Goal: Task Accomplishment & Management: Use online tool/utility

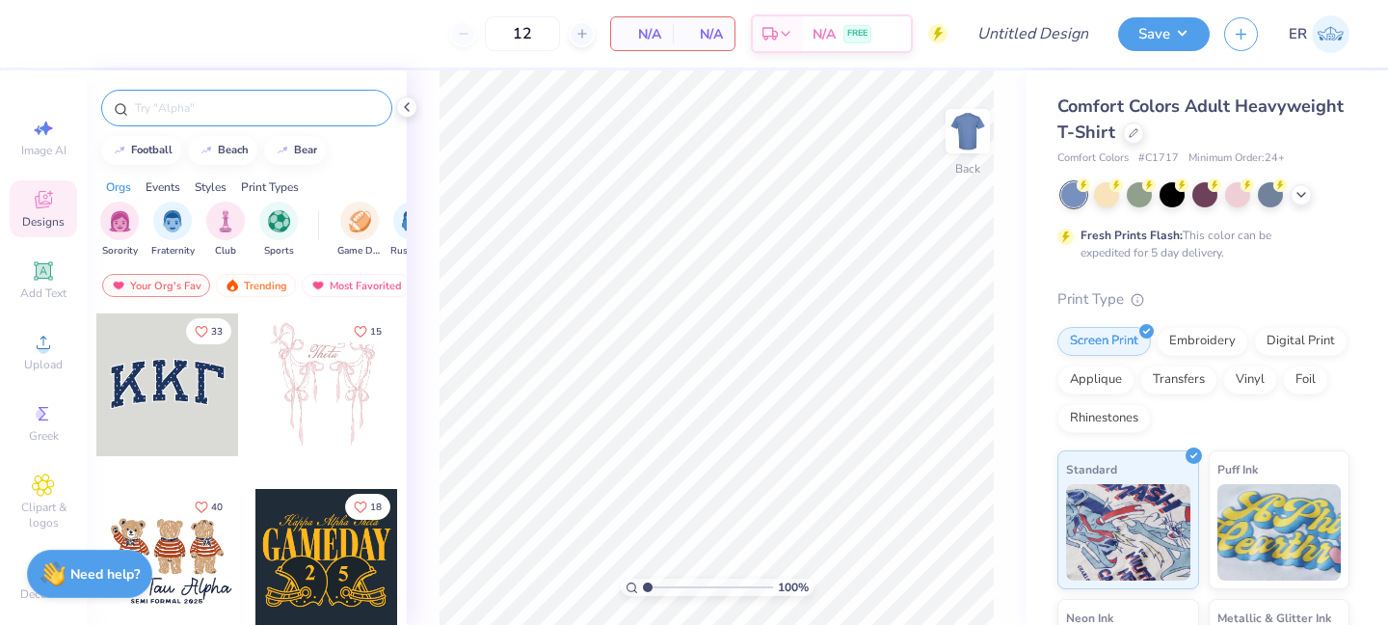
click at [216, 107] on input "text" at bounding box center [256, 107] width 247 height 19
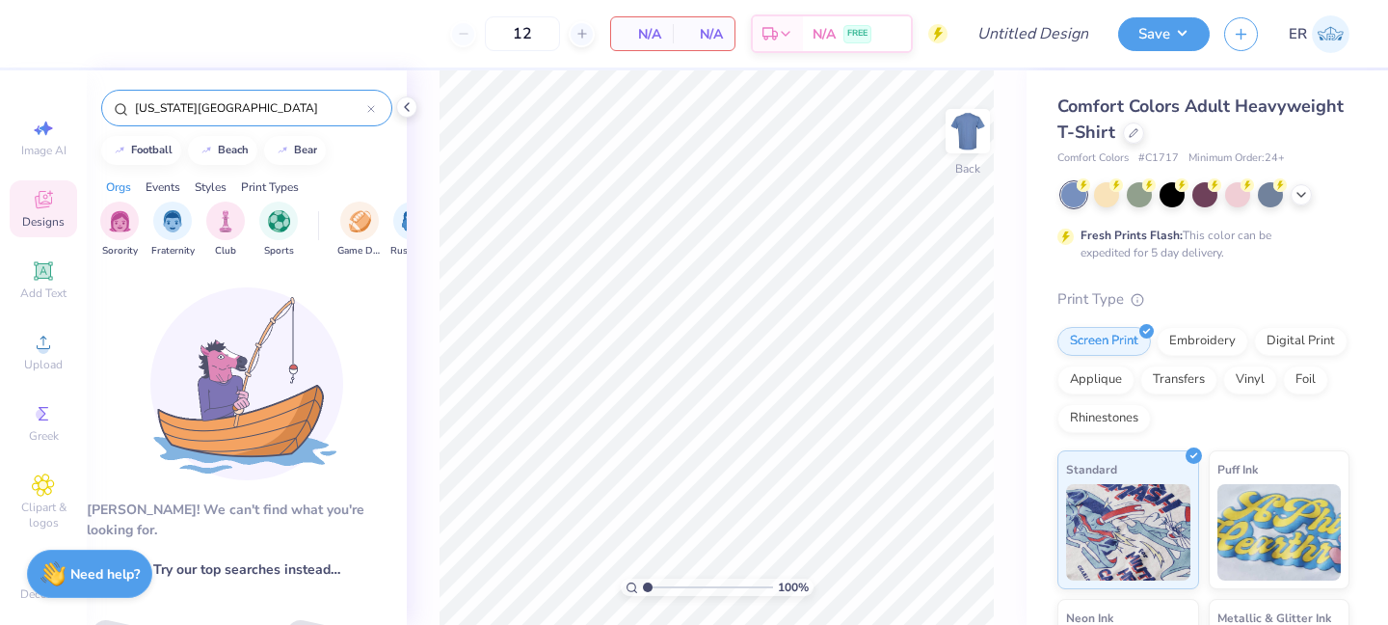
scroll to position [13, 0]
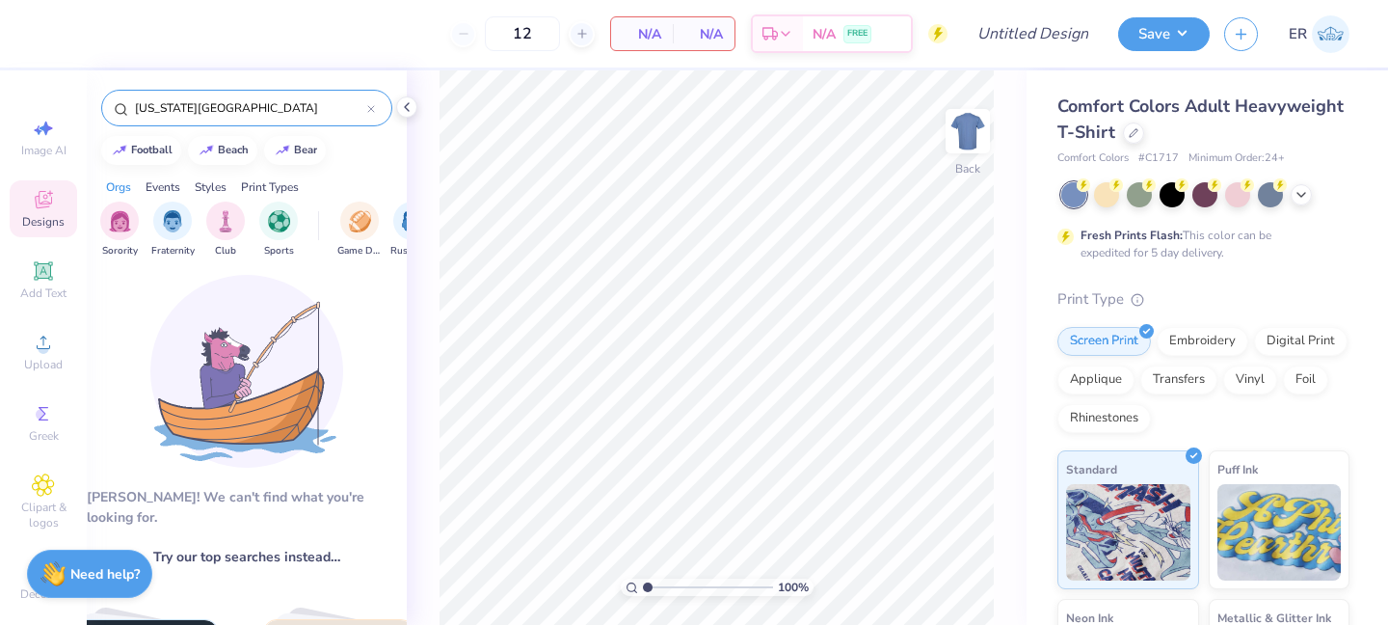
click at [226, 113] on input "washington dc" at bounding box center [250, 107] width 234 height 19
type input "dc"
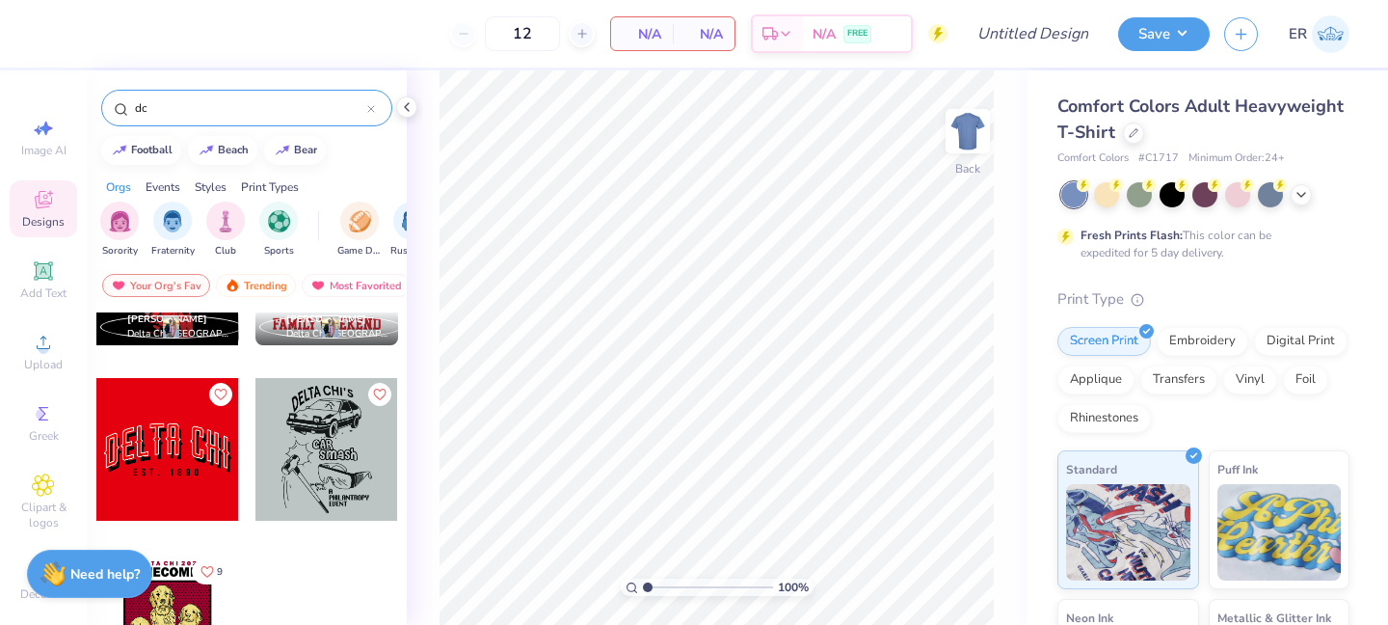
scroll to position [2949, 0]
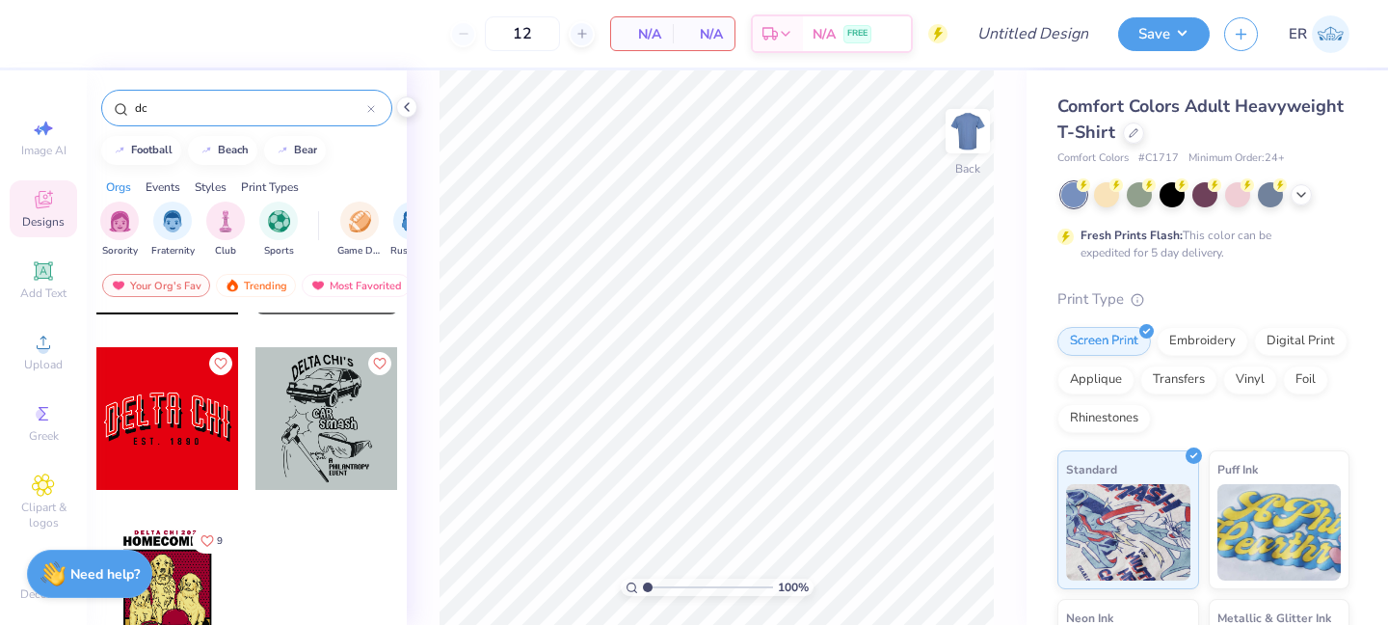
click at [375, 109] on div "dc" at bounding box center [246, 108] width 291 height 37
click at [346, 96] on div "dc" at bounding box center [246, 108] width 291 height 37
click at [370, 106] on icon at bounding box center [371, 109] width 8 height 8
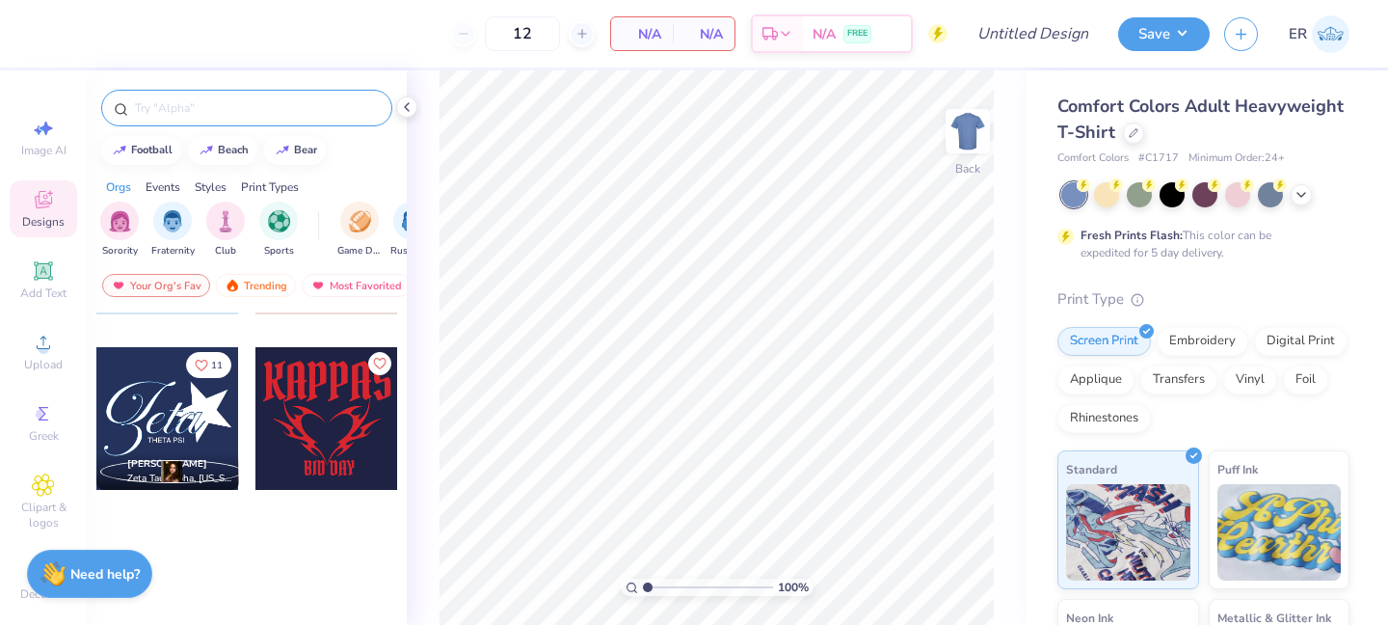
scroll to position [0, 0]
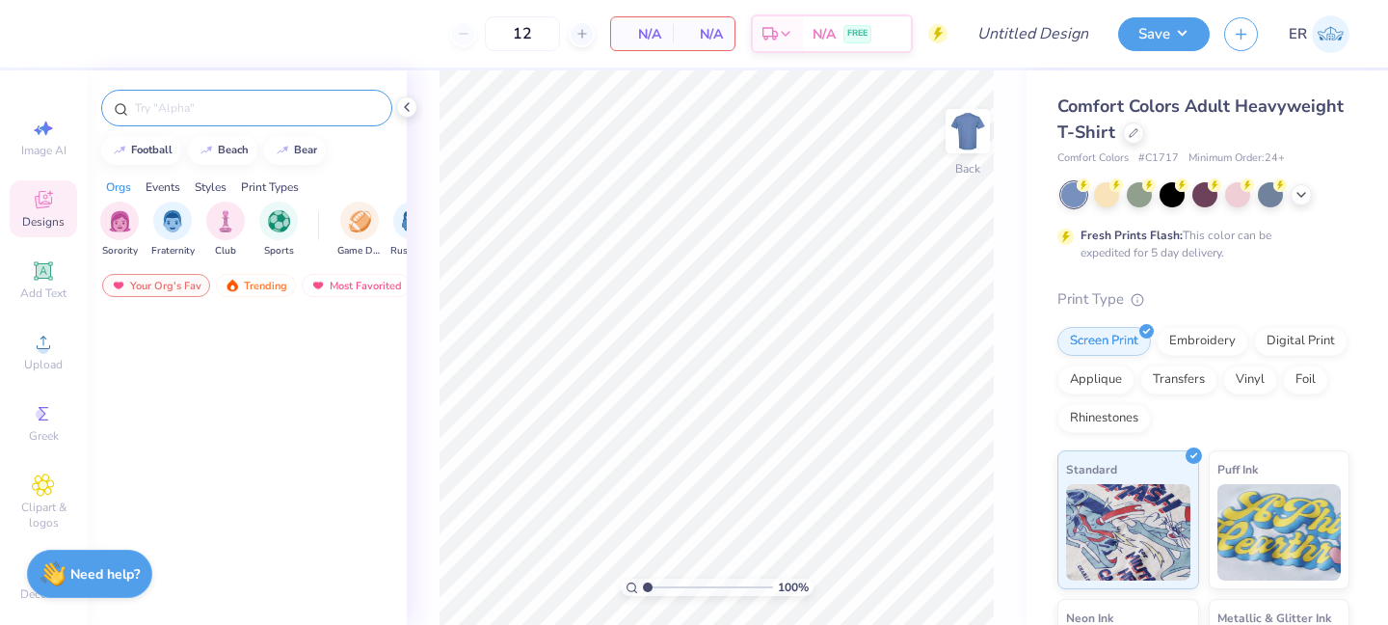
click at [369, 106] on input "text" at bounding box center [256, 107] width 247 height 19
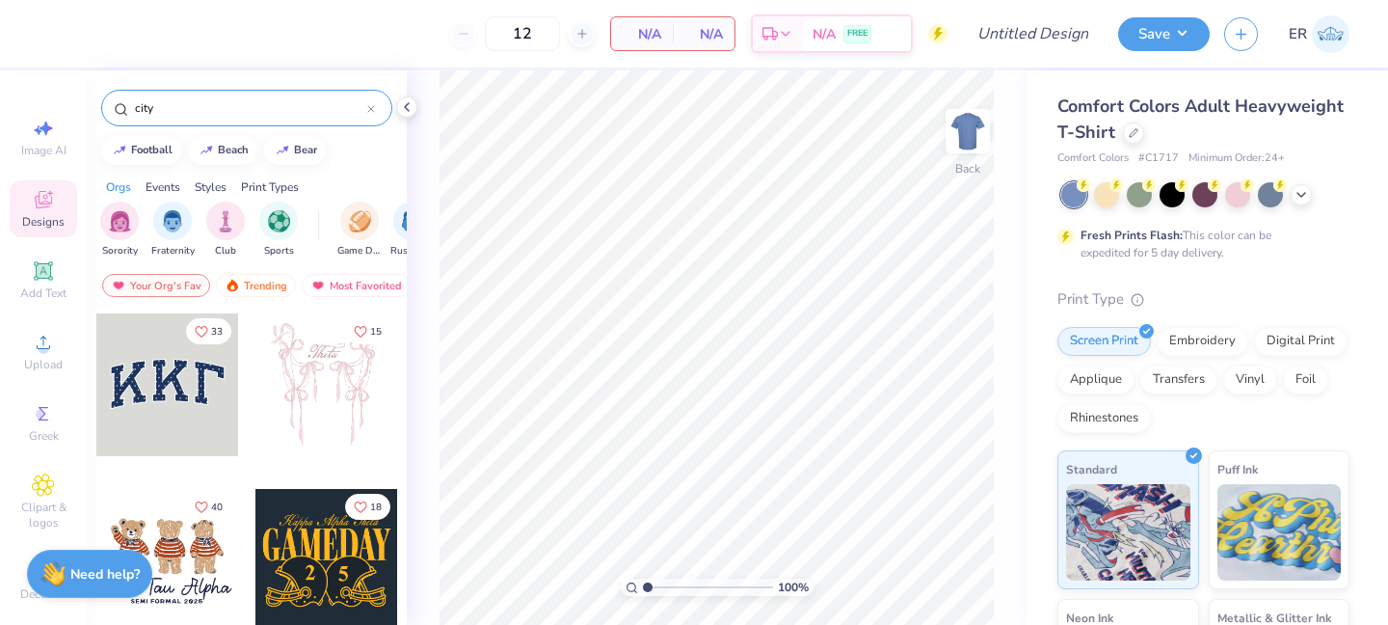
type input "city"
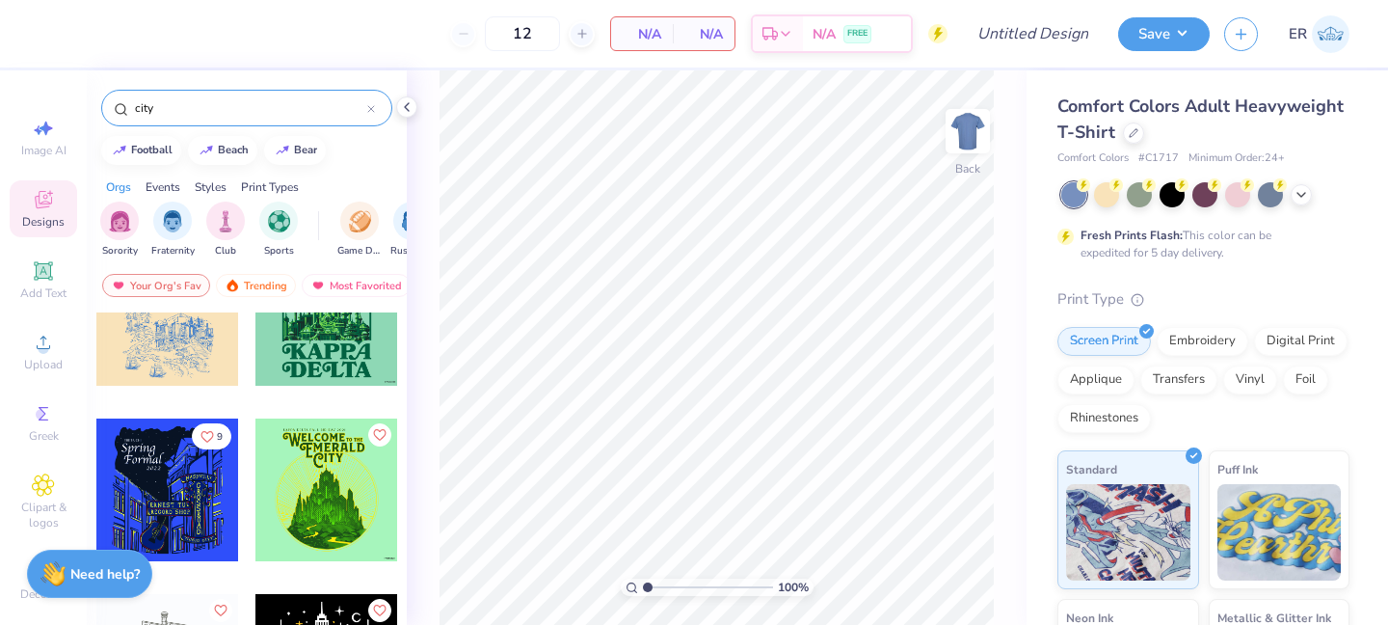
scroll to position [1577, 0]
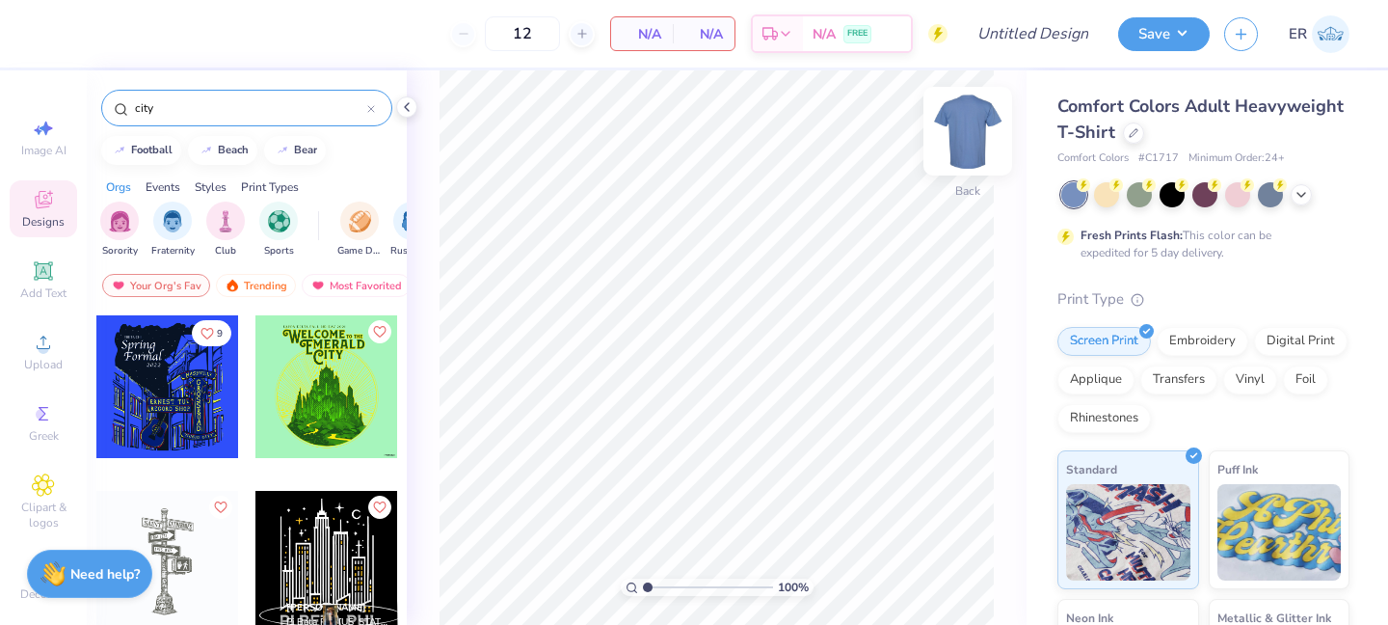
click at [970, 123] on img at bounding box center [967, 131] width 77 height 77
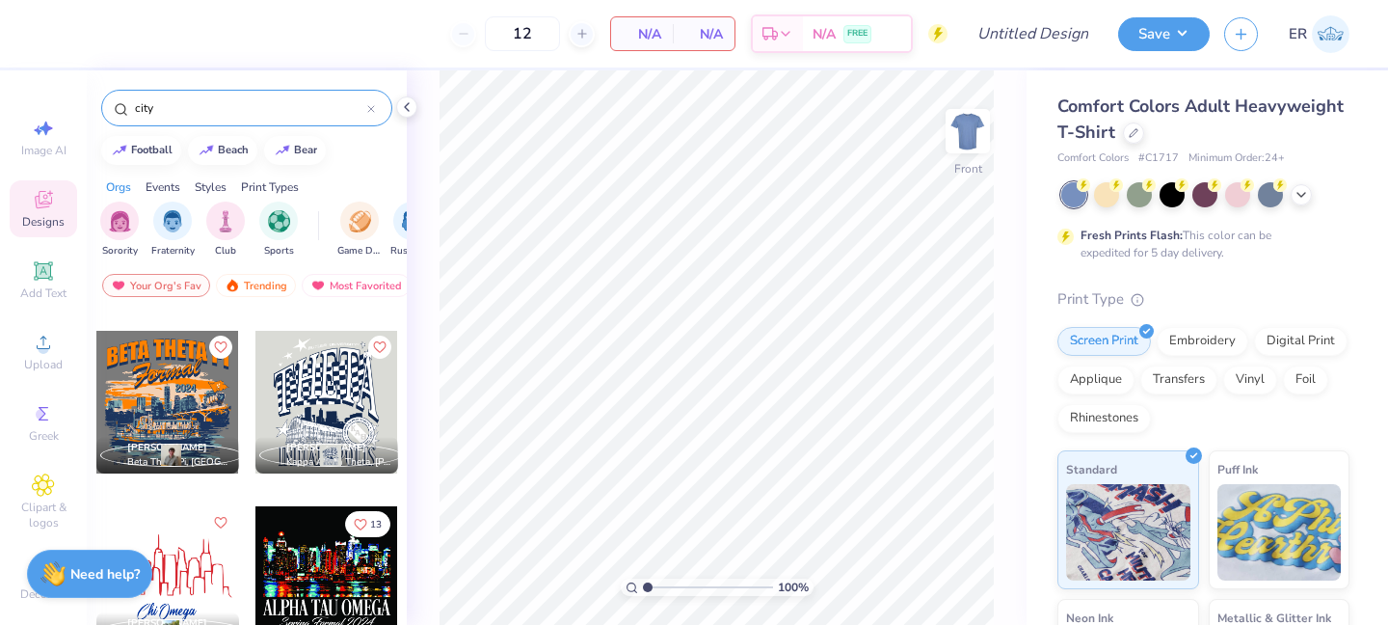
scroll to position [1082, 0]
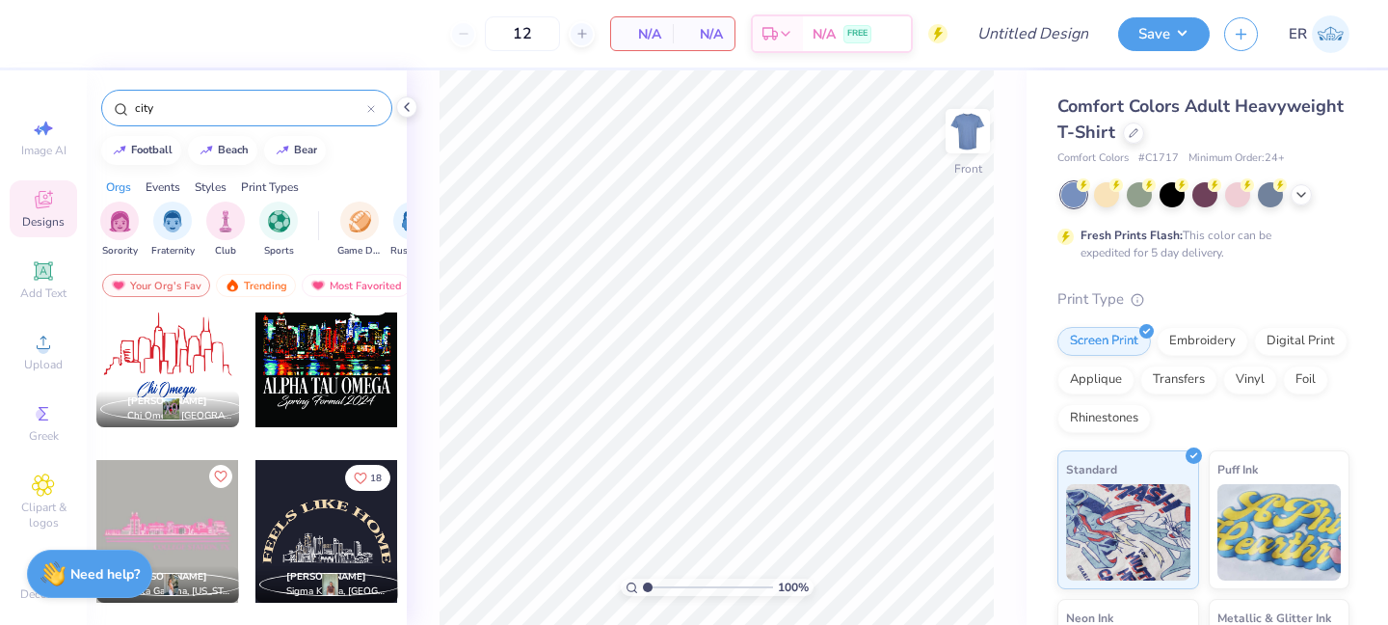
click at [170, 351] on div at bounding box center [167, 355] width 143 height 143
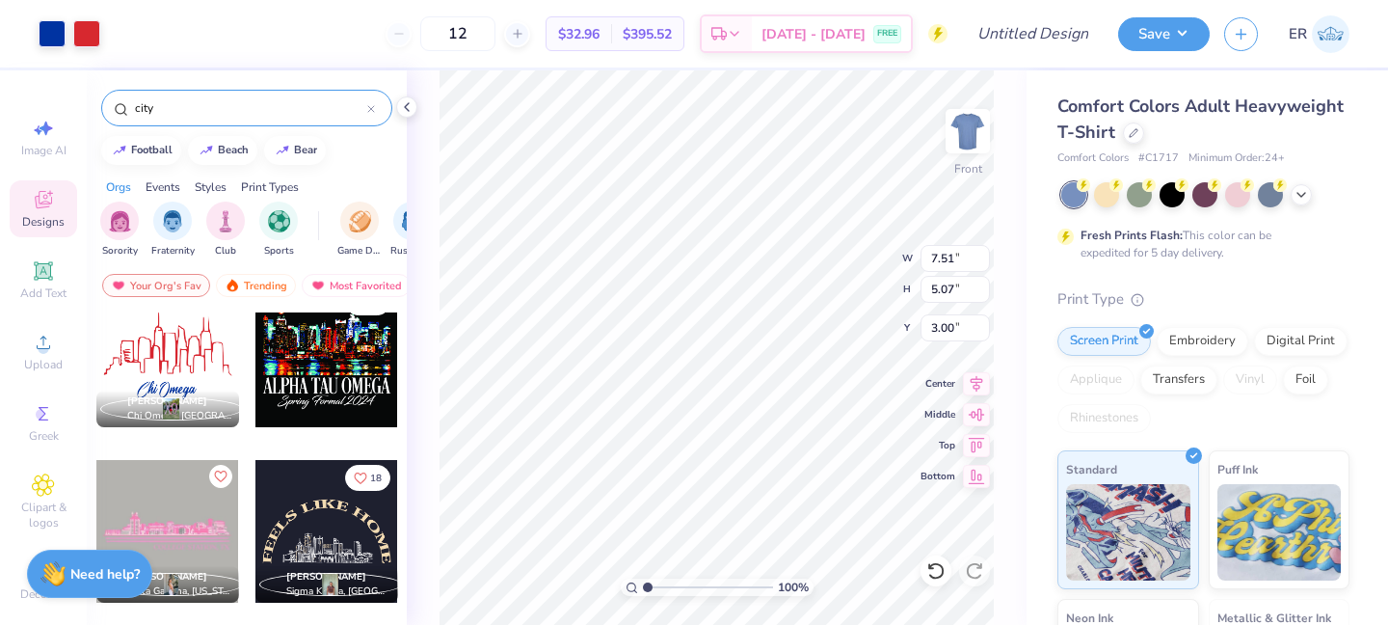
type input "9.09"
type input "6.14"
type input "7.21"
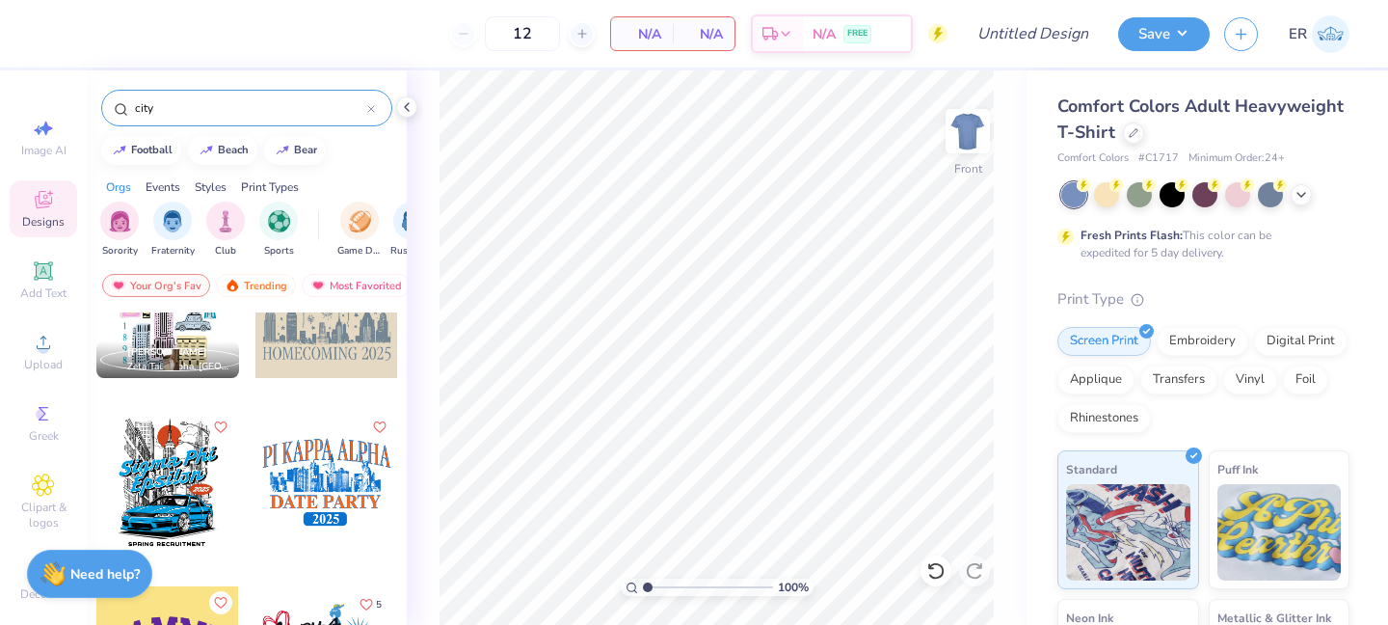
scroll to position [480, 0]
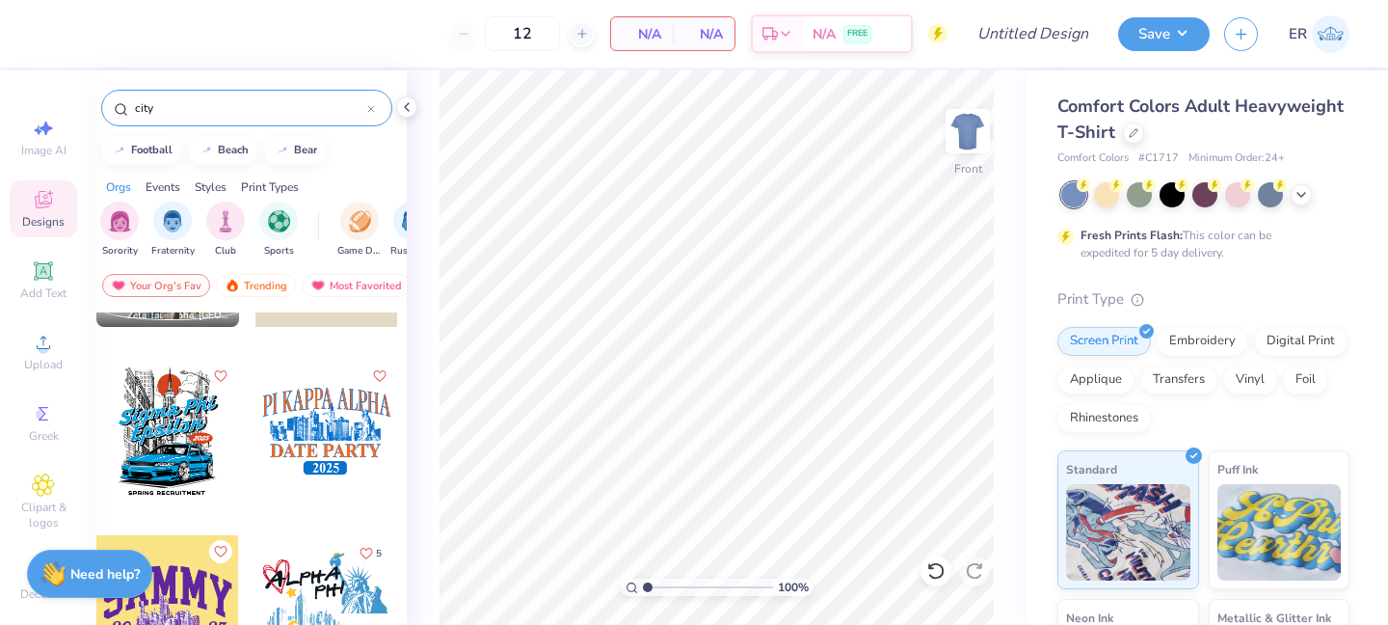
click at [347, 430] on div at bounding box center [326, 431] width 143 height 143
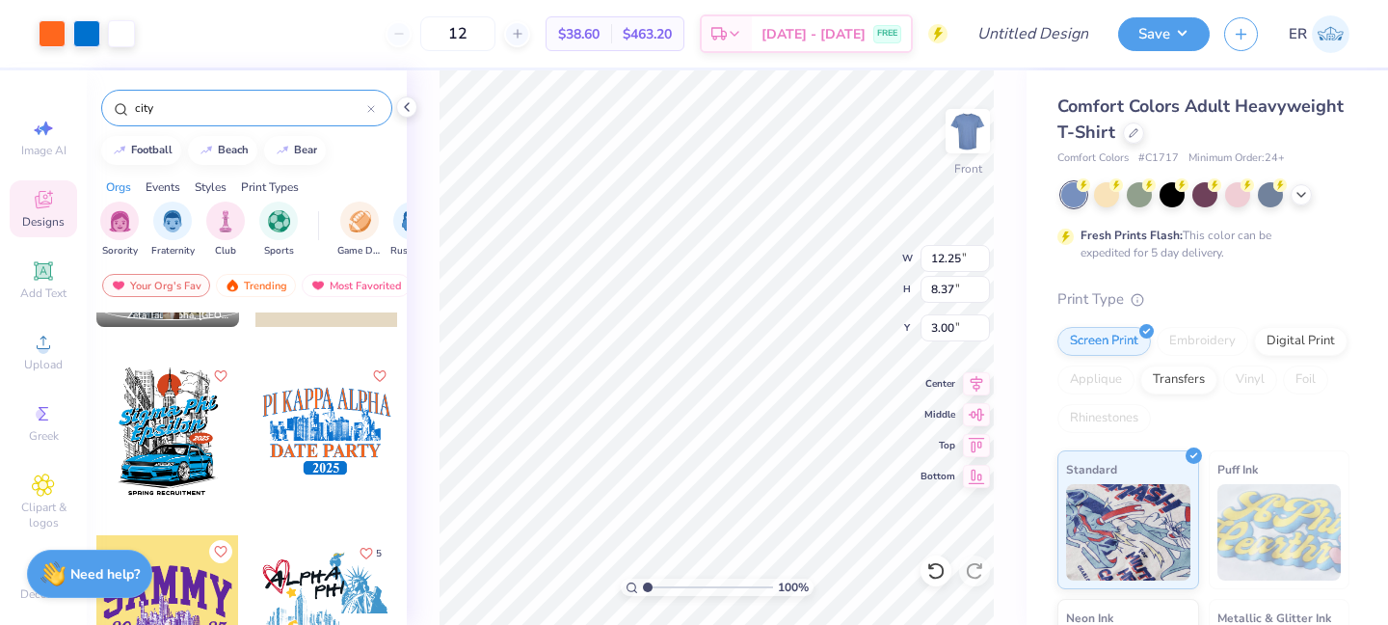
type input "7.34"
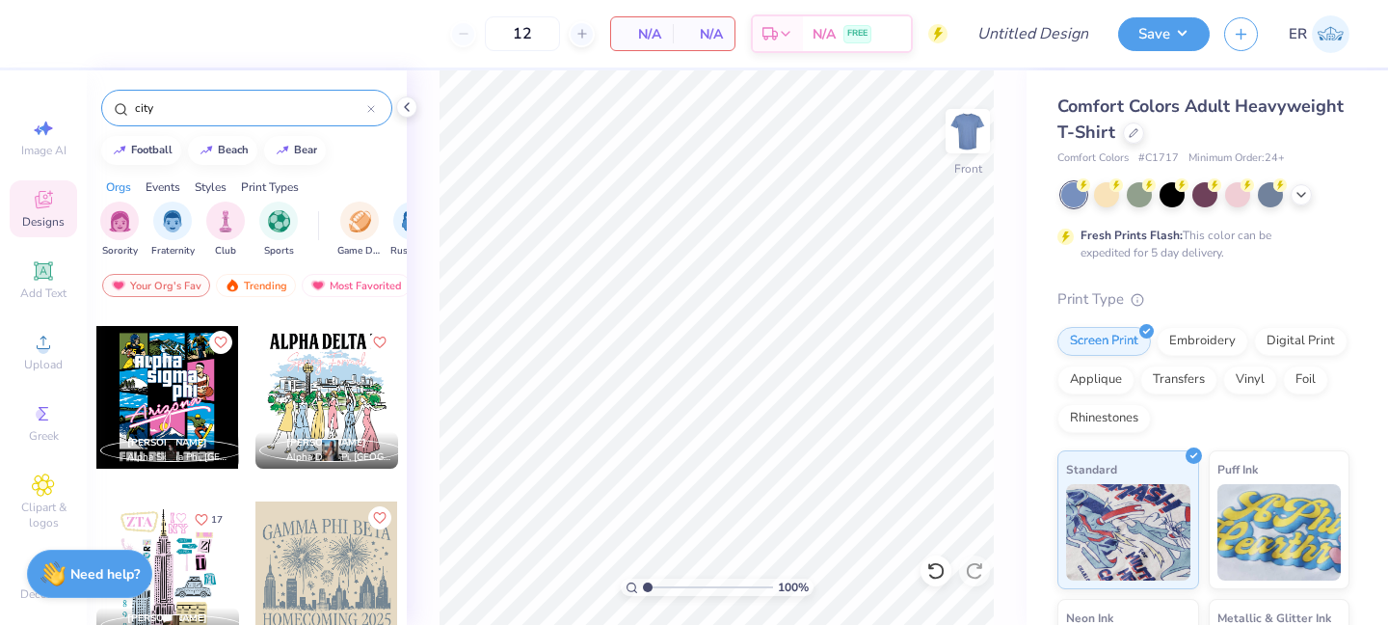
scroll to position [119, 0]
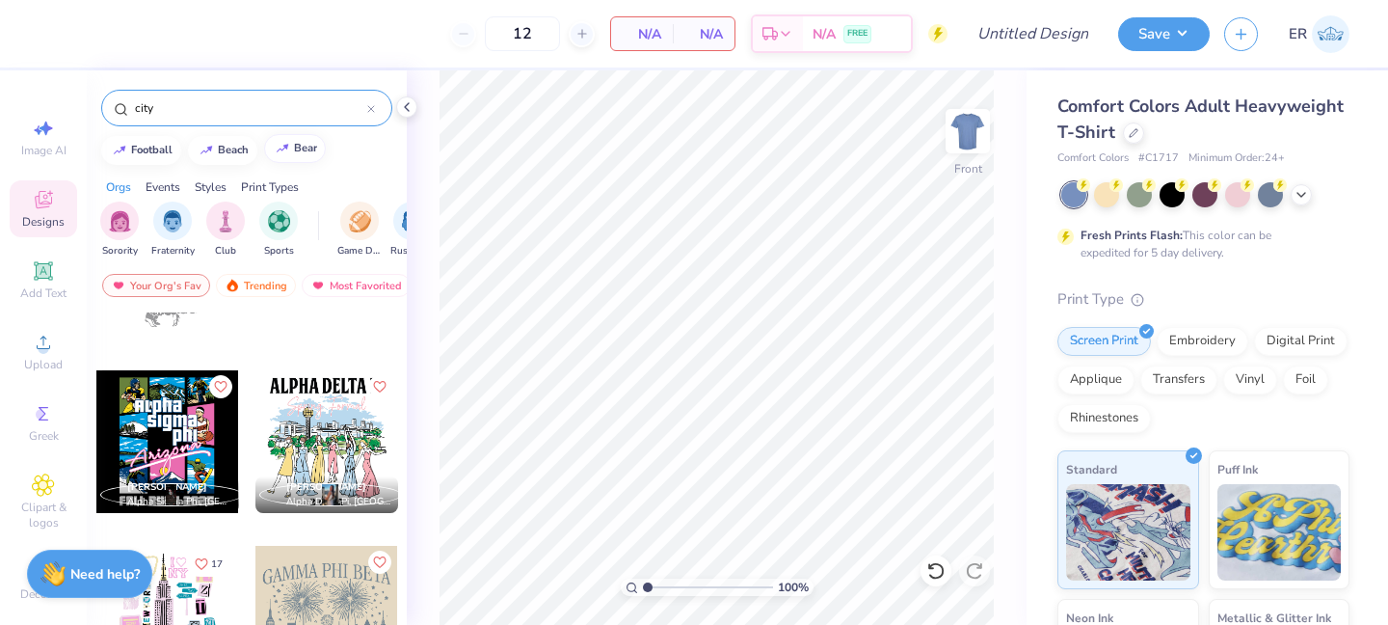
click at [315, 141] on button "bear" at bounding box center [295, 148] width 62 height 29
type input "bear"
click at [315, 118] on div "bear" at bounding box center [246, 108] width 291 height 37
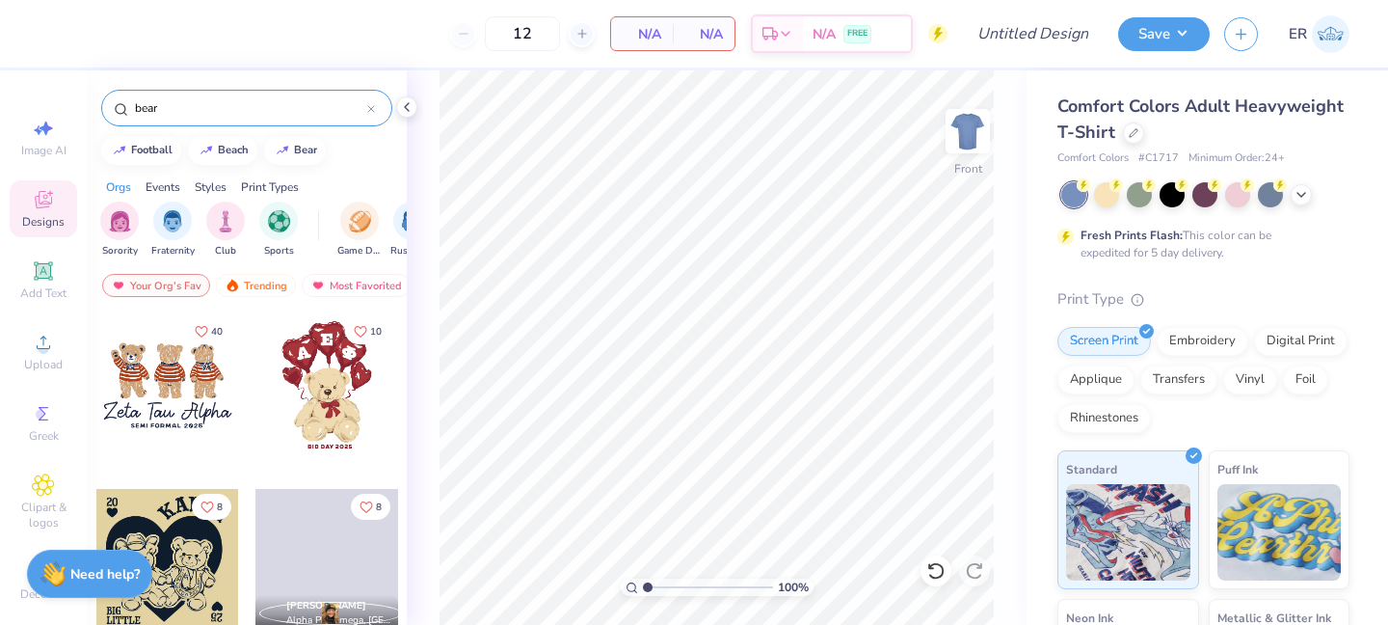
click at [299, 118] on div "bear" at bounding box center [246, 108] width 291 height 37
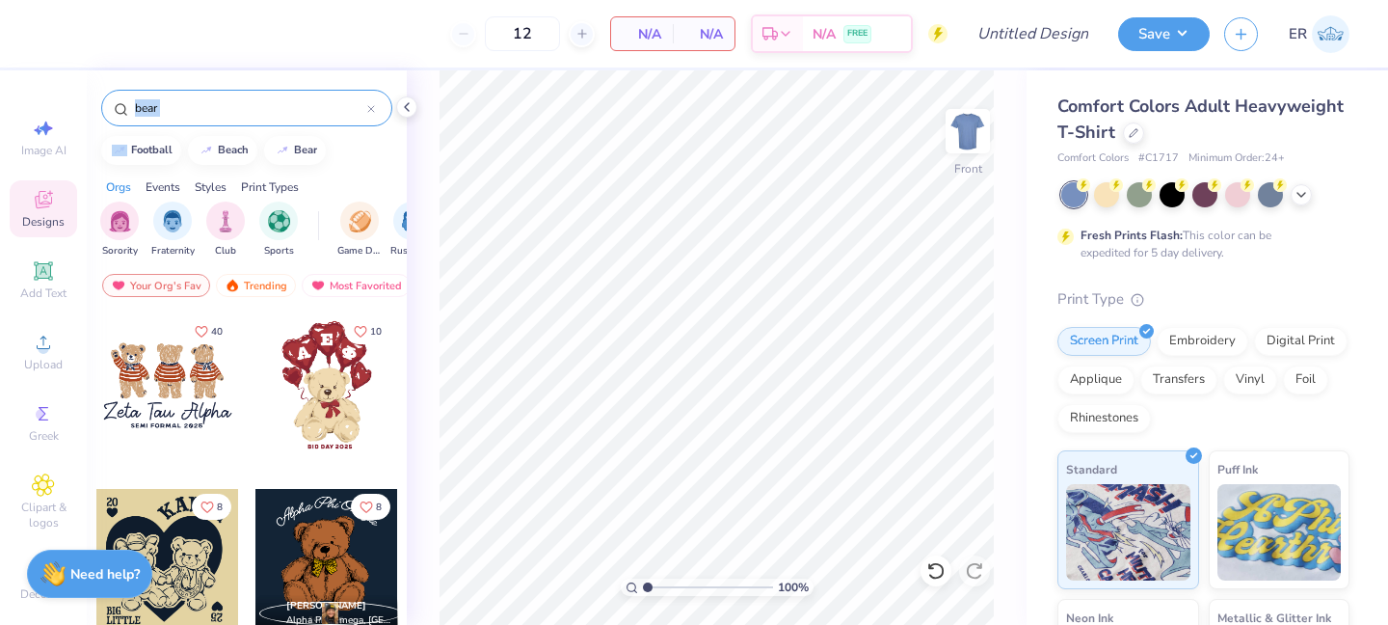
click at [296, 123] on div "bear" at bounding box center [246, 108] width 291 height 37
click at [371, 110] on icon at bounding box center [371, 109] width 8 height 8
click at [371, 111] on input "text" at bounding box center [256, 107] width 247 height 19
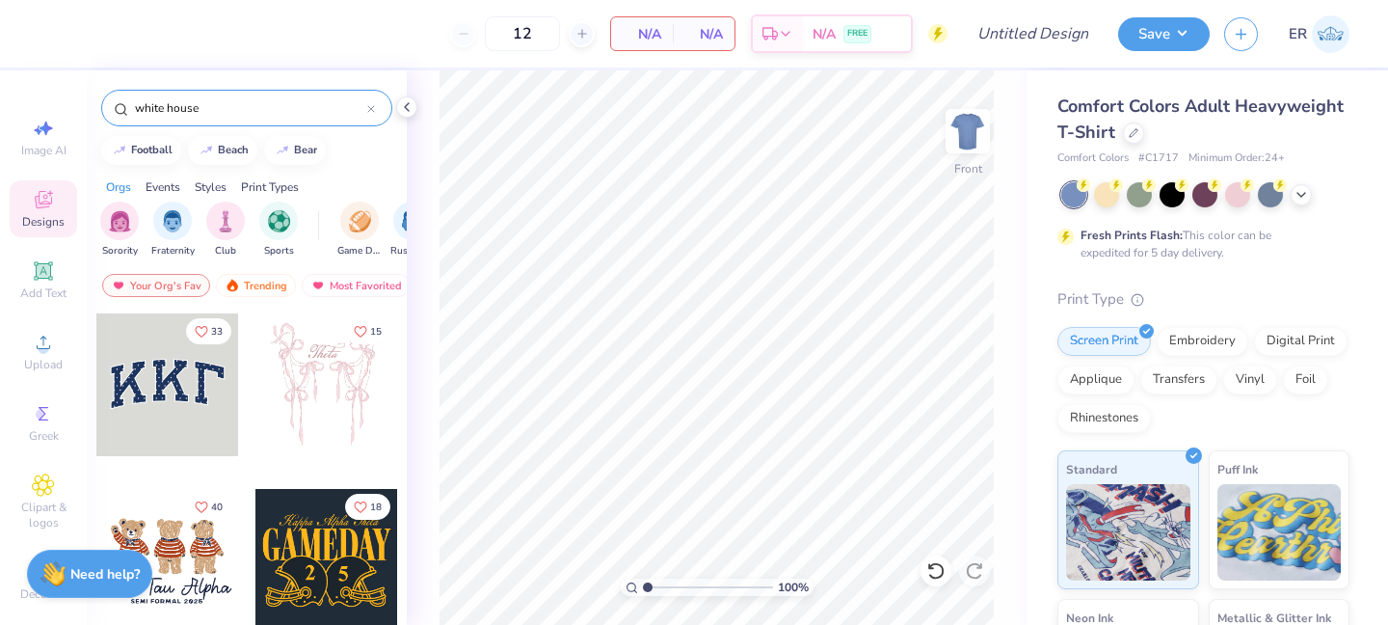
type input "white house"
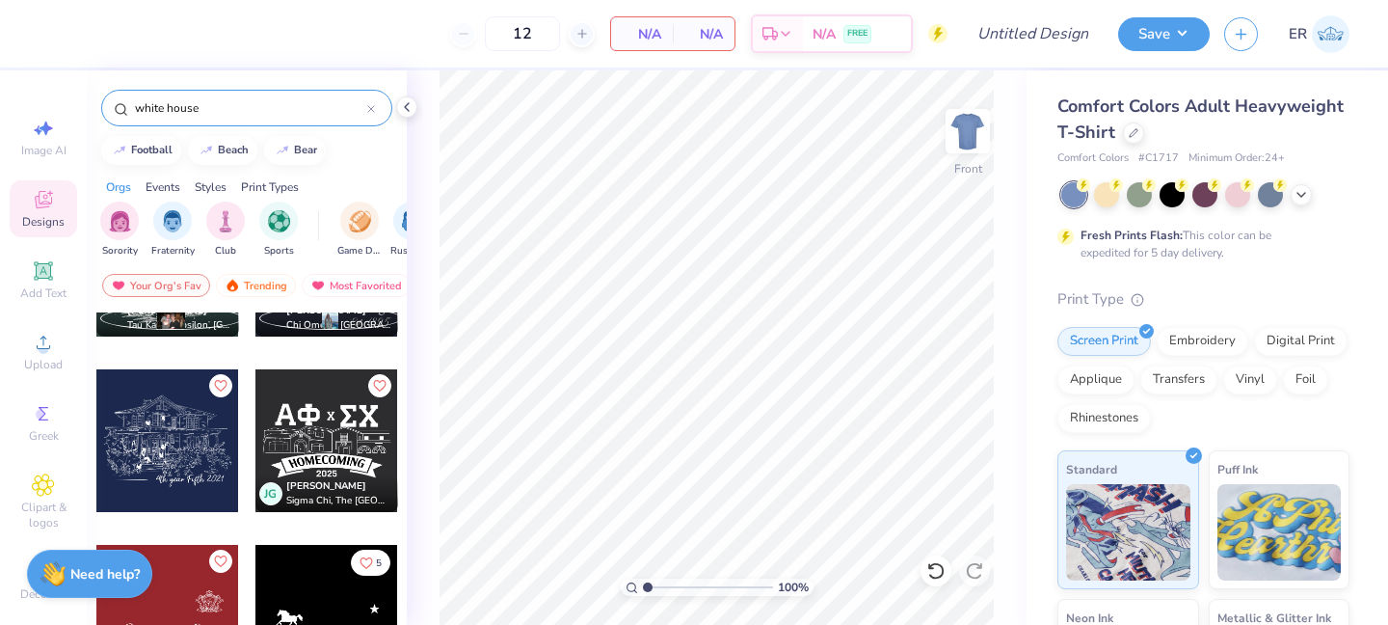
scroll to position [471, 0]
click at [376, 106] on div "white house" at bounding box center [246, 108] width 291 height 37
click at [371, 105] on icon at bounding box center [371, 109] width 8 height 8
click at [312, 110] on input "text" at bounding box center [256, 107] width 247 height 19
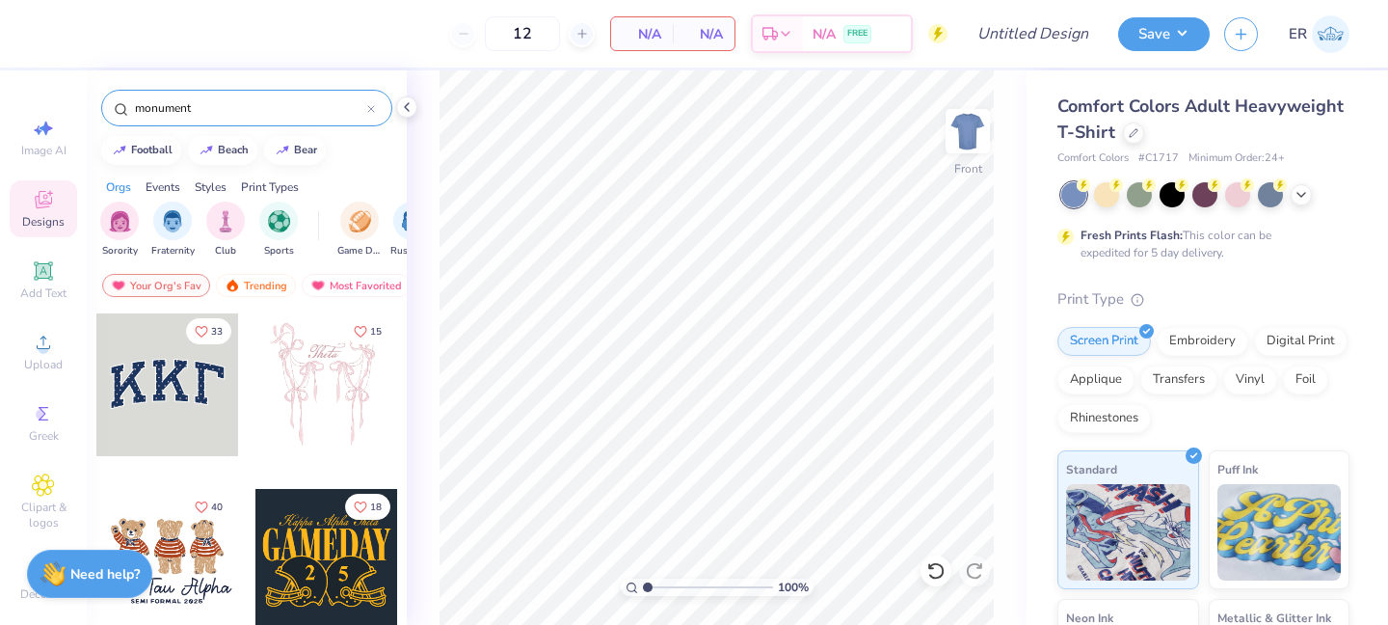
type input "monument"
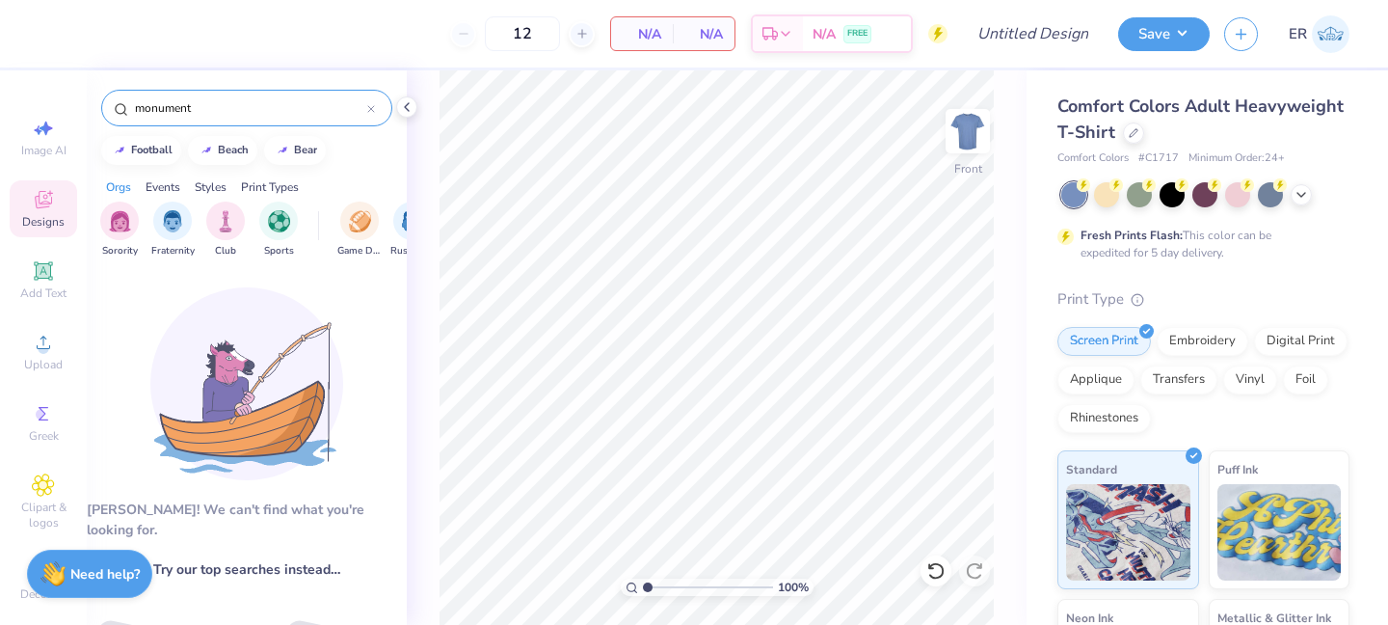
click at [375, 106] on div "monument" at bounding box center [246, 108] width 291 height 37
click at [369, 107] on icon at bounding box center [371, 109] width 6 height 6
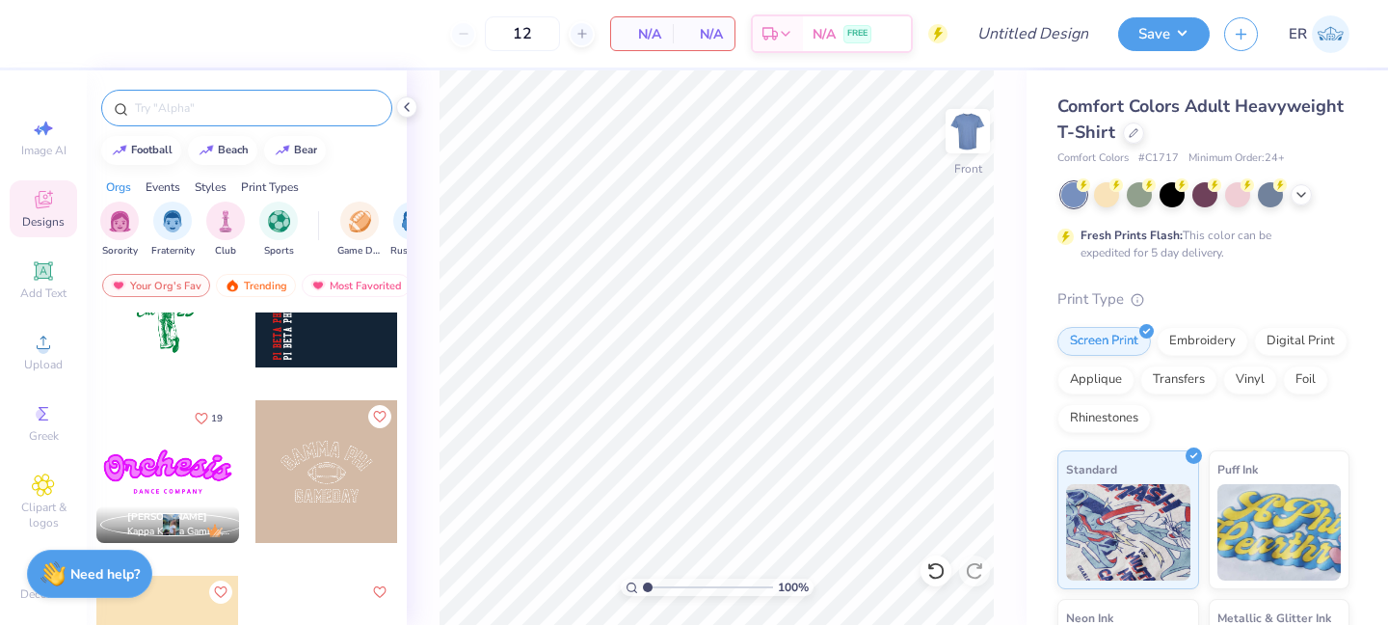
scroll to position [3073, 0]
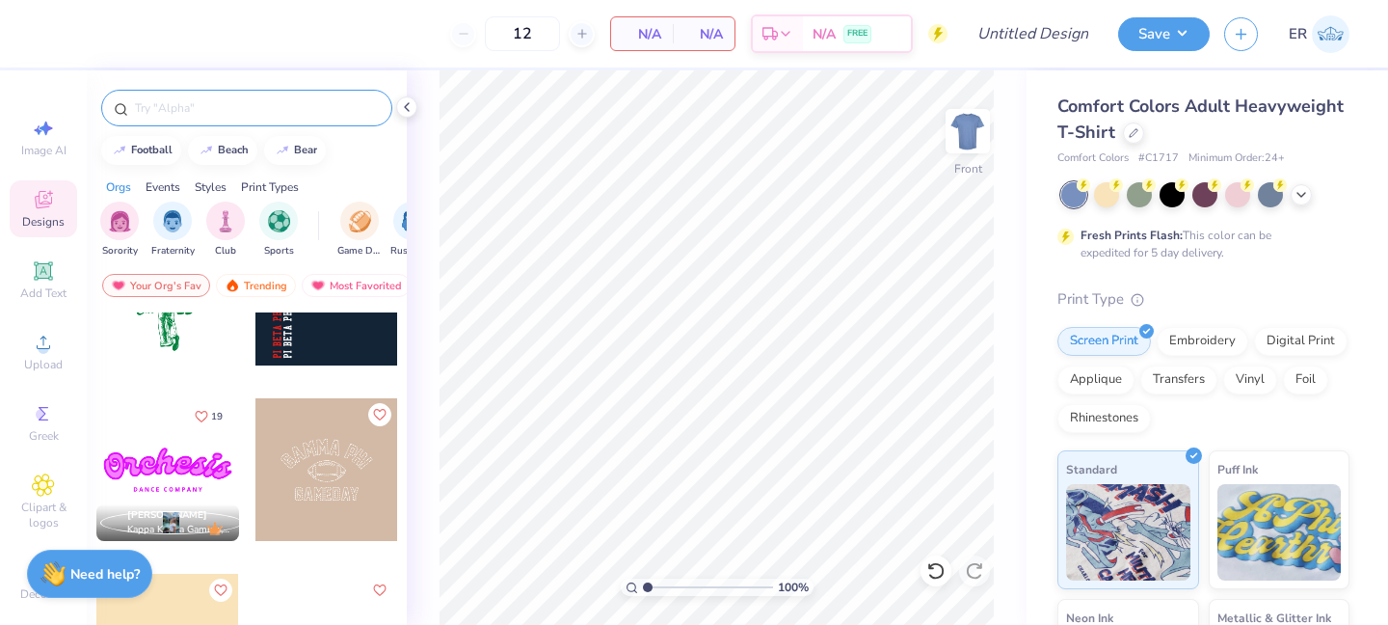
click at [357, 119] on div at bounding box center [246, 108] width 291 height 37
click at [347, 97] on div at bounding box center [246, 108] width 291 height 37
click at [347, 102] on input "text" at bounding box center [256, 107] width 247 height 19
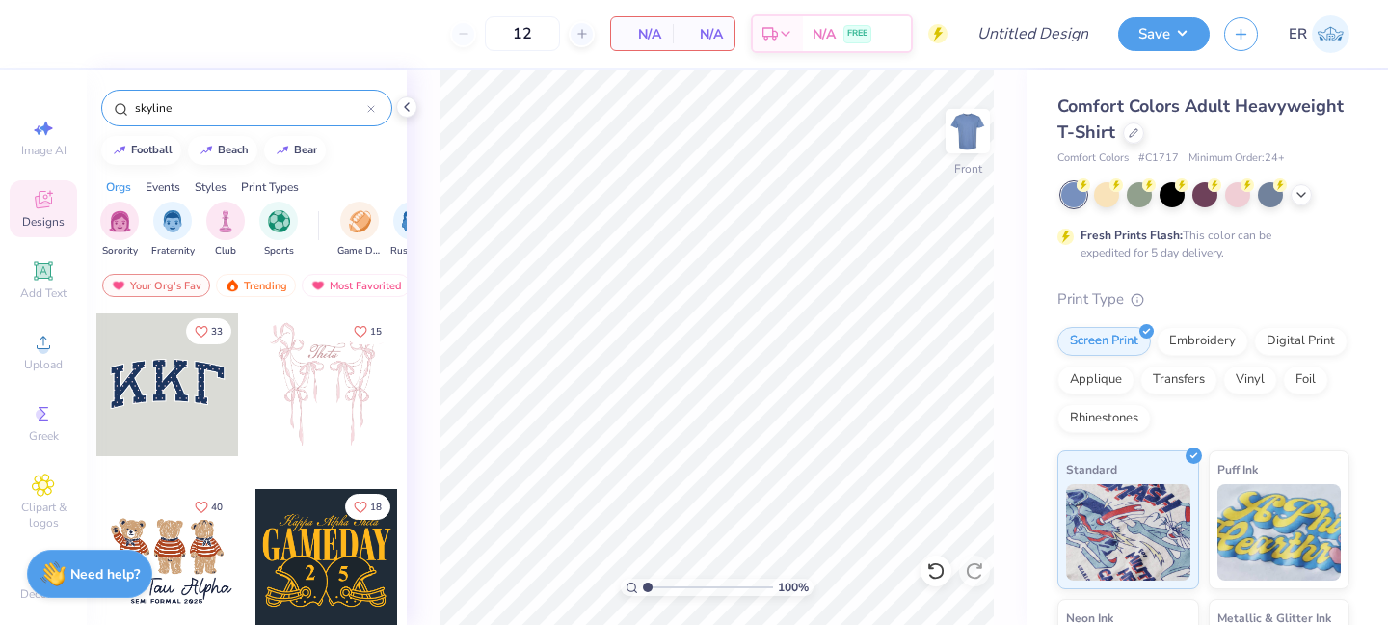
type input "skyline"
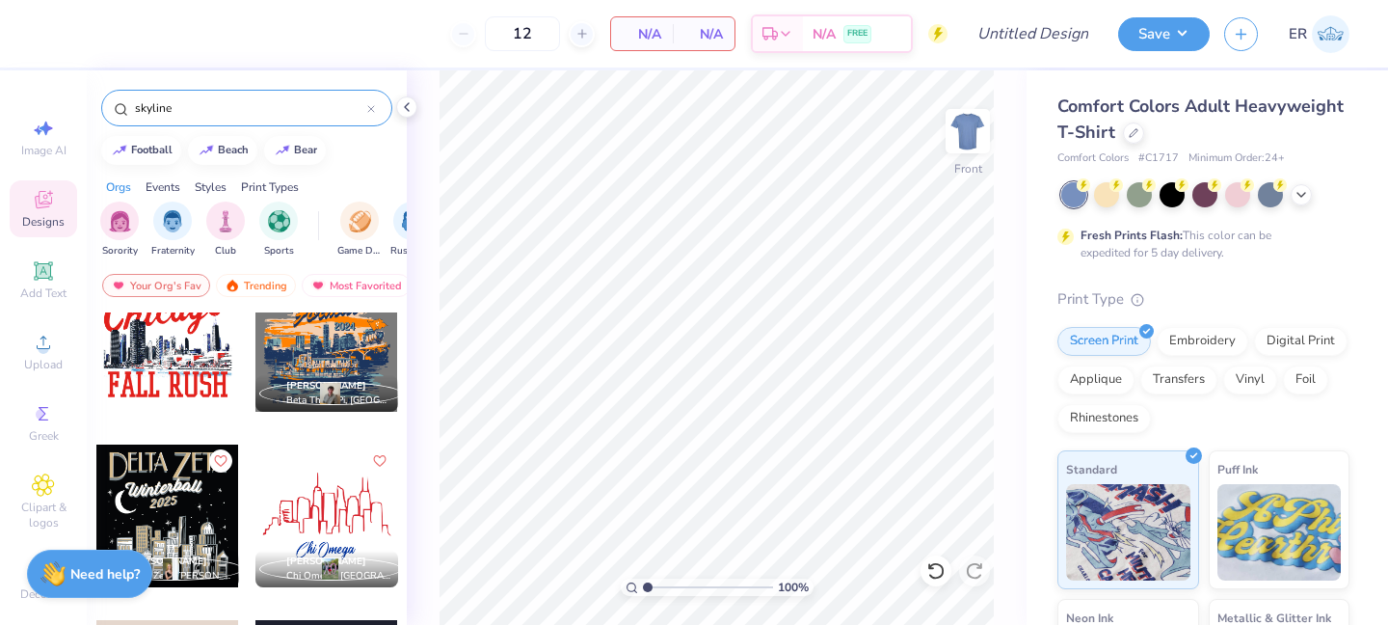
scroll to position [43, 0]
click at [208, 367] on div at bounding box center [167, 341] width 143 height 143
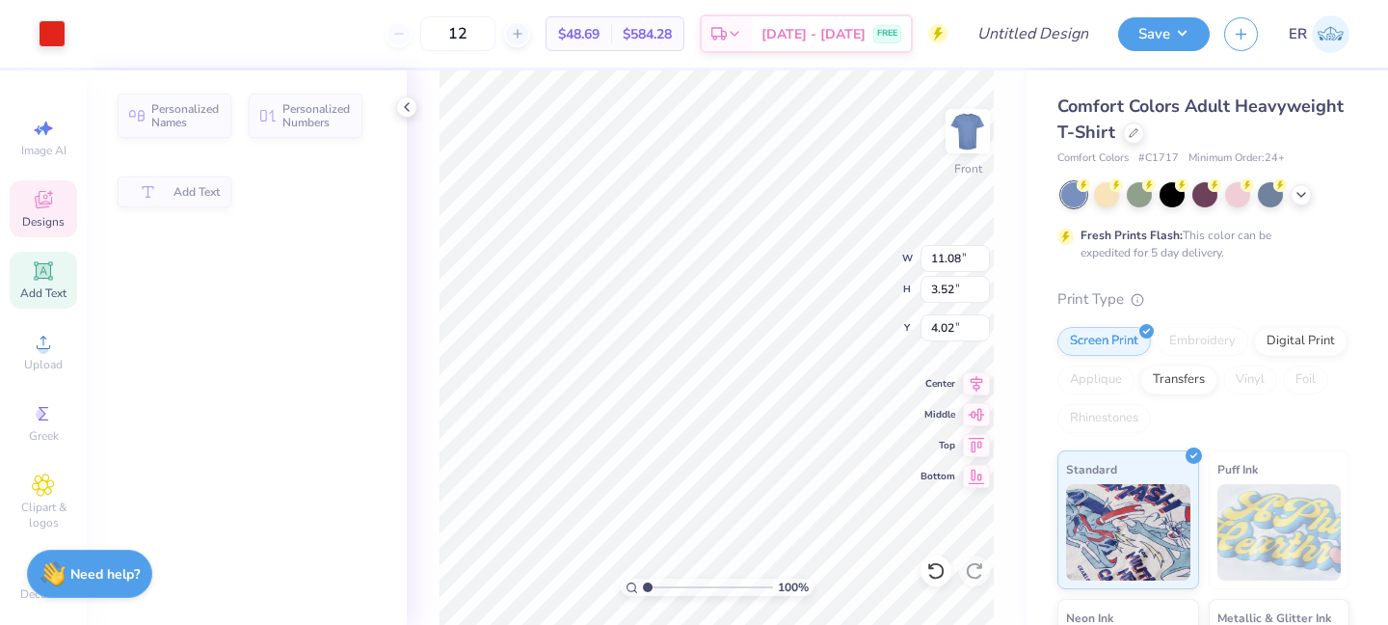
type input "11.08"
type input "3.52"
type input "4.02"
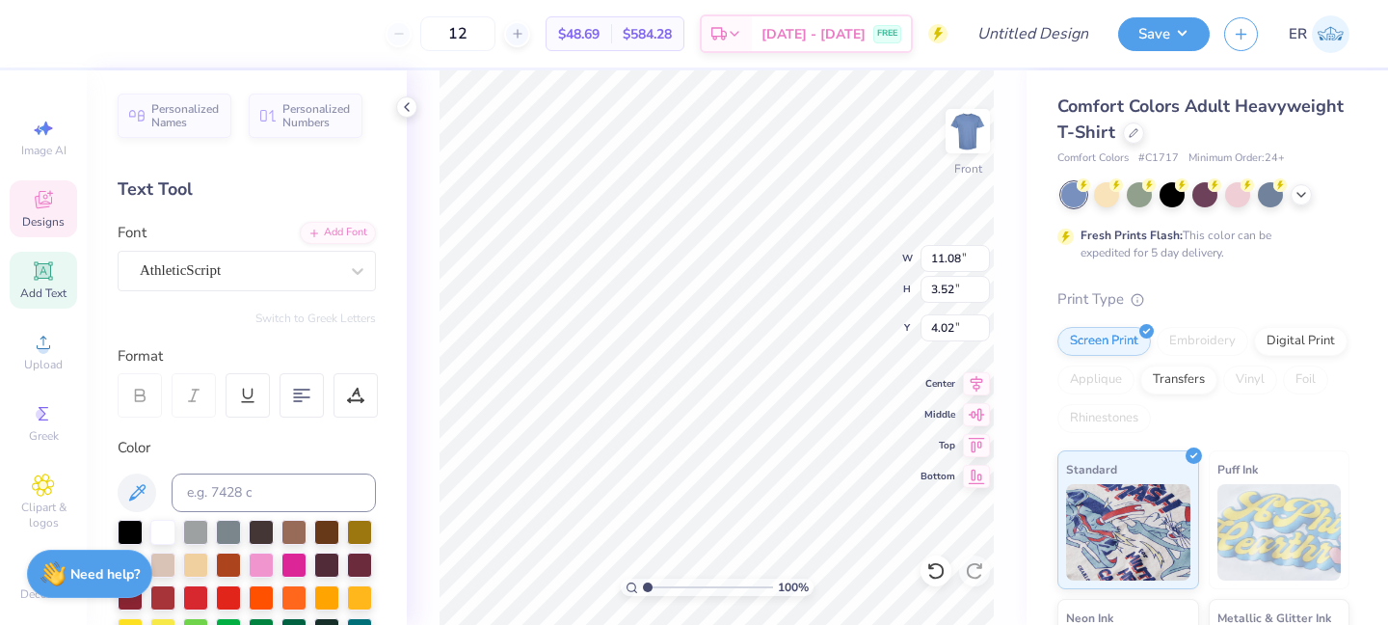
type input "10.80"
type input "1.98"
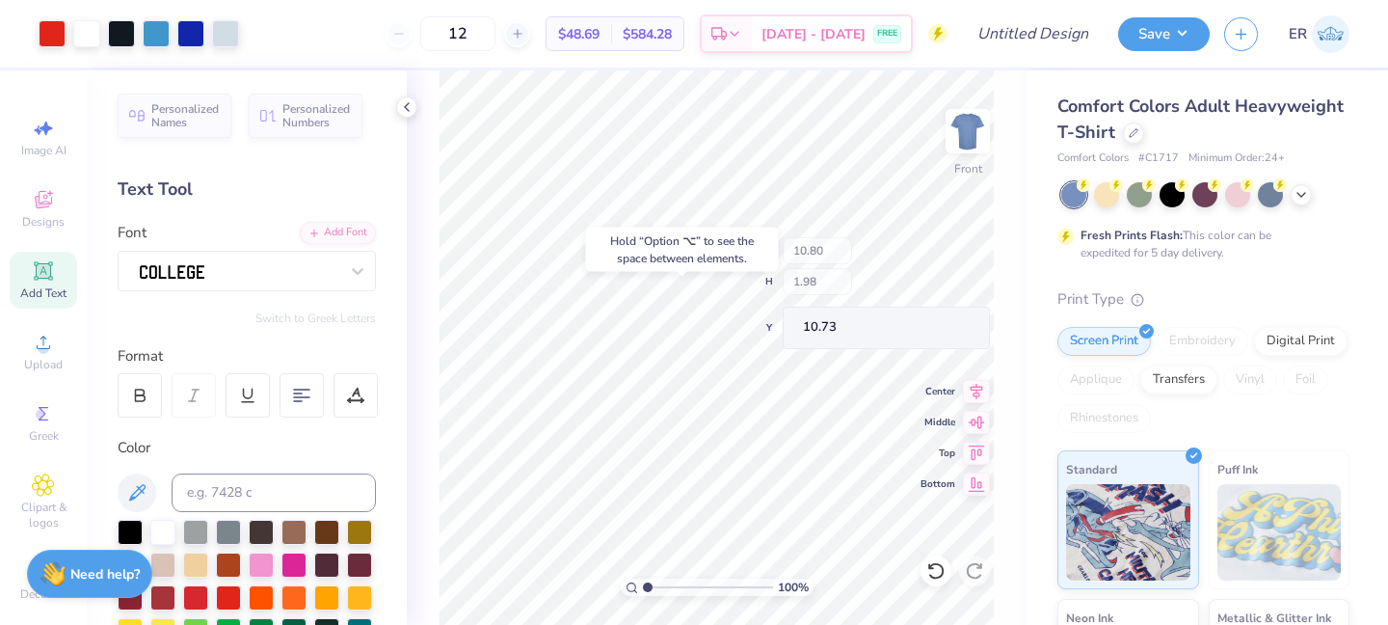
type input "10.84"
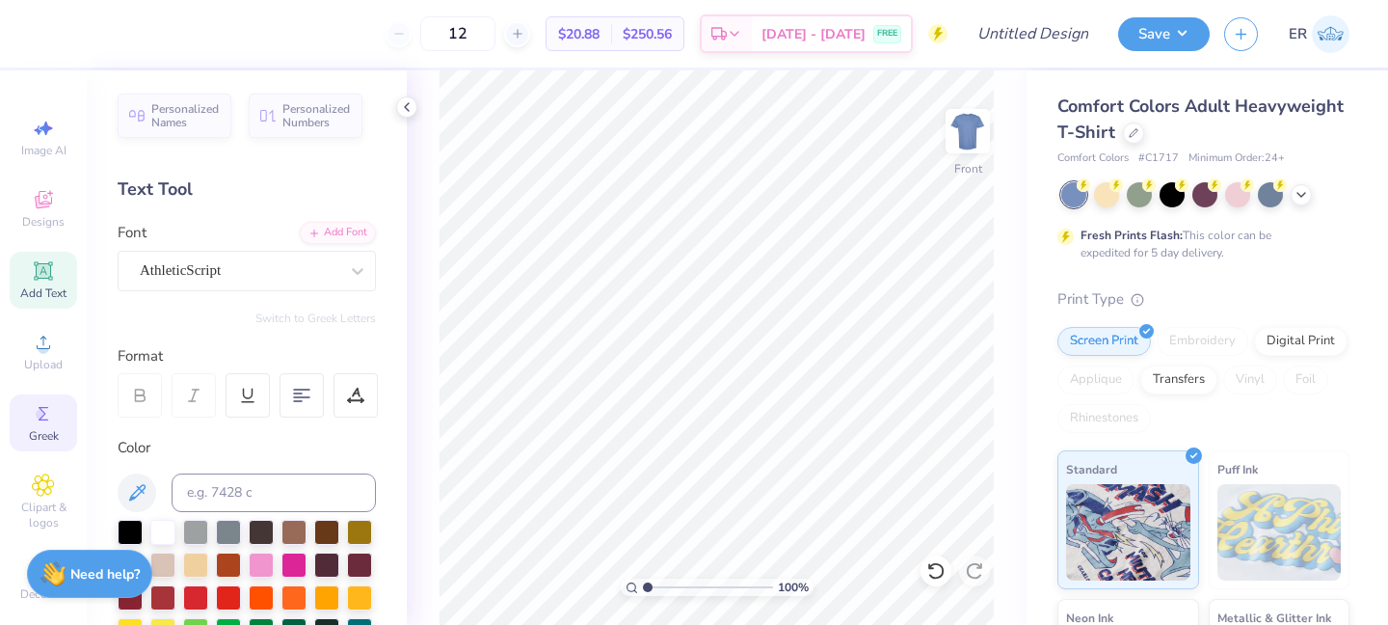
click at [42, 416] on icon at bounding box center [44, 413] width 10 height 13
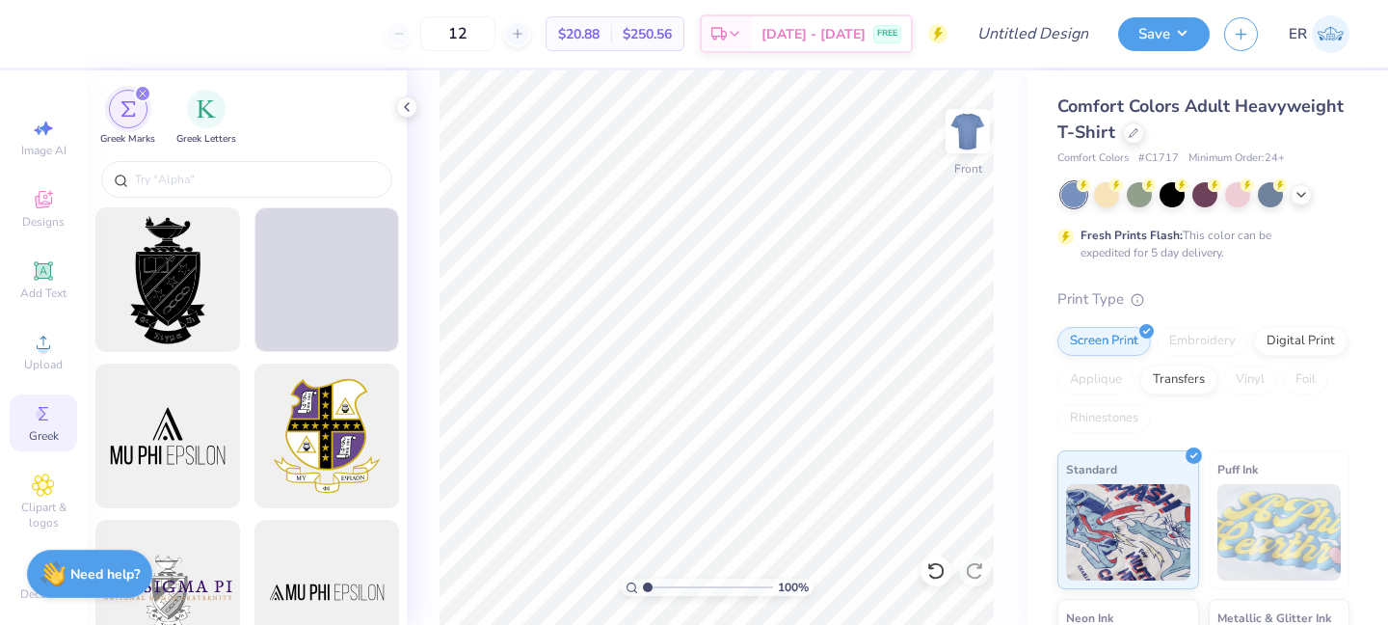
click at [74, 165] on div "Image AI Designs Add Text Upload Greek Clipart & logos Decorate" at bounding box center [43, 359] width 67 height 500
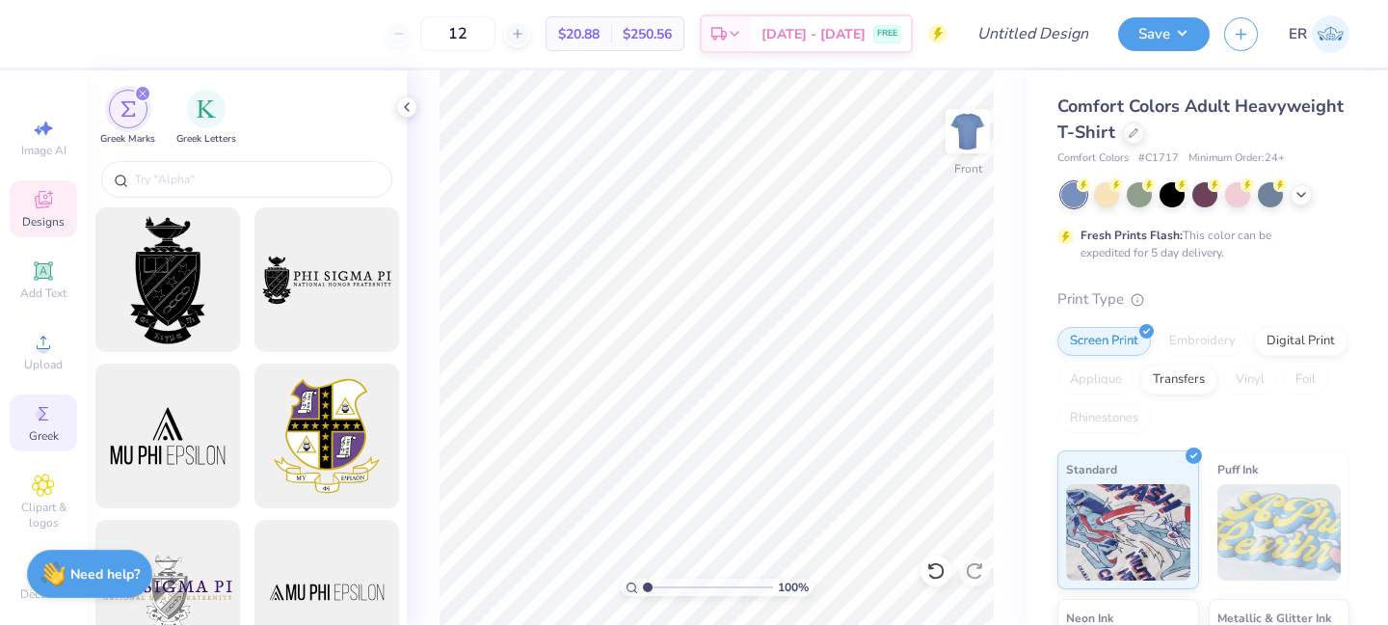
click at [53, 190] on icon at bounding box center [43, 199] width 23 height 23
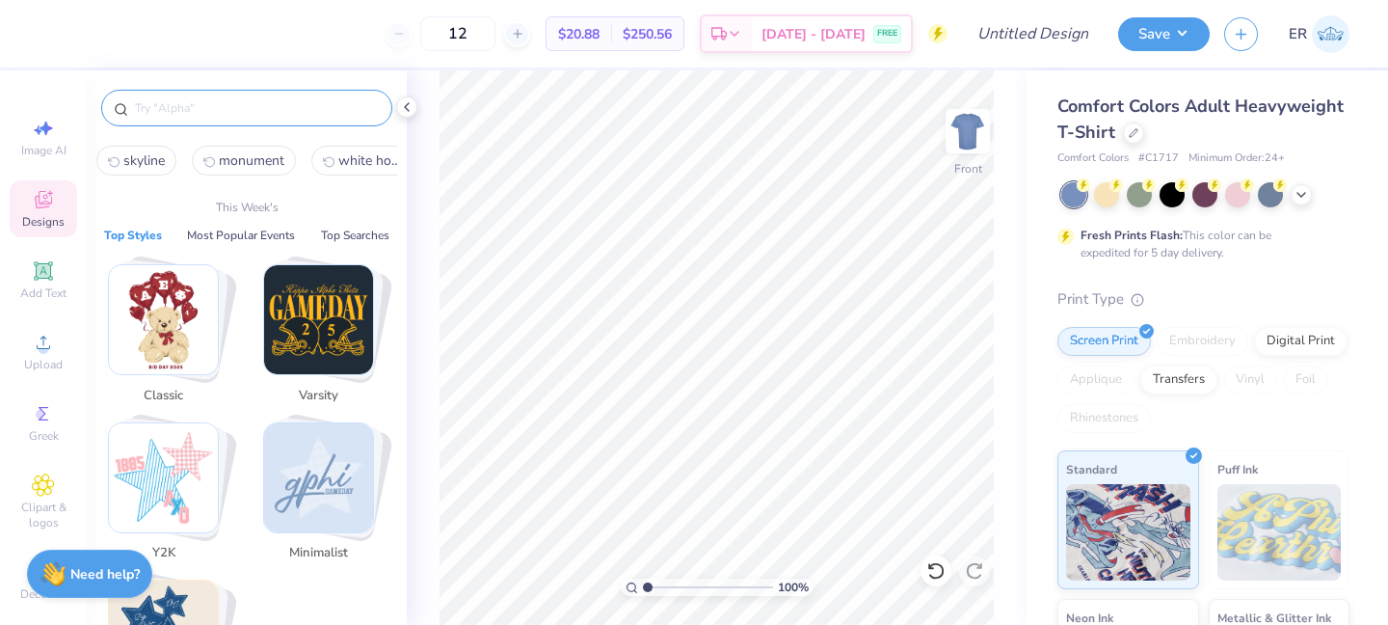
click at [185, 103] on input "text" at bounding box center [256, 107] width 247 height 19
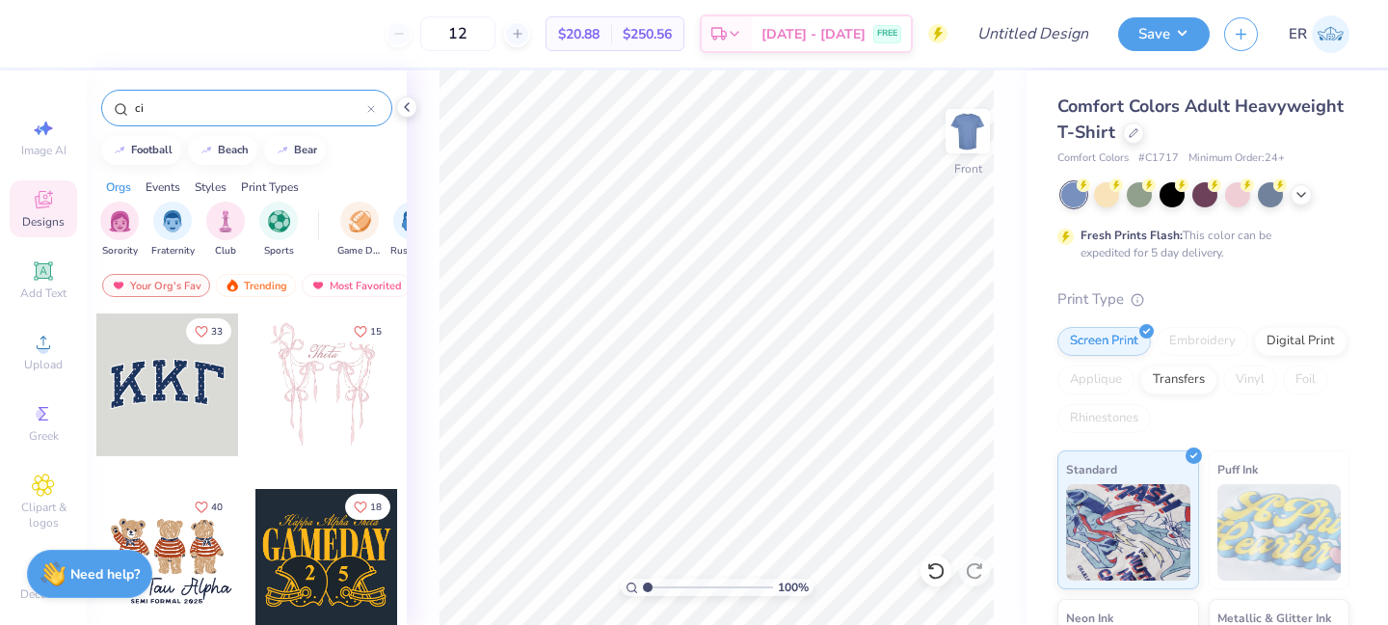
type input "c"
type input "skyline"
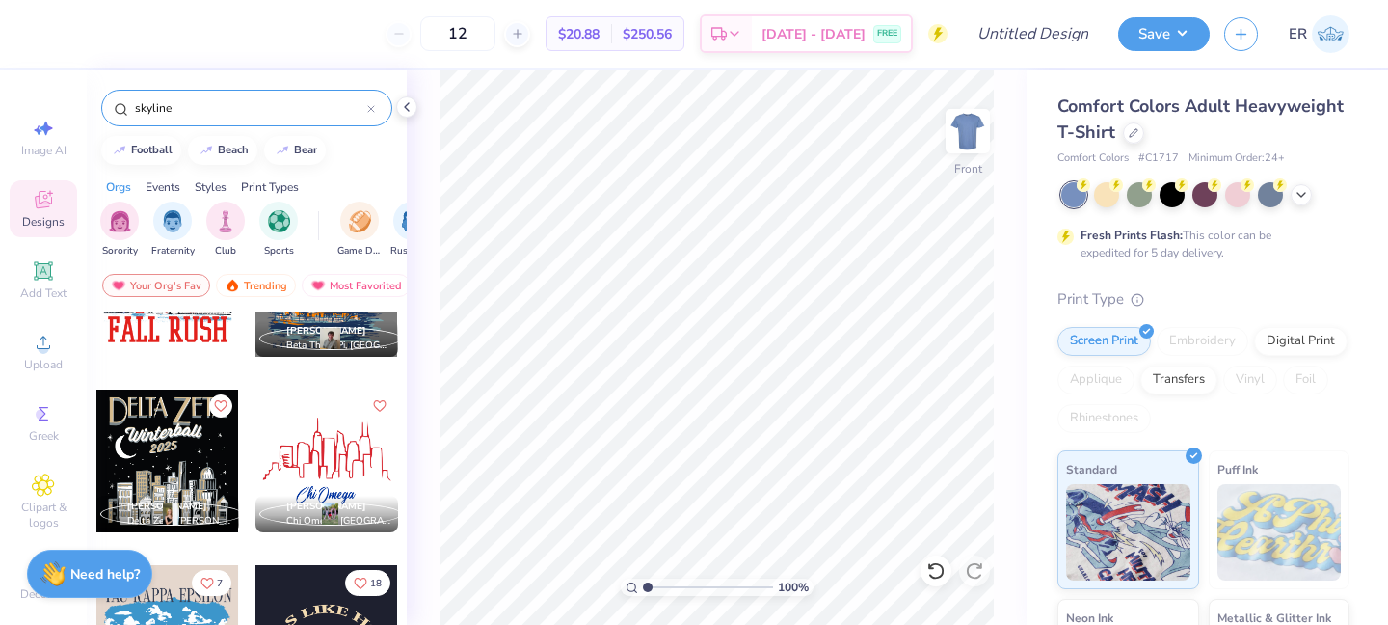
scroll to position [0, 0]
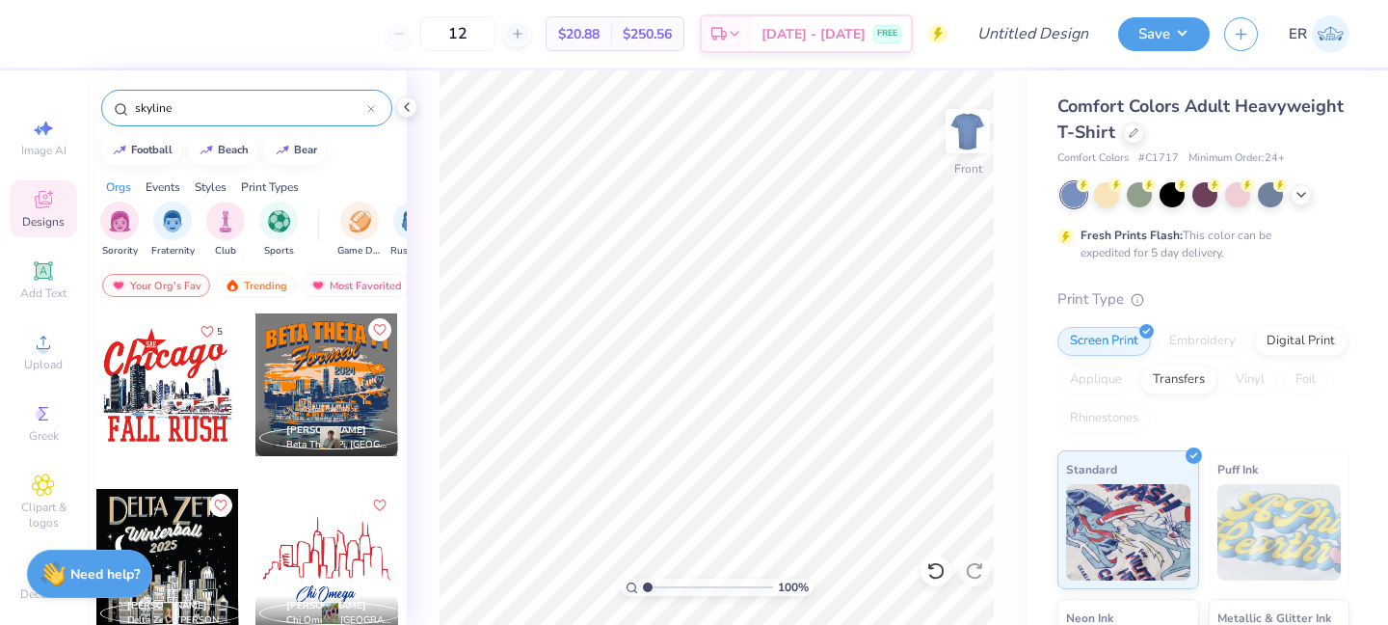
click at [188, 412] on div at bounding box center [167, 384] width 143 height 143
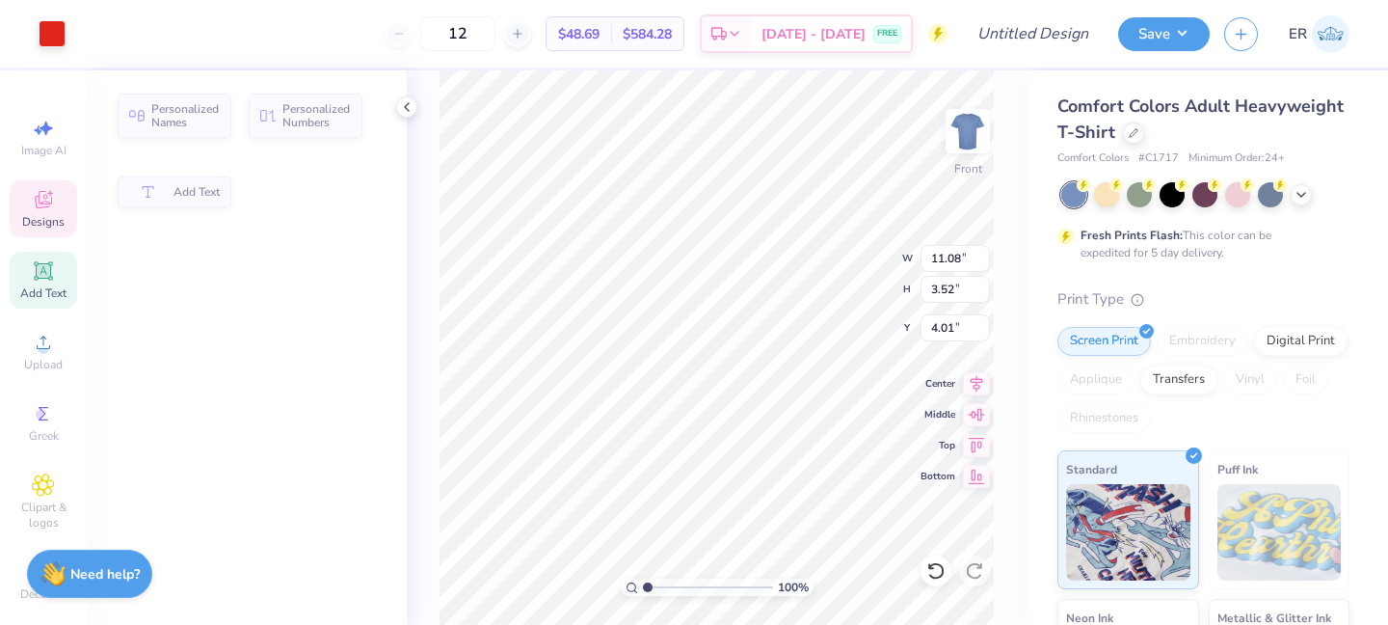
type input "11.08"
type input "3.52"
type input "4.01"
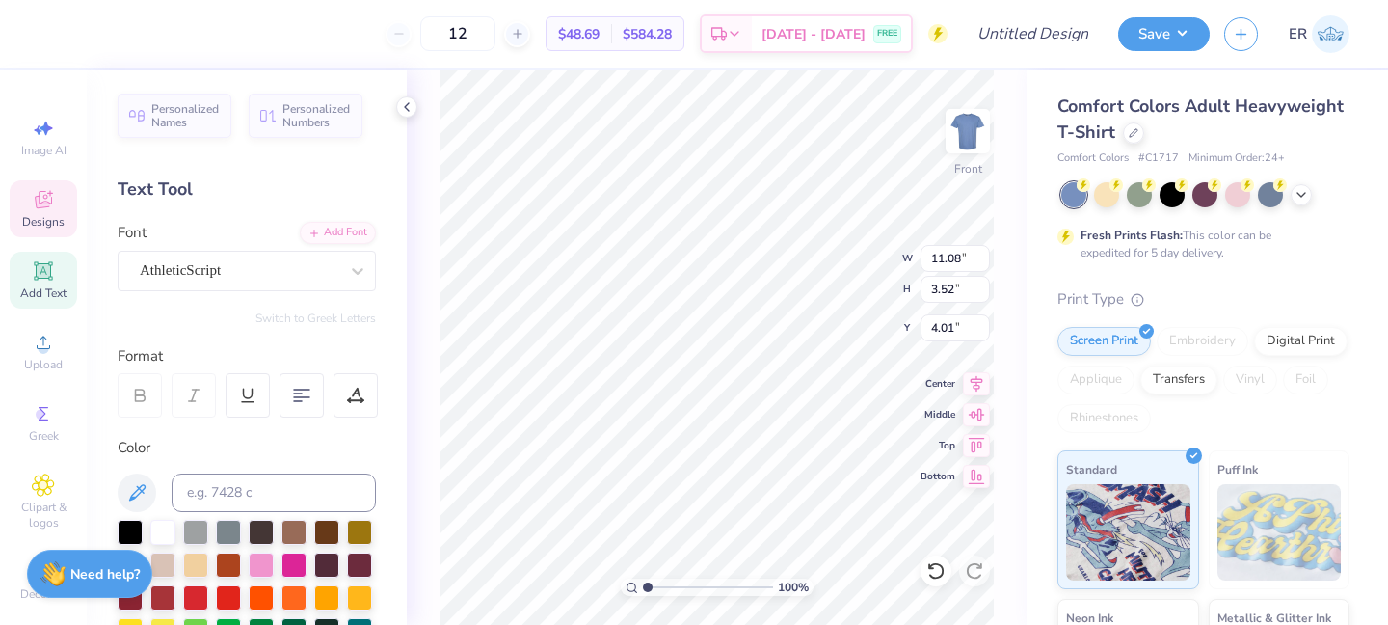
type textarea "American"
type input "4.53"
type input "10.17"
type input "3.99"
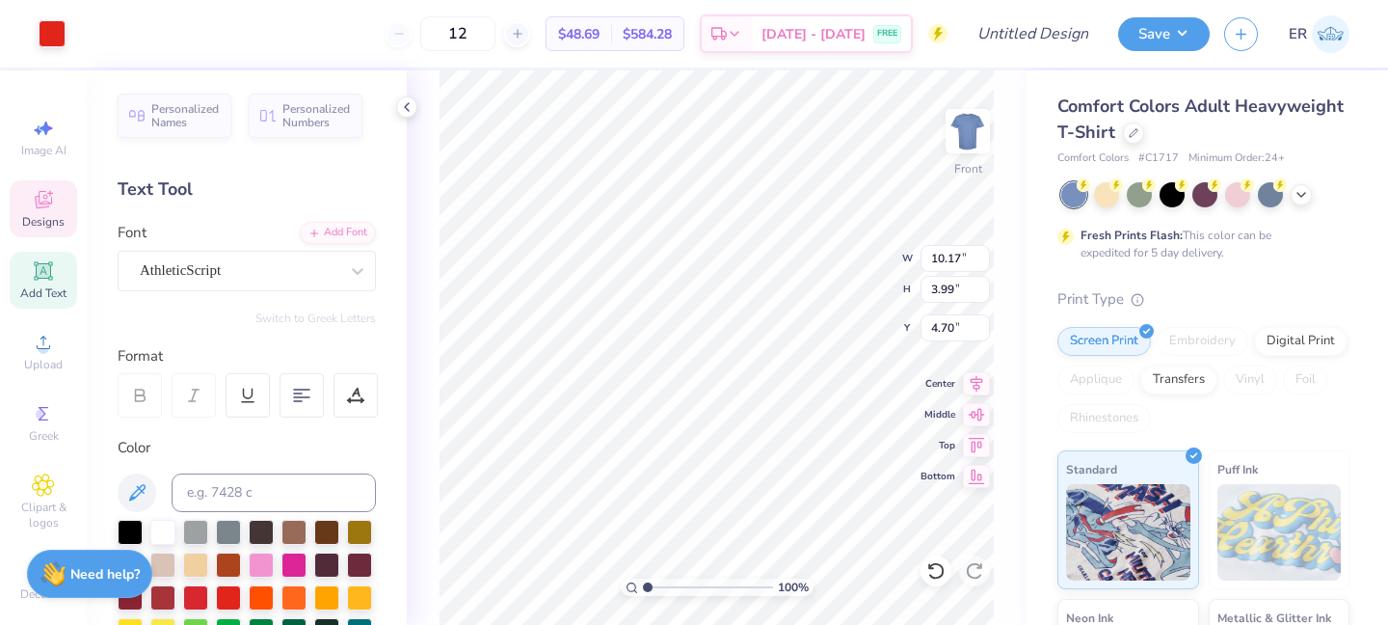
type input "4.60"
type input "11.53"
type input "5.06"
type input "6.22"
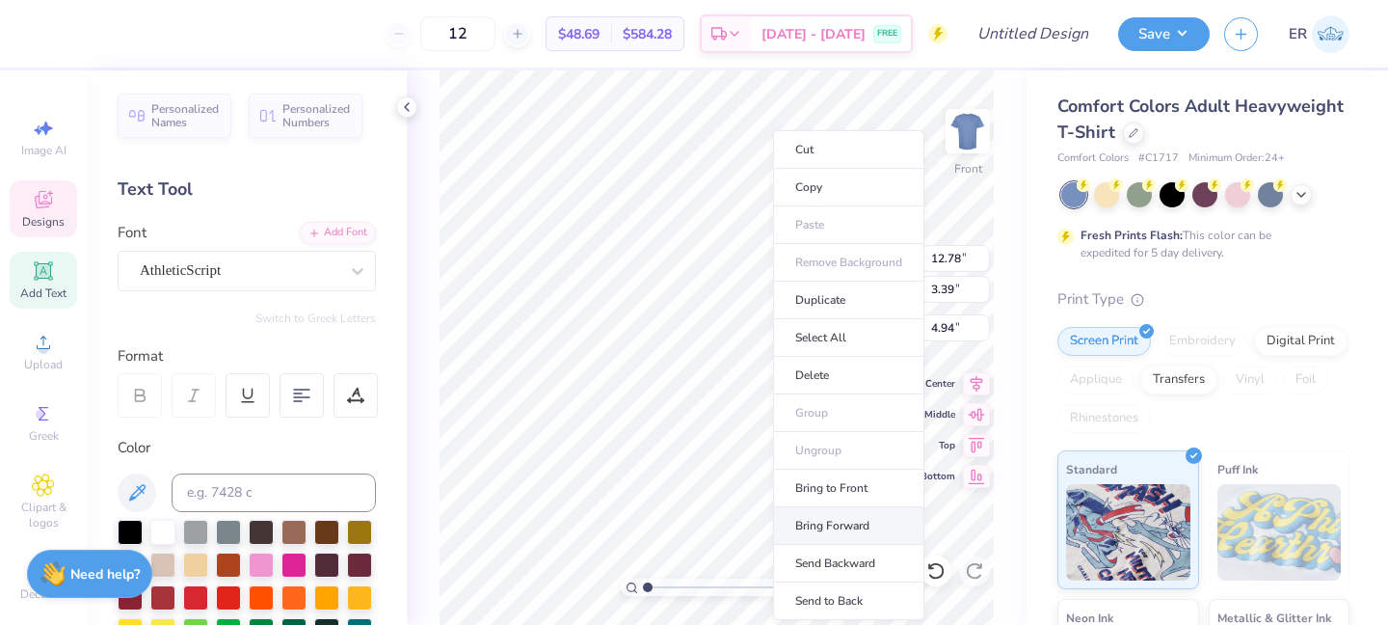
click at [839, 523] on li "Bring Forward" at bounding box center [848, 526] width 151 height 38
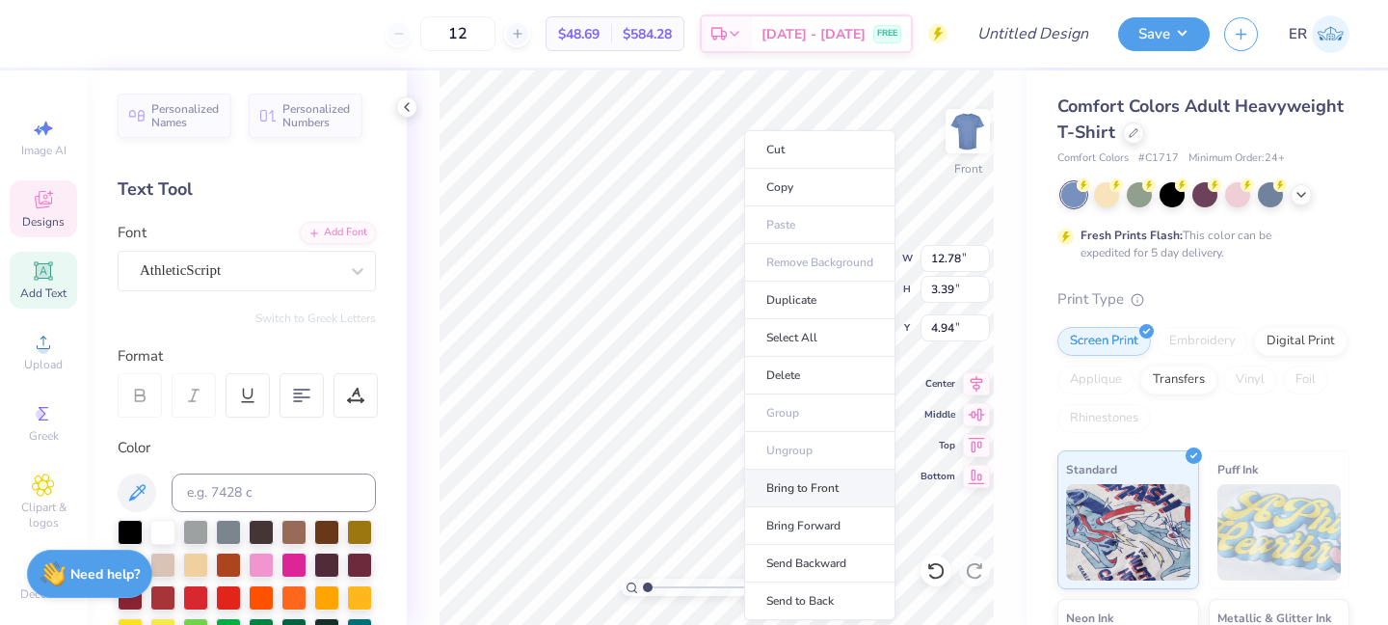
click at [840, 489] on li "Bring to Front" at bounding box center [819, 488] width 151 height 38
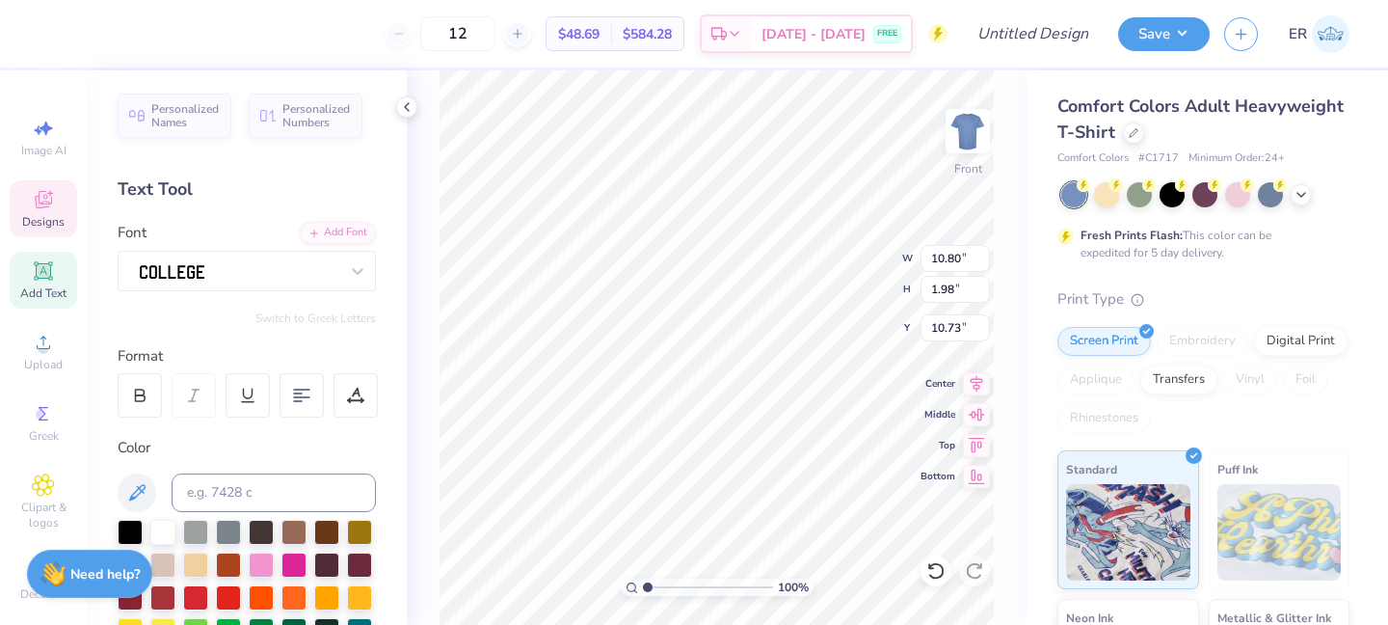
scroll to position [0, 4]
type textarea "GREEK WEEK"
type input "0.88"
type input "0.48"
type input "4.14"
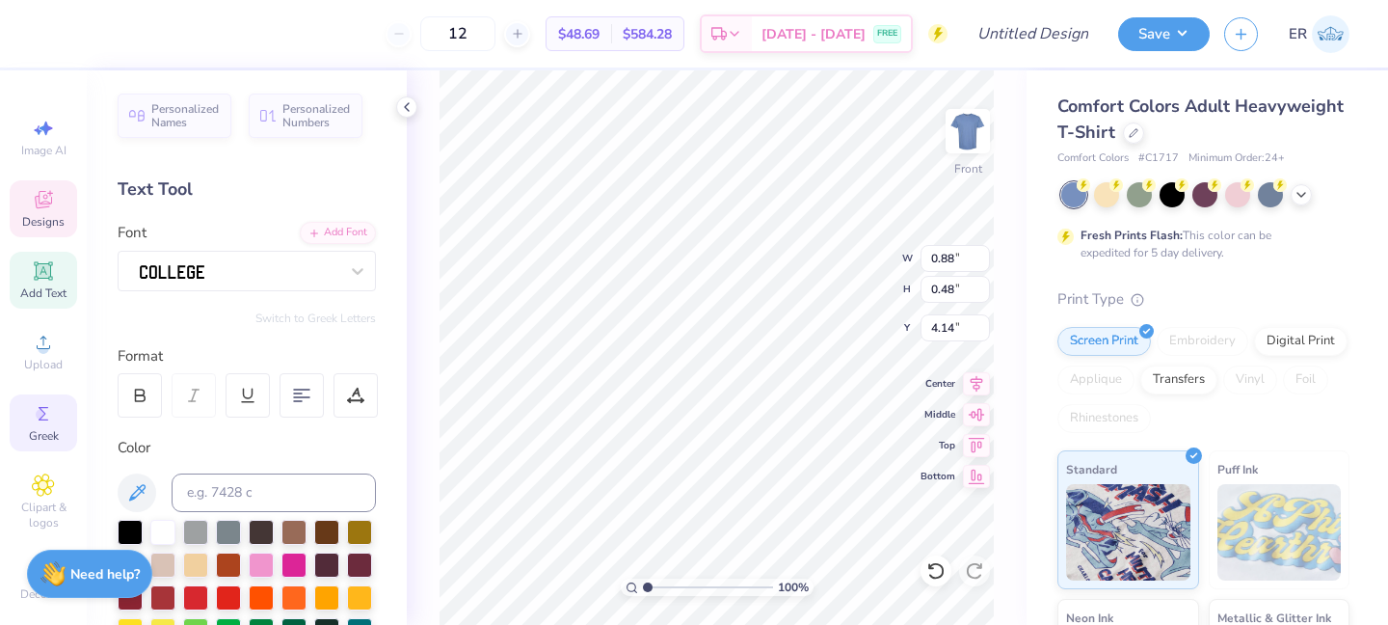
click at [49, 423] on icon at bounding box center [43, 413] width 23 height 23
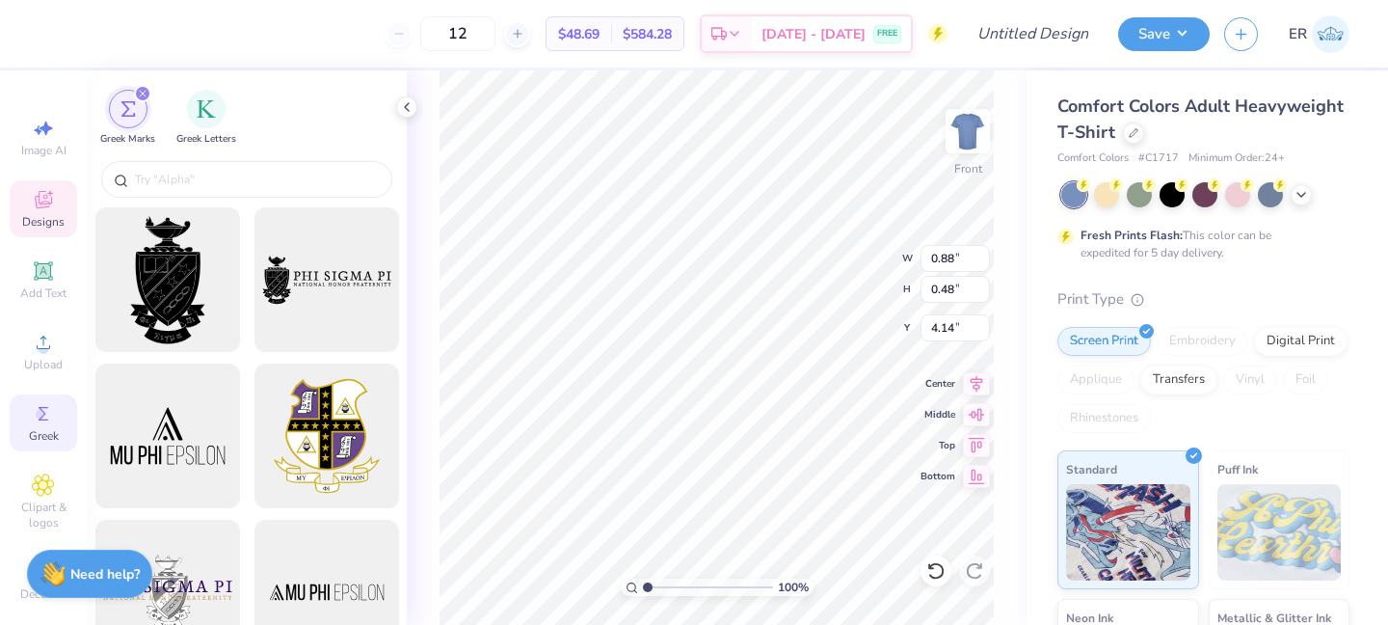
click at [53, 438] on span "Greek" at bounding box center [44, 435] width 30 height 15
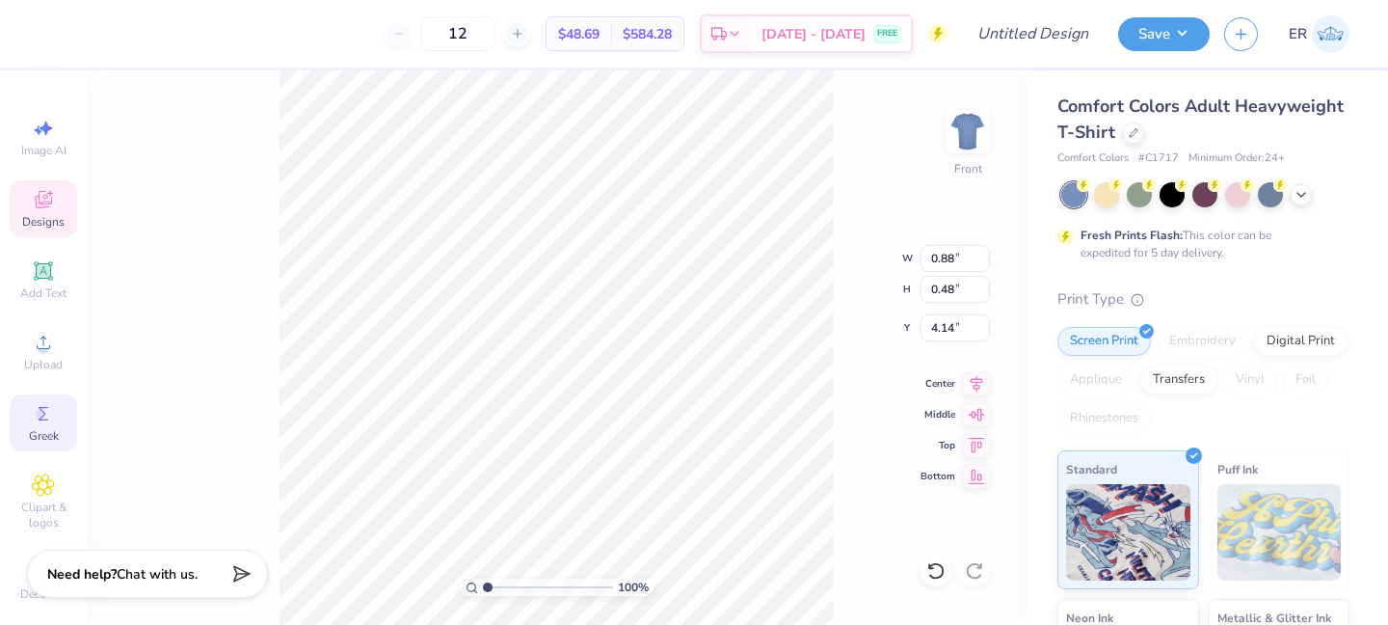
click at [25, 415] on div "Greek" at bounding box center [43, 422] width 67 height 57
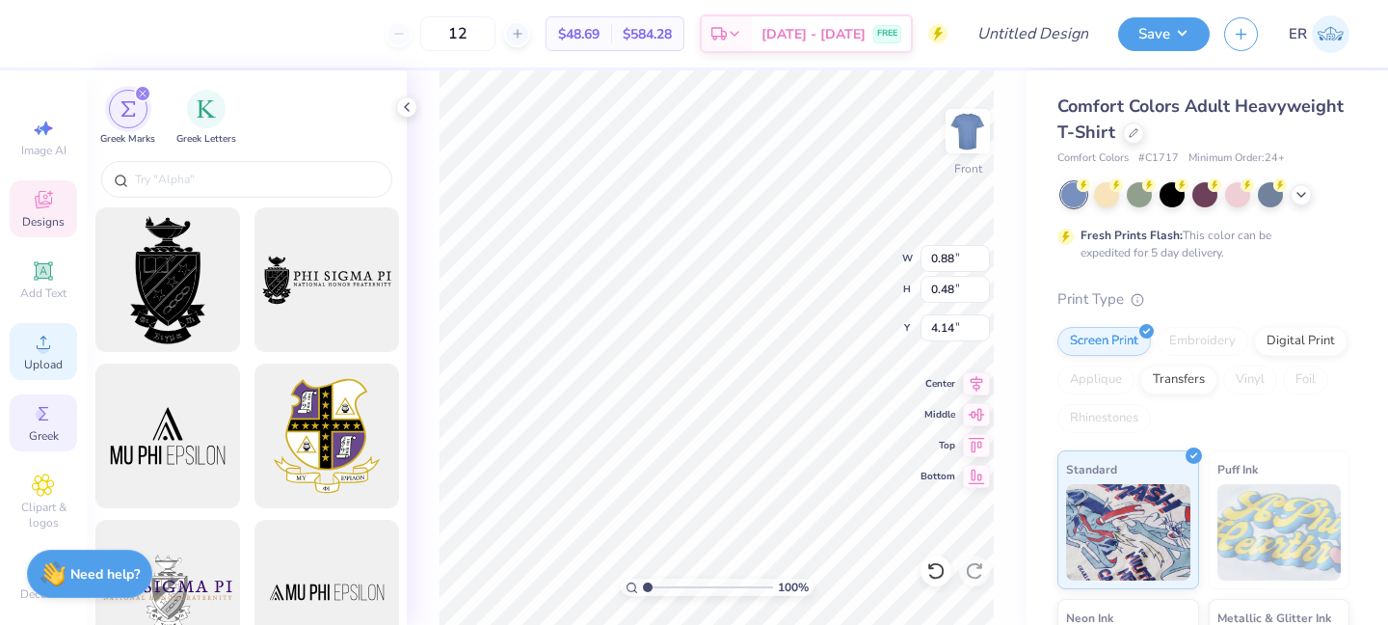
click at [41, 265] on icon at bounding box center [43, 270] width 14 height 14
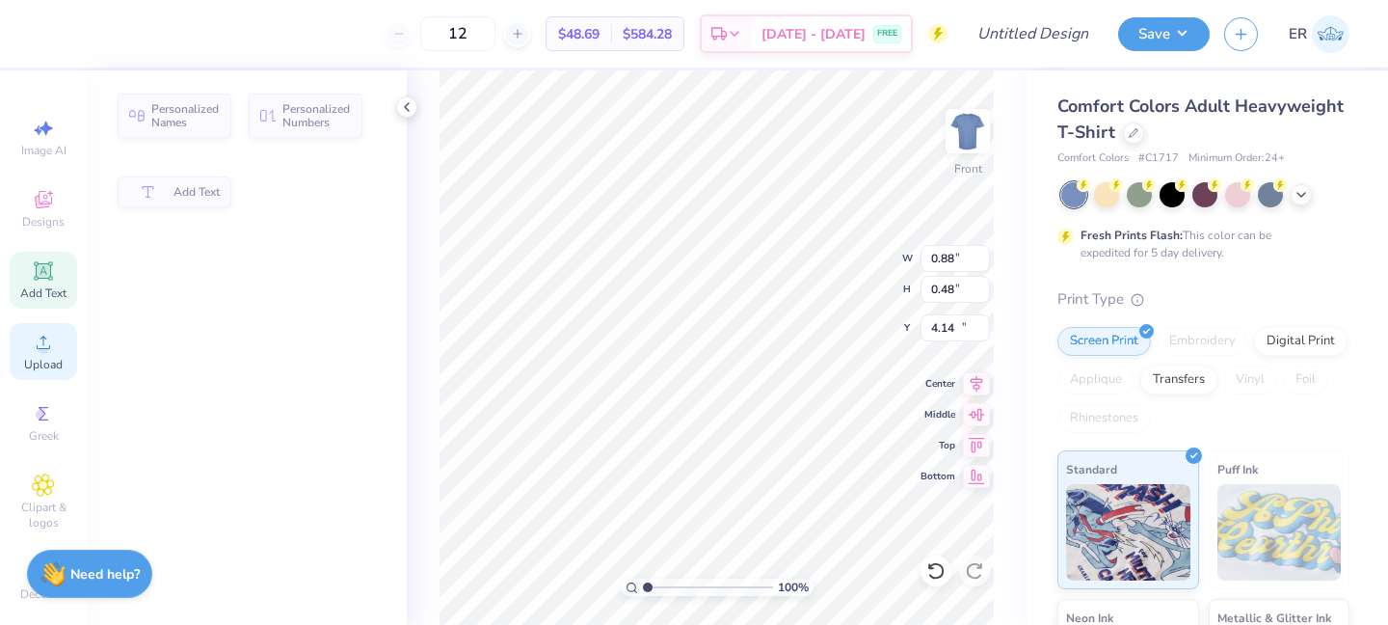
type input "5.69"
type input "1.65"
type input "12.93"
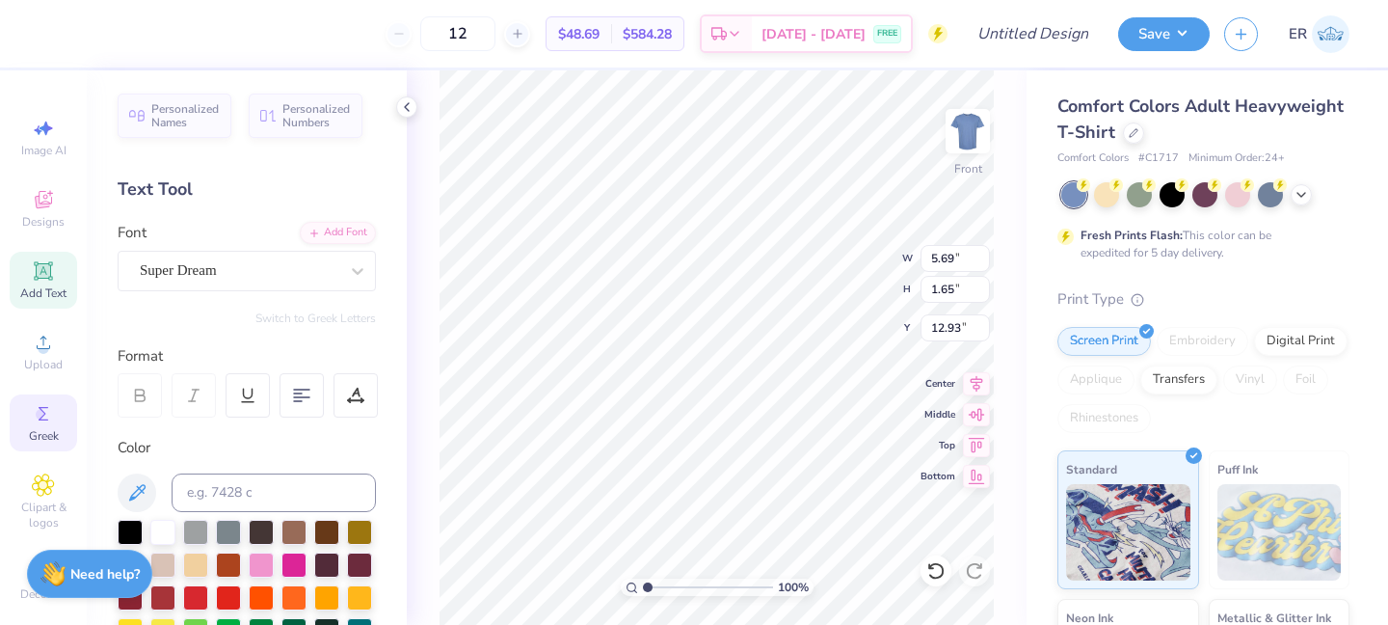
click at [50, 443] on div "Greek" at bounding box center [43, 422] width 67 height 57
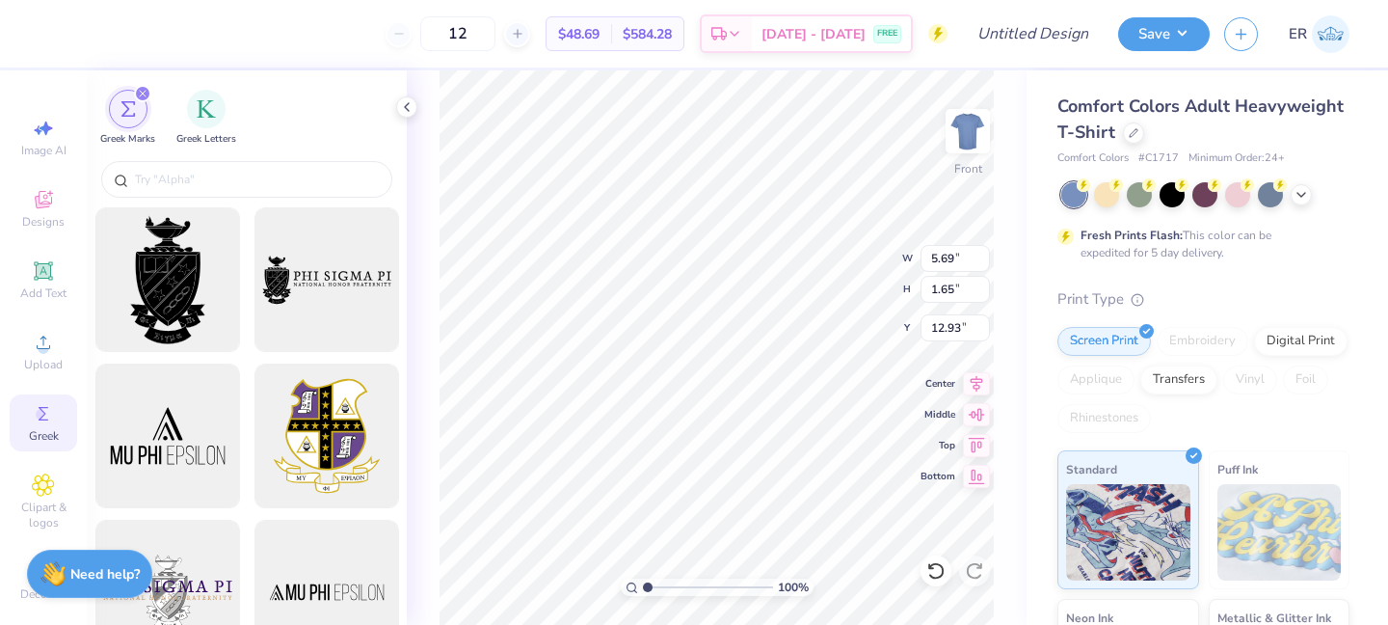
scroll to position [0, 0]
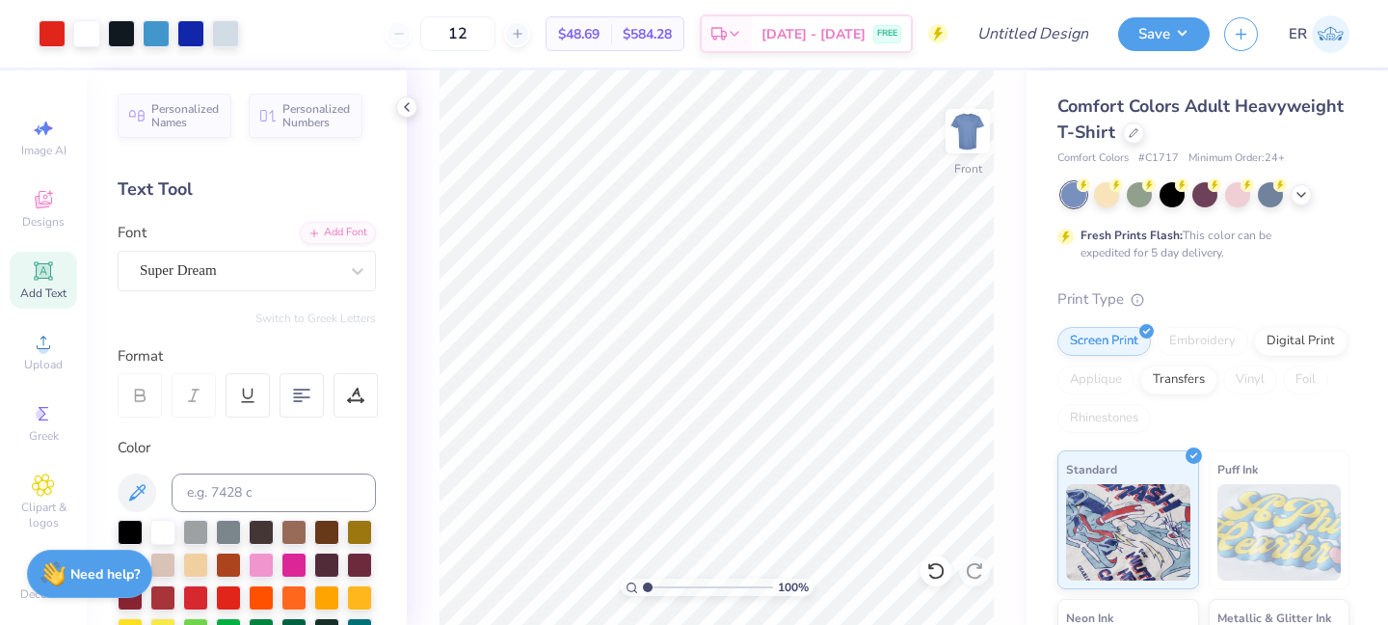
click at [53, 273] on icon at bounding box center [43, 270] width 23 height 23
click at [52, 437] on span "Greek" at bounding box center [44, 435] width 30 height 15
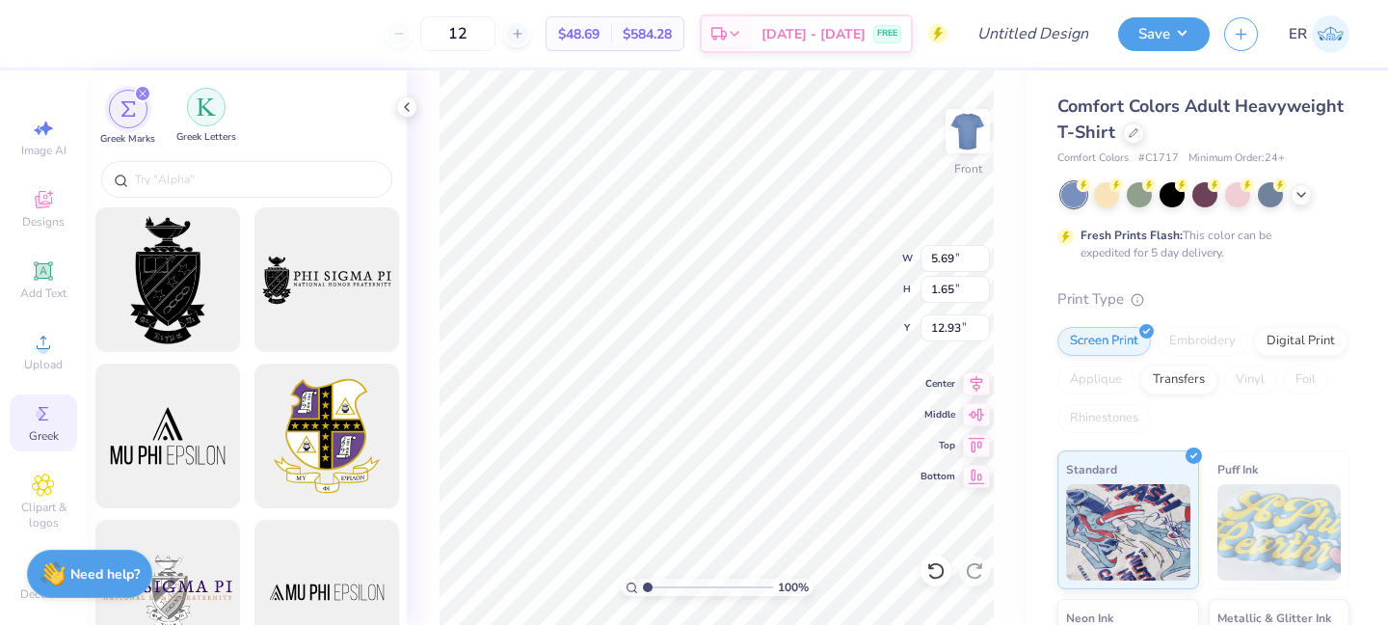
click at [199, 113] on img "filter for Greek Letters" at bounding box center [206, 106] width 19 height 19
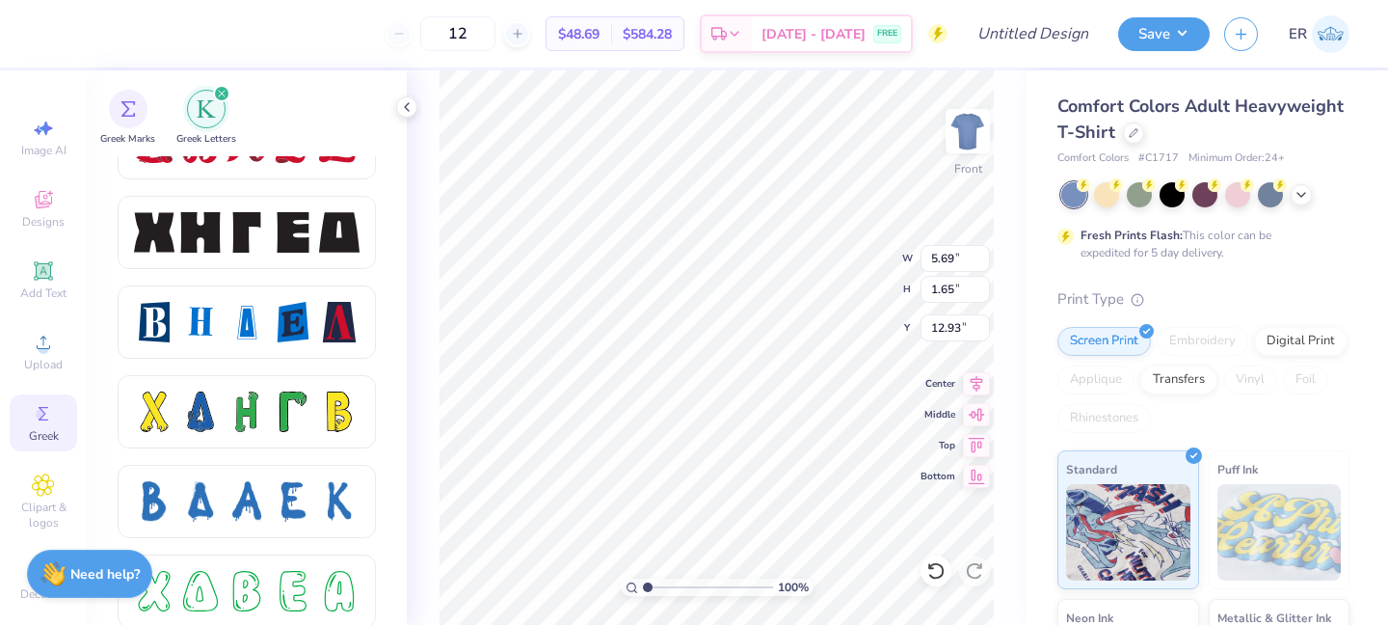
scroll to position [3384, 0]
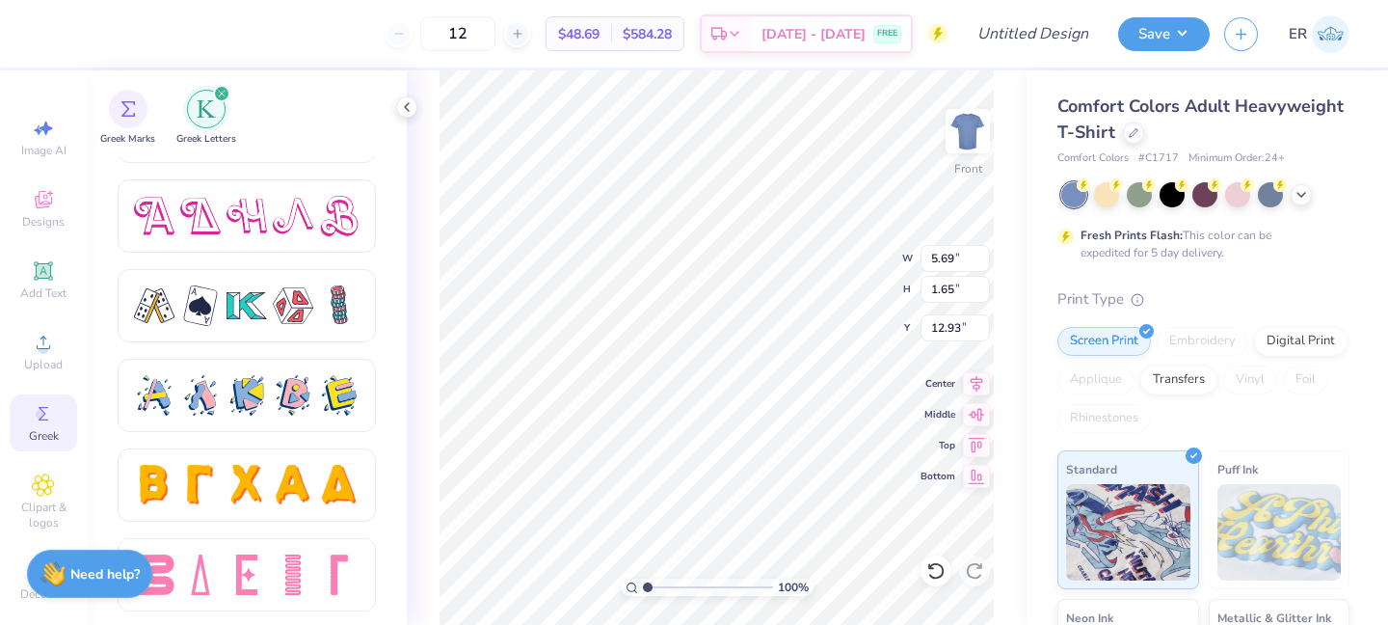
type input "0.88"
type input "0.48"
type input "4.14"
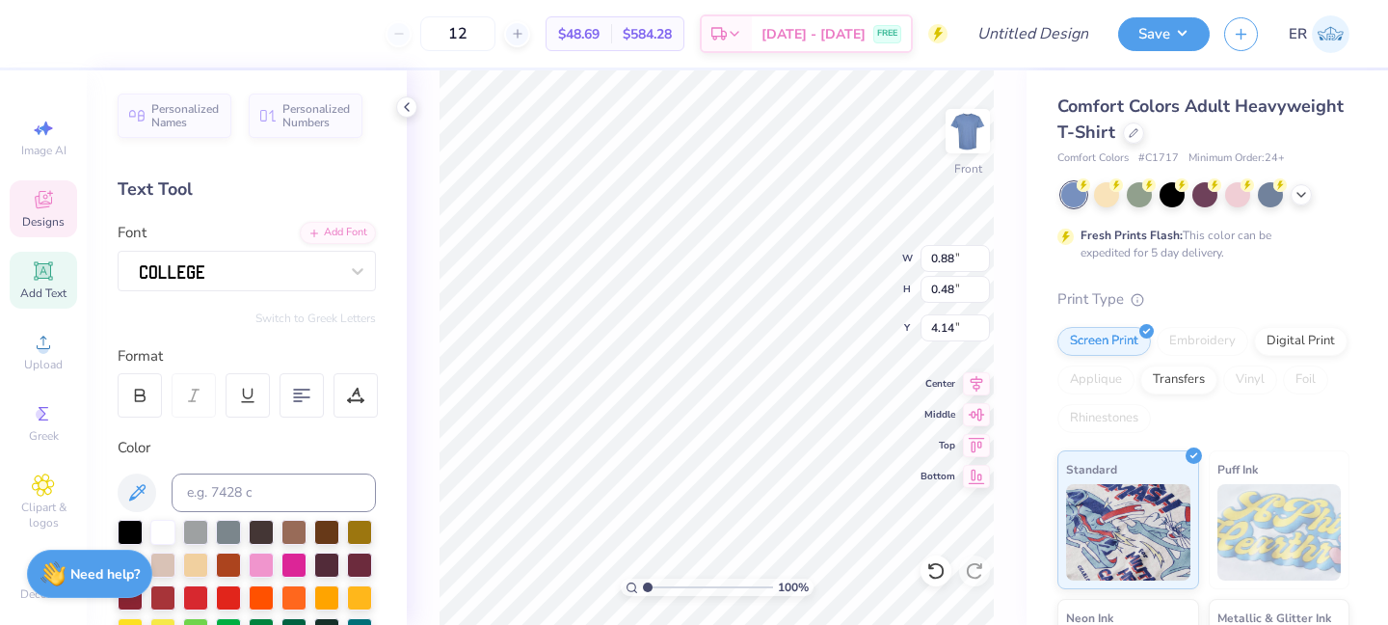
type textarea "IFC"
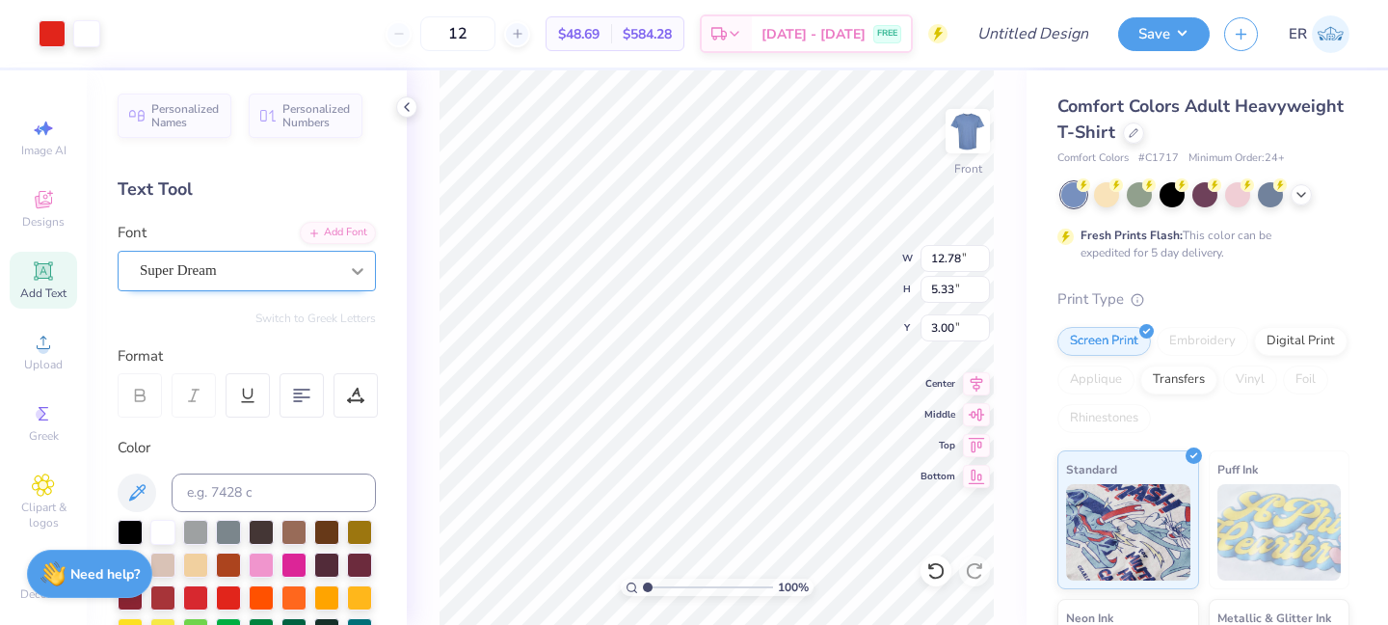
click at [361, 281] on div at bounding box center [357, 271] width 35 height 35
type input "13.44"
type input "0.70"
type input "0.48"
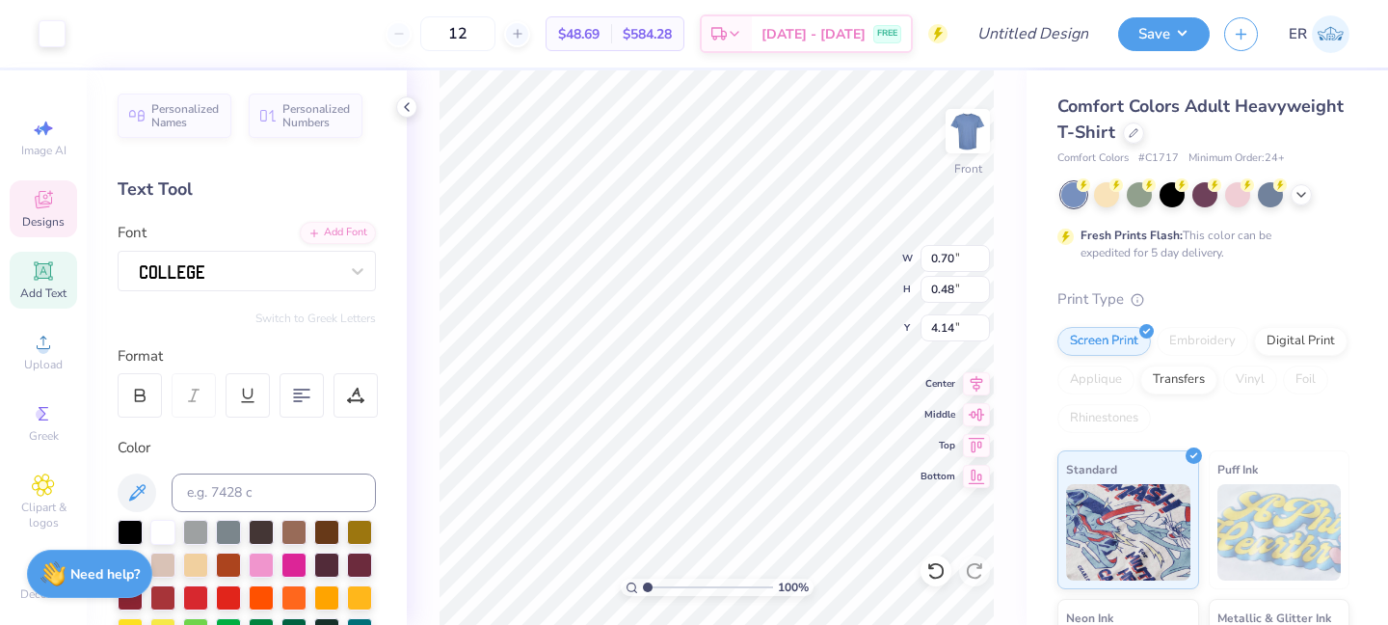
type input "4.08"
type input "2.74"
type input "2.64"
type input "3.00"
type input "0.71"
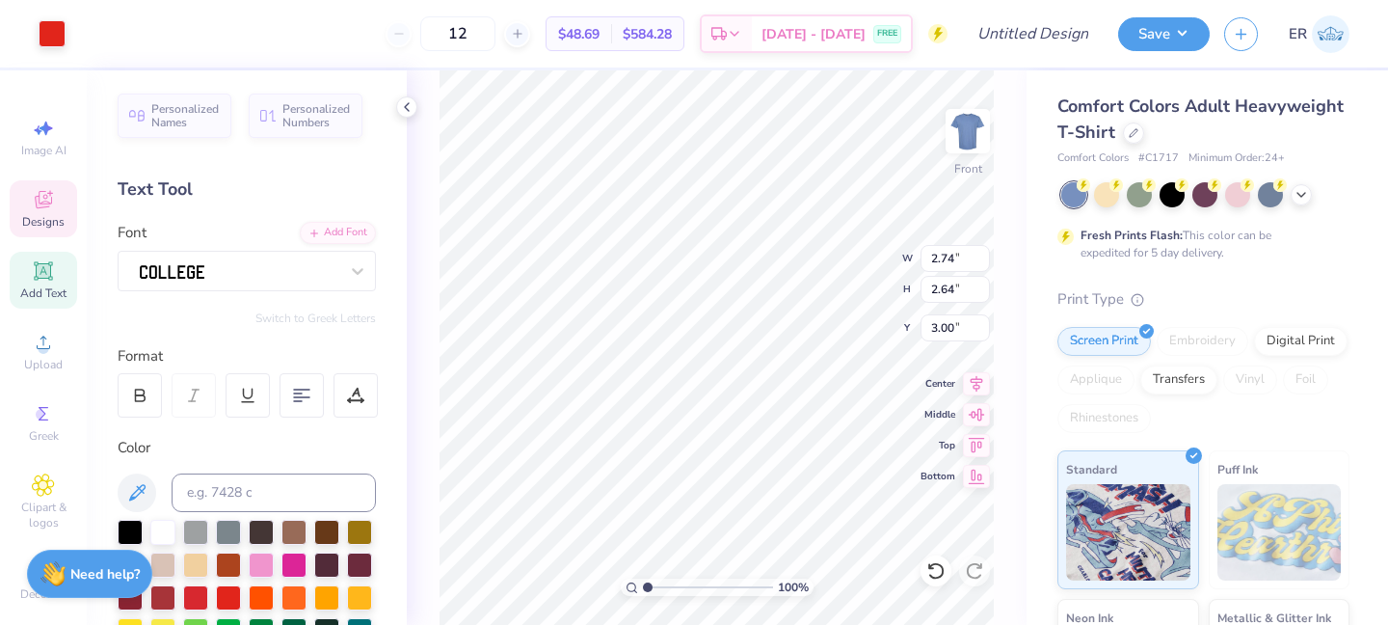
type input "0.48"
type input "4.08"
type input "0.81"
type input "0.55"
type input "3.99"
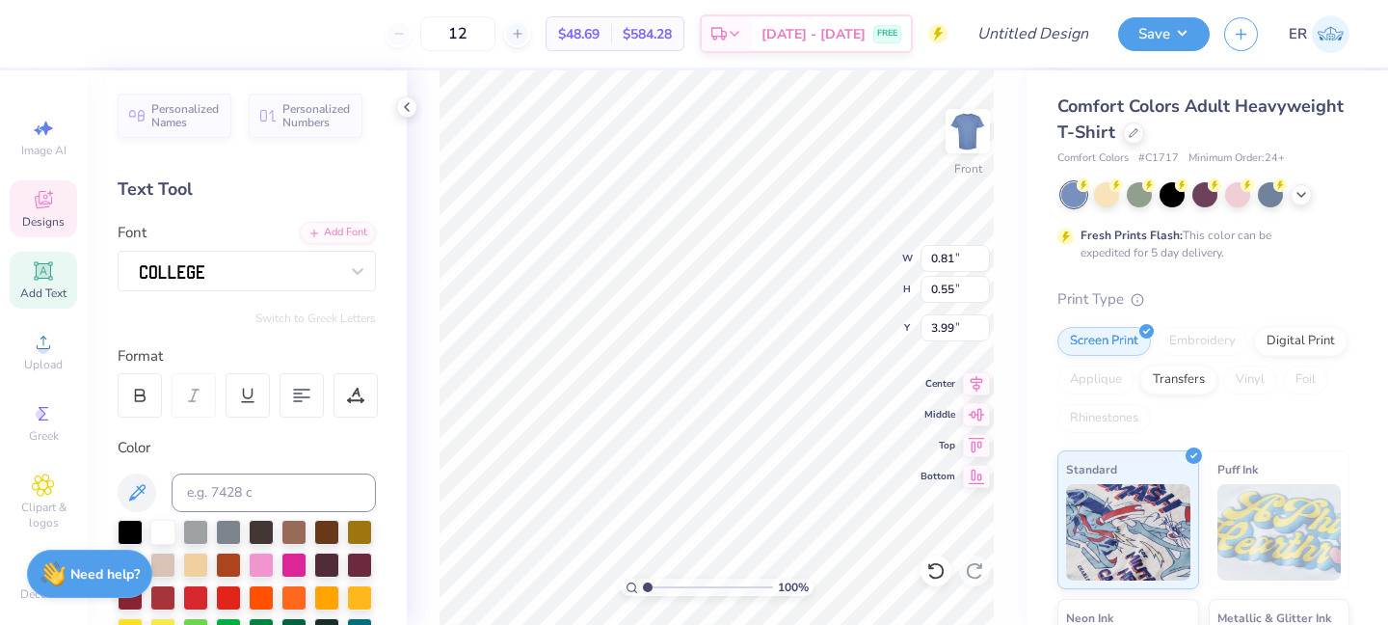
click at [527, 60] on div "12 $48.69 Per Item $584.28 Total Est. Delivery Sep 7 - 10 FREE" at bounding box center [500, 33] width 895 height 67
type input "0.71"
type input "20.01"
type textarea "IGC"
type input "14.76"
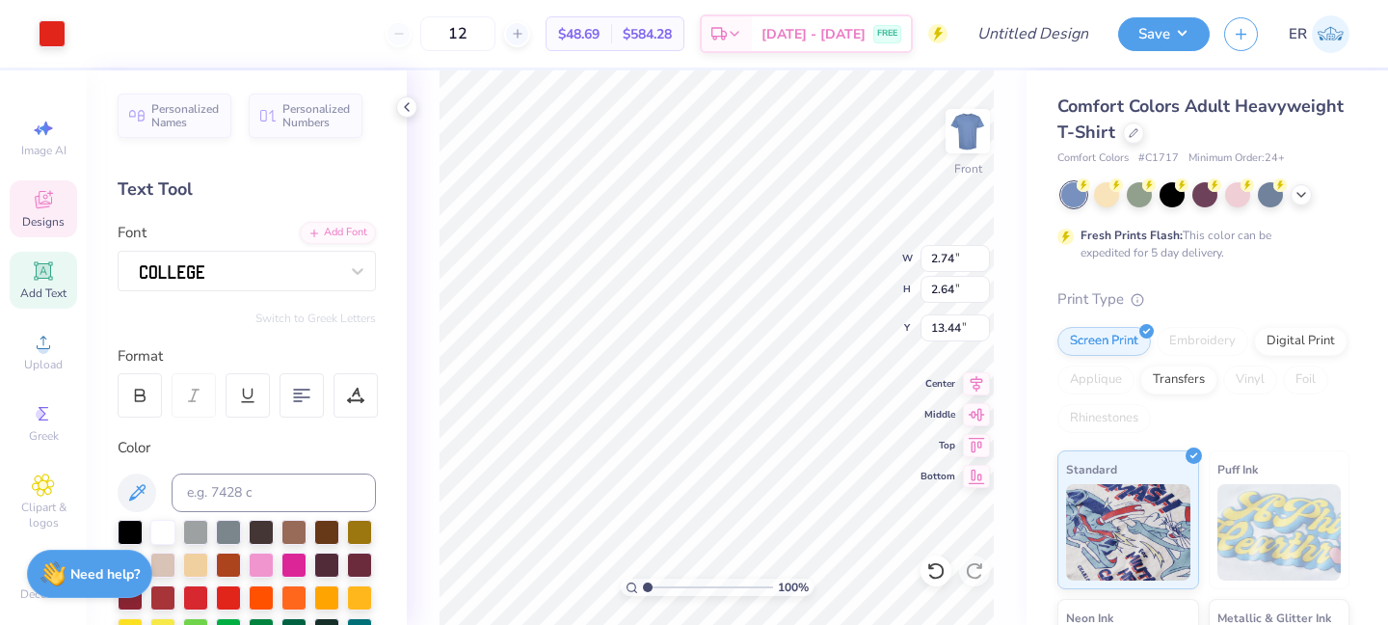
type input "0.71"
type input "0.48"
type input "14.81"
type input "0.29"
type input "0.20"
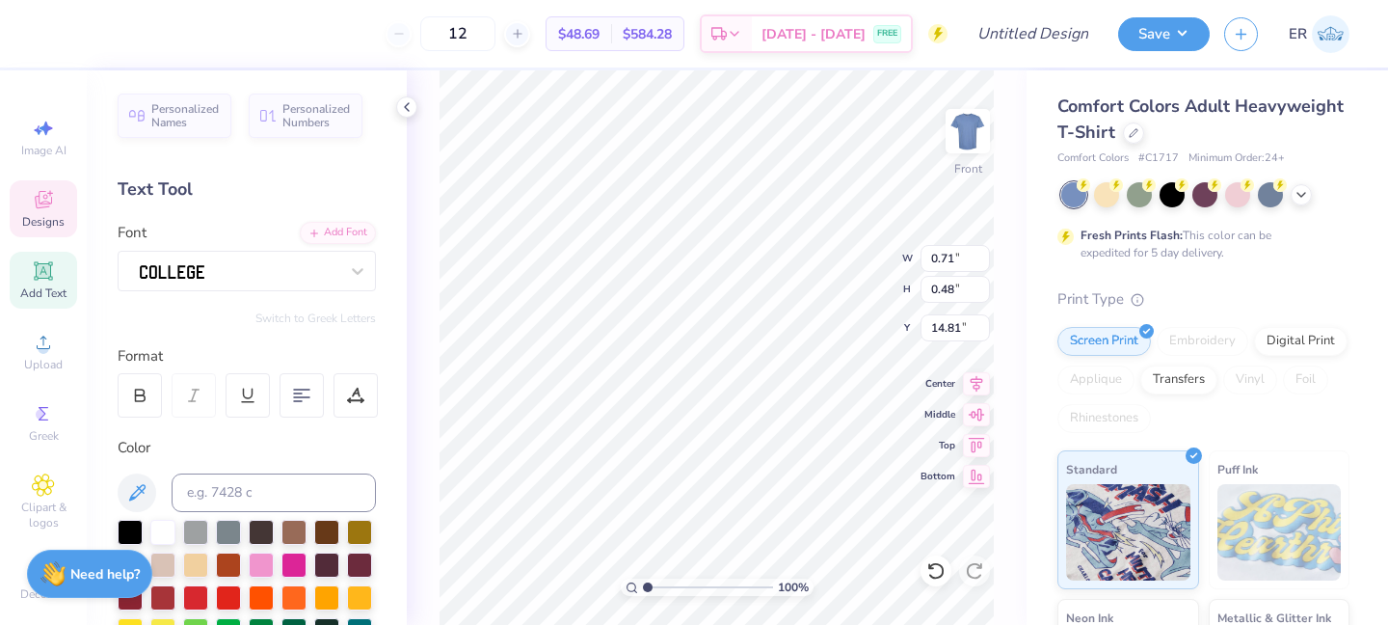
type input "15.17"
type input "1.54"
type input "1.06"
type input "15.16"
type input "14.76"
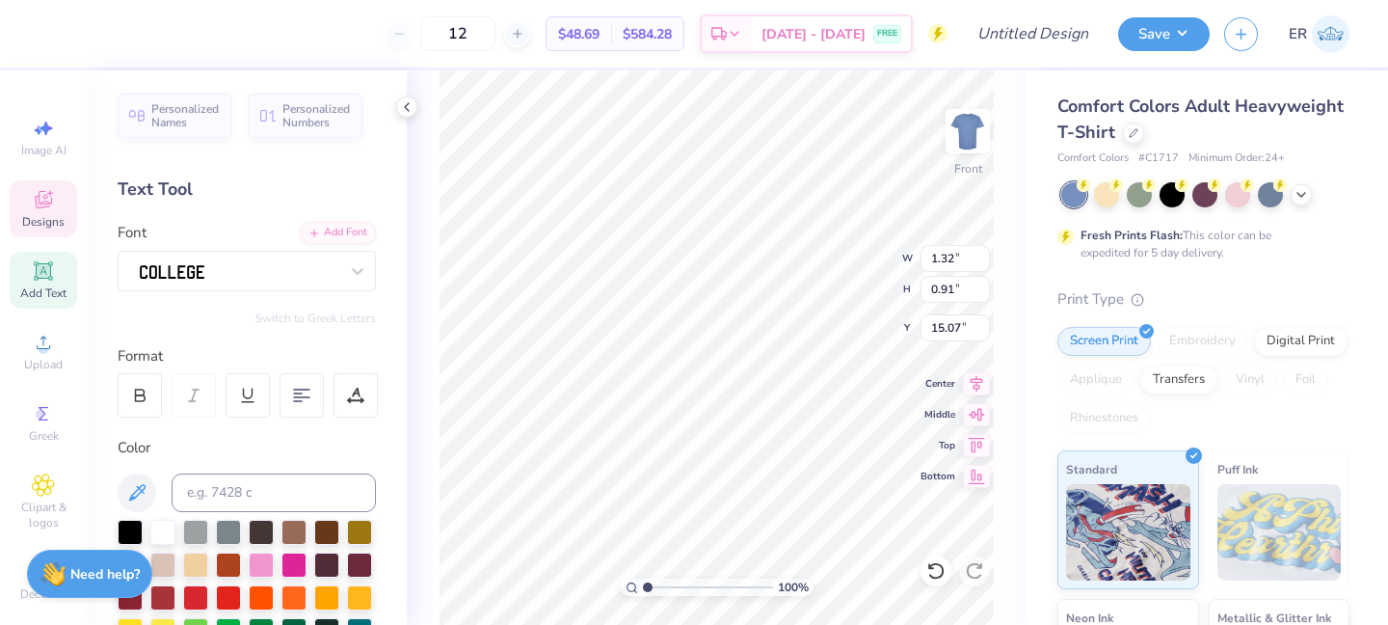
type input "1.32"
type input "0.91"
type input "15.07"
type input "2.74"
type input "2.64"
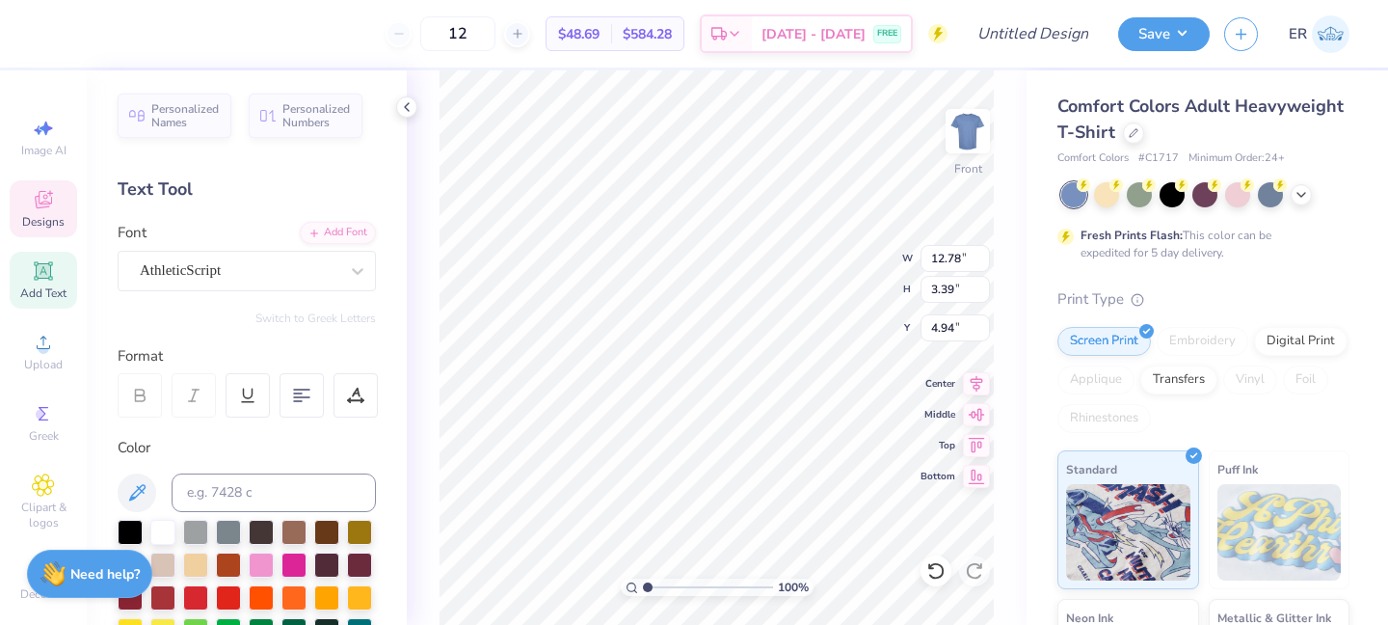
type input "3.00"
type input "0.70"
type input "0.48"
type input "4.28"
type input "1.18"
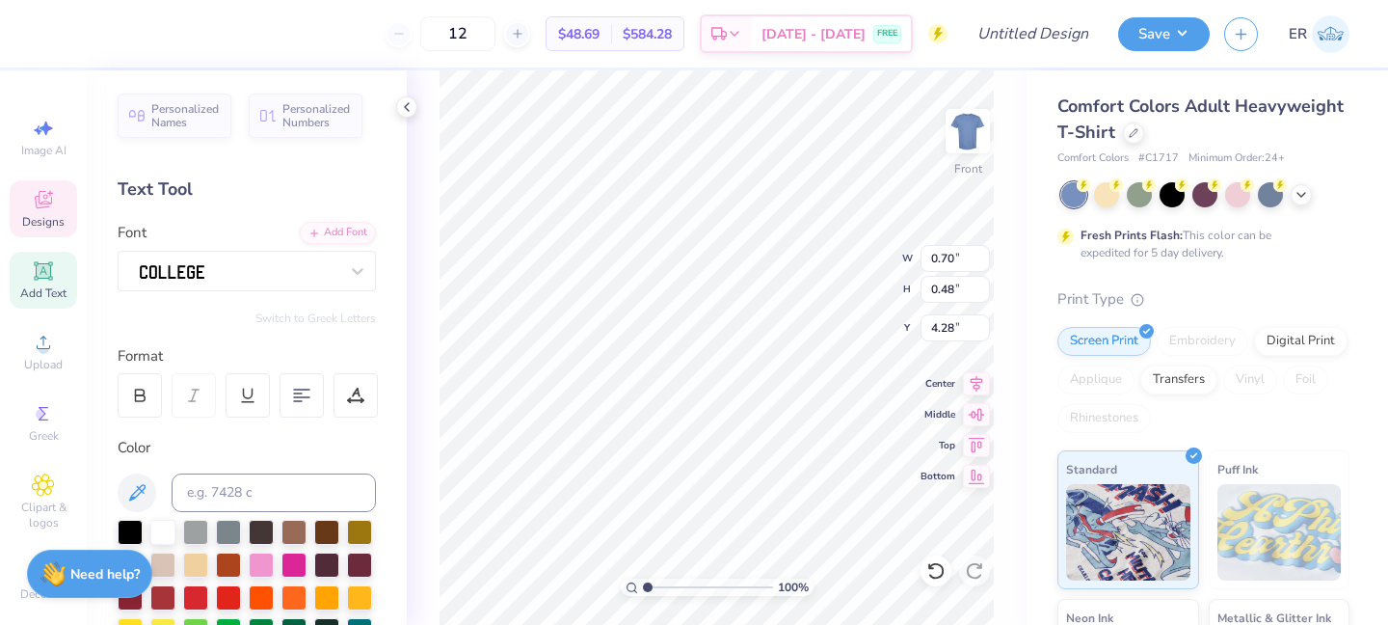
type input "0.81"
type input "3.86"
type input "13.21"
type input "1.31"
type input "20.67"
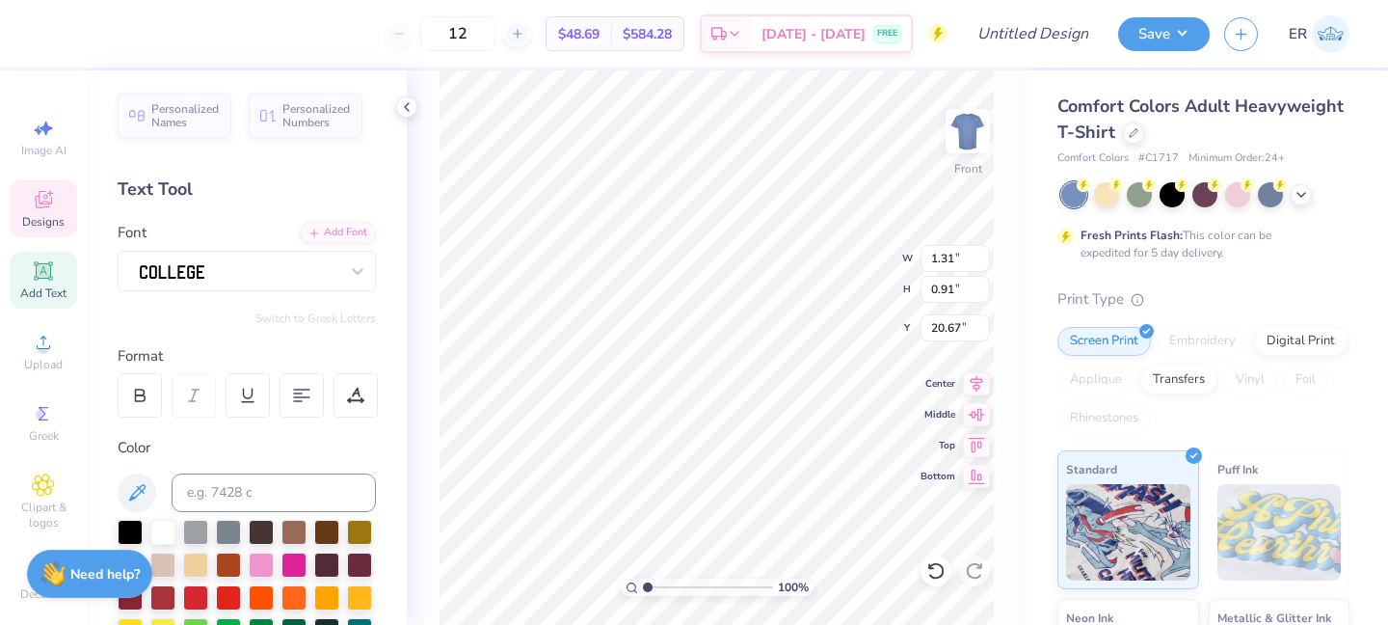
scroll to position [0, 4]
type textarea "PANHELLENIC"
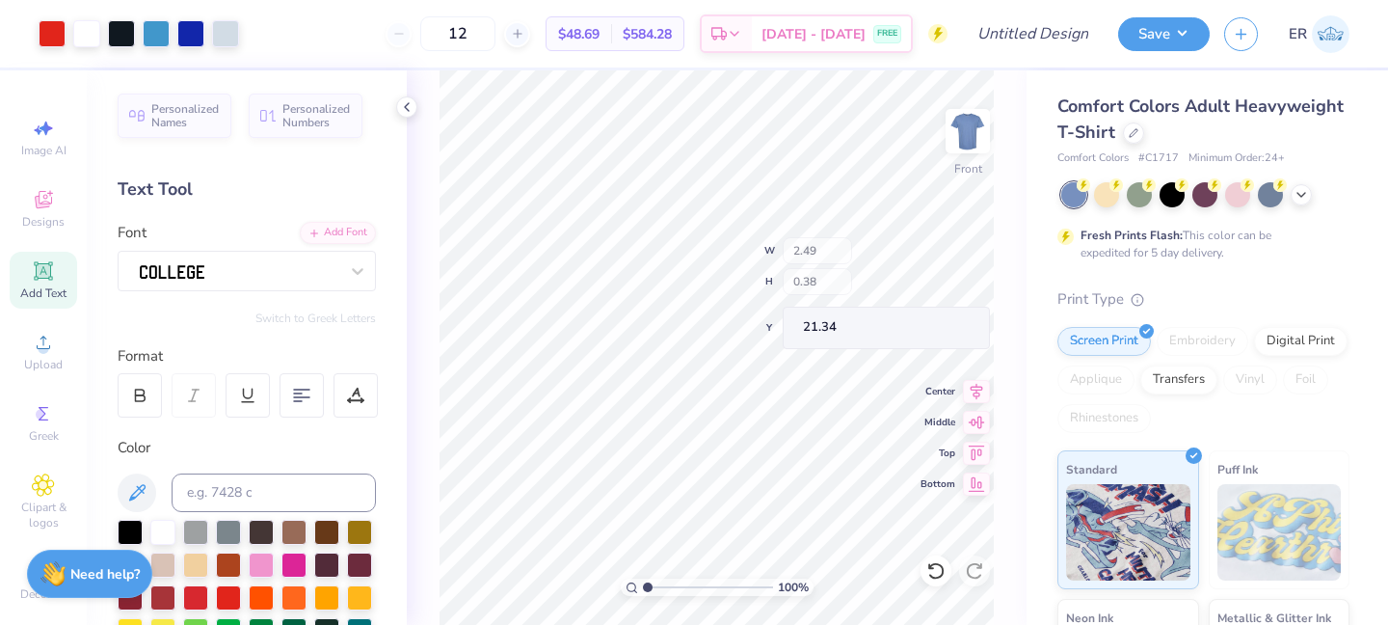
type input "2.49"
type input "0.38"
type input "21.34"
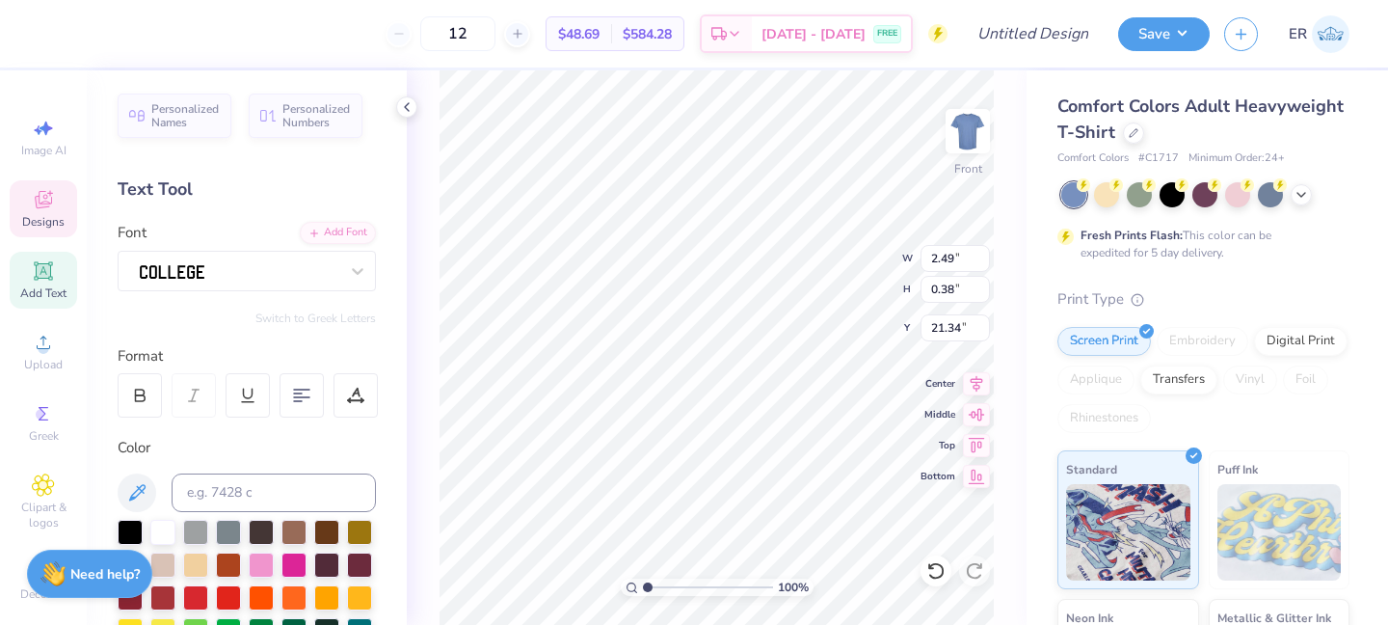
type input "15.07"
type input "1.74"
type input "0.26"
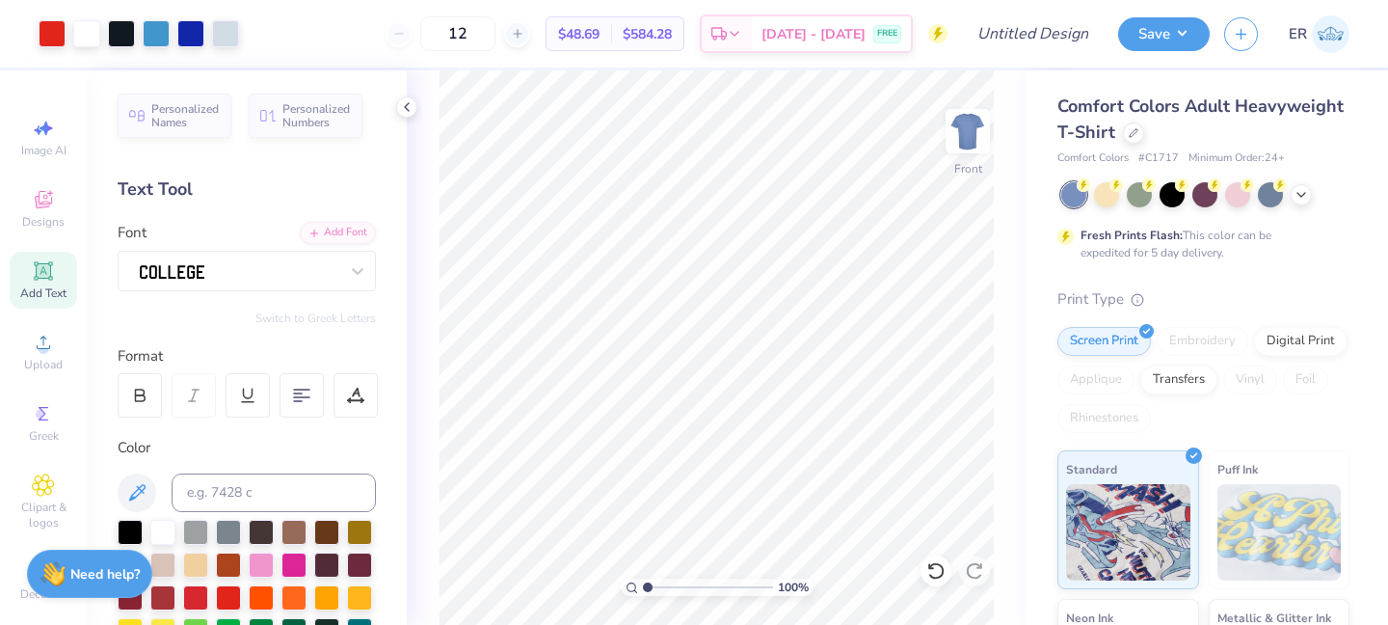
type input "2"
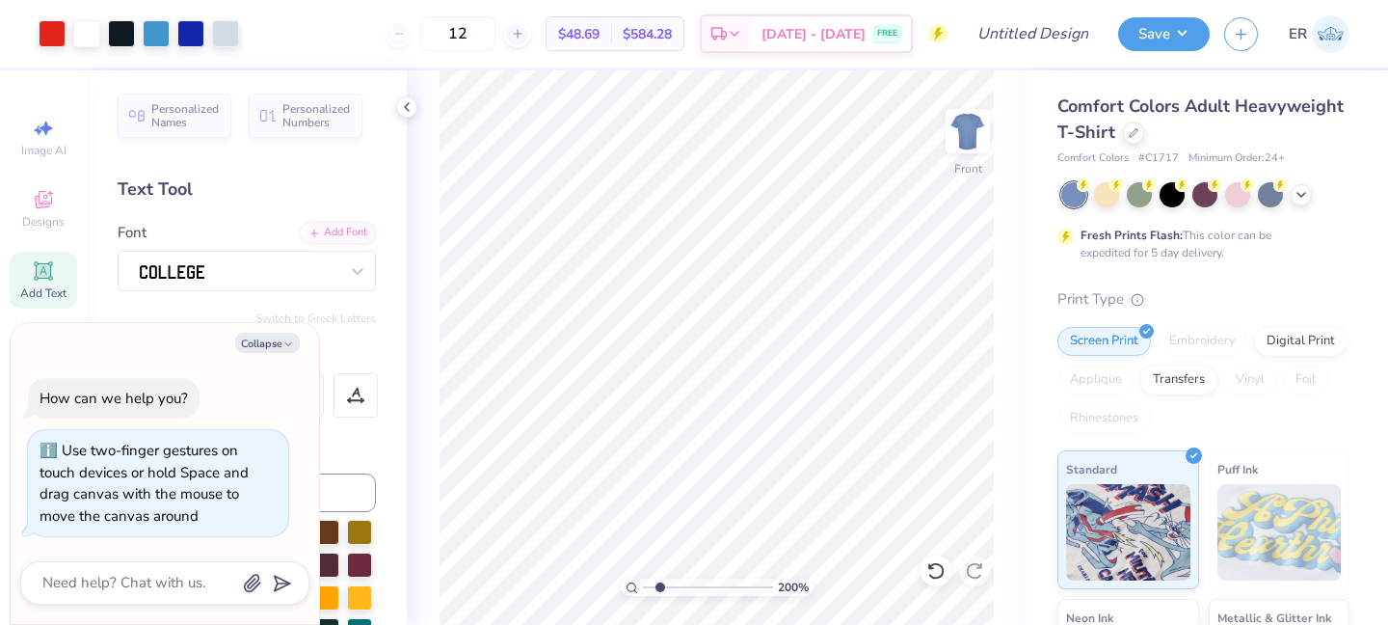
type textarea "x"
type input "1.97"
drag, startPoint x: 645, startPoint y: 587, endPoint x: 658, endPoint y: 584, distance: 13.8
click at [659, 584] on input "range" at bounding box center [708, 586] width 130 height 17
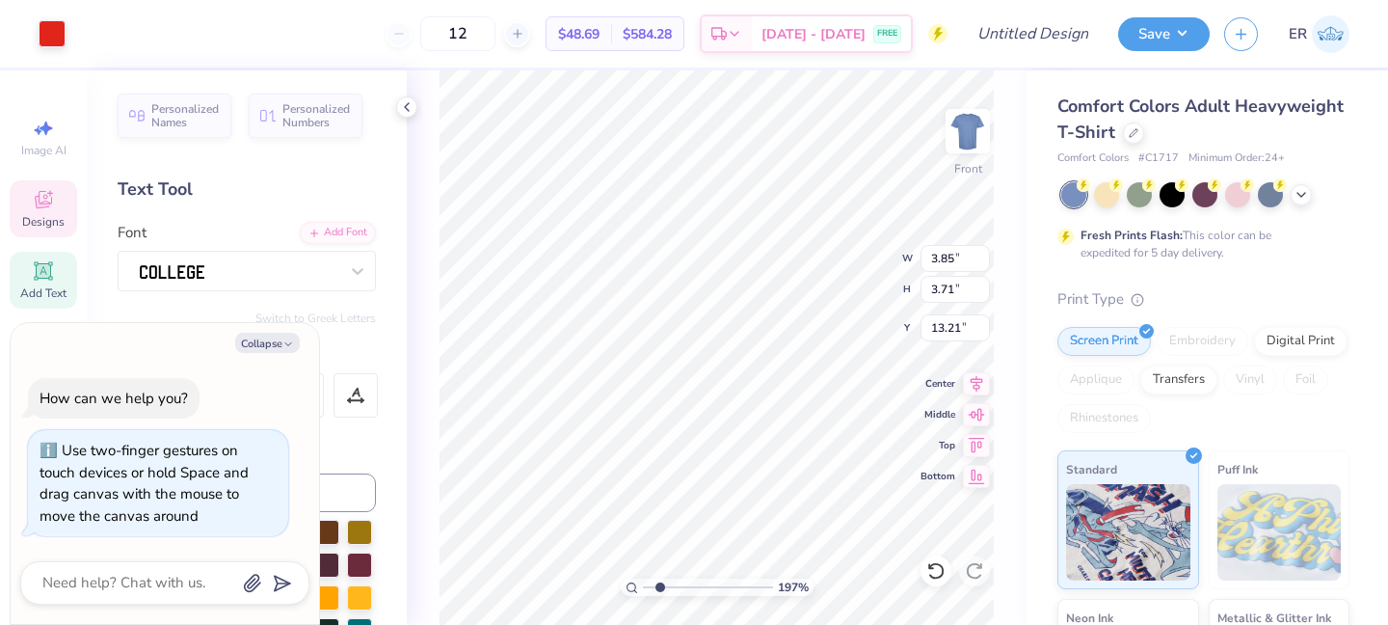
type textarea "x"
type input "1.74"
type input "0.26"
type input "14.93"
type textarea "x"
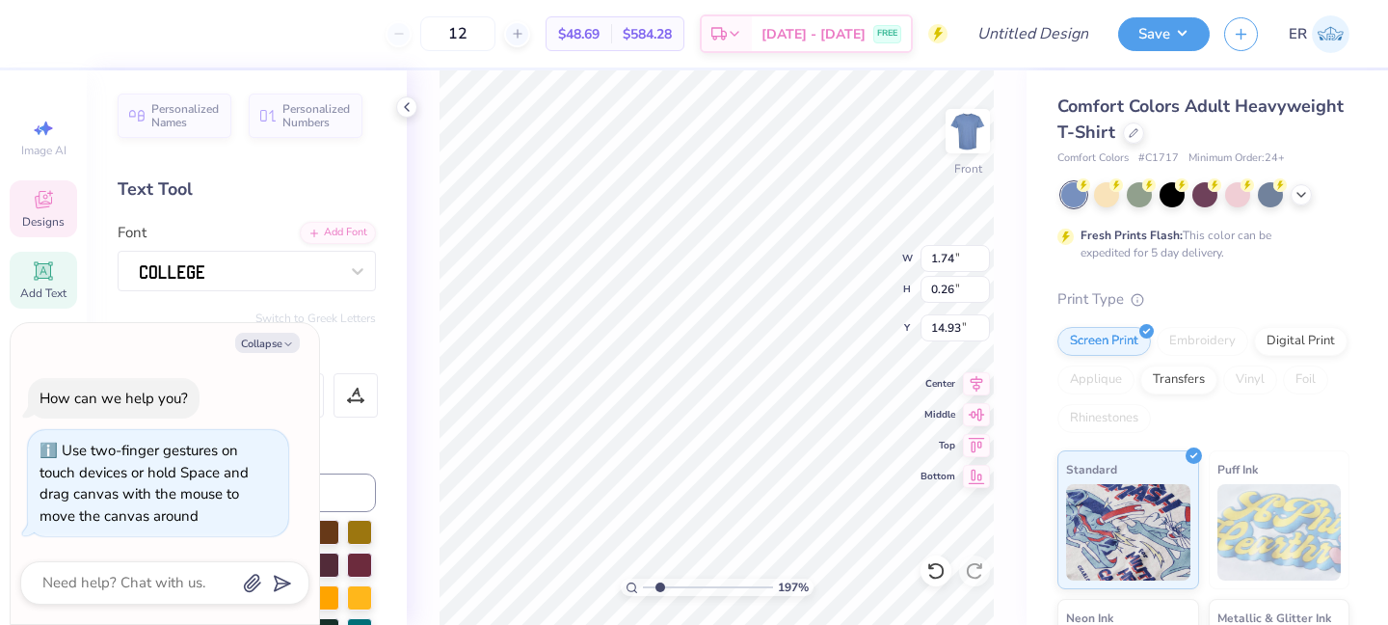
type textarea "P"
type textarea "x"
type textarea "PA"
type textarea "x"
type textarea "PAN"
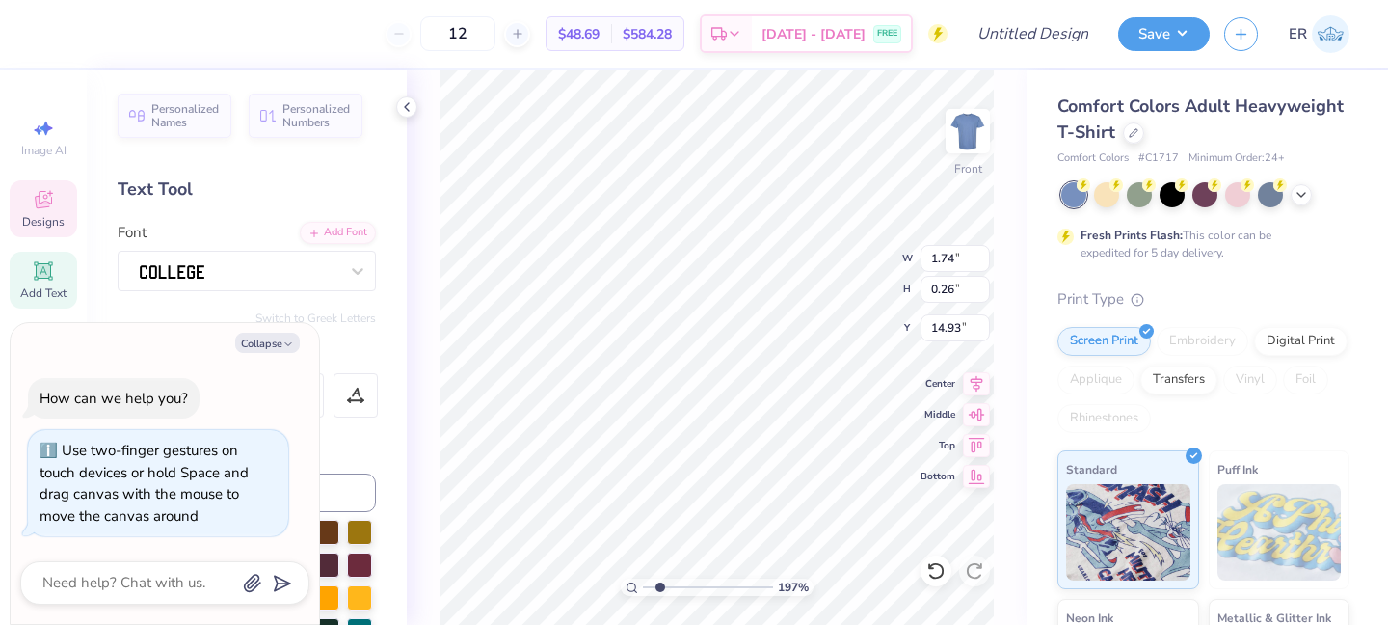
type textarea "x"
type textarea "PANHE"
type textarea "x"
type textarea "PANHEL"
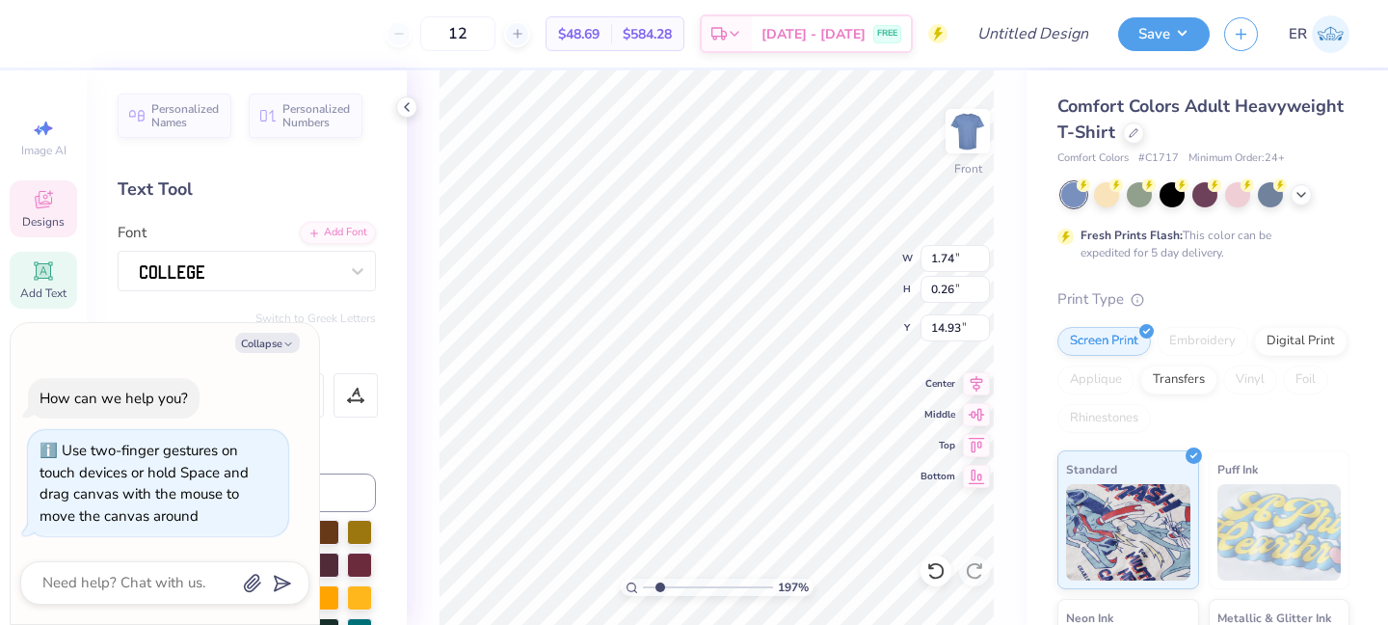
type textarea "x"
type input "1.02"
type input "0.27"
type textarea "x"
type input "3.85"
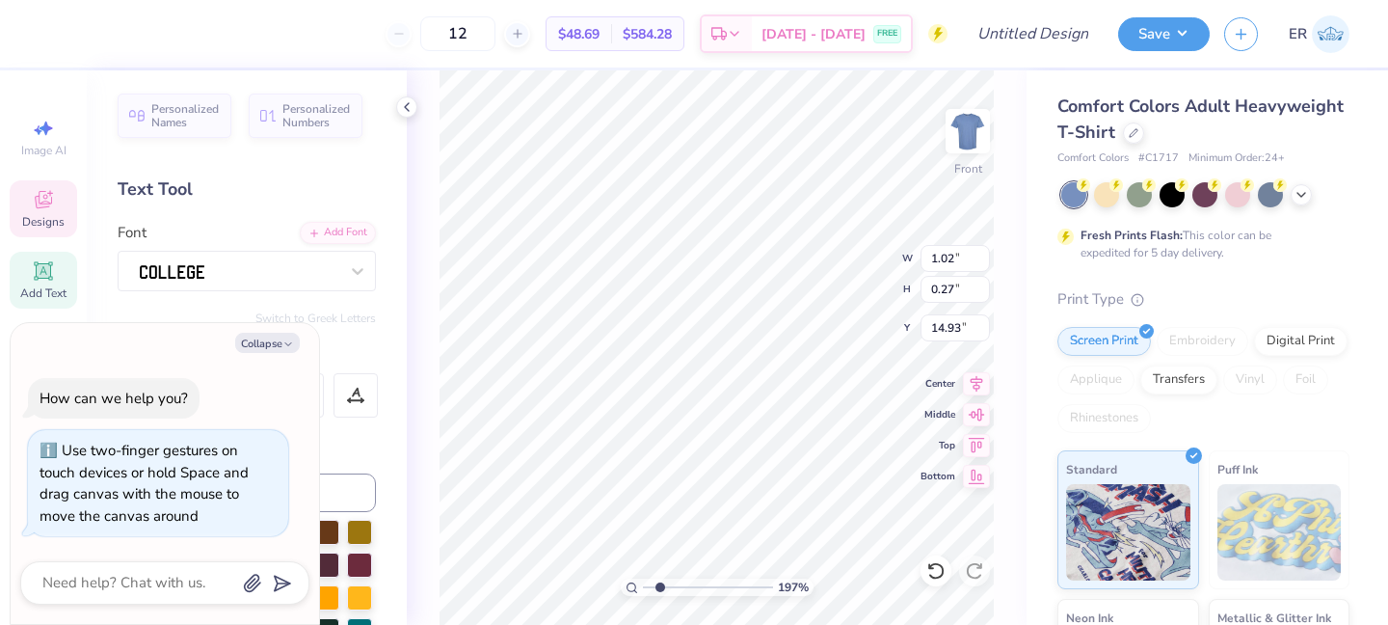
type input "3.71"
type input "13.28"
type textarea "x"
type input "15.13"
type textarea "x"
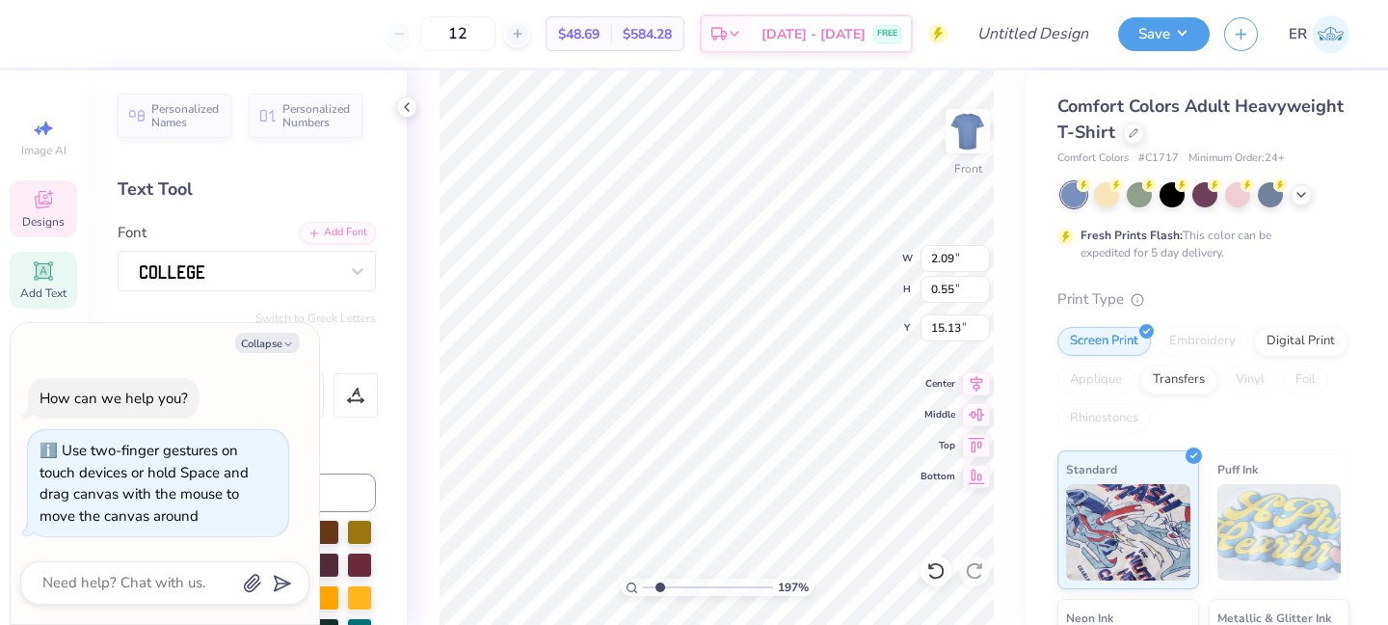
type input "1.63"
type input "0.43"
type textarea "x"
type input "14.92"
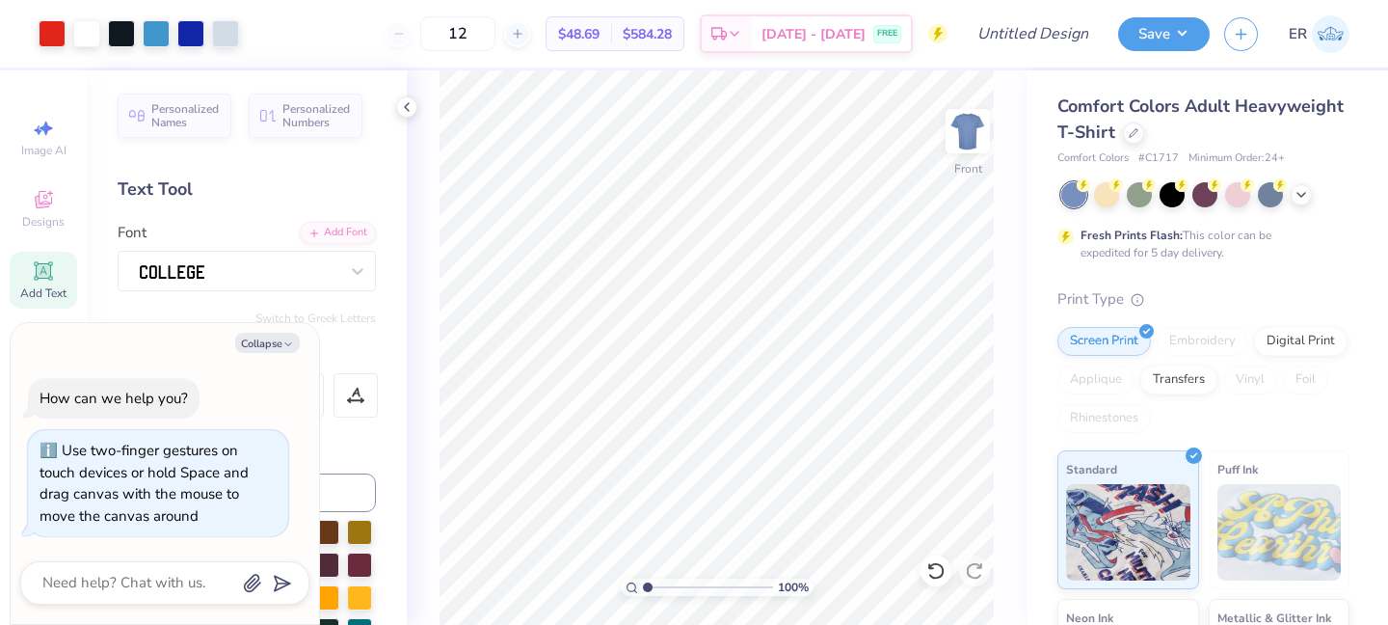
drag, startPoint x: 658, startPoint y: 583, endPoint x: 575, endPoint y: 565, distance: 85.8
type input "1"
click at [643, 578] on input "range" at bounding box center [708, 586] width 130 height 17
click at [300, 278] on div at bounding box center [239, 270] width 202 height 30
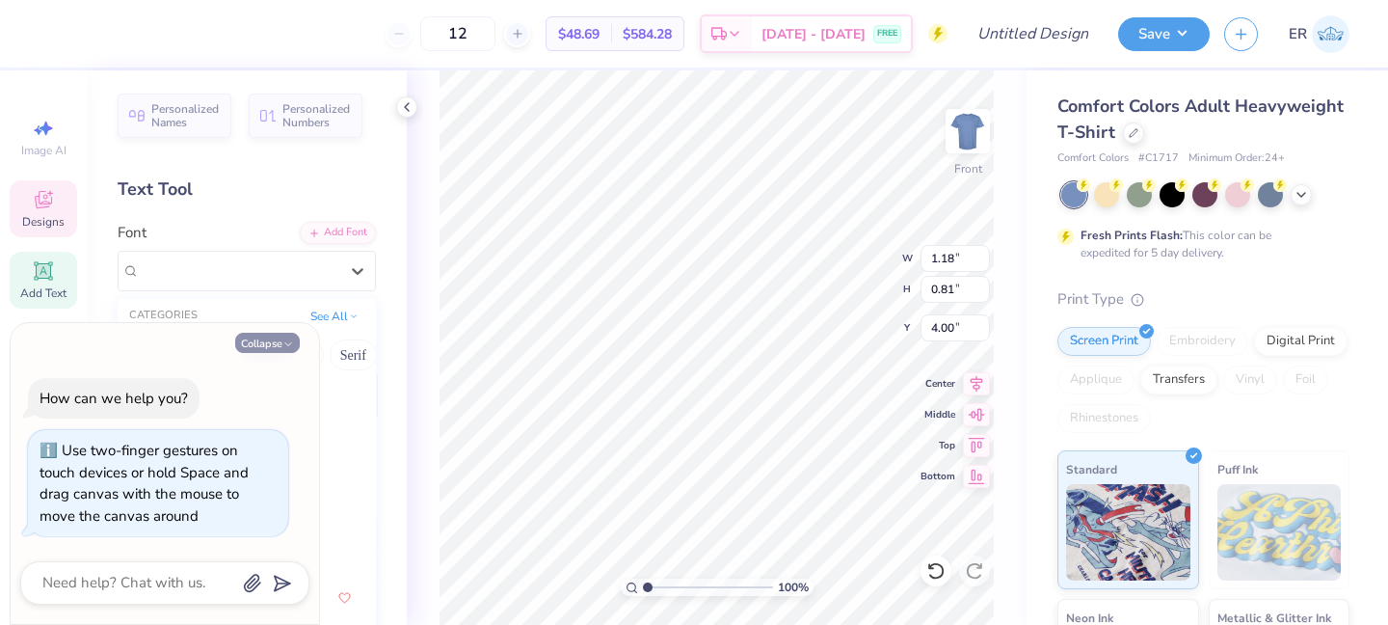
click at [294, 340] on icon "button" at bounding box center [288, 344] width 12 height 12
type textarea "x"
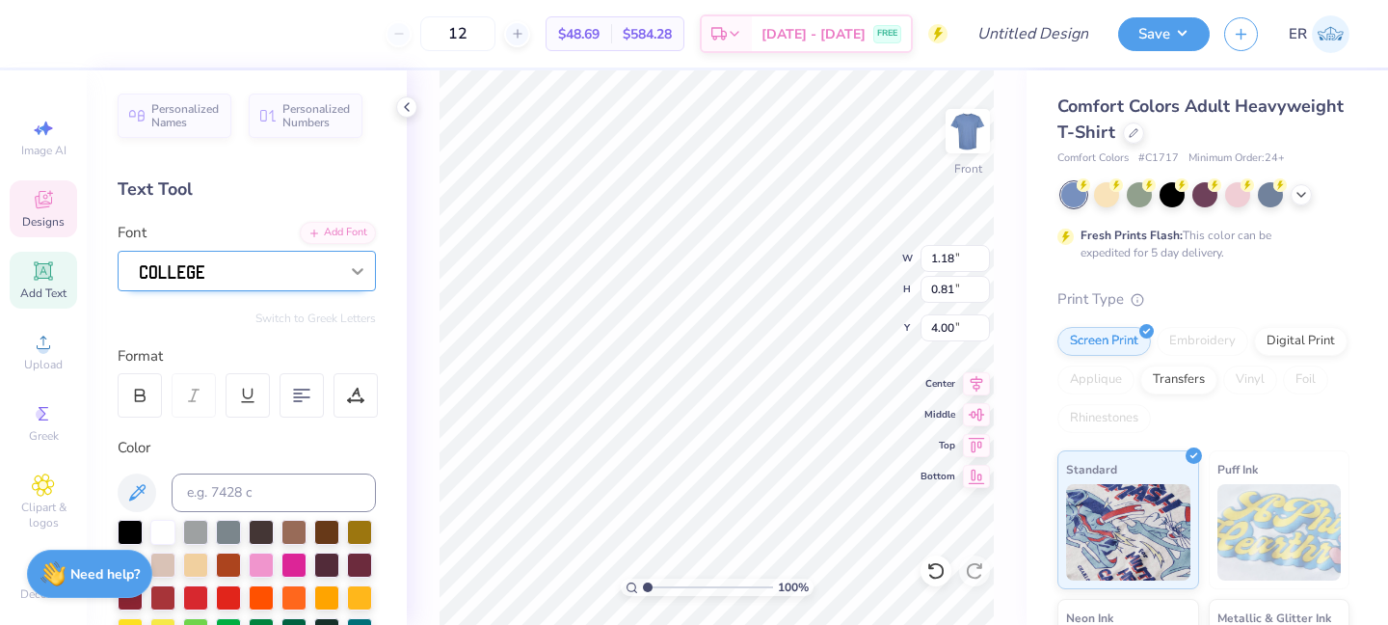
click at [360, 263] on icon at bounding box center [357, 270] width 19 height 19
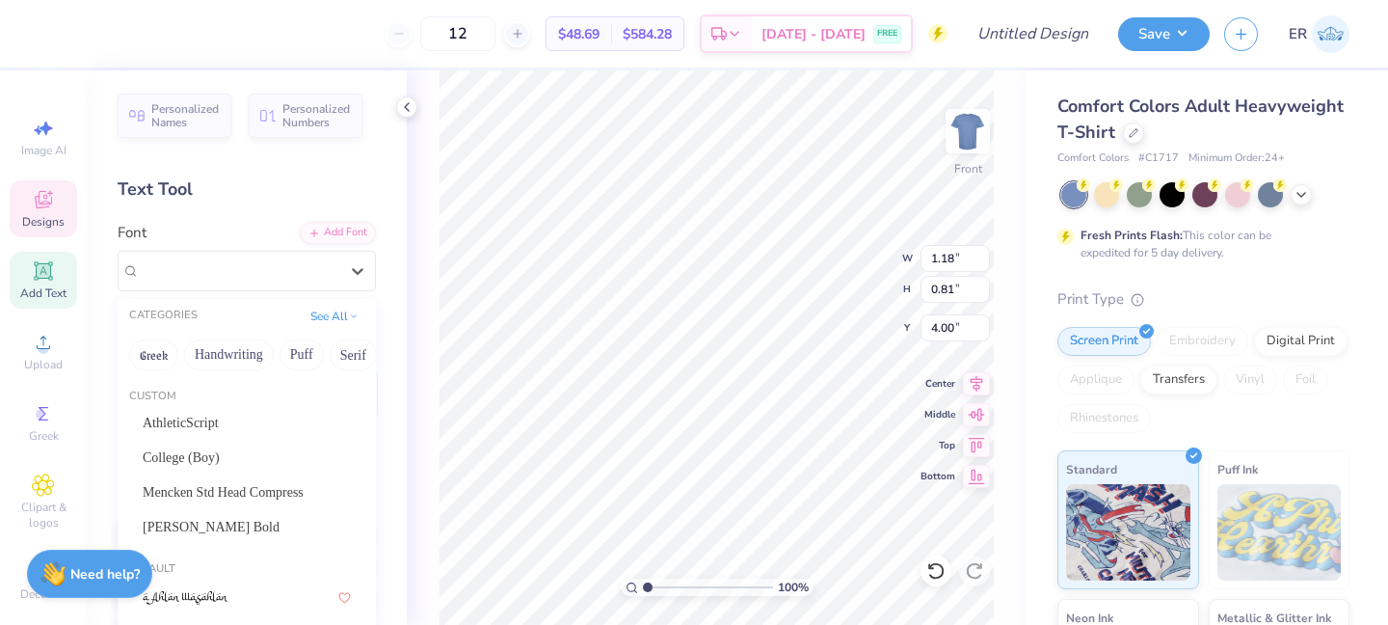
scroll to position [29, 0]
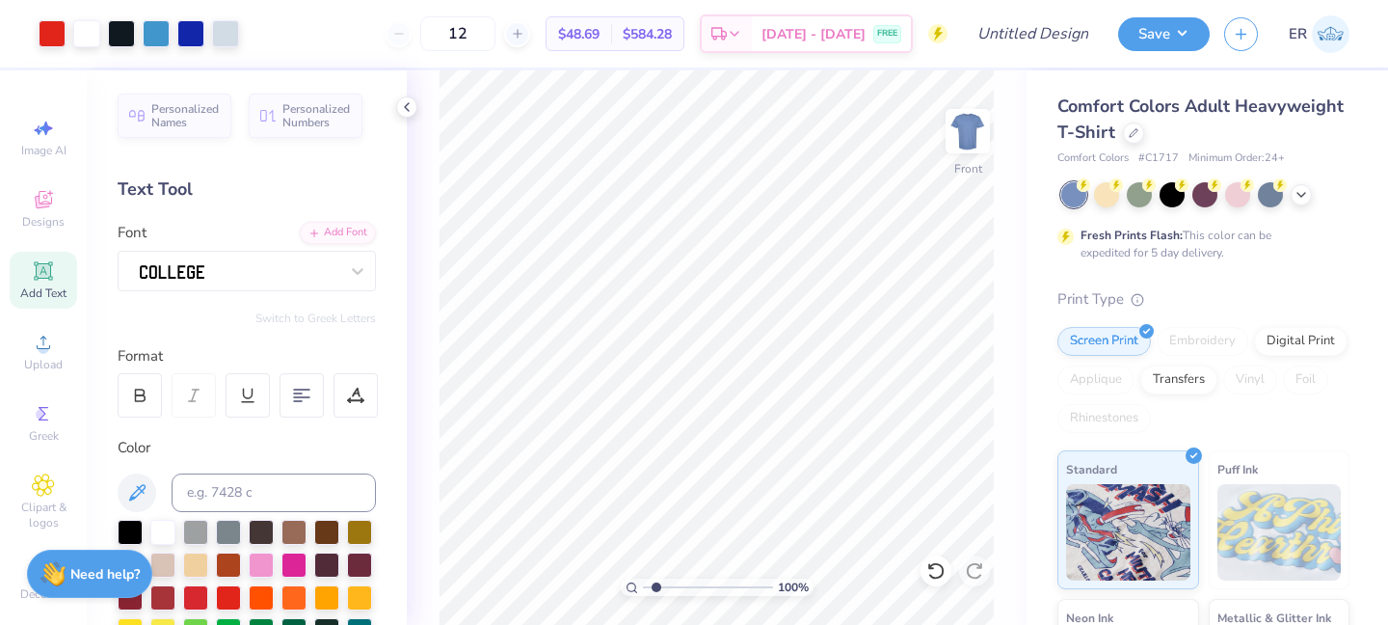
type input "1"
click at [643, 578] on input "range" at bounding box center [708, 586] width 130 height 17
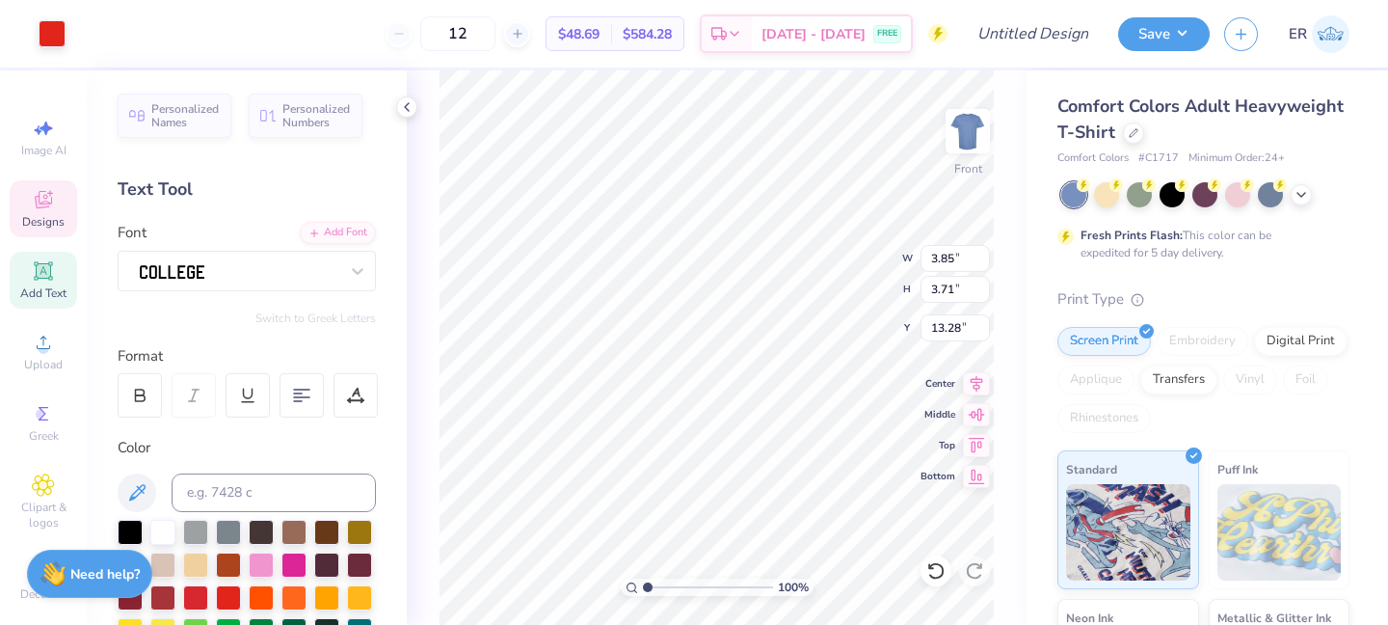
type input "1.63"
type input "0.43"
type input "14.92"
click at [34, 180] on div "Designs" at bounding box center [43, 208] width 67 height 57
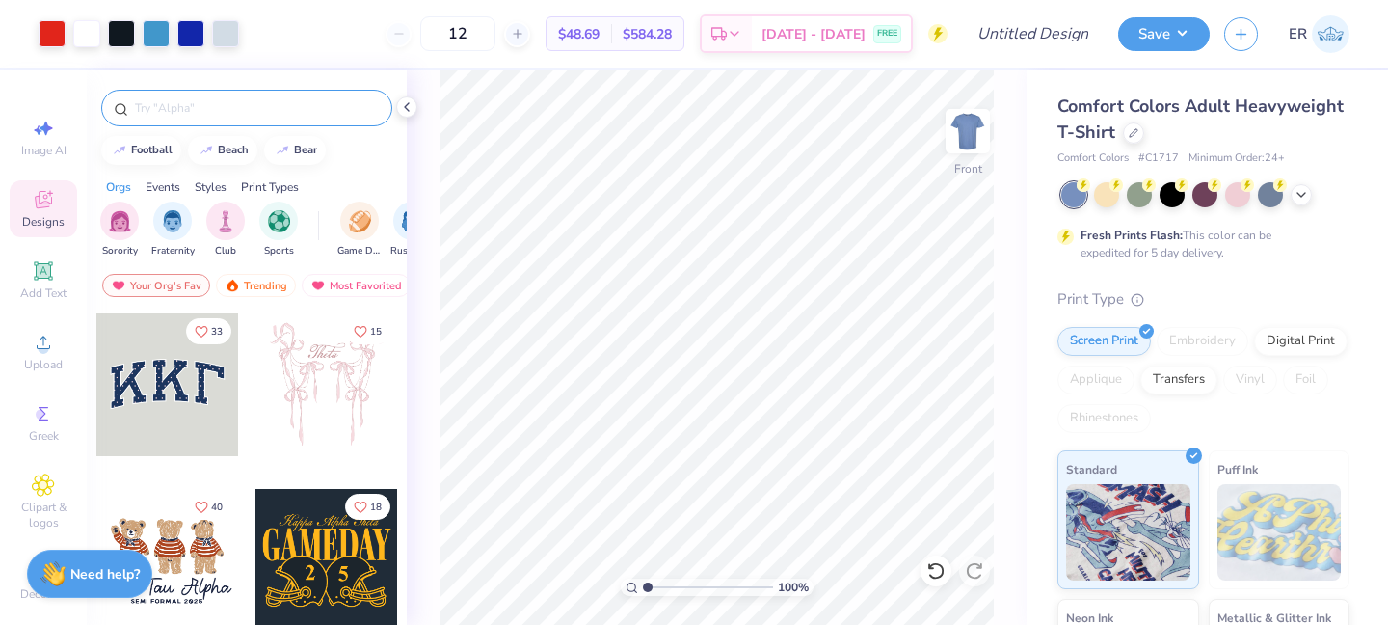
click at [181, 120] on div at bounding box center [246, 108] width 291 height 37
click at [185, 107] on input "text" at bounding box center [256, 107] width 247 height 19
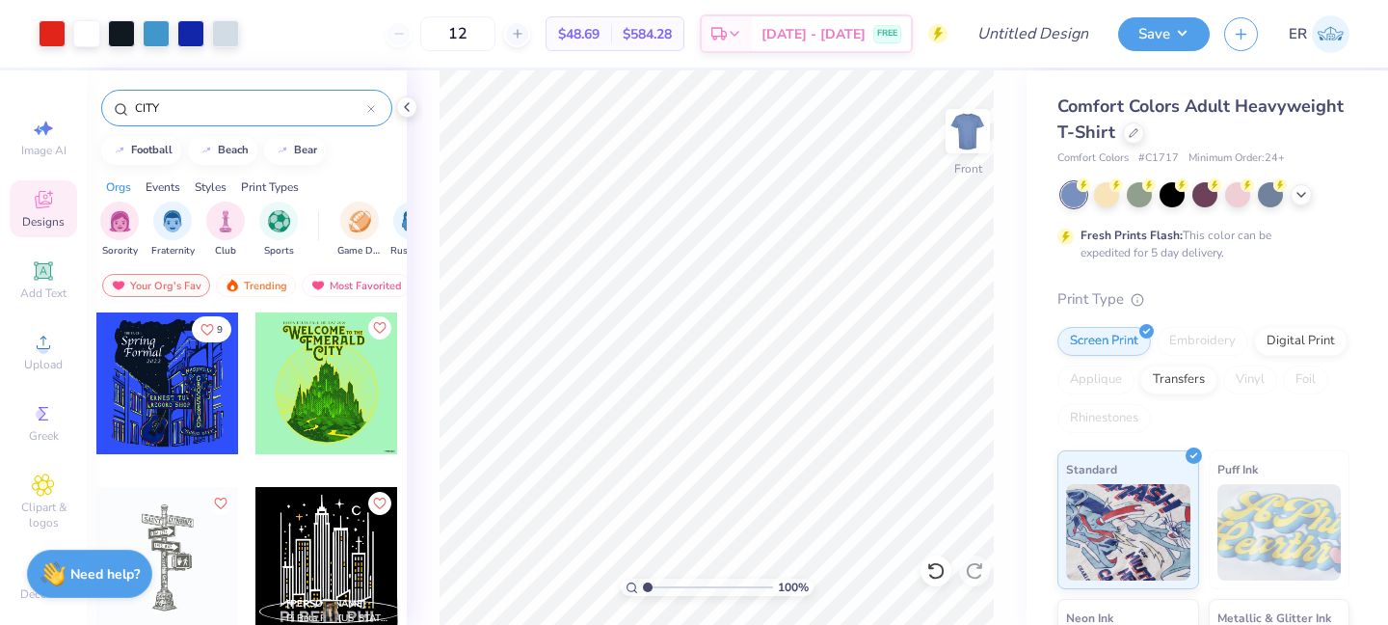
scroll to position [1630, 0]
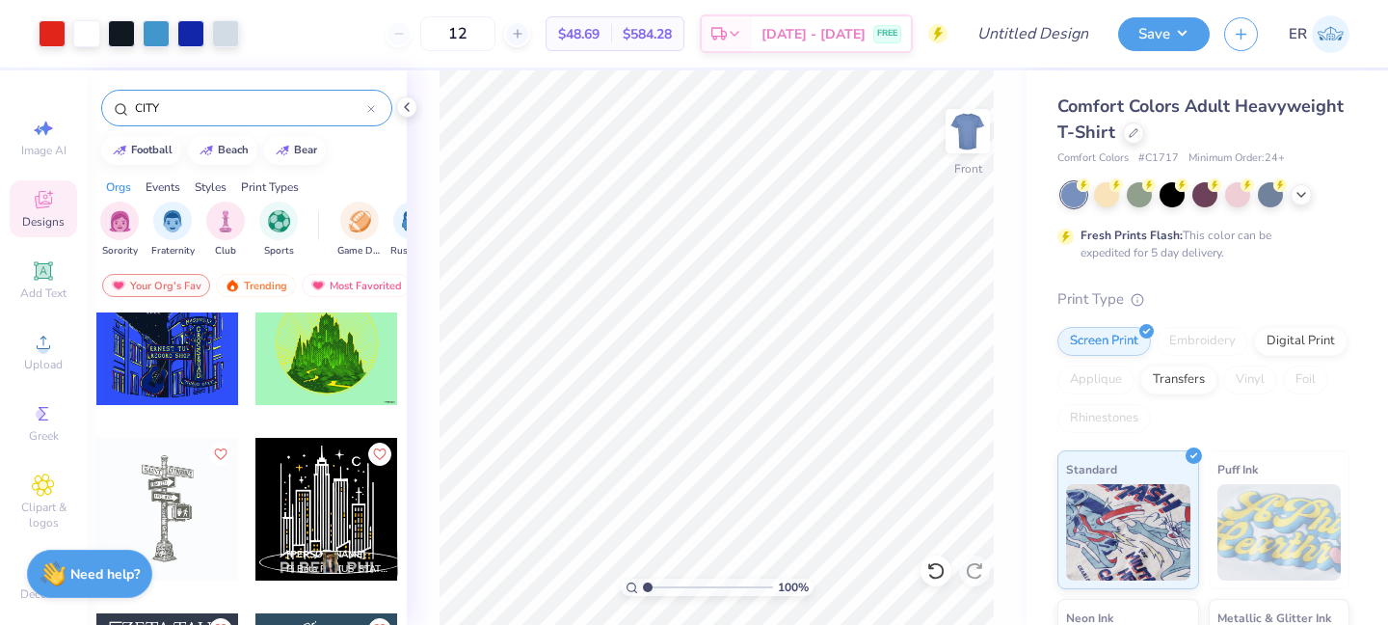
type input "CITY"
click at [160, 490] on div at bounding box center [167, 509] width 143 height 143
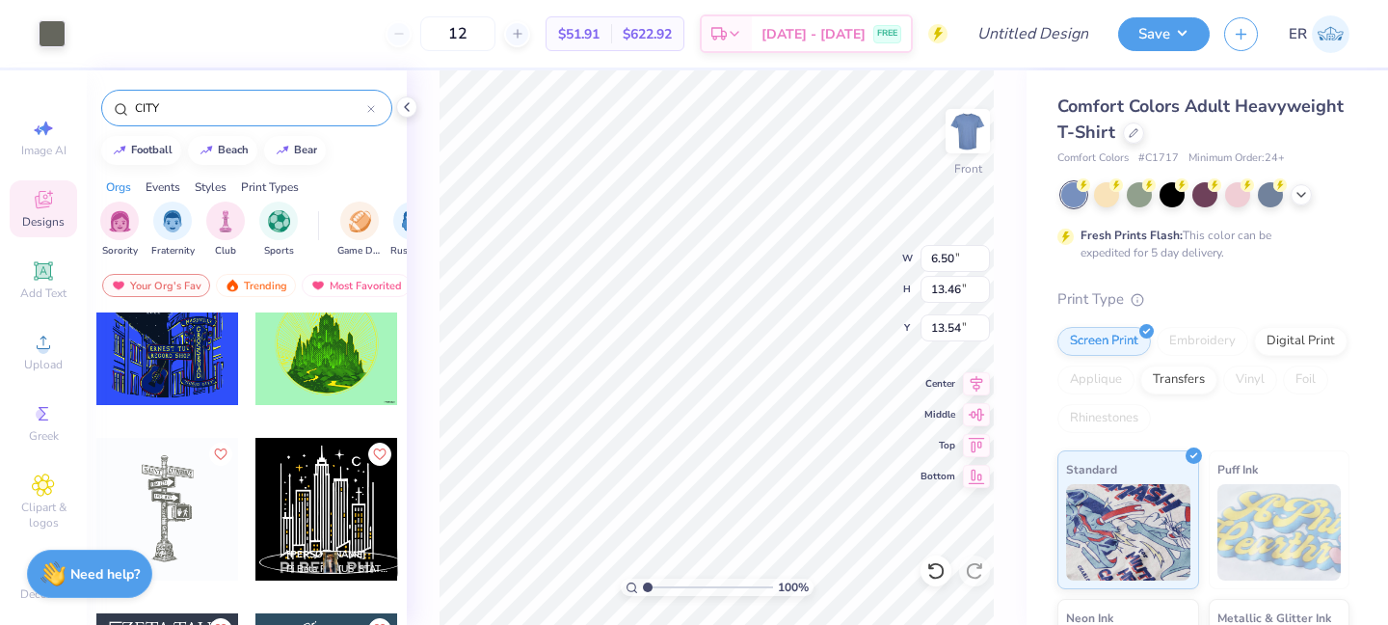
type input "13.54"
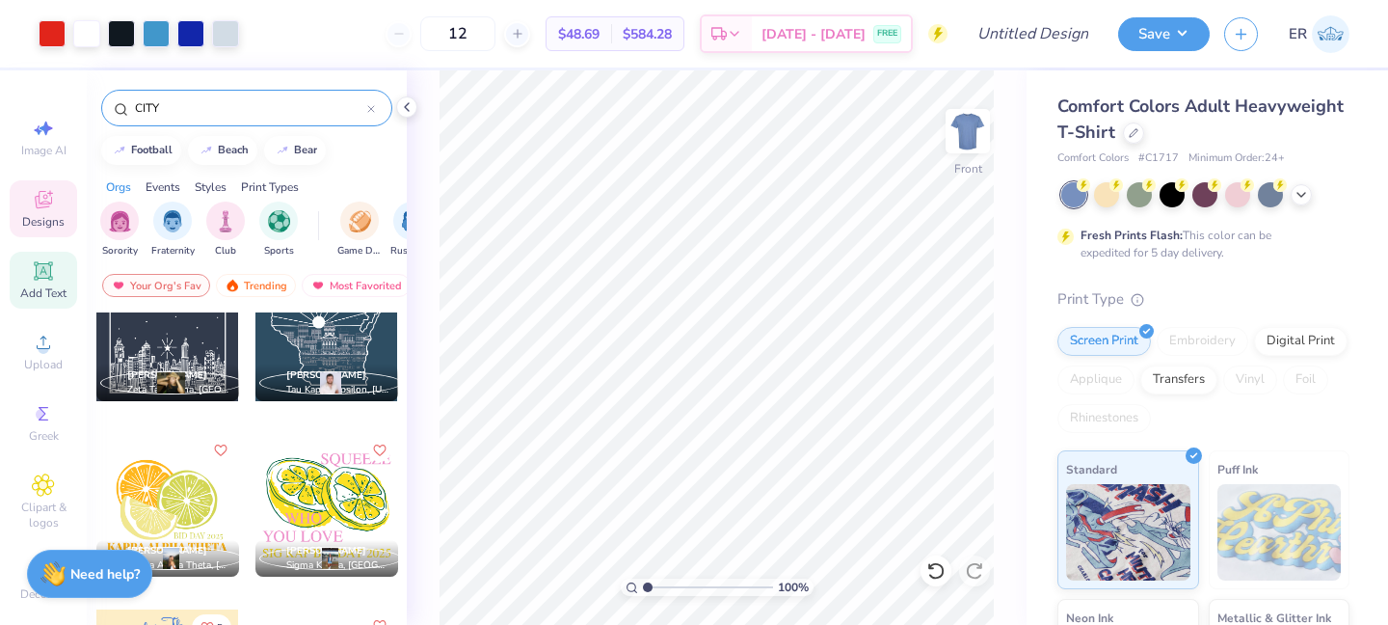
scroll to position [23, 0]
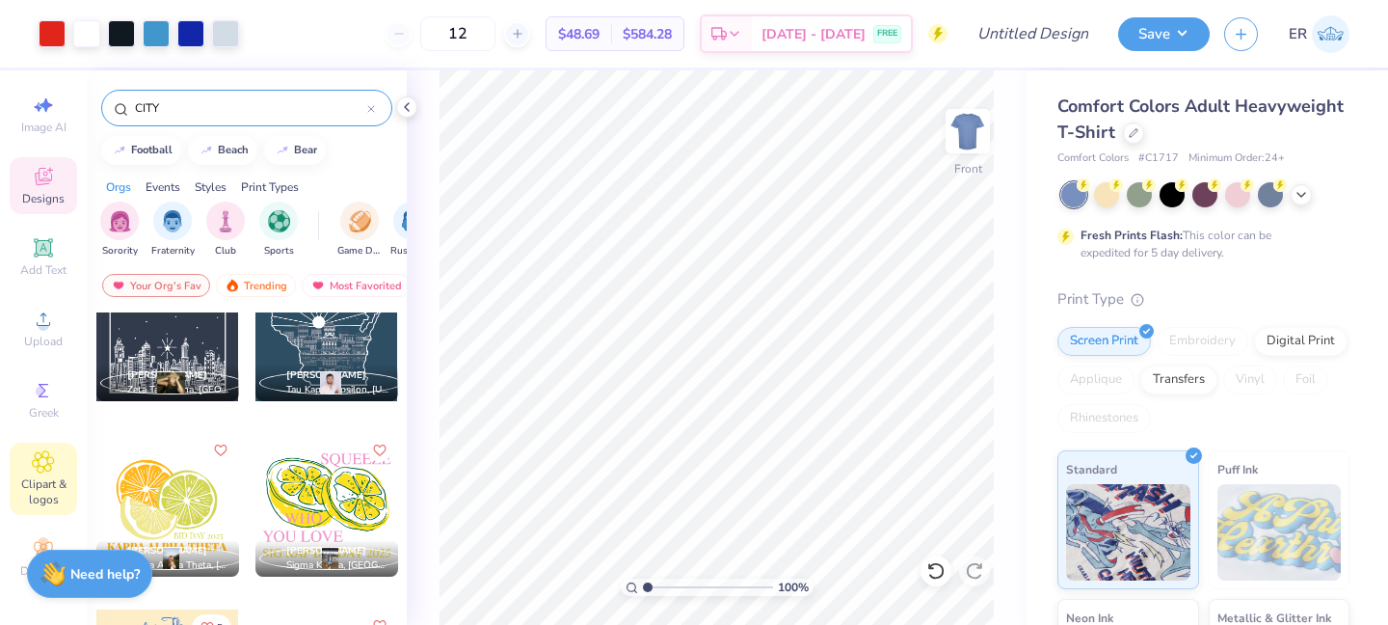
click at [47, 497] on span "Clipart & logos" at bounding box center [43, 491] width 67 height 31
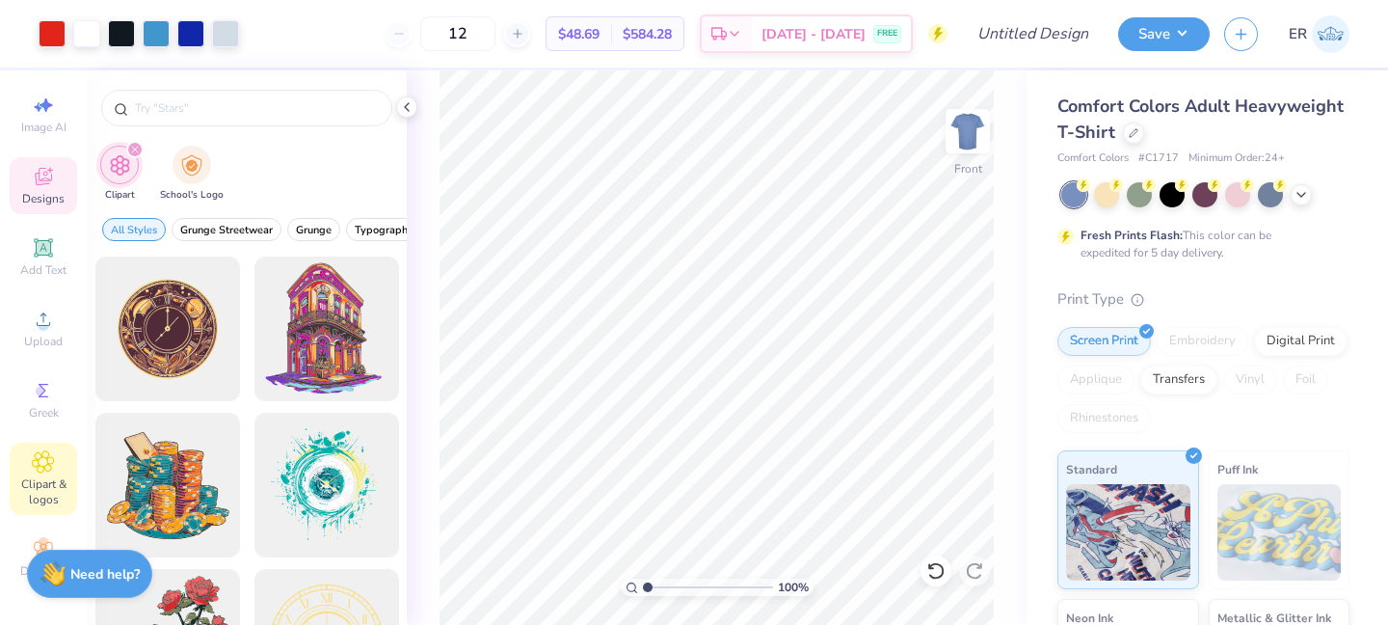
click at [59, 174] on div "Designs" at bounding box center [43, 185] width 67 height 57
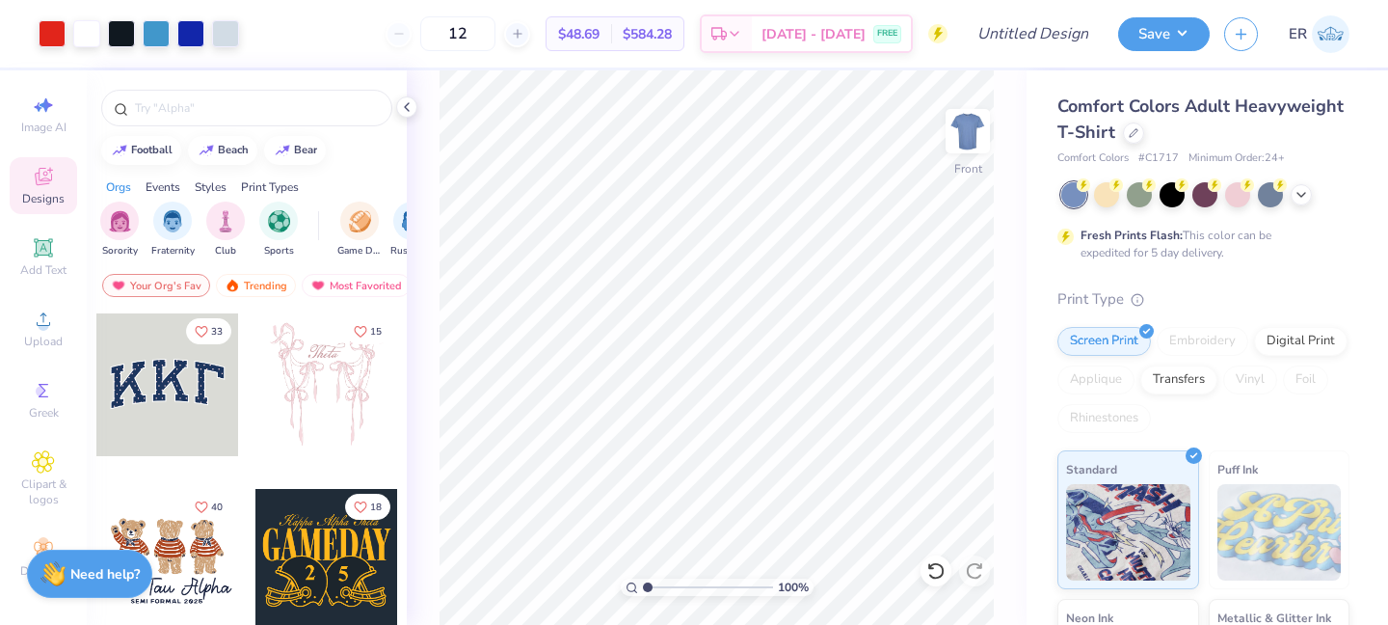
scroll to position [1, 0]
click at [246, 92] on div at bounding box center [246, 108] width 291 height 37
click at [247, 101] on input "text" at bounding box center [256, 107] width 247 height 19
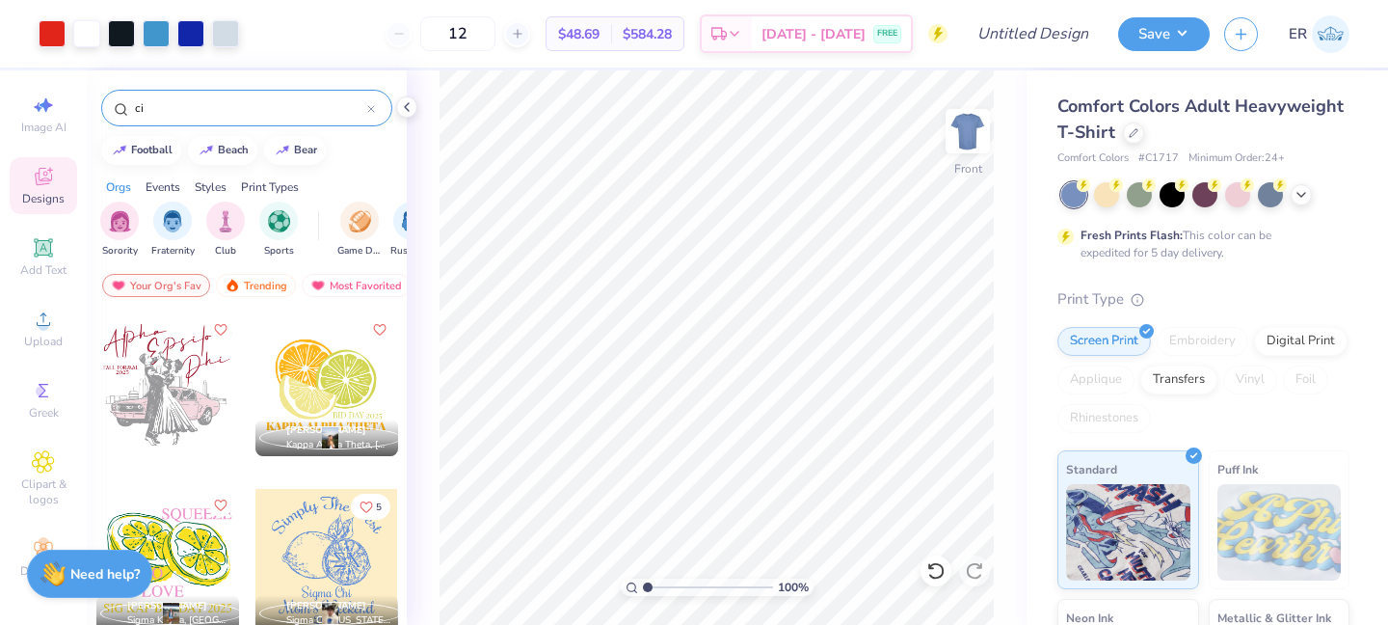
type input "c"
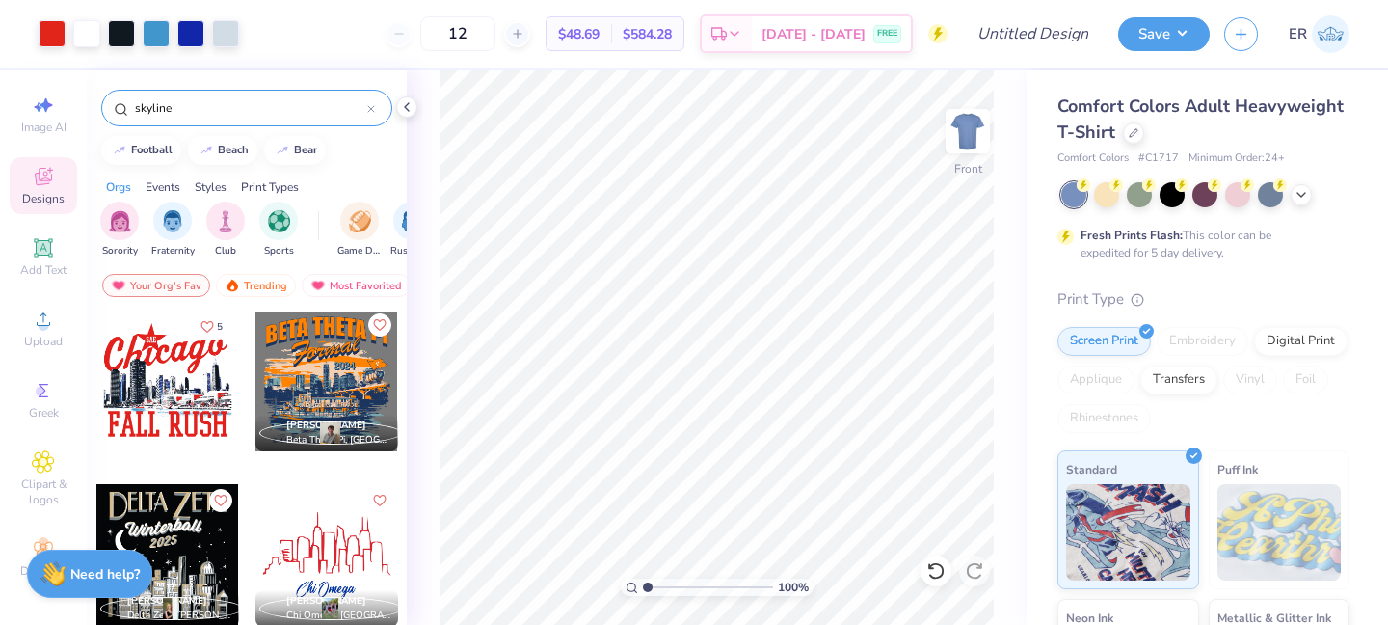
scroll to position [0, 0]
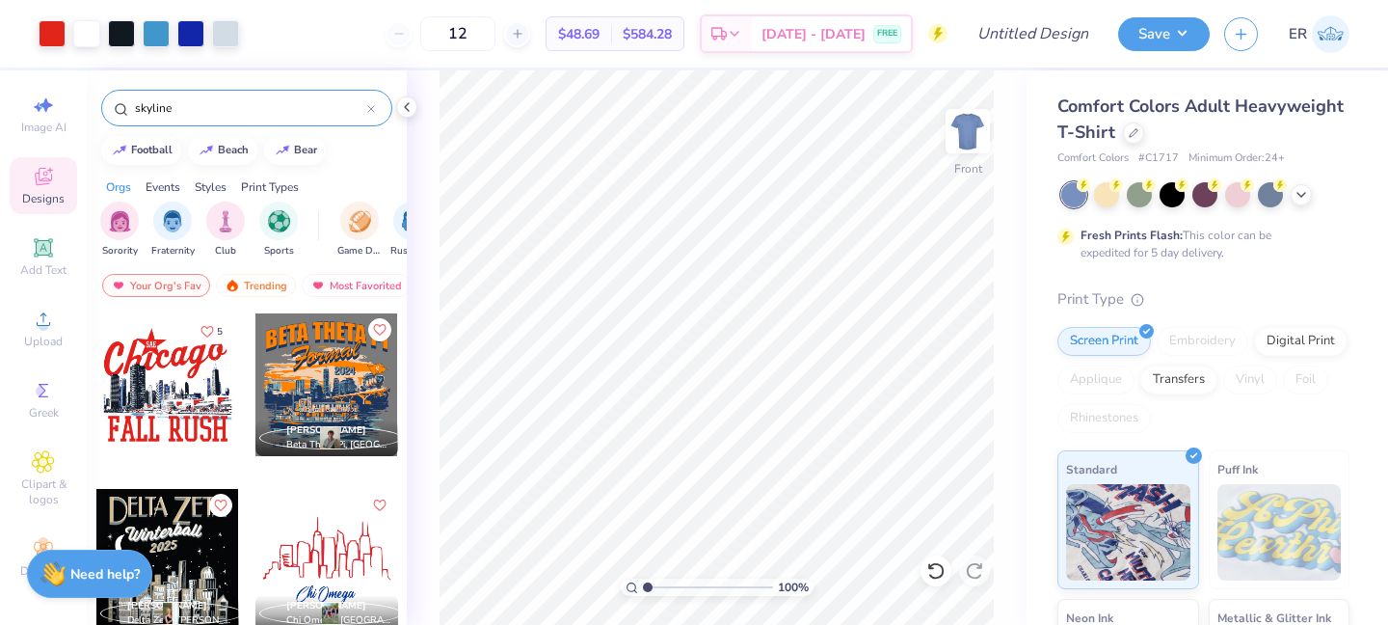
type input "skyline"
click at [412, 108] on icon at bounding box center [406, 106] width 15 height 15
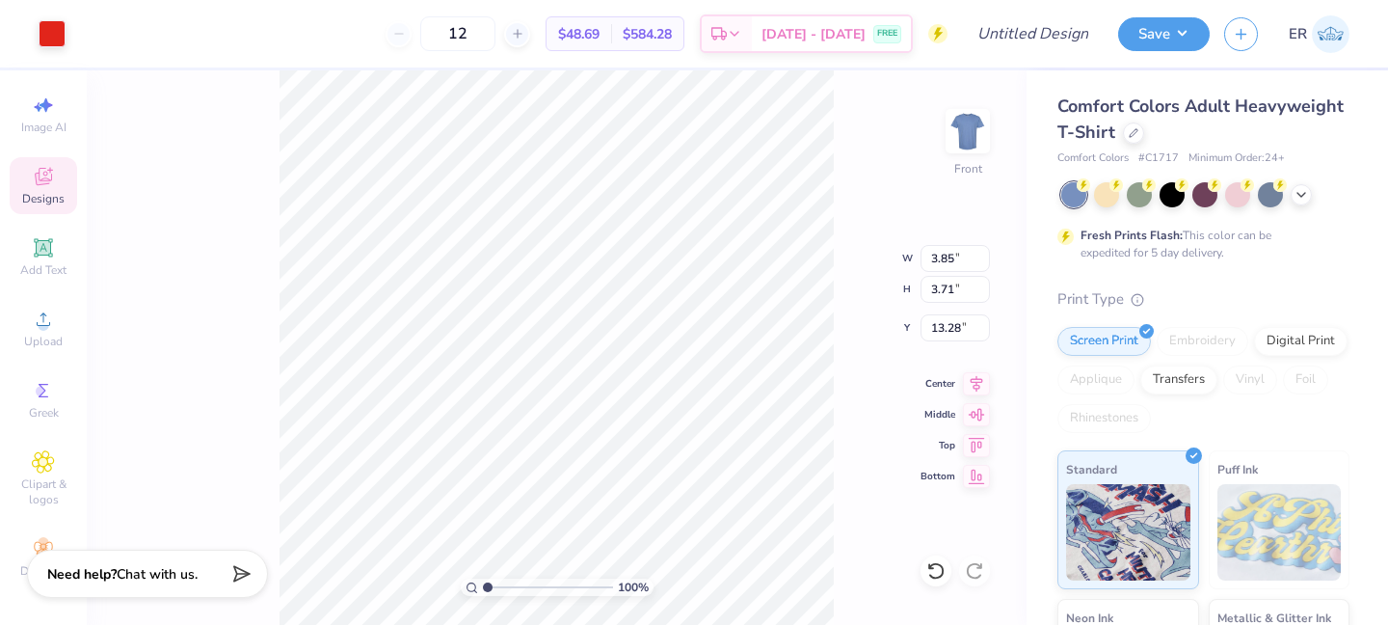
type input "1.63"
type input "0.43"
type input "14.92"
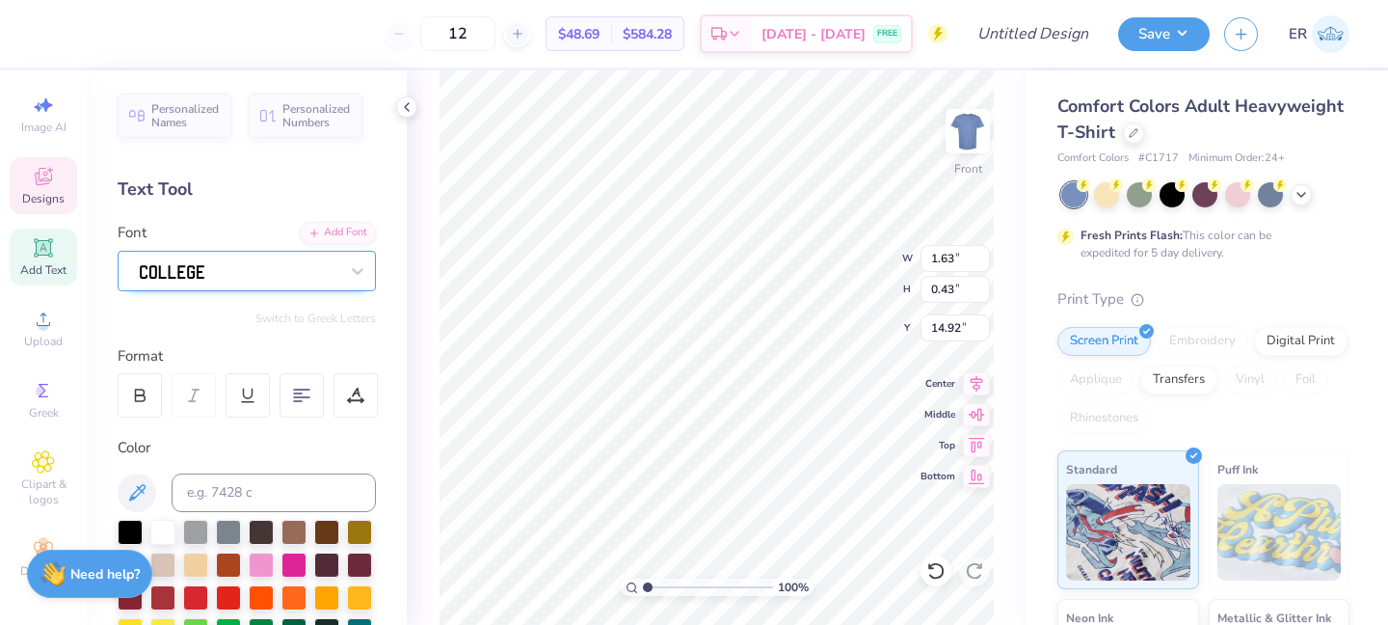
click at [270, 259] on div at bounding box center [239, 270] width 202 height 30
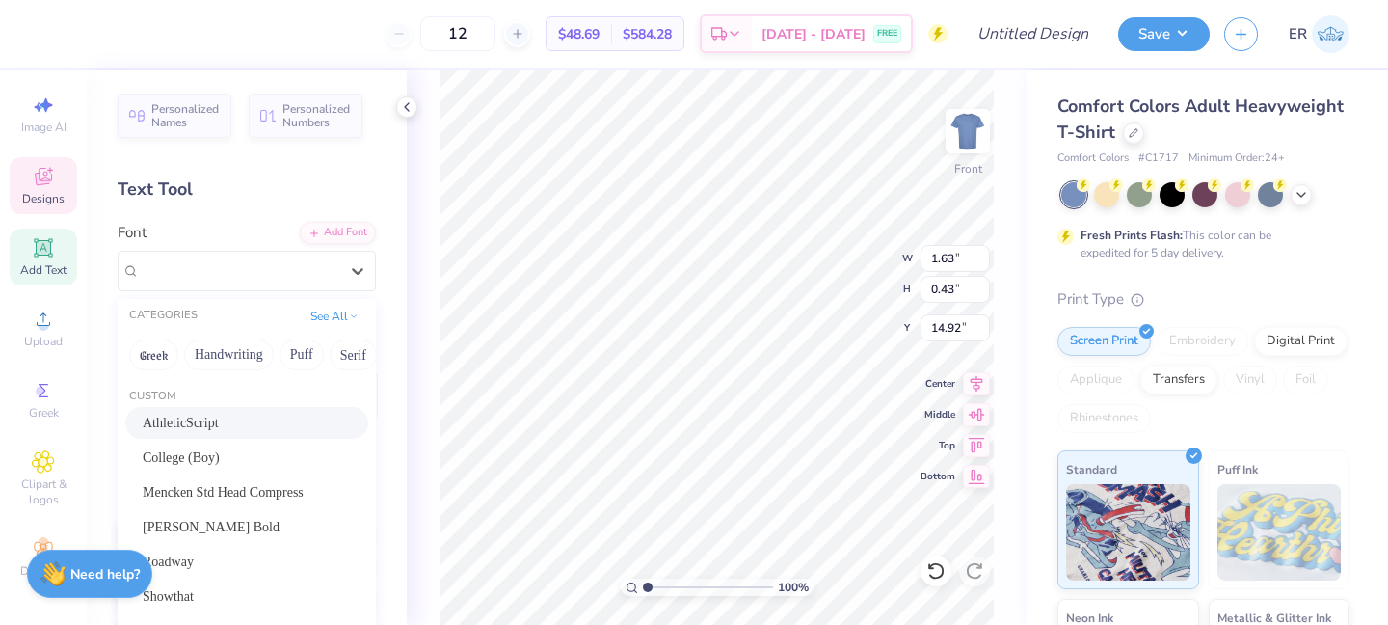
click at [233, 416] on div "AthleticScript" at bounding box center [247, 423] width 208 height 20
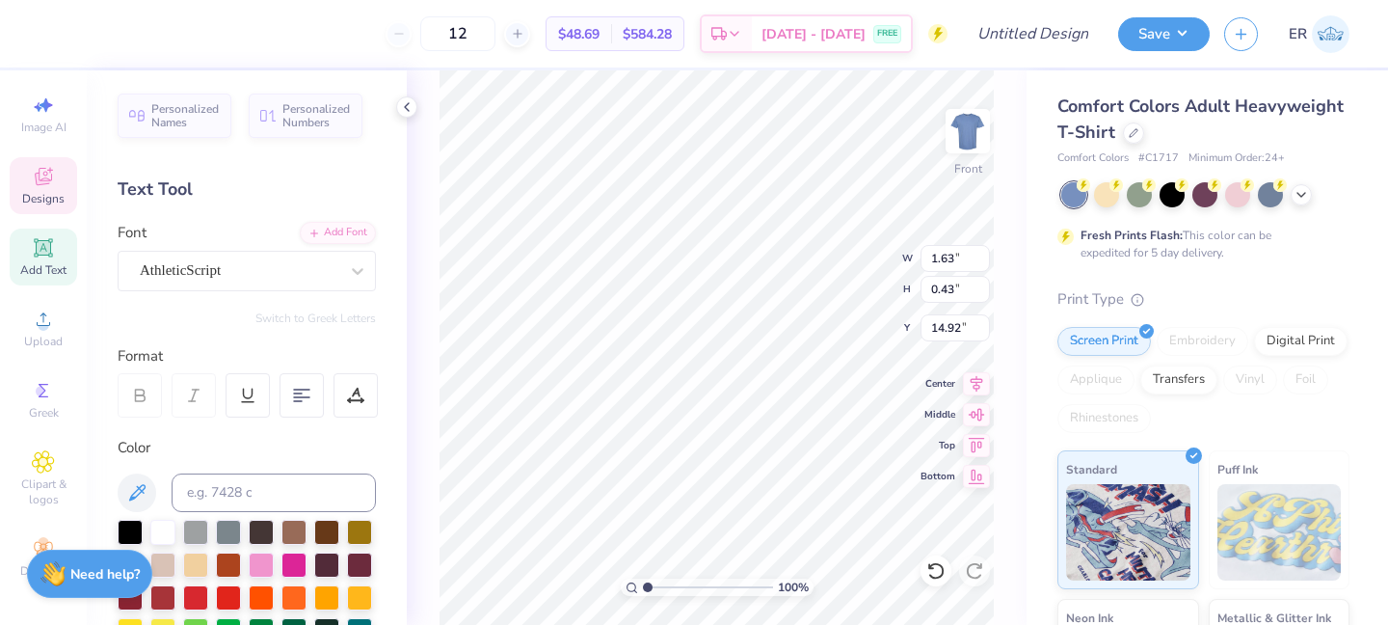
type input "2.03"
type input "0.38"
type input "15.00"
click at [262, 281] on div at bounding box center [239, 270] width 199 height 26
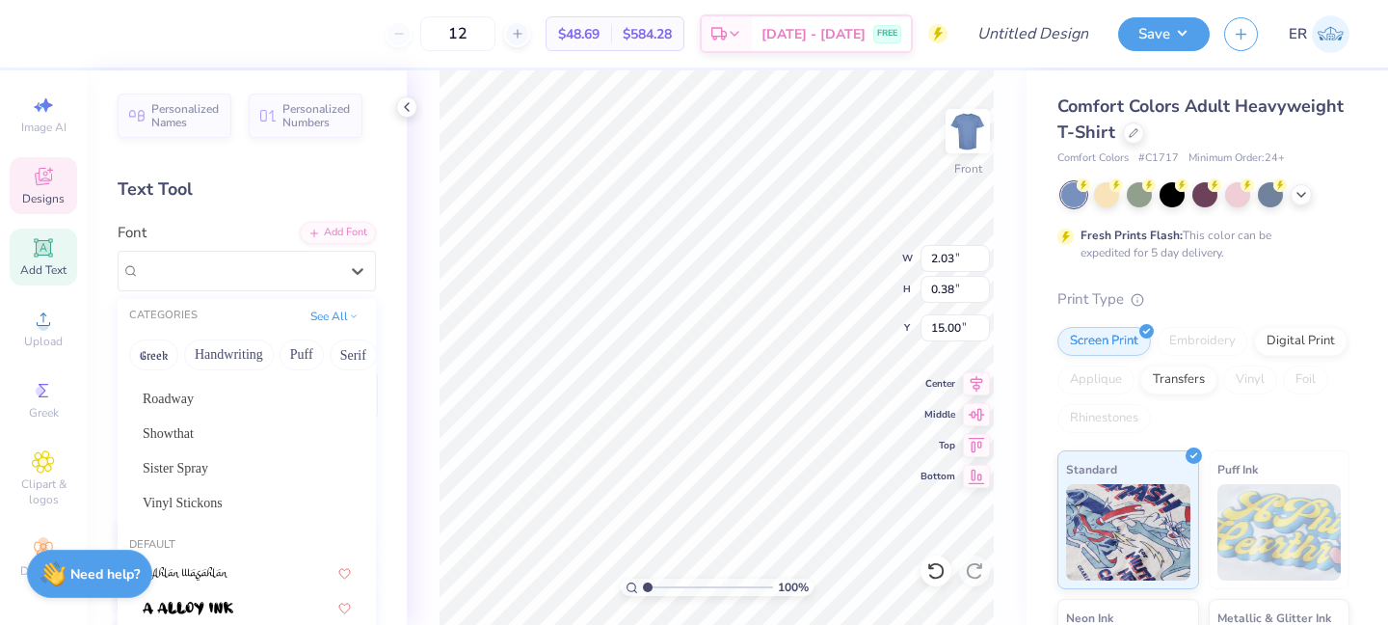
scroll to position [167, 0]
click at [241, 430] on div "Showthat" at bounding box center [247, 429] width 208 height 20
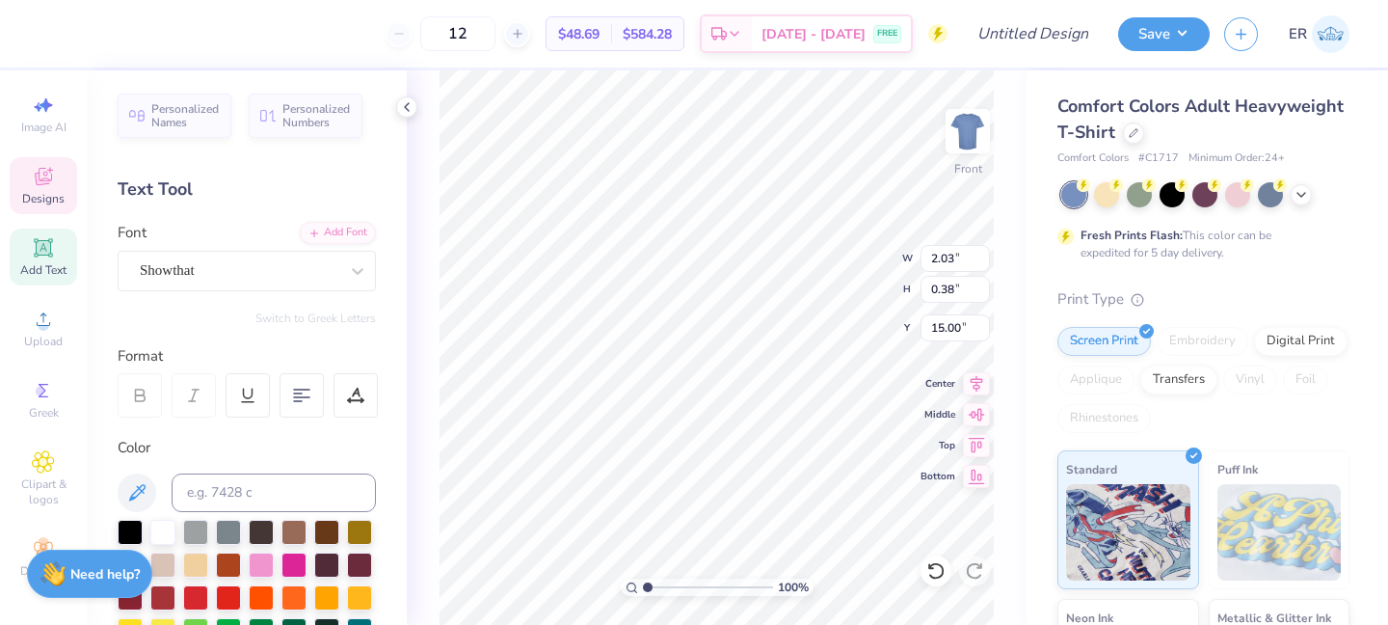
type input "1.98"
type input "0.39"
type input "14.99"
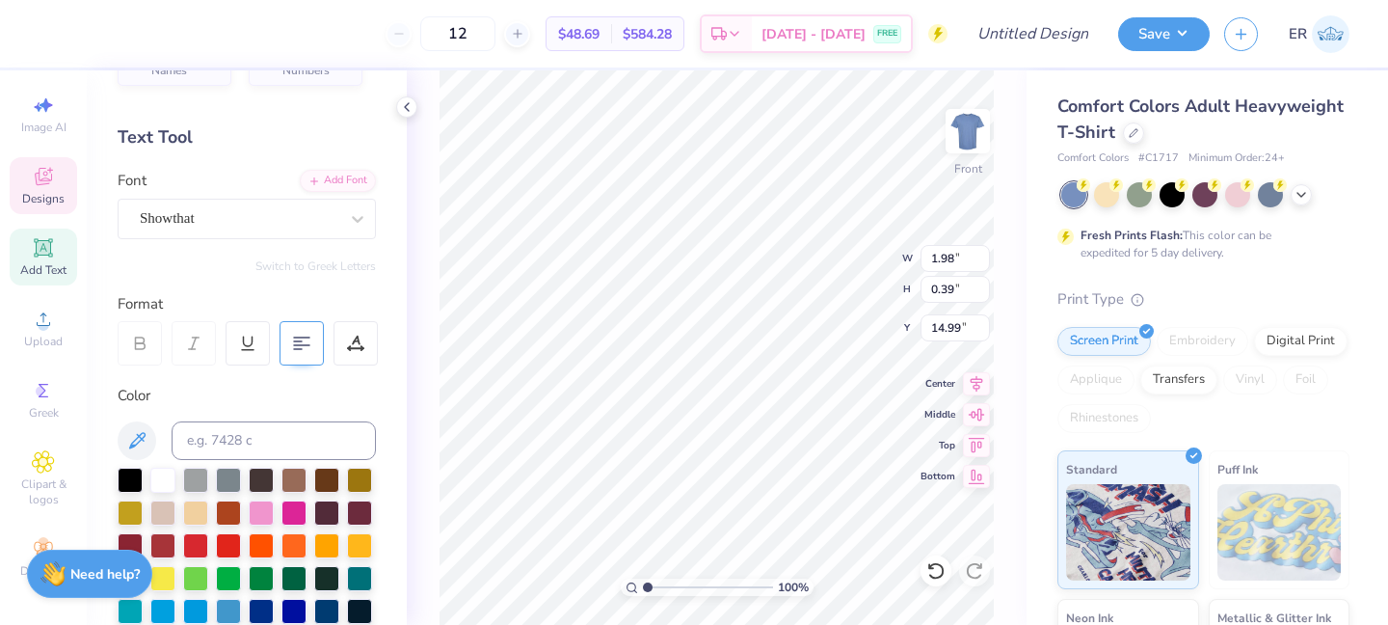
scroll to position [0, 0]
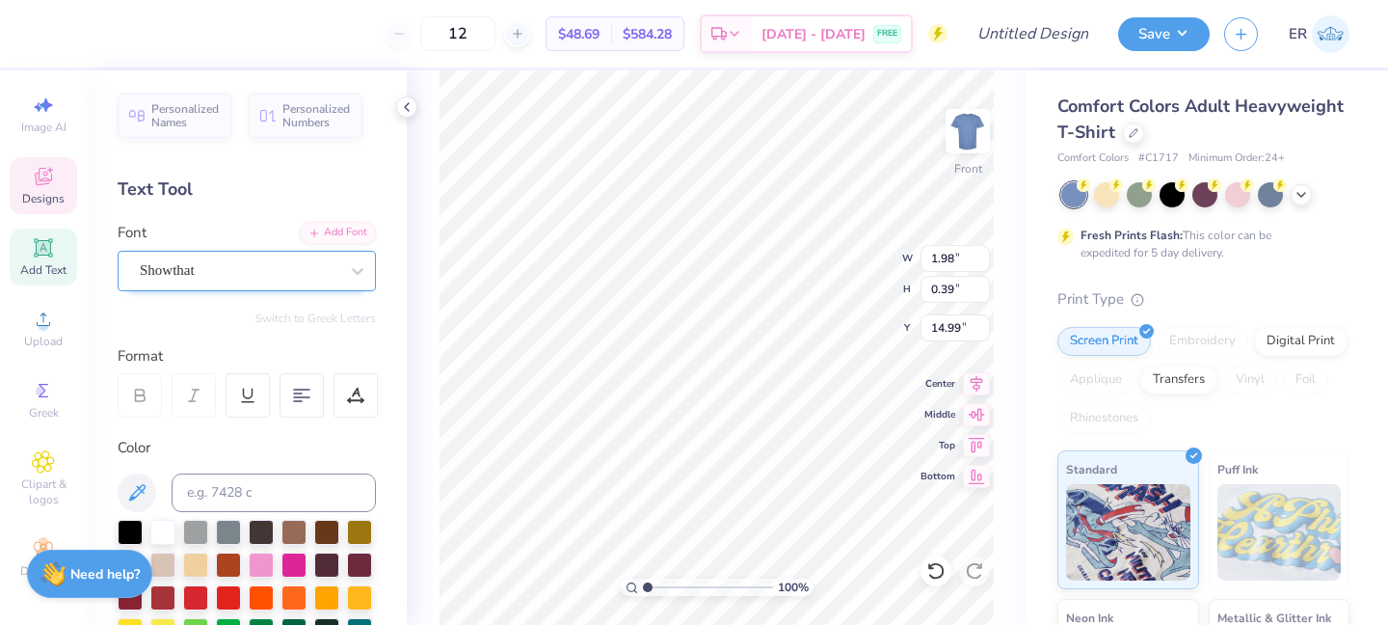
click at [279, 289] on div "Showthat" at bounding box center [247, 271] width 258 height 40
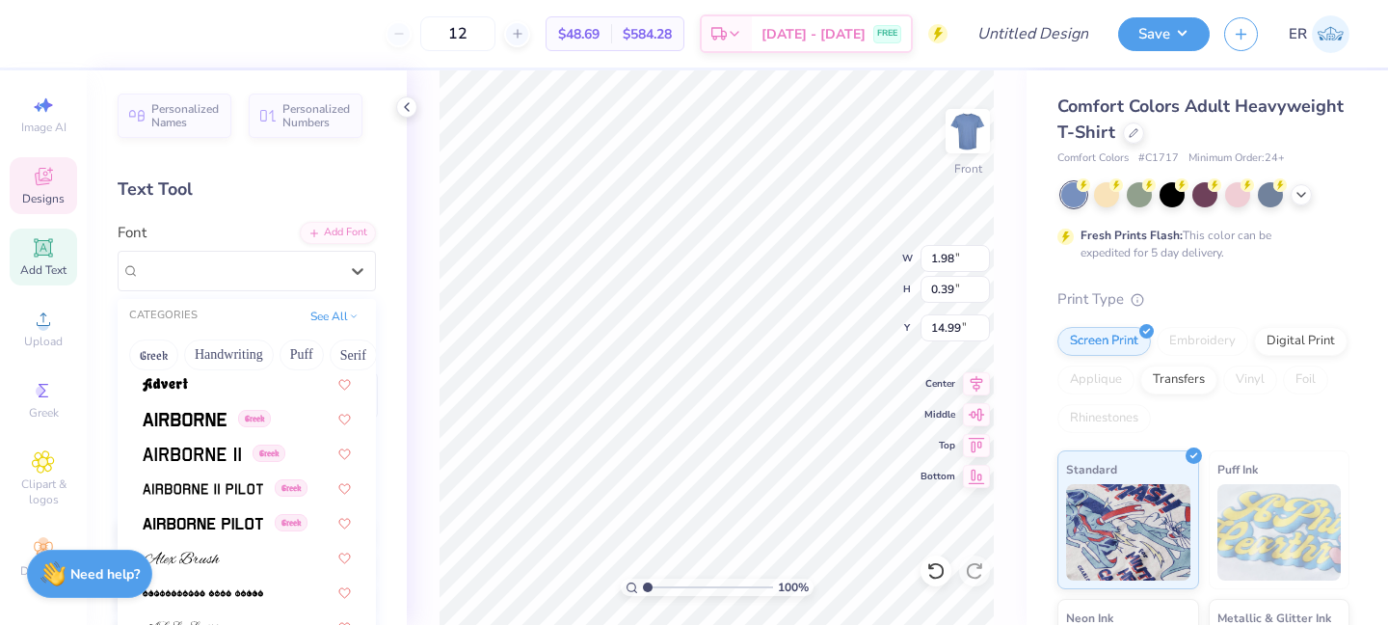
scroll to position [626, 0]
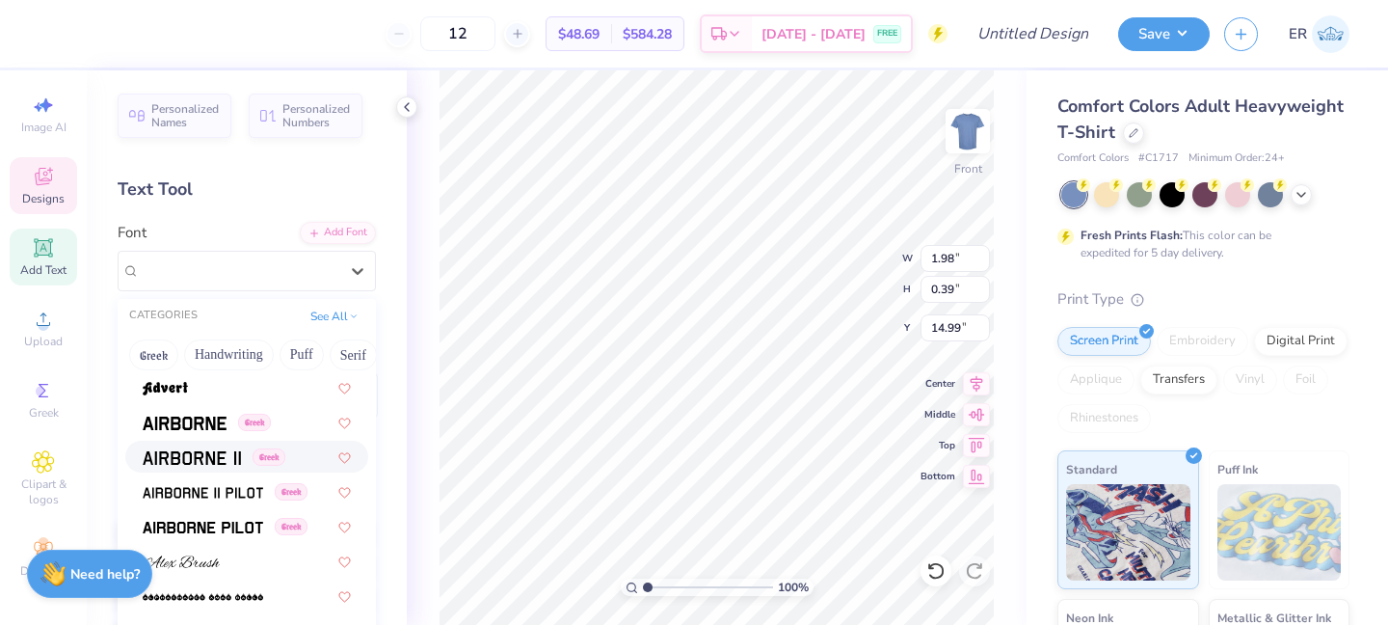
click at [195, 451] on img at bounding box center [192, 457] width 98 height 13
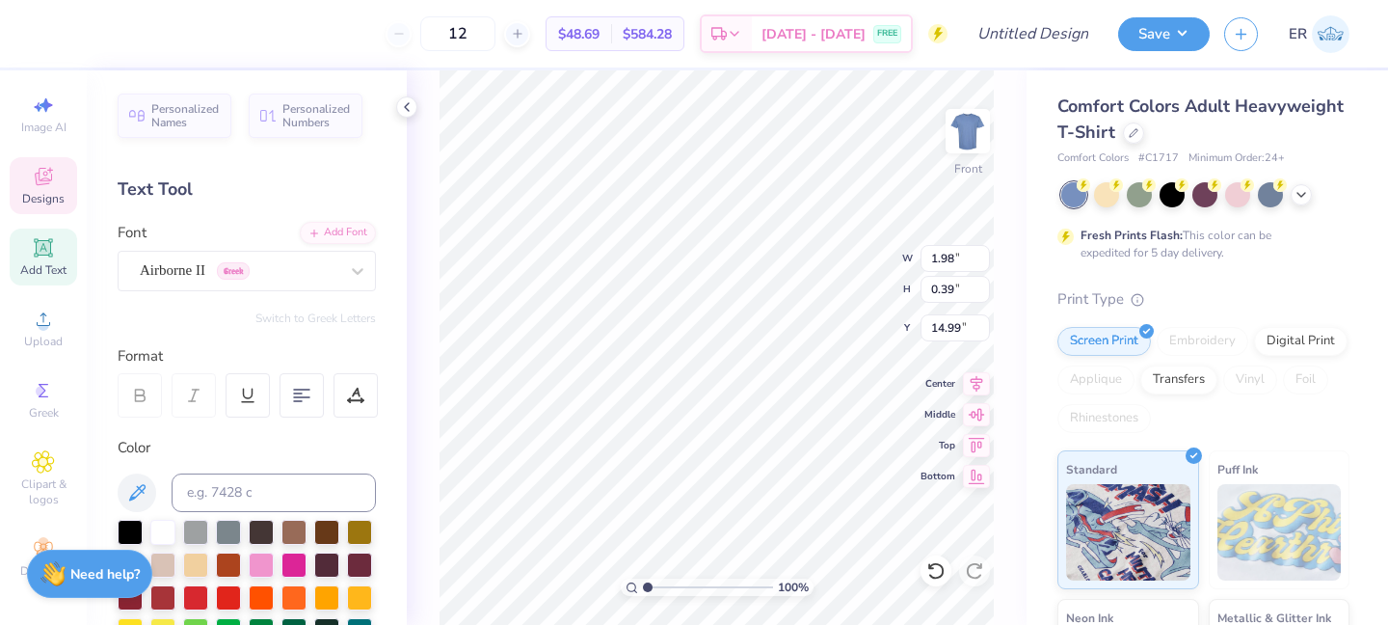
type input "1.83"
click at [277, 280] on div at bounding box center [239, 270] width 202 height 30
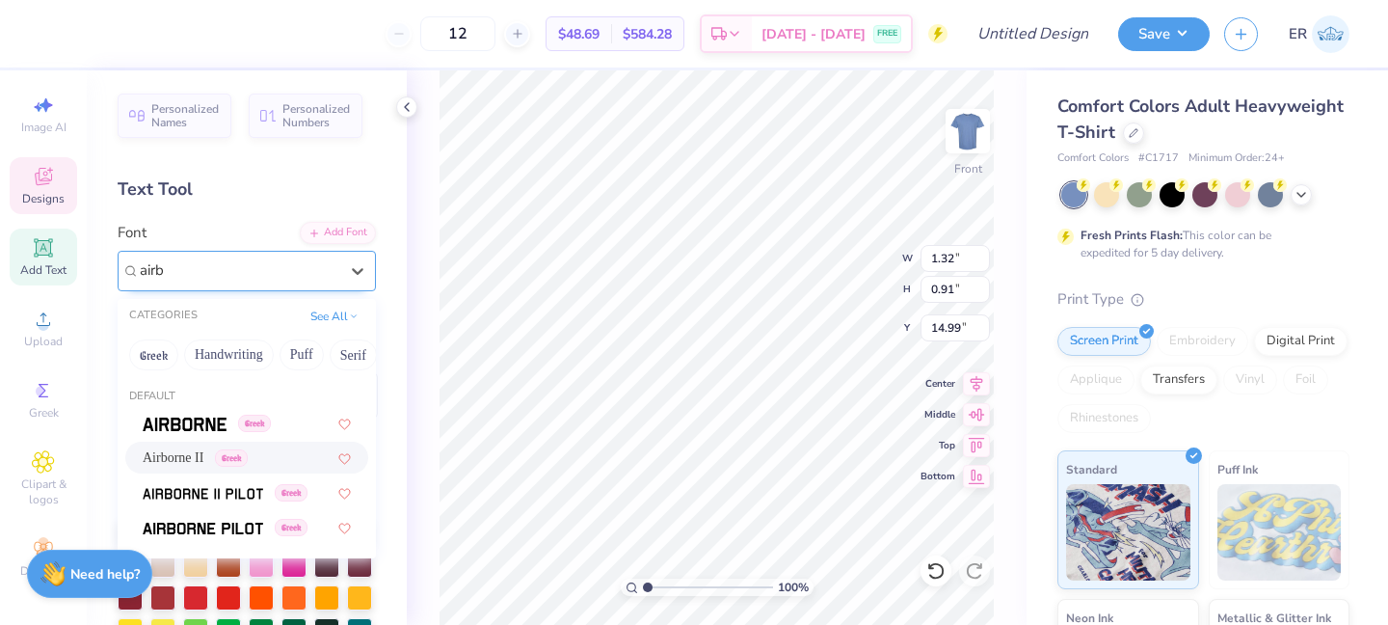
click at [264, 457] on div "Airborne II Greek" at bounding box center [247, 457] width 208 height 20
type input "airb"
type input "1.56"
type input "0.83"
type input "15.15"
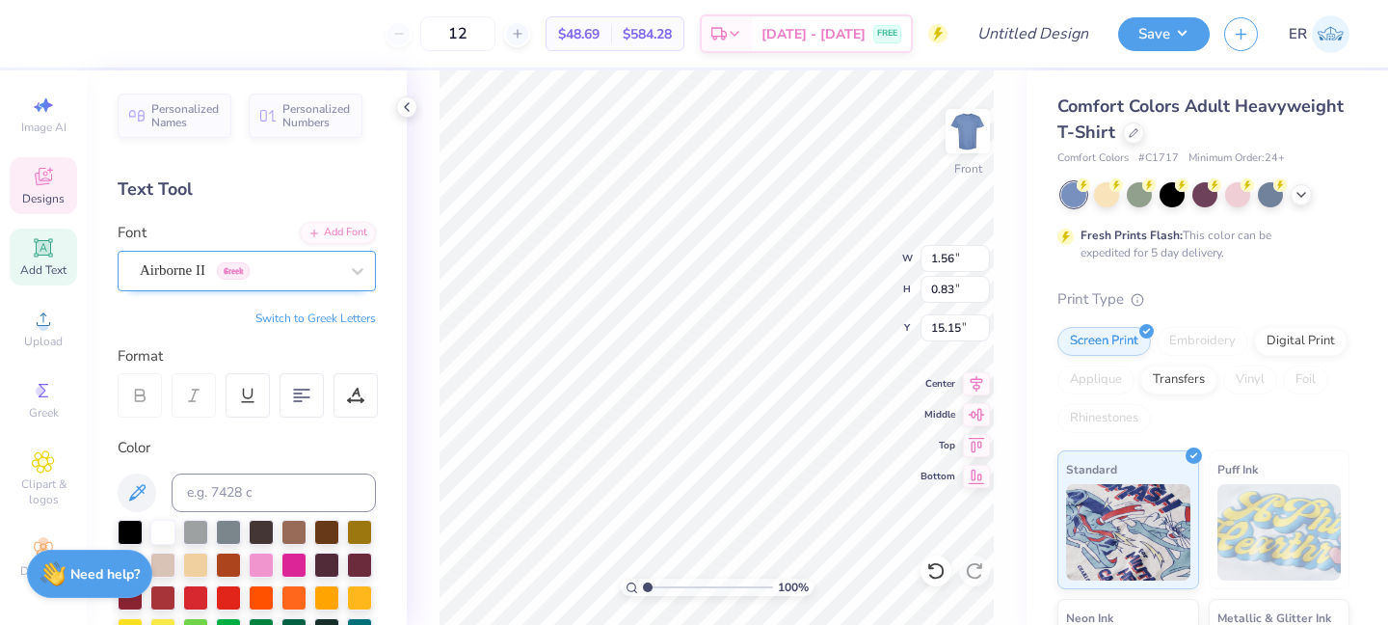
type input "1.18"
type input "0.81"
type input "4.00"
click at [299, 267] on div at bounding box center [239, 270] width 202 height 30
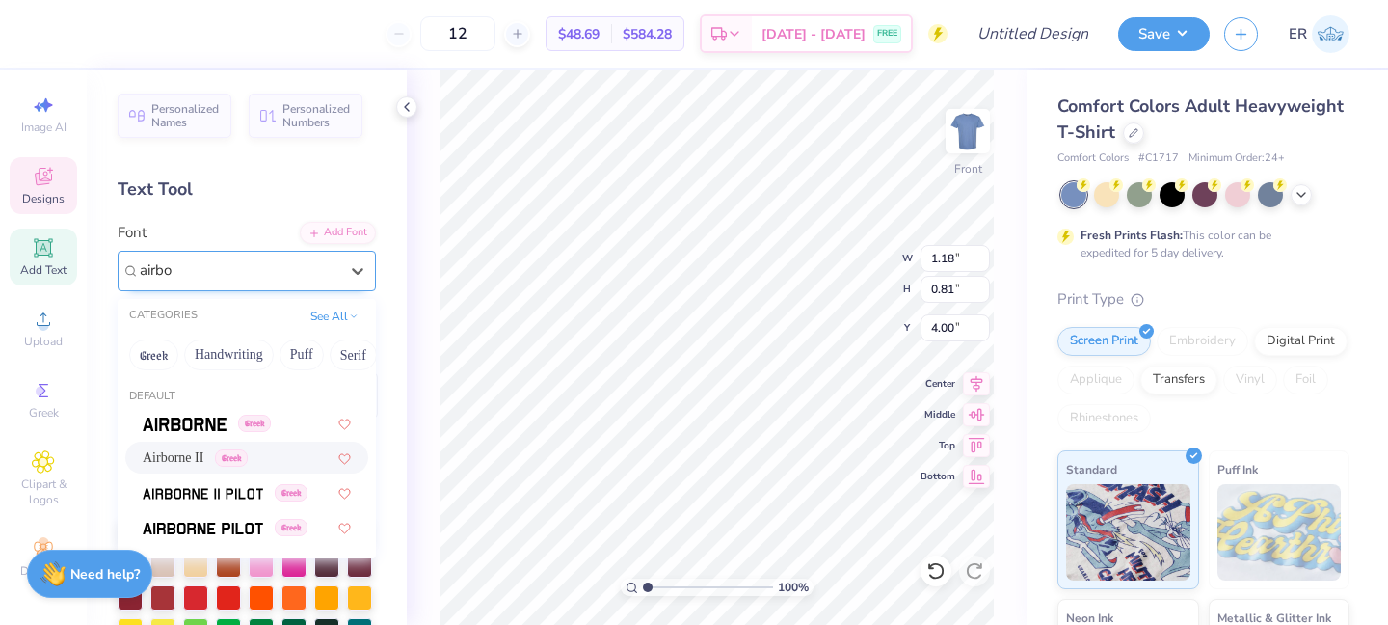
click at [308, 463] on div "Airborne II Greek" at bounding box center [247, 457] width 208 height 20
type input "airbo"
type input "1.37"
type input "0.74"
type input "4.15"
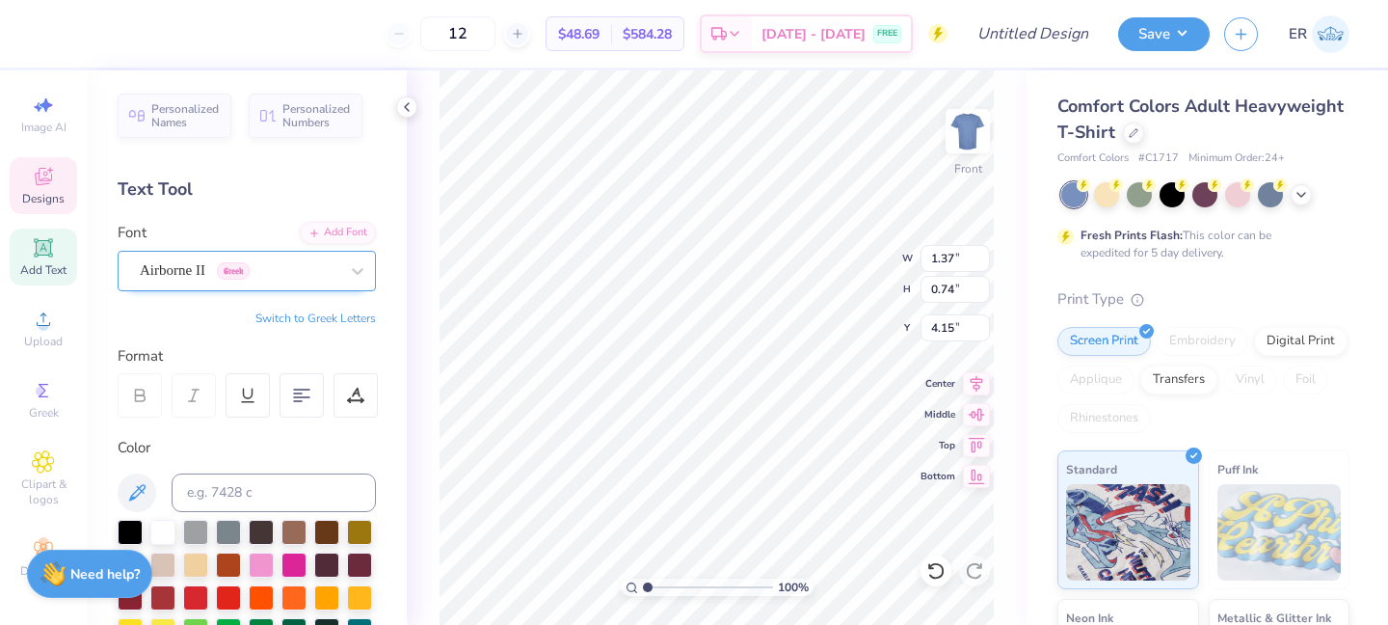
type input "4.00"
type input "1.37"
type input "0.72"
type input "1.83"
type input "0.39"
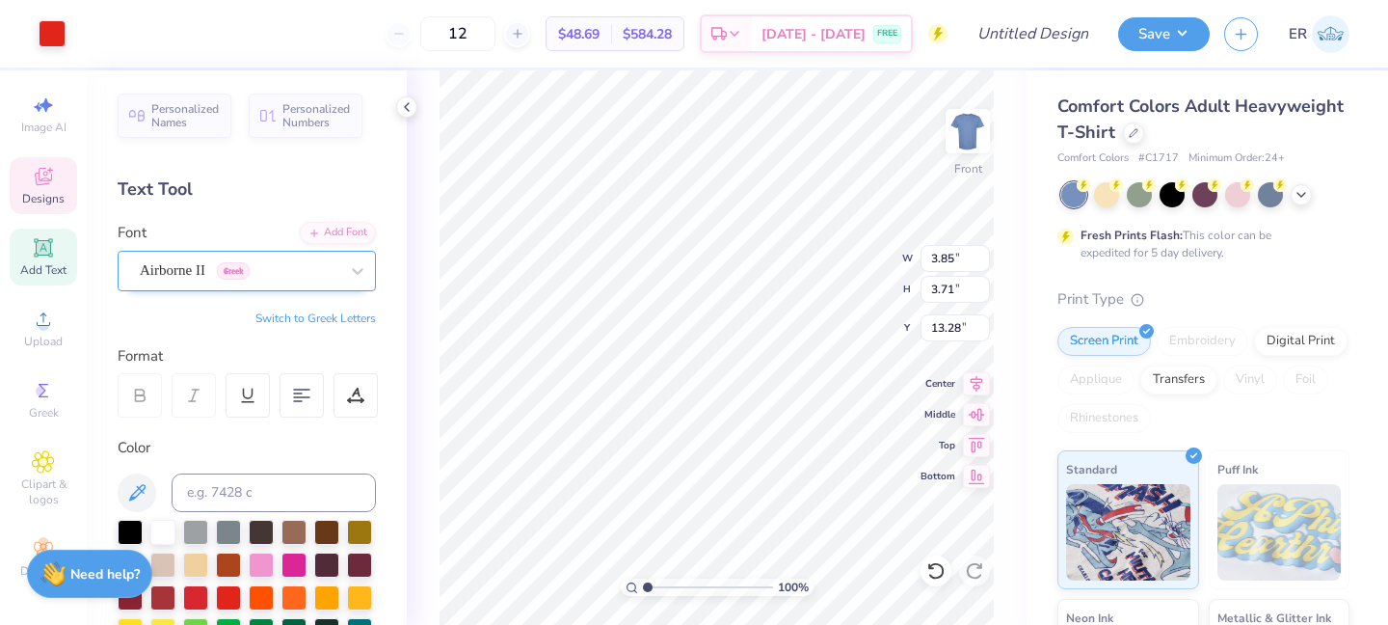
type input "14.99"
type input "1.77"
type input "0.37"
type input "3.85"
type input "3.71"
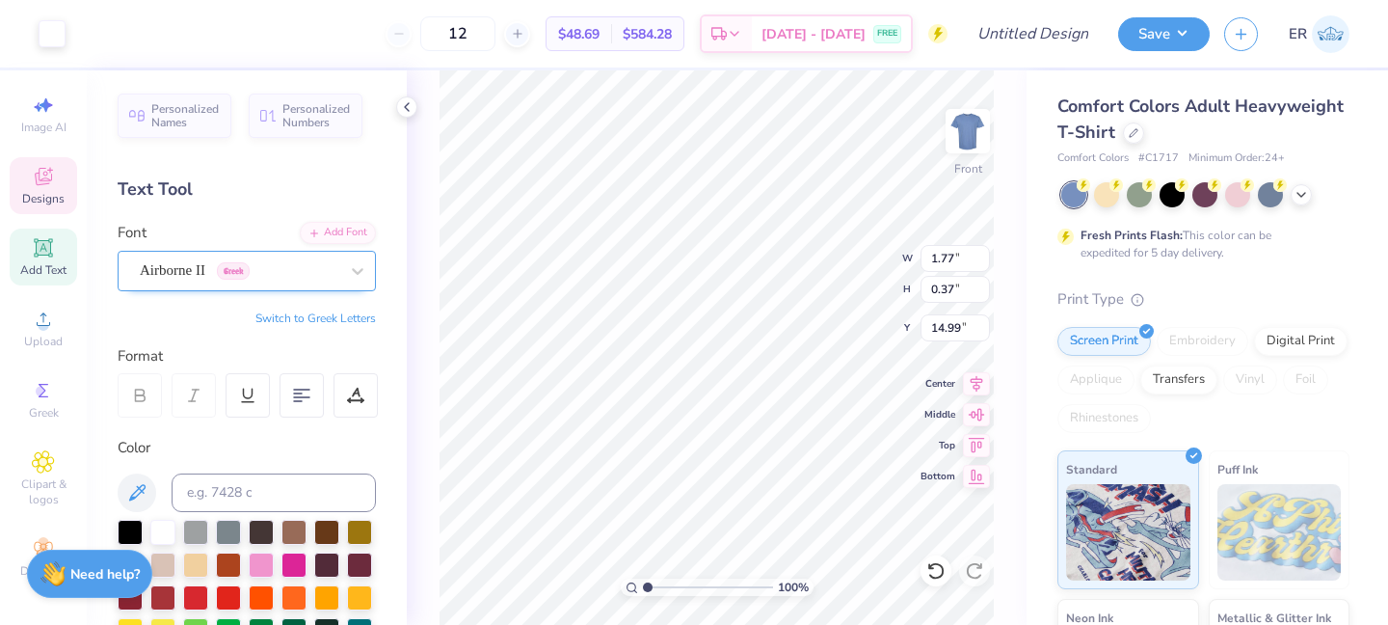
type input "13.32"
type input "1.77"
type input "0.37"
type input "14.99"
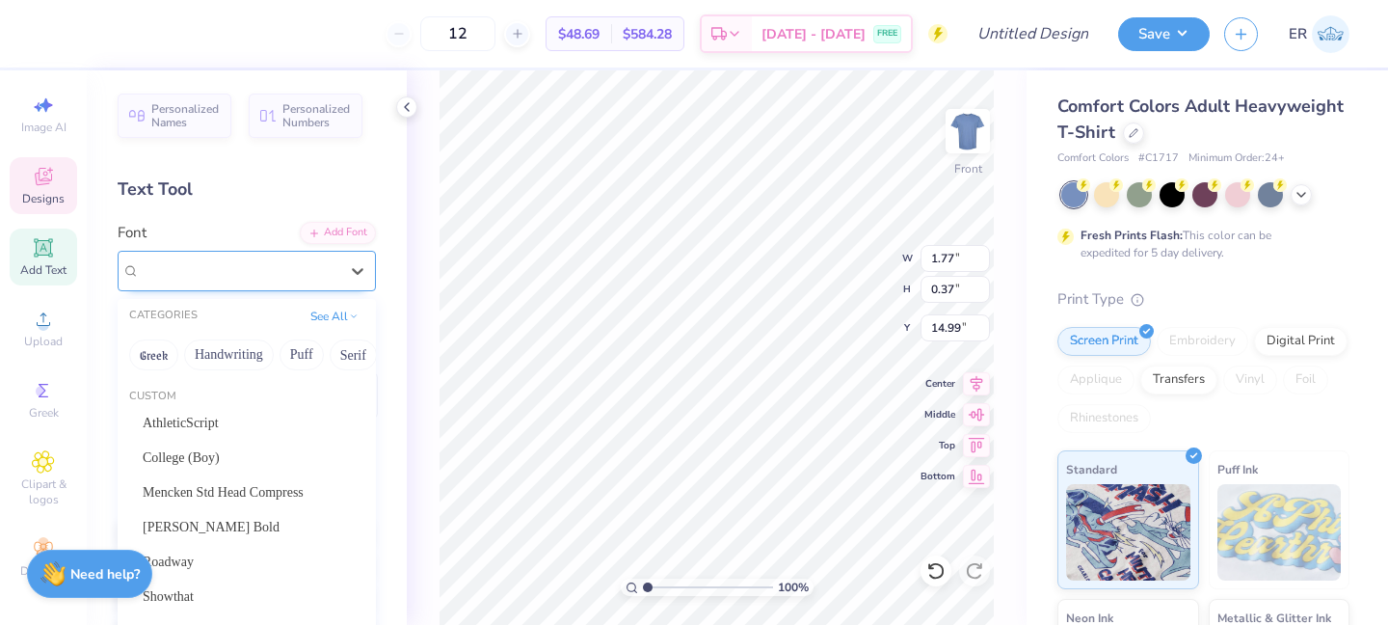
click at [247, 281] on div "Airborne II Greek" at bounding box center [239, 270] width 202 height 30
click at [206, 462] on div "College (Boy)" at bounding box center [247, 457] width 208 height 20
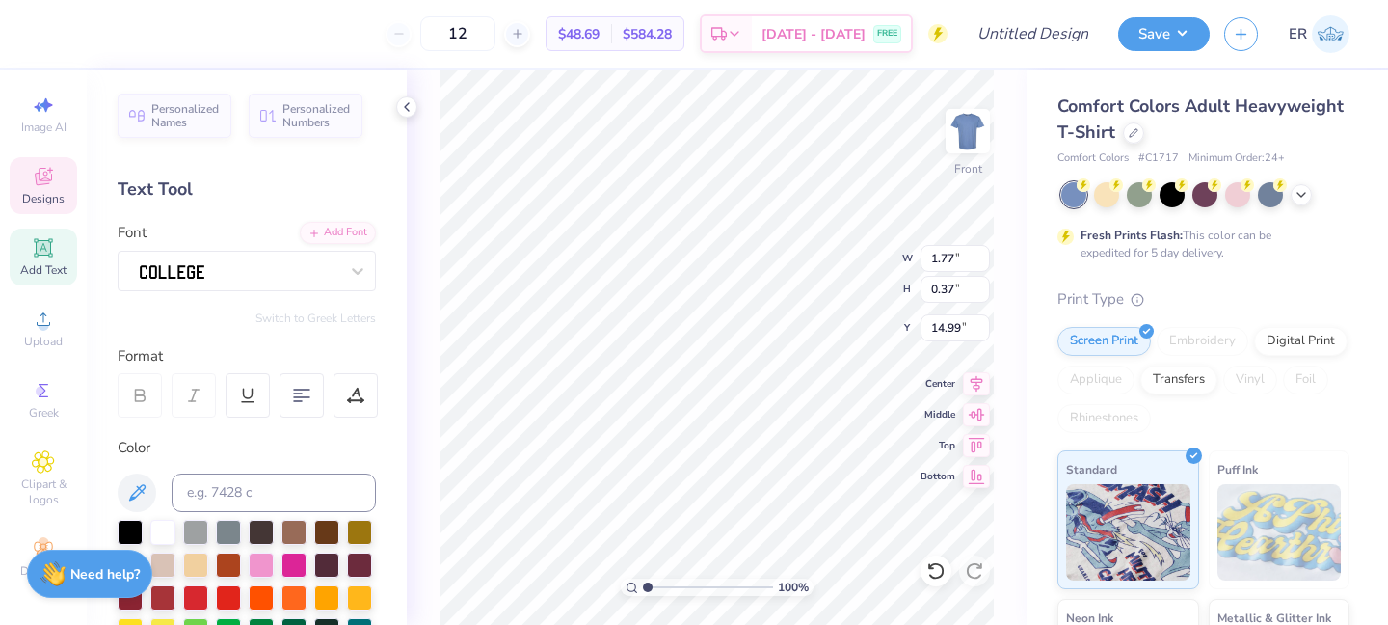
type input "1.56"
type input "0.47"
type input "14.94"
type input "3.85"
type input "3.71"
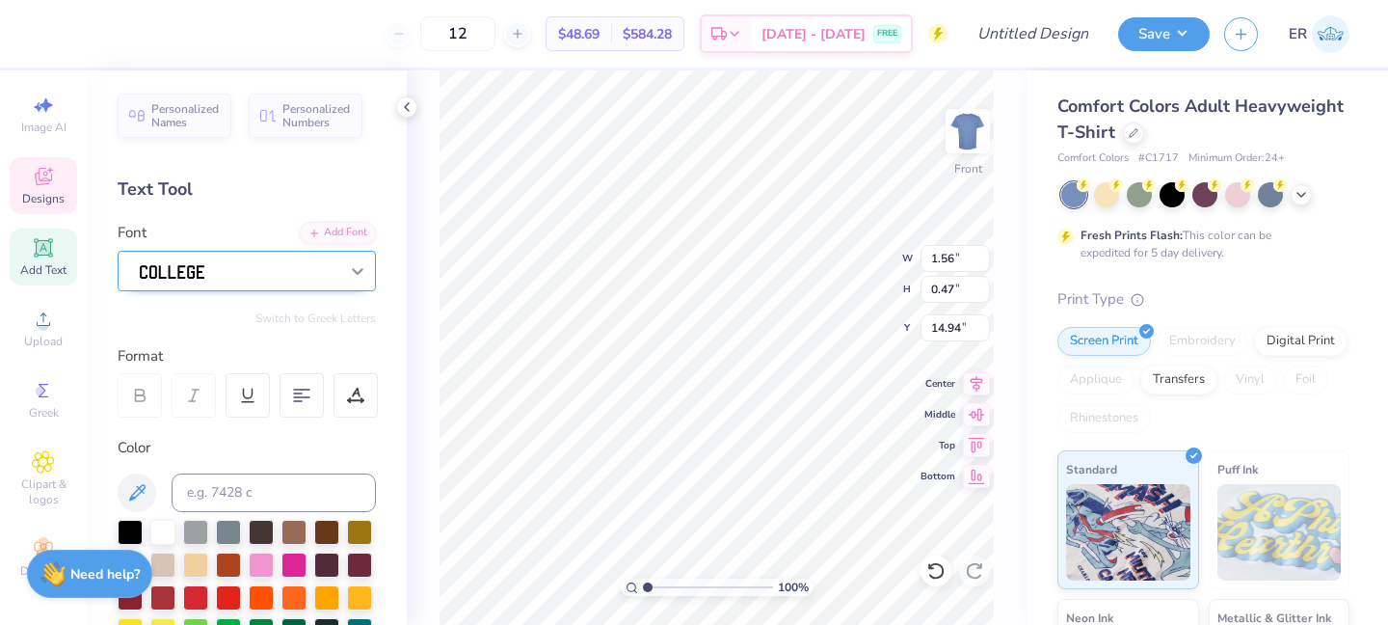
type input "13.44"
type input "1.37"
type input "0.72"
type input "15.15"
click at [354, 276] on icon at bounding box center [357, 270] width 19 height 19
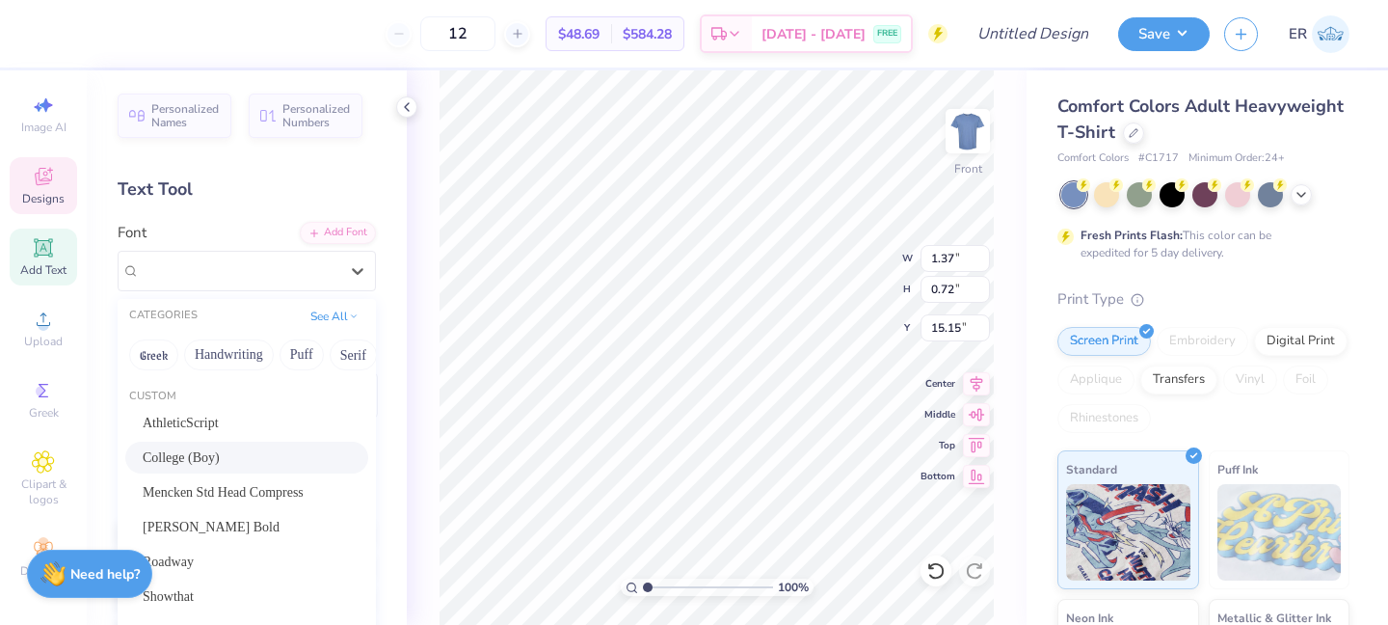
click at [267, 455] on div "College (Boy)" at bounding box center [247, 457] width 208 height 20
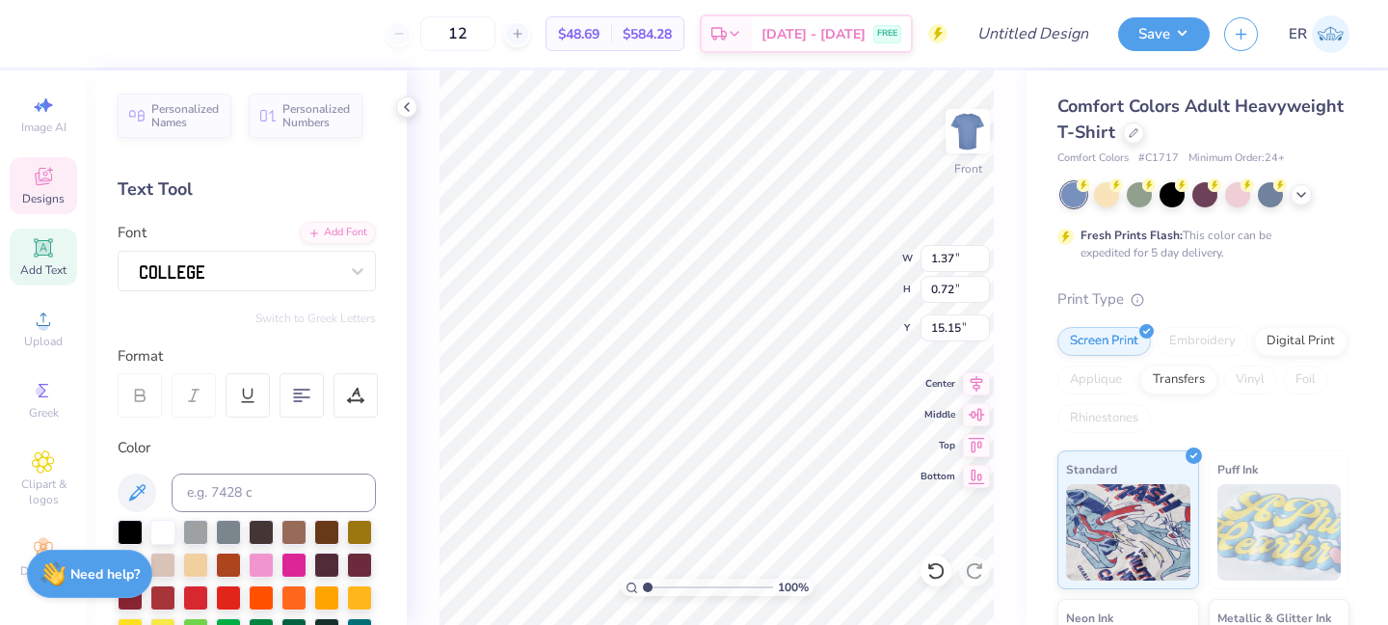
type input "1.12"
type input "0.92"
type input "15.05"
type input "1.37"
type input "0.74"
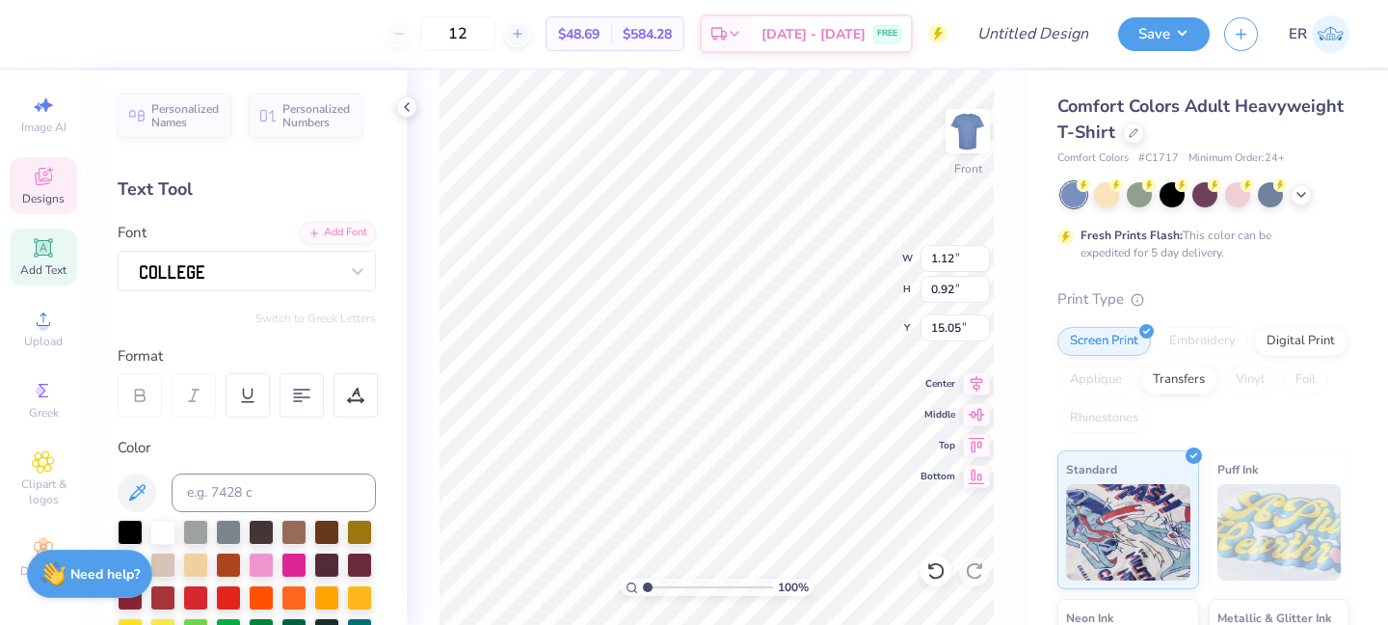
type input "3.70"
click at [302, 300] on div "Personalized Names Personalized Numbers Text Tool Add Font Font Airborne II Gre…" at bounding box center [247, 347] width 320 height 554
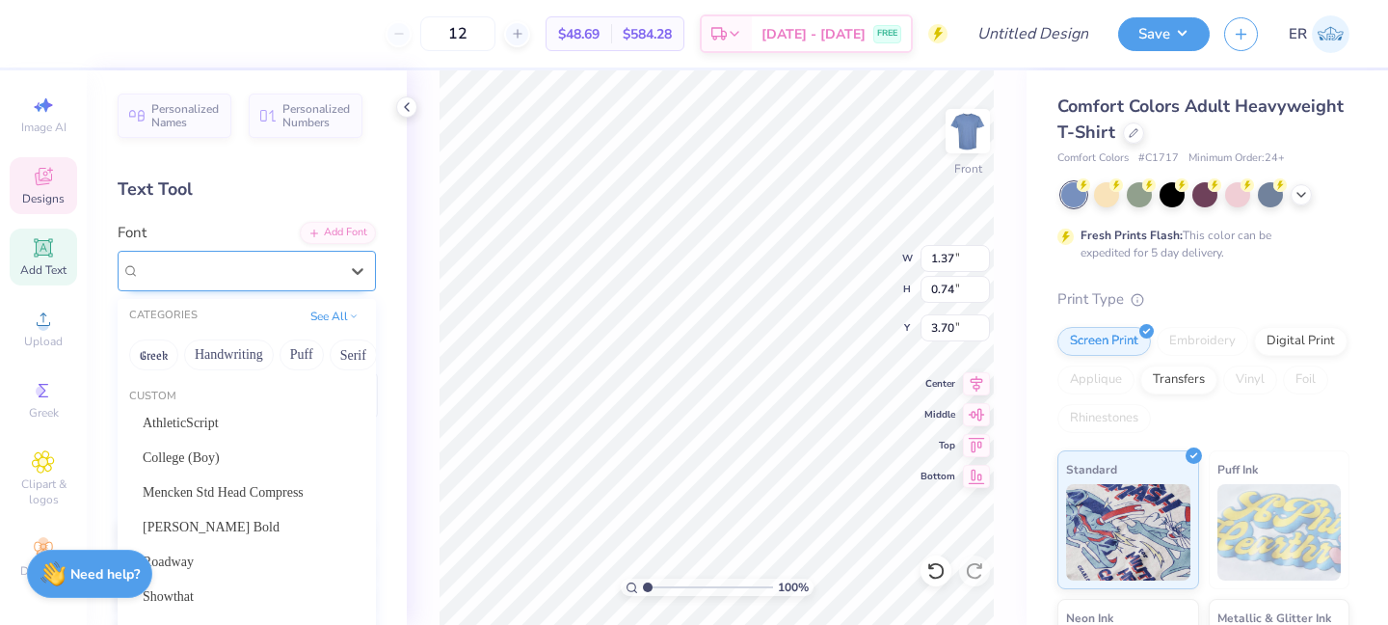
click at [300, 283] on div "Airborne II Greek" at bounding box center [239, 270] width 202 height 30
click at [240, 447] on div "College (Boy)" at bounding box center [247, 457] width 208 height 20
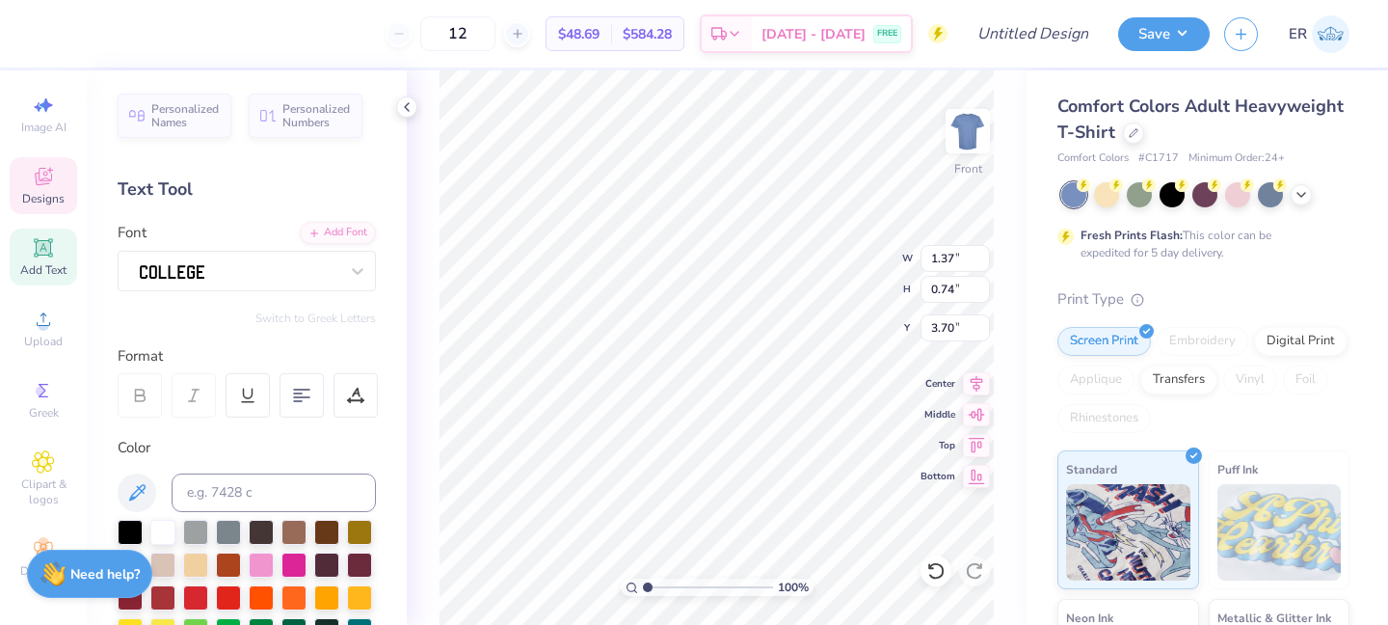
type input "1.15"
type input "0.95"
type input "3.60"
type input "1.70"
type input "0.51"
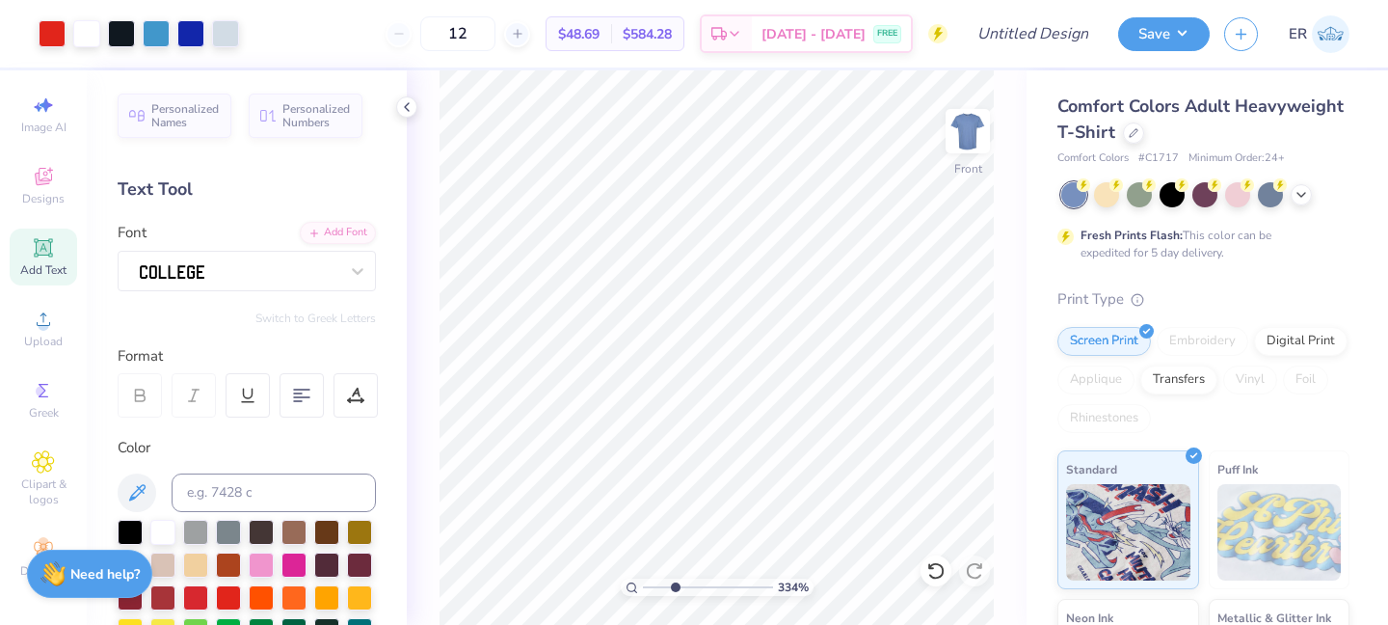
drag, startPoint x: 646, startPoint y: 585, endPoint x: 674, endPoint y: 584, distance: 28.0
click at [674, 584] on input "range" at bounding box center [708, 586] width 130 height 17
drag, startPoint x: 674, startPoint y: 585, endPoint x: 586, endPoint y: 558, distance: 91.8
type input "1"
click at [643, 578] on input "range" at bounding box center [708, 586] width 130 height 17
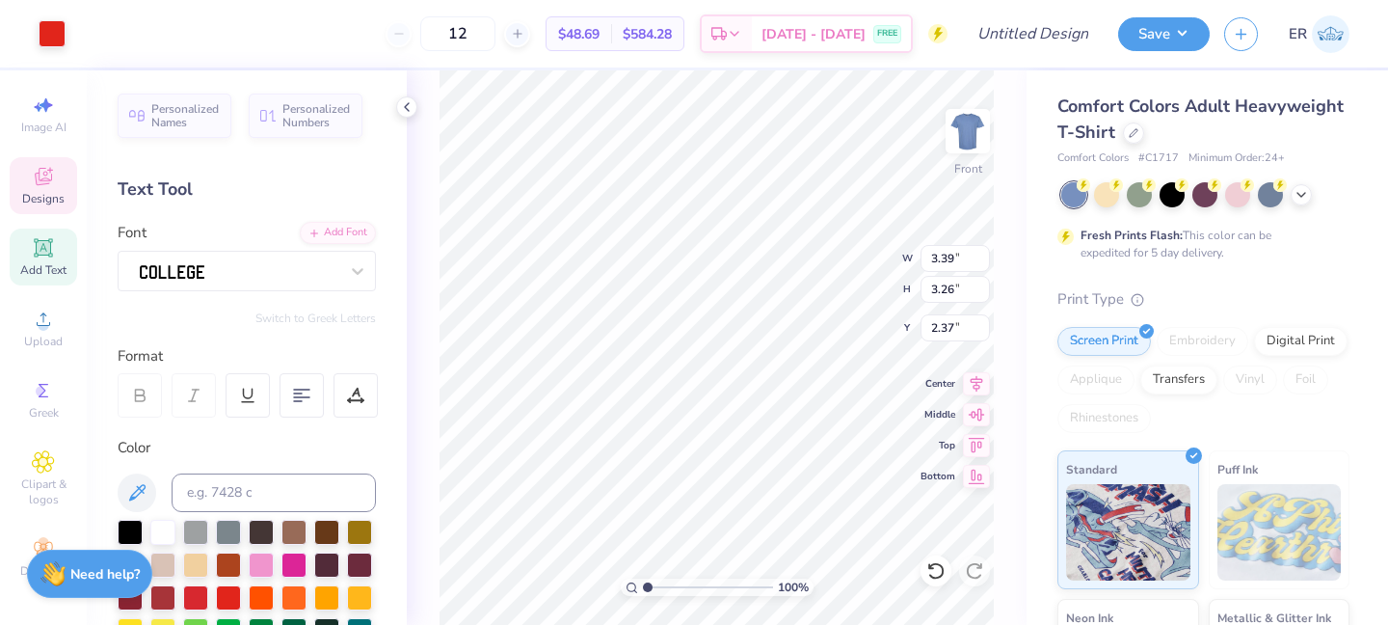
type input "2.51"
type input "3.85"
type input "3.71"
type input "13.32"
type input "1.15"
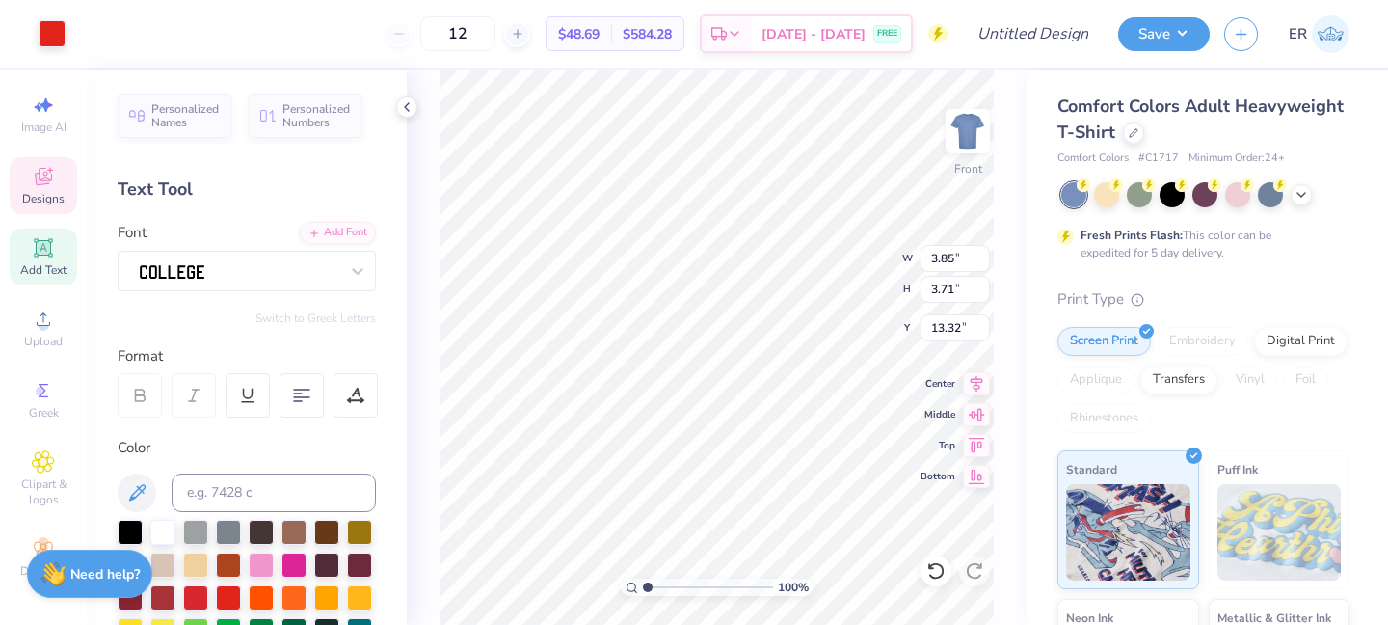
type input "0.95"
type input "3.90"
type input "3.66"
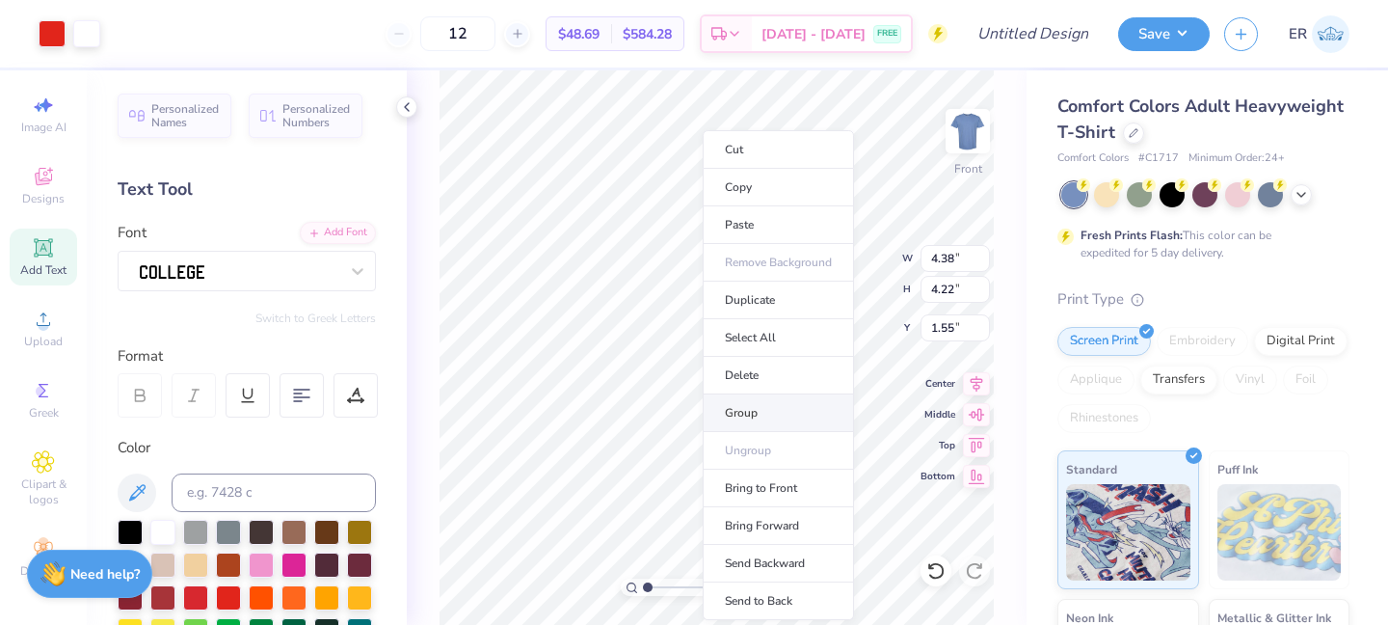
click at [734, 412] on li "Group" at bounding box center [778, 413] width 151 height 38
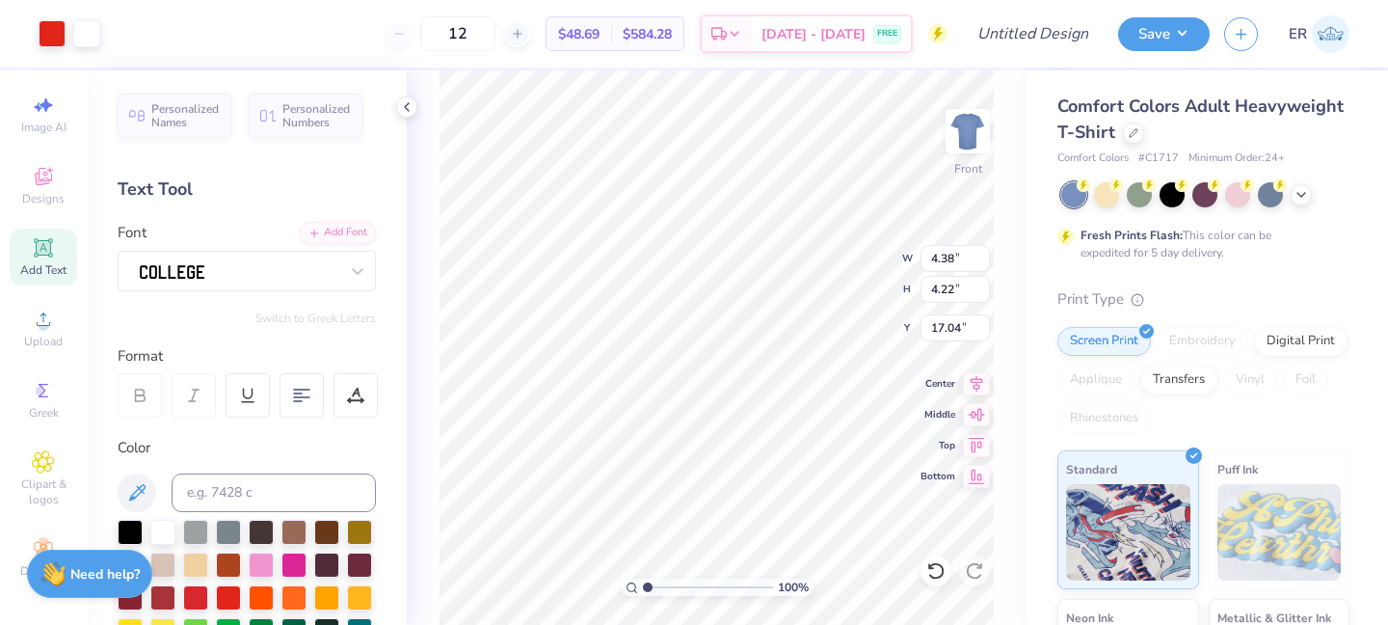
type input "17.04"
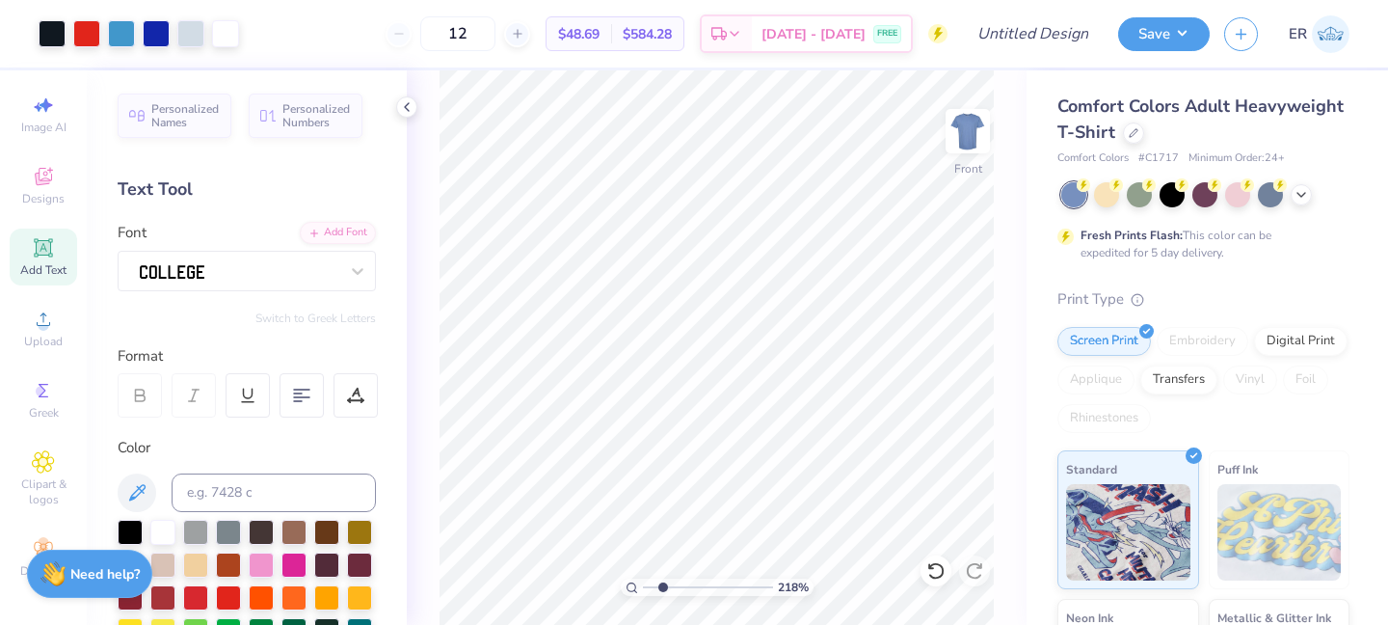
drag, startPoint x: 645, startPoint y: 585, endPoint x: 662, endPoint y: 584, distance: 17.4
click at [662, 584] on input "range" at bounding box center [708, 586] width 130 height 17
type input "2.18"
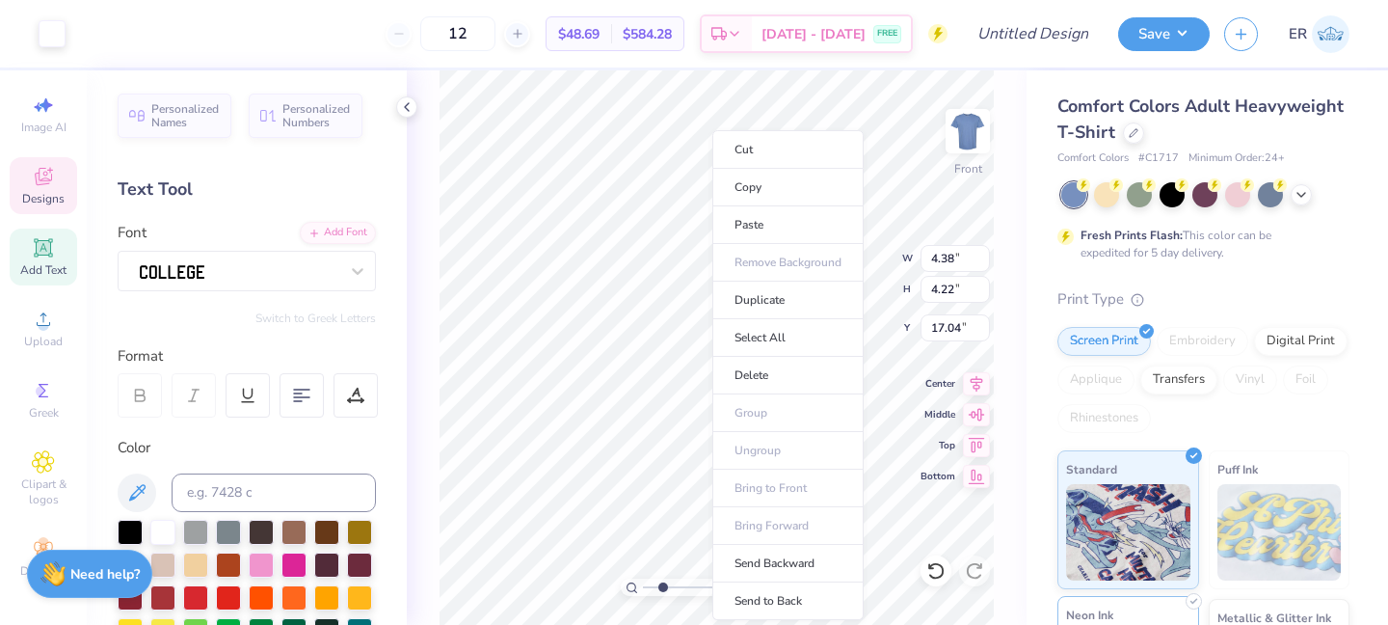
type input "1.18"
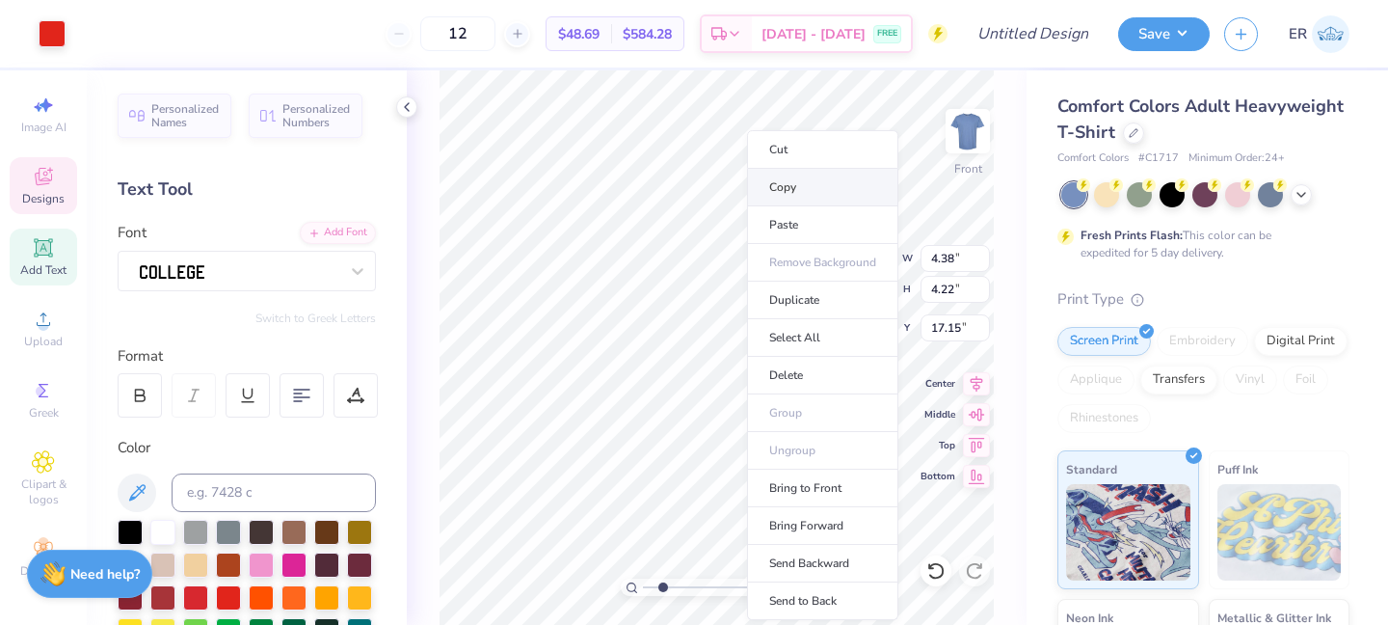
click at [799, 176] on li "Copy" at bounding box center [822, 188] width 151 height 38
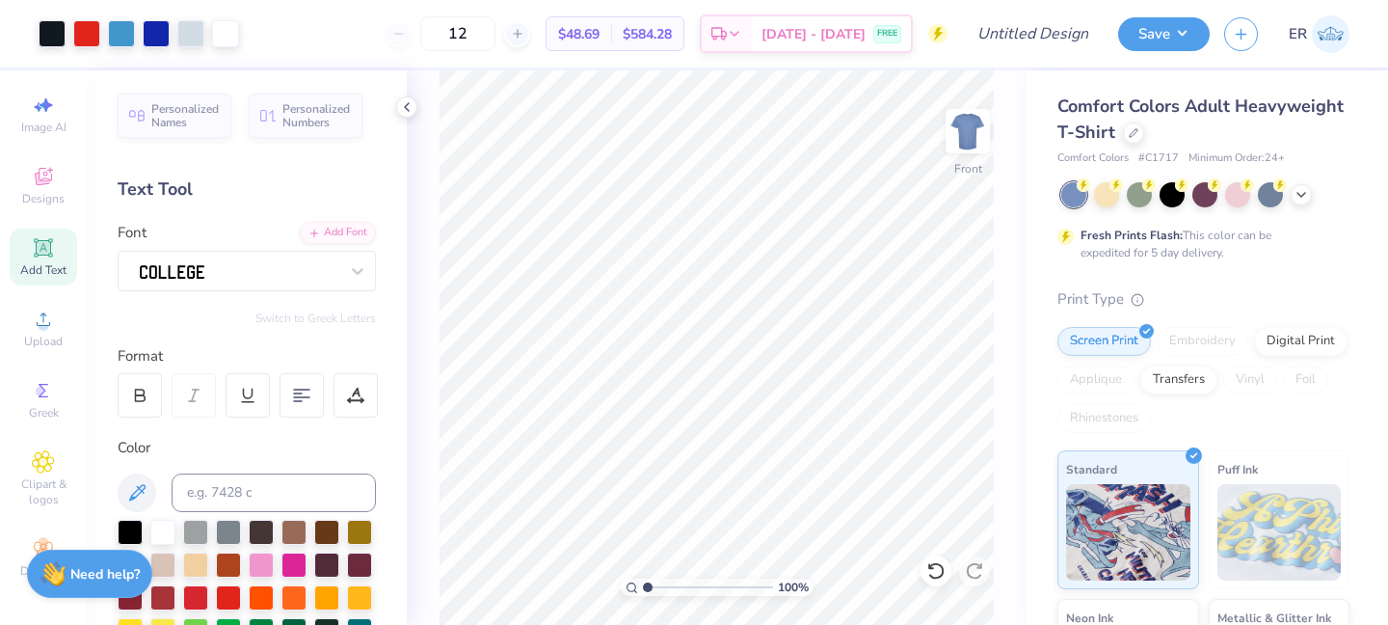
click at [643, 582] on input "range" at bounding box center [708, 586] width 130 height 17
click at [931, 572] on icon at bounding box center [935, 570] width 19 height 19
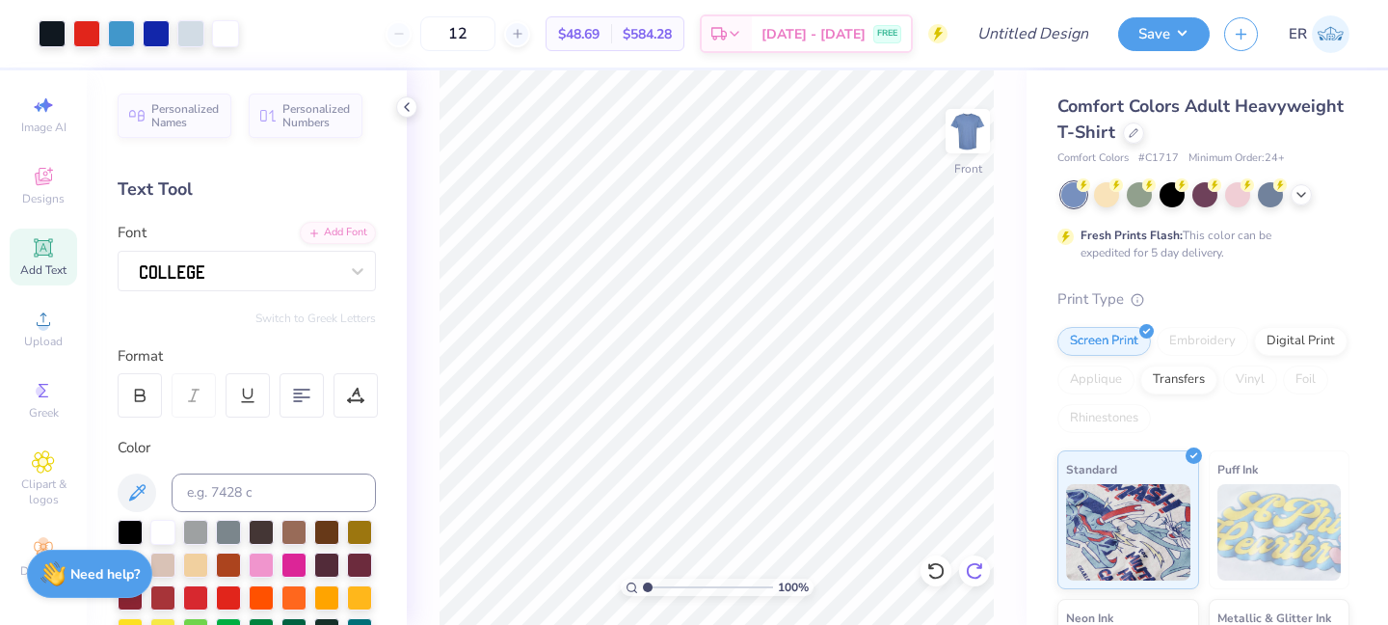
click at [968, 573] on icon at bounding box center [974, 570] width 16 height 17
drag, startPoint x: 645, startPoint y: 589, endPoint x: 664, endPoint y: 591, distance: 19.4
click at [664, 591] on input "range" at bounding box center [708, 586] width 130 height 17
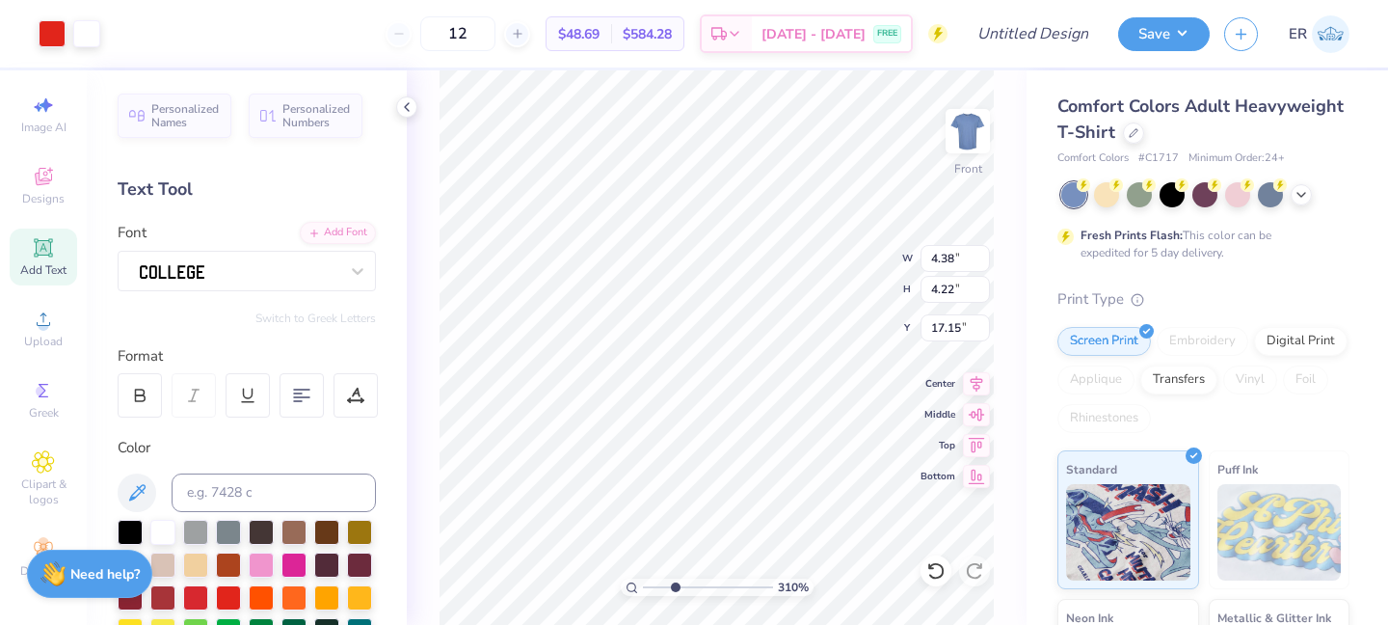
drag, startPoint x: 674, startPoint y: 586, endPoint x: 655, endPoint y: 585, distance: 19.3
click at [654, 585] on input "range" at bounding box center [708, 586] width 130 height 17
click at [662, 584] on input "range" at bounding box center [708, 586] width 130 height 17
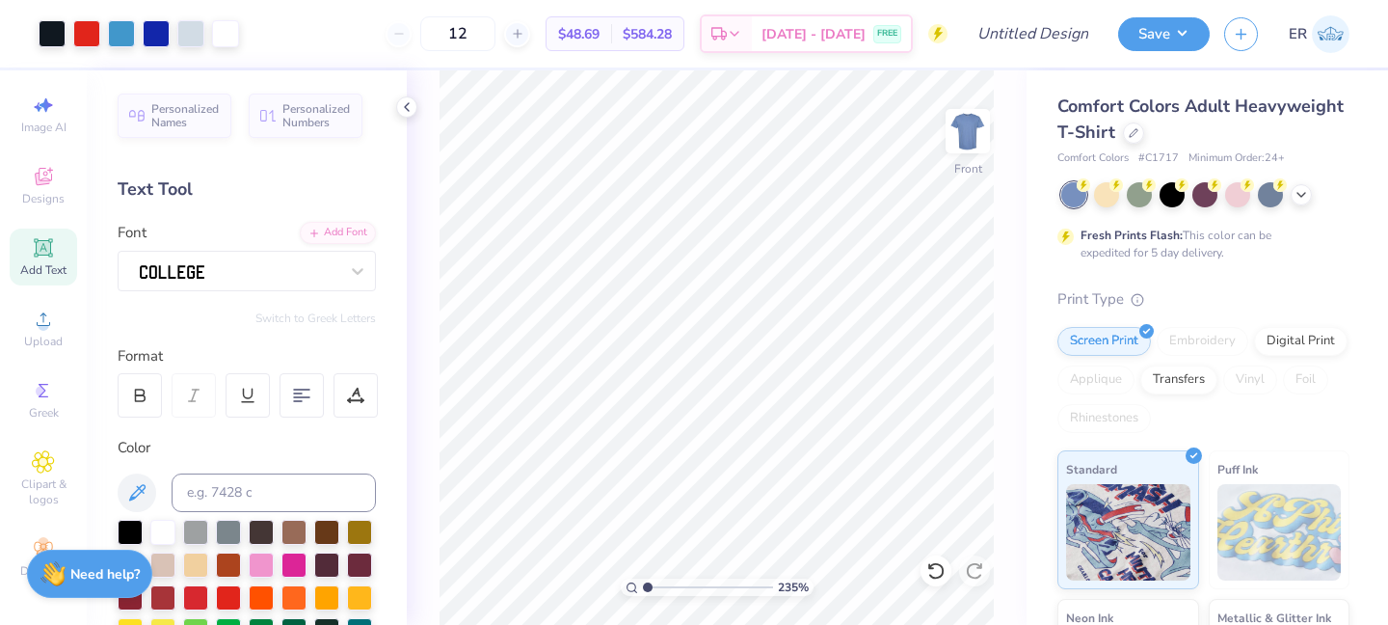
drag, startPoint x: 668, startPoint y: 587, endPoint x: 633, endPoint y: 585, distance: 34.8
click at [643, 585] on input "range" at bounding box center [708, 586] width 130 height 17
drag, startPoint x: 643, startPoint y: 583, endPoint x: 648, endPoint y: 595, distance: 12.5
click at [650, 584] on input "range" at bounding box center [708, 586] width 130 height 17
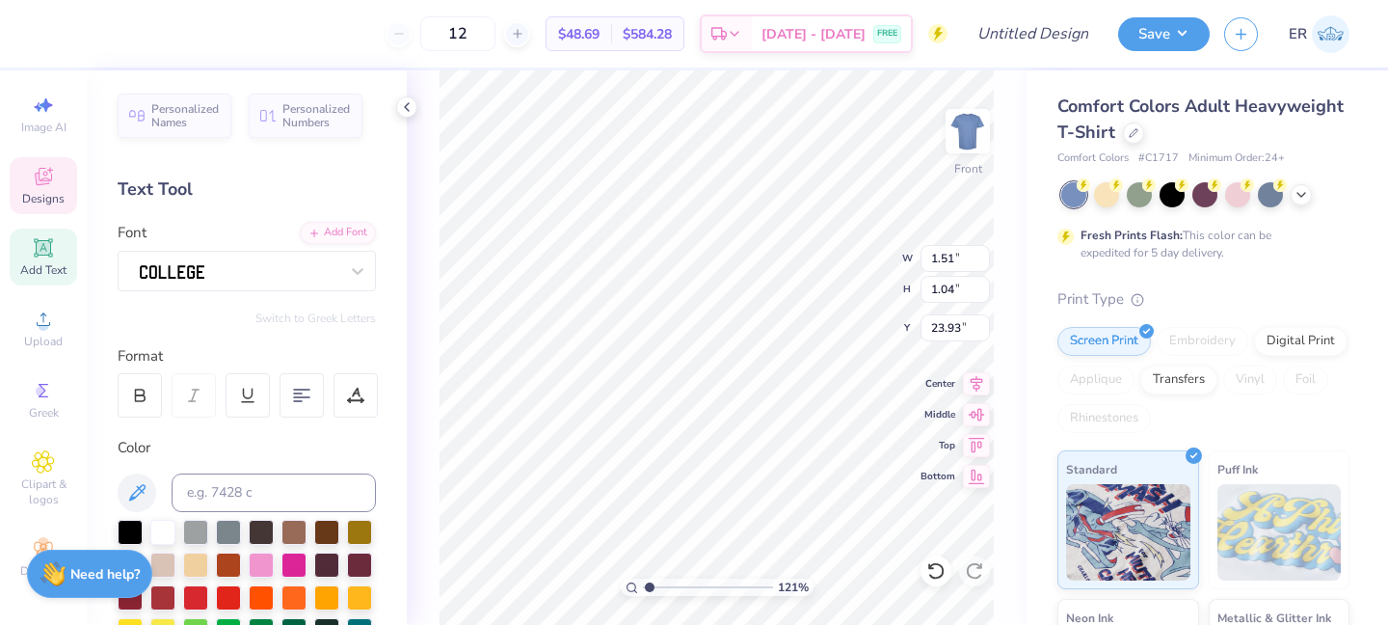
scroll to position [0, 2]
click at [431, 478] on div "121 % Front W 1.51 1.51 " H 1.04 1.04 " Y 23.93 23.93 " Center Middle Top Bottom" at bounding box center [717, 347] width 620 height 554
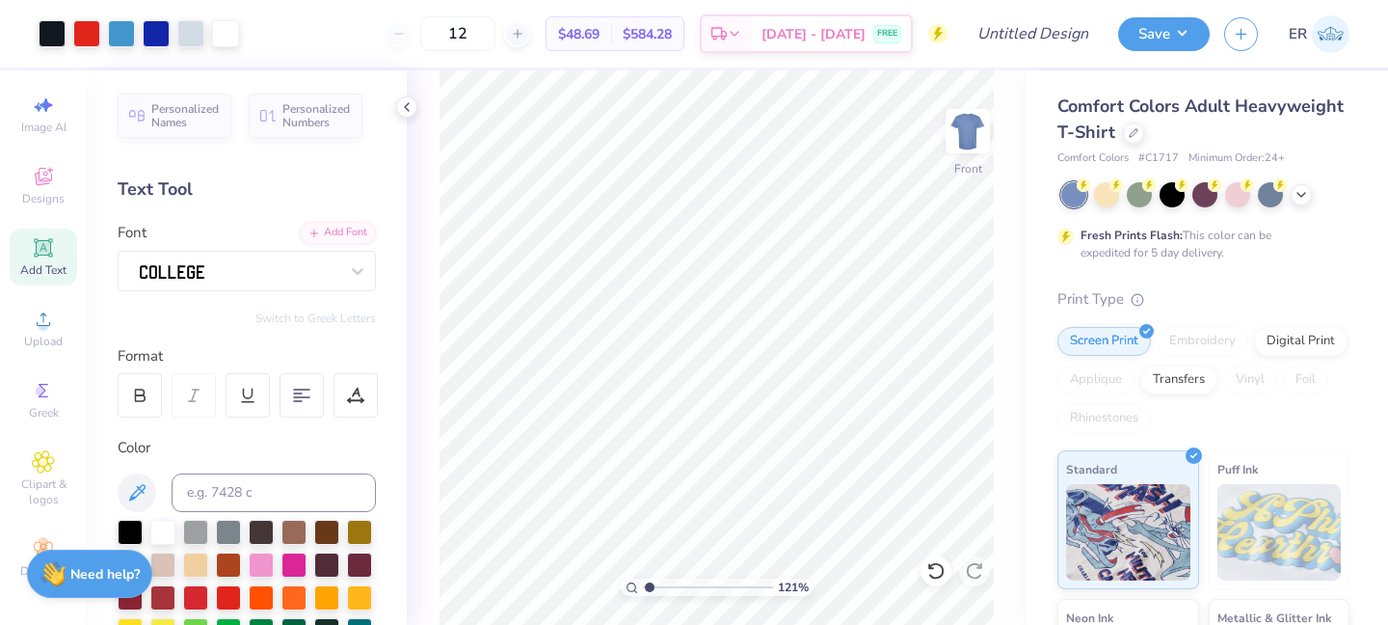
click at [647, 578] on input "range" at bounding box center [708, 586] width 130 height 17
drag, startPoint x: 648, startPoint y: 584, endPoint x: 670, endPoint y: 584, distance: 22.2
click at [670, 584] on input "range" at bounding box center [708, 586] width 130 height 17
drag, startPoint x: 673, startPoint y: 587, endPoint x: 622, endPoint y: 583, distance: 51.2
click at [622, 583] on div "100 %" at bounding box center [717, 586] width 193 height 17
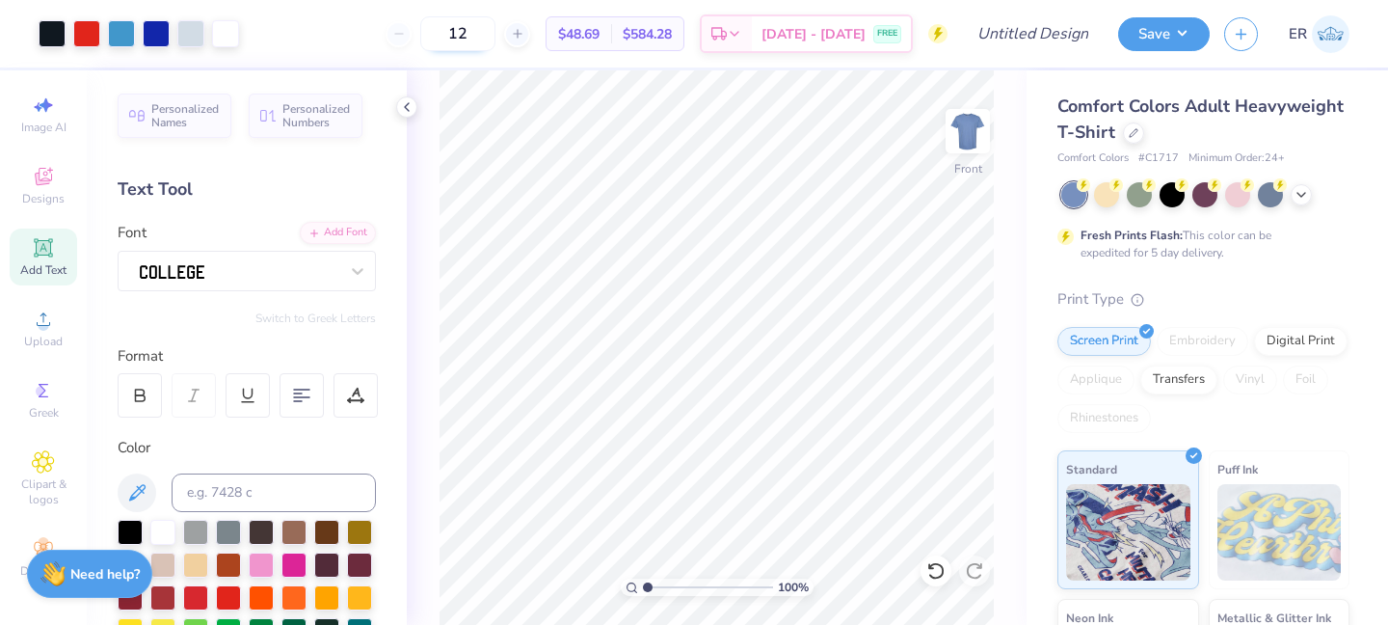
click at [495, 34] on input "12" at bounding box center [457, 33] width 75 height 35
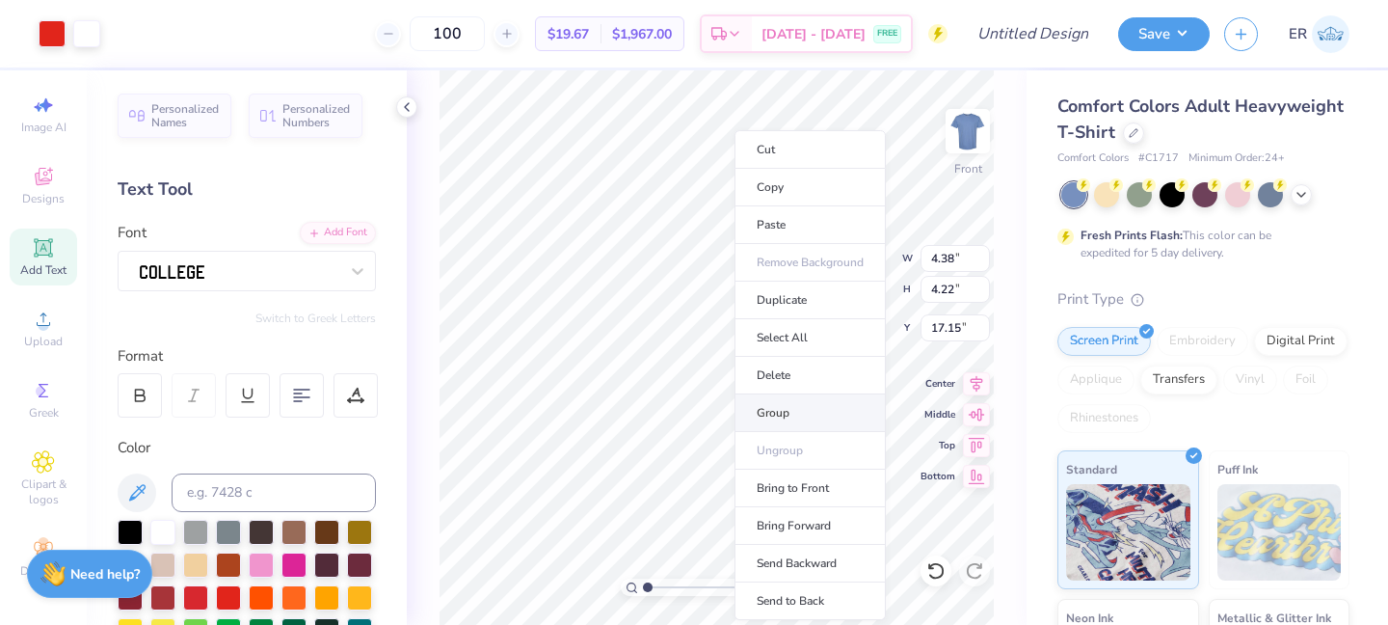
click at [791, 421] on li "Group" at bounding box center [810, 413] width 151 height 38
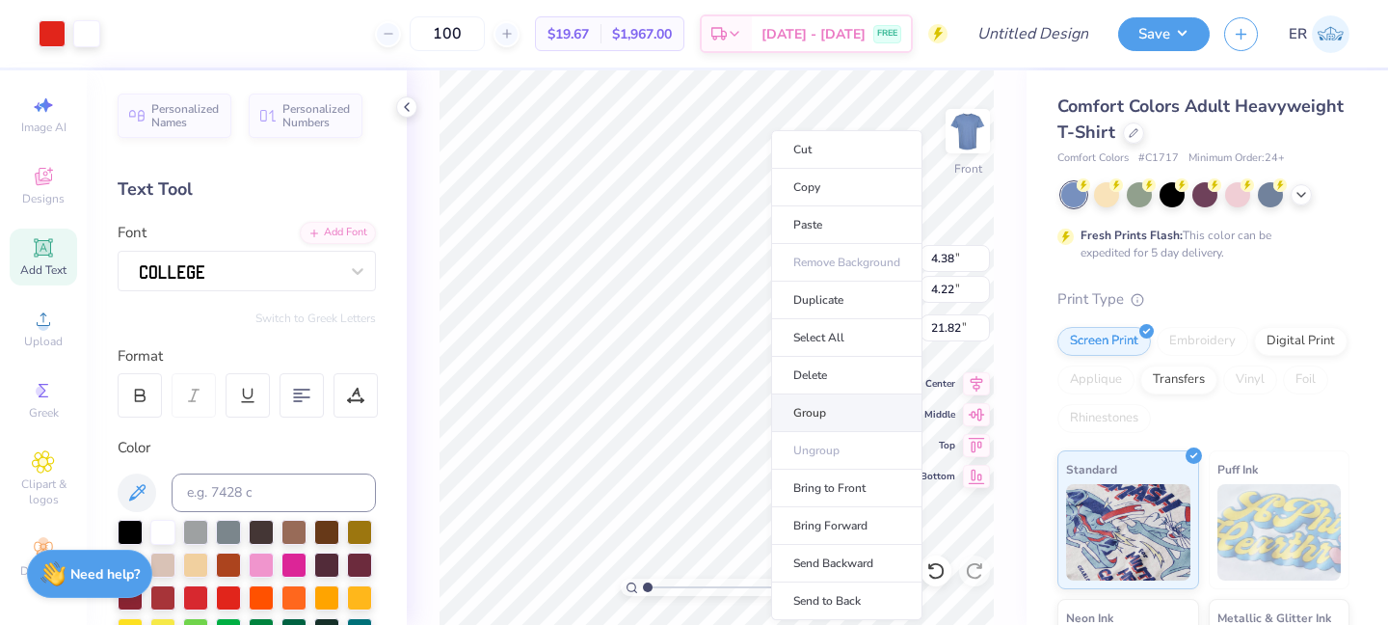
click at [847, 411] on li "Group" at bounding box center [846, 413] width 151 height 38
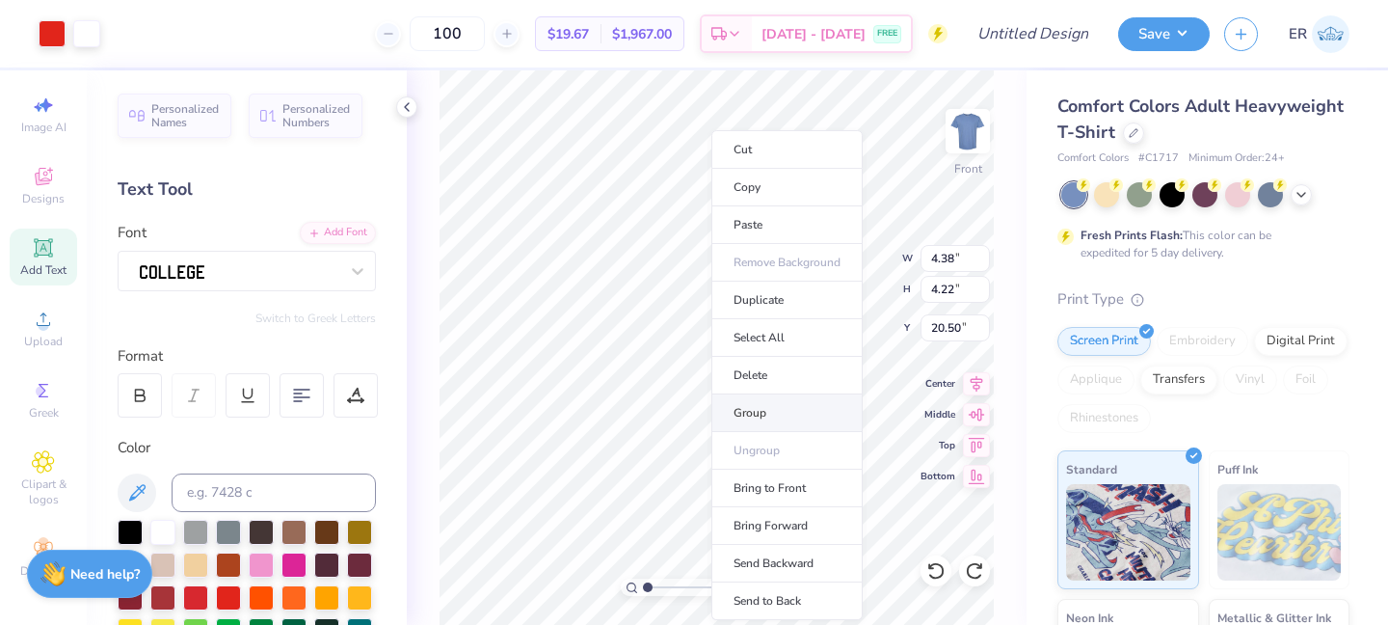
click at [775, 413] on li "Group" at bounding box center [786, 413] width 151 height 38
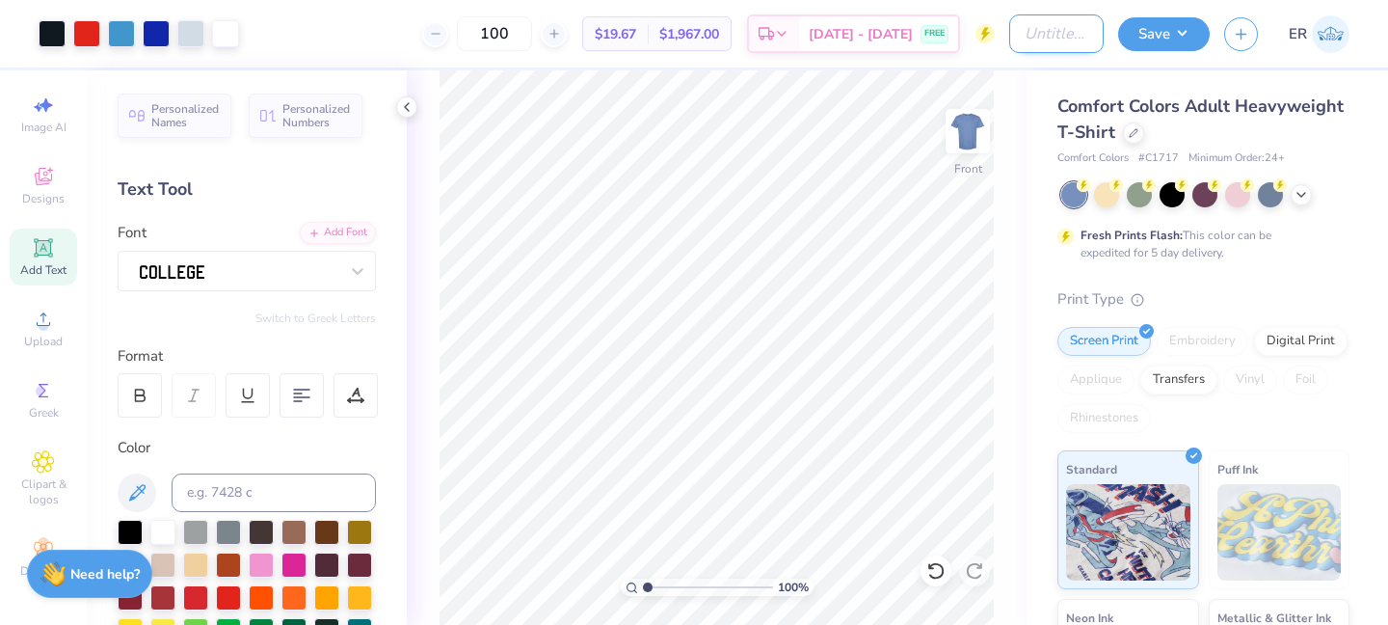
click at [1038, 28] on input "Design Title" at bounding box center [1056, 33] width 94 height 39
click at [1194, 43] on button "Save" at bounding box center [1164, 31] width 92 height 34
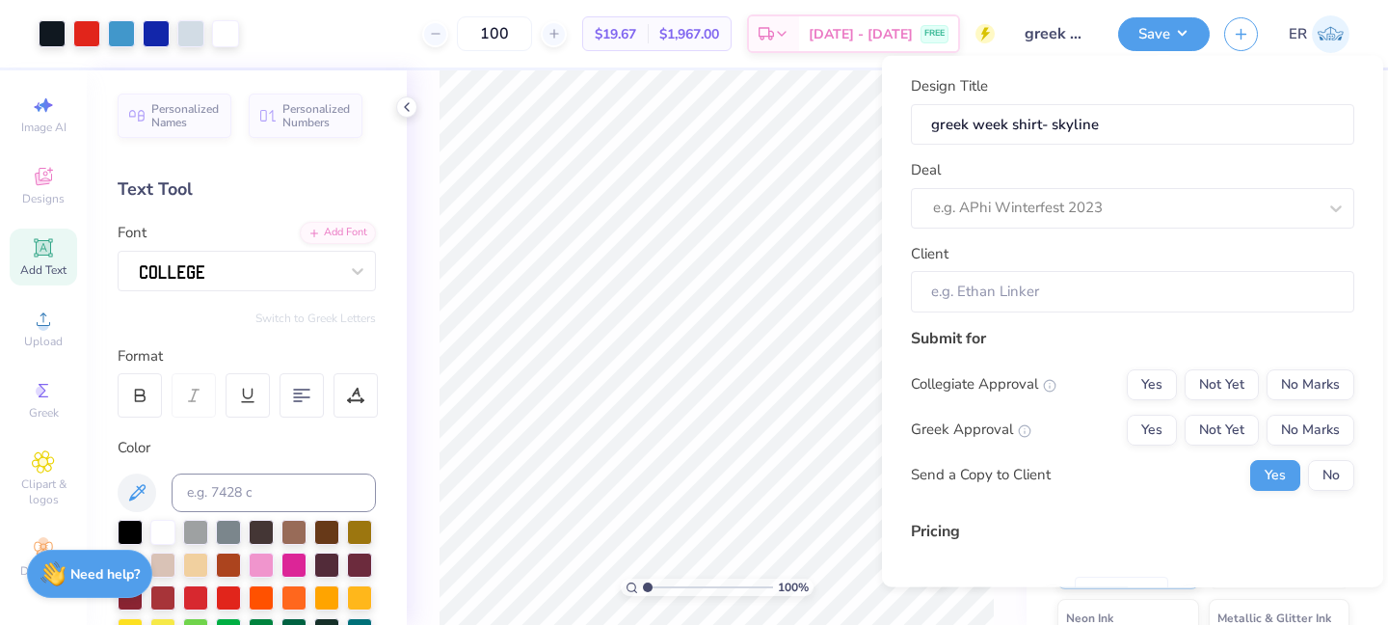
click at [1057, 145] on div "Design Title greek week shirt- skyline Deal e.g. APhi Winterfest 2023 Client" at bounding box center [1132, 193] width 443 height 237
click at [1040, 203] on div at bounding box center [1105, 208] width 345 height 26
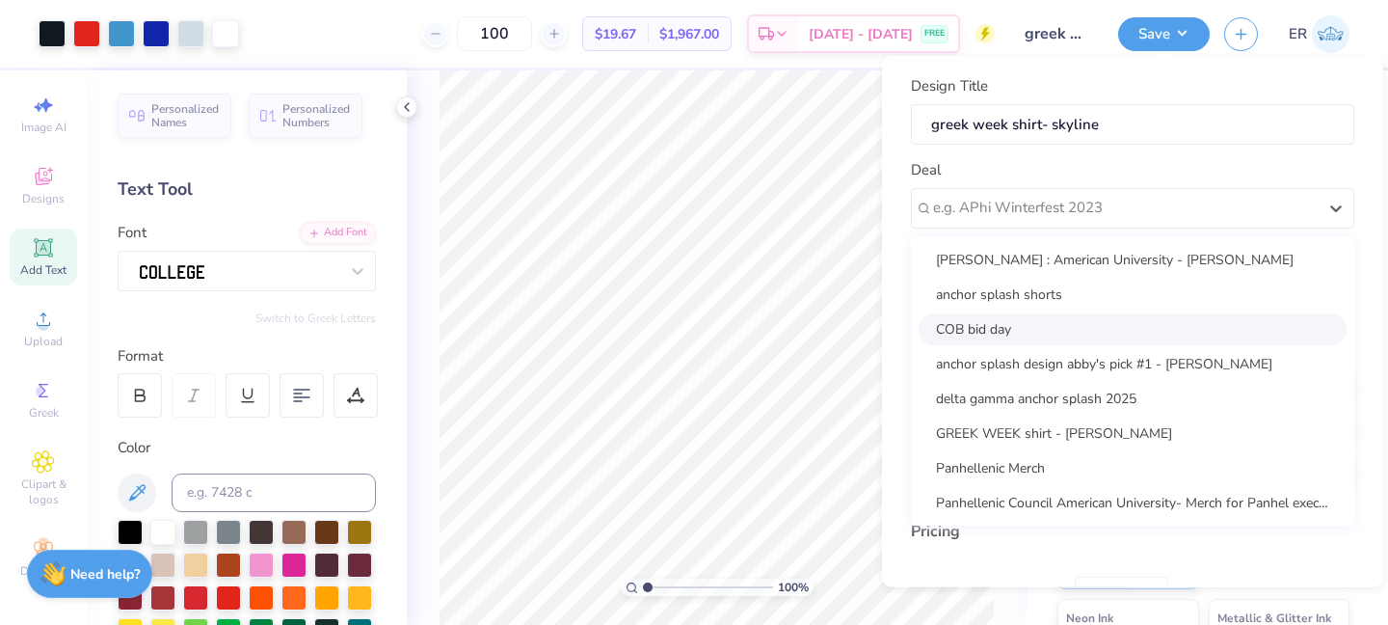
scroll to position [1, 0]
click at [1065, 474] on div "Panhellenic Merch" at bounding box center [1133, 466] width 428 height 32
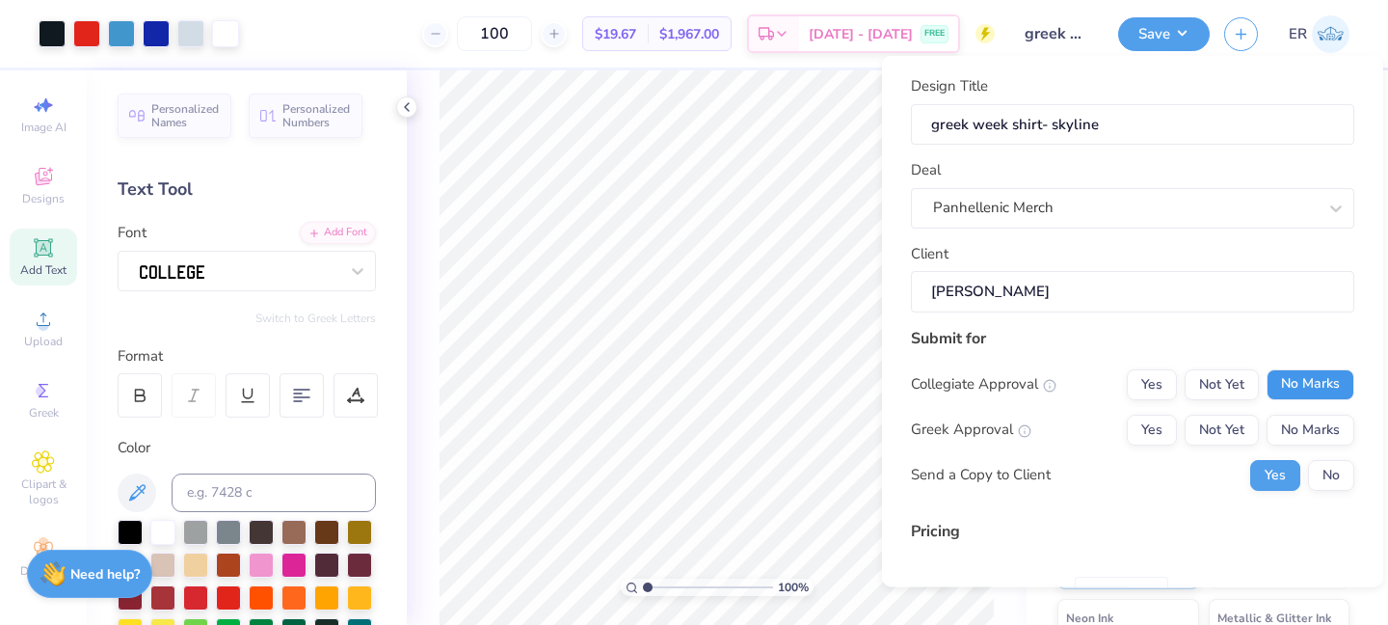
click at [1339, 386] on button "No Marks" at bounding box center [1311, 383] width 88 height 31
click at [1155, 436] on button "Yes" at bounding box center [1152, 429] width 50 height 31
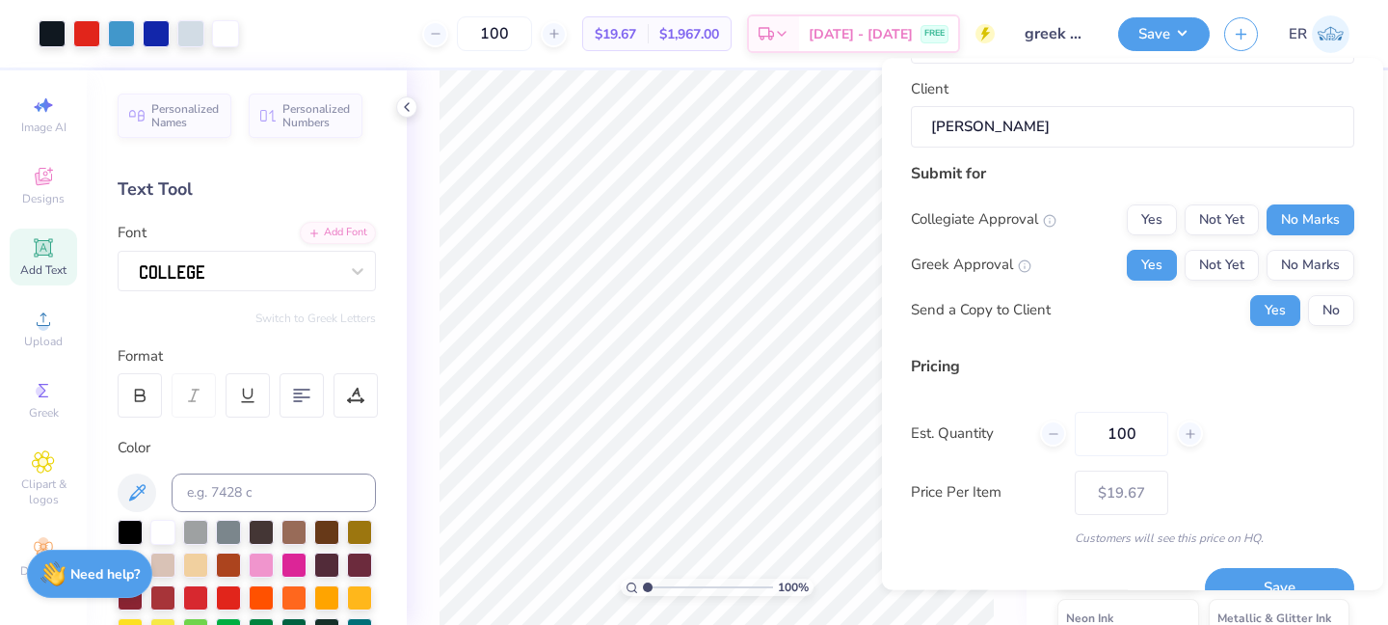
scroll to position [203, 0]
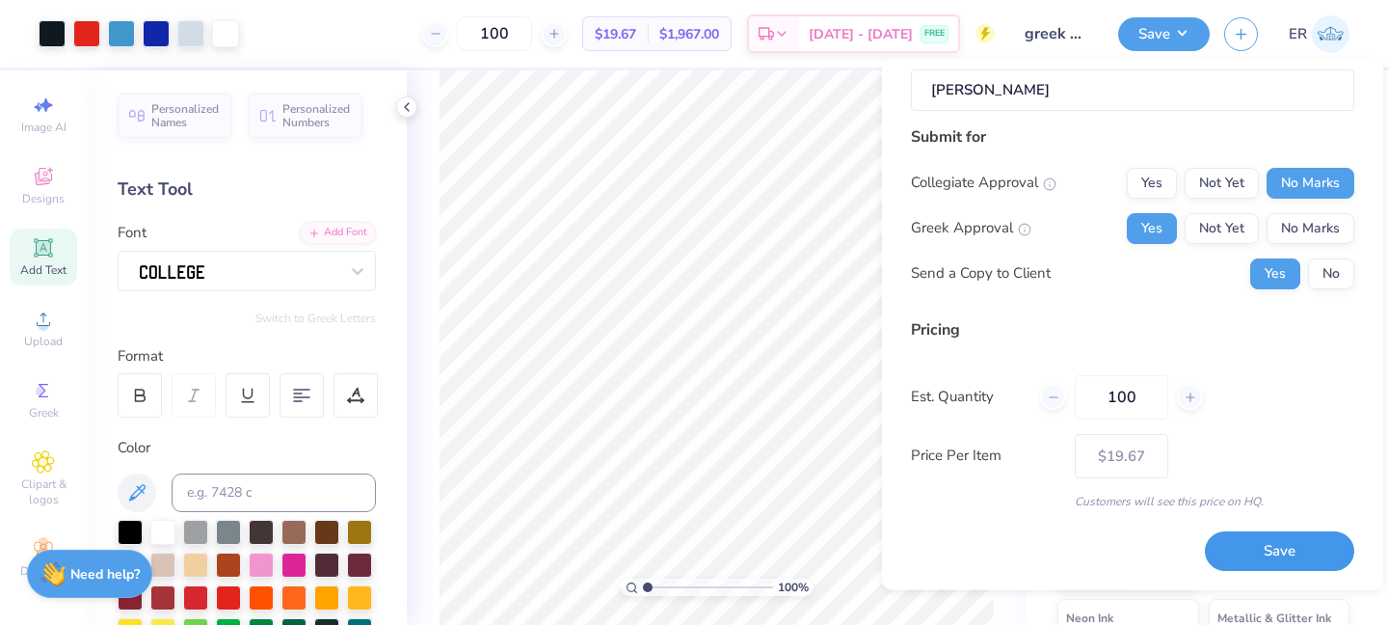
click at [1268, 559] on button "Save" at bounding box center [1279, 552] width 149 height 40
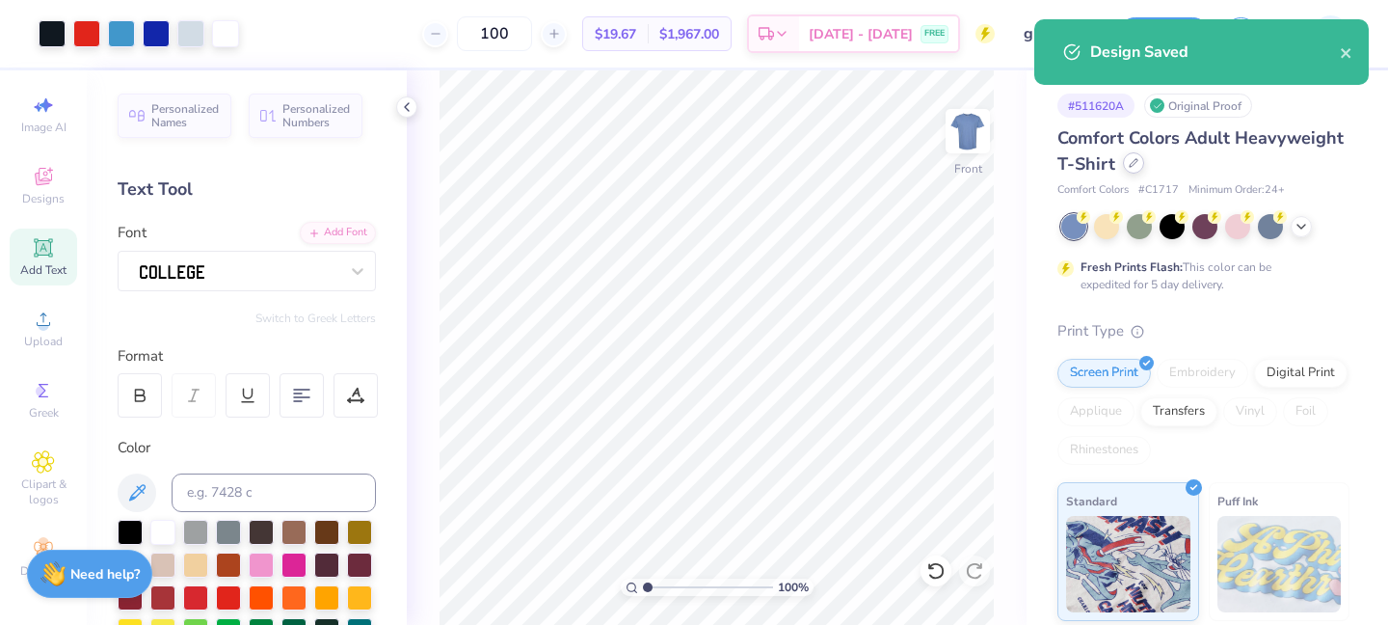
click at [1126, 170] on div at bounding box center [1133, 162] width 21 height 21
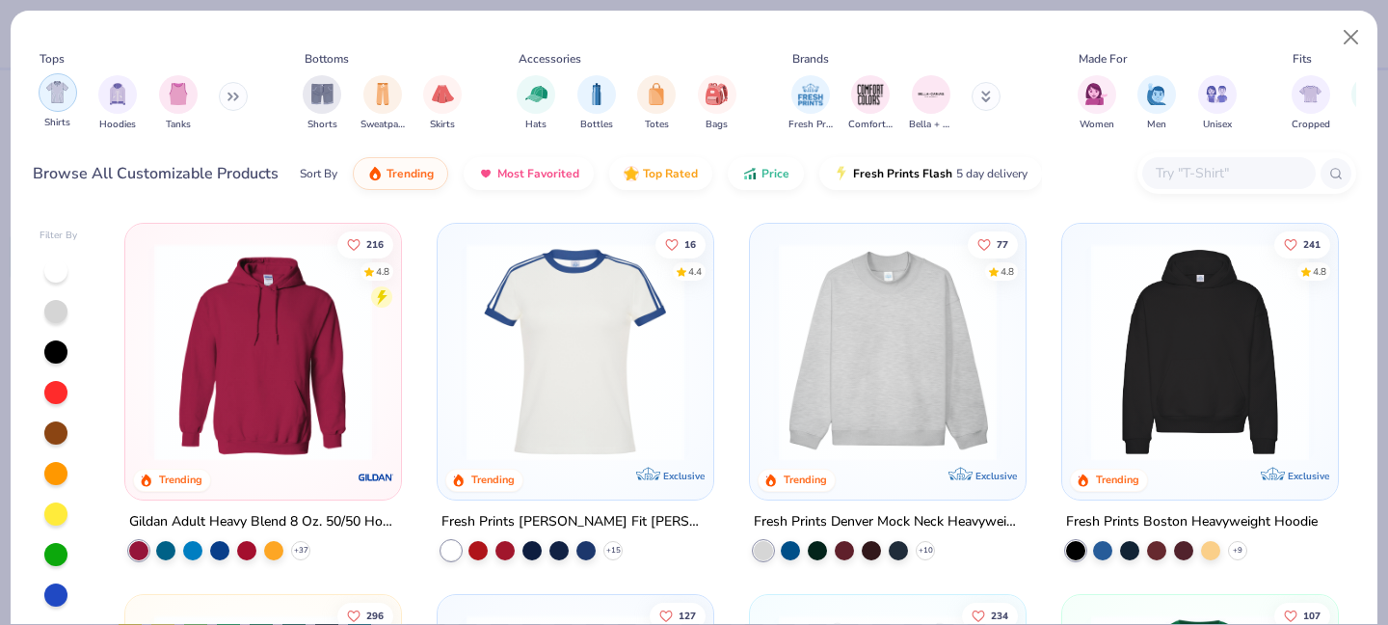
click at [61, 101] on img "filter for Shirts" at bounding box center [57, 92] width 22 height 22
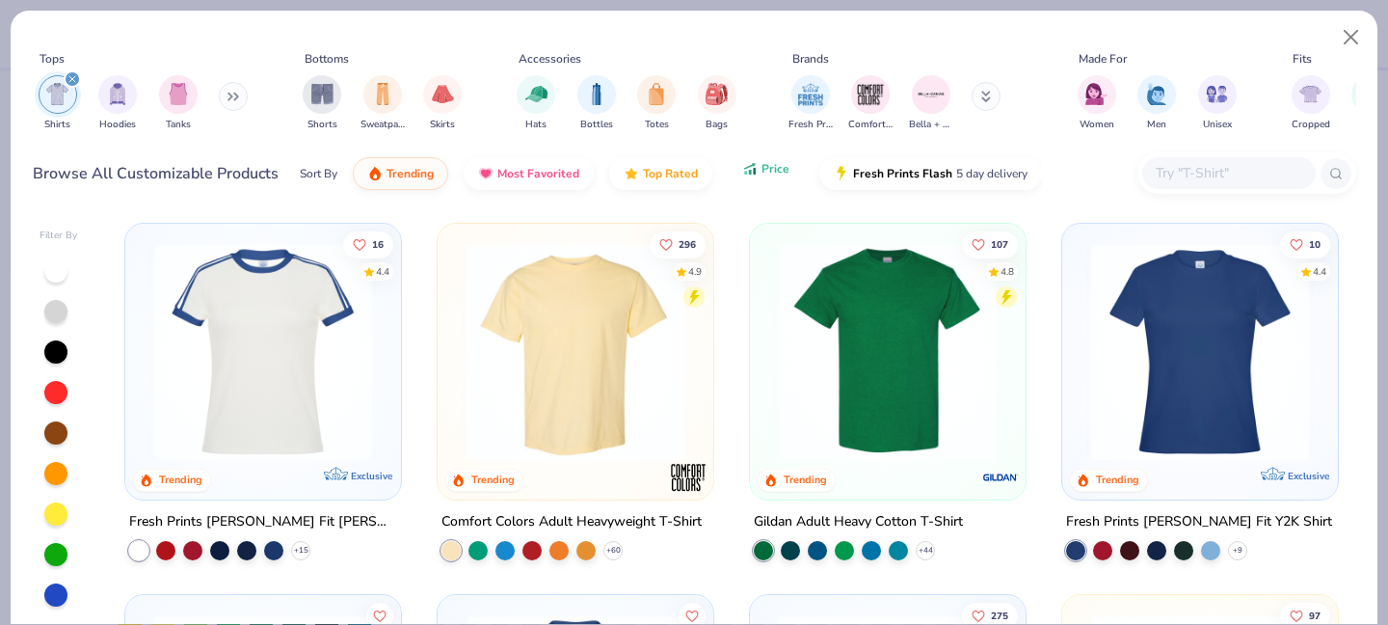
click at [756, 176] on button "Price" at bounding box center [766, 168] width 76 height 33
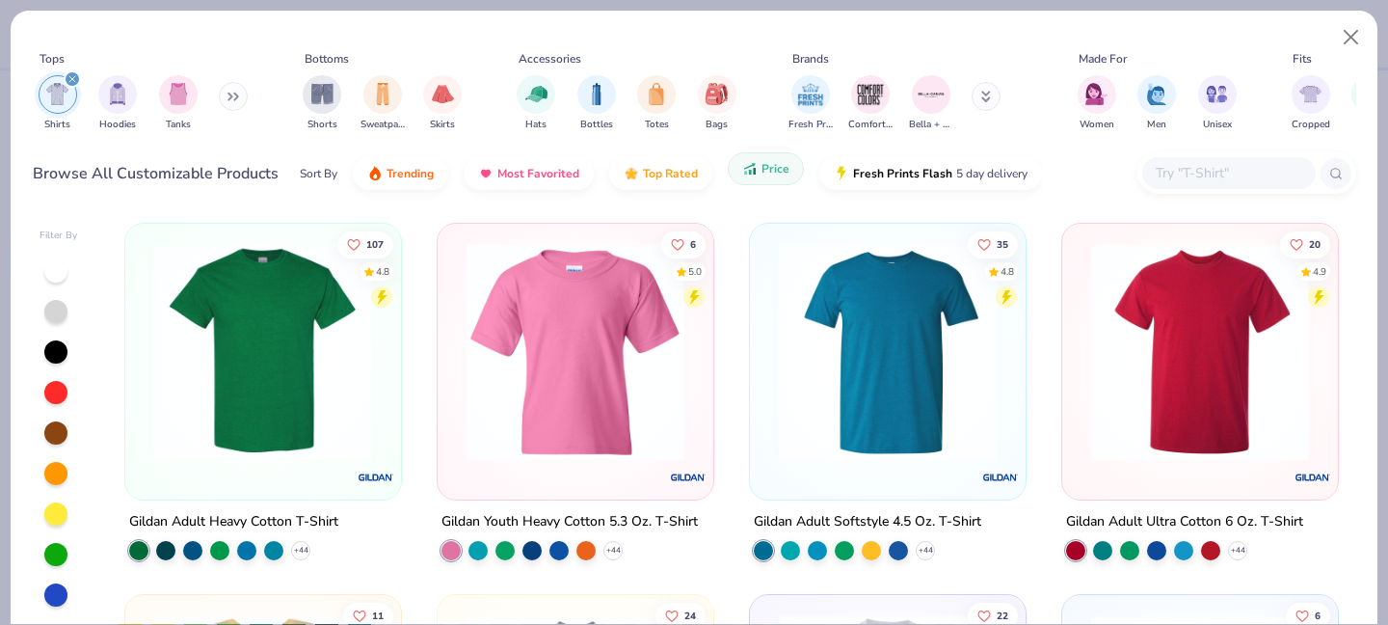
click at [756, 176] on button "Price" at bounding box center [766, 168] width 76 height 33
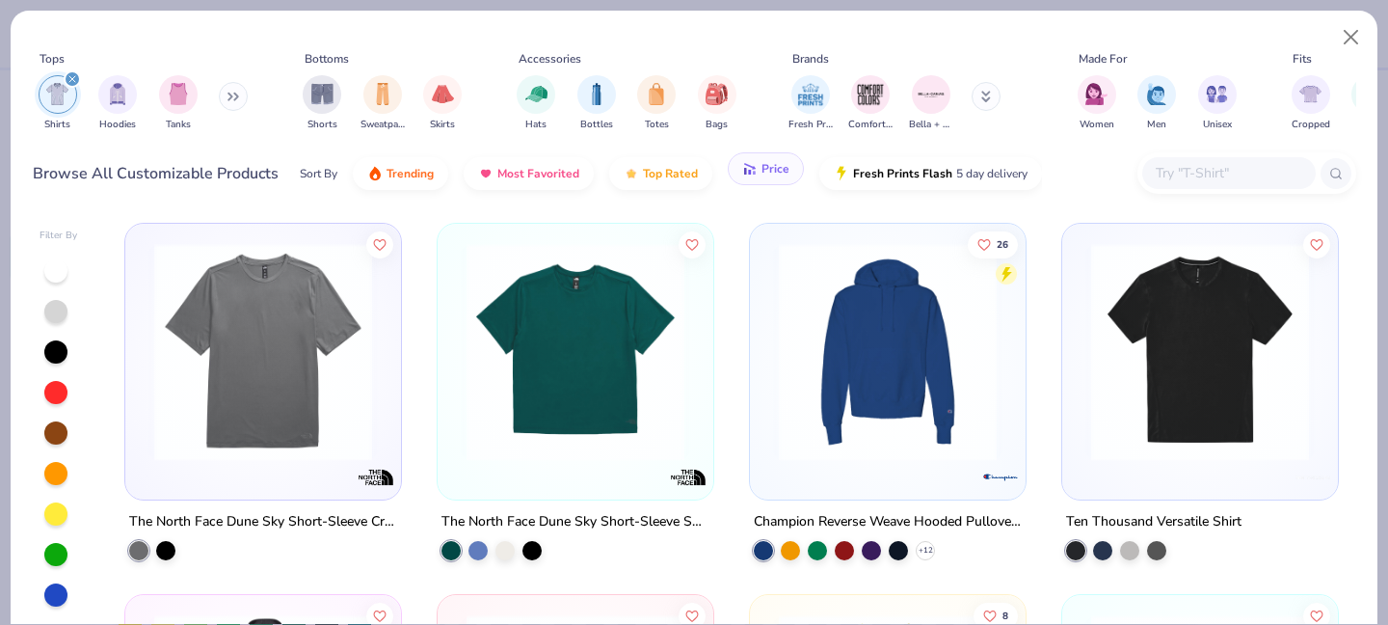
click at [756, 176] on button "Price" at bounding box center [766, 168] width 76 height 33
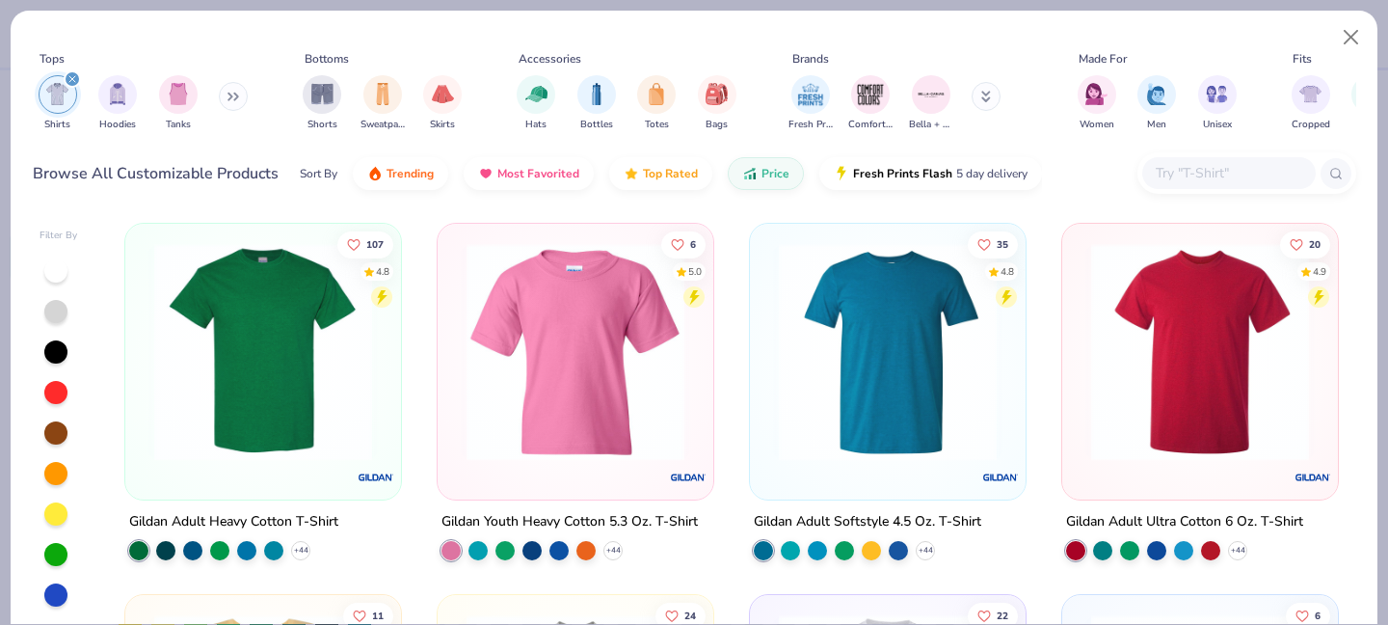
click at [281, 399] on img at bounding box center [263, 352] width 237 height 218
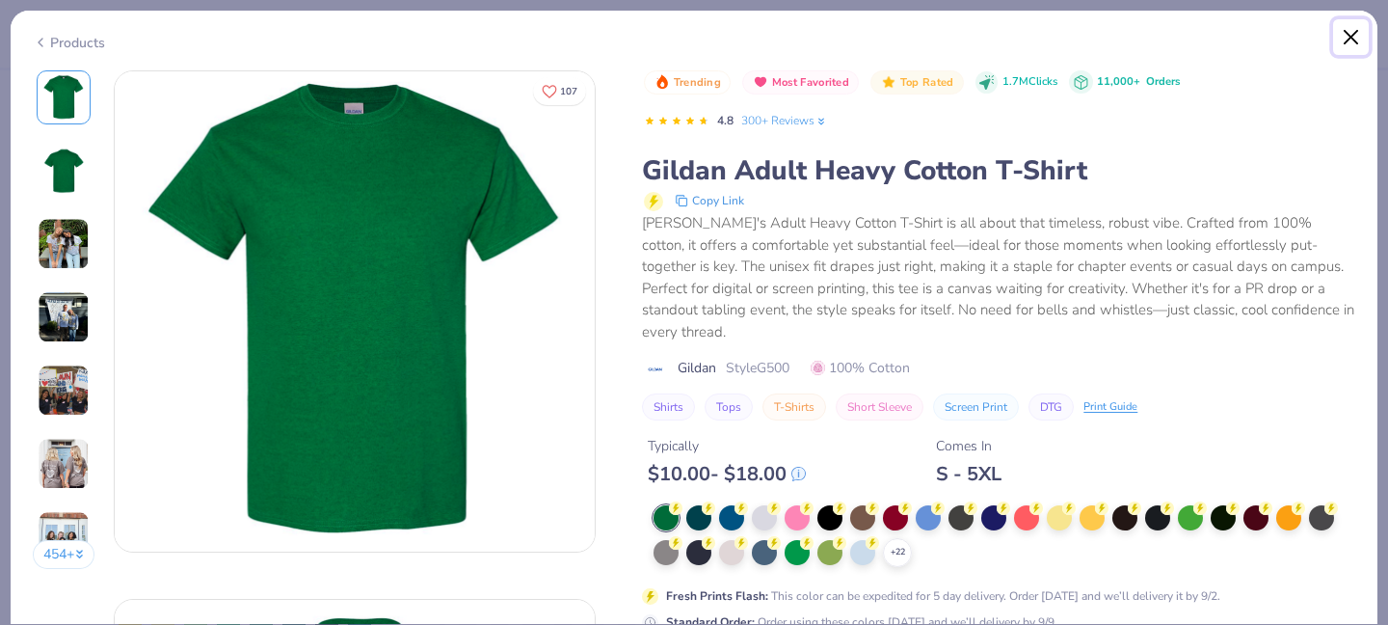
click at [1341, 32] on button "Close" at bounding box center [1351, 37] width 37 height 37
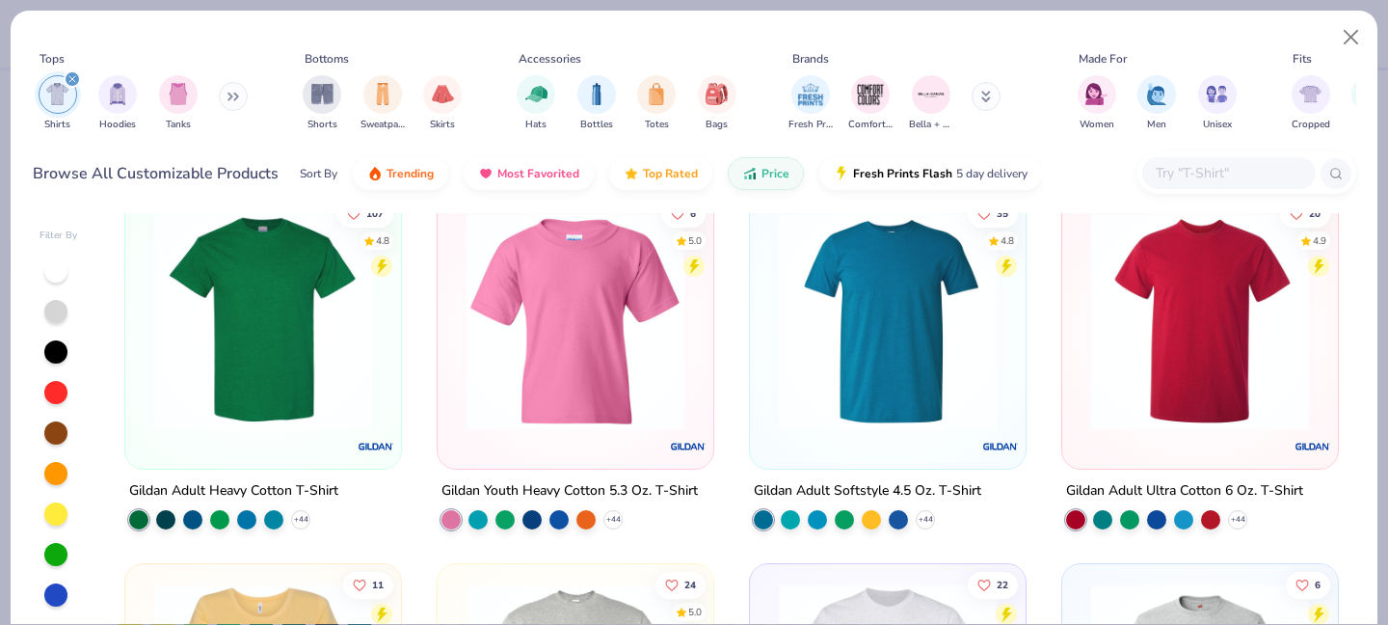
scroll to position [35, 0]
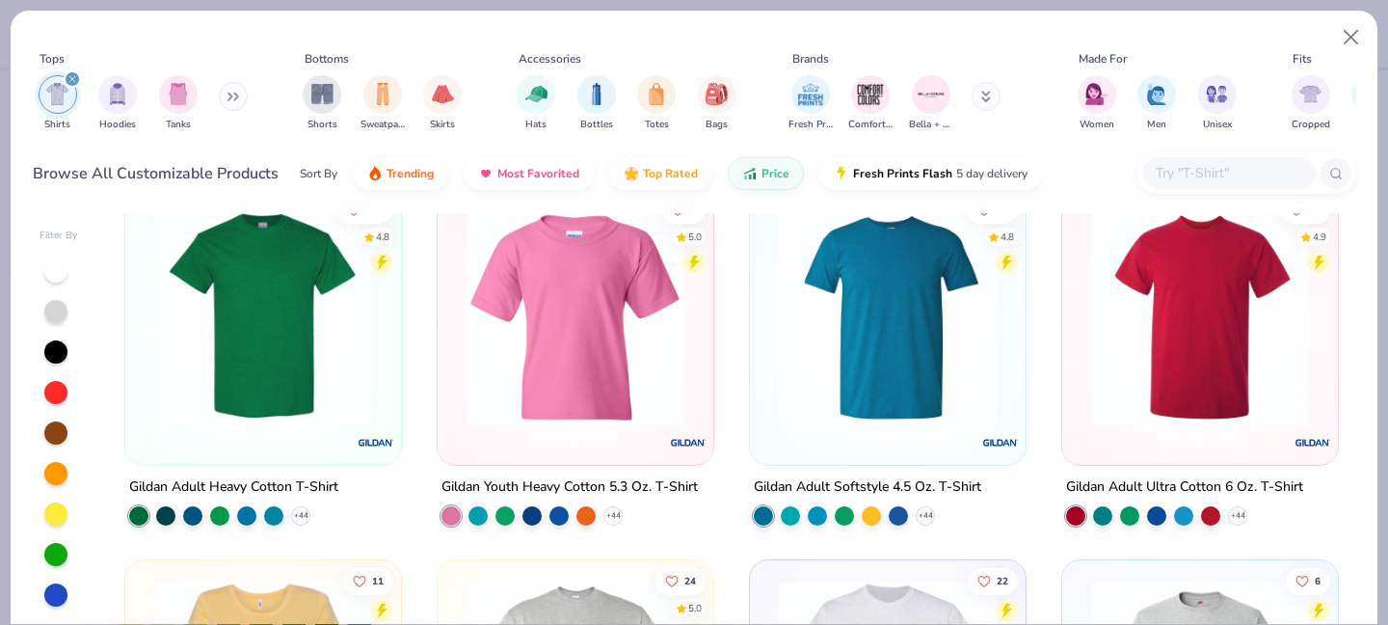
click at [287, 378] on img at bounding box center [263, 317] width 237 height 218
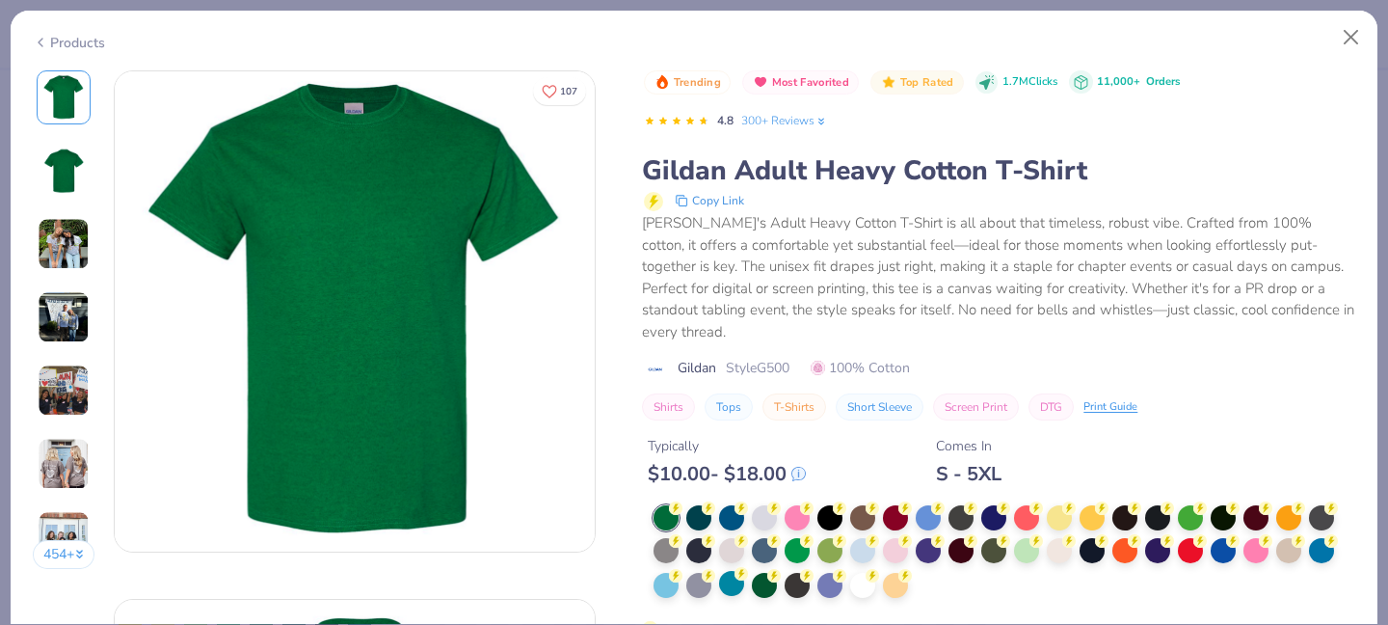
scroll to position [64, 0]
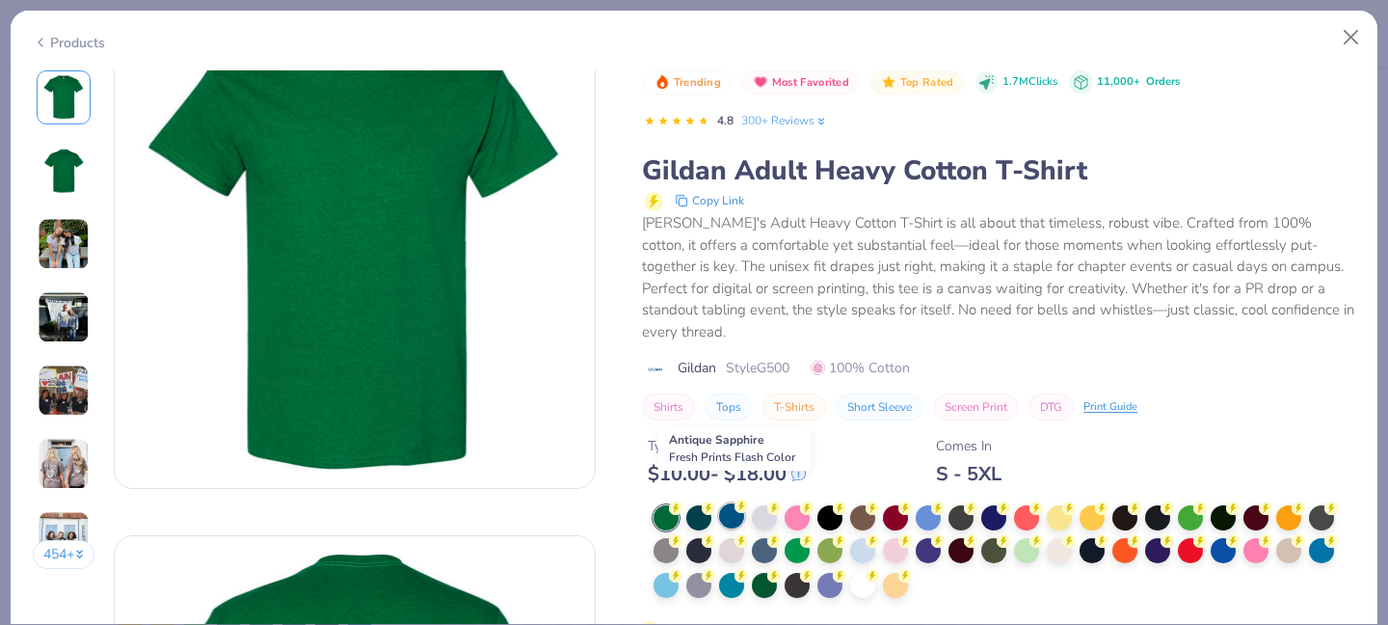
click at [725, 503] on div at bounding box center [731, 515] width 25 height 25
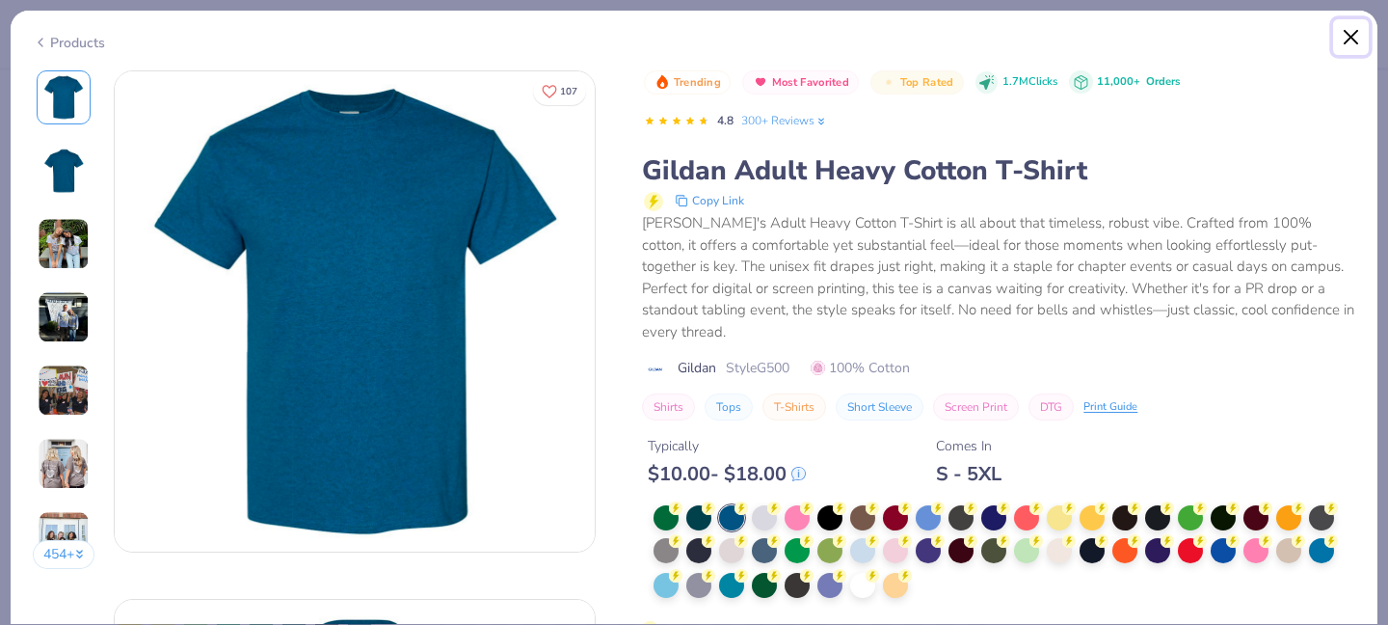
click at [1341, 41] on button "Close" at bounding box center [1351, 37] width 37 height 37
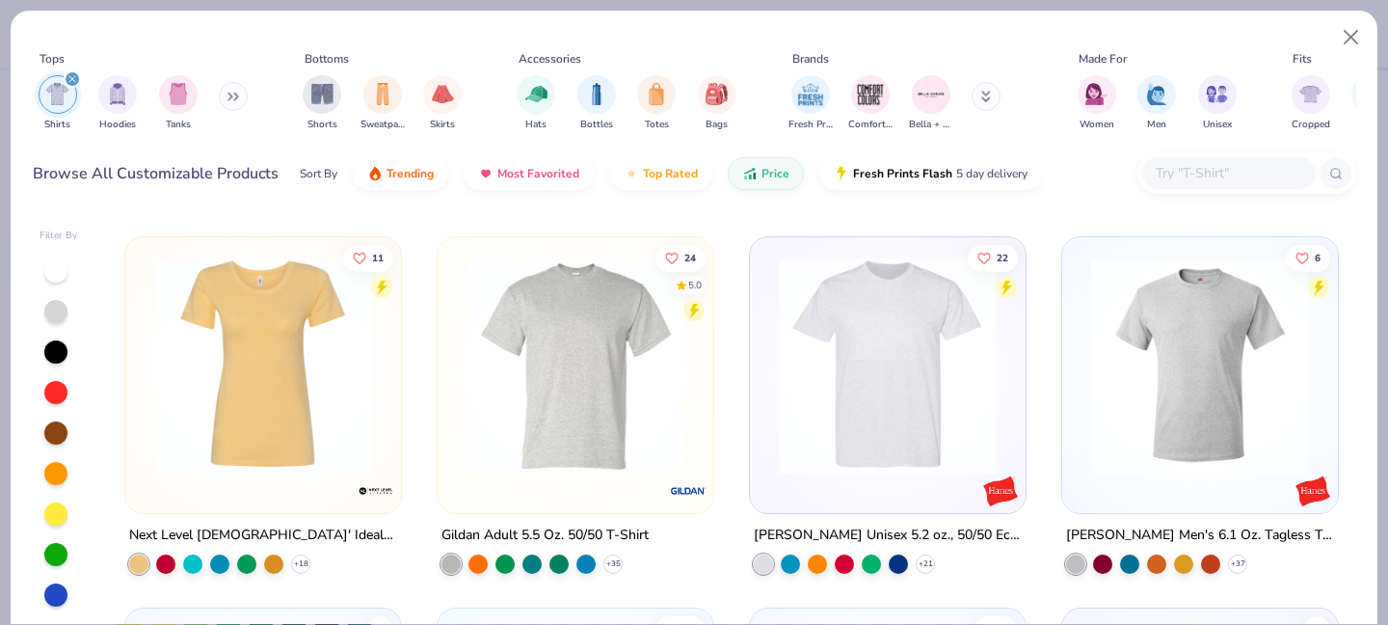
scroll to position [415, 0]
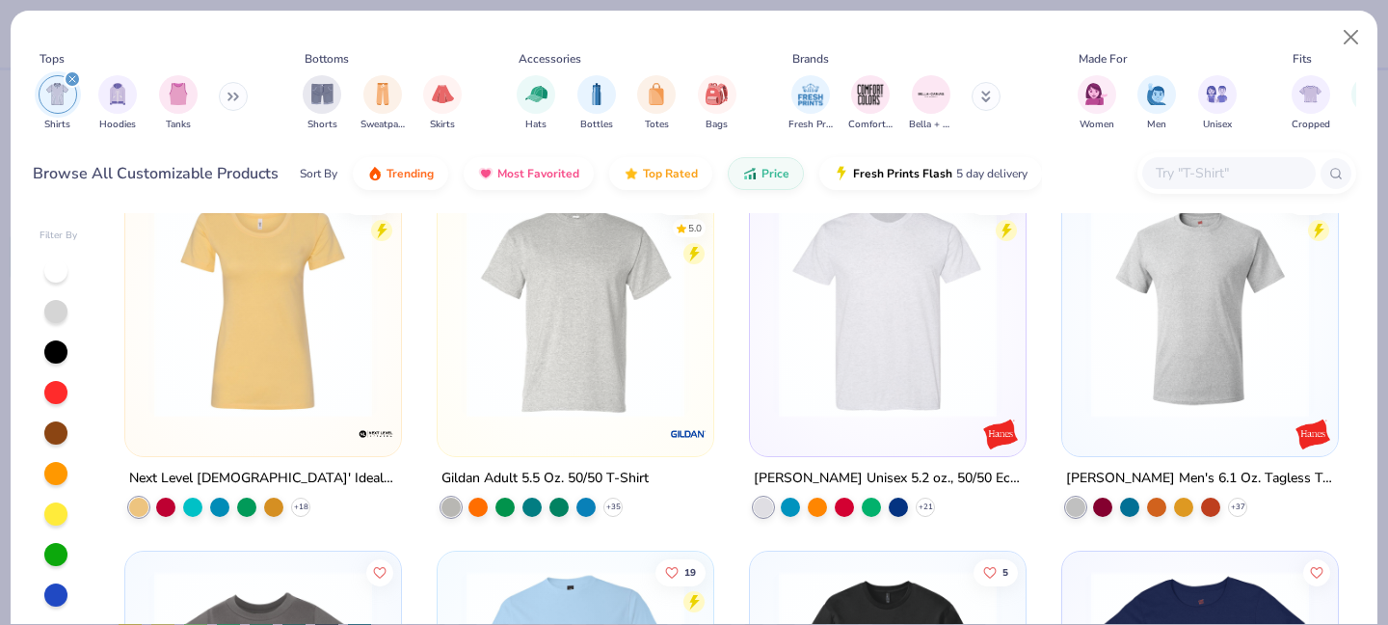
click at [615, 270] on img at bounding box center [575, 309] width 237 height 218
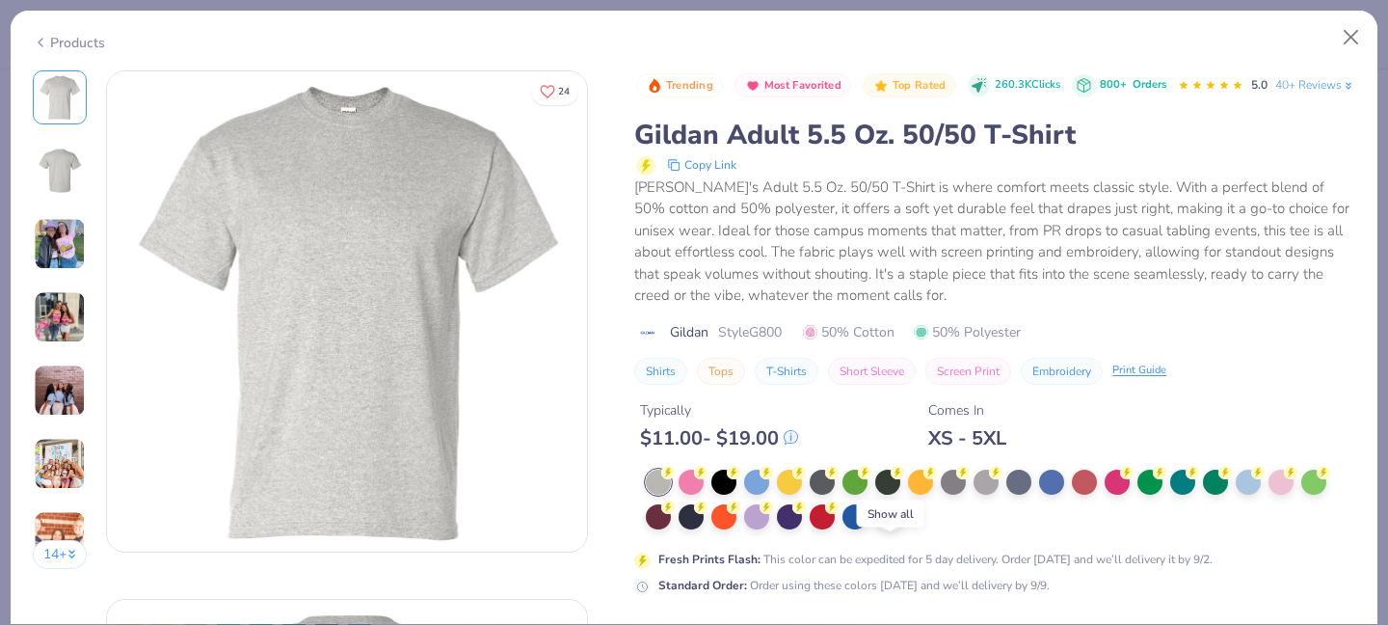
click at [888, 524] on icon at bounding box center [889, 516] width 15 height 15
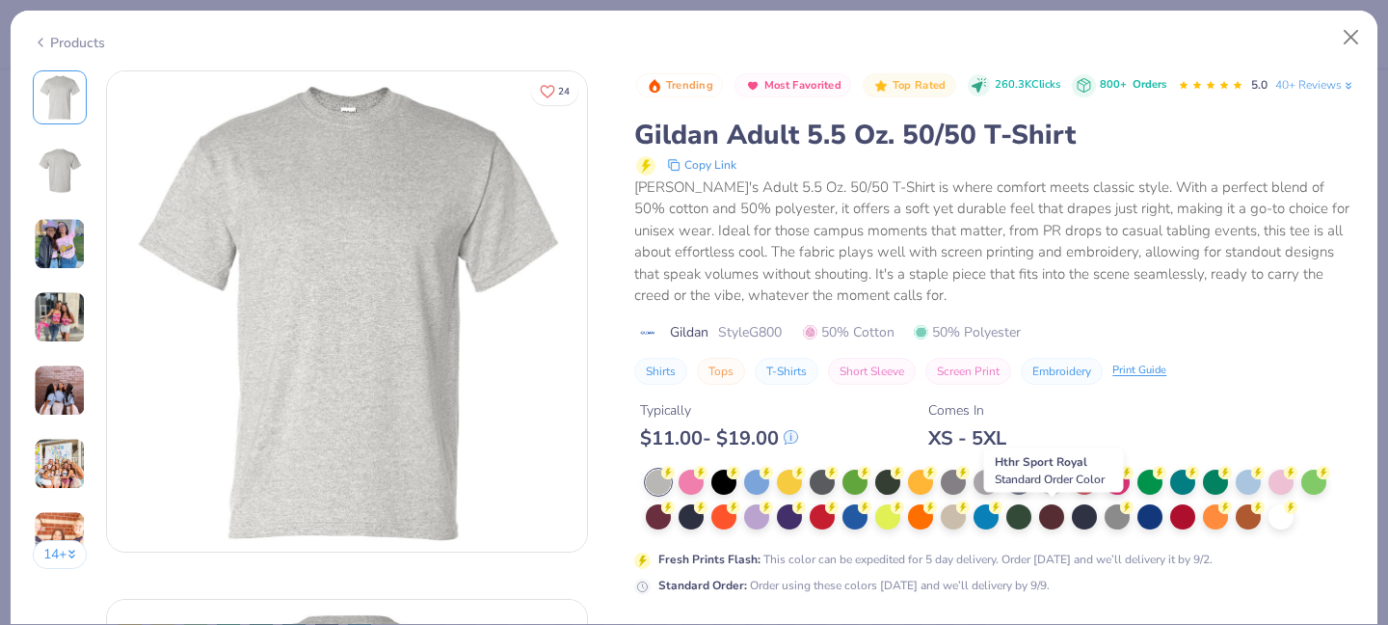
click at [1048, 493] on div at bounding box center [1051, 480] width 25 height 25
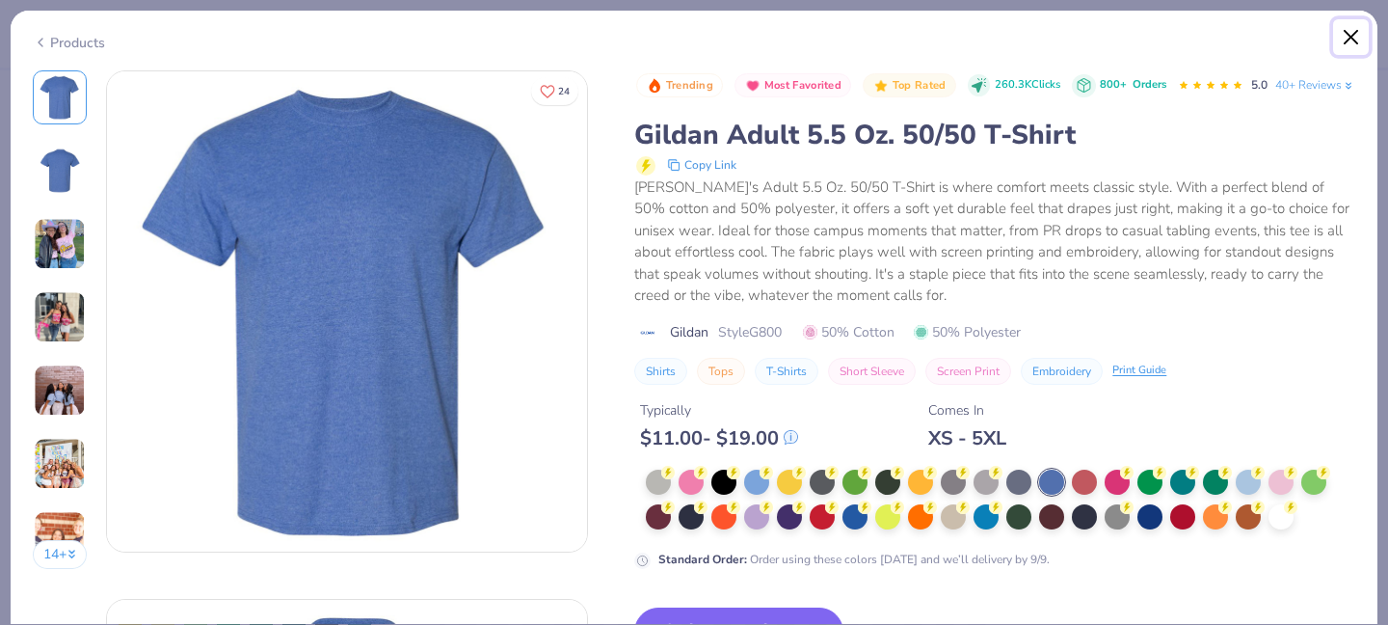
click at [1349, 27] on button "Close" at bounding box center [1351, 37] width 37 height 37
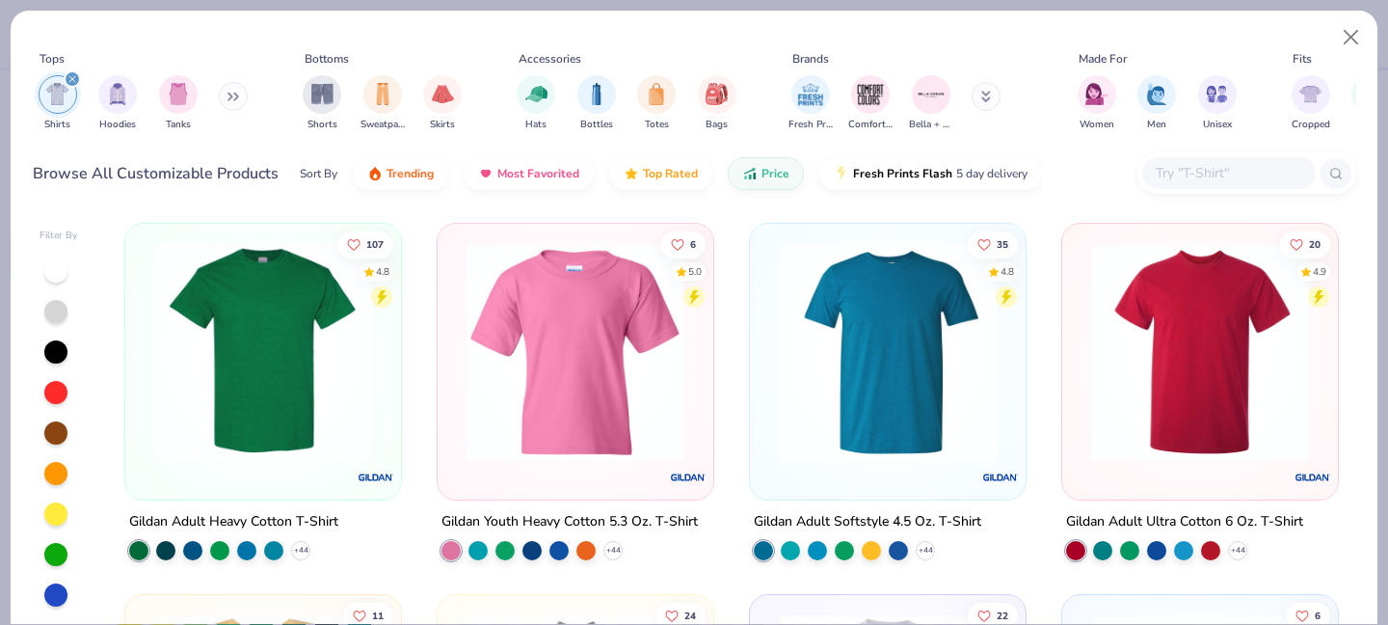
click at [269, 311] on img at bounding box center [263, 352] width 237 height 218
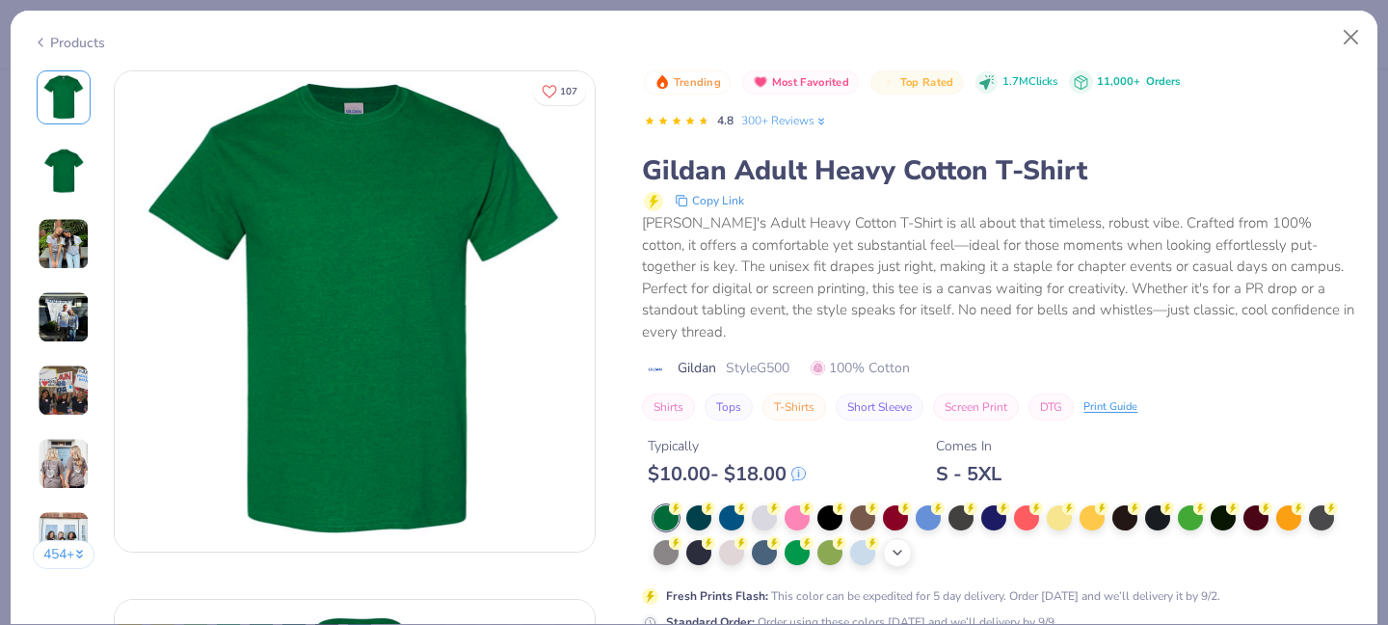
click at [899, 545] on icon at bounding box center [897, 552] width 15 height 15
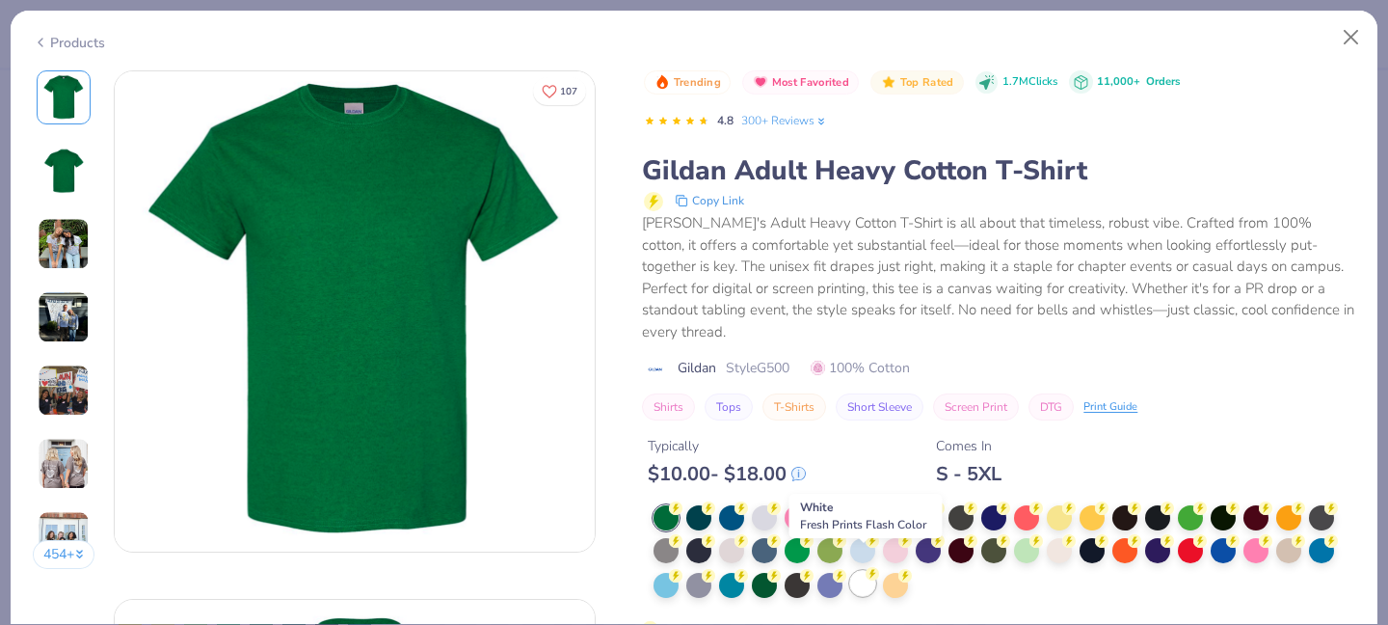
click at [862, 571] on div at bounding box center [862, 583] width 25 height 25
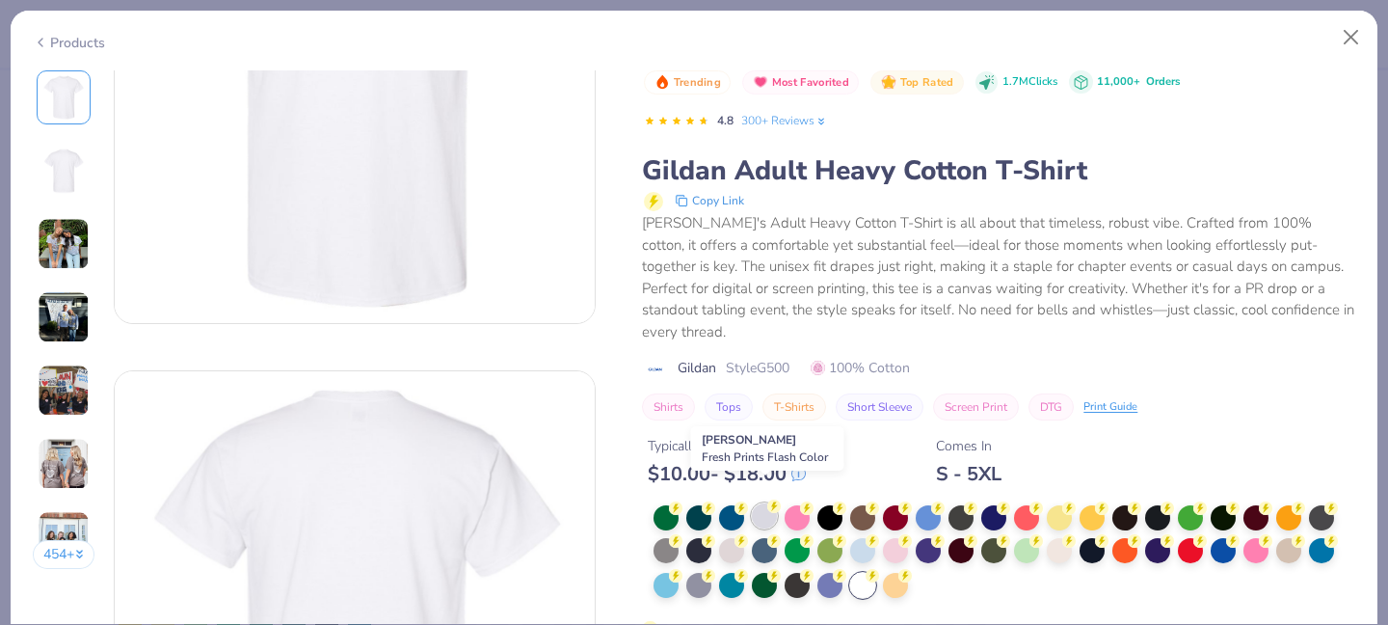
scroll to position [232, 0]
click at [734, 503] on div at bounding box center [731, 515] width 25 height 25
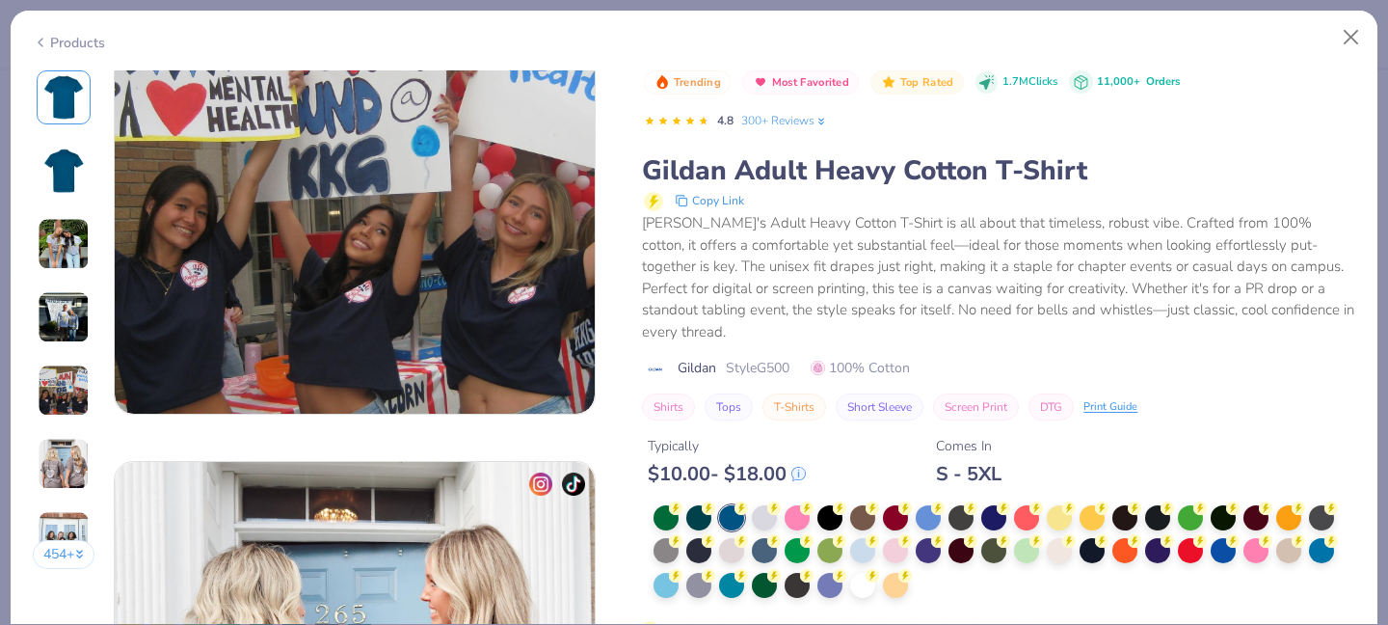
scroll to position [2408, 0]
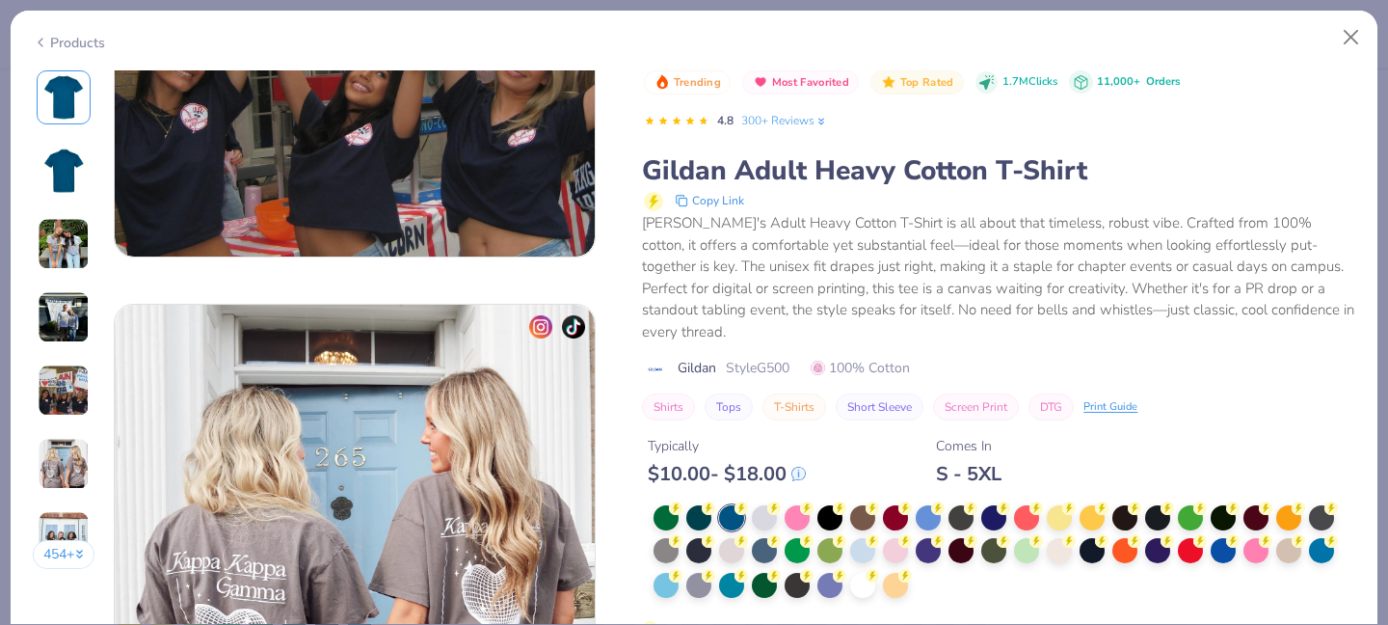
click at [1297, 262] on div "Gildan's Adult Heavy Cotton T-Shirt is all about that timeless, robust vibe. Cr…" at bounding box center [998, 277] width 713 height 130
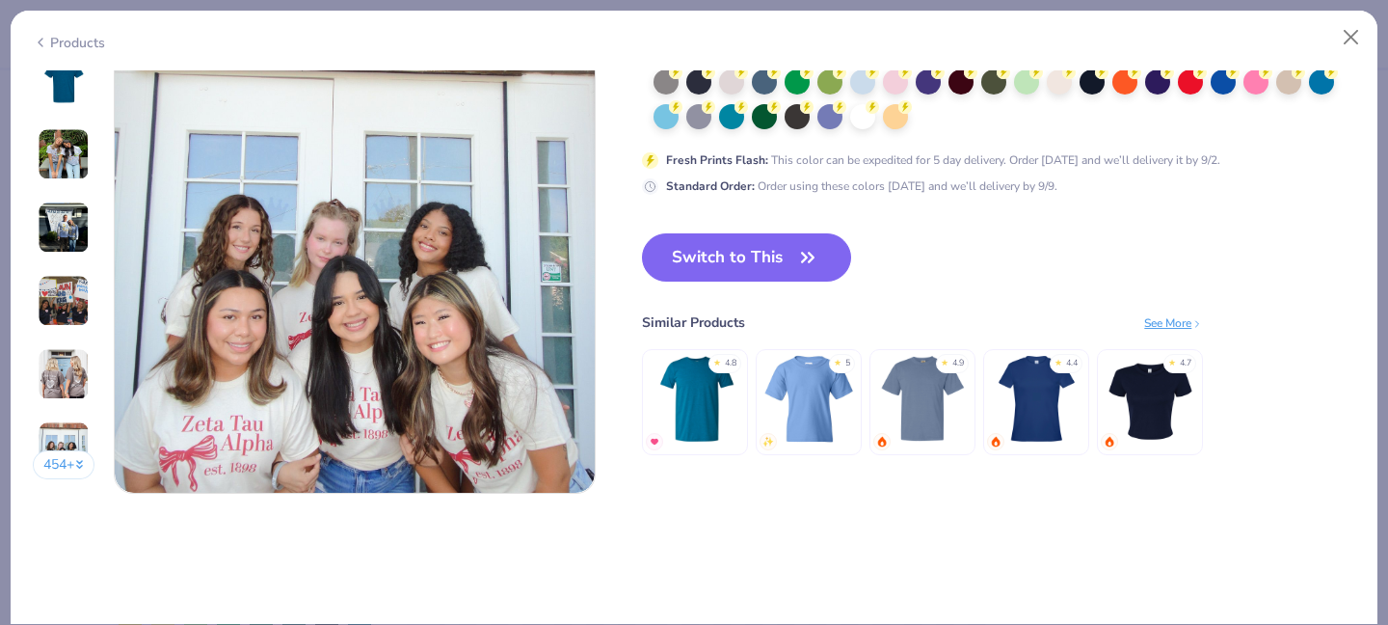
scroll to position [3170, 0]
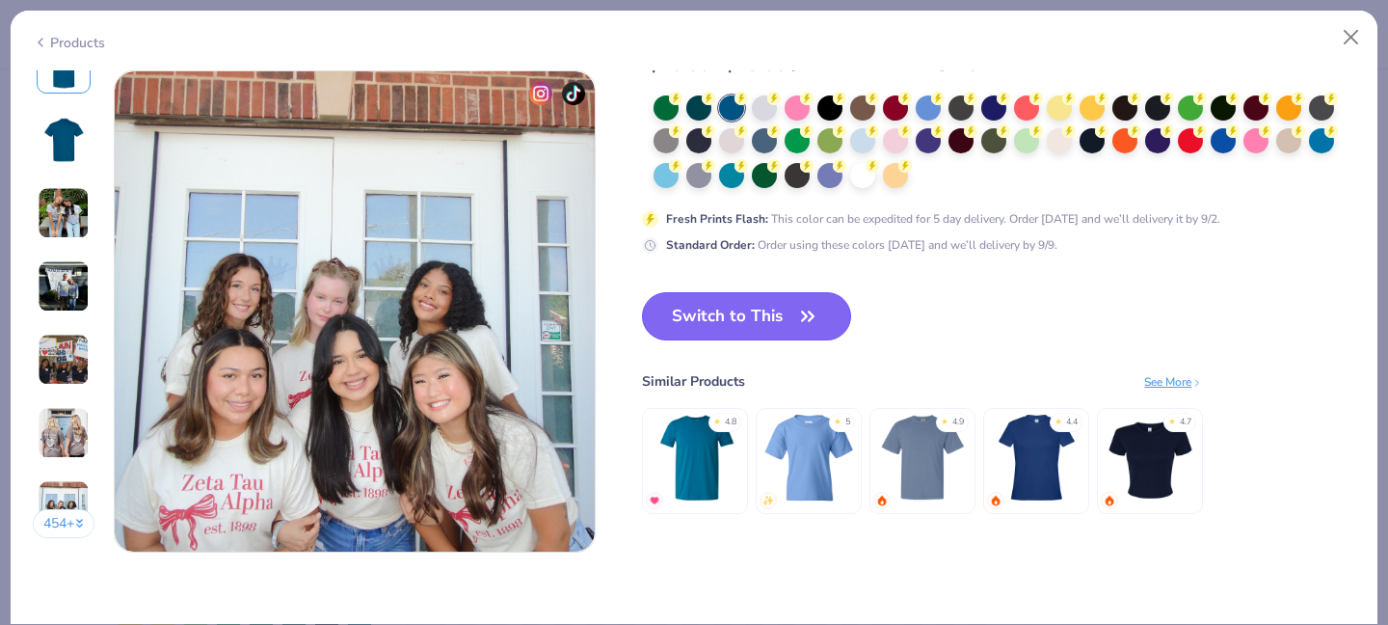
click at [714, 310] on button "Switch to This" at bounding box center [746, 316] width 209 height 48
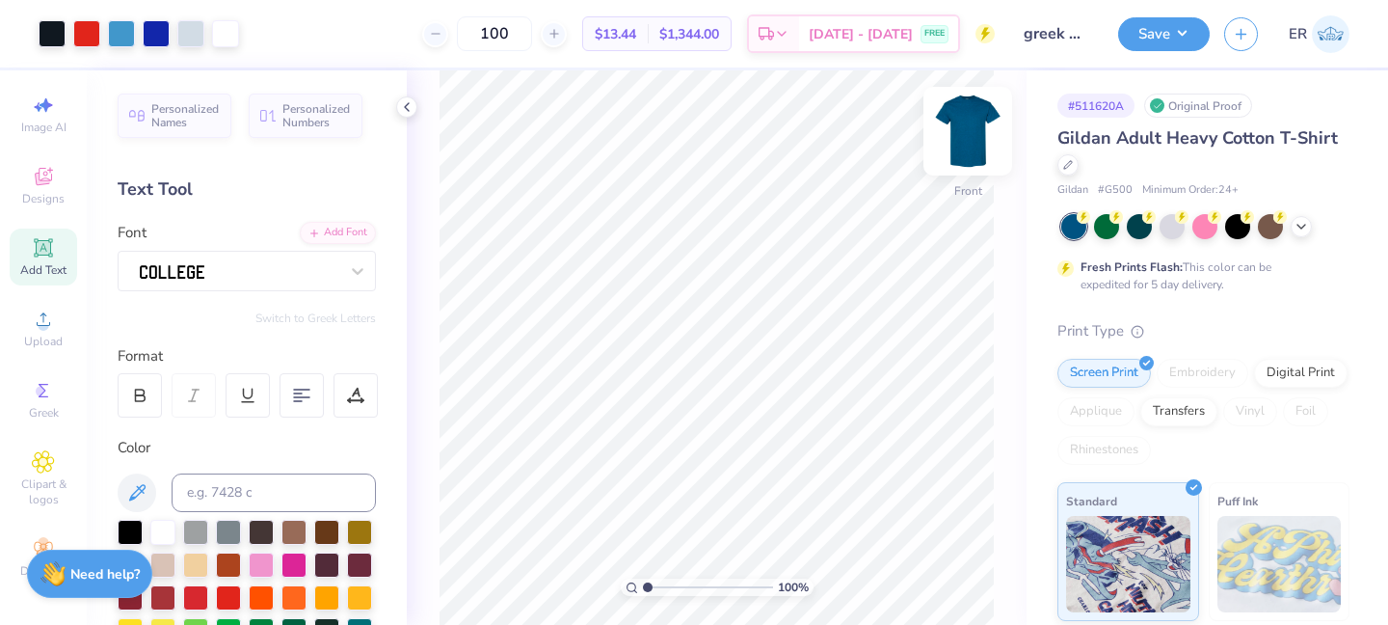
click at [959, 102] on img at bounding box center [967, 131] width 77 height 77
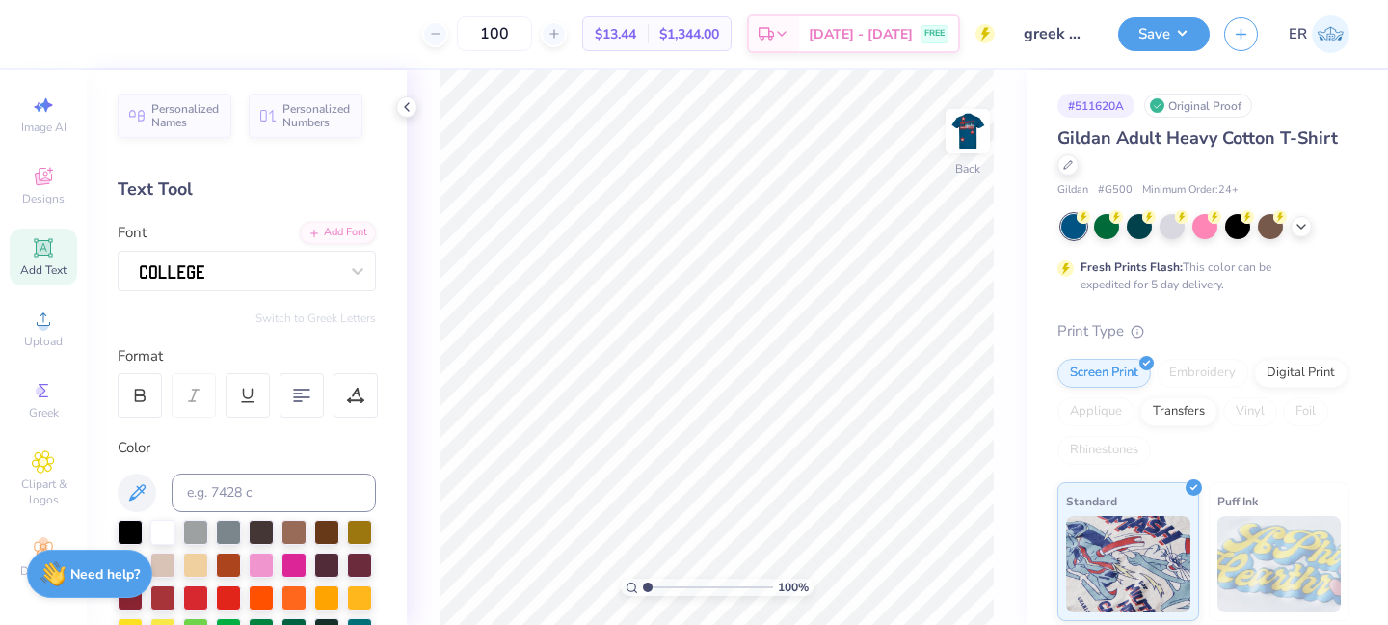
click at [1001, 115] on div "100 % Back" at bounding box center [717, 347] width 620 height 554
click at [952, 146] on img at bounding box center [967, 131] width 77 height 77
click at [969, 134] on img at bounding box center [967, 131] width 77 height 77
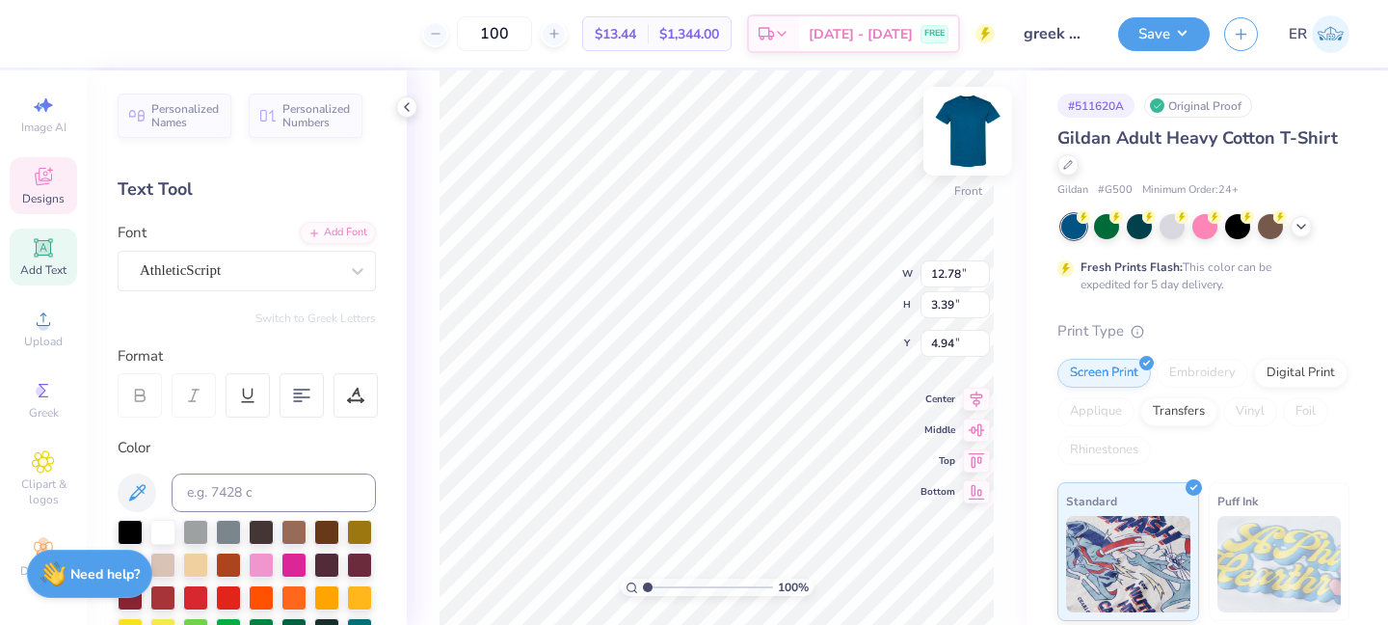
click at [962, 140] on img at bounding box center [967, 131] width 77 height 77
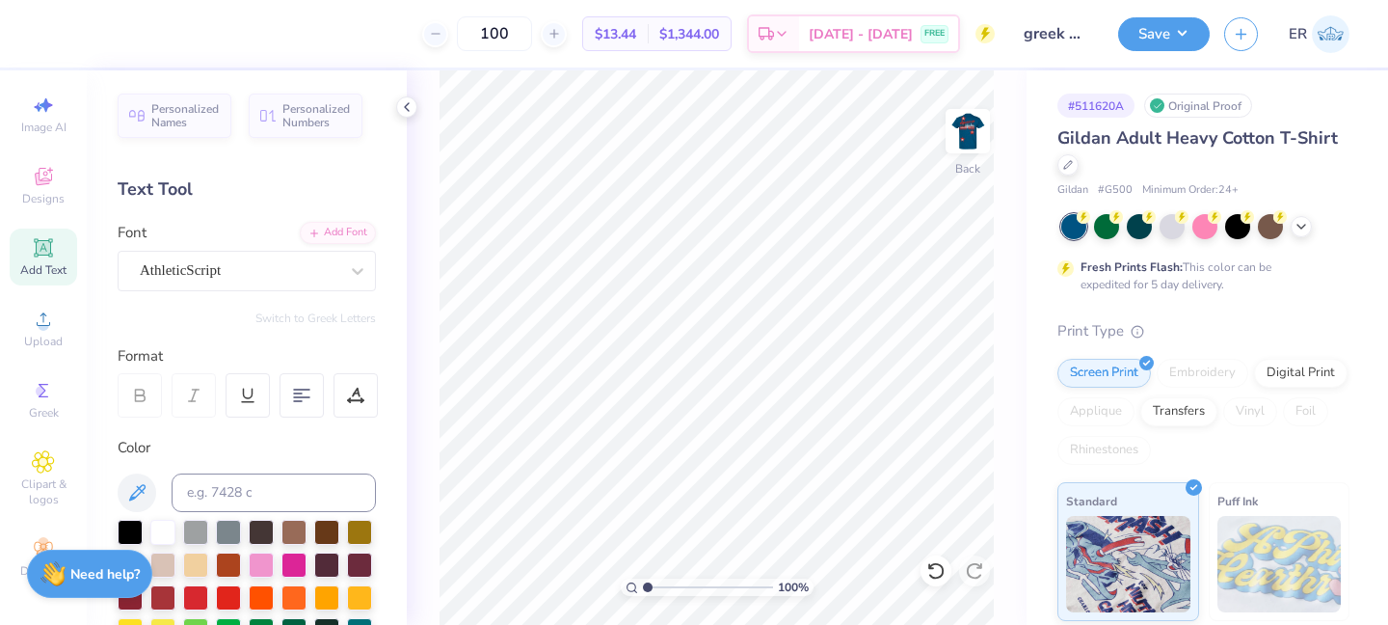
click at [27, 263] on span "Add Text" at bounding box center [43, 269] width 46 height 15
click at [252, 264] on div "Super Dream" at bounding box center [239, 270] width 202 height 30
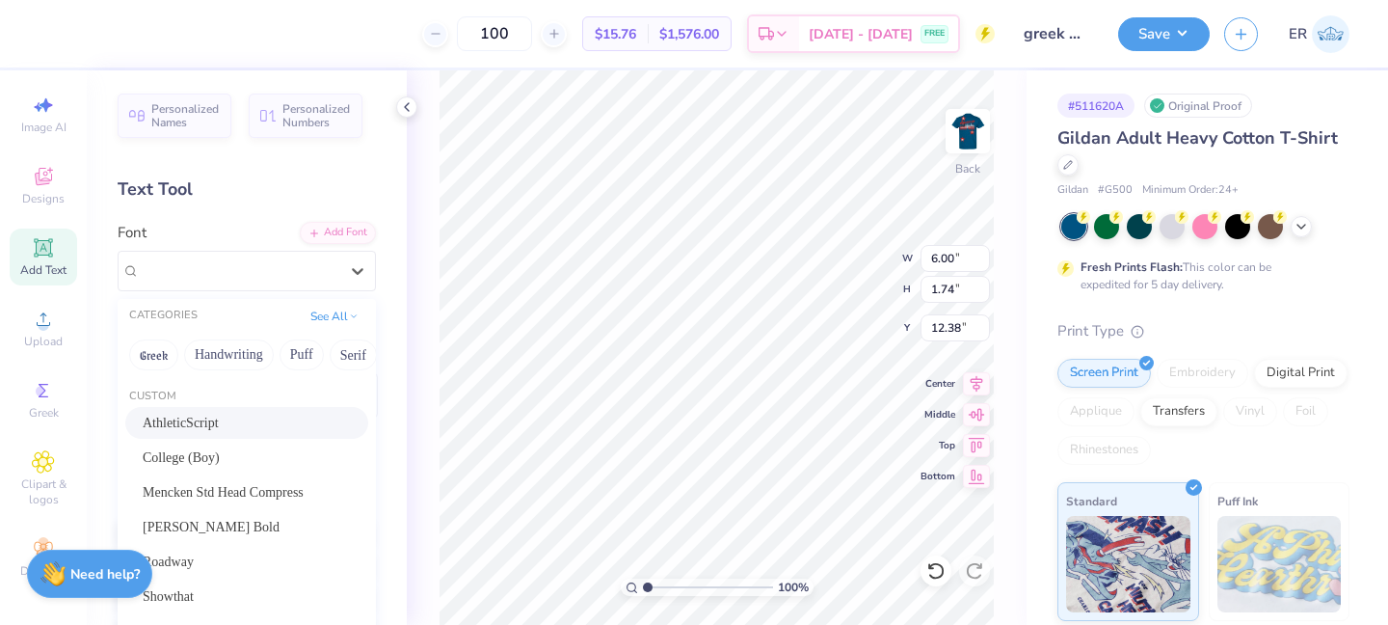
click at [254, 412] on div "AthleticScript" at bounding box center [246, 423] width 243 height 32
type input "5.62"
type input "1.91"
type input "12.29"
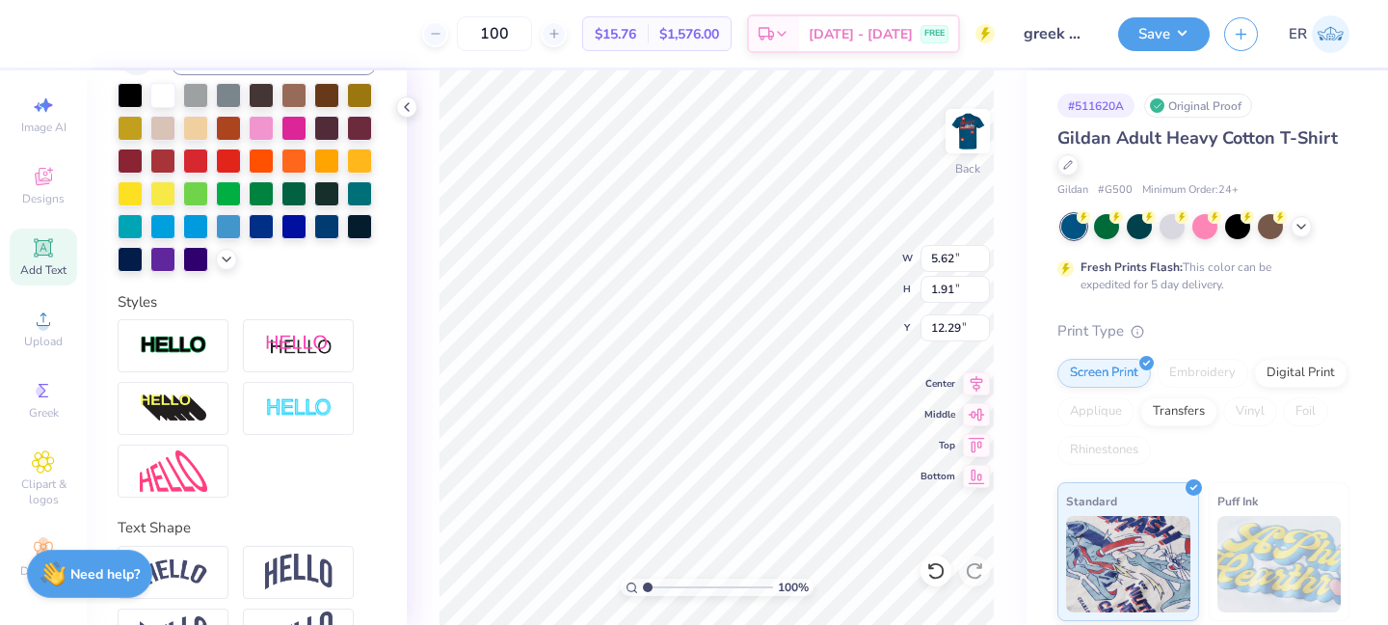
scroll to position [459, 0]
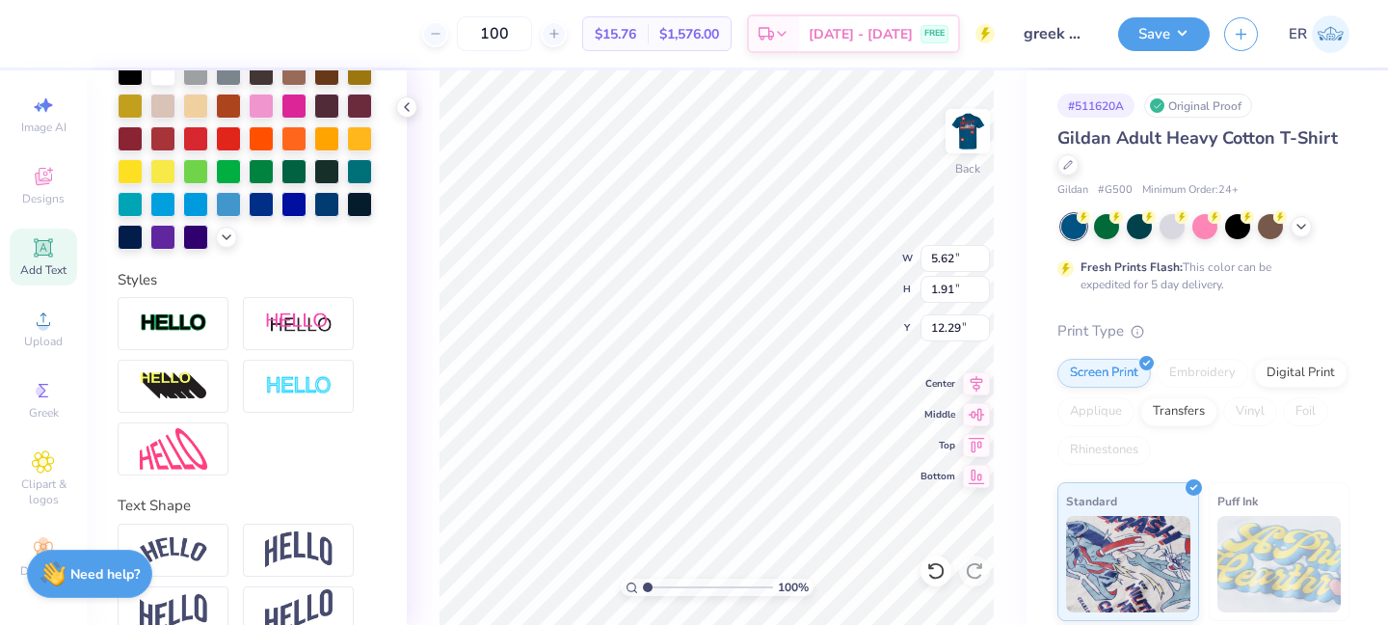
type textarea "Greek Week 2025"
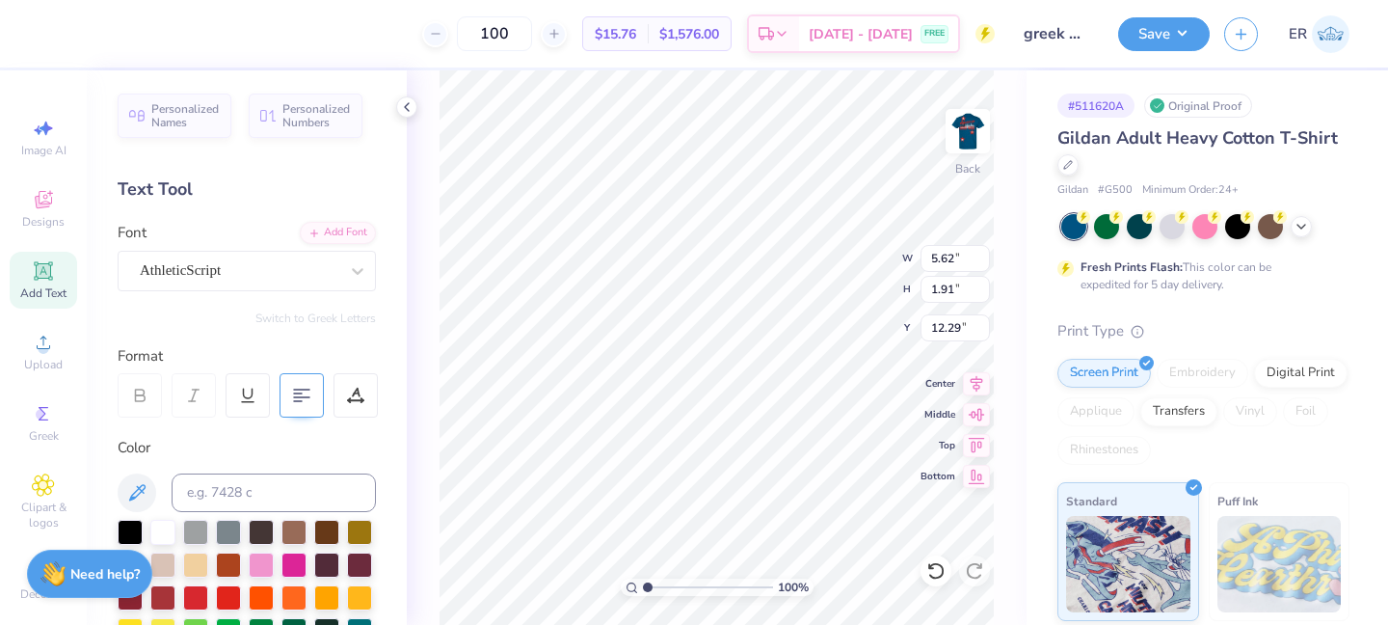
click at [305, 401] on icon at bounding box center [301, 395] width 17 height 17
click at [949, 140] on img at bounding box center [967, 131] width 77 height 77
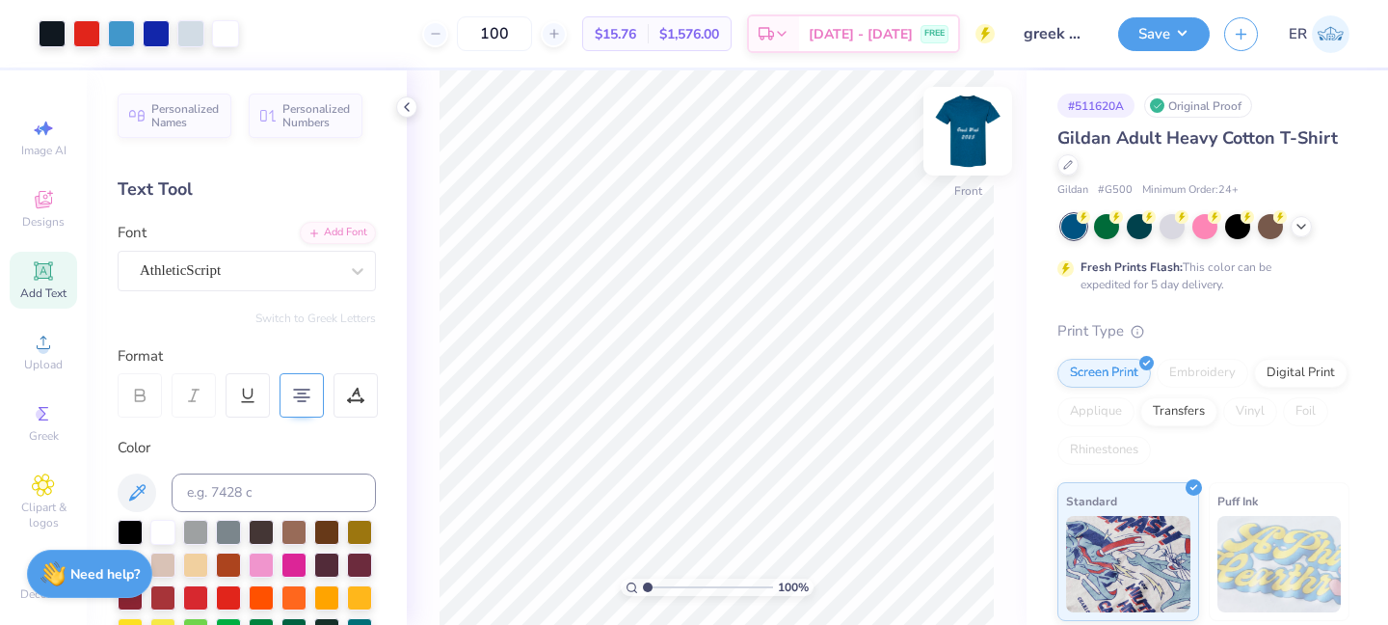
click at [976, 138] on img at bounding box center [967, 131] width 77 height 77
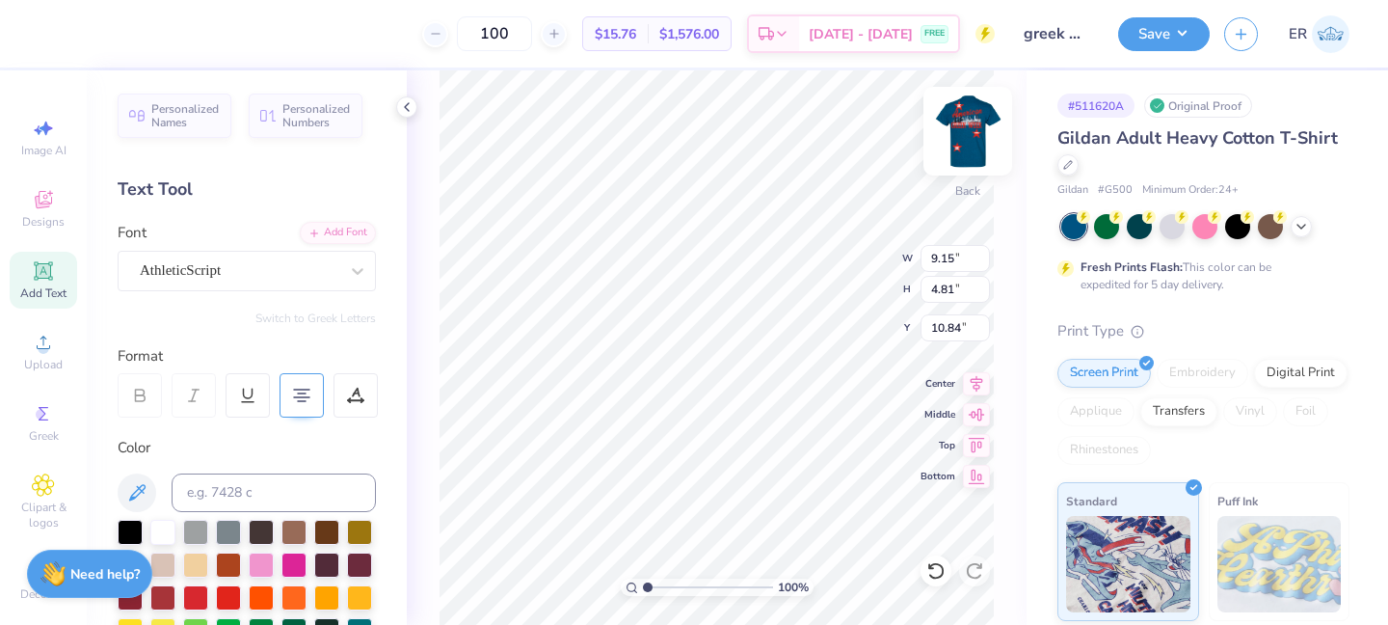
click at [993, 111] on div at bounding box center [967, 131] width 89 height 89
type input "12.78"
type input "3.39"
type input "4.94"
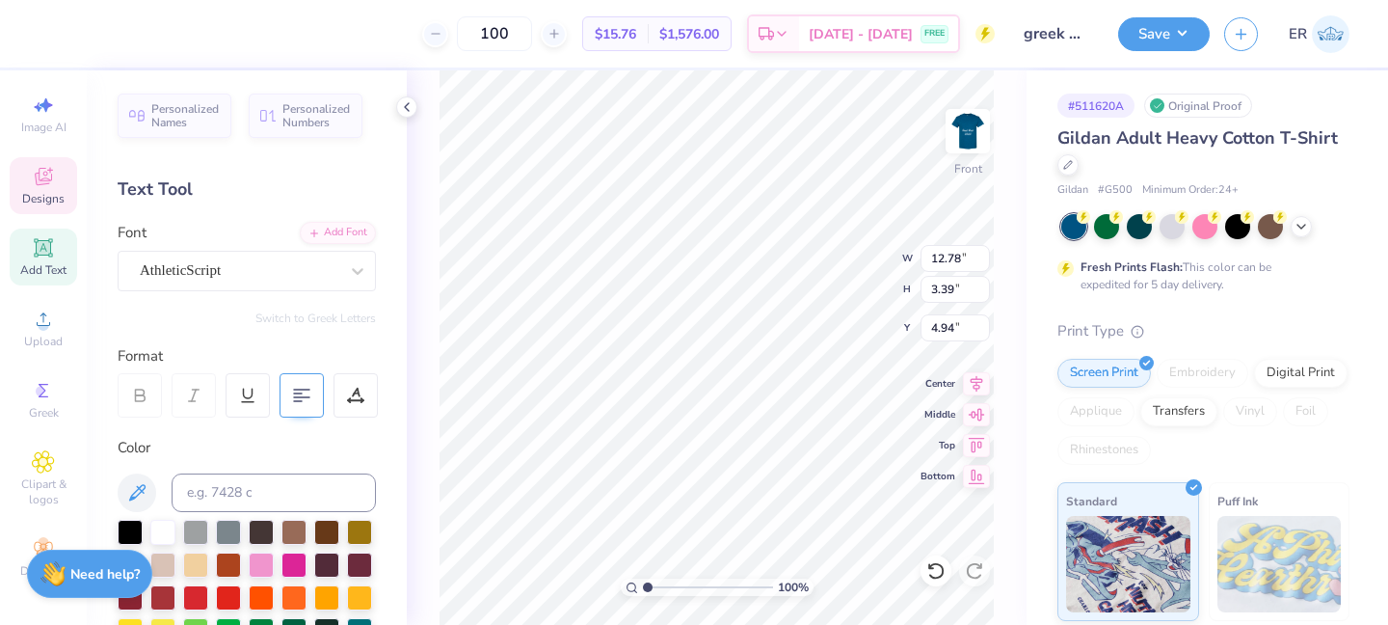
click at [85, 26] on div "100 $15.76 Per Item $1,576.00 Total Est. Delivery Sep 7 - 10 FREE" at bounding box center [524, 33] width 942 height 67
type input "12.65"
type input "1.98"
type input "10.73"
type input "4.38"
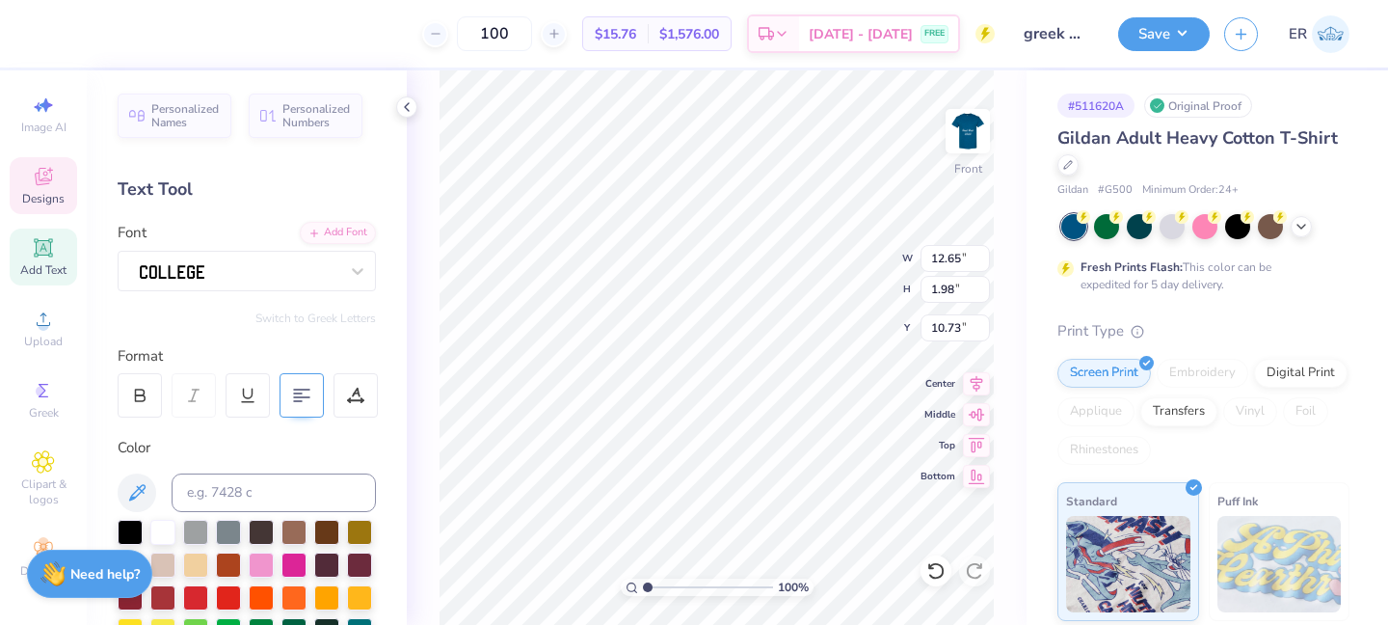
type input "4.22"
type input "18.49"
click at [55, 26] on div at bounding box center [52, 31] width 27 height 27
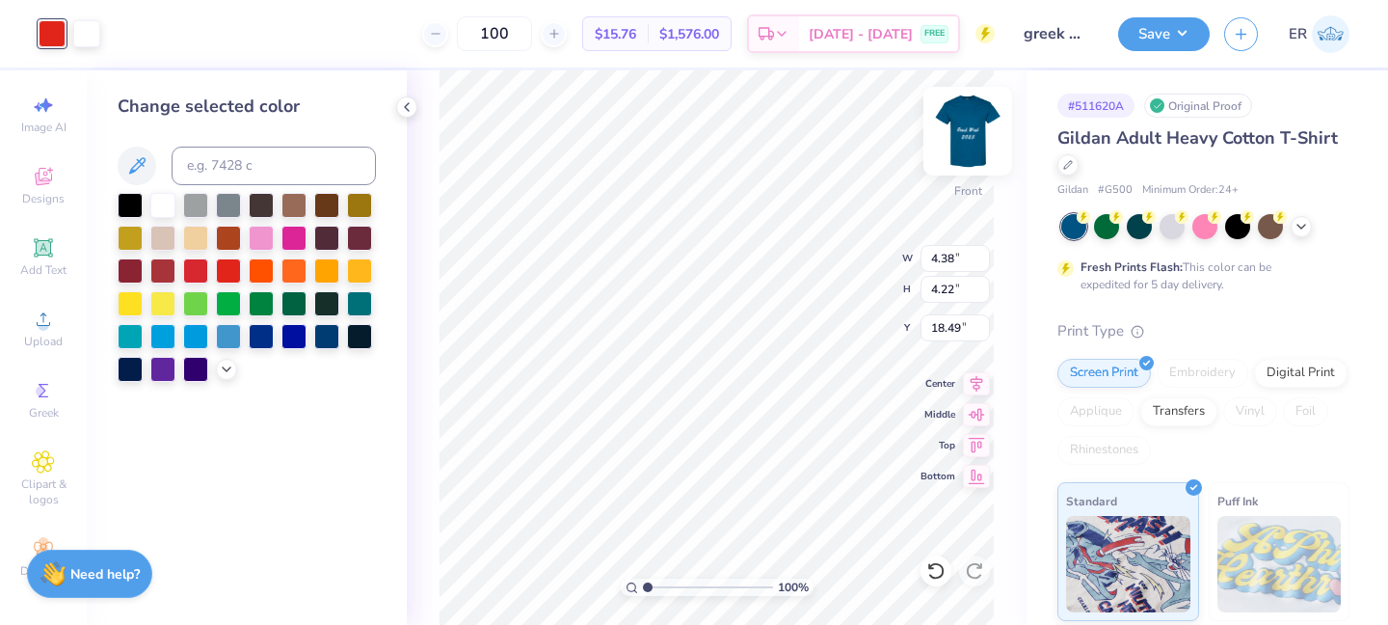
click at [962, 117] on img at bounding box center [967, 131] width 77 height 77
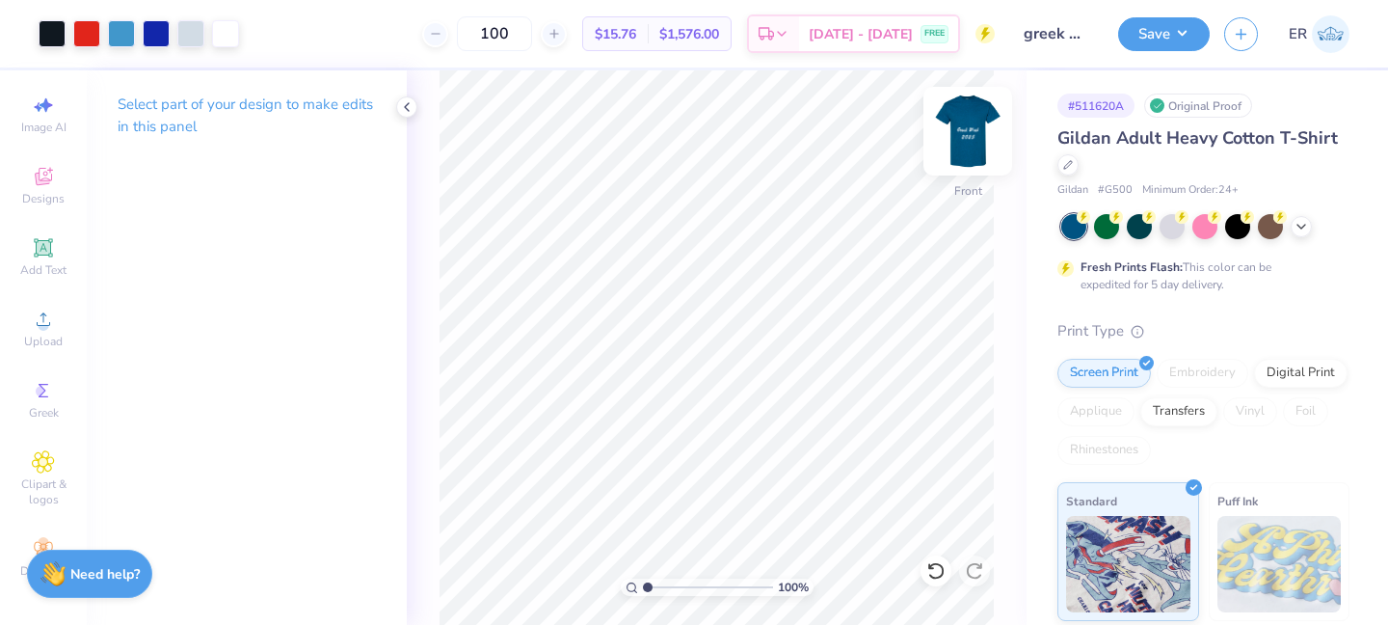
click at [972, 127] on img at bounding box center [967, 131] width 77 height 77
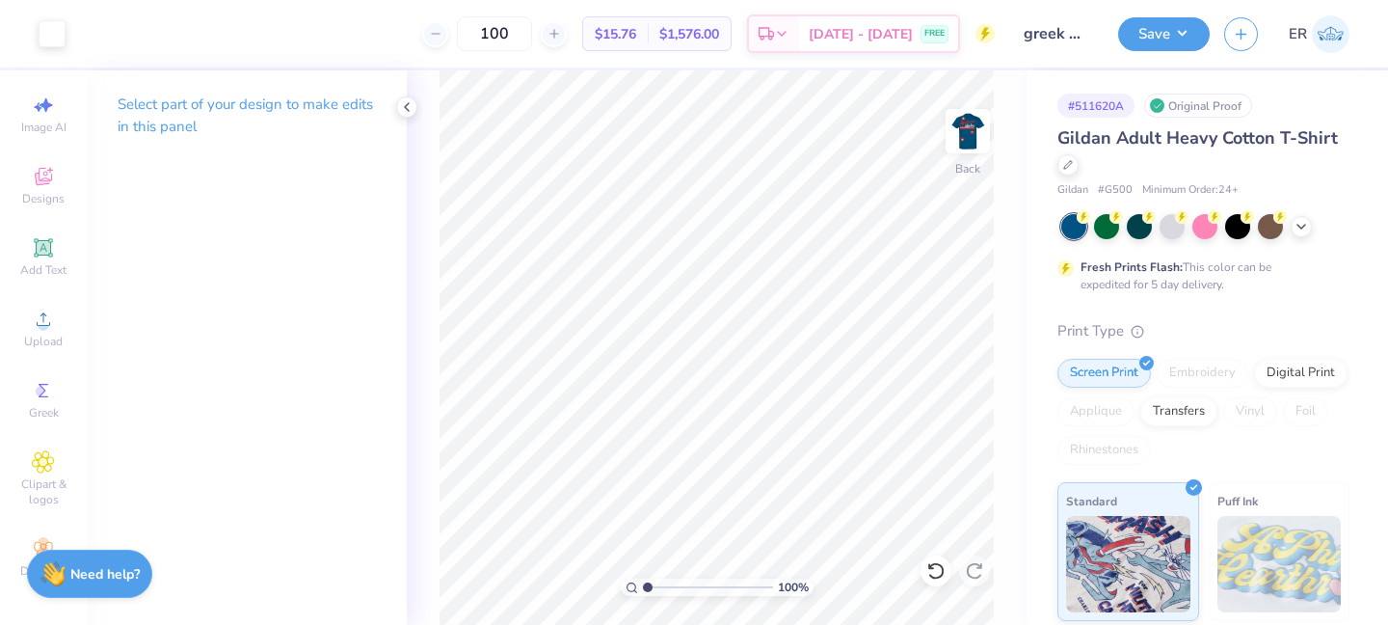
click at [967, 120] on img at bounding box center [968, 131] width 39 height 39
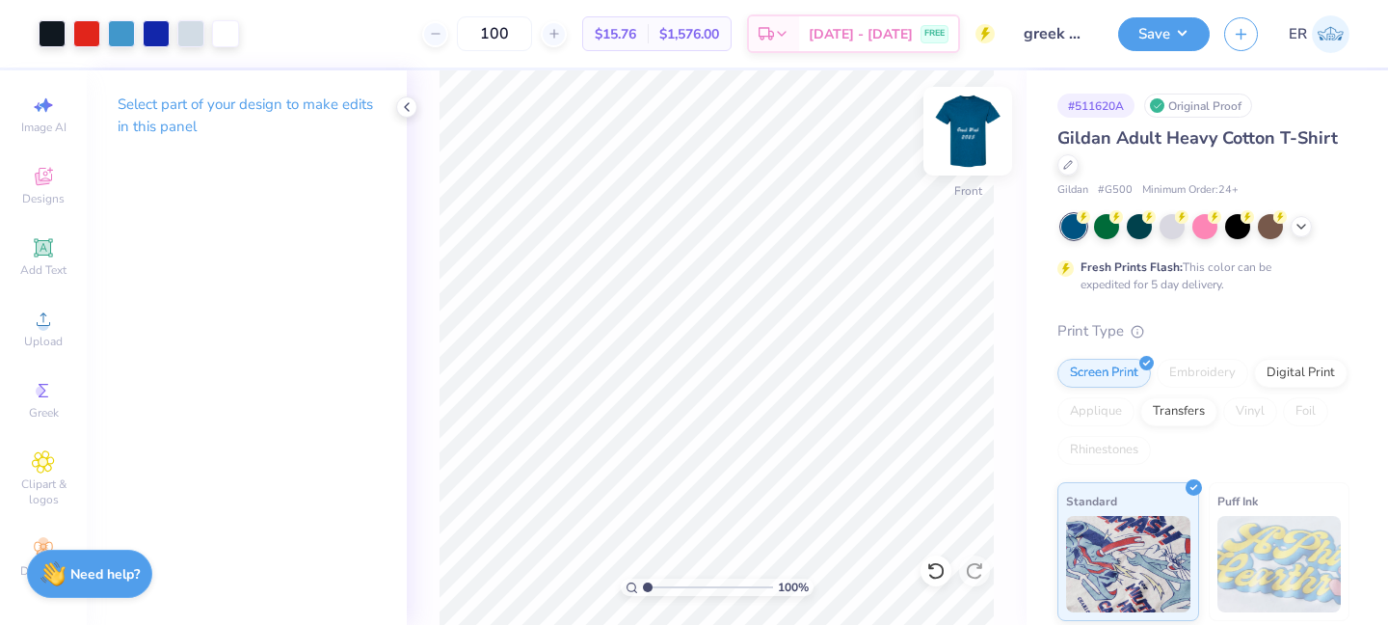
click at [967, 132] on img at bounding box center [967, 131] width 77 height 77
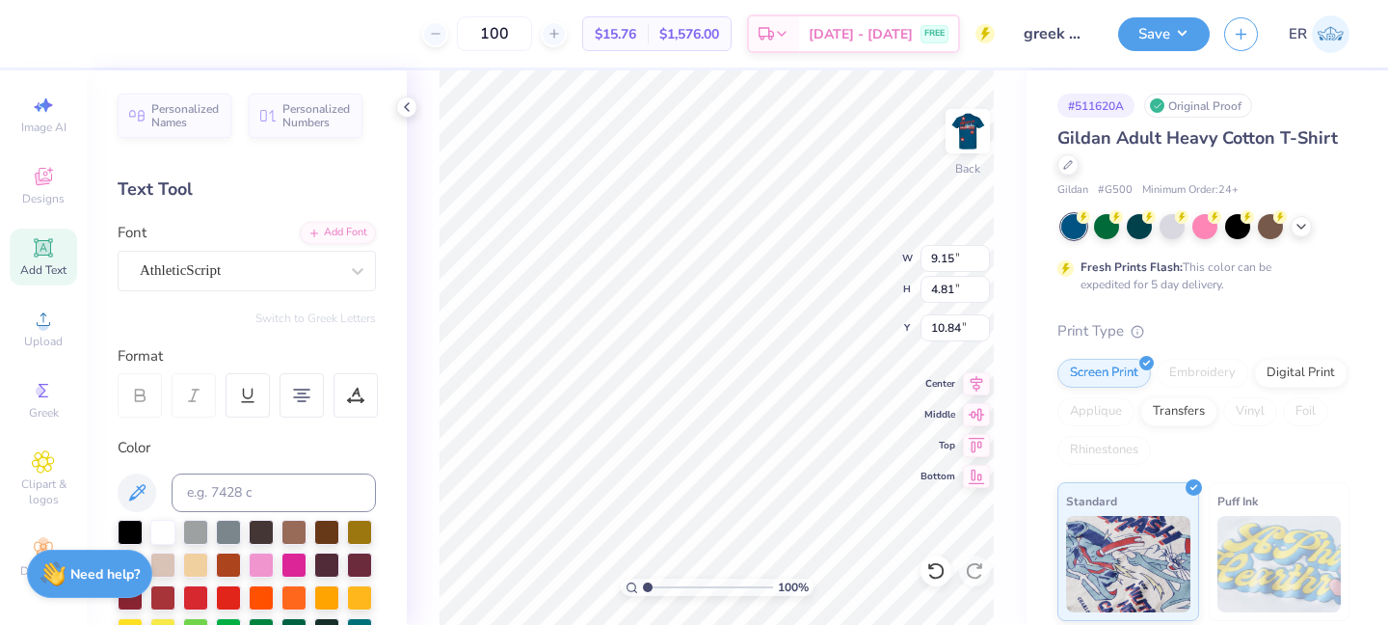
scroll to position [122, 0]
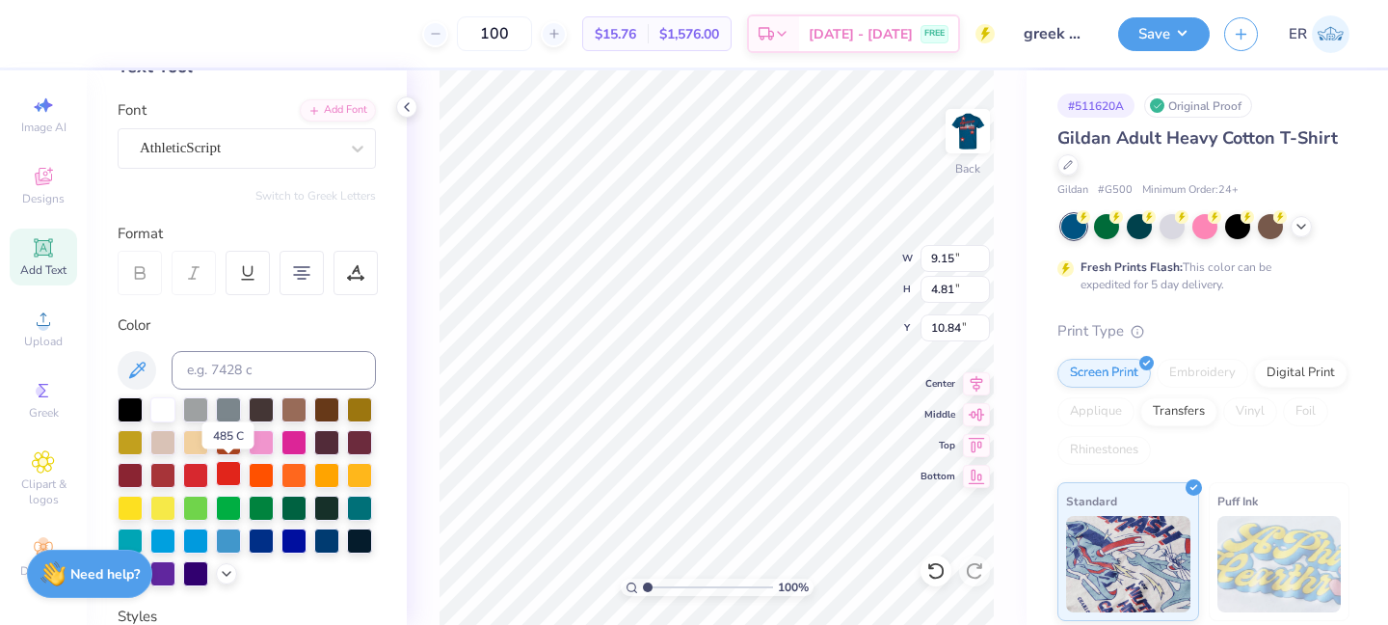
click at [223, 474] on div at bounding box center [228, 473] width 25 height 25
type input "4.08"
type input "2.14"
type input "4.10"
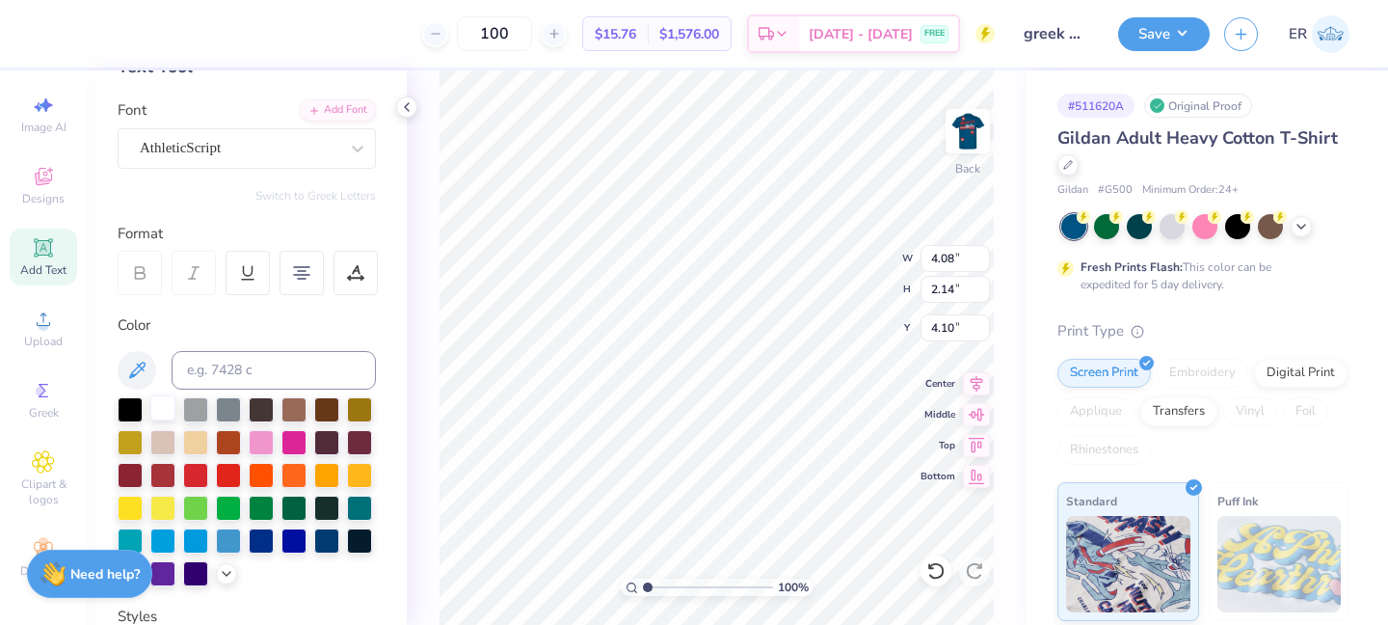
click at [165, 413] on div at bounding box center [162, 407] width 25 height 25
click at [949, 143] on img at bounding box center [967, 131] width 77 height 77
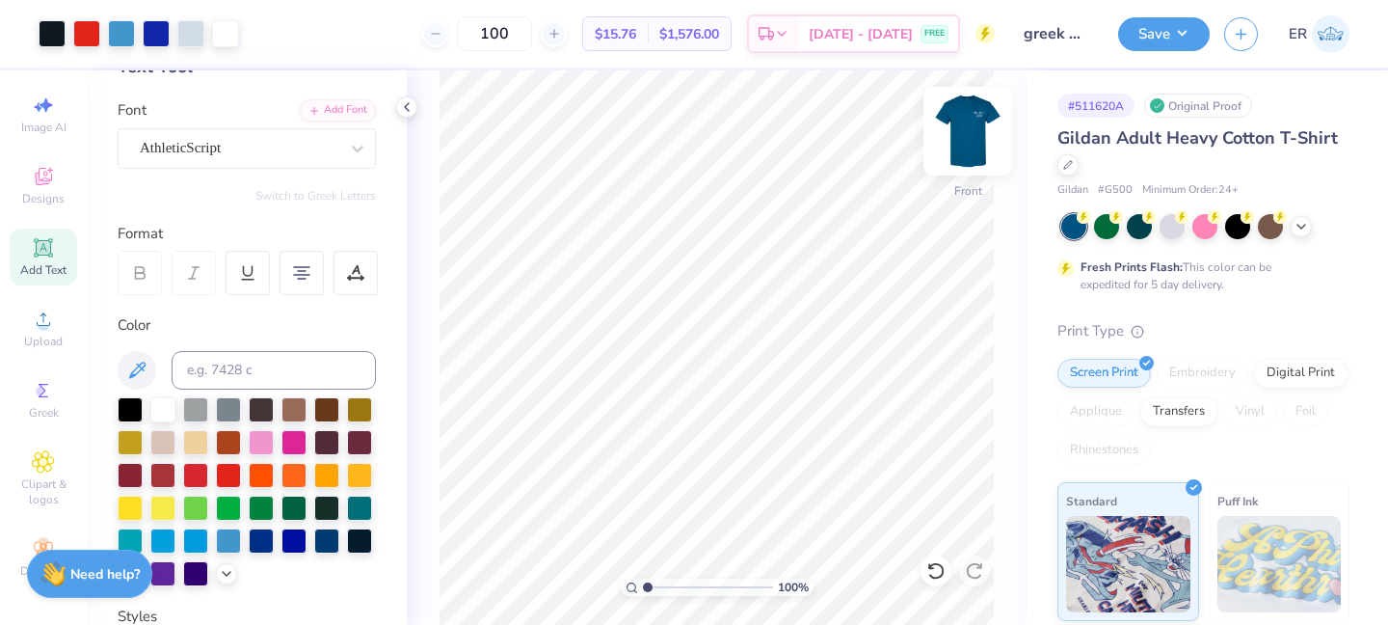
click at [950, 154] on img at bounding box center [967, 131] width 77 height 77
click at [955, 122] on img at bounding box center [967, 131] width 77 height 77
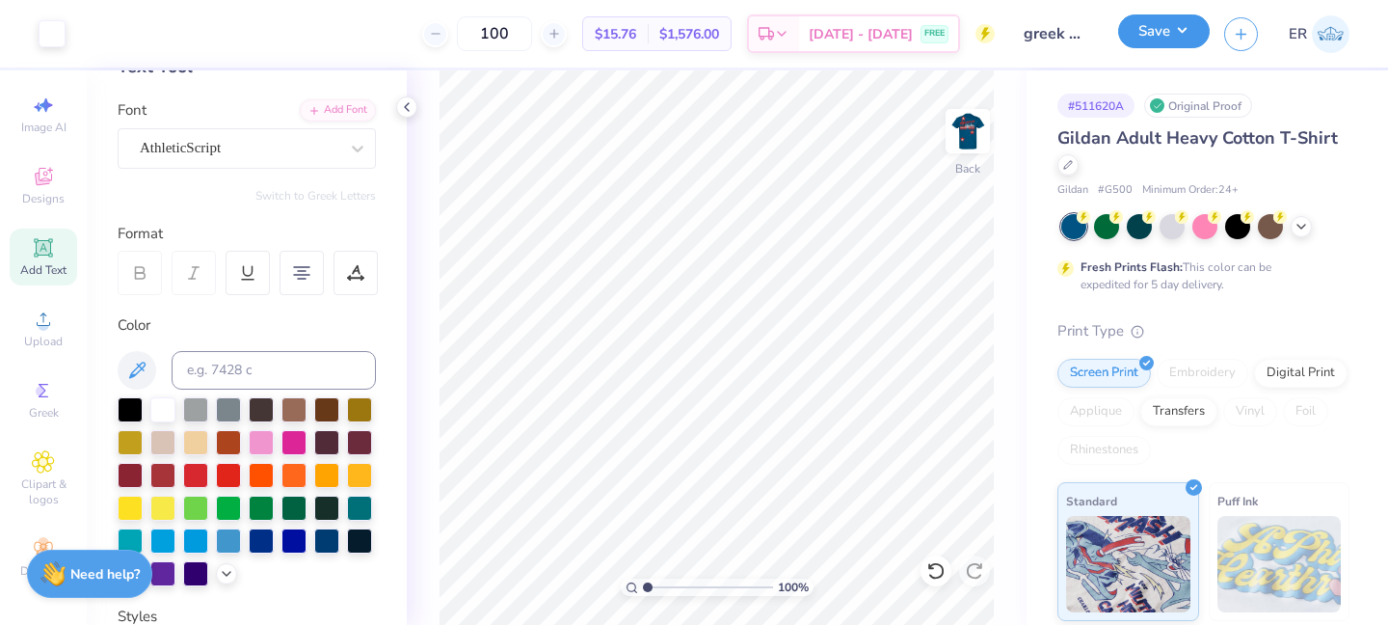
click at [1188, 46] on button "Save" at bounding box center [1164, 31] width 92 height 34
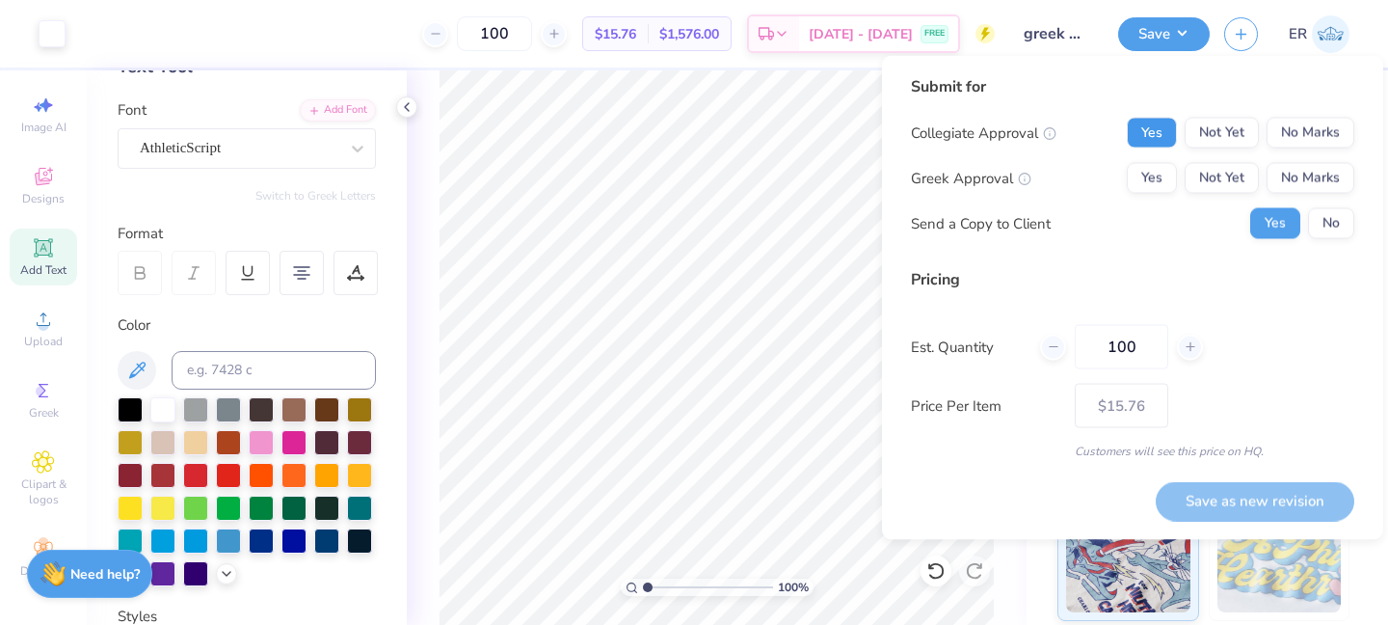
click at [1156, 134] on button "Yes" at bounding box center [1152, 133] width 50 height 31
click at [1225, 120] on button "Not Yet" at bounding box center [1222, 133] width 74 height 31
click at [1225, 185] on button "Not Yet" at bounding box center [1222, 178] width 74 height 31
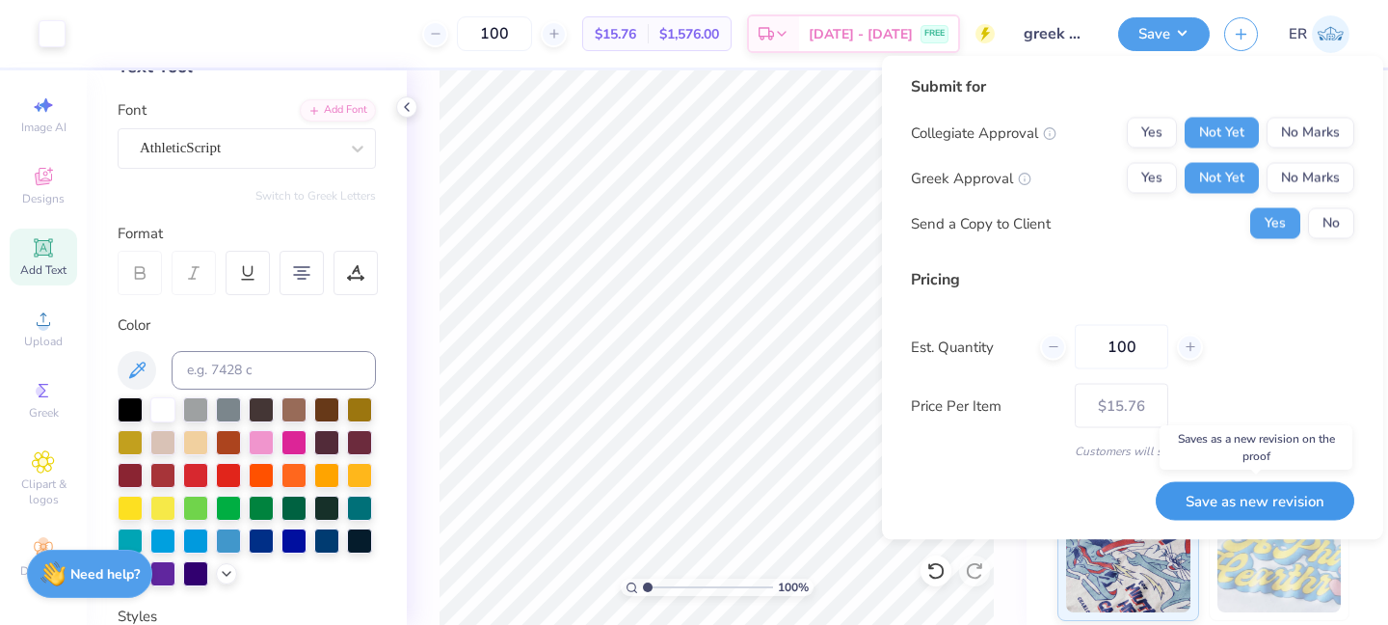
click at [1253, 494] on button "Save as new revision" at bounding box center [1255, 501] width 199 height 40
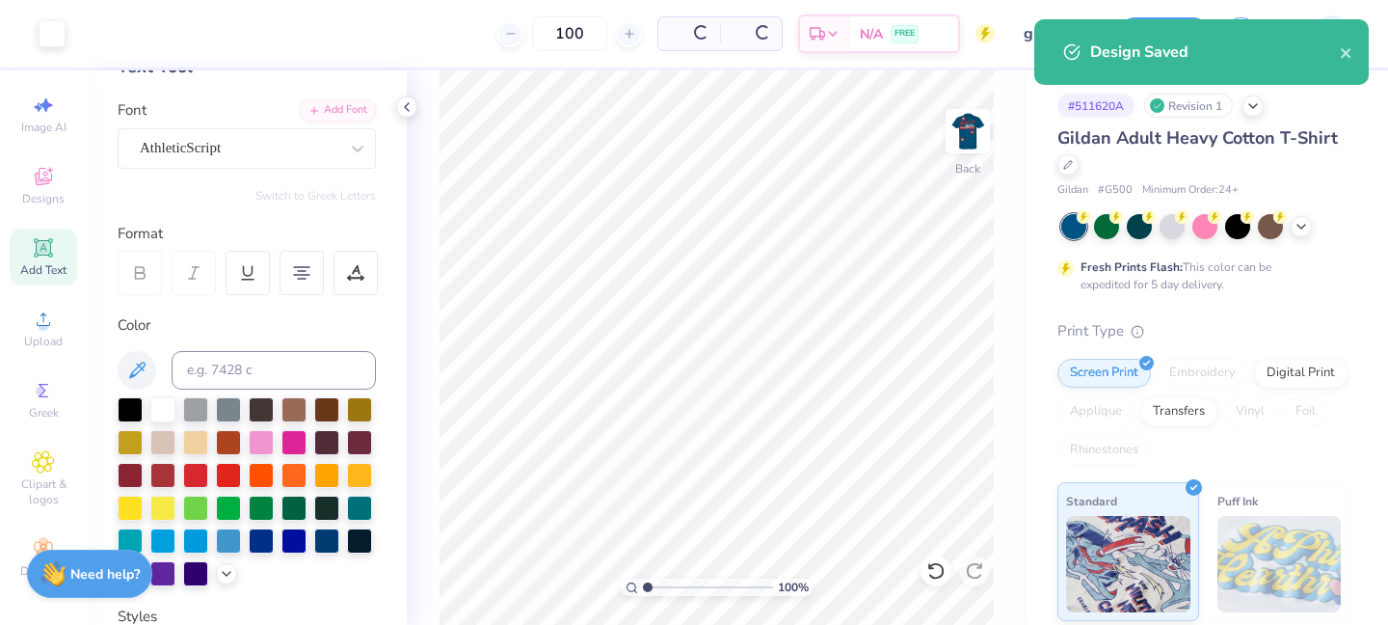
type input "$15.76"
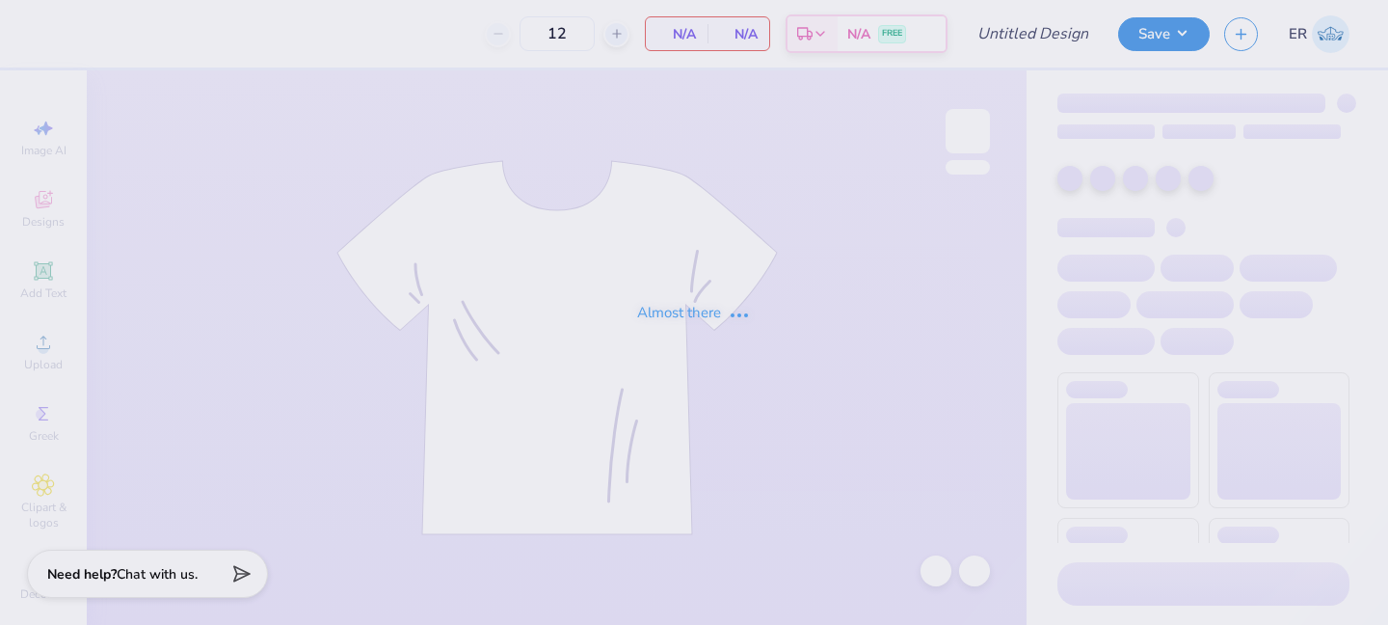
type input "anchor splash design abby's pick #1"
type input "75"
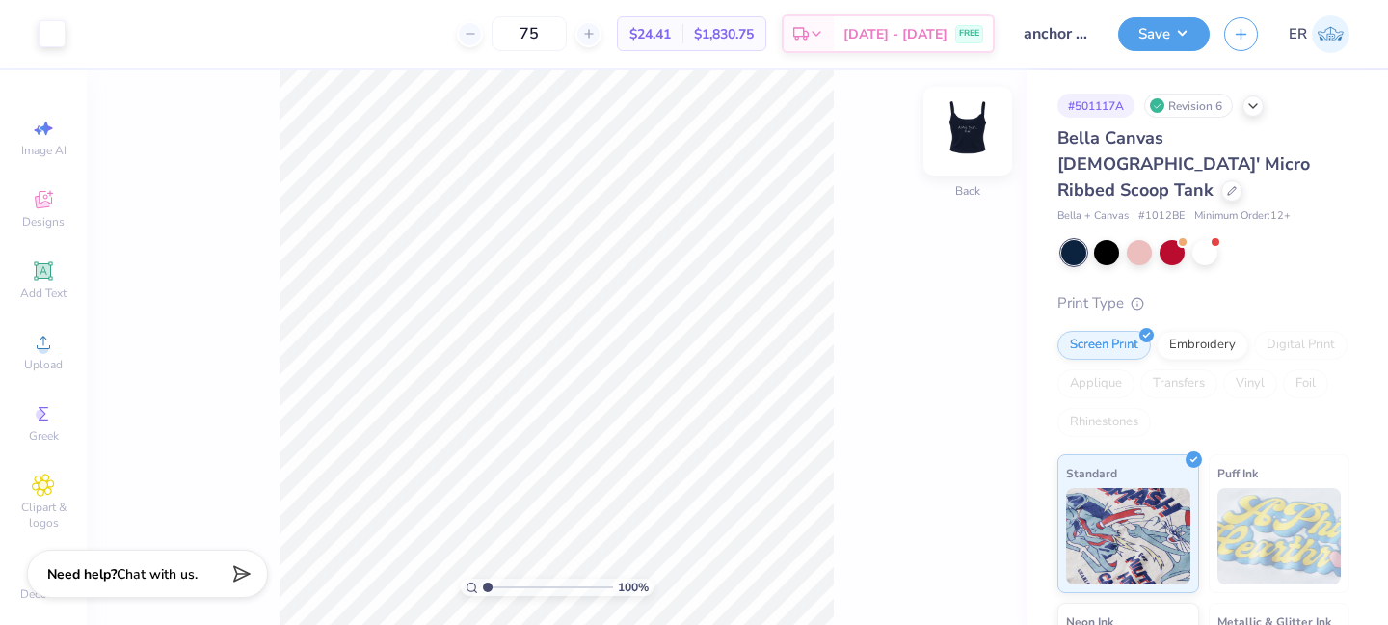
click at [981, 147] on img at bounding box center [967, 131] width 77 height 77
click at [981, 147] on img at bounding box center [968, 131] width 39 height 39
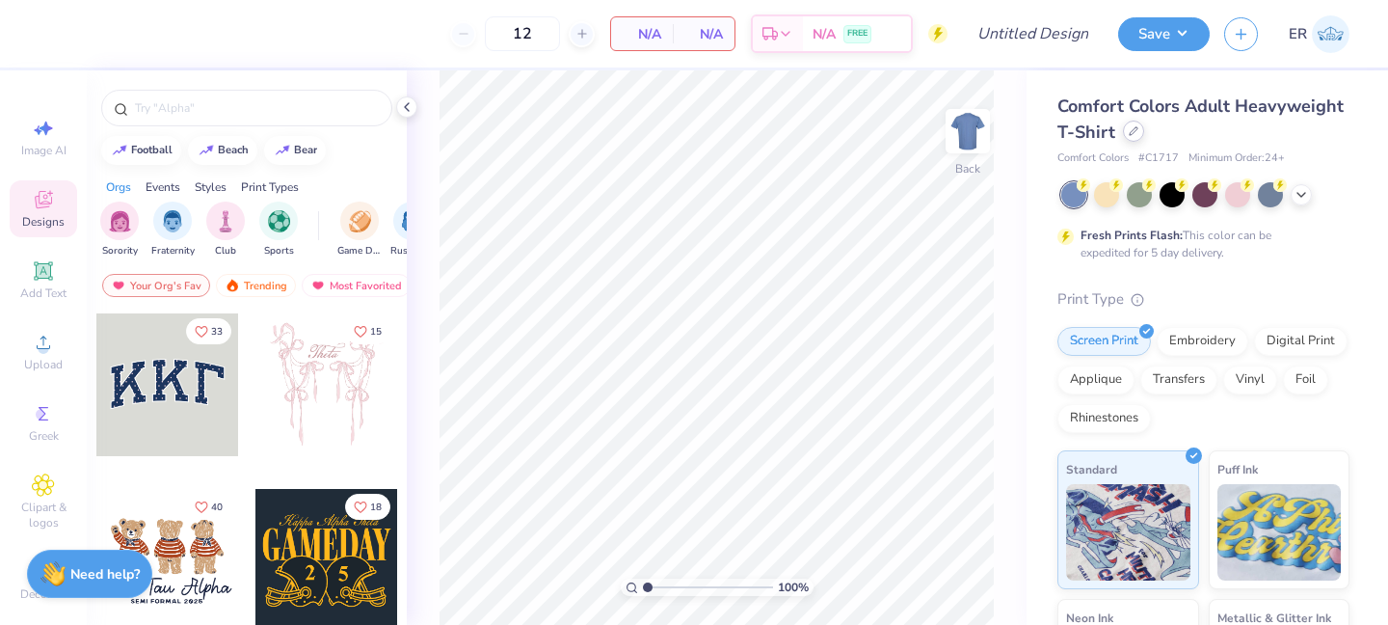
click at [1133, 141] on div at bounding box center [1133, 130] width 21 height 21
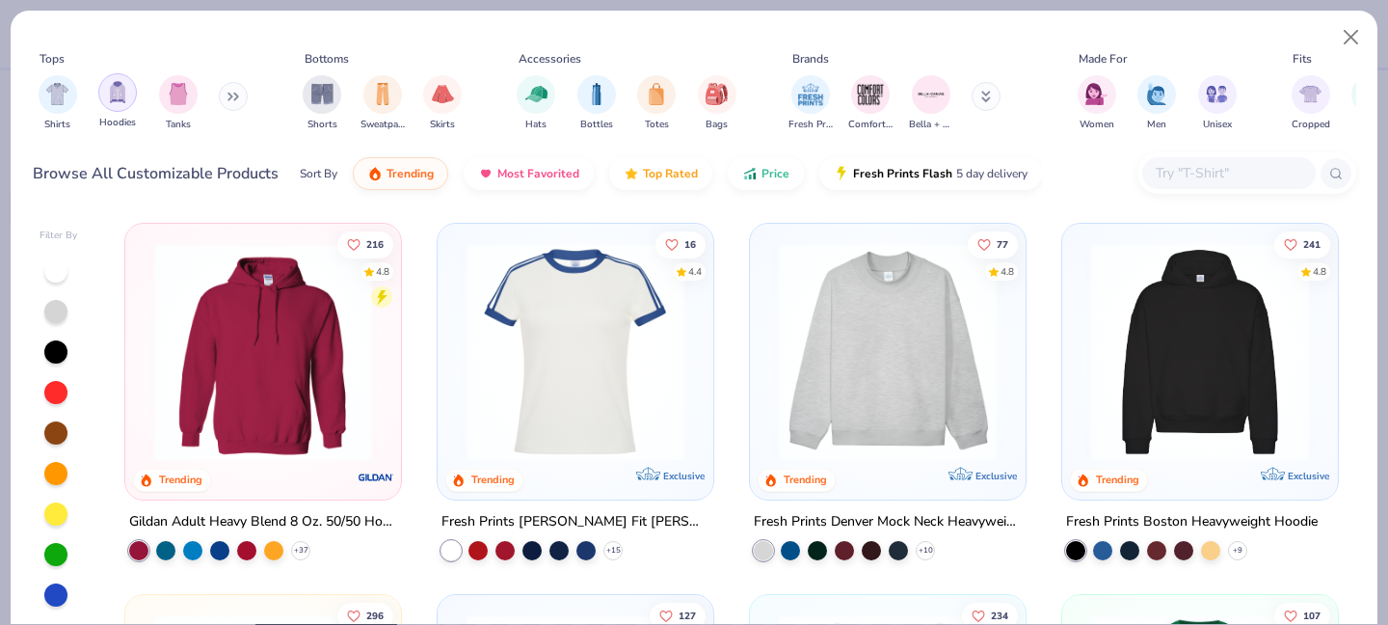
click at [104, 106] on div "filter for Hoodies" at bounding box center [117, 92] width 39 height 39
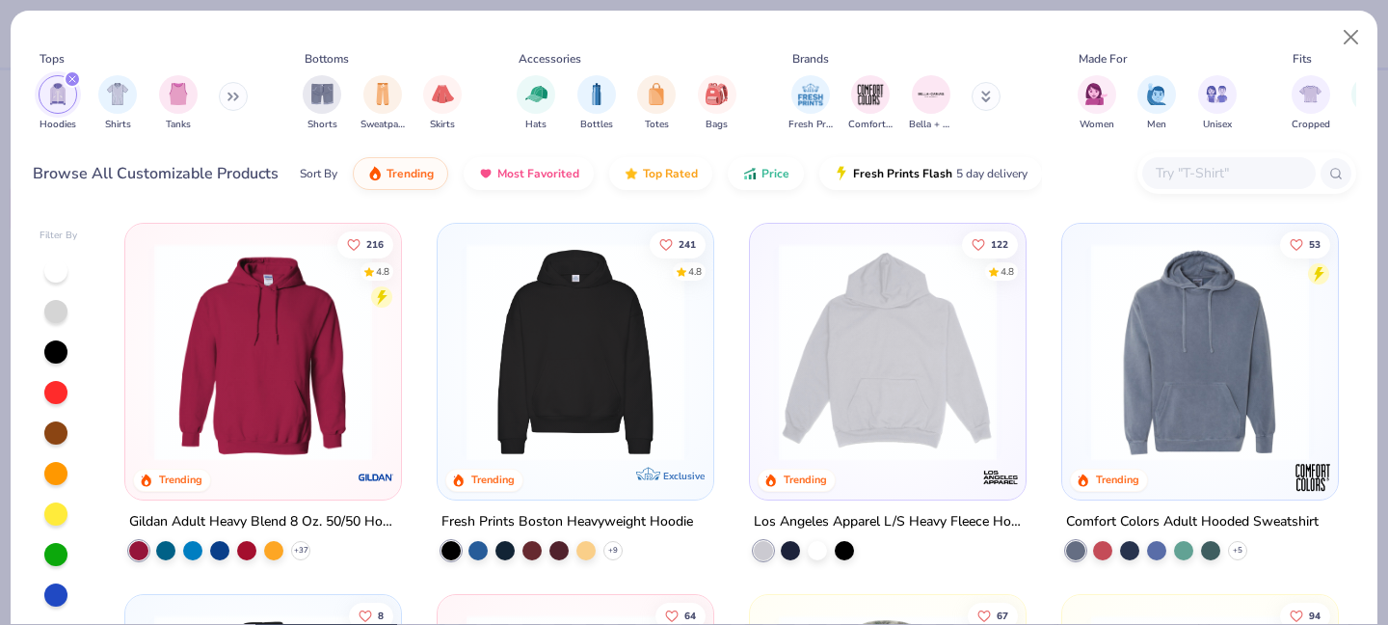
scroll to position [5, 0]
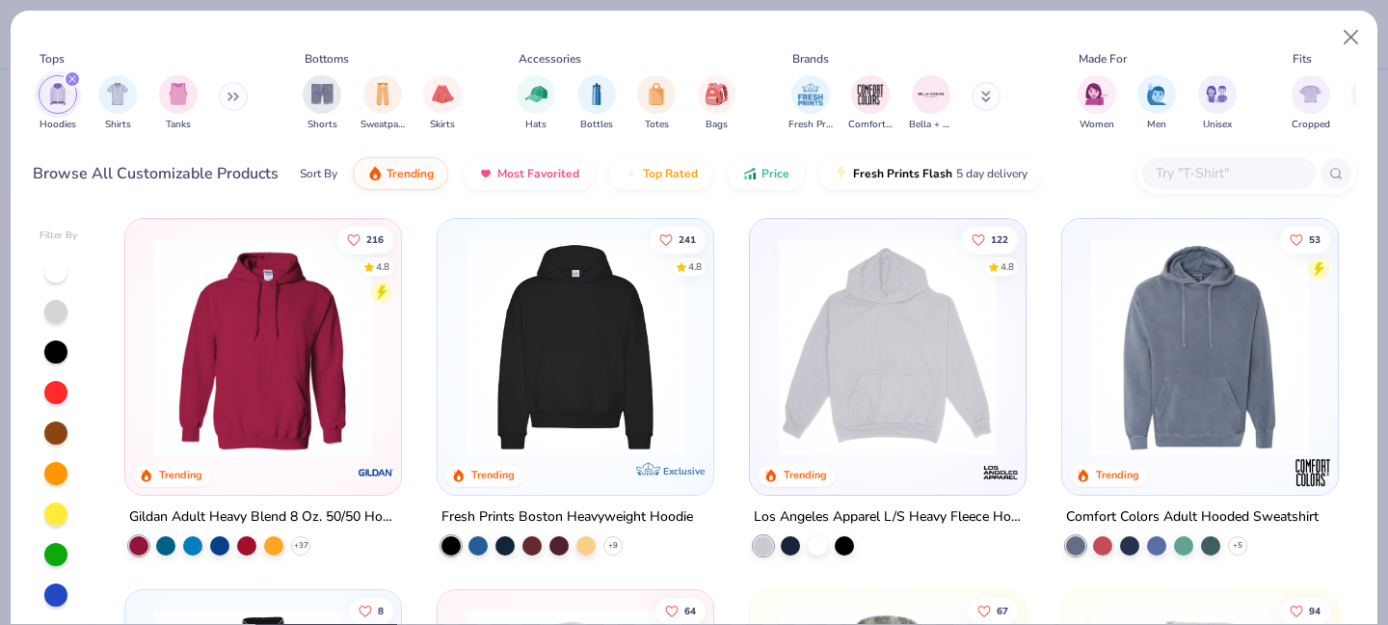
click at [573, 369] on img at bounding box center [575, 347] width 237 height 218
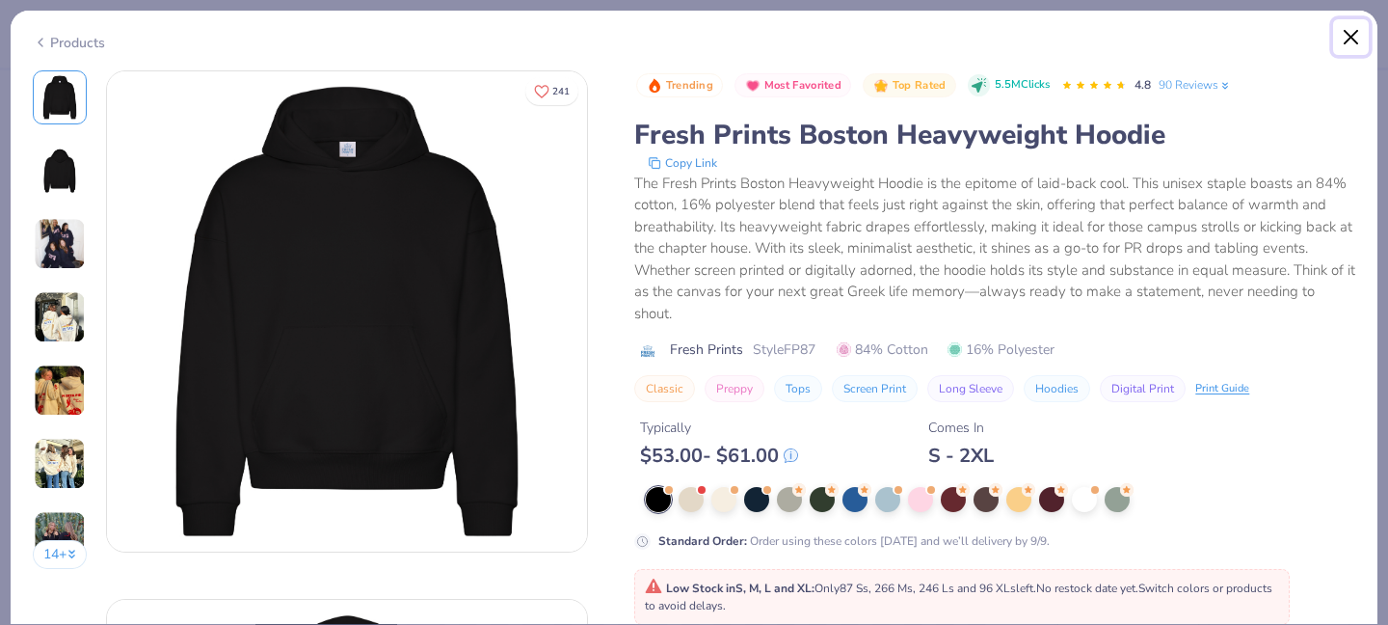
click at [1345, 45] on button "Close" at bounding box center [1351, 37] width 37 height 37
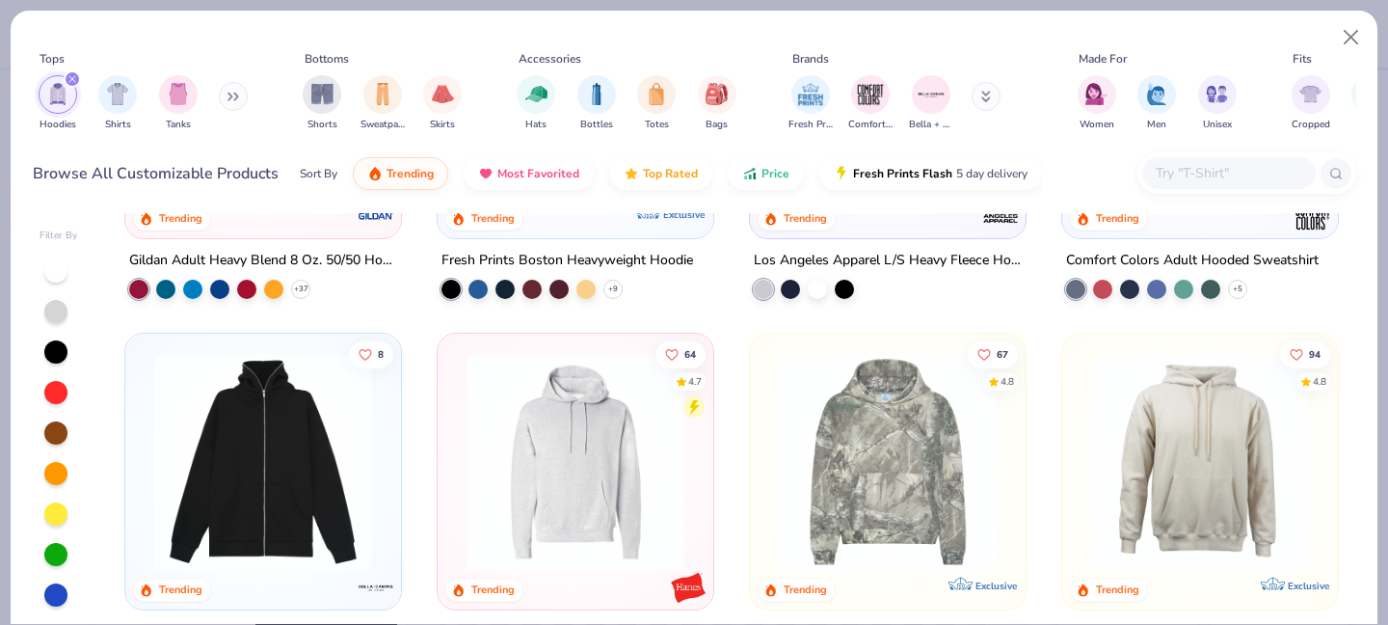
scroll to position [3, 0]
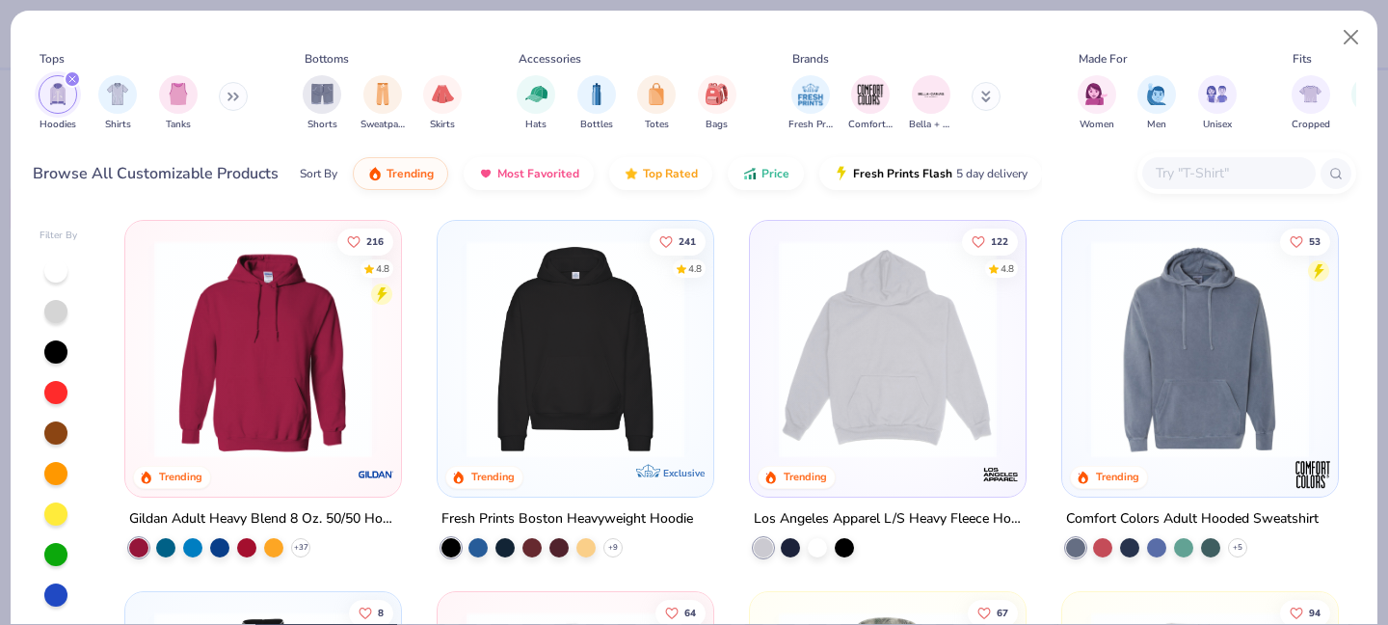
click at [304, 419] on img at bounding box center [263, 349] width 237 height 218
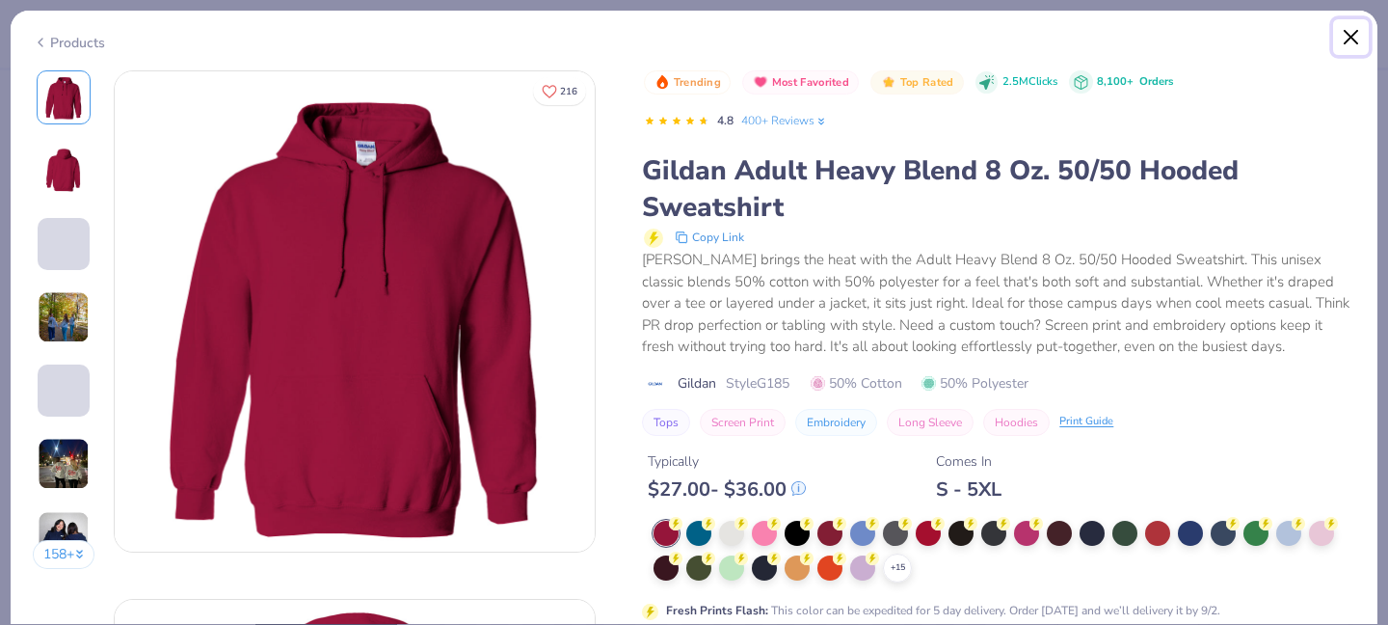
click at [1358, 39] on button "Close" at bounding box center [1351, 37] width 37 height 37
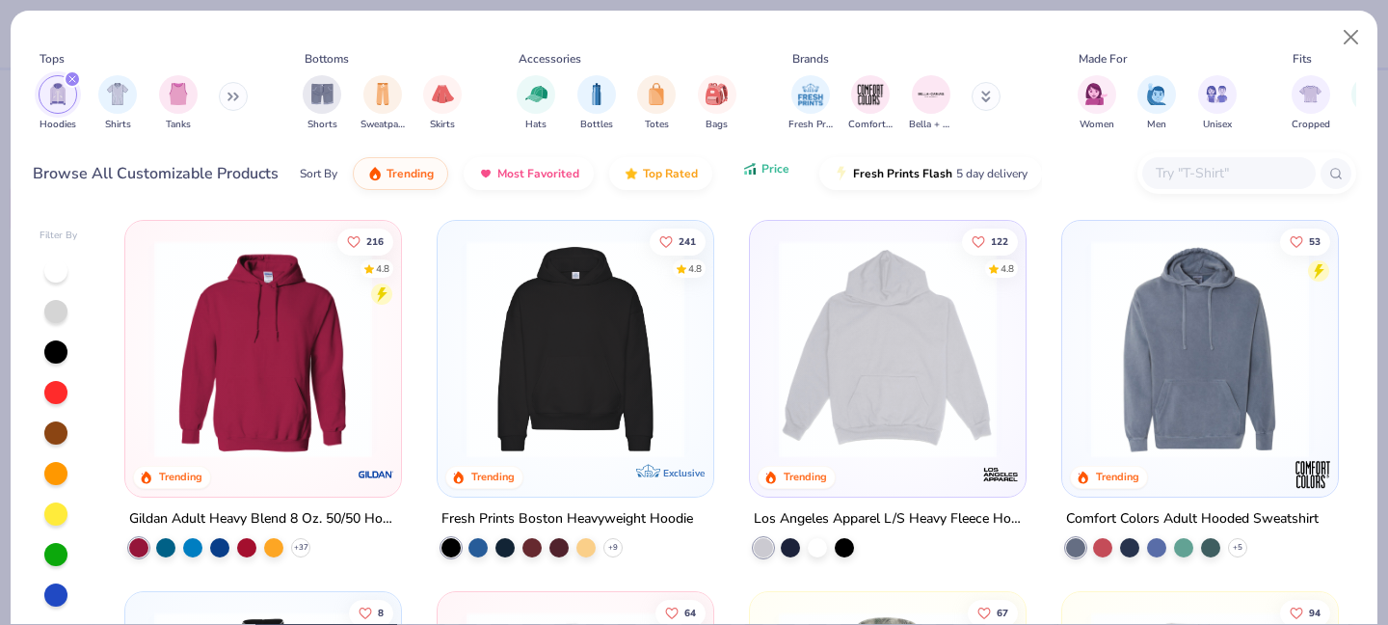
click at [762, 173] on span "Price" at bounding box center [776, 168] width 28 height 15
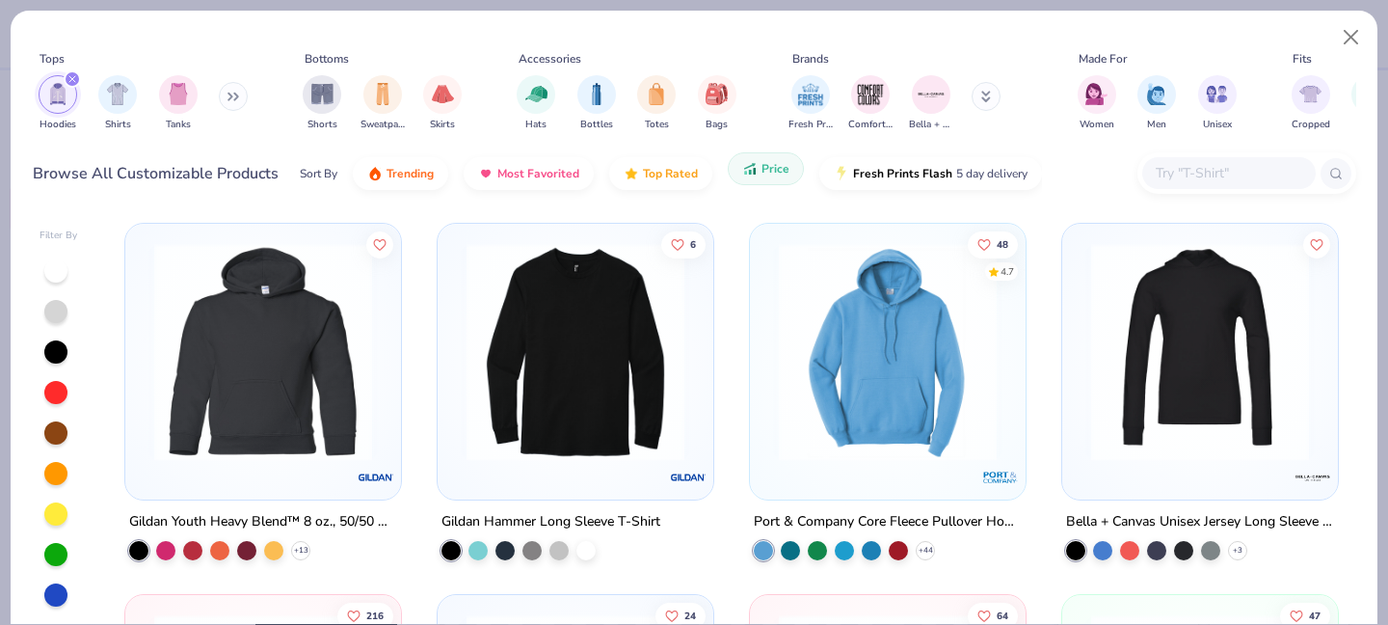
click at [762, 173] on span "Price" at bounding box center [776, 168] width 28 height 15
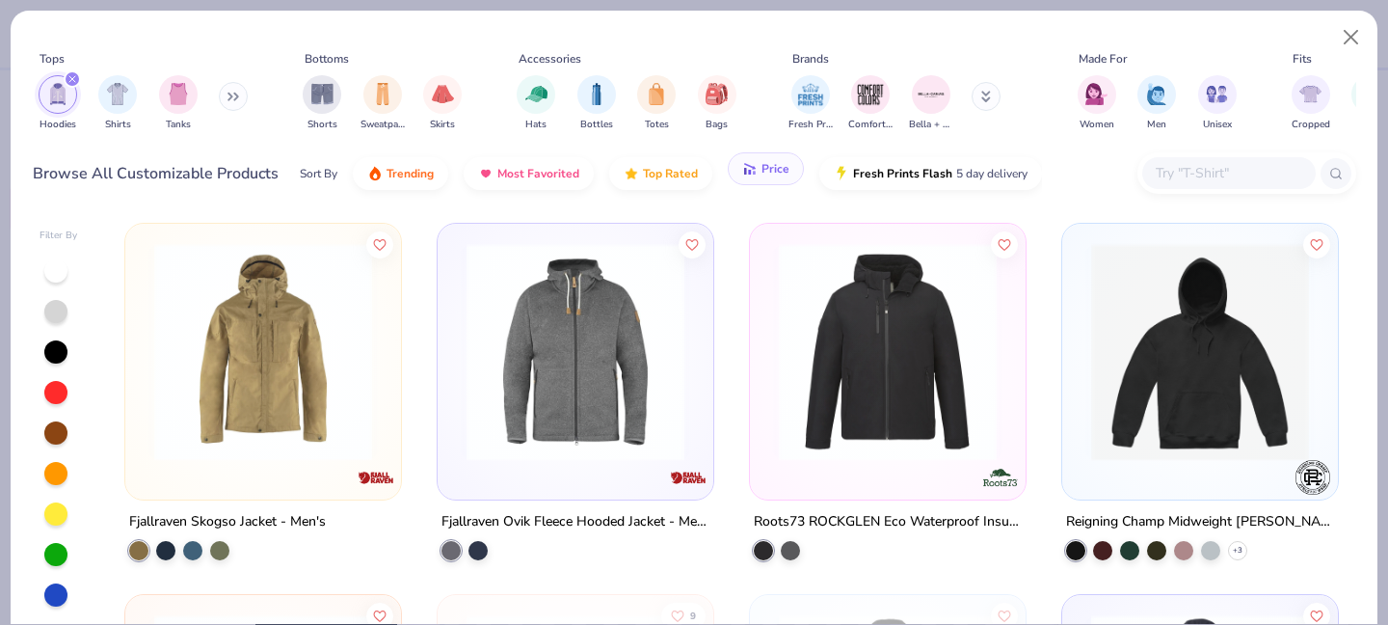
click at [762, 173] on span "Price" at bounding box center [776, 168] width 28 height 15
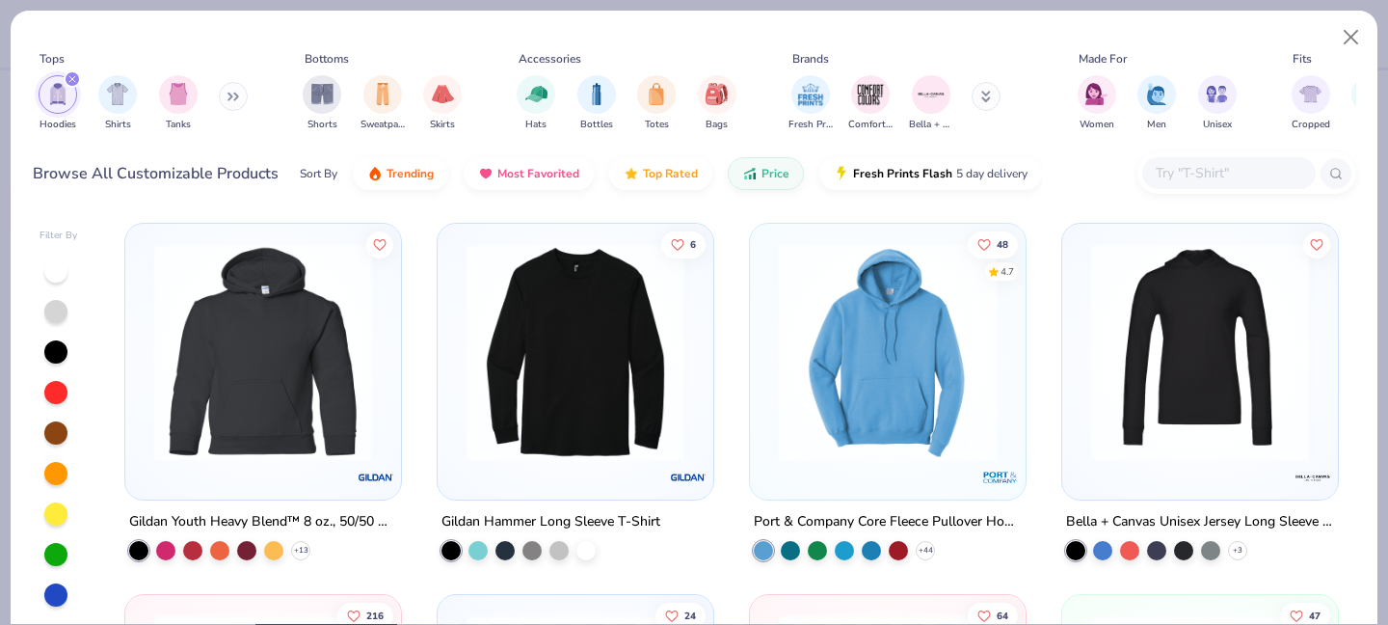
click at [903, 398] on img at bounding box center [887, 352] width 237 height 218
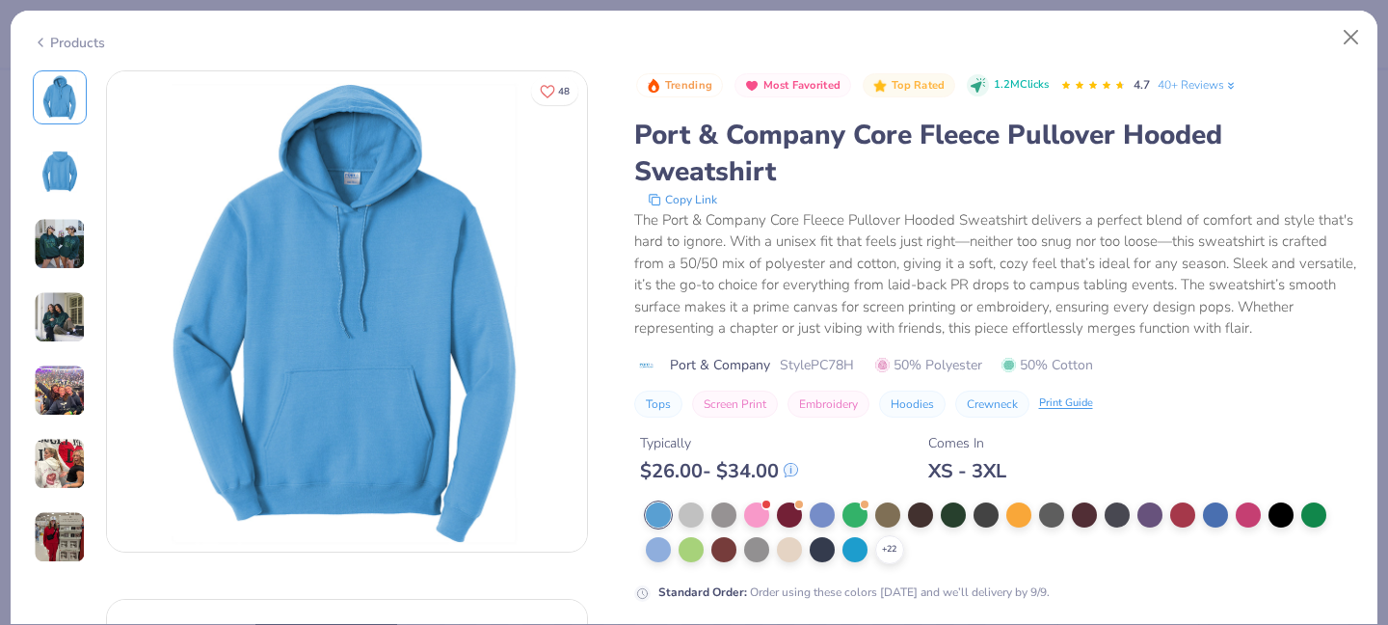
scroll to position [12, 0]
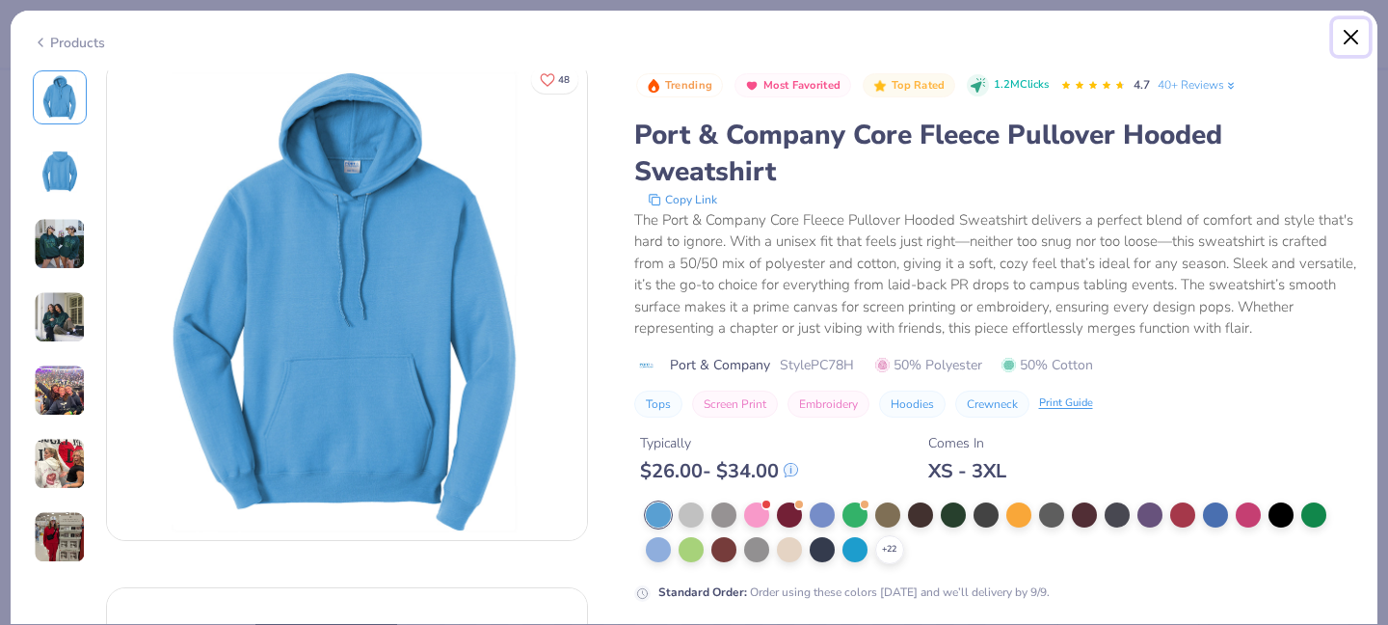
click at [1346, 38] on button "Close" at bounding box center [1351, 37] width 37 height 37
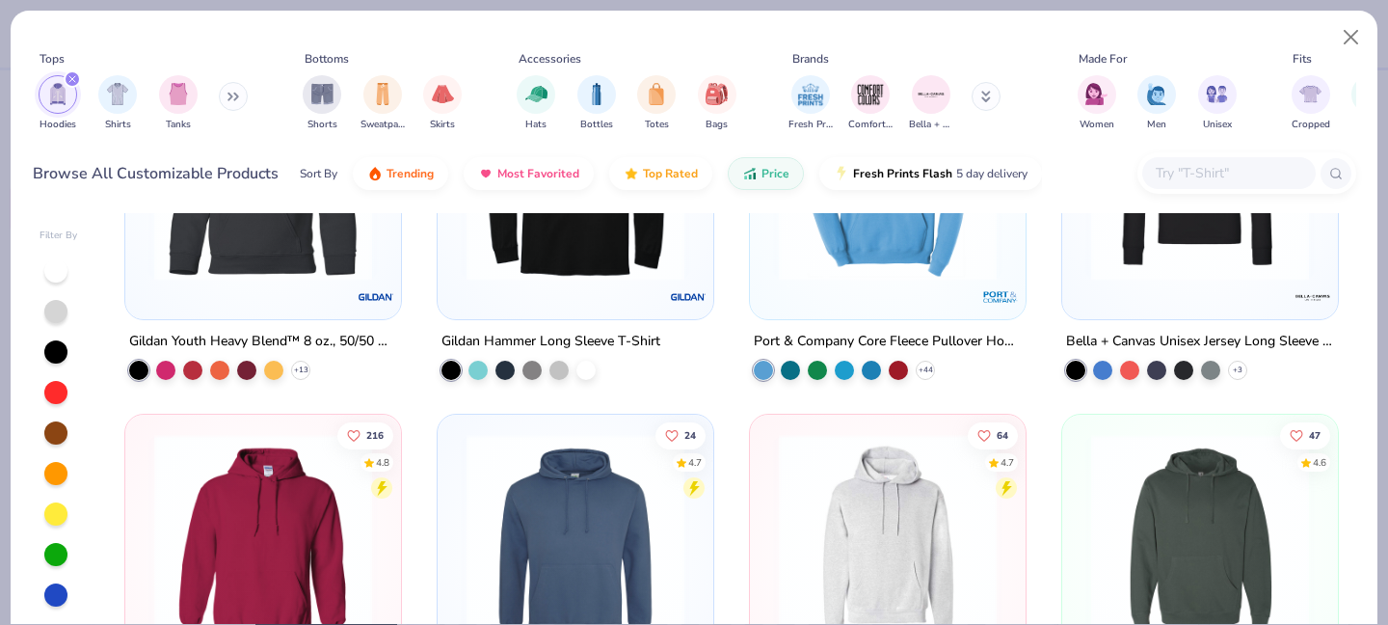
scroll to position [214, 0]
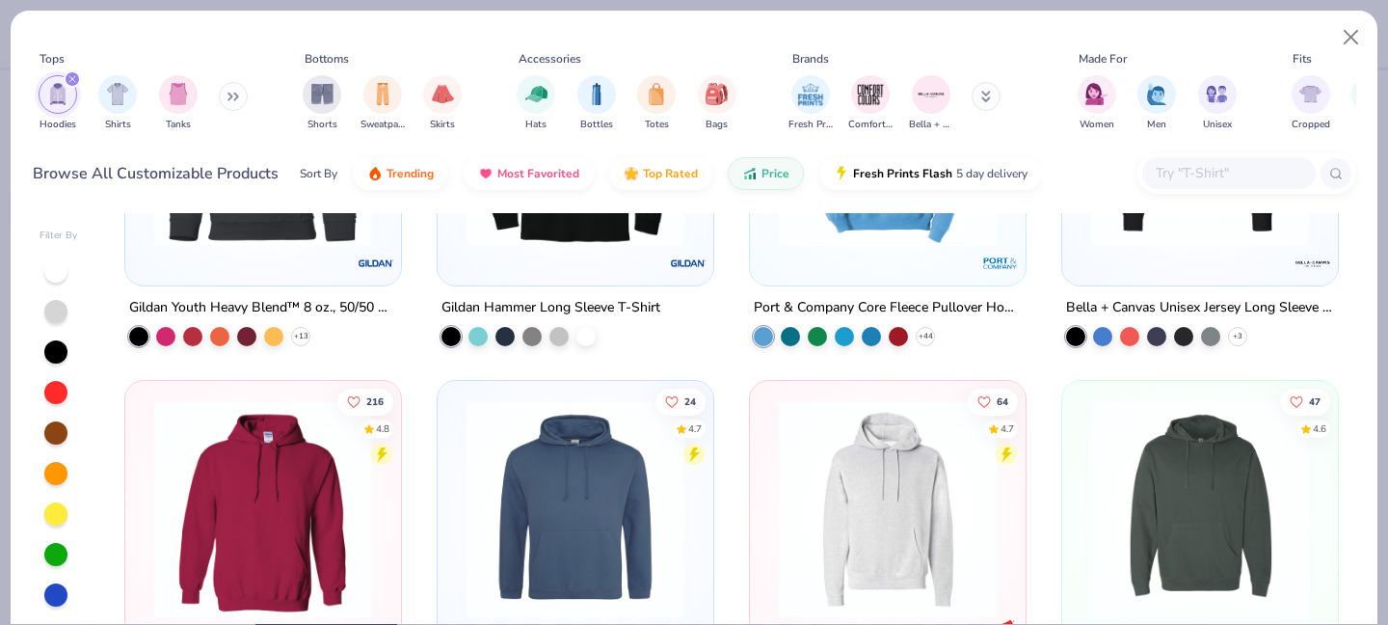
click at [260, 490] on img at bounding box center [263, 509] width 237 height 218
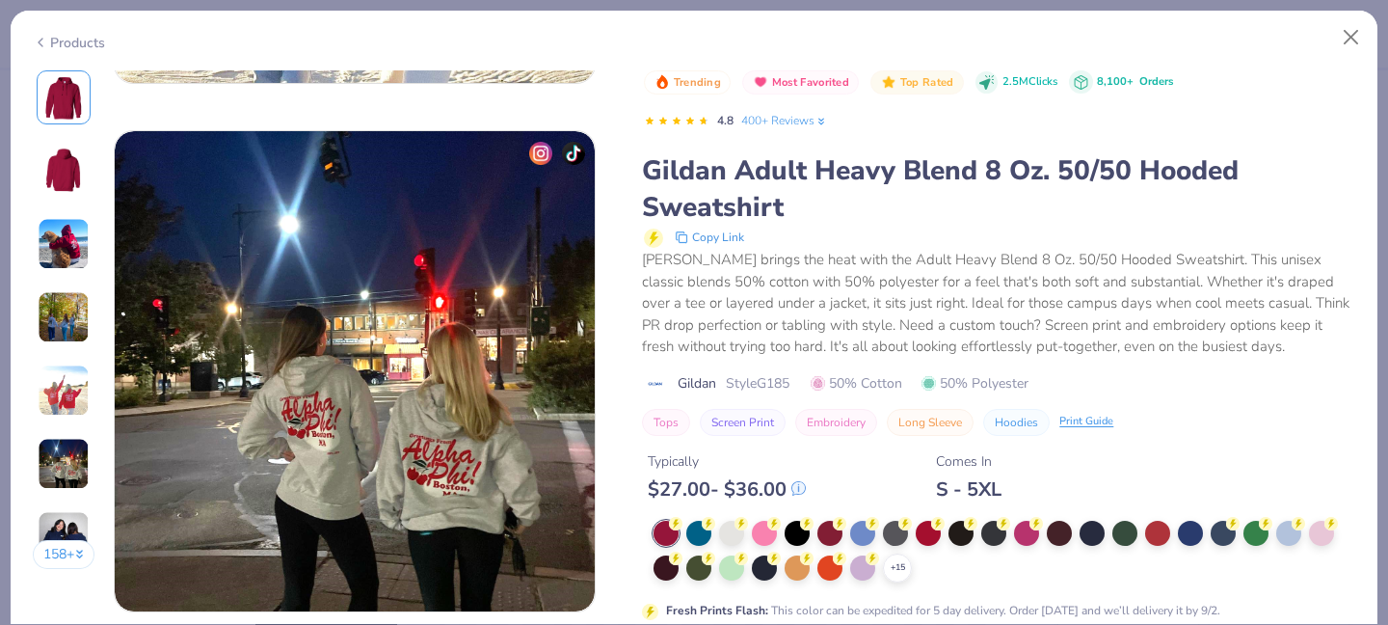
scroll to position [2634, 0]
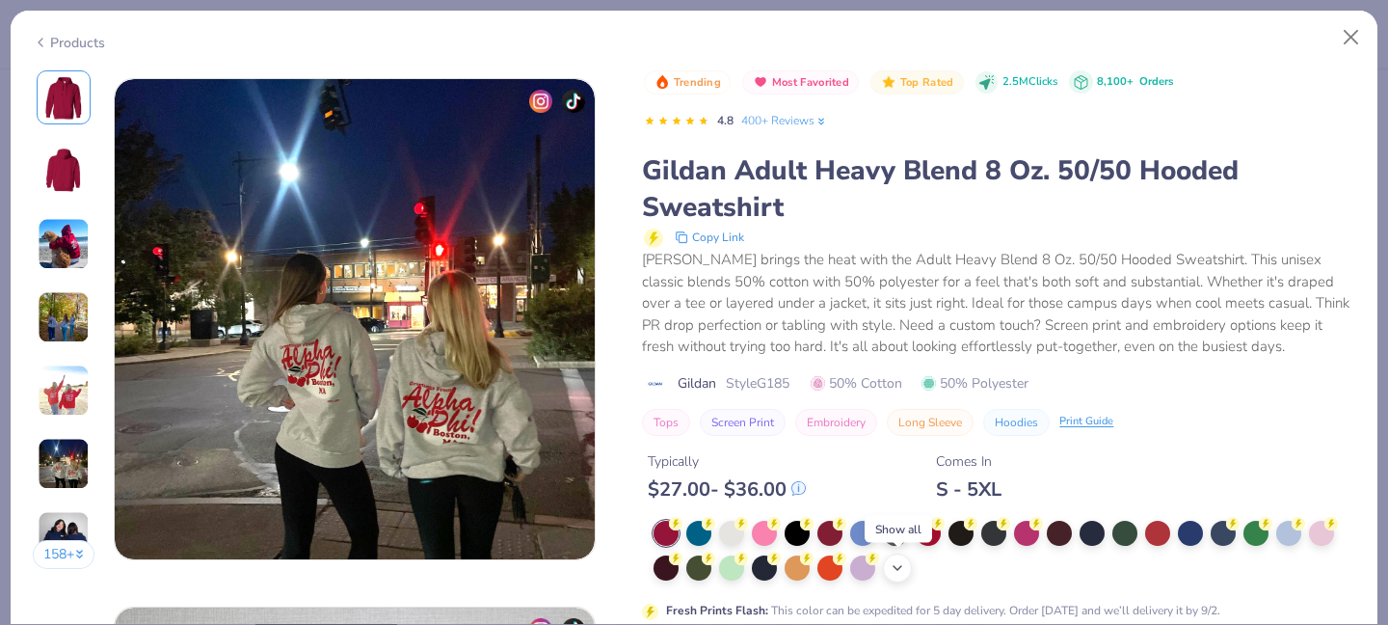
click at [902, 569] on icon at bounding box center [897, 567] width 15 height 15
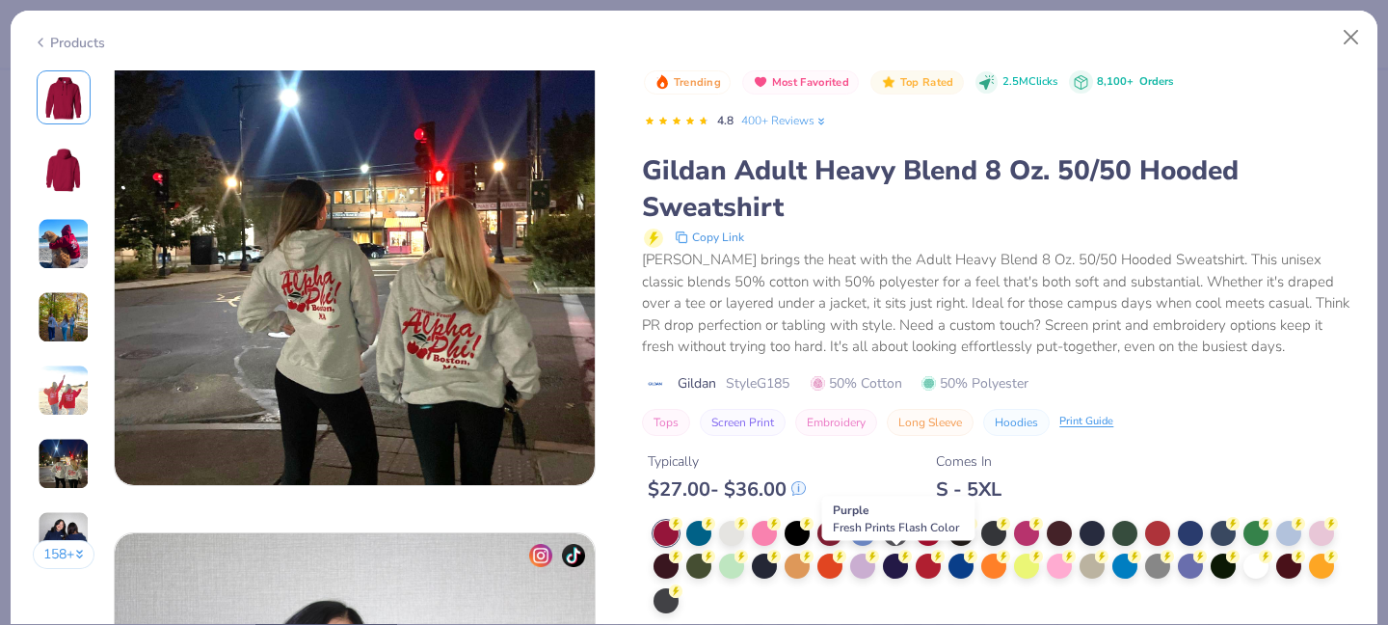
scroll to position [2713, 0]
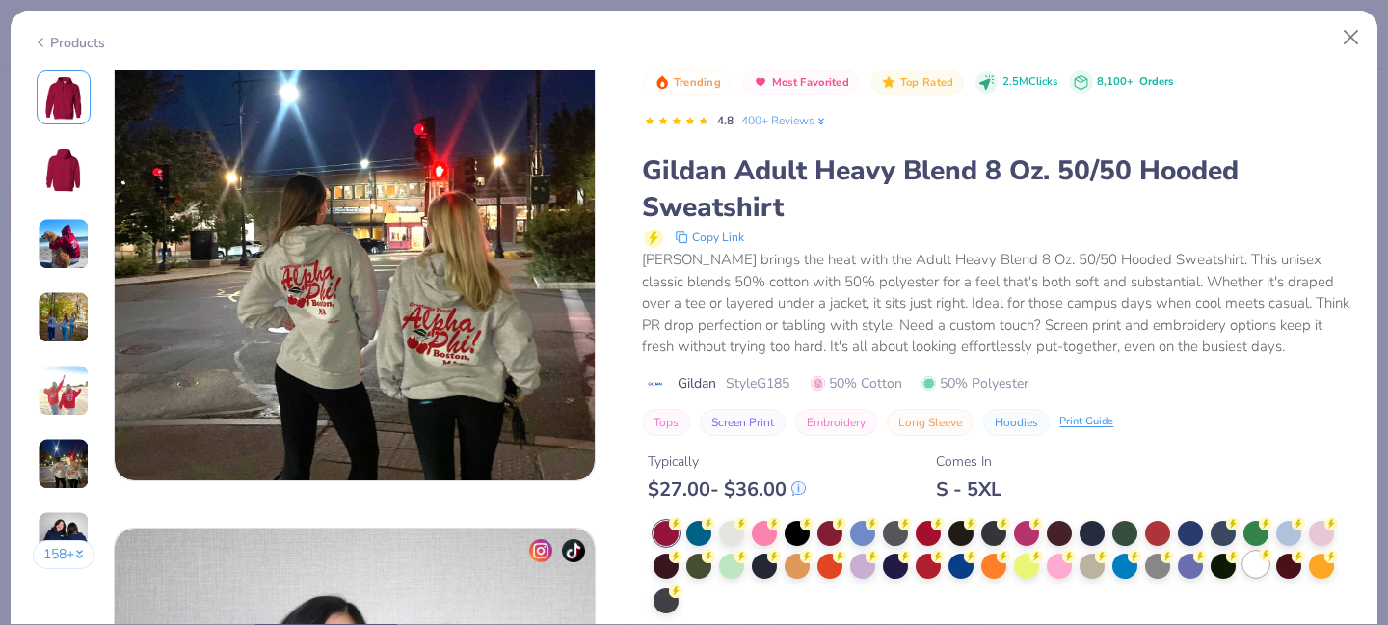
click at [1259, 561] on icon at bounding box center [1265, 554] width 13 height 13
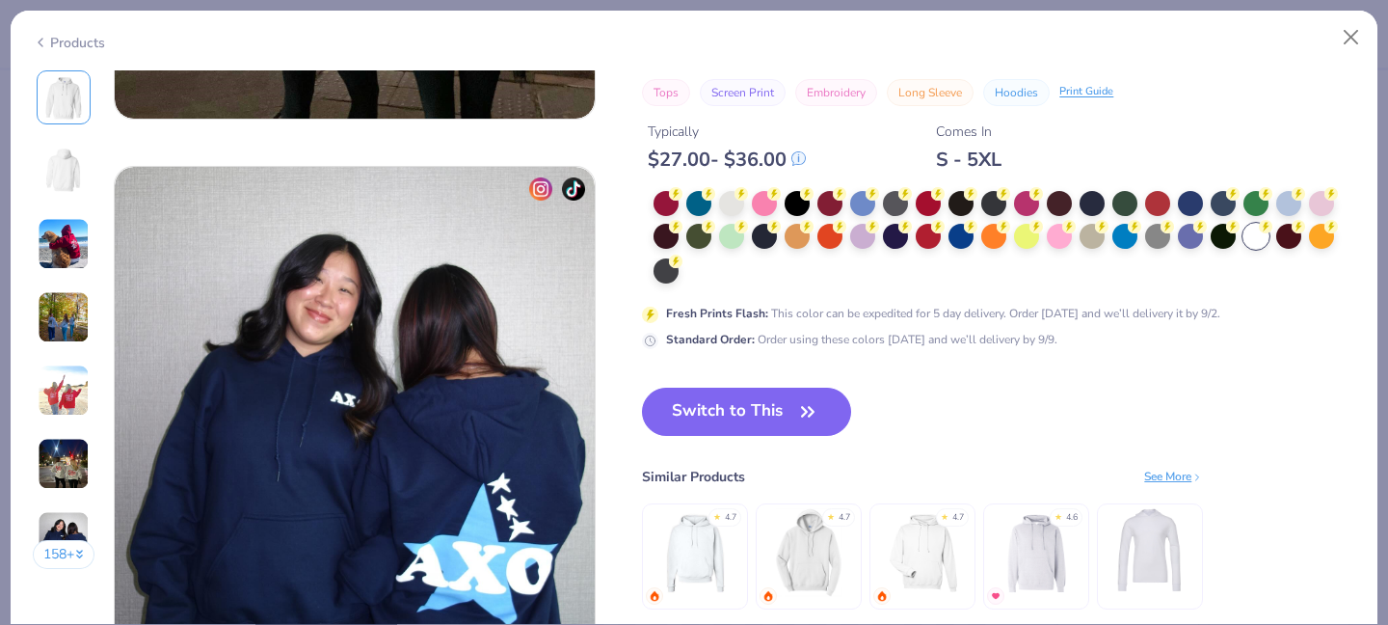
scroll to position [3086, 0]
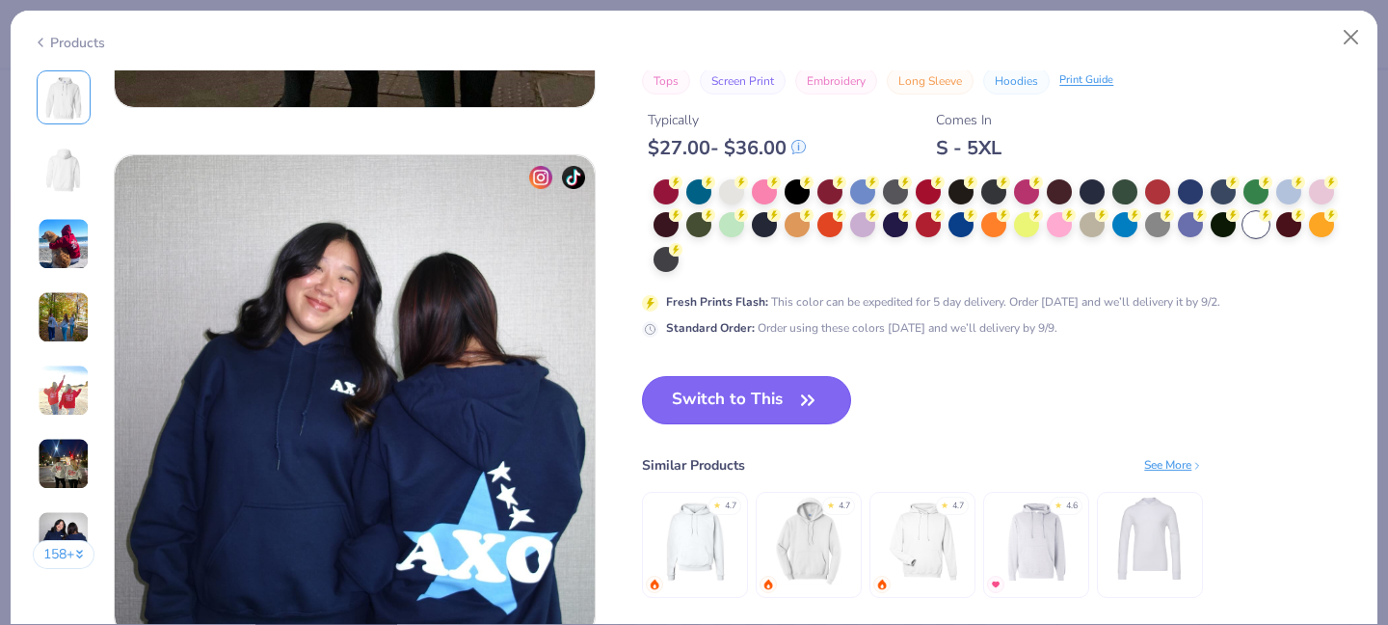
click at [780, 394] on button "Switch to This" at bounding box center [746, 400] width 209 height 48
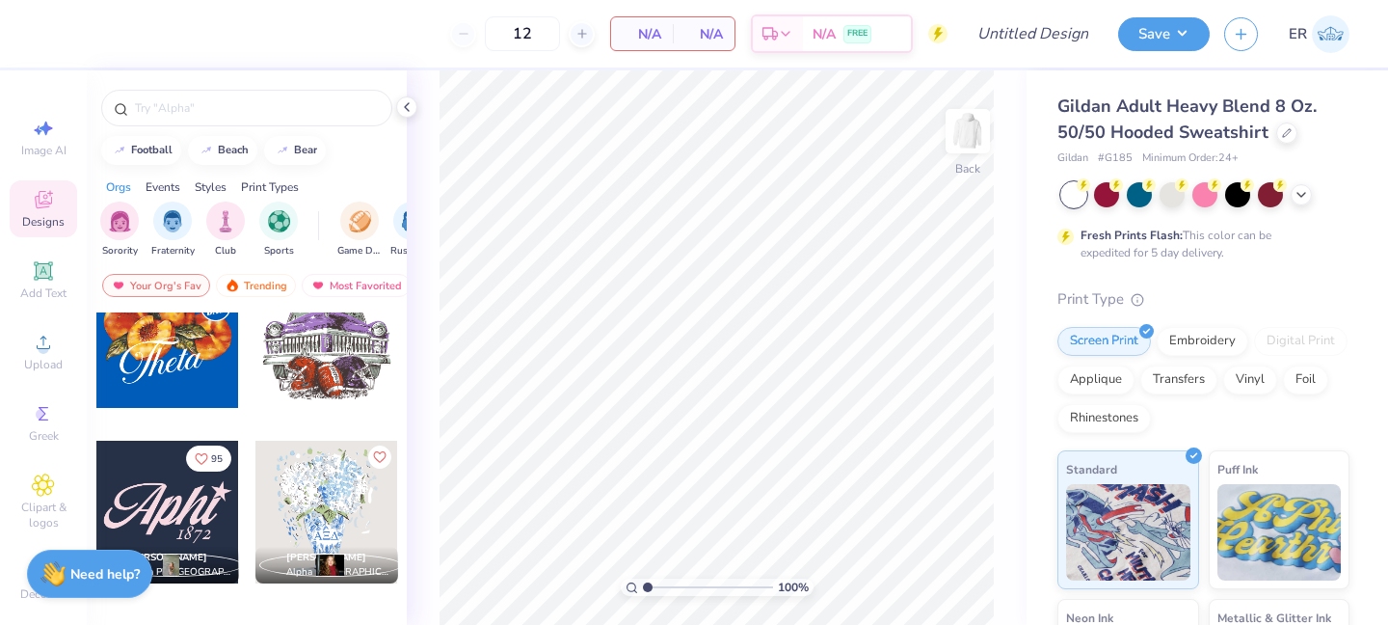
scroll to position [1535, 0]
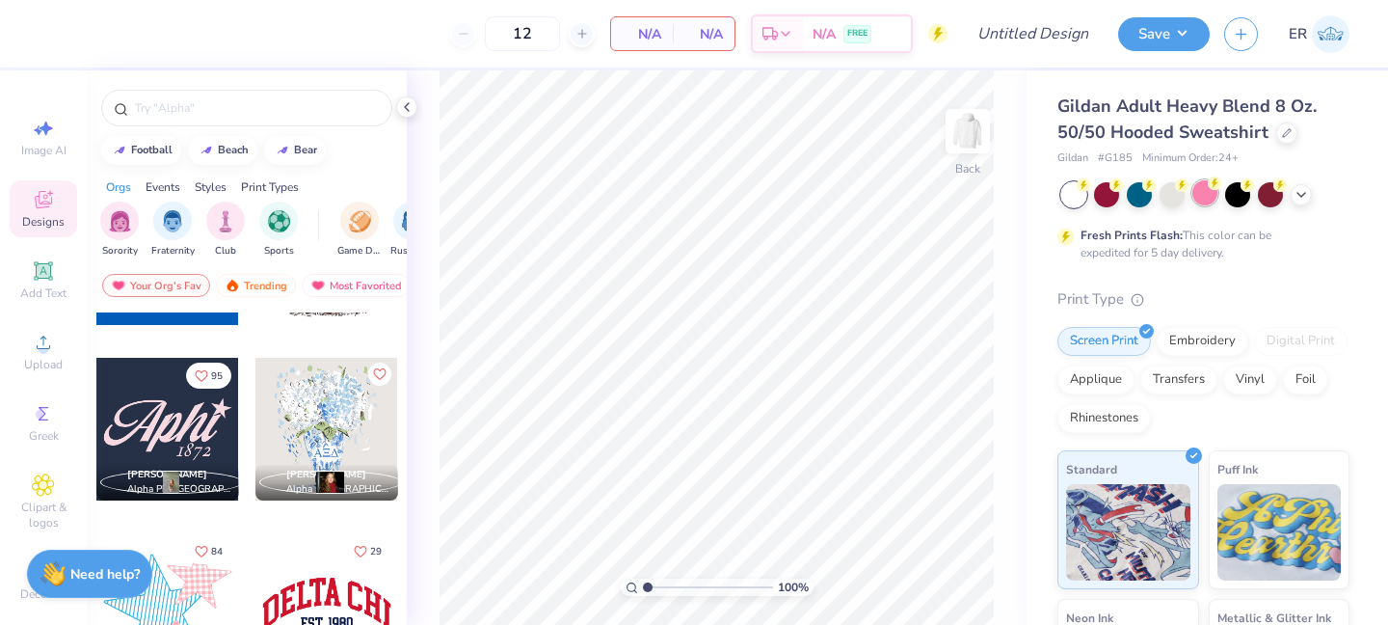
click at [1207, 199] on div at bounding box center [1204, 192] width 25 height 25
click at [1302, 193] on polyline at bounding box center [1302, 193] width 8 height 4
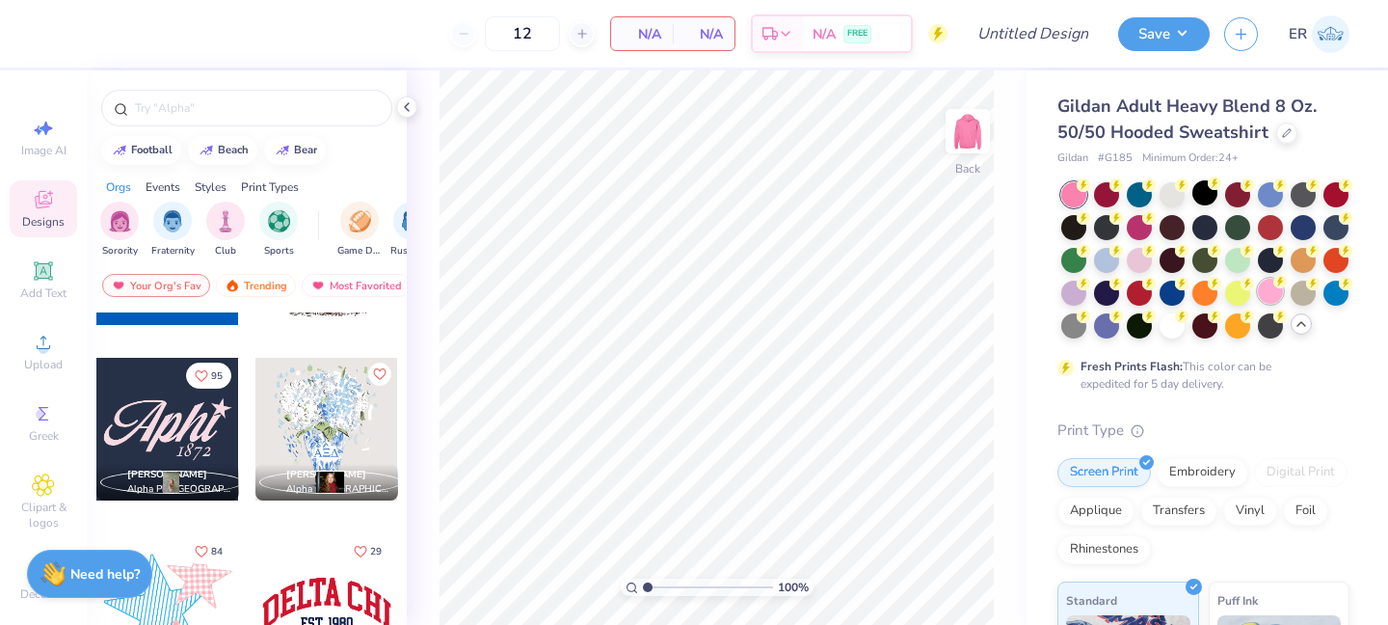
click at [1272, 287] on div at bounding box center [1270, 291] width 25 height 25
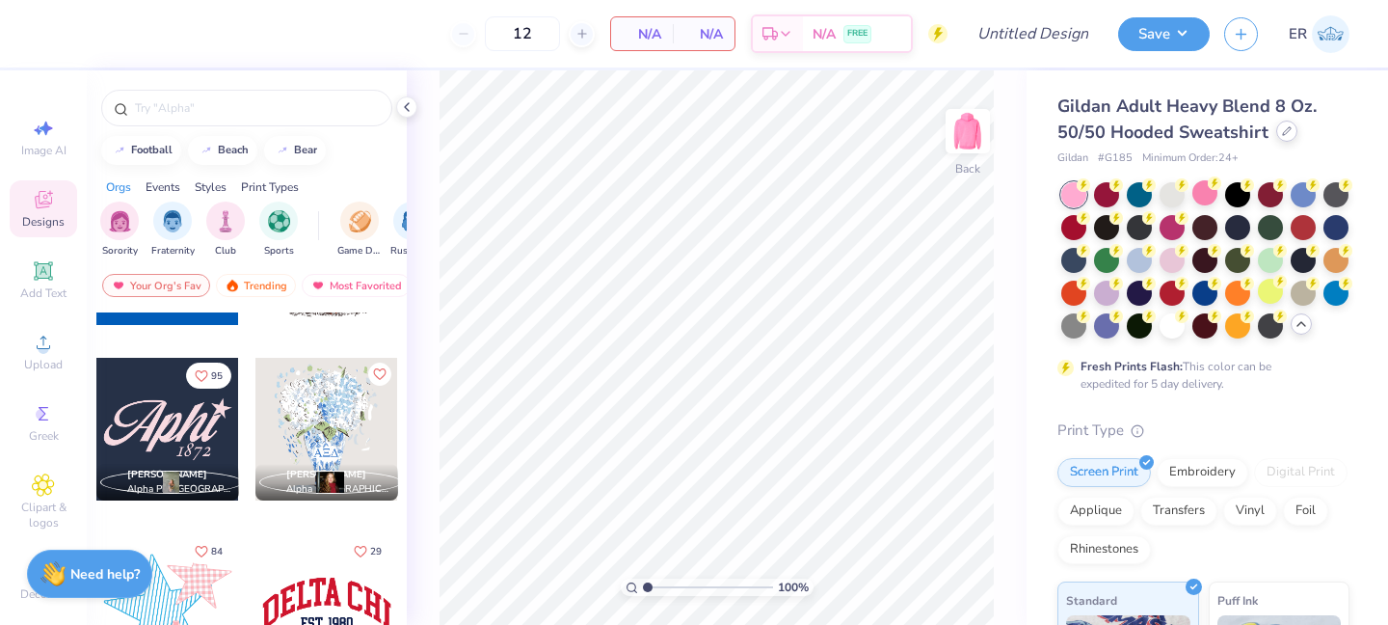
click at [1276, 137] on div at bounding box center [1286, 130] width 21 height 21
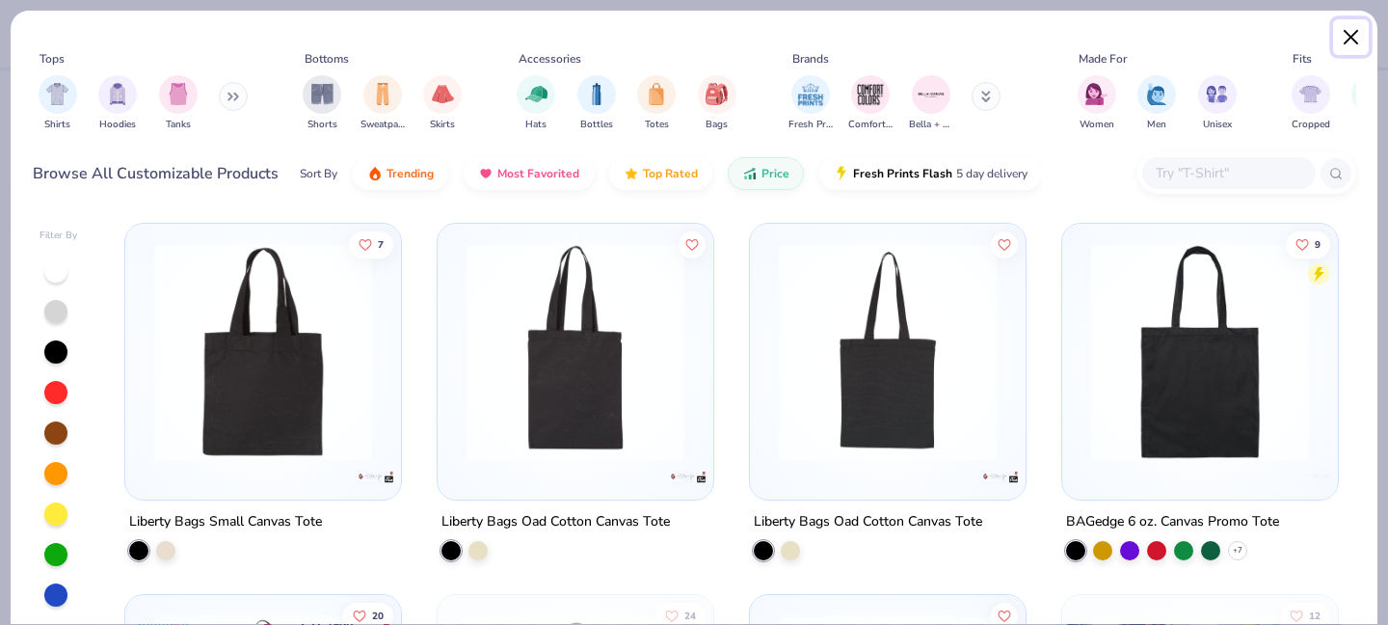
click at [1352, 40] on button "Close" at bounding box center [1351, 37] width 37 height 37
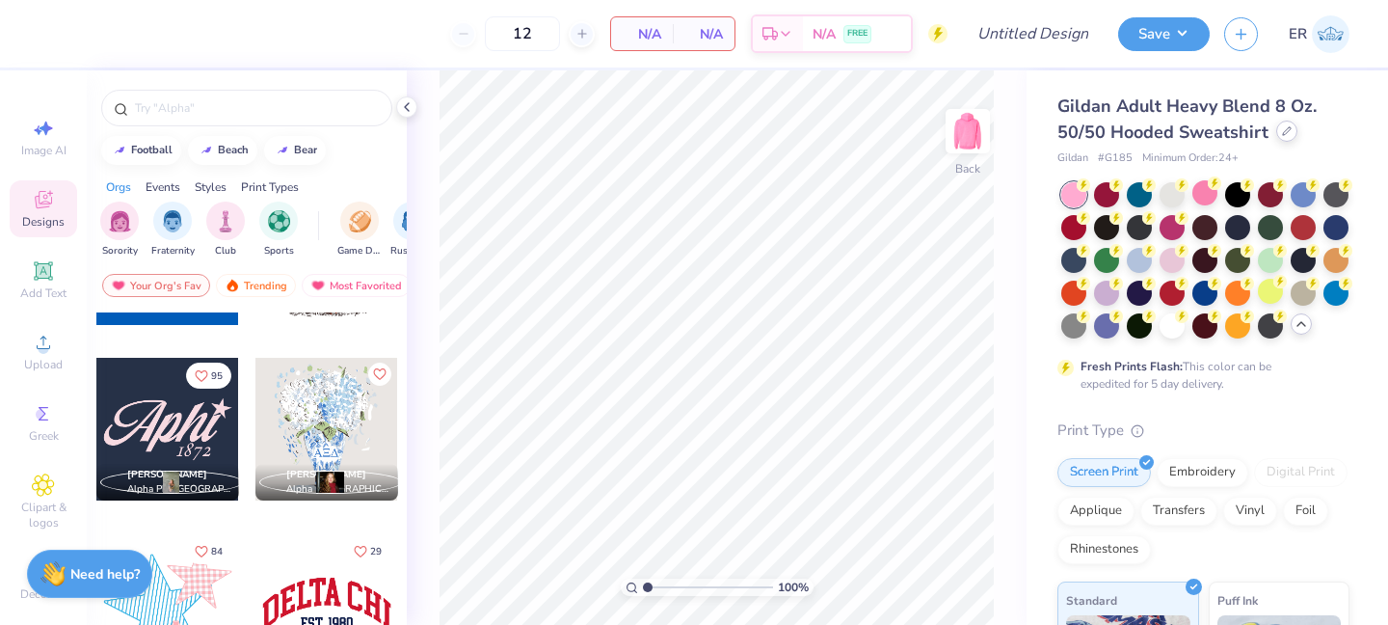
click at [1276, 134] on div at bounding box center [1286, 130] width 21 height 21
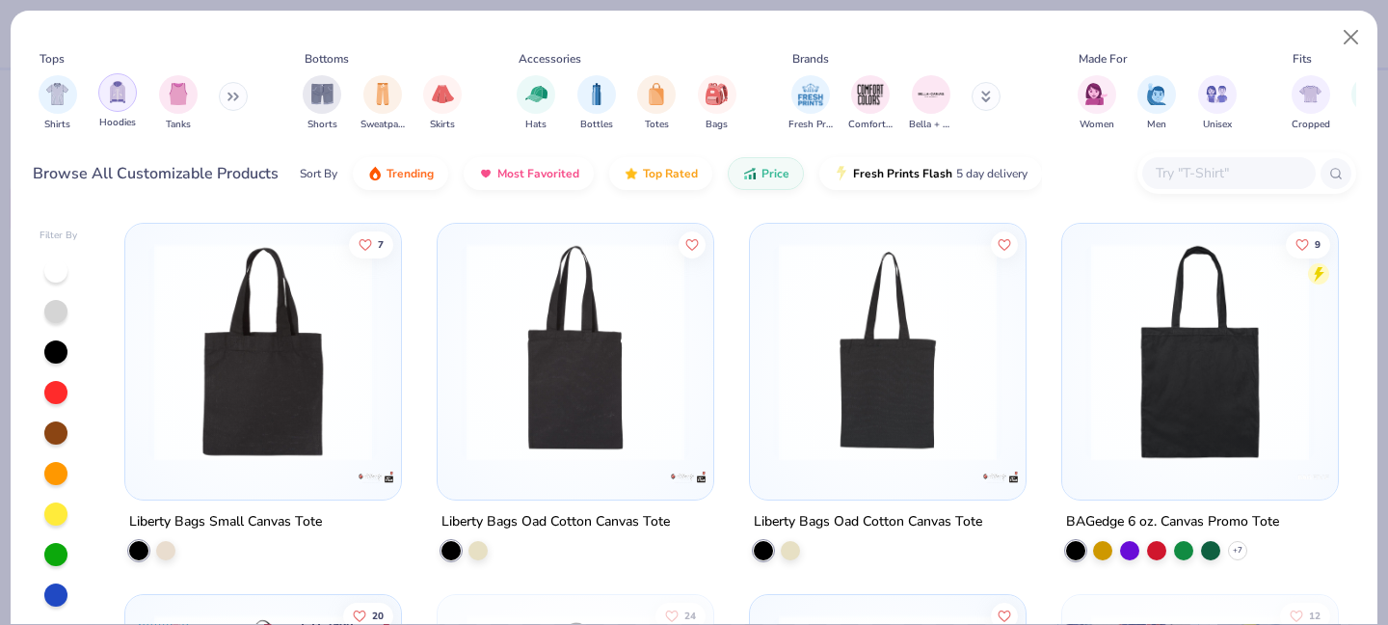
click at [105, 107] on div "filter for Hoodies" at bounding box center [117, 92] width 39 height 39
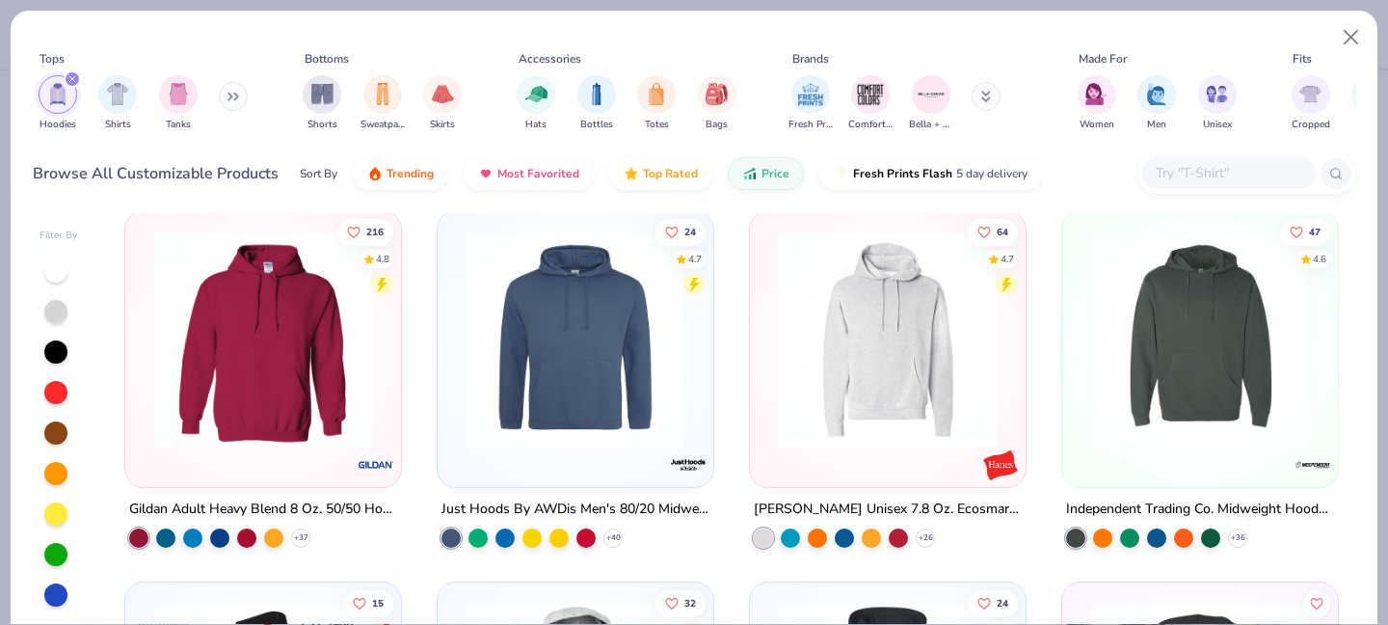
scroll to position [381, 0]
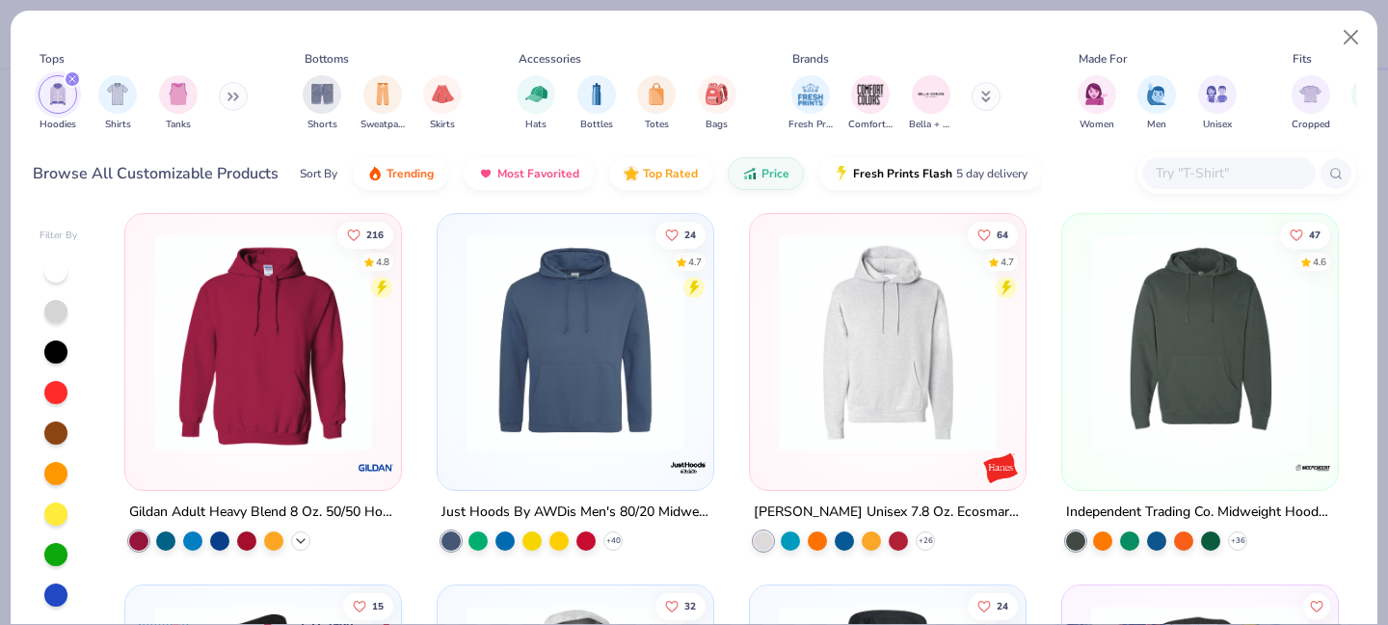
click at [294, 532] on icon at bounding box center [300, 539] width 15 height 15
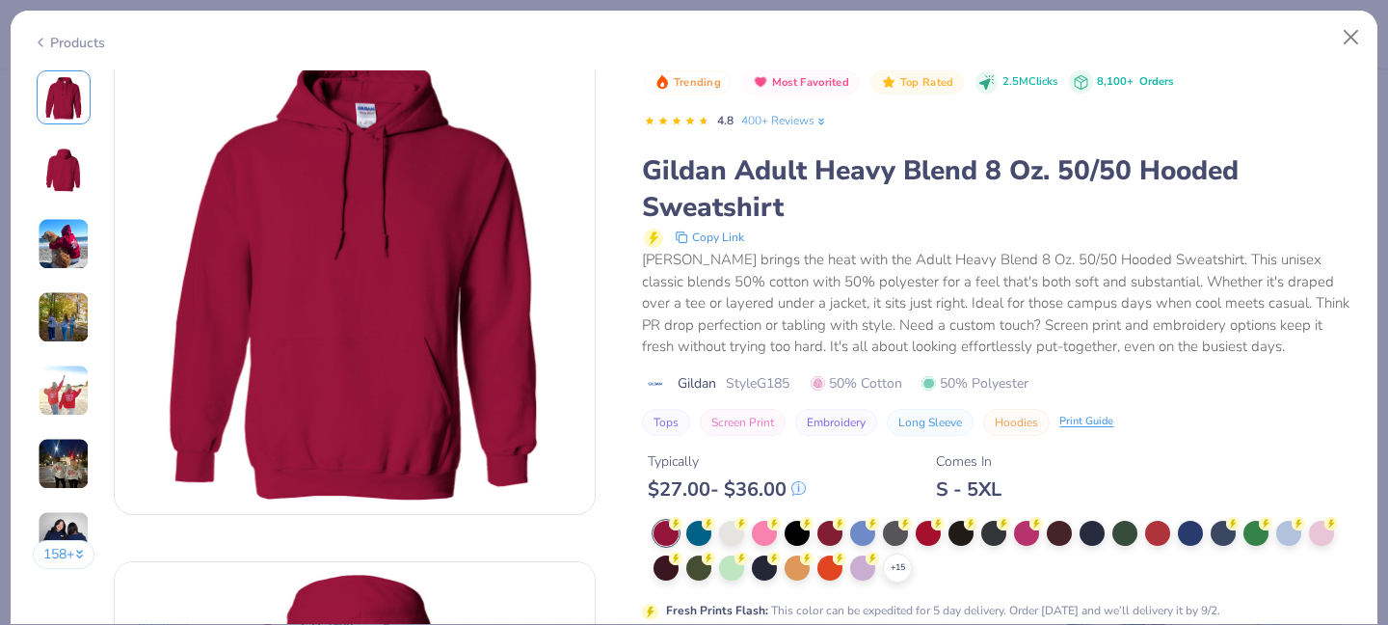
scroll to position [47, 0]
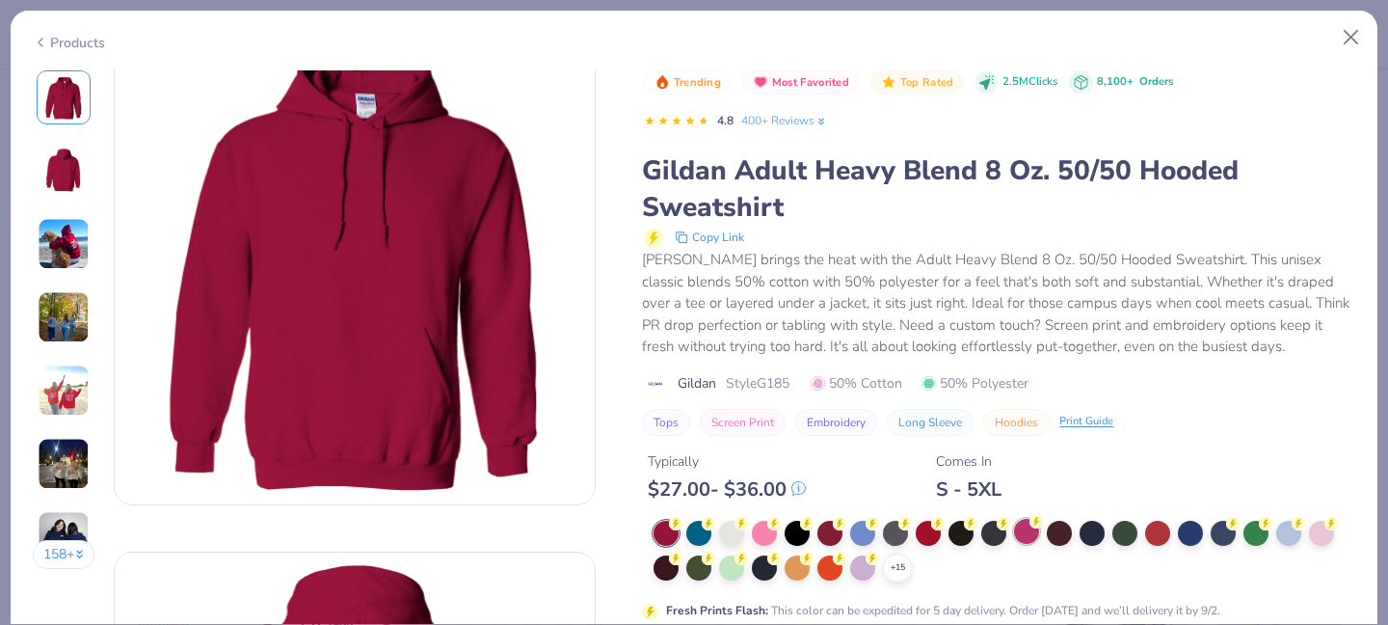
click at [1030, 531] on div at bounding box center [1026, 531] width 25 height 25
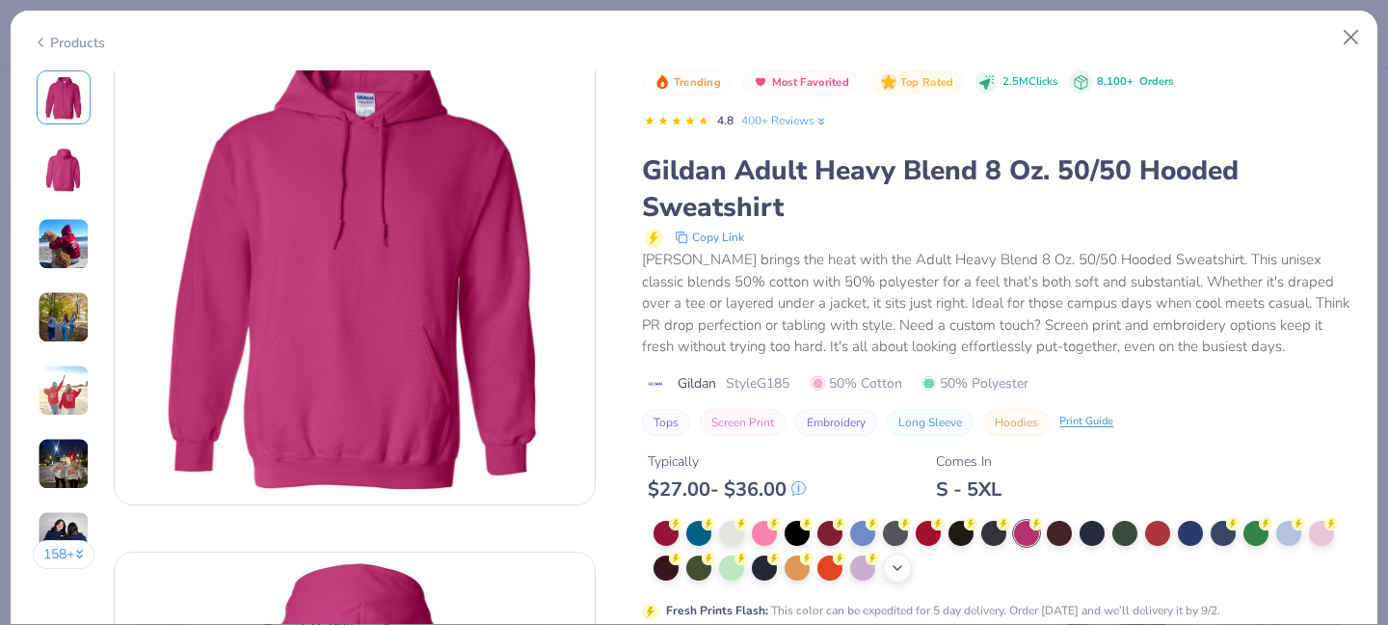
click at [891, 565] on icon at bounding box center [897, 567] width 15 height 15
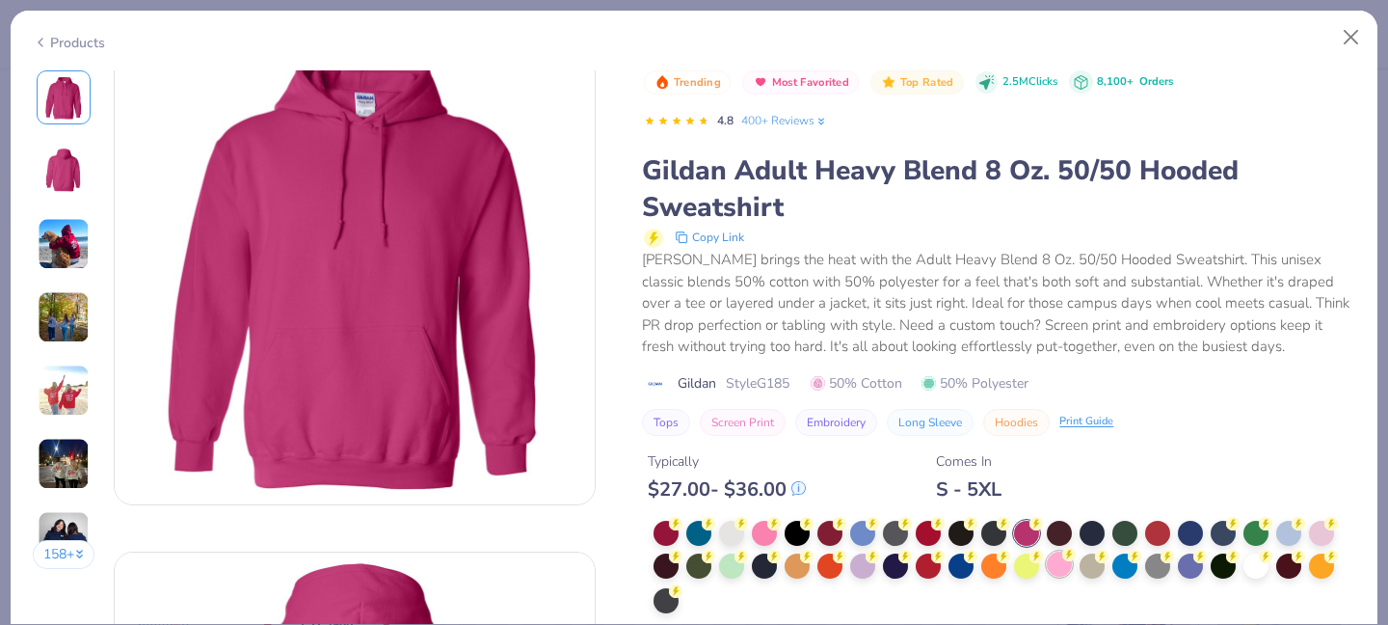
click at [1057, 560] on div at bounding box center [1059, 563] width 25 height 25
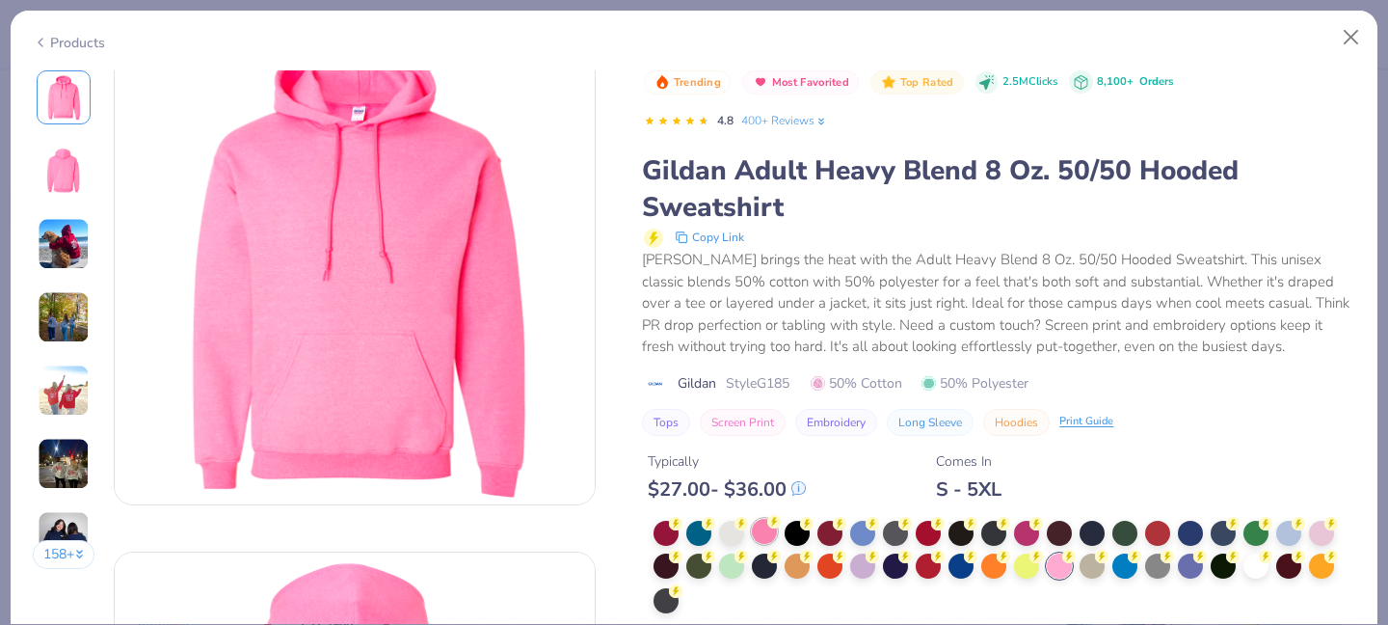
click at [760, 532] on div at bounding box center [764, 531] width 25 height 25
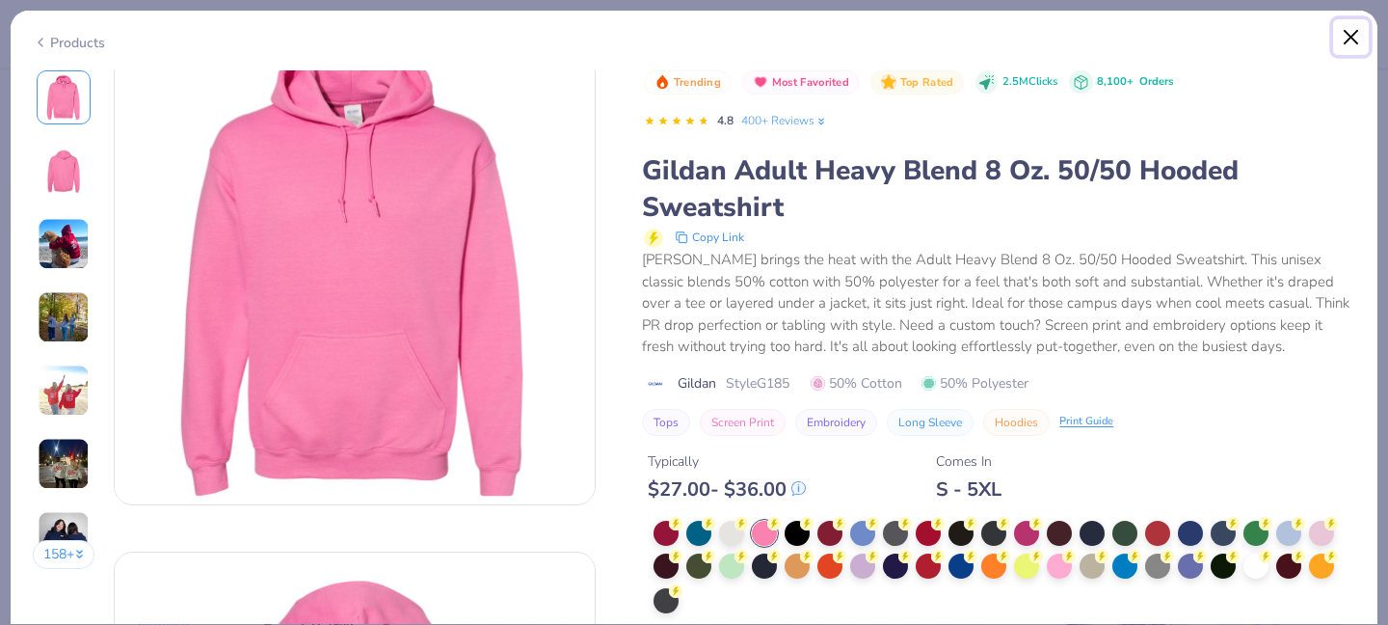
click at [1343, 28] on button "Close" at bounding box center [1351, 37] width 37 height 37
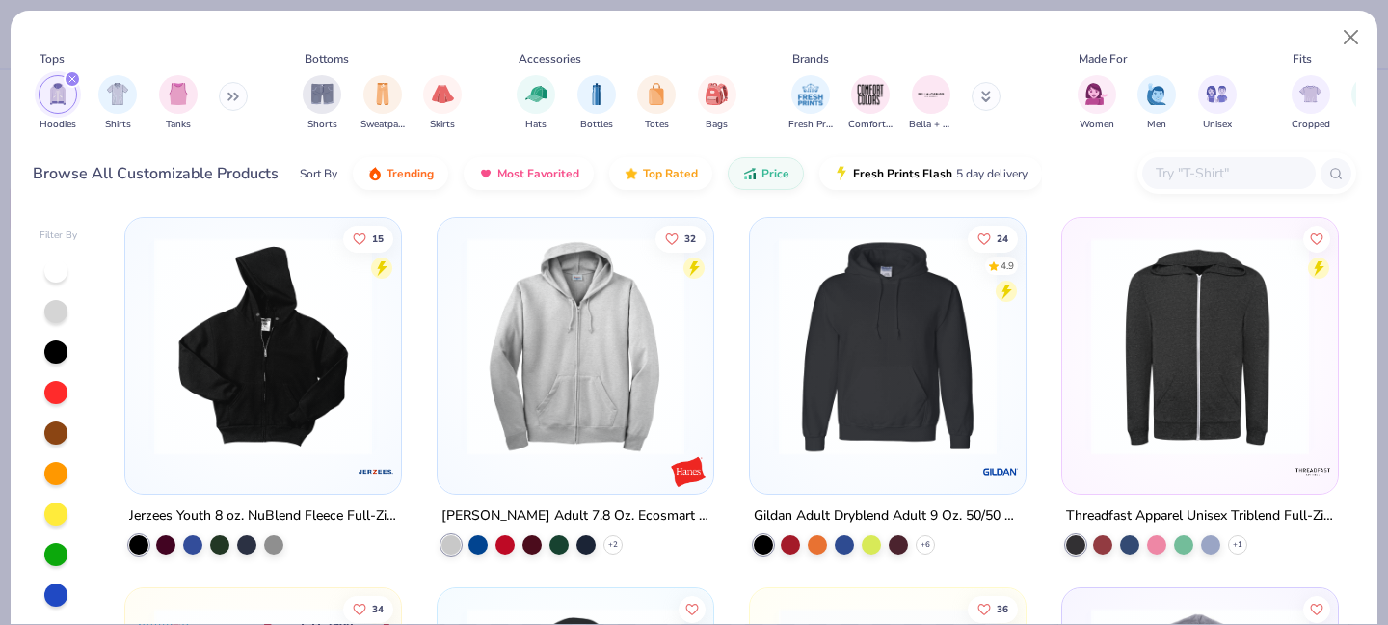
scroll to position [749, 0]
click at [922, 349] on img at bounding box center [887, 344] width 237 height 218
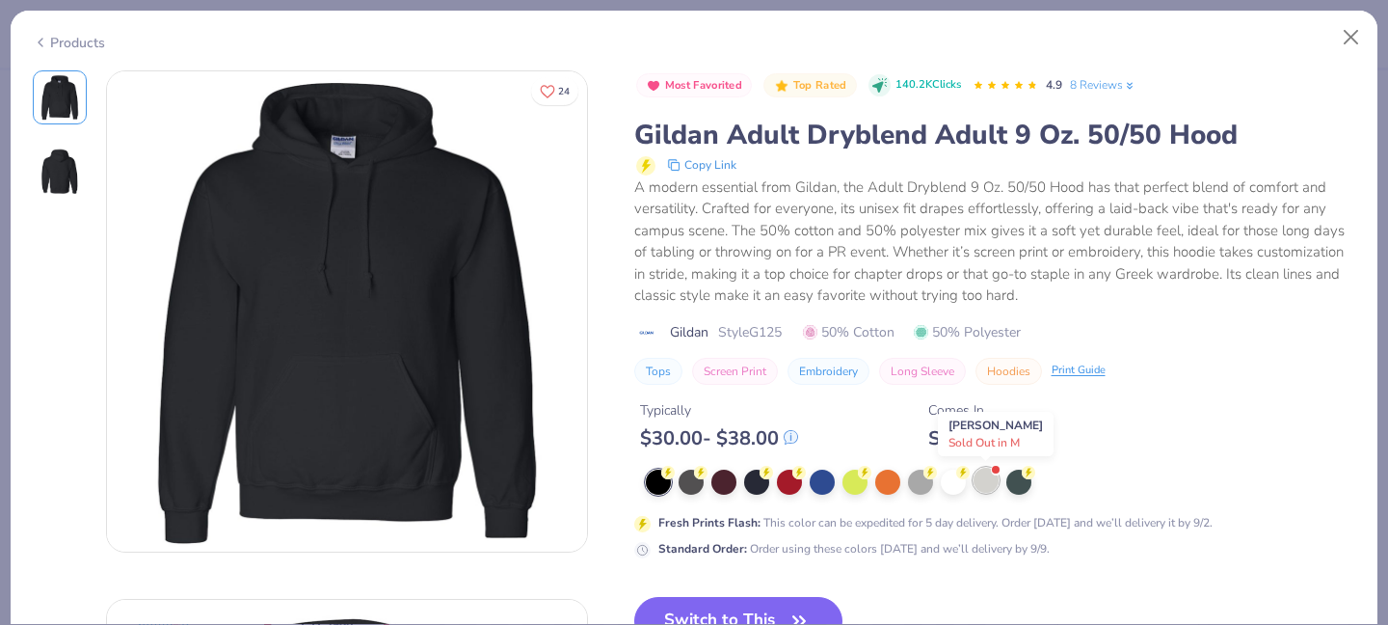
click at [989, 474] on div at bounding box center [986, 480] width 25 height 25
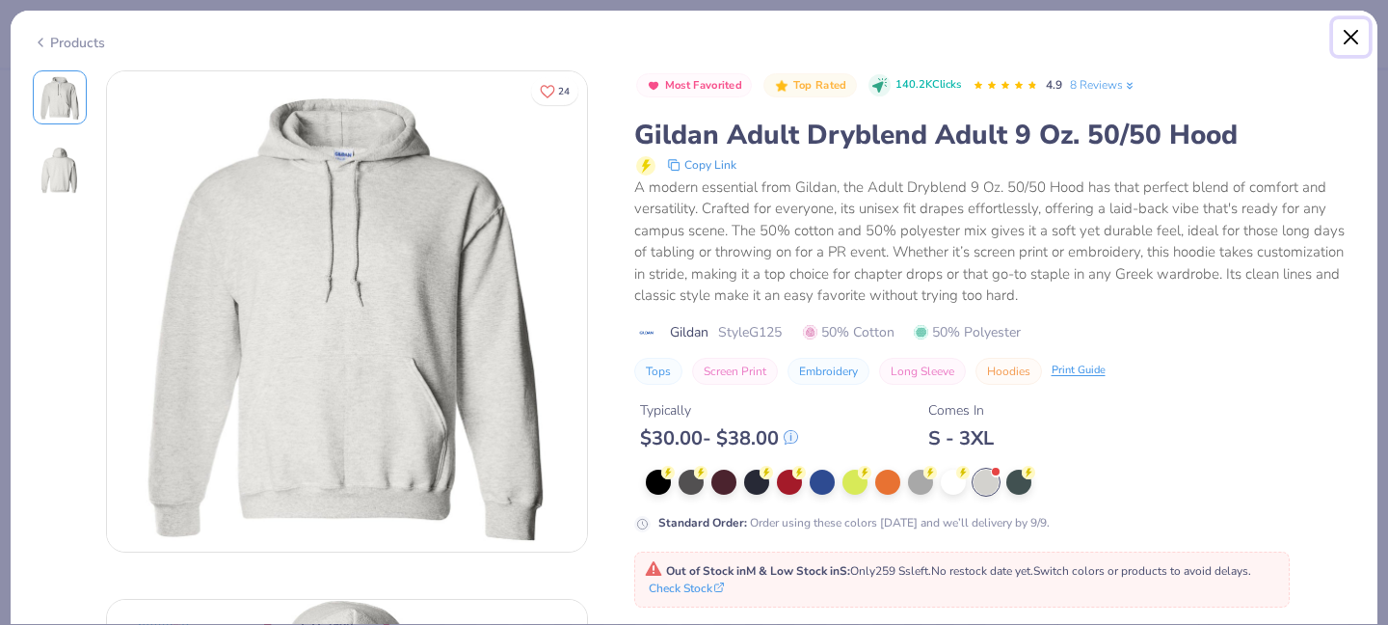
click at [1340, 39] on button "Close" at bounding box center [1351, 37] width 37 height 37
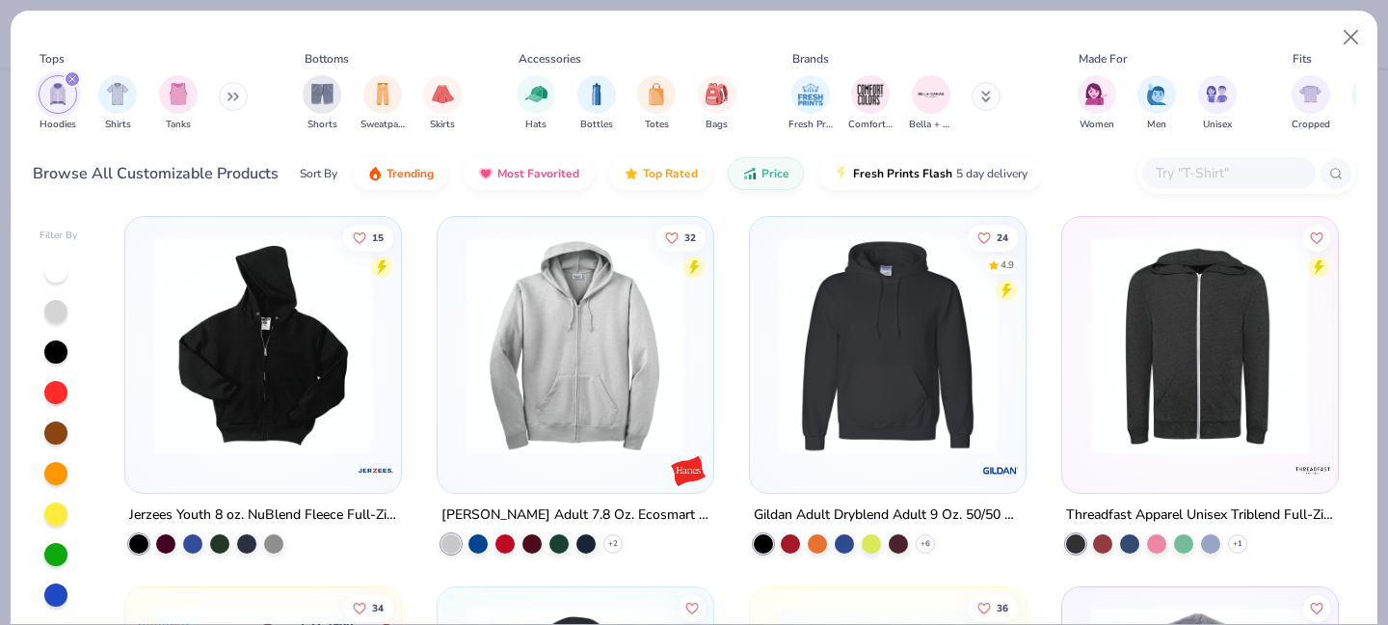
scroll to position [1160, 0]
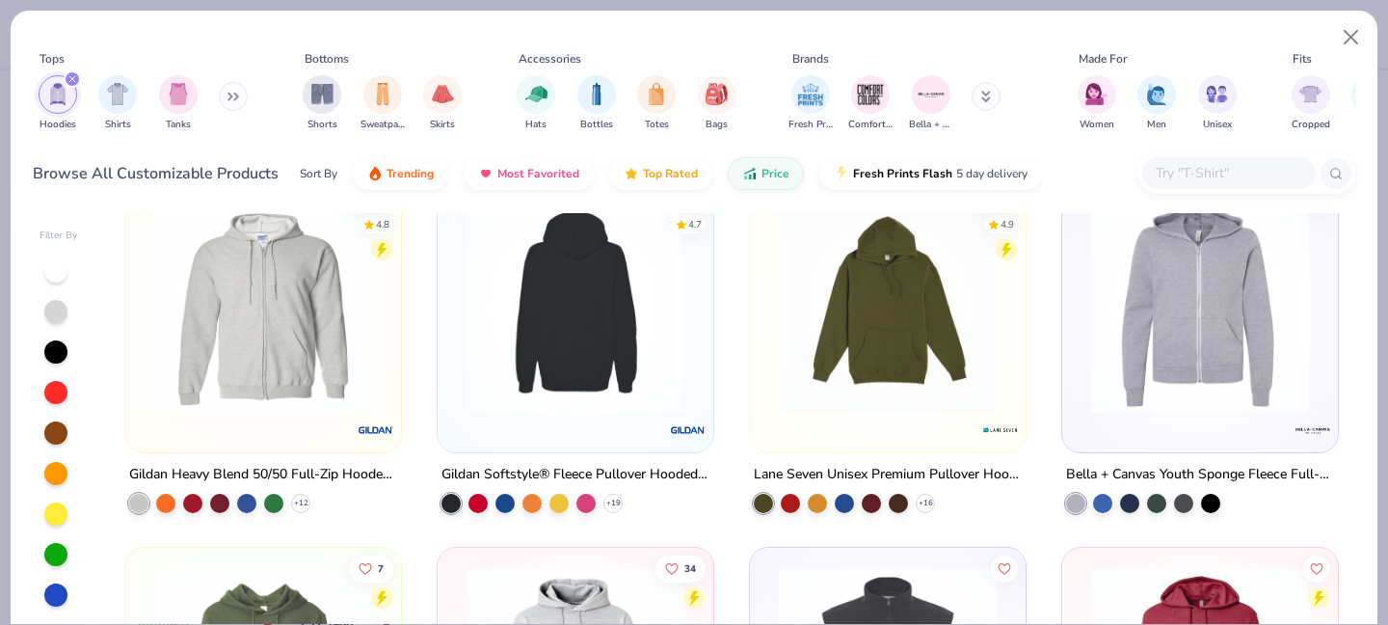
click at [558, 328] on img at bounding box center [575, 305] width 237 height 218
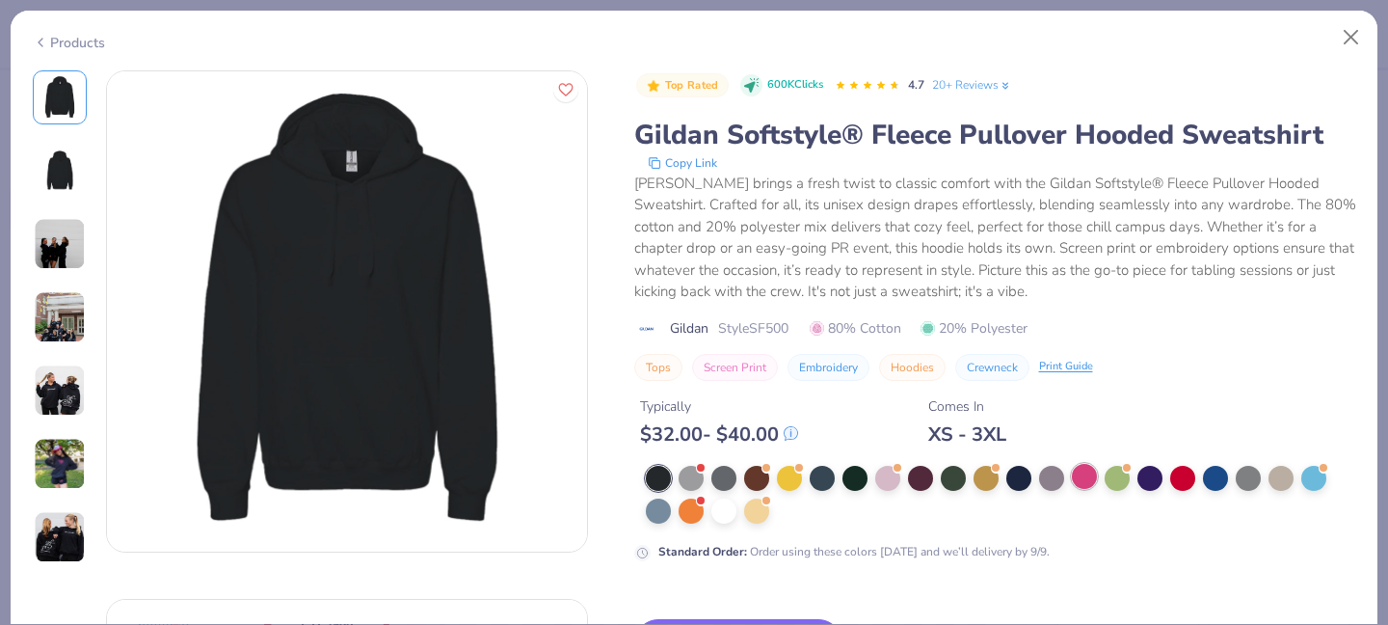
scroll to position [51, 0]
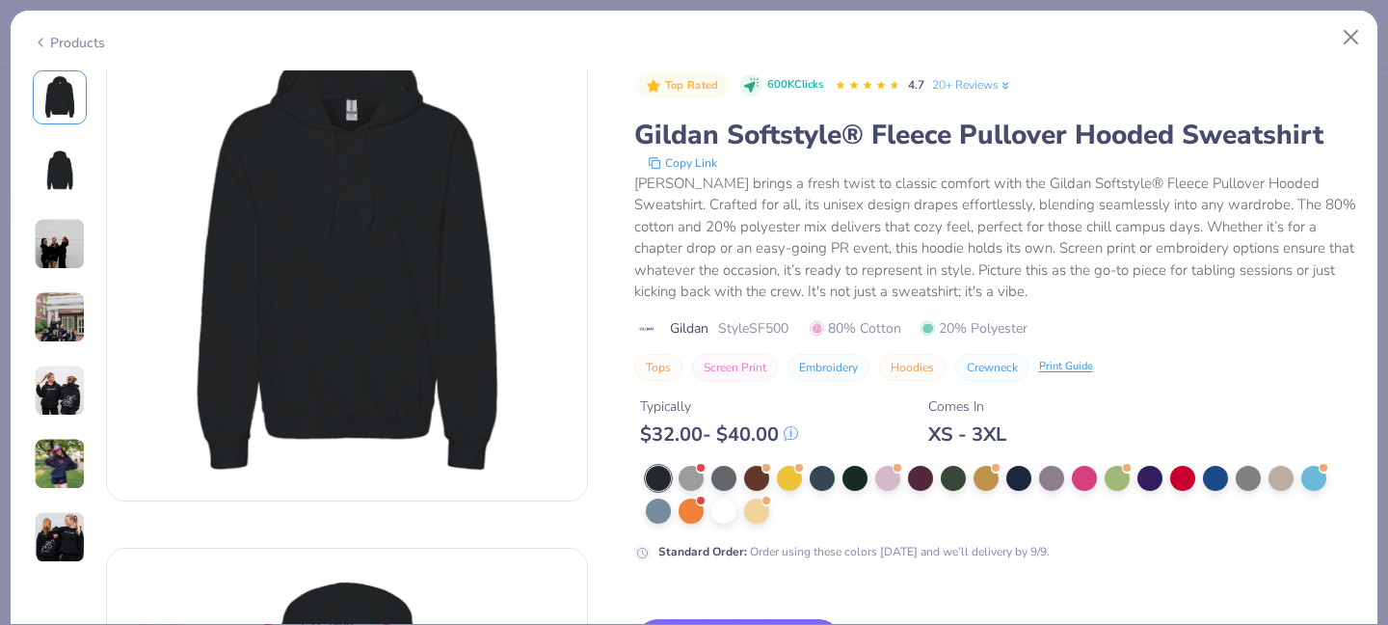
click at [1102, 469] on div at bounding box center [1001, 495] width 710 height 58
click at [1091, 469] on div at bounding box center [1084, 476] width 25 height 25
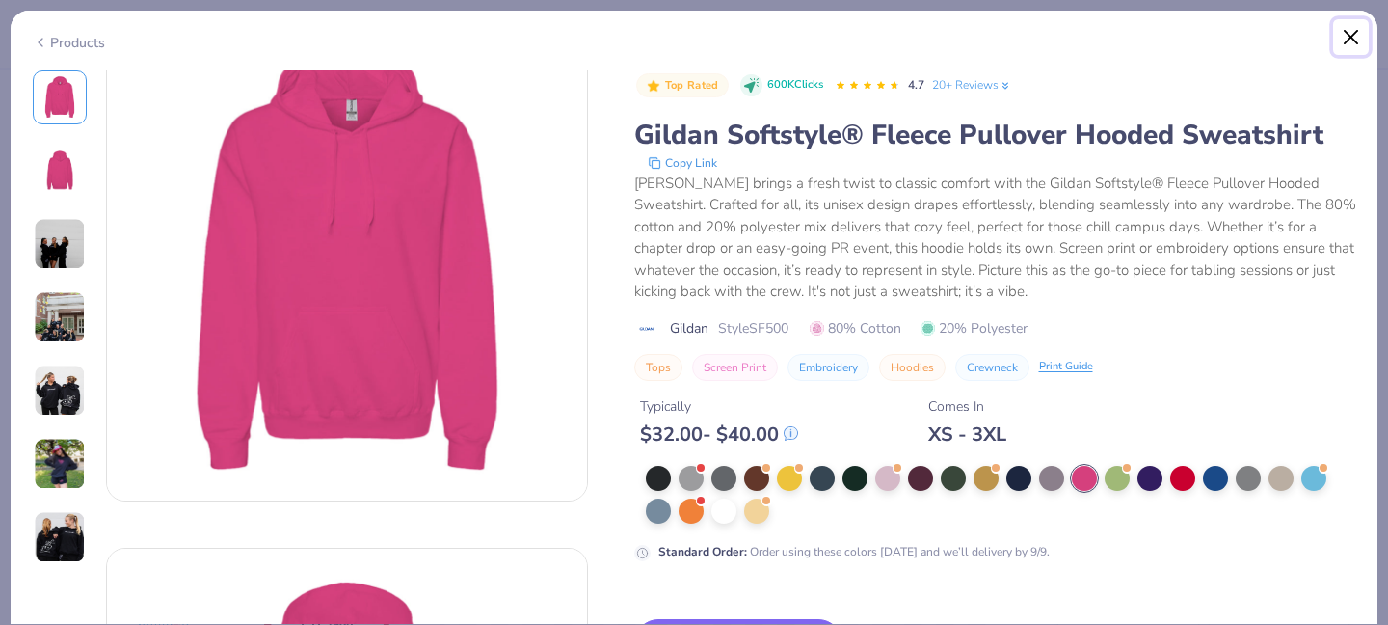
click at [1340, 47] on button "Close" at bounding box center [1351, 37] width 37 height 37
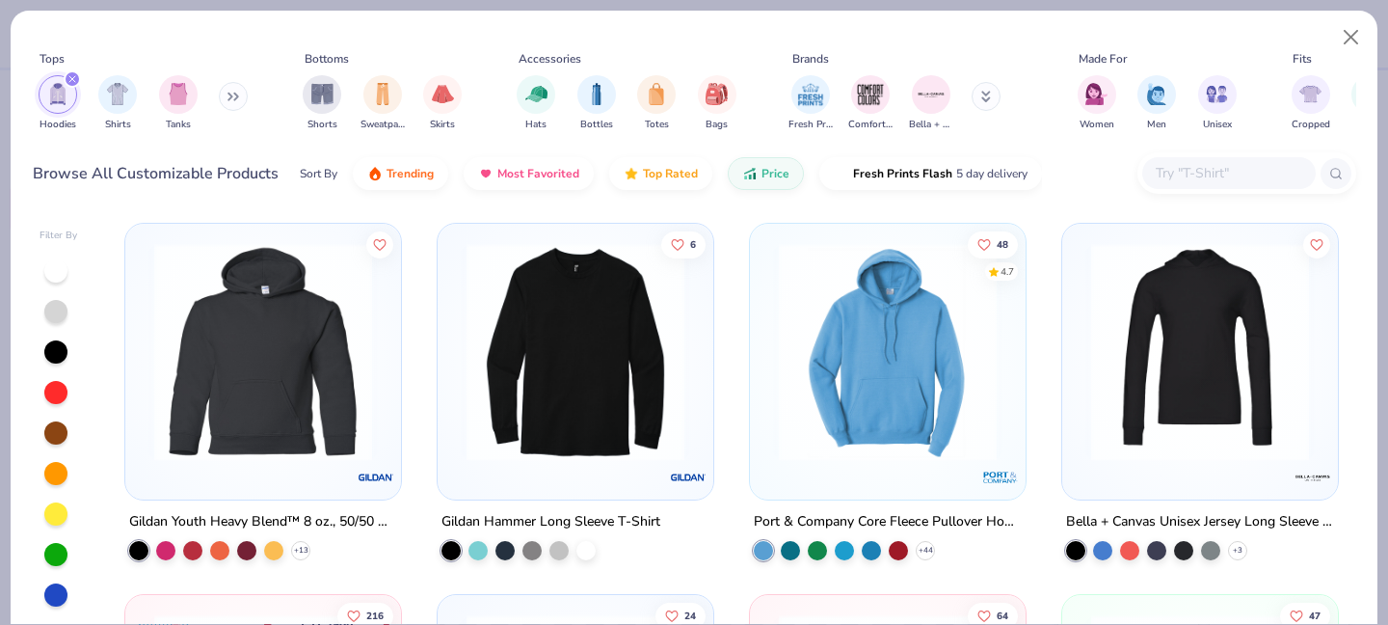
scroll to position [406, 0]
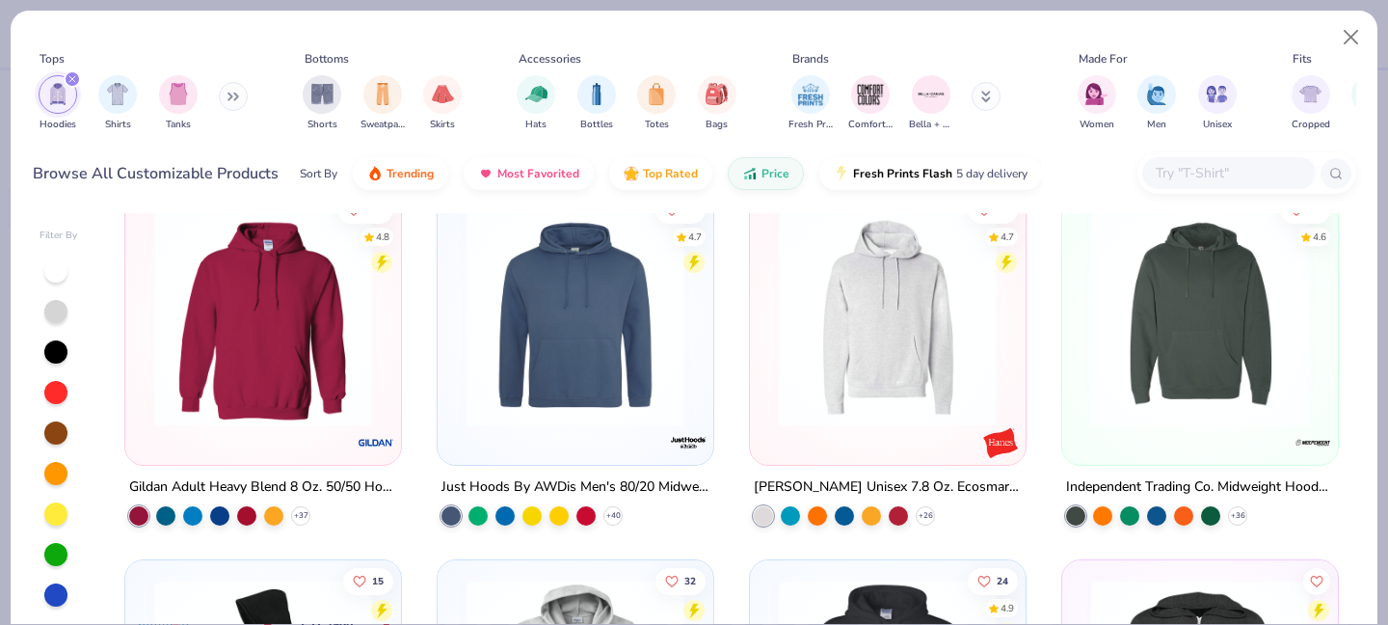
click at [849, 379] on img at bounding box center [887, 317] width 237 height 218
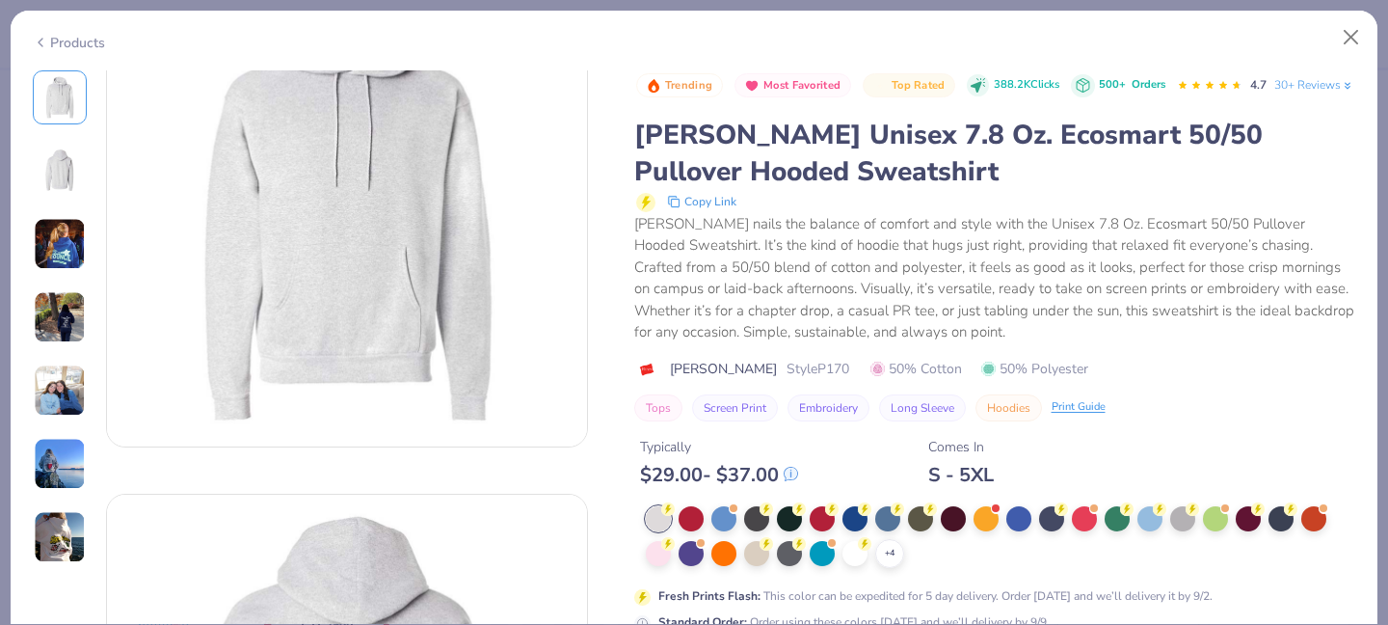
scroll to position [106, 0]
click at [659, 564] on div at bounding box center [658, 551] width 25 height 25
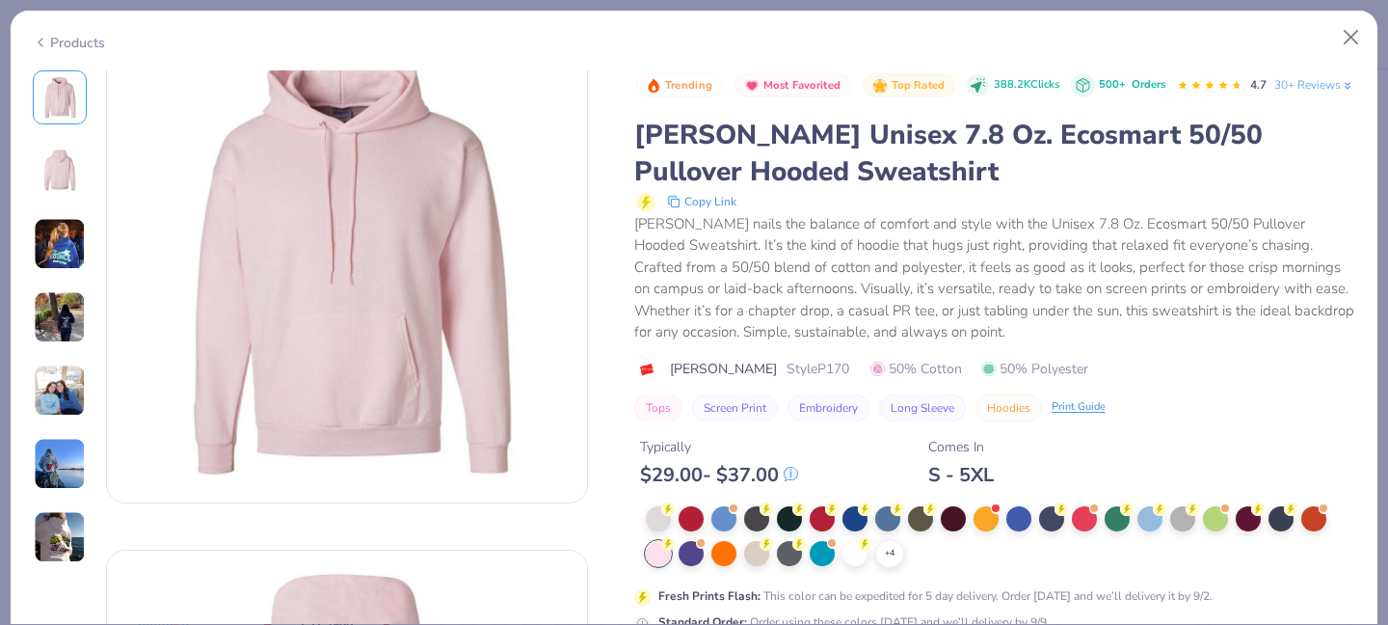
scroll to position [73, 0]
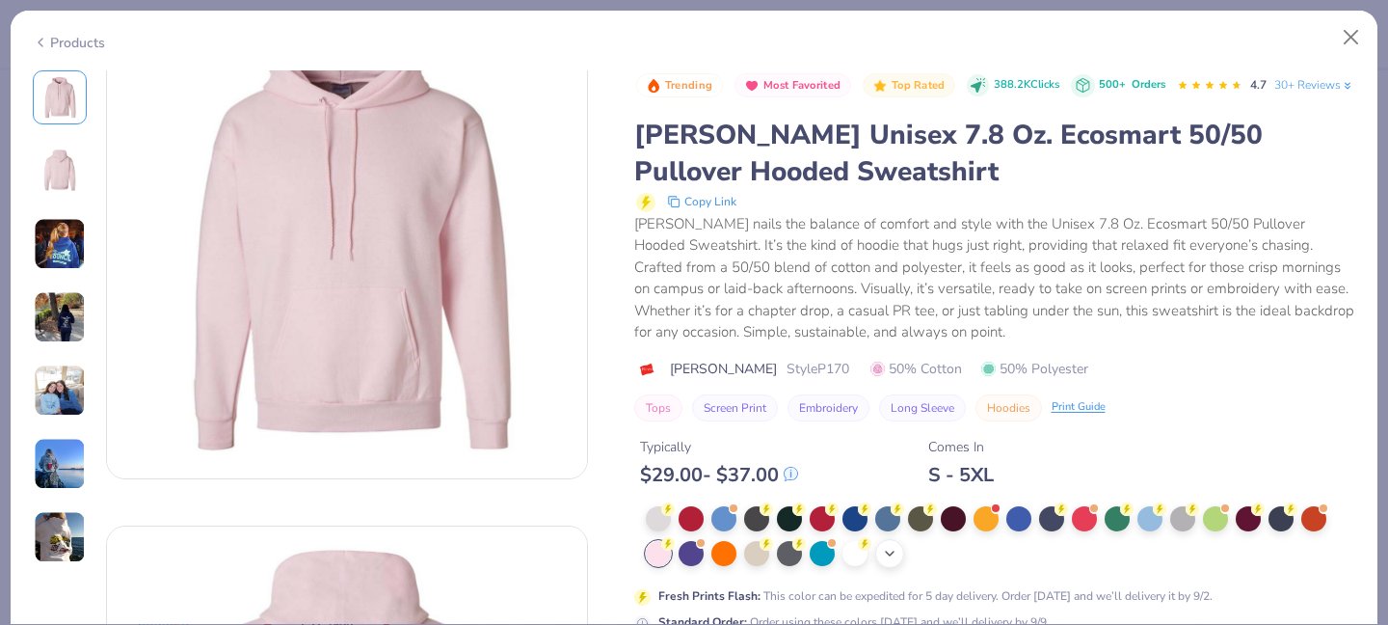
click at [886, 568] on div "+ 4" at bounding box center [889, 553] width 29 height 29
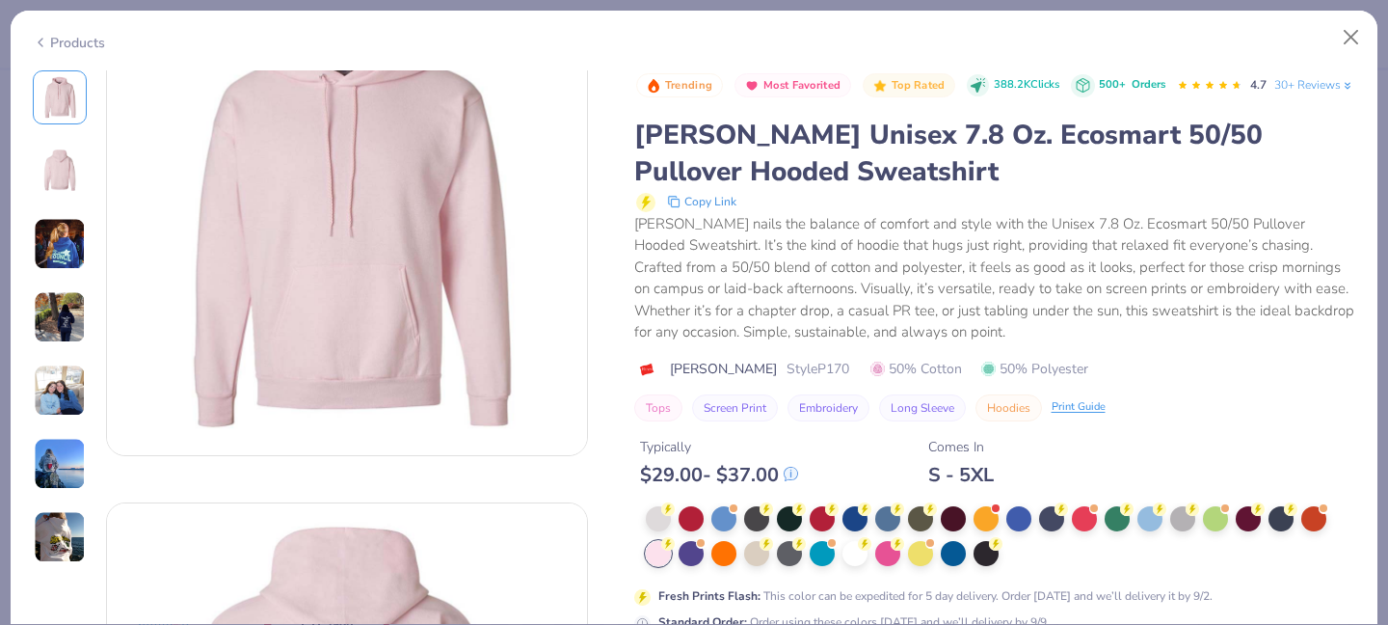
scroll to position [0, 0]
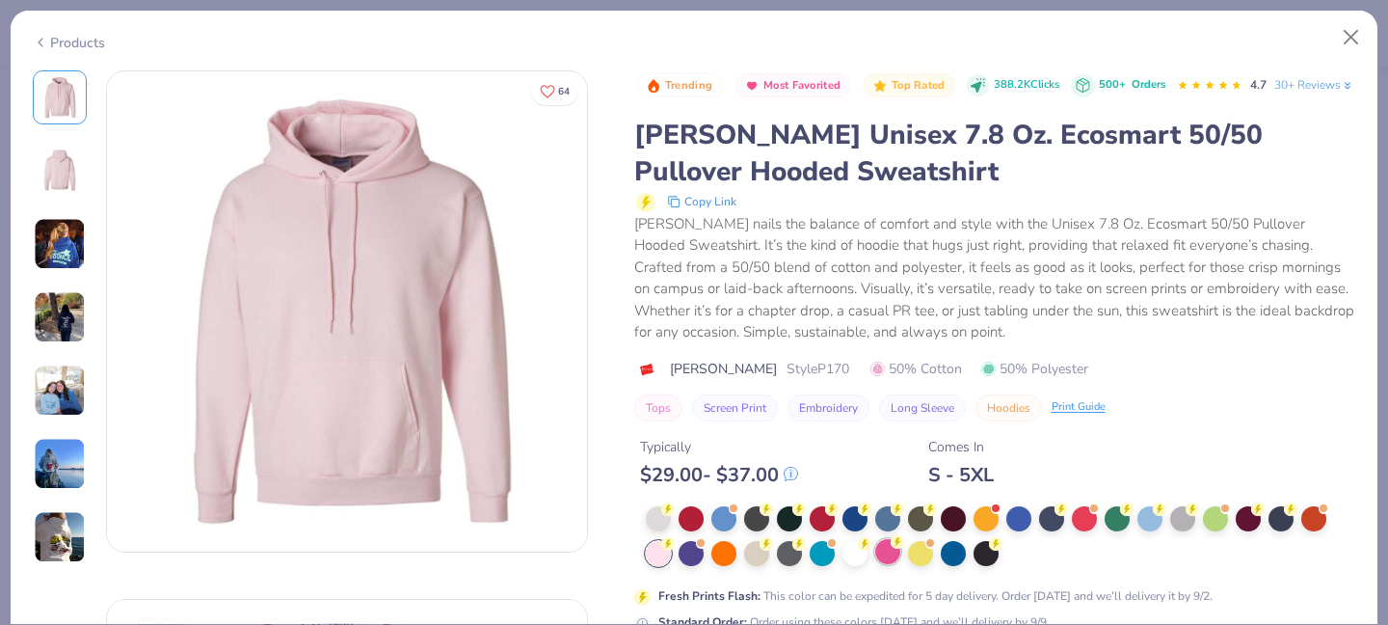
click at [876, 564] on div at bounding box center [887, 551] width 25 height 25
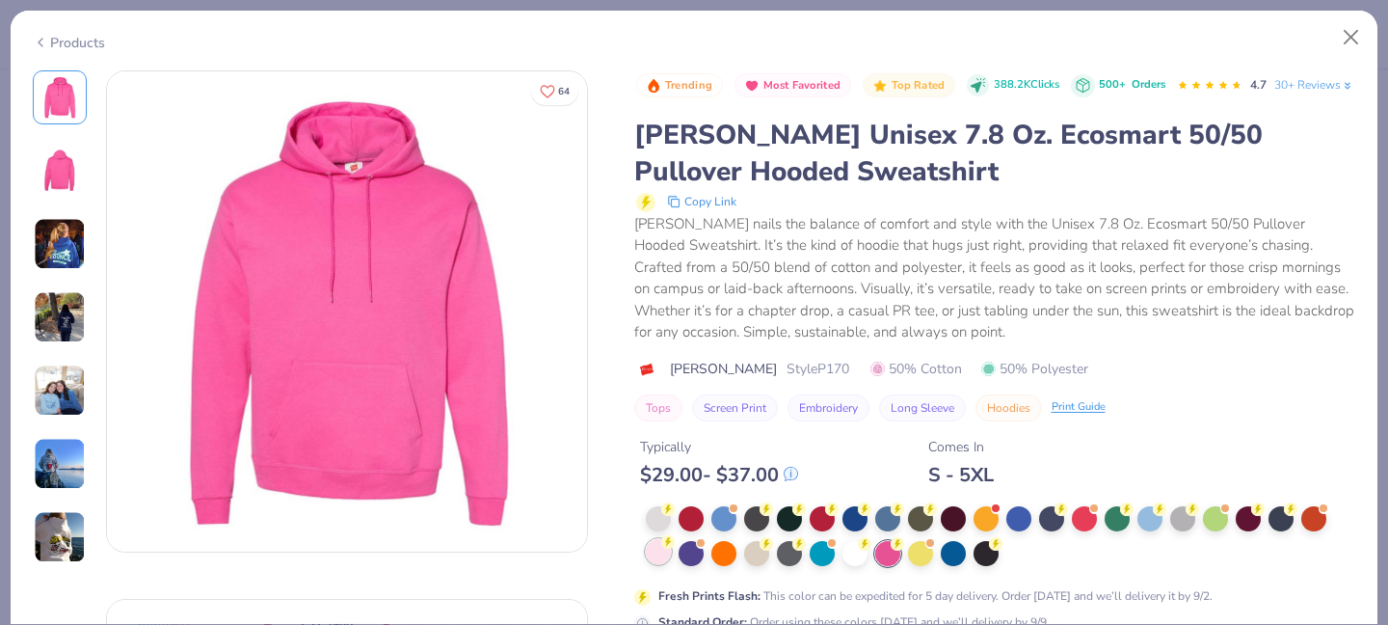
click at [658, 564] on div at bounding box center [658, 551] width 25 height 25
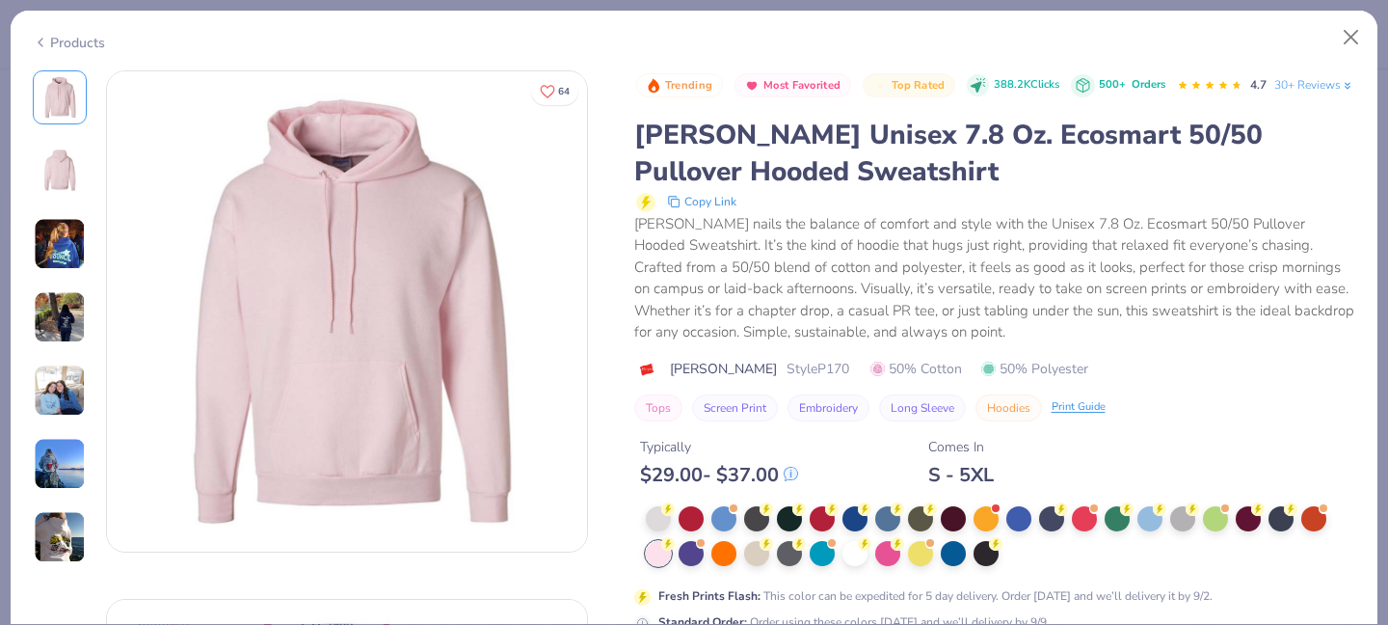
click at [72, 170] on img at bounding box center [60, 170] width 46 height 46
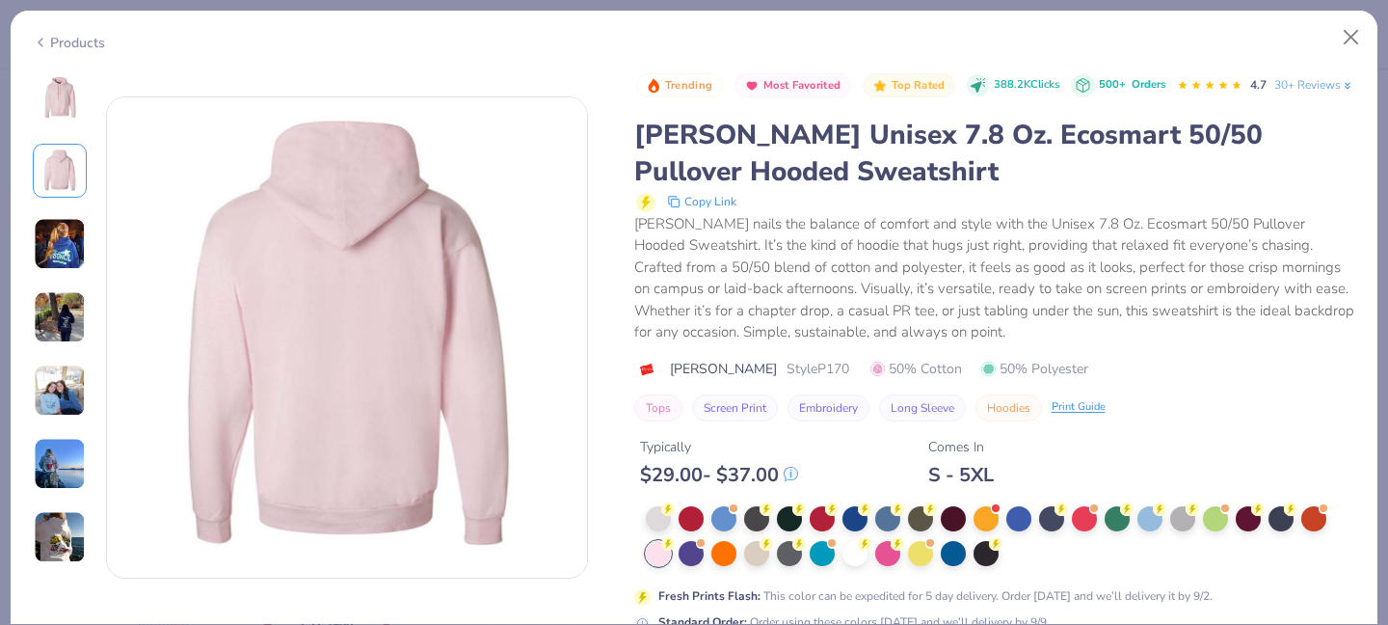
scroll to position [528, 0]
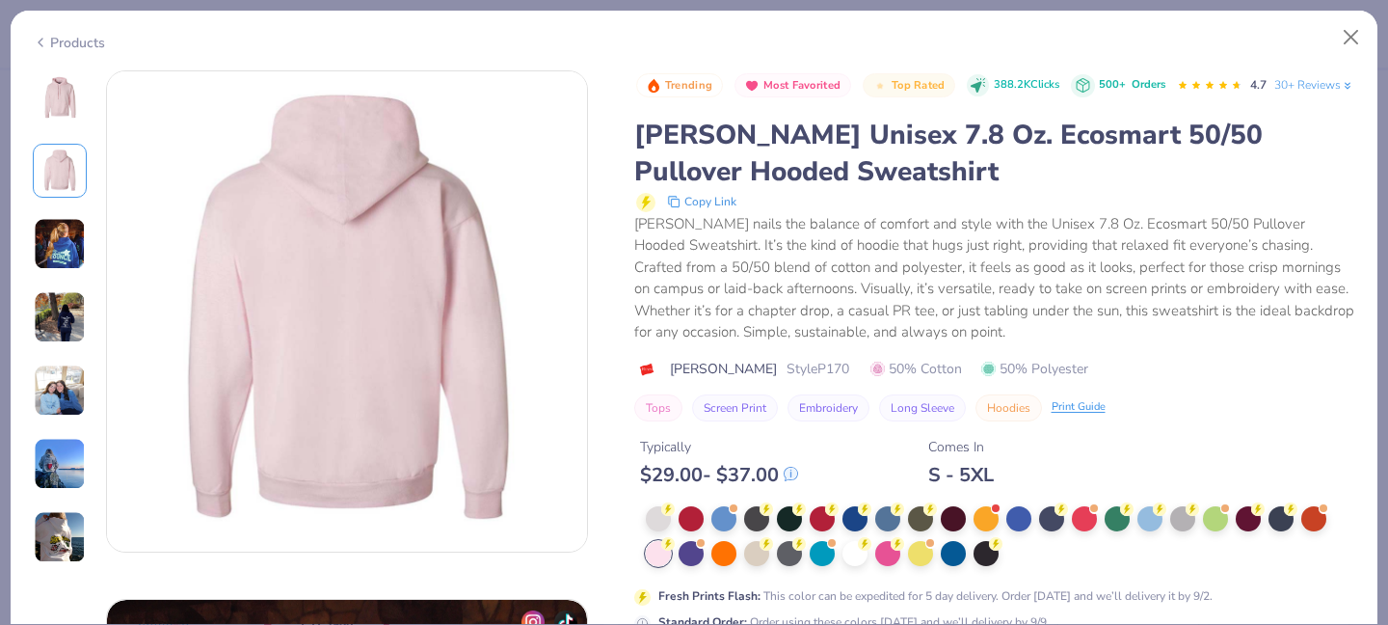
click at [77, 242] on img at bounding box center [60, 244] width 52 height 52
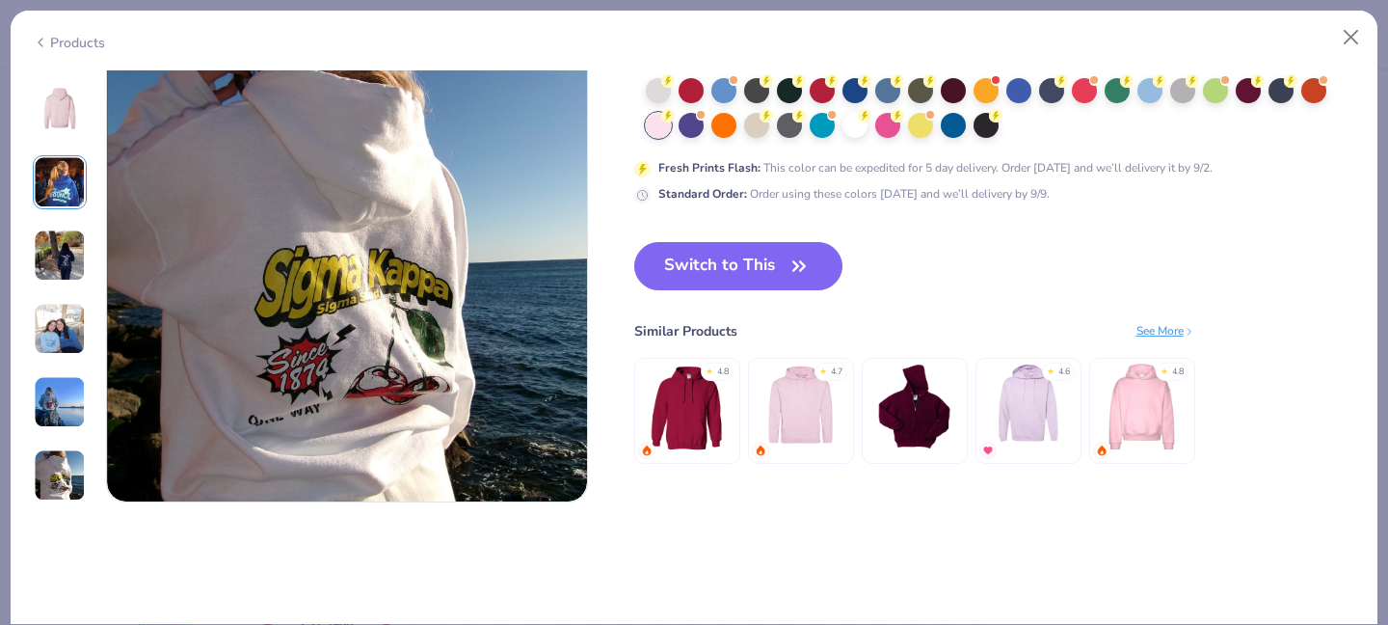
scroll to position [3206, 0]
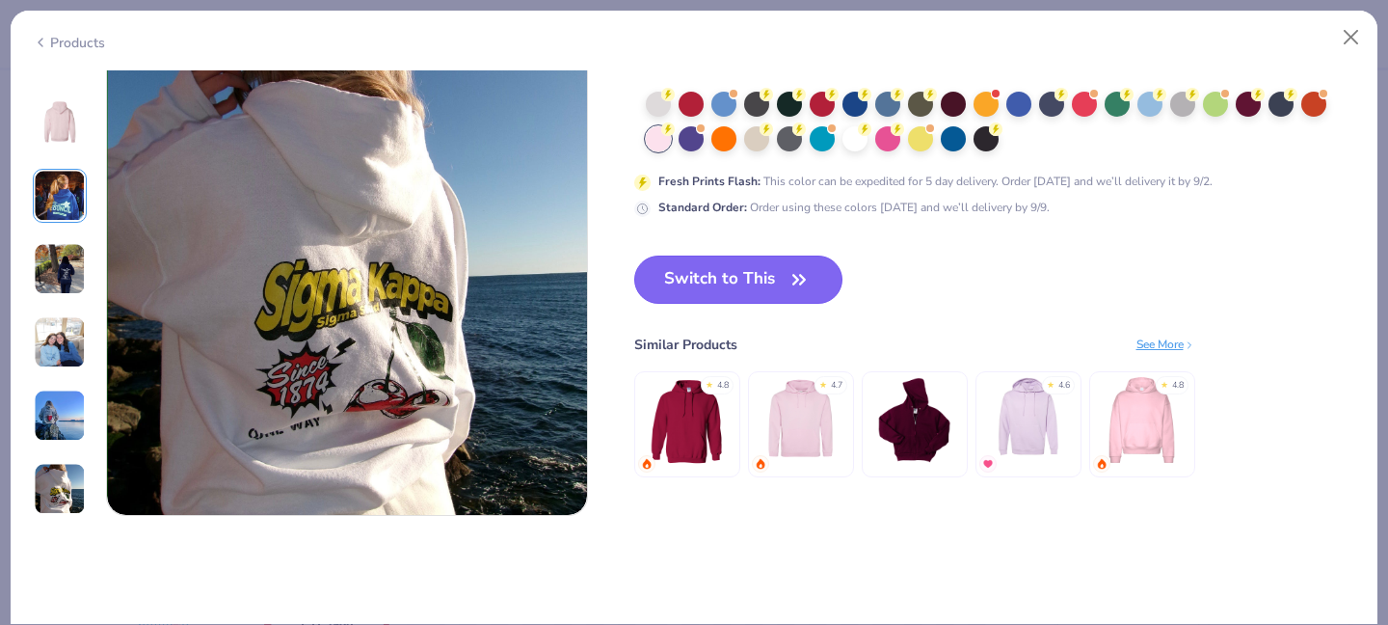
click at [775, 271] on button "Switch to This" at bounding box center [738, 279] width 209 height 48
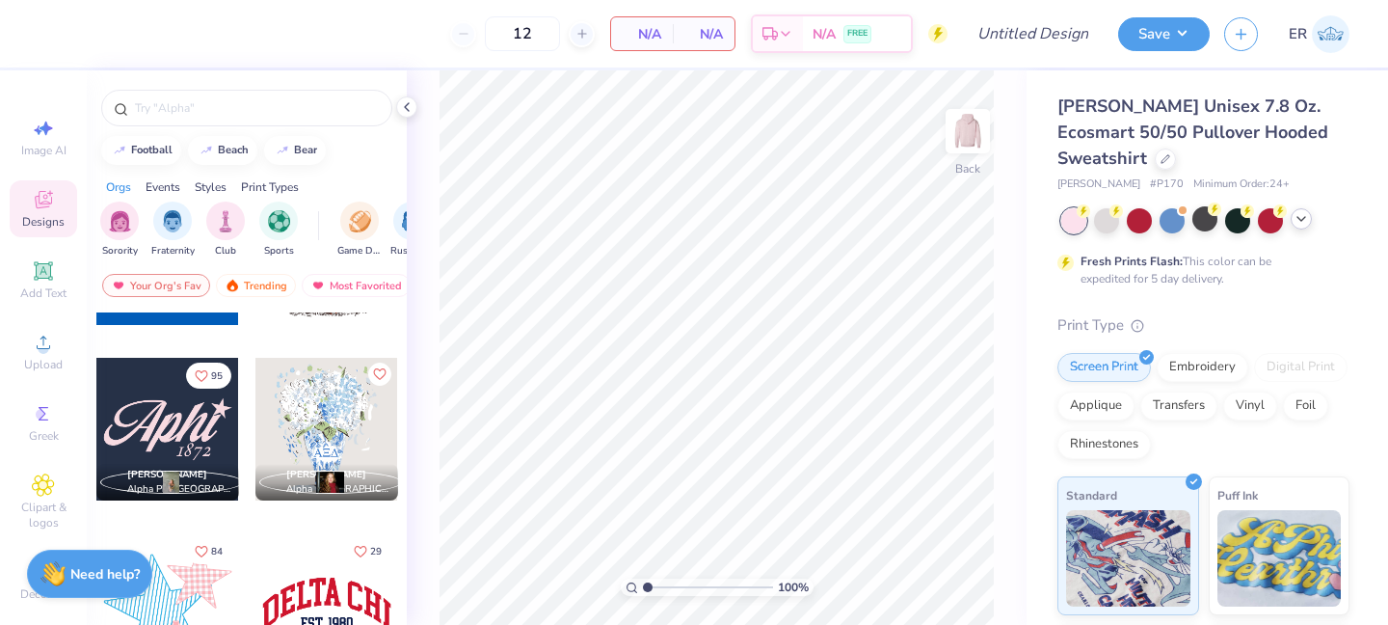
click at [1077, 165] on div "Hanes Unisex 7.8 Oz. Ecosmart 50/50 Pullover Hooded Sweatshirt" at bounding box center [1203, 133] width 292 height 78
click at [1052, 145] on div "Hanes Unisex 7.8 Oz. Ecosmart 50/50 Pullover Hooded Sweatshirt Hanes # P170 Min…" at bounding box center [1207, 491] width 361 height 842
click at [1161, 154] on icon at bounding box center [1166, 157] width 10 height 10
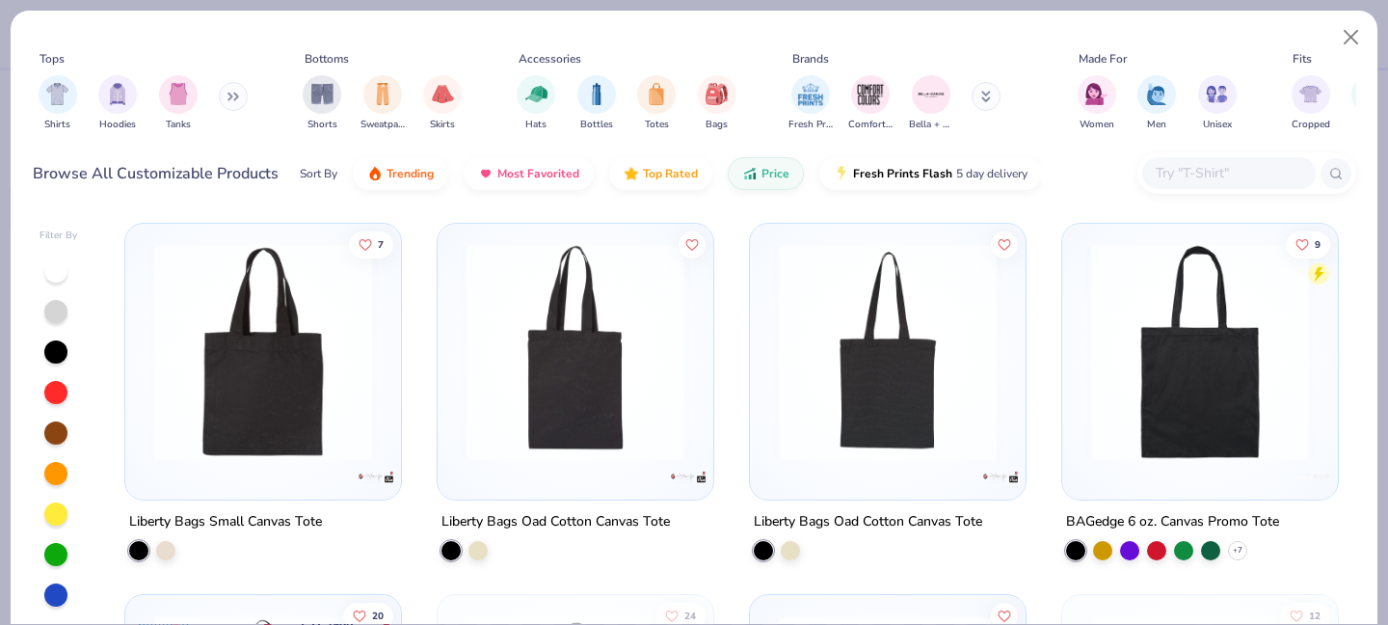
click at [1190, 162] on input "text" at bounding box center [1228, 173] width 148 height 22
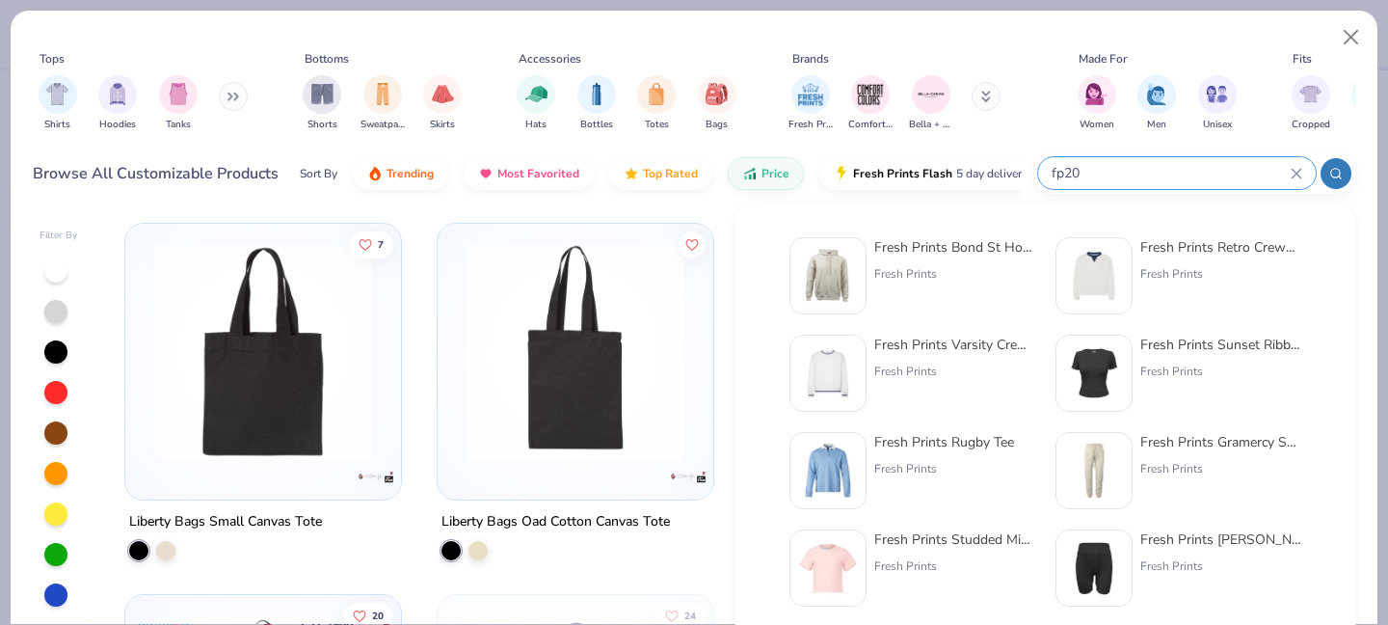
type input "fp20"
click at [981, 248] on div "Fresh Prints Bond St Hoodie" at bounding box center [955, 247] width 162 height 20
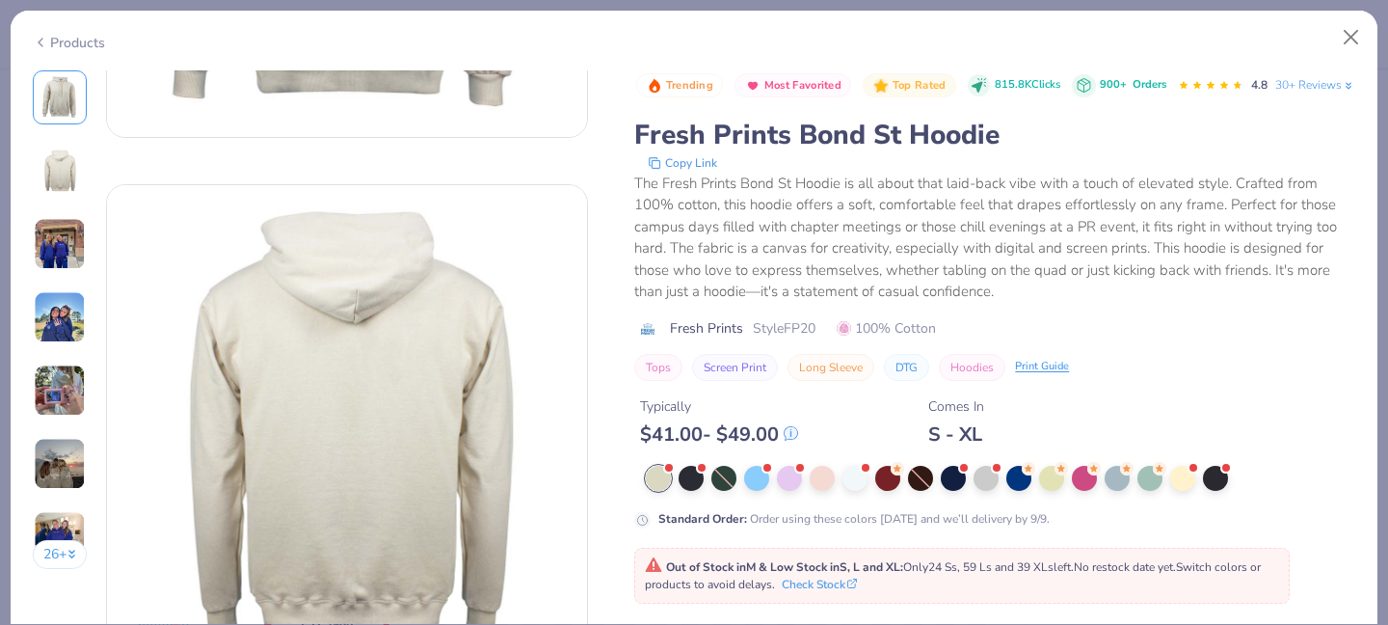
scroll to position [455, 0]
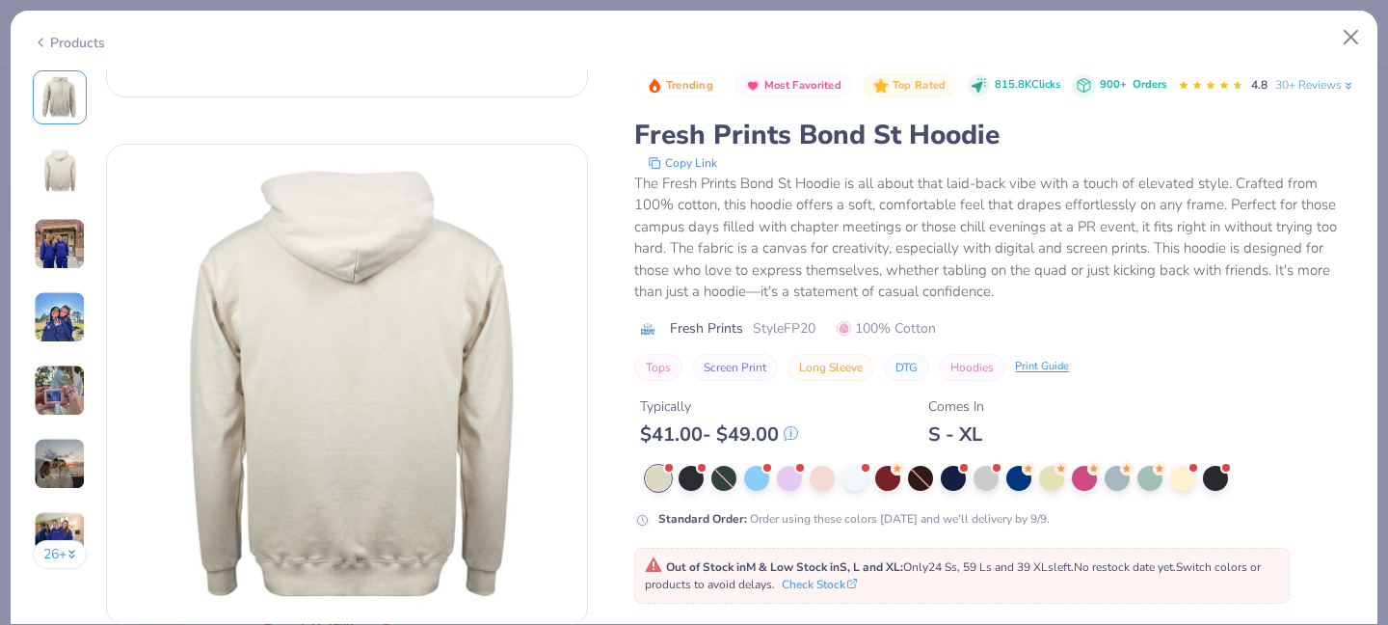
click at [1092, 527] on div "Standard Order : Order using these colors today and we’ll delivery by 9/9." at bounding box center [994, 497] width 721 height 63
click at [1092, 489] on div at bounding box center [1084, 476] width 25 height 25
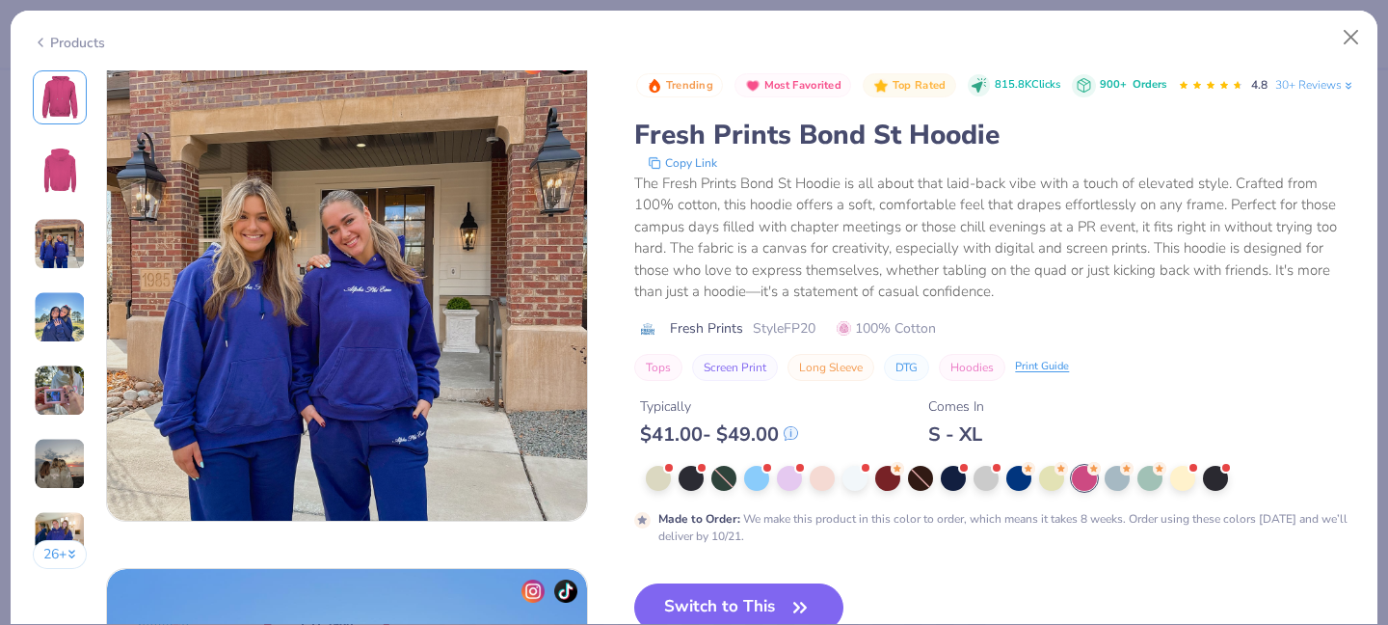
scroll to position [1215, 0]
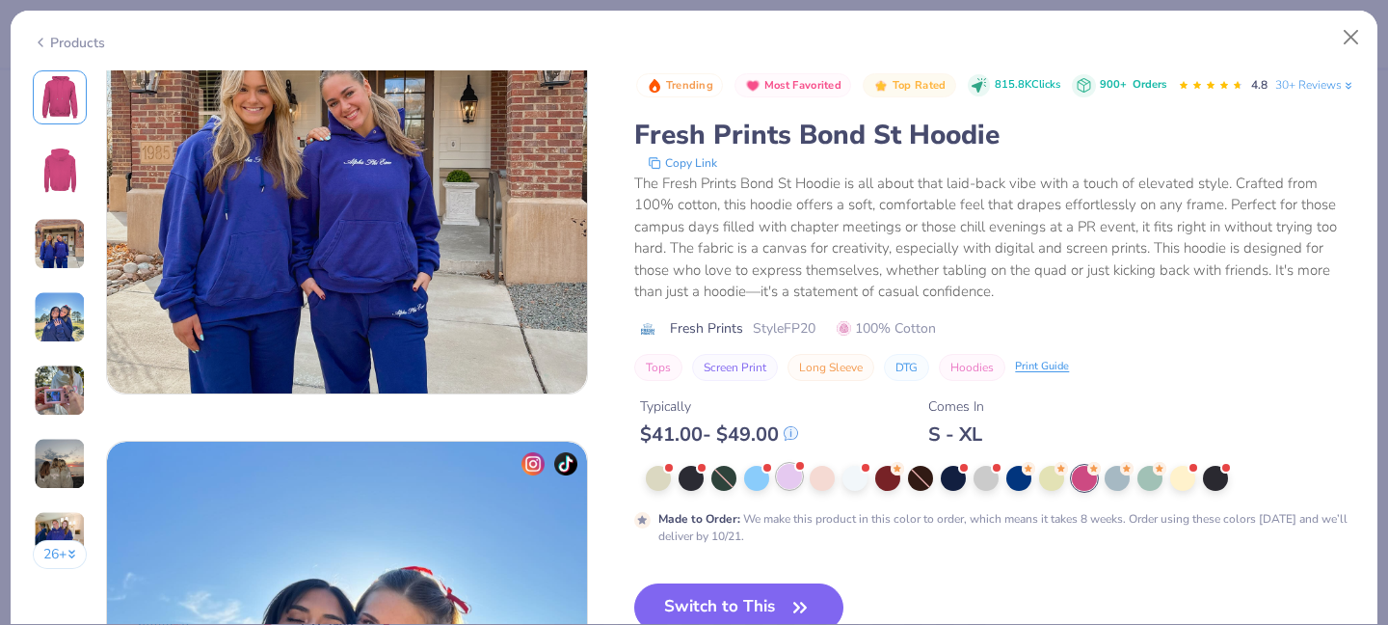
click at [799, 489] on div at bounding box center [789, 476] width 25 height 25
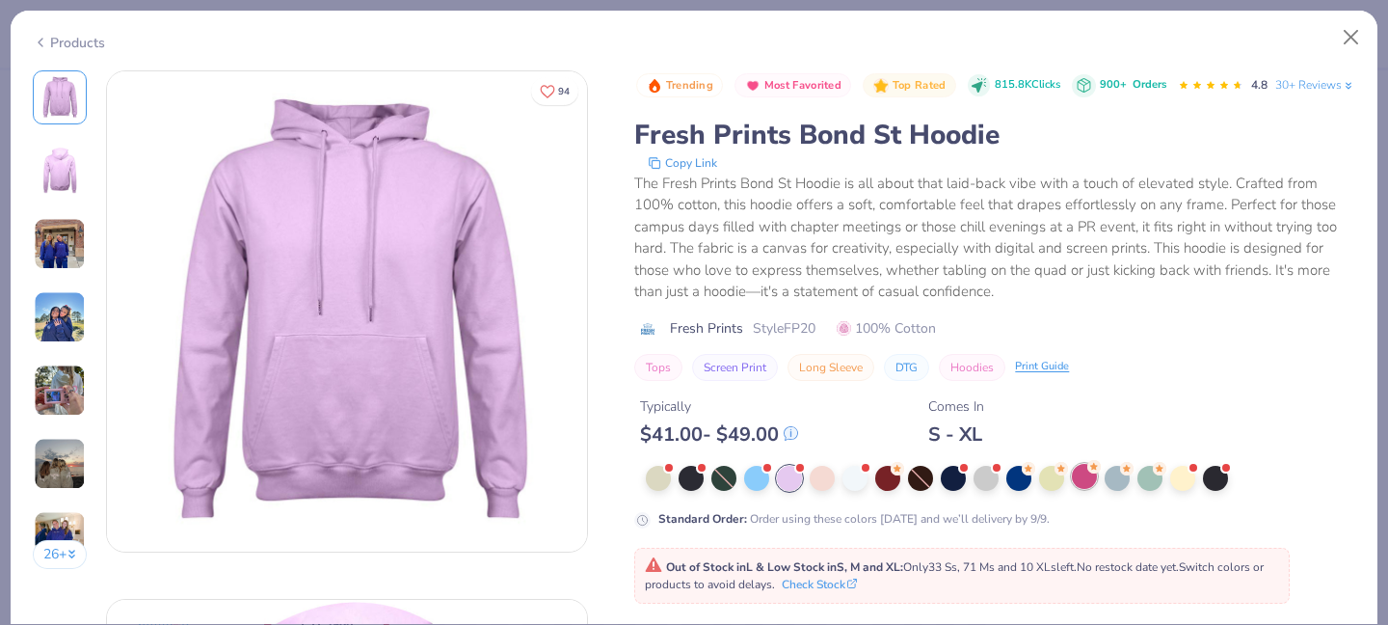
click at [1078, 491] on div at bounding box center [1000, 478] width 709 height 25
click at [1079, 489] on div at bounding box center [1084, 476] width 25 height 25
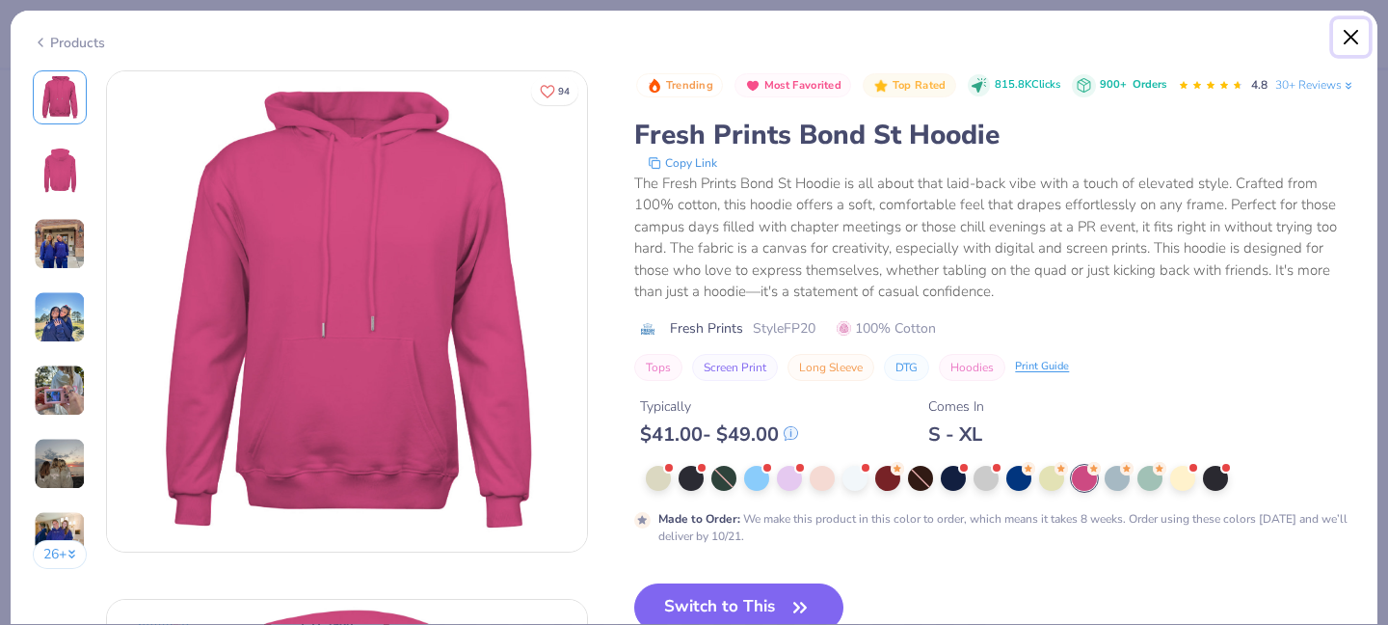
click at [1346, 23] on button "Close" at bounding box center [1351, 37] width 37 height 37
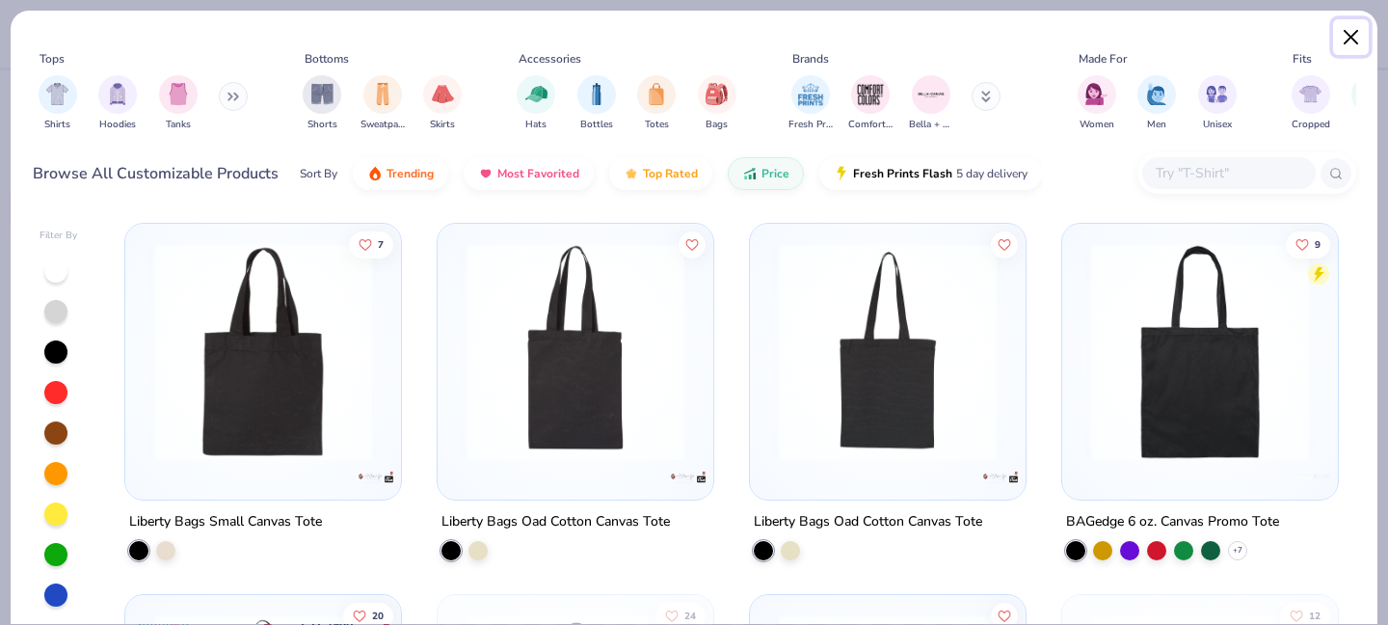
click at [1334, 45] on button "Close" at bounding box center [1351, 37] width 37 height 37
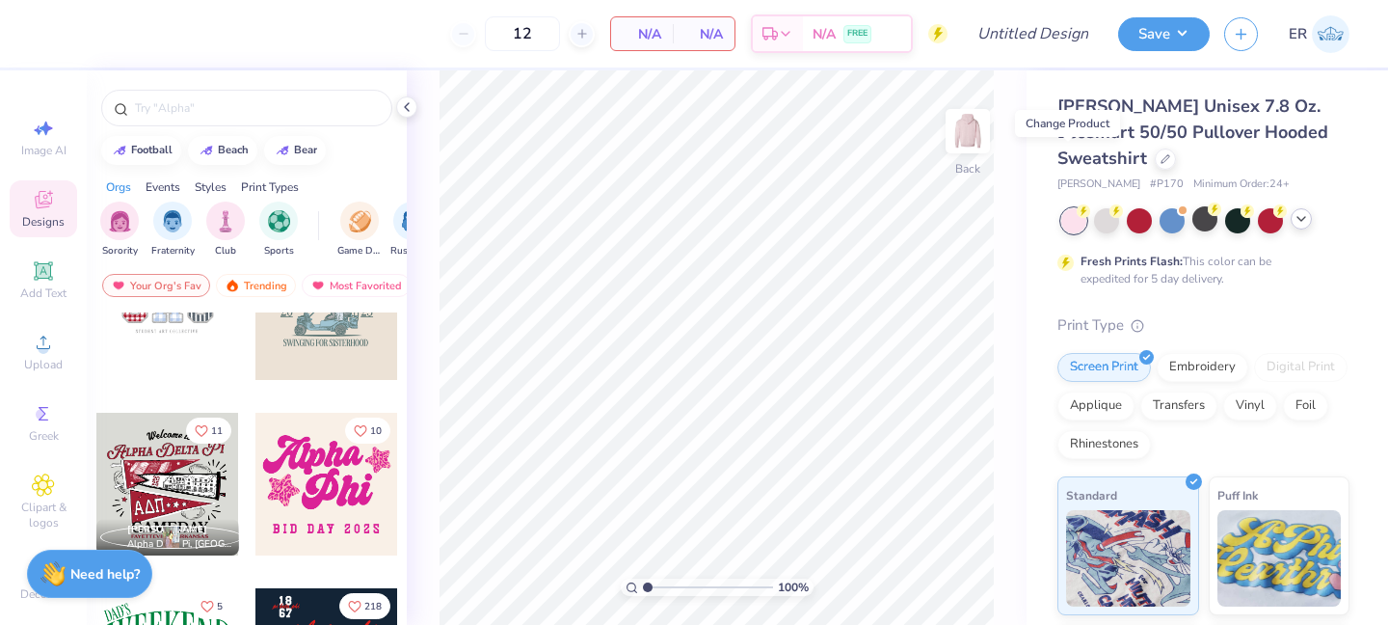
scroll to position [2713, 0]
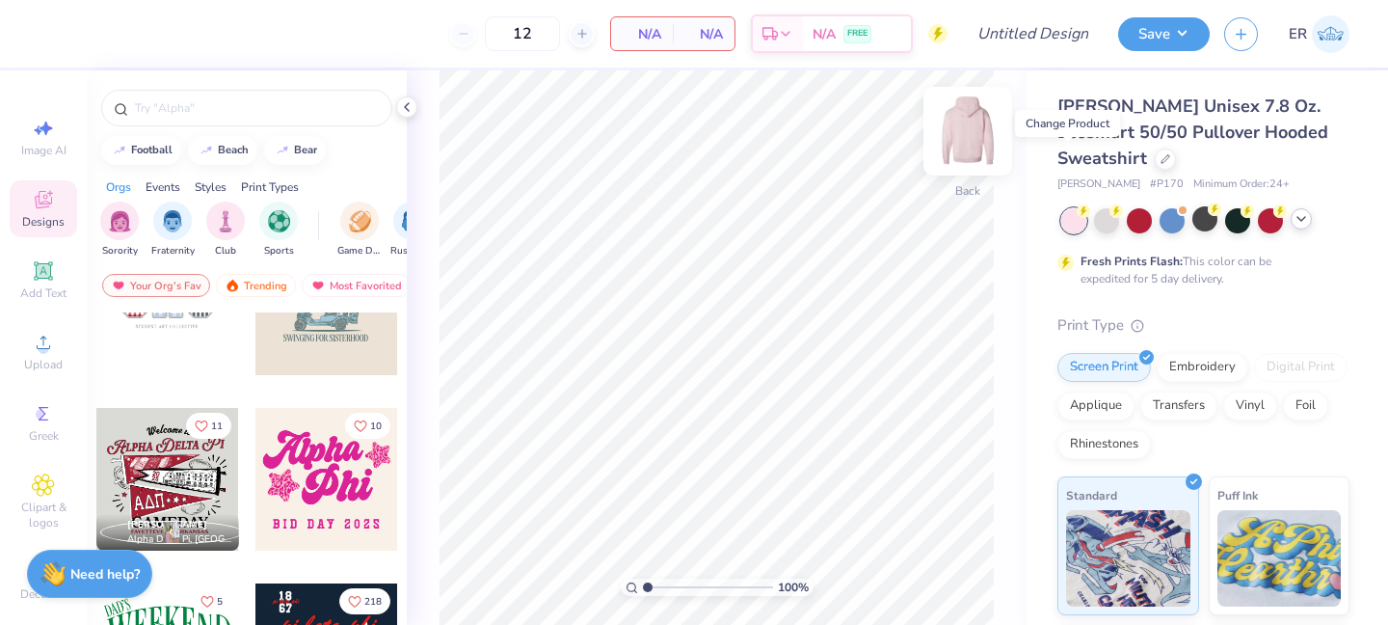
click at [972, 154] on img at bounding box center [967, 131] width 77 height 77
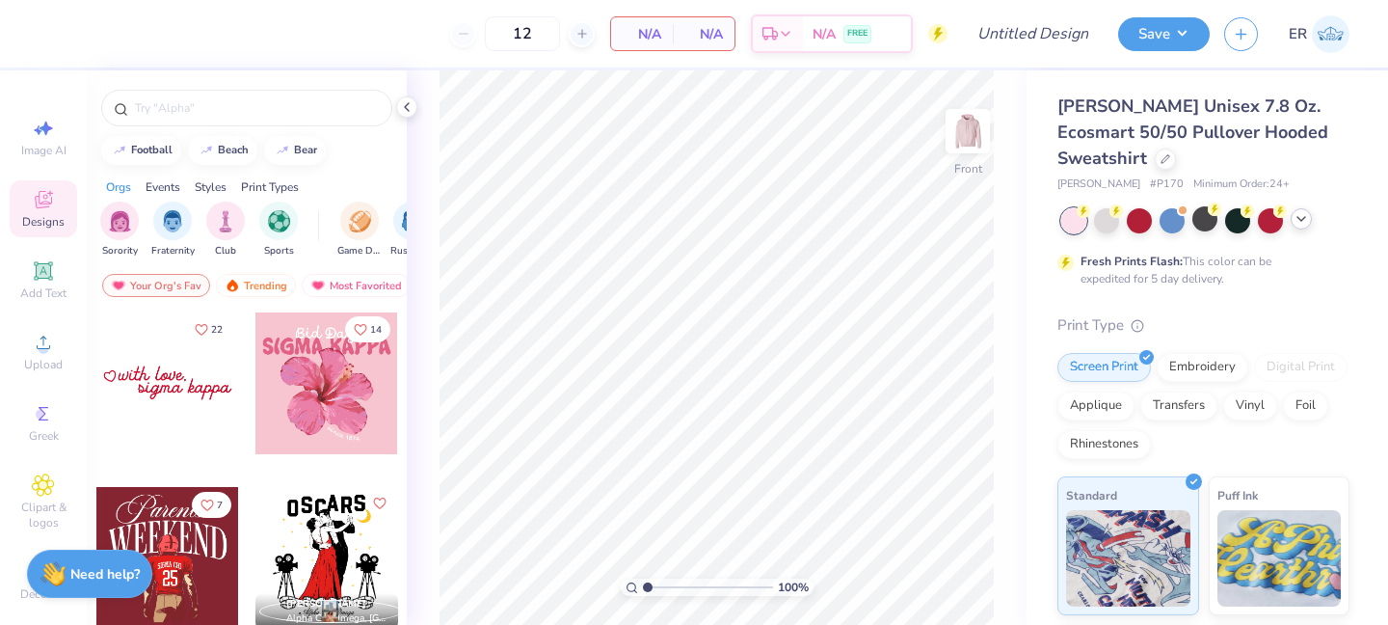
scroll to position [6841, 0]
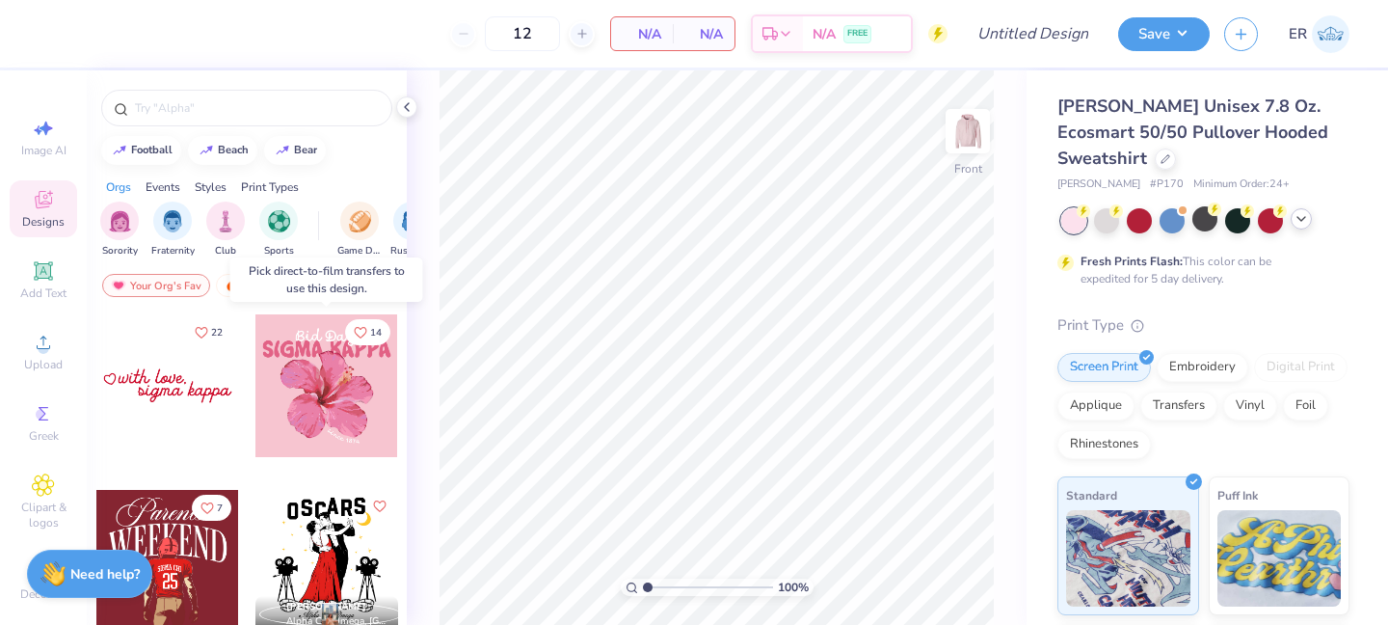
click at [349, 410] on div at bounding box center [326, 385] width 143 height 143
drag, startPoint x: 361, startPoint y: 506, endPoint x: 331, endPoint y: 505, distance: 29.9
click at [331, 505] on div at bounding box center [326, 561] width 143 height 143
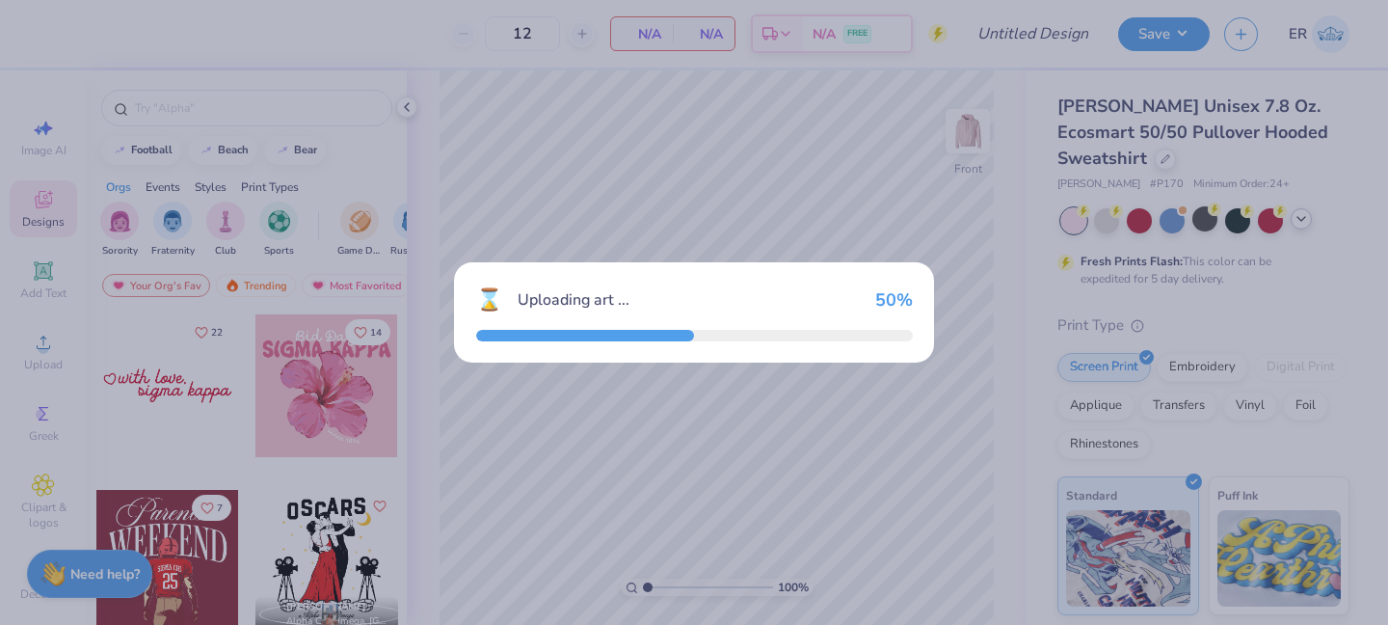
click at [839, 330] on div at bounding box center [694, 336] width 437 height 12
click at [601, 497] on div "⌛ Uploading art ... 70 %" at bounding box center [694, 312] width 1388 height 625
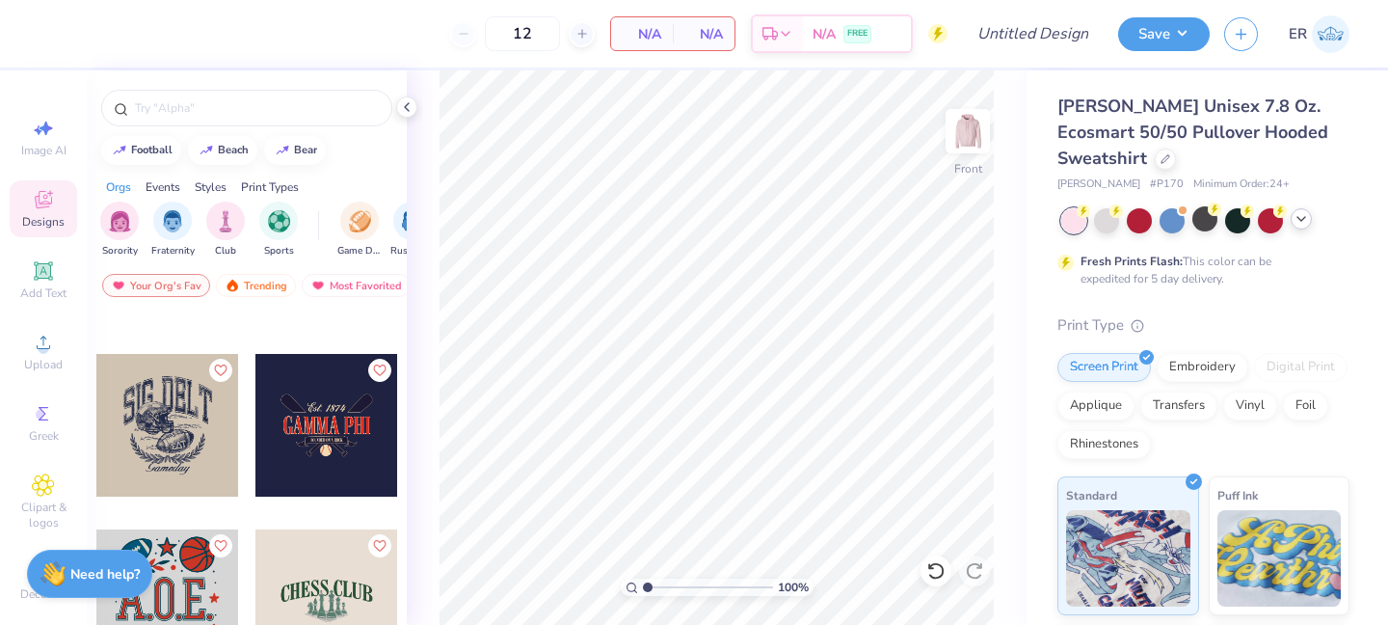
scroll to position [16387, 0]
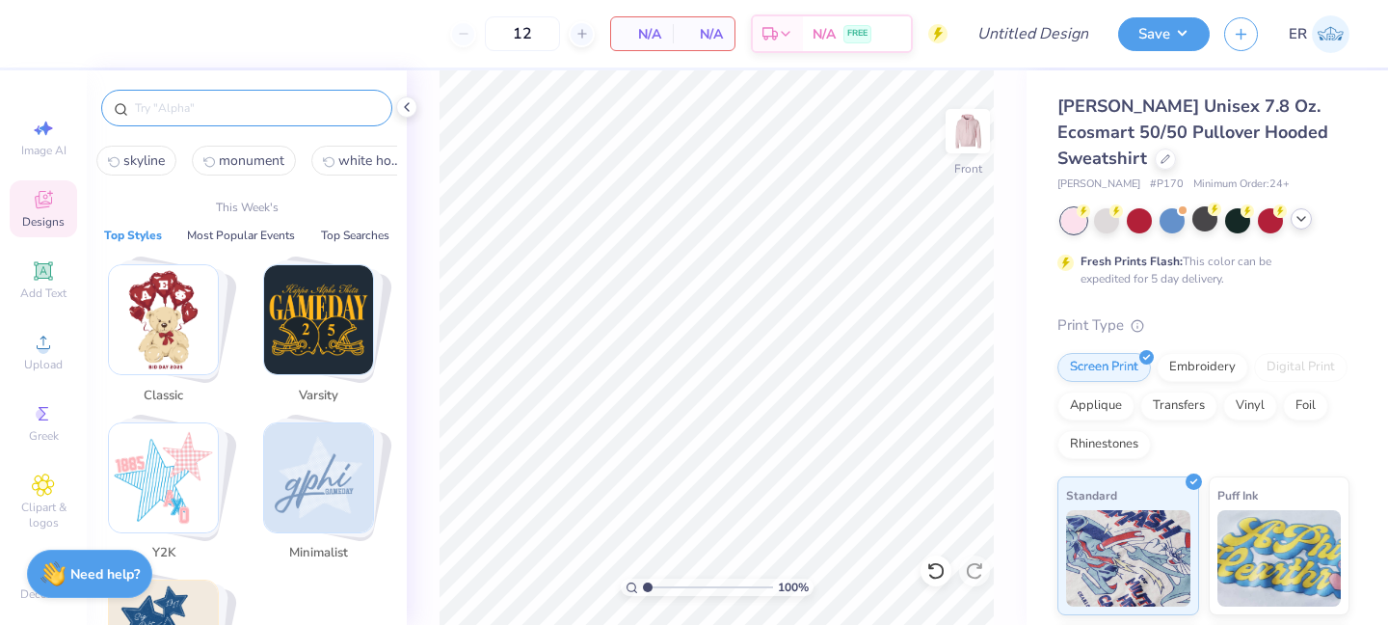
click at [236, 116] on input "text" at bounding box center [256, 107] width 247 height 19
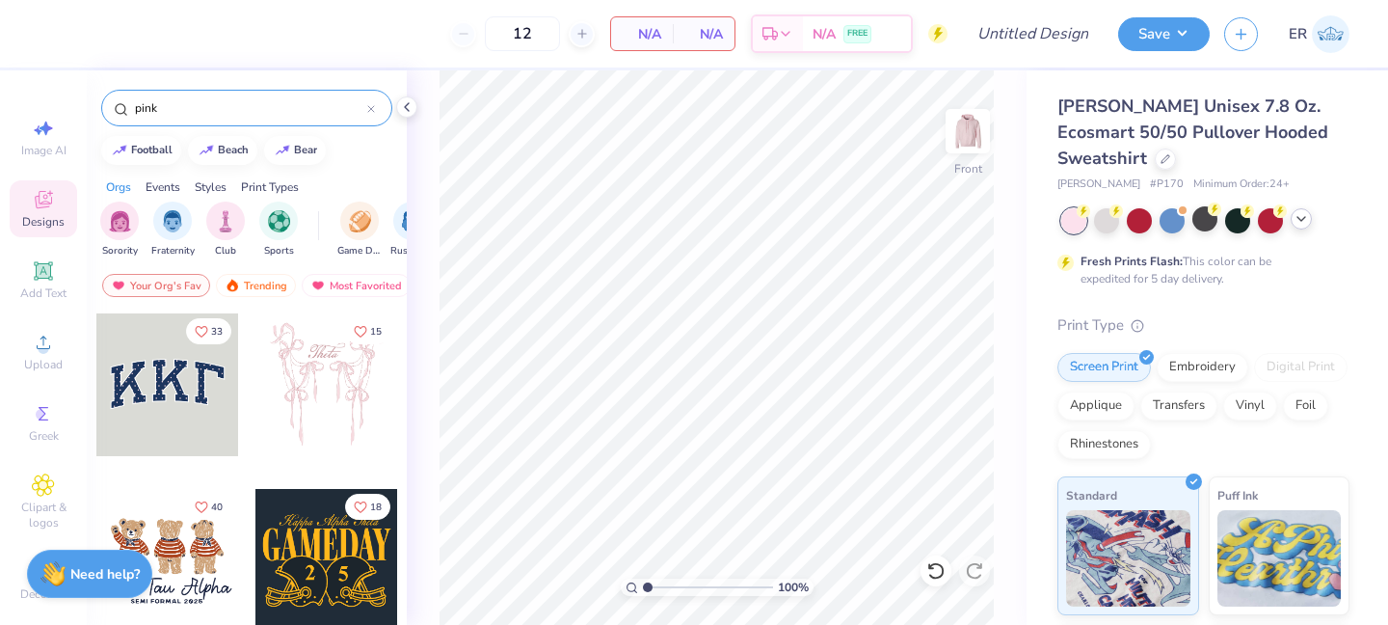
type input "pink"
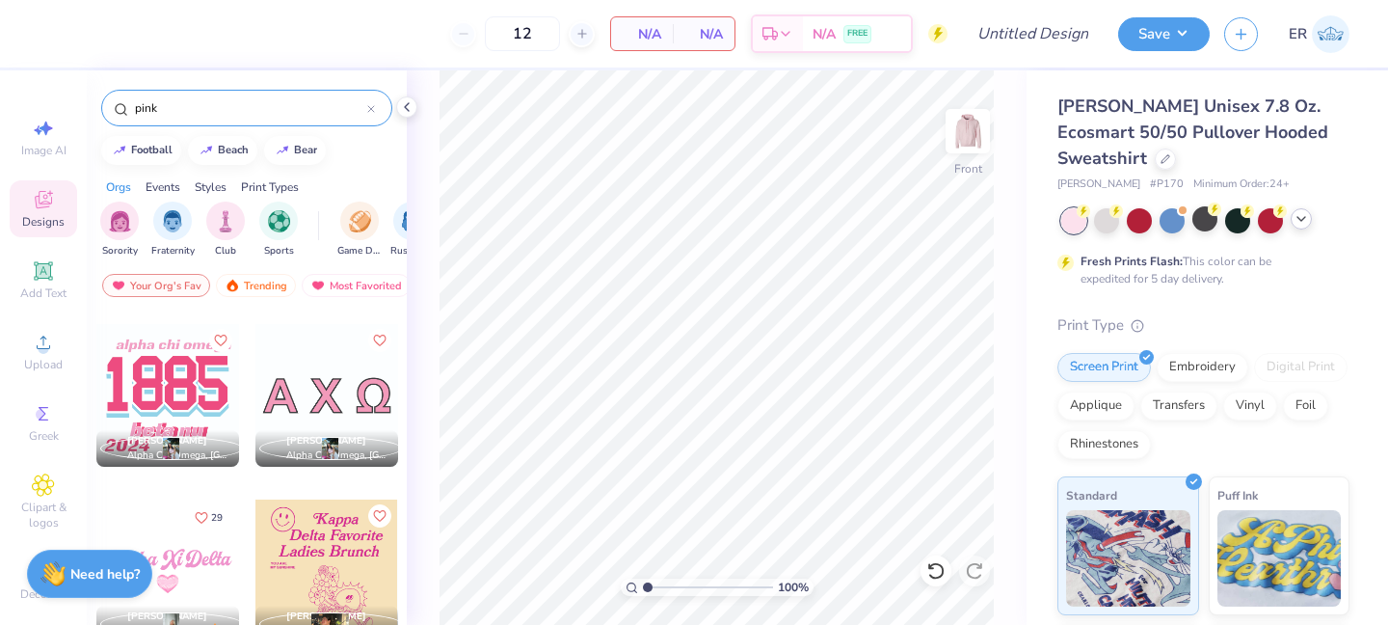
scroll to position [32619, 0]
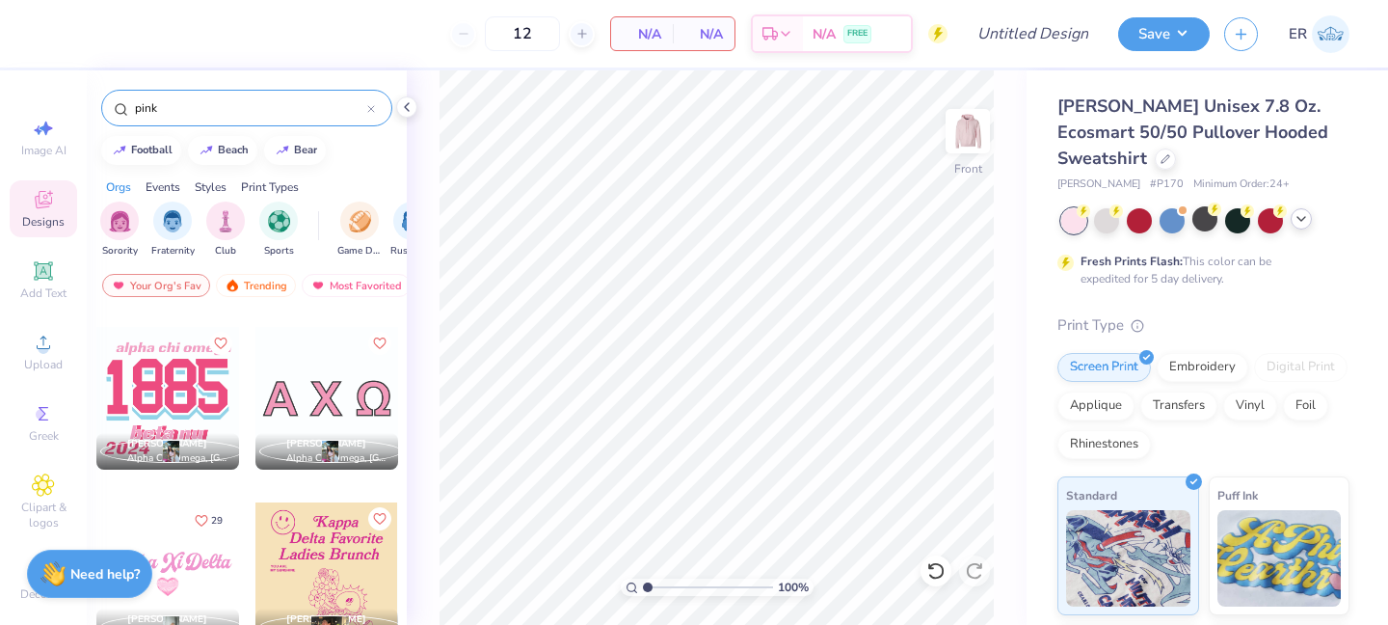
click at [369, 110] on icon at bounding box center [371, 109] width 6 height 6
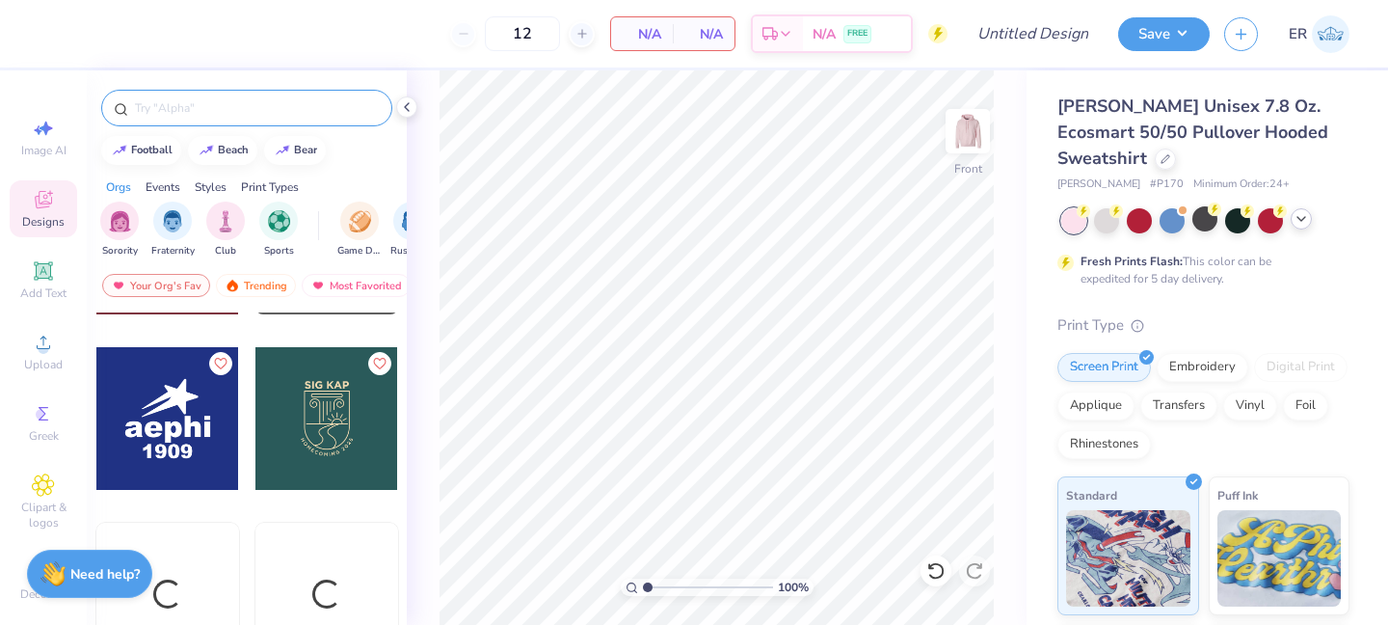
click at [299, 113] on input "text" at bounding box center [256, 107] width 247 height 19
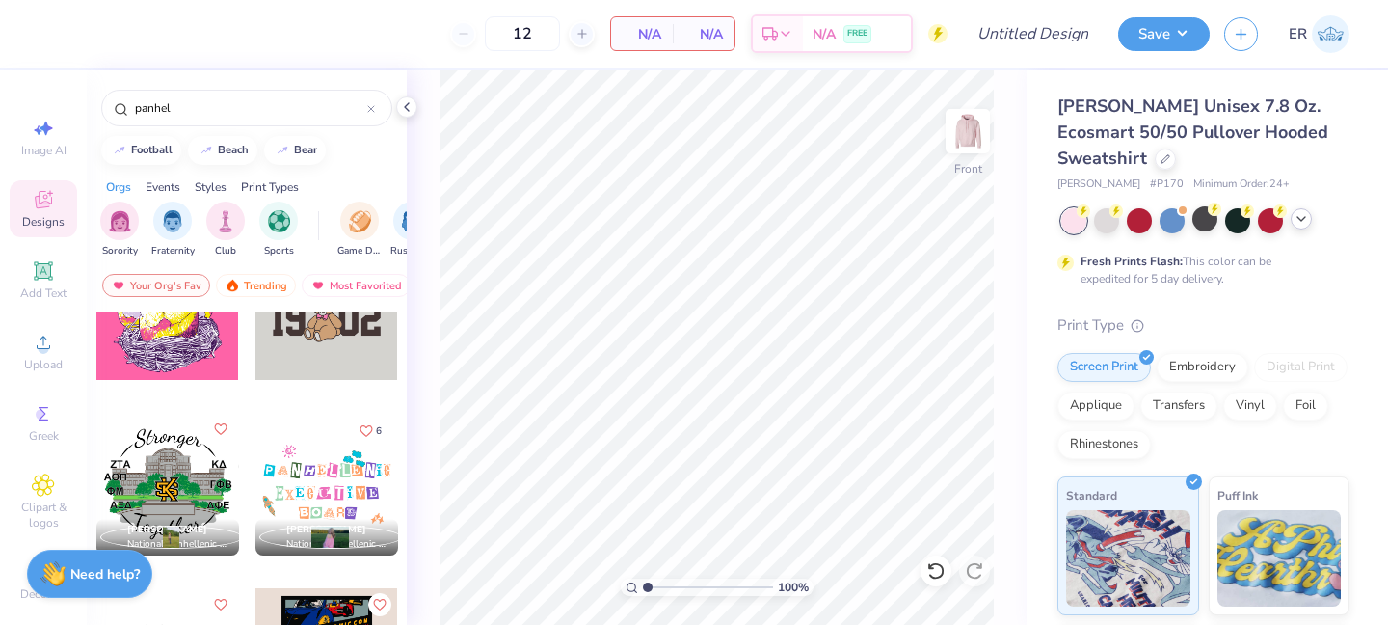
scroll to position [4703, 0]
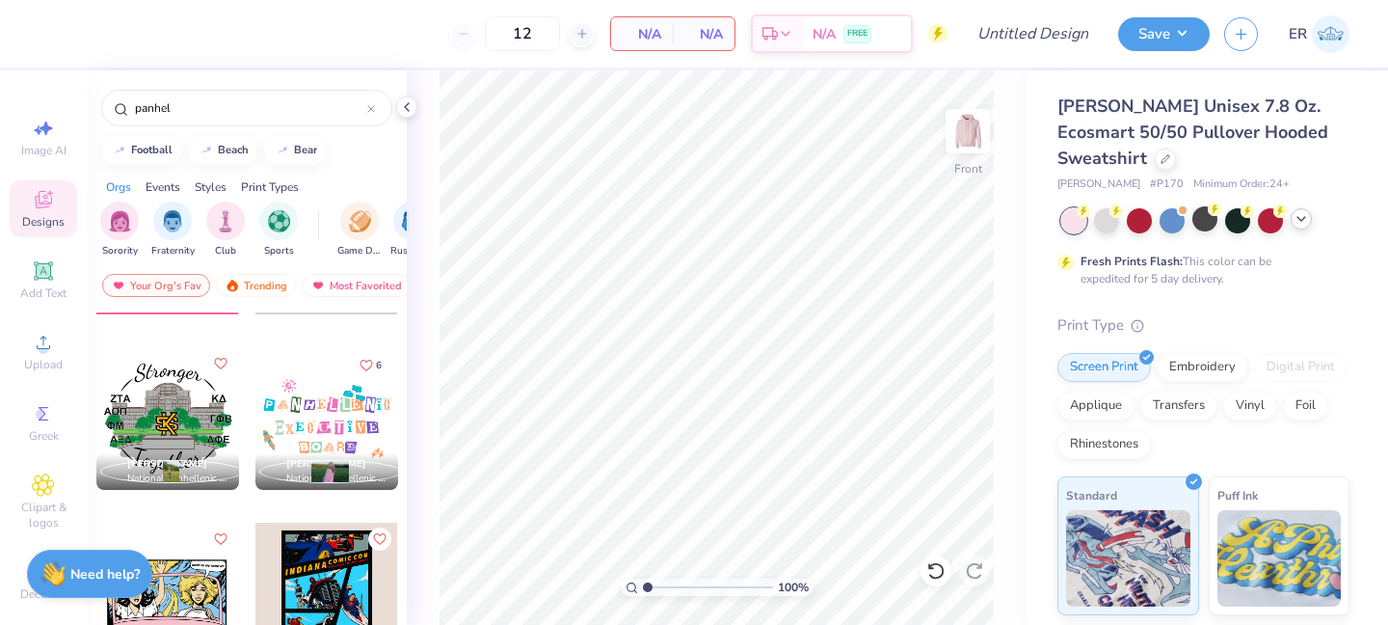
click at [325, 374] on div at bounding box center [326, 418] width 143 height 143
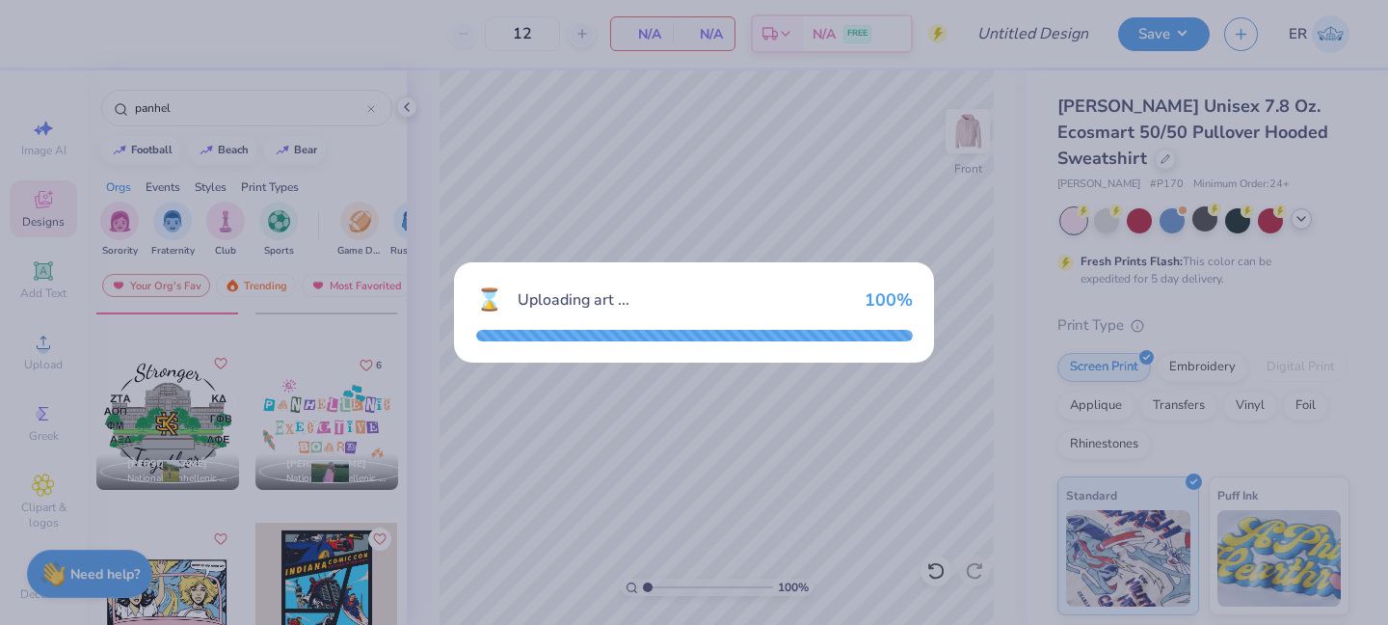
click at [814, 394] on div "⌛ Uploading art ... 100 %" at bounding box center [694, 312] width 1388 height 625
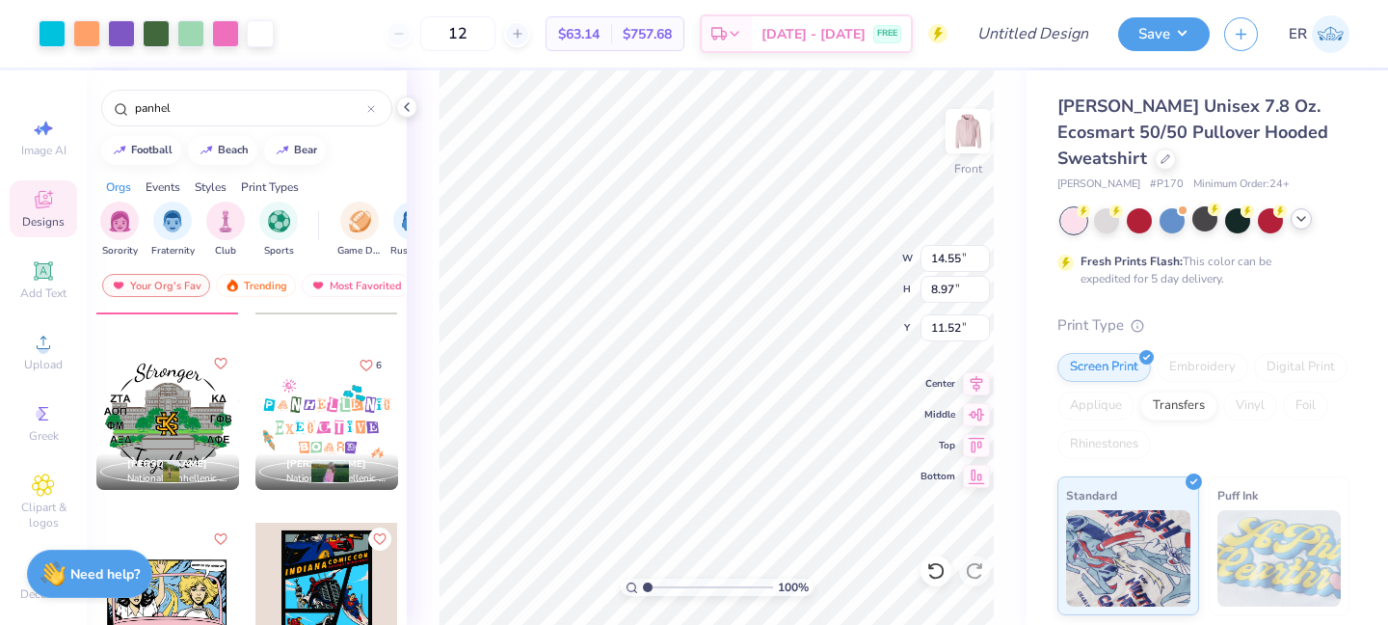
scroll to position [0, 0]
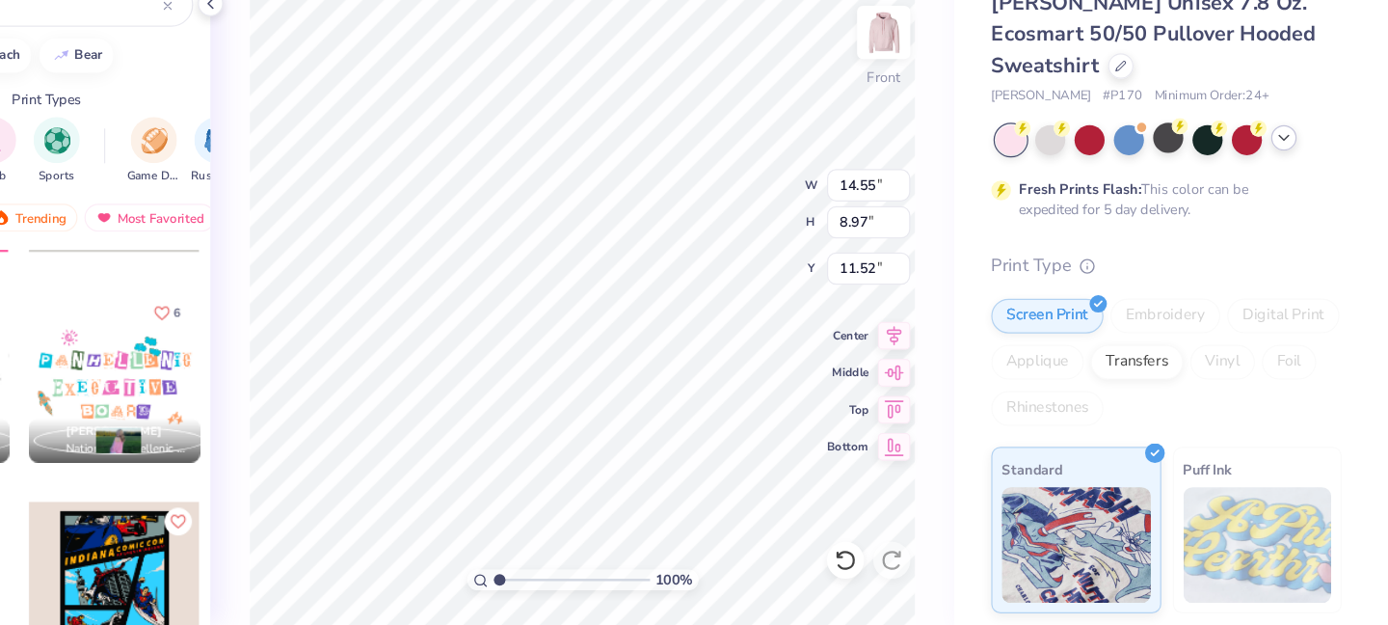
click at [809, 593] on div "100 %" at bounding box center [717, 586] width 193 height 17
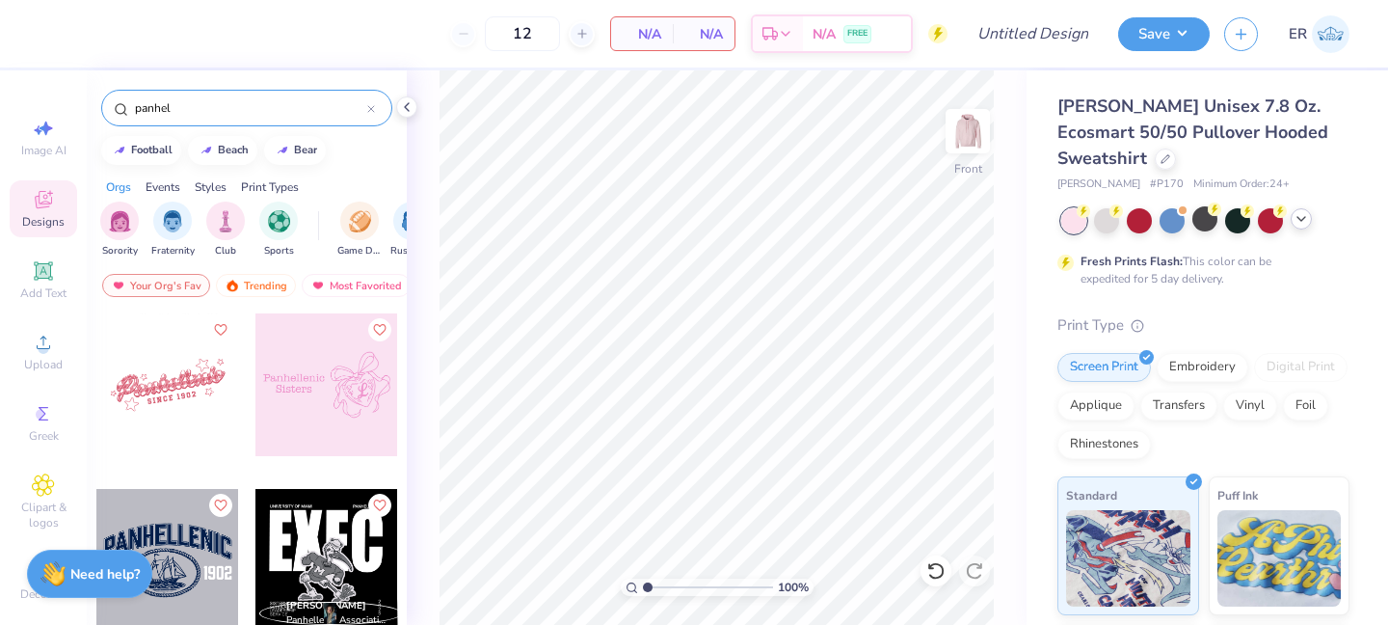
click at [289, 113] on input "panhel" at bounding box center [250, 107] width 234 height 19
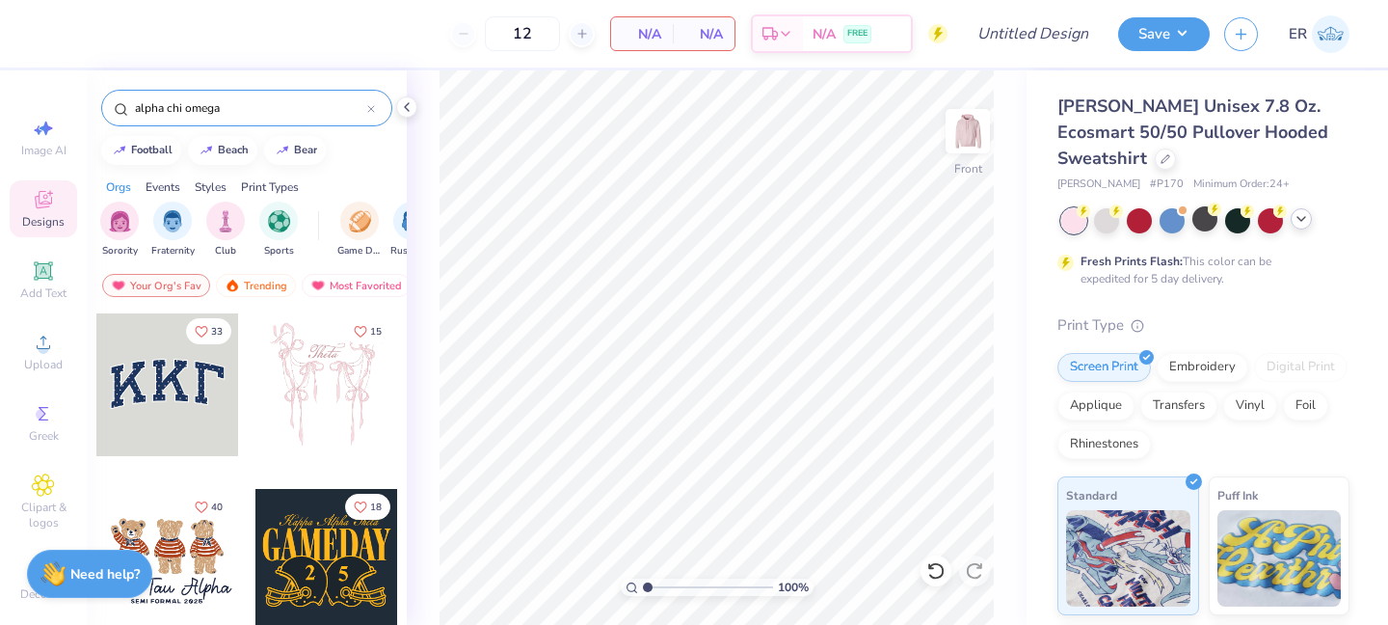
type input "alpha chi omega"
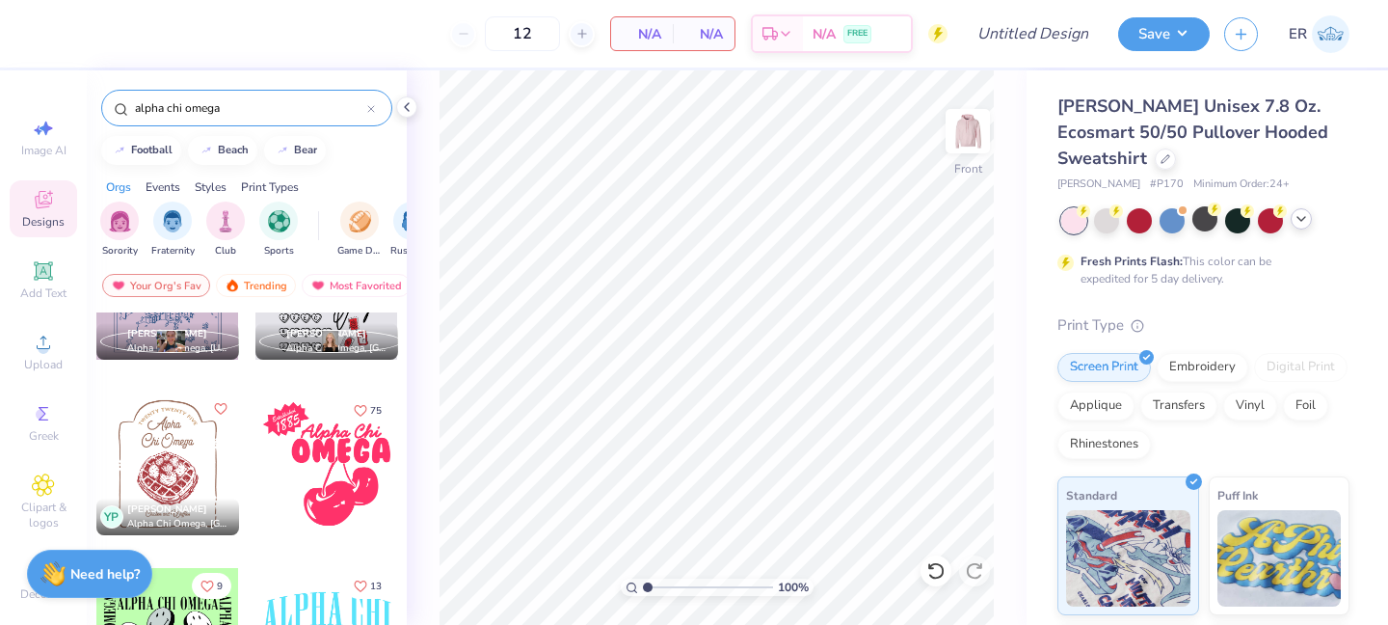
scroll to position [8738, 0]
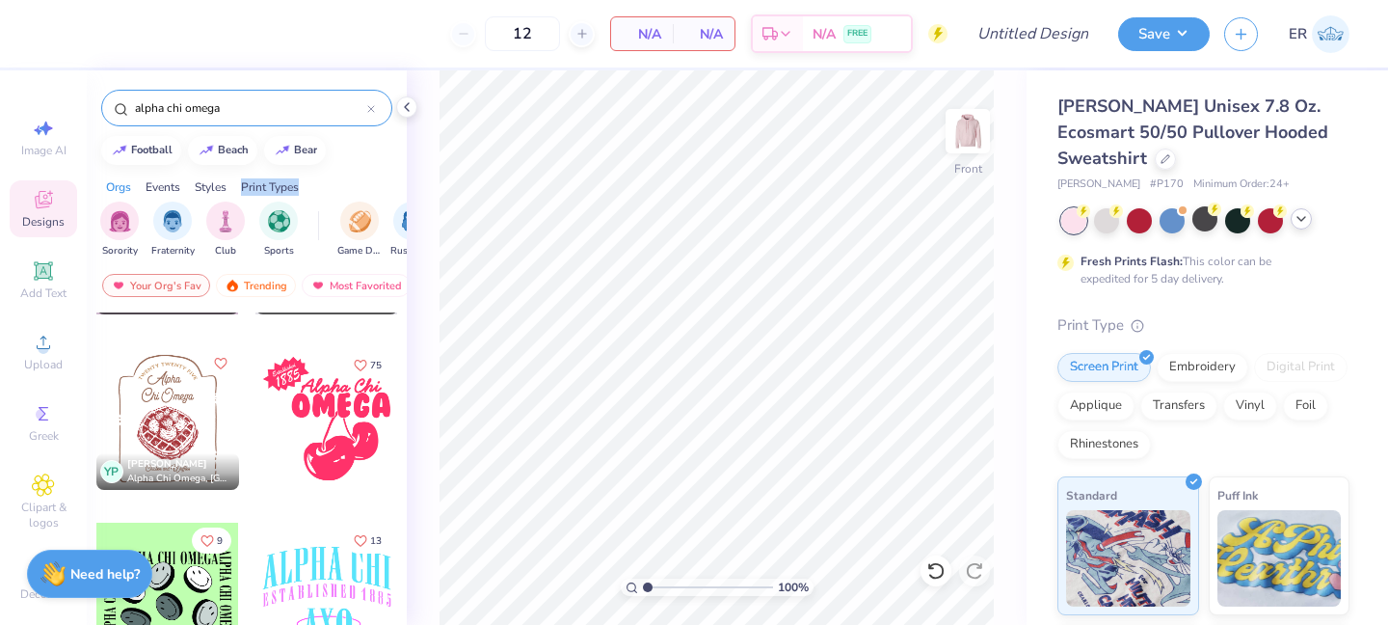
drag, startPoint x: 397, startPoint y: 190, endPoint x: 397, endPoint y: 173, distance: 17.4
click at [397, 173] on div "Orgs Events Styles Print Types" at bounding box center [247, 182] width 320 height 27
drag, startPoint x: 372, startPoint y: 448, endPoint x: 402, endPoint y: 103, distance: 346.4
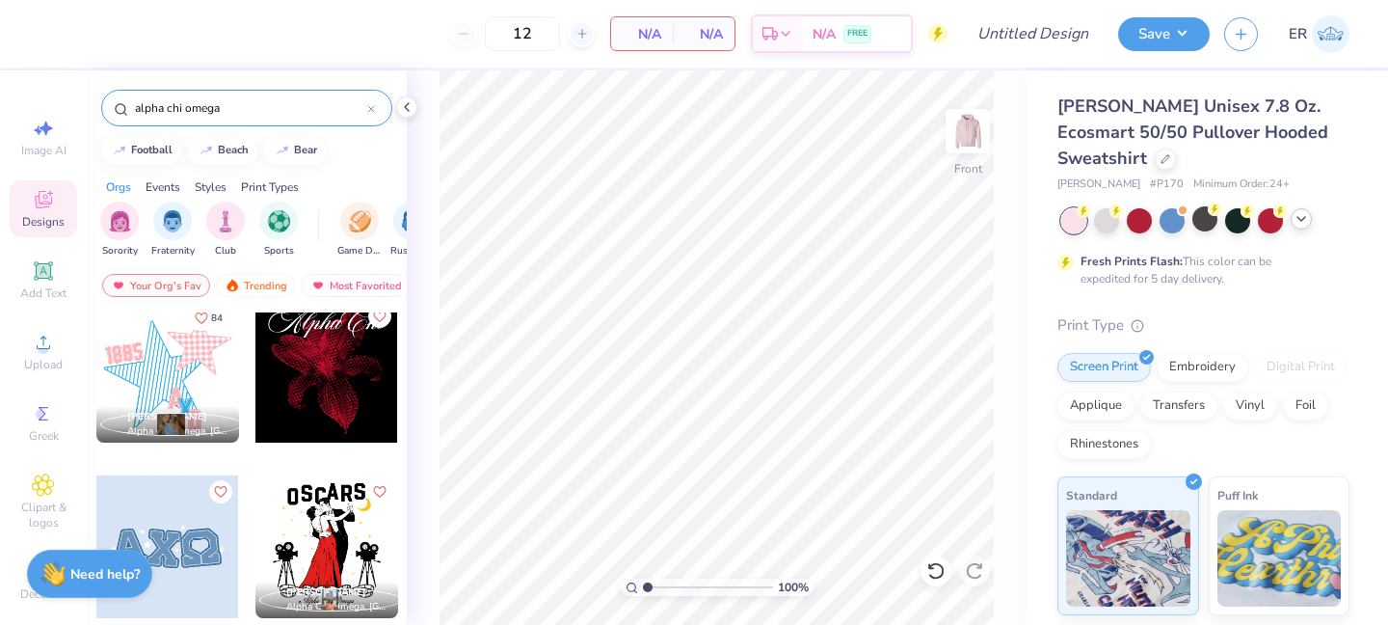
scroll to position [0, 0]
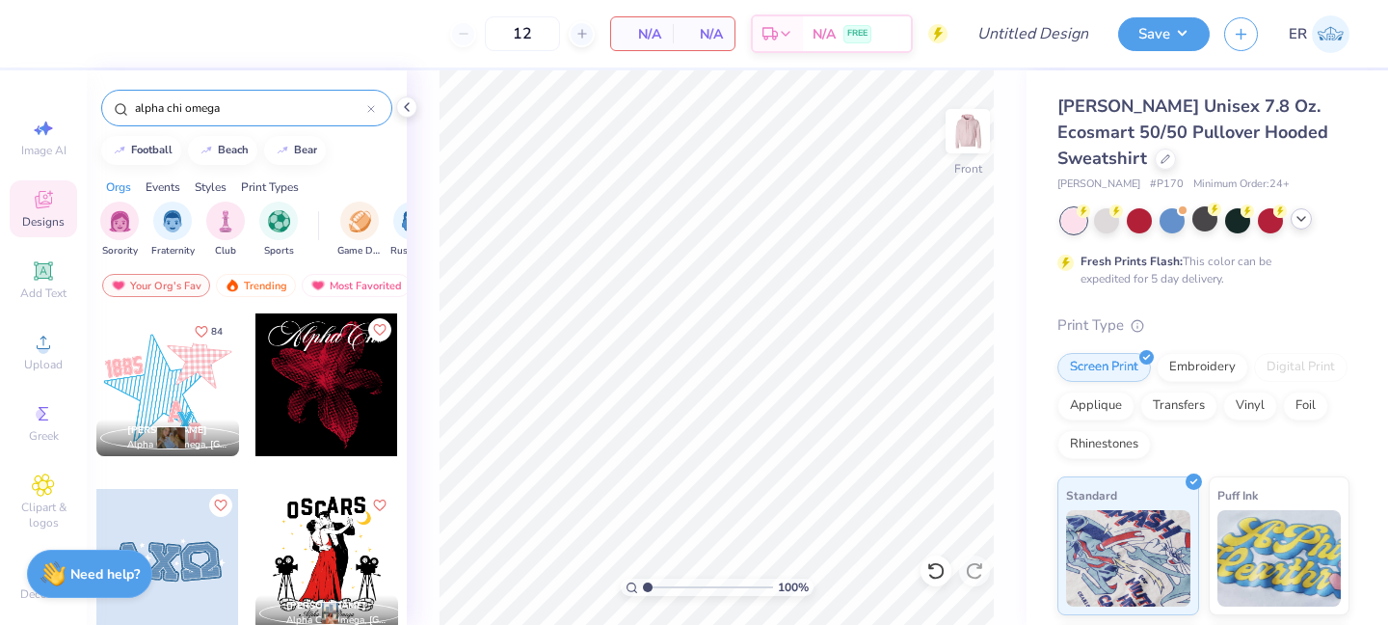
click at [374, 106] on icon at bounding box center [371, 109] width 6 height 6
click at [352, 107] on input "text" at bounding box center [256, 107] width 247 height 19
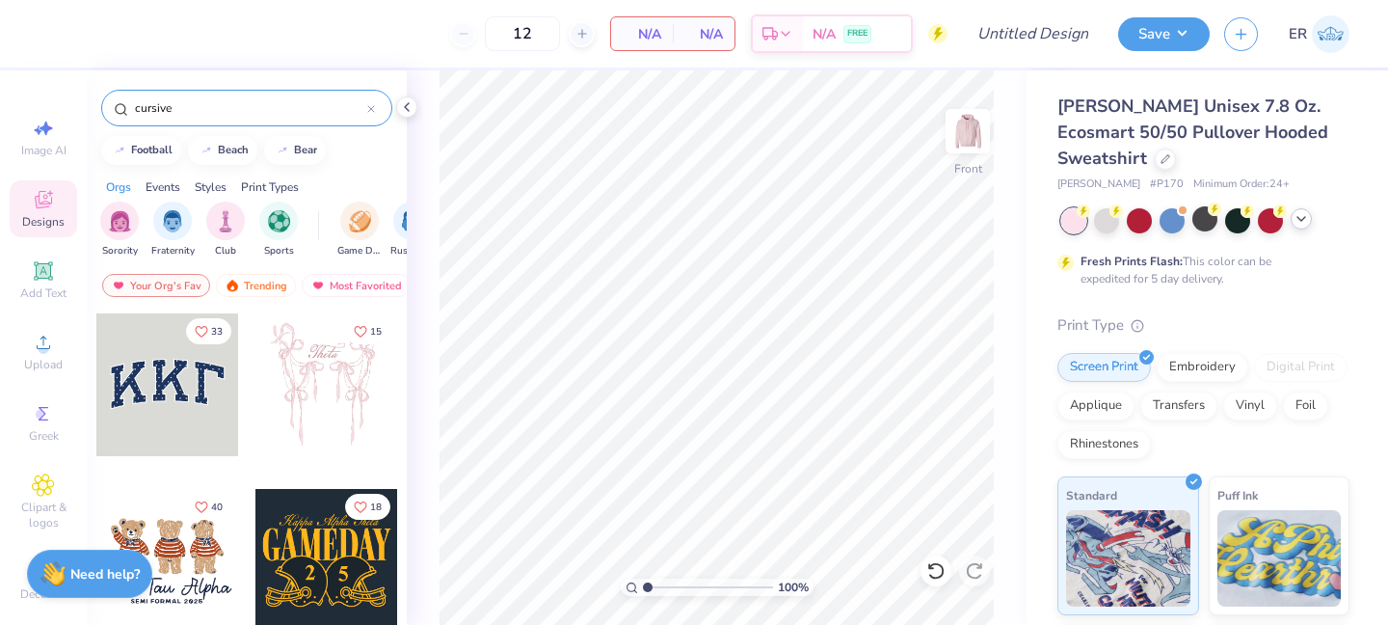
type input "cursive"
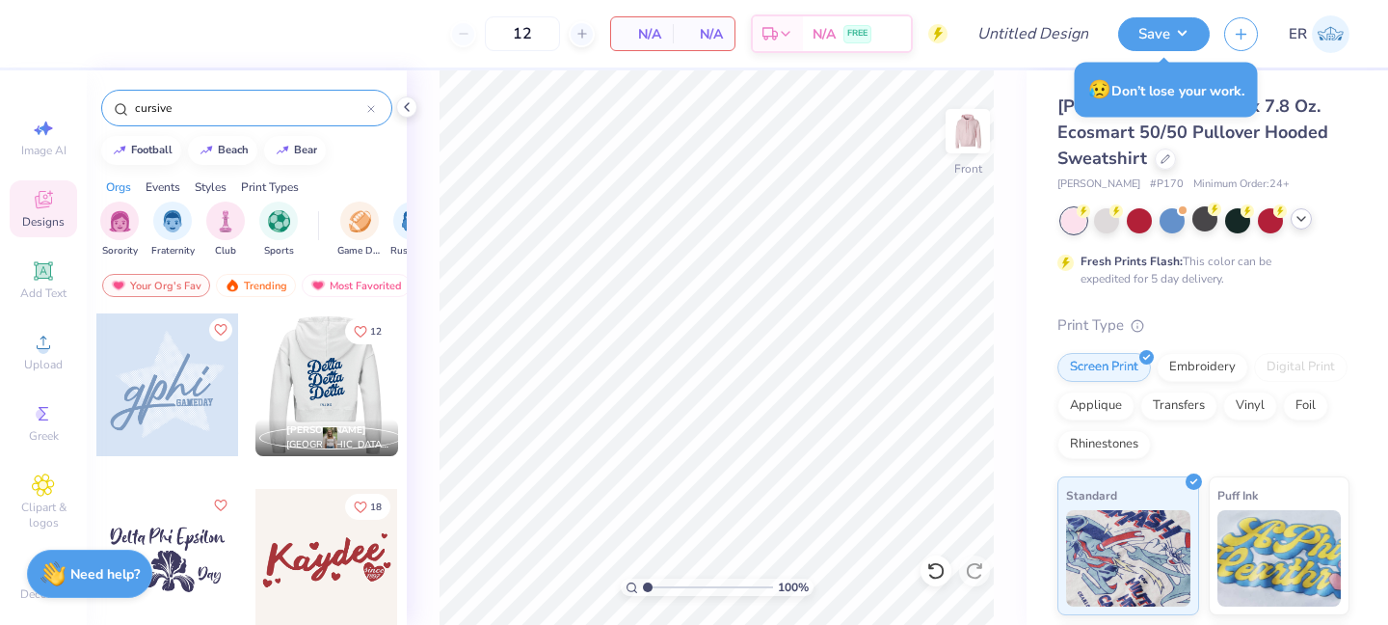
click at [331, 364] on div at bounding box center [325, 384] width 143 height 143
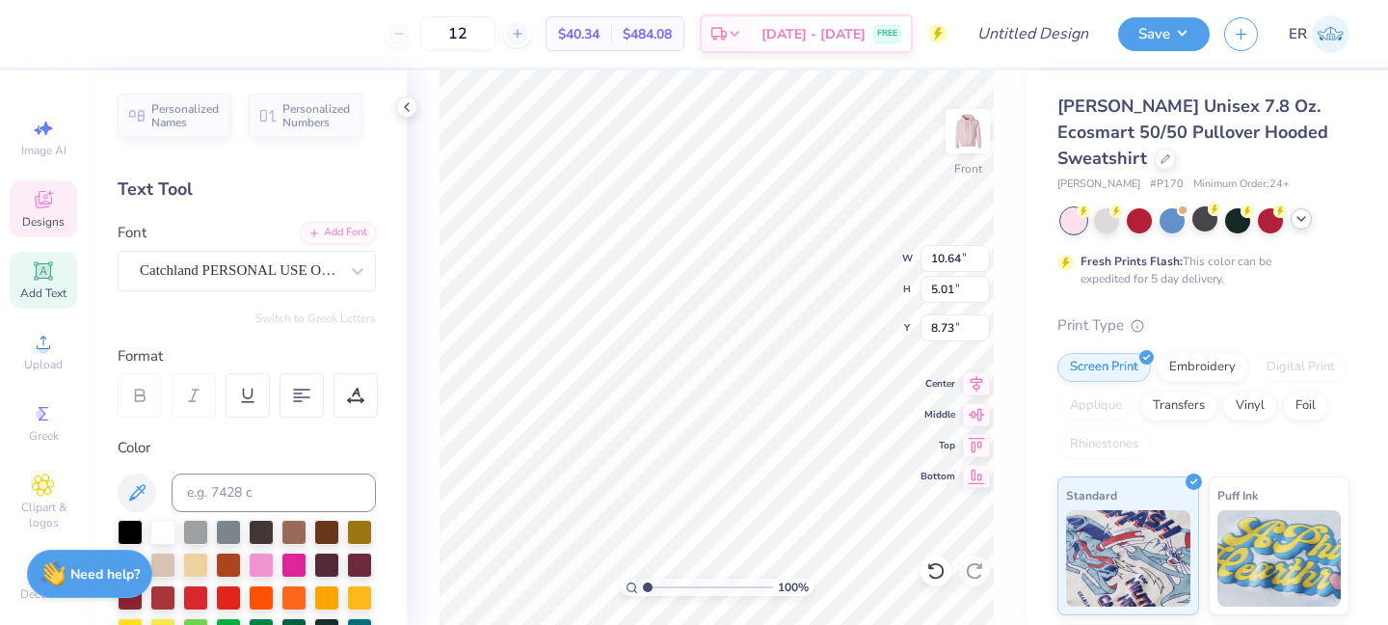
type textarea "Panhellenic"
type input "12.68"
type textarea "e"
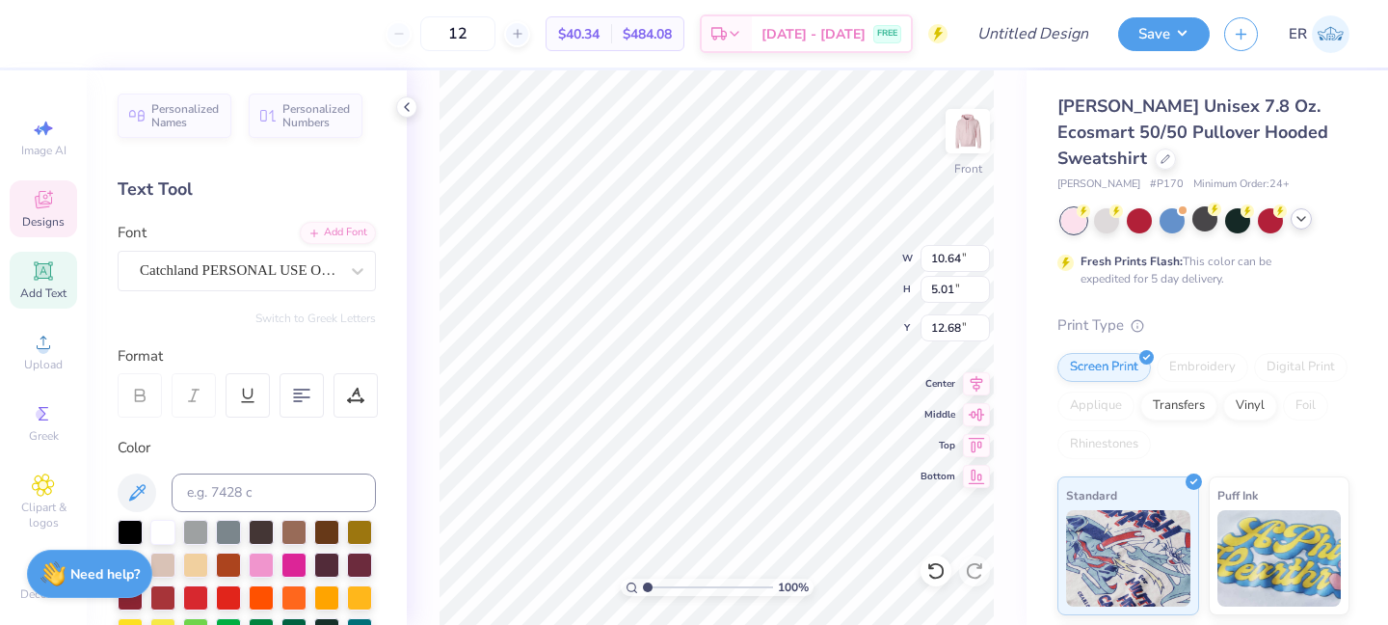
type textarea "Exec"
type input "16.60"
type textarea "Council"
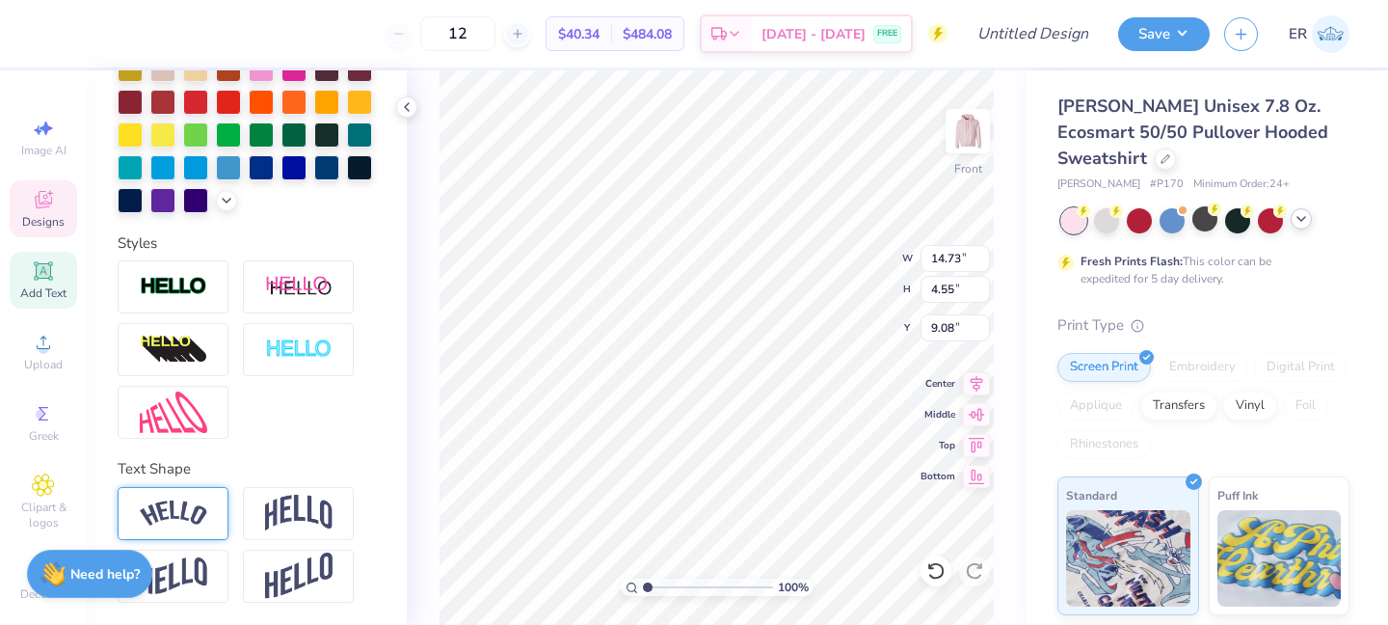
click at [177, 500] on img at bounding box center [173, 513] width 67 height 26
type input "5.37"
type input "8.77"
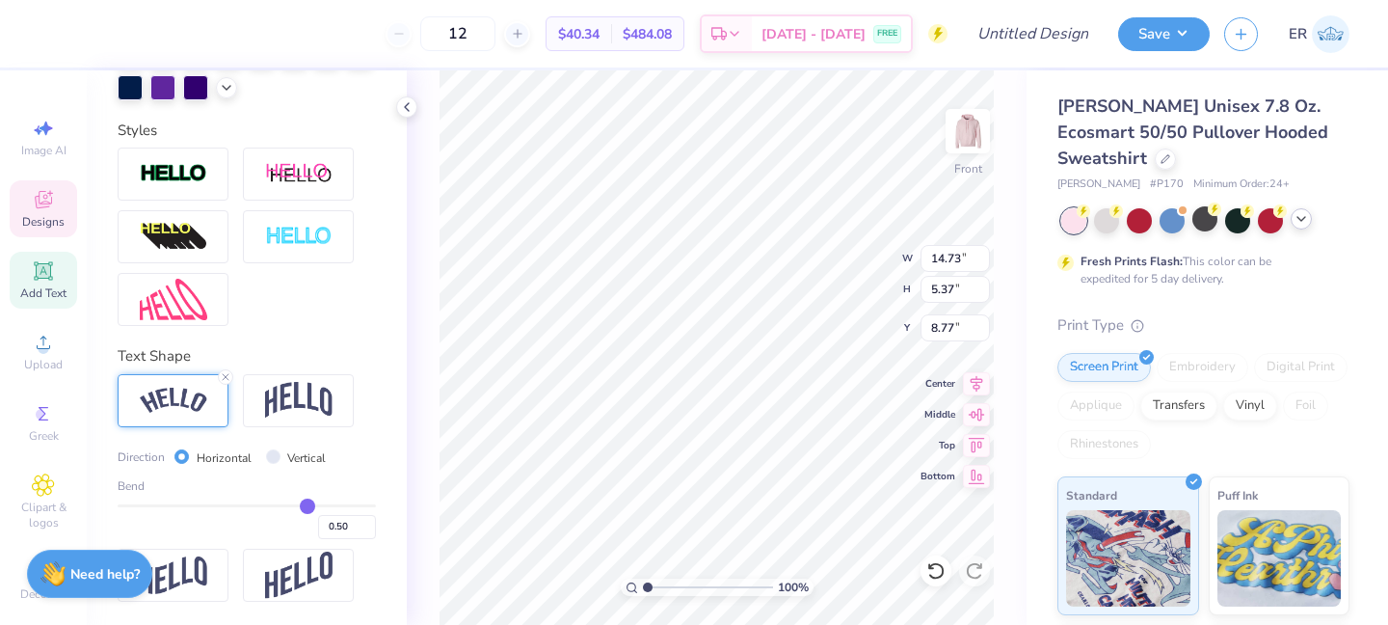
type input "0.48"
type input "0.47"
type input "0.46"
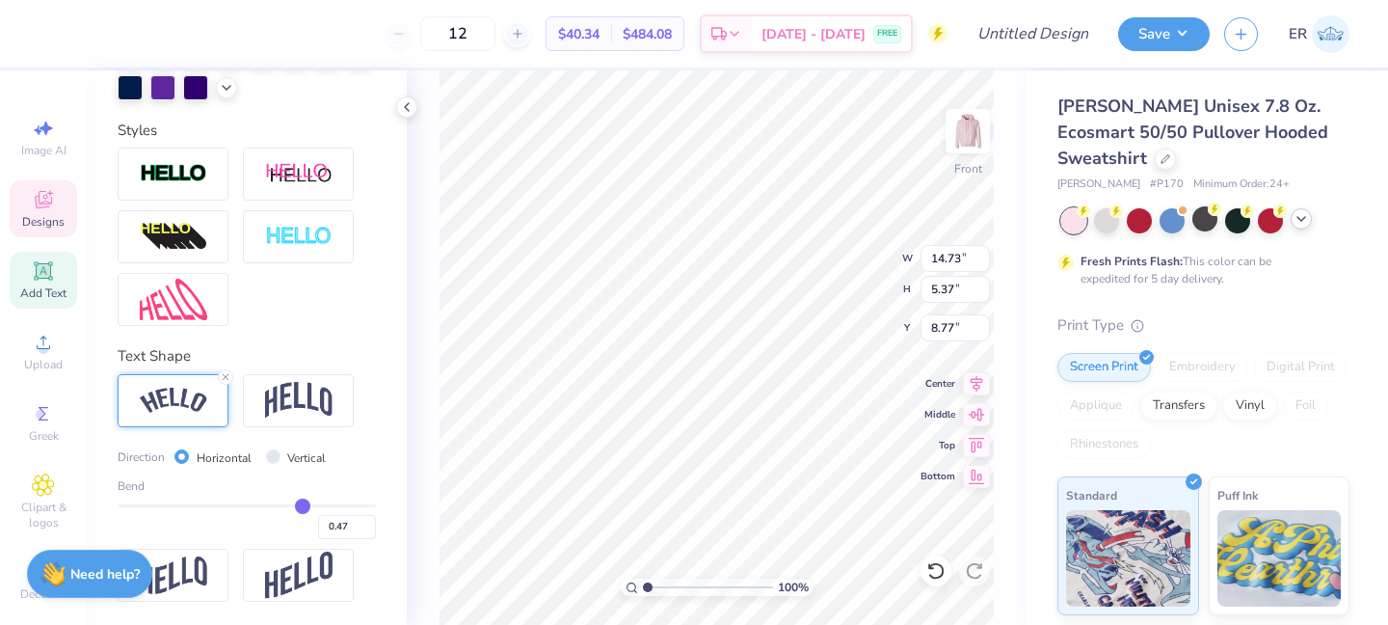
type input "0.46"
type input "0.44"
type input "0.43"
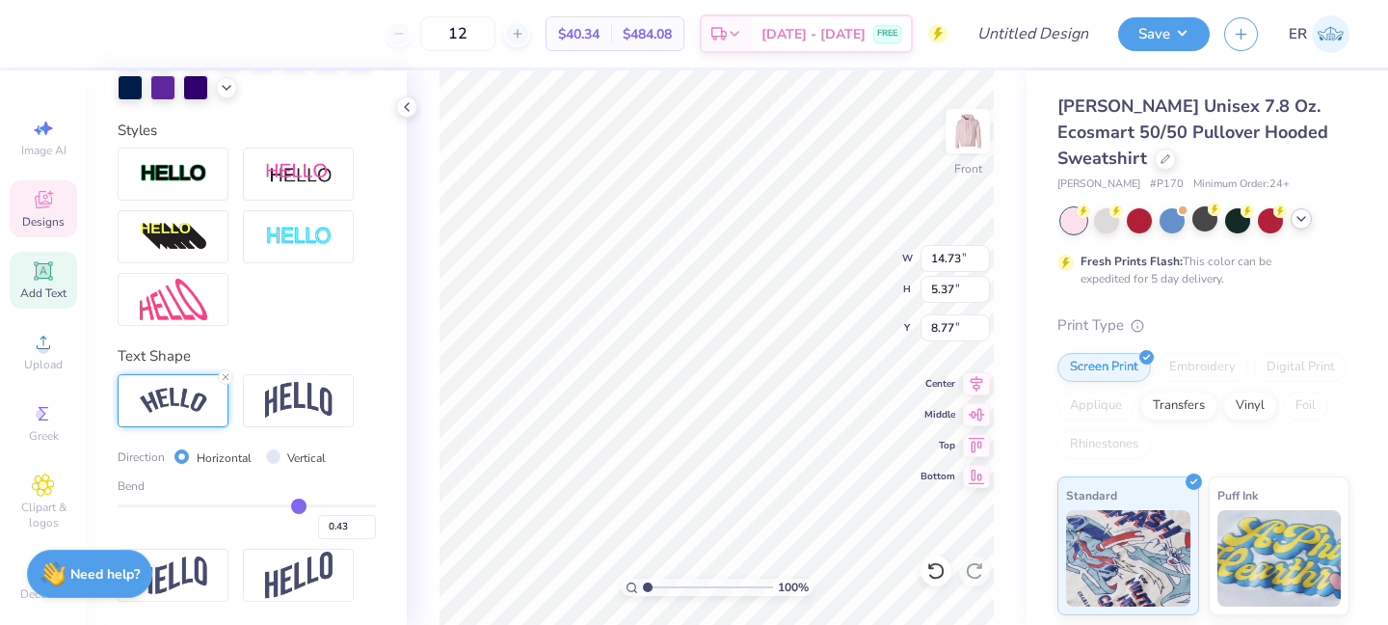
type input "0.41"
type input "0.38"
type input "0.37"
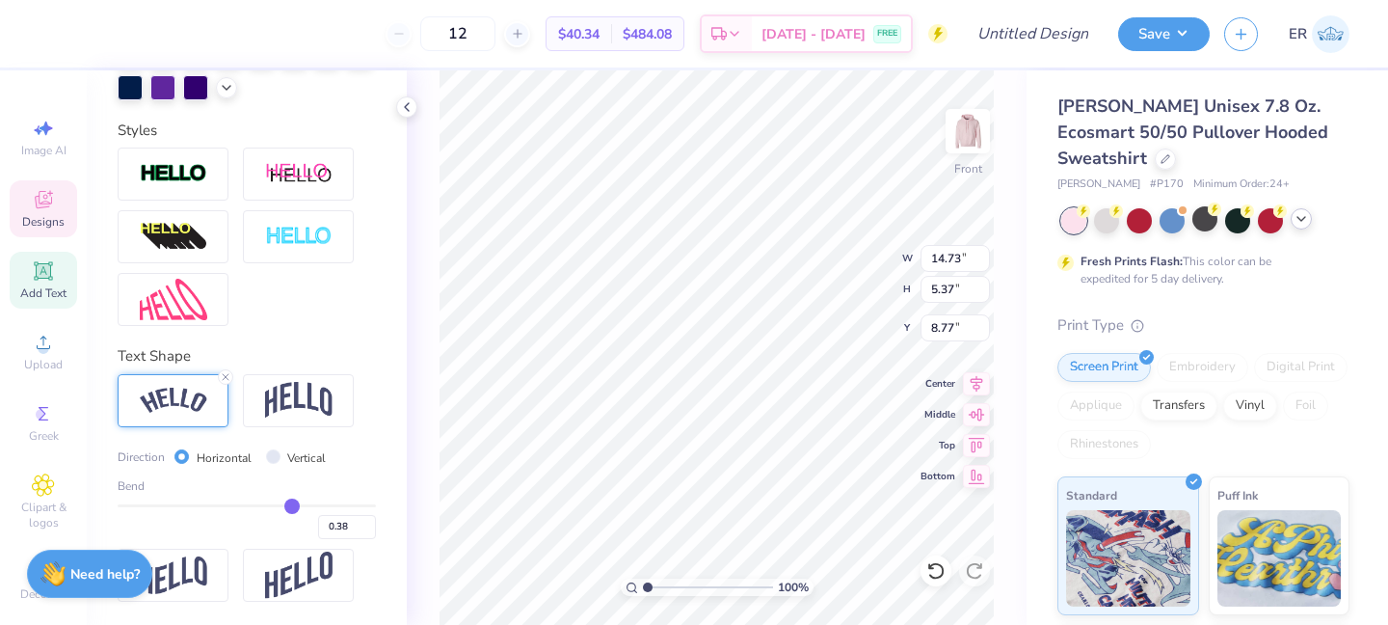
type input "0.37"
type input "0.35"
type input "0.33"
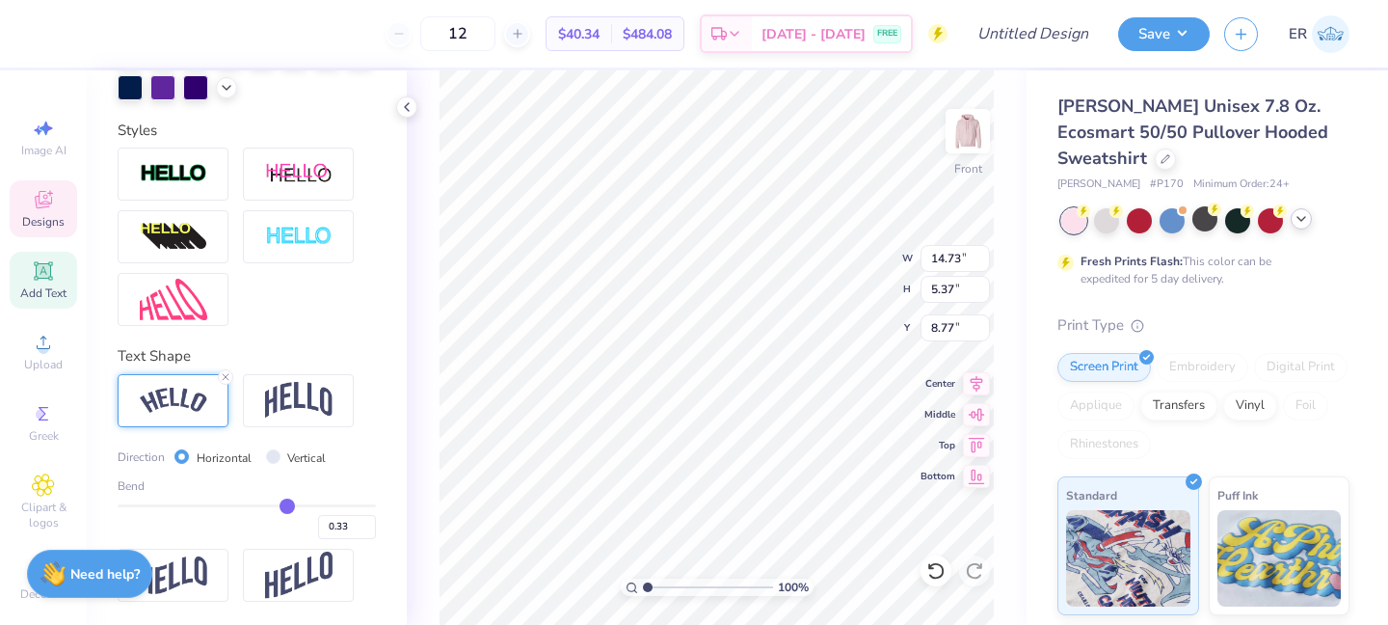
type input "0.32"
type input "0.31"
type input "0.3"
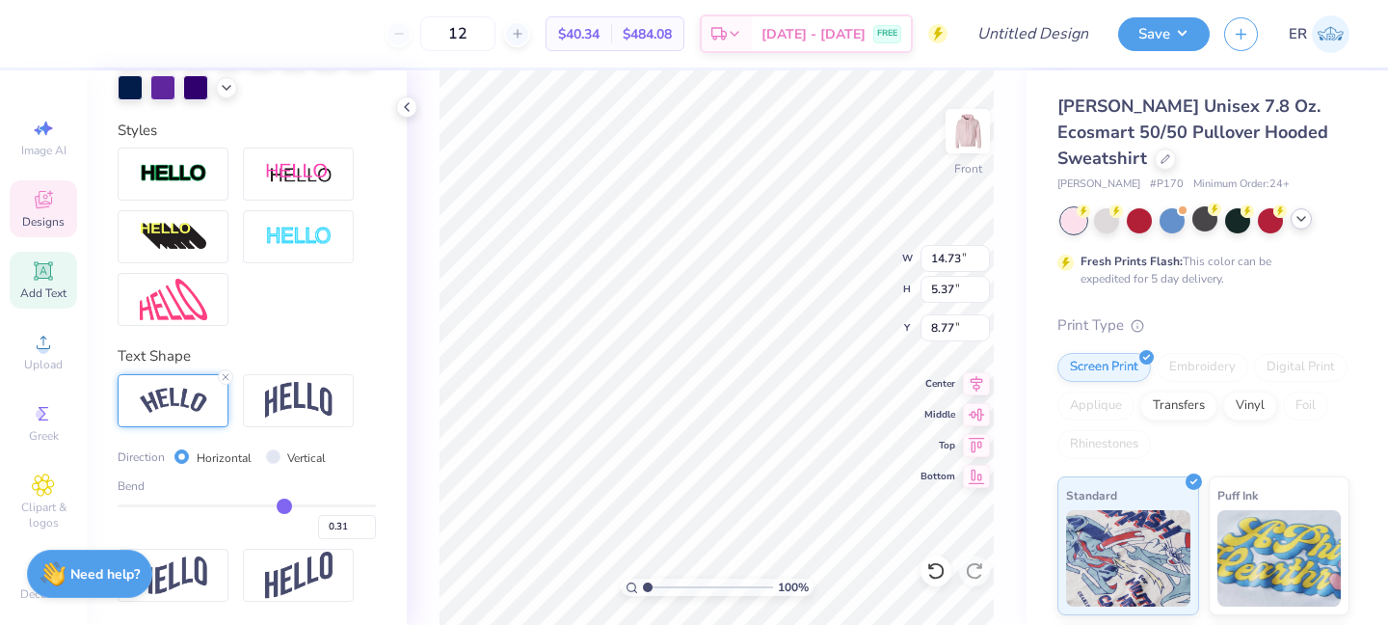
type input "0.30"
type input "0.29"
type input "0.26"
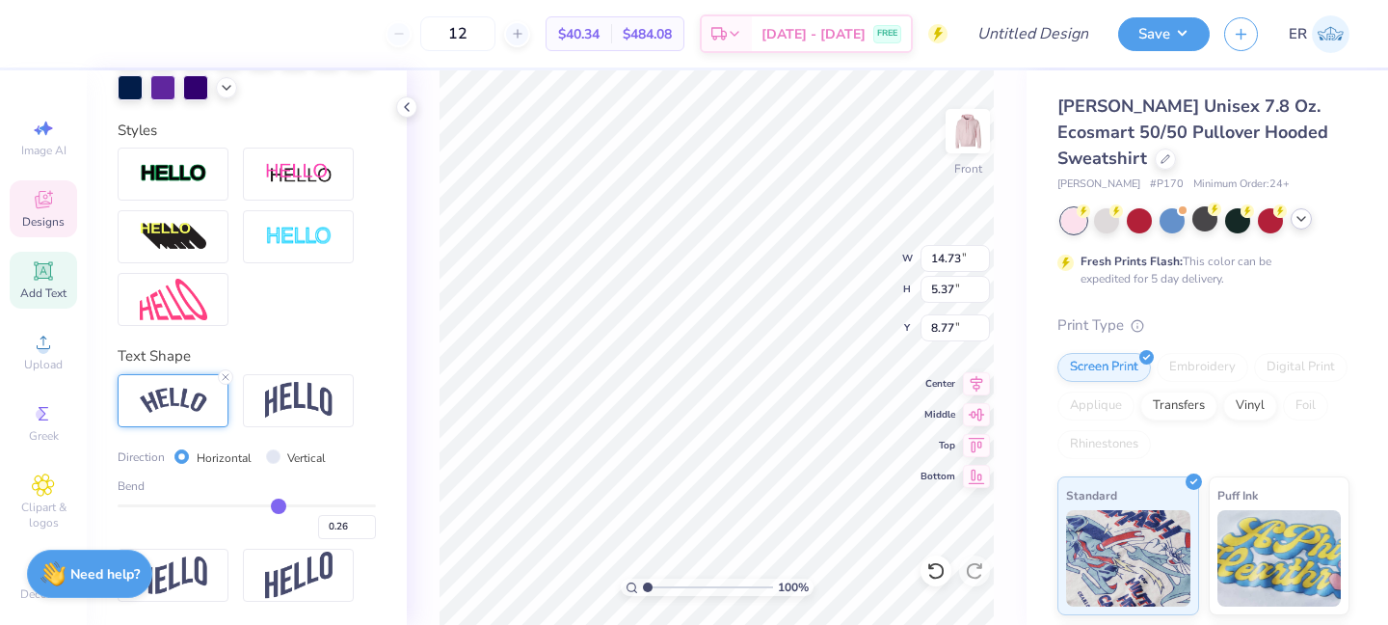
type input "0.21"
type input "0.17"
type input "0.13"
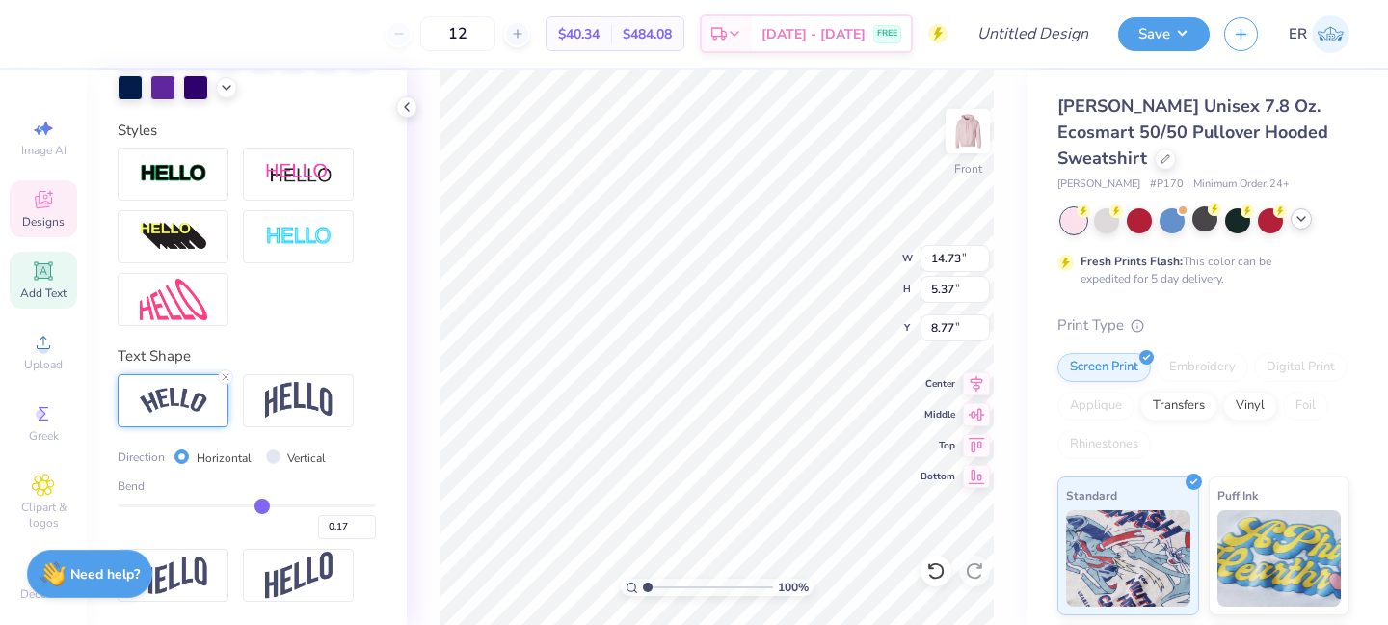
type input "0.13"
type input "0.11"
type input "0.1"
type input "0.10"
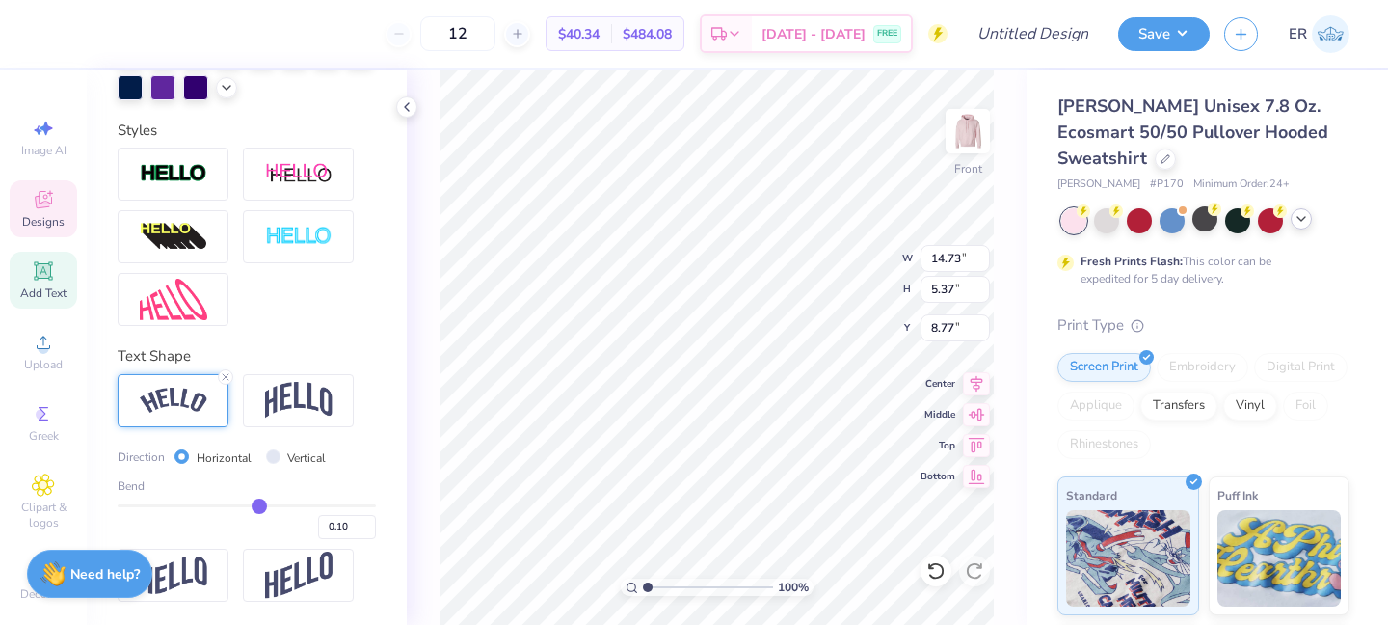
type input "13.18"
type input "4.00"
type input "9.36"
type input "0.01"
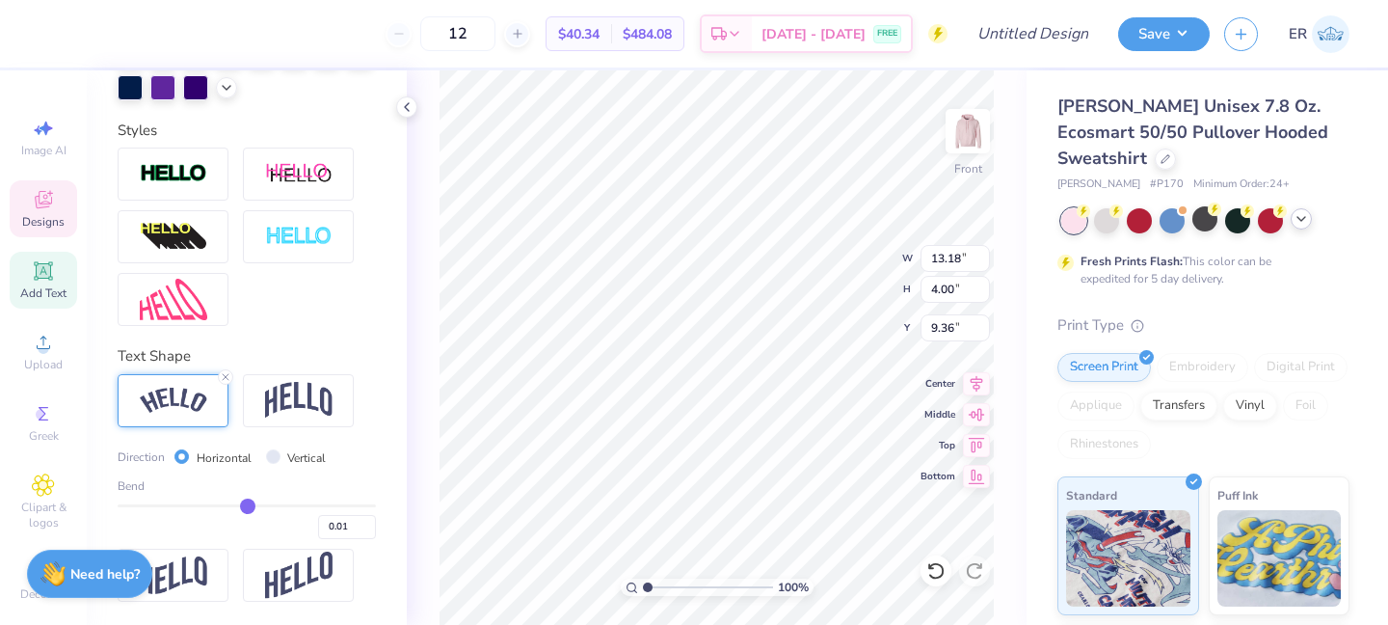
drag, startPoint x: 305, startPoint y: 502, endPoint x: 248, endPoint y: 508, distance: 57.2
type input "0.01"
click at [248, 507] on input "range" at bounding box center [247, 505] width 258 height 3
type input "12.81"
type input "3.95"
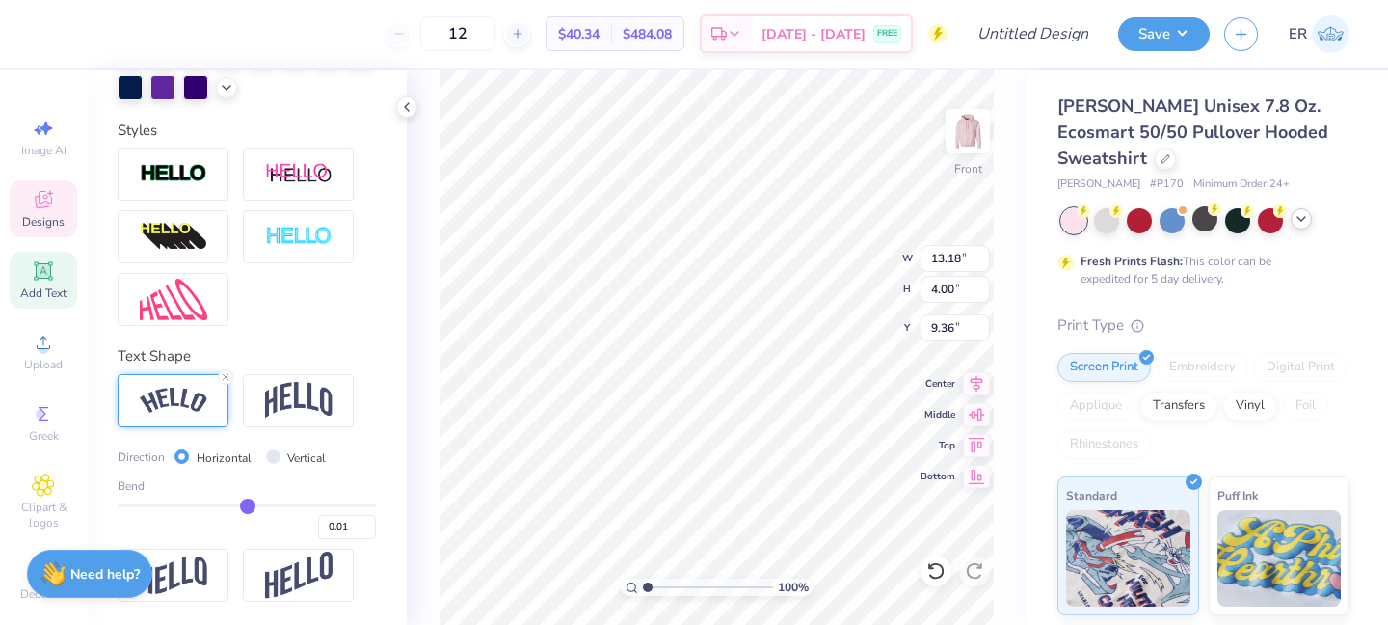
type input "9.39"
type input "-0.03"
type input "-0.05"
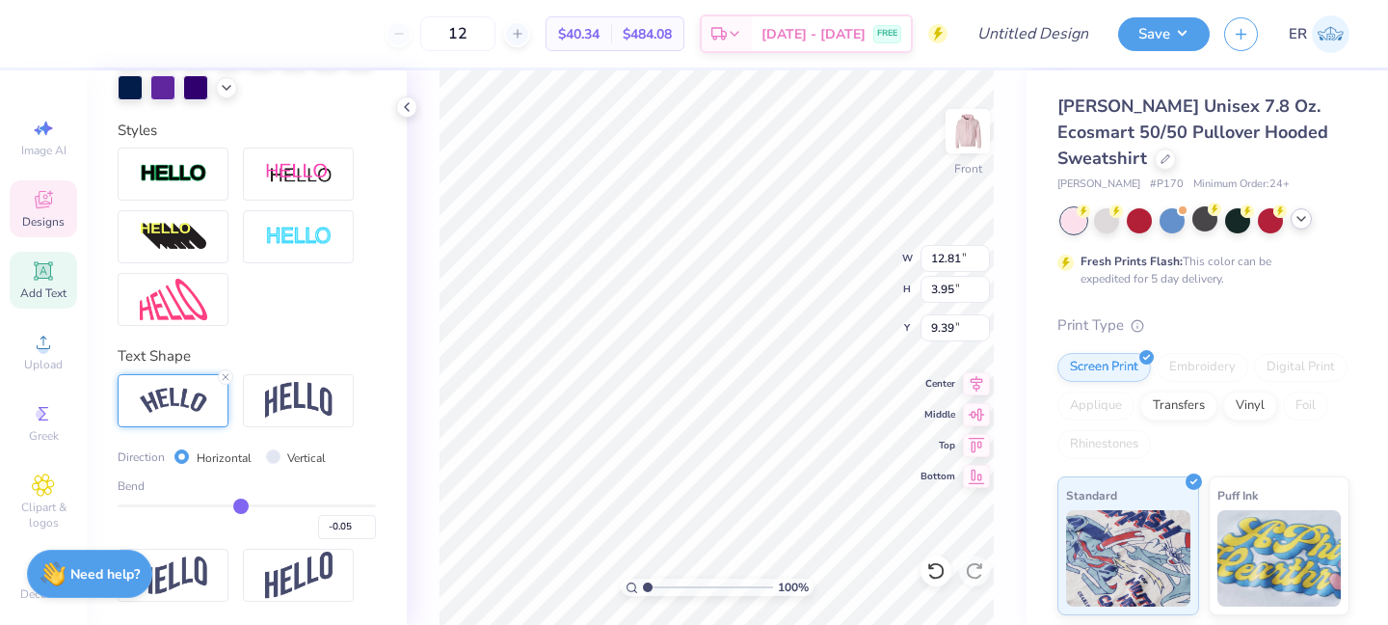
type input "-0.17"
type input "-0.24"
type input "-0.29"
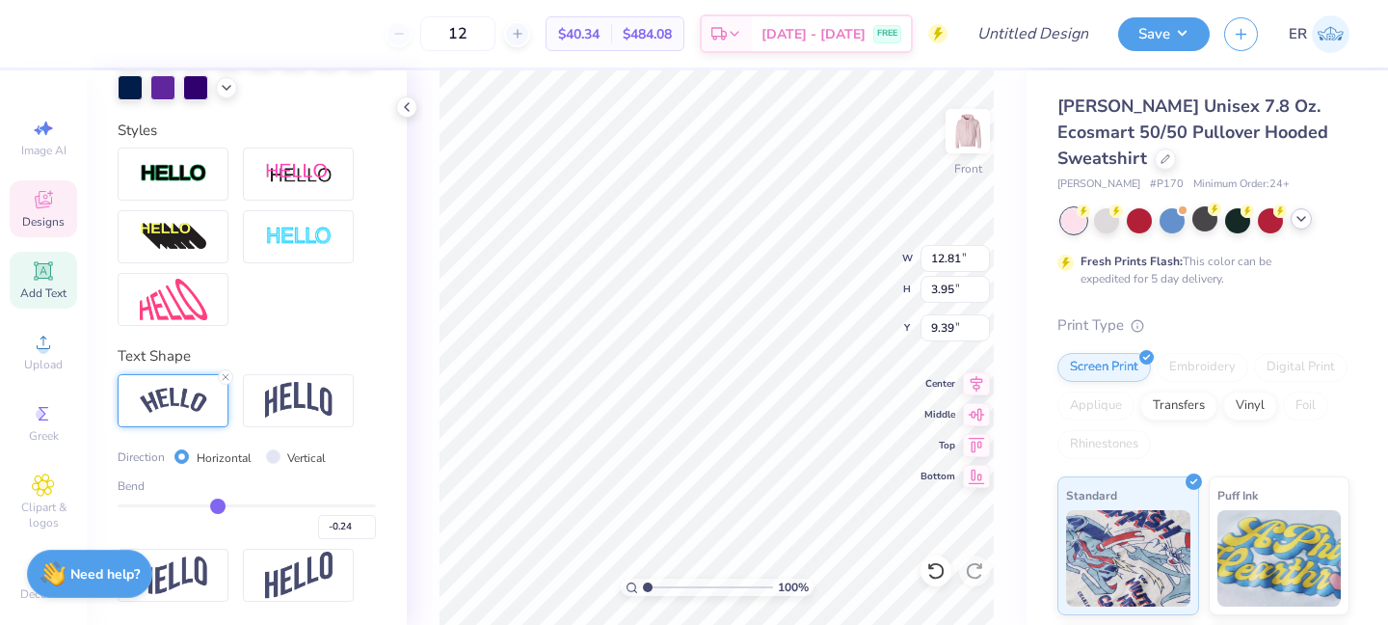
type input "-0.29"
type input "-0.32"
type input "-0.34"
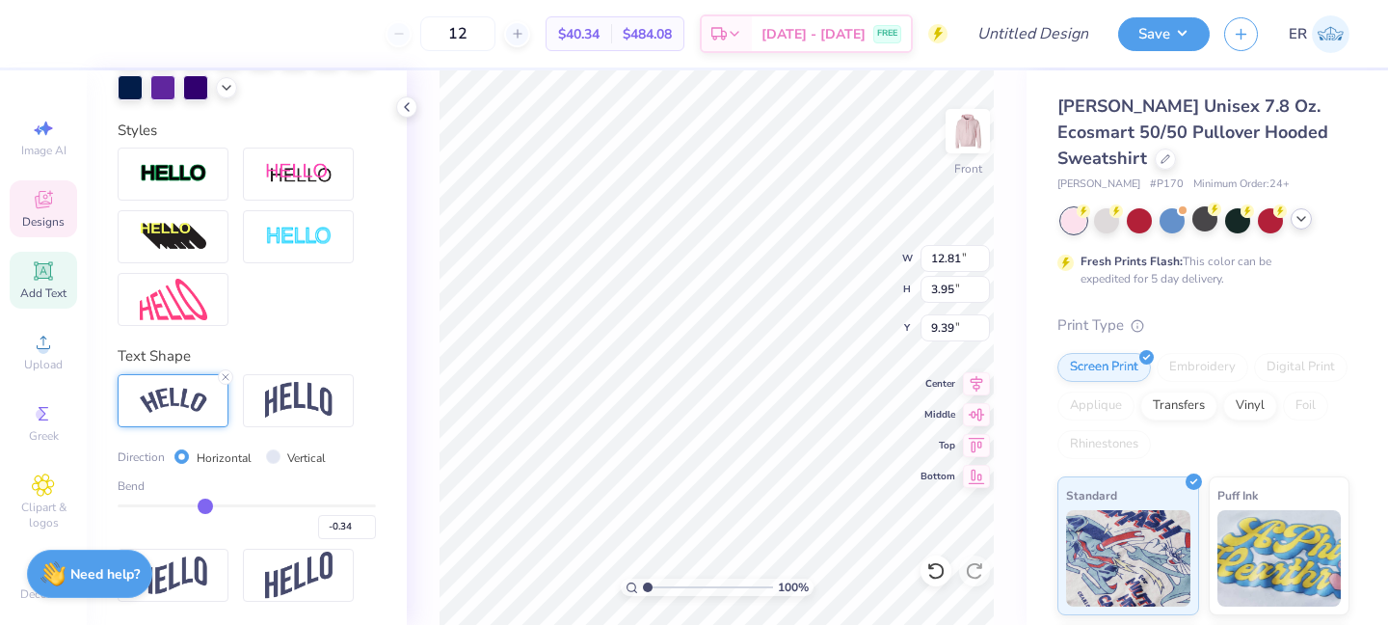
type input "-0.35"
drag, startPoint x: 244, startPoint y: 499, endPoint x: 204, endPoint y: 493, distance: 40.1
type input "-0.35"
click at [203, 504] on input "range" at bounding box center [247, 505] width 258 height 3
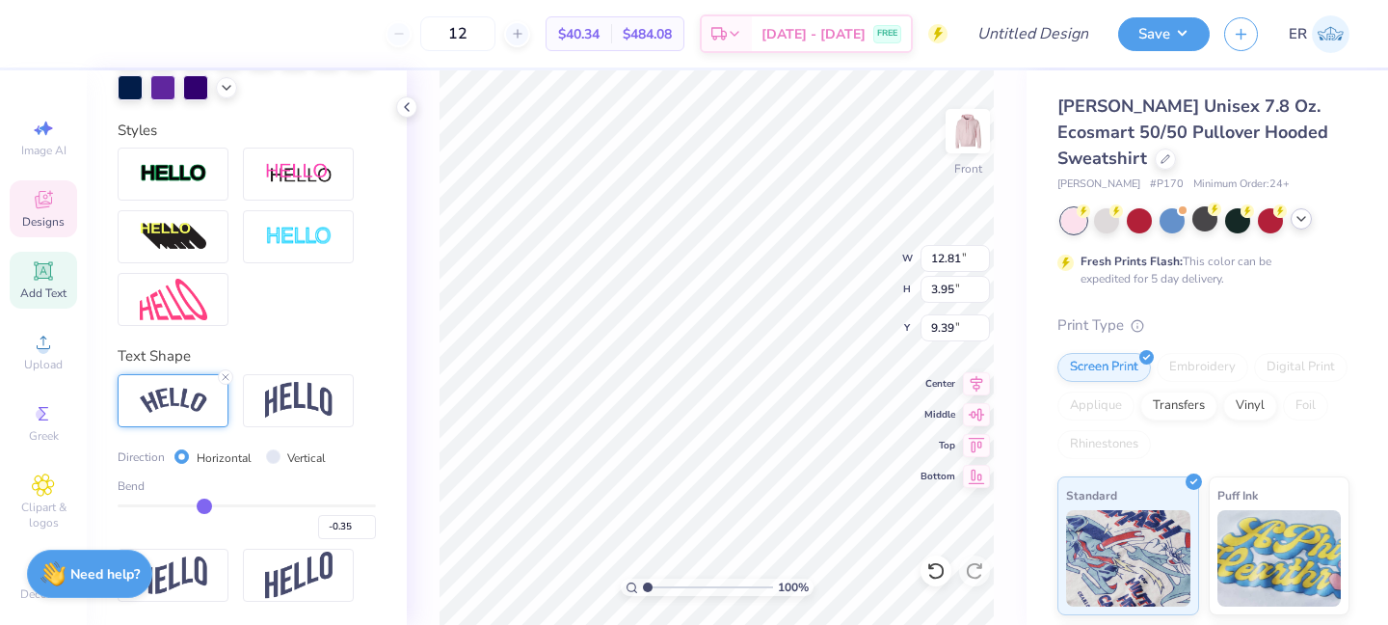
type input "14.49"
type input "3.75"
type input "9.16"
type input "-0.33"
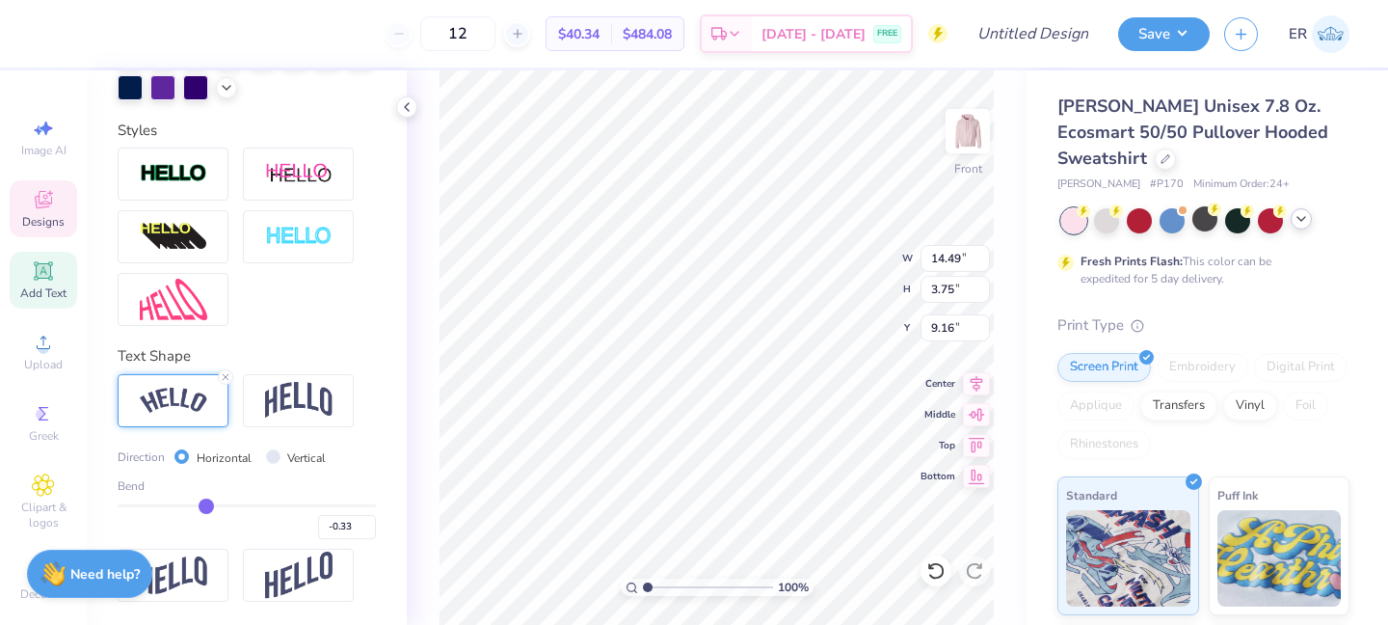
type input "-0.32"
type input "-0.3"
type input "-0.30"
type input "-0.26"
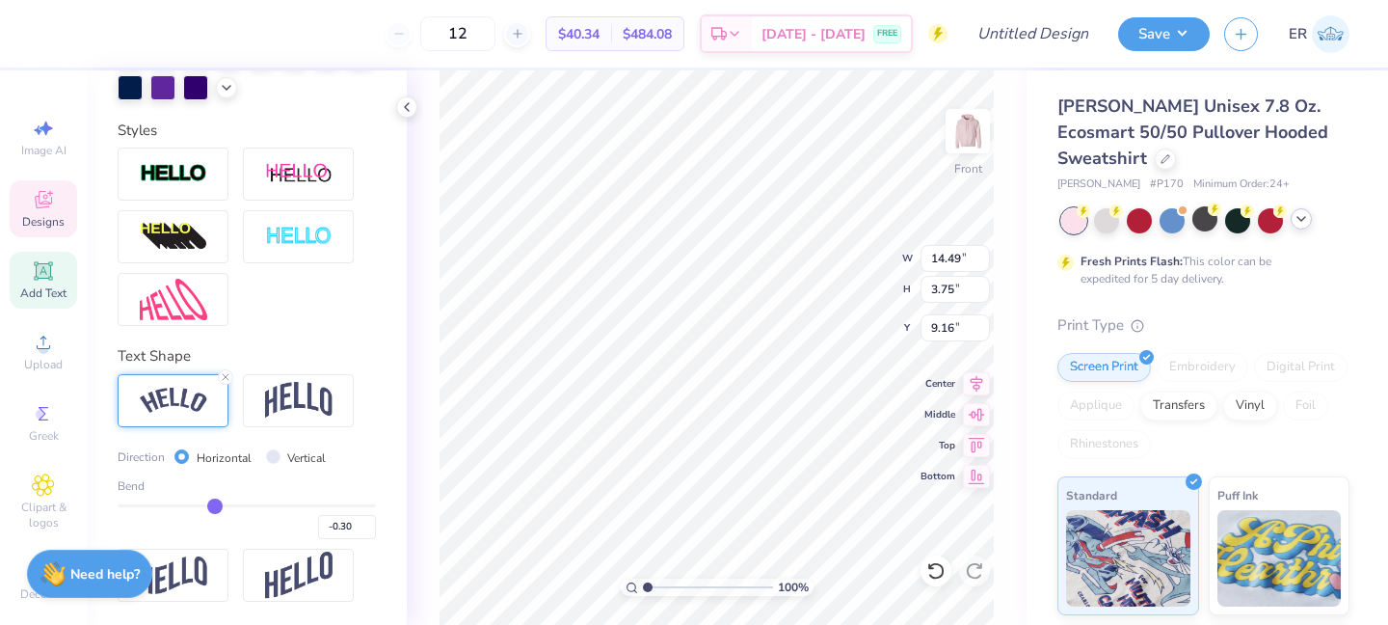
type input "-0.26"
type input "-0.22"
type input "-0.17"
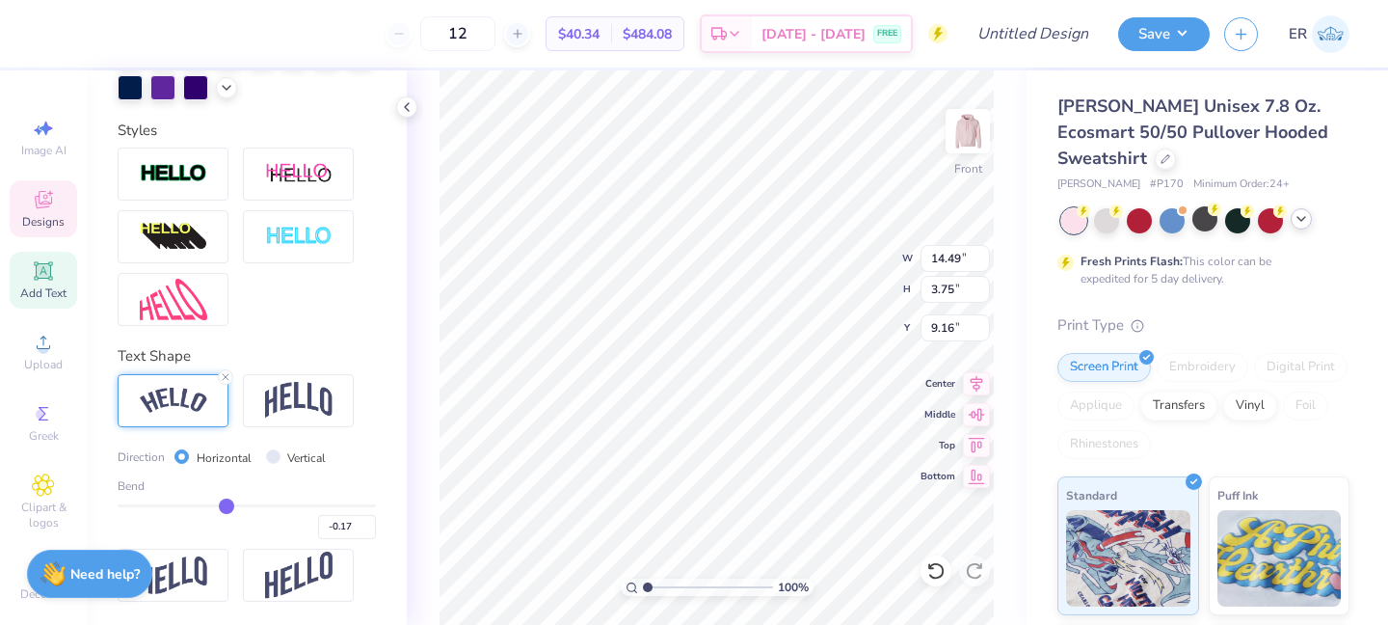
type input "-0.14"
type input "-0.12"
type input "-0.1"
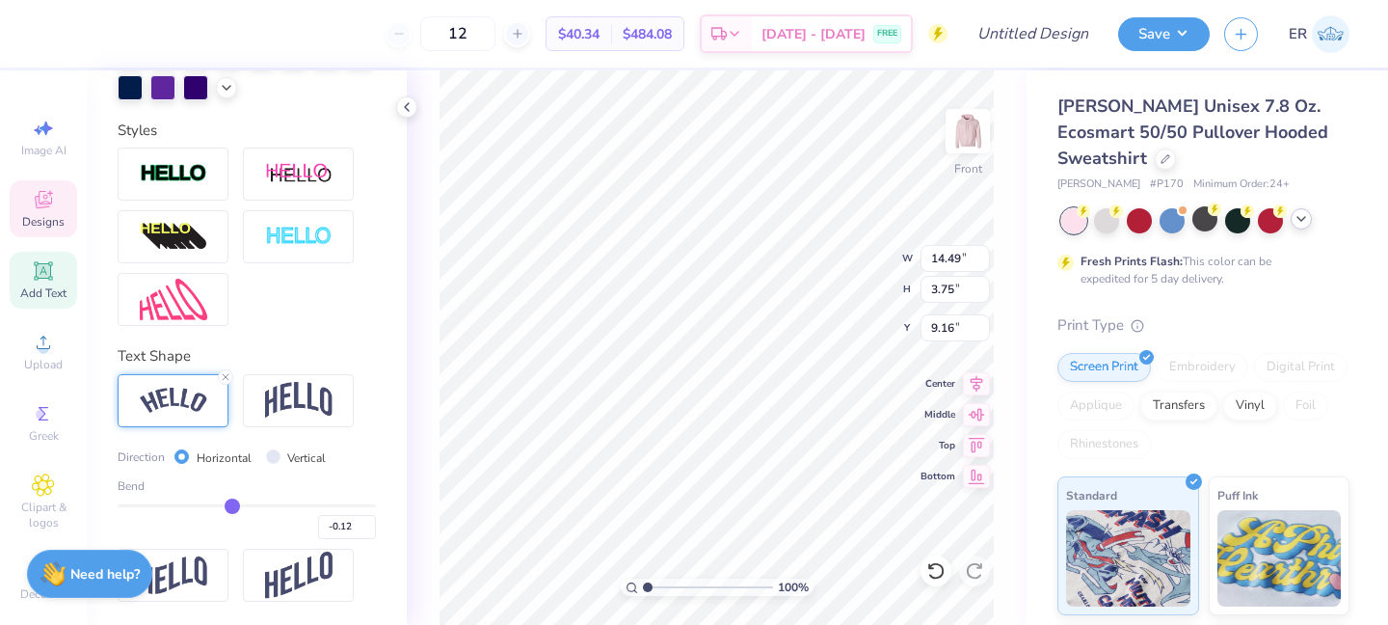
type input "-0.10"
type input "-0.09"
type input "-0.08"
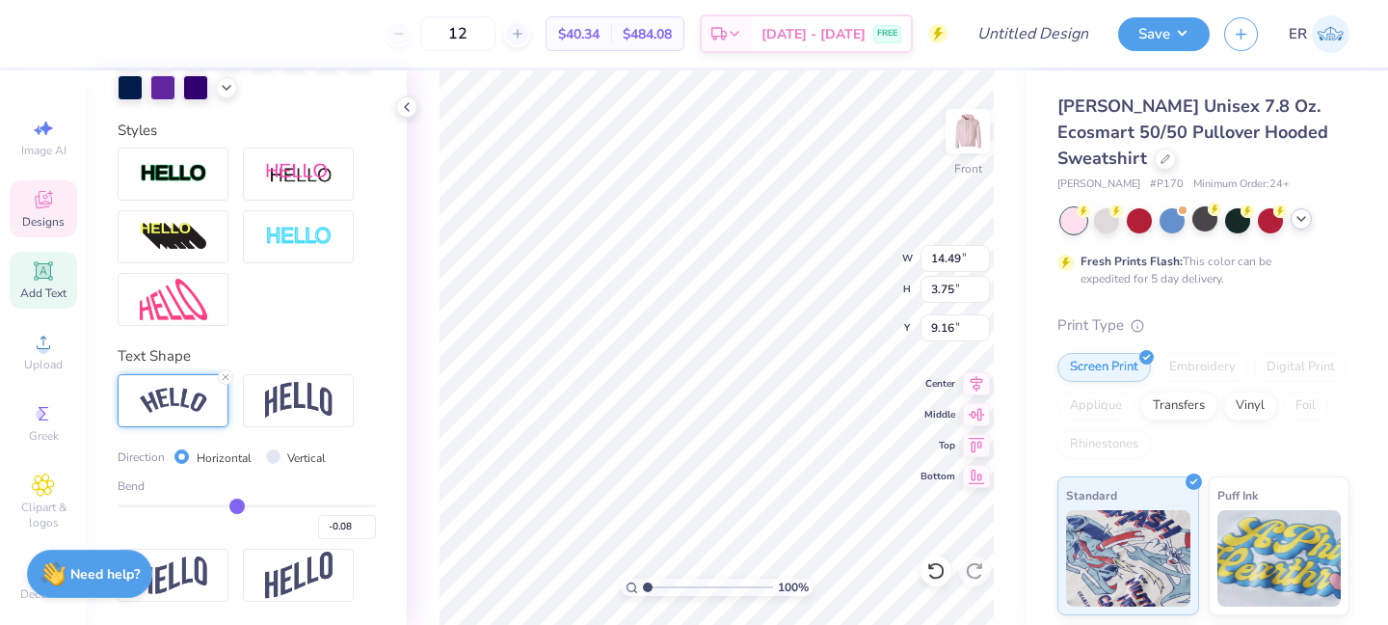
drag, startPoint x: 205, startPoint y: 503, endPoint x: 236, endPoint y: 505, distance: 30.9
type input "-0.08"
click at [236, 505] on input "range" at bounding box center [247, 505] width 258 height 3
type input "13.05"
type input "3.97"
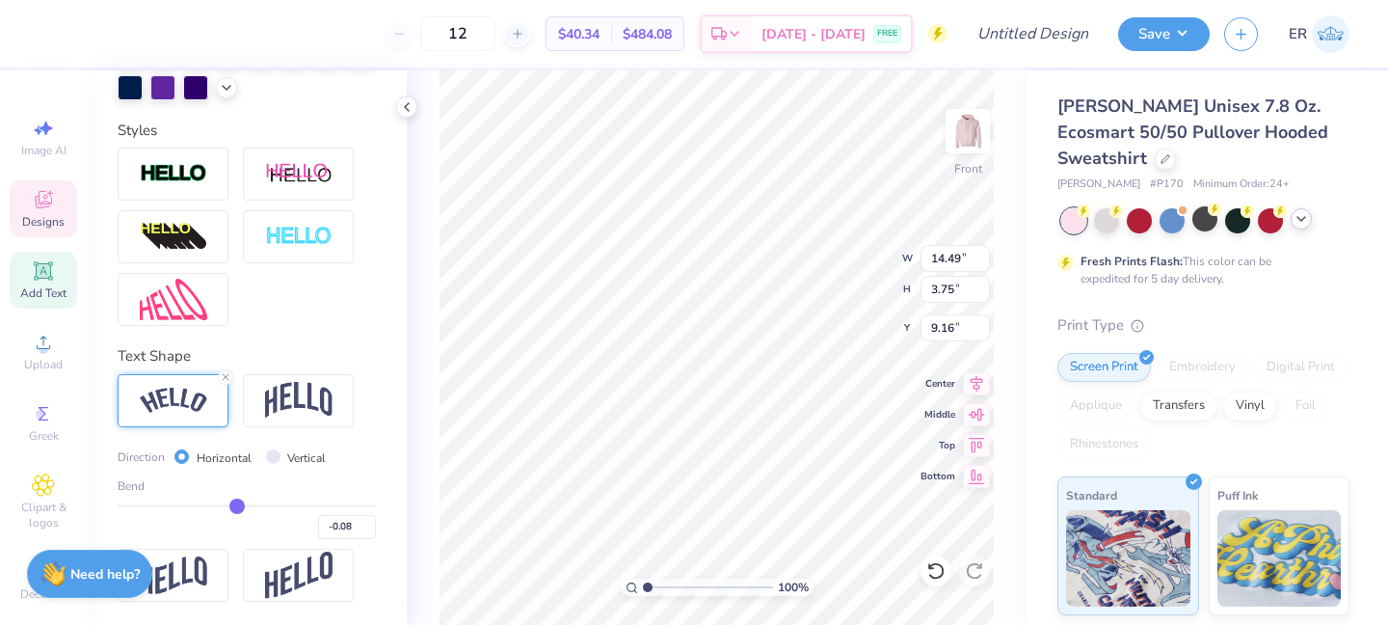
type input "9.39"
type input "-0.09"
type input "-0.1"
type input "-0.10"
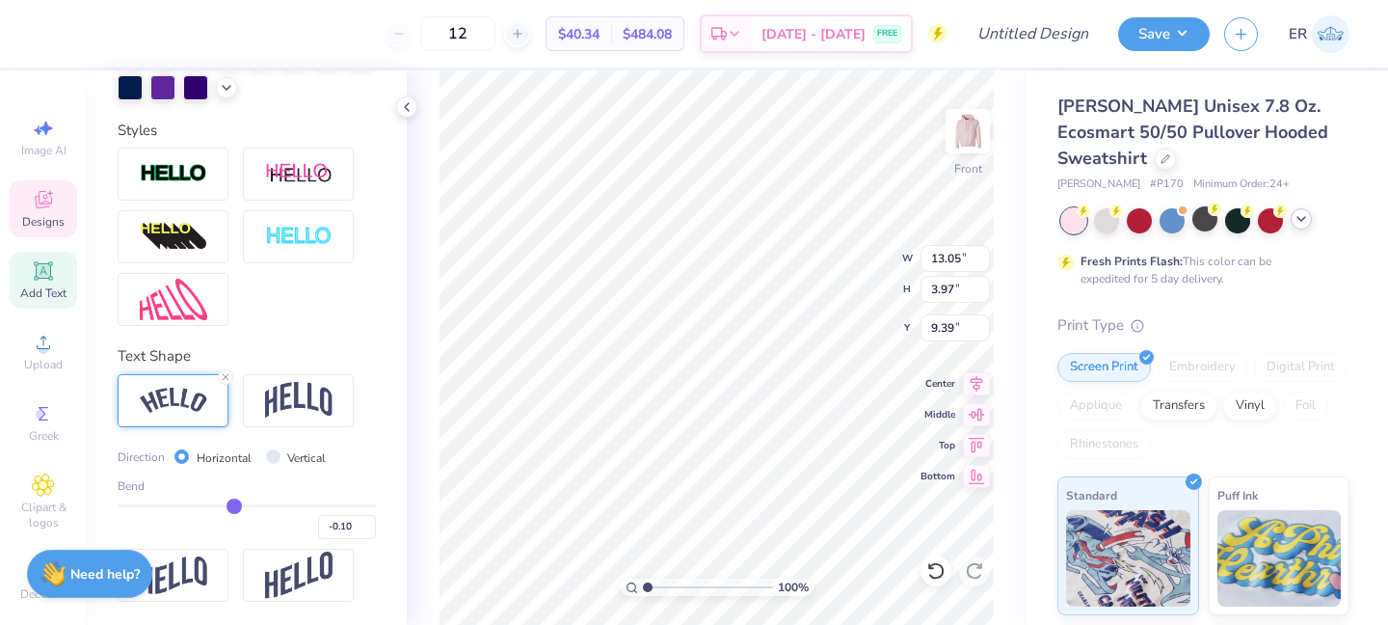
type input "-0.11"
type input "-0.12"
type input "-0.13"
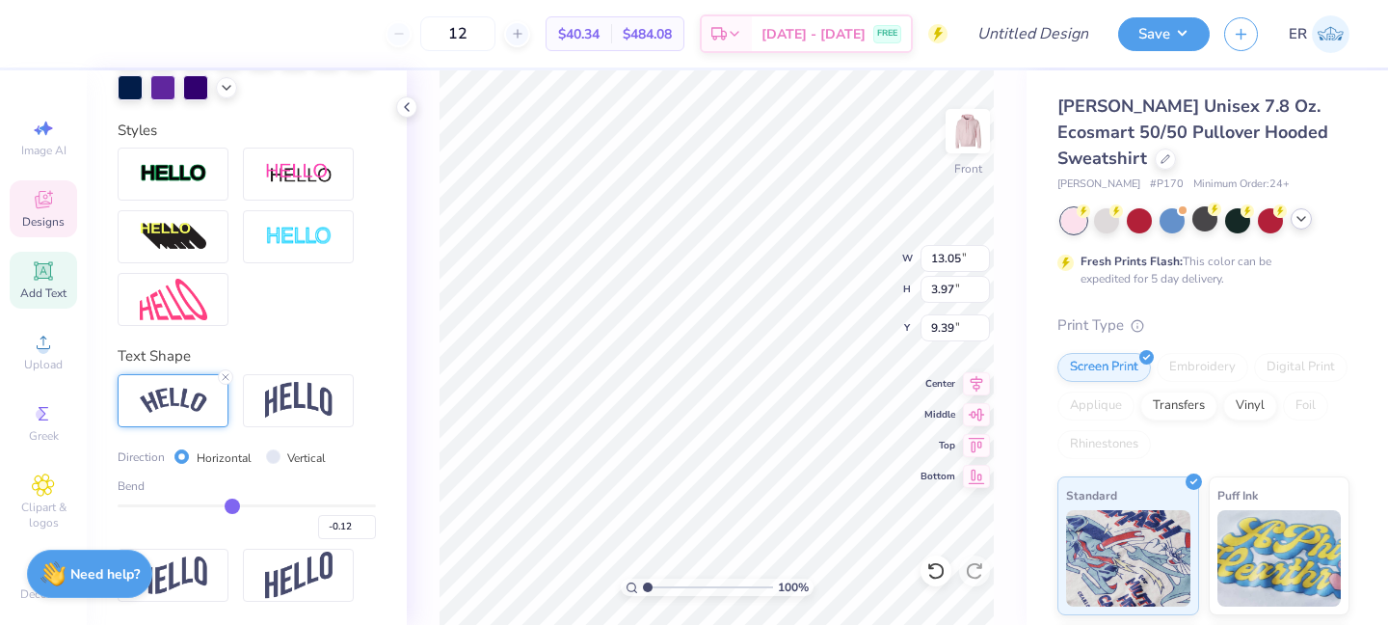
type input "-0.13"
type input "13.28"
type input "3.96"
type input "9.41"
type input "0.16"
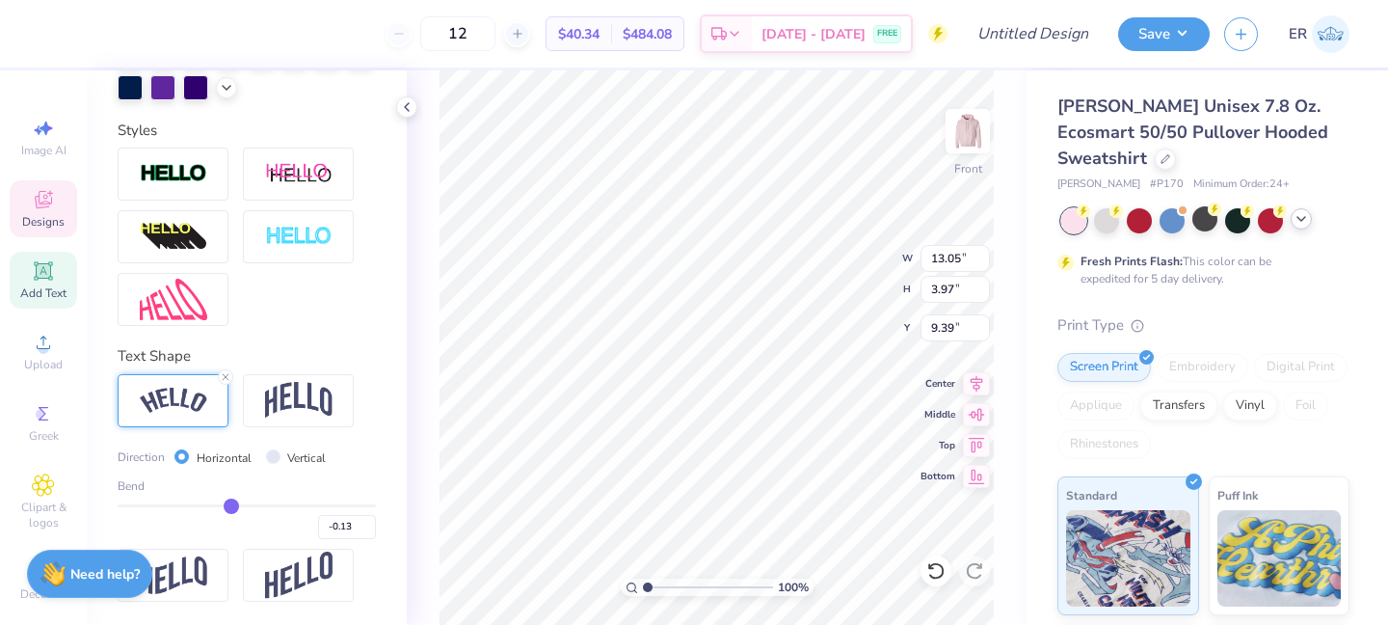
type input "0.16"
drag, startPoint x: 236, startPoint y: 505, endPoint x: 265, endPoint y: 508, distance: 29.1
type input "0.16"
click at [265, 507] on input "range" at bounding box center [247, 505] width 258 height 3
type input "13.43"
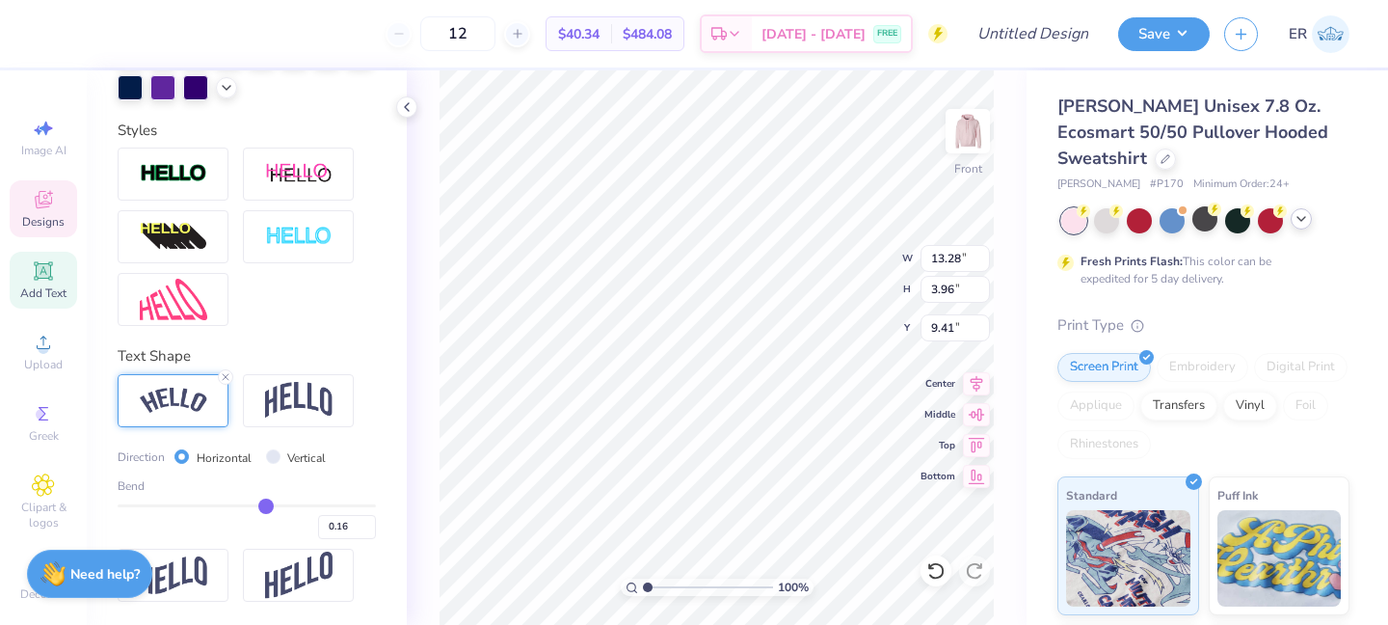
type input "4.03"
type input "9.37"
click at [226, 378] on icon at bounding box center [226, 377] width 12 height 12
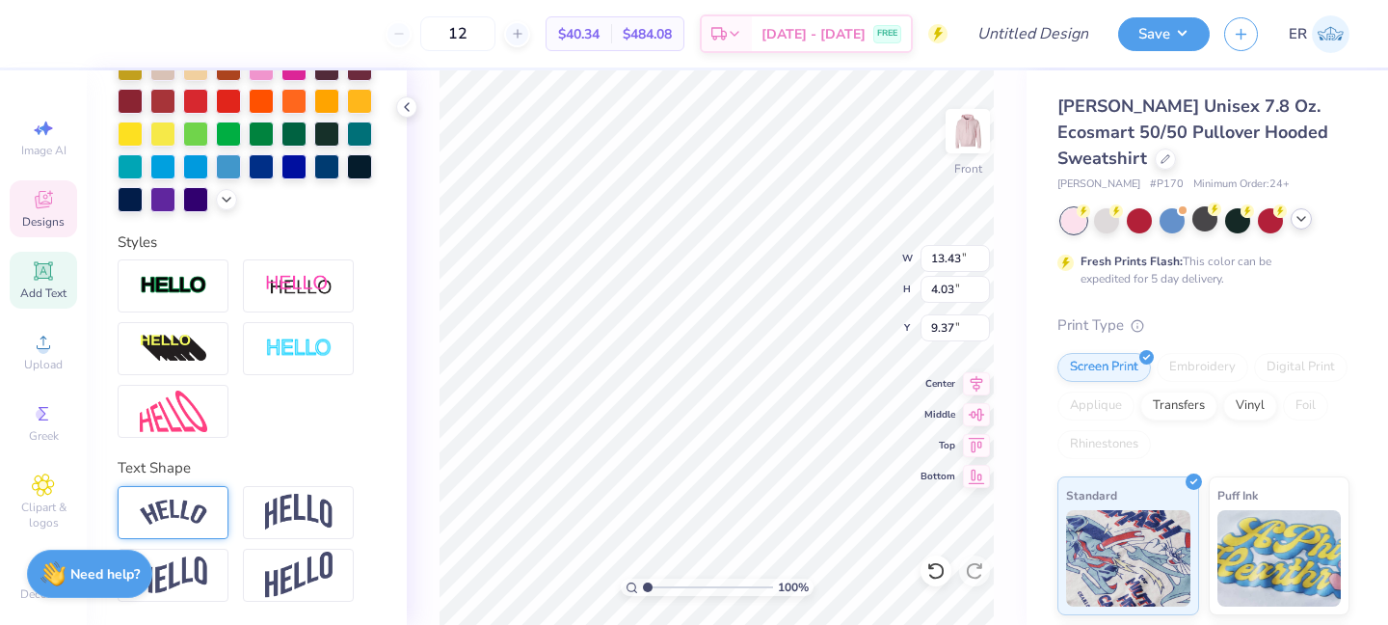
type input "12.77"
type input "3.95"
type input "9.39"
type input "12.82"
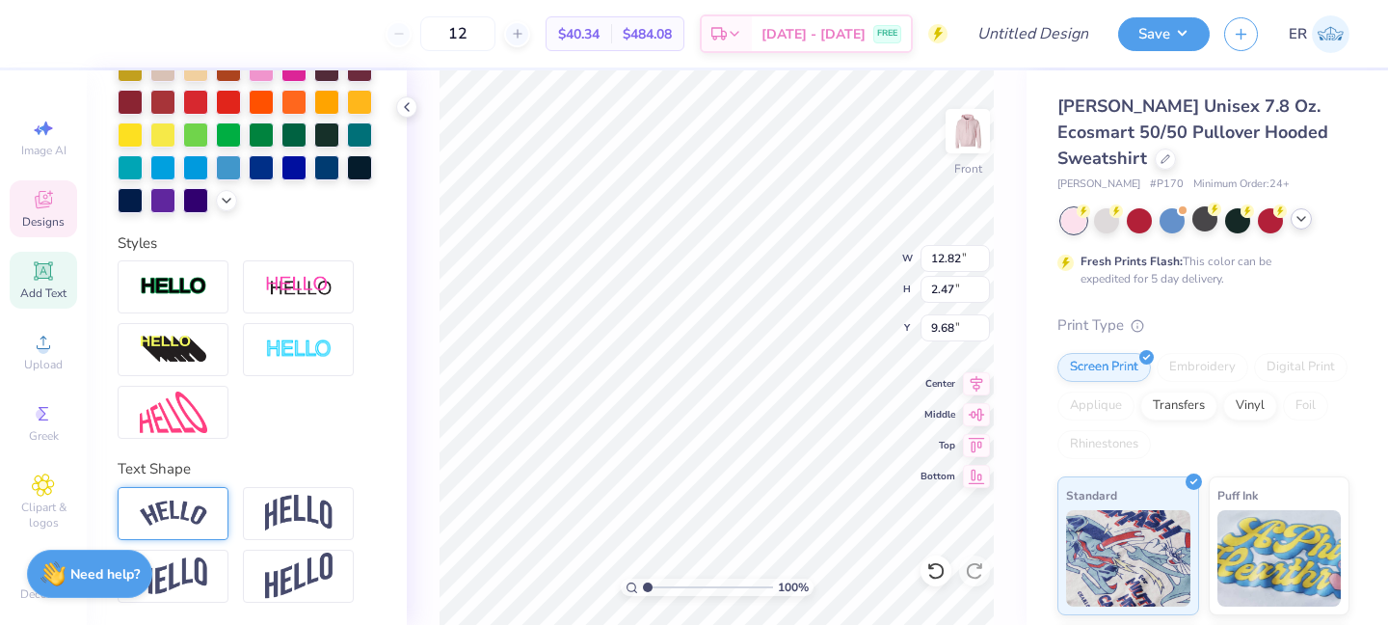
type input "2.47"
type input "9.68"
type input "8.81"
type input "4.35"
type input "13.17"
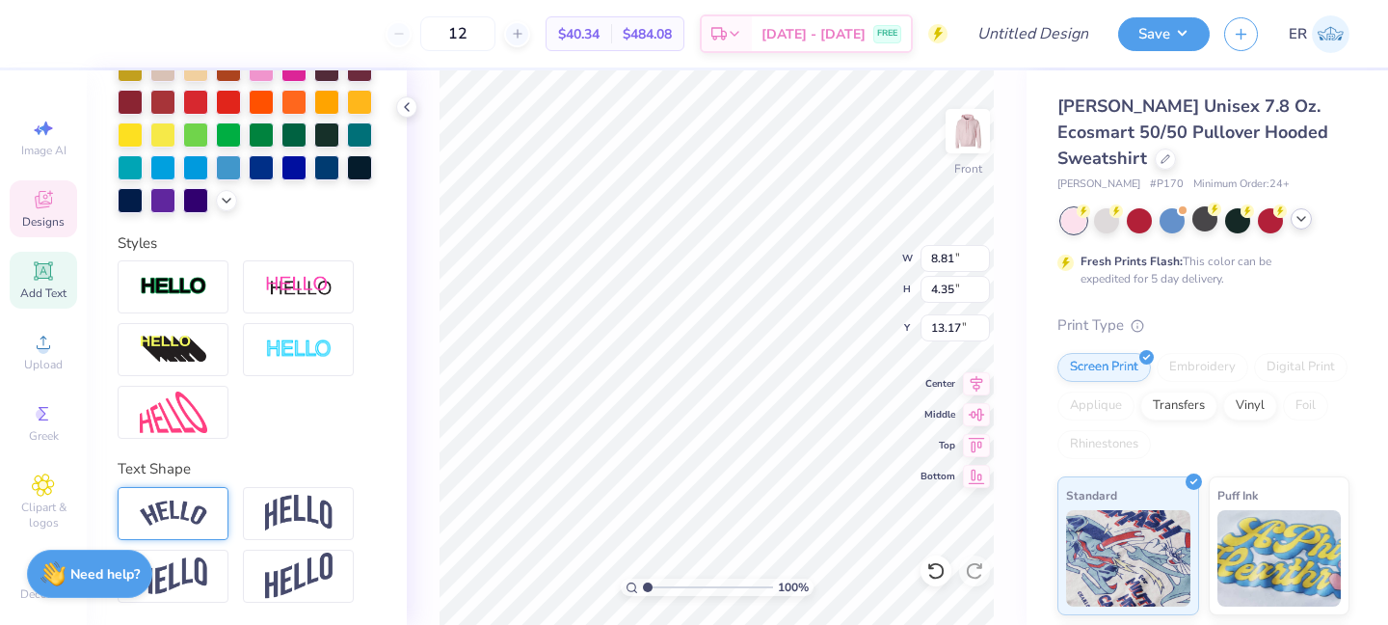
type input "12.82"
type input "2.47"
type input "9.68"
type input "13.68"
type input "2.63"
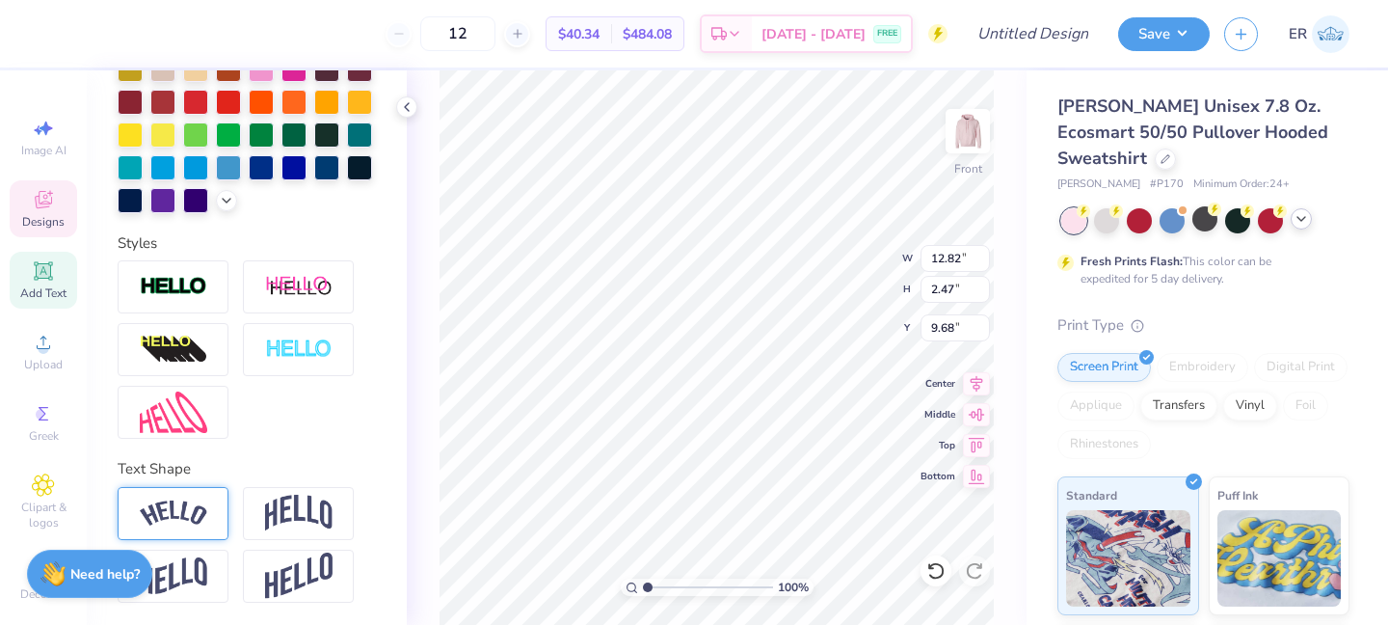
type input "9.51"
type input "8.81"
type input "4.35"
type input "13.17"
type input "8.97"
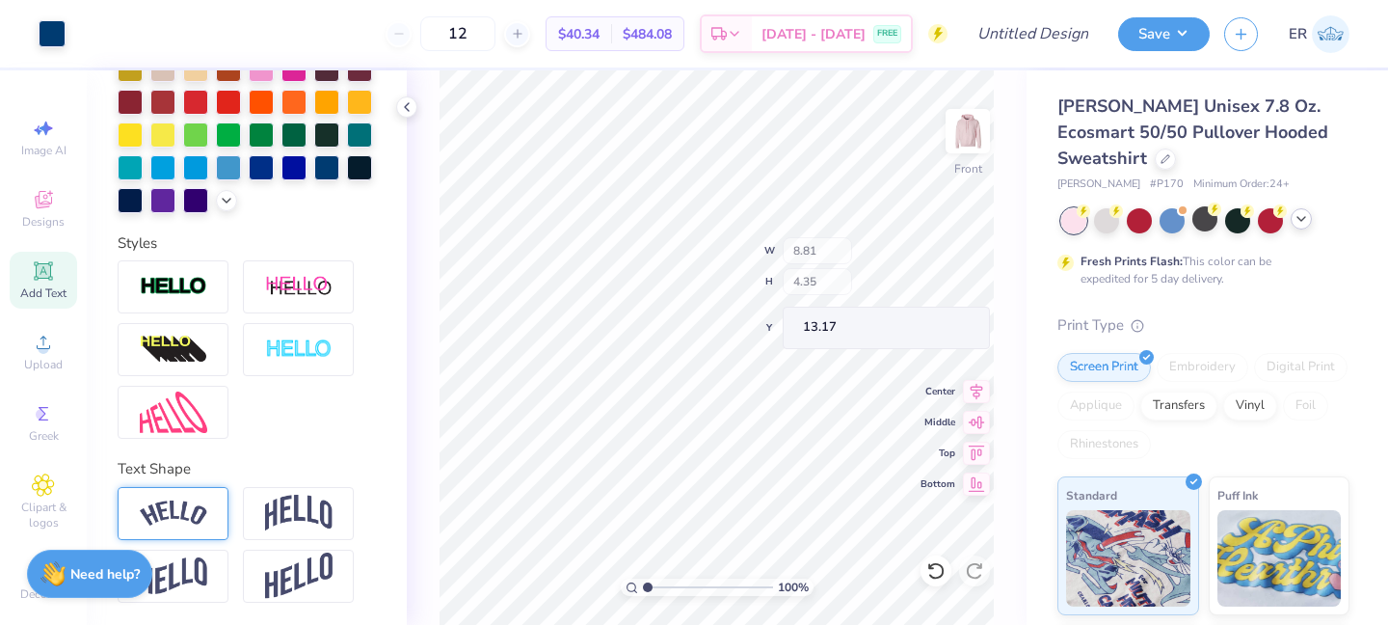
type input "4.19"
type input "12.79"
type input "8.97"
type input "4.19"
type input "12.79"
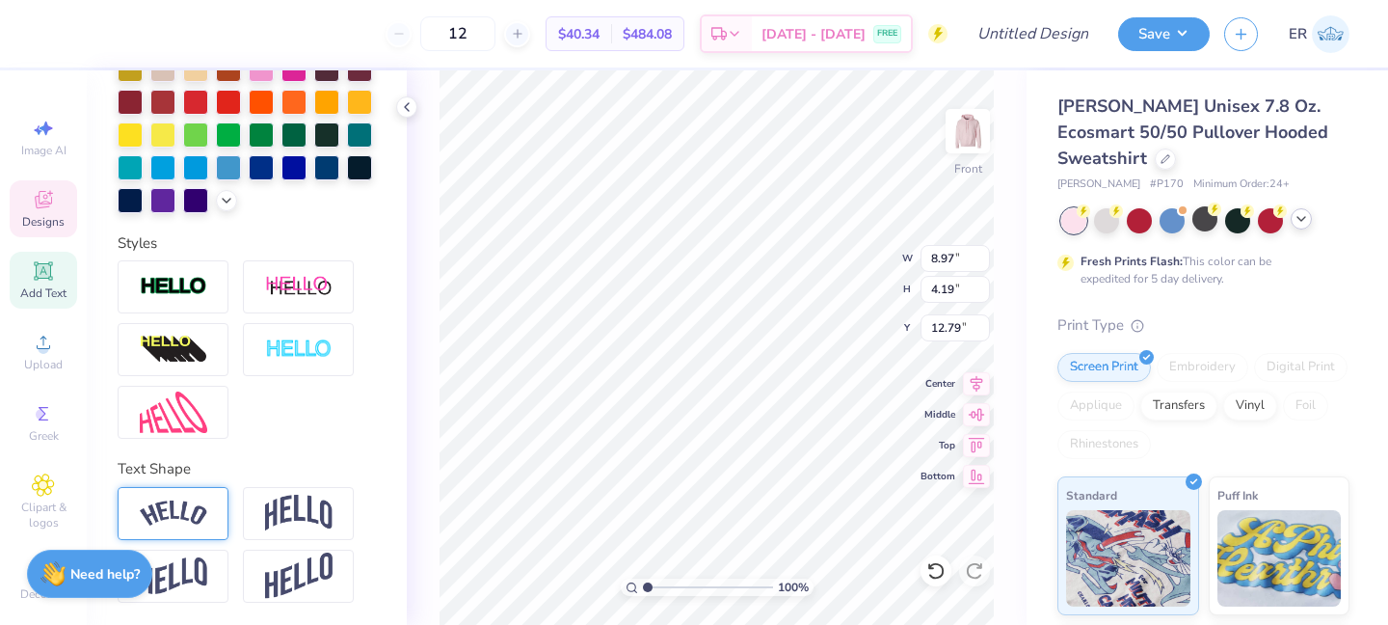
type input "6.31"
type input "2.95"
type input "12.77"
type input "13.73"
type input "6.01"
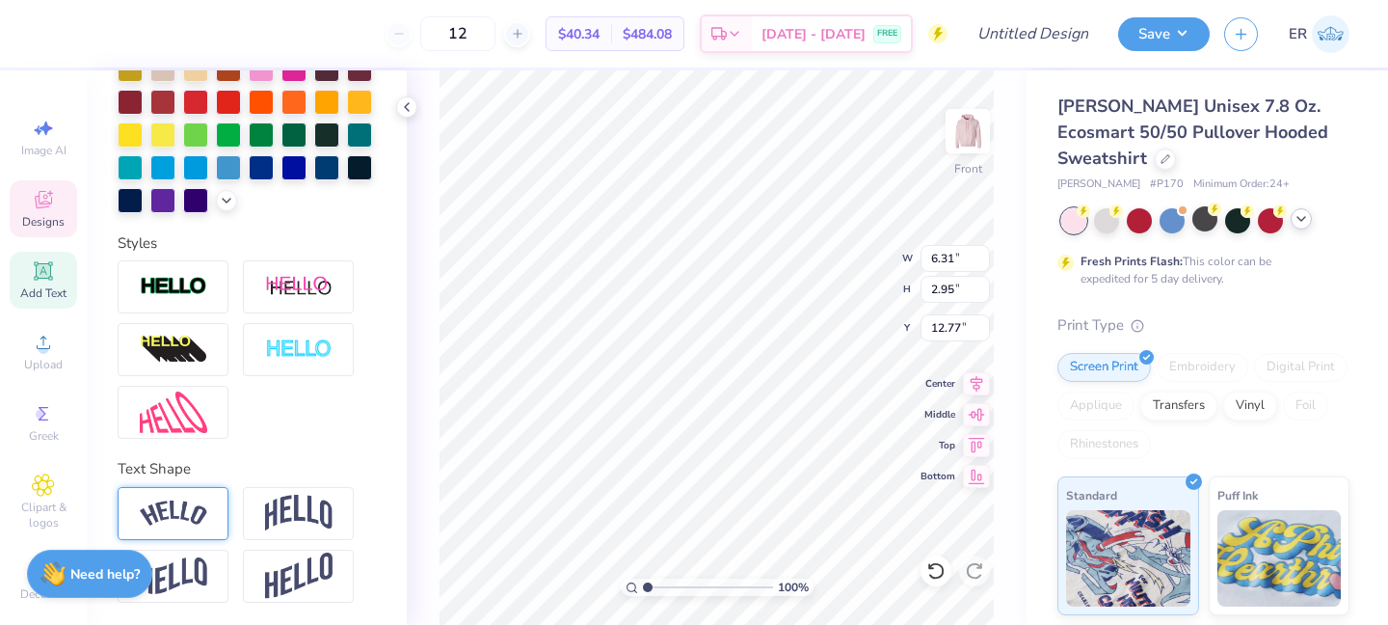
type input "15.76"
type input "13.84"
type input "4.12"
type input "16.71"
type input "9.82"
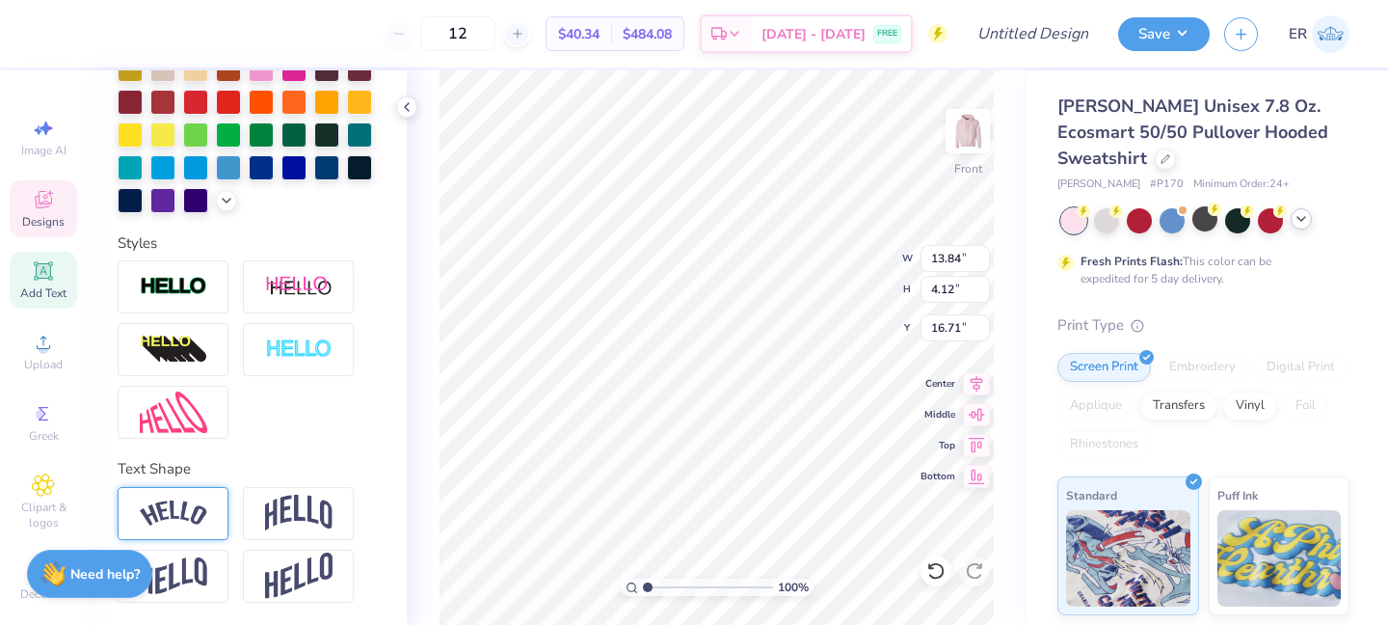
type input "2.93"
type input "16.00"
type input "6.31"
type input "2.95"
type input "12.36"
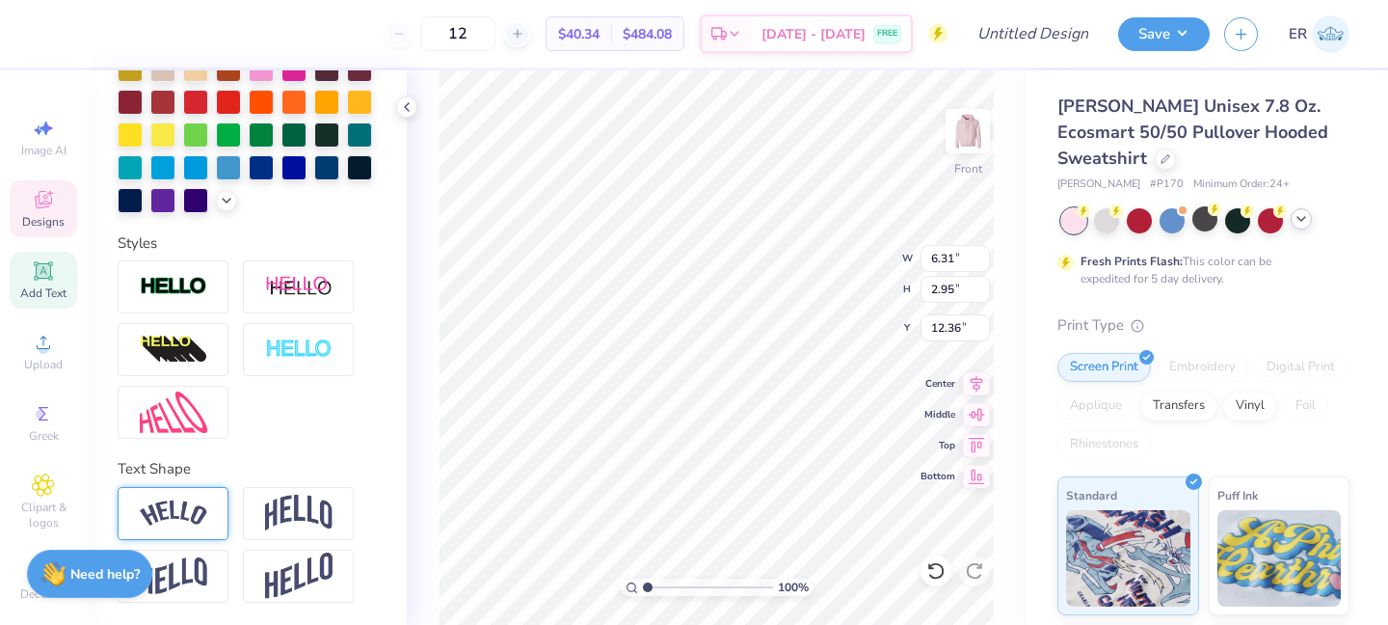
type input "9.82"
type input "2.93"
type input "16.00"
type input "22.72"
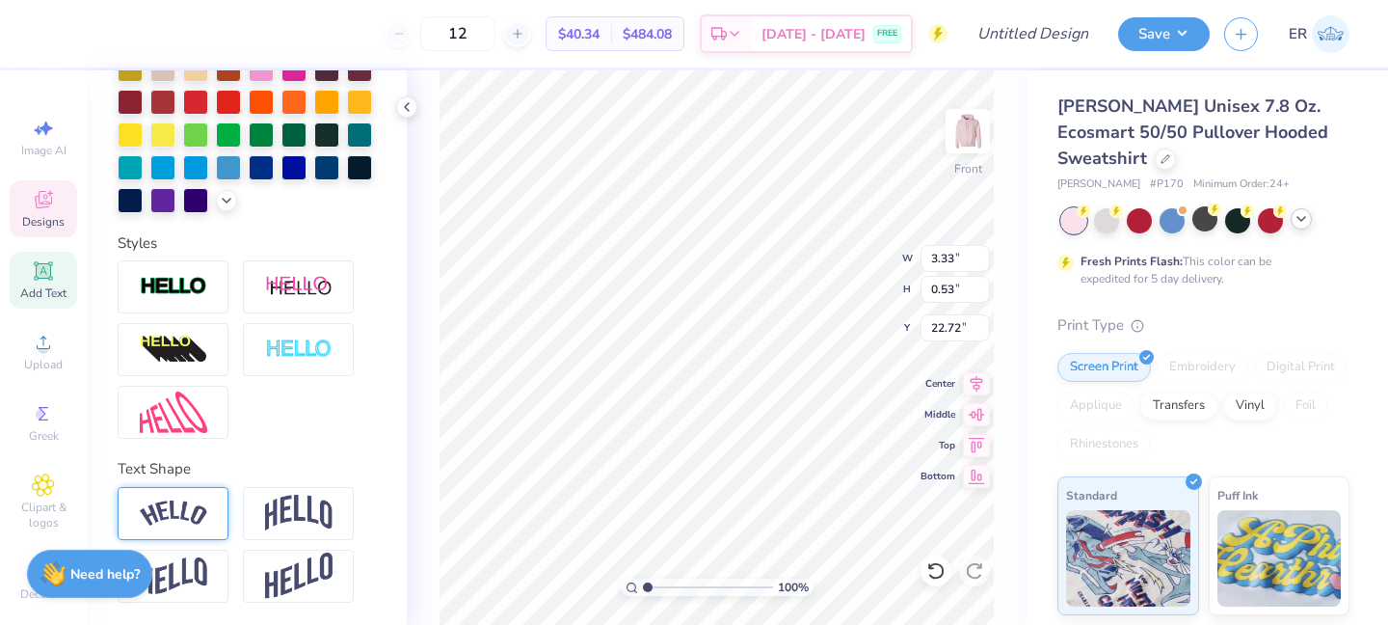
scroll to position [0, 0]
type textarea "F"
type textarea "AMERICAN UNIVERSITY"
click at [192, 518] on img at bounding box center [173, 513] width 67 height 26
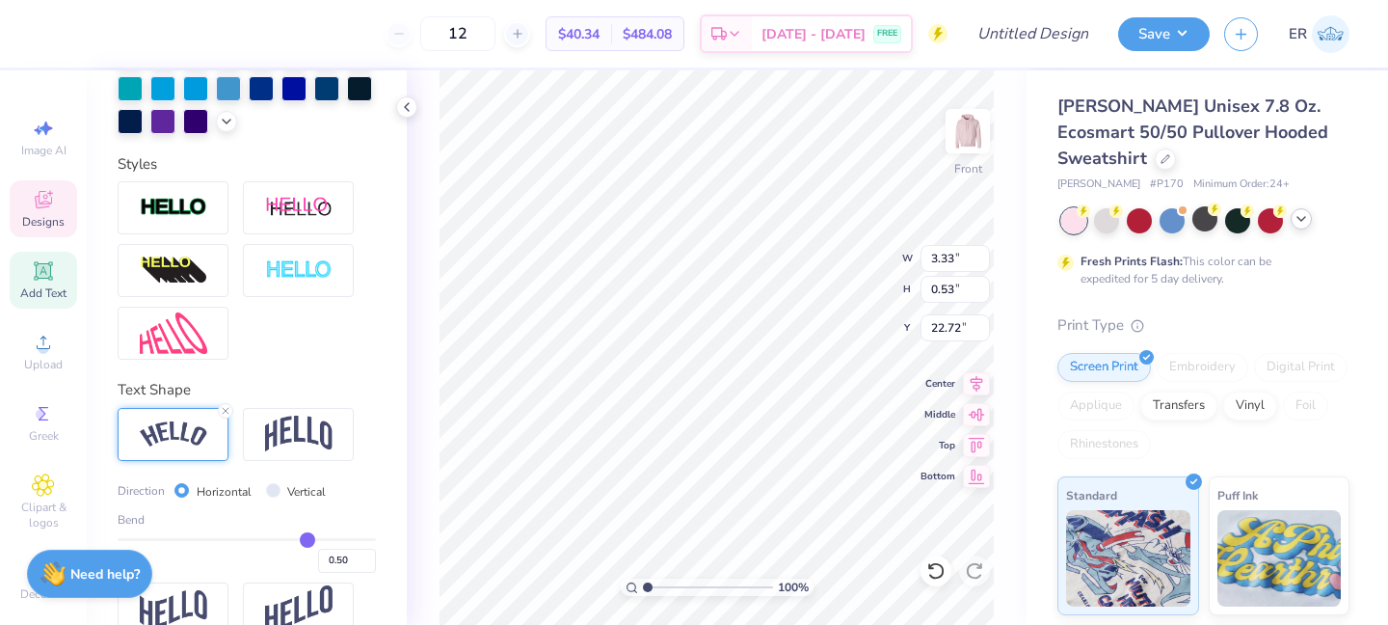
scroll to position [589, 0]
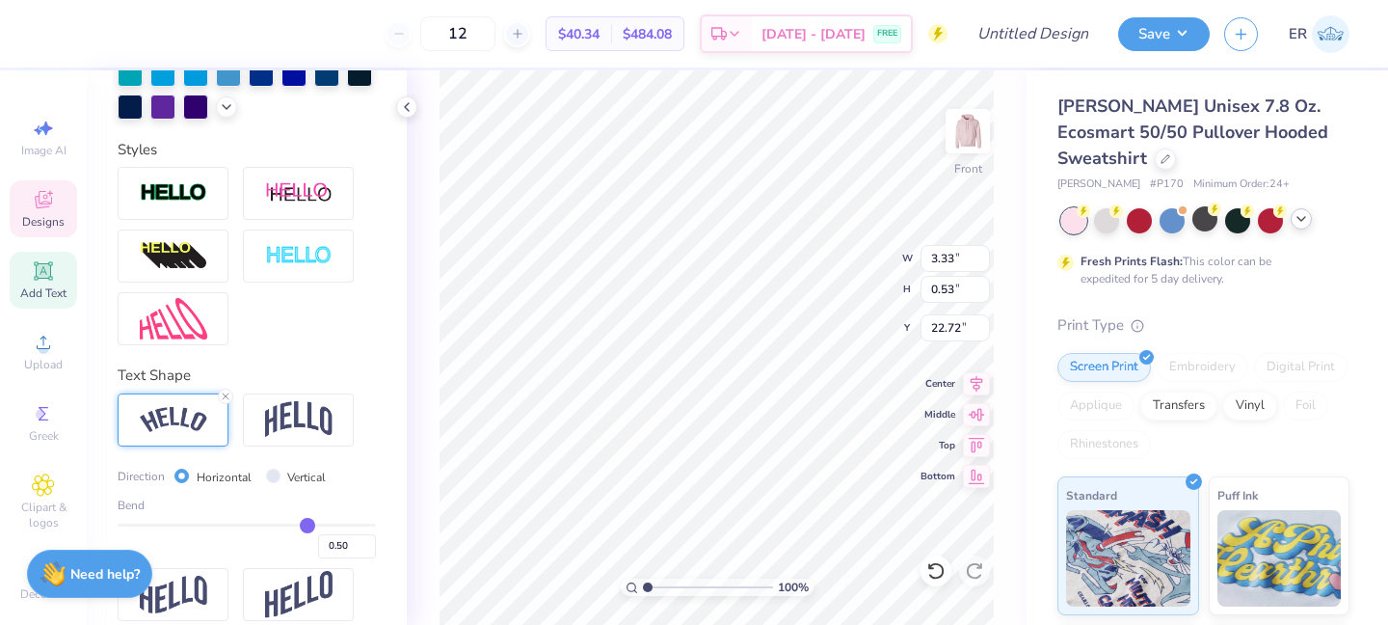
type input "0.51"
type input "0.49"
type input "0.46"
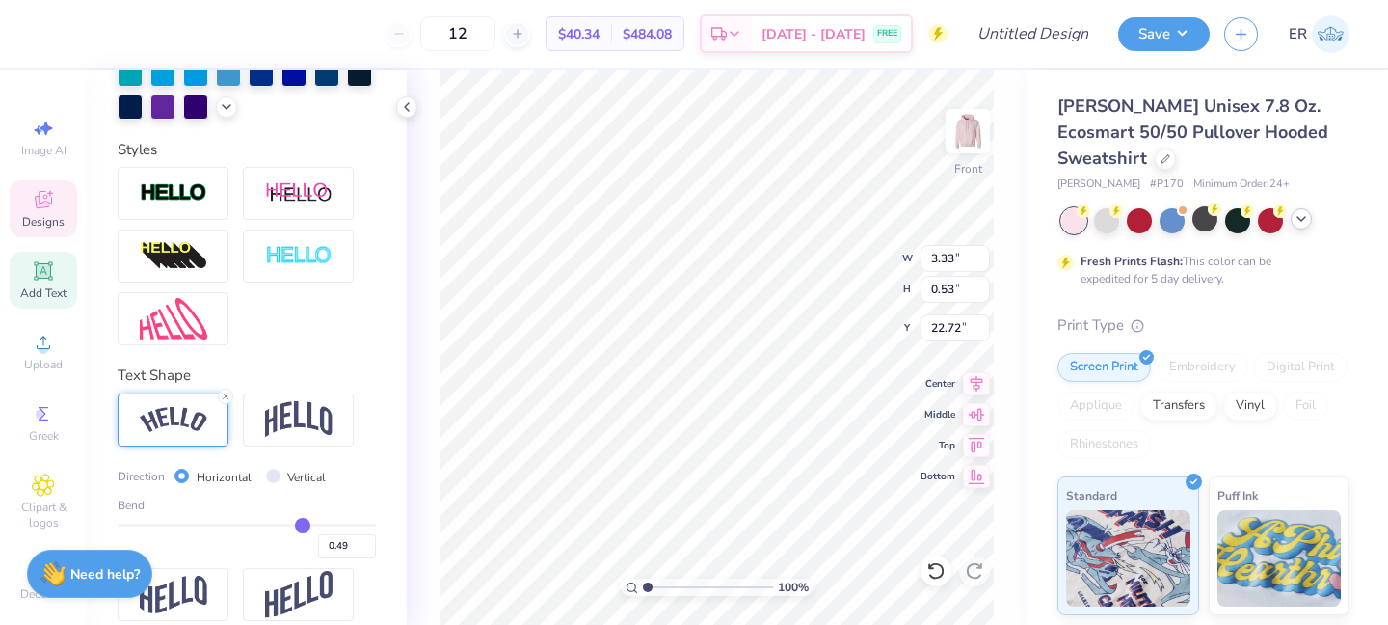
type input "0.46"
type input "0.43"
type input "0.42"
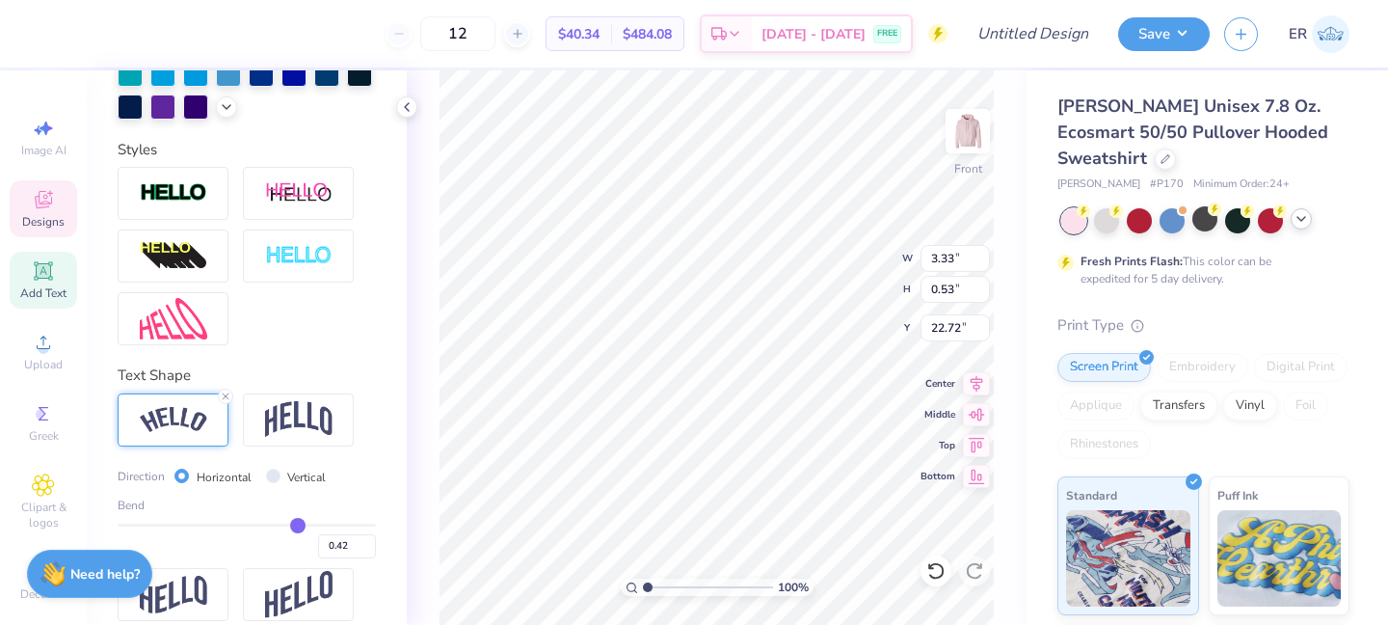
type input "0.4"
type input "0.40"
type input "0.38"
type input "0.35"
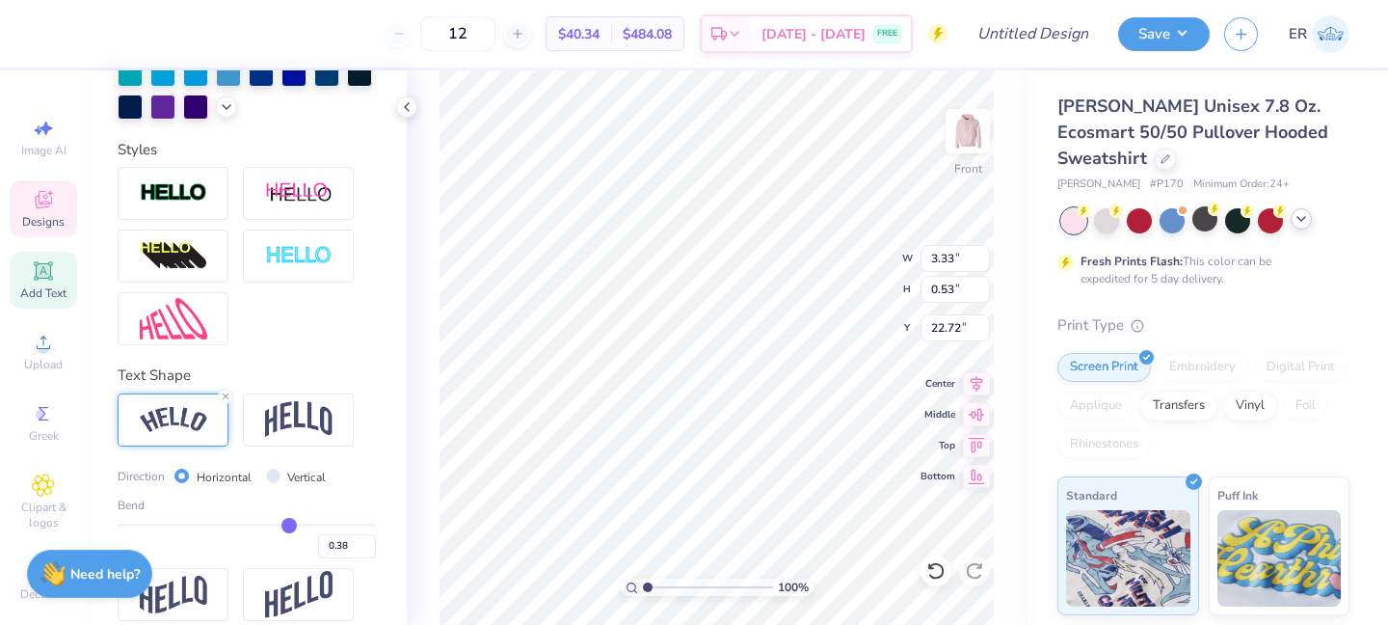
type input "0.35"
type input "0.31"
type input "0.27"
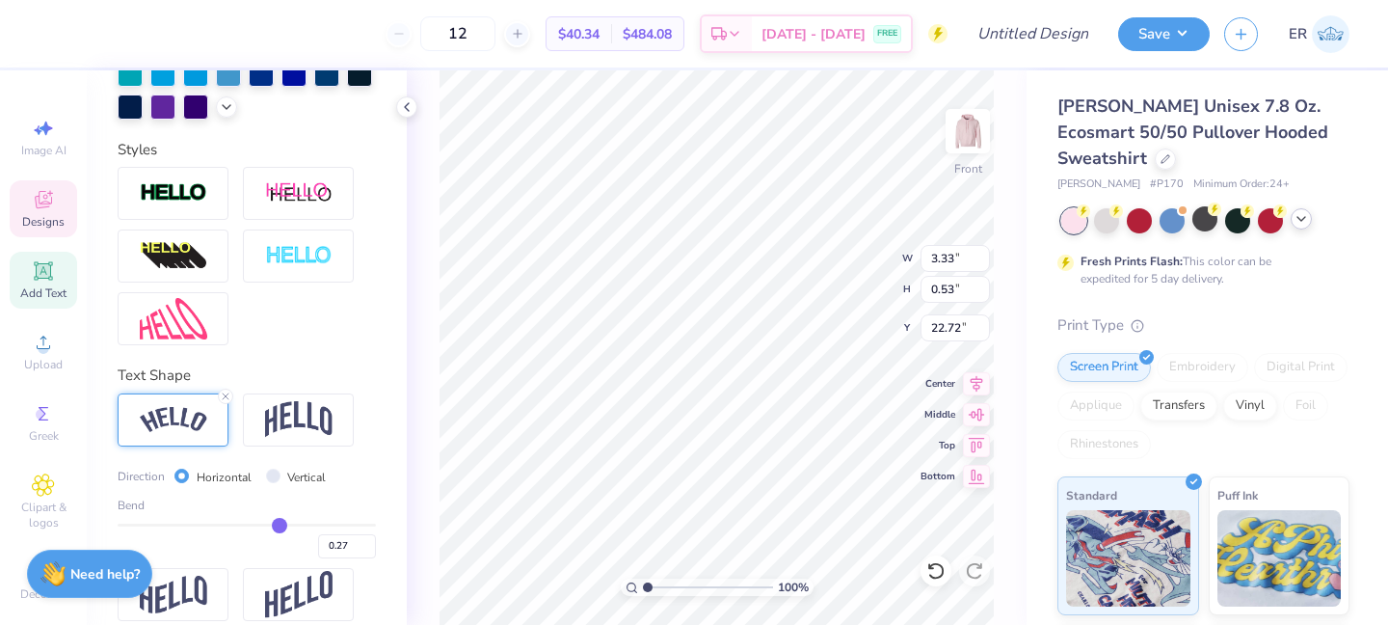
type input "0.23"
type input "0.22"
type input "0.21"
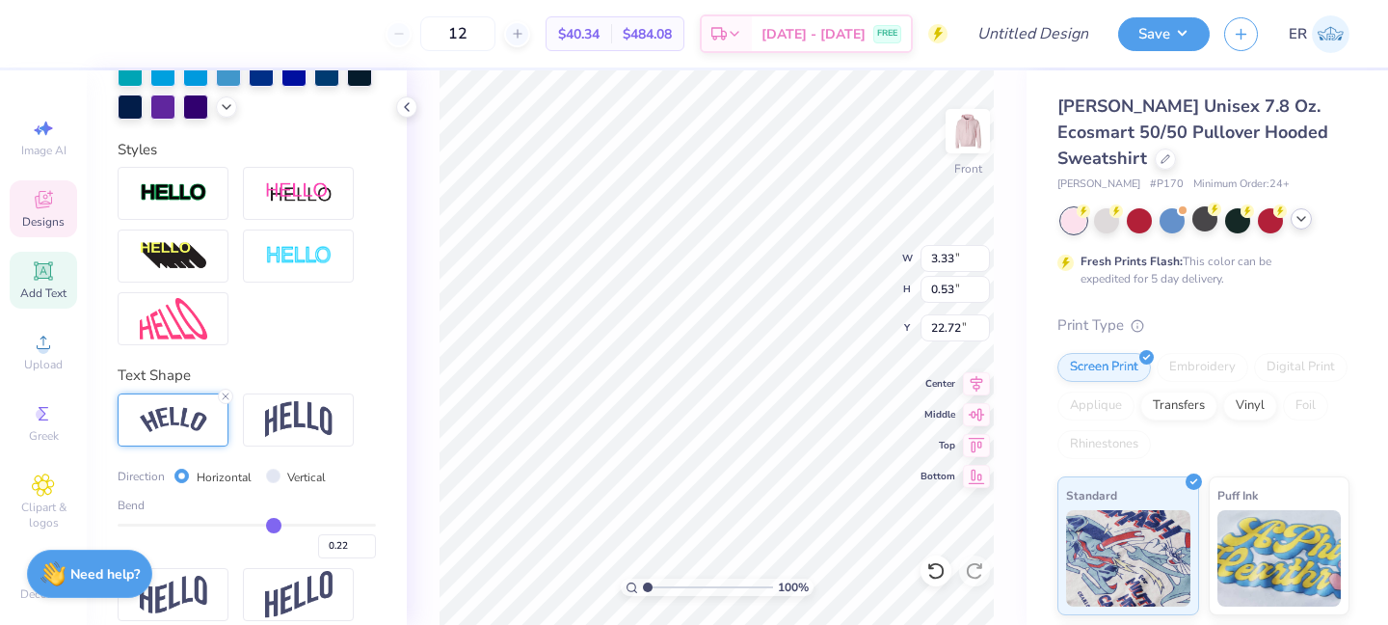
type input "0.21"
type input "0.22"
drag, startPoint x: 308, startPoint y: 523, endPoint x: 251, endPoint y: 526, distance: 57.9
click at [251, 526] on input "range" at bounding box center [247, 524] width 258 height 3
drag, startPoint x: 251, startPoint y: 526, endPoint x: 227, endPoint y: 526, distance: 23.1
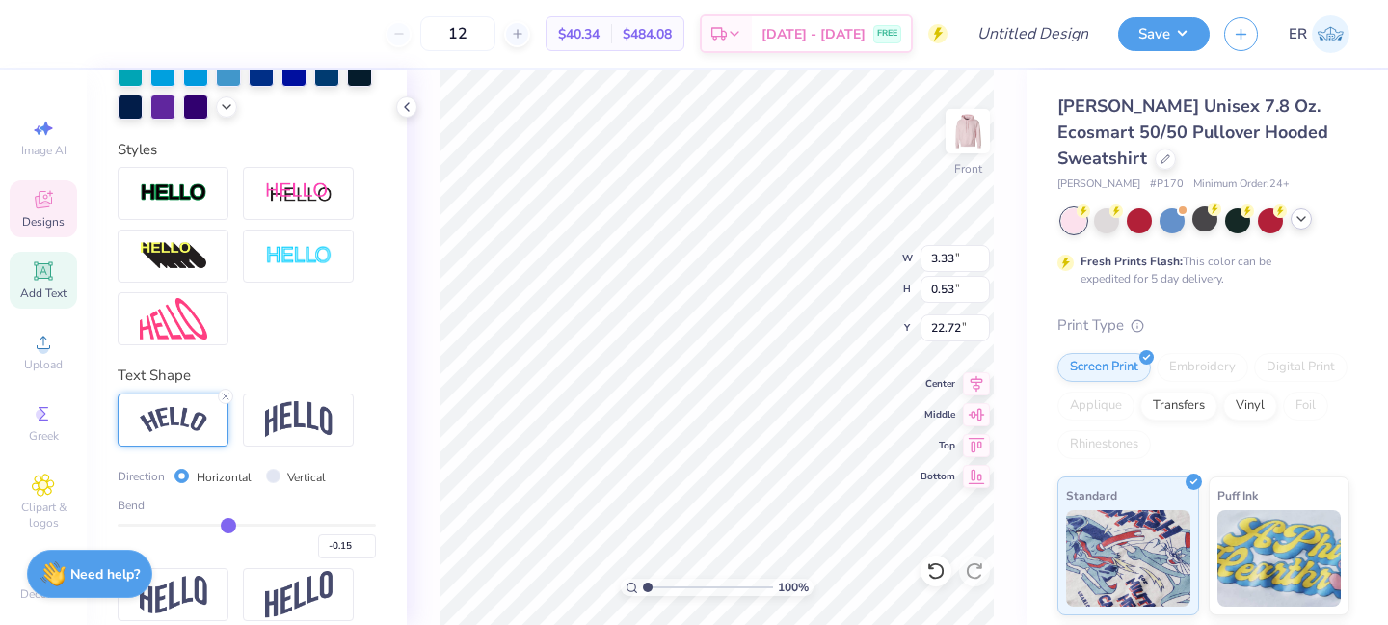
click at [227, 526] on input "range" at bounding box center [247, 524] width 258 height 3
click at [237, 526] on div "-0.15" at bounding box center [247, 540] width 258 height 35
drag, startPoint x: 225, startPoint y: 525, endPoint x: 294, endPoint y: 529, distance: 69.5
click at [294, 526] on input "range" at bounding box center [247, 524] width 258 height 3
drag, startPoint x: 294, startPoint y: 526, endPoint x: 329, endPoint y: 526, distance: 34.7
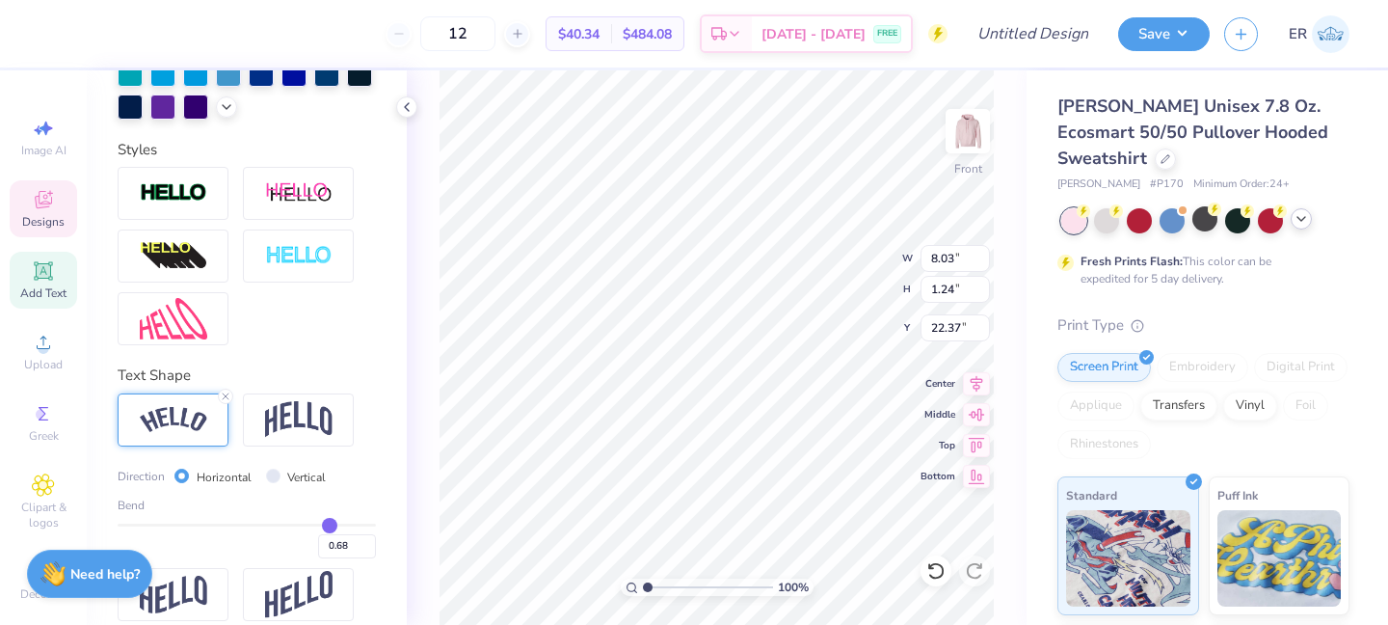
click at [329, 526] on input "range" at bounding box center [247, 524] width 258 height 3
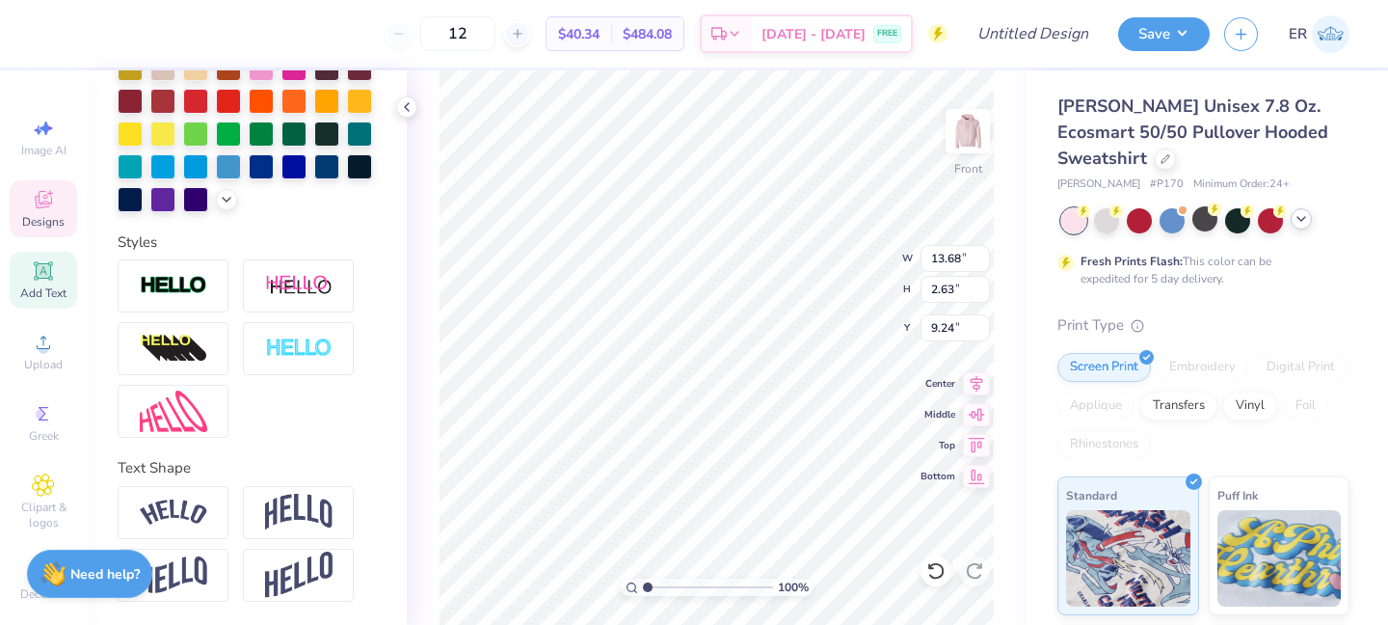
scroll to position [495, 0]
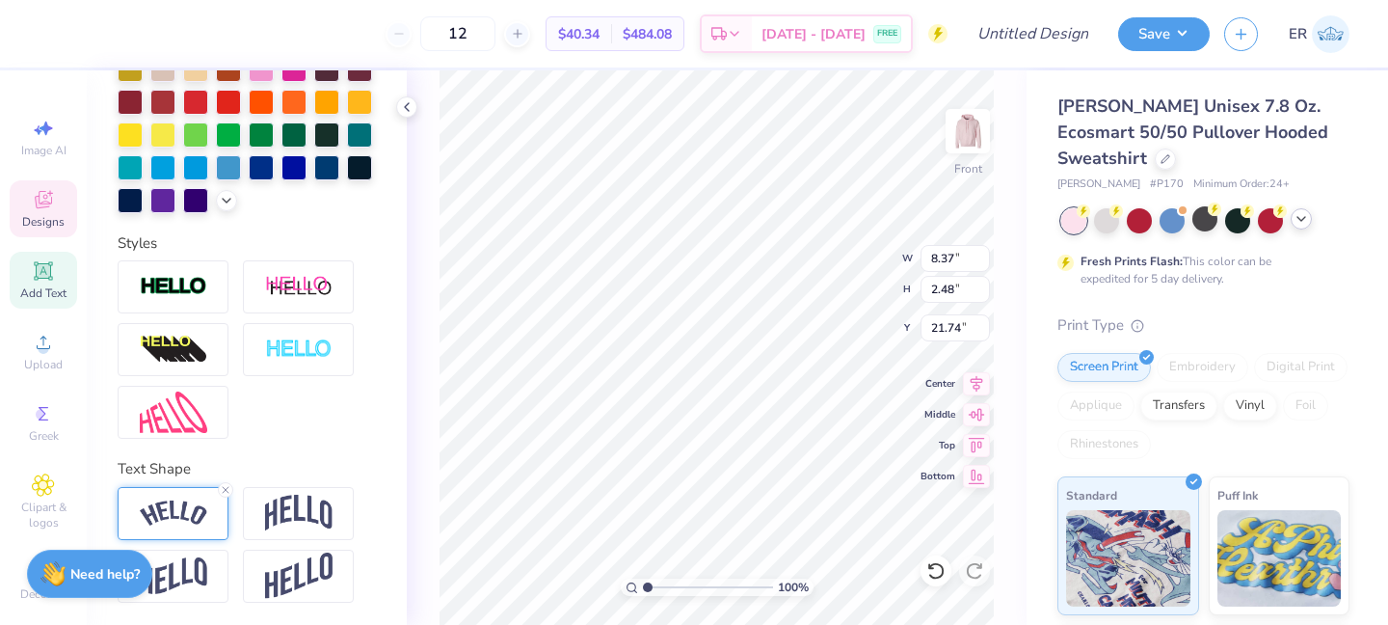
click at [150, 522] on img at bounding box center [173, 513] width 67 height 26
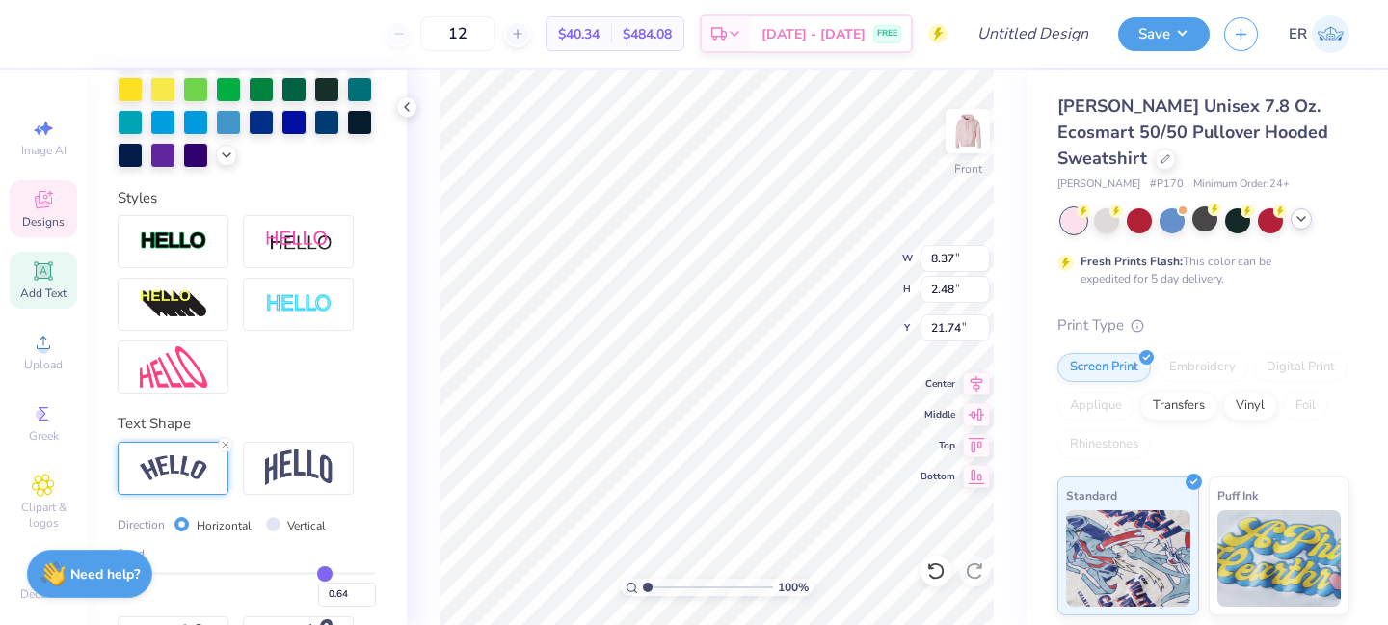
click at [324, 575] on input "range" at bounding box center [247, 573] width 258 height 3
click at [335, 573] on input "range" at bounding box center [247, 573] width 258 height 3
drag, startPoint x: 335, startPoint y: 567, endPoint x: 313, endPoint y: 569, distance: 21.3
click at [313, 572] on input "range" at bounding box center [247, 573] width 258 height 3
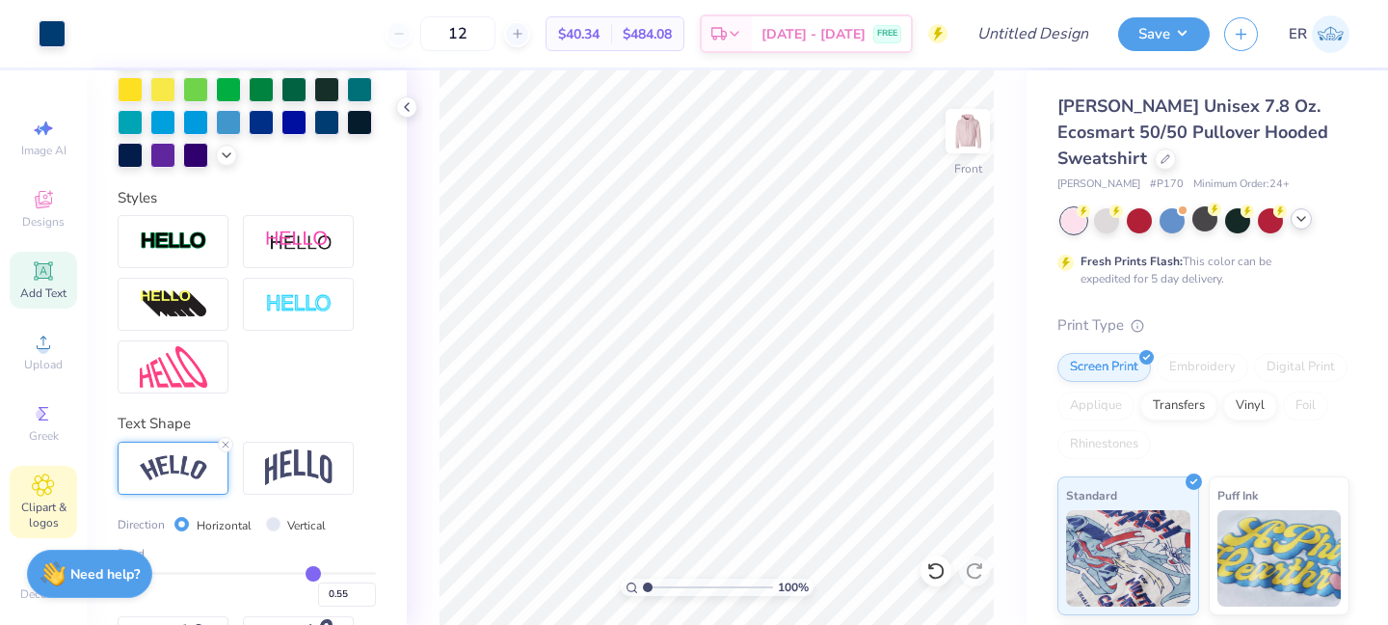
scroll to position [11, 0]
click at [50, 478] on icon at bounding box center [43, 474] width 22 height 23
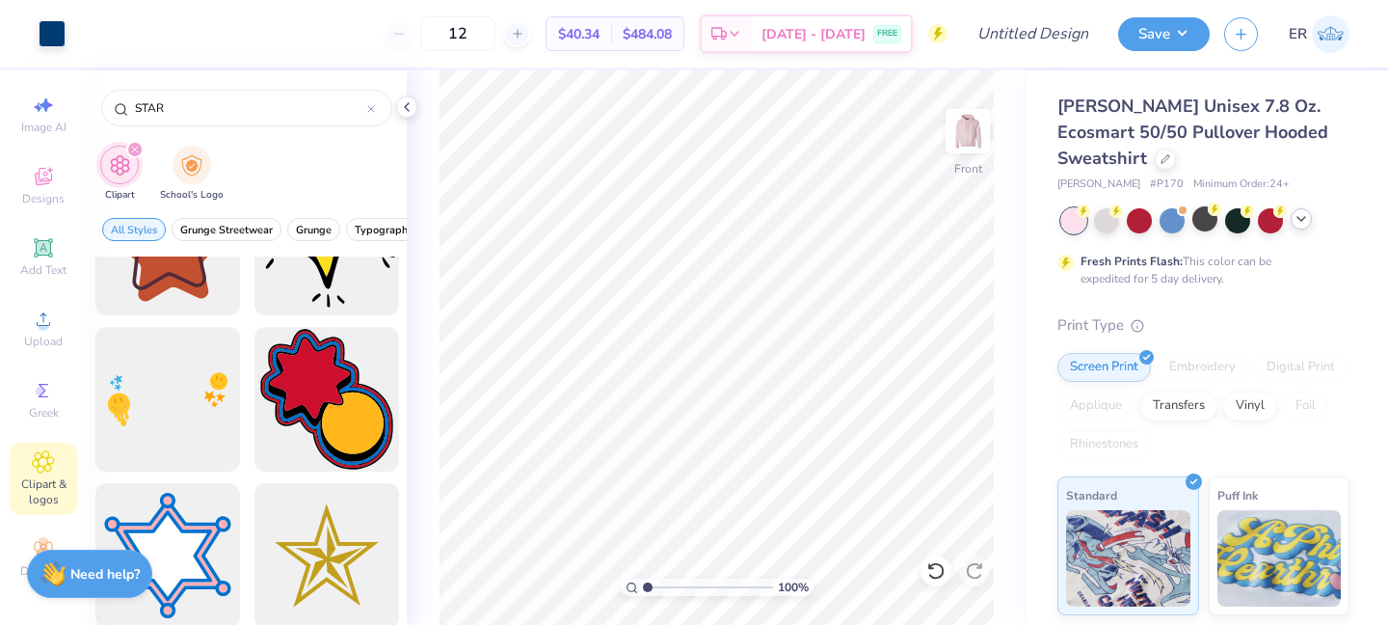
scroll to position [0, 0]
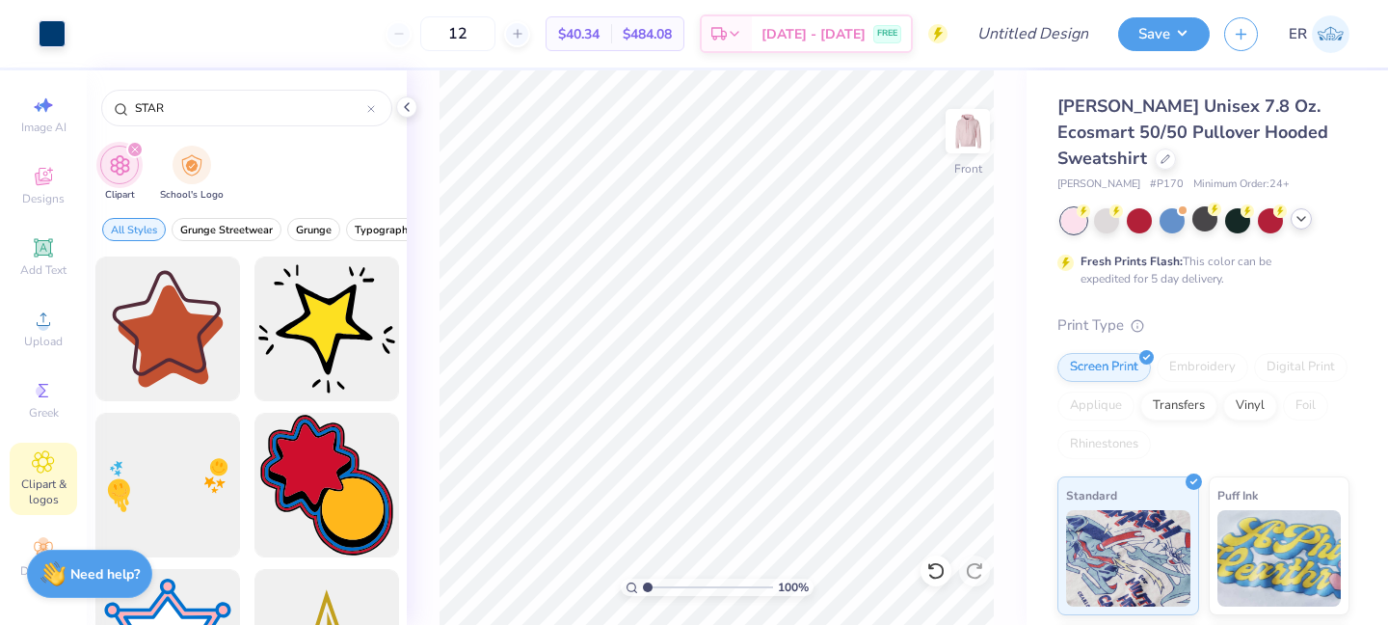
click at [133, 148] on icon "filter for Clipart" at bounding box center [135, 150] width 8 height 8
click at [137, 141] on div "Clipart School's Logo" at bounding box center [247, 176] width 320 height 72
click at [137, 146] on icon "filter for Clipart" at bounding box center [135, 150] width 8 height 8
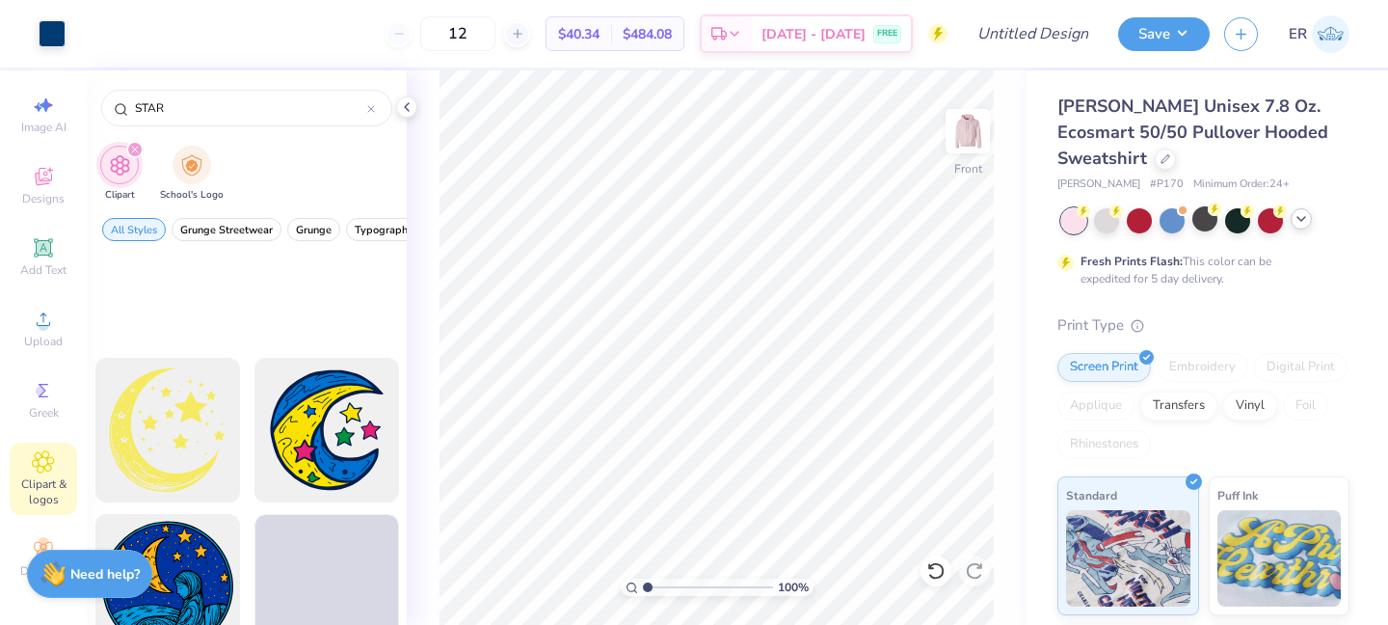
scroll to position [3668, 0]
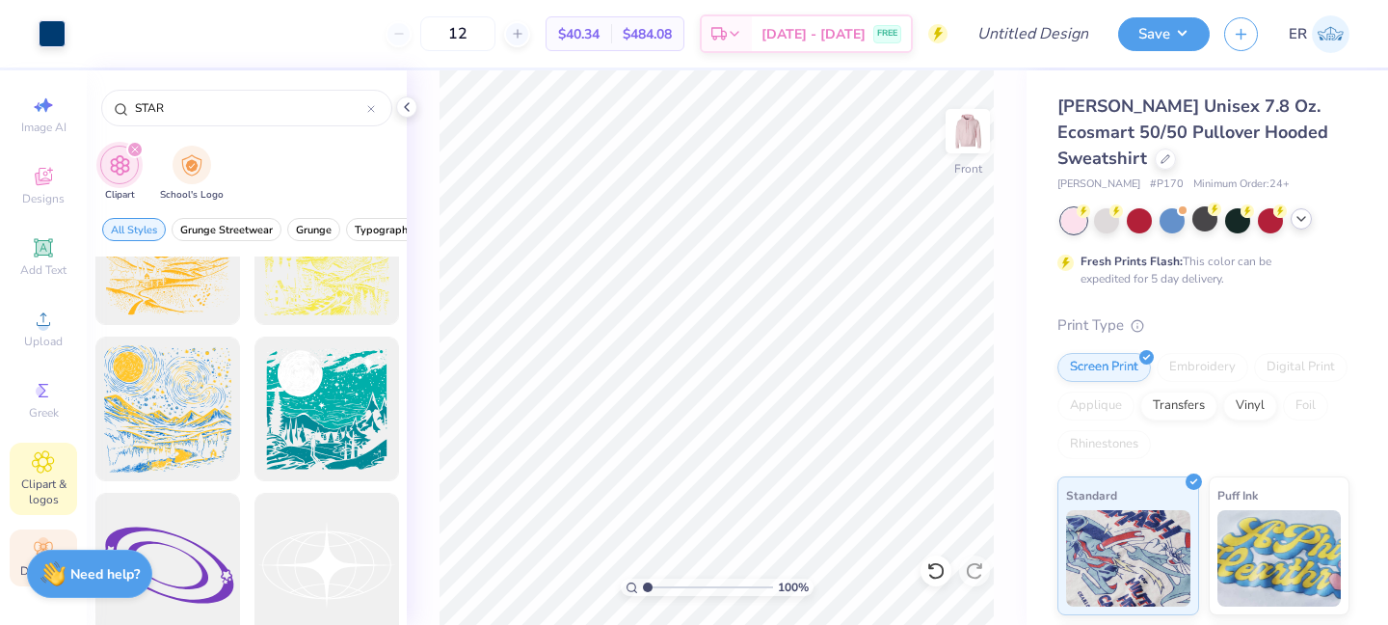
click at [33, 539] on icon at bounding box center [43, 548] width 23 height 23
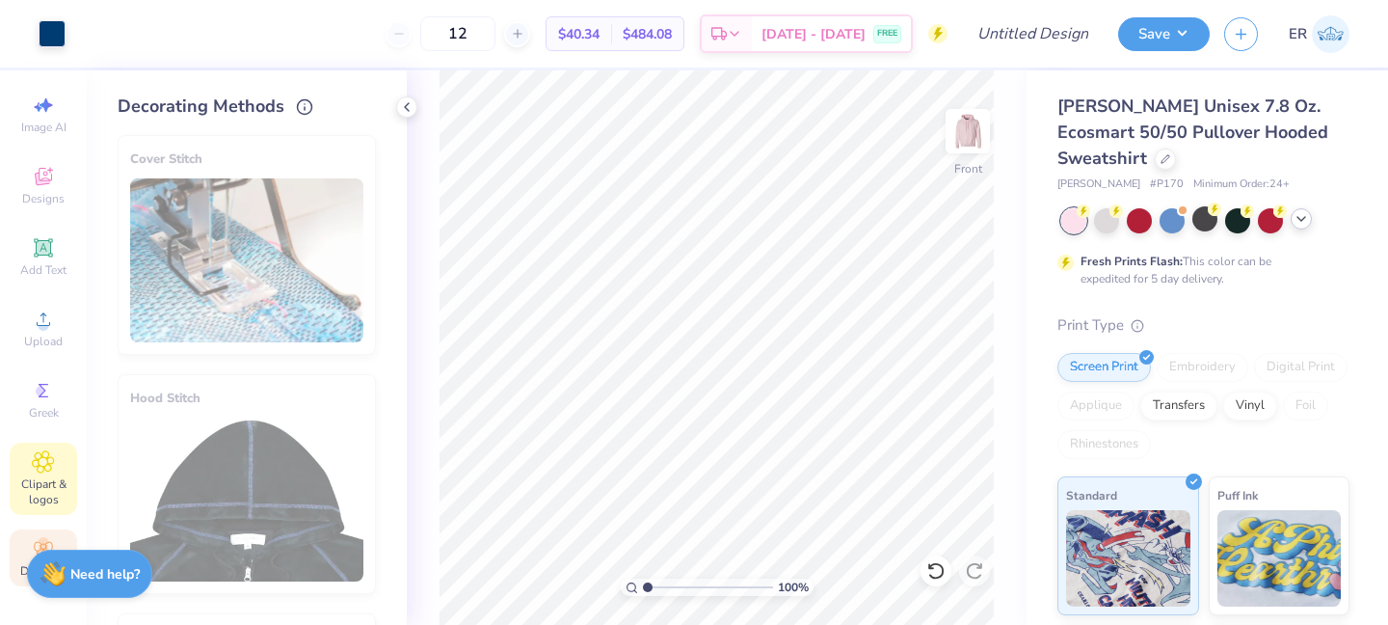
click at [47, 461] on icon at bounding box center [44, 462] width 10 height 10
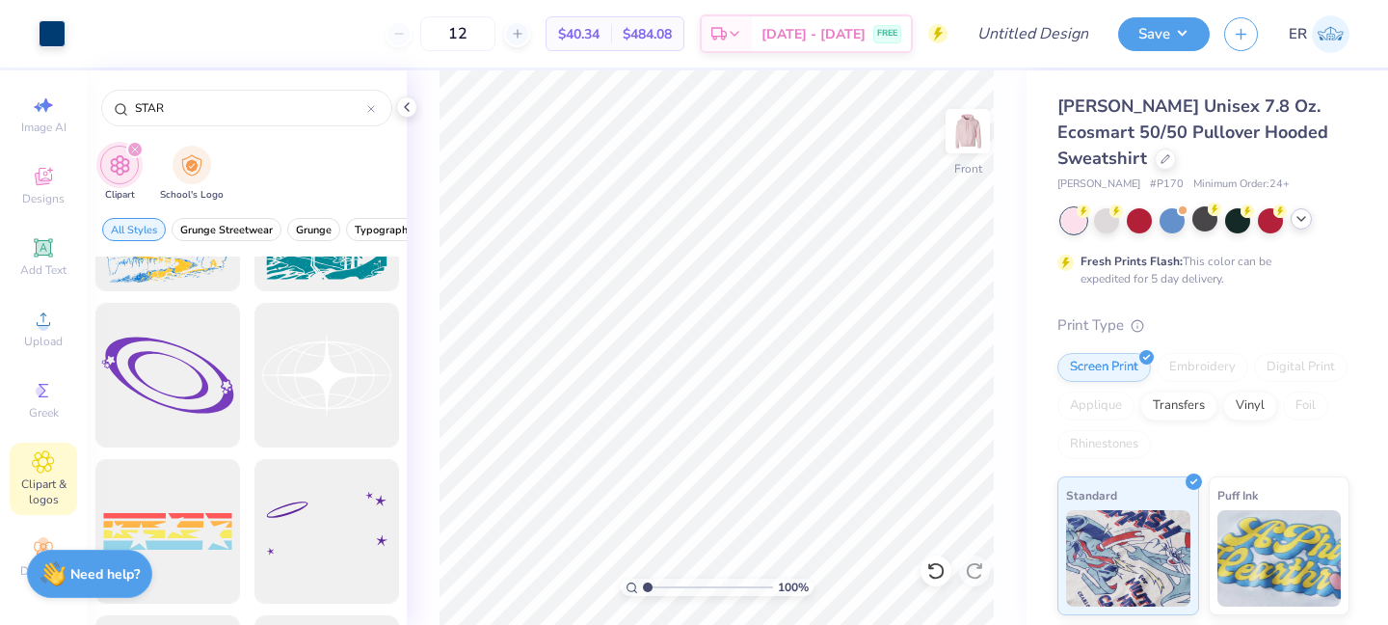
scroll to position [3951, 0]
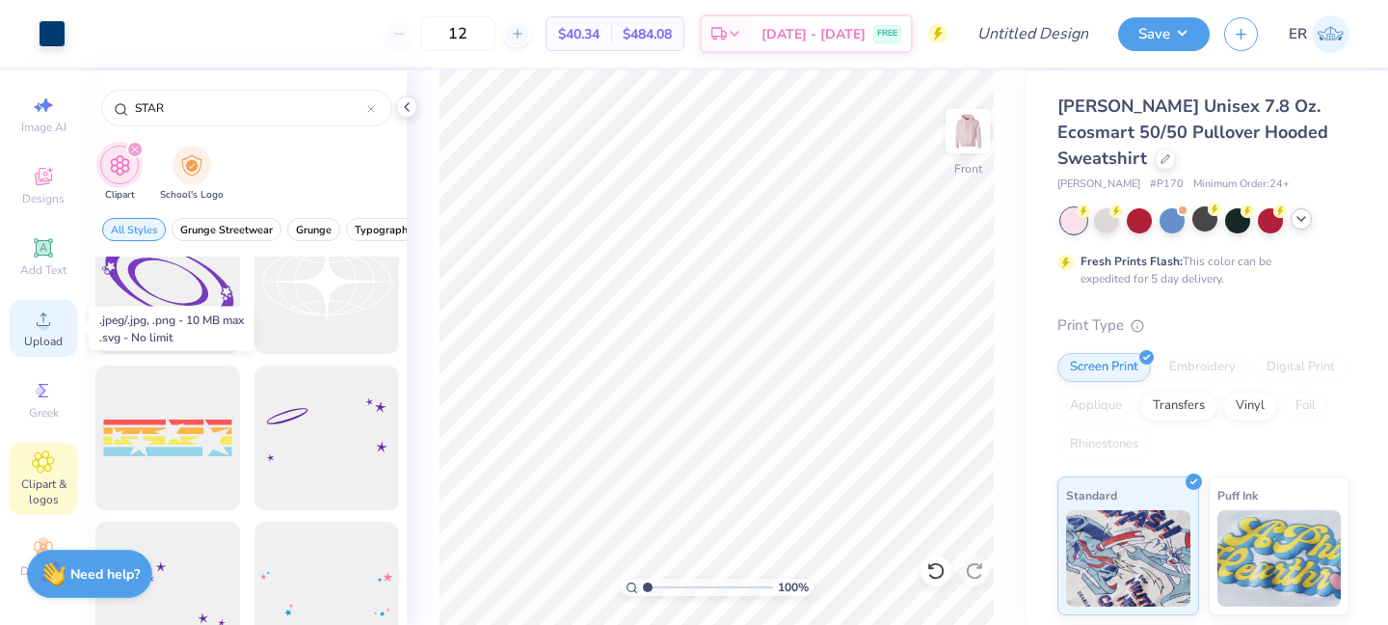
click at [52, 337] on span "Upload" at bounding box center [43, 341] width 39 height 15
click at [40, 254] on icon at bounding box center [43, 247] width 18 height 18
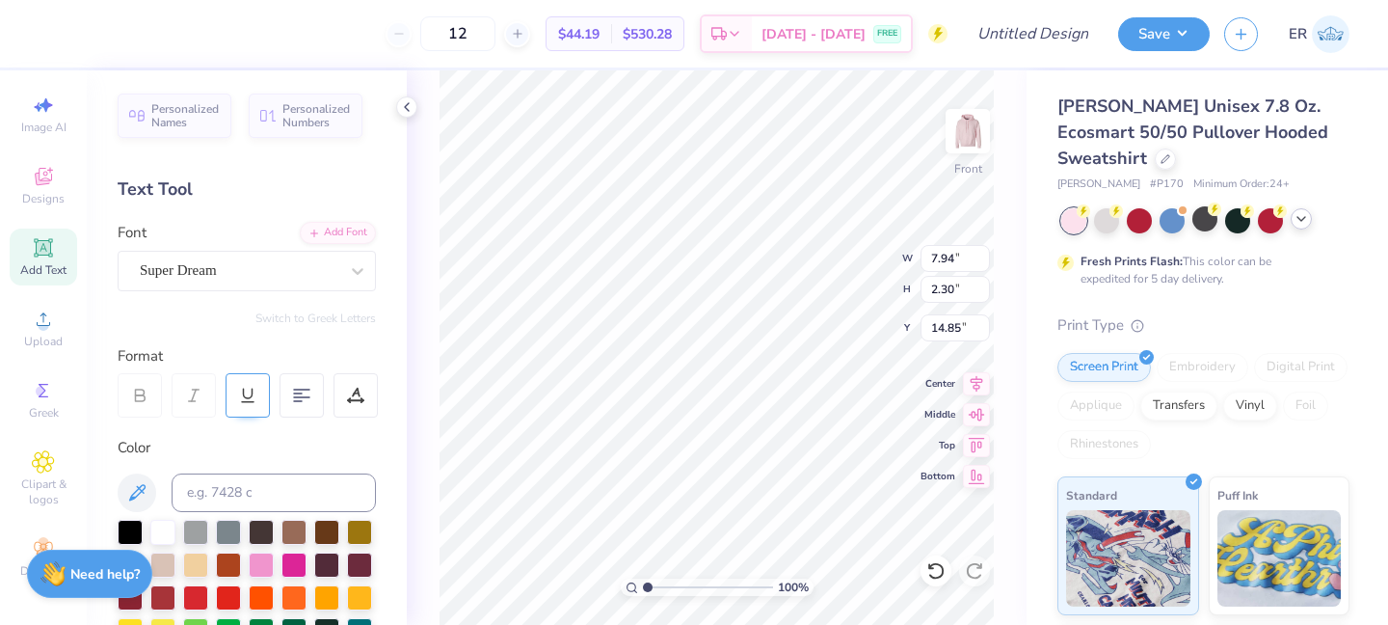
scroll to position [495, 0]
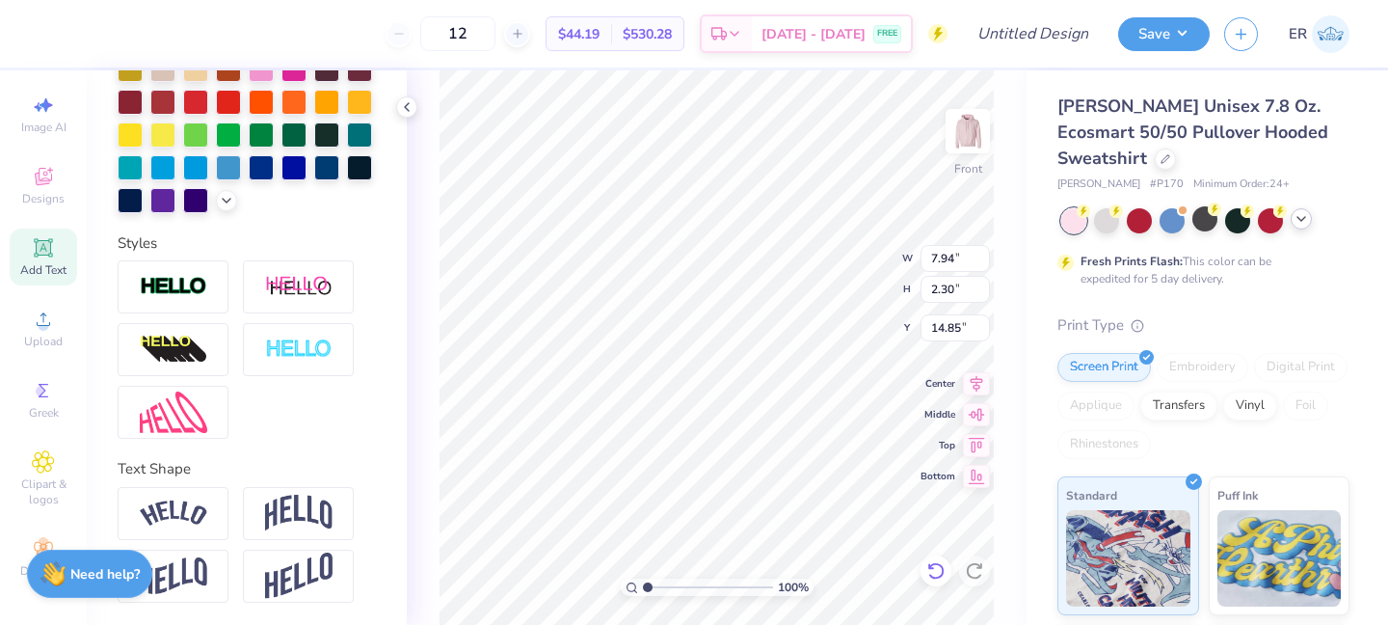
click at [930, 566] on icon at bounding box center [935, 570] width 16 height 17
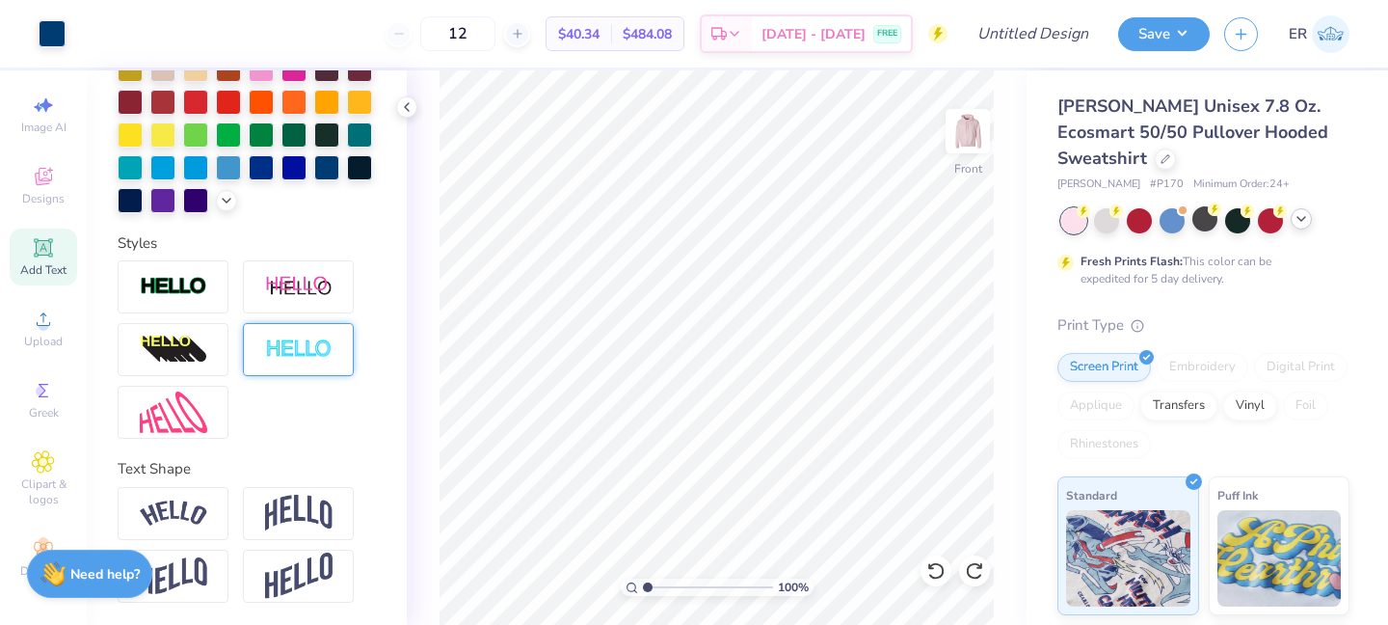
scroll to position [0, 0]
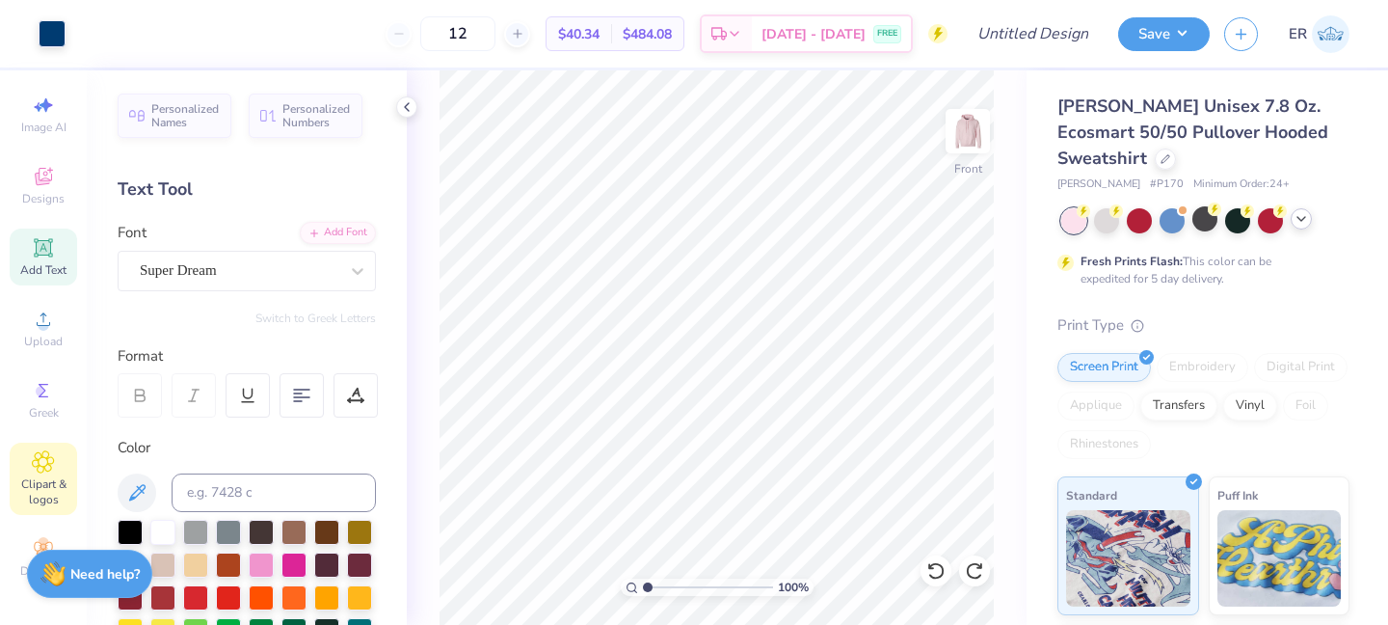
click at [43, 473] on div "Clipart & logos" at bounding box center [43, 478] width 67 height 72
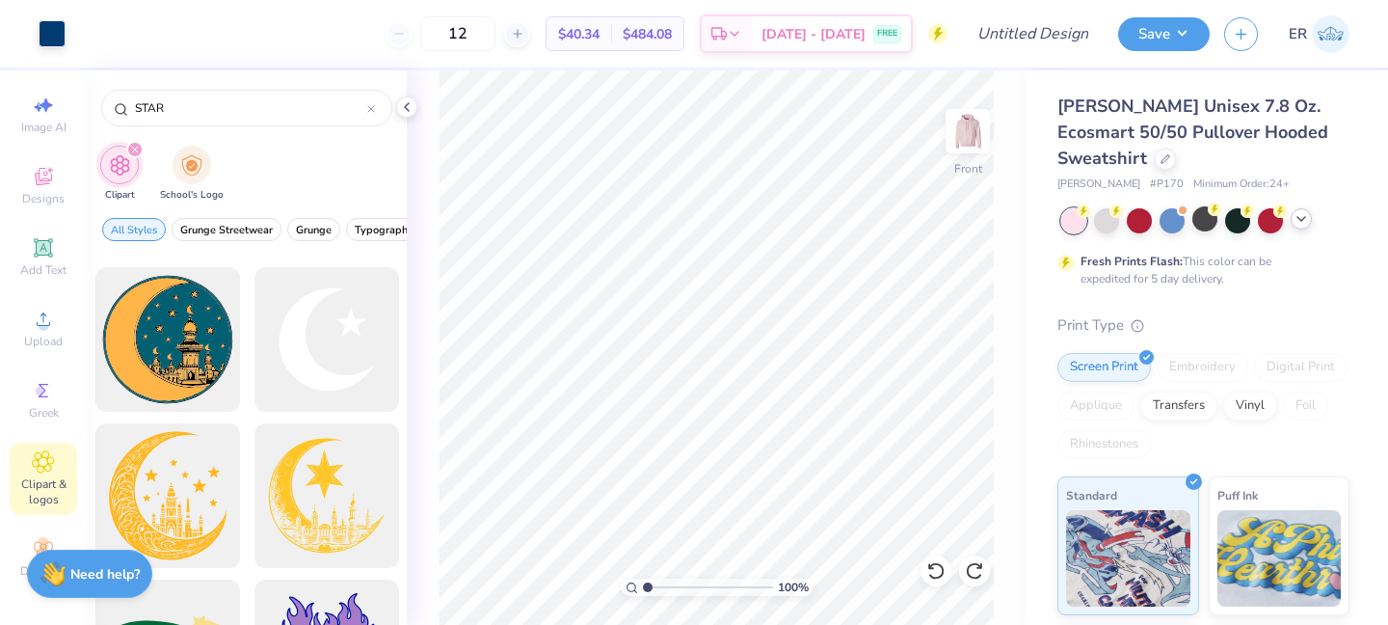
scroll to position [776, 0]
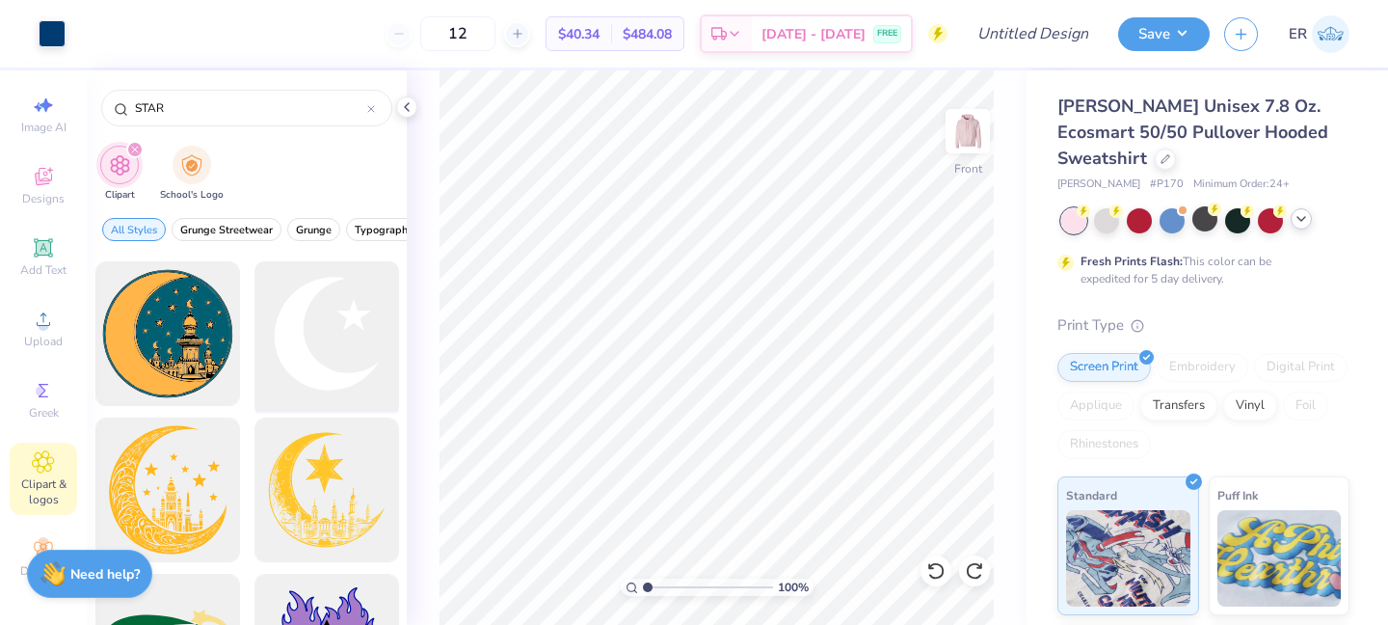
click at [329, 361] on div at bounding box center [326, 333] width 159 height 159
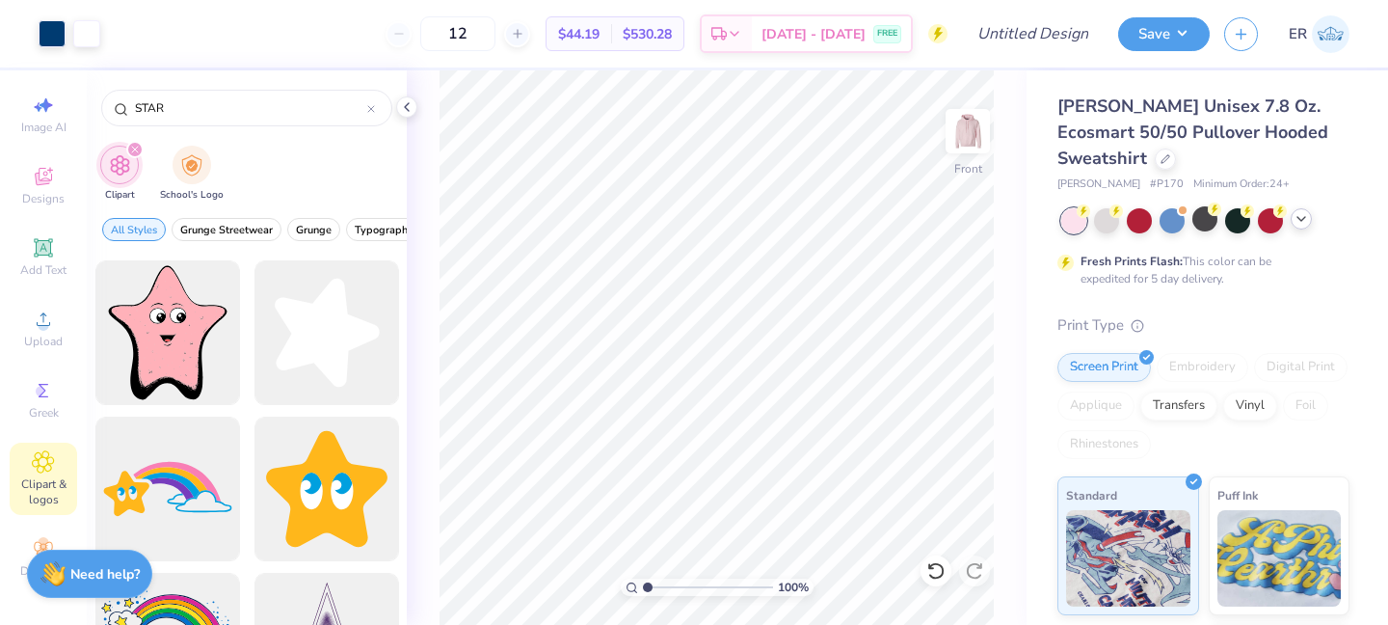
scroll to position [1403, 0]
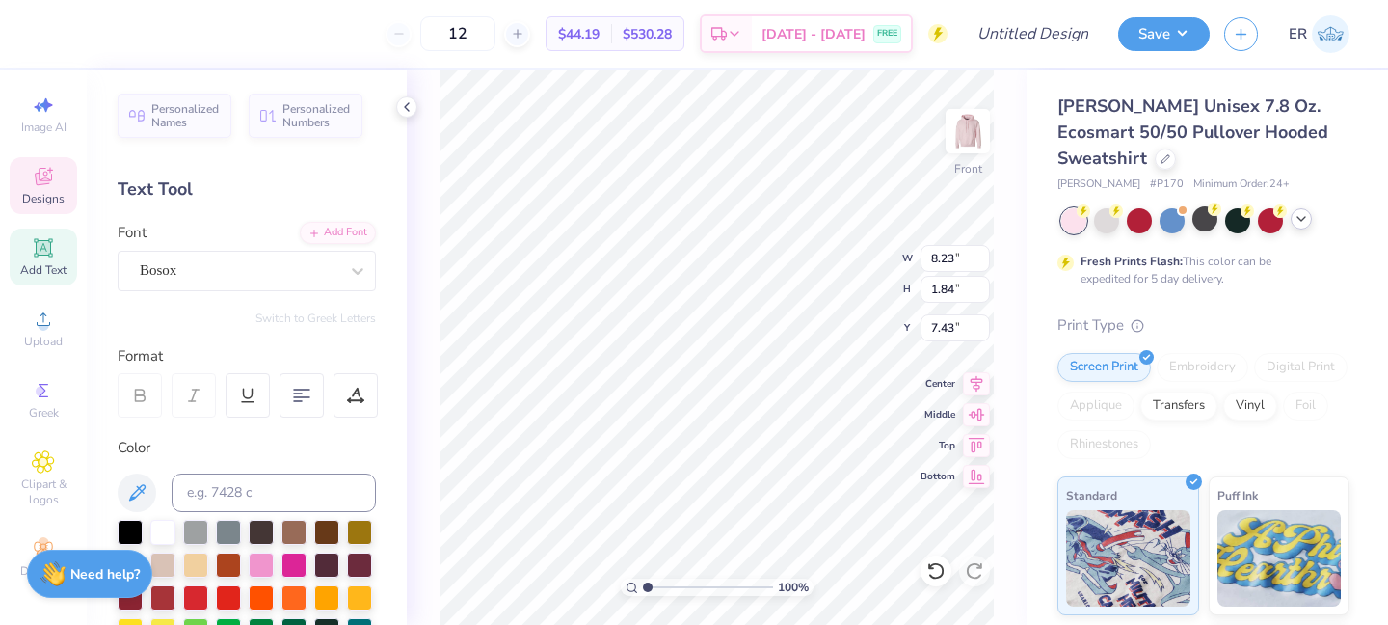
click at [50, 267] on span "Add Text" at bounding box center [43, 269] width 46 height 15
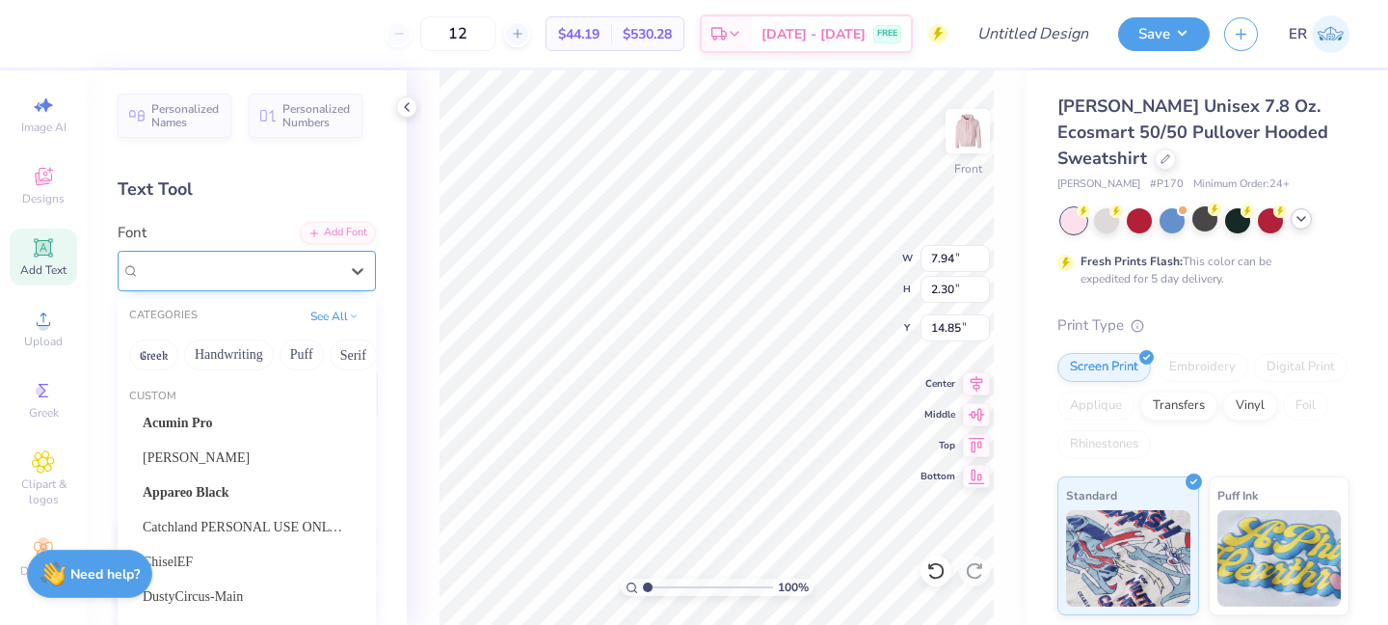
click at [308, 268] on div "Super Dream" at bounding box center [239, 270] width 202 height 30
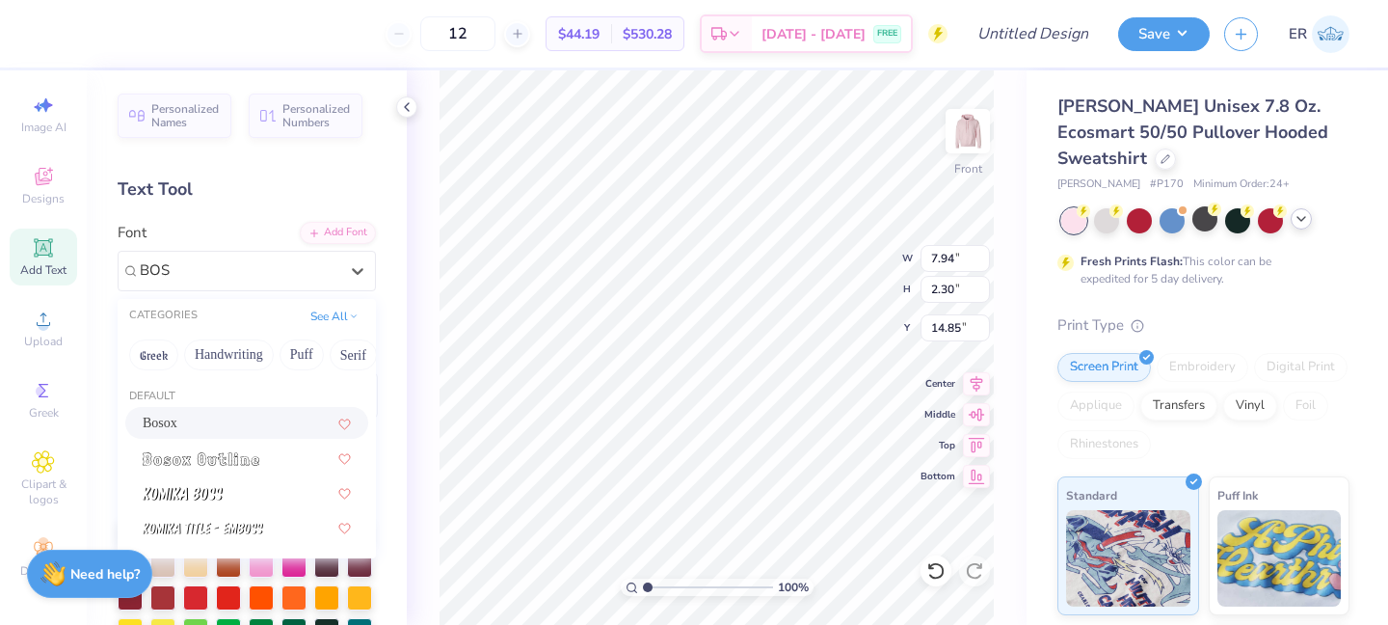
click at [254, 426] on div "Bosox" at bounding box center [247, 423] width 208 height 20
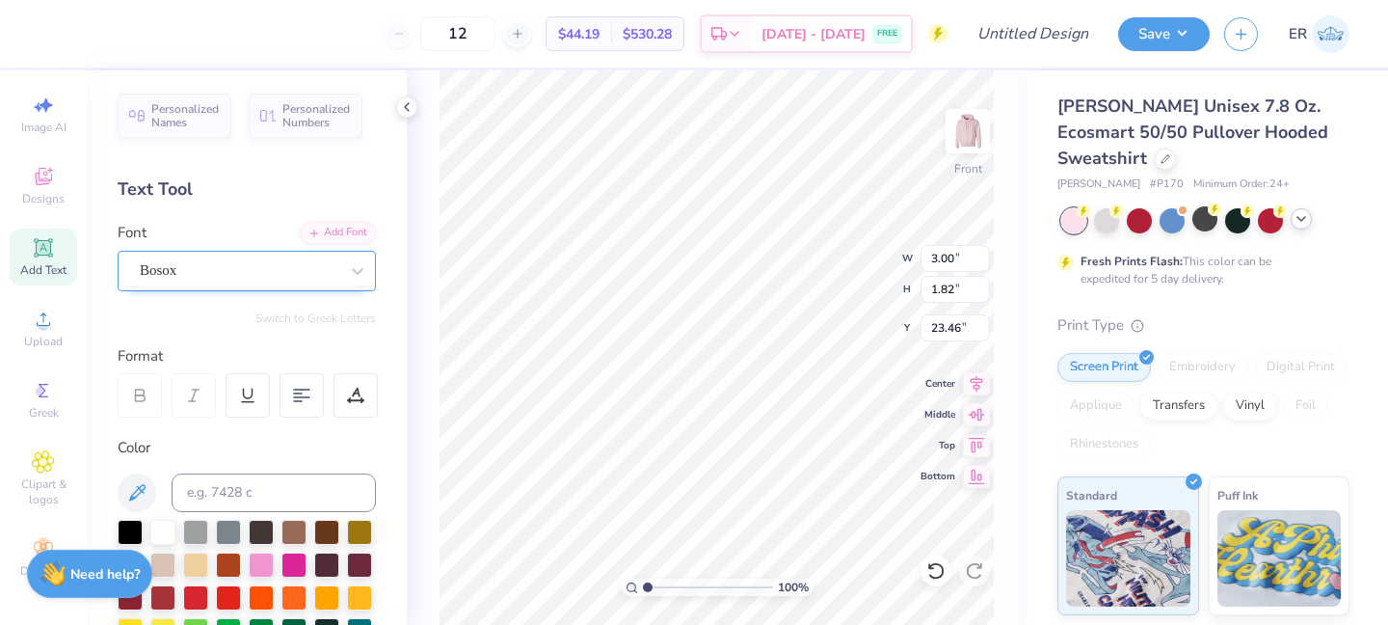
click at [277, 282] on div at bounding box center [239, 270] width 199 height 26
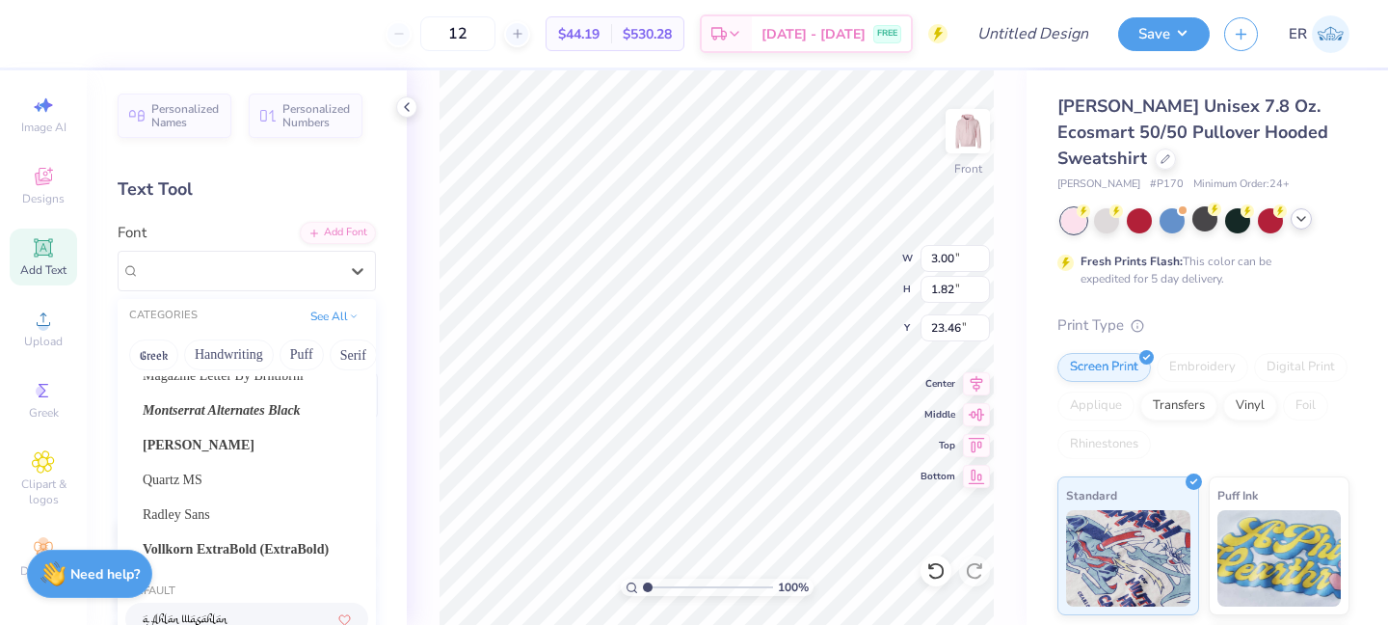
scroll to position [289, 0]
click at [281, 514] on div "Radley Sans" at bounding box center [247, 515] width 208 height 20
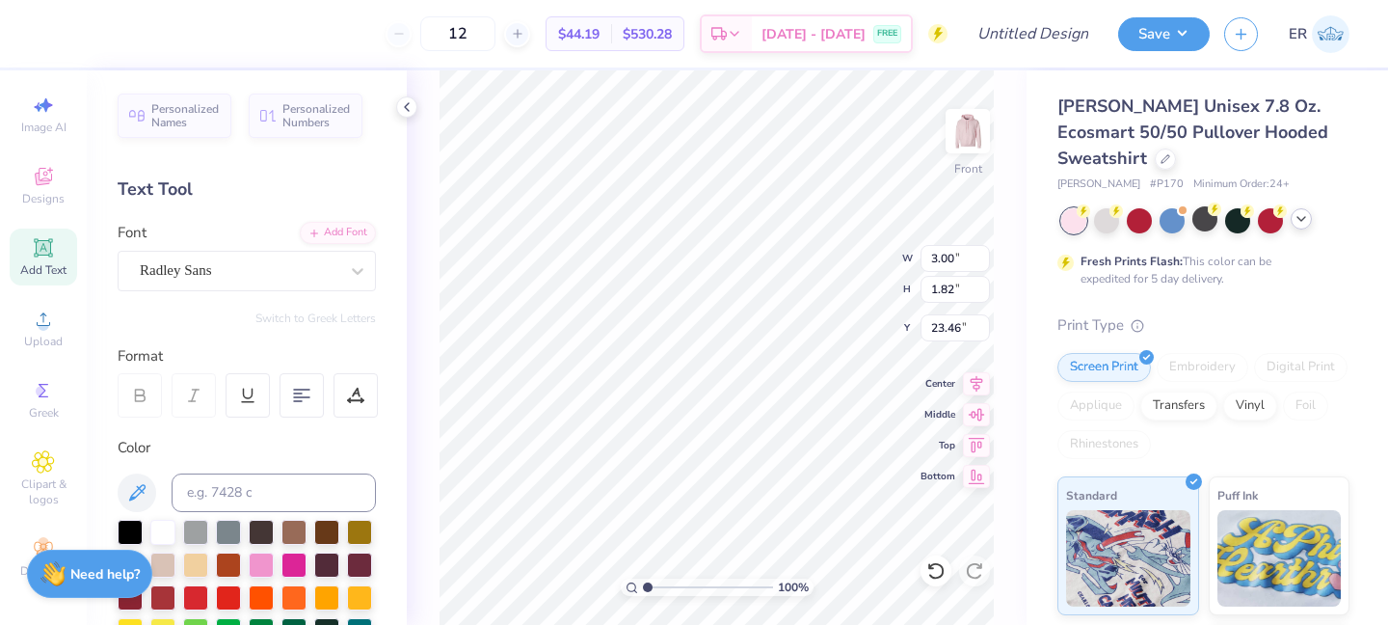
scroll to position [0, 7]
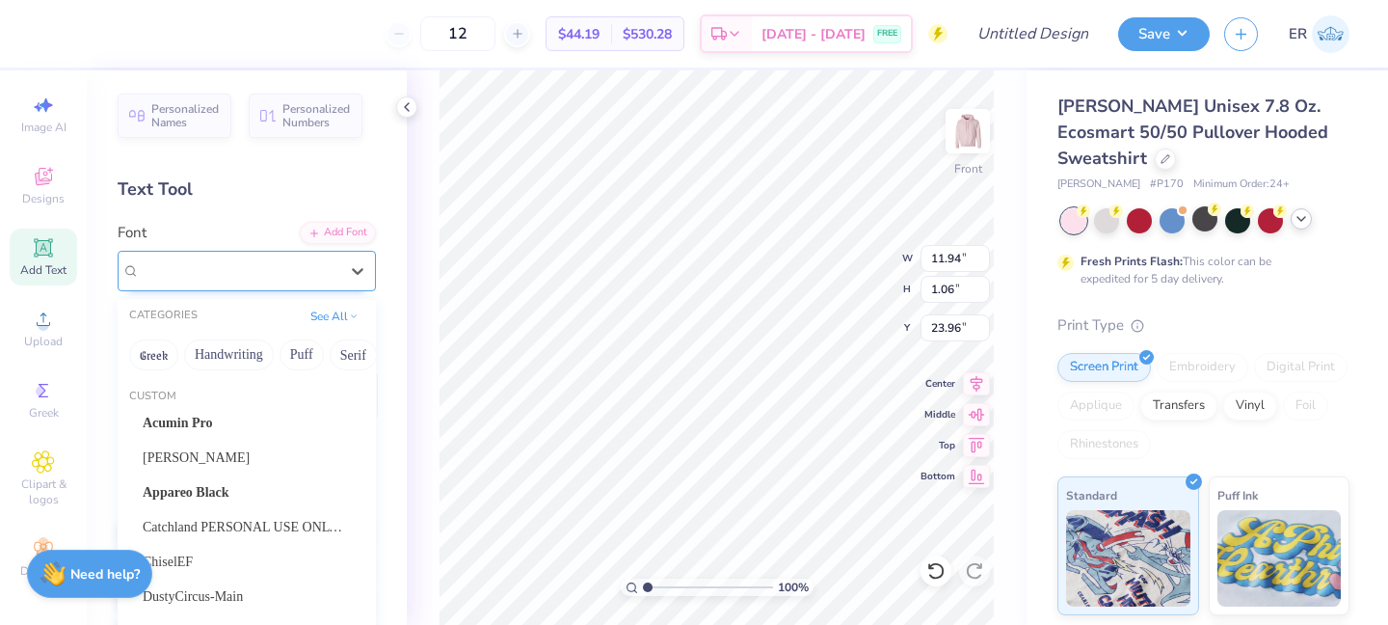
click at [260, 260] on div "Radley Sans" at bounding box center [239, 270] width 202 height 30
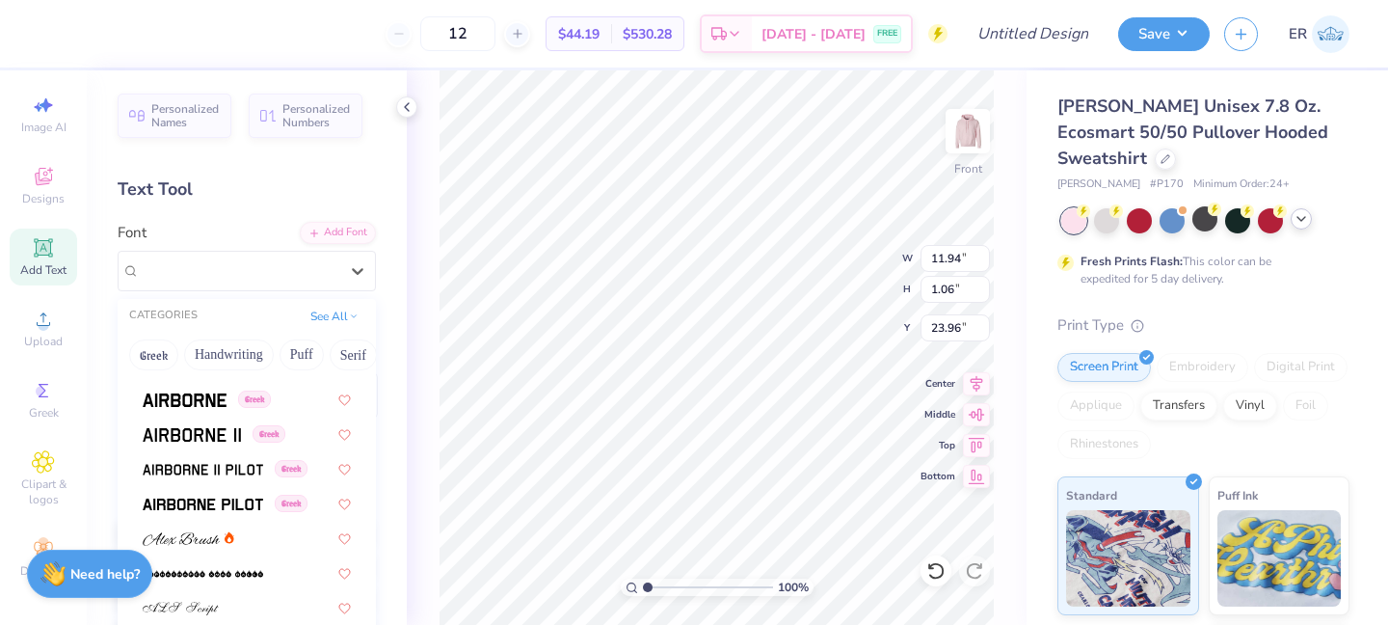
scroll to position [798, 0]
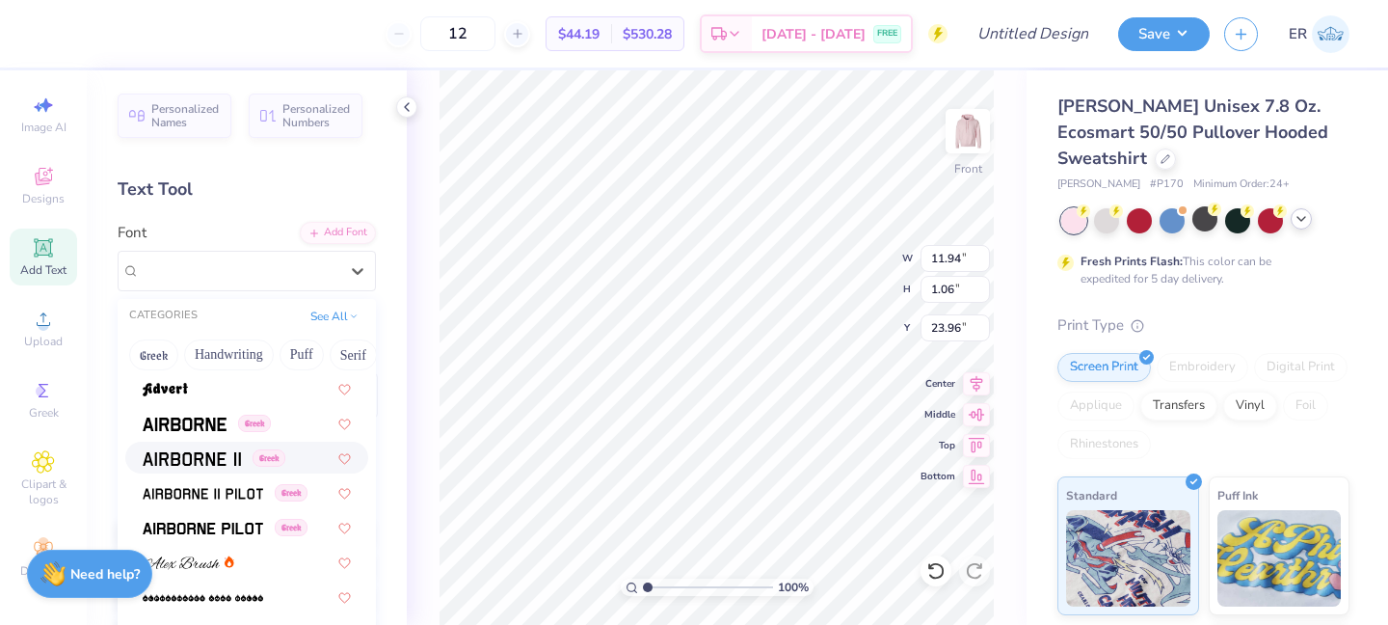
click at [192, 483] on span at bounding box center [203, 492] width 120 height 20
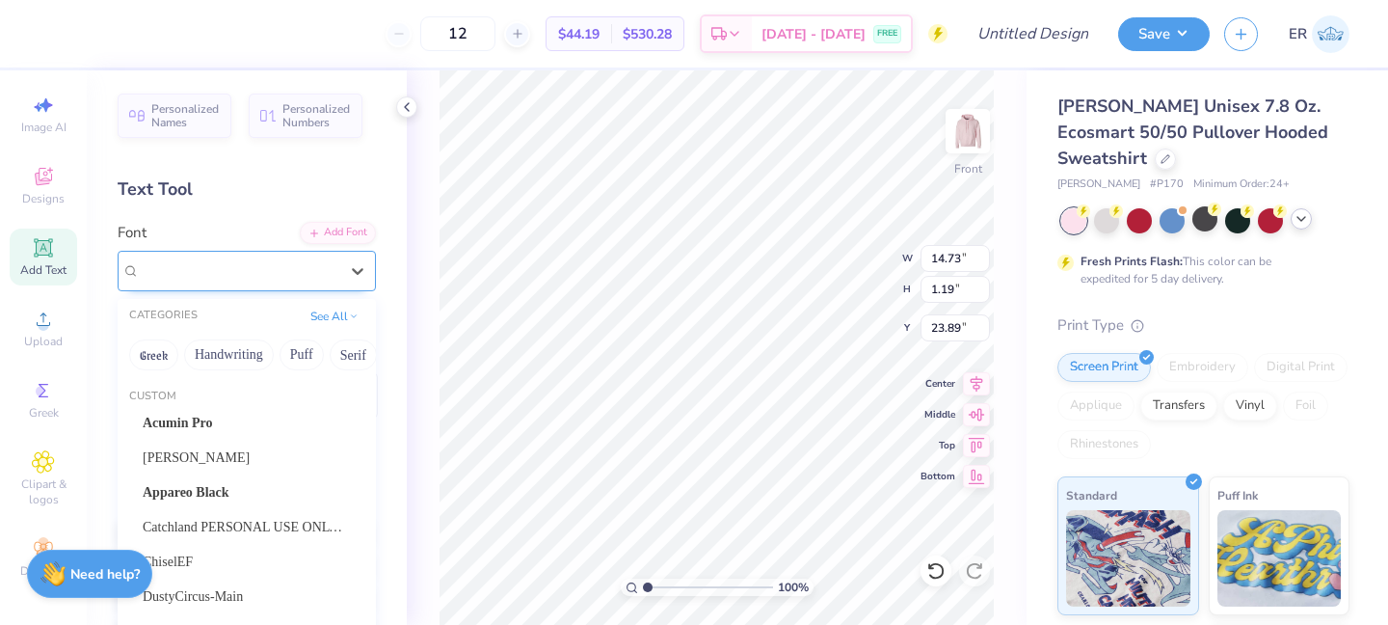
click at [324, 263] on div "Airborne II Pilot Greek" at bounding box center [239, 270] width 202 height 30
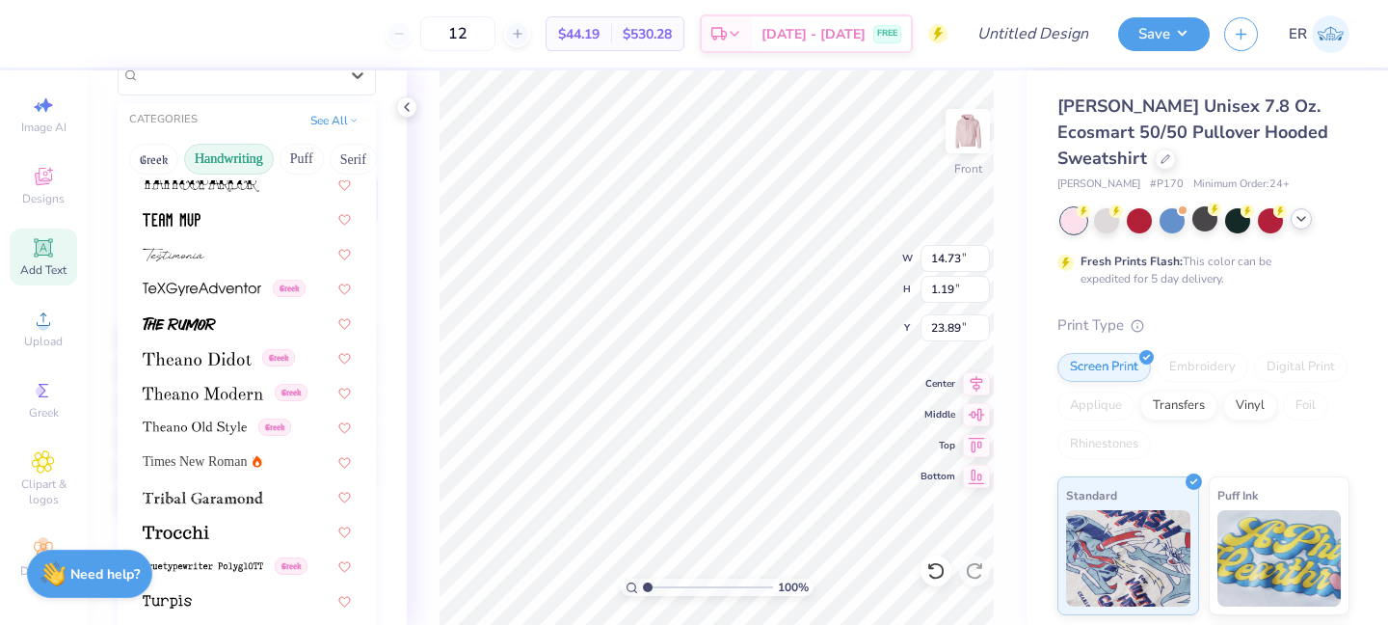
scroll to position [10282, 0]
click at [218, 539] on div at bounding box center [247, 530] width 208 height 20
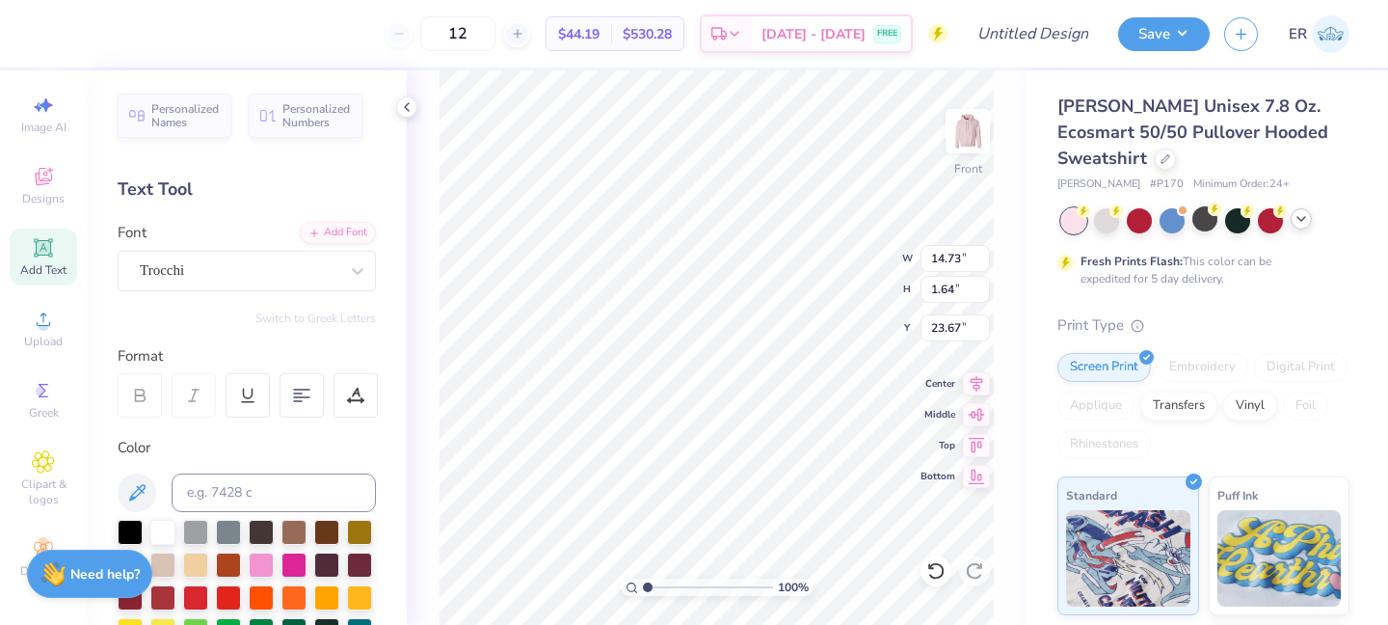
scroll to position [0, 7]
click at [810, 281] on div "100 % Front W 14.73 14.73 " H 1.07 1.07 " Y 23.95 23.95 " Center Middle Top Bot…" at bounding box center [717, 347] width 620 height 554
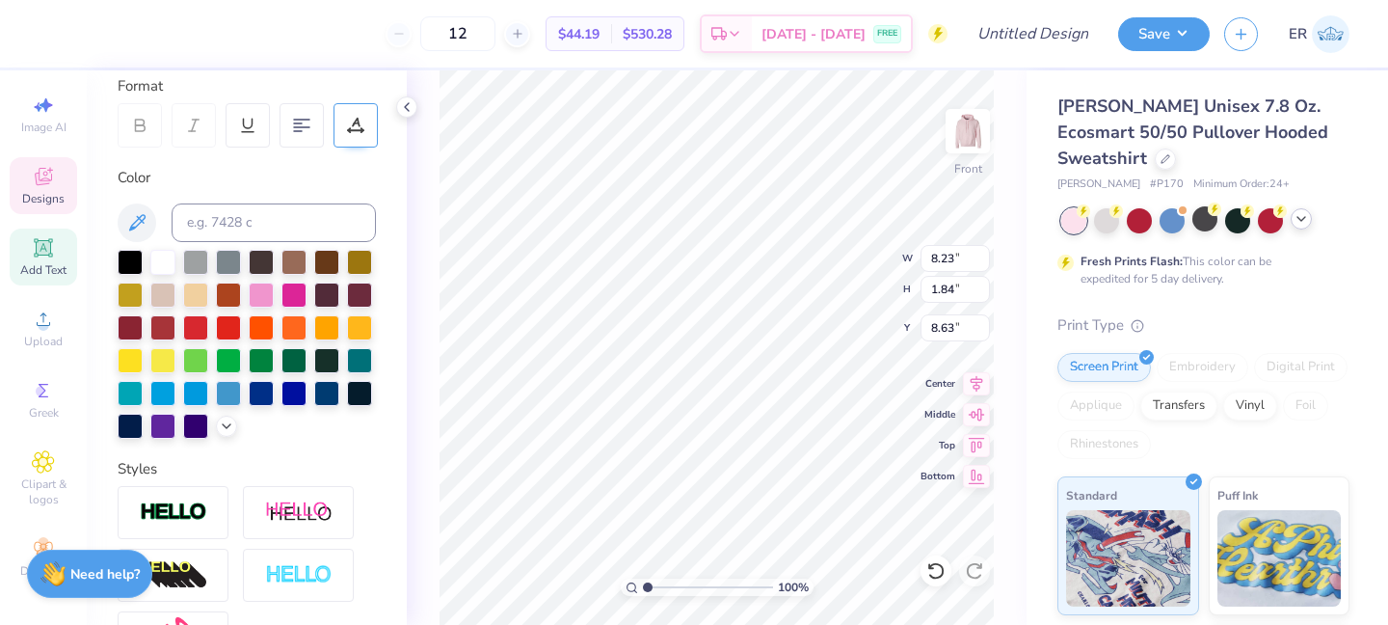
scroll to position [495, 0]
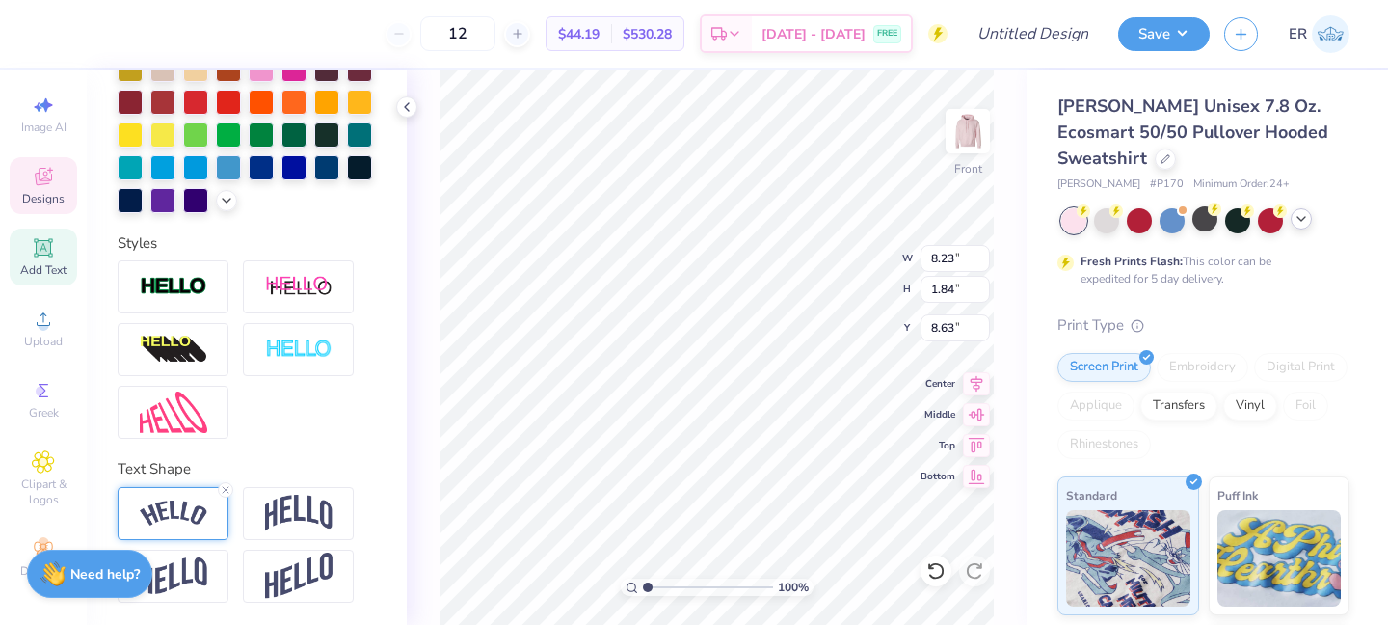
click at [189, 496] on div at bounding box center [173, 513] width 111 height 53
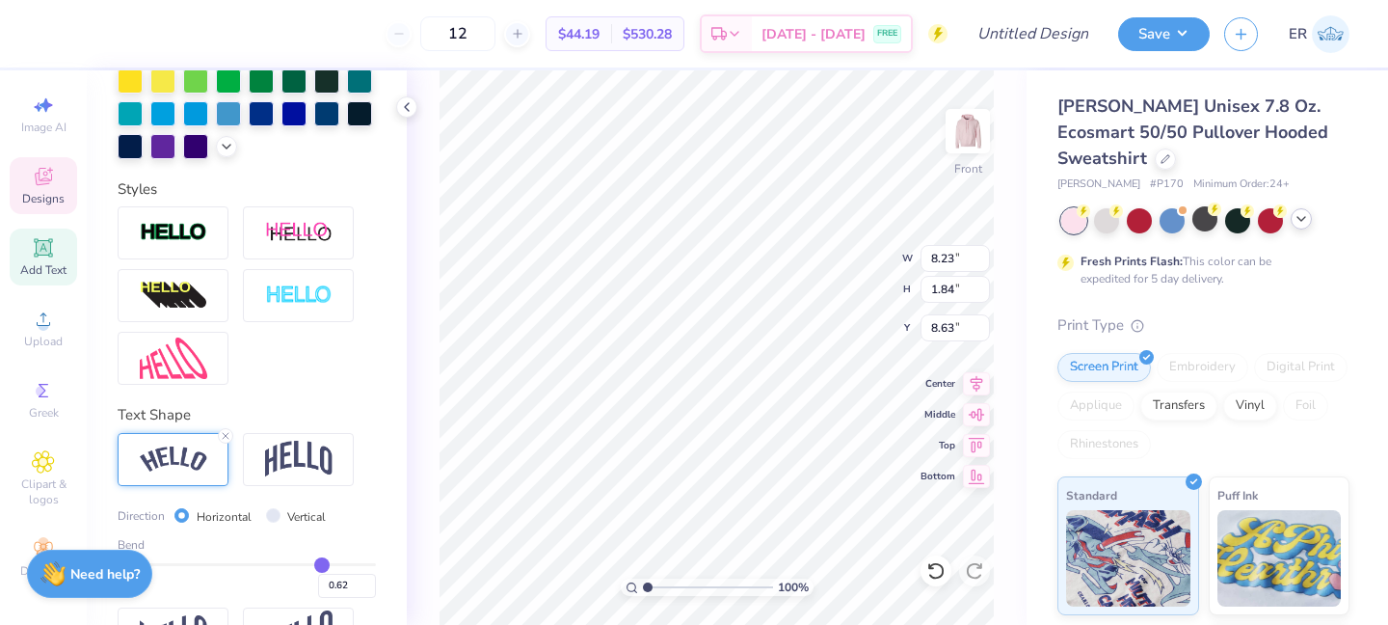
click at [321, 563] on input "range" at bounding box center [247, 564] width 258 height 3
click at [408, 540] on div "100 % Front W 8.31 8.31 " H 2.18 2.18 " Y 8.46 8.46 " Center Middle Top Bottom" at bounding box center [717, 347] width 620 height 554
drag, startPoint x: 319, startPoint y: 563, endPoint x: 345, endPoint y: 565, distance: 26.1
click at [345, 565] on input "range" at bounding box center [247, 564] width 258 height 3
drag, startPoint x: 345, startPoint y: 565, endPoint x: 200, endPoint y: 565, distance: 145.6
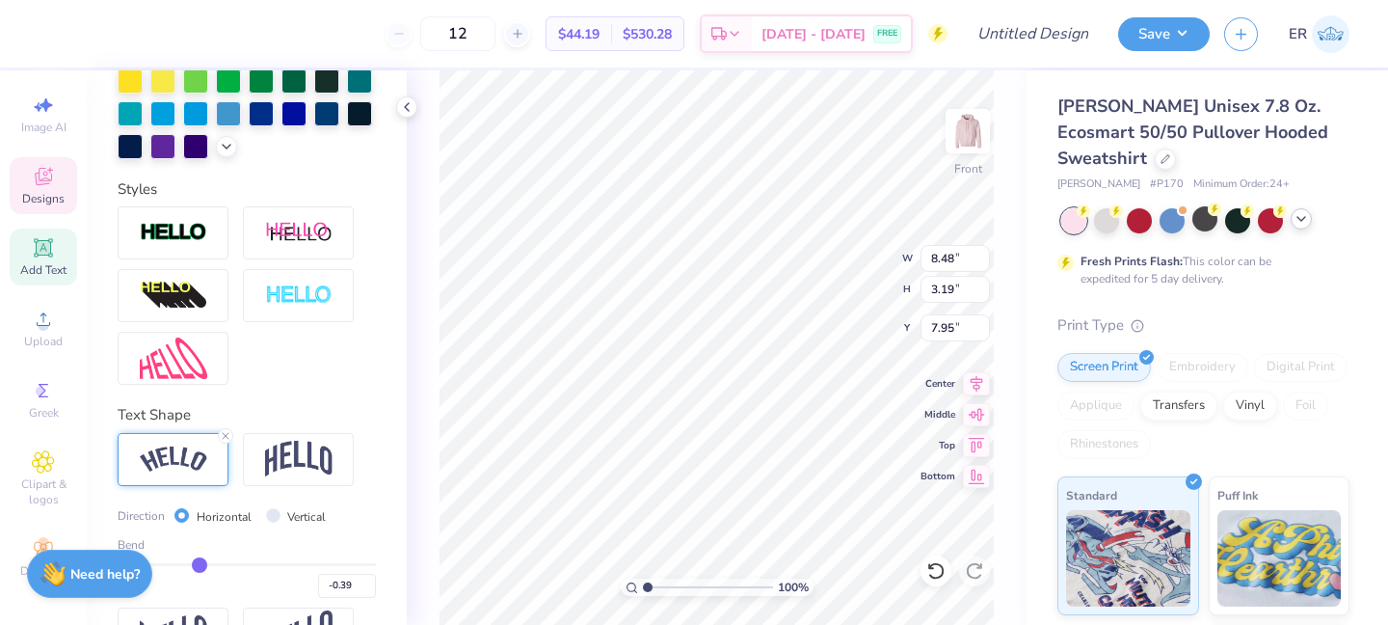
click at [200, 565] on input "range" at bounding box center [247, 564] width 258 height 3
drag, startPoint x: 200, startPoint y: 565, endPoint x: 246, endPoint y: 574, distance: 47.1
click at [246, 574] on div "0.00" at bounding box center [247, 580] width 258 height 35
drag, startPoint x: 249, startPoint y: 568, endPoint x: 271, endPoint y: 568, distance: 22.2
click at [271, 566] on input "range" at bounding box center [247, 564] width 258 height 3
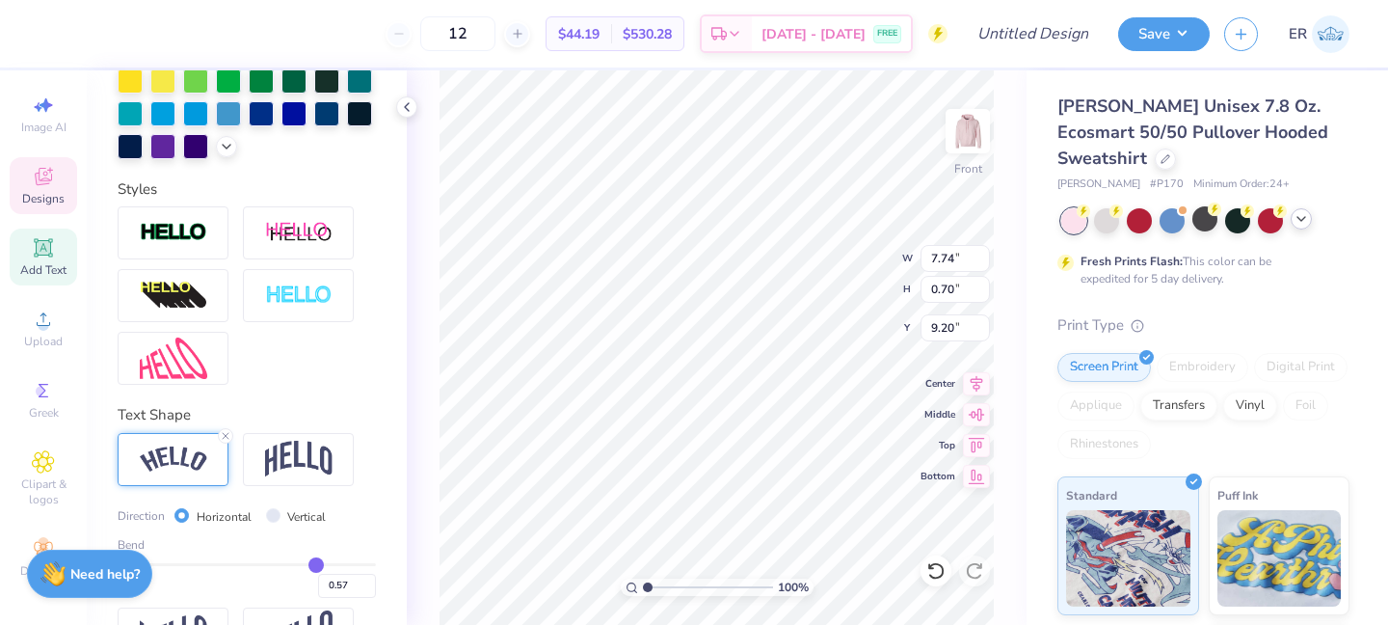
drag, startPoint x: 271, startPoint y: 568, endPoint x: 316, endPoint y: 568, distance: 45.3
click at [316, 566] on input "range" at bounding box center [247, 564] width 258 height 3
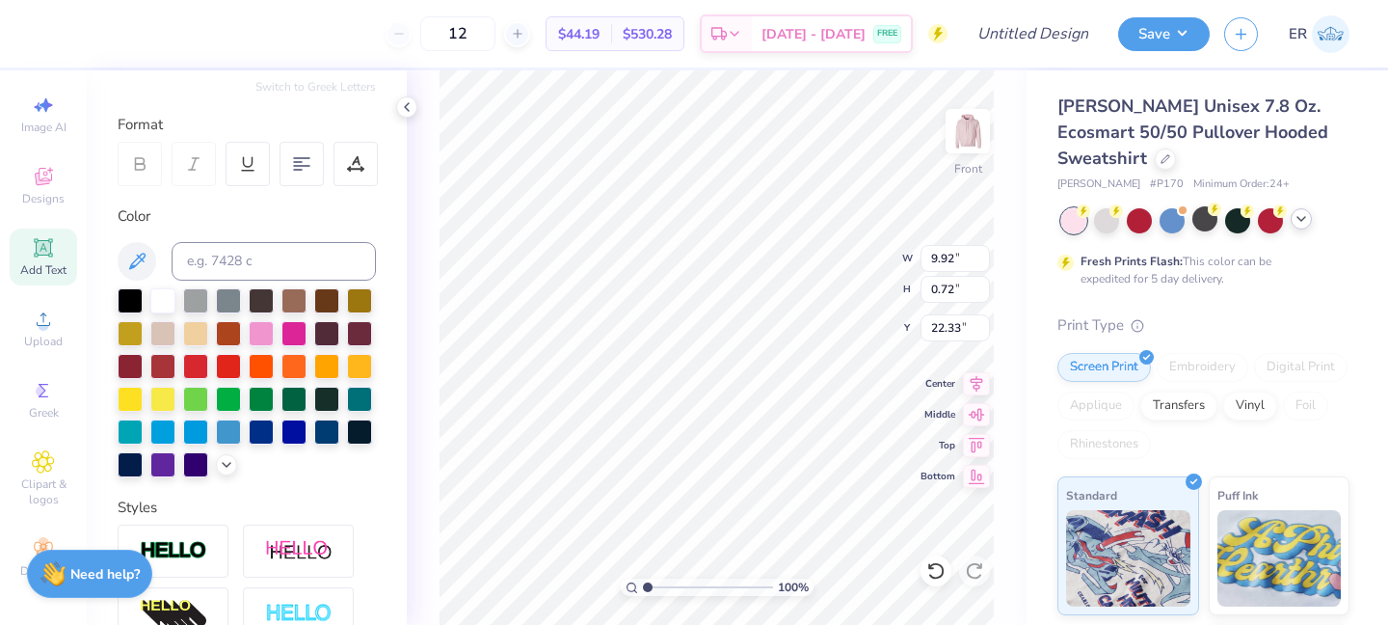
scroll to position [0, 0]
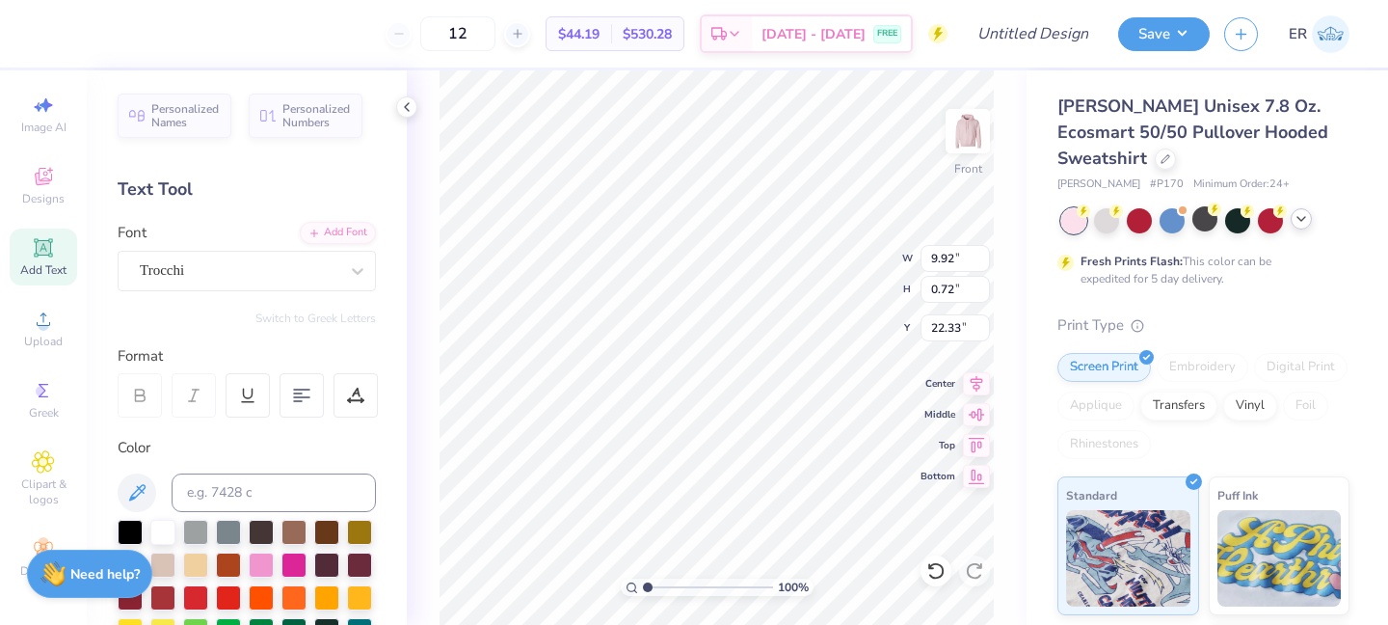
click at [276, 295] on div "Personalized Names Personalized Numbers Text Tool Add Font Font Trocchi Switch …" at bounding box center [247, 347] width 320 height 554
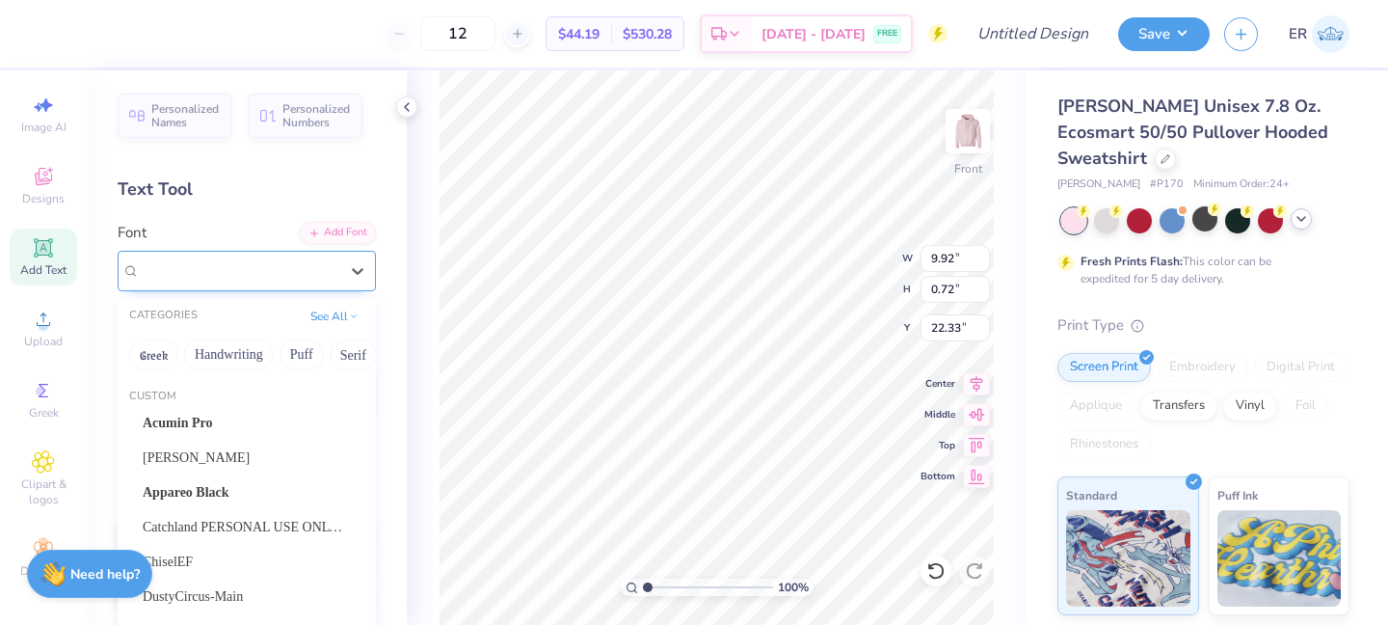
click at [276, 274] on div "Trocchi" at bounding box center [239, 270] width 202 height 30
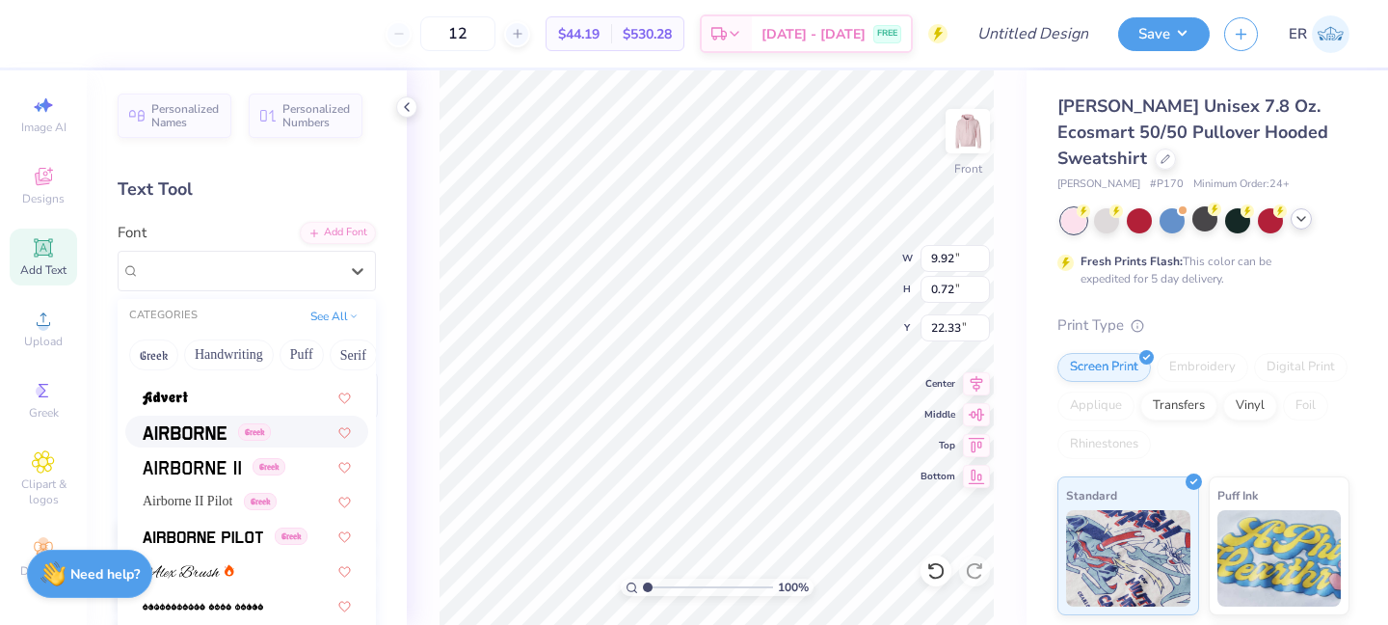
scroll to position [795, 0]
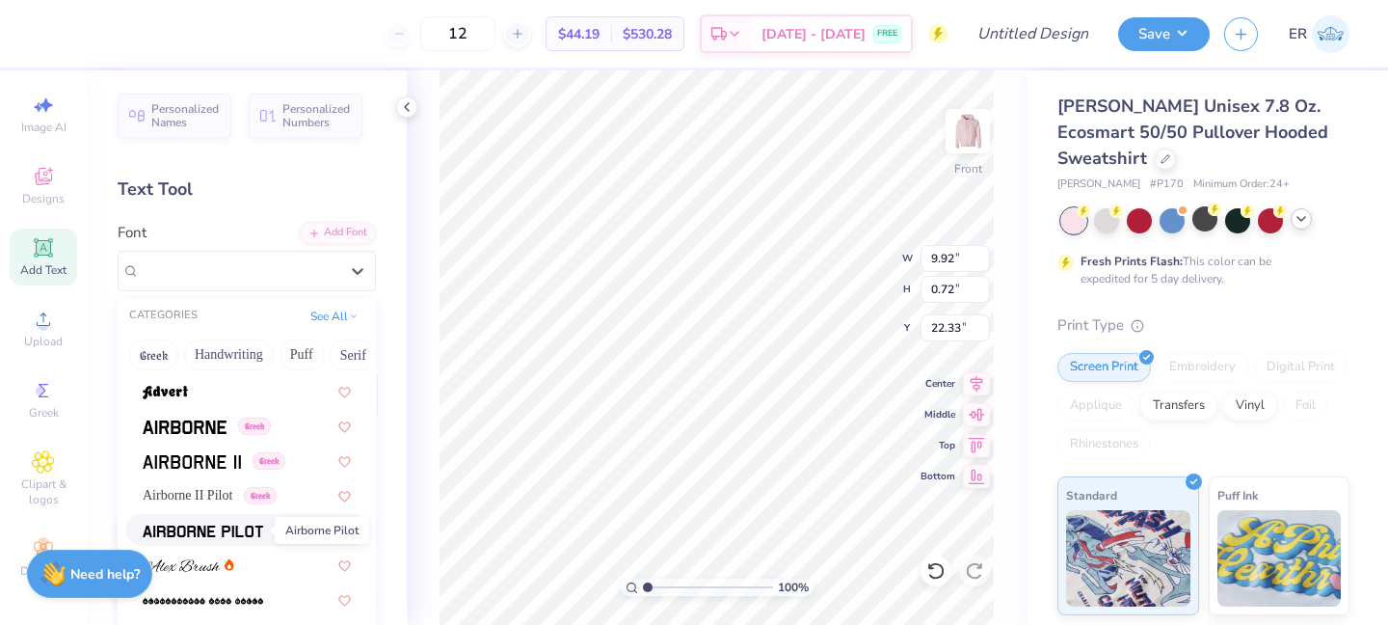
click at [241, 522] on span at bounding box center [203, 530] width 120 height 20
click at [308, 264] on div "Trocchi" at bounding box center [239, 270] width 202 height 30
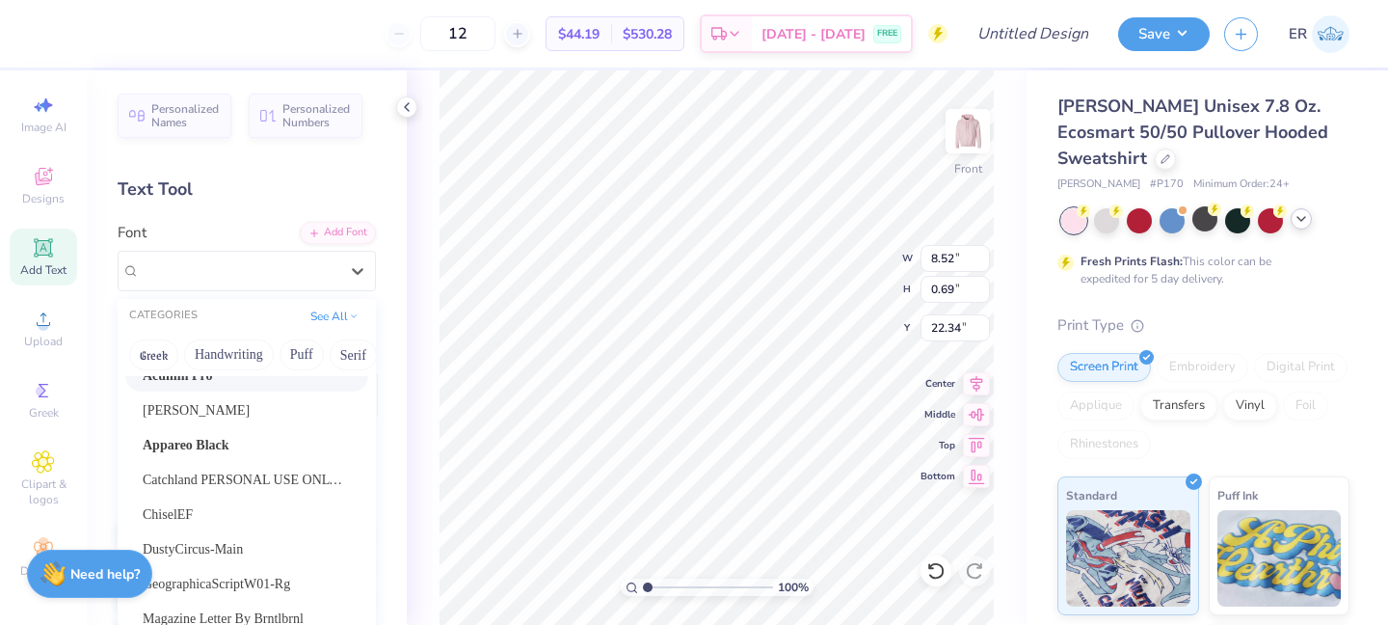
scroll to position [52, 0]
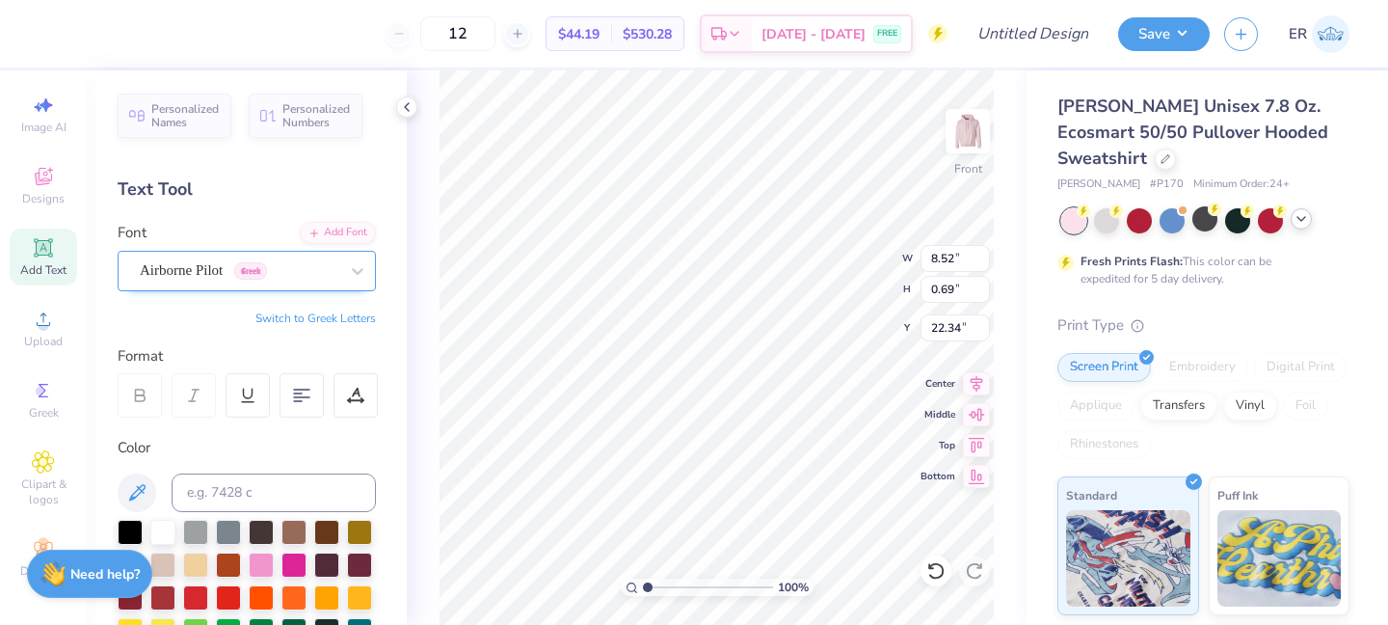
click at [285, 260] on div "Airborne Pilot Greek" at bounding box center [239, 270] width 202 height 30
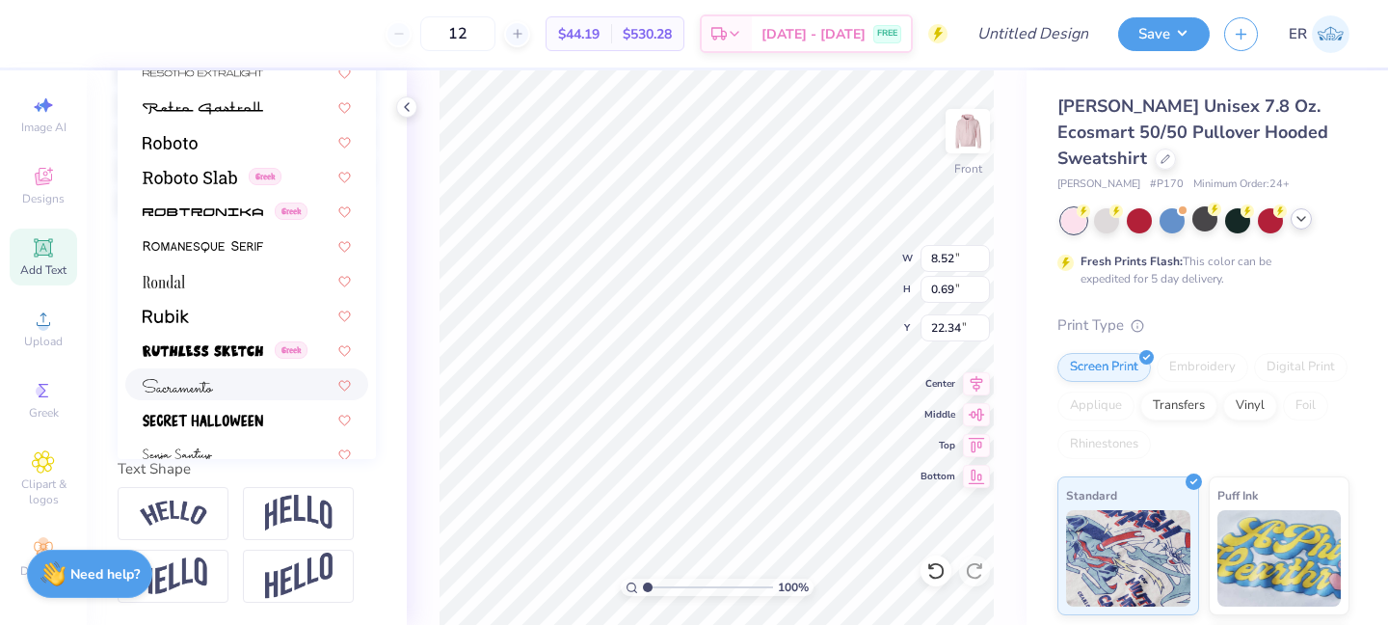
scroll to position [8882, 0]
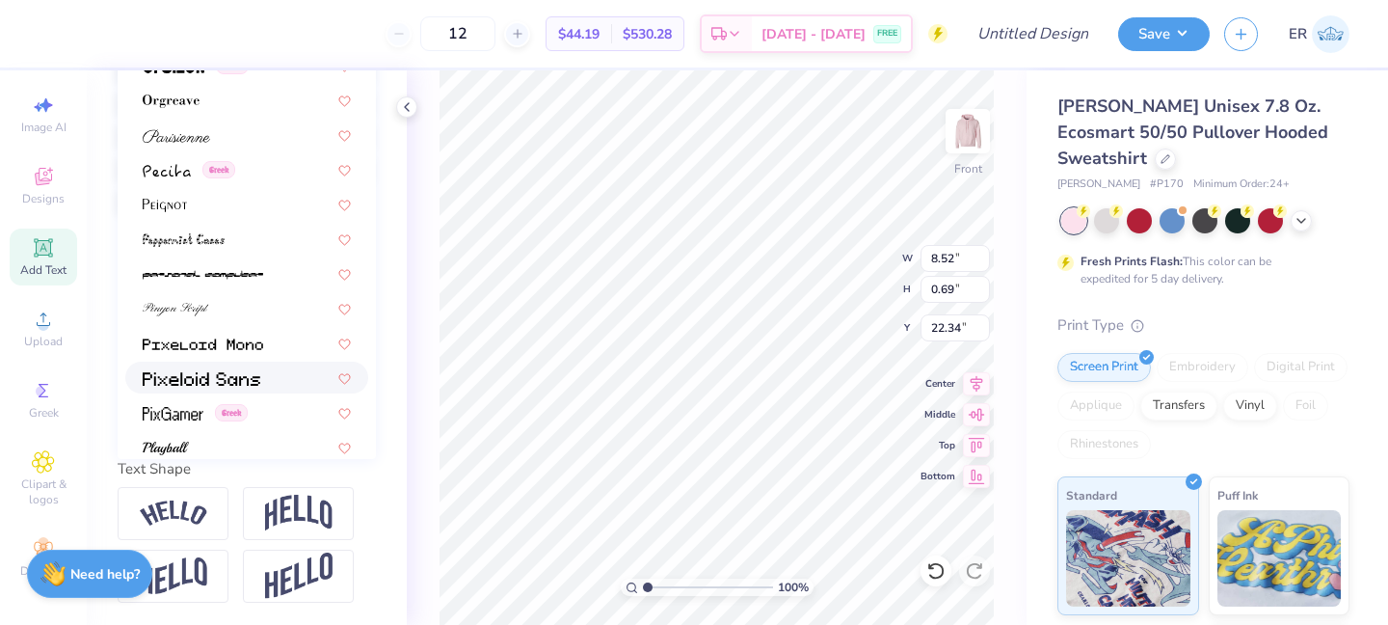
scroll to position [8272, 0]
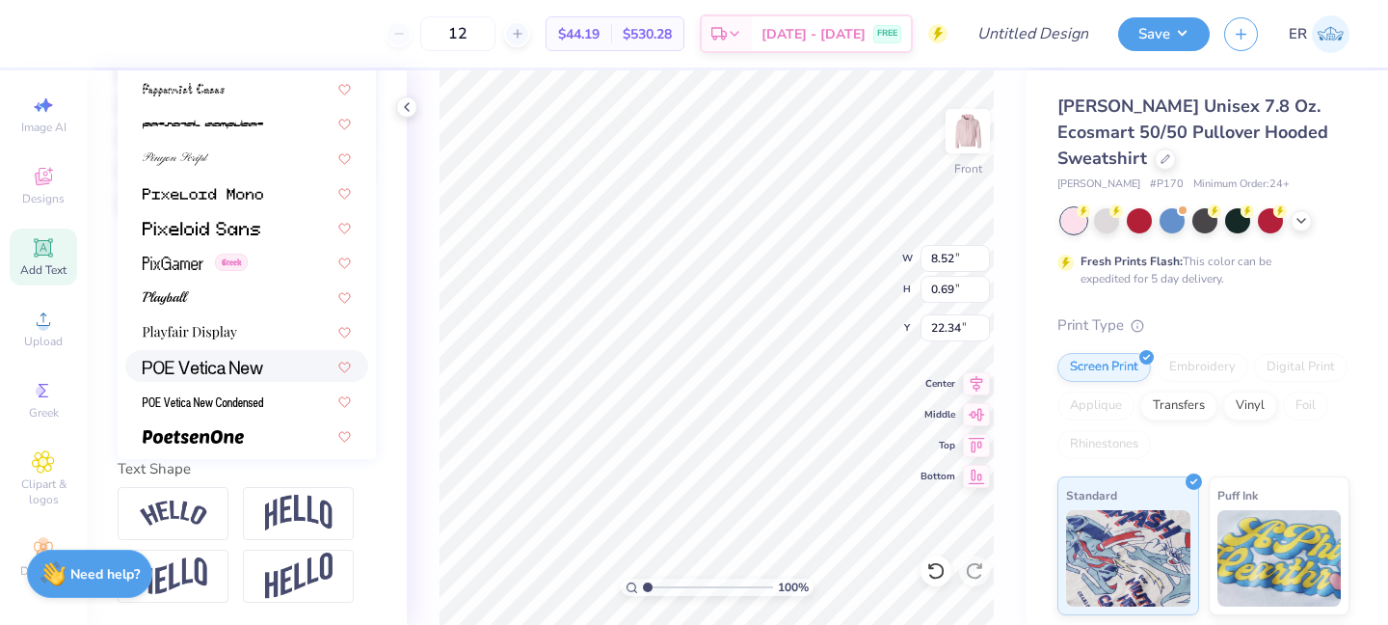
click at [257, 366] on img at bounding box center [203, 367] width 120 height 13
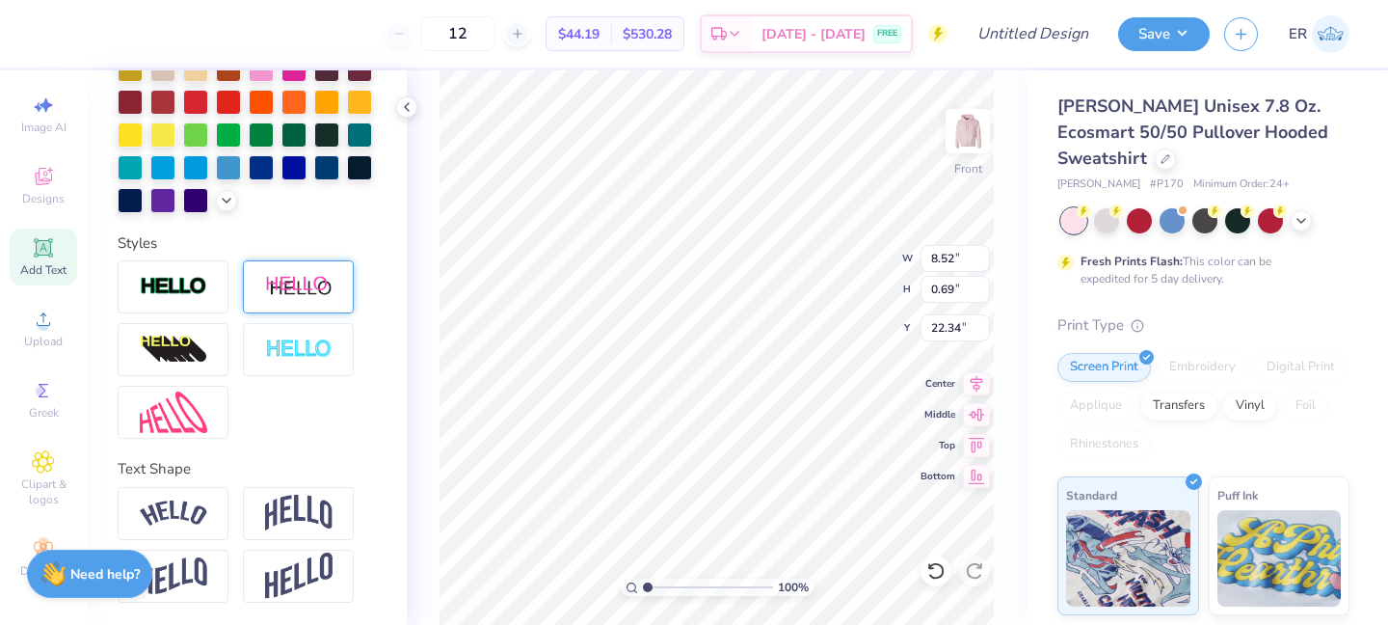
scroll to position [0, 0]
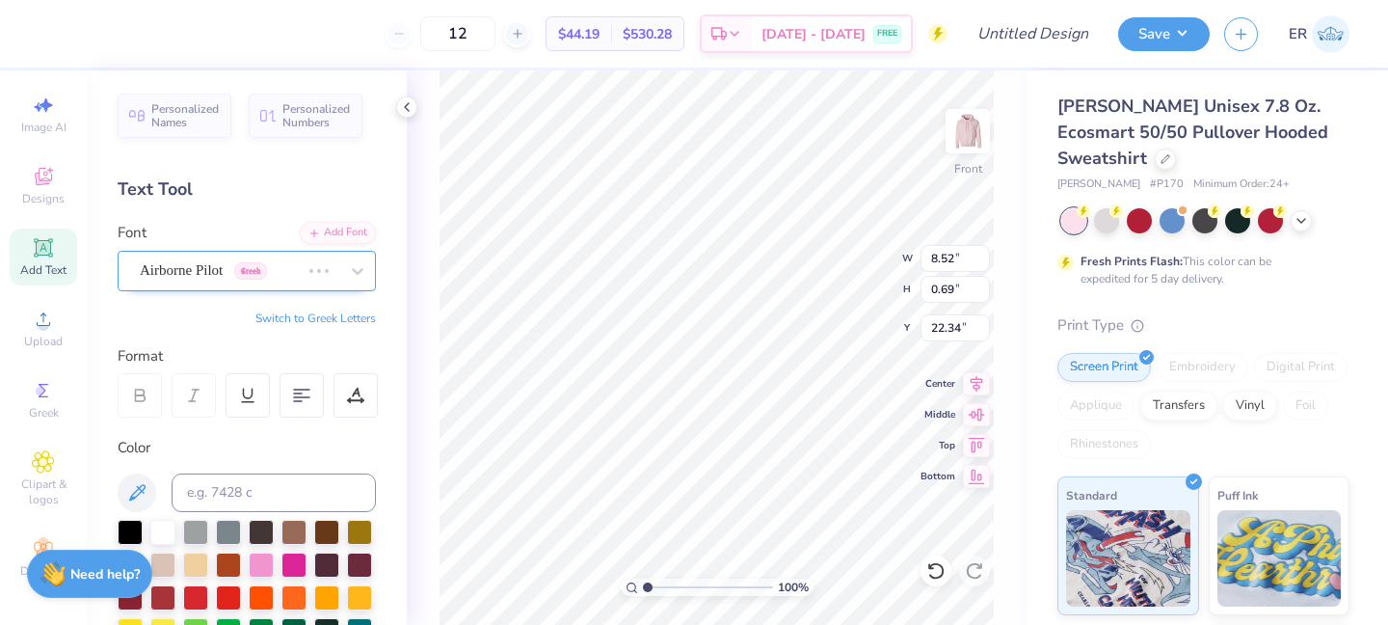
click at [288, 268] on div "Airborne Pilot Greek" at bounding box center [220, 270] width 164 height 30
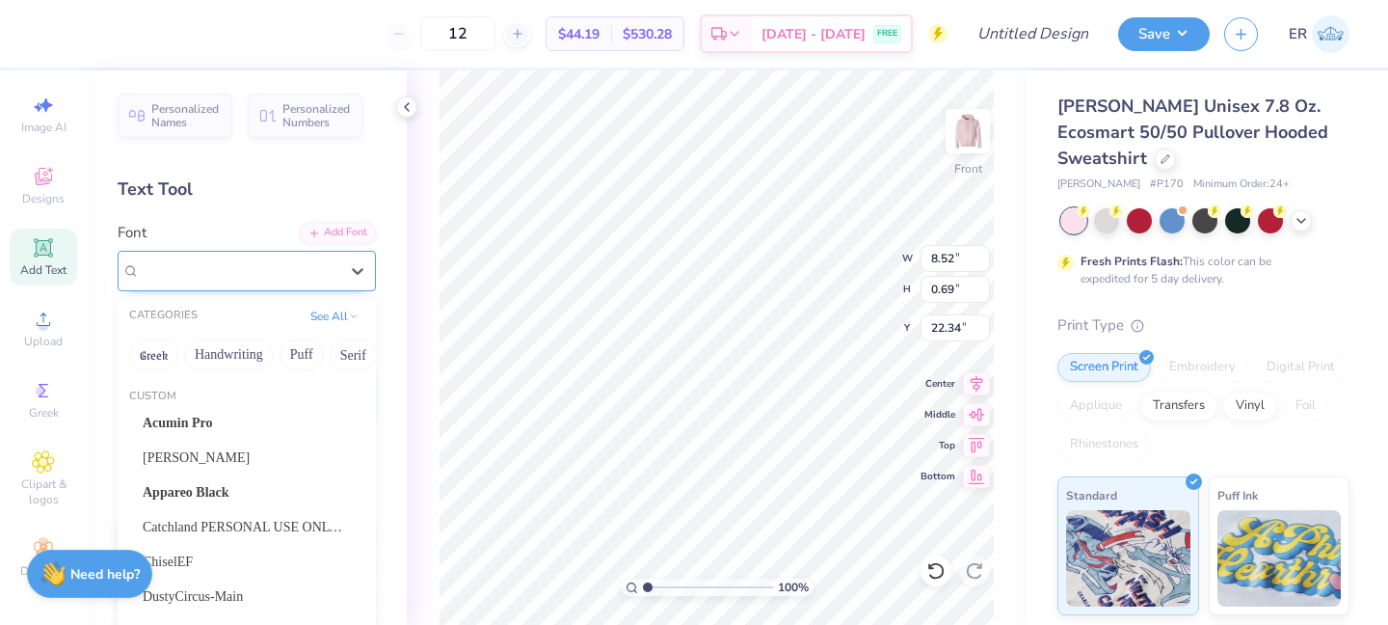
type input "7.43"
type input "0.67"
type input "22.35"
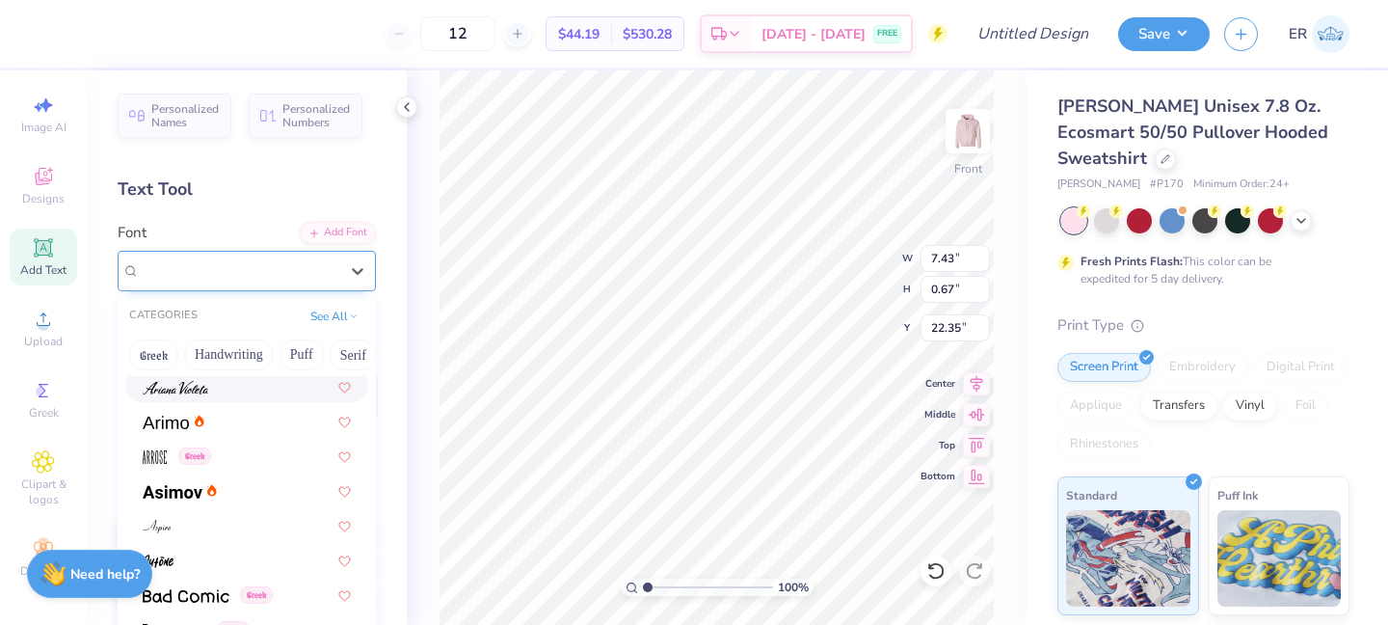
scroll to position [1111, 0]
click at [239, 489] on div at bounding box center [247, 491] width 208 height 20
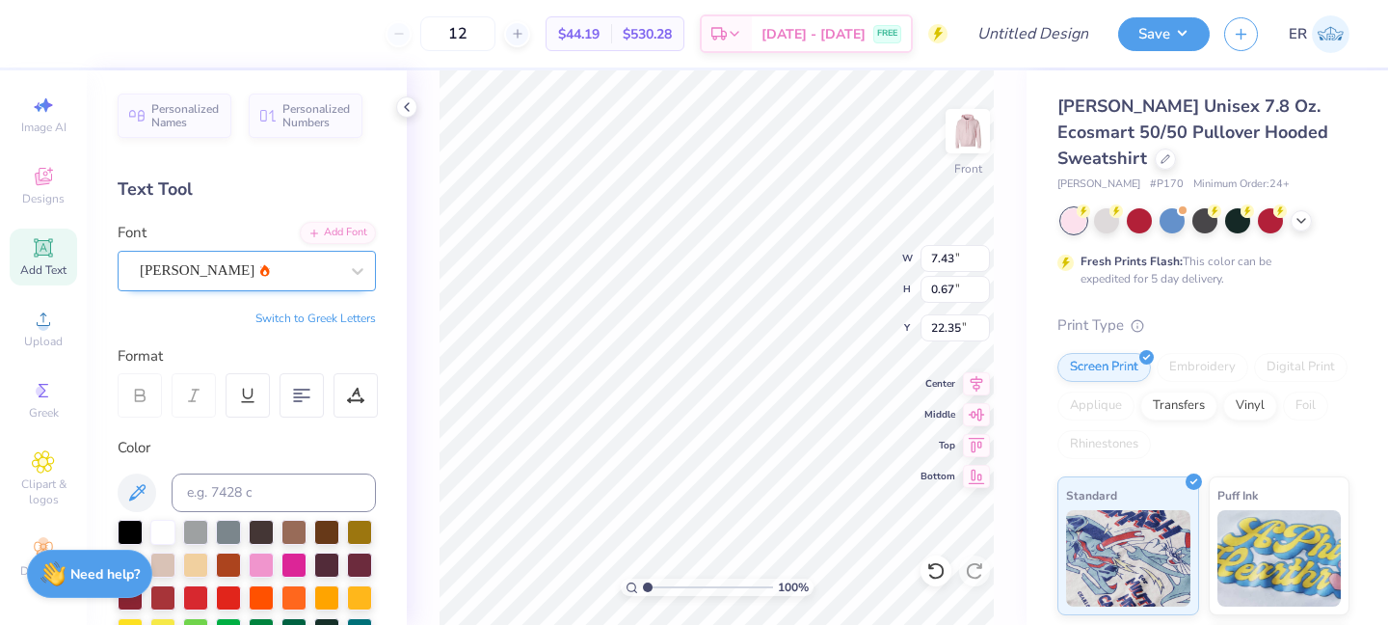
type input "8.65"
type input "0.69"
type input "22.34"
type input "8.65"
type input "0.69"
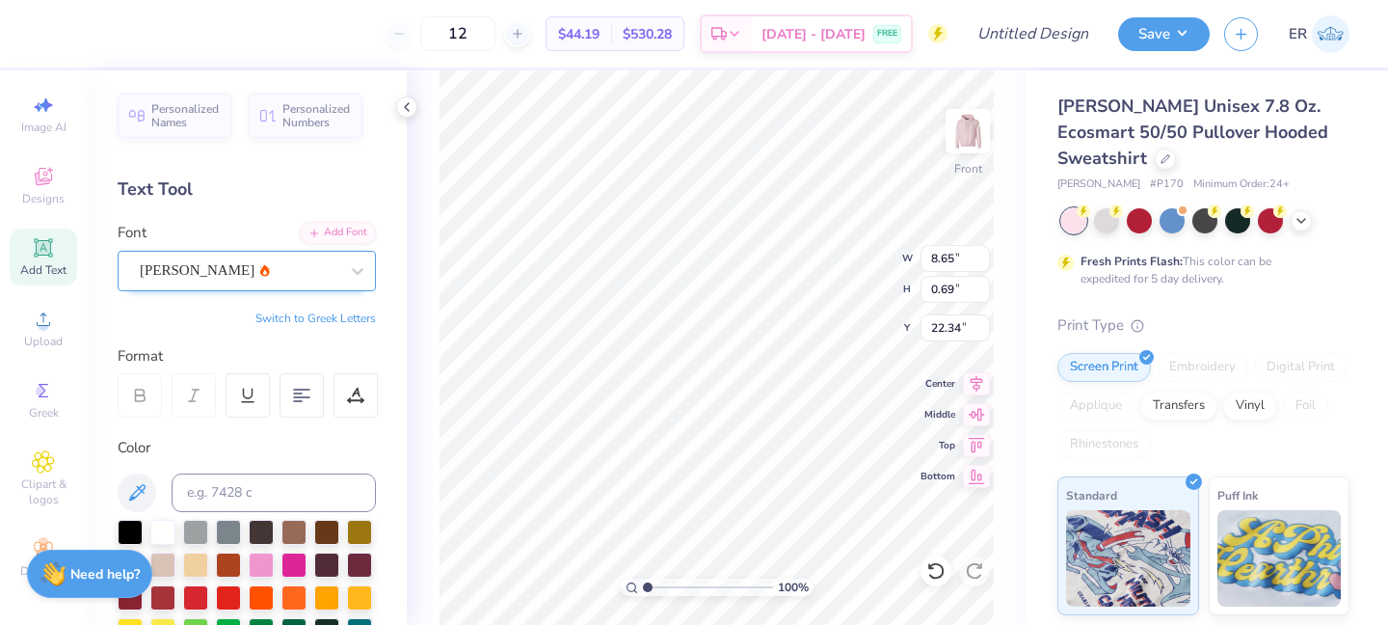
type input "22.34"
type input "6.95"
type input "1.63"
type input "9.19"
click at [276, 268] on div "Bosox" at bounding box center [239, 270] width 202 height 30
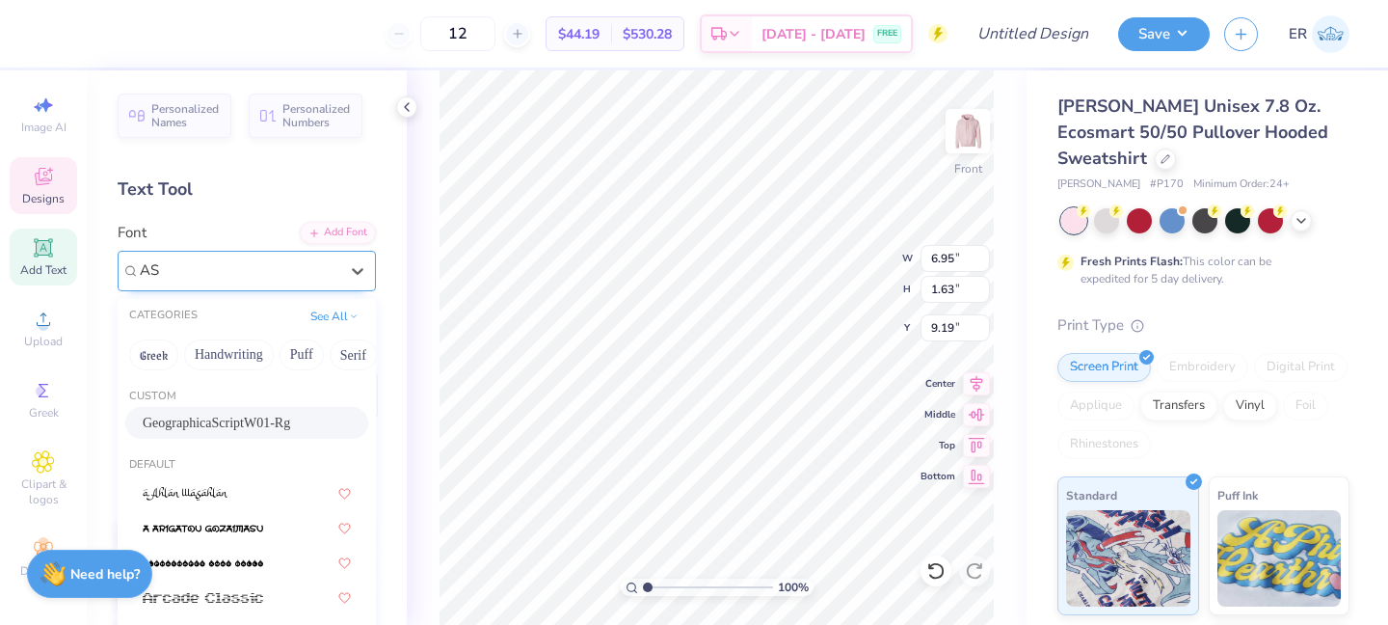
type input "A"
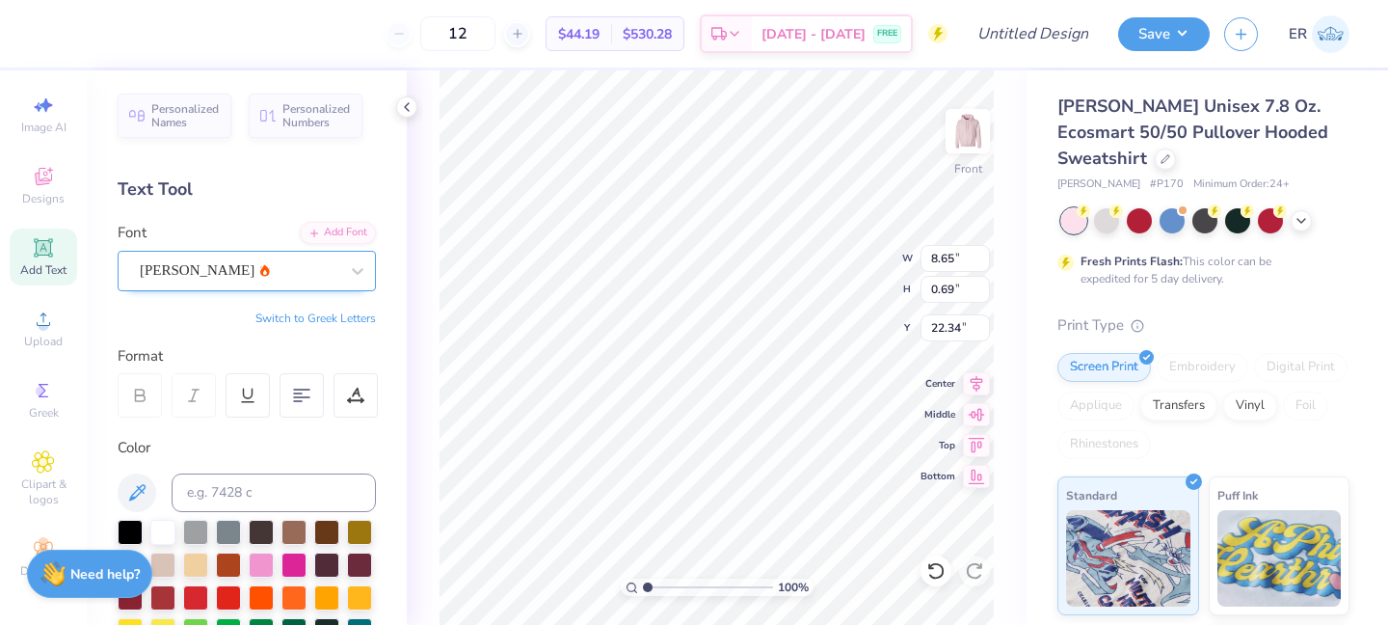
type input "6.95"
type input "1.63"
type input "9.19"
click at [247, 270] on div "Bosox" at bounding box center [239, 270] width 202 height 30
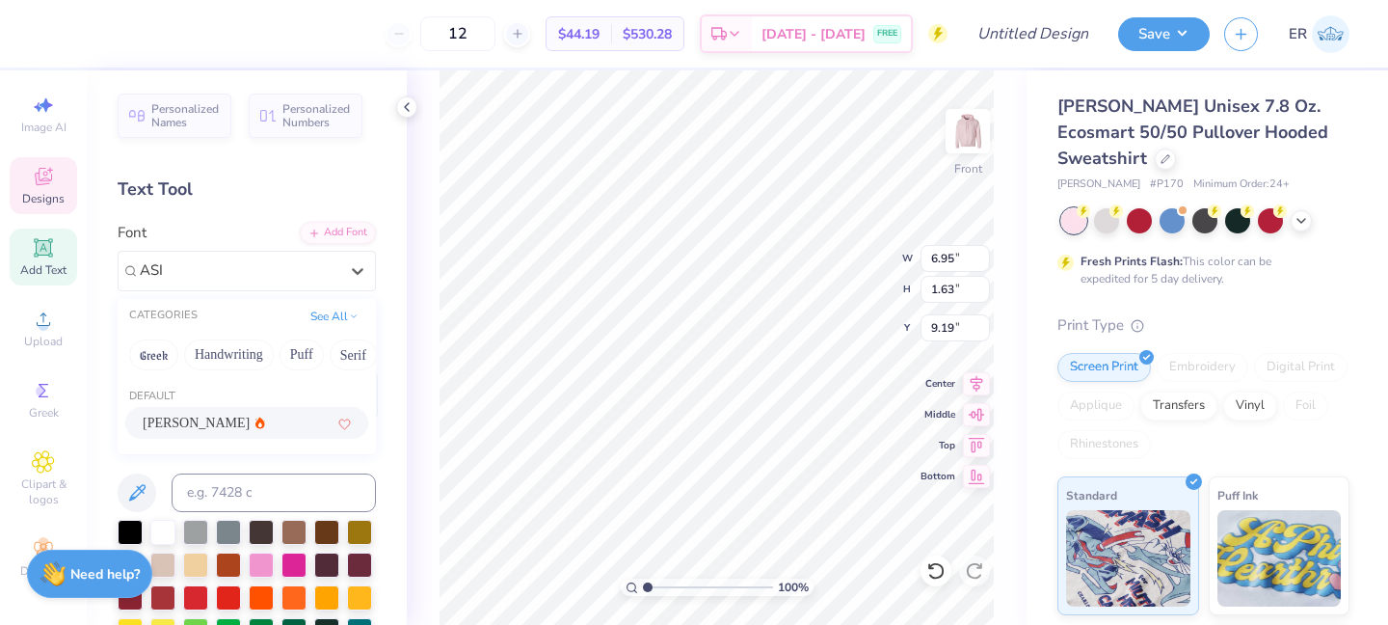
click at [274, 427] on div "[PERSON_NAME]" at bounding box center [247, 423] width 208 height 20
type input "ASI"
click at [272, 424] on div "Personalized Names Personalized Numbers Text Tool Add Font Font option [PERSON_…" at bounding box center [247, 347] width 320 height 554
type input "9.43"
type input "2.20"
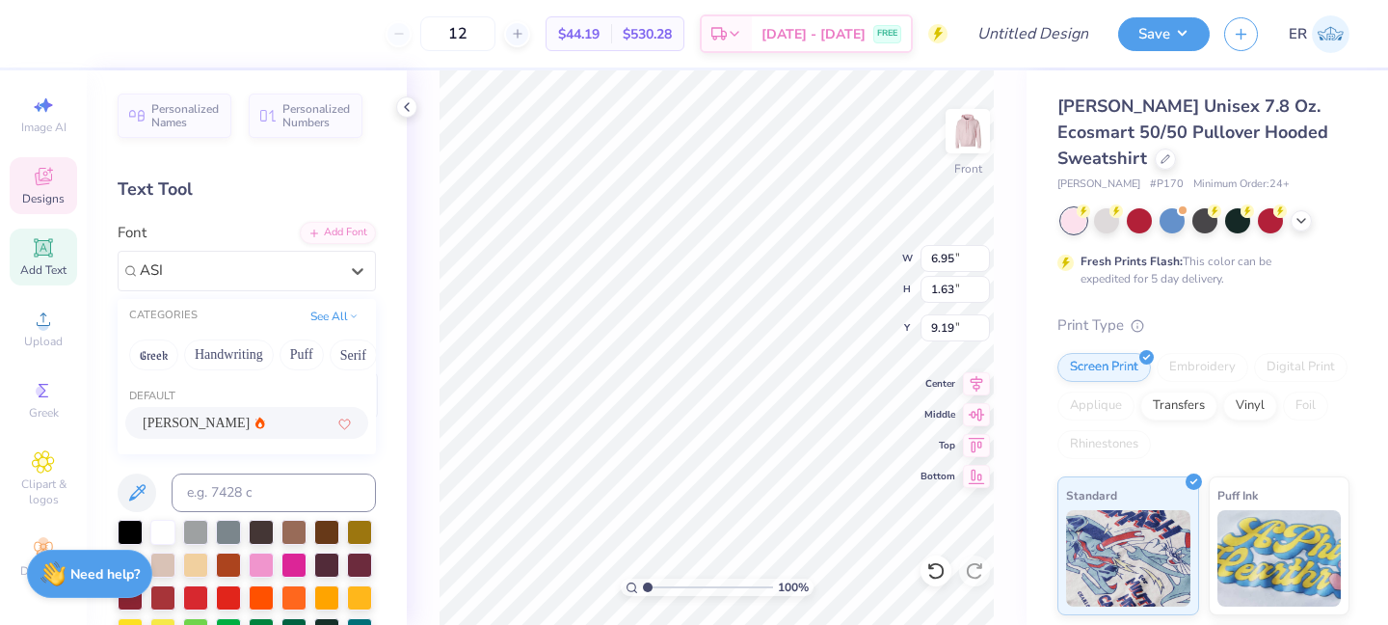
type input "8.91"
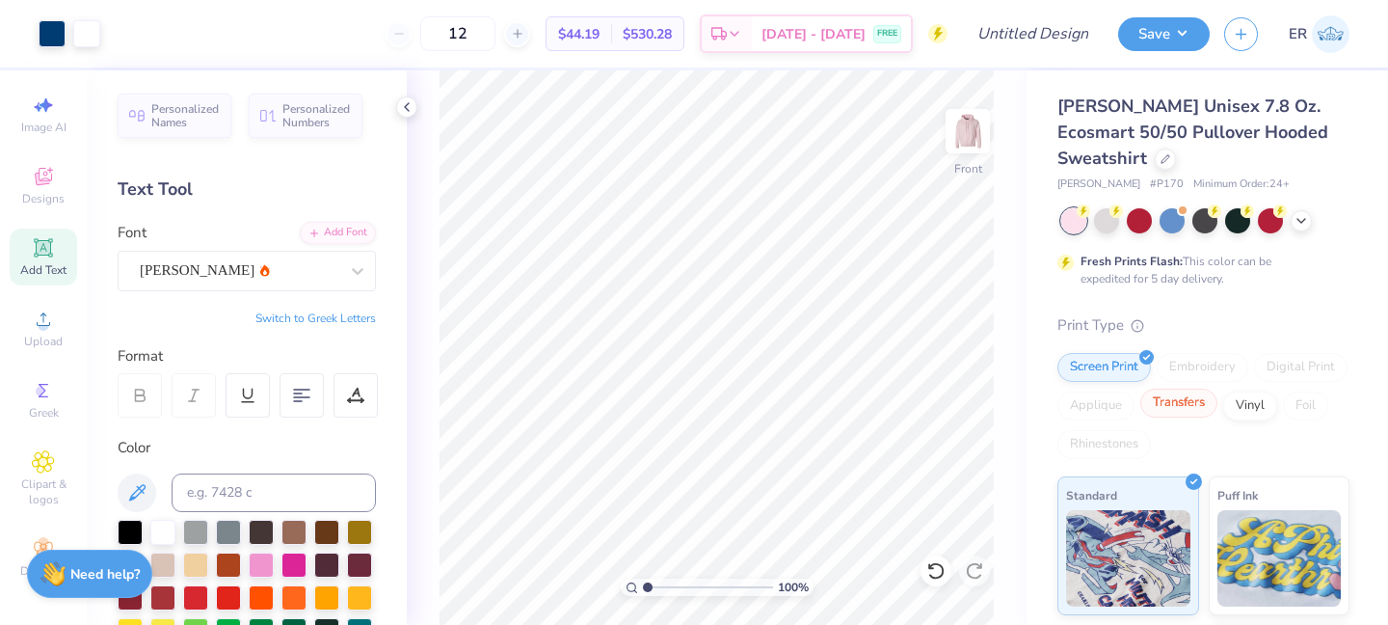
scroll to position [72, 0]
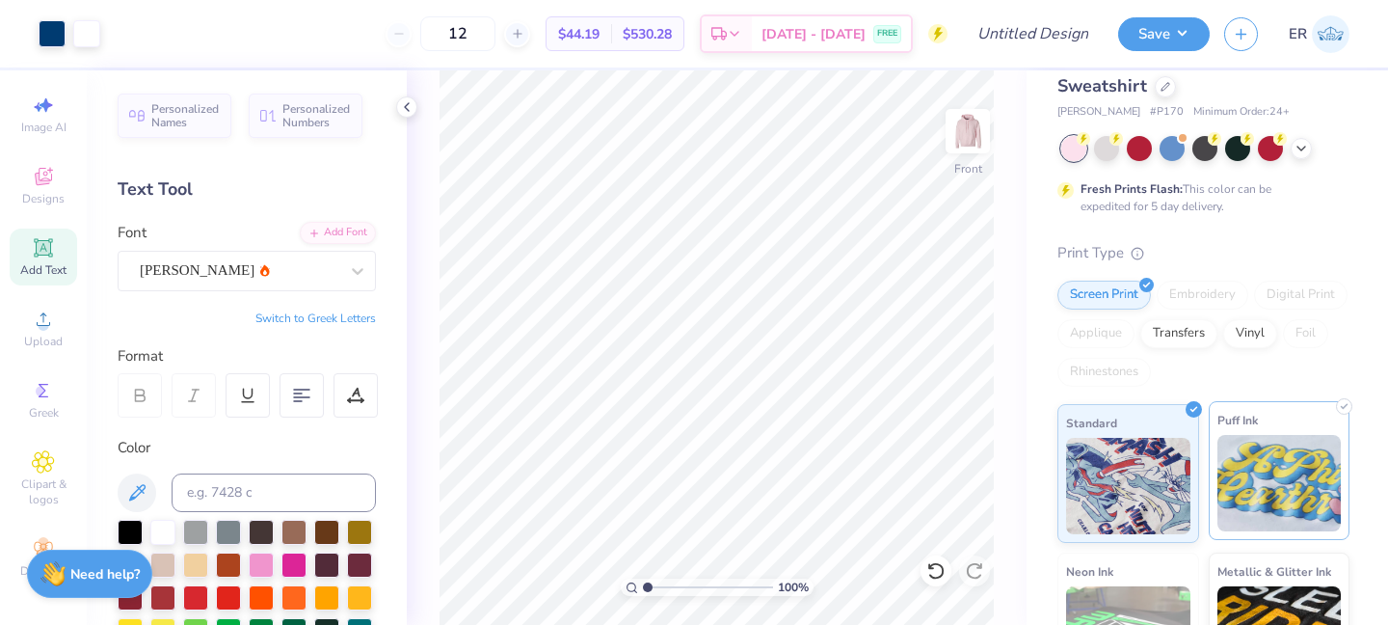
click at [1297, 495] on img at bounding box center [1280, 483] width 124 height 96
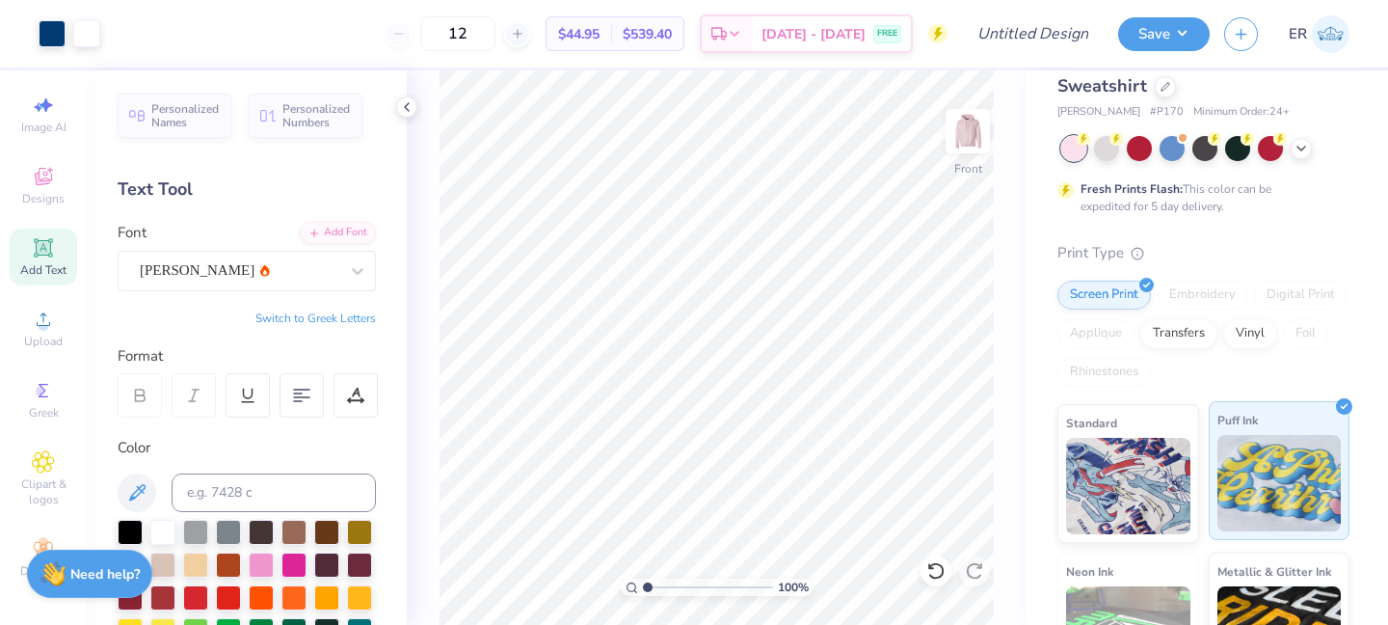
scroll to position [287, 0]
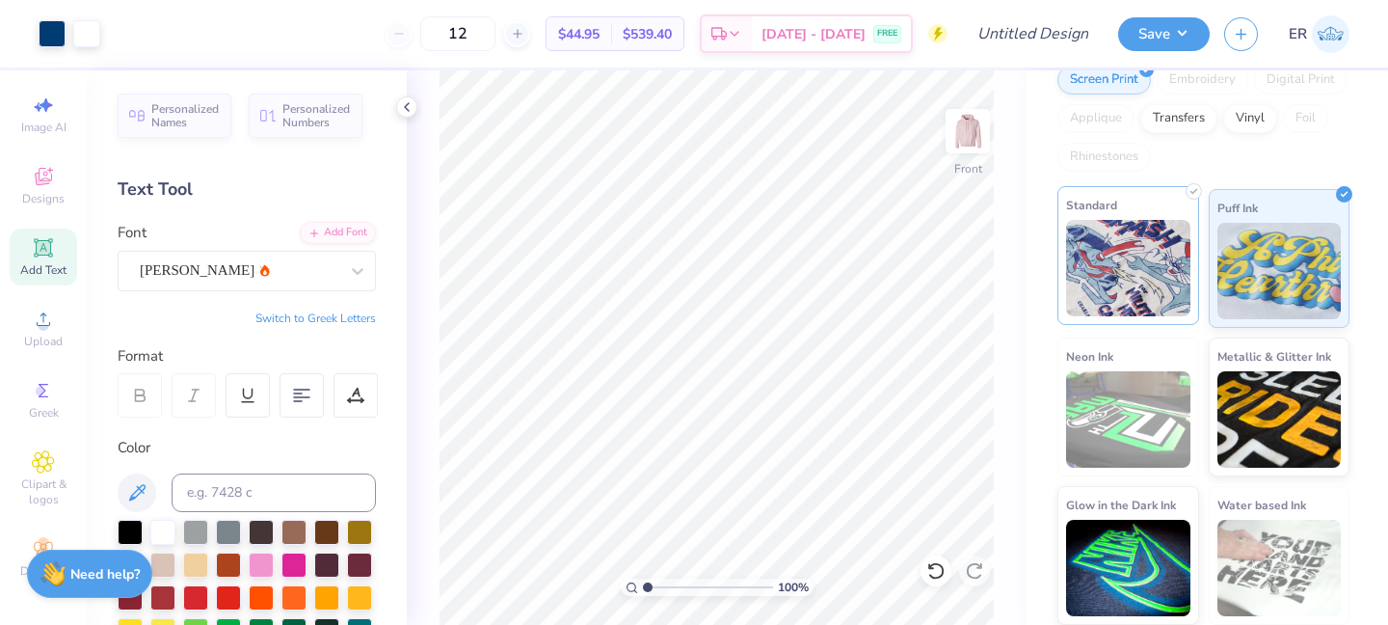
click at [1146, 287] on img at bounding box center [1128, 268] width 124 height 96
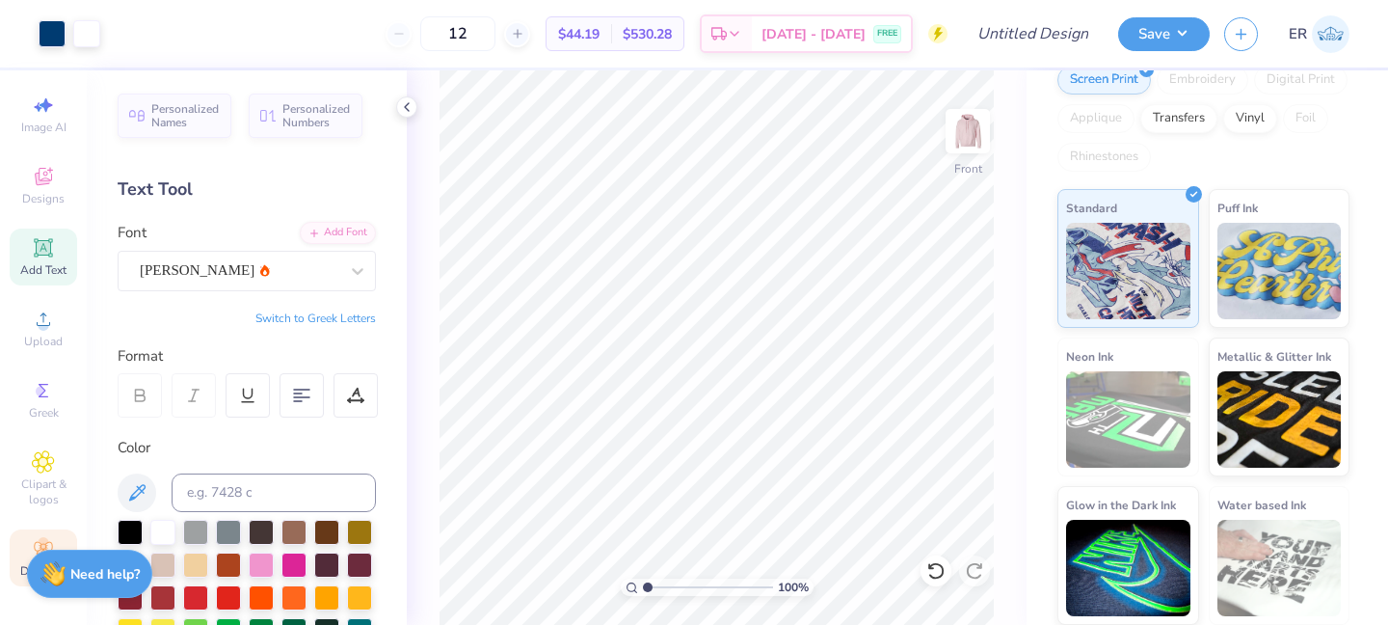
click at [36, 537] on icon at bounding box center [43, 548] width 23 height 23
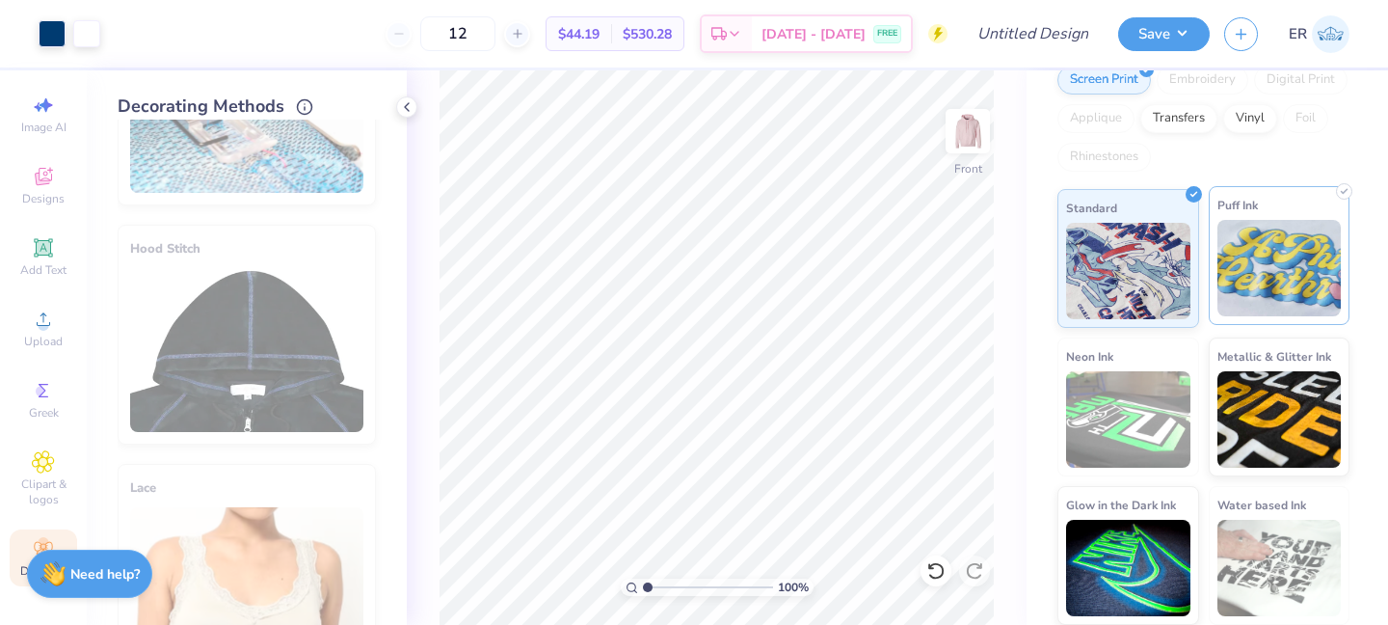
click at [1263, 301] on img at bounding box center [1280, 268] width 124 height 96
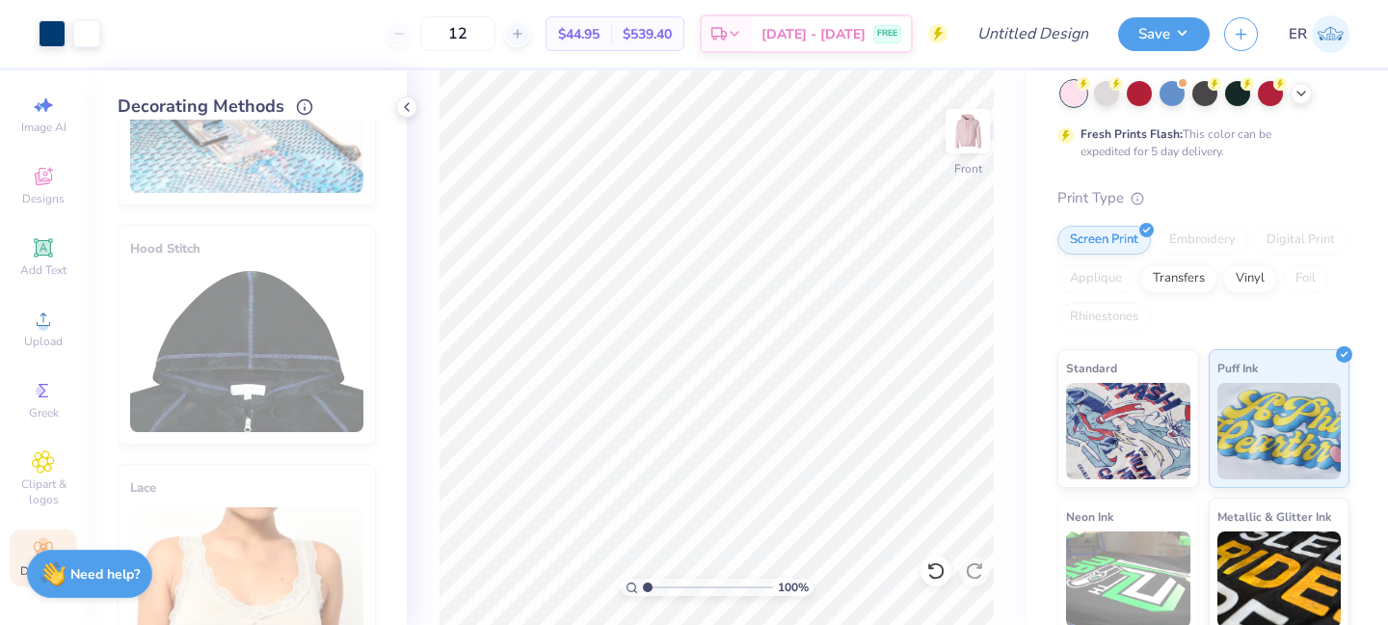
scroll to position [128, 0]
click at [1190, 289] on div "Transfers" at bounding box center [1178, 274] width 77 height 29
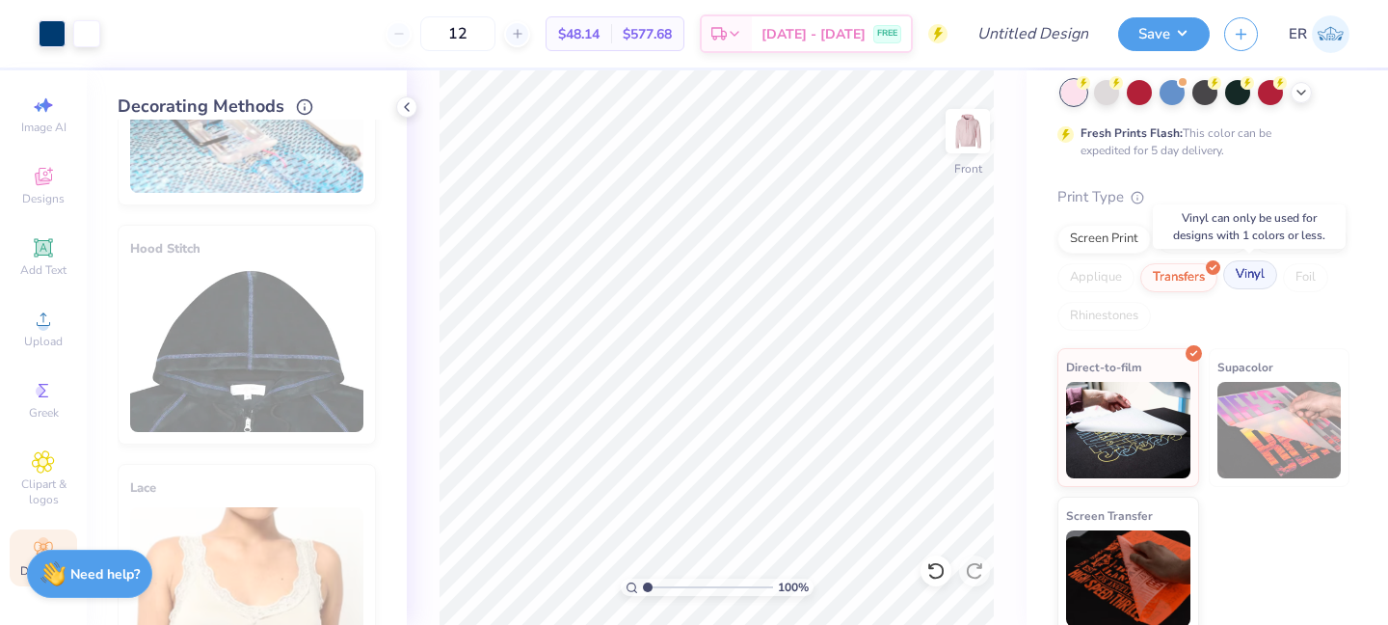
click at [1252, 282] on div "Vinyl" at bounding box center [1250, 274] width 54 height 29
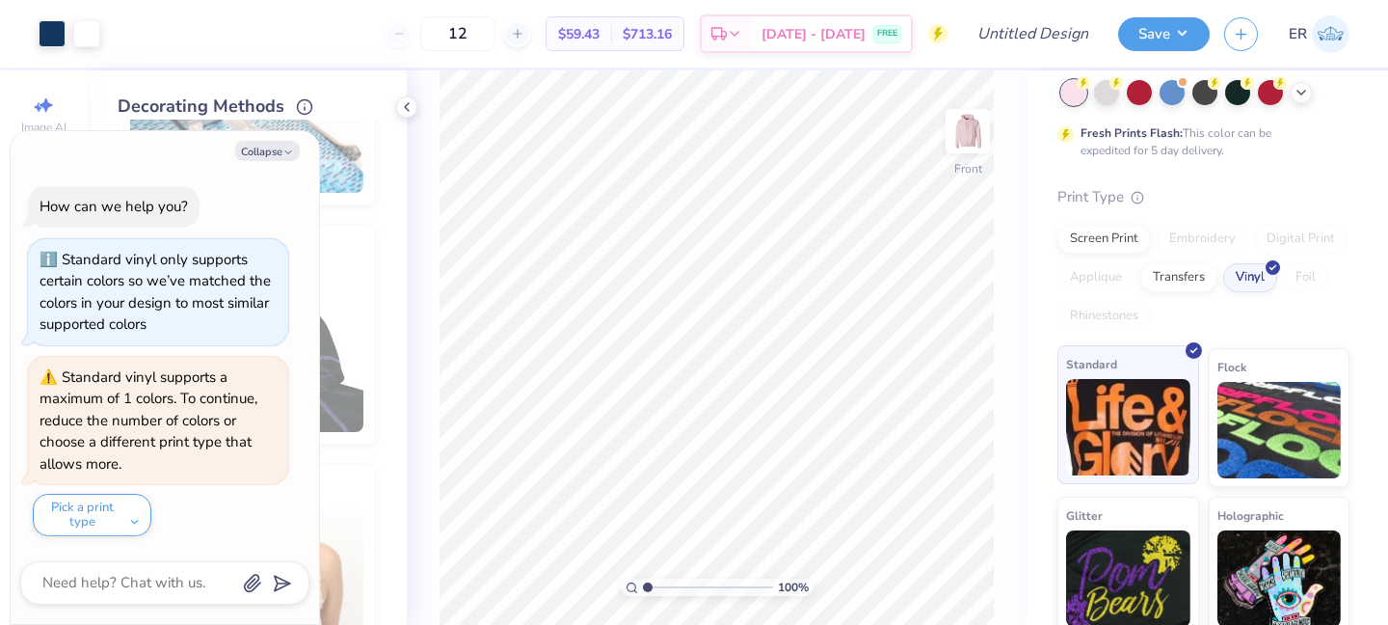
scroll to position [139, 0]
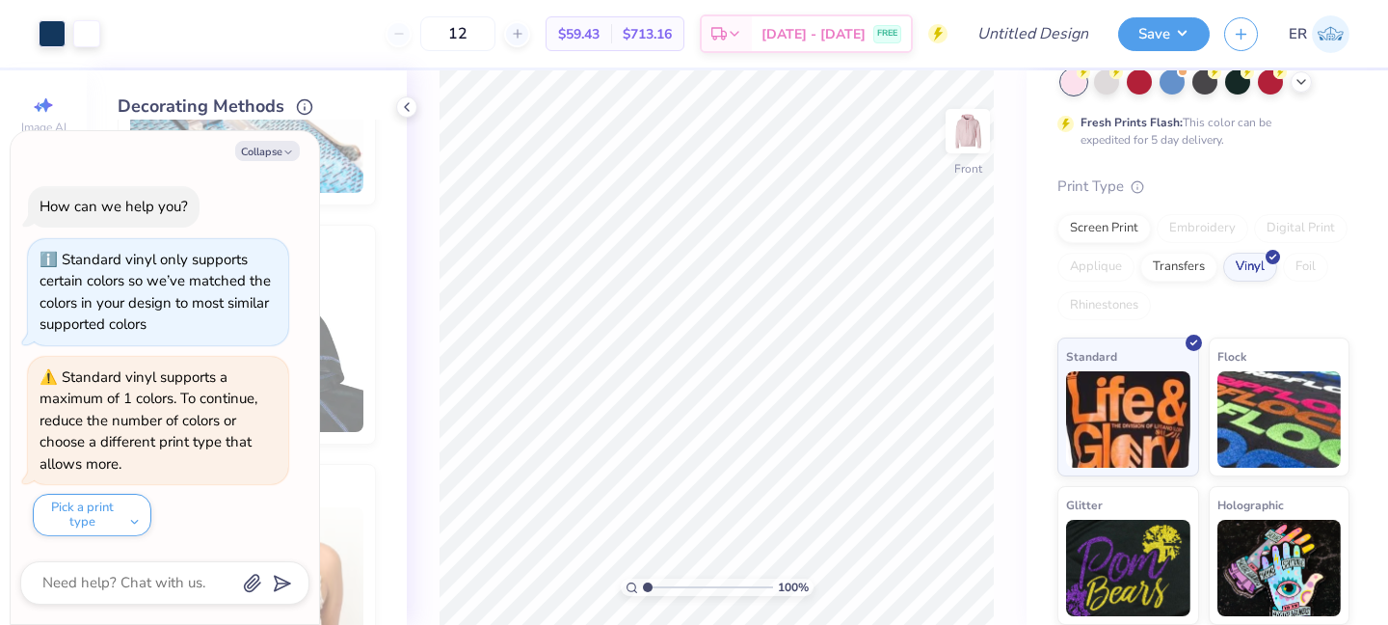
click at [1192, 229] on div "Embroidery" at bounding box center [1203, 228] width 92 height 29
click at [1191, 265] on div "Transfers" at bounding box center [1178, 264] width 77 height 29
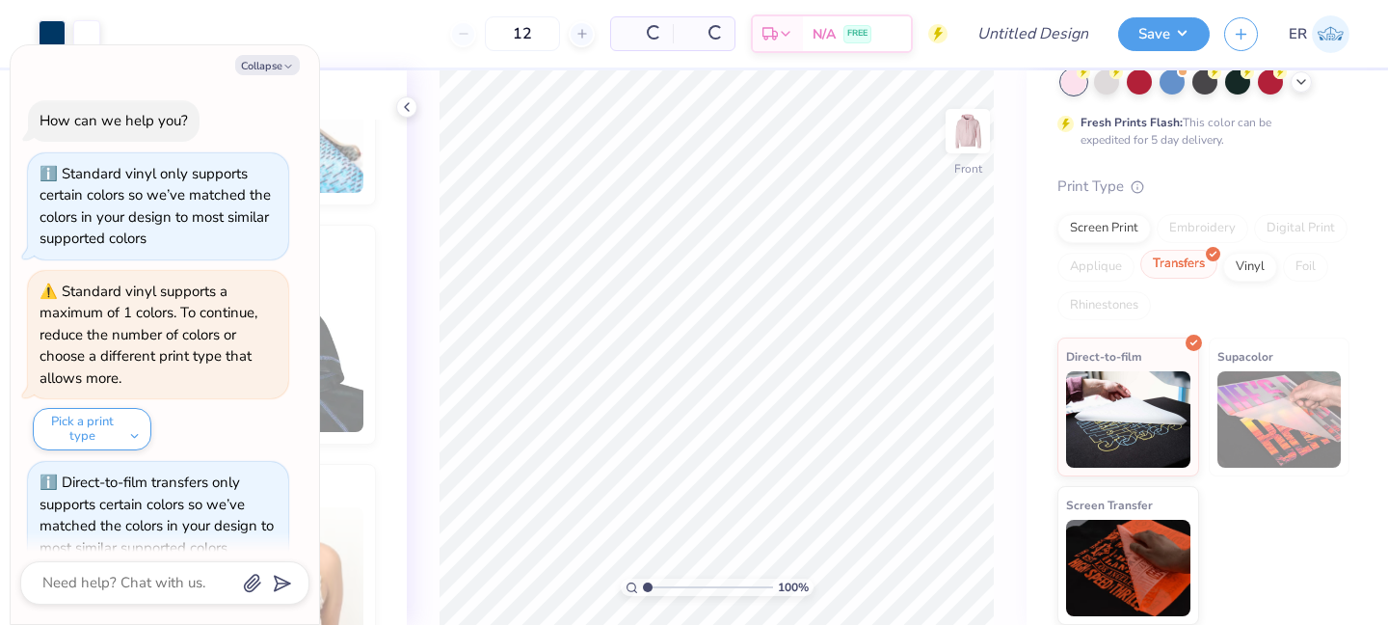
scroll to position [32, 0]
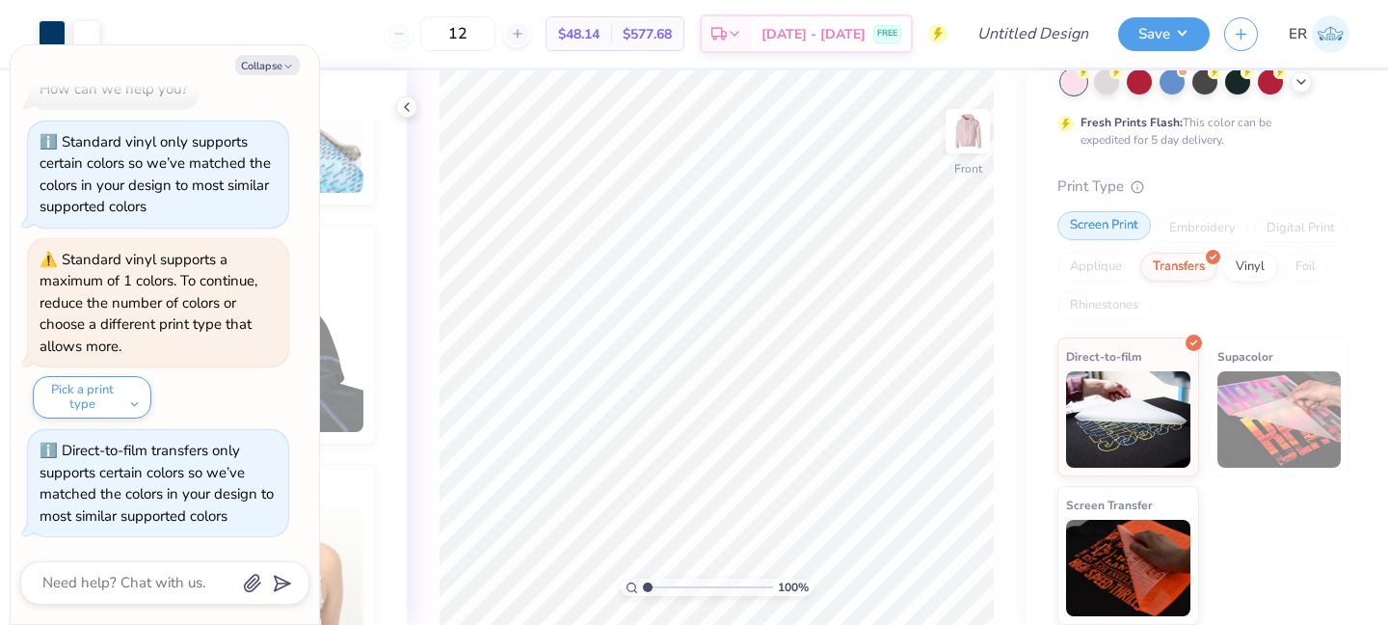
click at [1114, 233] on div "Screen Print" at bounding box center [1104, 225] width 94 height 29
click at [1196, 223] on div "Embroidery" at bounding box center [1203, 228] width 92 height 29
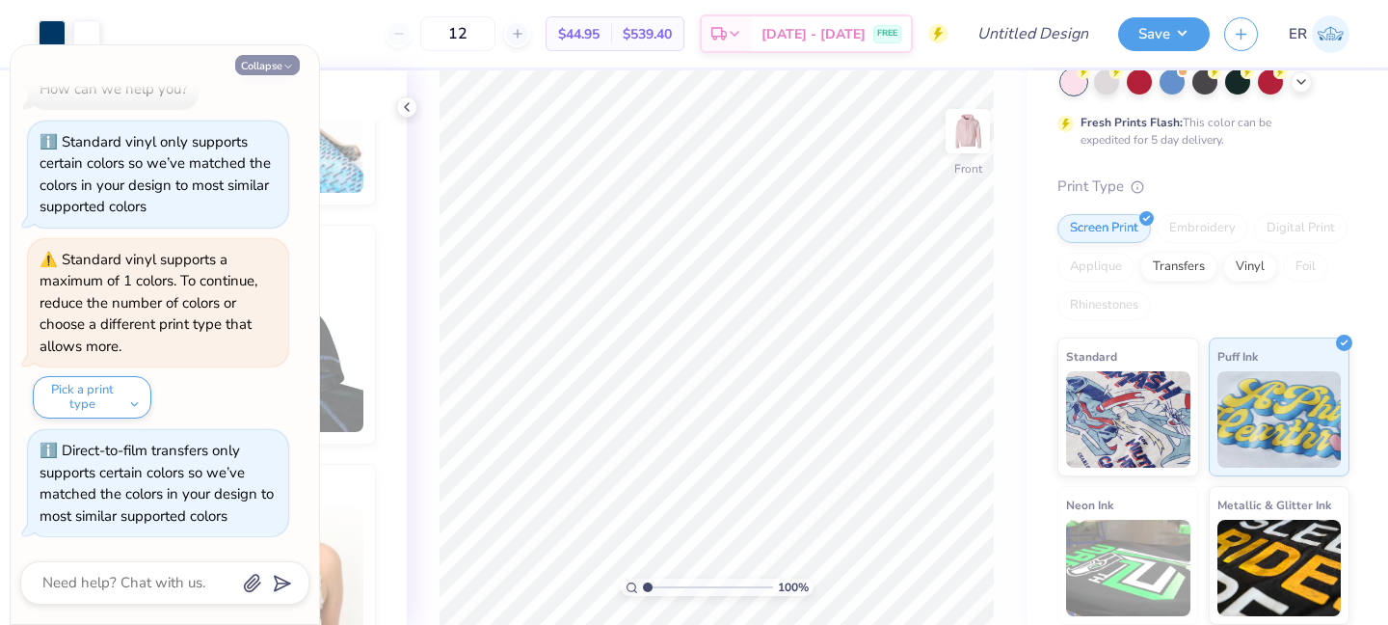
click at [289, 69] on icon "button" at bounding box center [288, 67] width 12 height 12
type textarea "x"
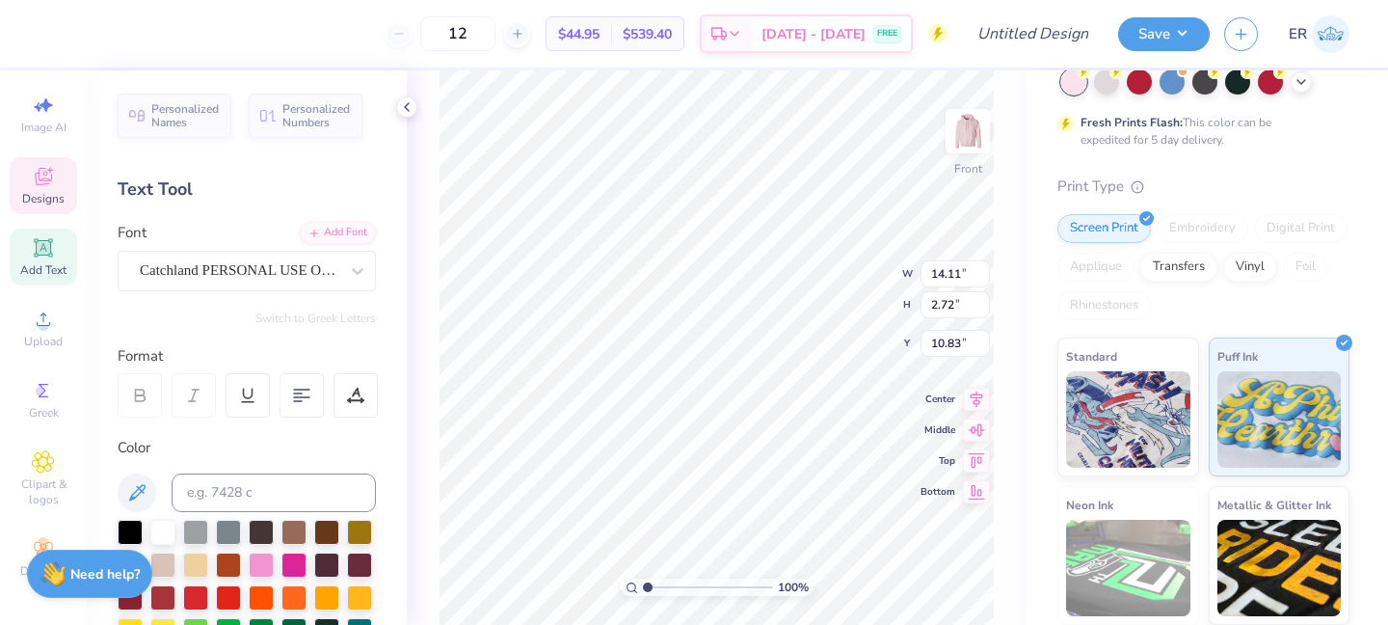
click at [1212, 224] on div "Embroidery" at bounding box center [1203, 228] width 92 height 29
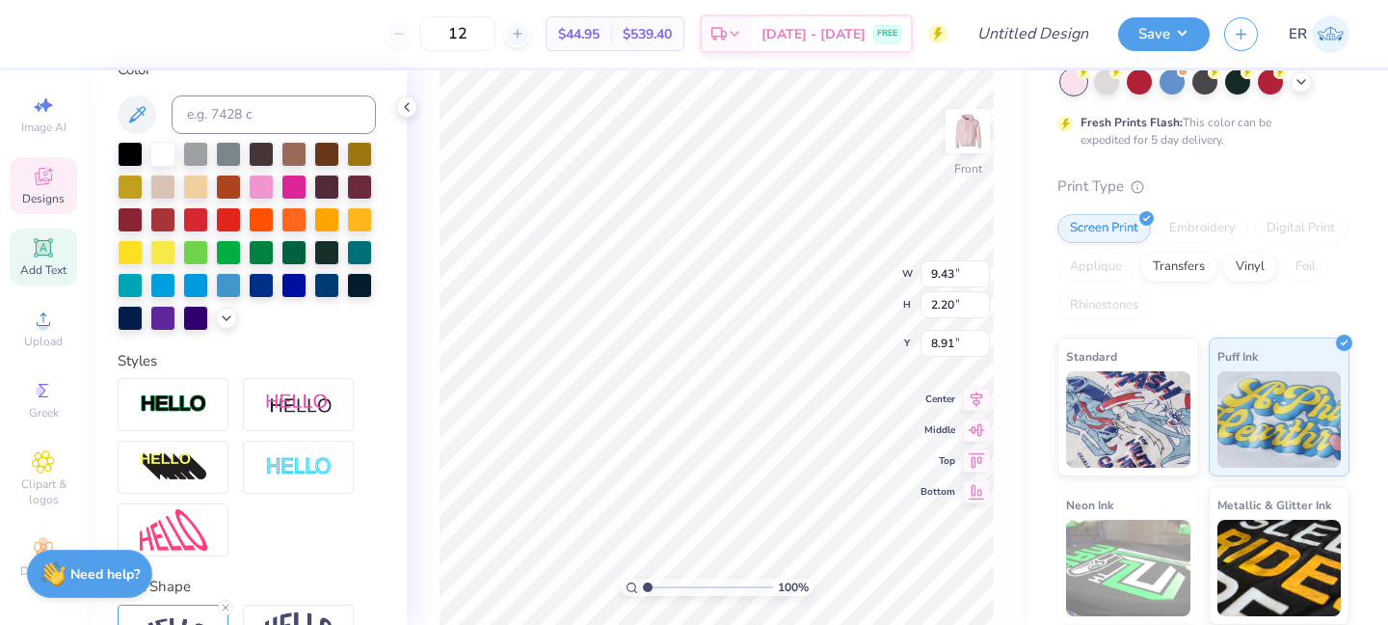
scroll to position [462, 0]
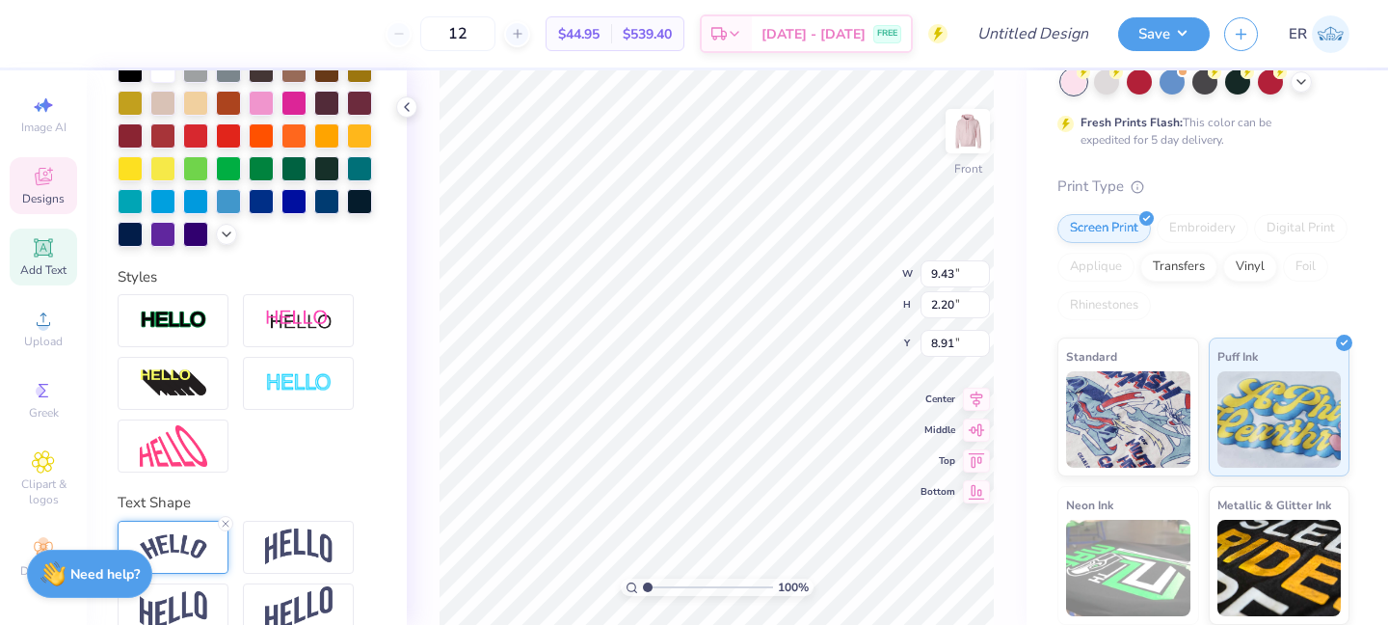
click at [209, 544] on div at bounding box center [173, 547] width 111 height 53
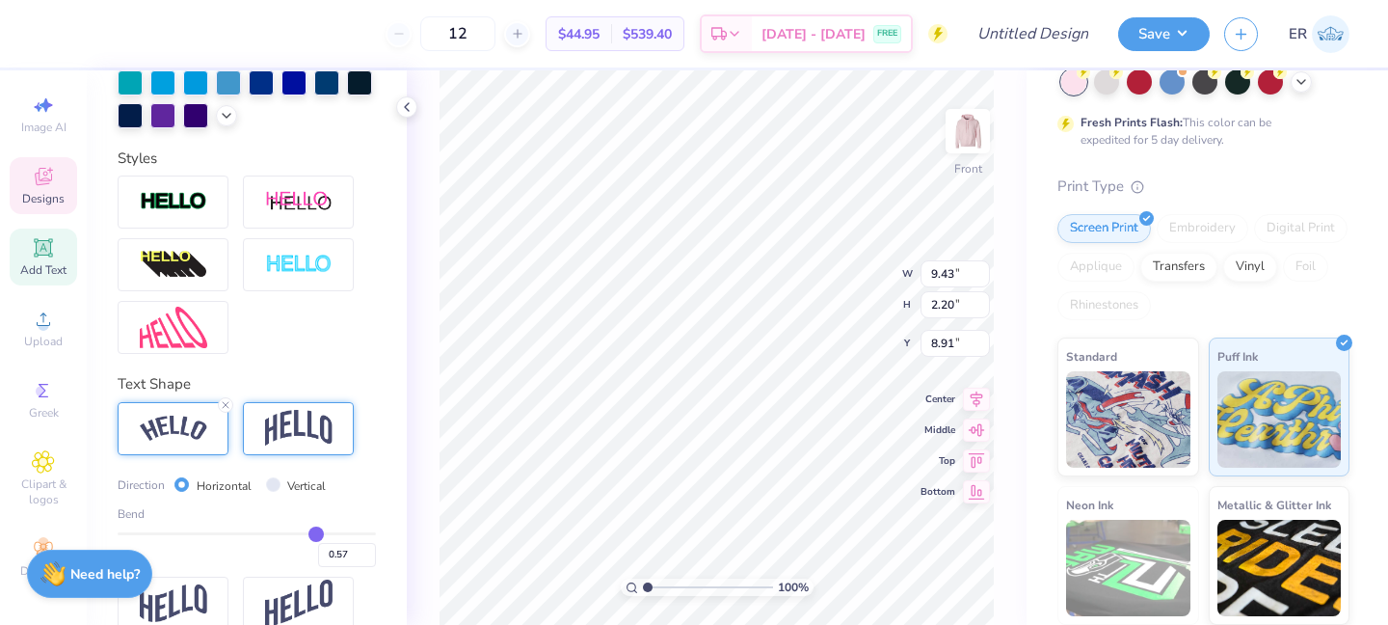
scroll to position [608, 0]
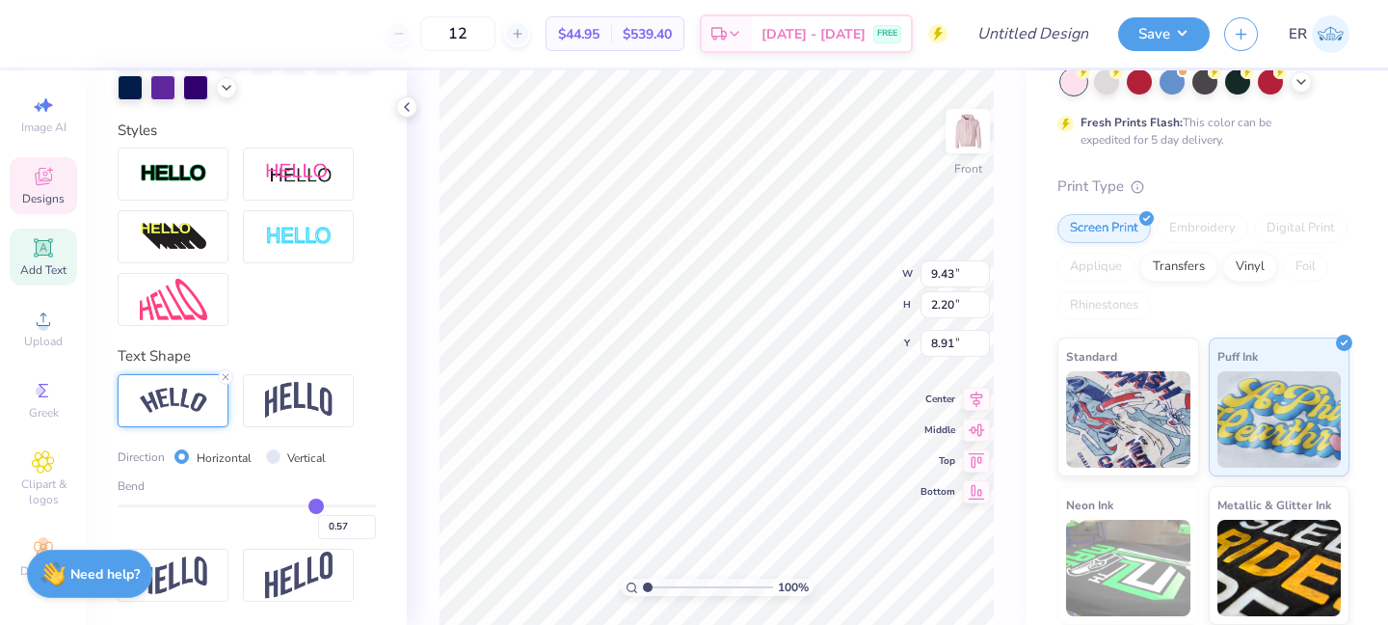
type input "0.56"
type input "0.57"
type input "0.59"
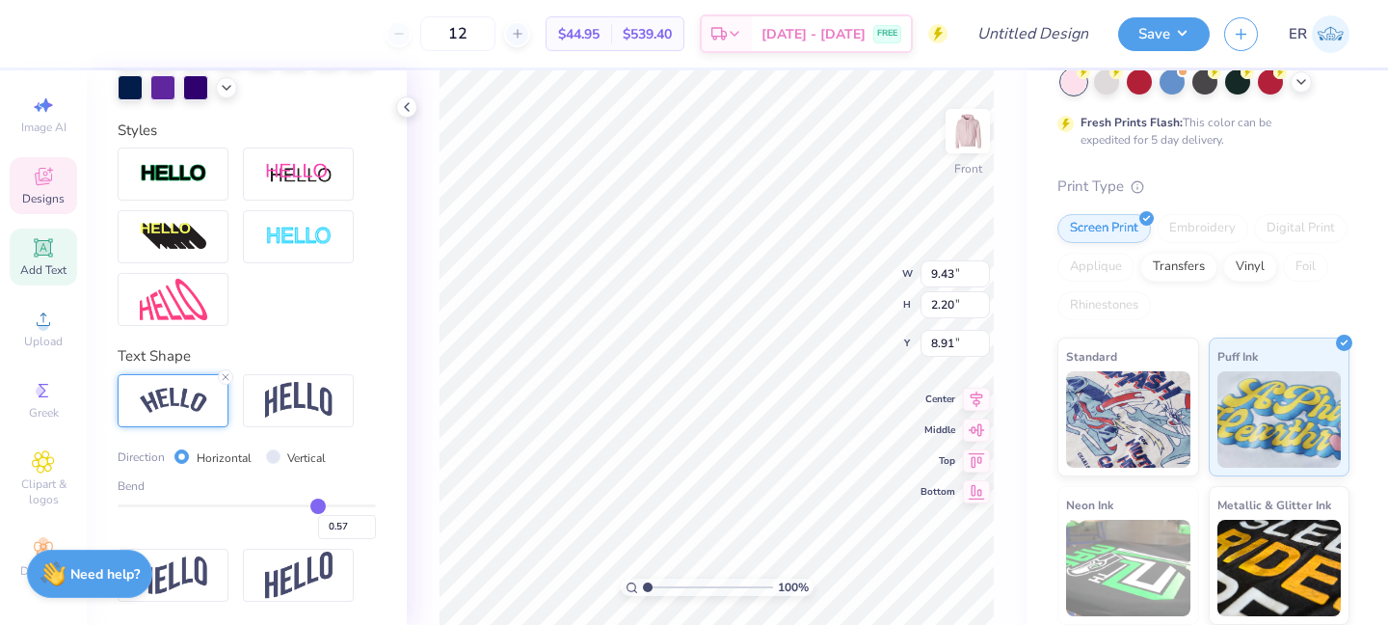
type input "0.59"
type input "0.62"
type input "0.64"
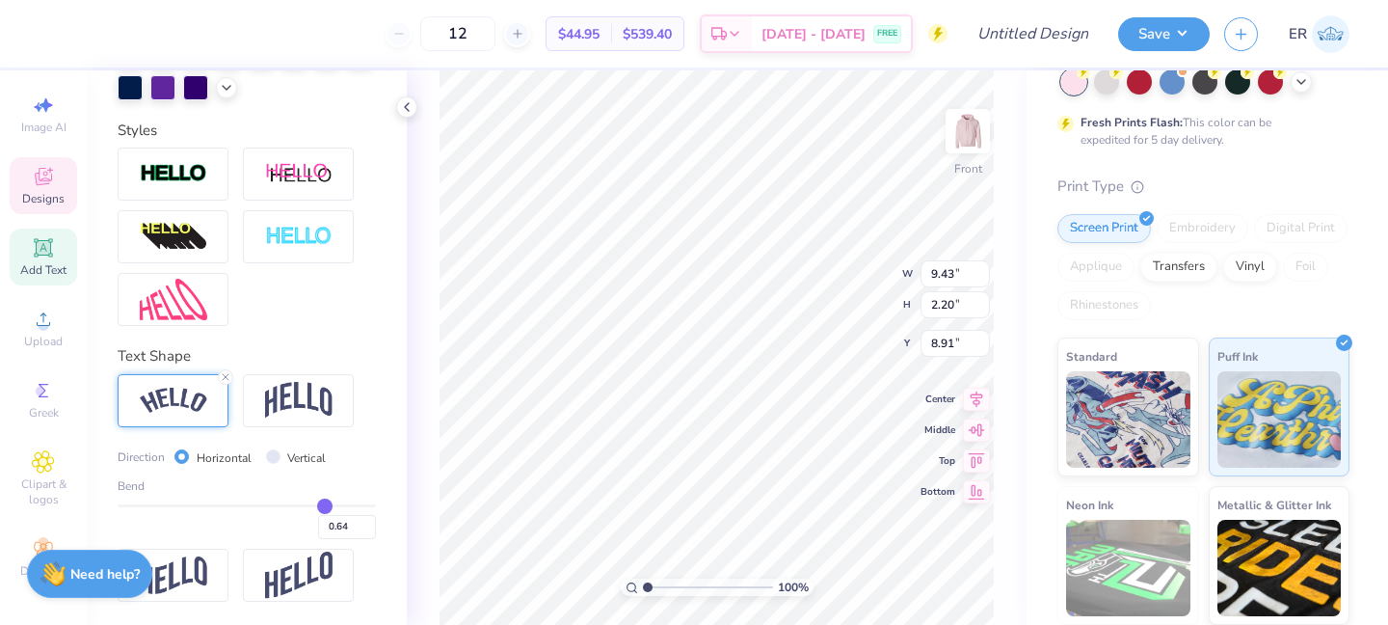
type input "0.65"
type input "0.64"
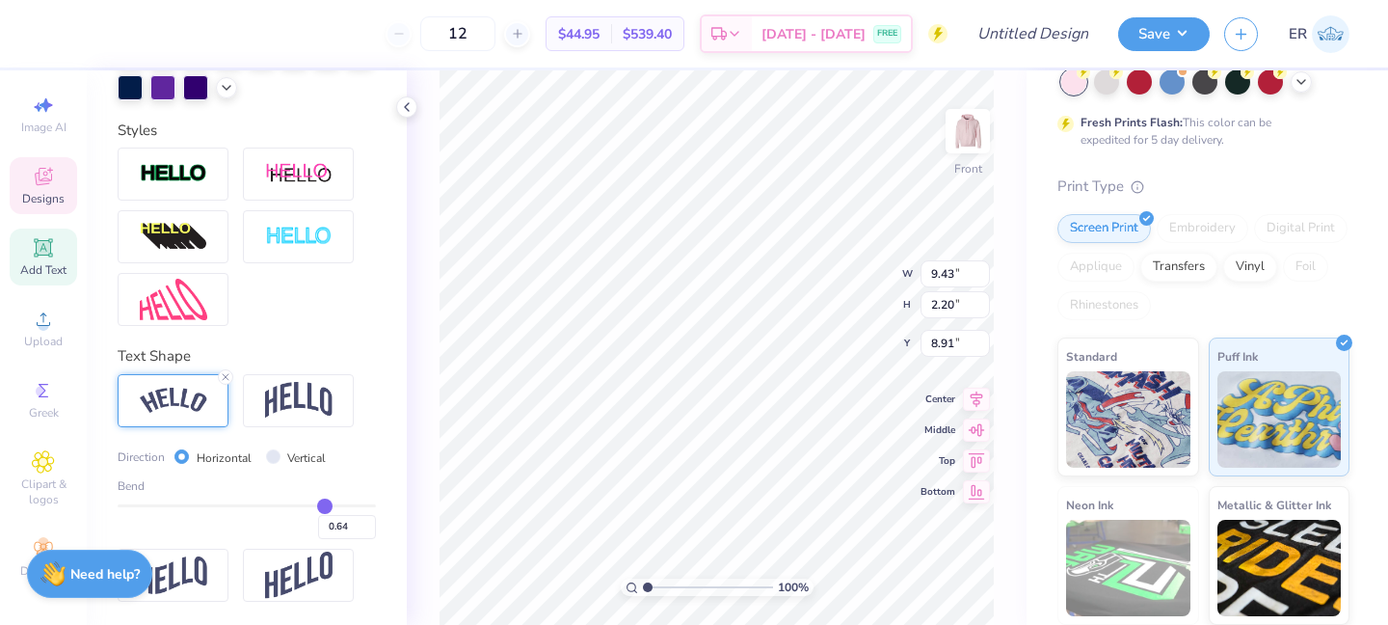
click at [325, 507] on input "range" at bounding box center [247, 505] width 258 height 3
type input "9.51"
type input "2.59"
type input "8.72"
type input "7.89"
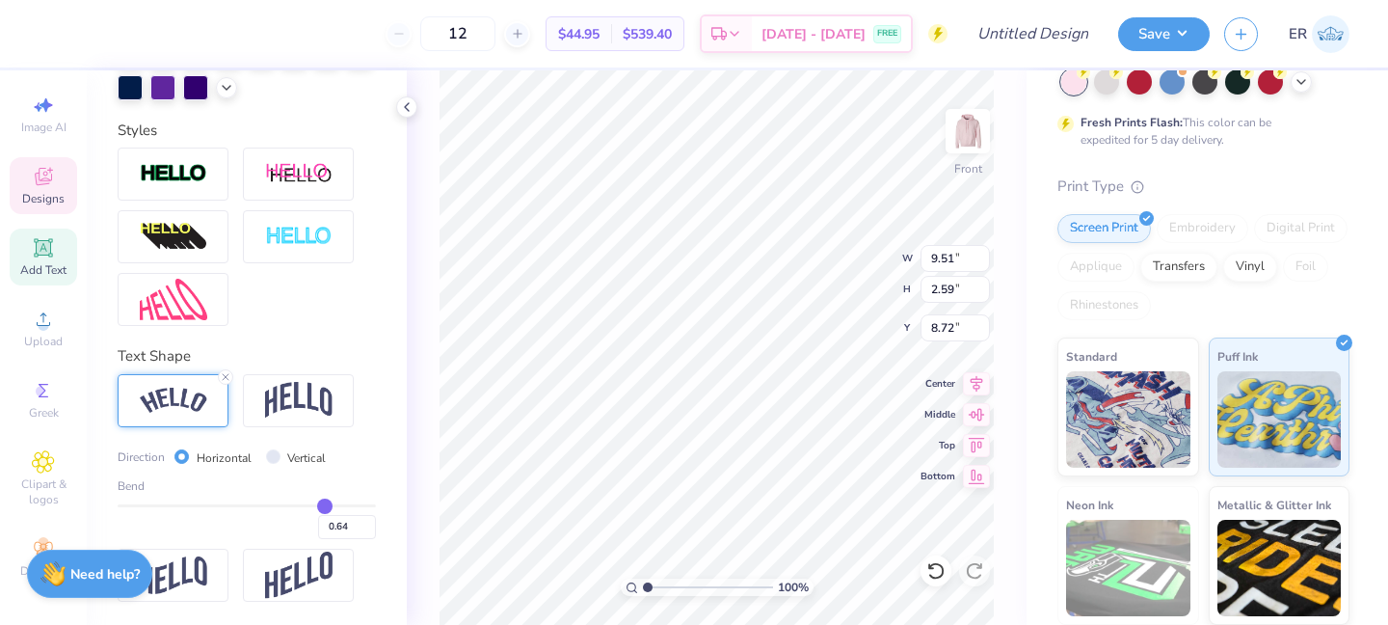
type input "2.15"
type input "9.16"
type input "0.53"
type input "0.51"
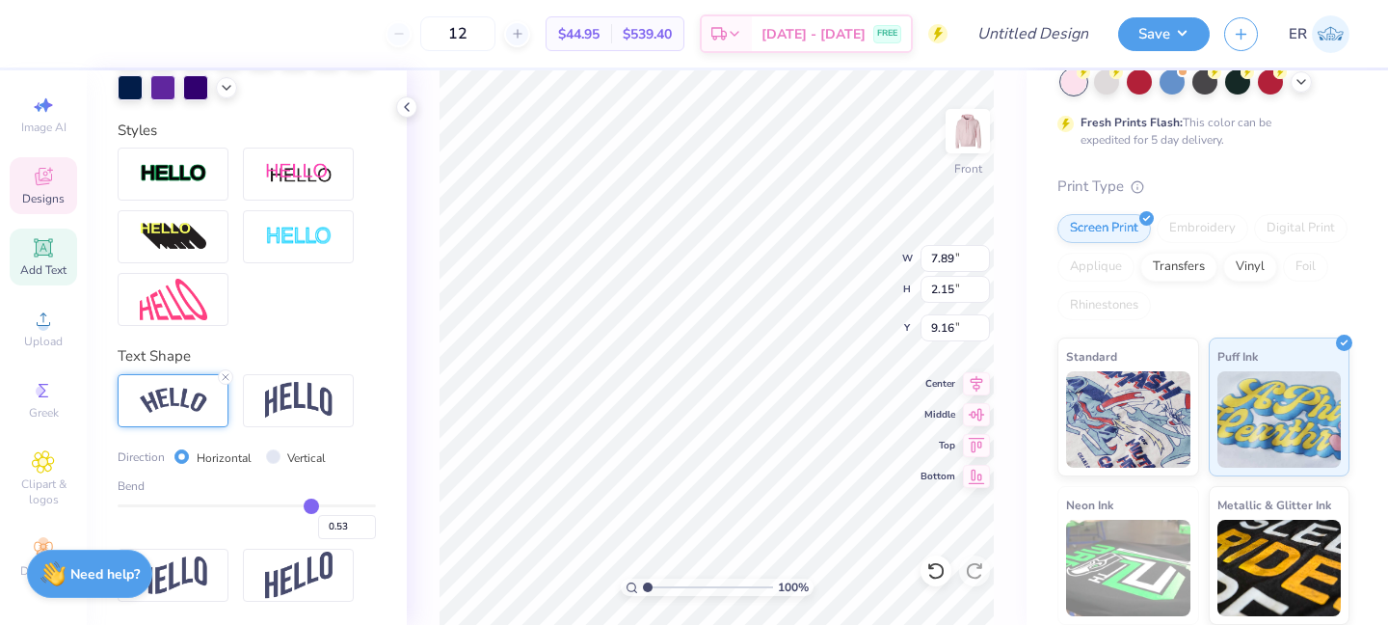
type input "0.51"
type input "0.5"
type input "0.50"
type input "0.48"
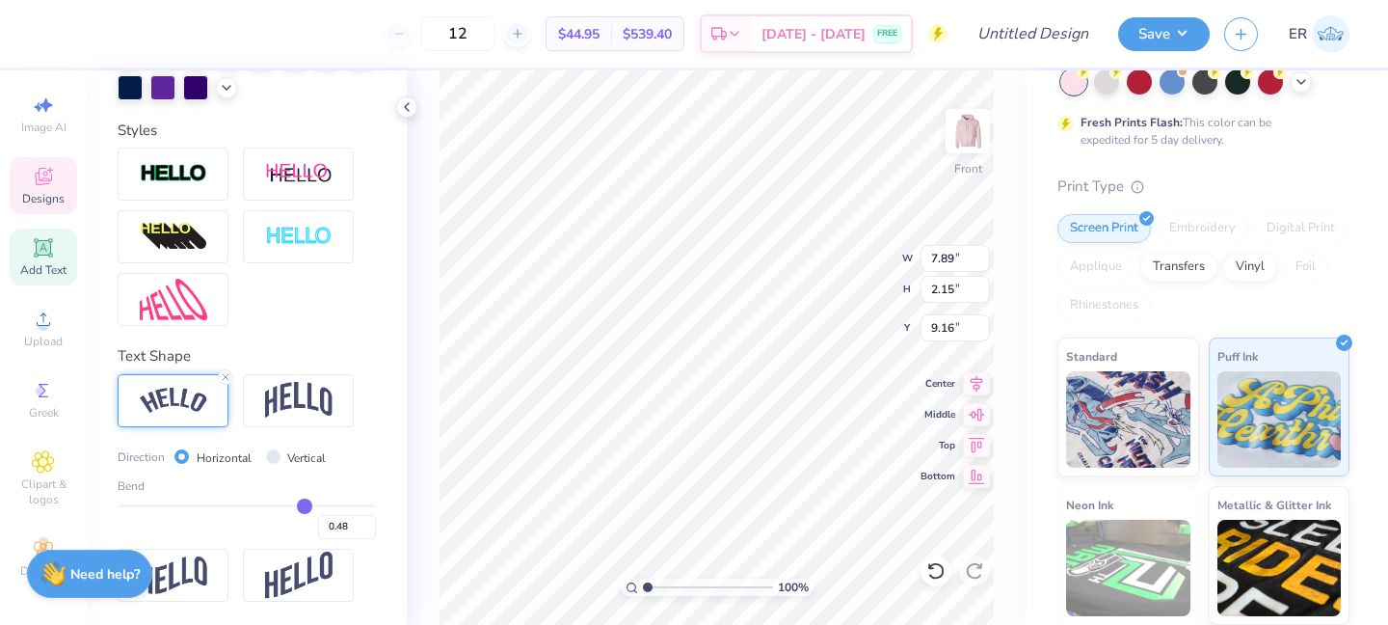
type input "0.47"
type input "0.45"
type input "0.43"
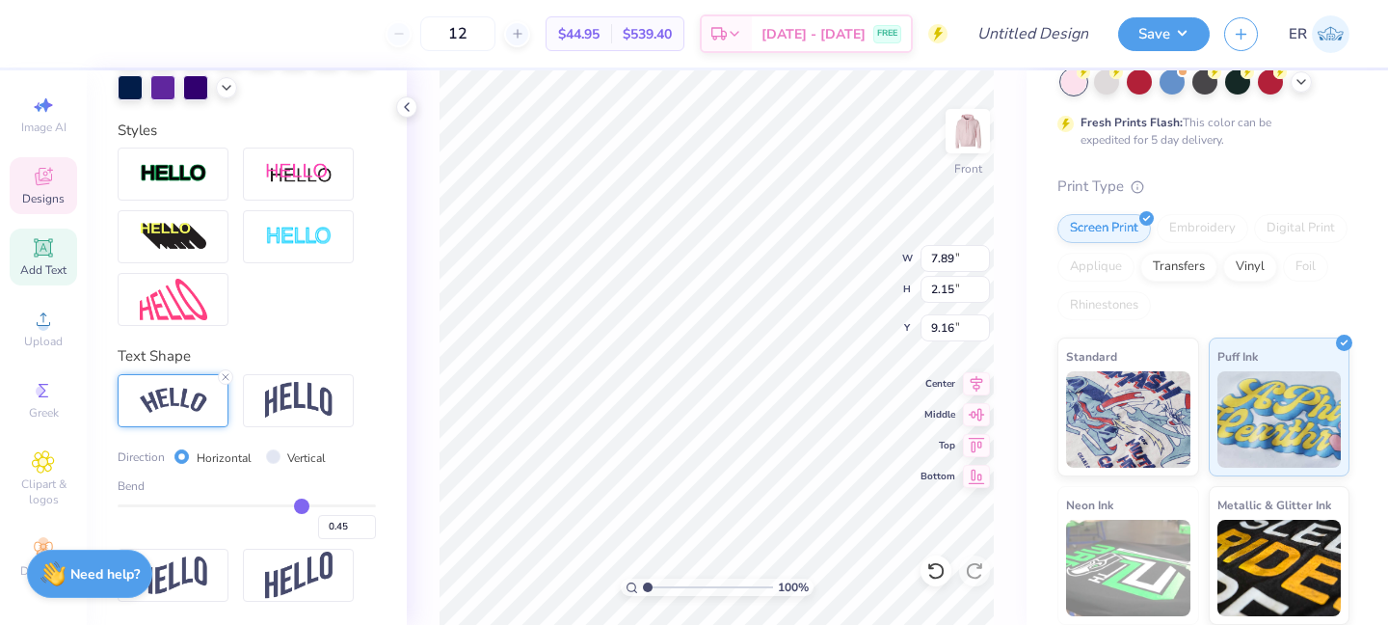
type input "0.43"
type input "0.42"
type input "0.43"
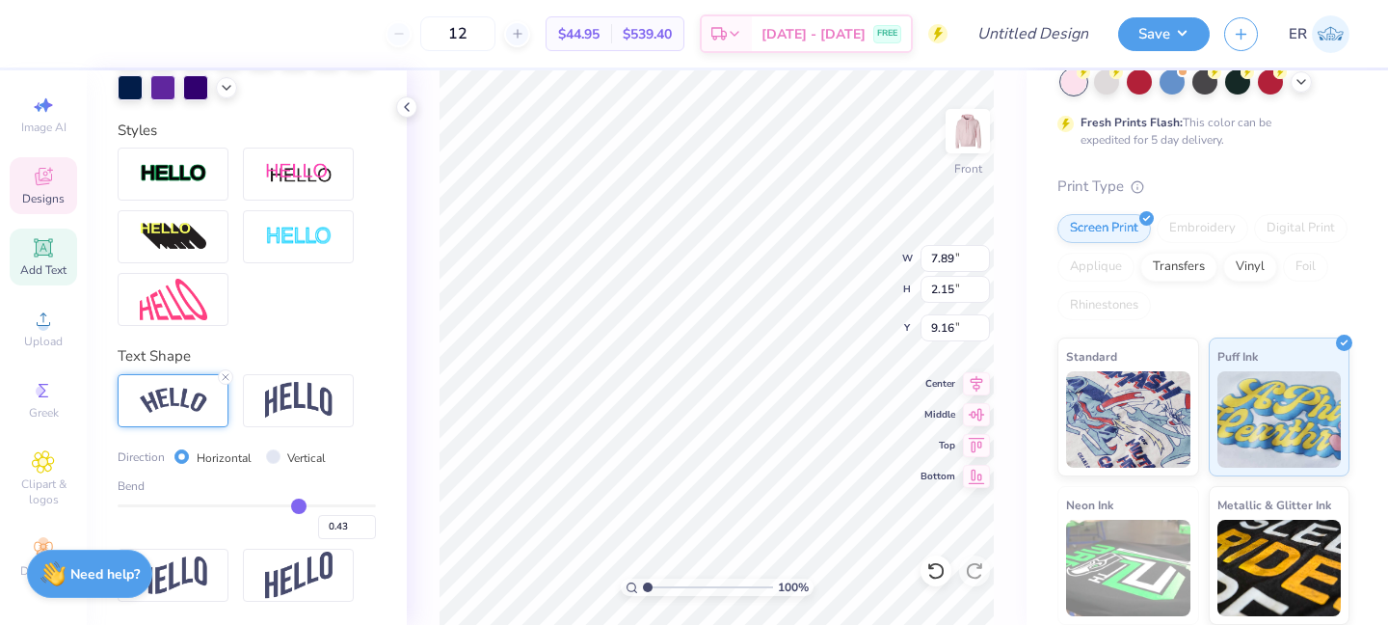
drag, startPoint x: 320, startPoint y: 507, endPoint x: 299, endPoint y: 508, distance: 21.2
type input "0.43"
click at [299, 507] on input "range" at bounding box center [247, 505] width 258 height 3
type input "7.65"
type input "1.26"
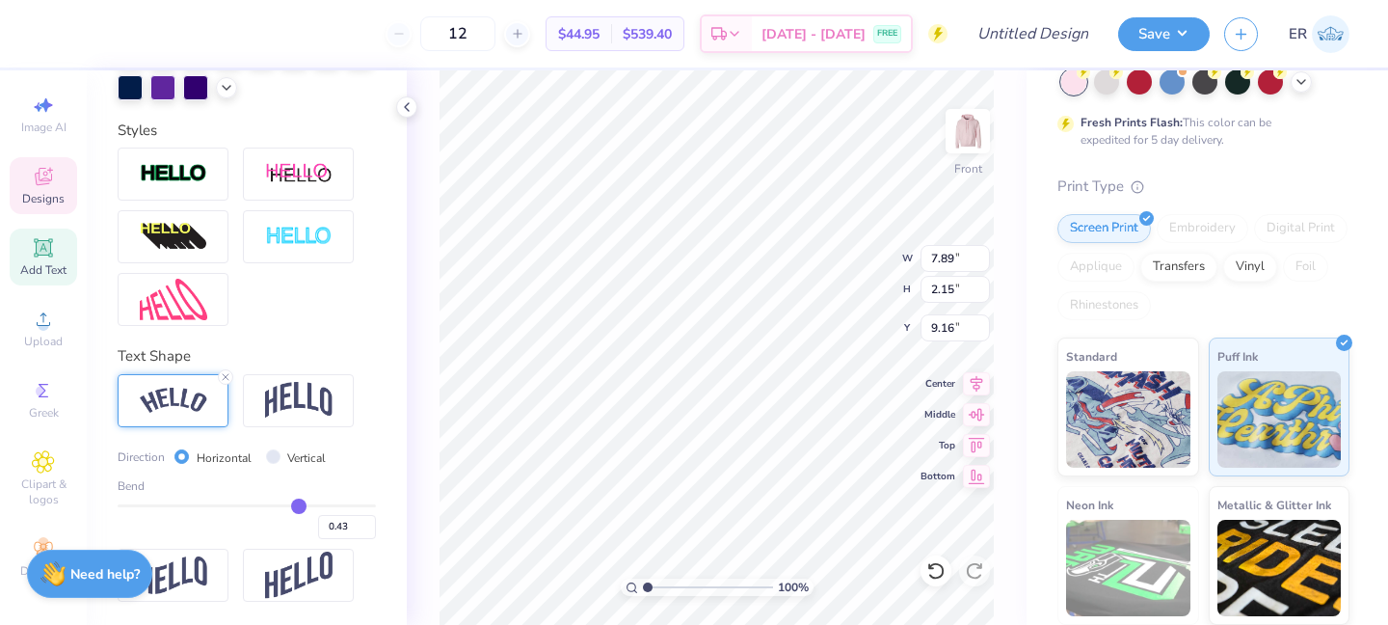
type input "9.60"
type input "0.44"
type input "0.45"
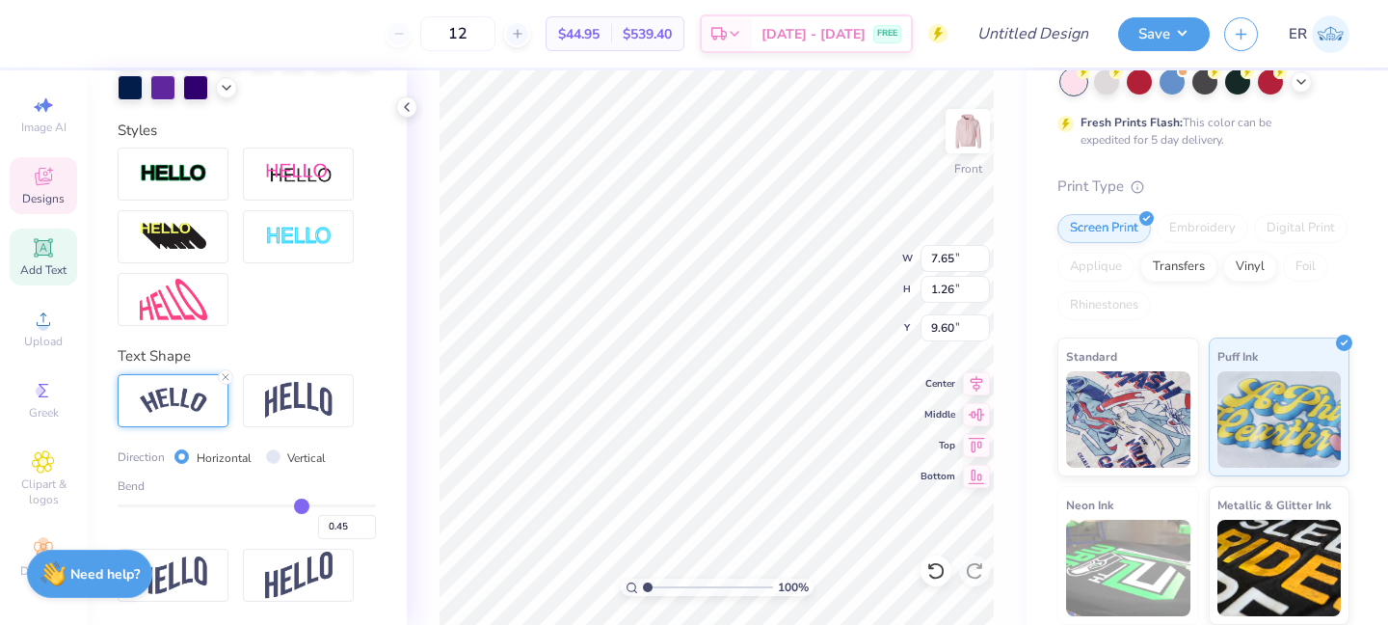
type input "0.46"
type input "0.47"
type input "0.48"
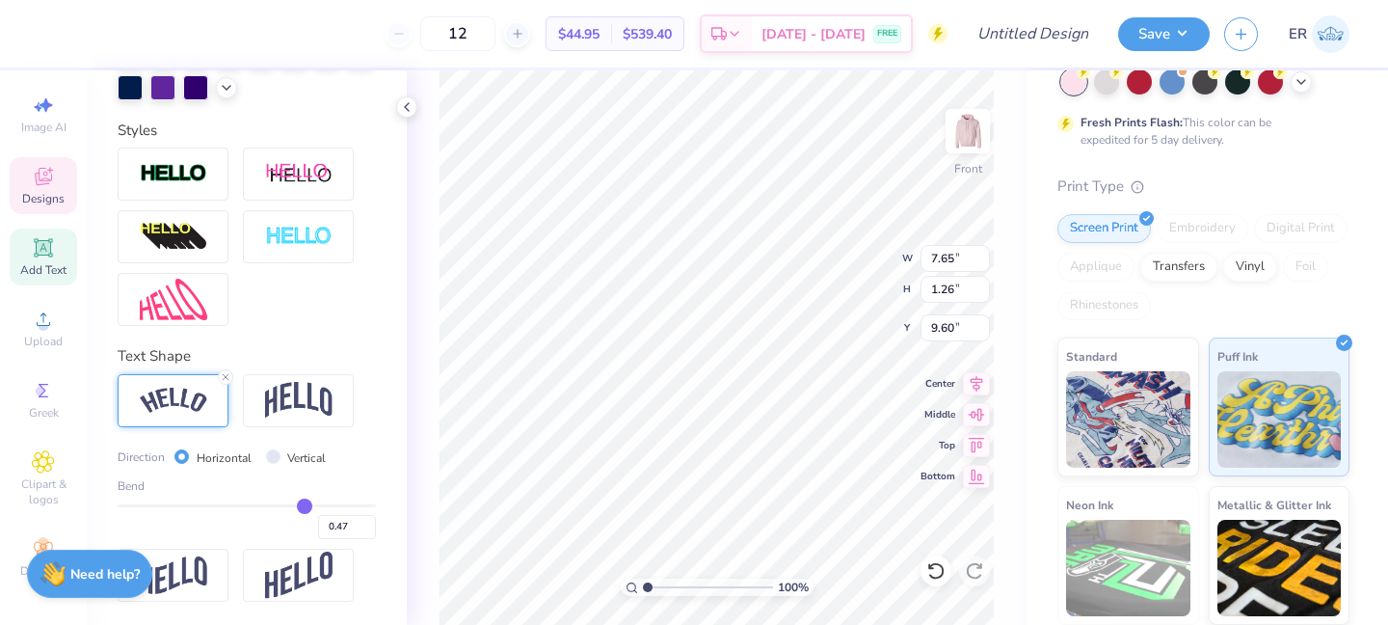
type input "0.48"
type input "0.49"
type input "0.5"
type input "0.50"
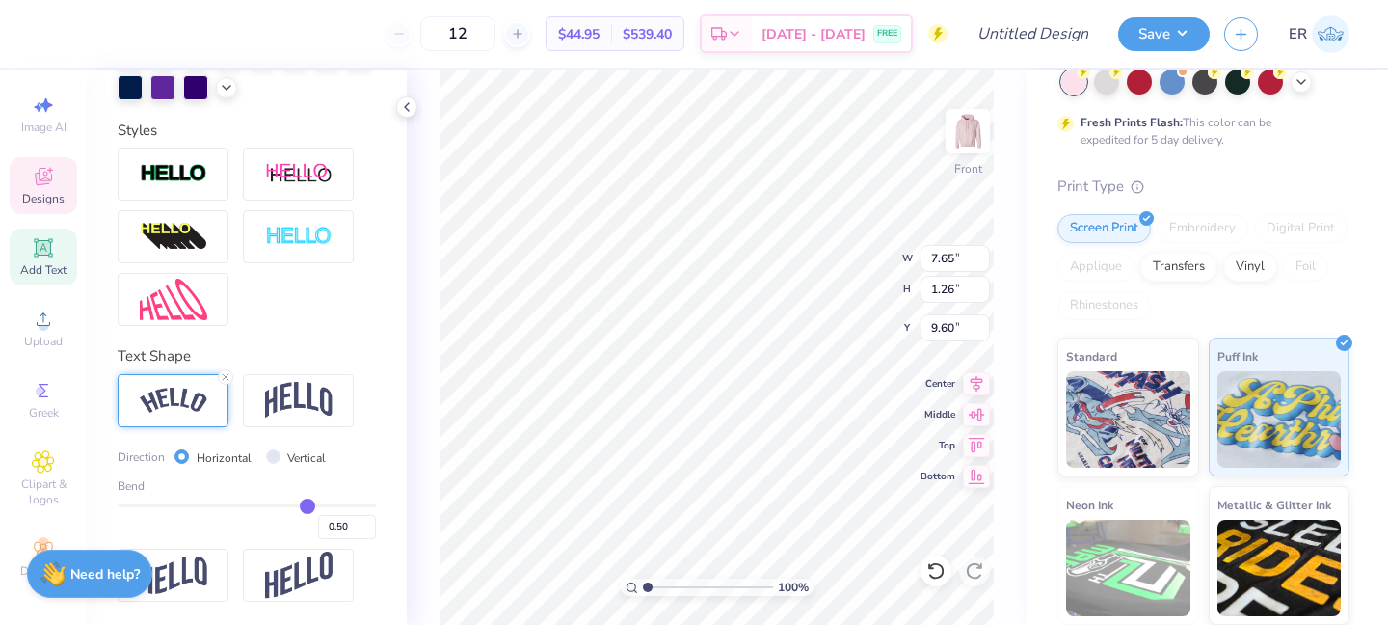
type input "0.51"
type input "0.52"
type input "0.54"
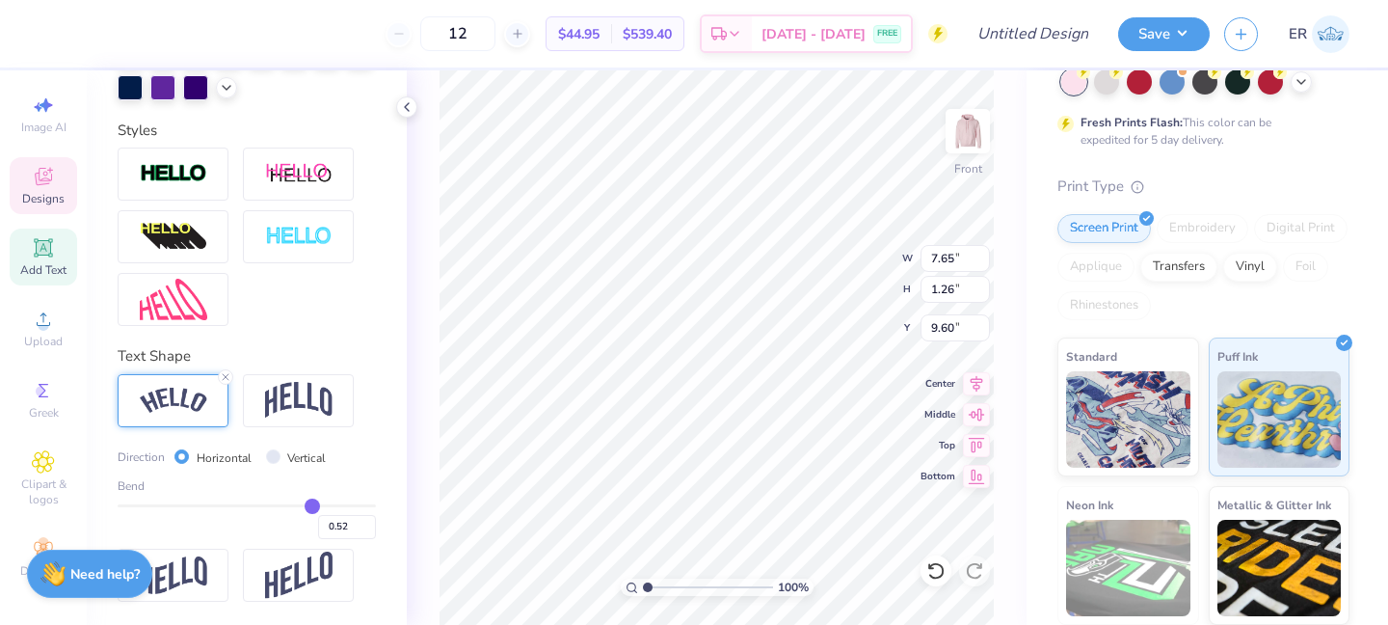
type input "0.54"
type input "0.55"
type input "0.56"
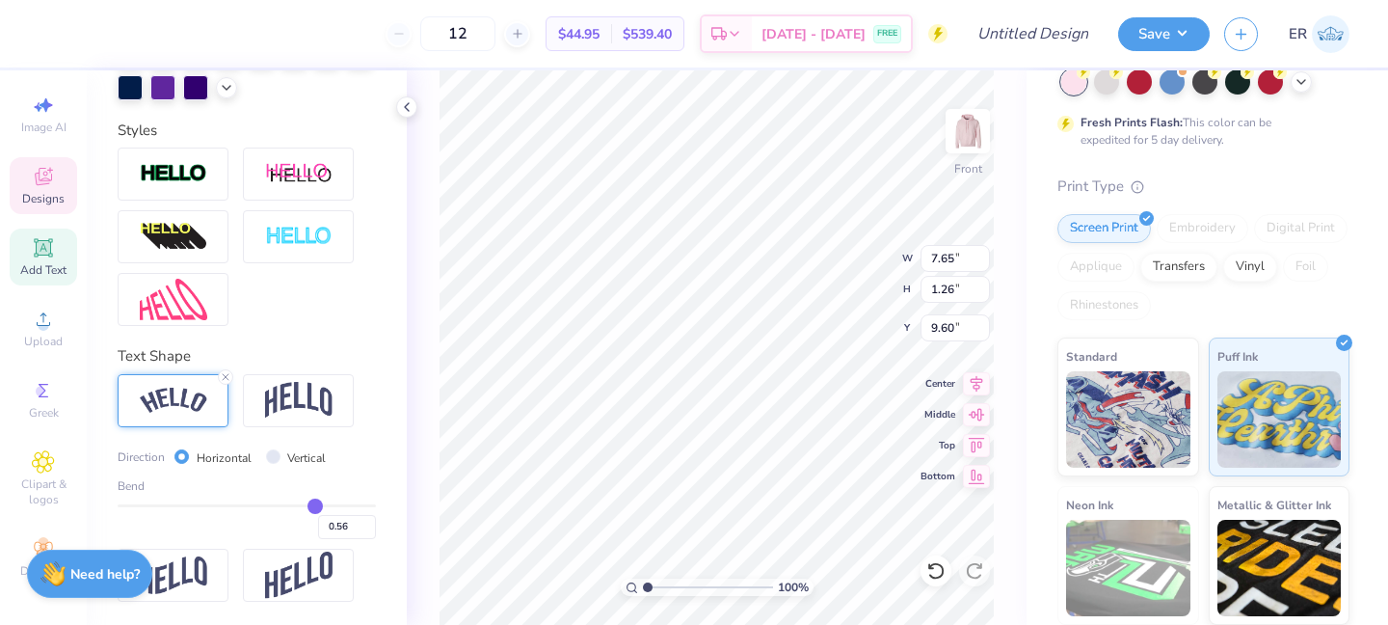
type input "0.57"
drag, startPoint x: 299, startPoint y: 501, endPoint x: 315, endPoint y: 505, distance: 16.8
type input "0.57"
click at [315, 505] on input "range" at bounding box center [247, 505] width 258 height 3
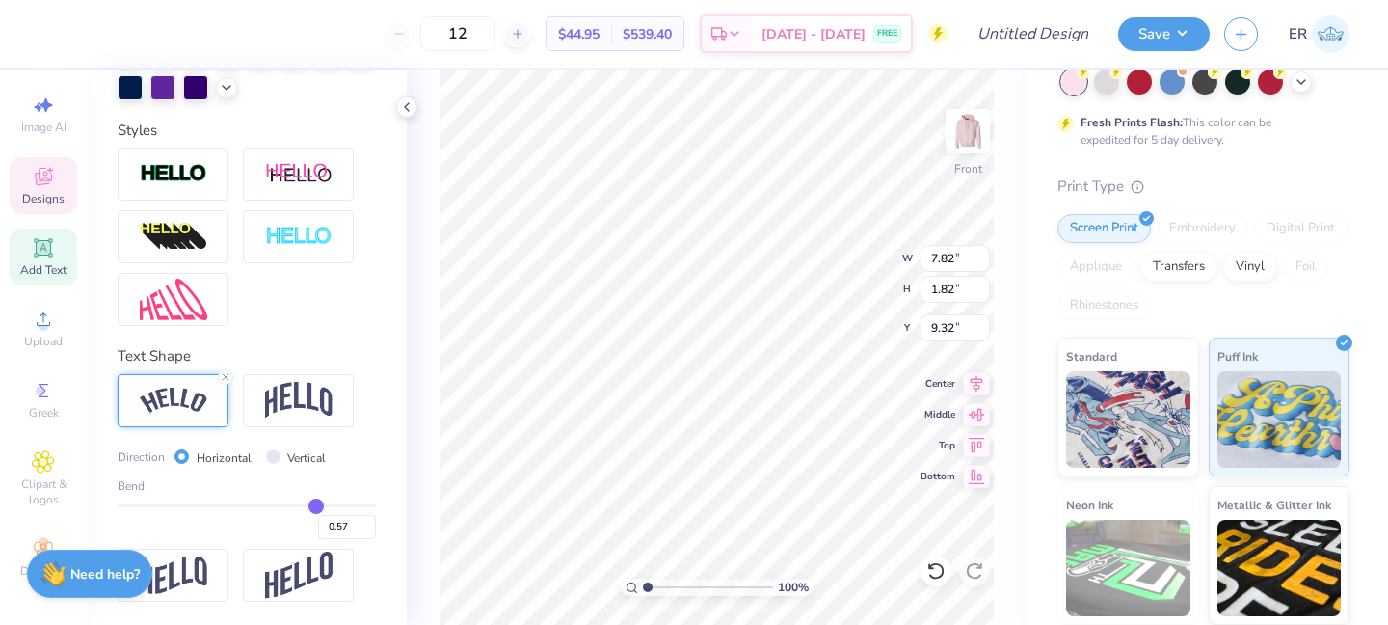
type input "7.82"
type input "1.82"
type input "9.32"
type input "0.59"
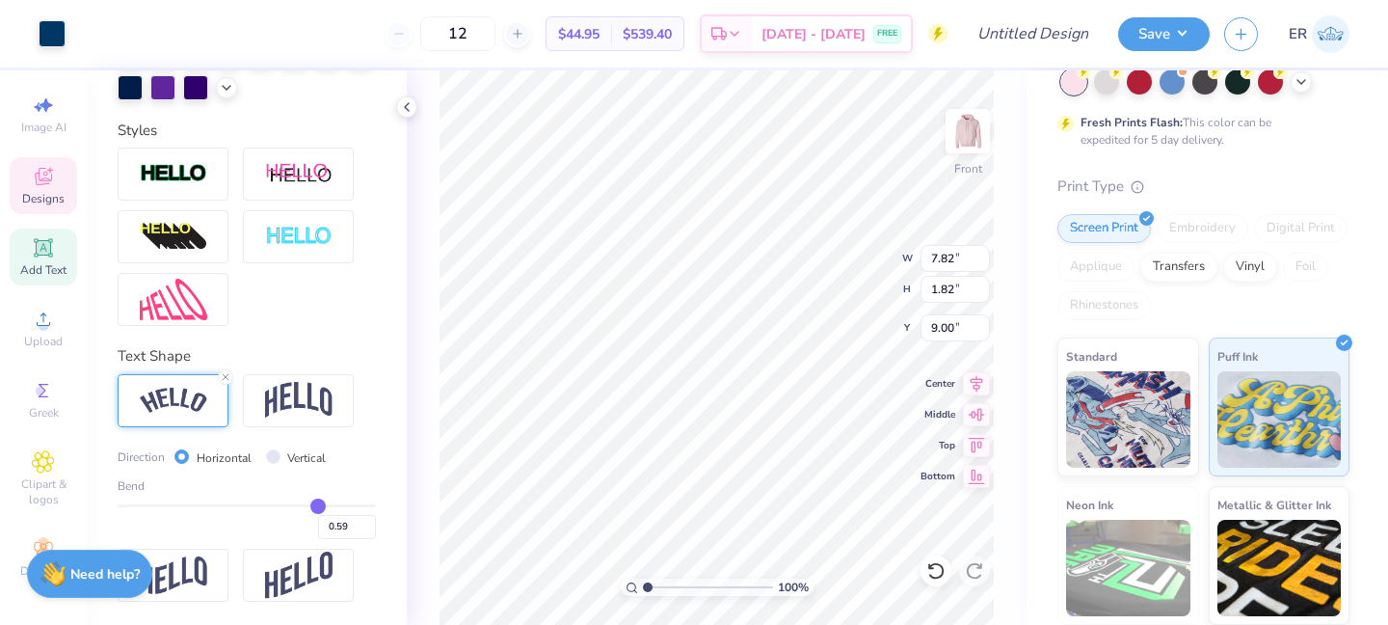
type input "0.6"
type input "0.60"
type input "0.61"
type input "0.63"
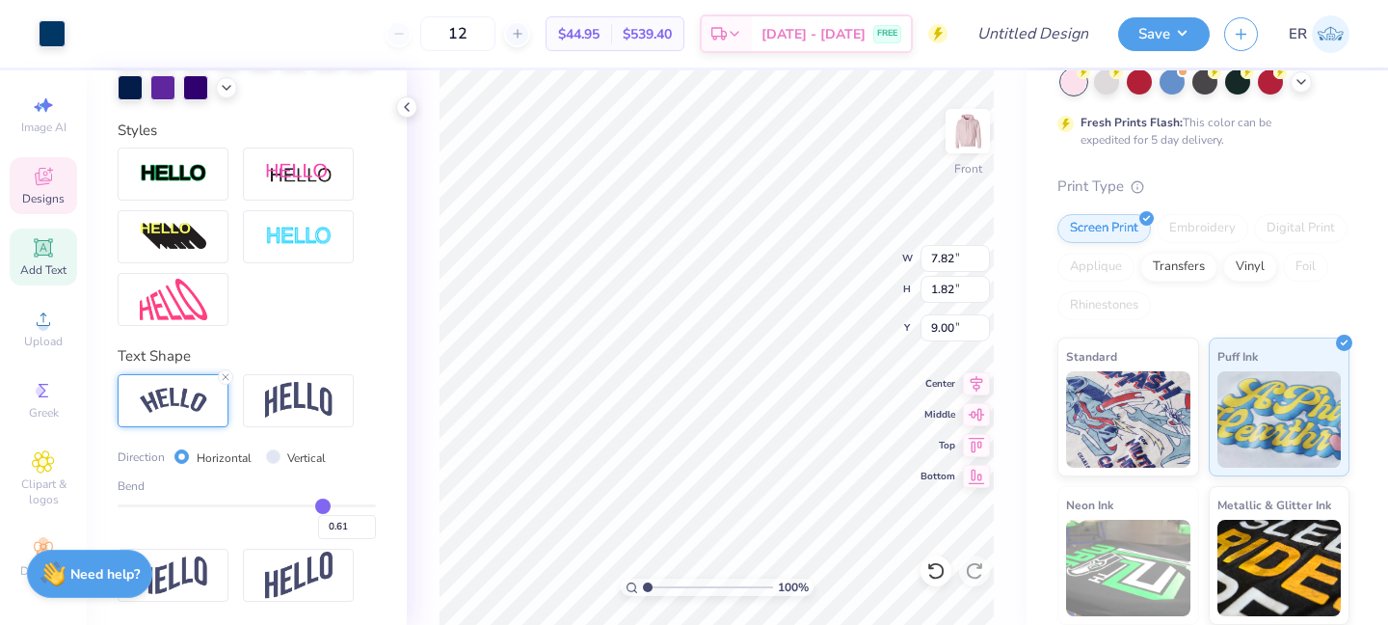
type input "0.63"
type input "0.64"
type input "0.65"
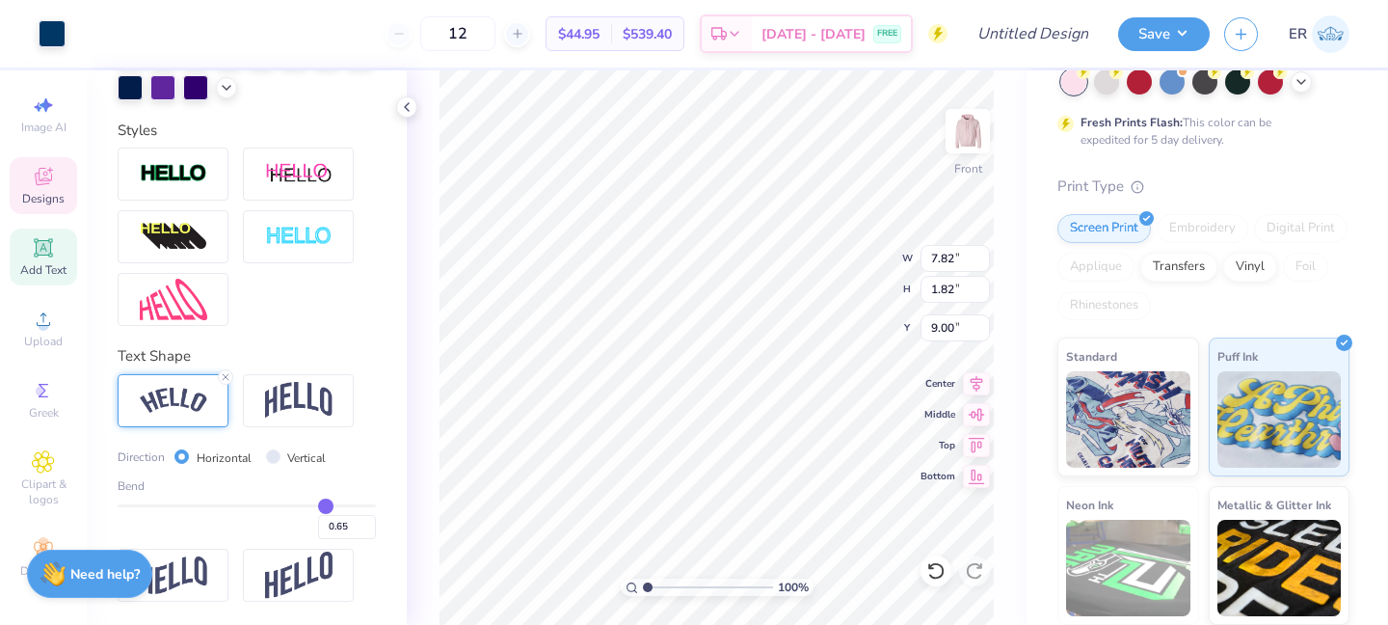
type input "0.66"
type input "0.67"
type input "0.68"
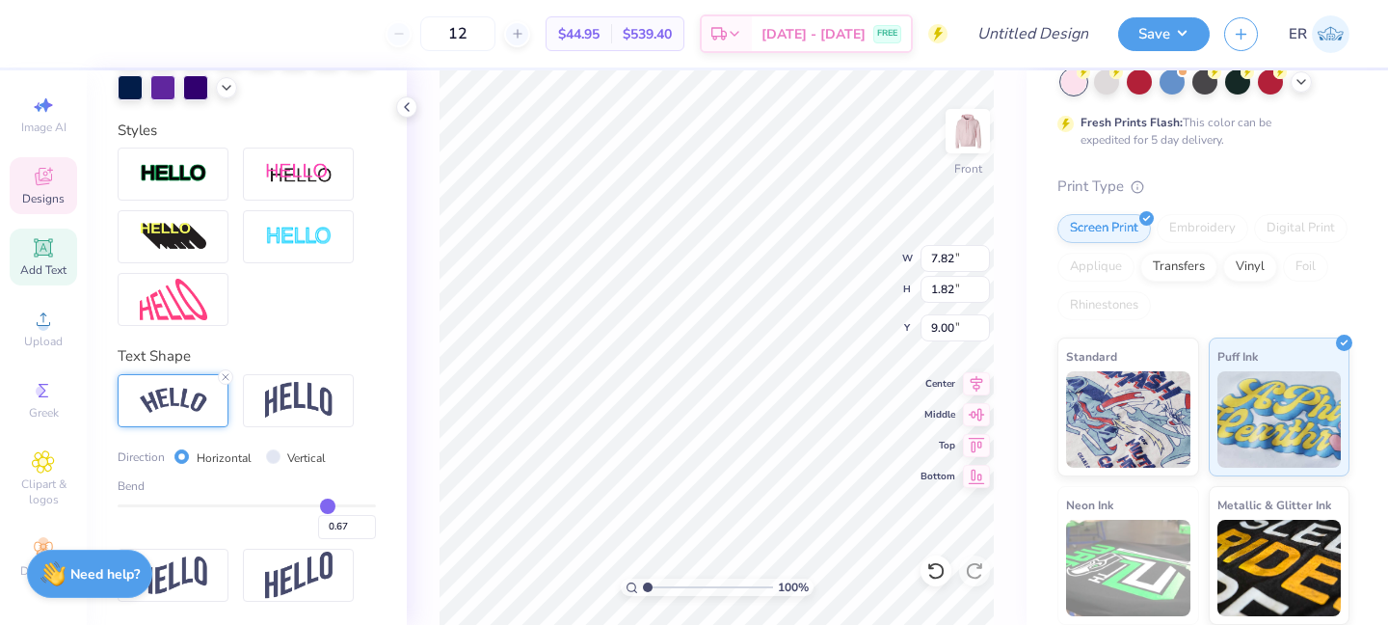
type input "0.68"
type input "0.69"
type input "0.7"
type input "0.70"
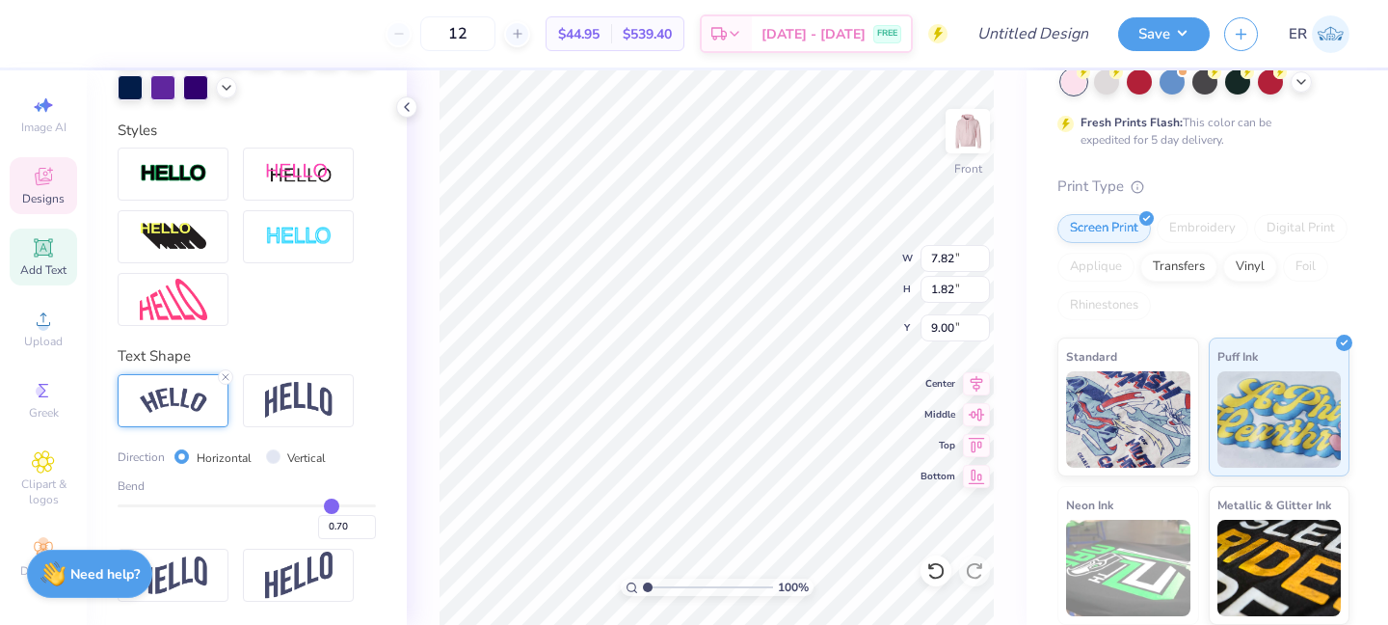
type input "0.71"
type input "0.72"
type input "0.73"
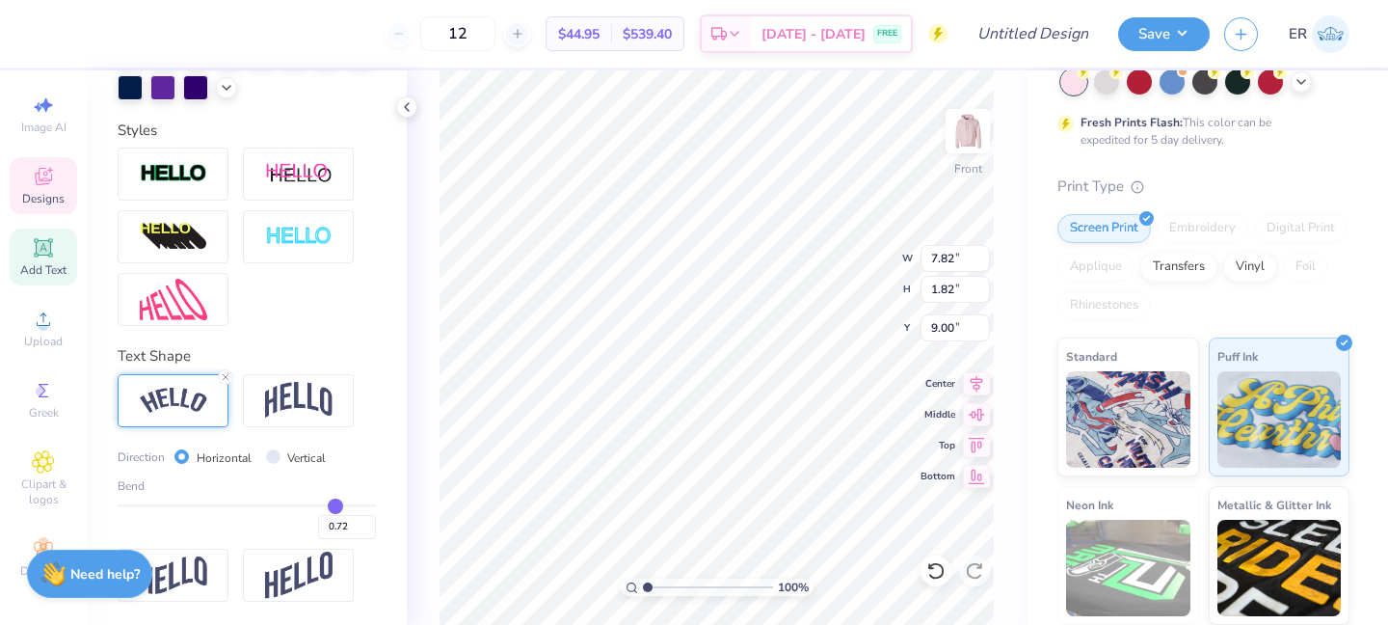
type input "0.73"
type input "0.74"
type input "0.75"
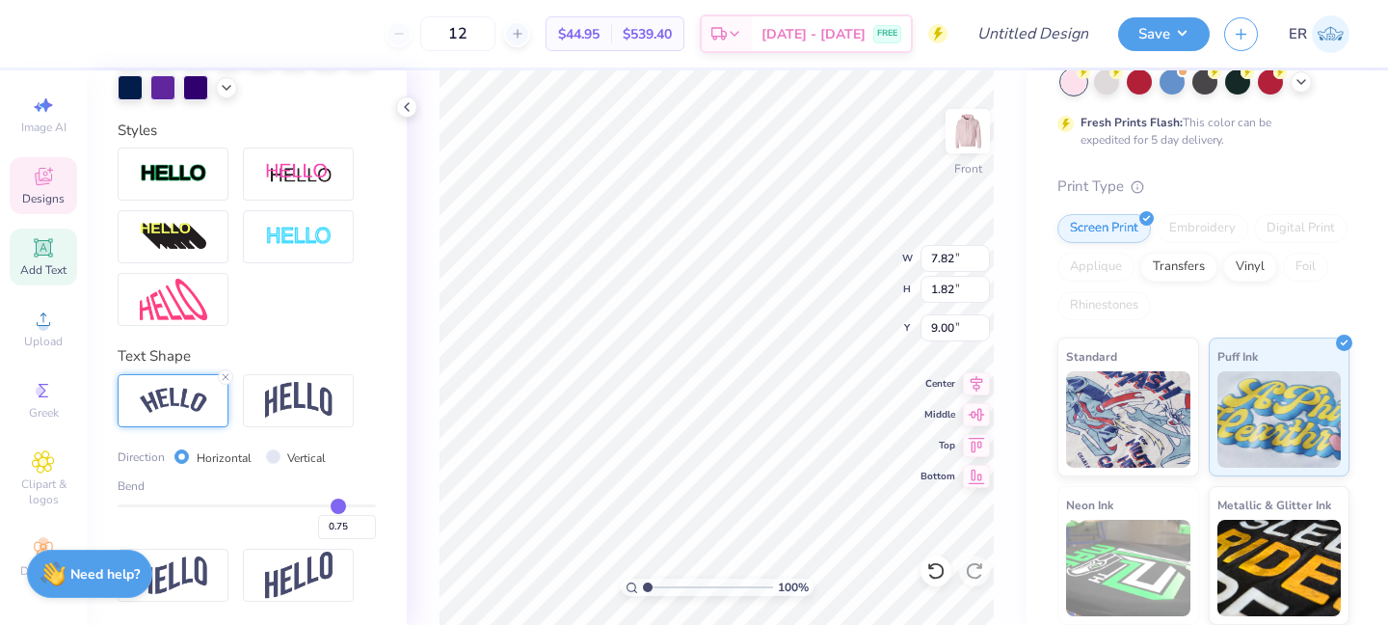
type input "0.76"
type input "0.77"
drag, startPoint x: 318, startPoint y: 508, endPoint x: 339, endPoint y: 511, distance: 21.4
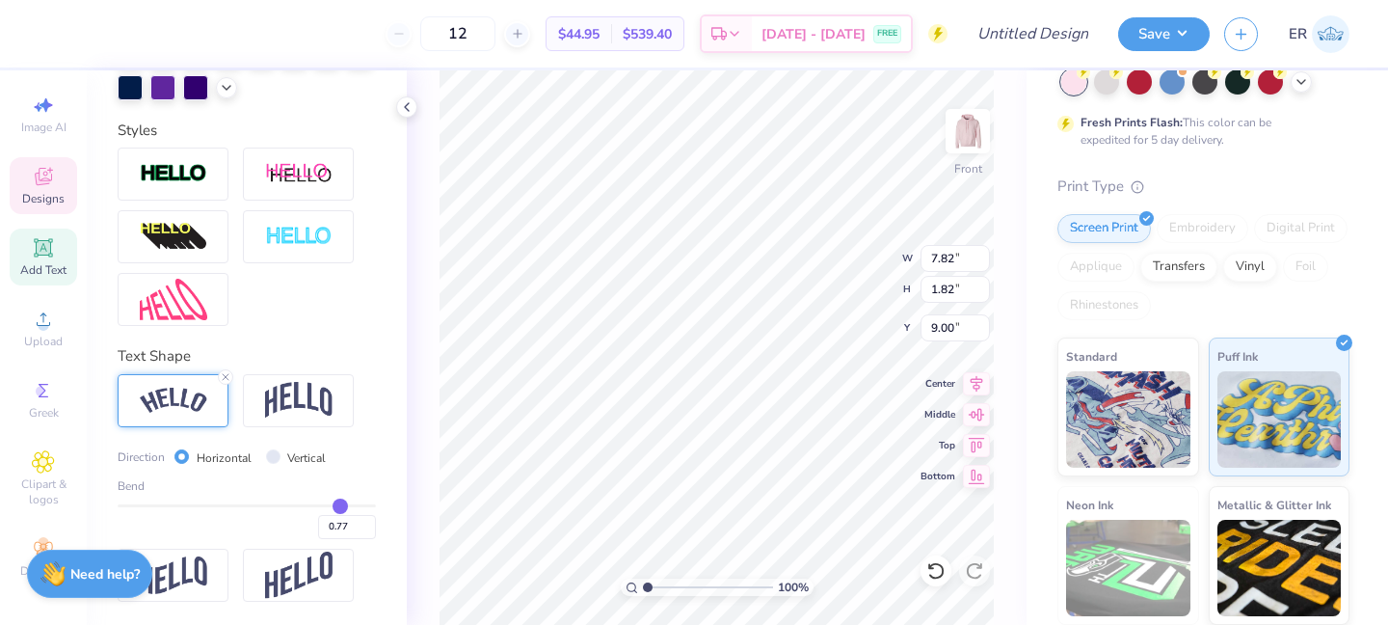
type input "0.77"
click at [339, 507] on input "range" at bounding box center [247, 505] width 258 height 3
type input "8.01"
type input "2.81"
type input "8.51"
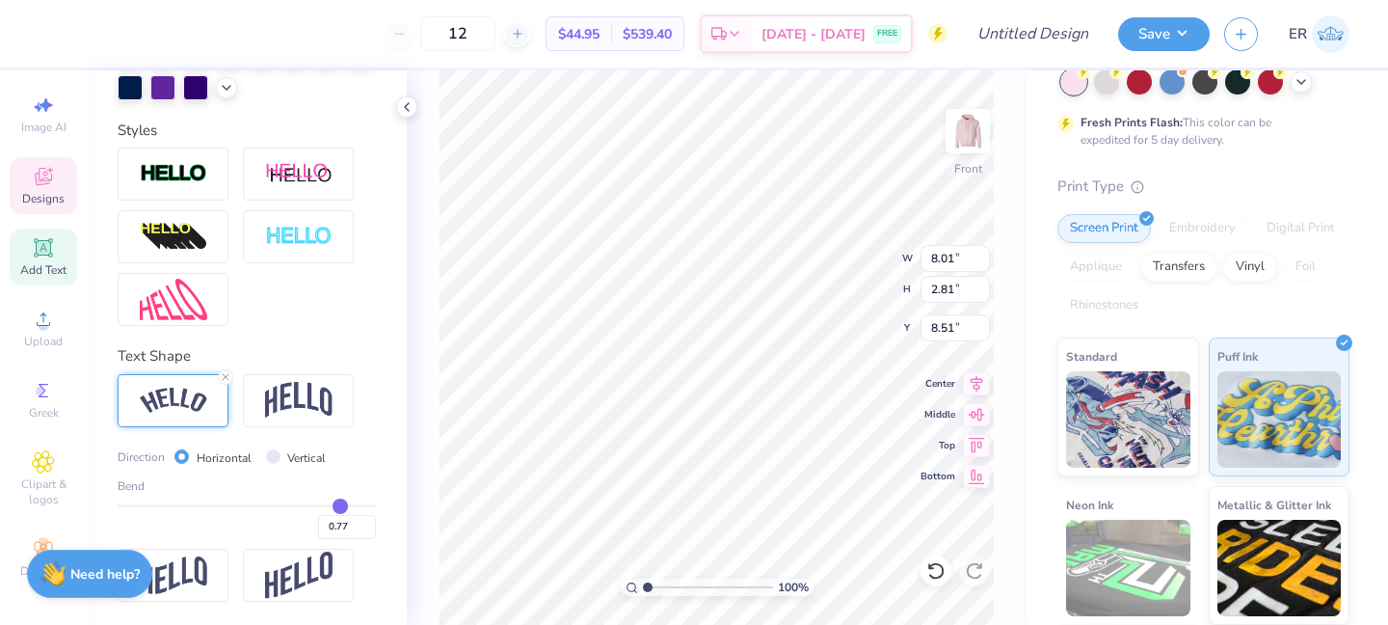
type input "6.24"
type input "2.19"
type input "9.13"
type input "8.64"
type input "0.76"
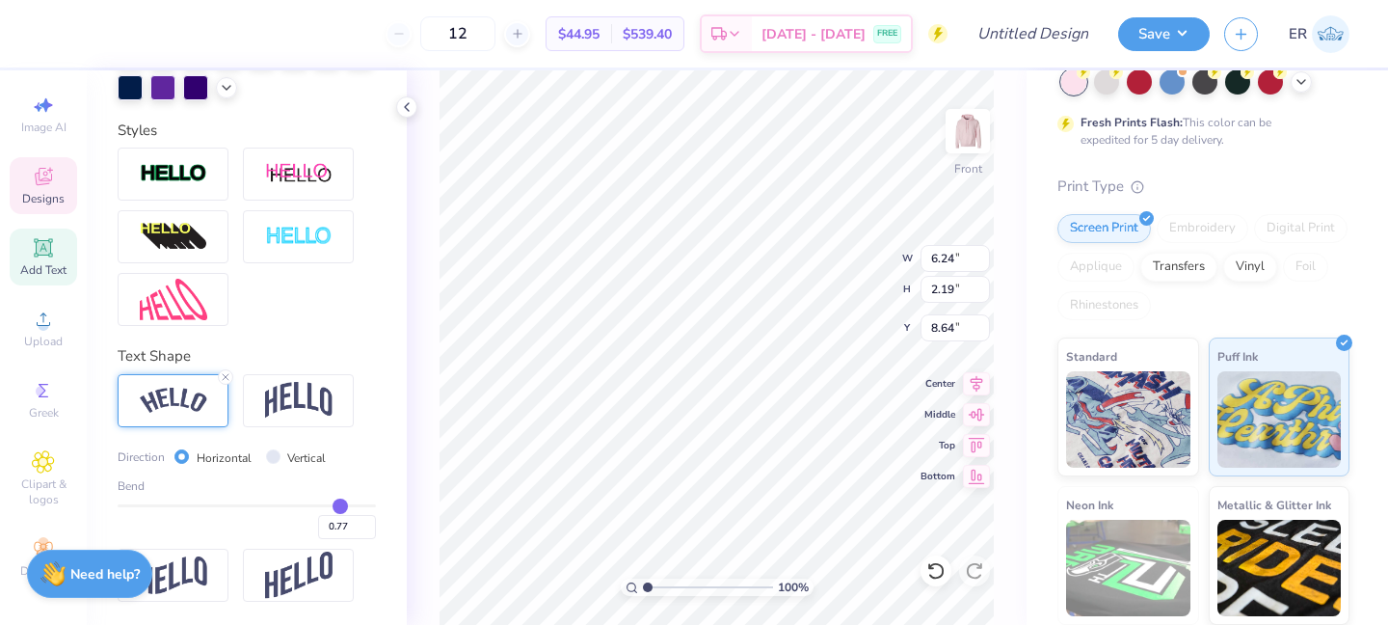
type input "0.76"
type input "0.75"
type input "0.72"
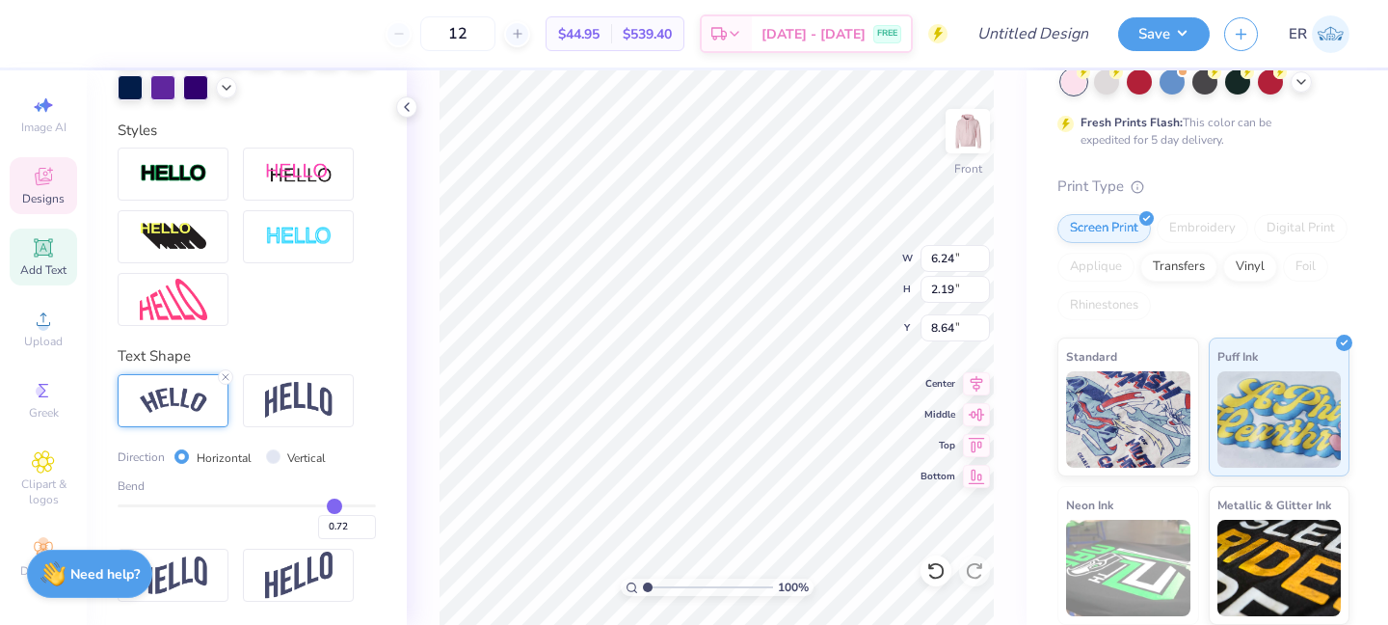
type input "0.68"
type input "0.65"
type input "0.63"
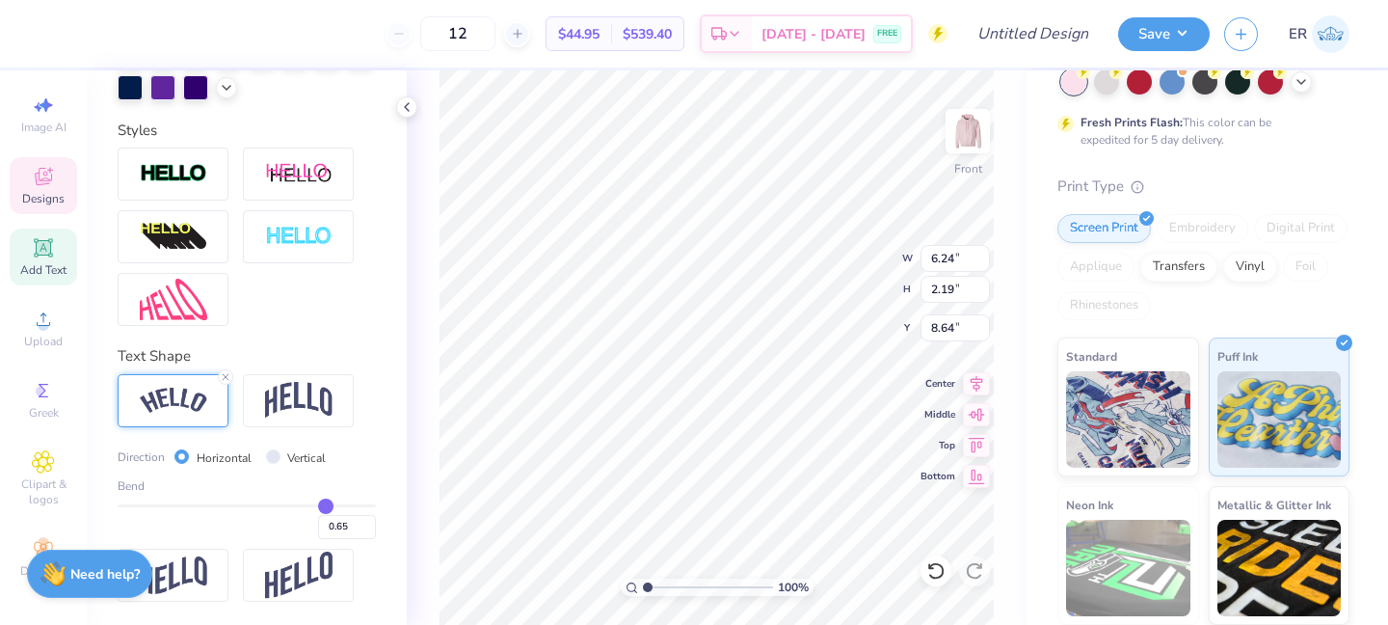
type input "0.63"
type input "0.61"
drag, startPoint x: 338, startPoint y: 503, endPoint x: 320, endPoint y: 503, distance: 18.3
type input "0.61"
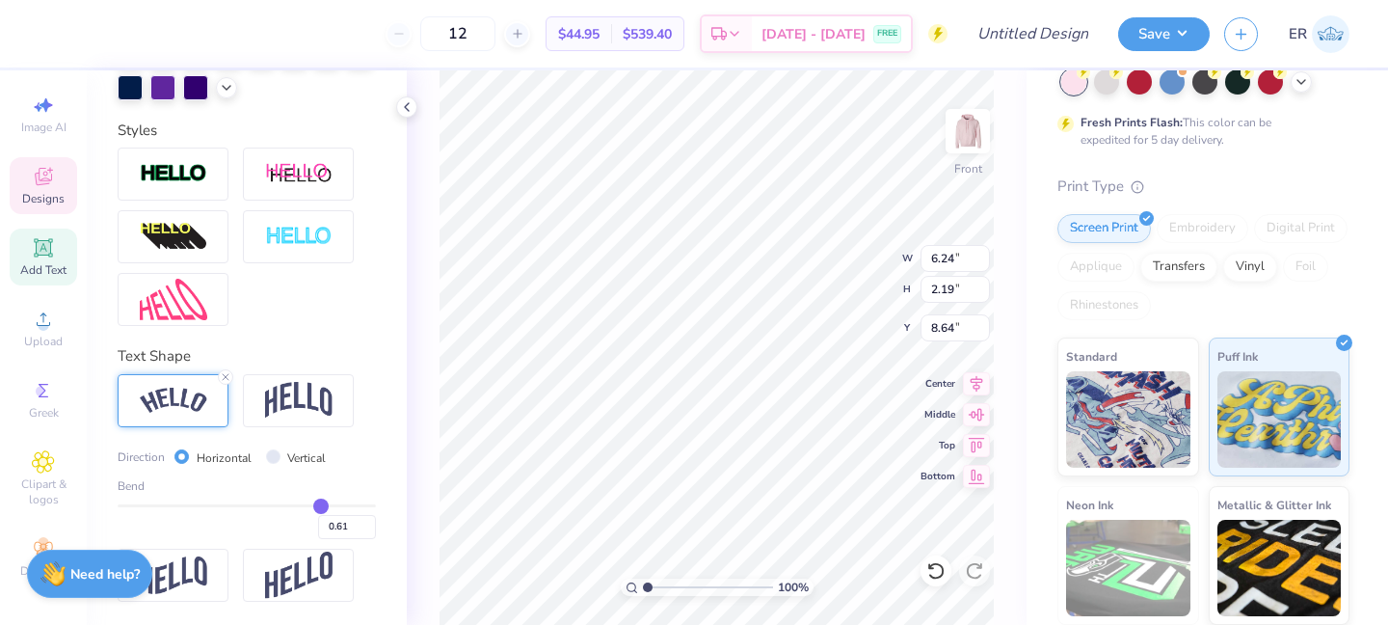
click at [320, 504] on input "range" at bounding box center [247, 505] width 258 height 3
type input "6.13"
type input "1.56"
type input "8.95"
type input "0.6"
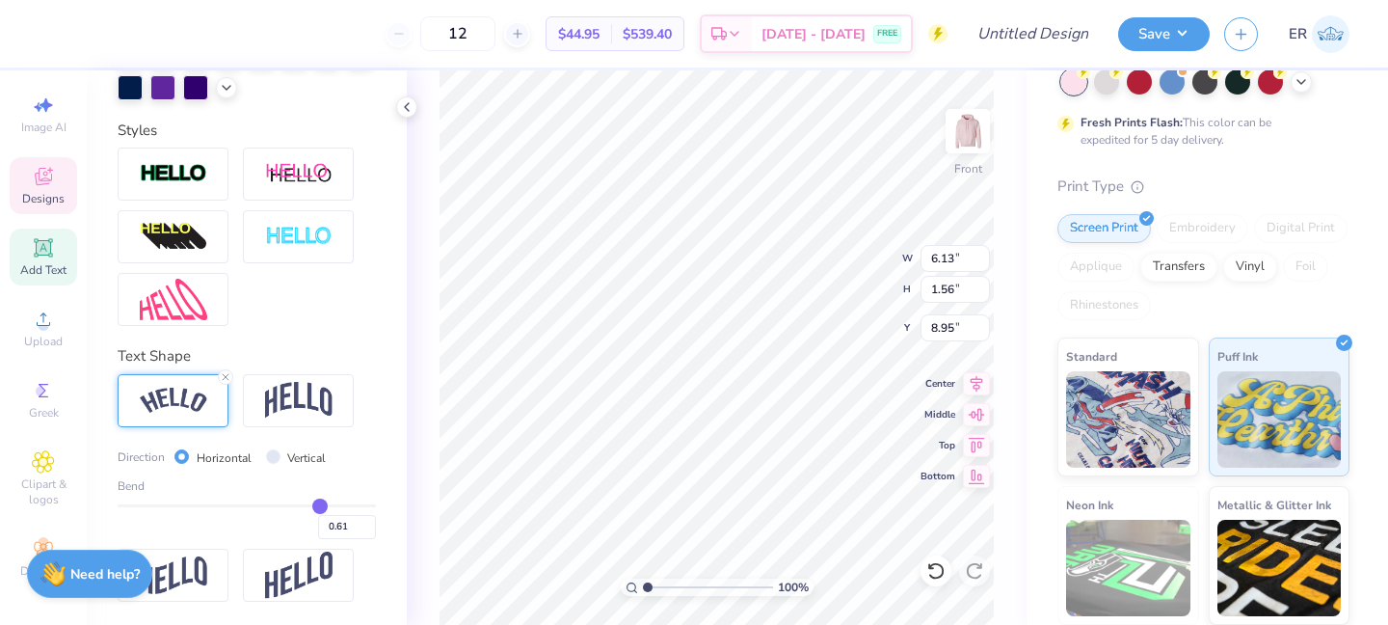
type input "0.60"
type input "0.59"
type input "0.57"
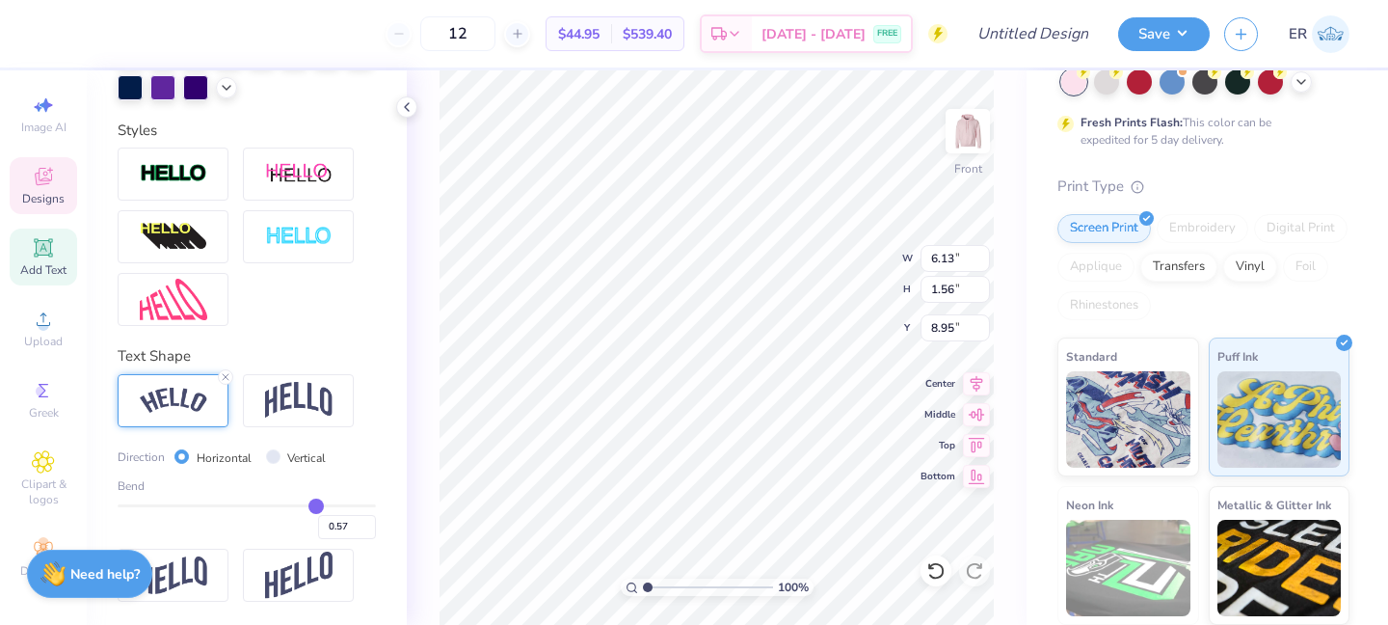
type input "0.55"
type input "0.53"
type input "0.52"
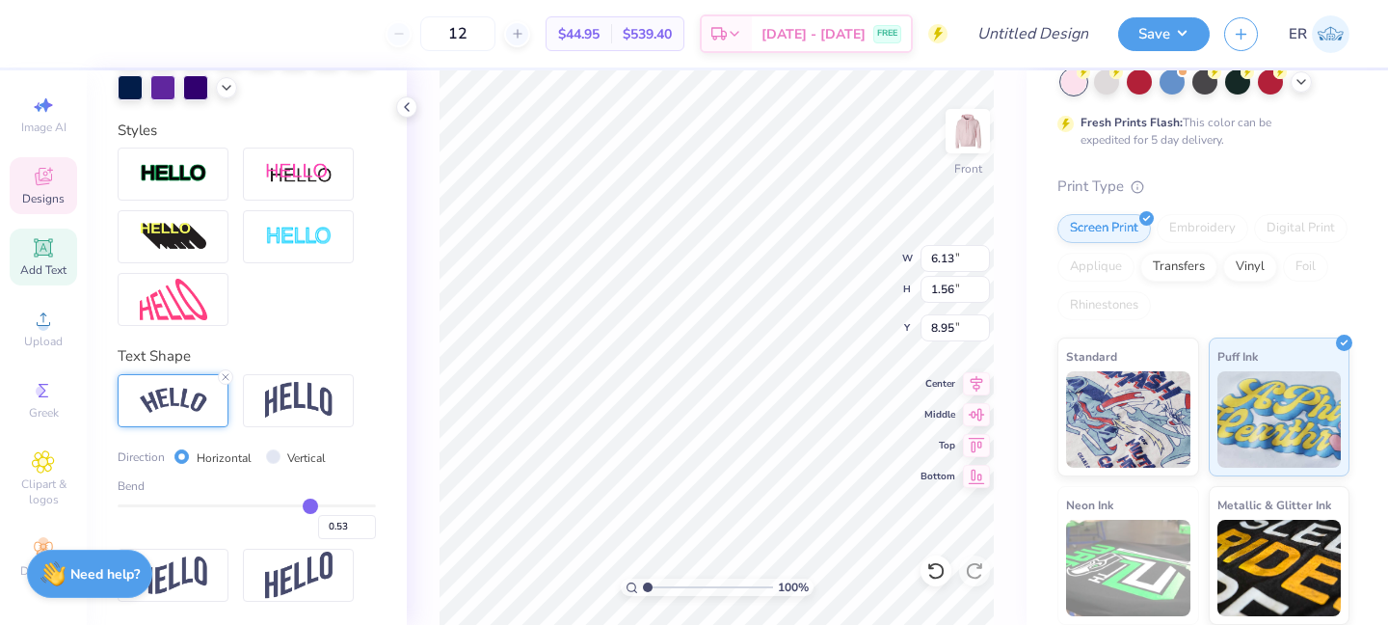
type input "0.52"
drag, startPoint x: 320, startPoint y: 503, endPoint x: 309, endPoint y: 503, distance: 10.6
type input "0.52"
click at [309, 504] on input "range" at bounding box center [247, 505] width 258 height 3
drag, startPoint x: 402, startPoint y: 469, endPoint x: 360, endPoint y: 132, distance: 340.0
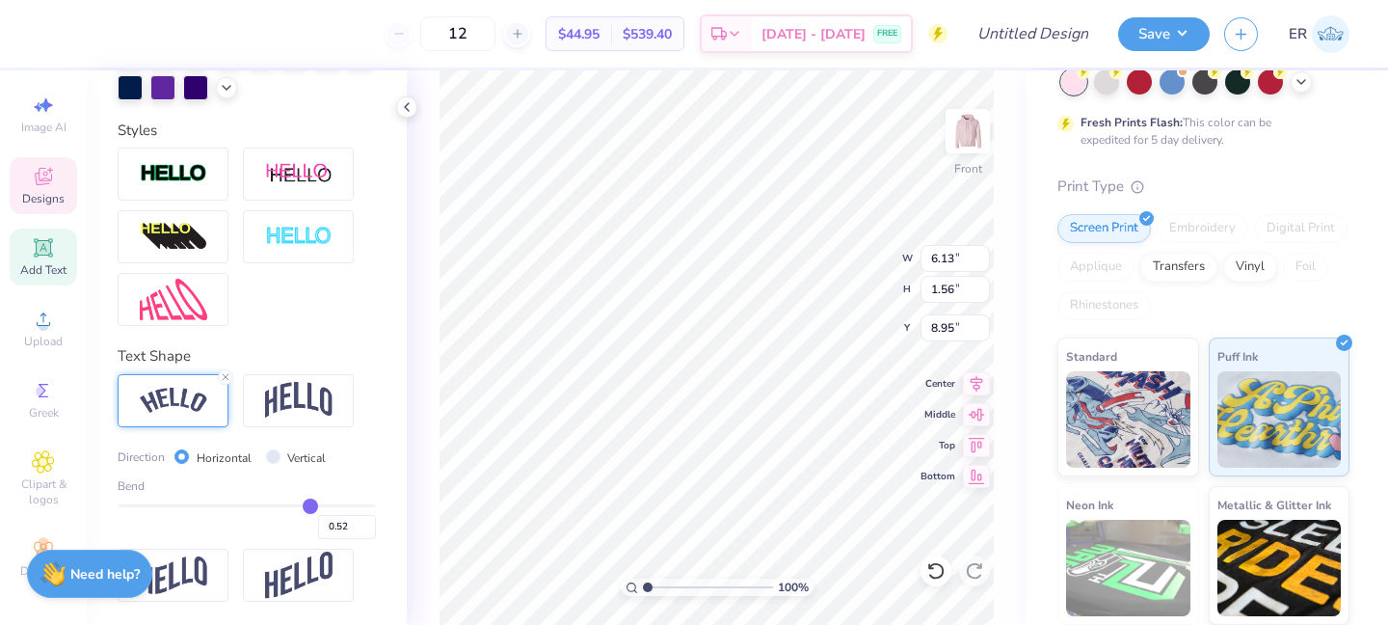
click at [402, 469] on div "Personalized Names Personalized Numbers Text Tool Add Font Font [PERSON_NAME] S…" at bounding box center [247, 347] width 320 height 554
click at [360, 142] on div "Styles" at bounding box center [247, 223] width 258 height 207
type input "6.05"
type input "1.25"
type input "9.11"
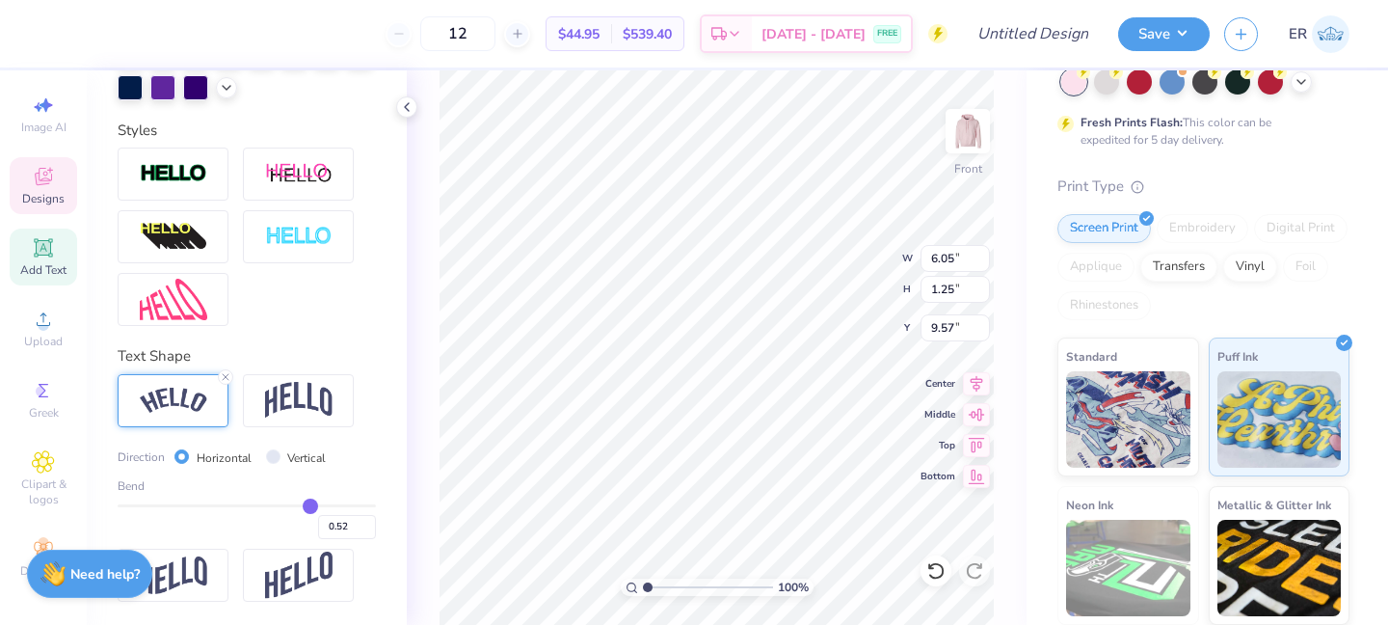
type input "9.57"
type input "6.01"
type input "1.45"
type input "9.55"
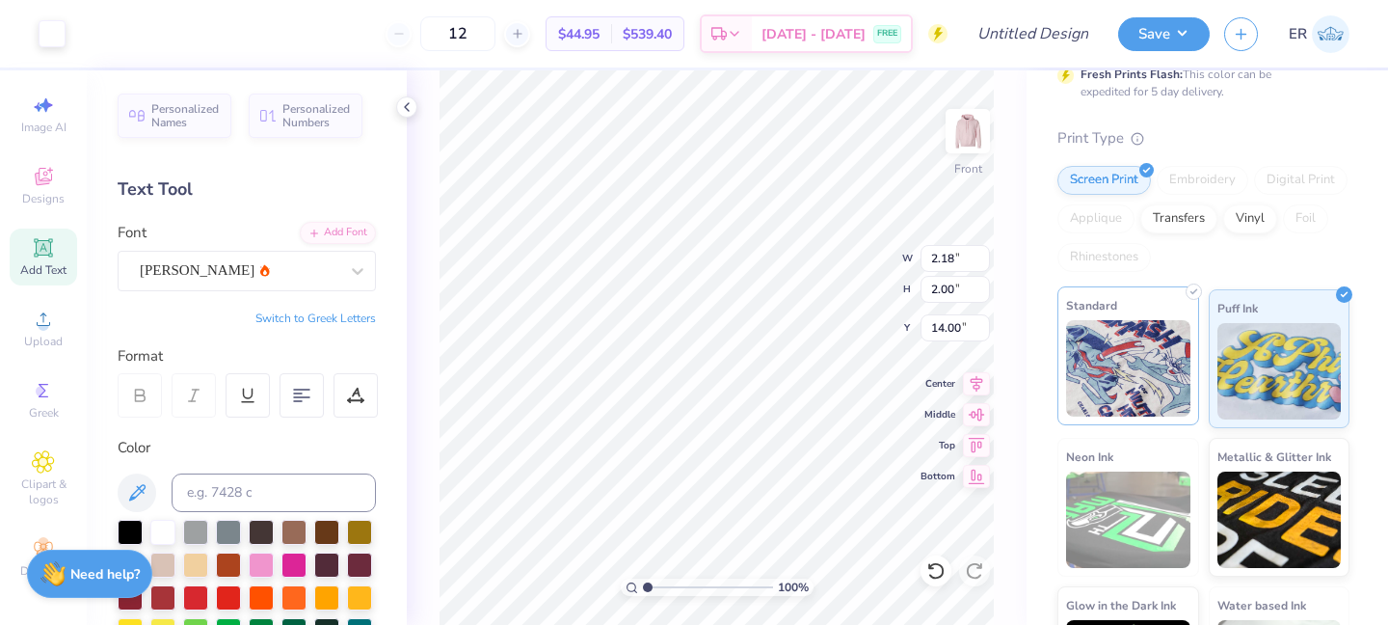
scroll to position [287, 0]
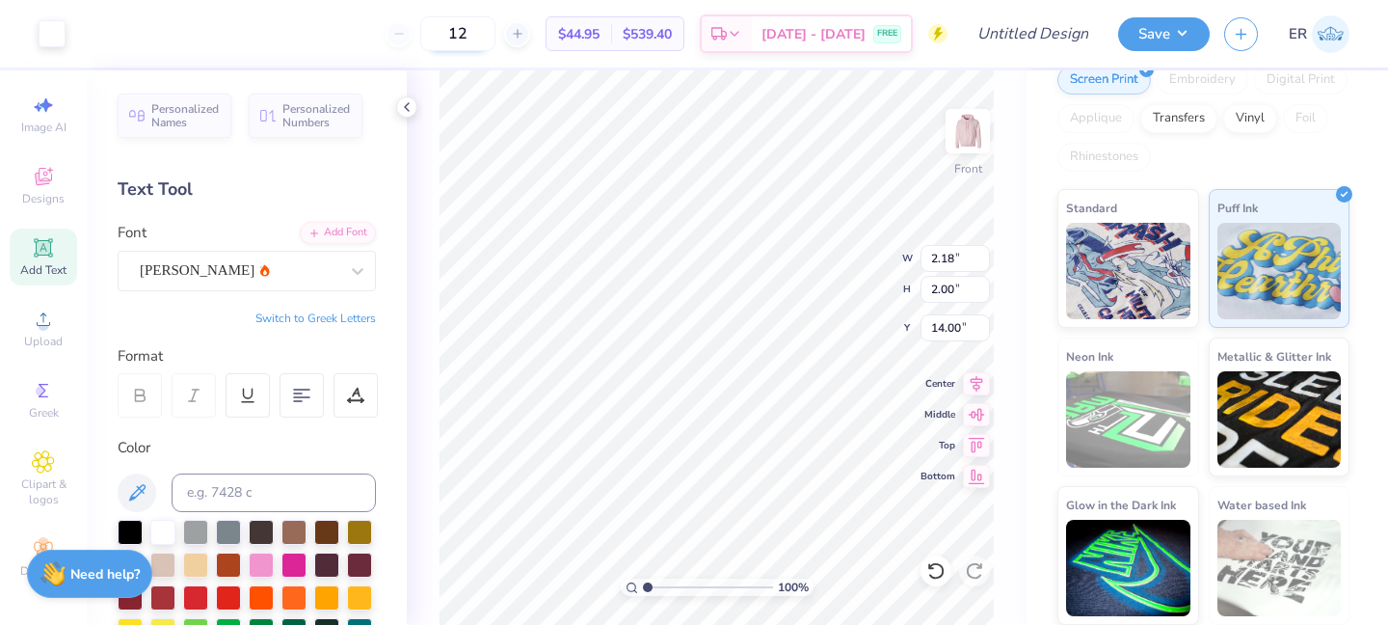
click at [495, 28] on input "12" at bounding box center [457, 33] width 75 height 35
click at [495, 32] on input "12" at bounding box center [457, 33] width 75 height 35
type input "1"
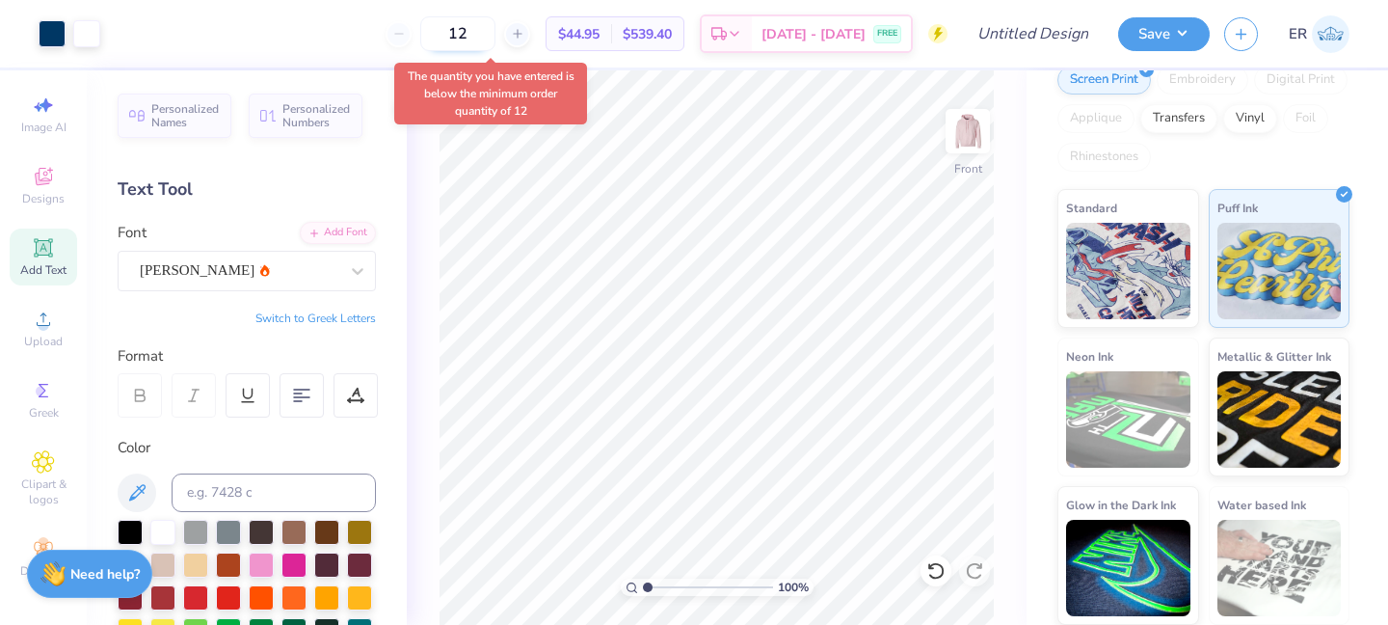
click at [495, 44] on input "12" at bounding box center [457, 33] width 75 height 35
type input "1"
type input "12"
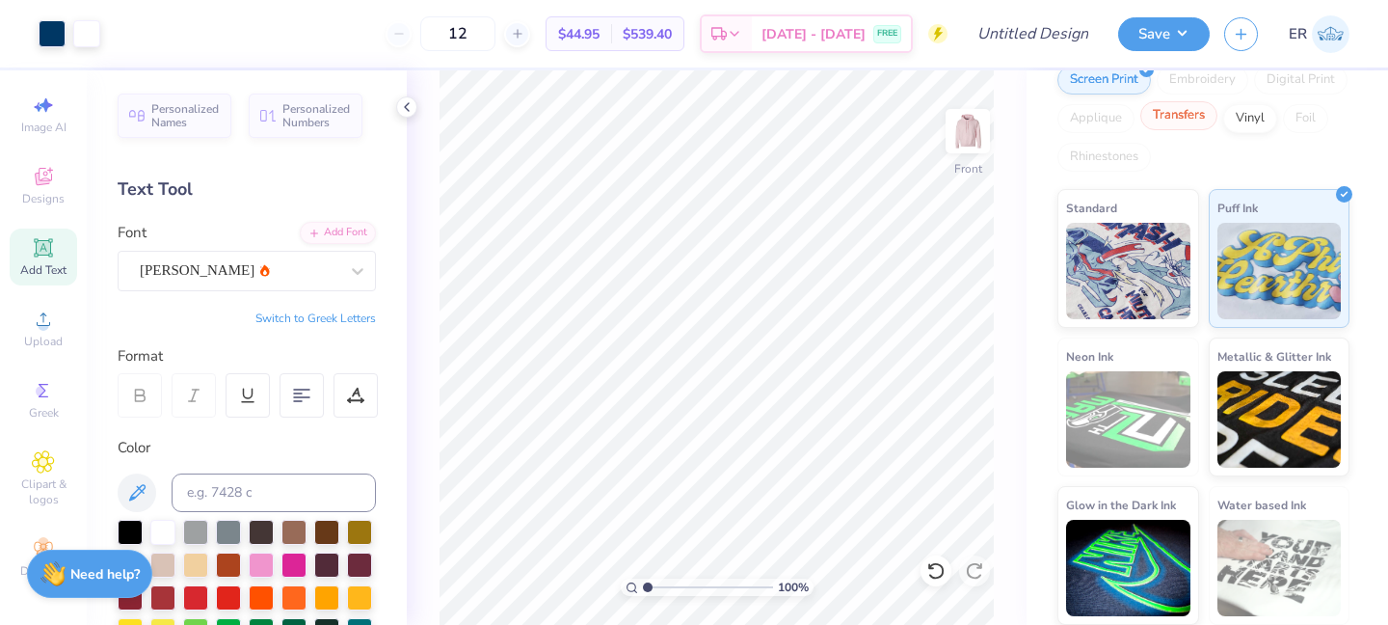
scroll to position [0, 0]
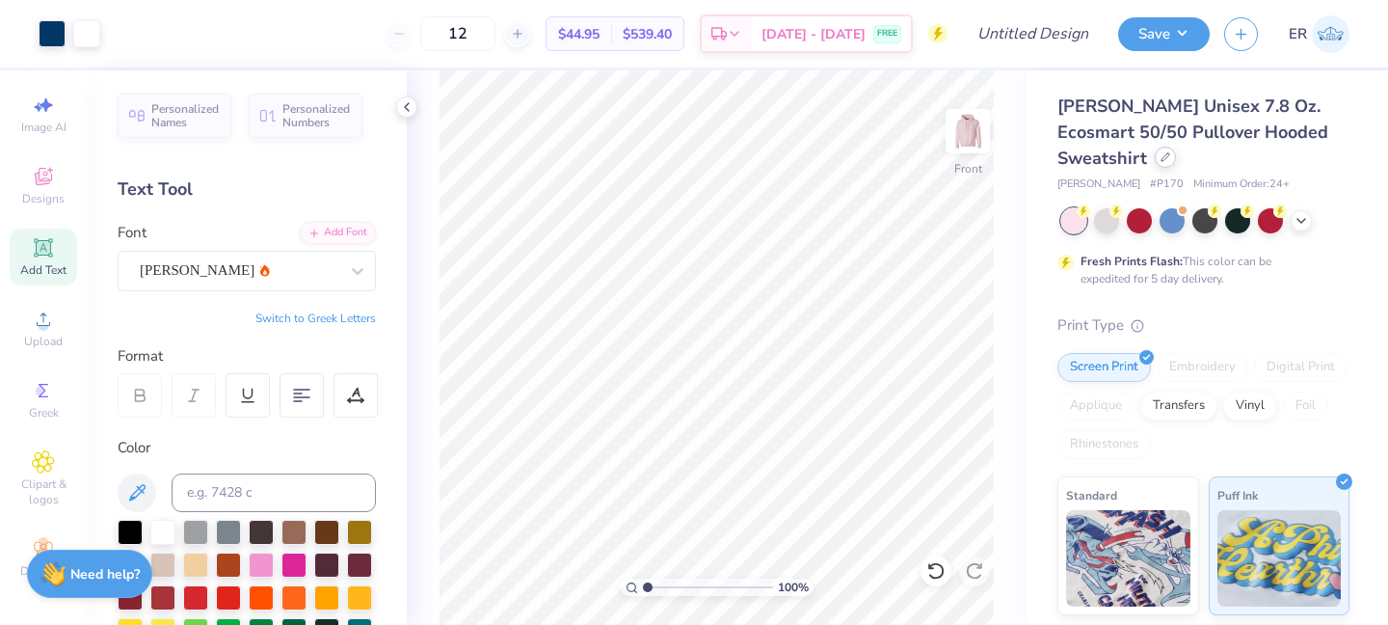
click at [1155, 161] on div at bounding box center [1165, 157] width 21 height 21
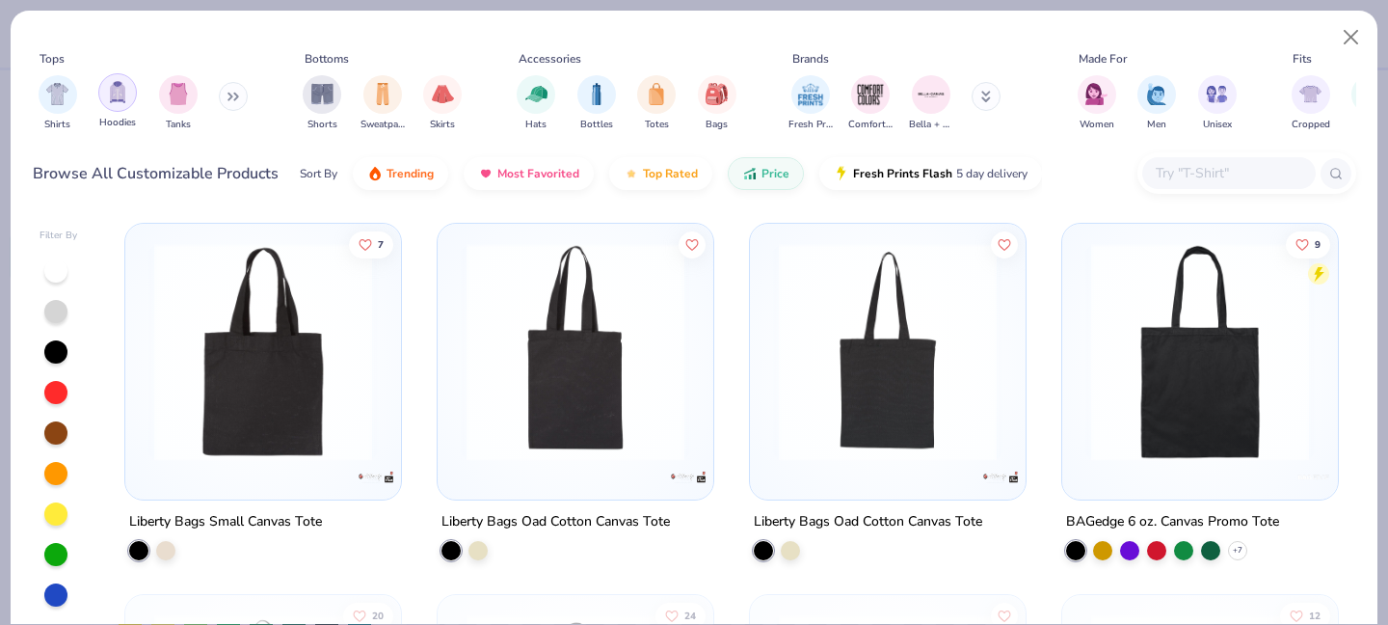
click at [129, 104] on div "filter for Hoodies" at bounding box center [117, 92] width 39 height 39
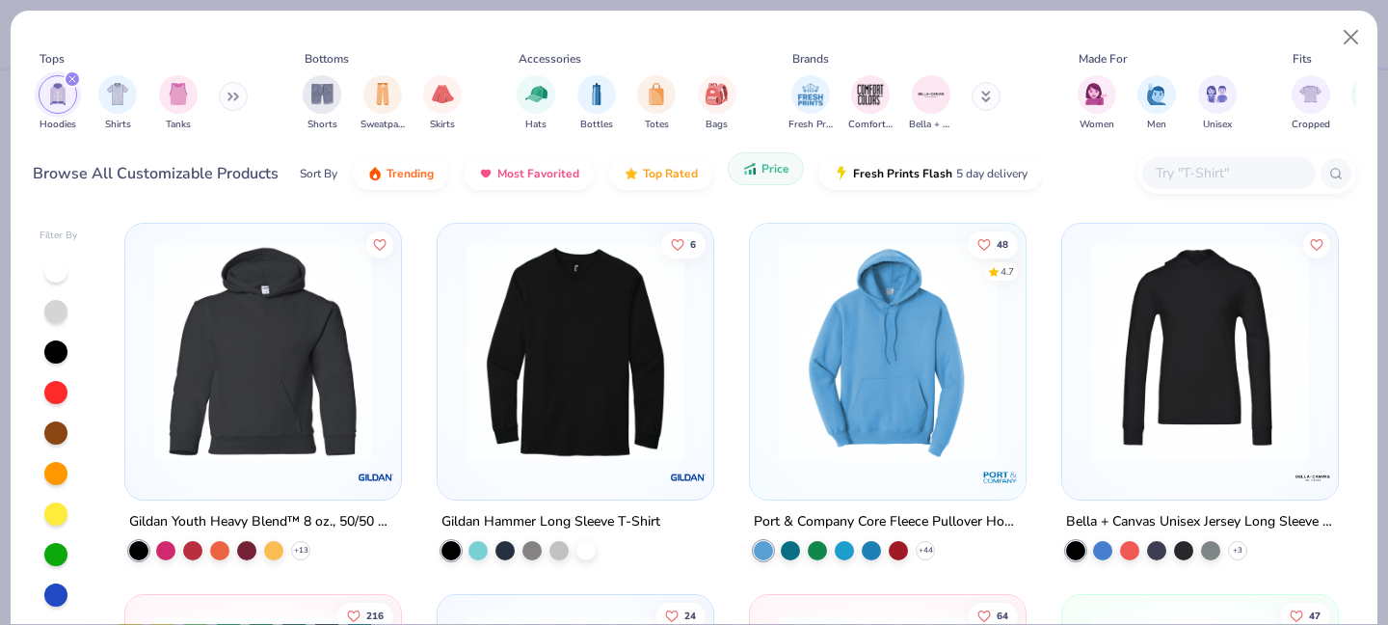
click at [768, 174] on span "Price" at bounding box center [776, 168] width 28 height 15
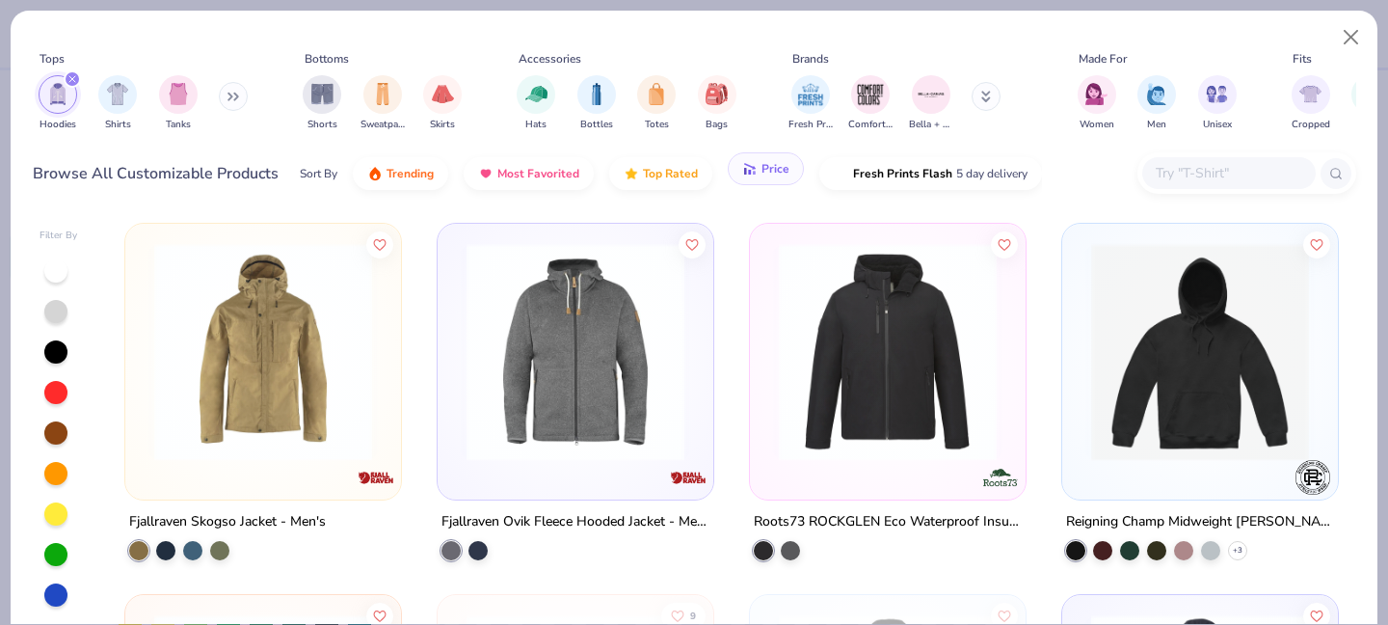
click at [768, 177] on button "Price" at bounding box center [766, 168] width 76 height 33
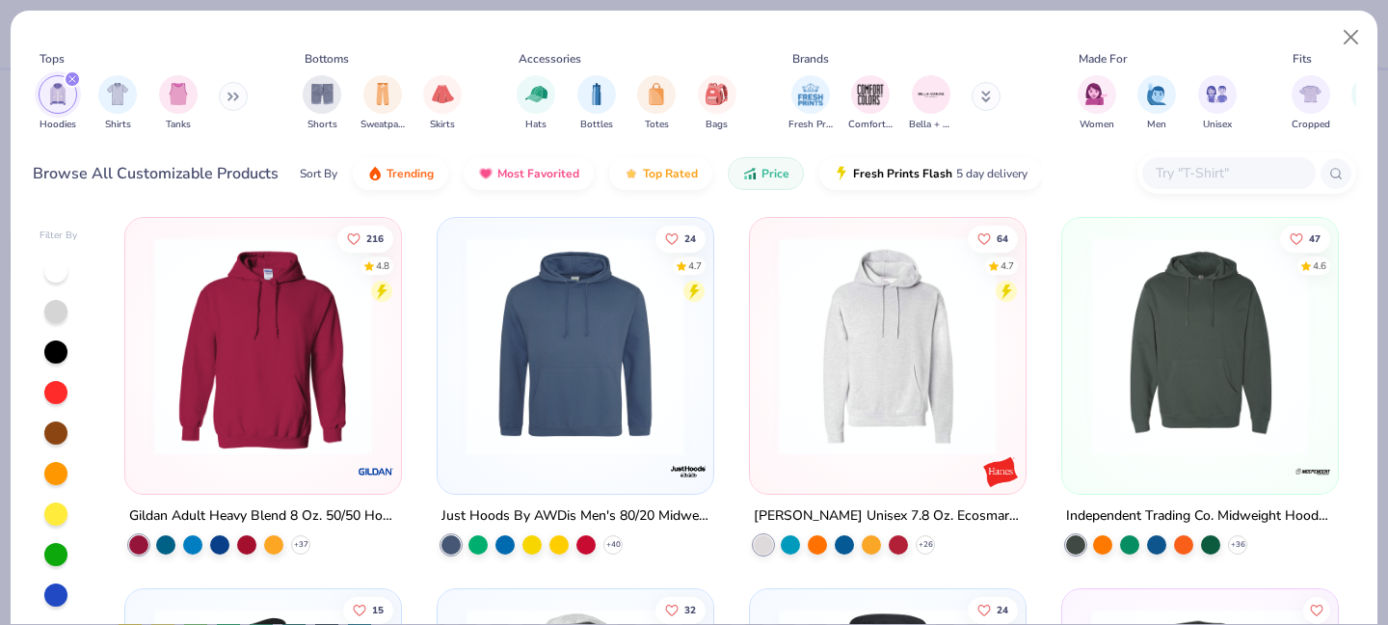
scroll to position [376, 0]
click at [304, 547] on icon at bounding box center [300, 544] width 15 height 15
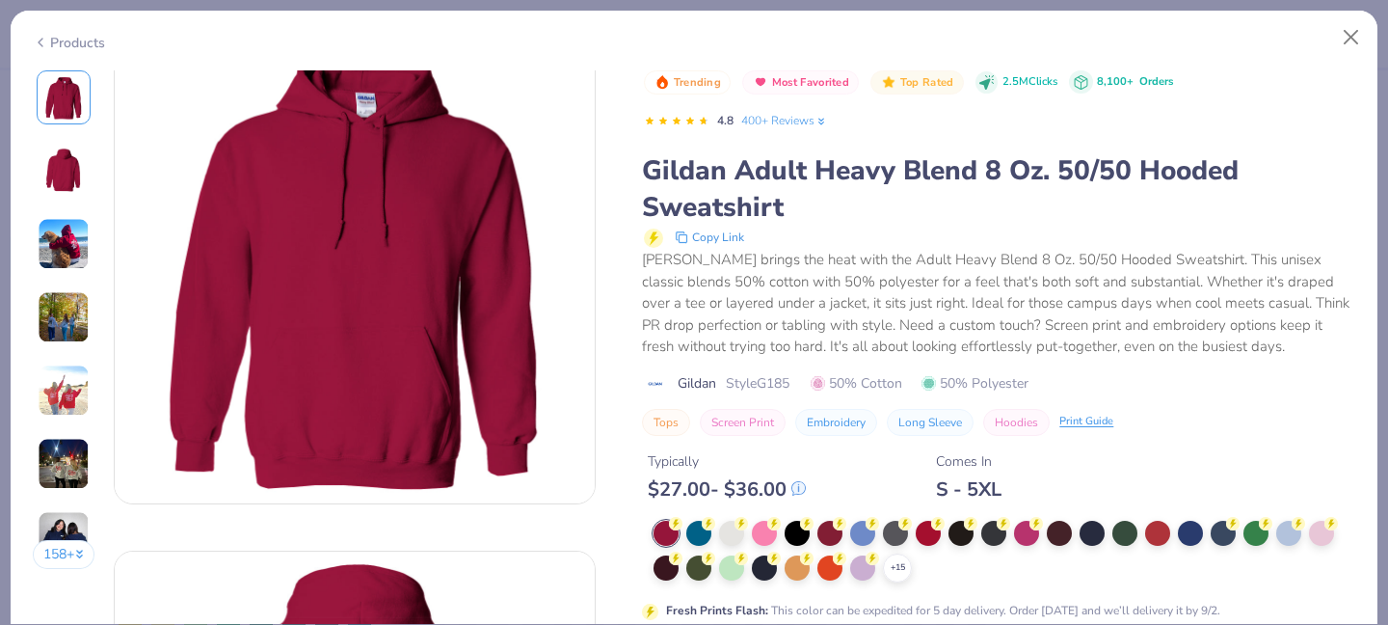
scroll to position [47, 0]
click at [924, 565] on div "+ 15" at bounding box center [1005, 552] width 702 height 62
click at [901, 565] on icon at bounding box center [897, 567] width 15 height 15
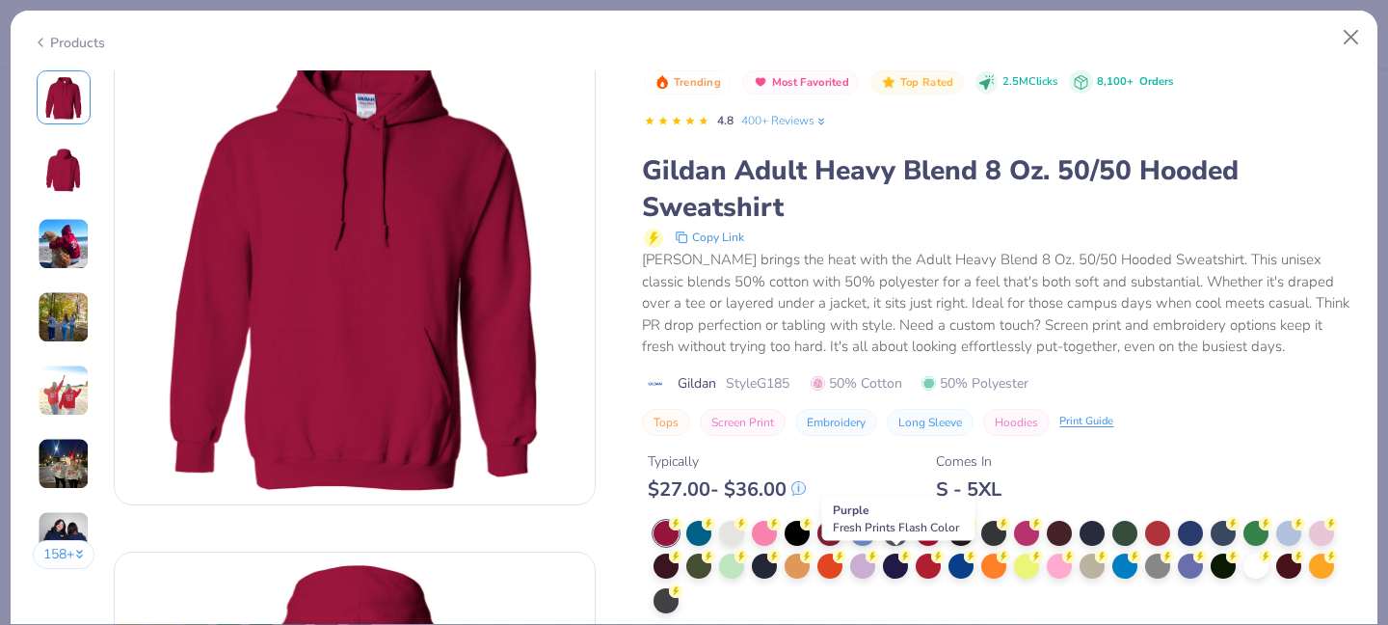
scroll to position [81, 0]
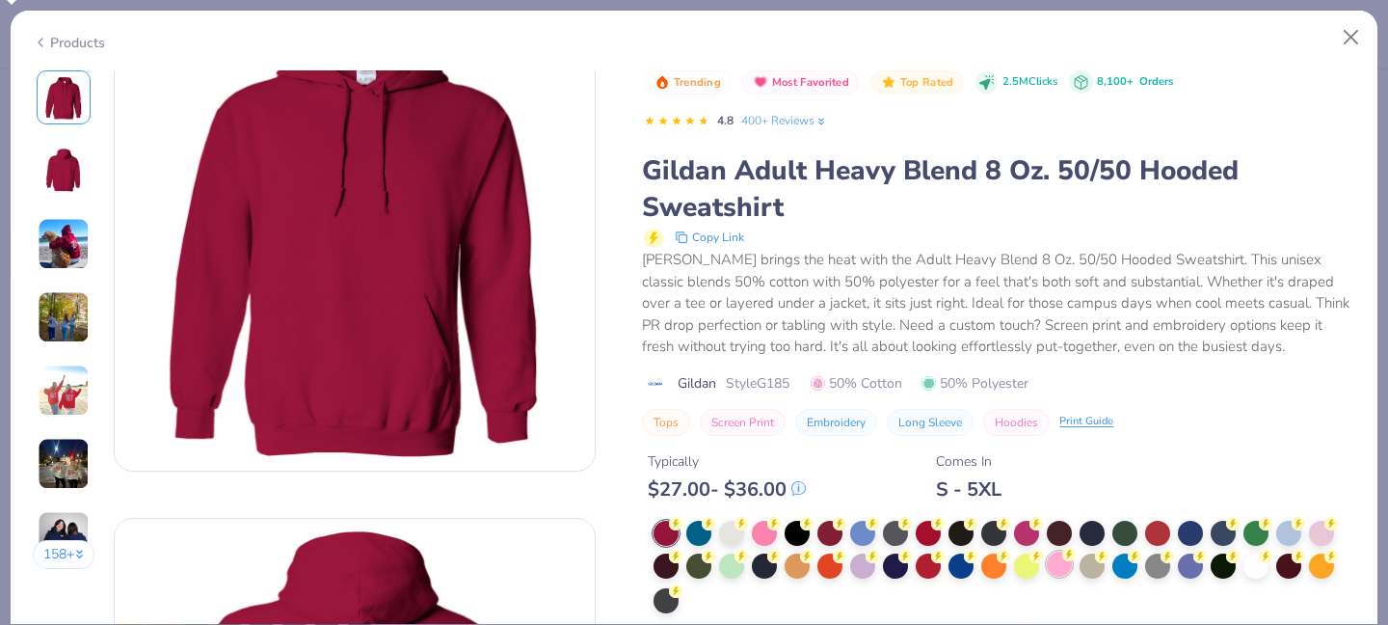
click at [1053, 565] on div at bounding box center [1059, 563] width 25 height 25
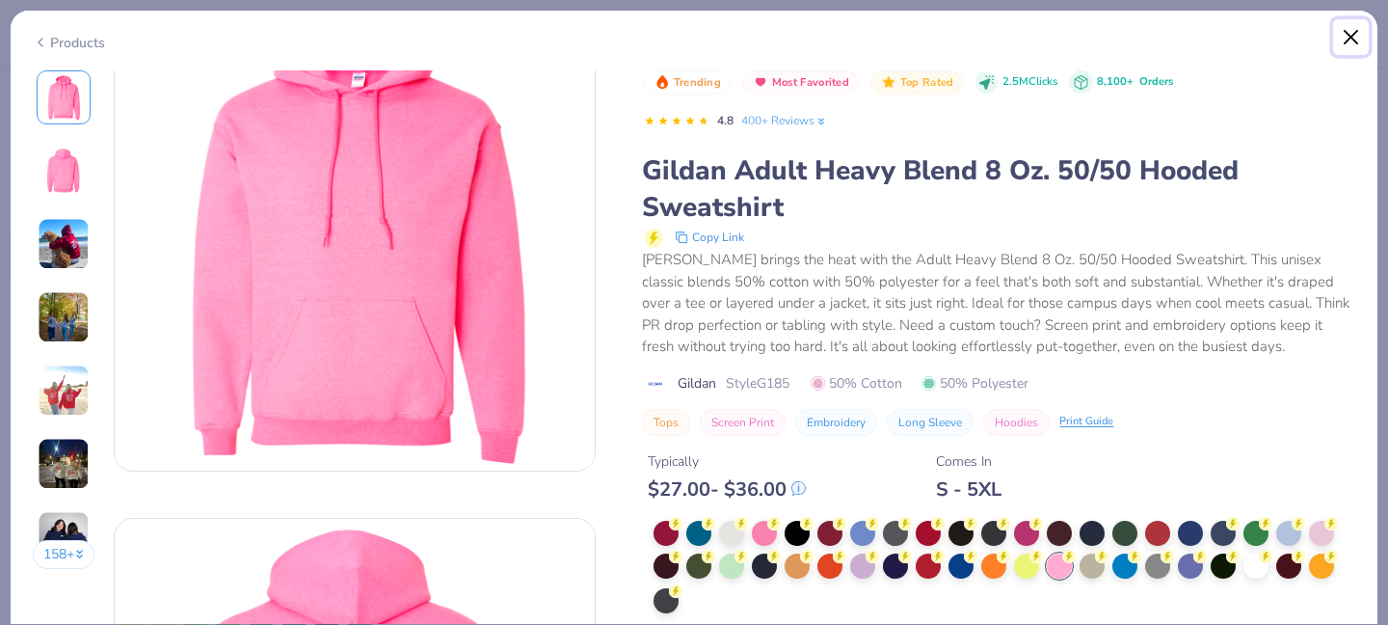
click at [1363, 35] on button "Close" at bounding box center [1351, 37] width 37 height 37
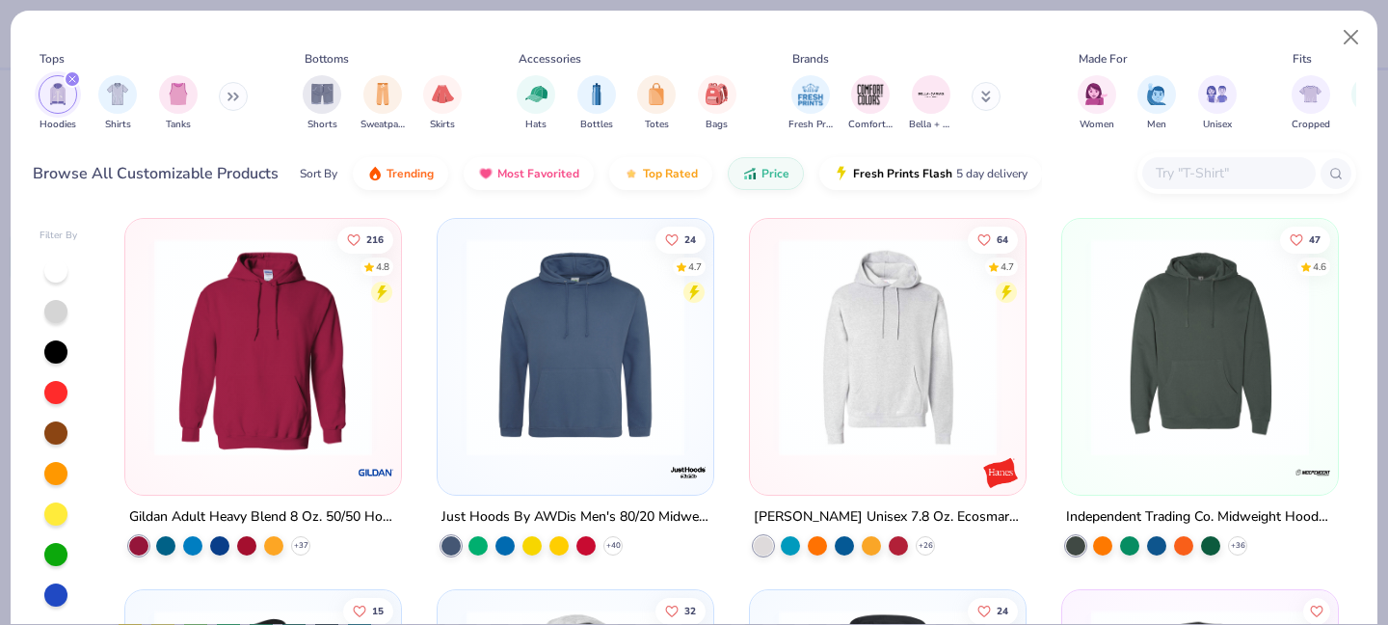
click at [860, 418] on img at bounding box center [887, 347] width 237 height 218
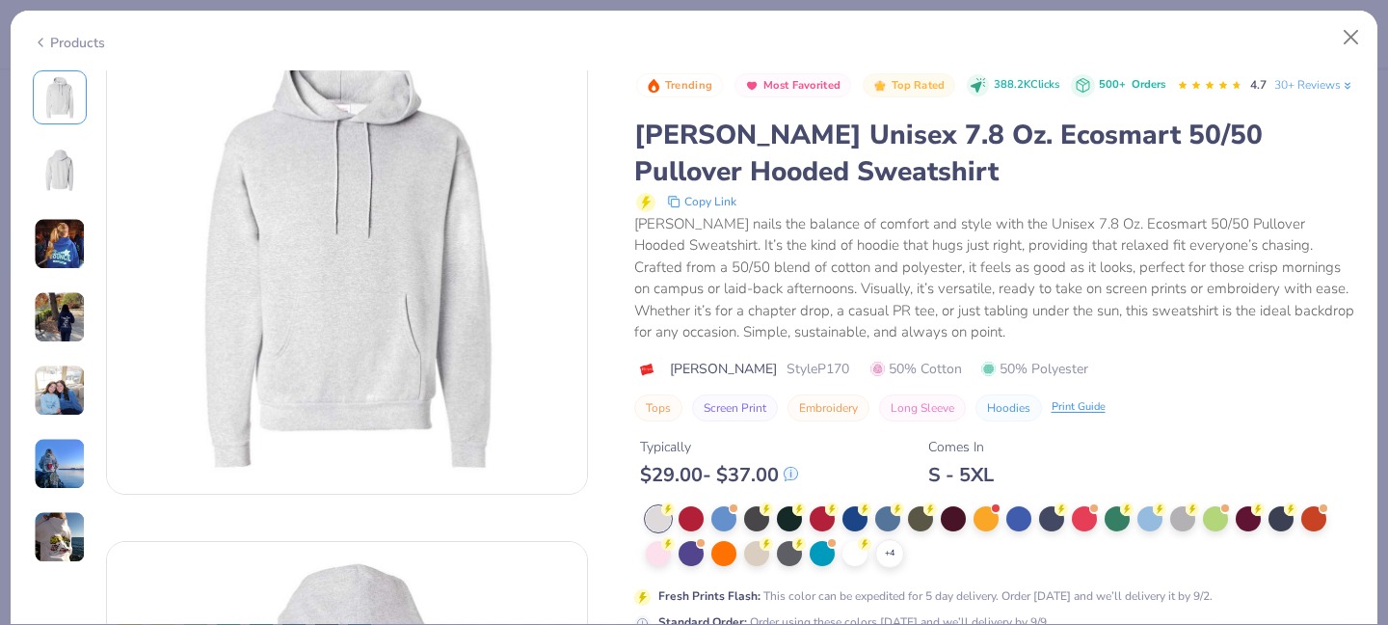
scroll to position [72, 0]
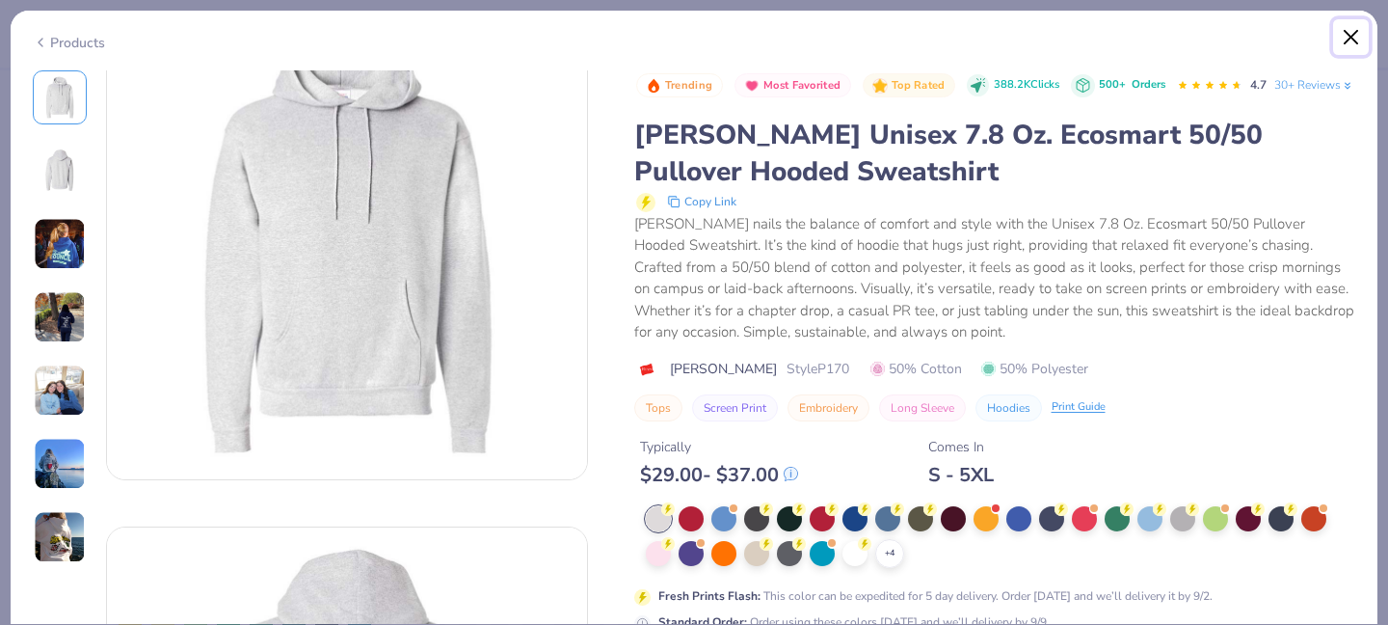
click at [1338, 36] on button "Close" at bounding box center [1351, 37] width 37 height 37
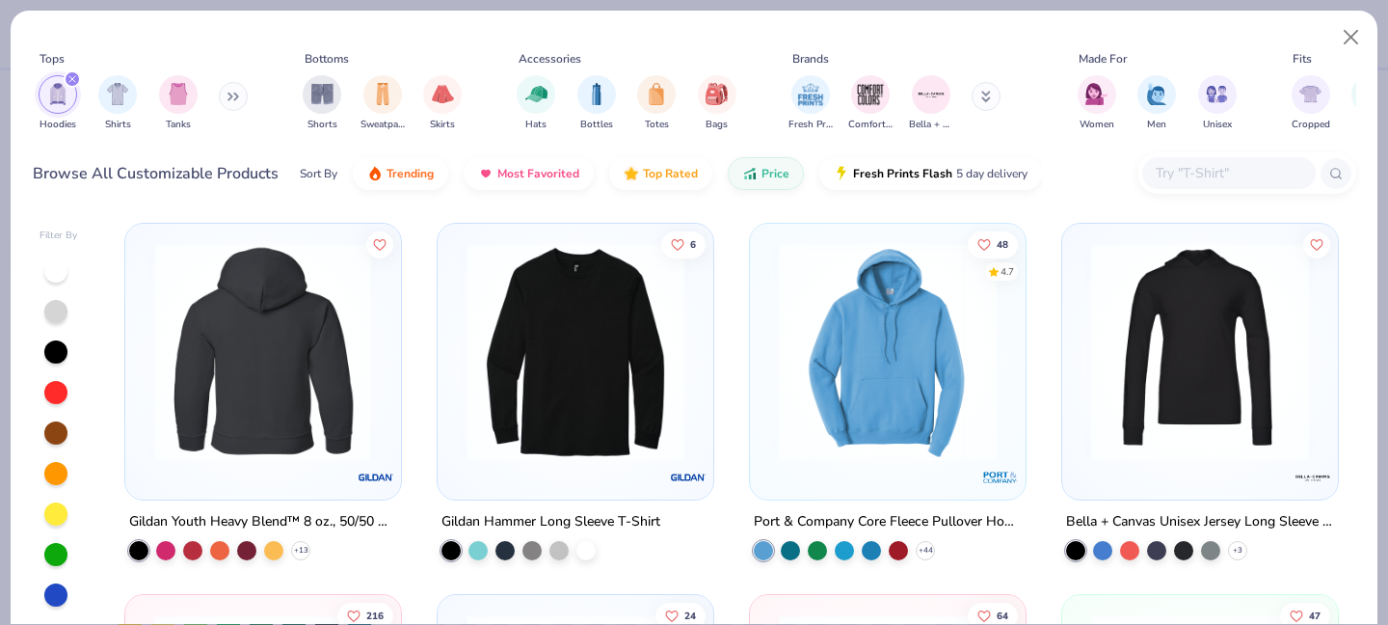
click at [948, 426] on img at bounding box center [887, 352] width 237 height 218
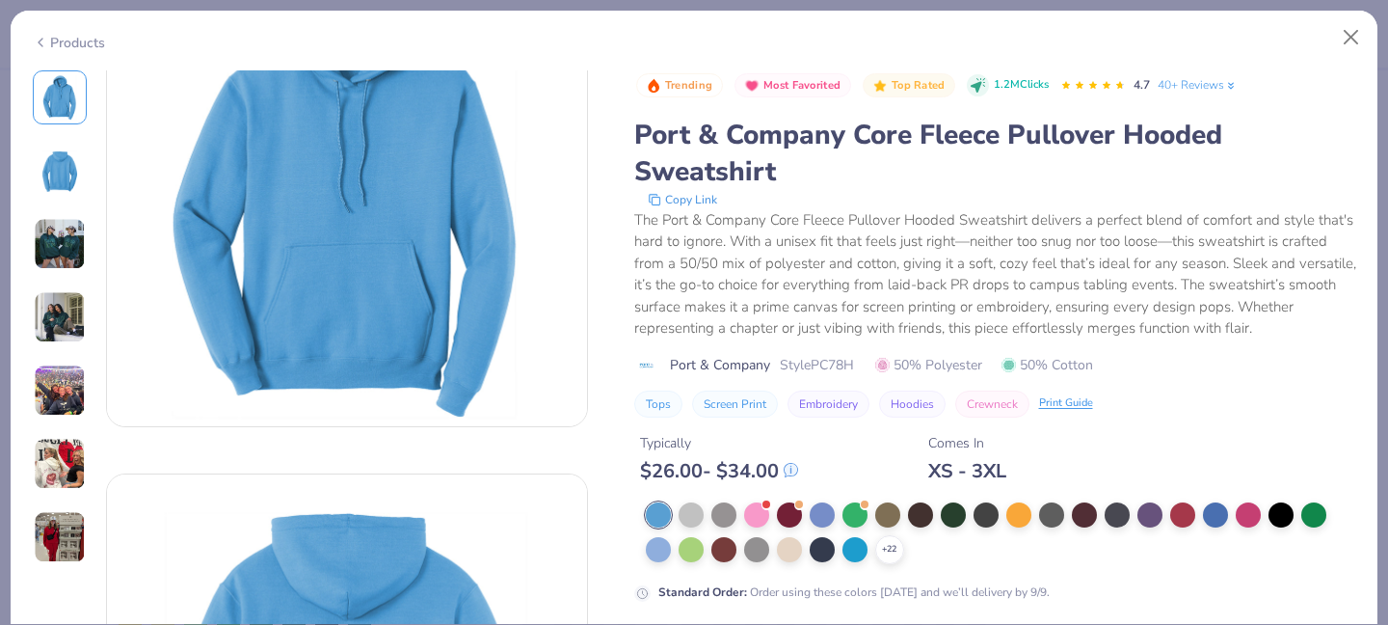
scroll to position [128, 0]
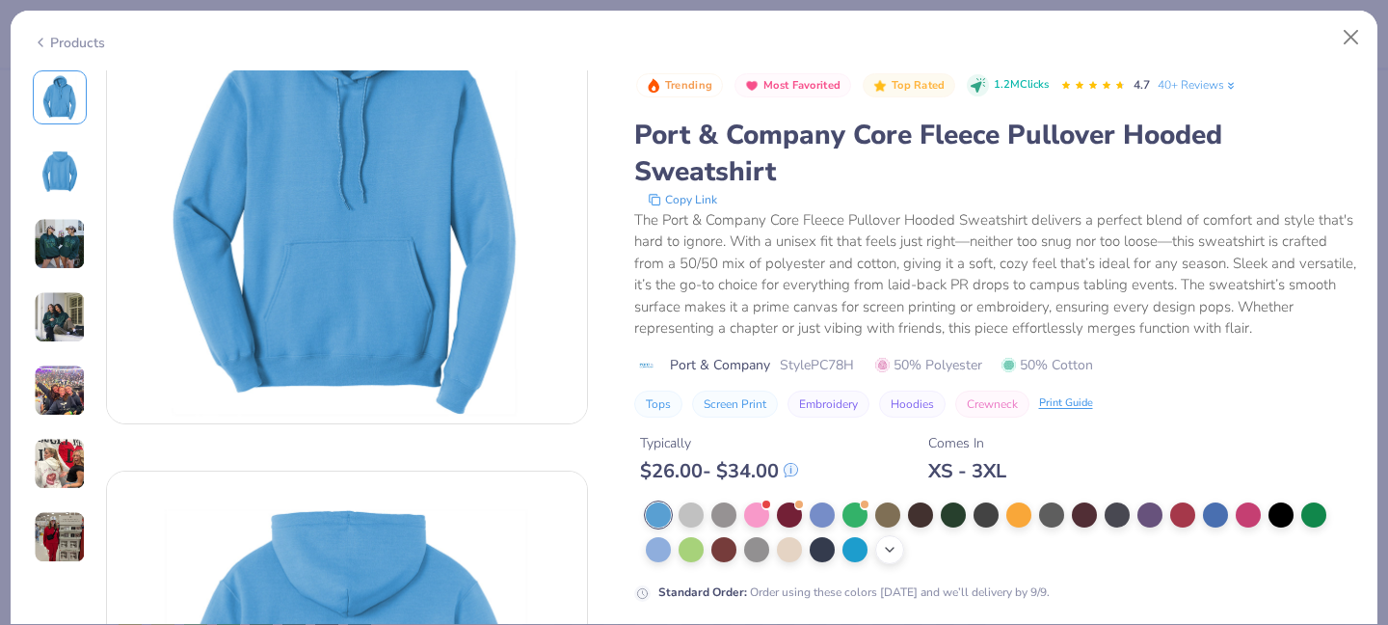
click at [891, 550] on polyline at bounding box center [890, 550] width 8 height 4
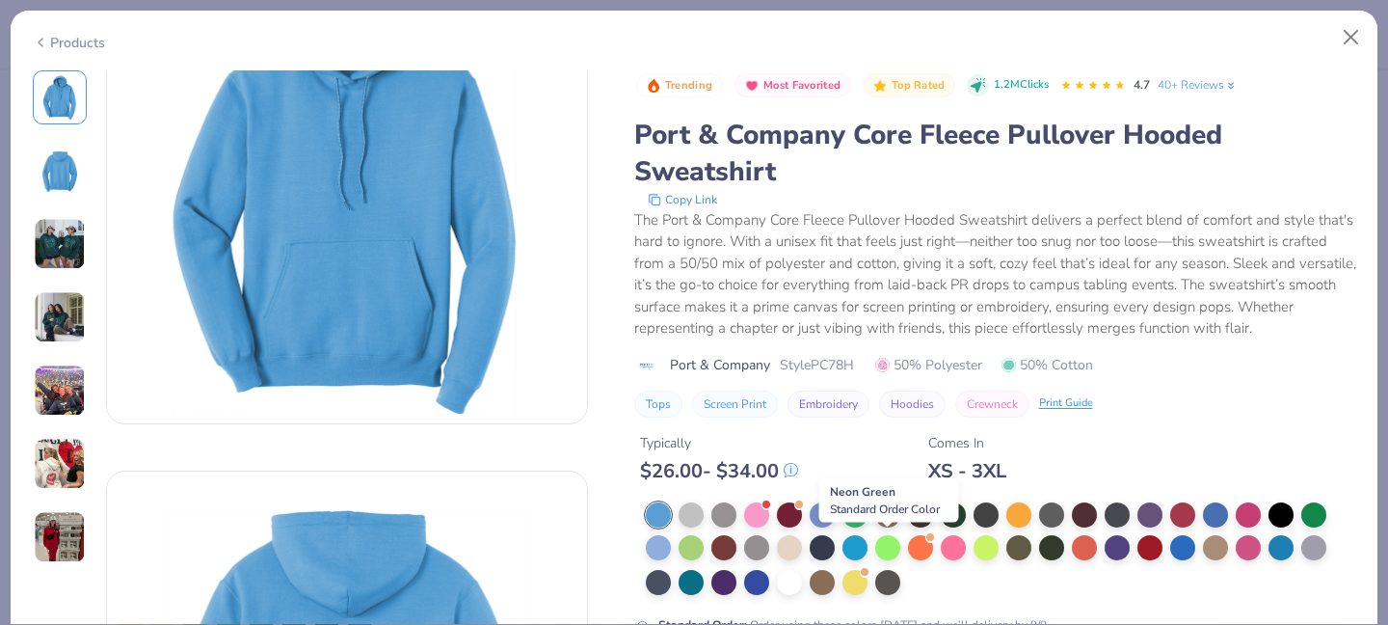
scroll to position [163, 0]
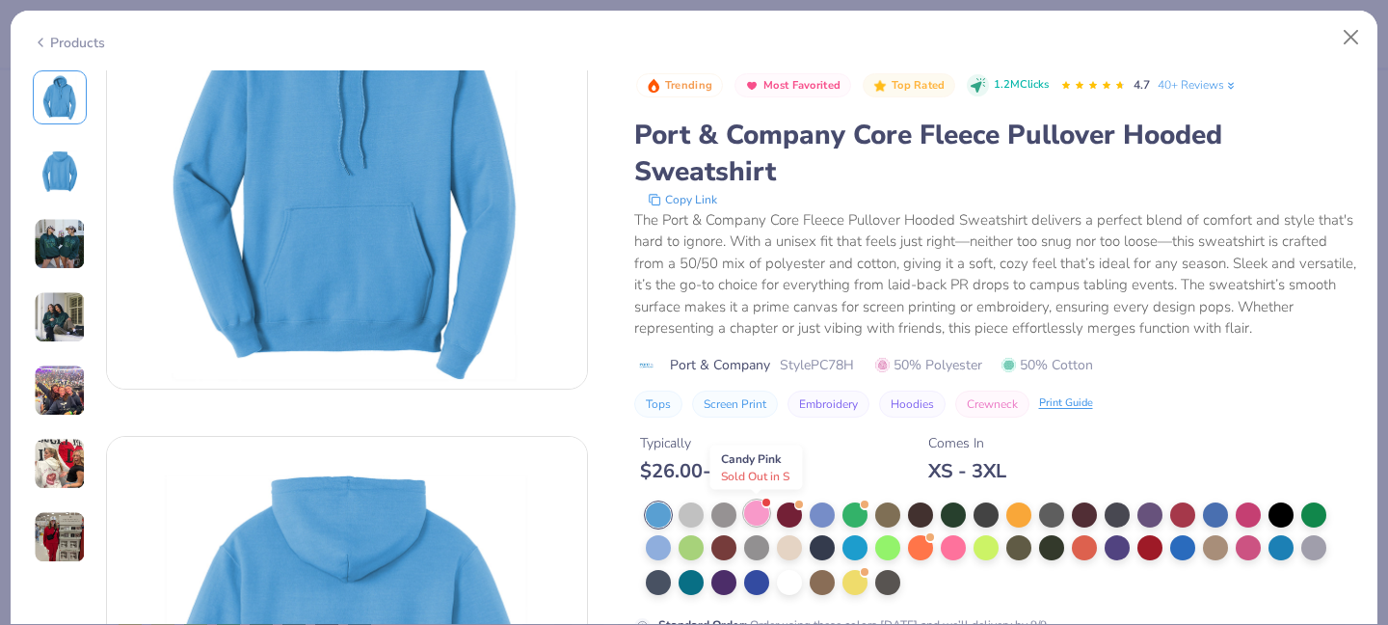
click at [744, 509] on div at bounding box center [756, 512] width 25 height 25
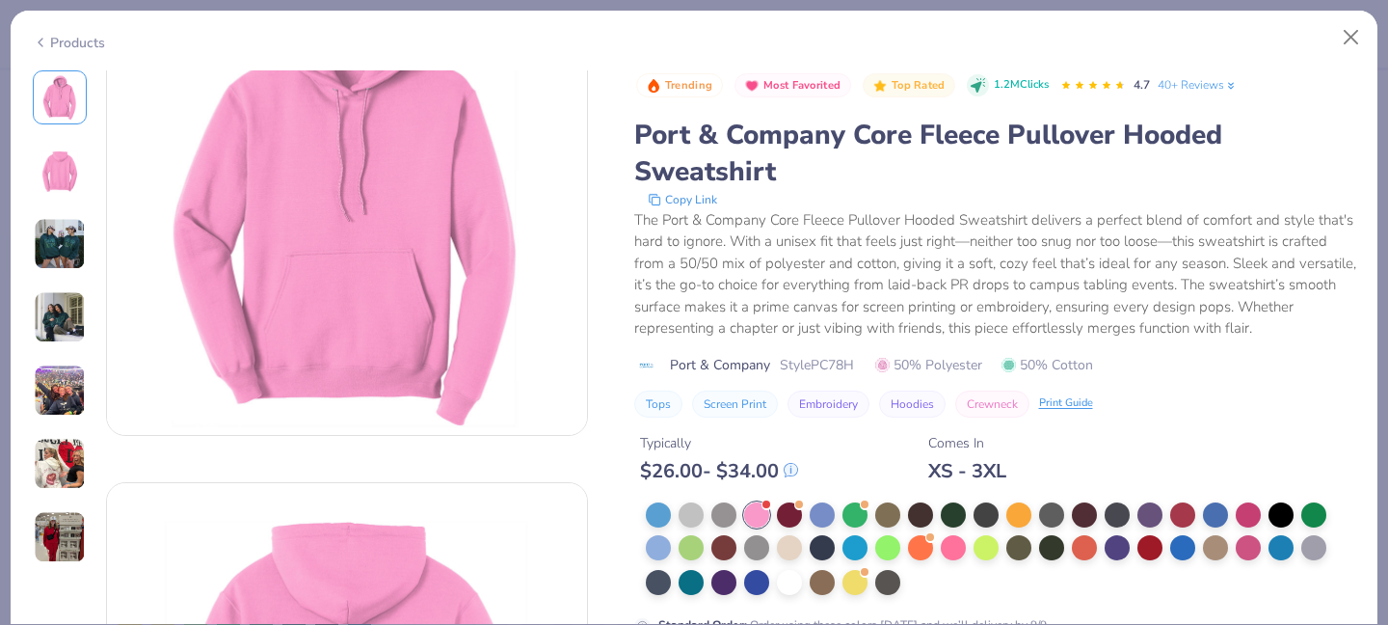
scroll to position [122, 0]
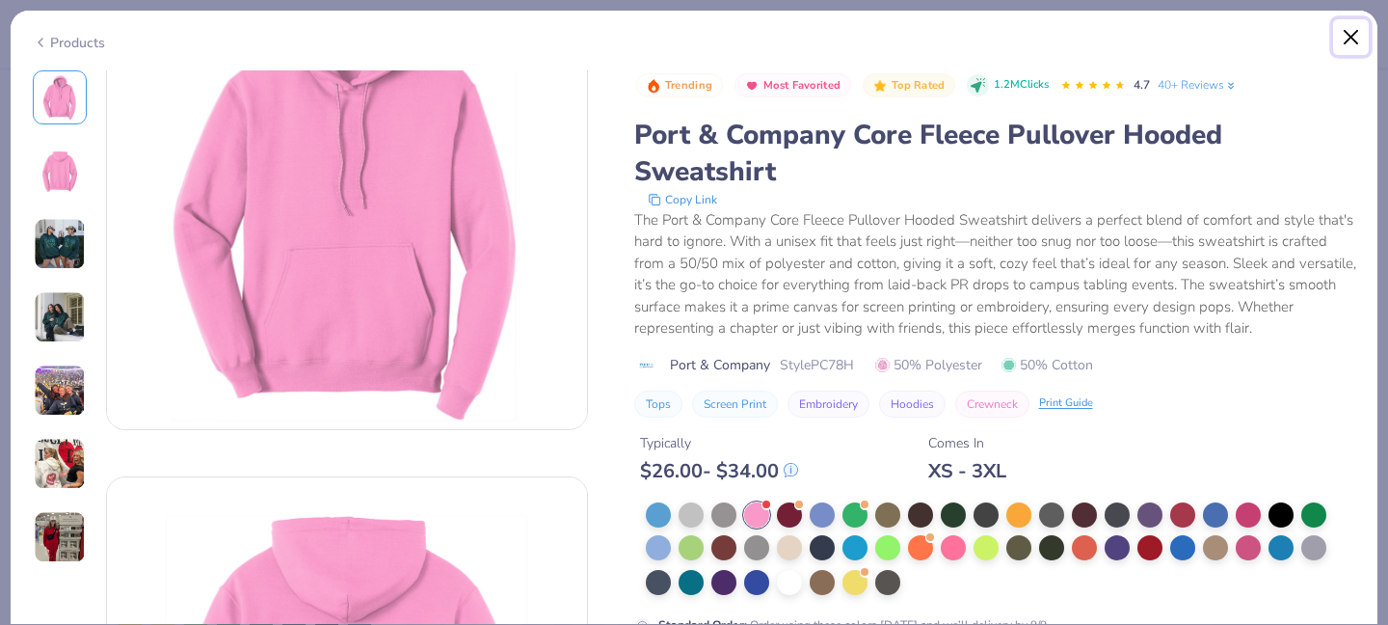
click at [1344, 24] on button "Close" at bounding box center [1351, 37] width 37 height 37
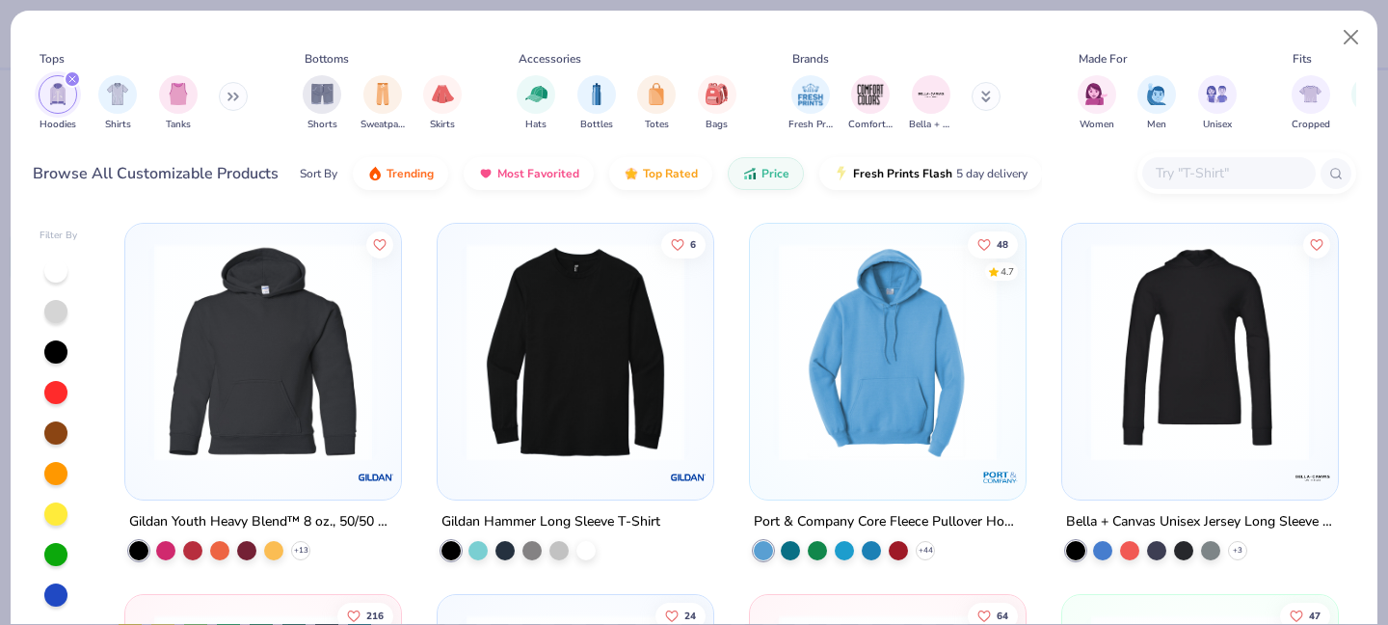
scroll to position [59, 0]
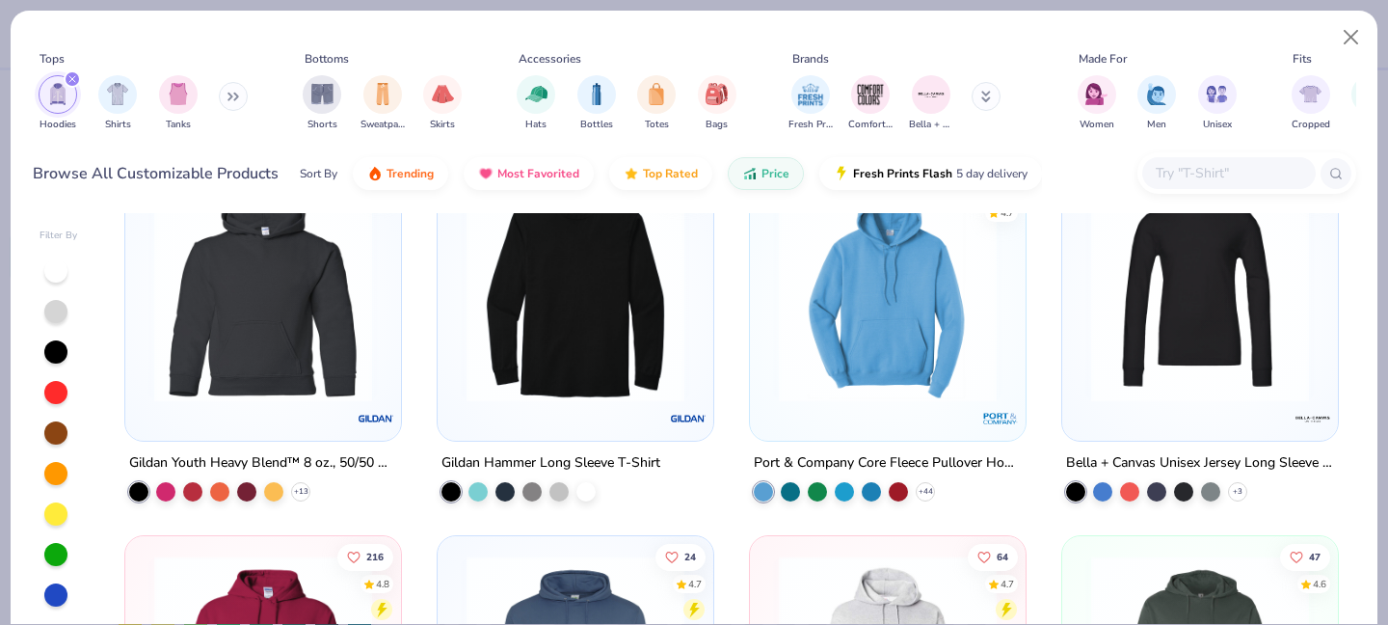
click at [1230, 383] on img at bounding box center [1200, 293] width 237 height 218
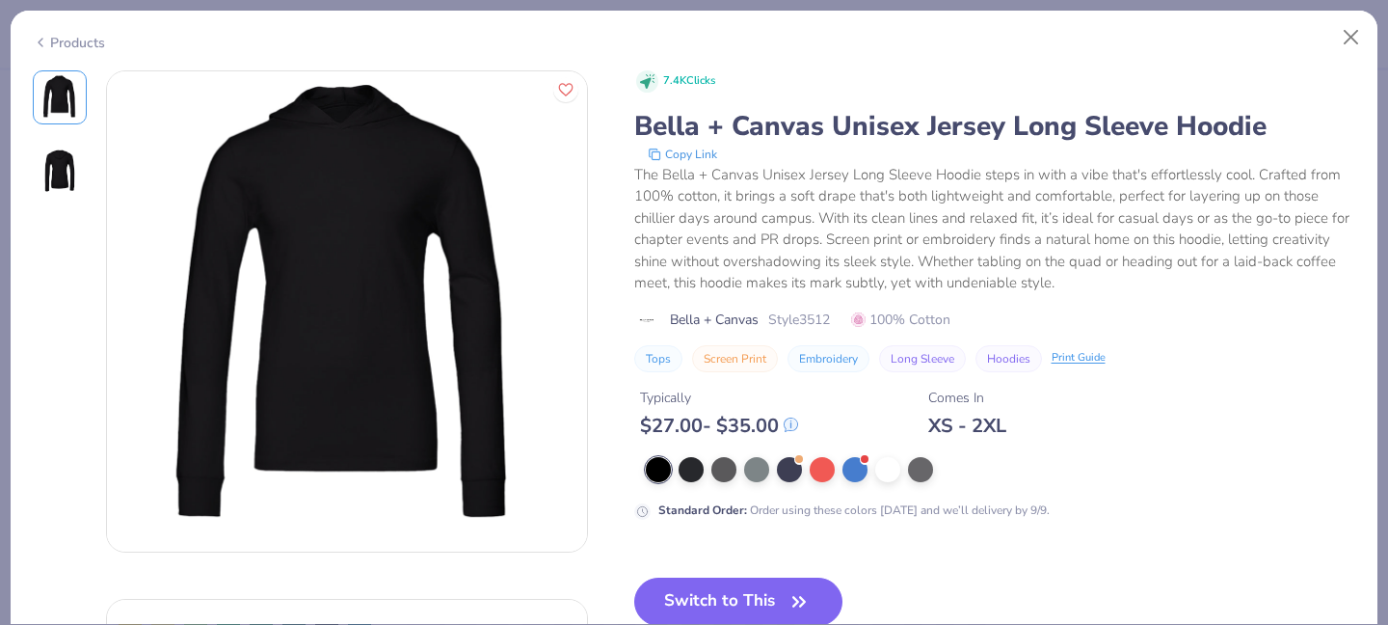
click at [89, 146] on div at bounding box center [310, 575] width 555 height 1010
click at [60, 166] on img at bounding box center [60, 170] width 46 height 46
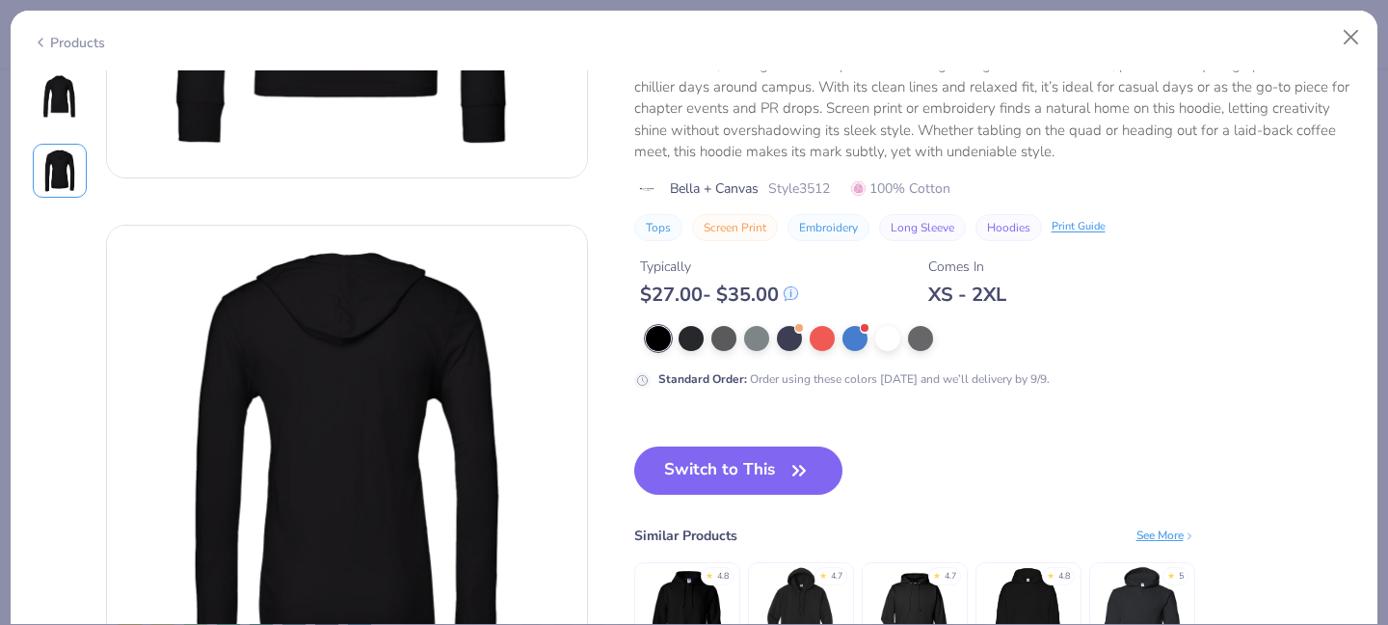
scroll to position [375, 0]
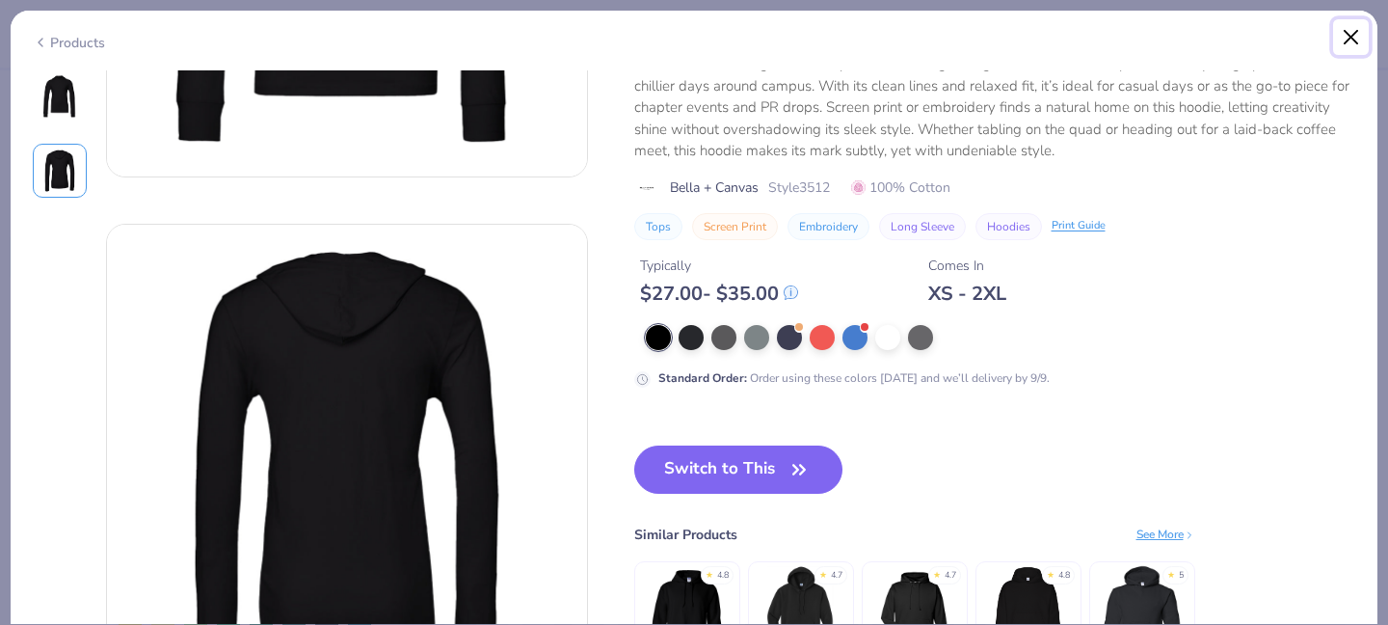
click at [1348, 49] on button "Close" at bounding box center [1351, 37] width 37 height 37
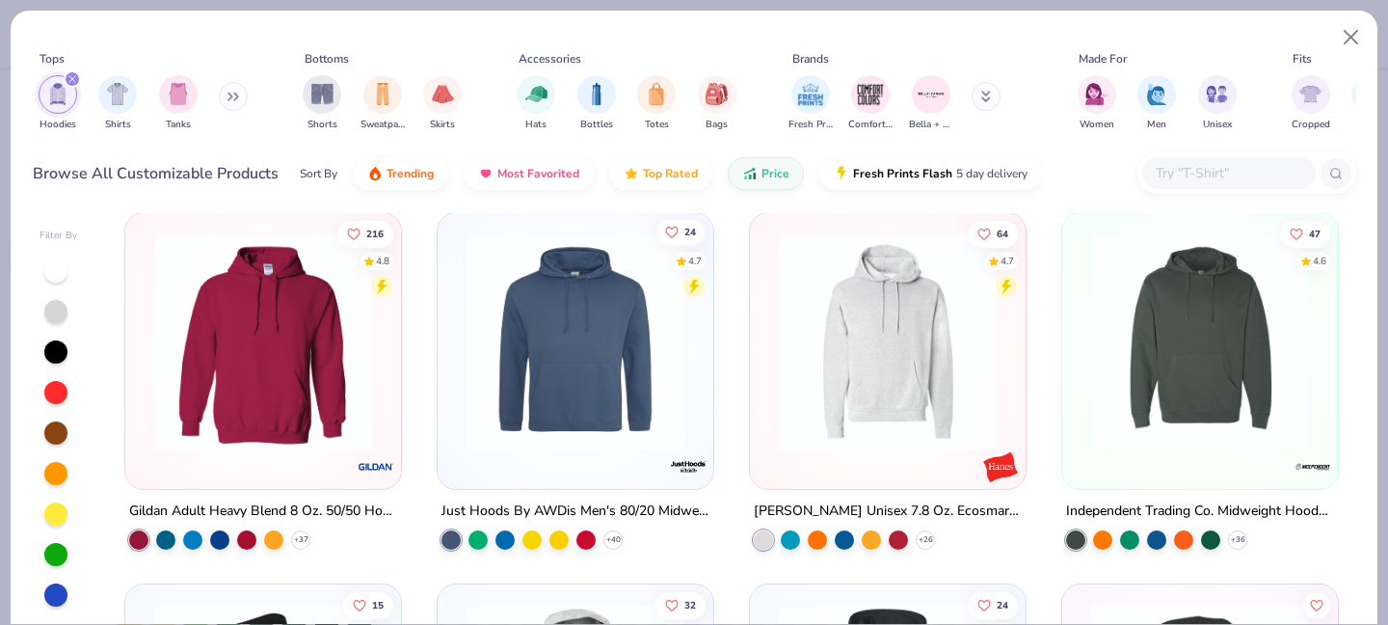
scroll to position [381, 0]
click at [320, 396] on img at bounding box center [263, 342] width 237 height 218
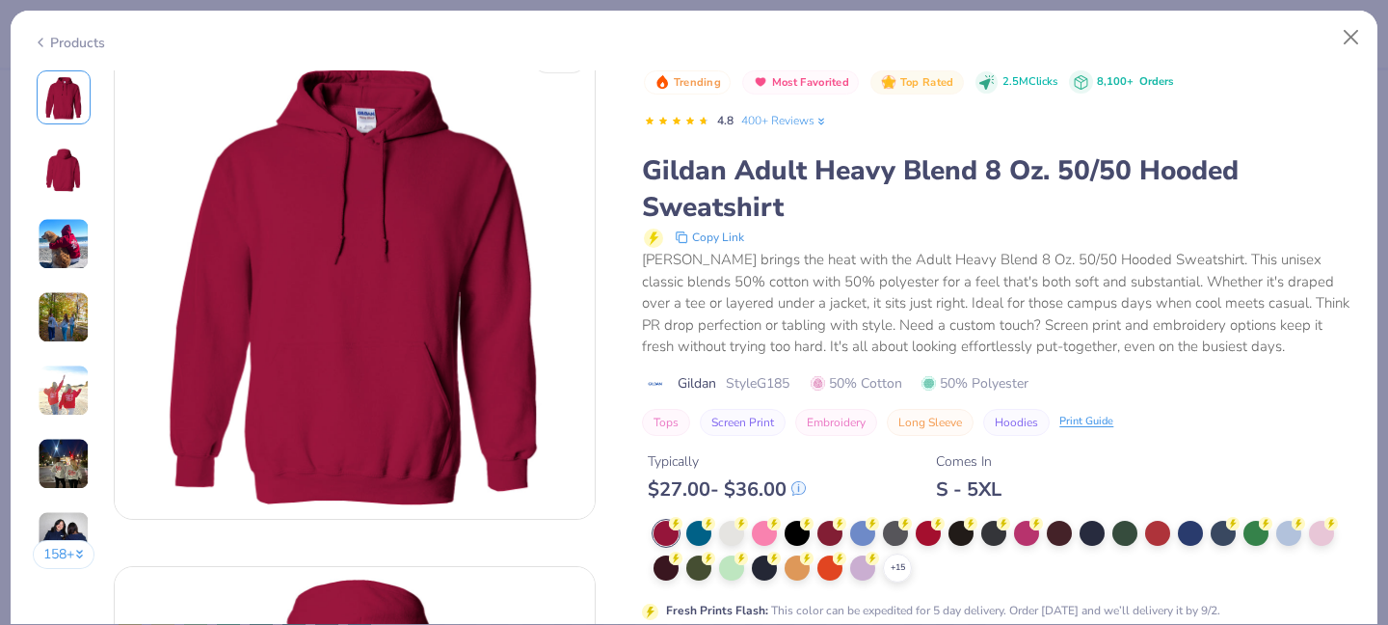
scroll to position [35, 0]
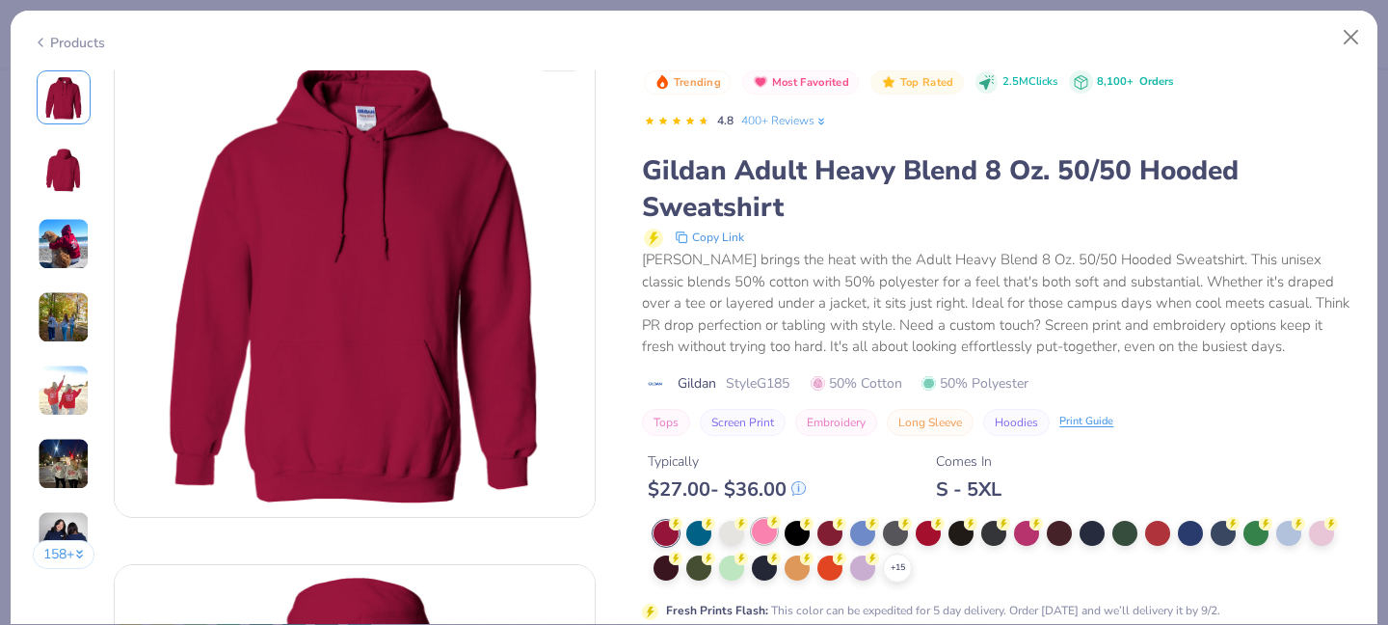
click at [777, 532] on div at bounding box center [764, 531] width 25 height 25
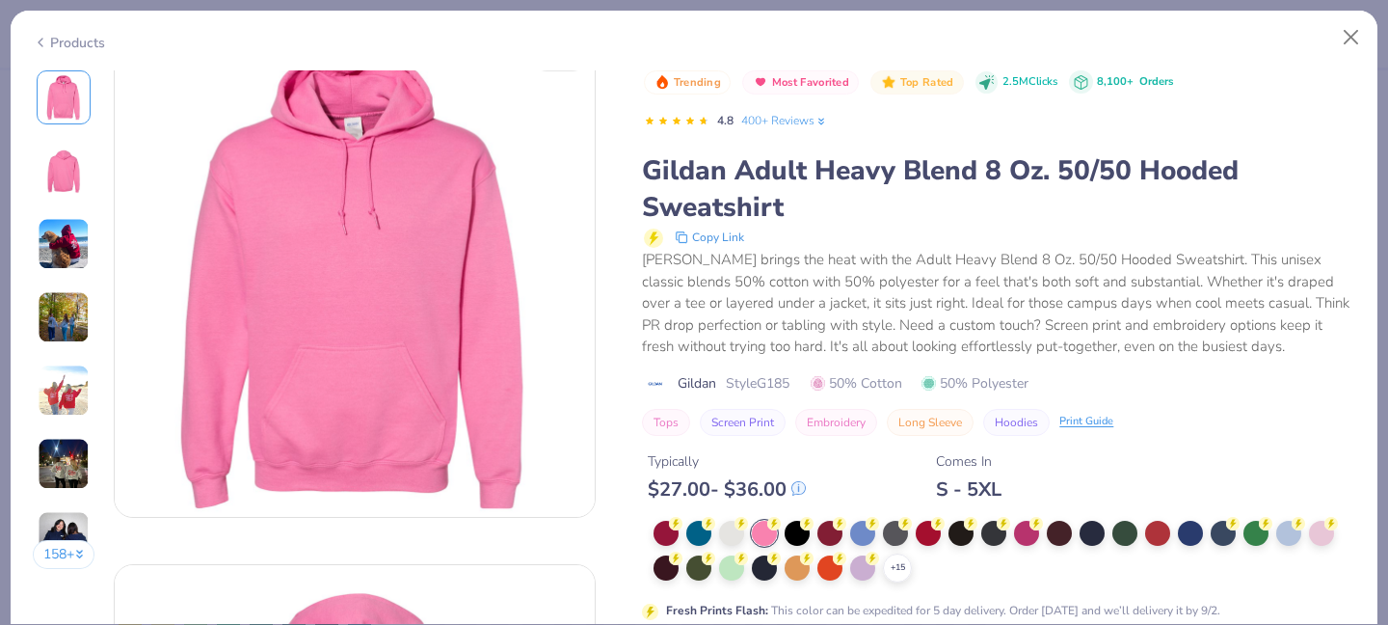
click at [766, 532] on div at bounding box center [764, 533] width 25 height 25
click at [902, 555] on div "+ 15" at bounding box center [897, 567] width 29 height 29
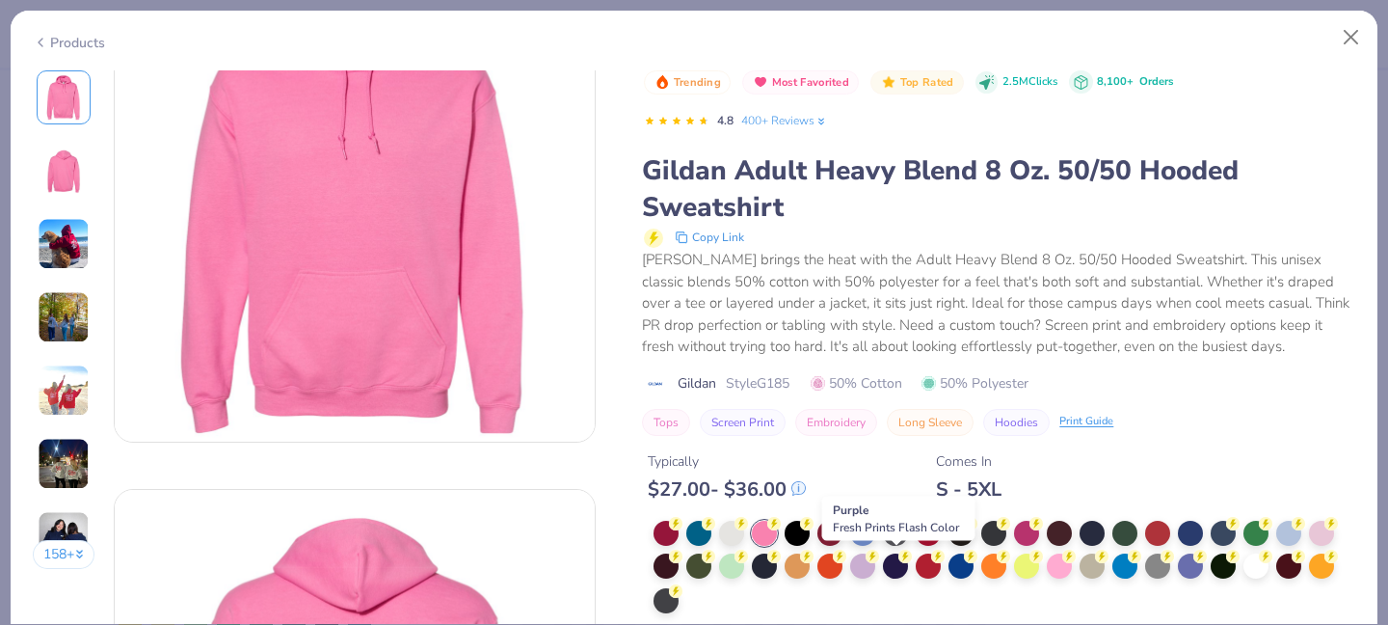
scroll to position [127, 0]
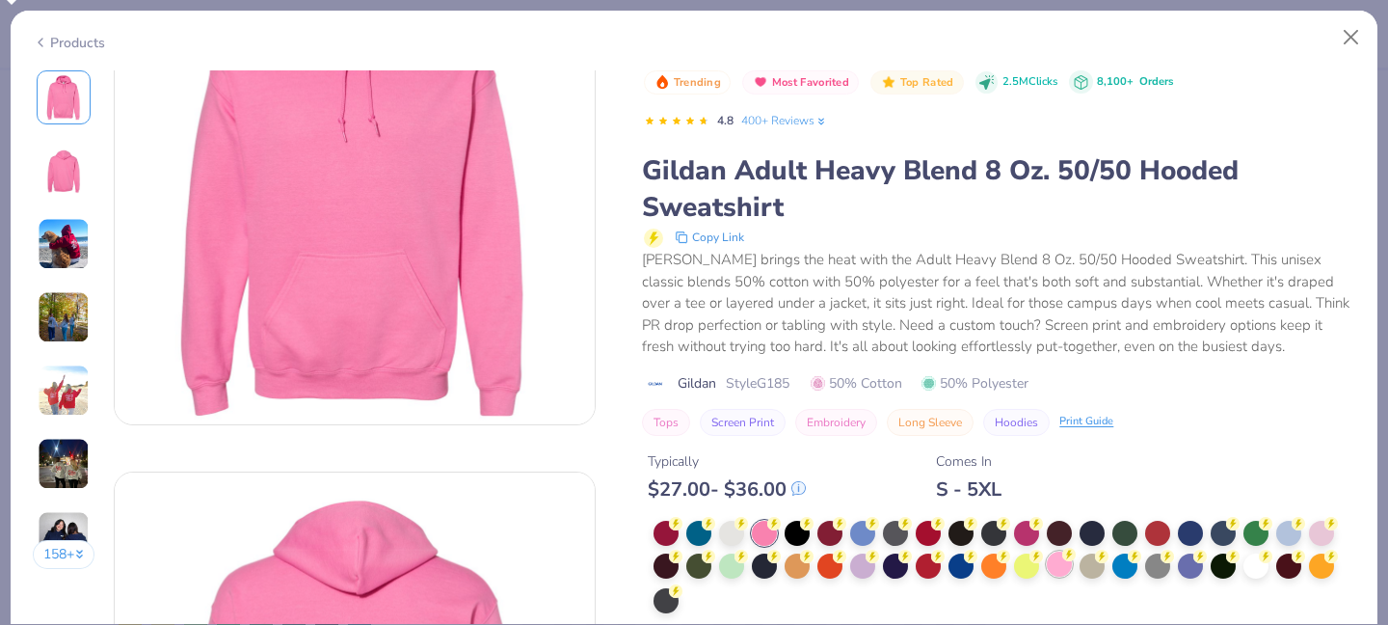
click at [1069, 571] on div at bounding box center [1059, 563] width 25 height 25
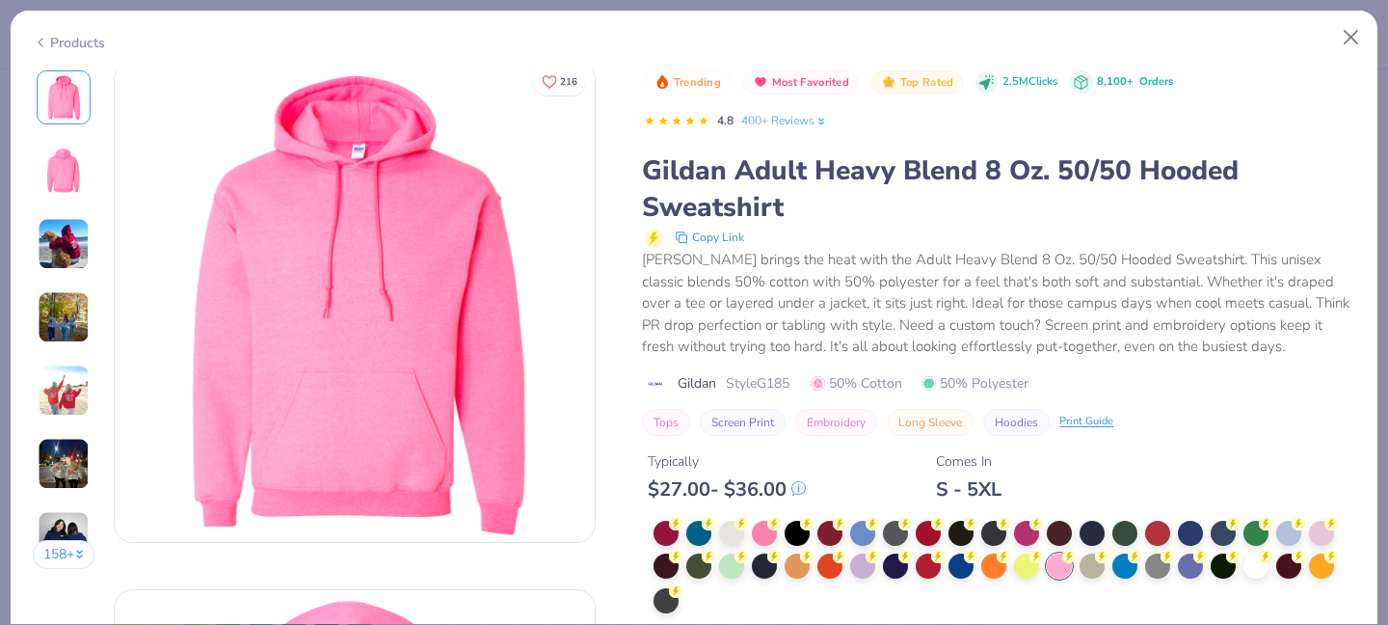
scroll to position [1, 0]
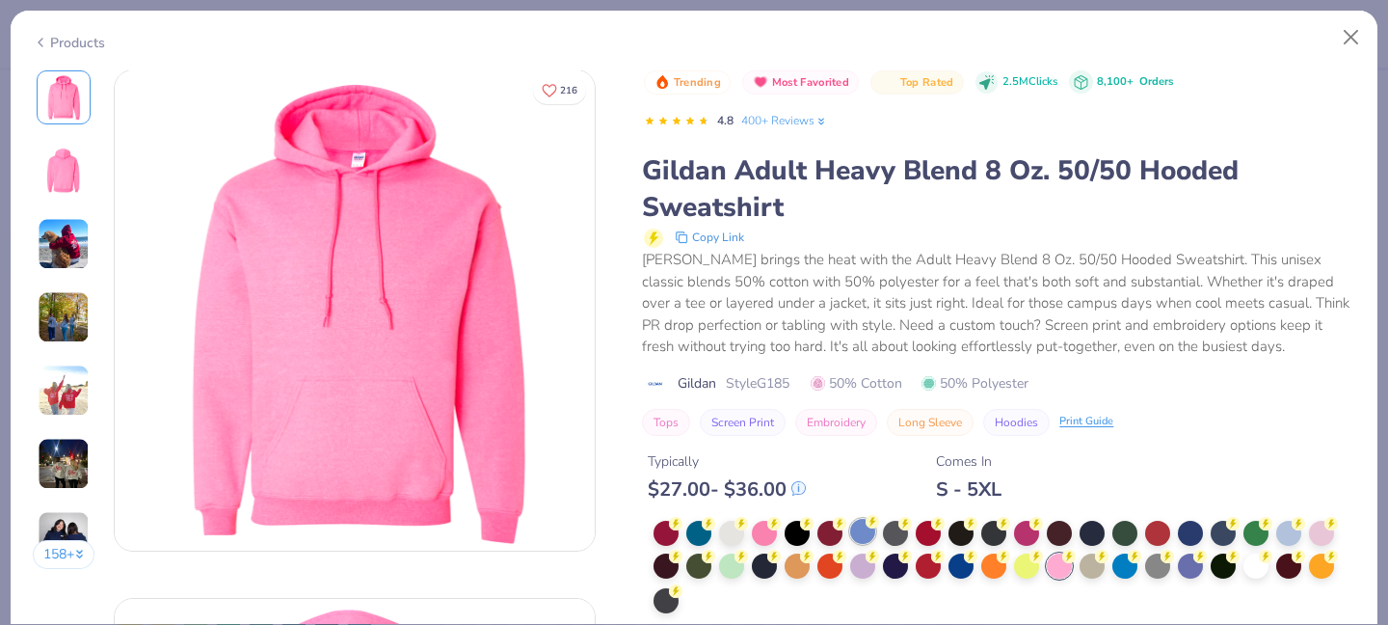
click at [860, 537] on div at bounding box center [862, 531] width 25 height 25
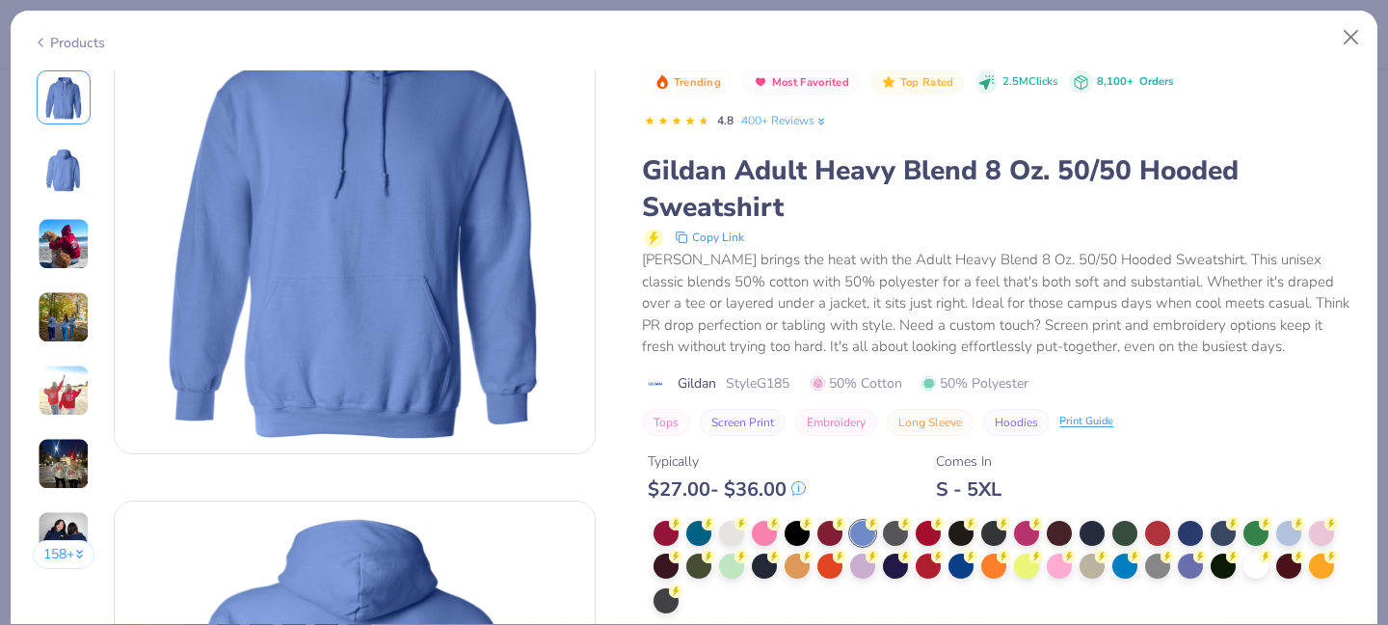
scroll to position [113, 0]
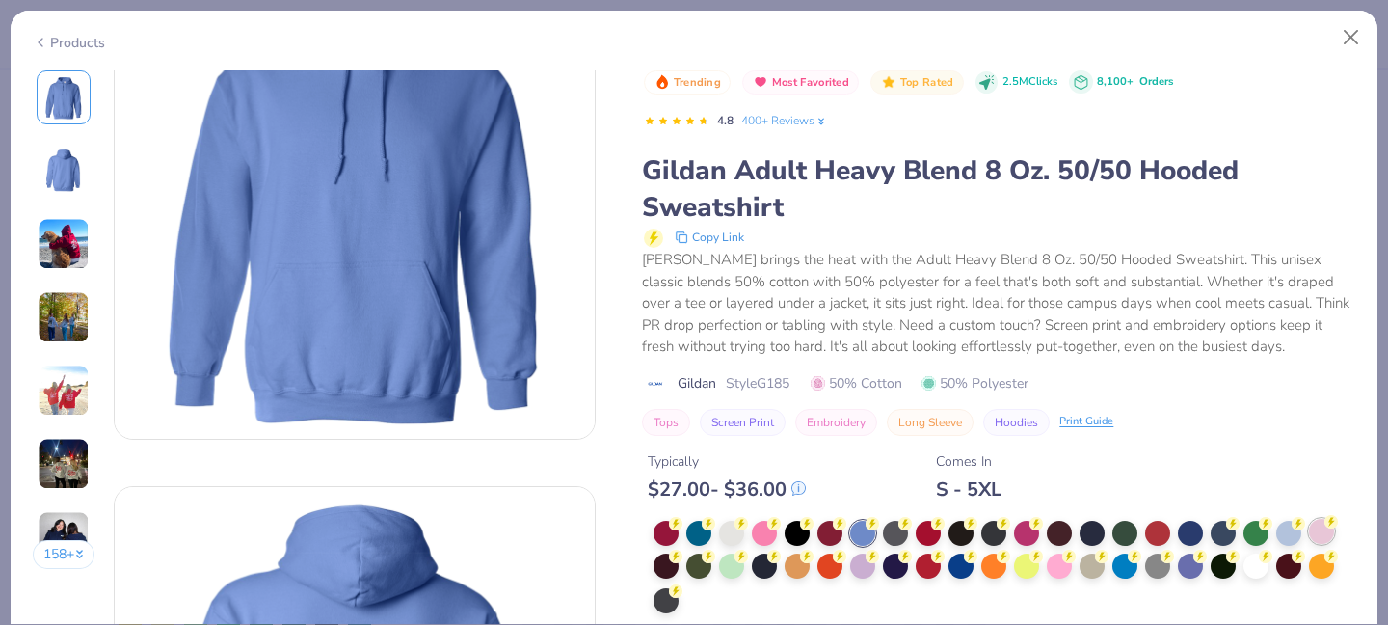
click at [1321, 525] on div at bounding box center [1321, 531] width 25 height 25
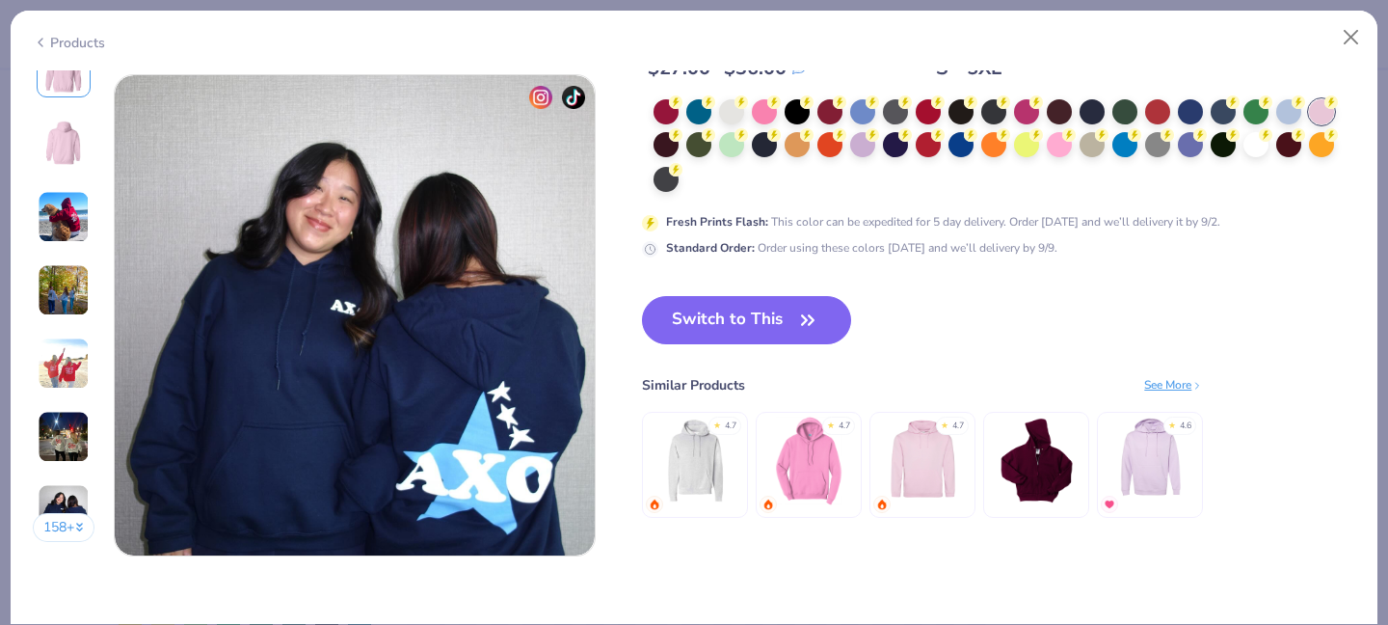
scroll to position [3167, 0]
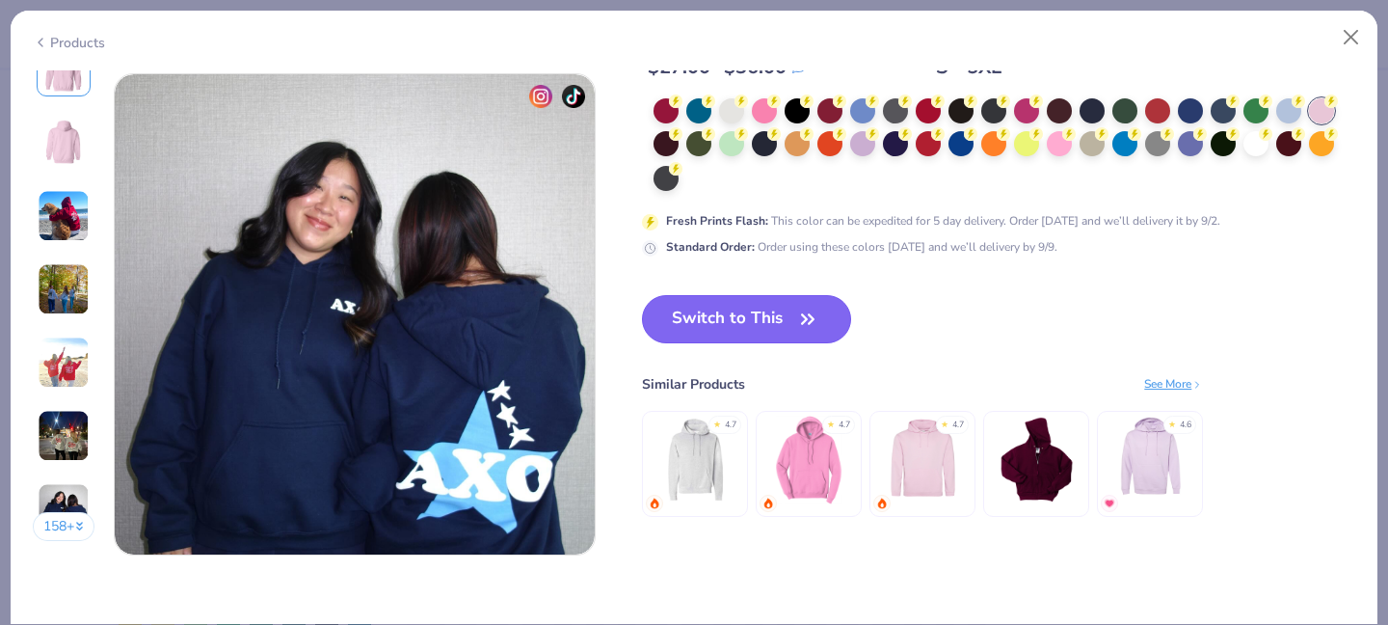
click at [778, 325] on button "Switch to This" at bounding box center [746, 319] width 209 height 48
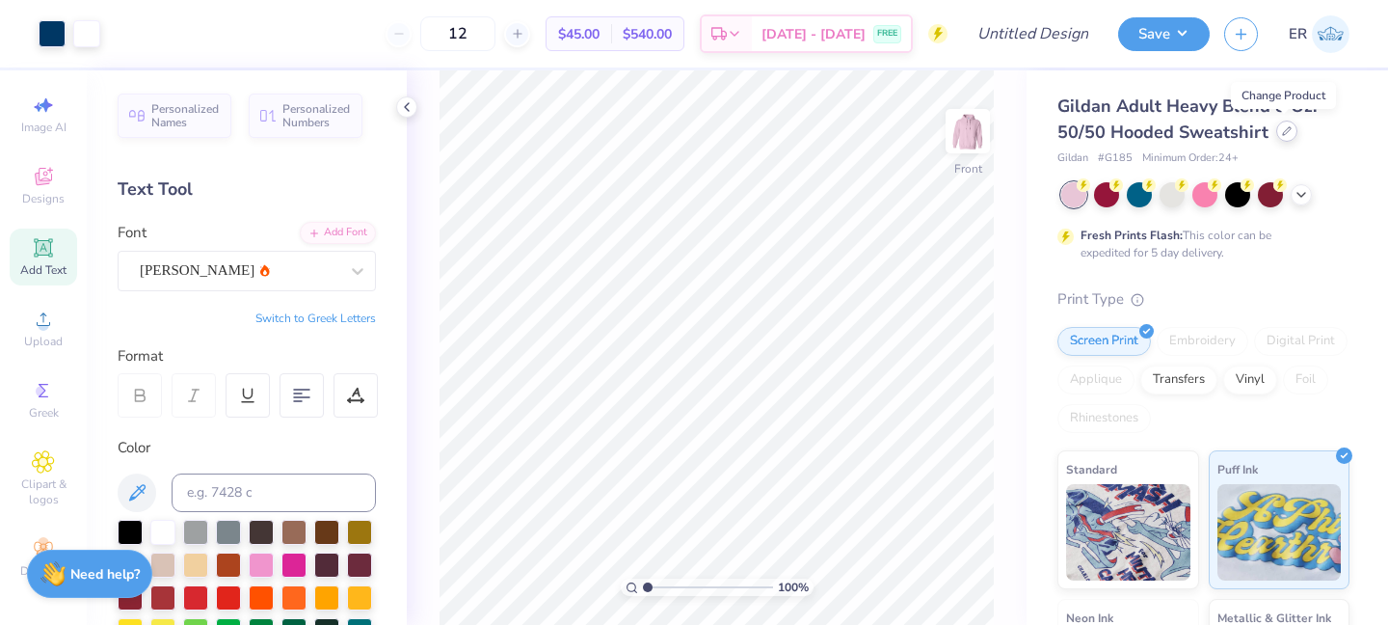
click at [1282, 121] on div at bounding box center [1286, 130] width 21 height 21
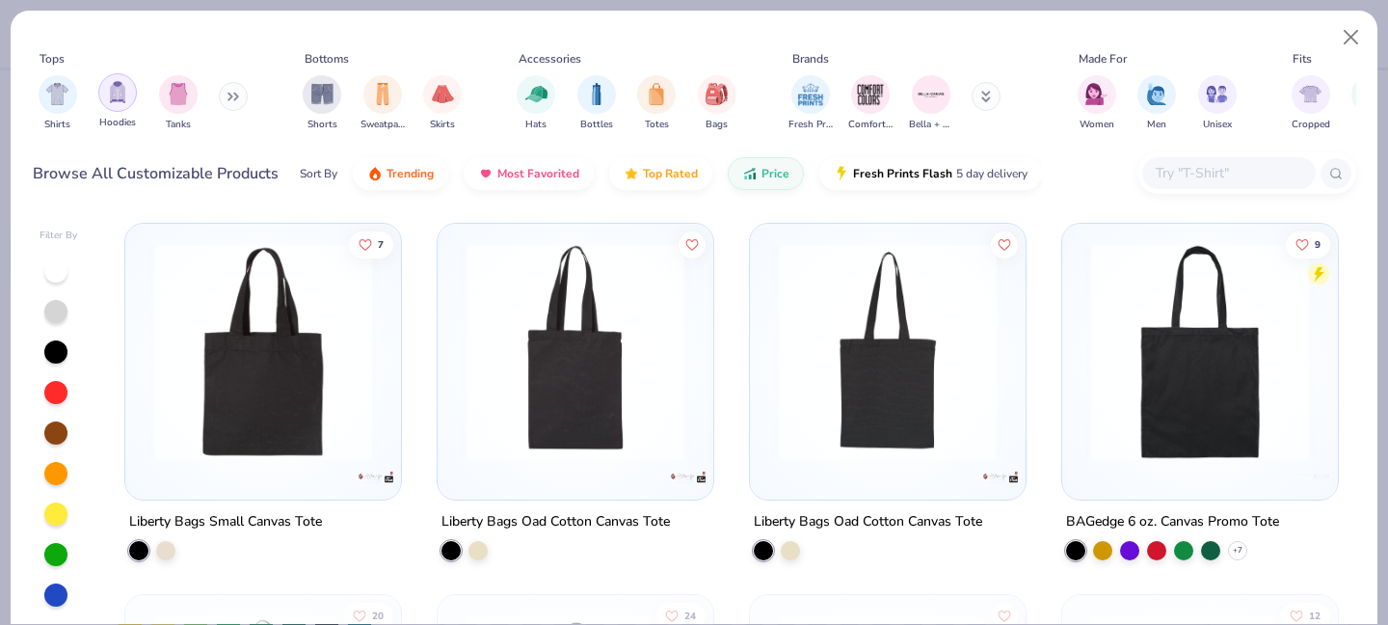
click at [121, 88] on img "filter for Hoodies" at bounding box center [117, 92] width 21 height 22
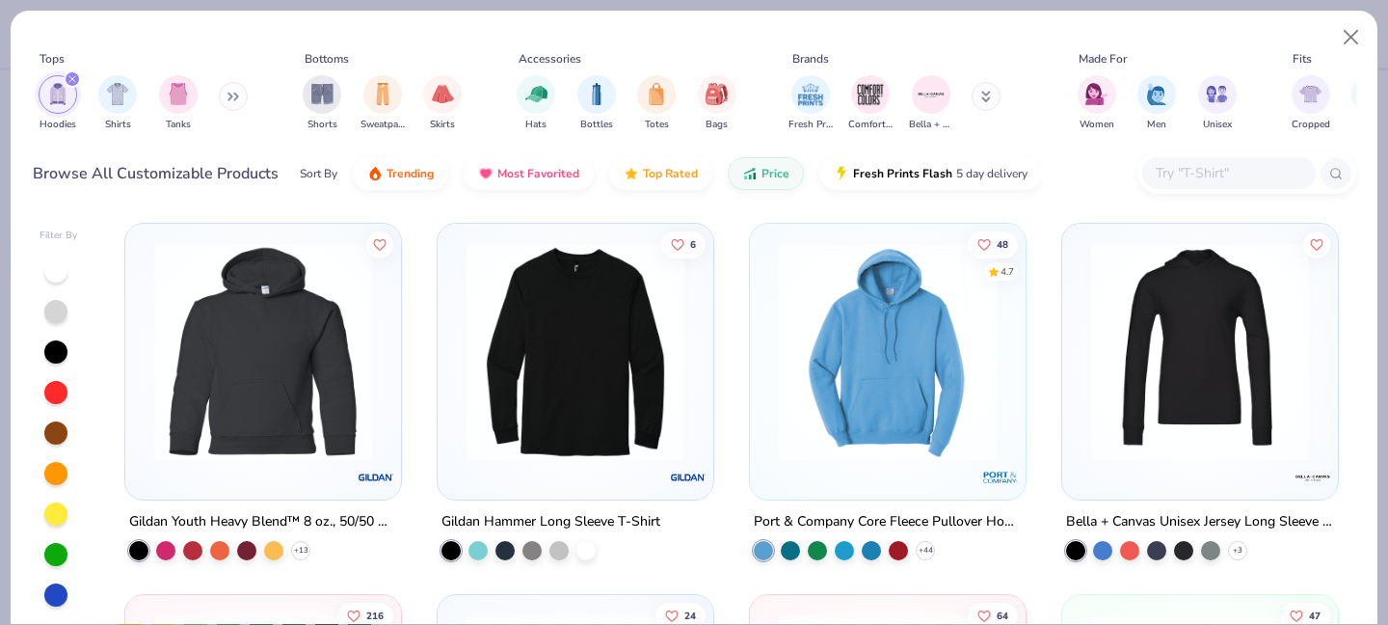
scroll to position [38, 0]
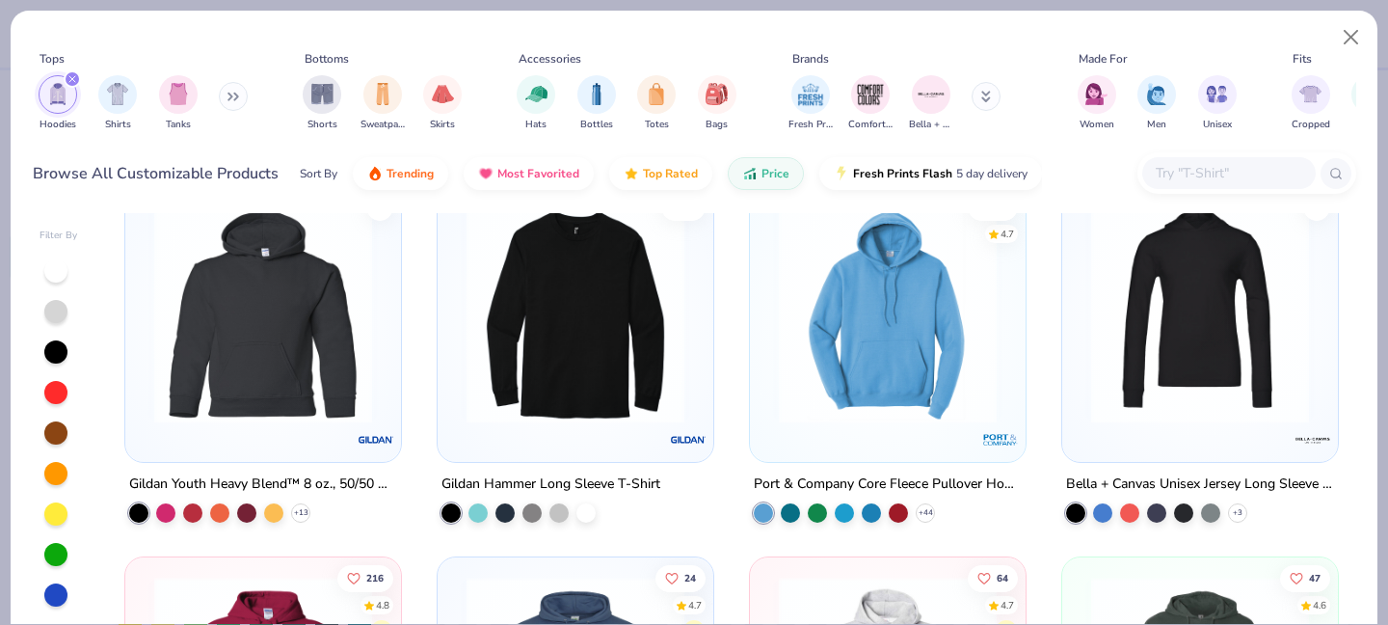
click at [914, 355] on img at bounding box center [887, 314] width 237 height 218
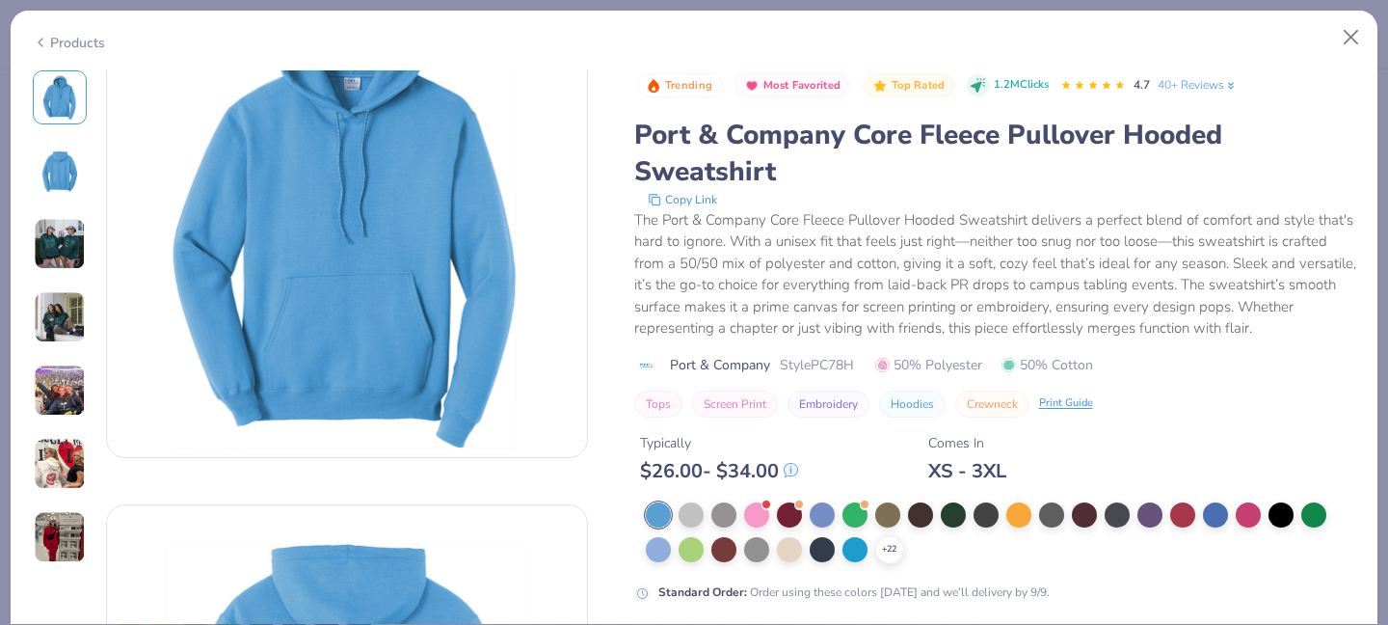
scroll to position [100, 0]
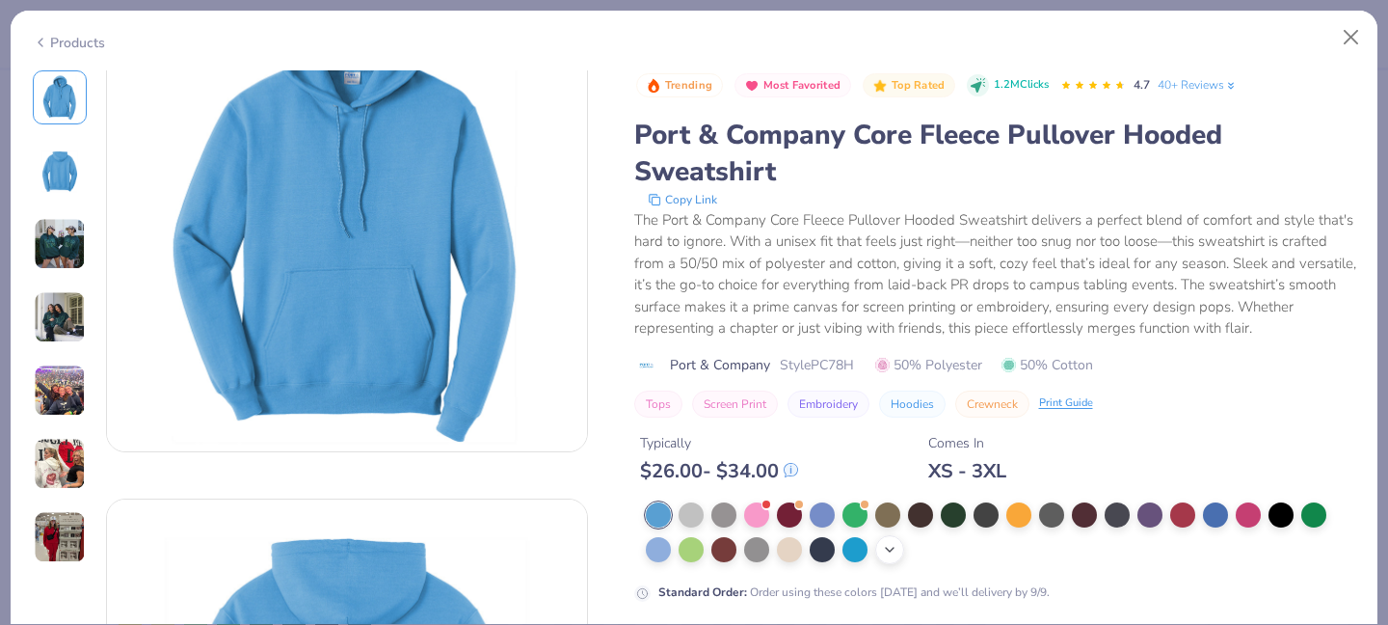
click at [895, 549] on icon at bounding box center [889, 549] width 15 height 15
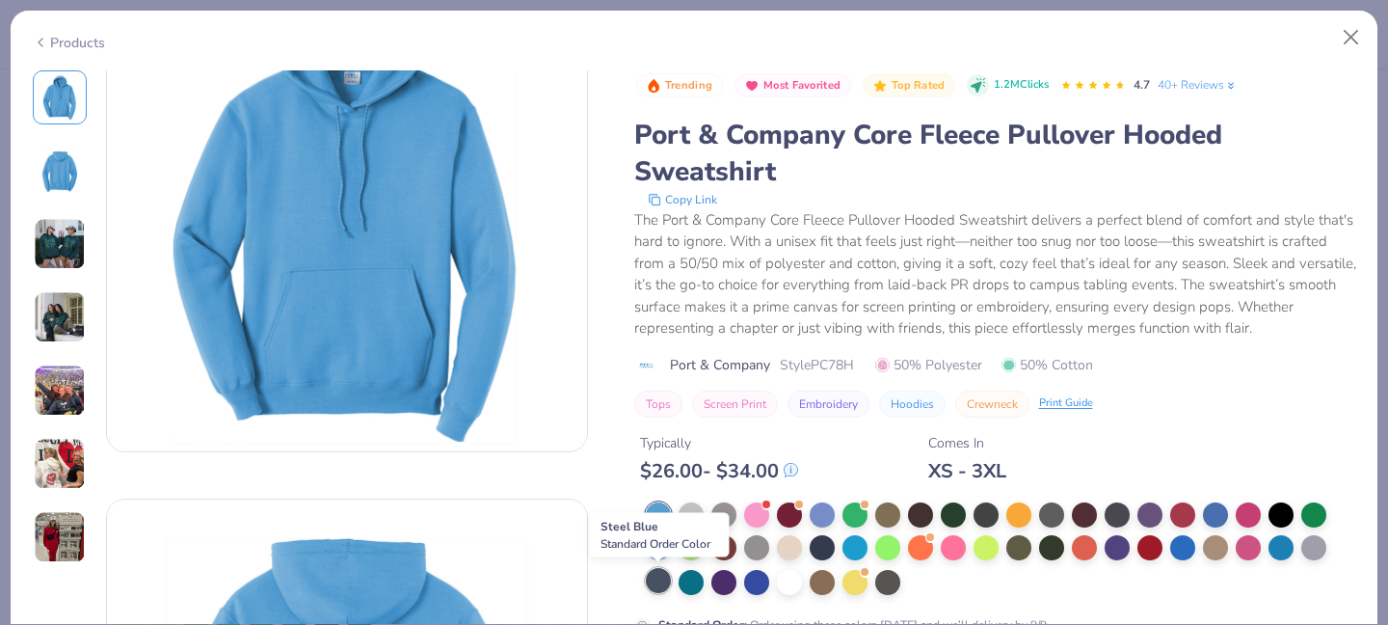
click at [656, 581] on div at bounding box center [658, 580] width 25 height 25
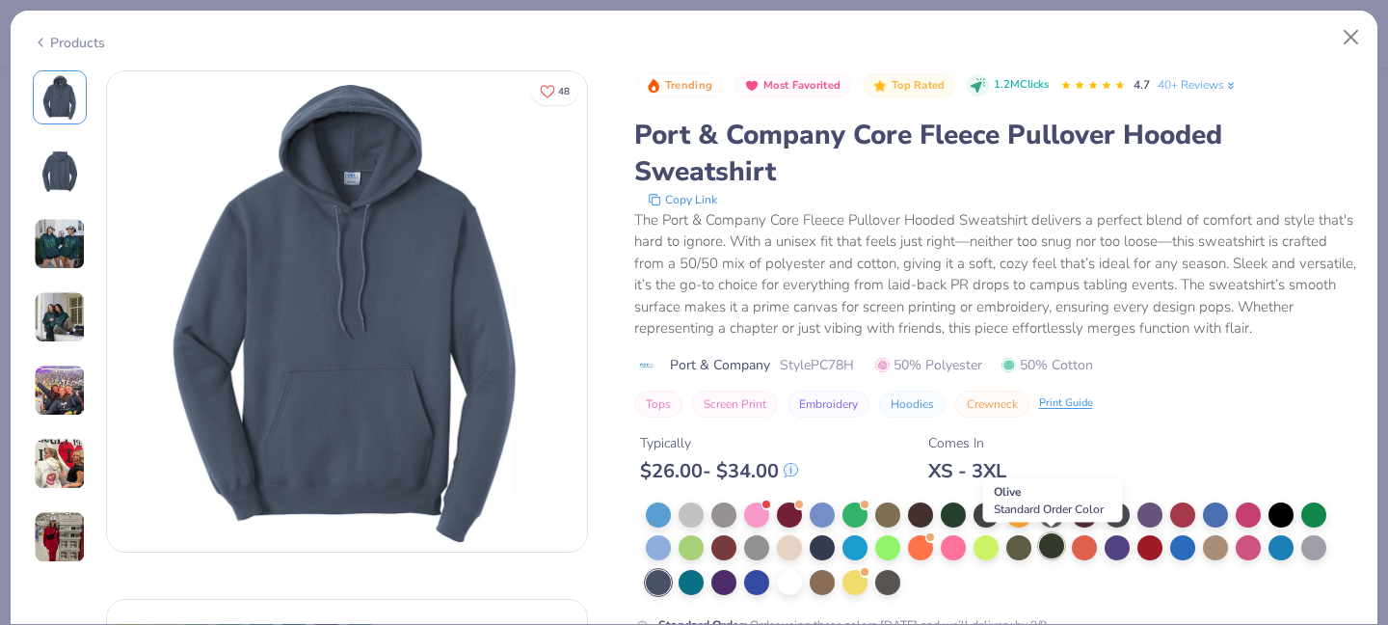
click at [1057, 549] on div at bounding box center [1051, 545] width 25 height 25
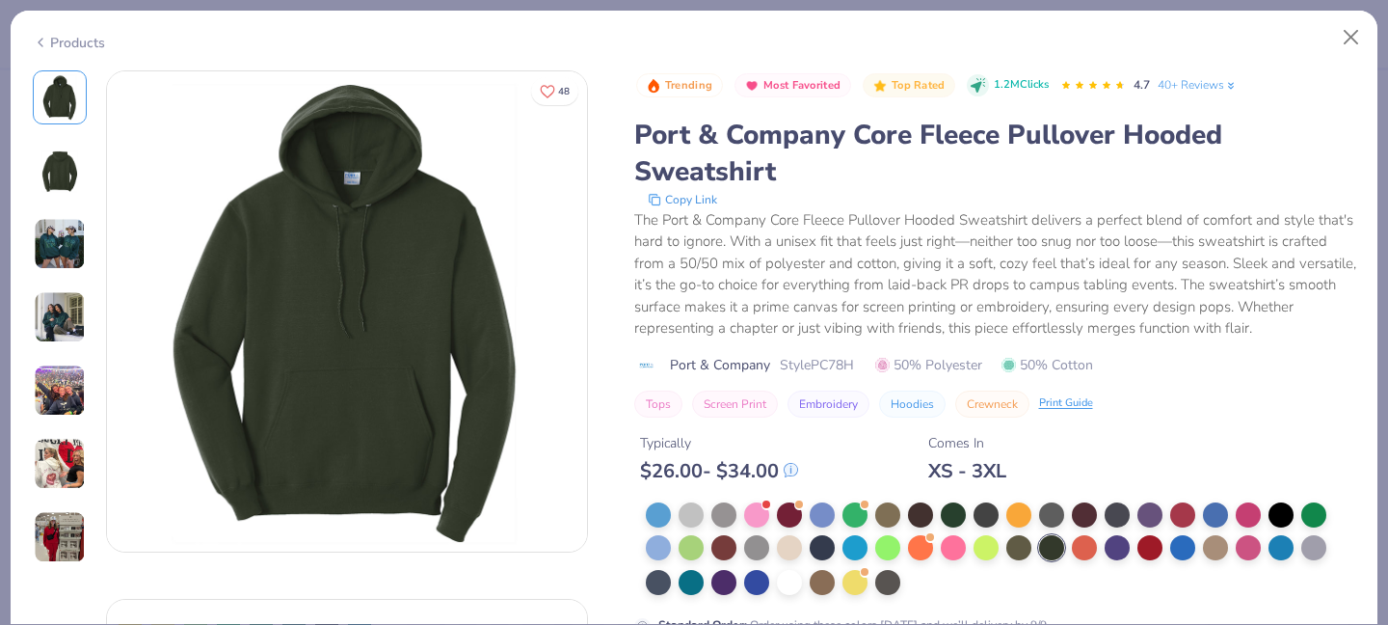
scroll to position [5, 0]
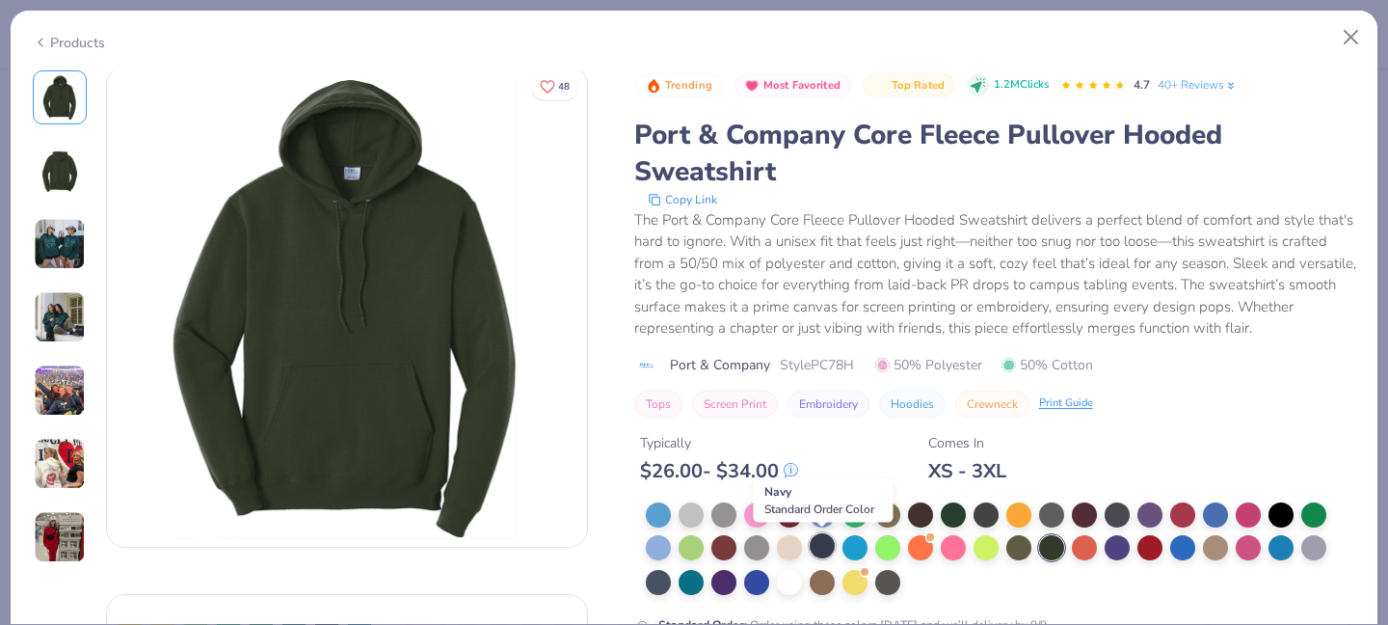
click at [824, 541] on div at bounding box center [822, 545] width 25 height 25
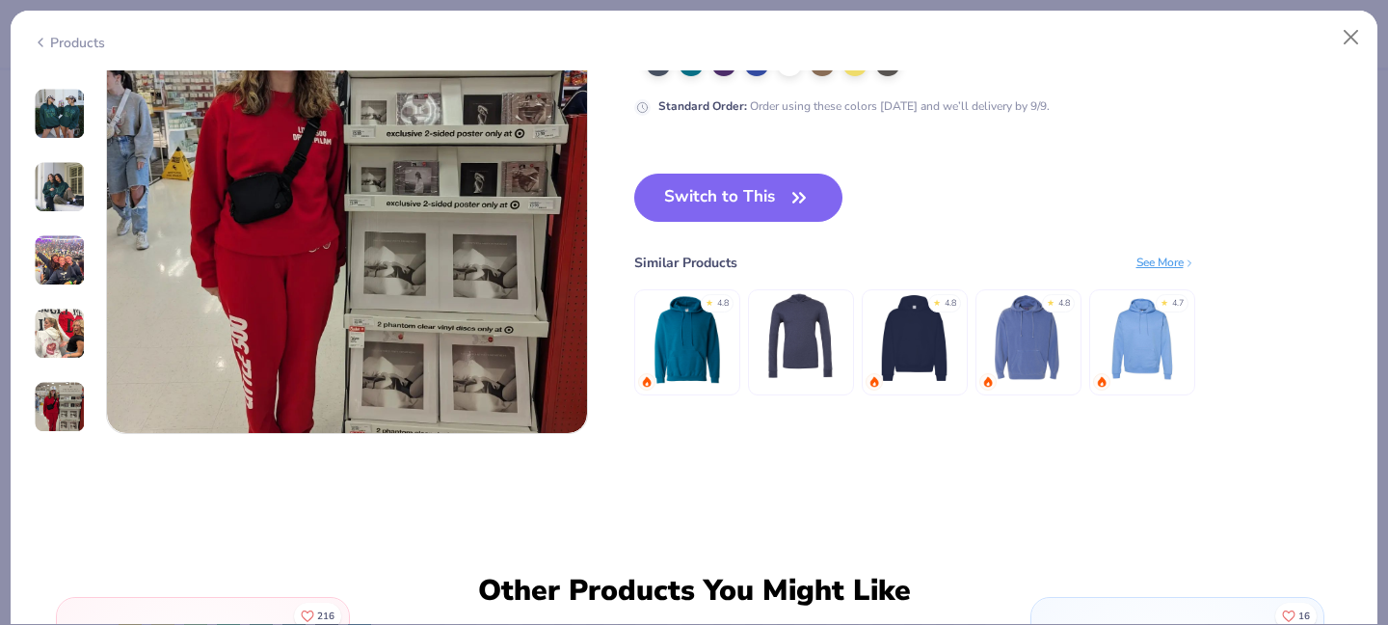
scroll to position [3373, 0]
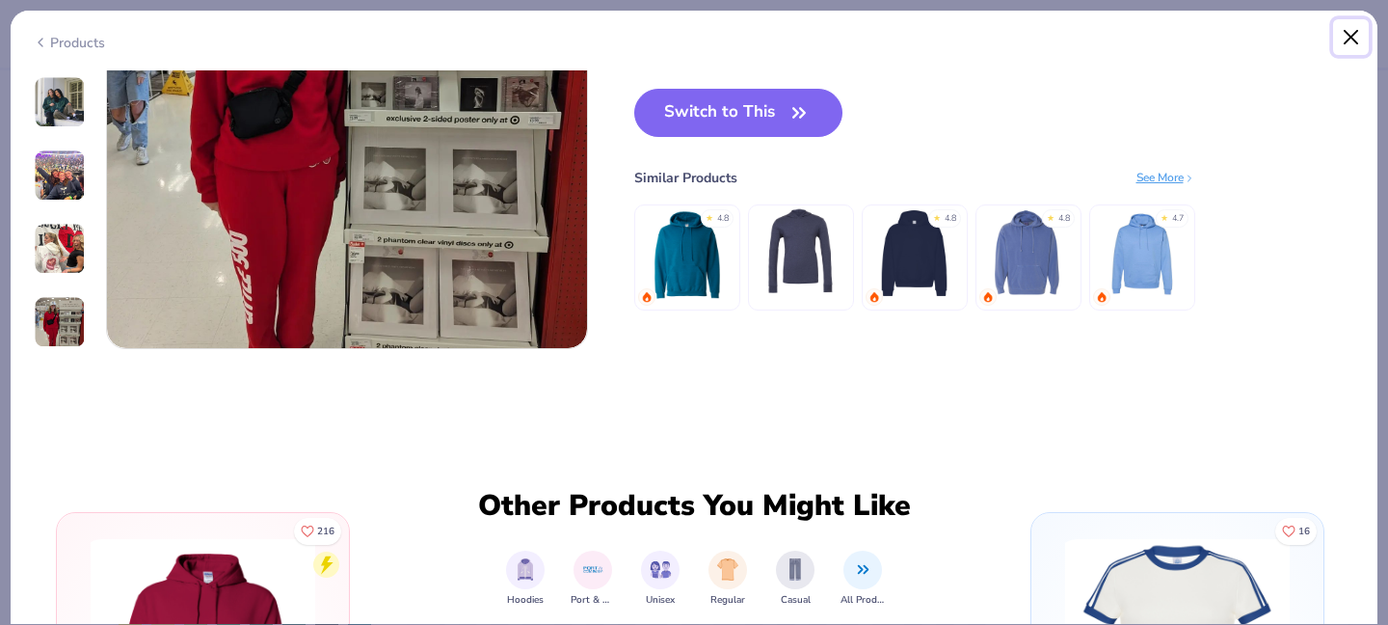
click at [1351, 25] on button "Close" at bounding box center [1351, 37] width 37 height 37
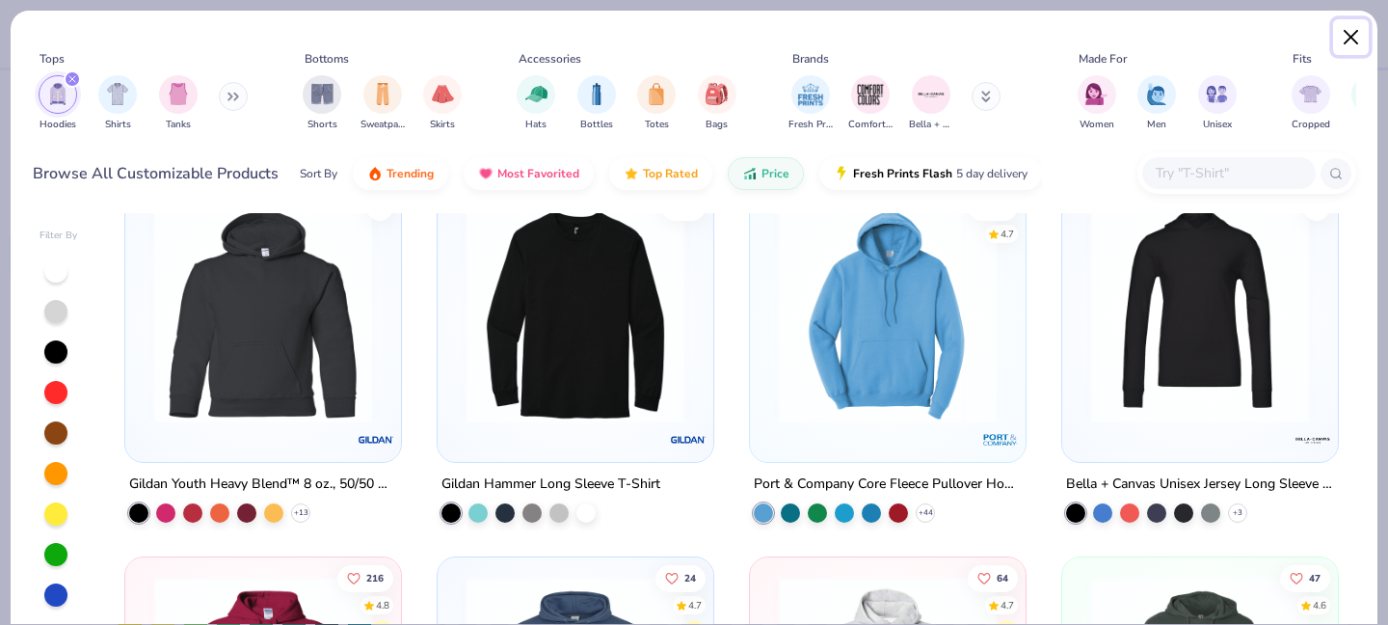
click at [1348, 27] on button "Close" at bounding box center [1351, 37] width 37 height 37
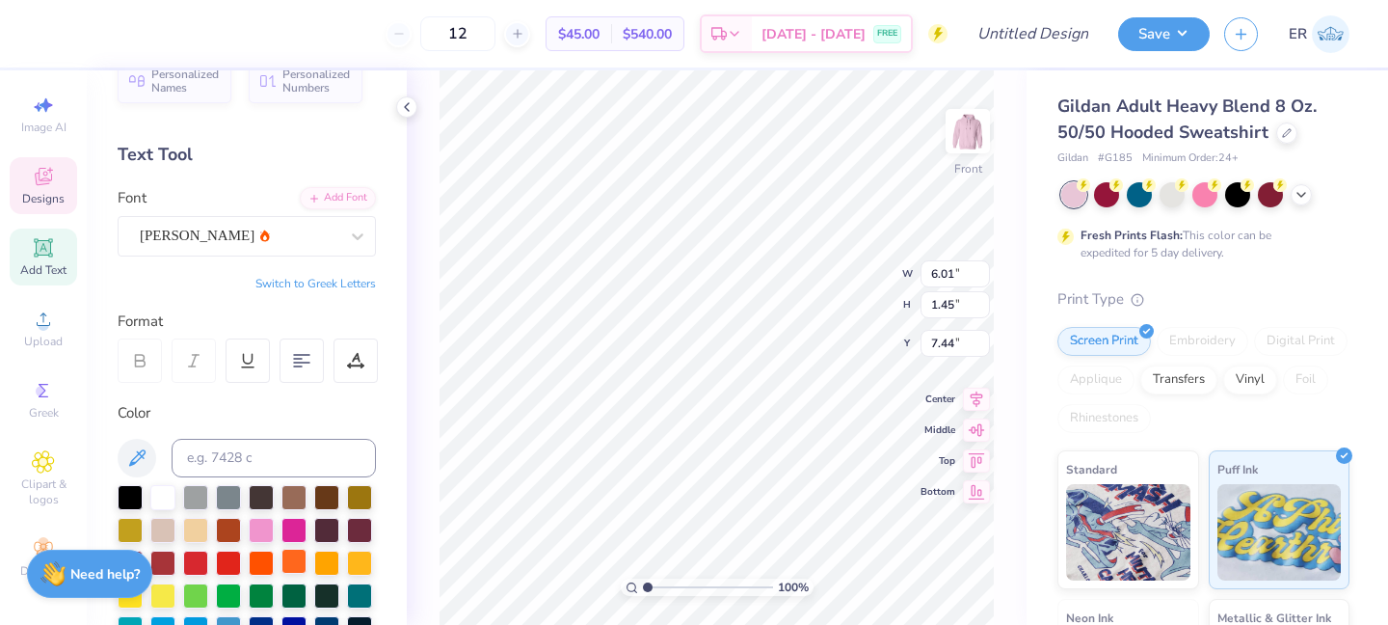
scroll to position [39, 0]
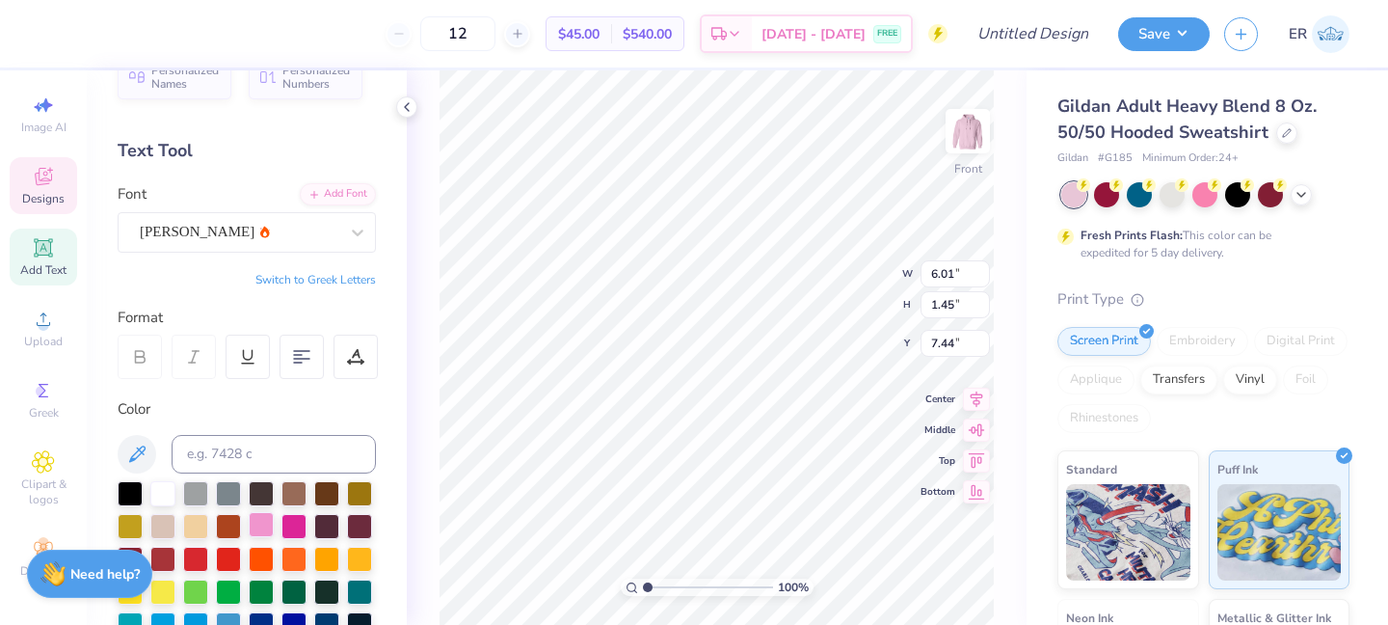
click at [266, 523] on div at bounding box center [261, 524] width 25 height 25
click at [256, 524] on div at bounding box center [261, 524] width 25 height 25
type input "6.31"
type input "2.95"
type input "11.49"
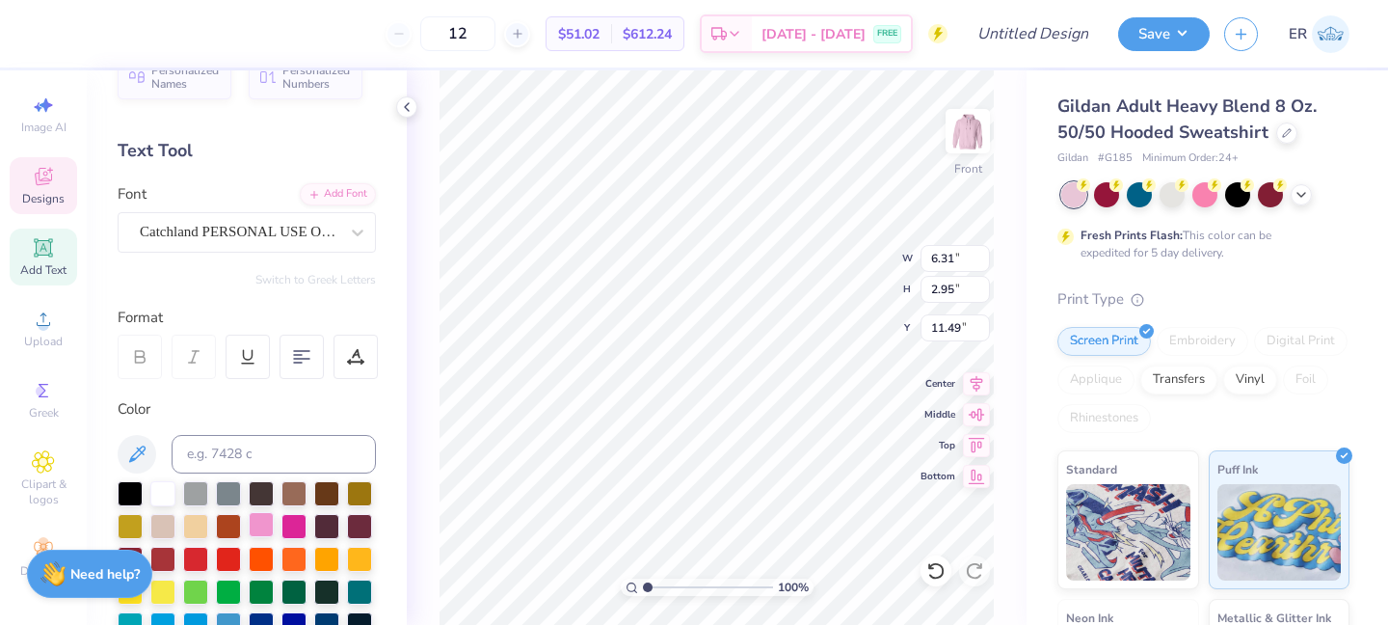
click at [264, 523] on div at bounding box center [261, 524] width 25 height 25
type input "10.56"
type input "3.15"
type input "15.10"
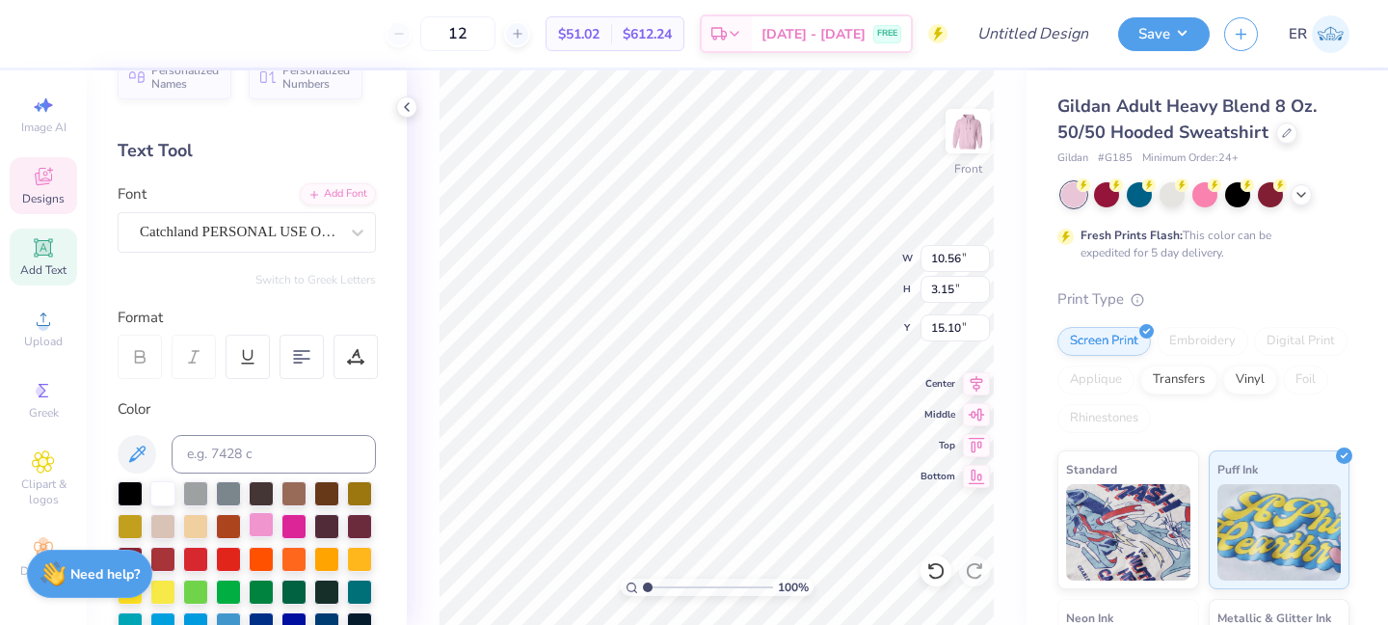
click at [265, 530] on div at bounding box center [261, 524] width 25 height 25
click at [1285, 137] on div at bounding box center [1286, 130] width 21 height 21
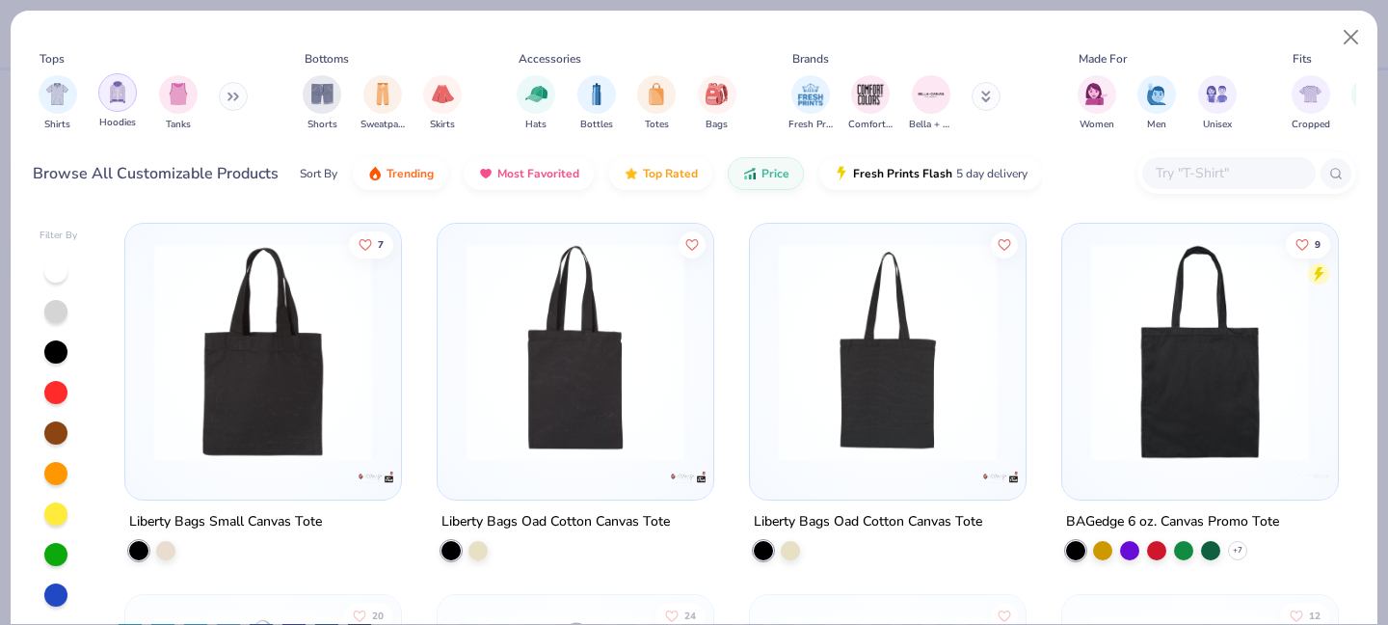
click at [103, 92] on div "filter for Hoodies" at bounding box center [117, 92] width 39 height 39
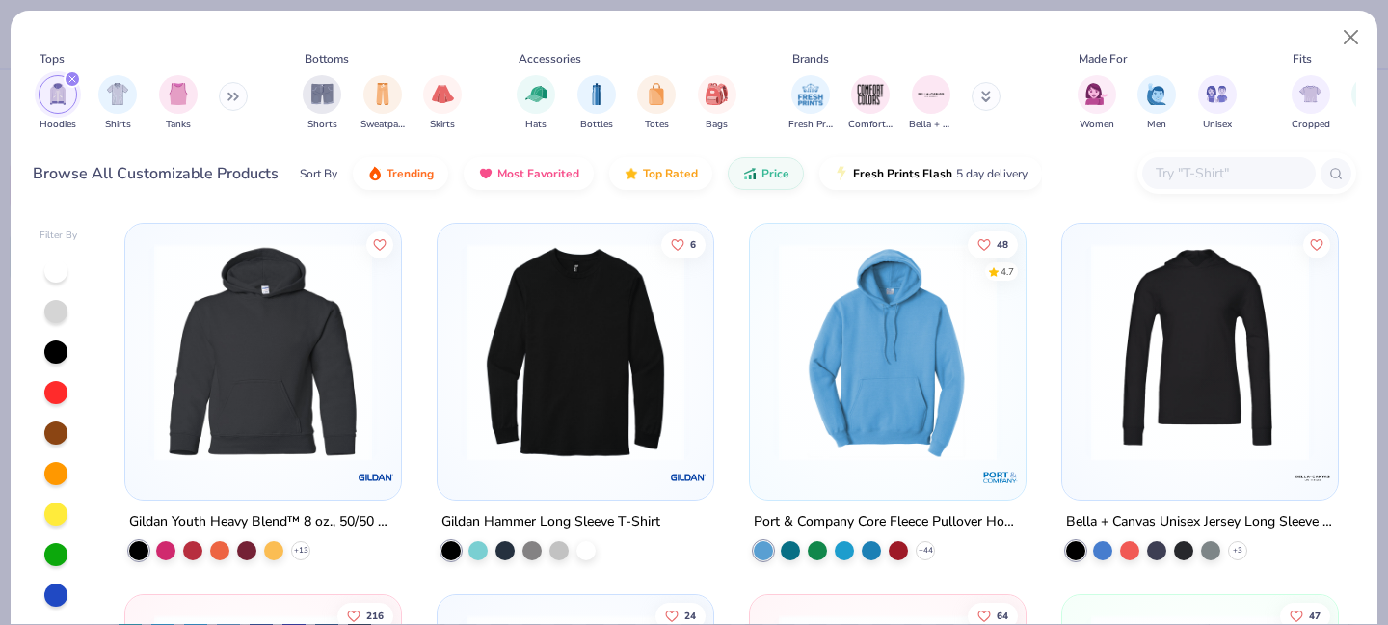
click at [873, 367] on img at bounding box center [887, 352] width 237 height 218
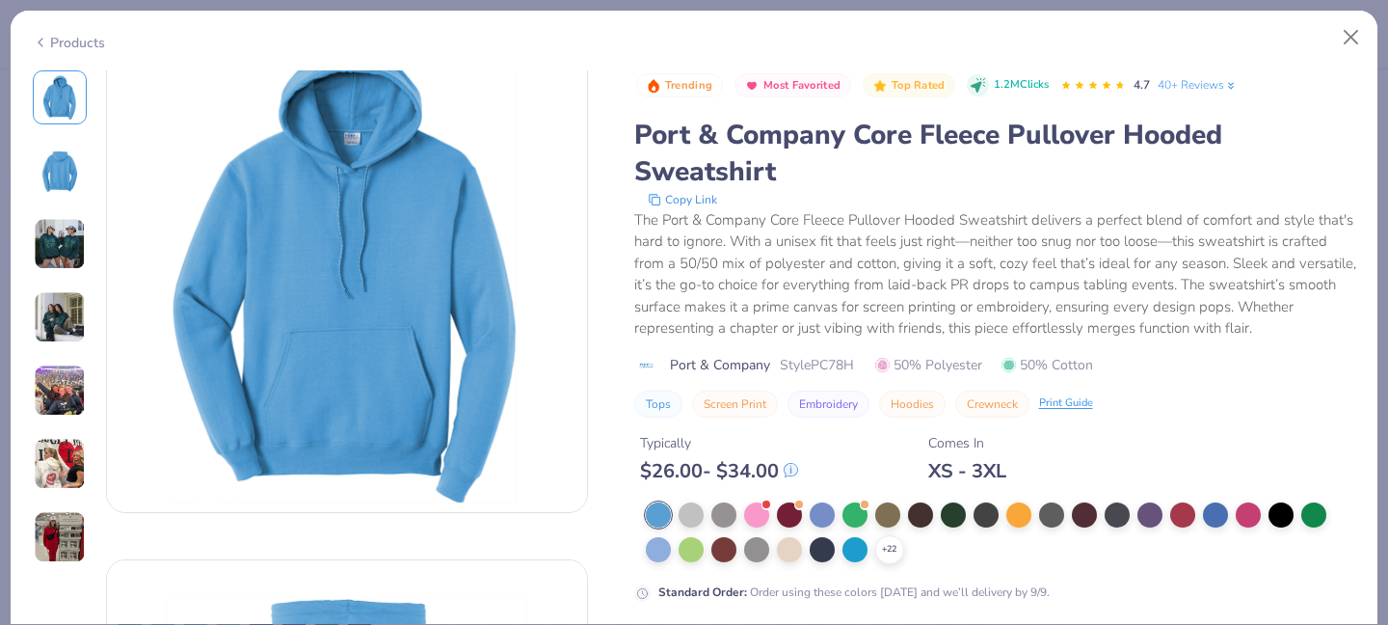
scroll to position [57, 0]
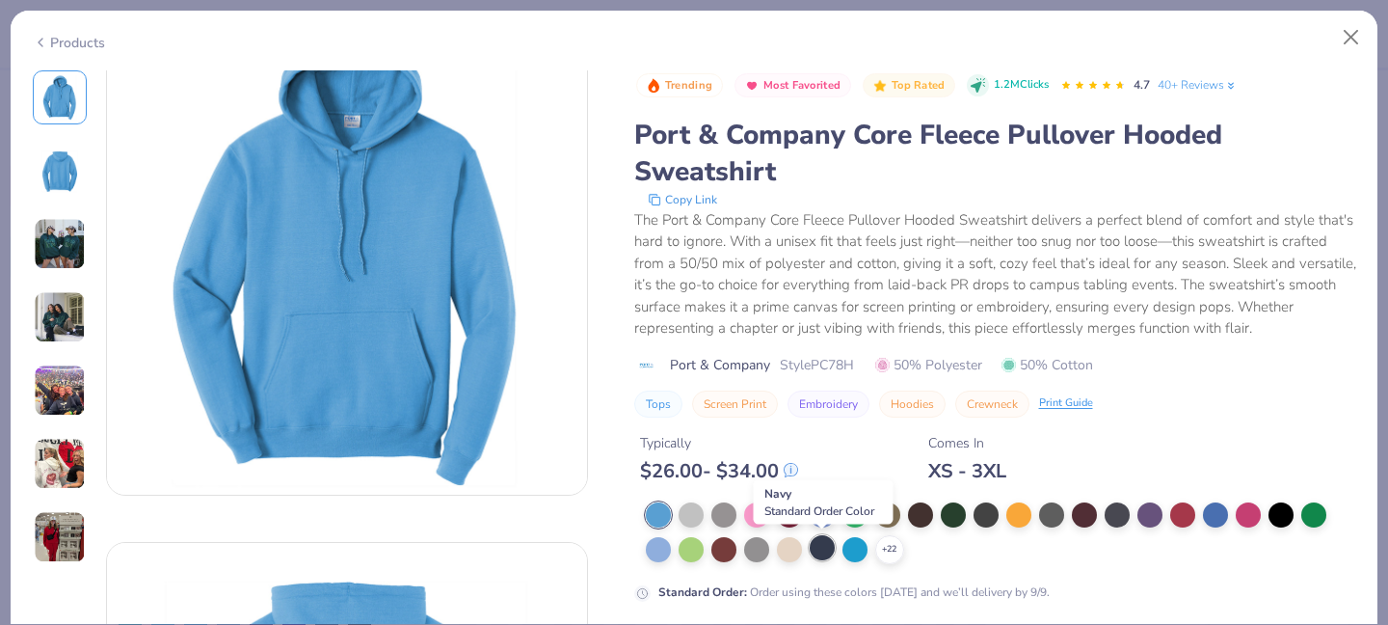
click at [815, 549] on div at bounding box center [822, 547] width 25 height 25
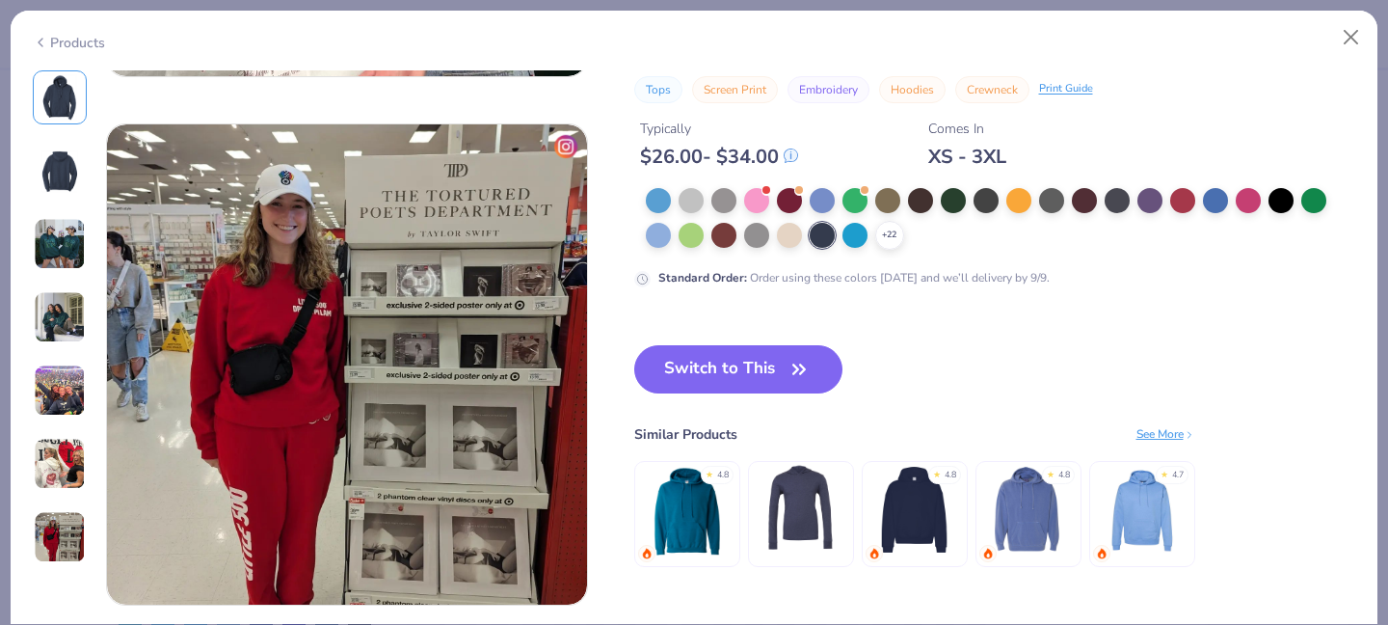
scroll to position [3076, 0]
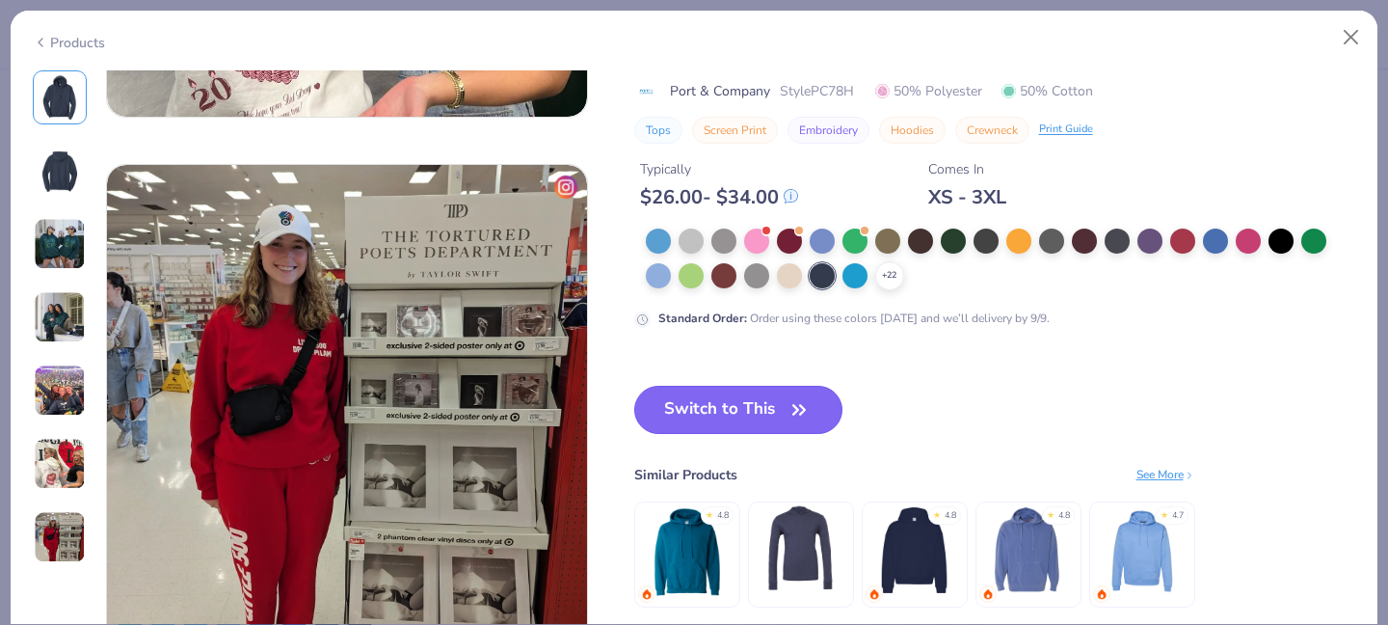
click at [789, 413] on icon "button" at bounding box center [799, 409] width 27 height 27
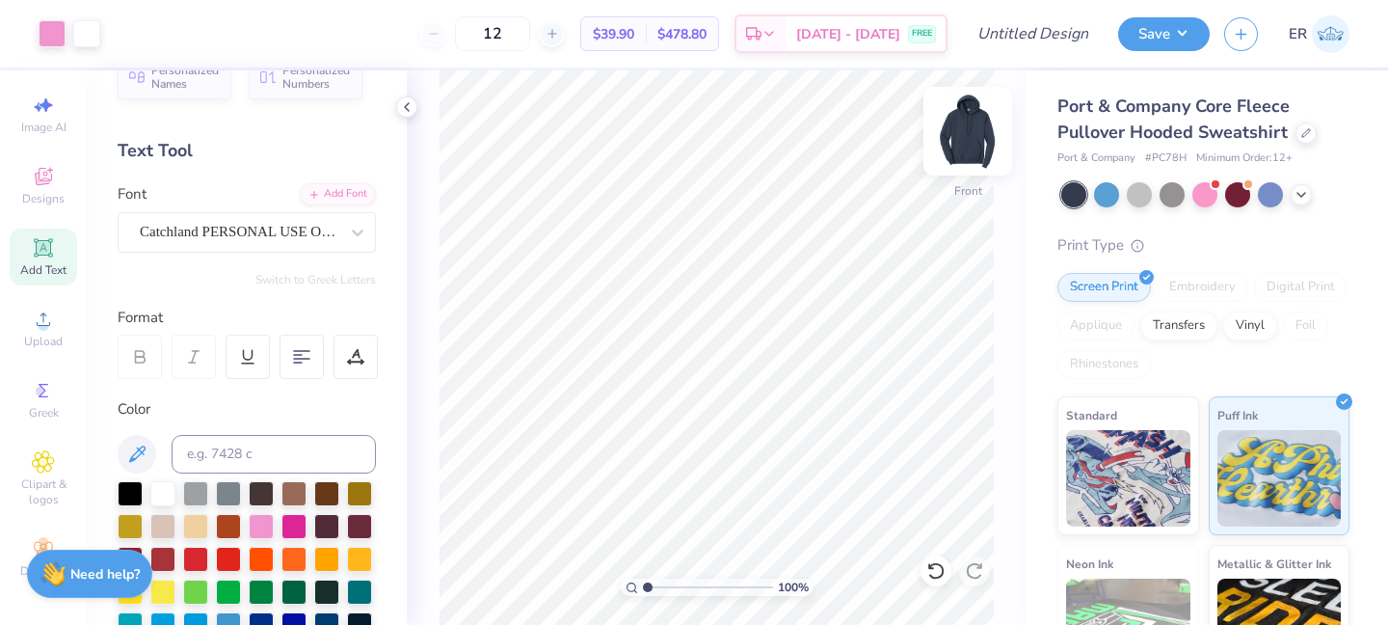
scroll to position [185, 0]
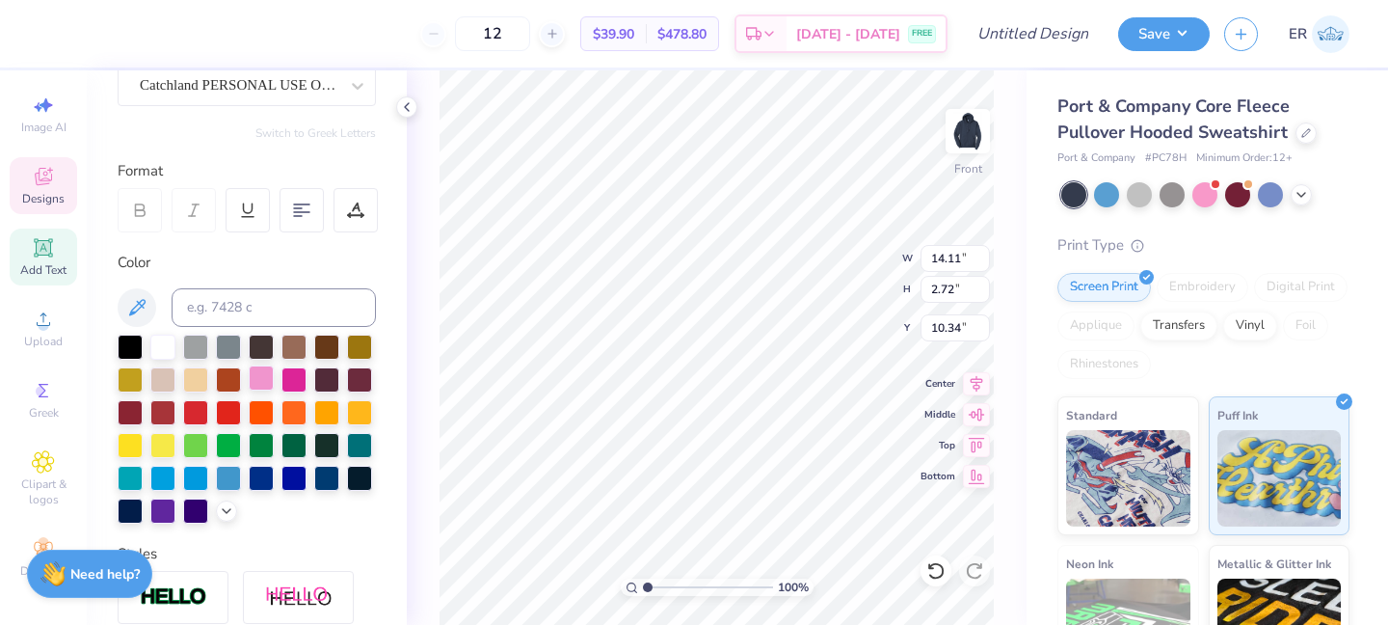
click at [256, 372] on div at bounding box center [261, 377] width 25 height 25
click at [259, 373] on div at bounding box center [261, 377] width 25 height 25
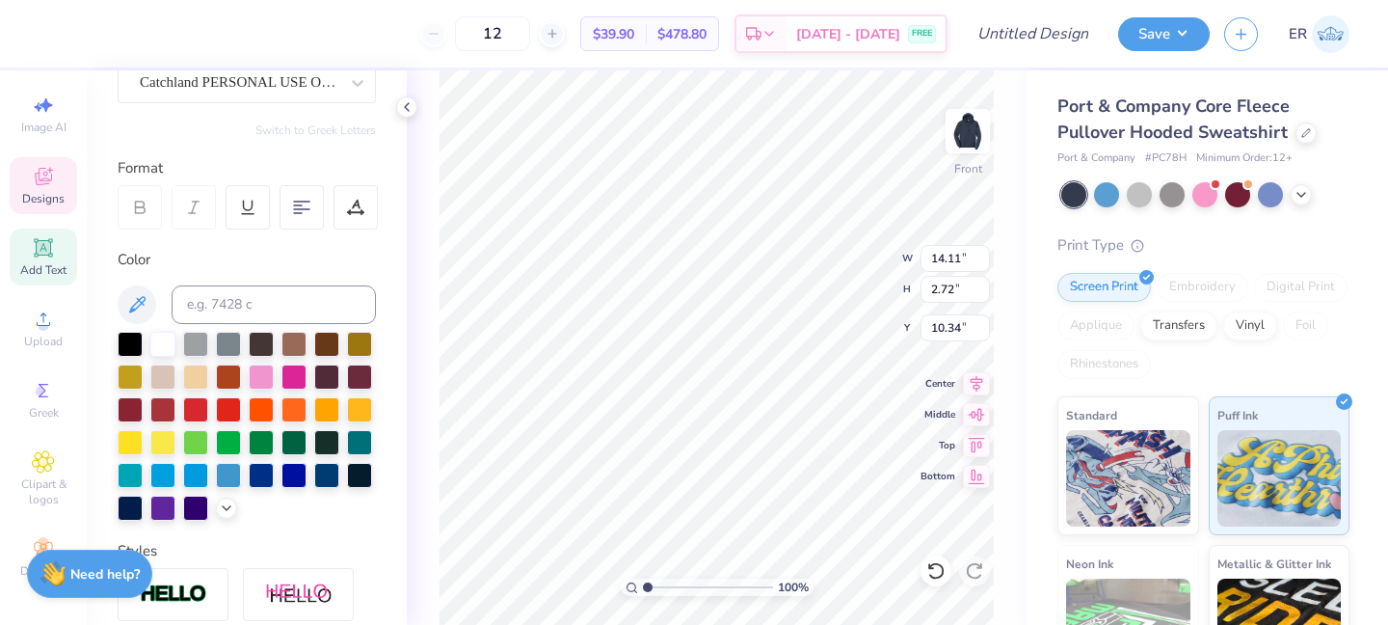
scroll to position [190, 0]
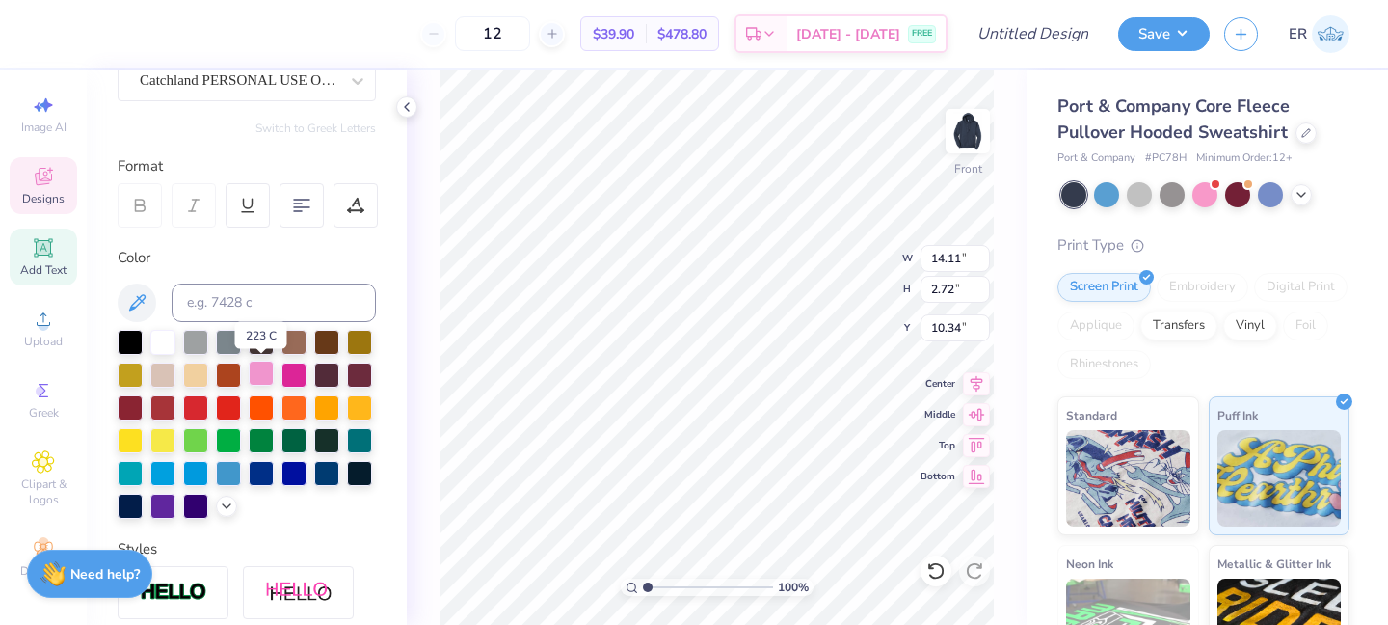
click at [269, 367] on div at bounding box center [261, 373] width 25 height 25
click at [225, 495] on div at bounding box center [226, 504] width 21 height 21
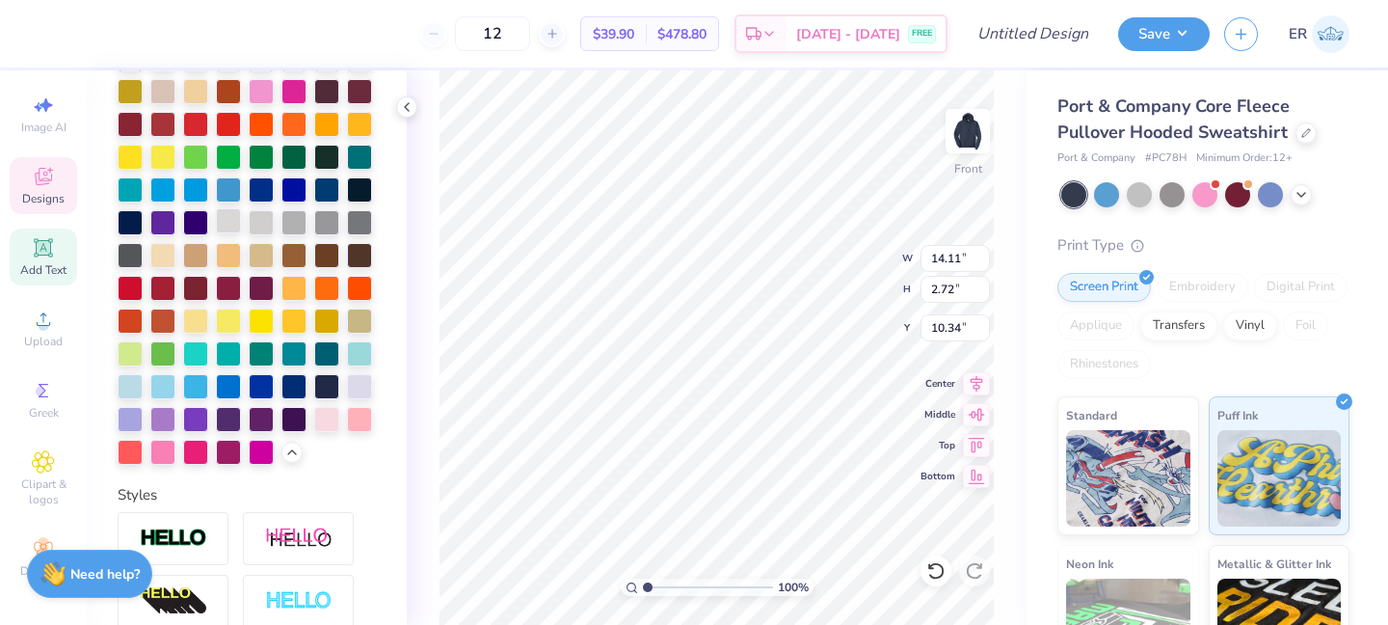
scroll to position [478, 0]
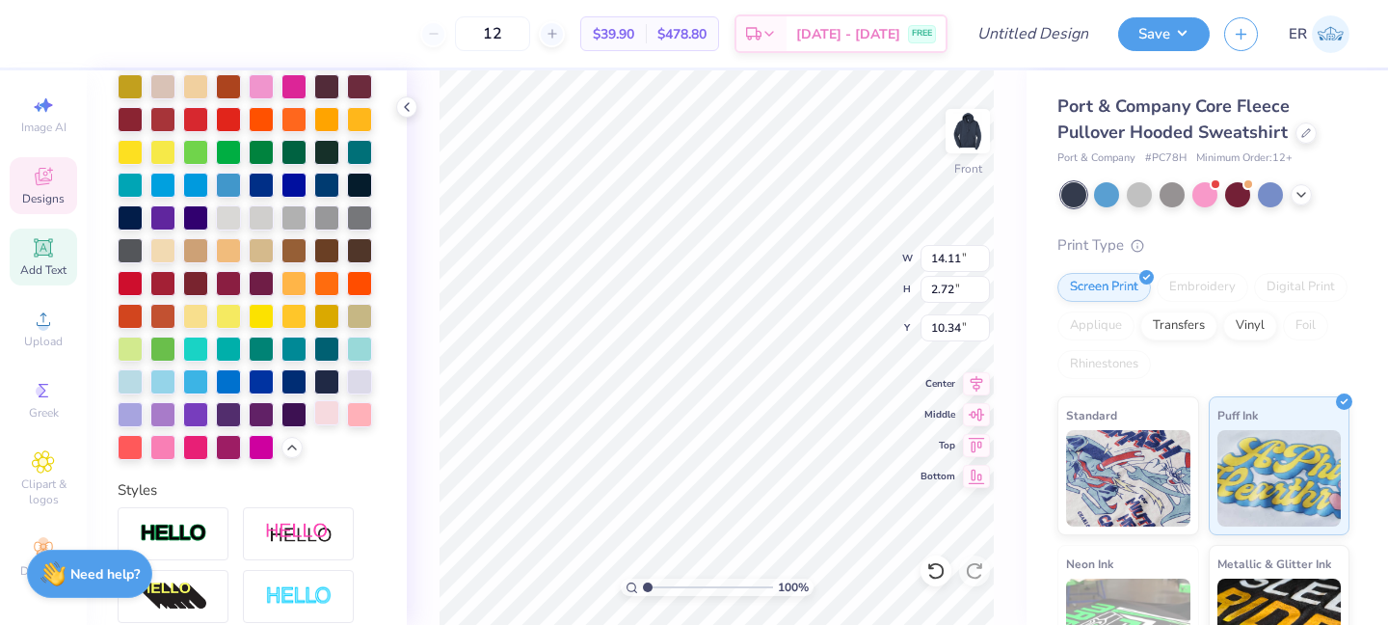
click at [319, 408] on div at bounding box center [326, 412] width 25 height 25
click at [366, 411] on div at bounding box center [359, 412] width 25 height 25
click at [161, 443] on div at bounding box center [162, 445] width 25 height 25
click at [314, 421] on div at bounding box center [326, 412] width 25 height 25
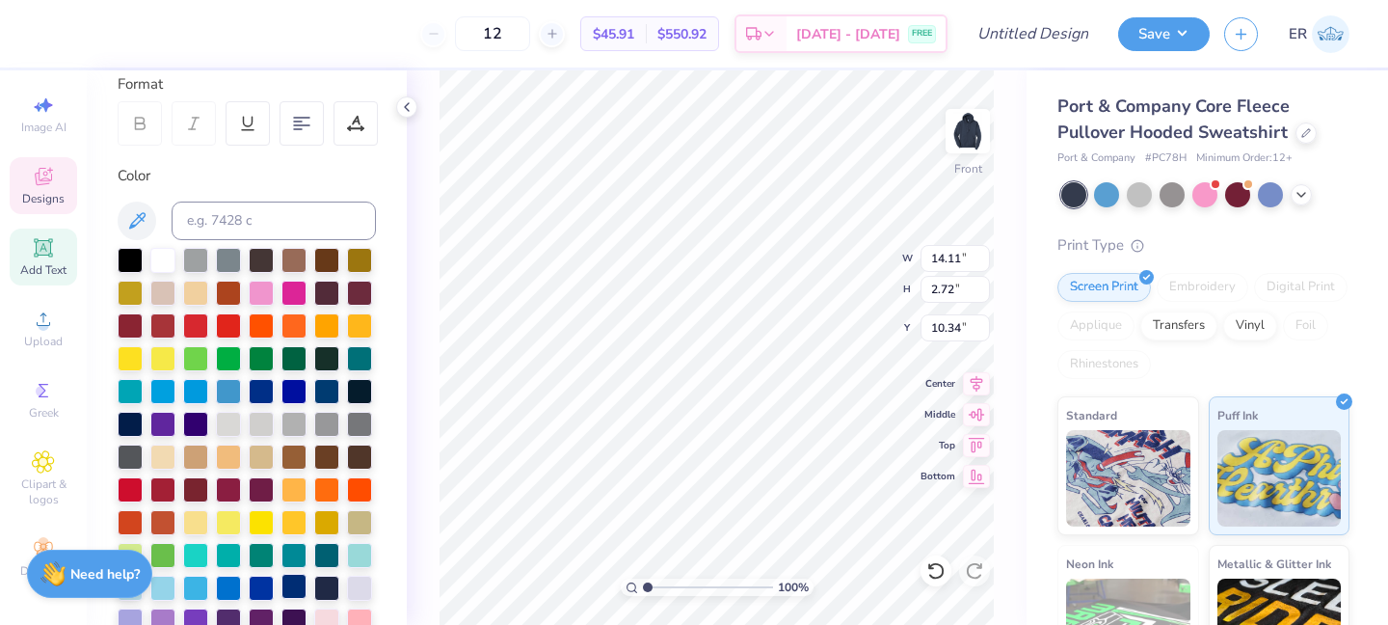
scroll to position [270, 0]
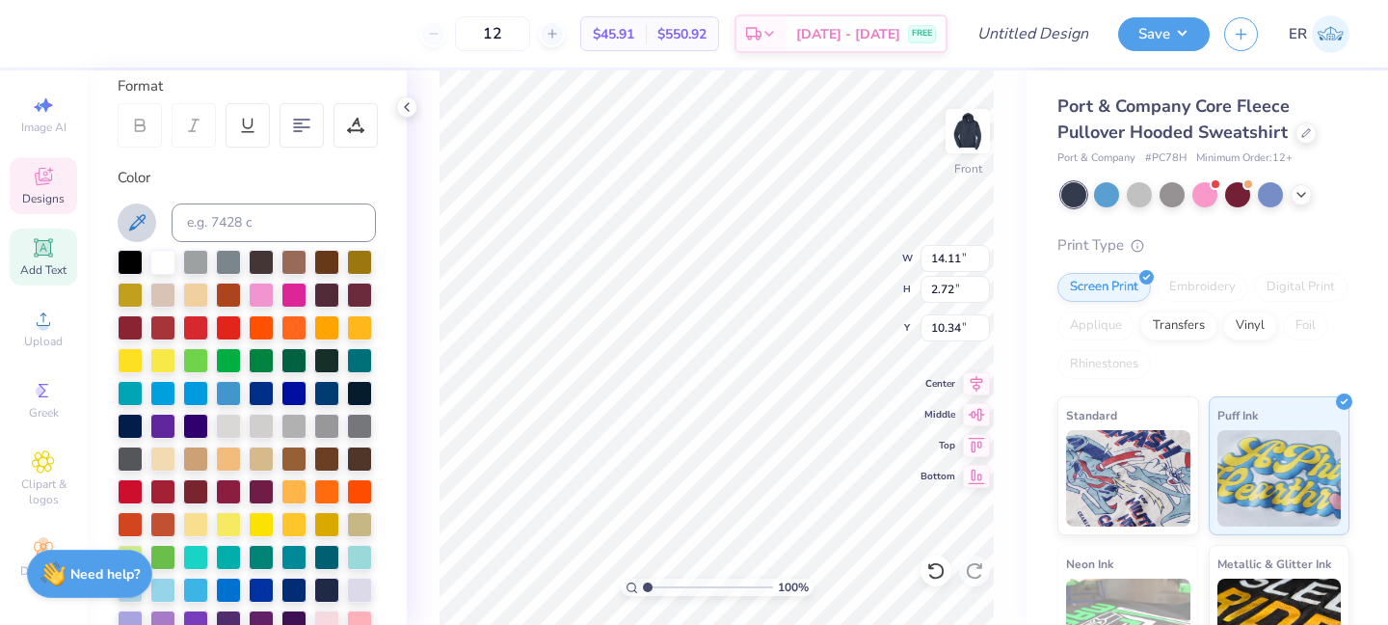
click at [145, 217] on icon at bounding box center [137, 222] width 16 height 16
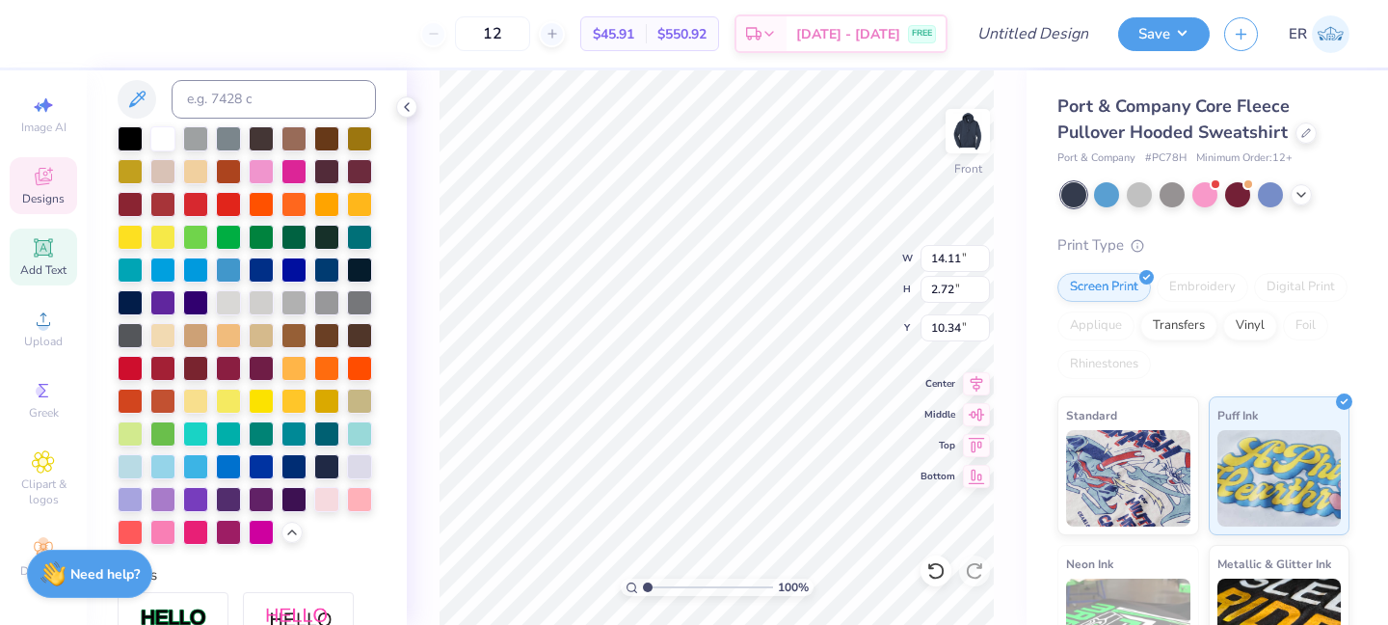
scroll to position [366, 0]
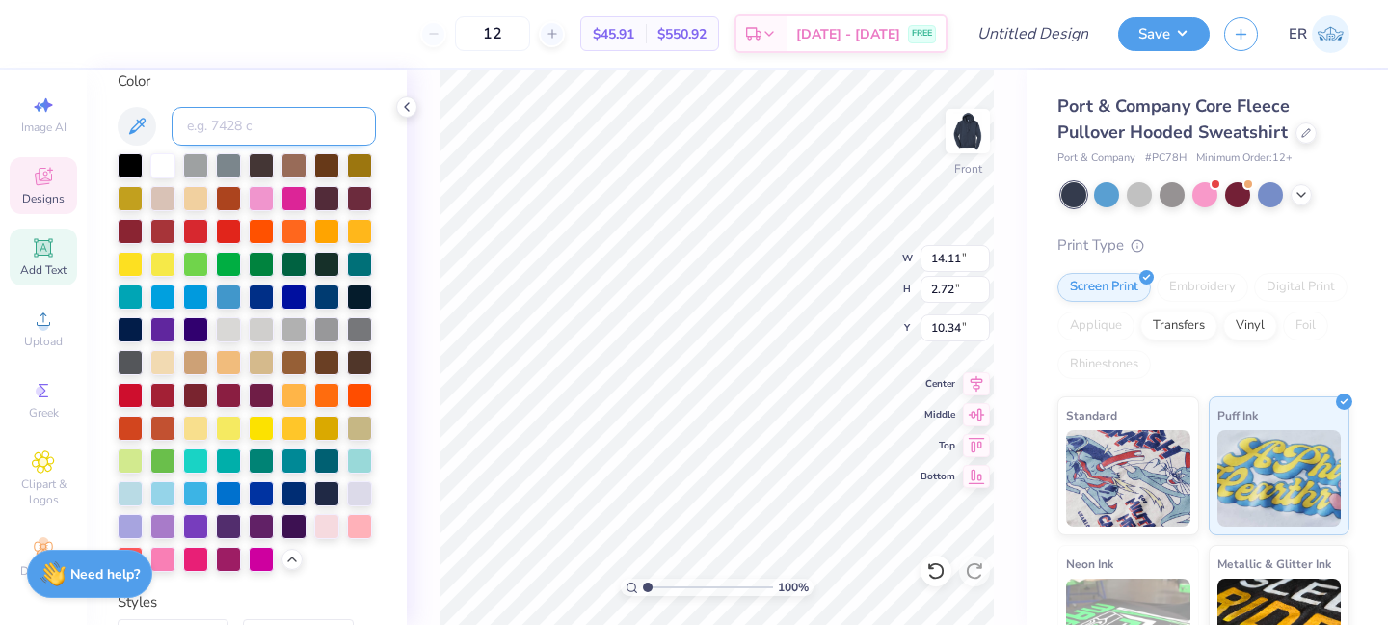
click at [259, 127] on input at bounding box center [274, 126] width 204 height 39
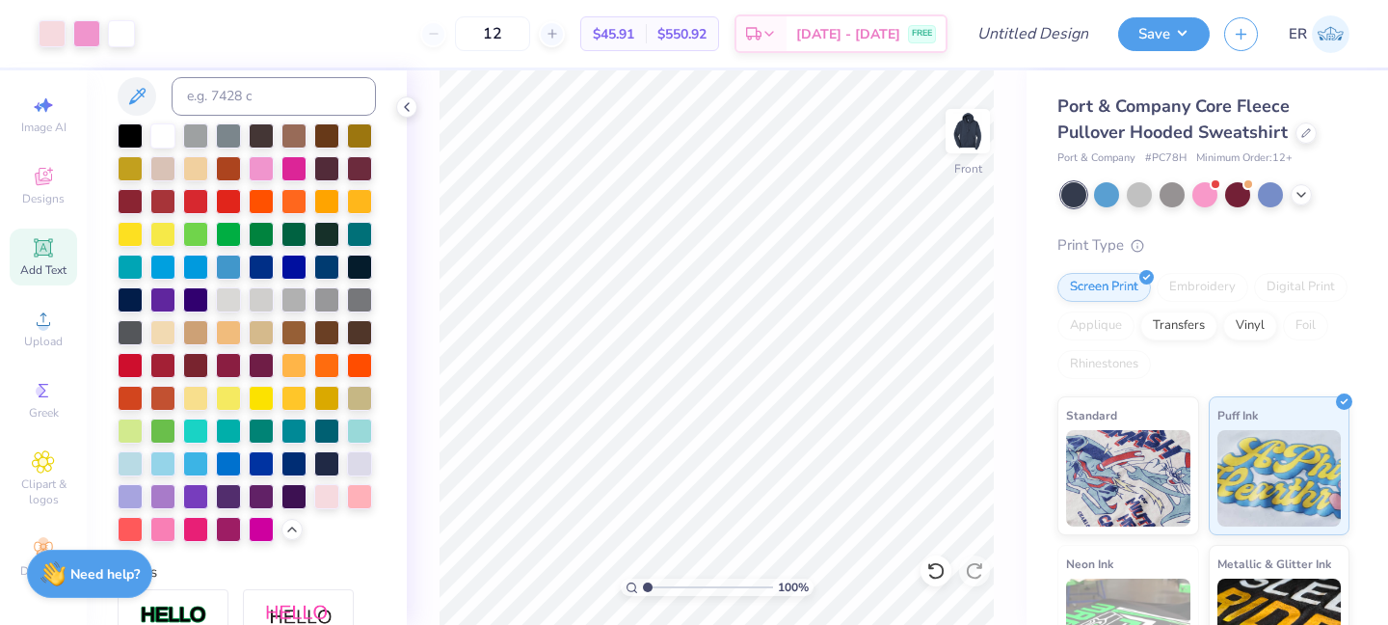
scroll to position [0, 0]
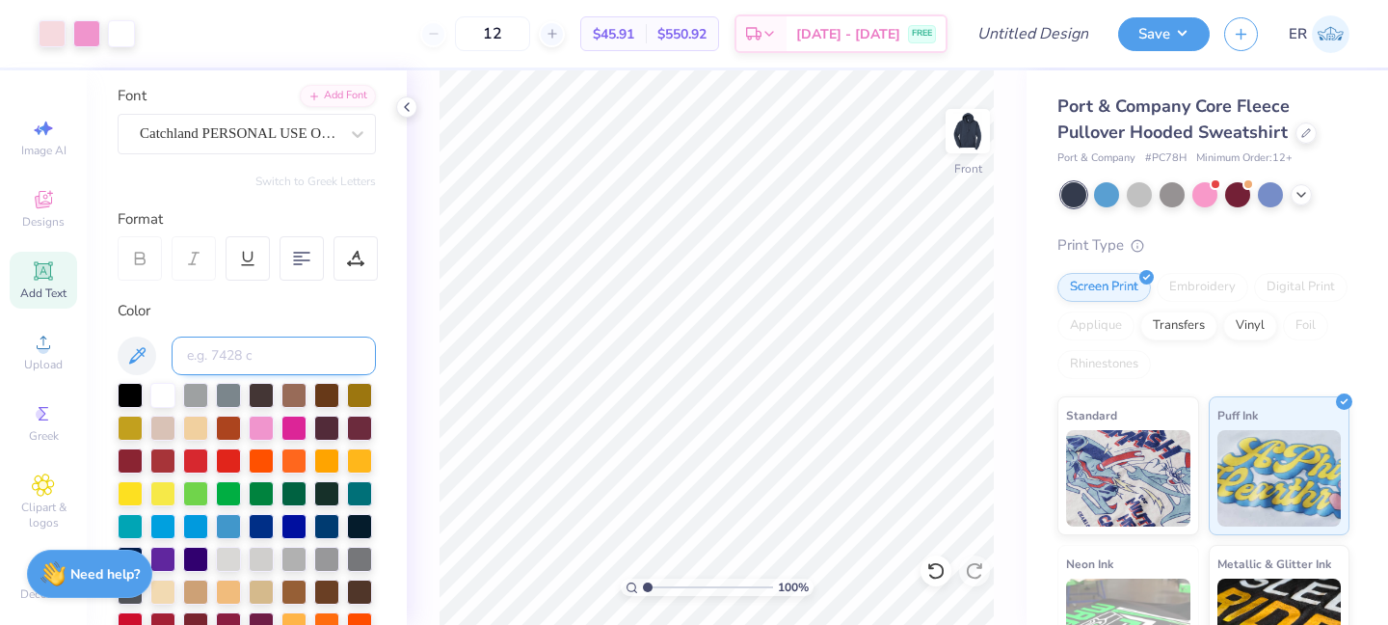
click at [220, 349] on input at bounding box center [274, 355] width 204 height 39
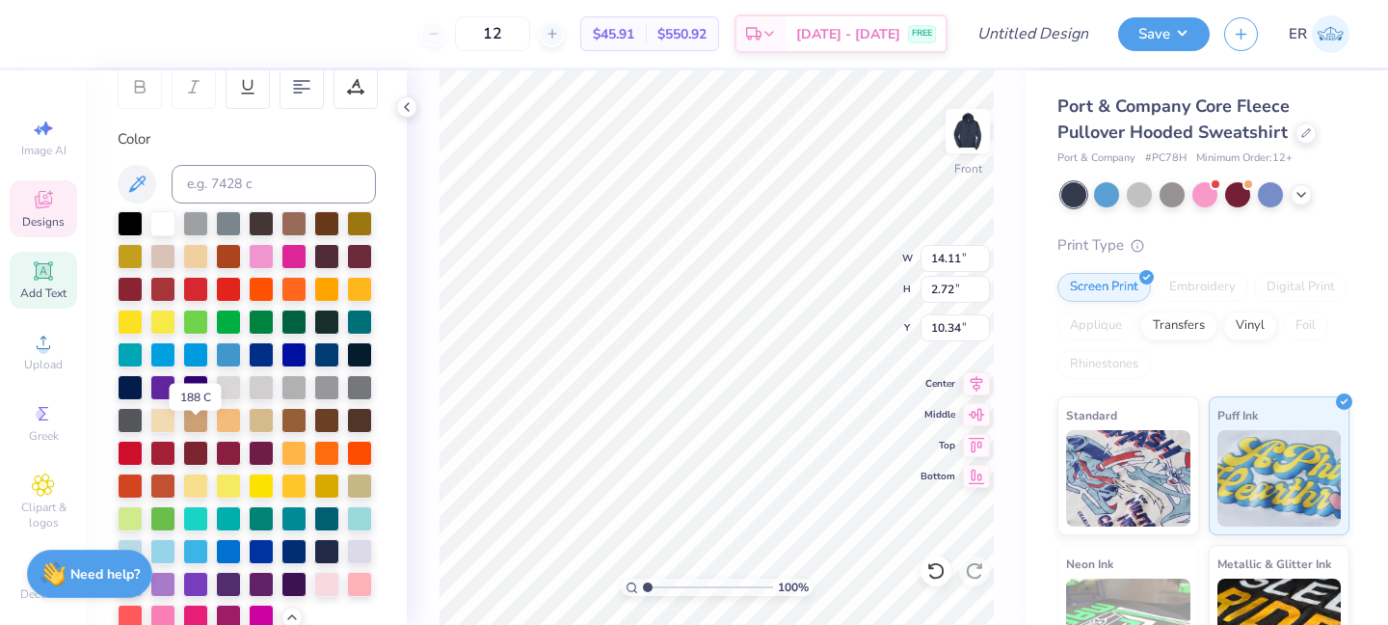
scroll to position [400, 0]
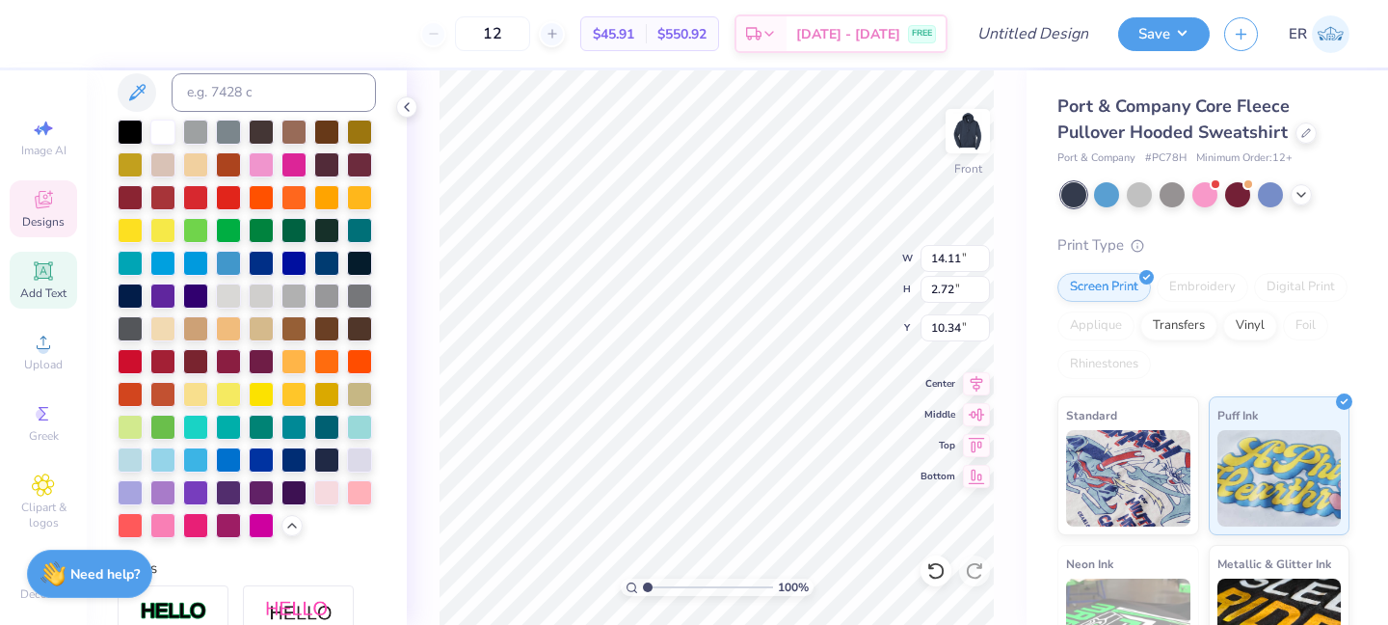
click at [350, 475] on div at bounding box center [247, 329] width 258 height 418
click at [352, 488] on div at bounding box center [359, 490] width 25 height 25
click at [361, 487] on div at bounding box center [359, 490] width 25 height 25
click at [362, 482] on div at bounding box center [359, 490] width 25 height 25
click at [362, 489] on div at bounding box center [359, 490] width 25 height 25
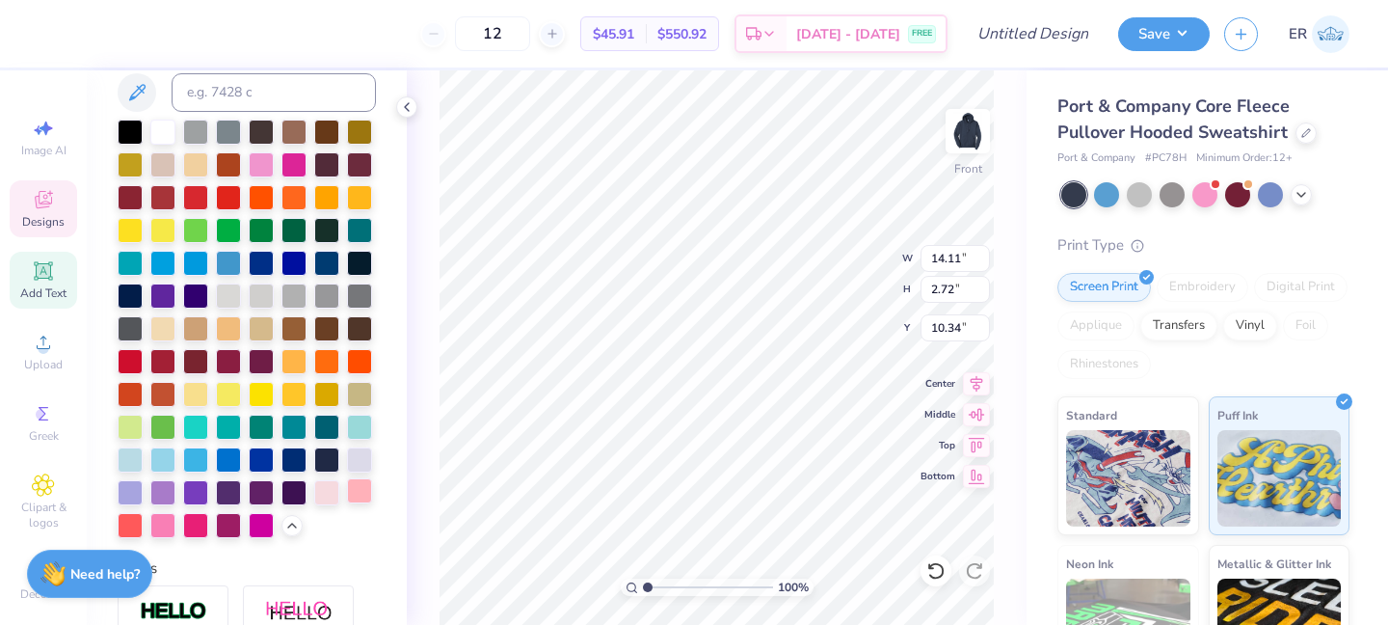
click at [362, 489] on div at bounding box center [359, 490] width 25 height 25
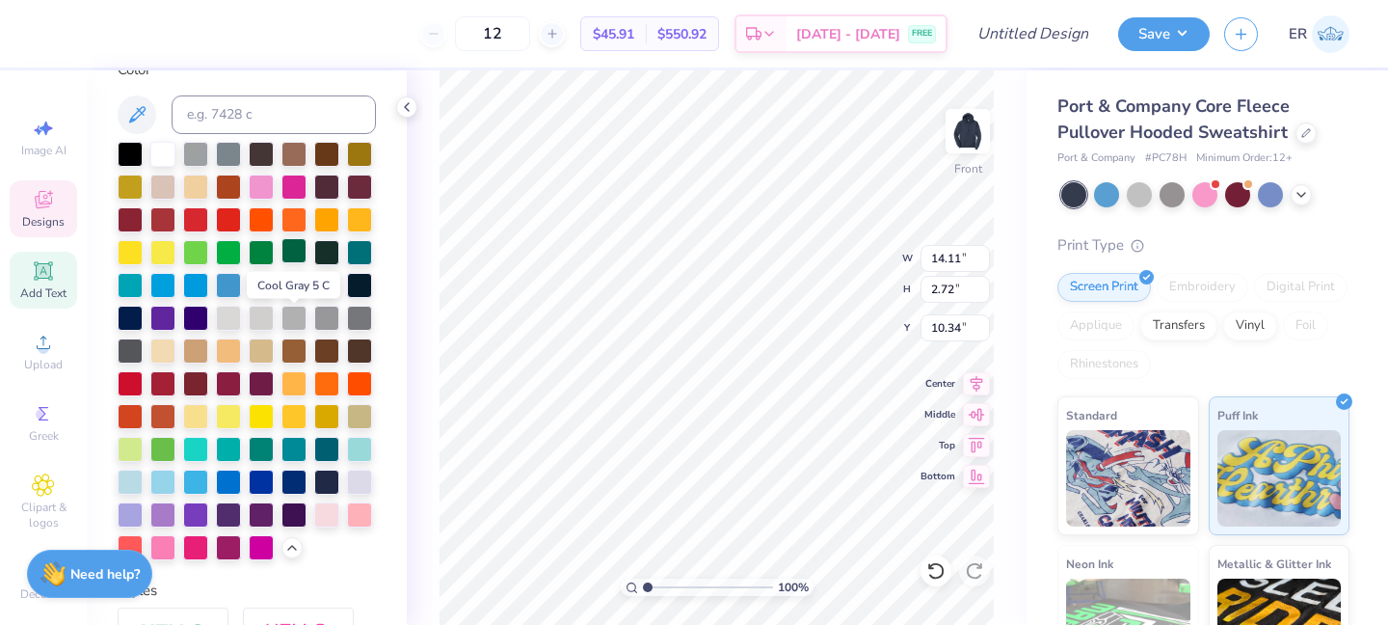
scroll to position [369, 0]
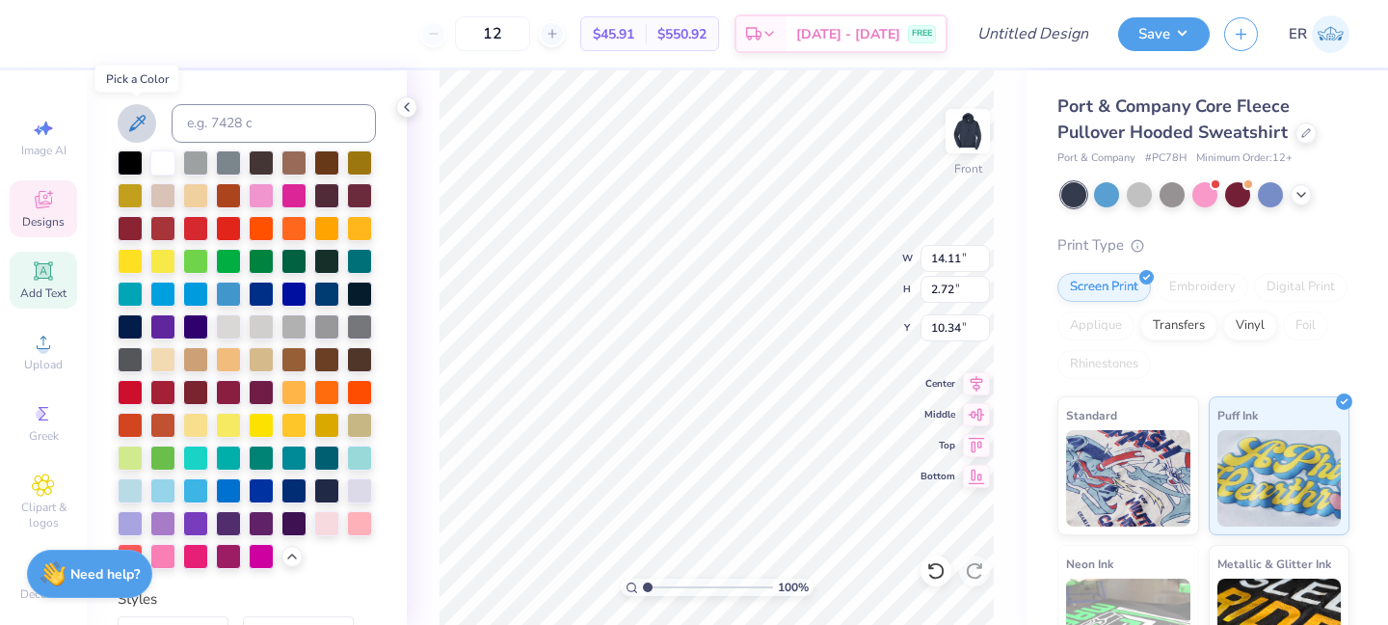
click at [149, 125] on button at bounding box center [137, 123] width 39 height 39
click at [365, 562] on div at bounding box center [247, 359] width 258 height 418
click at [342, 517] on div at bounding box center [247, 359] width 258 height 418
click at [354, 517] on div at bounding box center [359, 521] width 25 height 25
click at [133, 126] on icon at bounding box center [137, 123] width 16 height 16
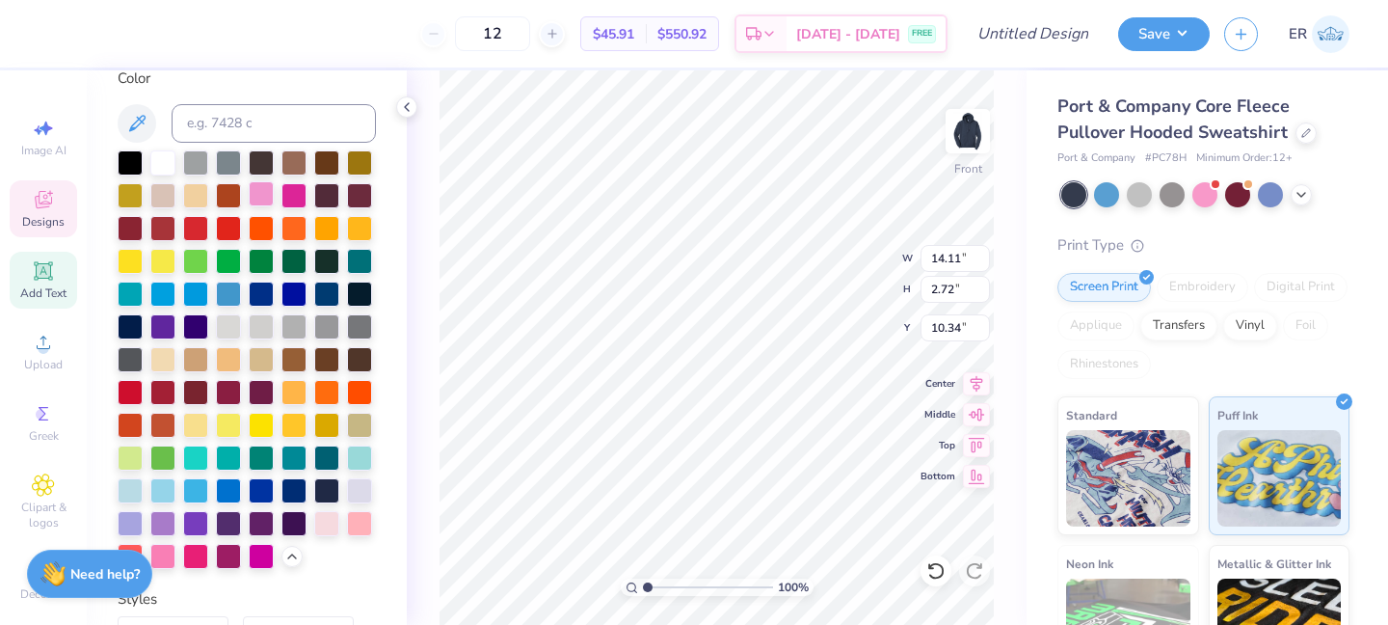
click at [270, 194] on div at bounding box center [261, 193] width 25 height 25
click at [163, 548] on div at bounding box center [162, 554] width 25 height 25
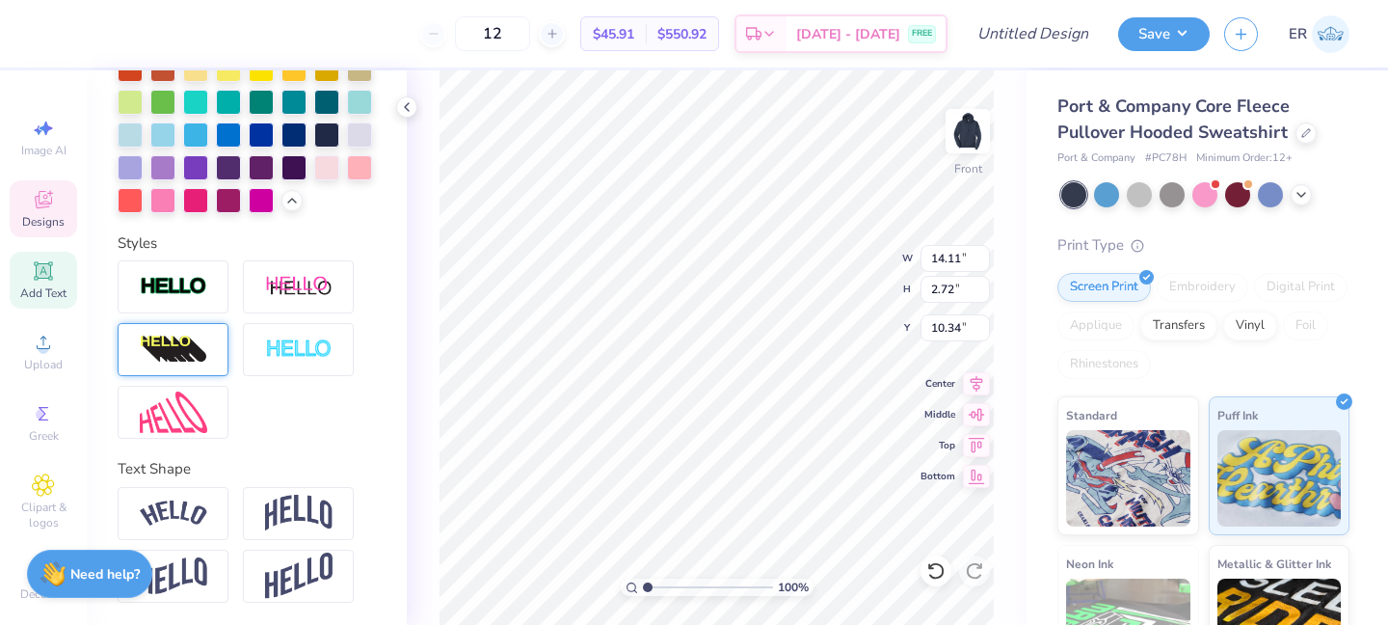
scroll to position [506, 0]
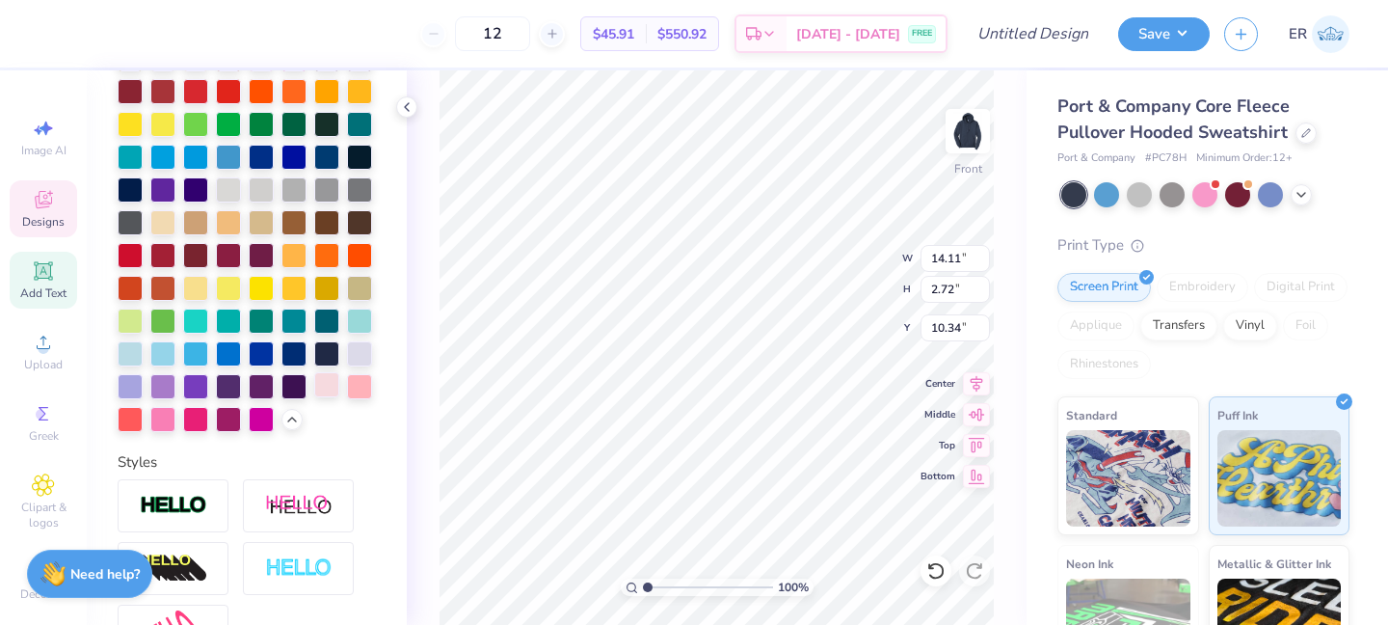
click at [328, 389] on div at bounding box center [326, 384] width 25 height 25
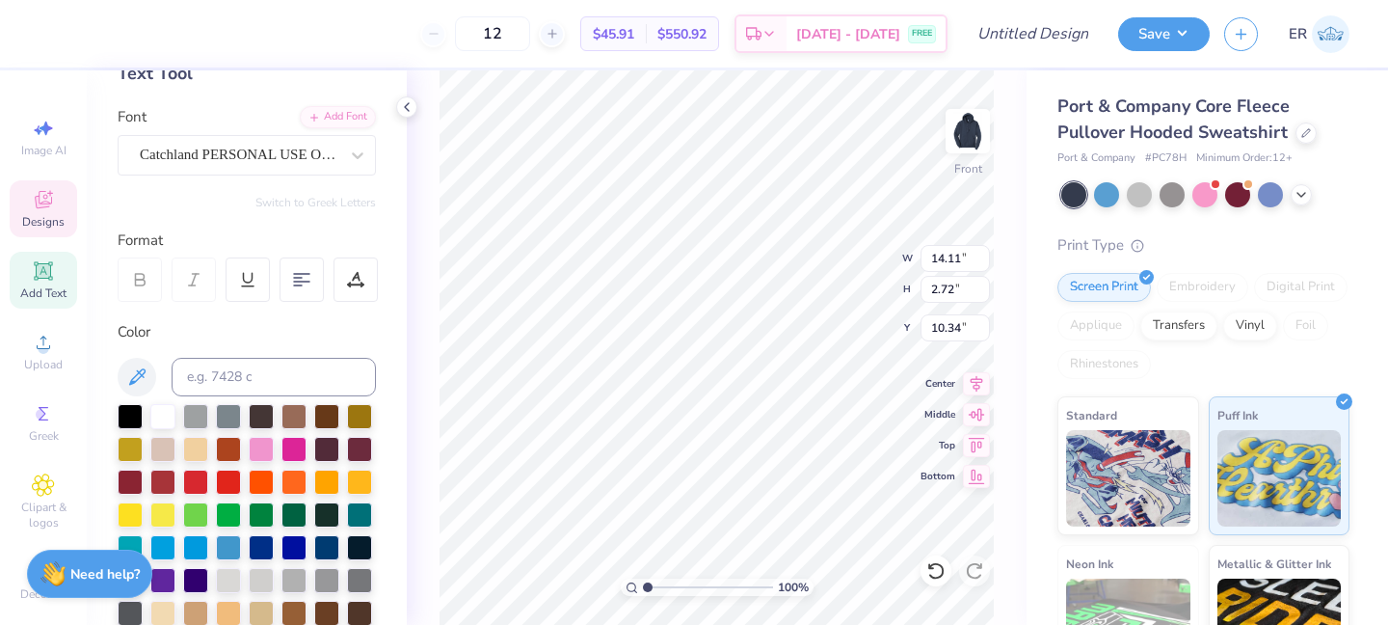
scroll to position [166, 0]
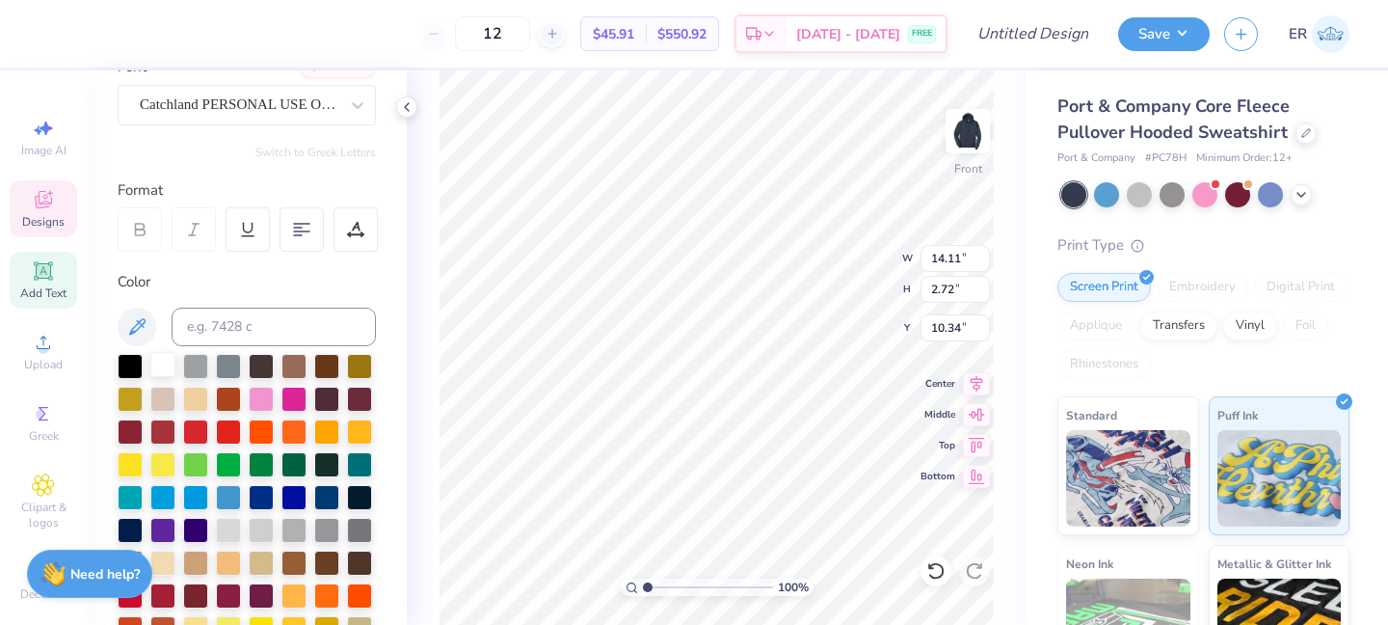
click at [157, 362] on div at bounding box center [162, 364] width 25 height 25
click at [160, 366] on div at bounding box center [162, 364] width 25 height 25
type input "6.31"
type input "2.95"
type input "13.11"
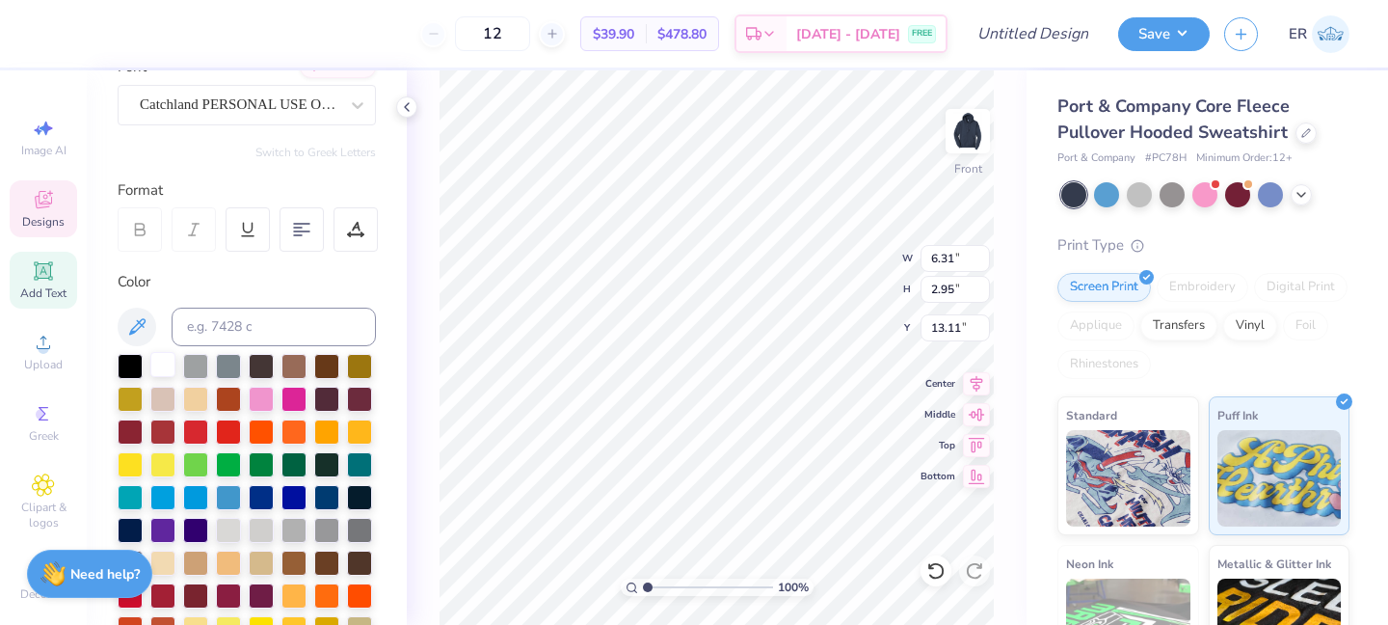
click at [156, 360] on div at bounding box center [162, 364] width 25 height 25
type input "10.56"
type input "3.15"
type input "16.71"
click at [166, 365] on div at bounding box center [162, 364] width 25 height 25
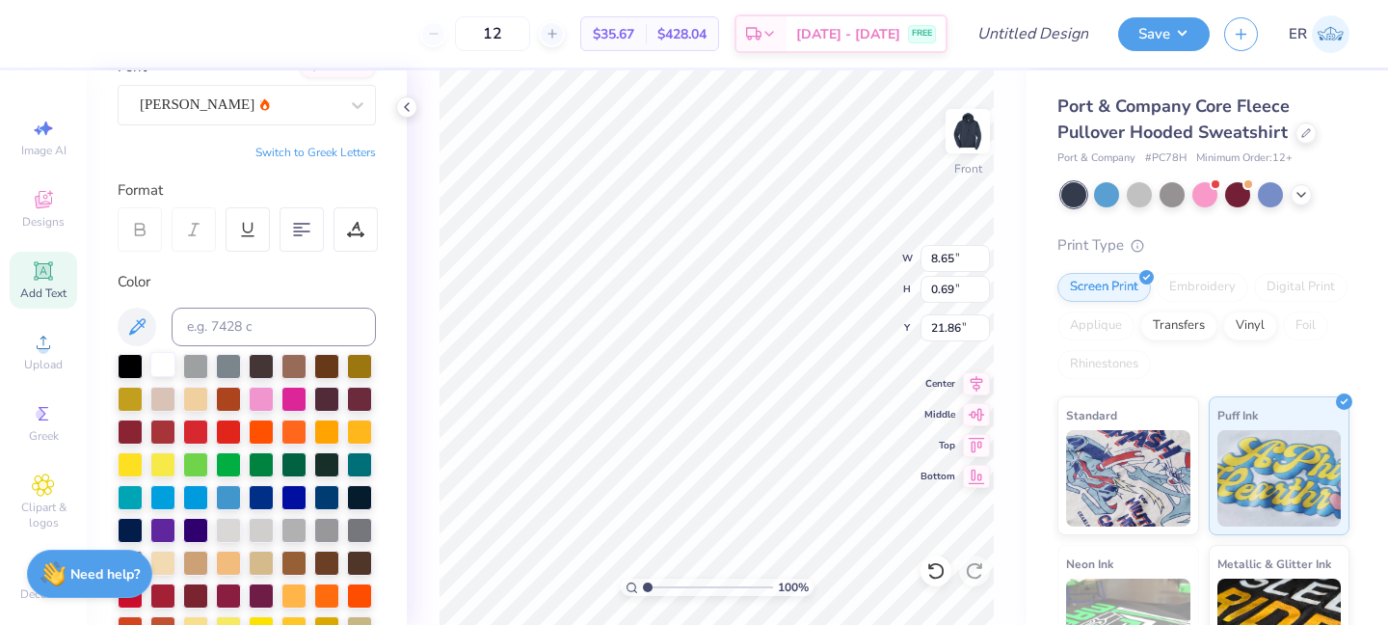
type input "24.29"
click at [292, 231] on div at bounding box center [302, 229] width 44 height 44
type input "9.86"
click at [429, 247] on div "100 % Front W 14.46 14.46 " H 10.80 10.80 " Y 9.86 9.86 " Center Middle Top Bot…" at bounding box center [717, 347] width 620 height 554
click at [927, 472] on span "Bottom" at bounding box center [938, 473] width 35 height 13
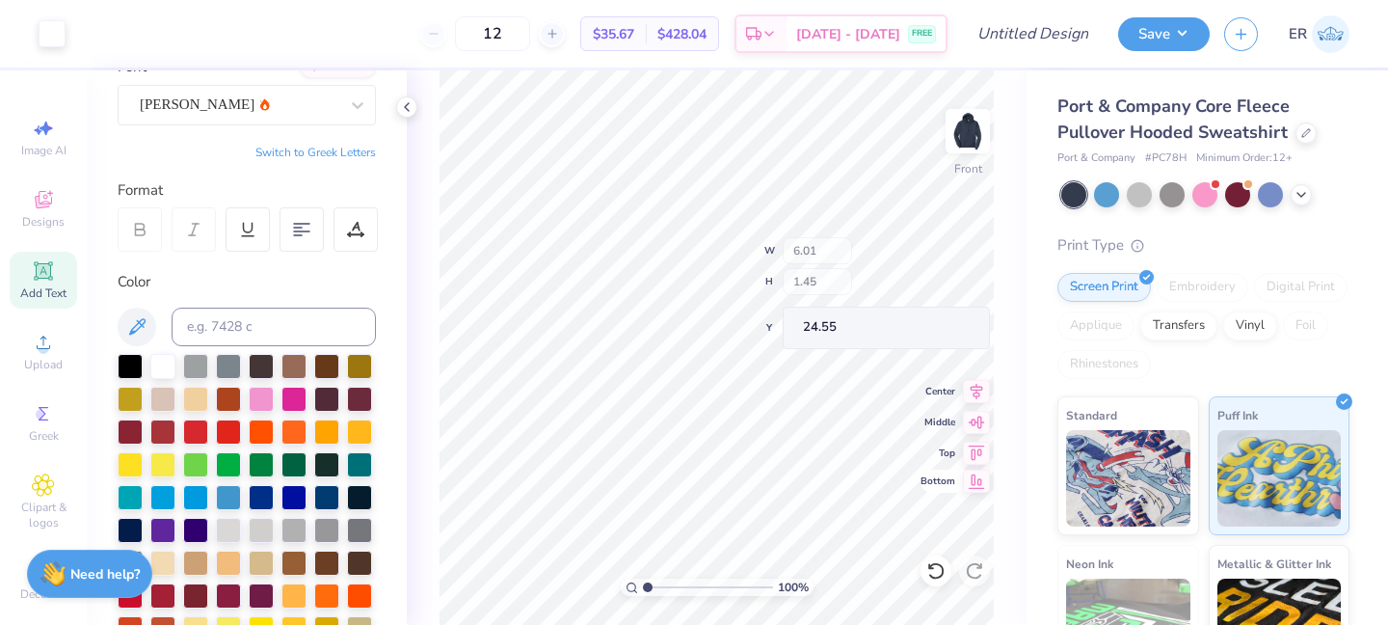
type input "24.55"
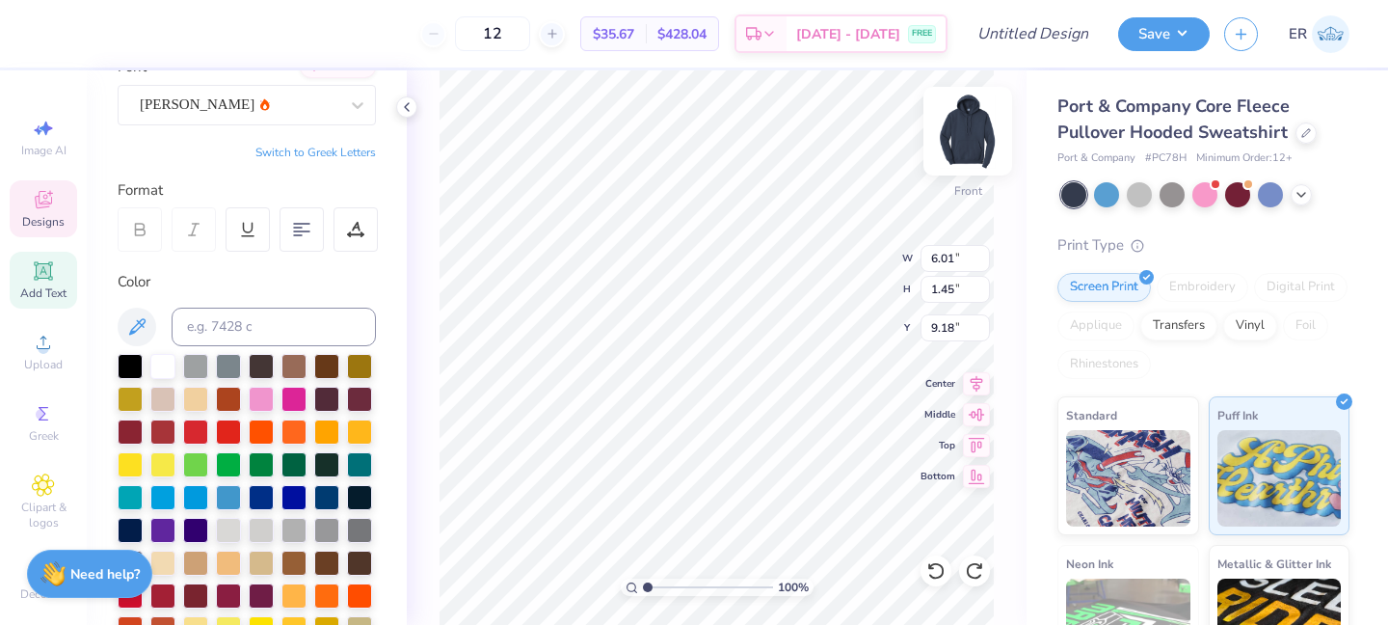
type input "8.64"
type input "0.69"
type input "24.28"
click at [963, 130] on img at bounding box center [967, 131] width 77 height 77
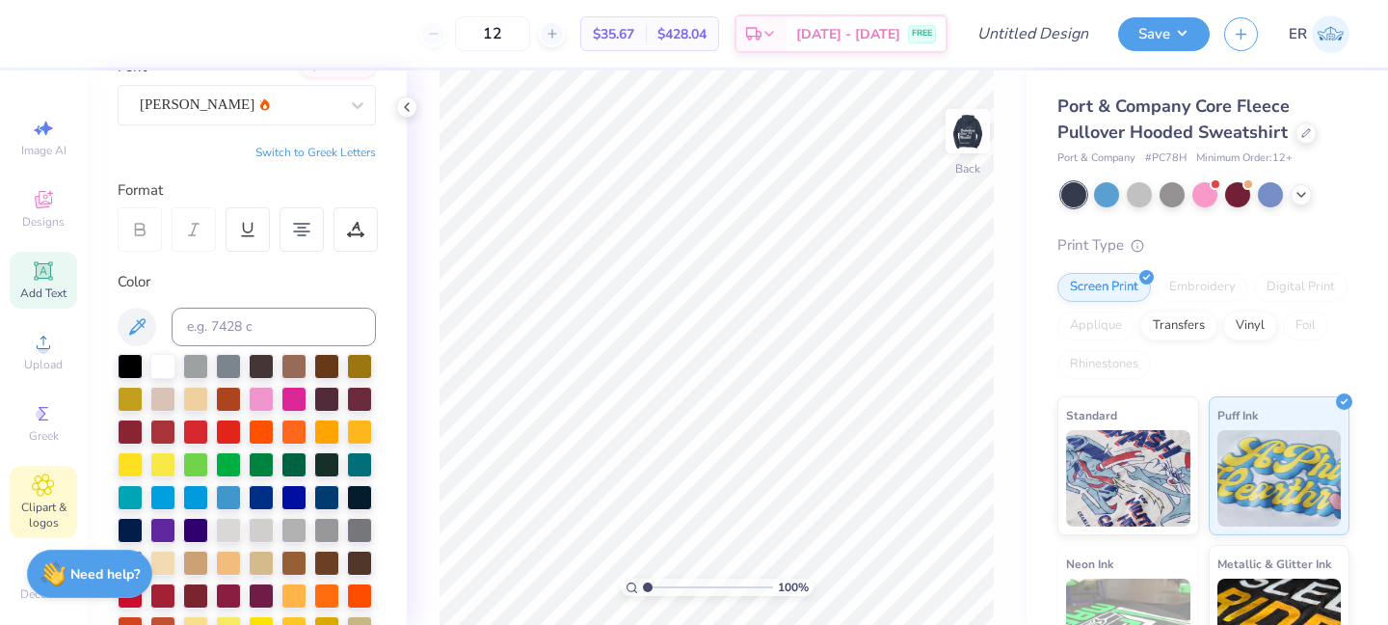
scroll to position [23, 0]
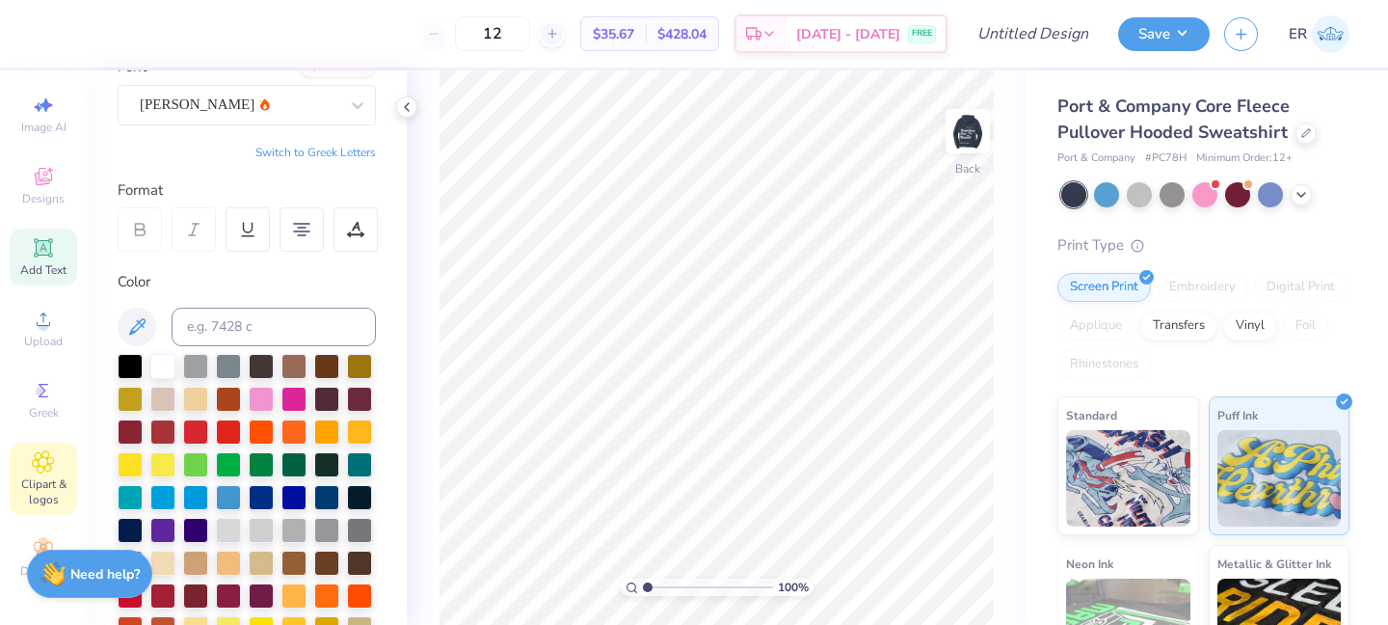
click at [47, 474] on div "Clipart & logos" at bounding box center [43, 478] width 67 height 72
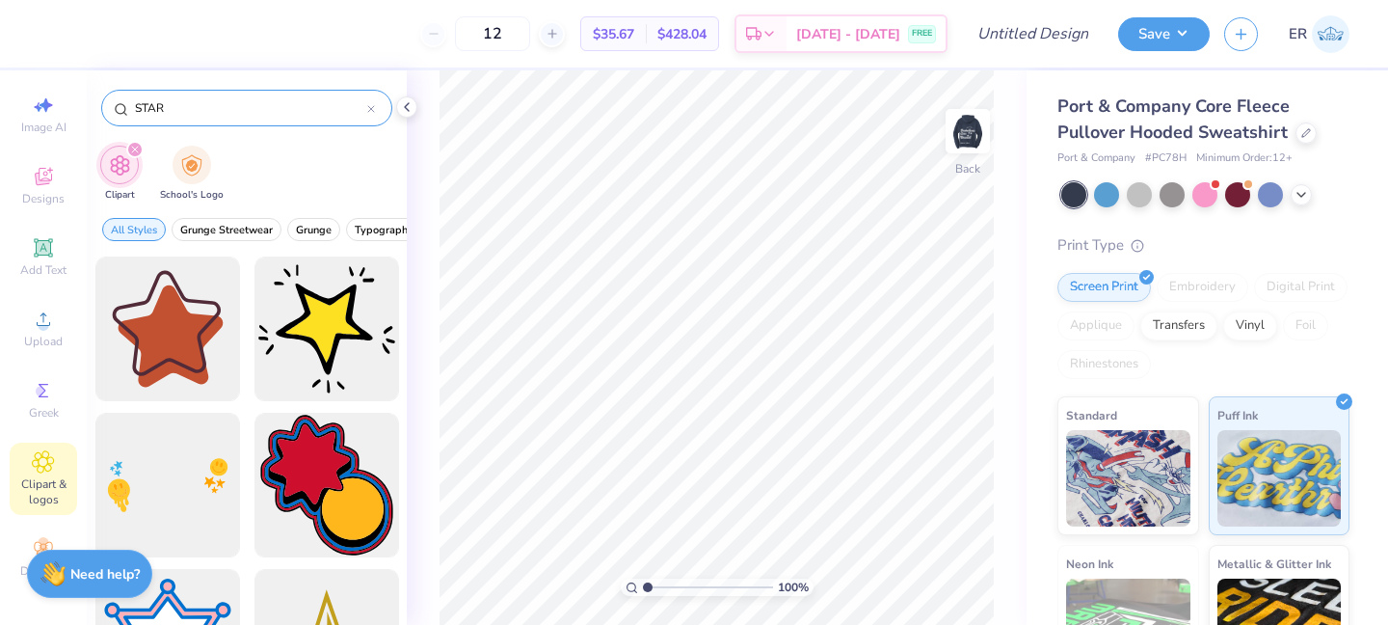
click at [374, 114] on div at bounding box center [371, 107] width 8 height 17
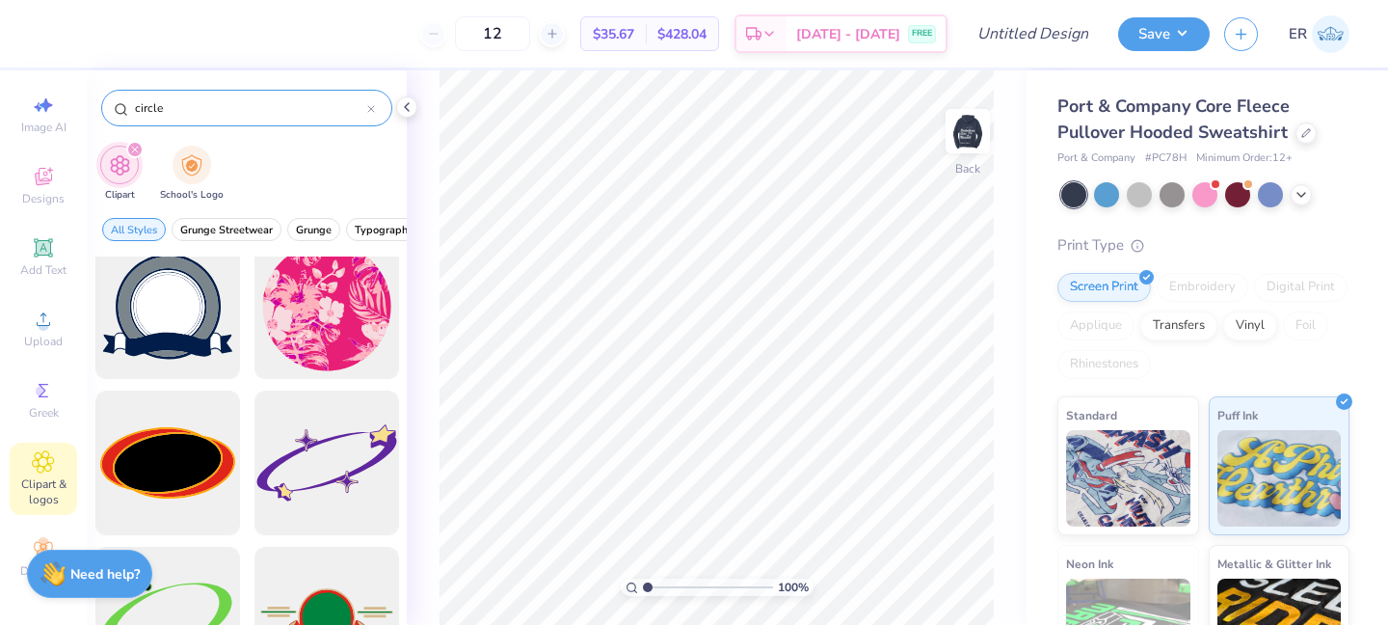
scroll to position [0, 0]
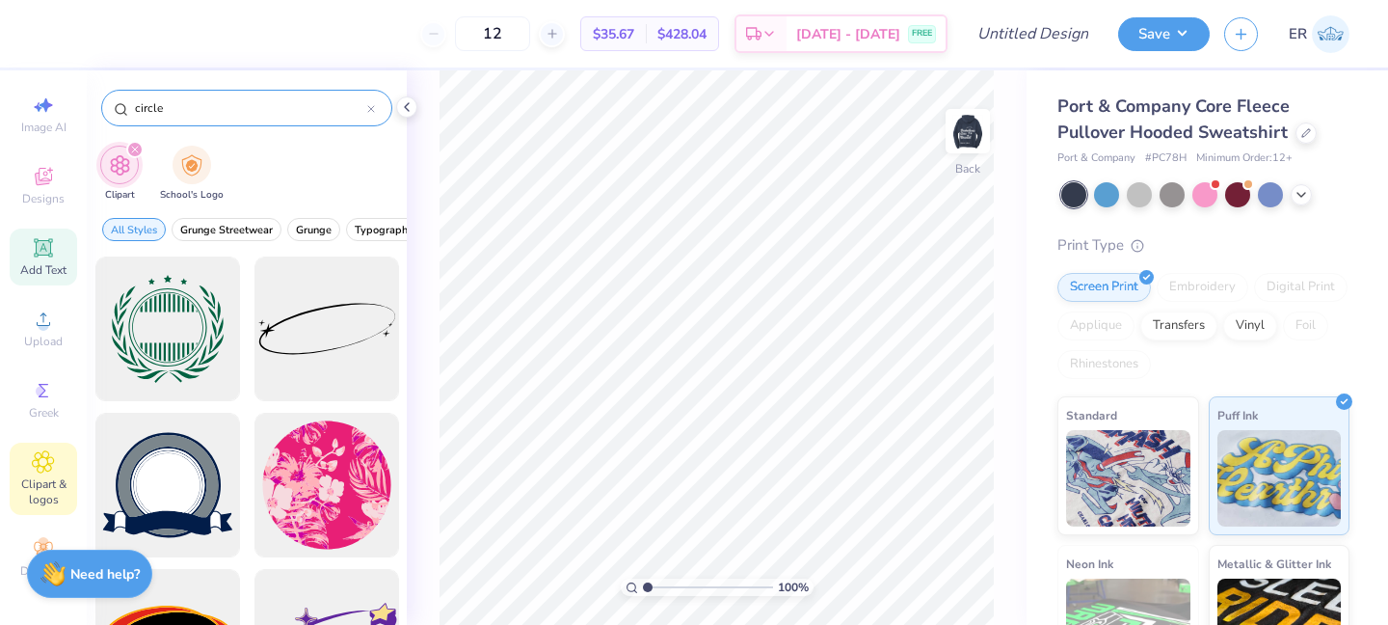
type input "circle"
click at [51, 247] on icon at bounding box center [43, 247] width 23 height 23
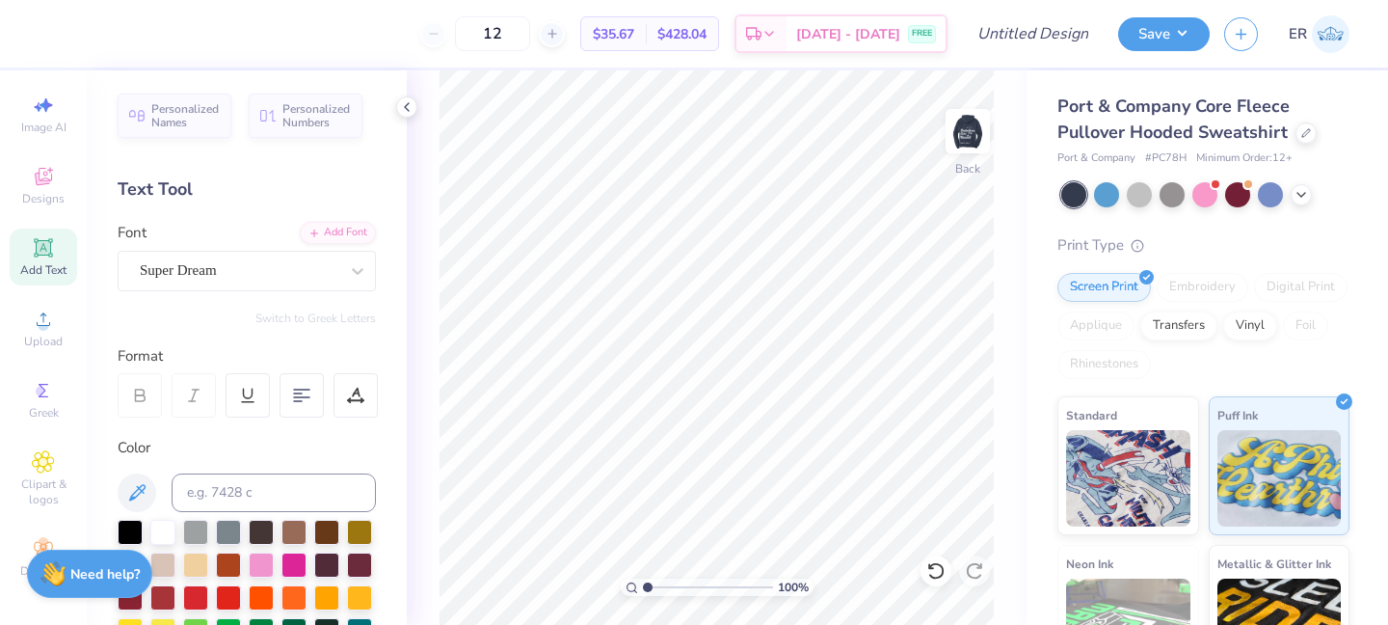
click at [39, 144] on div "Image AI Designs Add Text Upload Greek Clipart & logos Decorate" at bounding box center [43, 336] width 67 height 500
click at [43, 196] on span "Designs" at bounding box center [43, 198] width 42 height 15
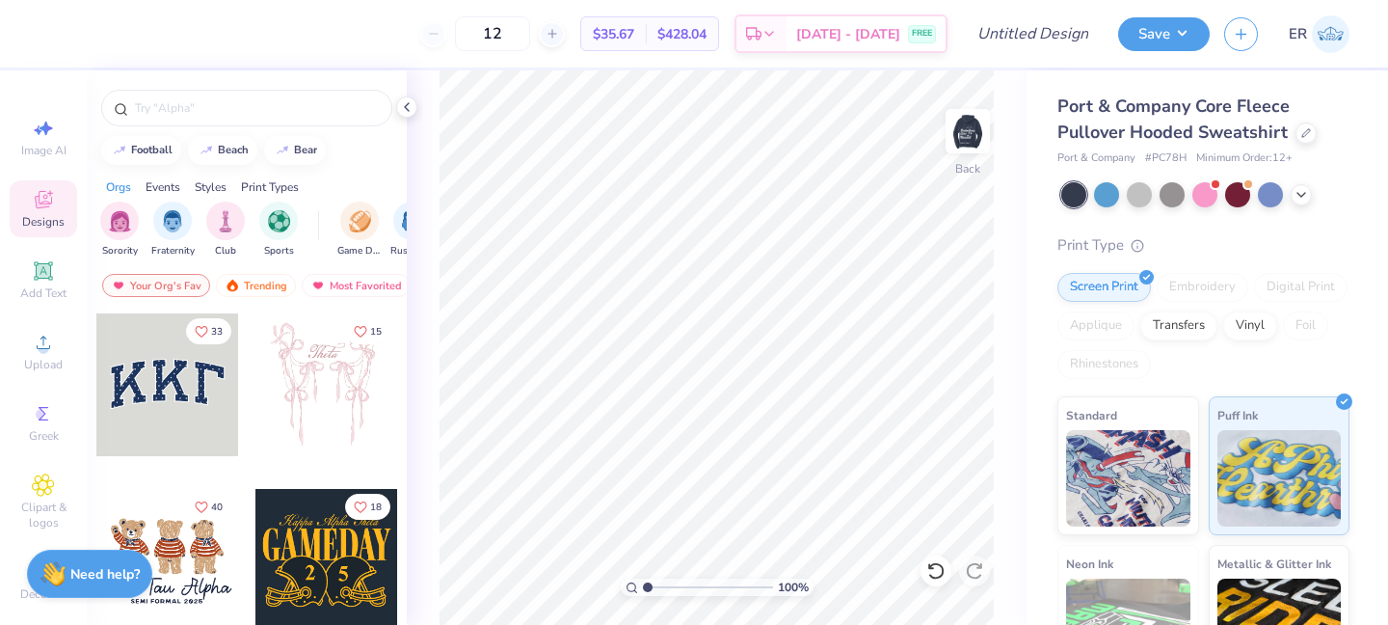
scroll to position [23, 0]
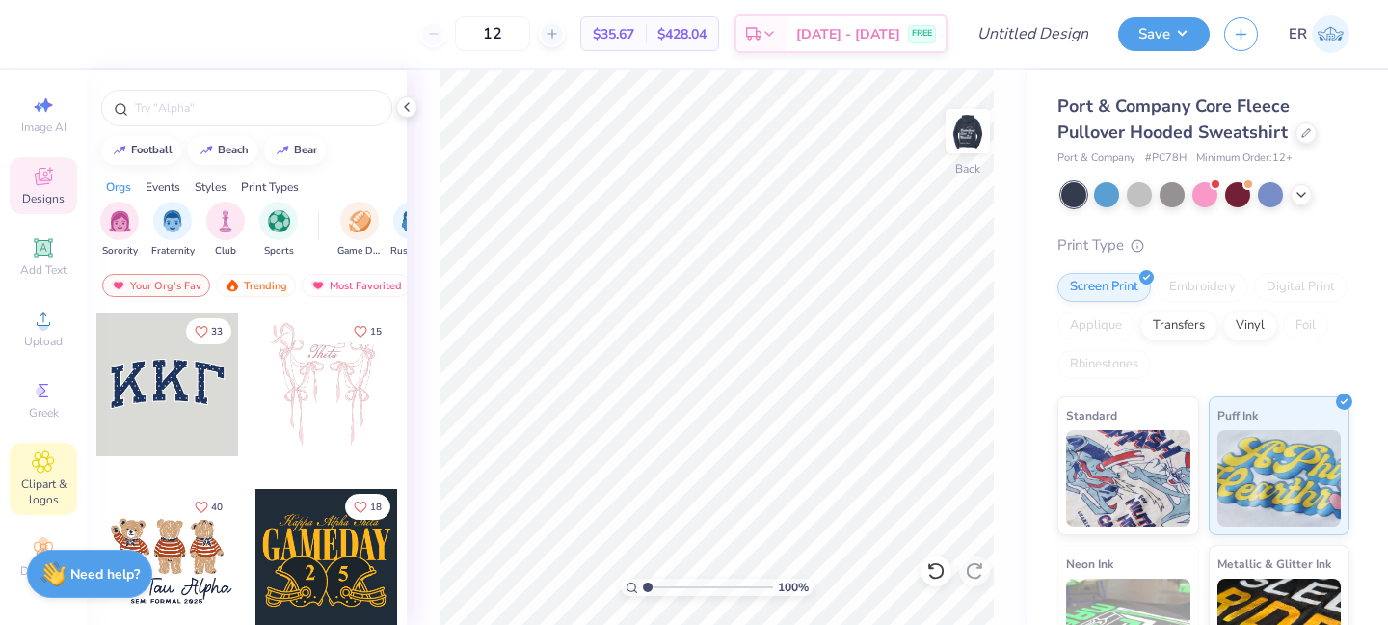
click at [56, 468] on div "Clipart & logos" at bounding box center [43, 478] width 67 height 72
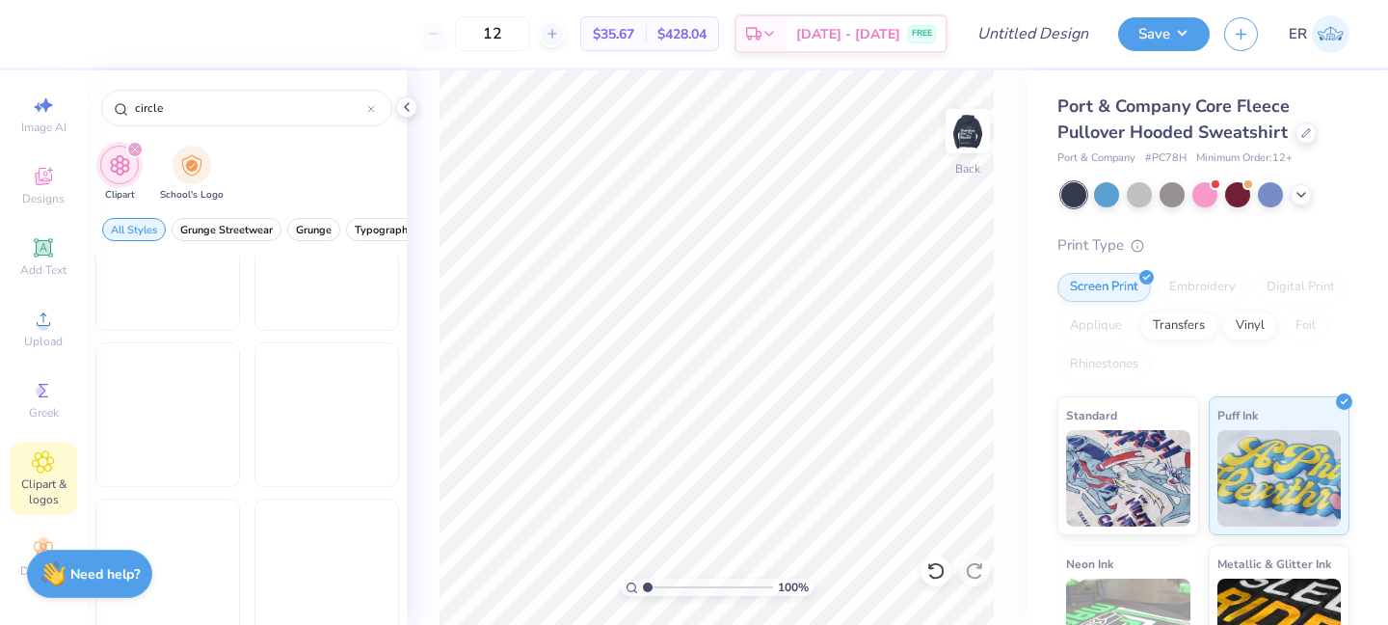
scroll to position [13713, 0]
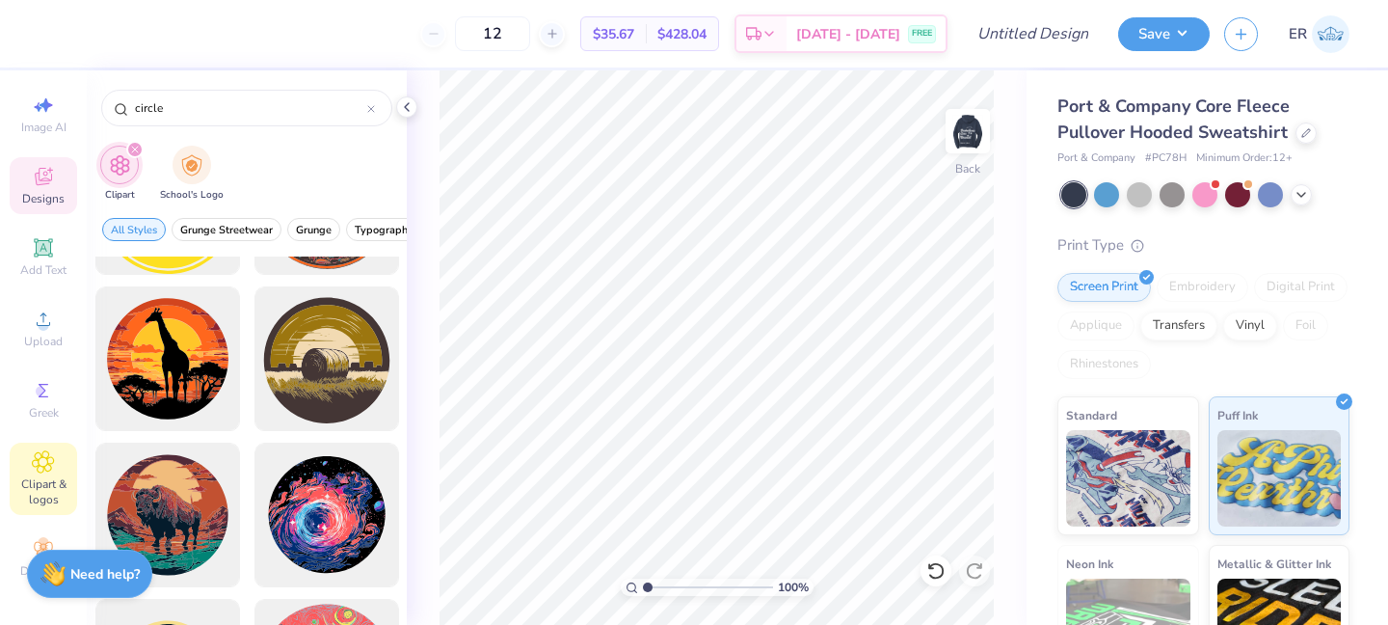
click at [59, 201] on span "Designs" at bounding box center [43, 198] width 42 height 15
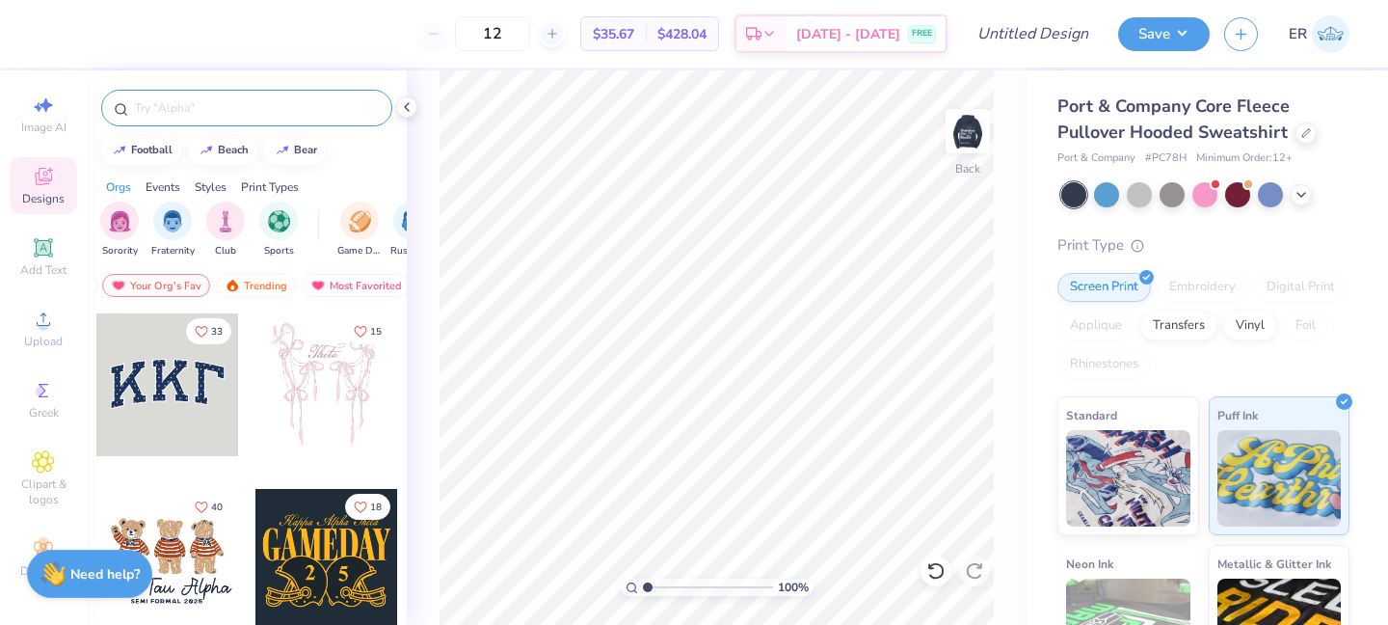
click at [262, 118] on div at bounding box center [246, 108] width 291 height 37
click at [263, 113] on input "text" at bounding box center [256, 107] width 247 height 19
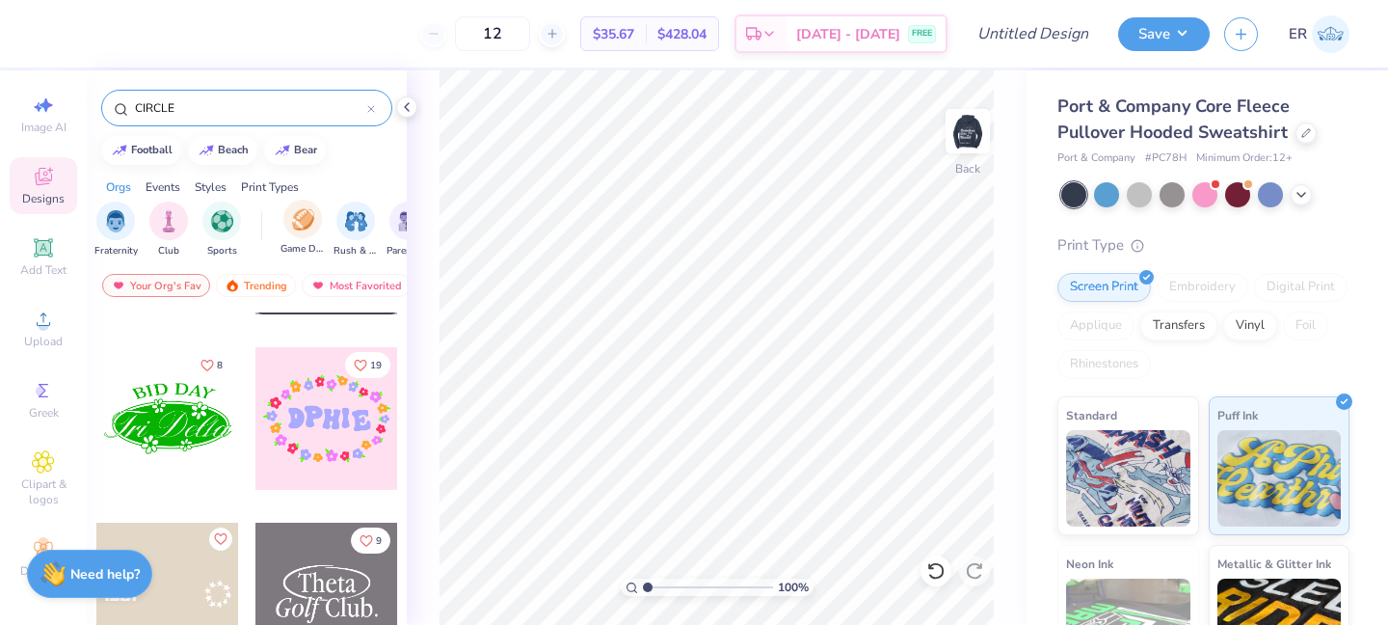
scroll to position [0, 142]
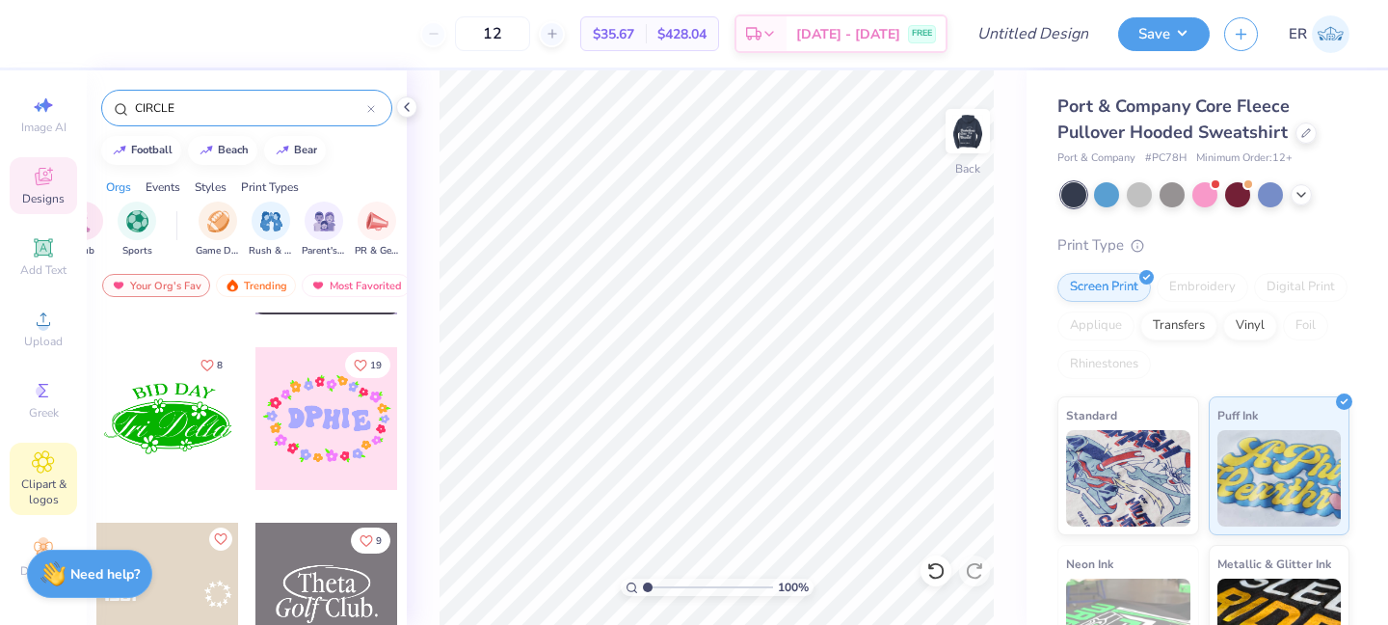
type input "CIRCLE"
click at [33, 477] on span "Clipart & logos" at bounding box center [43, 491] width 67 height 31
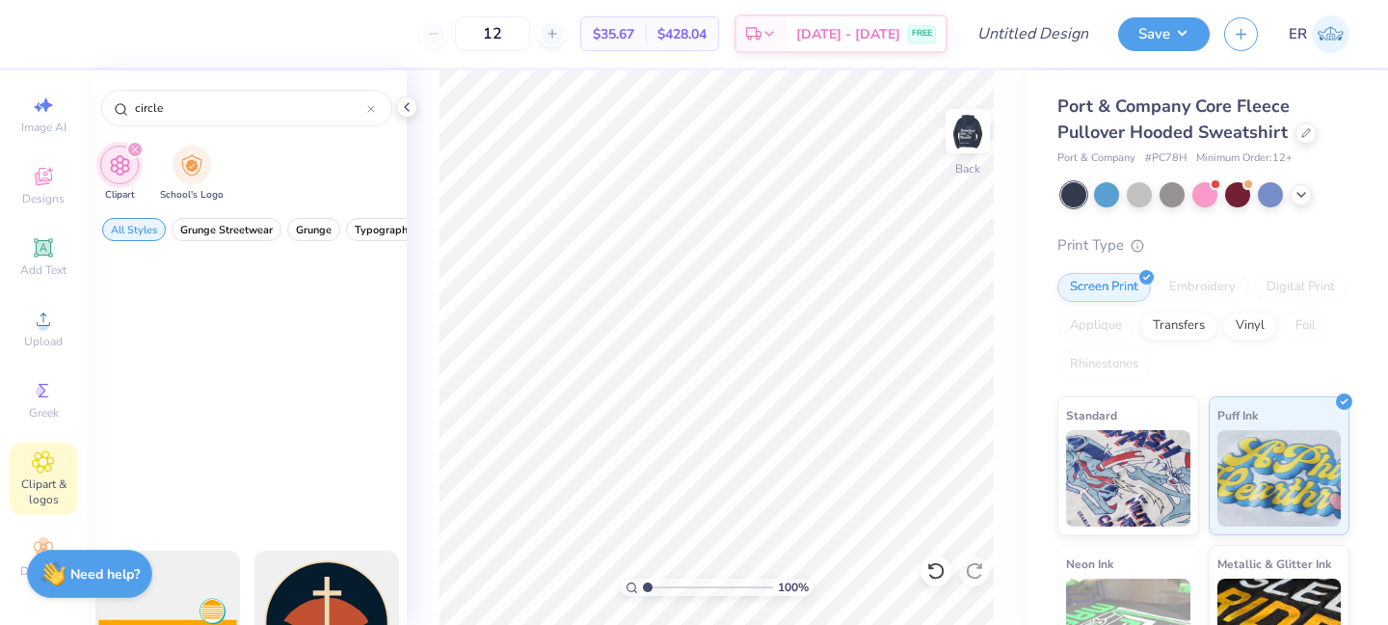
scroll to position [8015, 0]
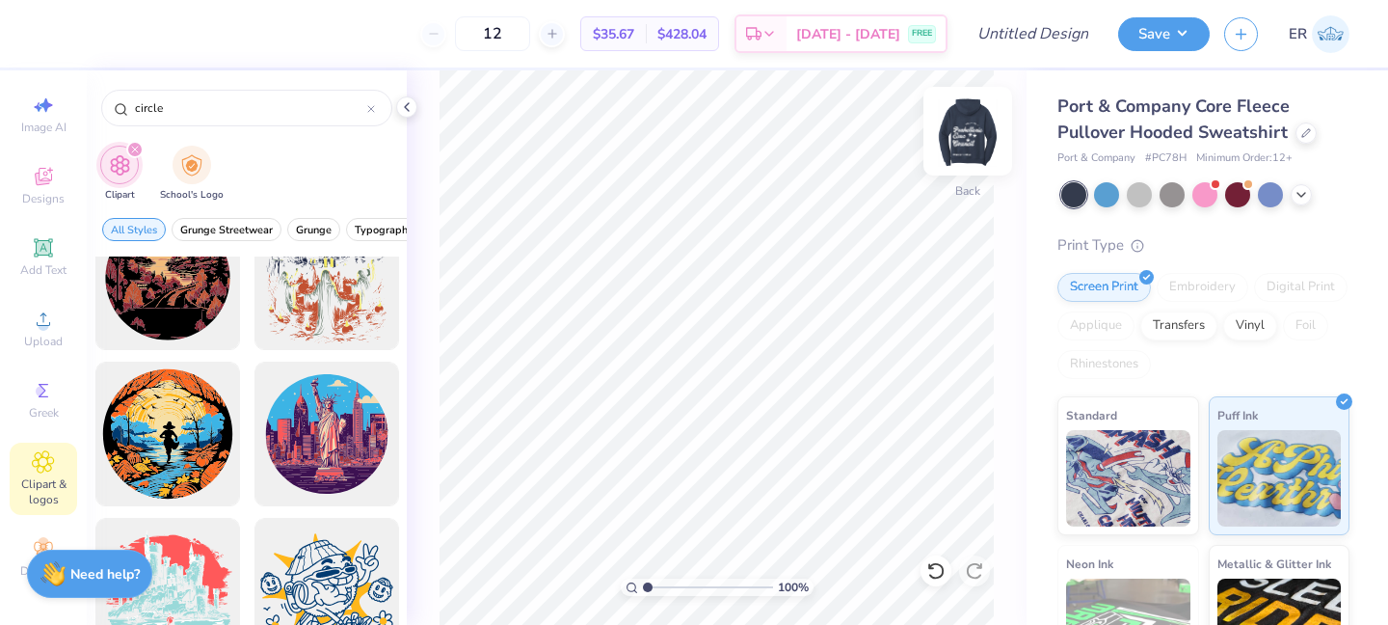
click at [969, 137] on img at bounding box center [967, 131] width 77 height 77
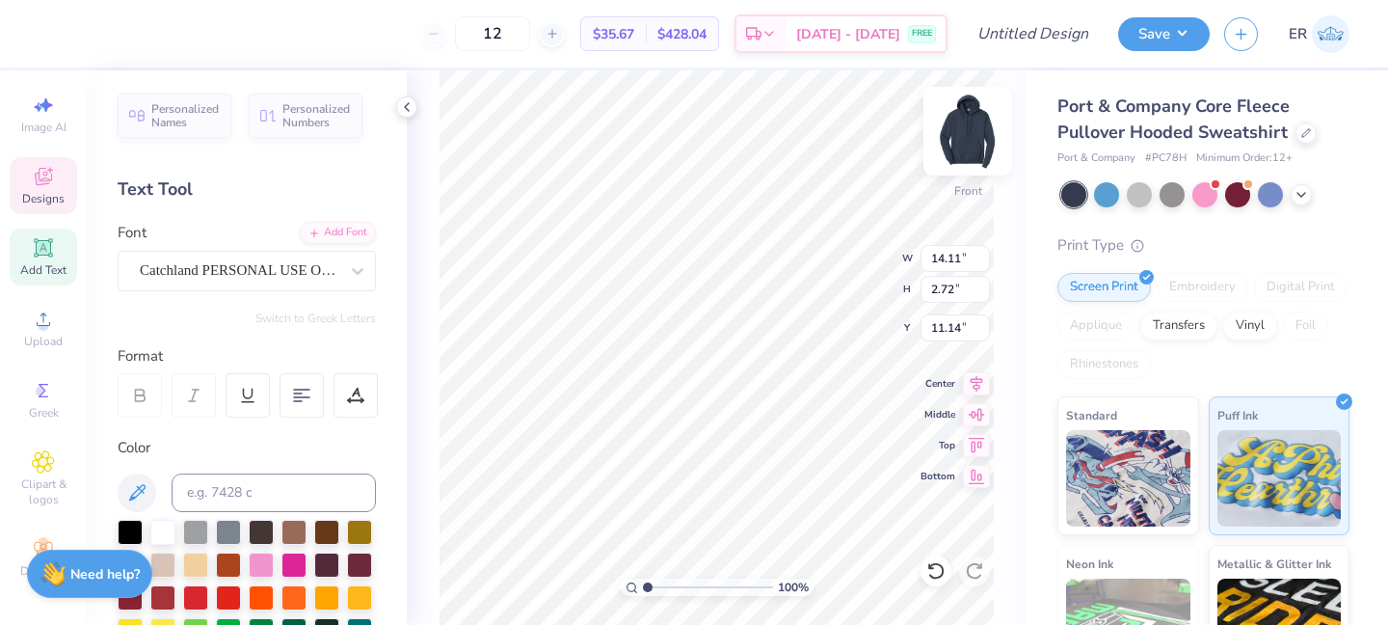
click at [960, 132] on img at bounding box center [967, 131] width 77 height 77
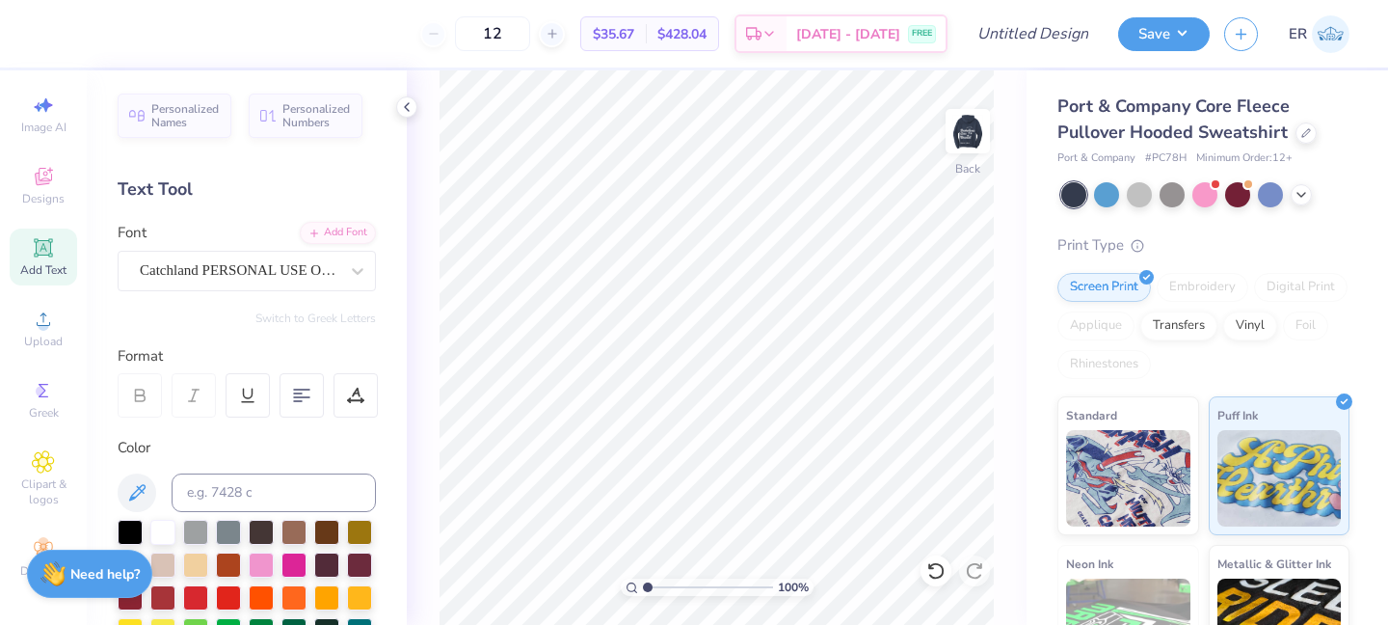
click at [41, 253] on icon at bounding box center [43, 247] width 14 height 14
click at [304, 261] on div "Super Dream" at bounding box center [239, 270] width 202 height 30
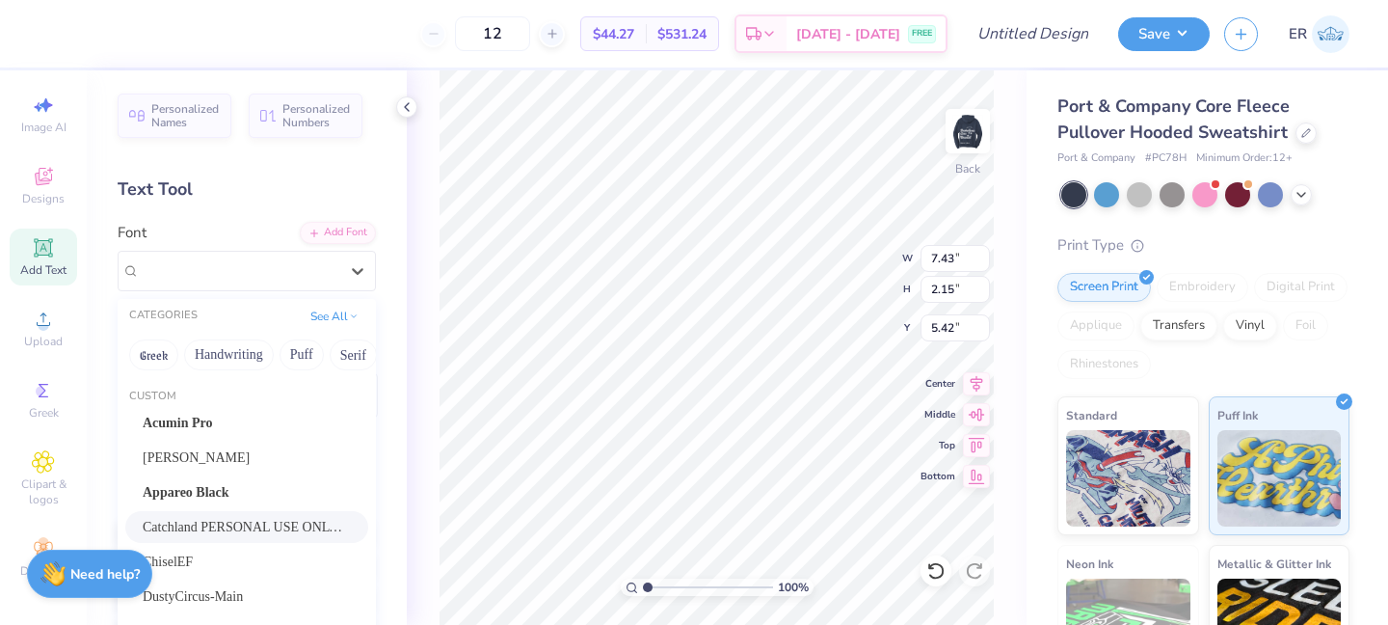
click at [241, 528] on span "Catchland PERSONAL USE ONLY PERSONAL USE ONLY" at bounding box center [247, 527] width 208 height 20
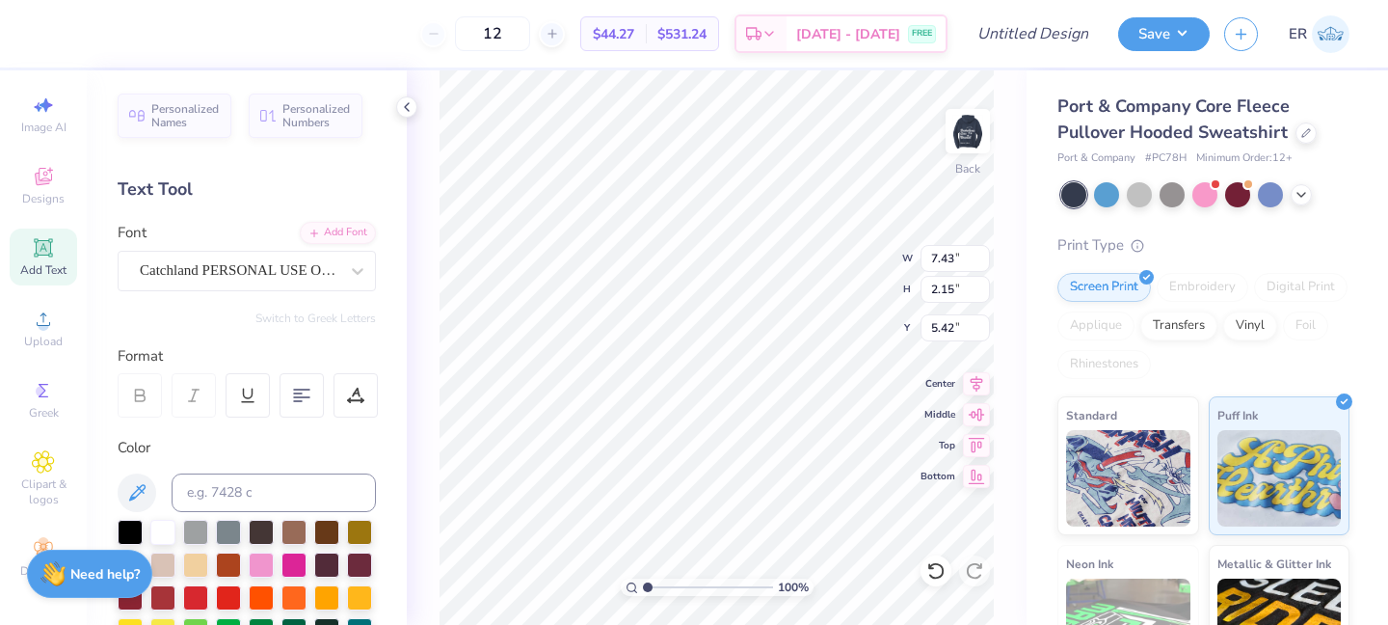
scroll to position [1, 1]
type textarea "Panhellenic Council"
click at [298, 405] on div at bounding box center [302, 395] width 44 height 44
type input "5.85"
type input "2.29"
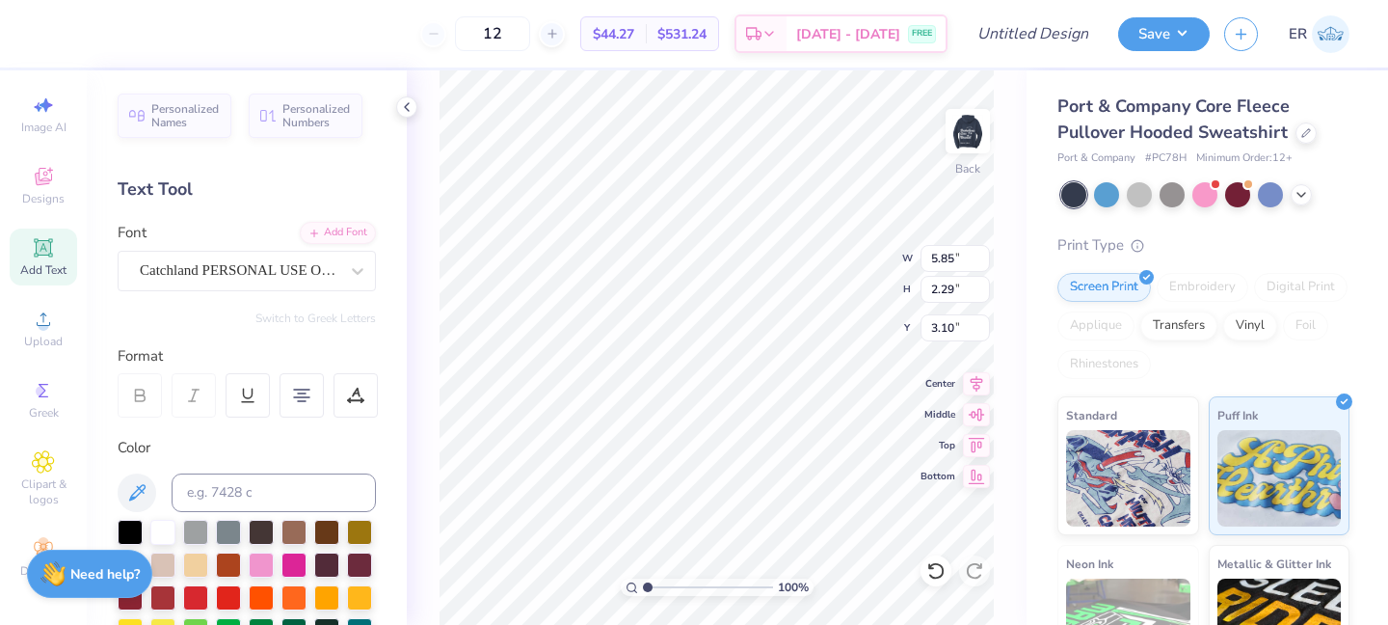
type input "2.53"
click at [281, 272] on div "Catchland PERSONAL USE ONLY PERSONAL USE ONLY" at bounding box center [239, 270] width 202 height 30
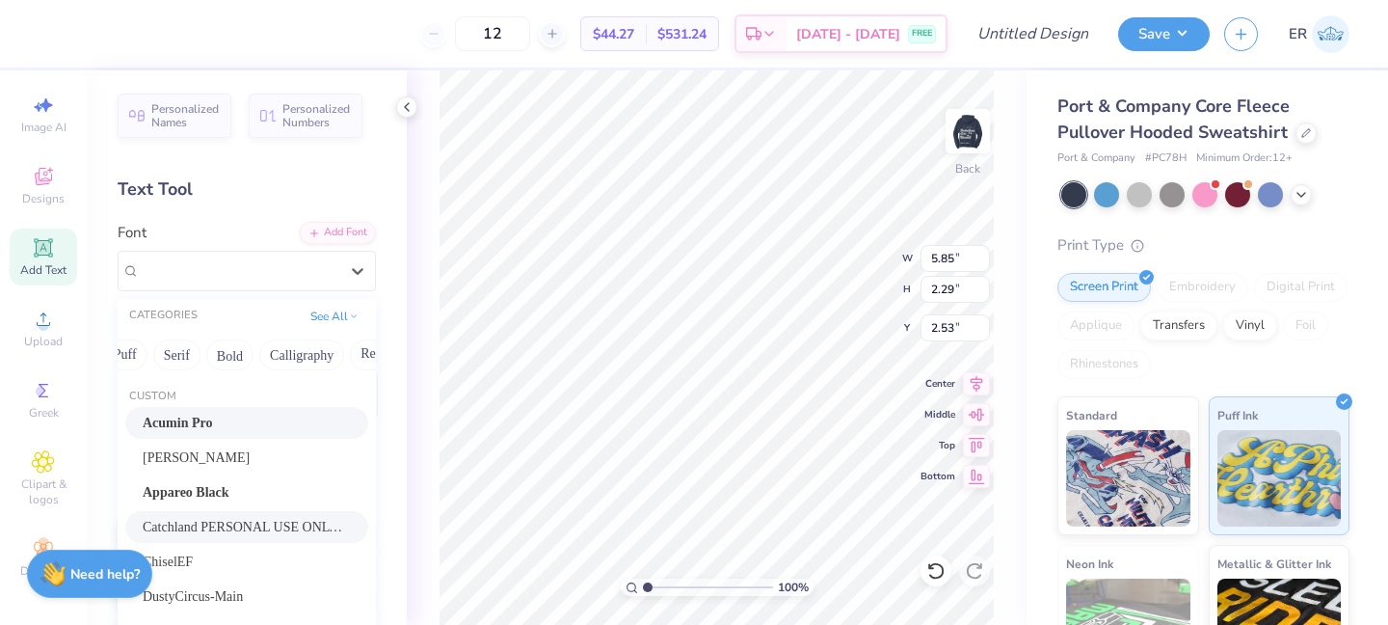
scroll to position [0, 225]
click at [246, 354] on button "Calligraphy" at bounding box center [253, 354] width 85 height 31
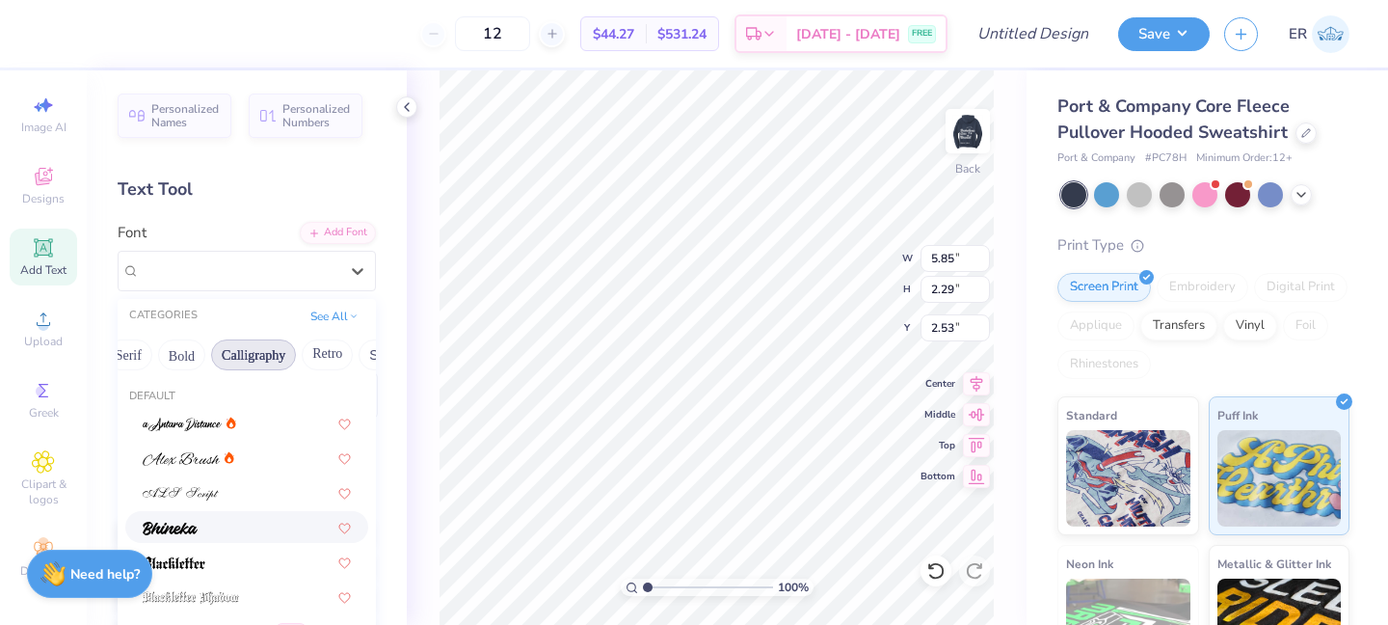
click at [184, 524] on img at bounding box center [170, 528] width 55 height 13
type input "3.90"
type input "1.78"
type input "2.79"
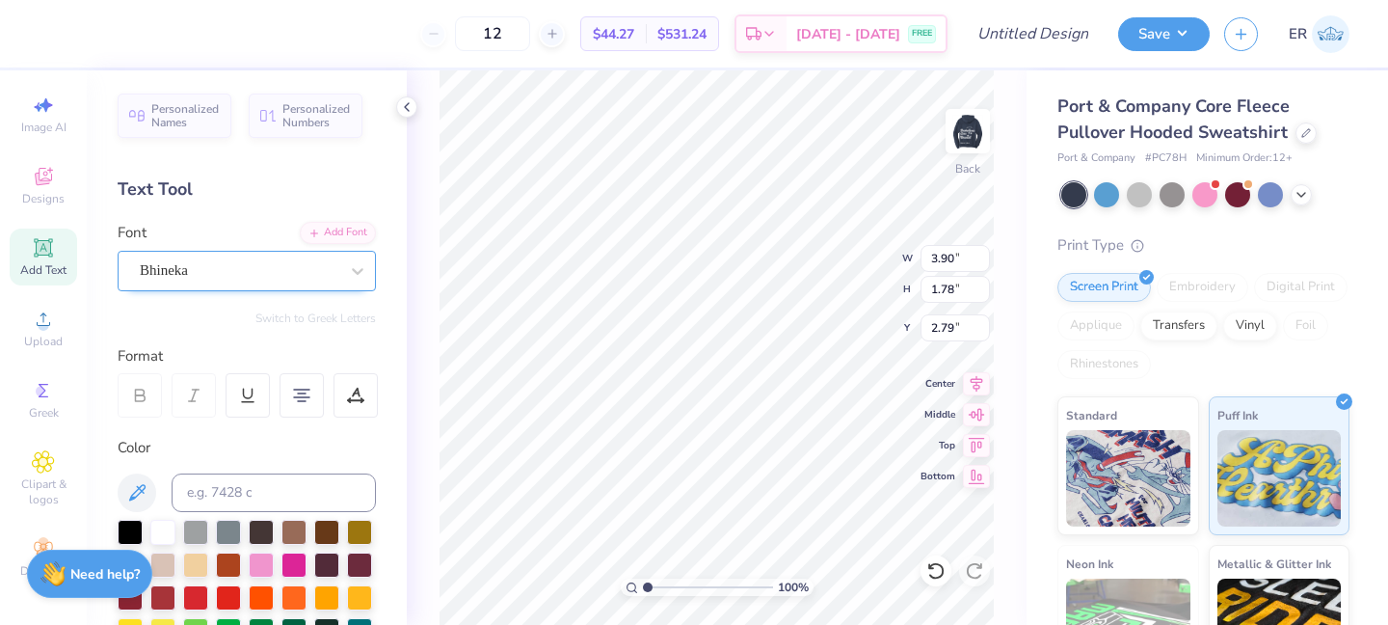
click at [304, 260] on div "Bhineka" at bounding box center [239, 270] width 202 height 30
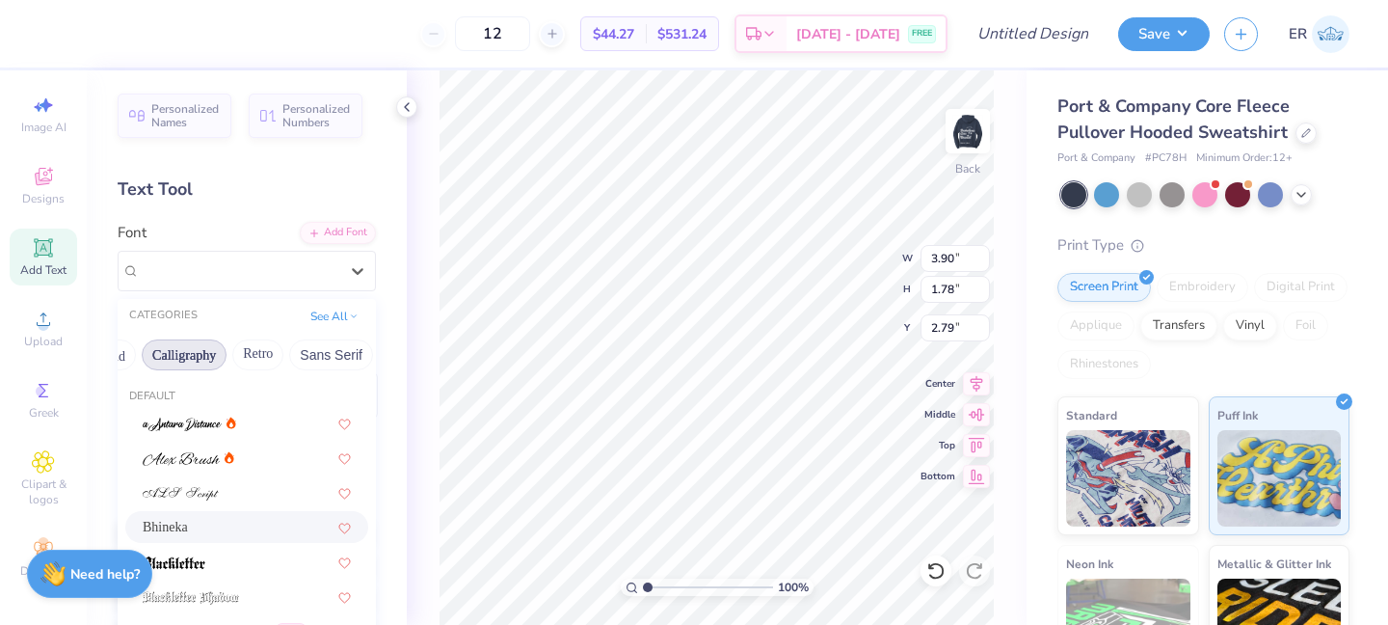
scroll to position [0, 567]
click at [340, 308] on button "See All" at bounding box center [335, 314] width 60 height 19
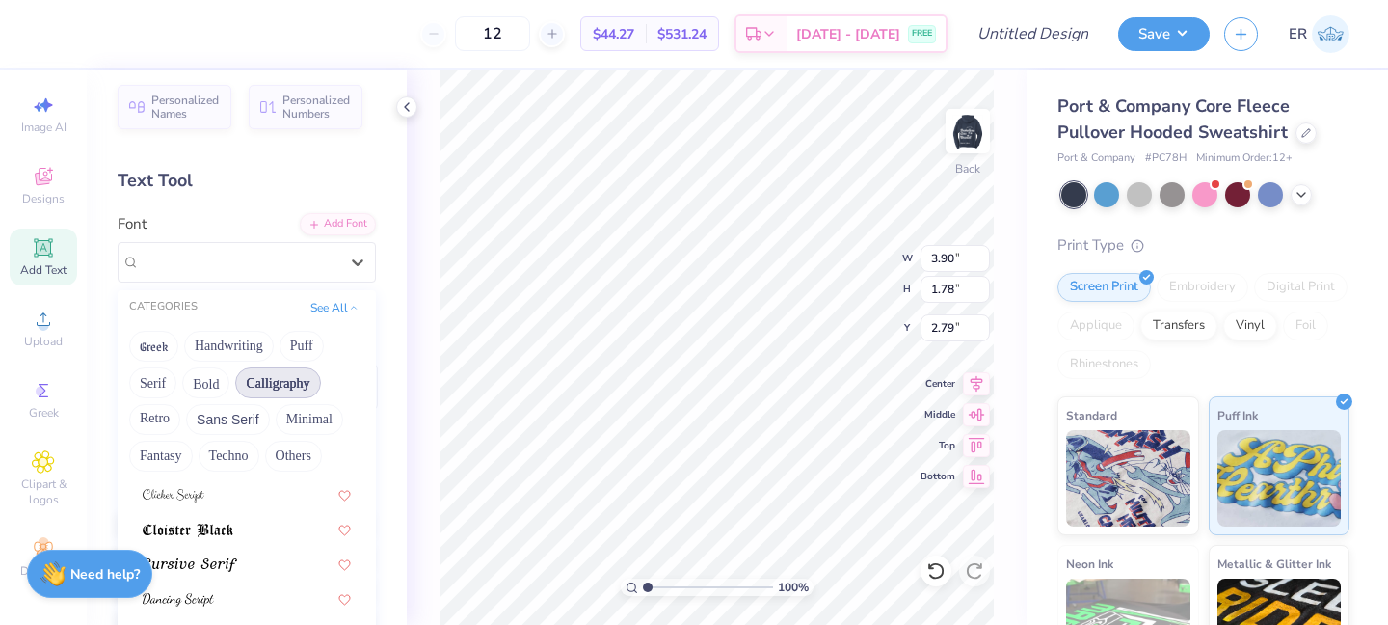
scroll to position [382, 0]
click at [226, 560] on img at bounding box center [190, 559] width 94 height 13
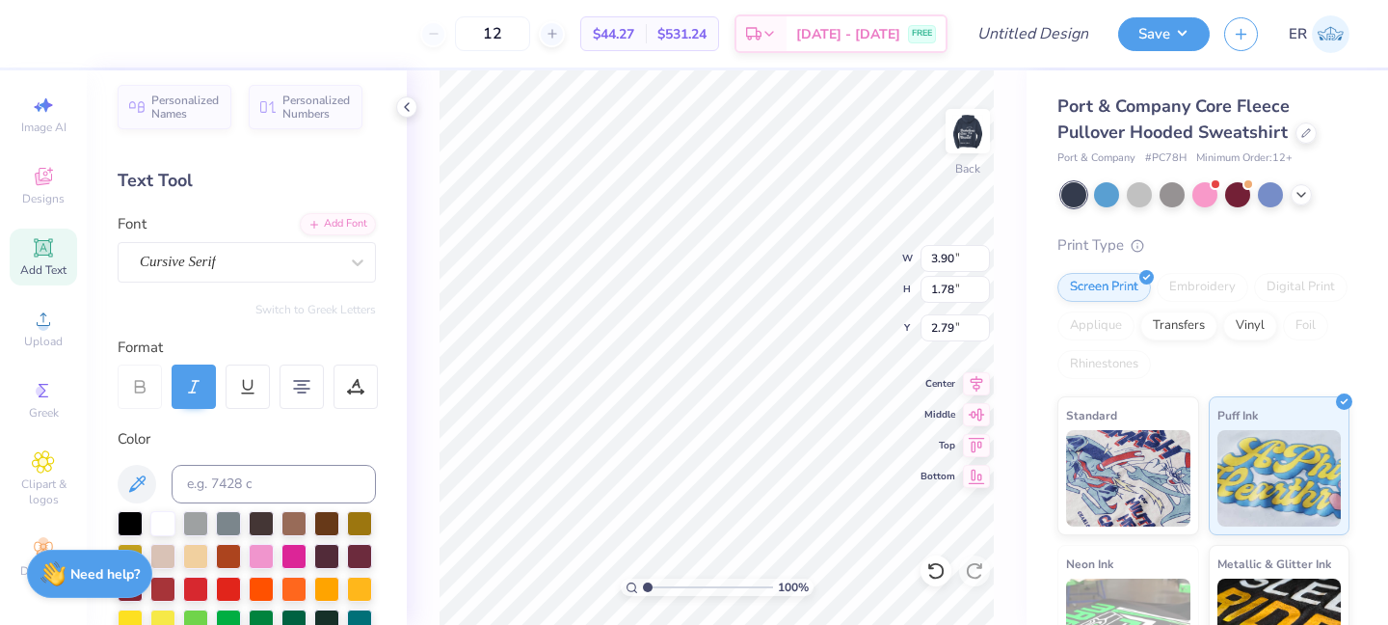
type input "5.53"
type input "1.87"
type input "2.75"
click at [308, 295] on div "Personalized Names Personalized Numbers Text Tool Add Font Font Cursive Serif S…" at bounding box center [247, 347] width 320 height 554
click at [305, 257] on div "Cursive Serif" at bounding box center [239, 262] width 202 height 30
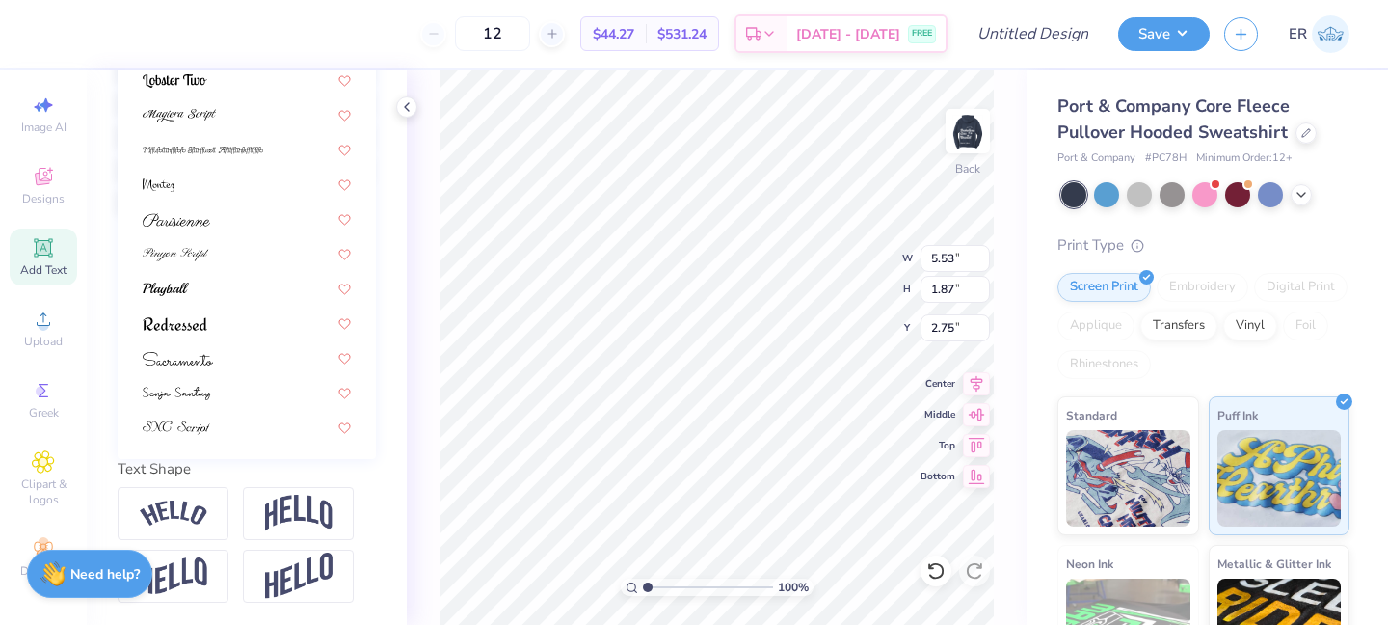
scroll to position [409, 0]
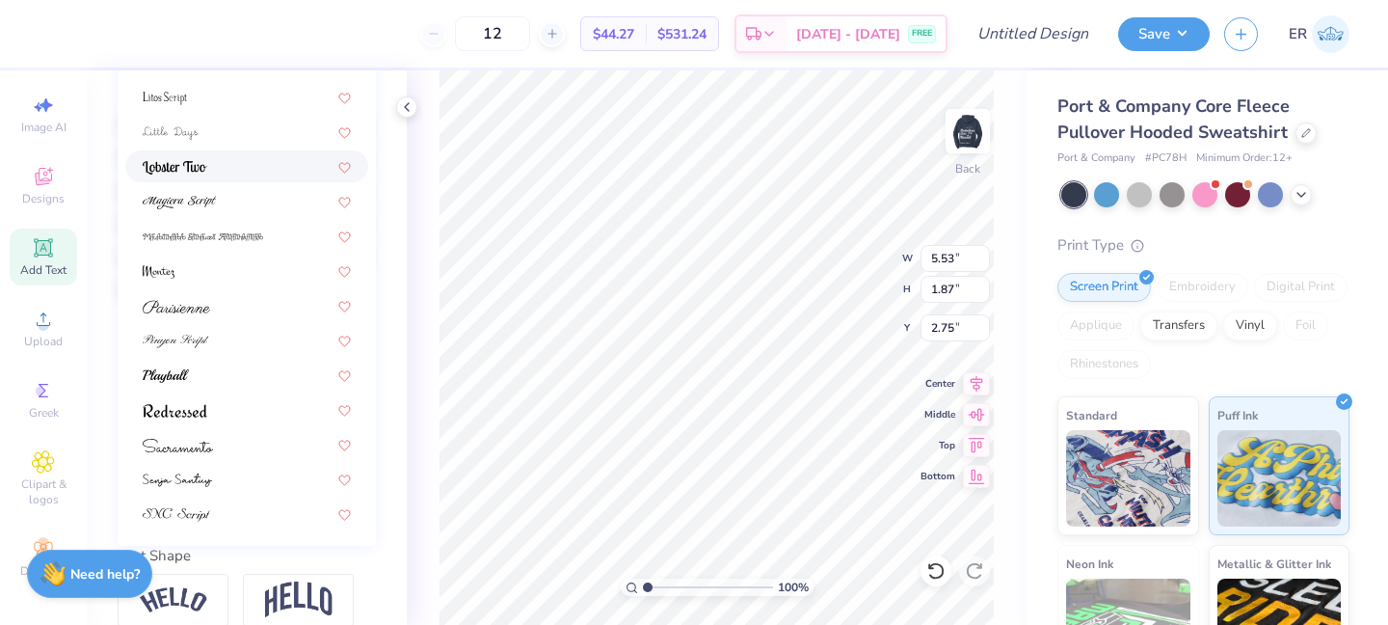
click at [228, 156] on div at bounding box center [247, 166] width 208 height 20
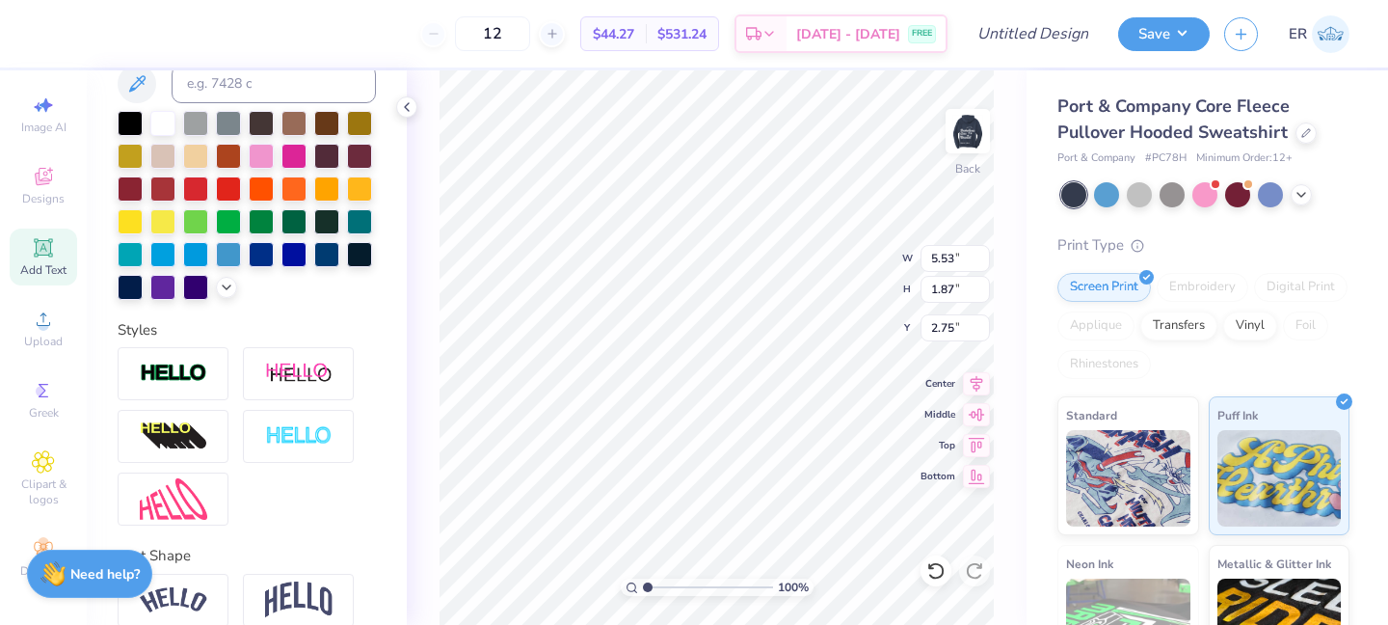
type input "4.02"
type input "2.74"
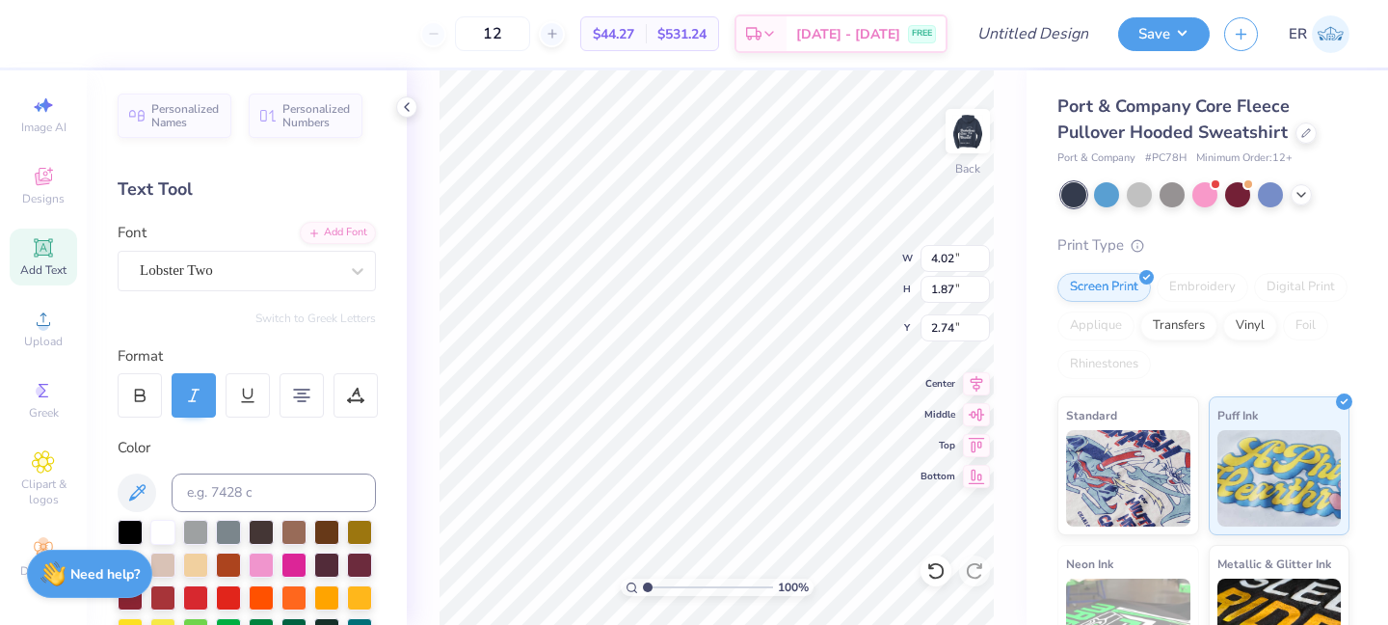
click at [266, 293] on div "Personalized Names Personalized Numbers Text Tool Add Font Font Lobster Two Swi…" at bounding box center [247, 347] width 320 height 554
click at [260, 262] on div "Lobster Two" at bounding box center [239, 270] width 202 height 30
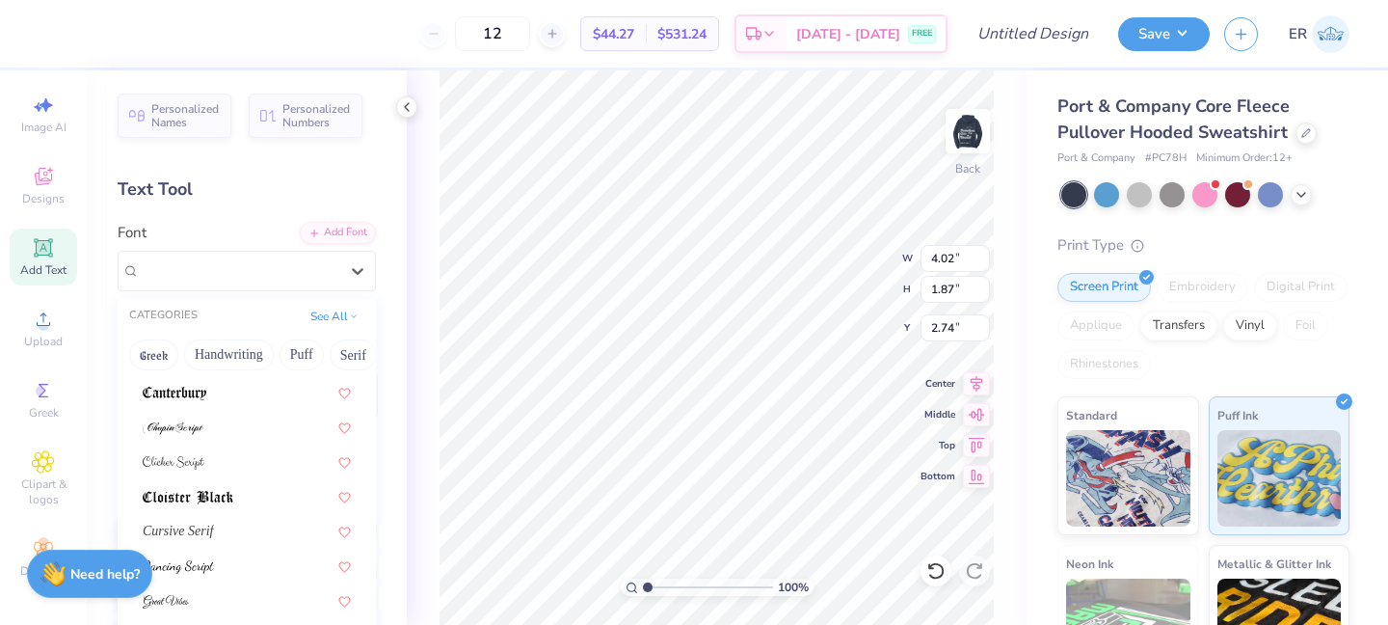
scroll to position [307, 0]
click at [336, 317] on button "See All" at bounding box center [335, 314] width 60 height 19
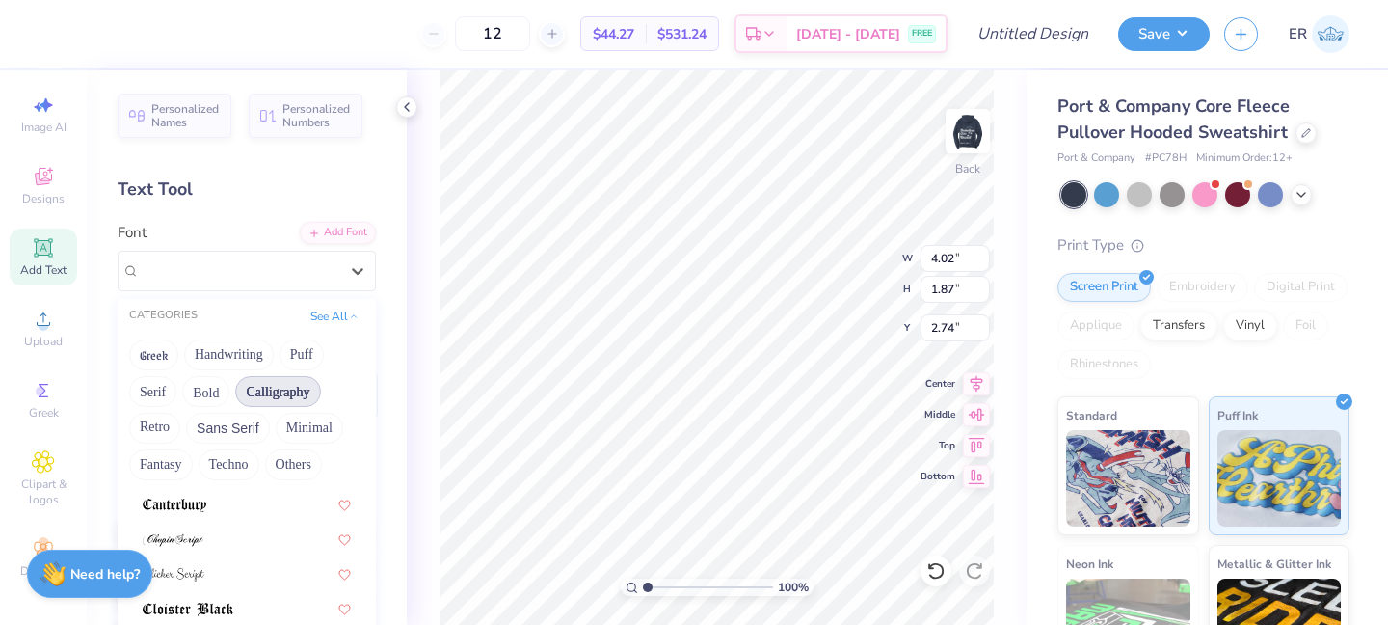
click at [286, 393] on button "Calligraphy" at bounding box center [277, 391] width 85 height 31
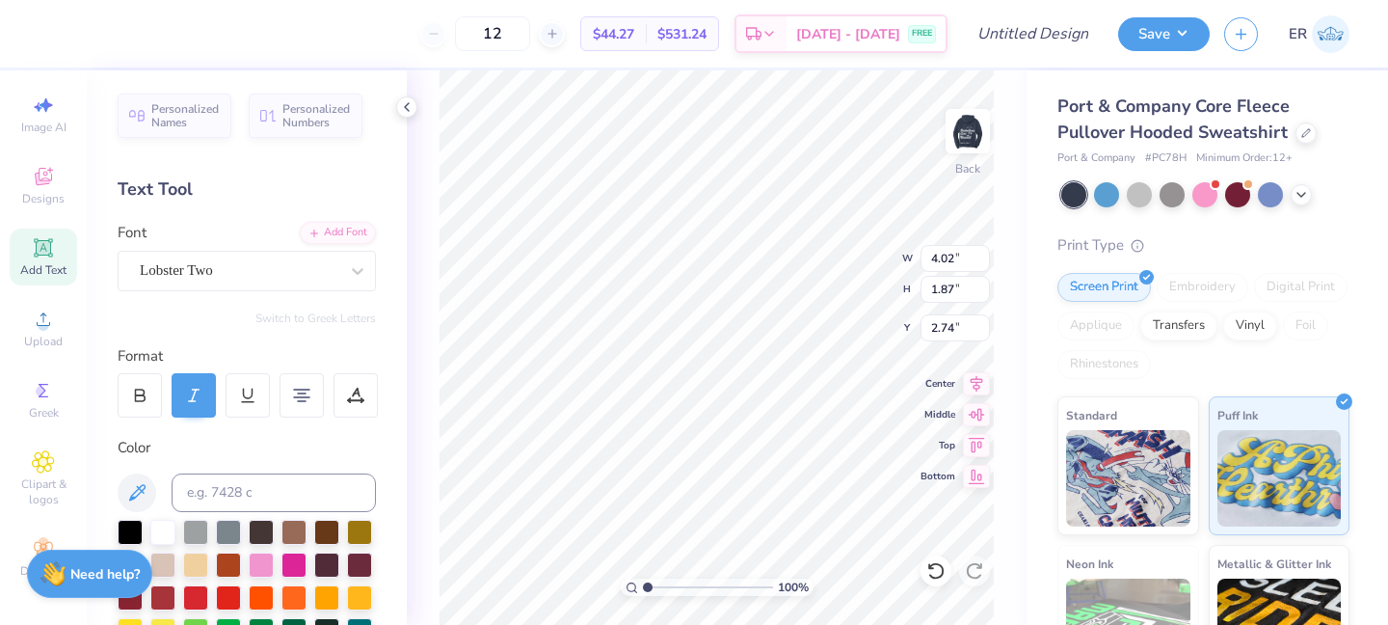
click at [398, 506] on div "Personalized Names Personalized Numbers Text Tool Add Font Font Lobster Two Swi…" at bounding box center [247, 347] width 320 height 554
click at [294, 291] on div "Personalized Names Personalized Numbers Text Tool Add Font Font Lobster Two Swi…" at bounding box center [247, 347] width 320 height 554
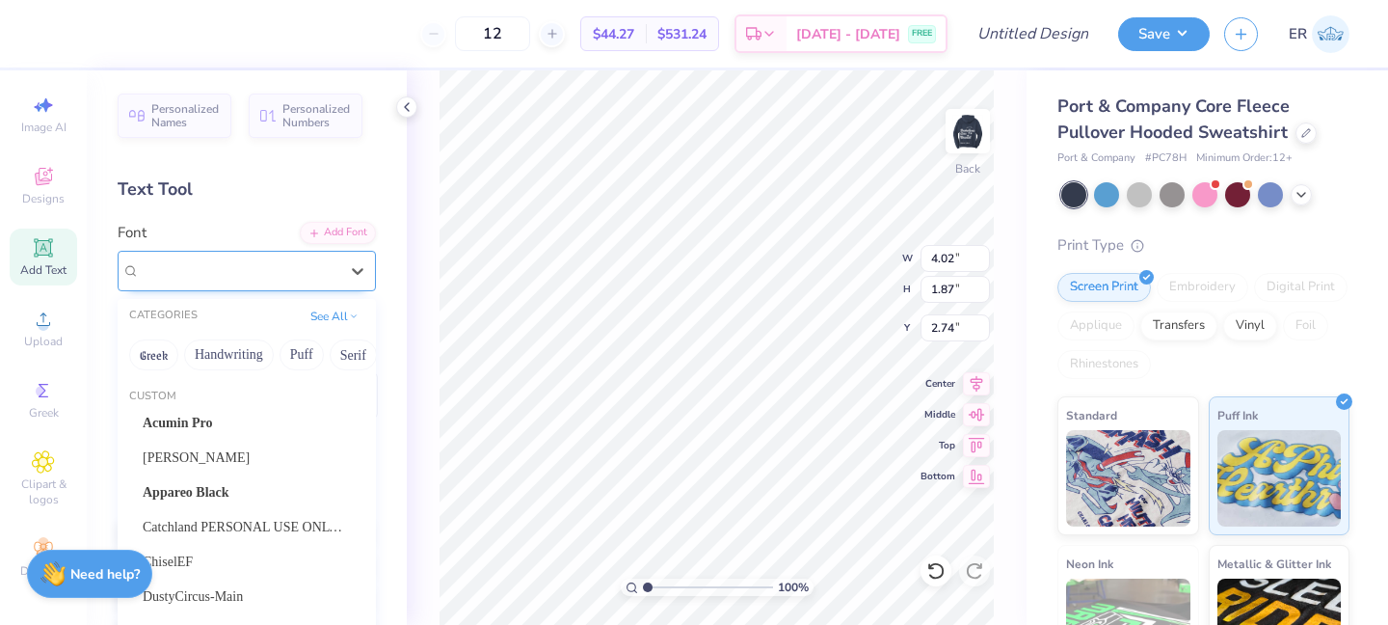
click at [294, 277] on div "Lobster Two" at bounding box center [239, 270] width 202 height 30
click at [261, 515] on div "Catchland PERSONAL USE ONLY PERSONAL USE ONLY" at bounding box center [246, 527] width 243 height 32
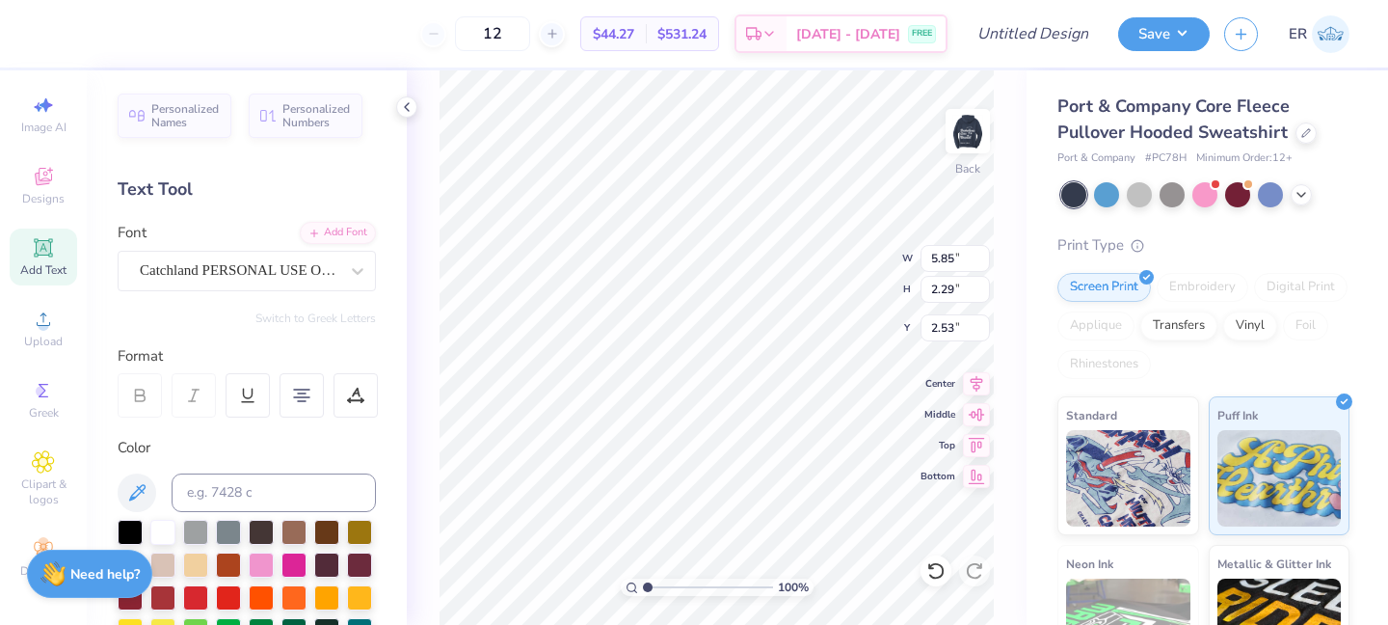
type input "5.85"
type input "2.29"
type input "2.53"
type input "7.67"
type input "3.00"
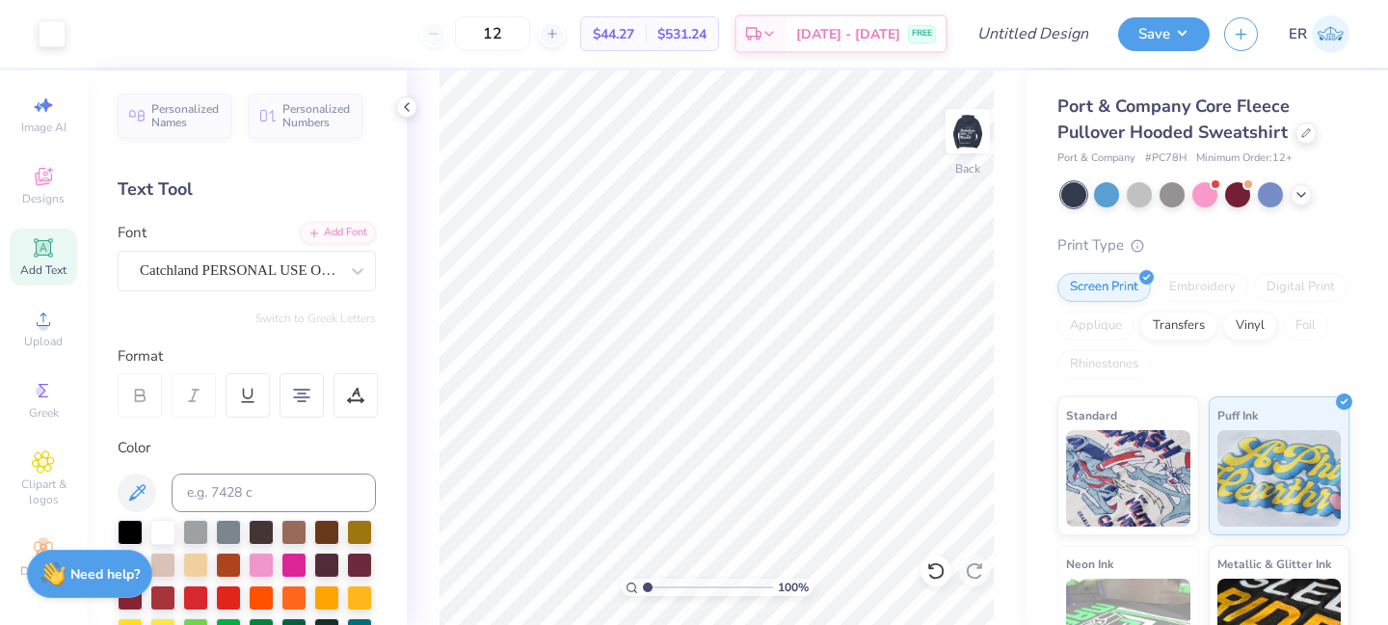
scroll to position [5, 0]
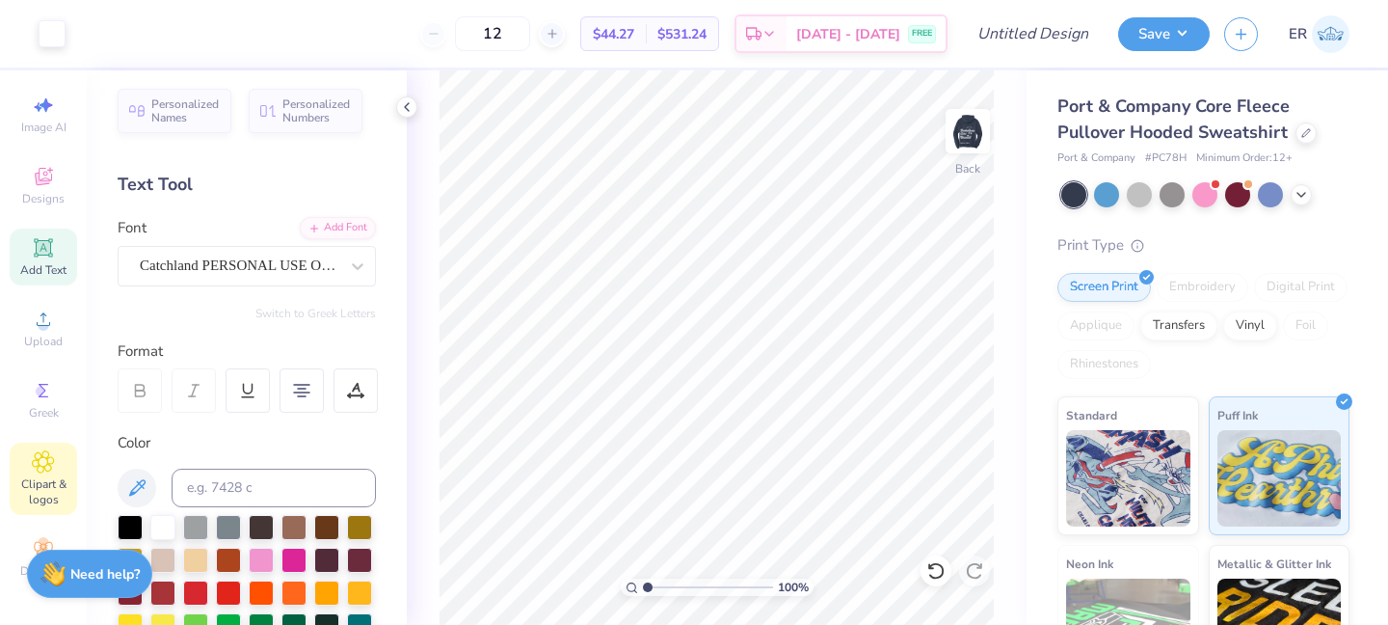
click at [49, 458] on icon at bounding box center [43, 461] width 21 height 21
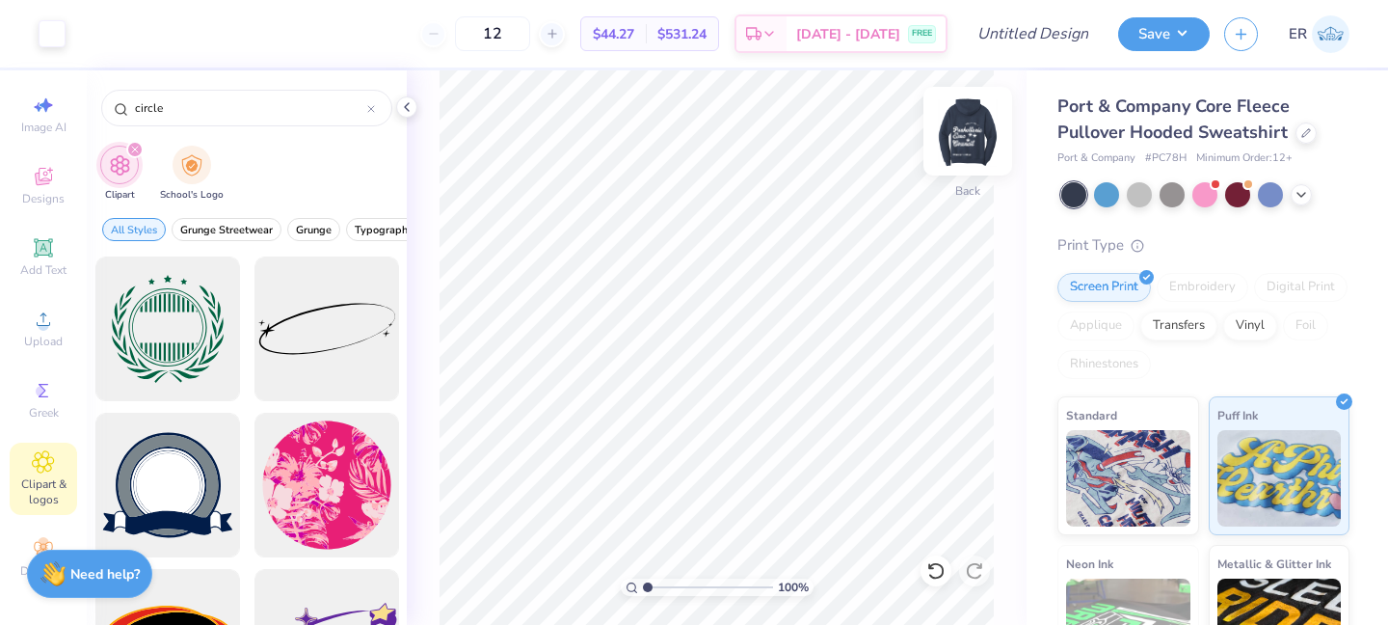
click at [970, 120] on img at bounding box center [967, 131] width 77 height 77
type input "16.00"
click at [971, 140] on img at bounding box center [967, 131] width 77 height 77
type input "1.79"
type input "1.64"
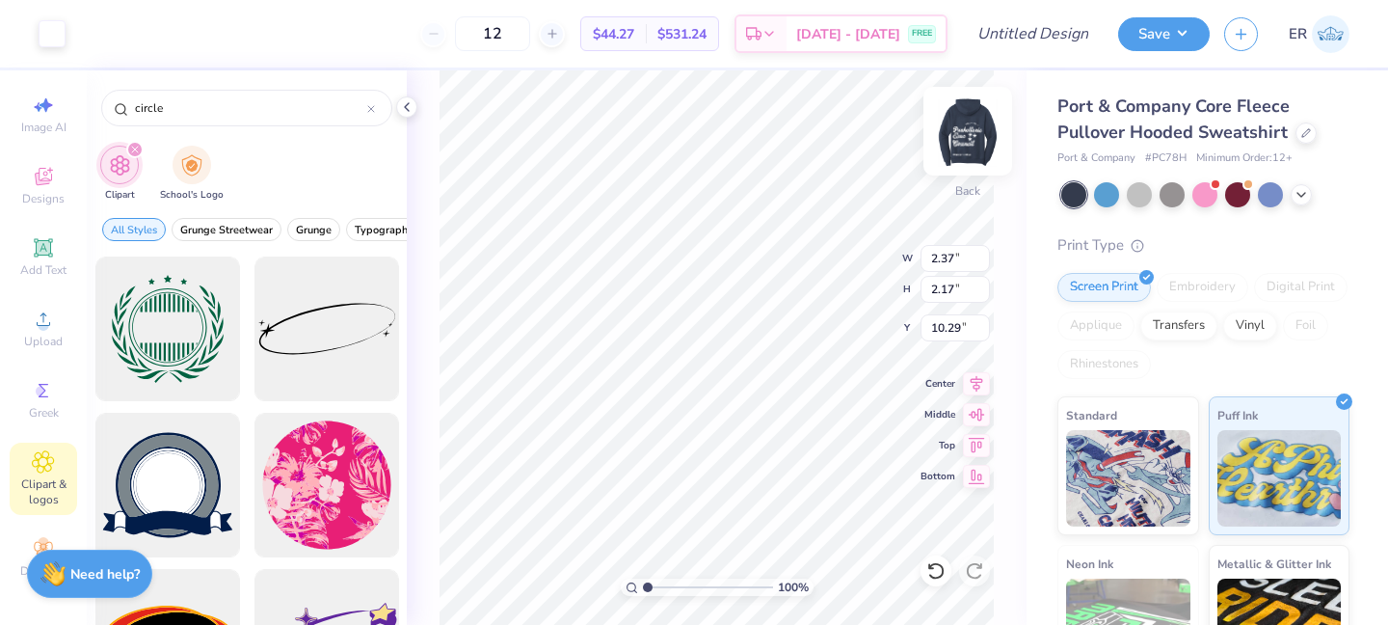
type input "10.82"
type input "0.50"
type input "5.68"
type input "5.29"
type input "1.36"
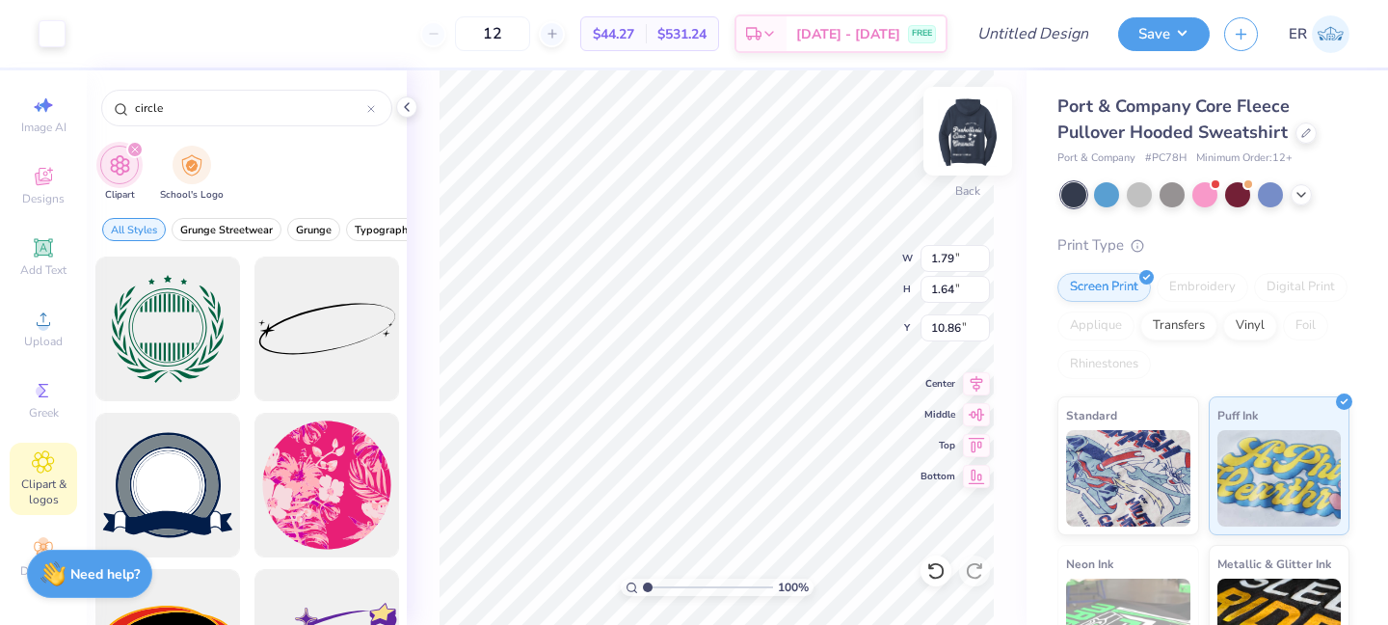
type input "1.36"
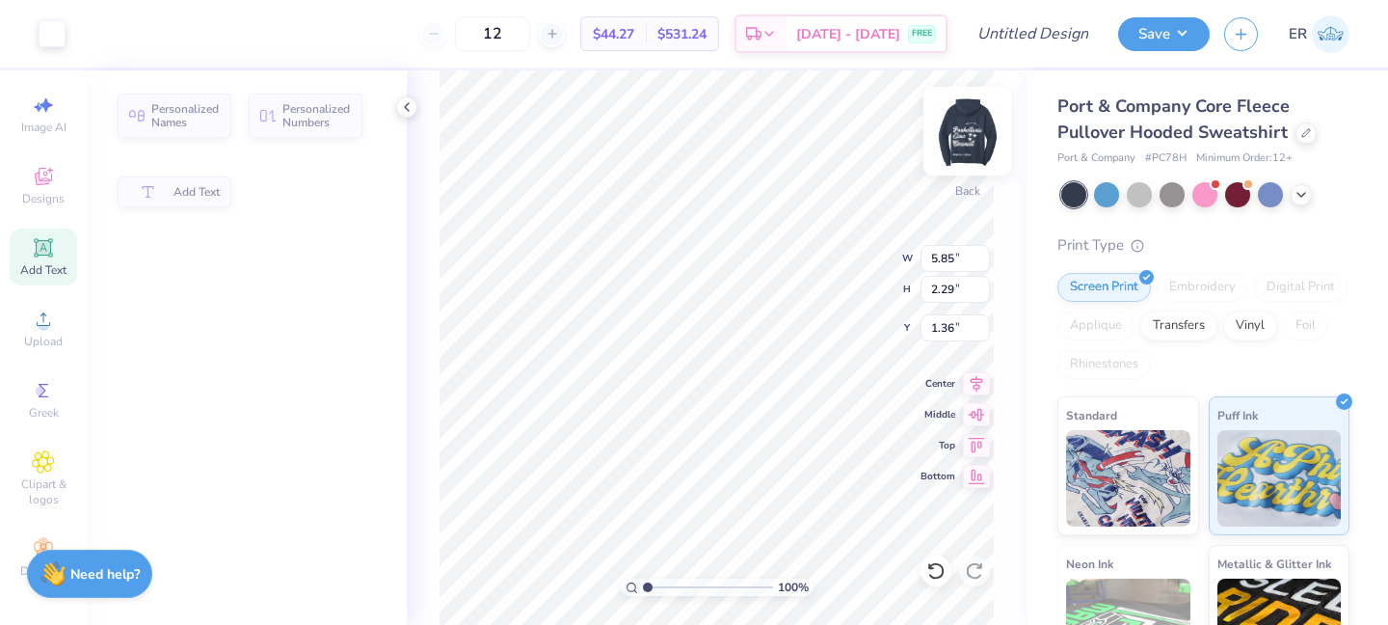
type input "5.85"
type input "2.29"
type input "3.00"
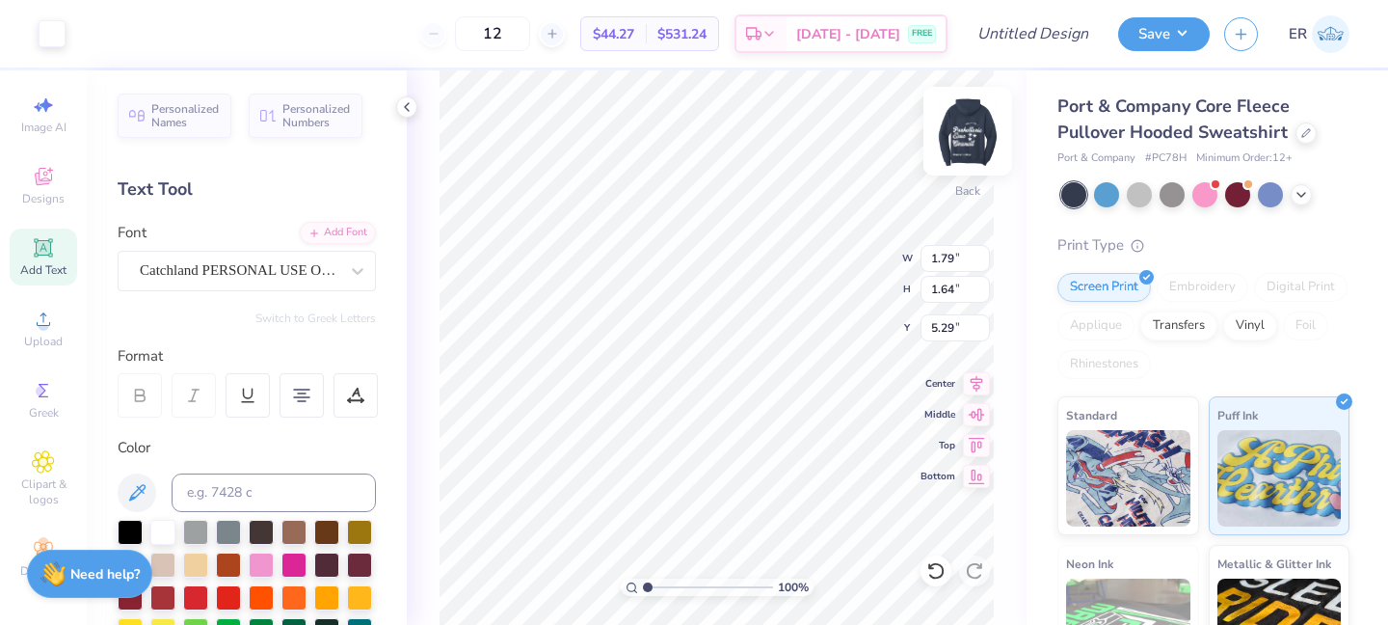
type input "5.29"
type input "6.11"
type input "10.86"
type input "5.85"
type input "2.29"
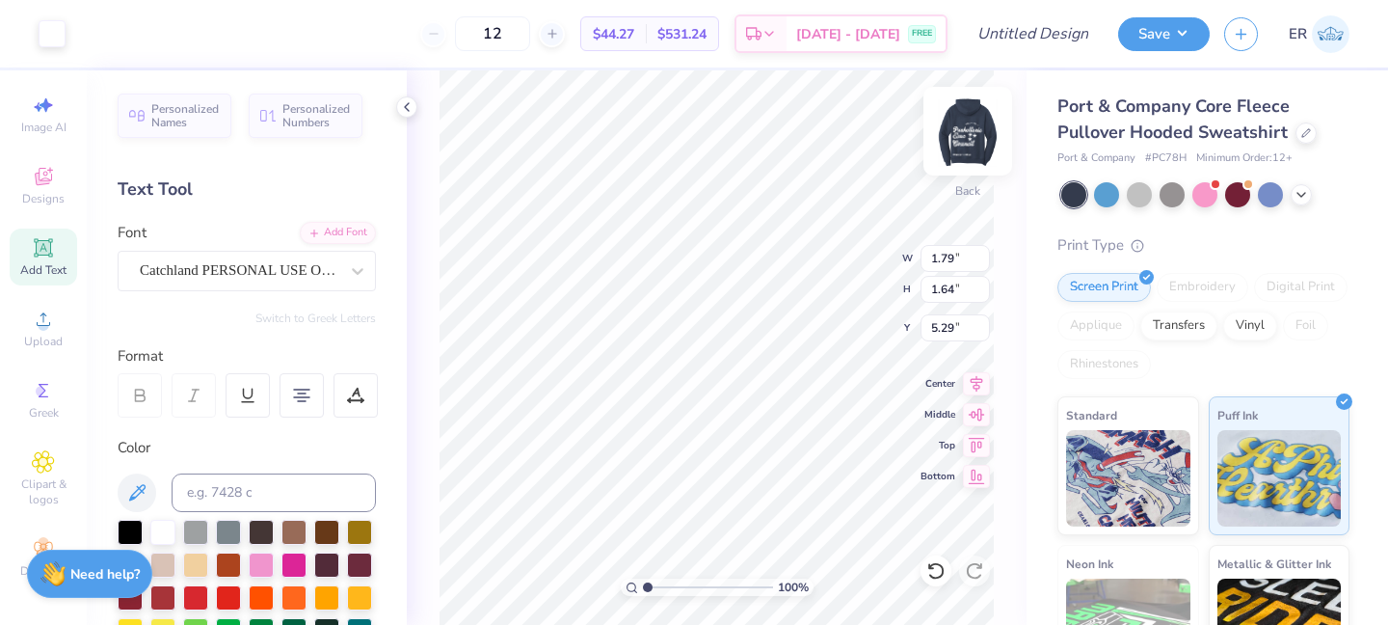
type input "3.00"
type input "5.12"
type input "2.00"
type input "3.29"
type input "1.34"
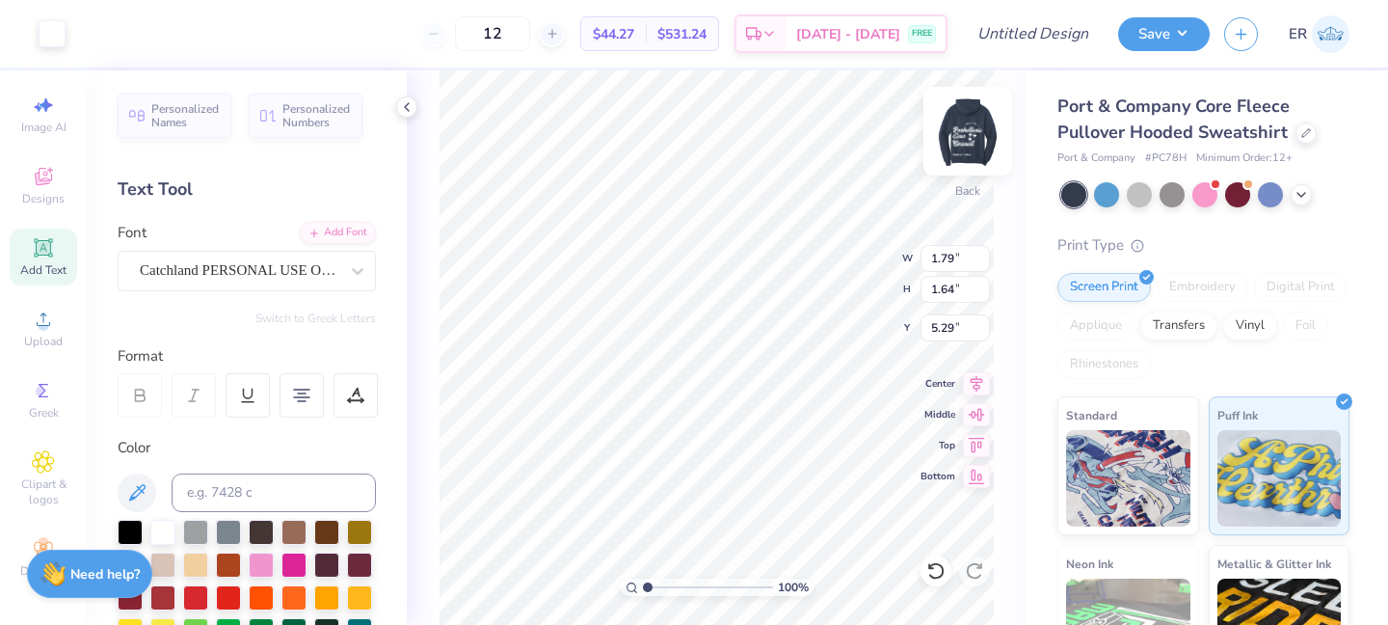
type input "1.23"
type input "4.29"
type input "1.79"
type input "1.64"
type input "0.50"
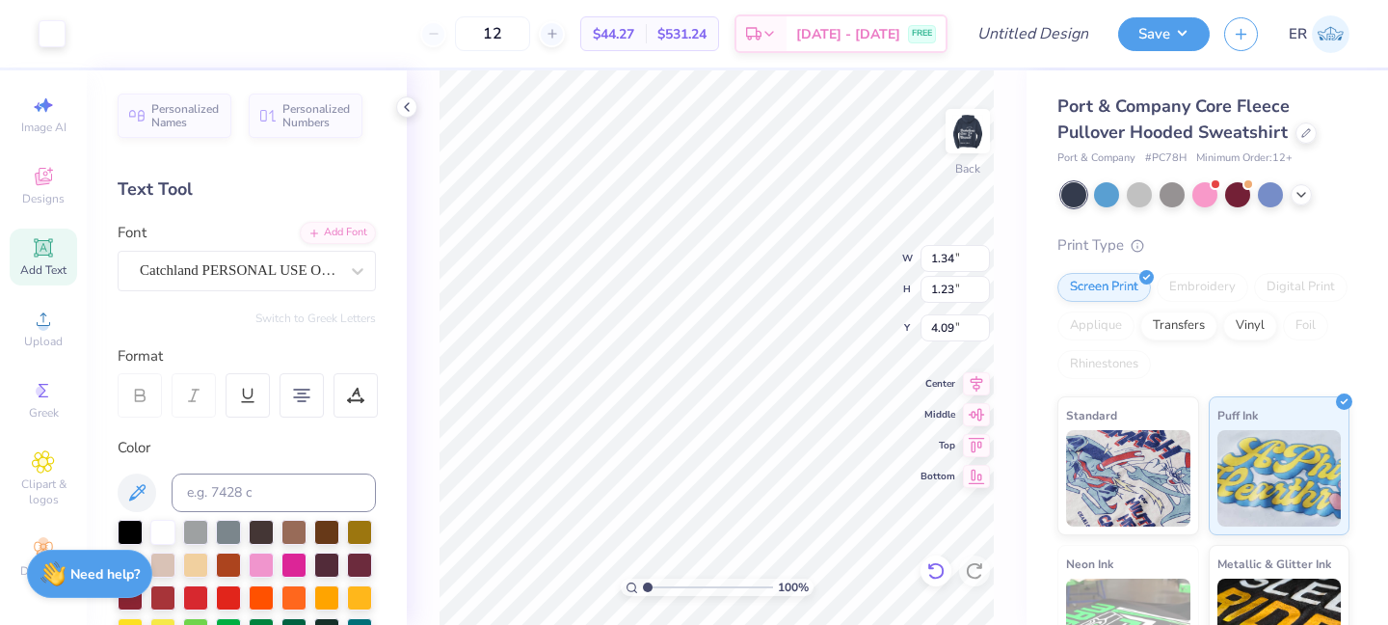
type input "1.77"
type input "4.29"
type input "4.68"
type input "0.50"
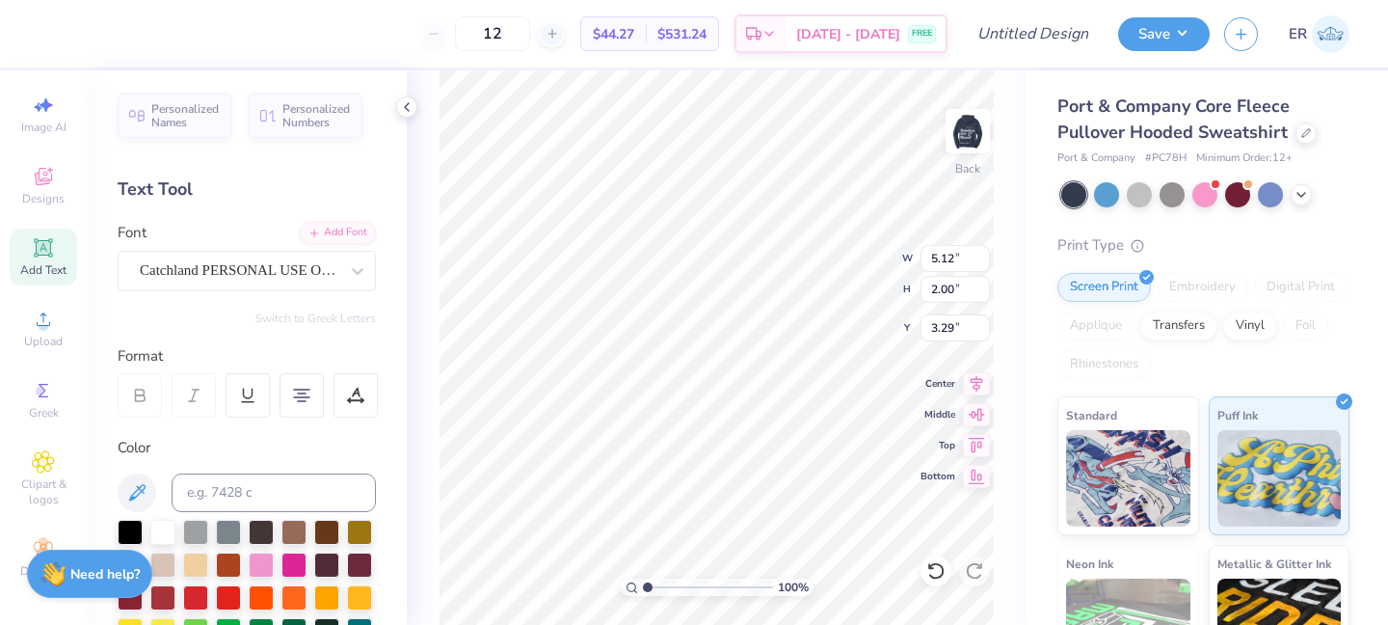
type input "3.00"
type input "1.15"
type input "1.77"
type input "1.15"
type input "5.88"
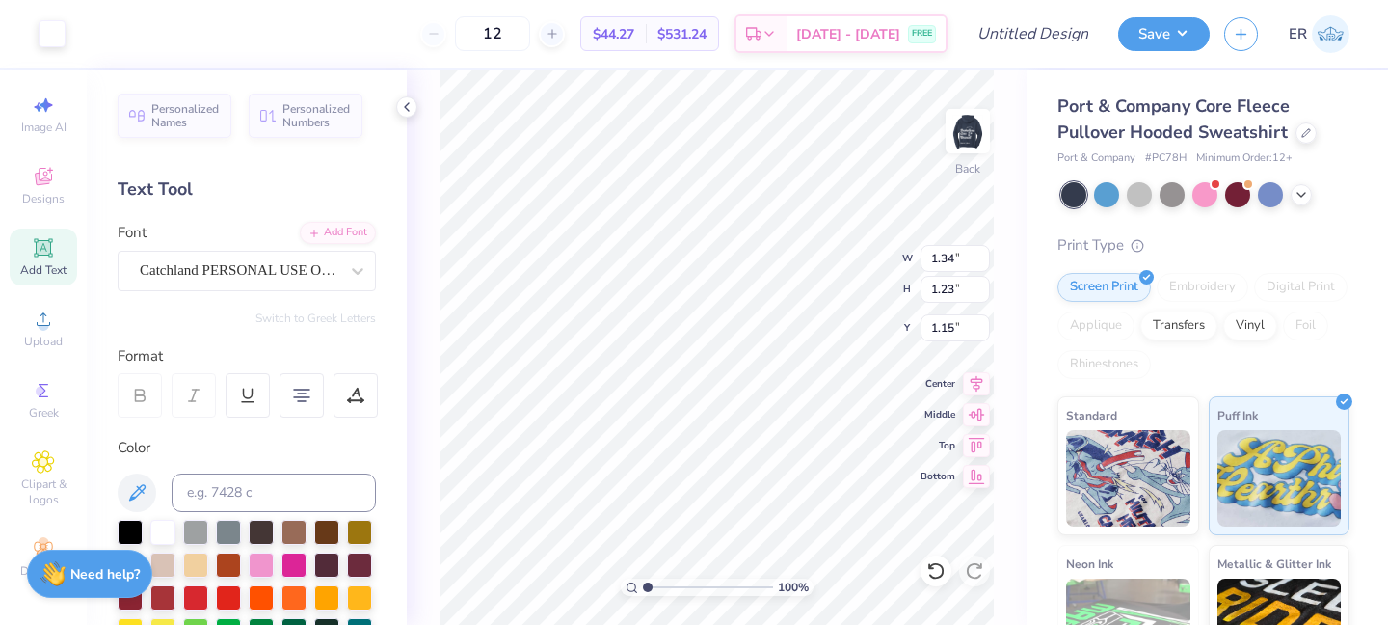
type input "2.38"
type input "5.27"
type input "5.88"
type input "1.77"
type input "5.27"
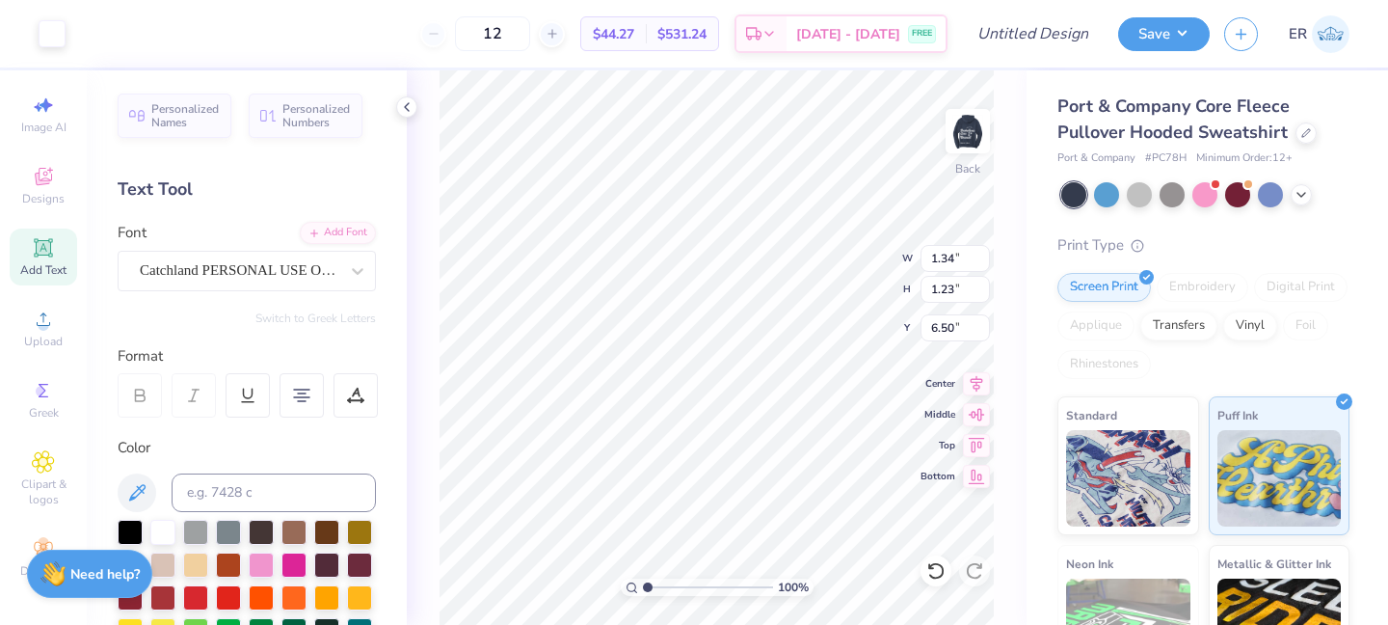
type input "6.50"
type input "0.50"
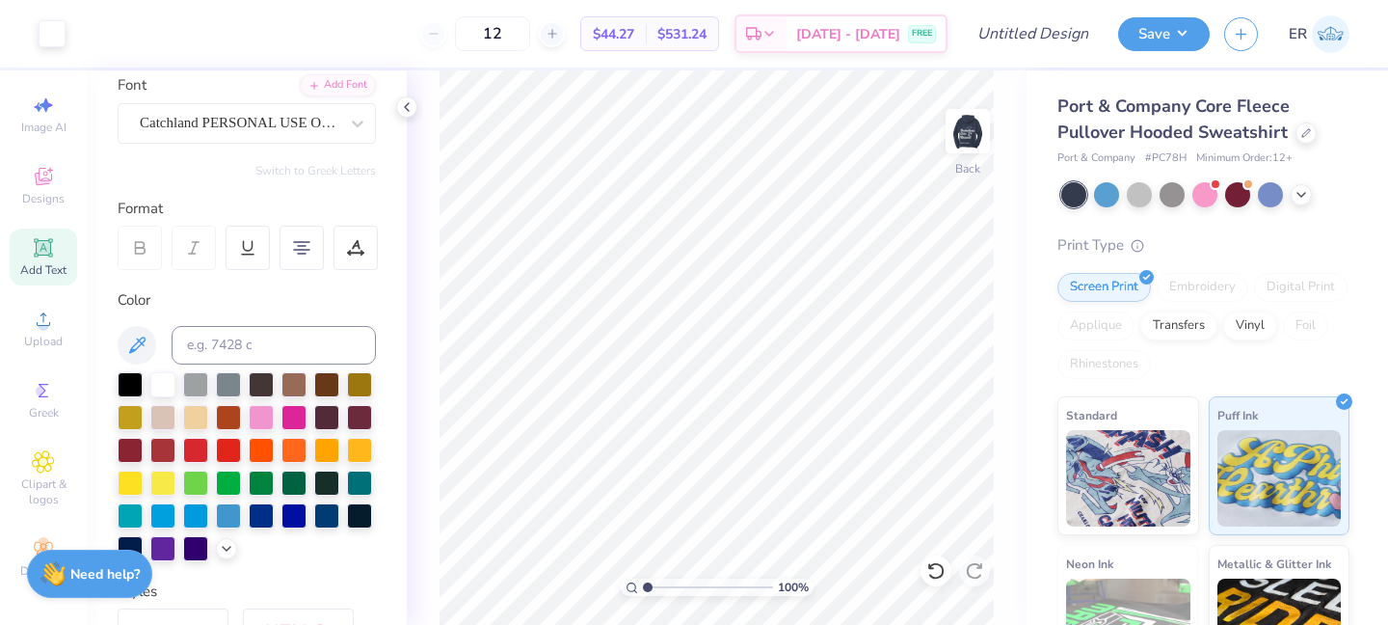
scroll to position [165, 0]
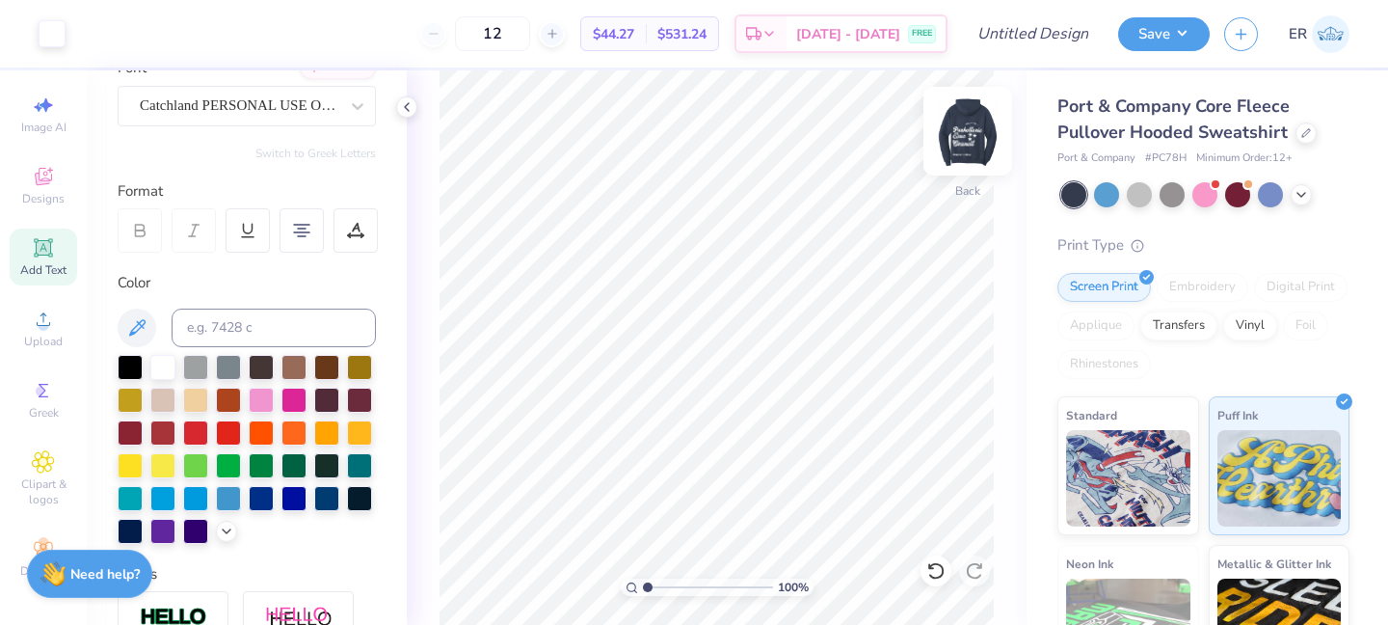
click at [976, 135] on img at bounding box center [967, 131] width 77 height 77
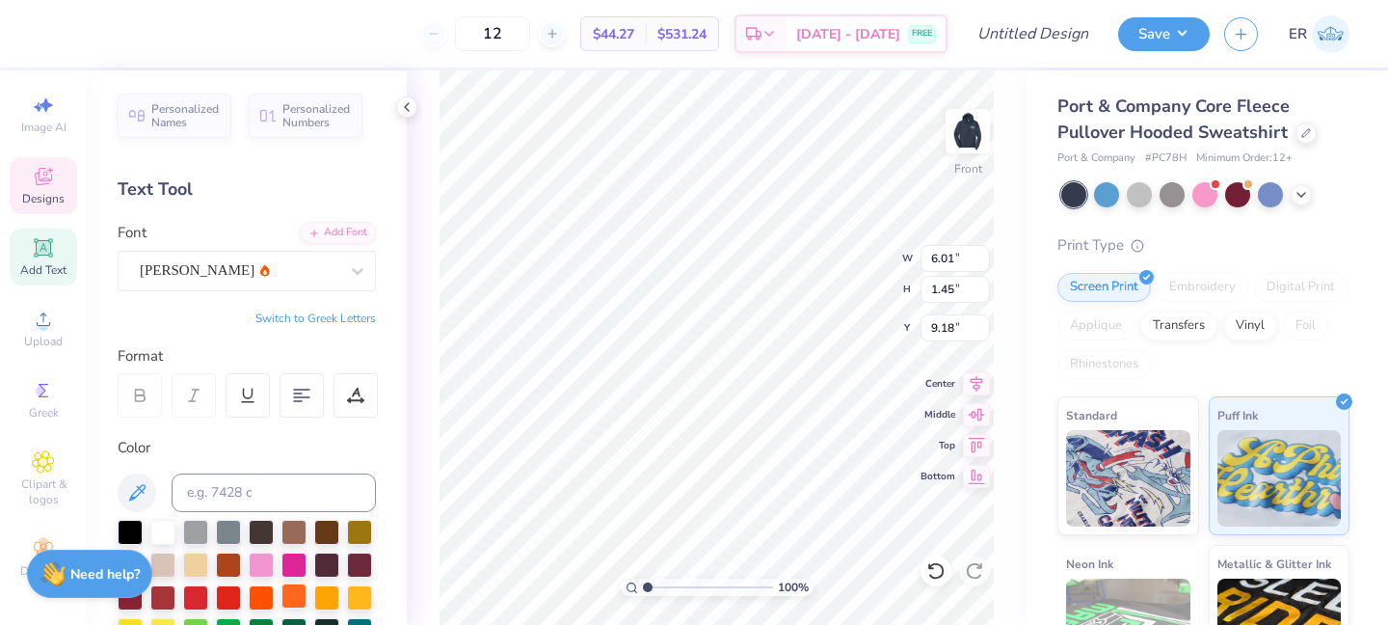
scroll to position [495, 0]
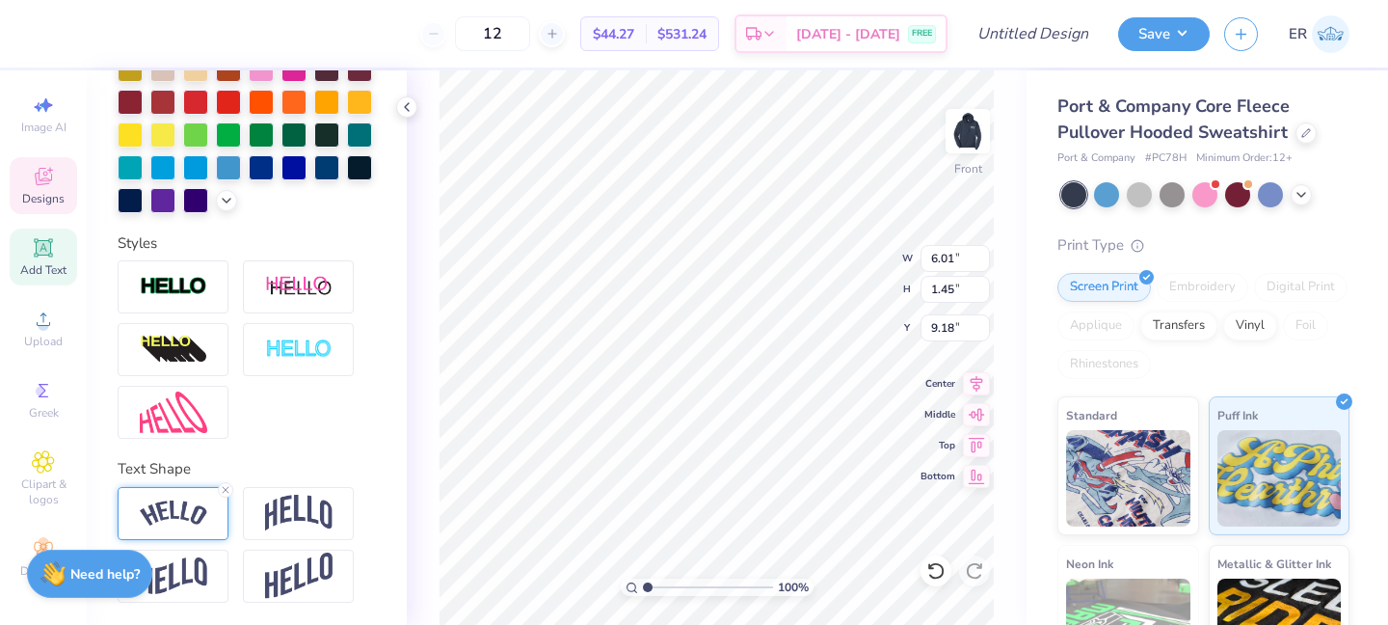
click at [180, 505] on img at bounding box center [173, 513] width 67 height 26
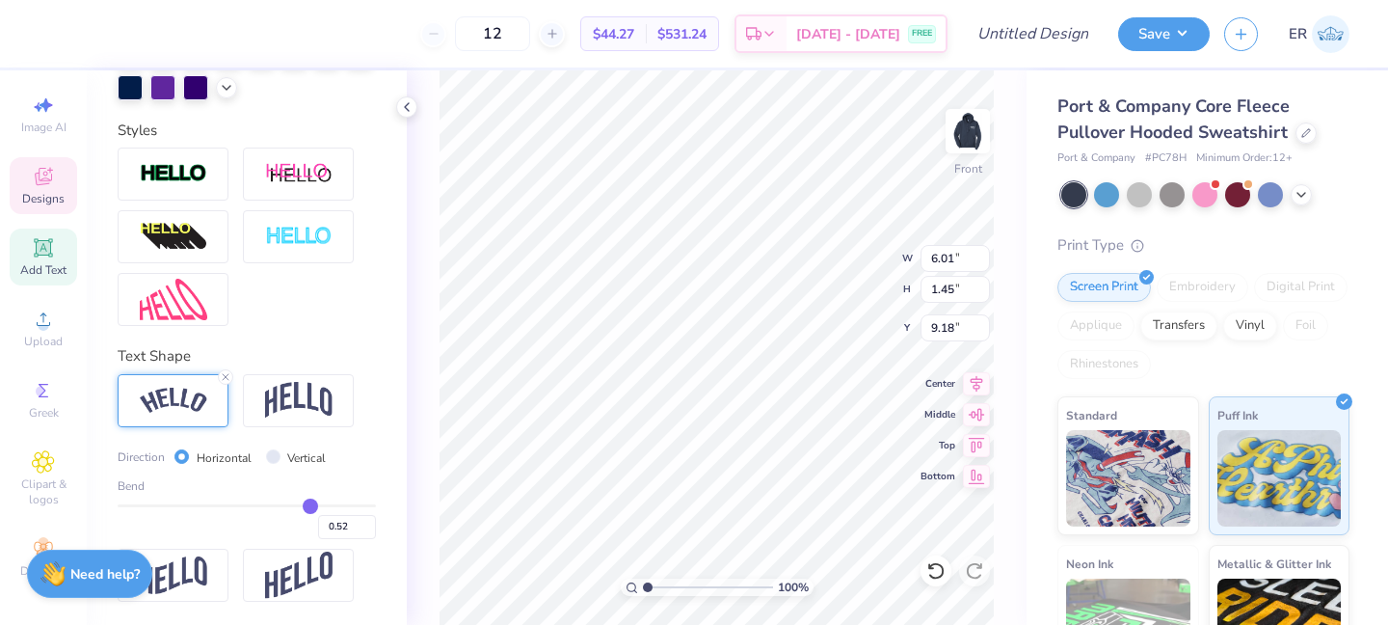
type input "0.51"
type input "0.52"
type input "0.53"
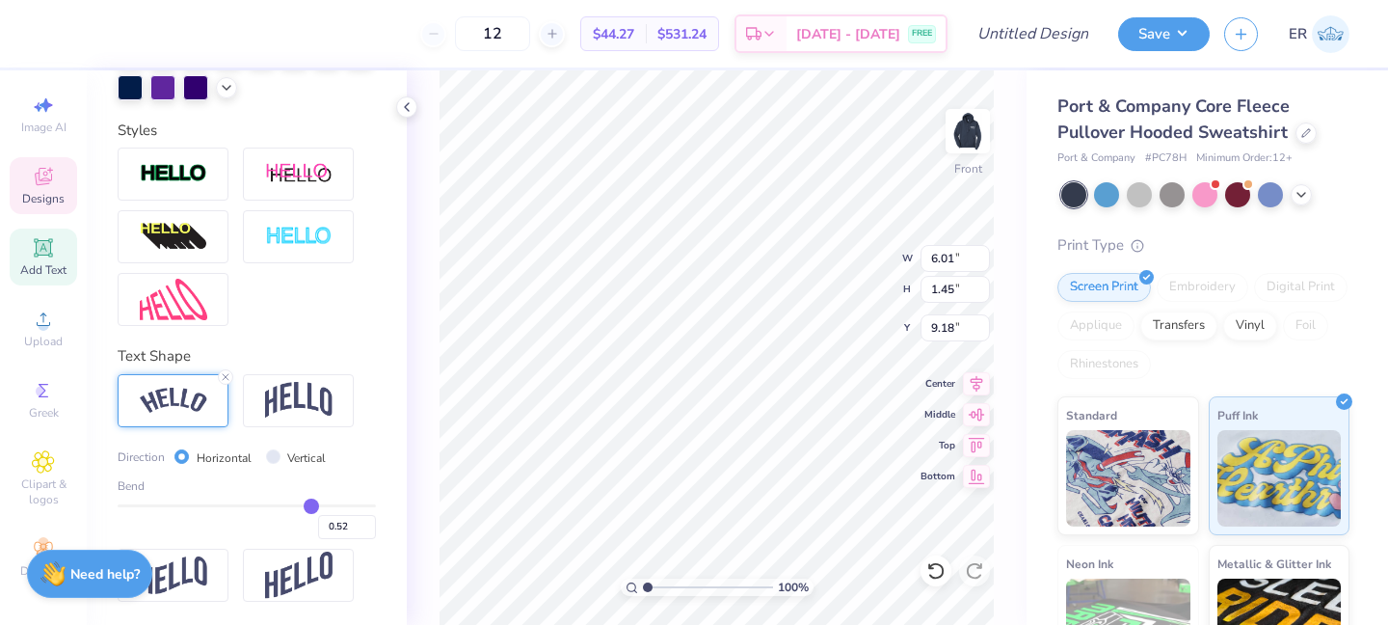
type input "0.53"
type input "0.54"
type input "0.55"
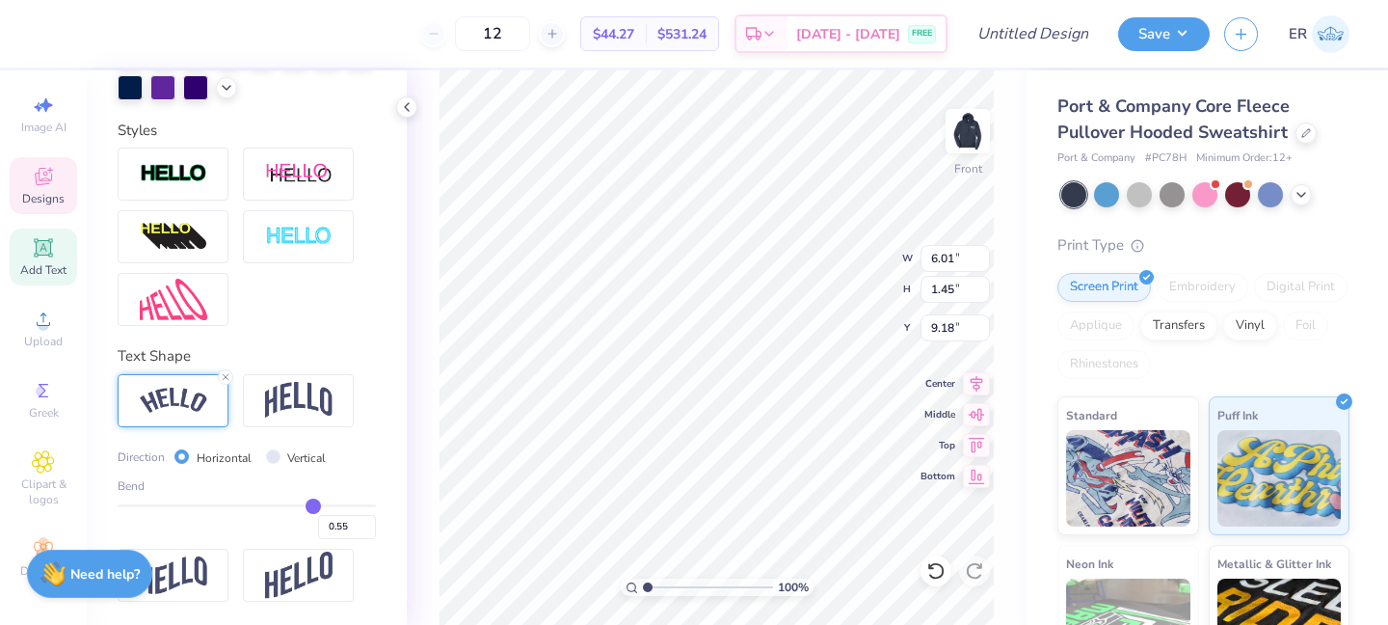
type input "0.56"
click at [314, 504] on input "range" at bounding box center [247, 505] width 258 height 3
click at [530, 40] on input "12" at bounding box center [492, 33] width 75 height 35
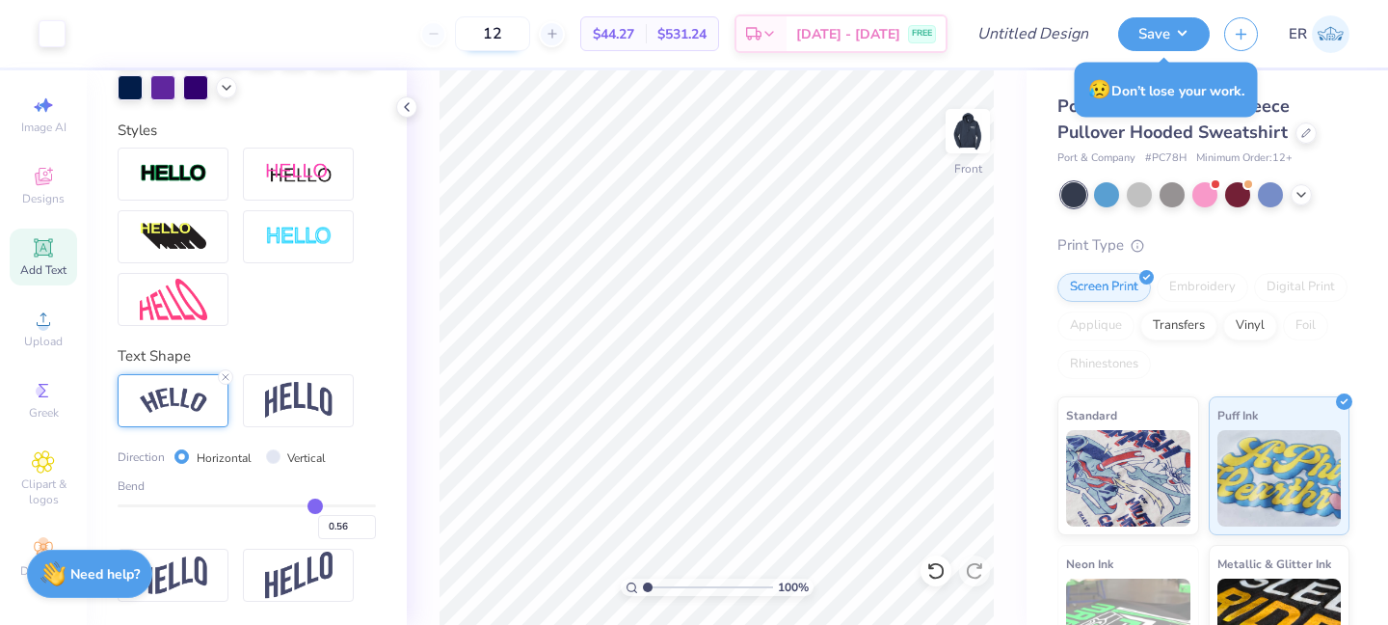
type input "1"
type input "12"
click at [1027, 253] on div "Port & Company Core Fleece Pullover Hooded Sweatshirt Port & Company # PC78H Mi…" at bounding box center [1207, 451] width 361 height 762
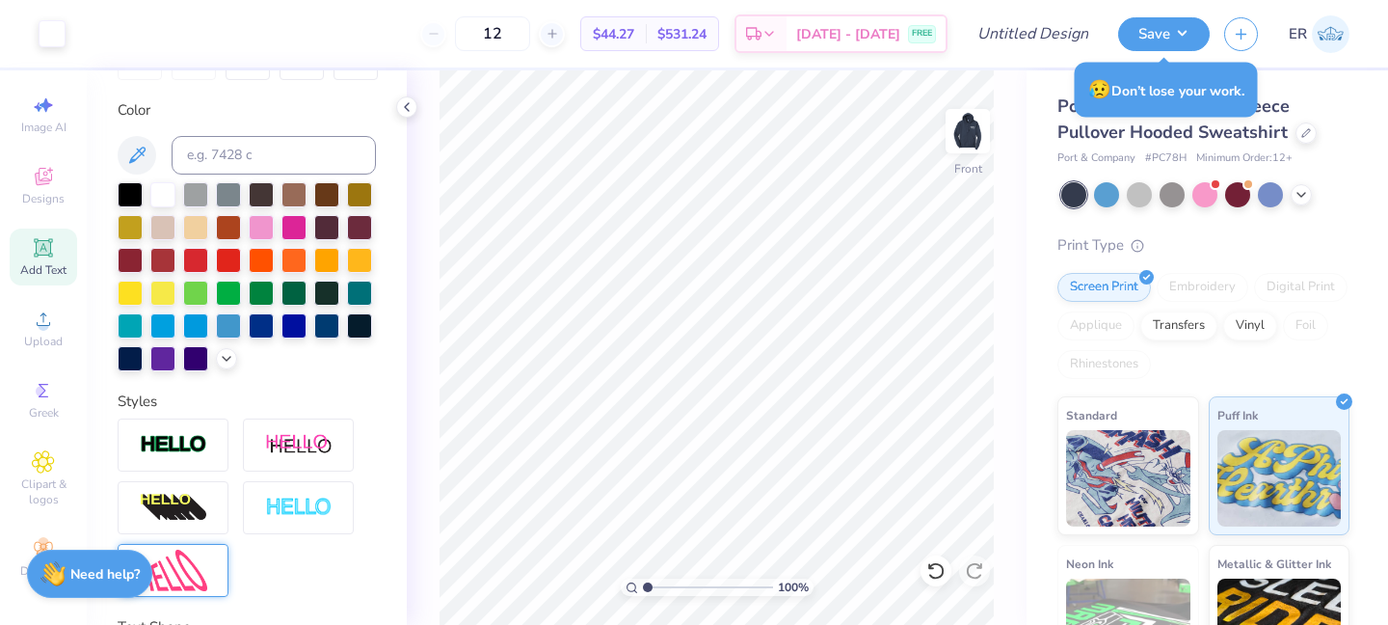
scroll to position [0, 0]
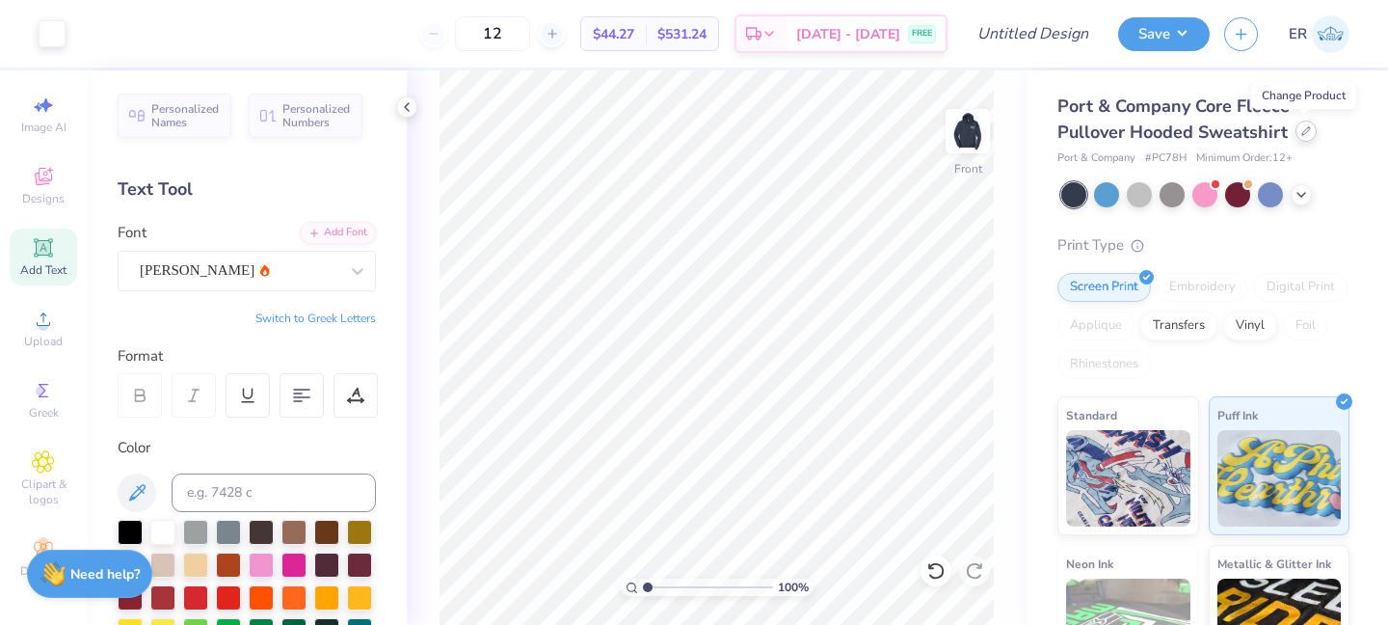
click at [1303, 135] on icon at bounding box center [1306, 131] width 10 height 10
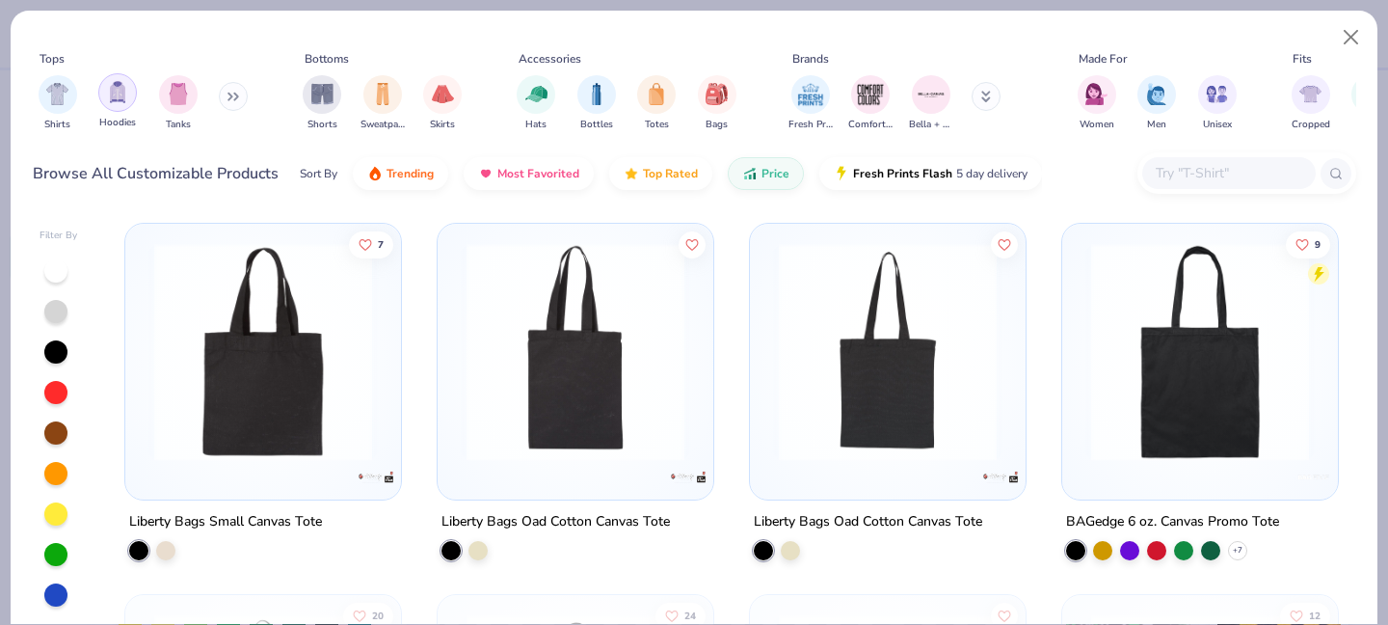
click at [120, 93] on img "filter for Hoodies" at bounding box center [117, 92] width 21 height 22
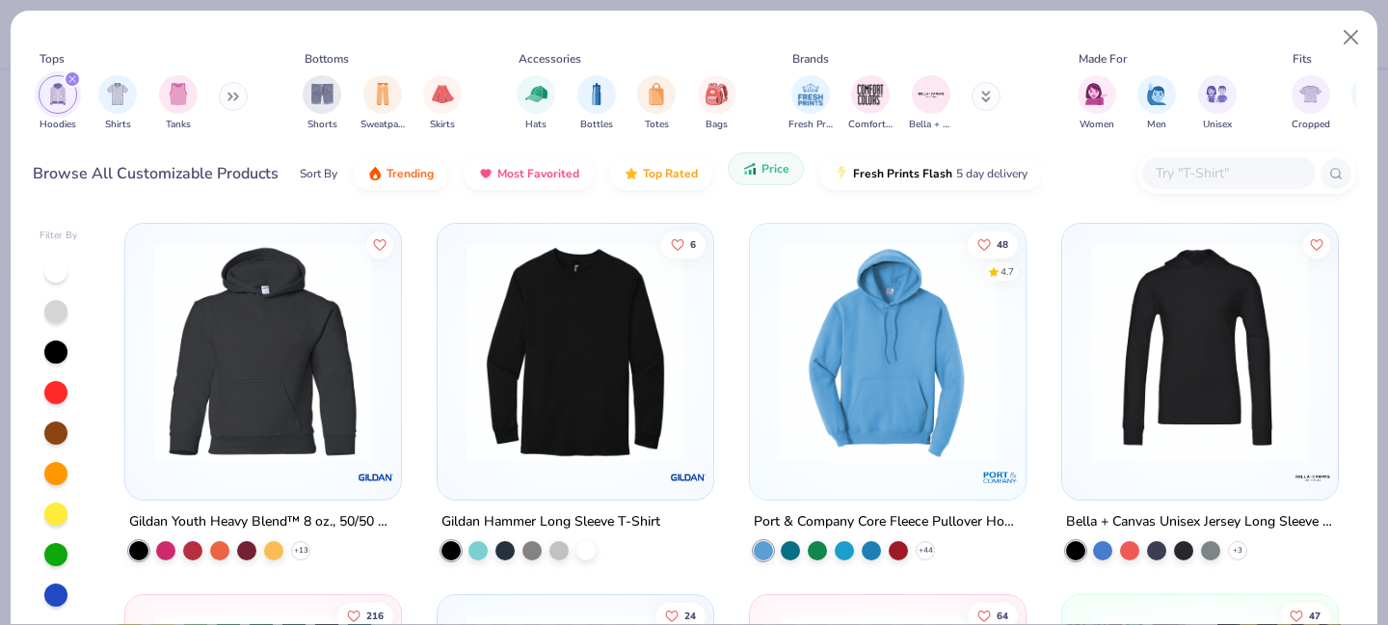
click at [763, 162] on span "Price" at bounding box center [776, 168] width 28 height 15
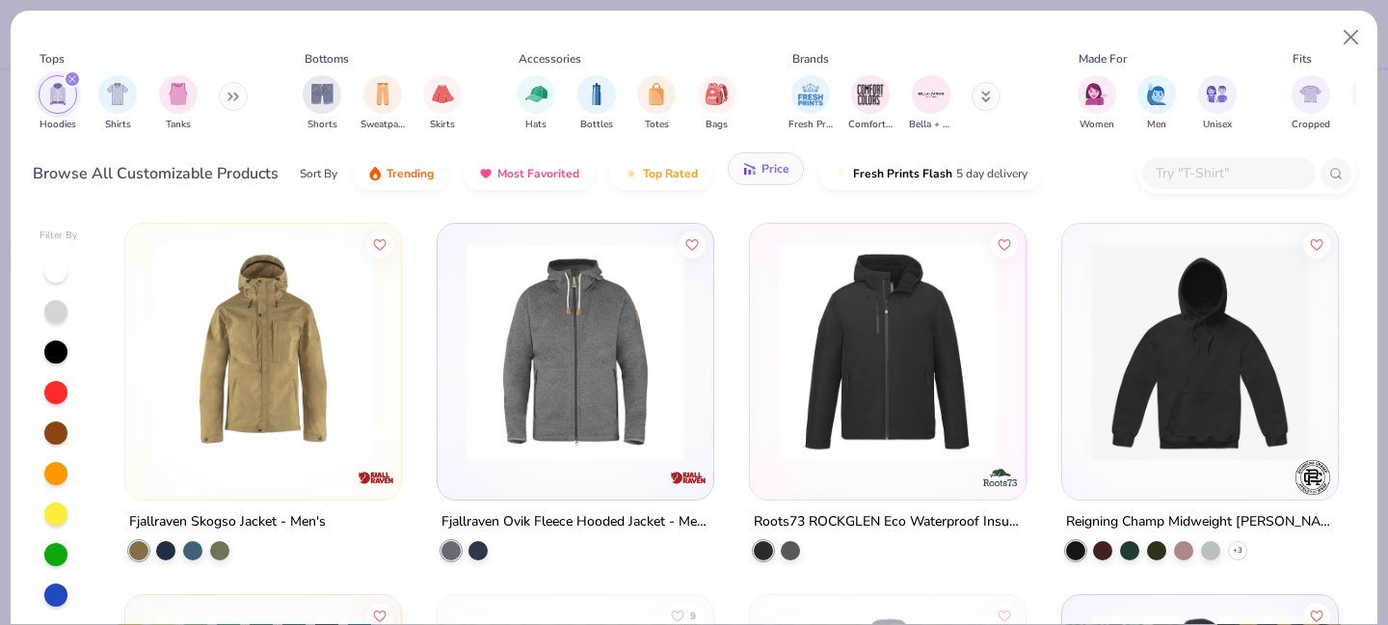
click at [763, 162] on span "Price" at bounding box center [776, 168] width 28 height 15
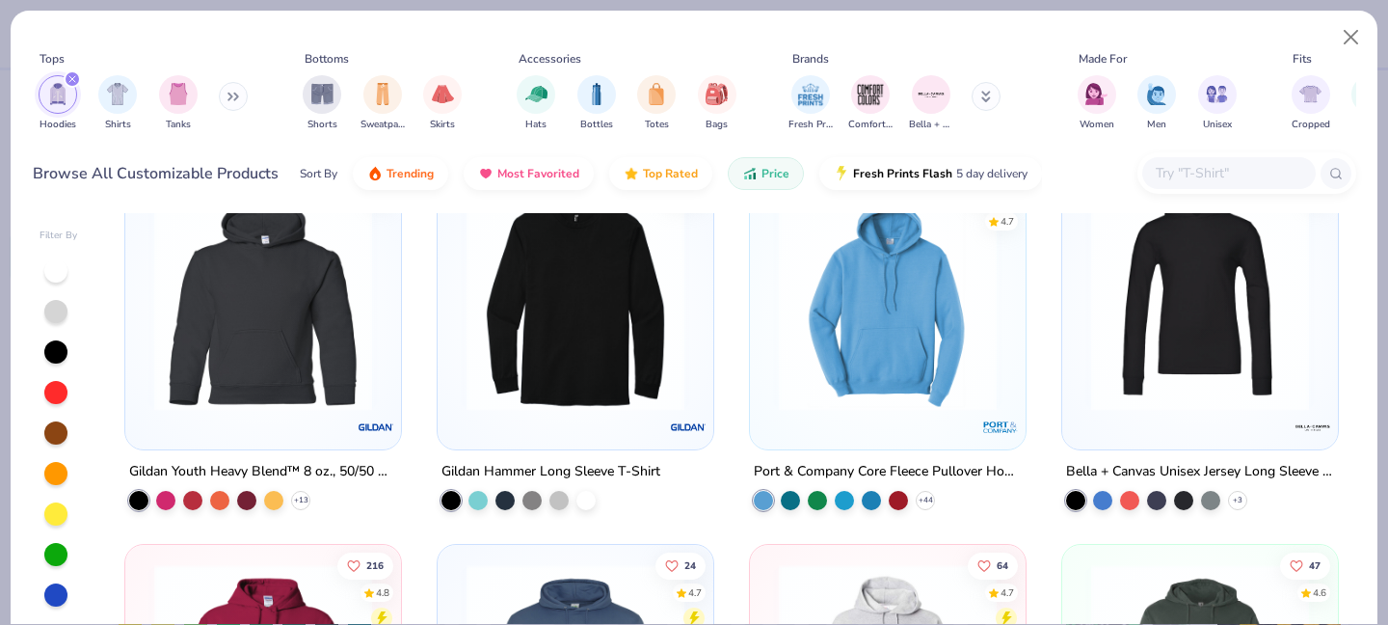
scroll to position [57, 0]
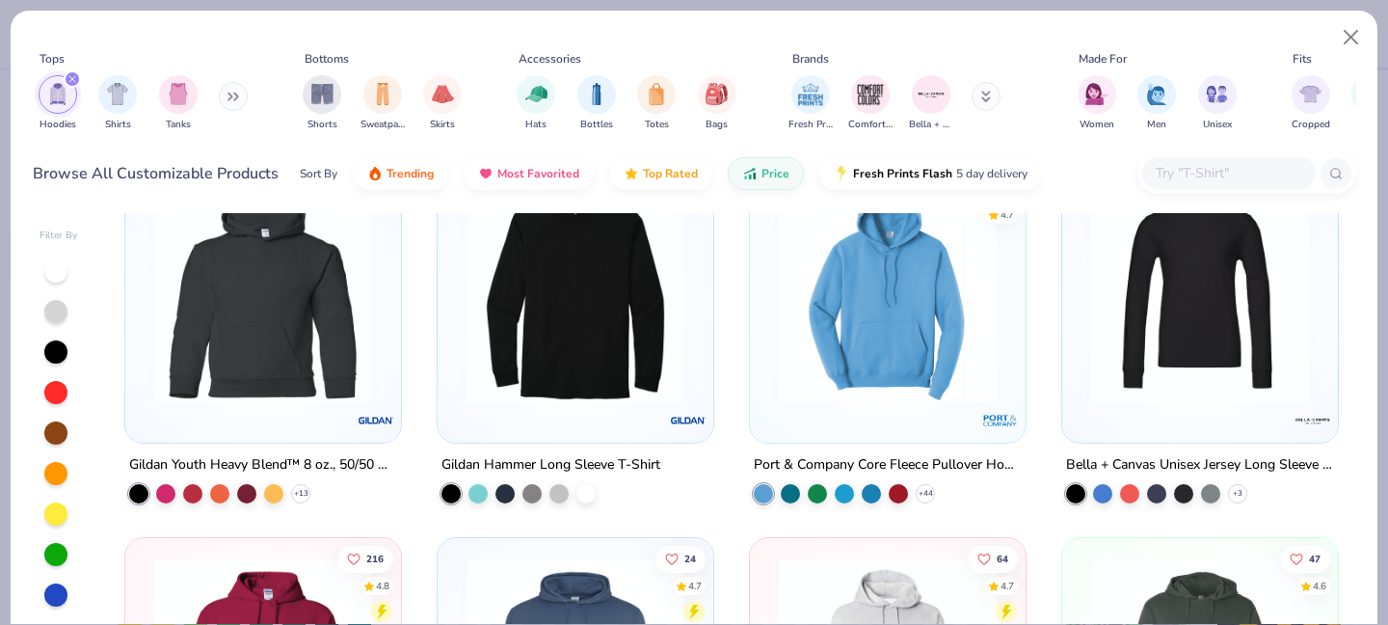
click at [923, 378] on img at bounding box center [887, 295] width 237 height 218
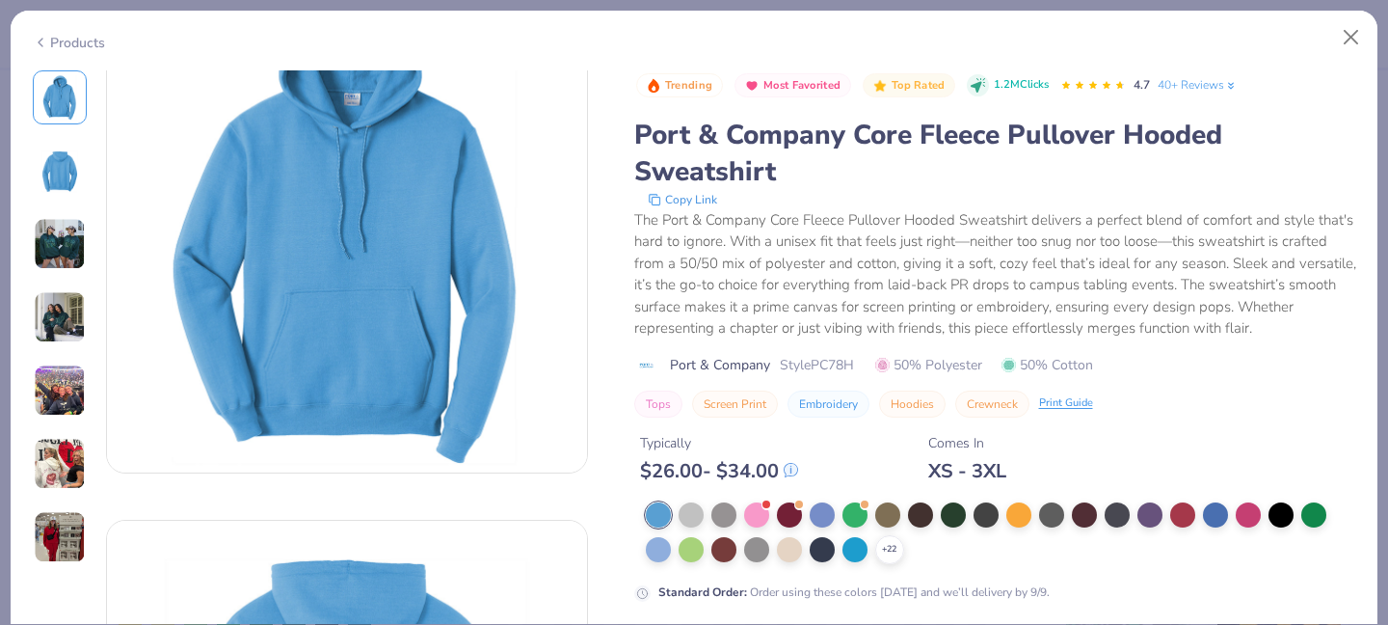
scroll to position [81, 0]
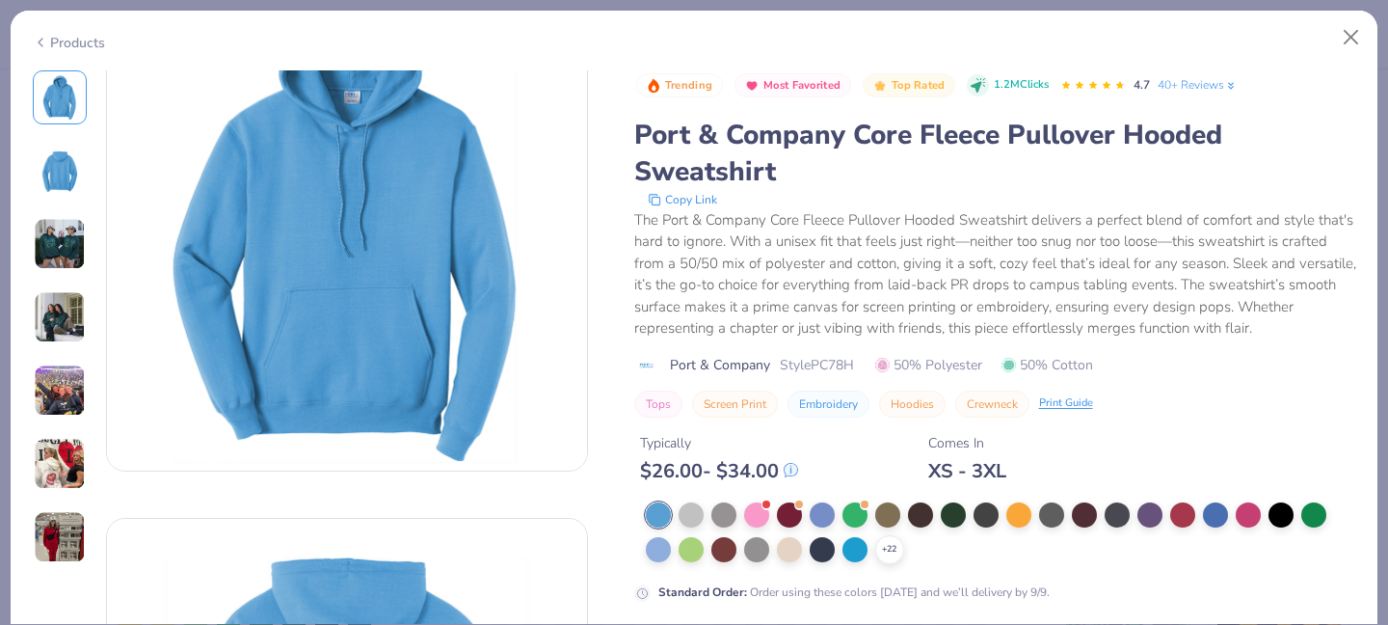
click at [888, 532] on div "+ 22" at bounding box center [1001, 533] width 710 height 62
click at [888, 543] on icon at bounding box center [889, 549] width 15 height 15
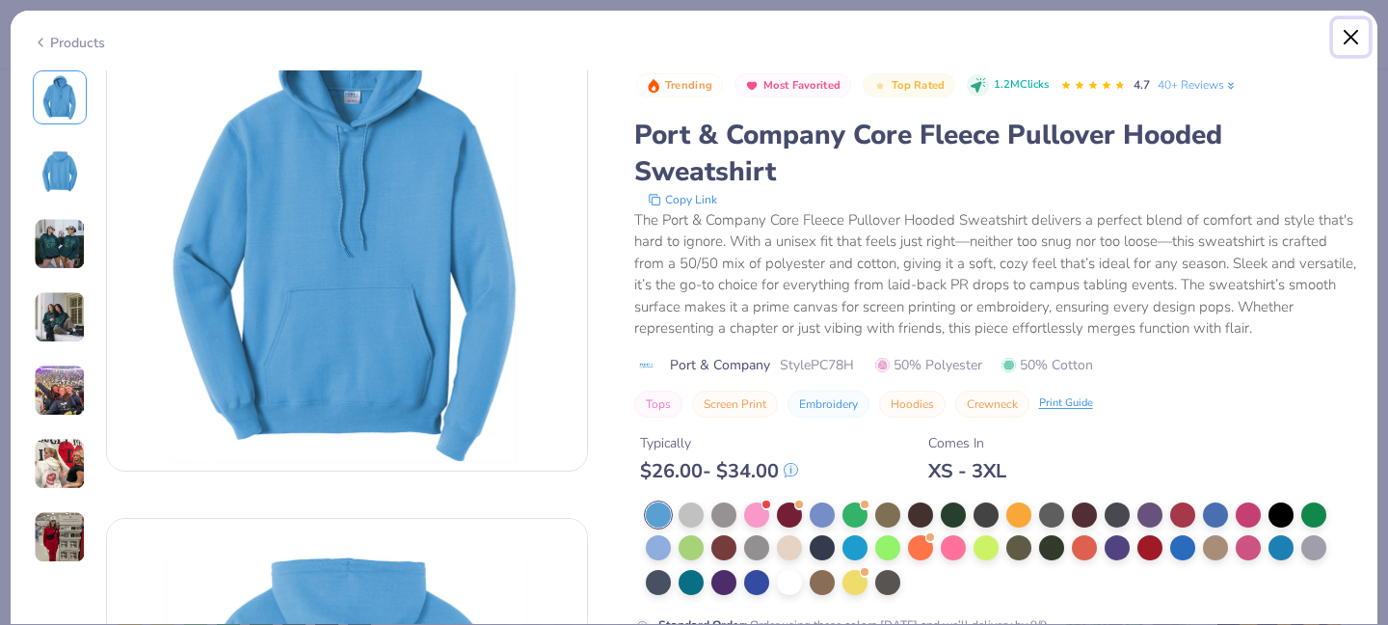
click at [1340, 45] on button "Close" at bounding box center [1351, 37] width 37 height 37
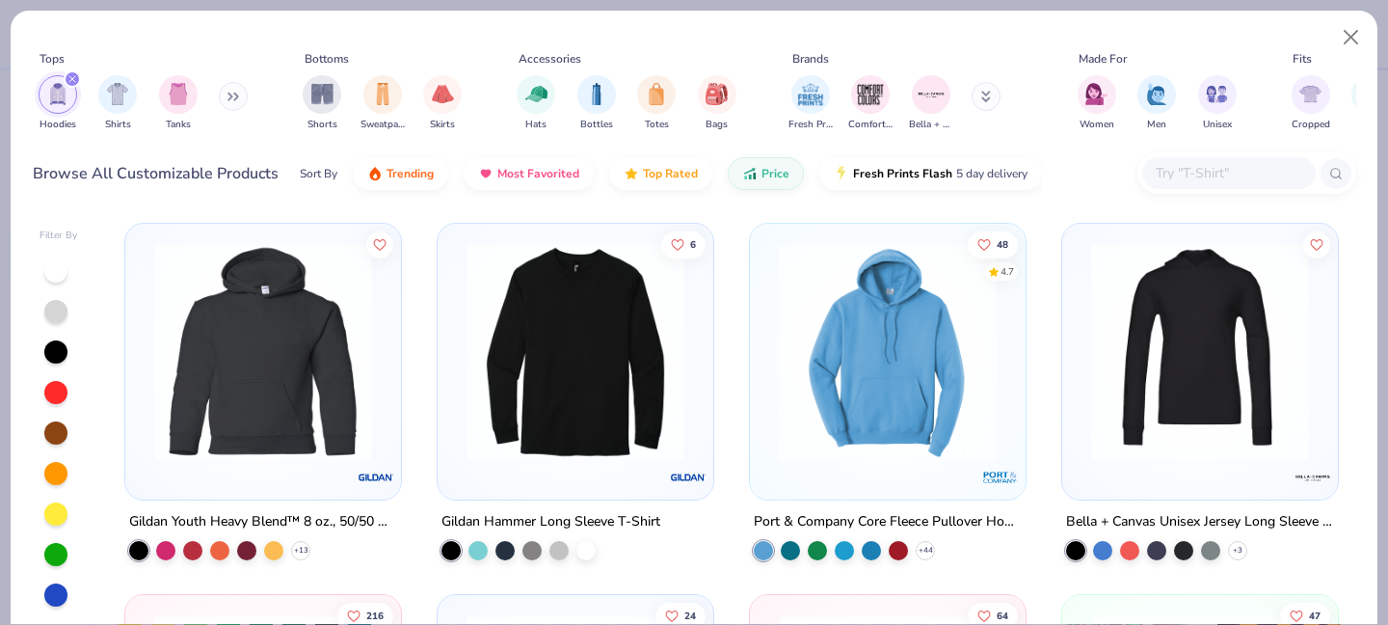
click at [229, 97] on button at bounding box center [233, 96] width 29 height 29
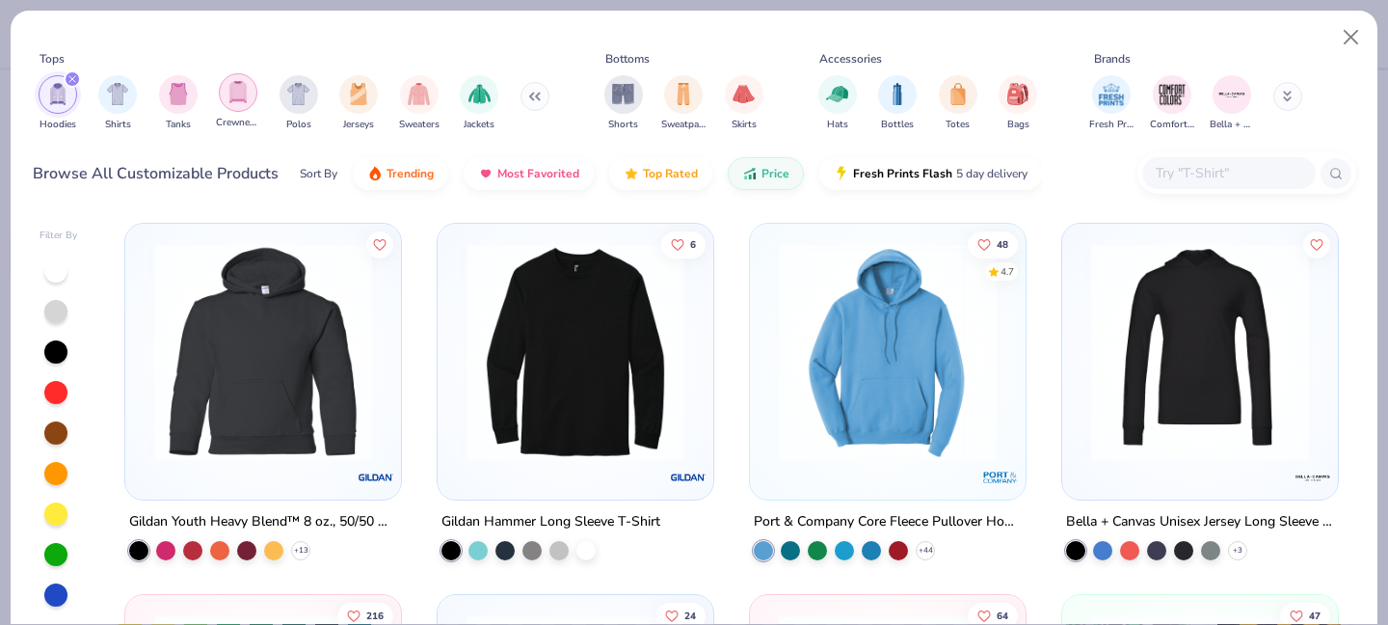
click at [245, 101] on img "filter for Crewnecks" at bounding box center [237, 92] width 21 height 22
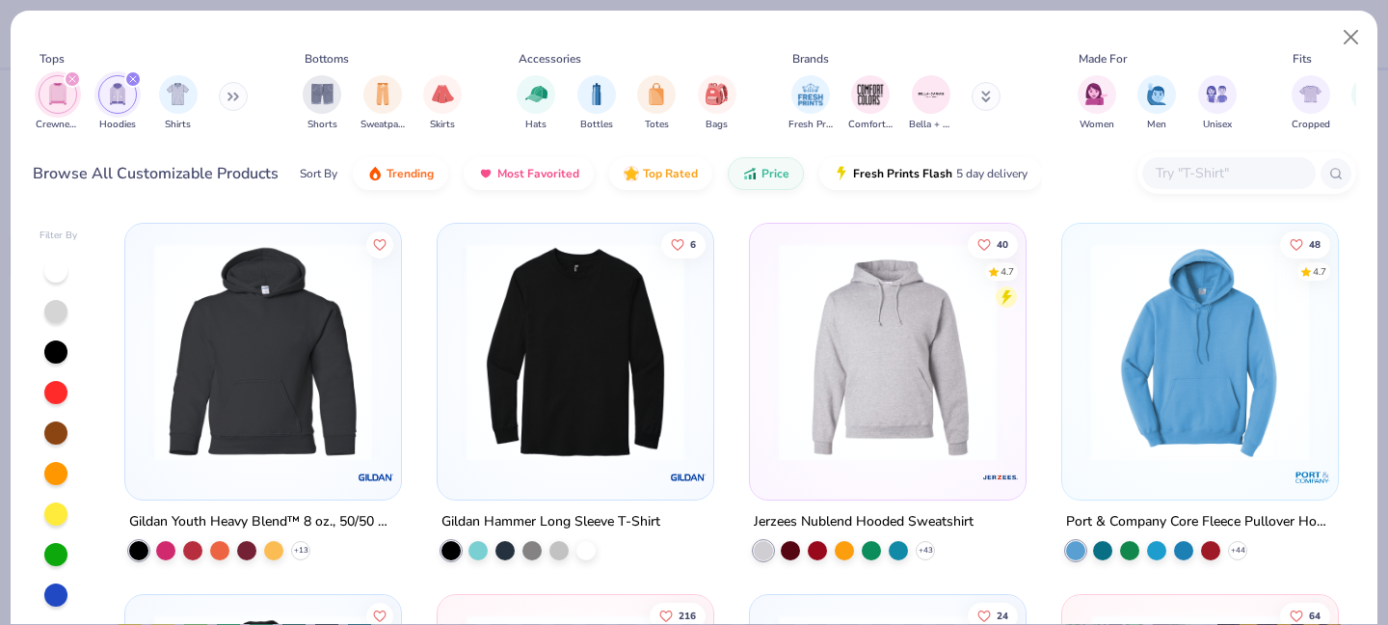
click at [912, 399] on img at bounding box center [887, 352] width 237 height 218
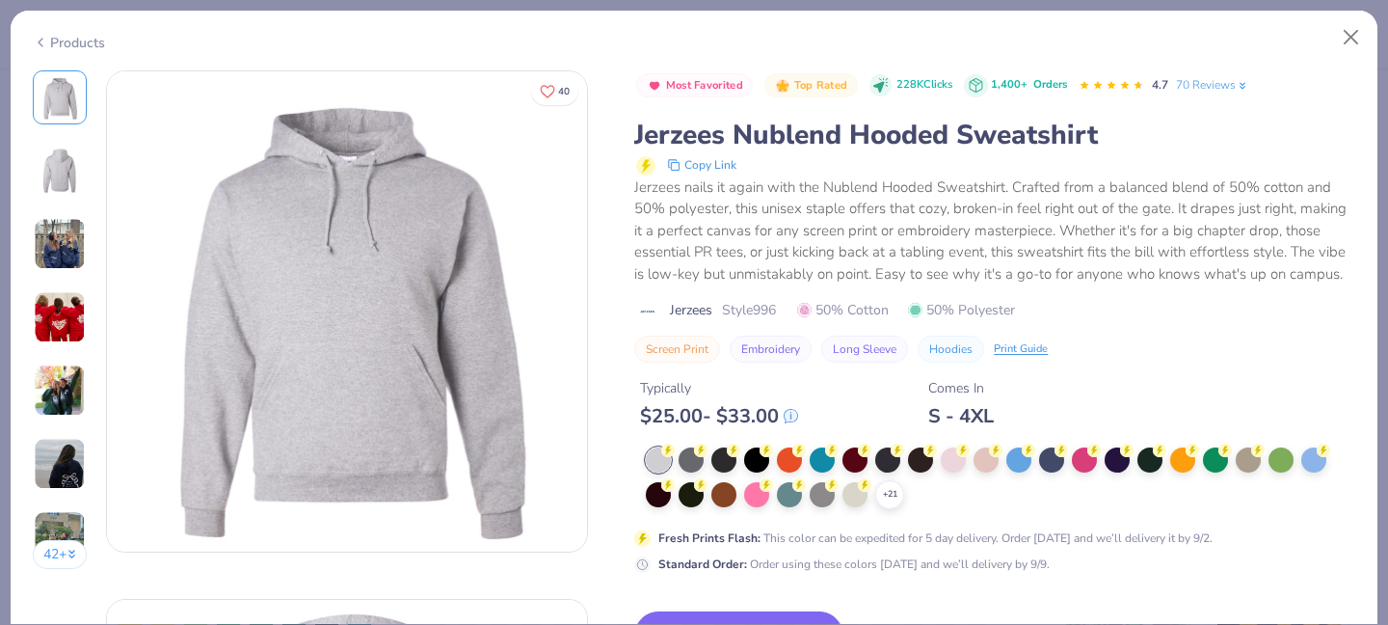
click at [896, 481] on div "+ 21" at bounding box center [1000, 478] width 709 height 62
click at [891, 492] on icon at bounding box center [889, 494] width 15 height 15
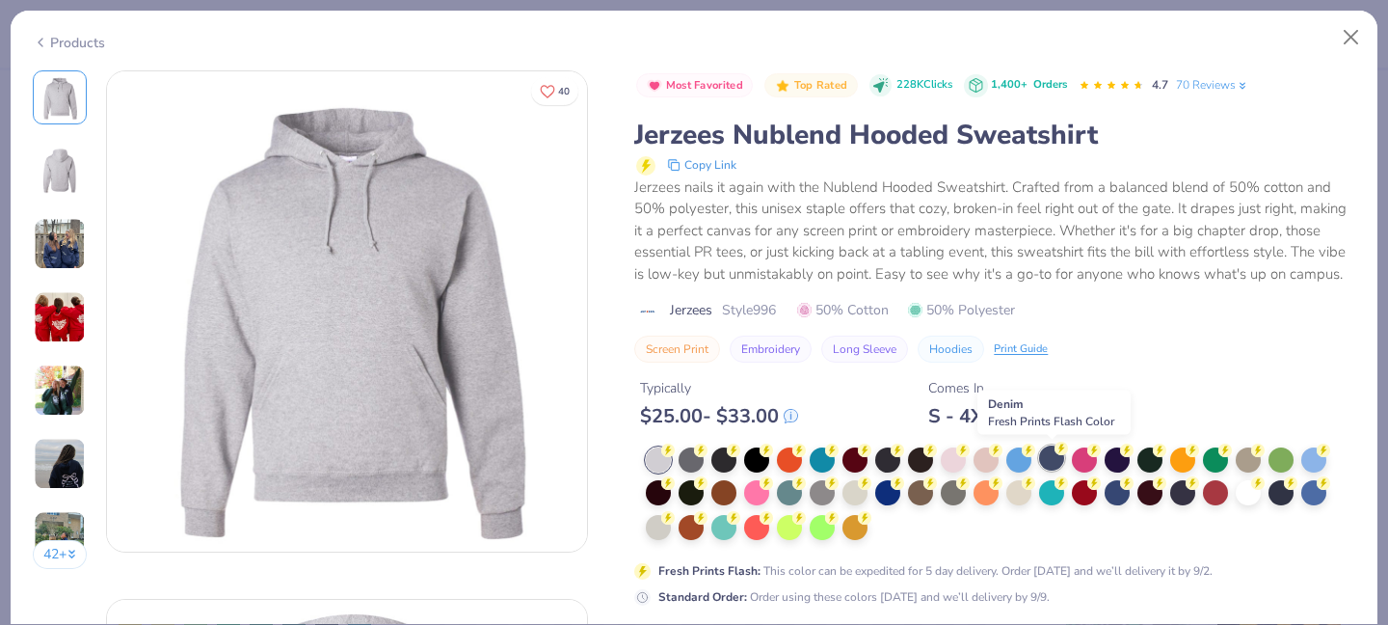
click at [1048, 463] on div at bounding box center [1051, 457] width 25 height 25
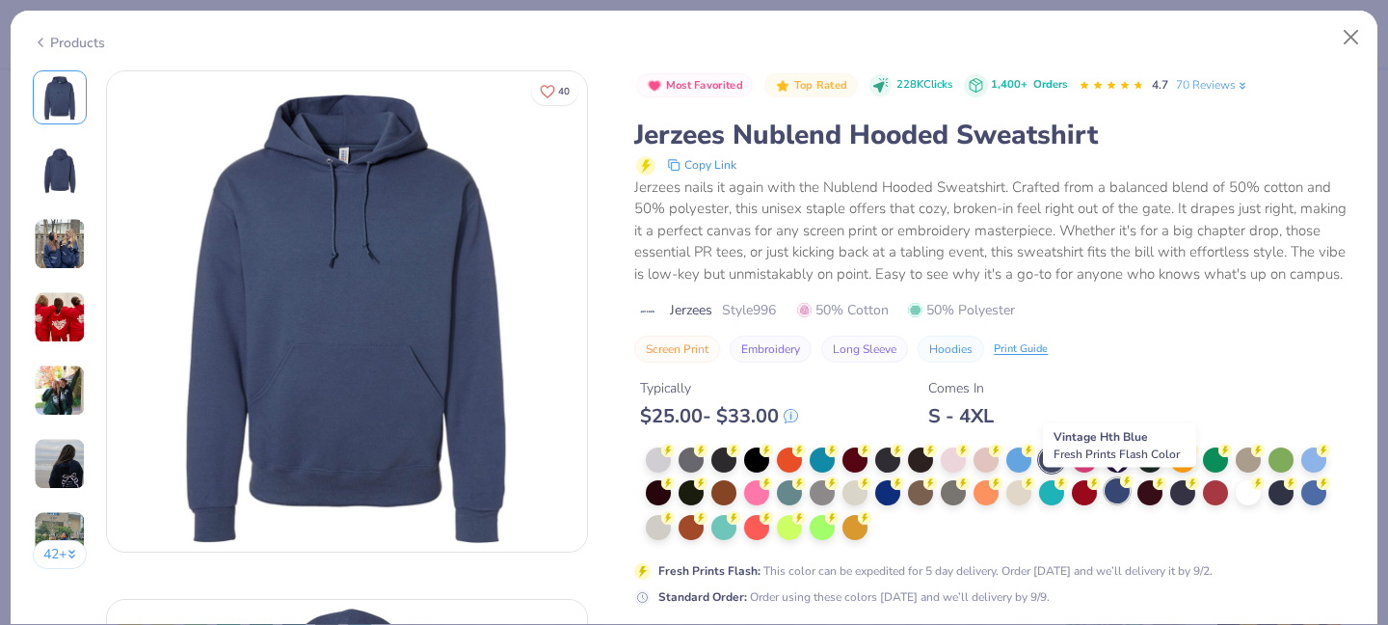
click at [1126, 490] on div at bounding box center [1117, 490] width 25 height 25
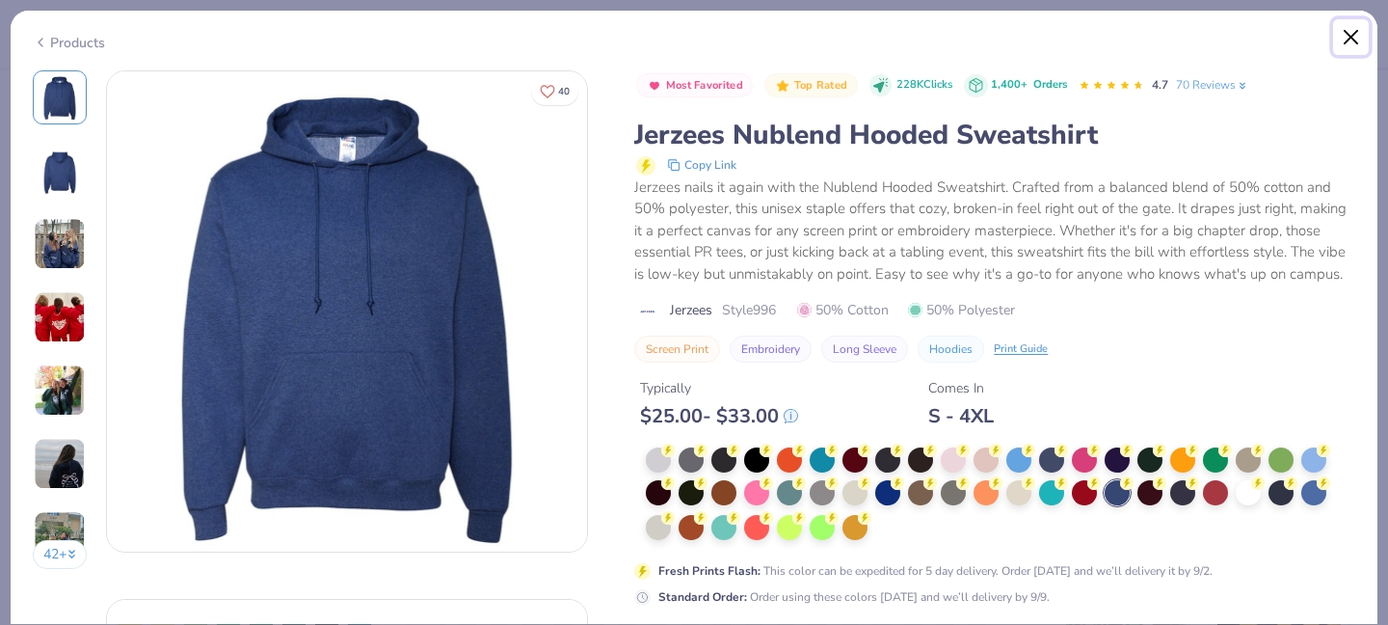
click at [1359, 47] on button "Close" at bounding box center [1351, 37] width 37 height 37
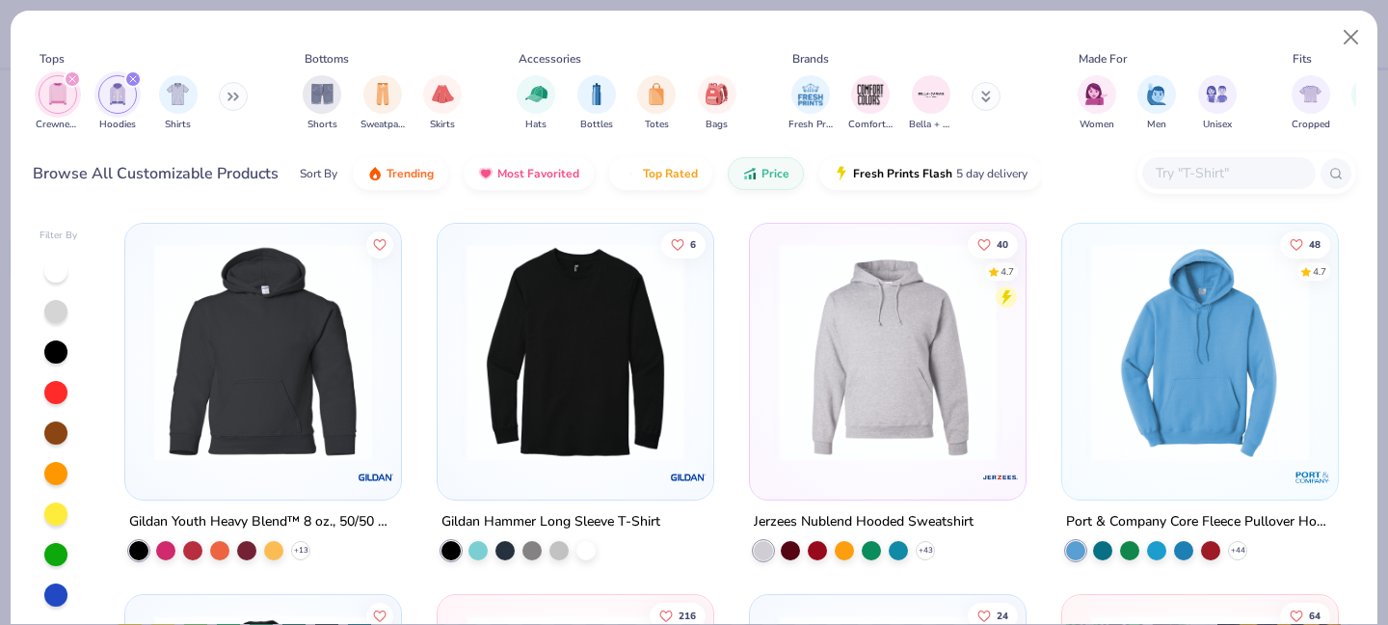
click at [1132, 393] on img at bounding box center [1200, 352] width 237 height 218
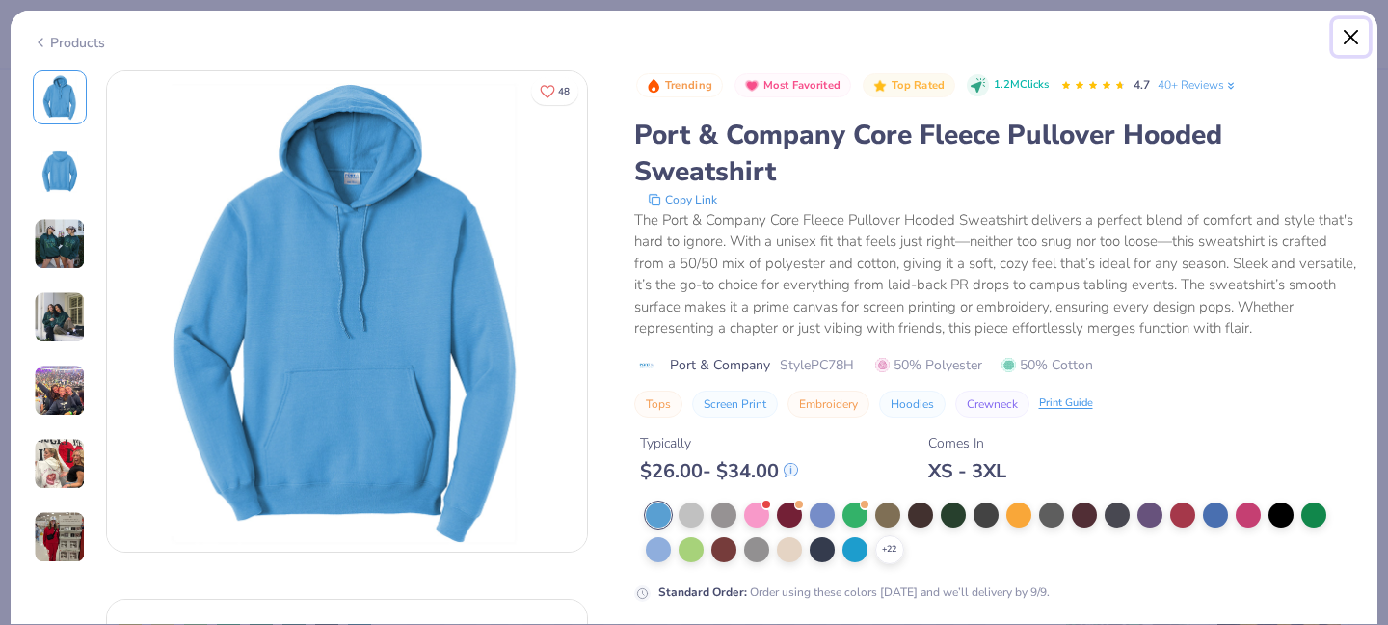
click at [1363, 35] on button "Close" at bounding box center [1351, 37] width 37 height 37
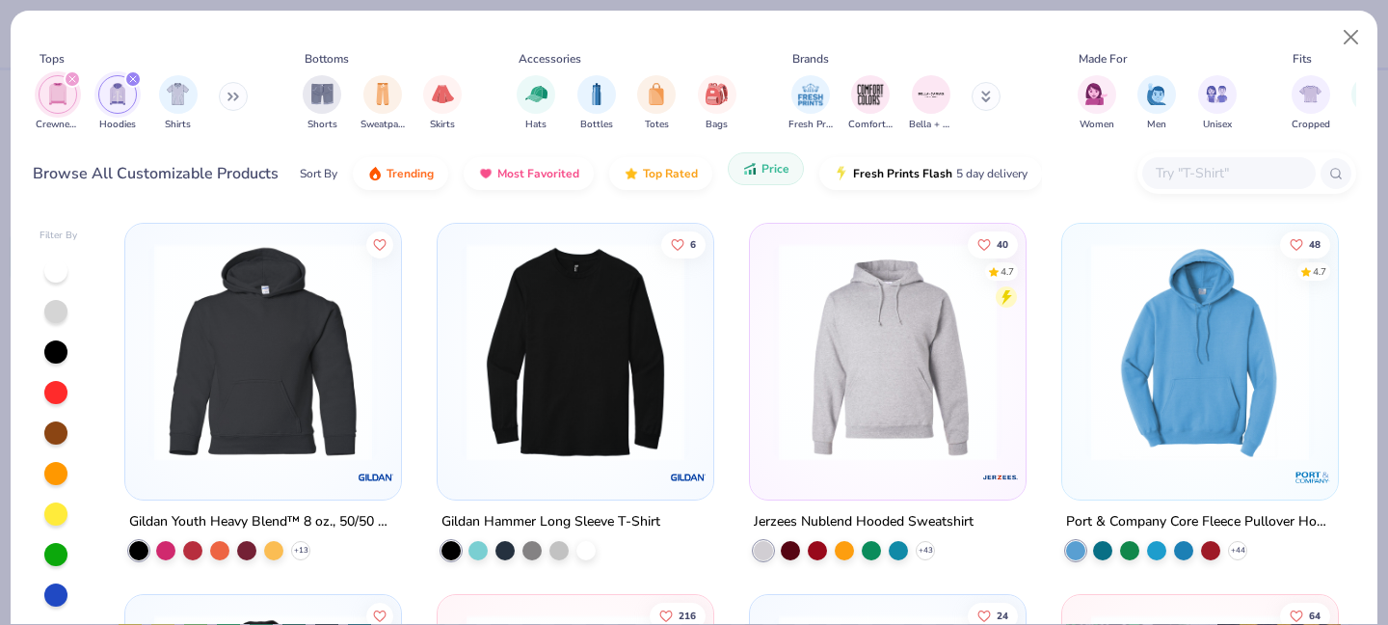
click at [793, 174] on button "Price" at bounding box center [766, 168] width 76 height 33
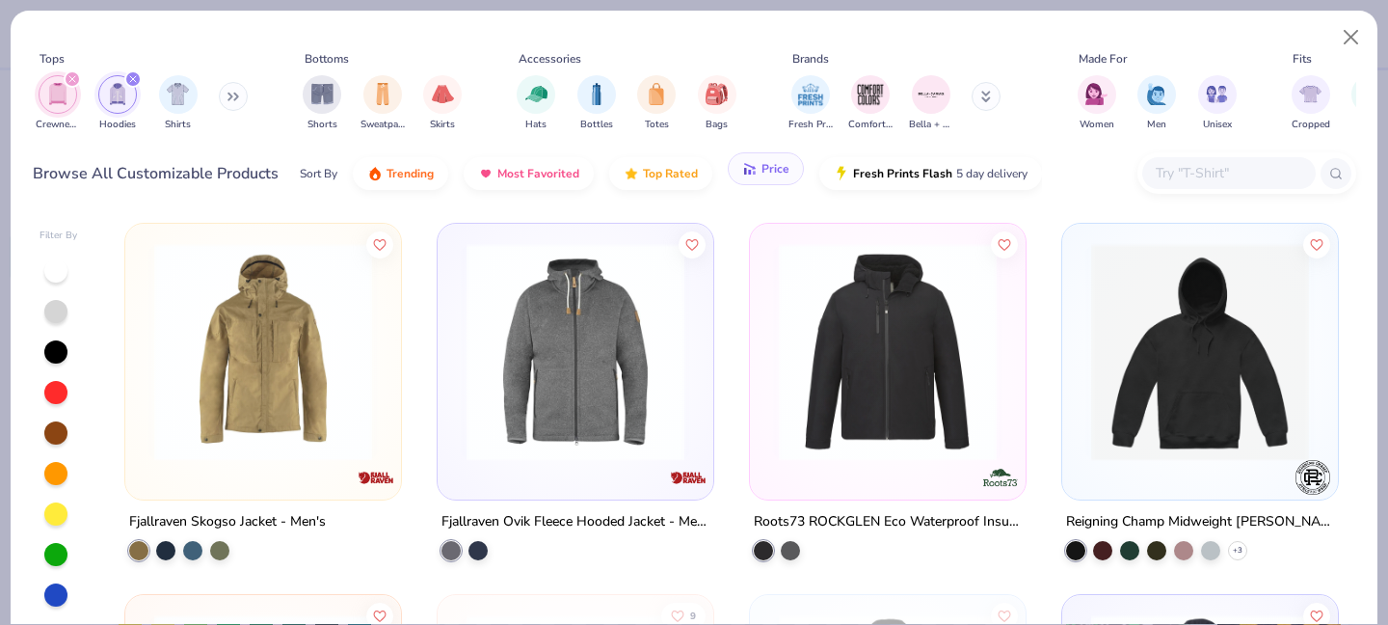
click at [782, 174] on span "Price" at bounding box center [776, 168] width 28 height 15
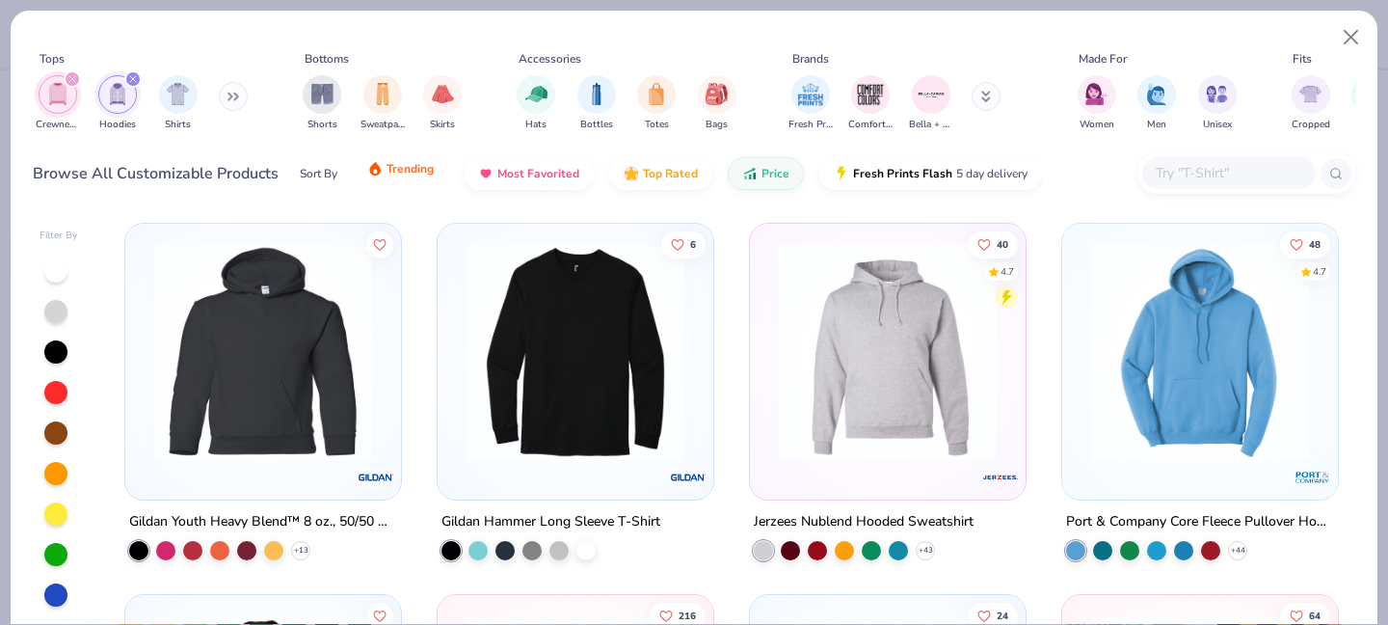
click at [396, 176] on span "Trending" at bounding box center [410, 168] width 47 height 15
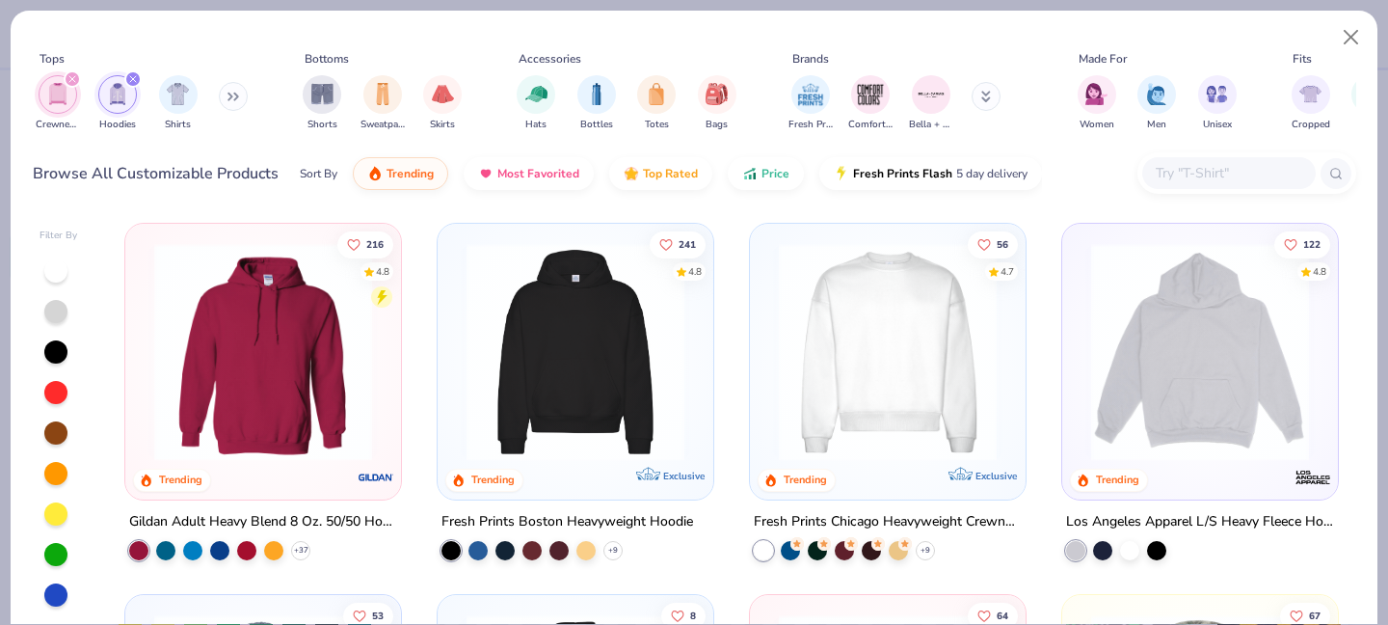
click at [298, 322] on img at bounding box center [263, 352] width 237 height 218
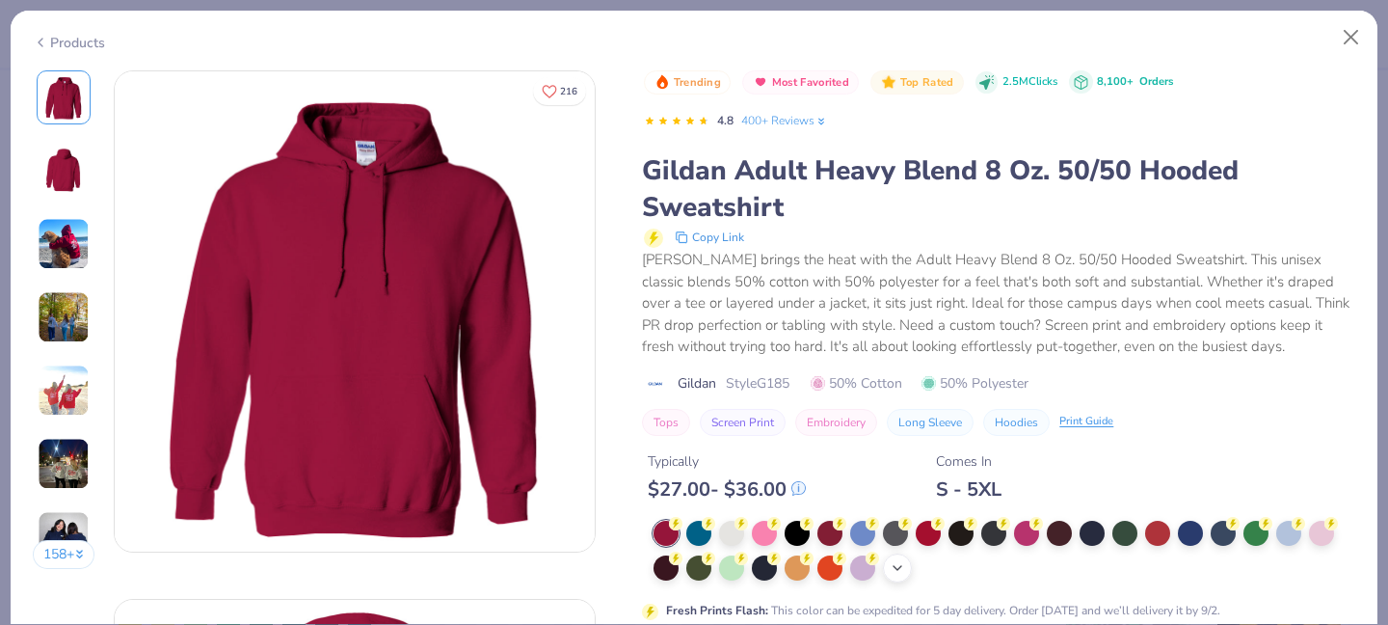
click at [902, 571] on icon at bounding box center [897, 567] width 15 height 15
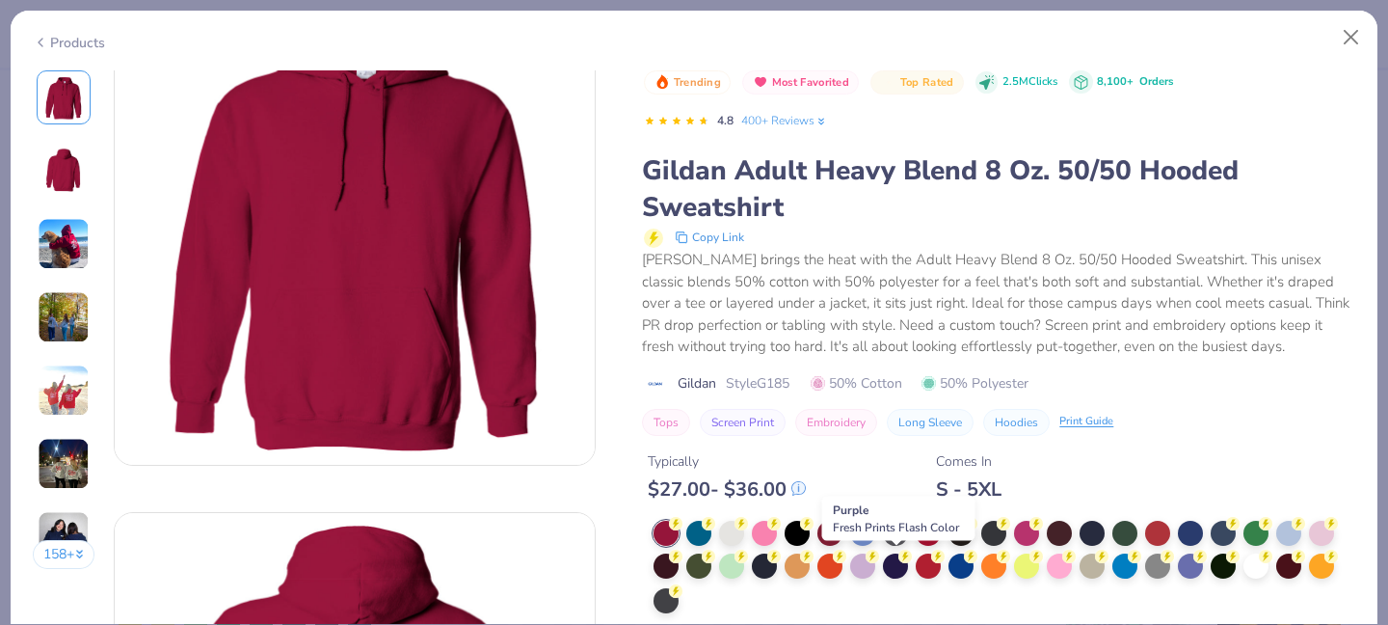
scroll to position [88, 0]
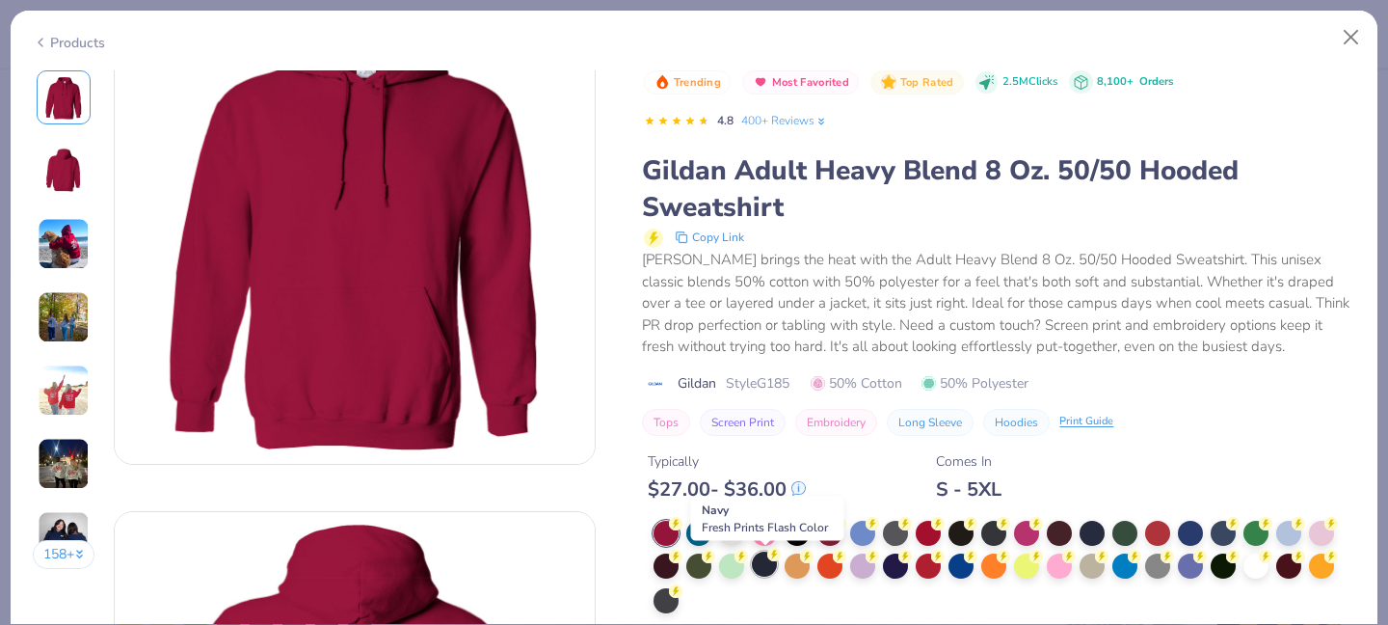
click at [763, 565] on div at bounding box center [764, 563] width 25 height 25
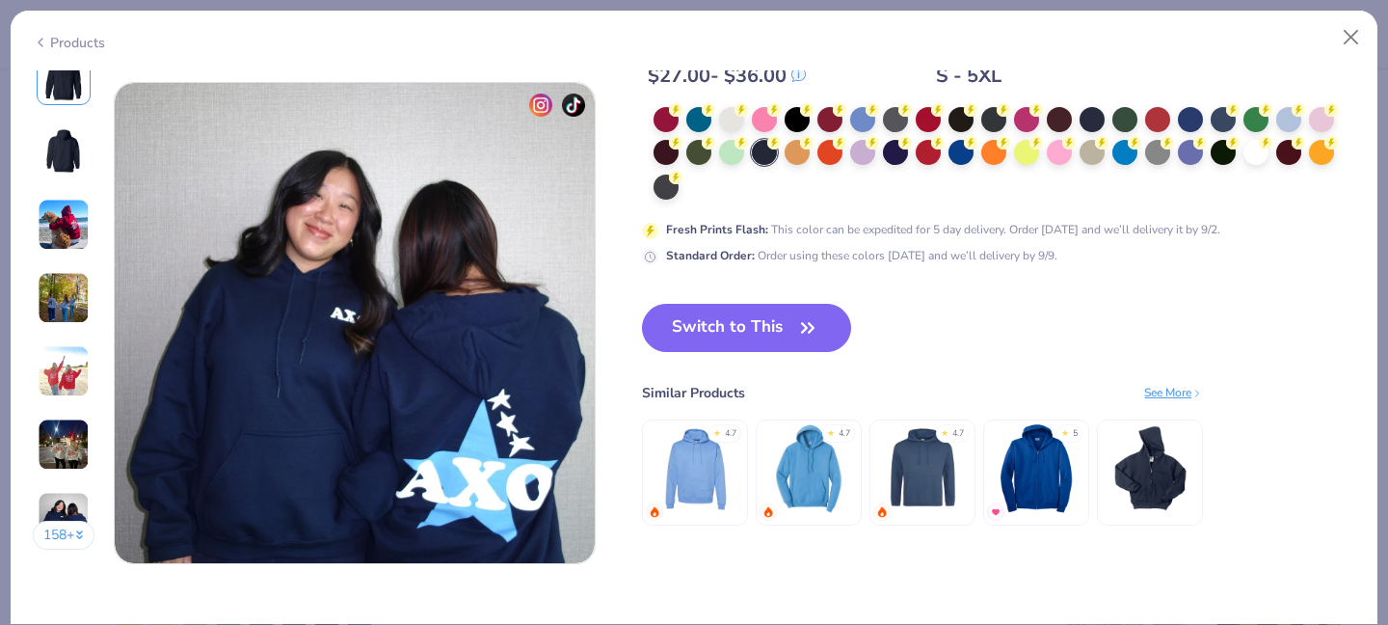
scroll to position [3064, 0]
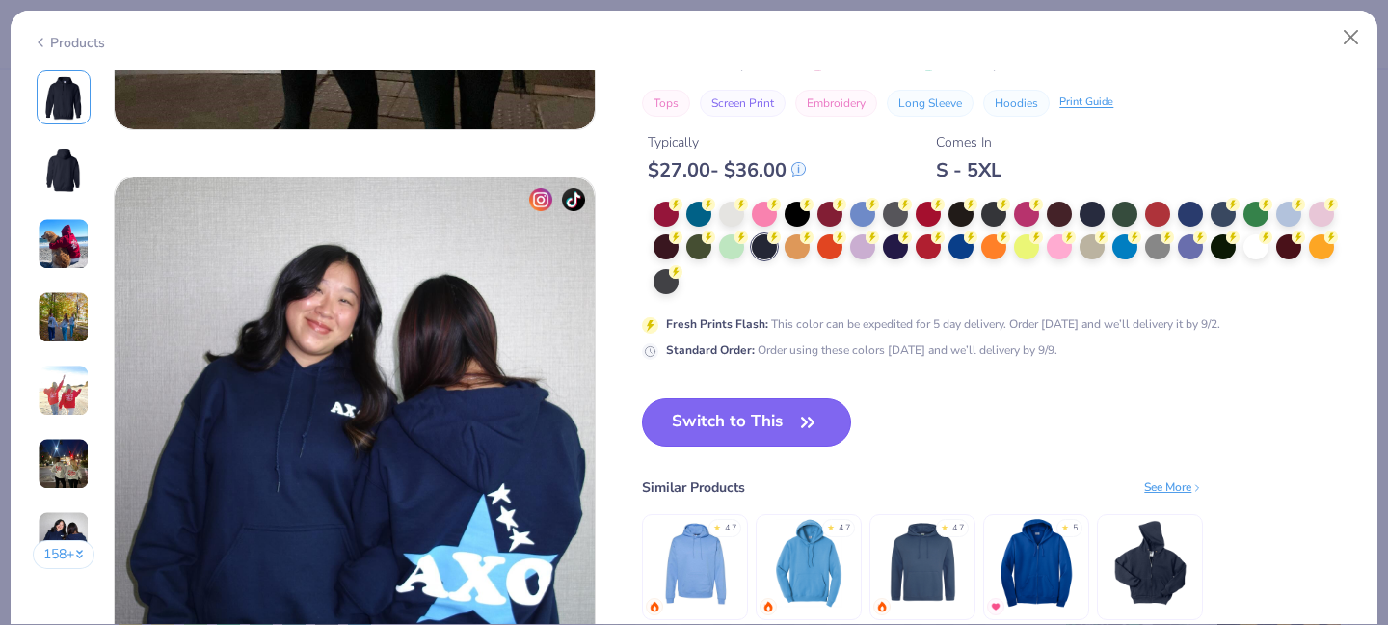
click at [757, 419] on button "Switch to This" at bounding box center [746, 422] width 209 height 48
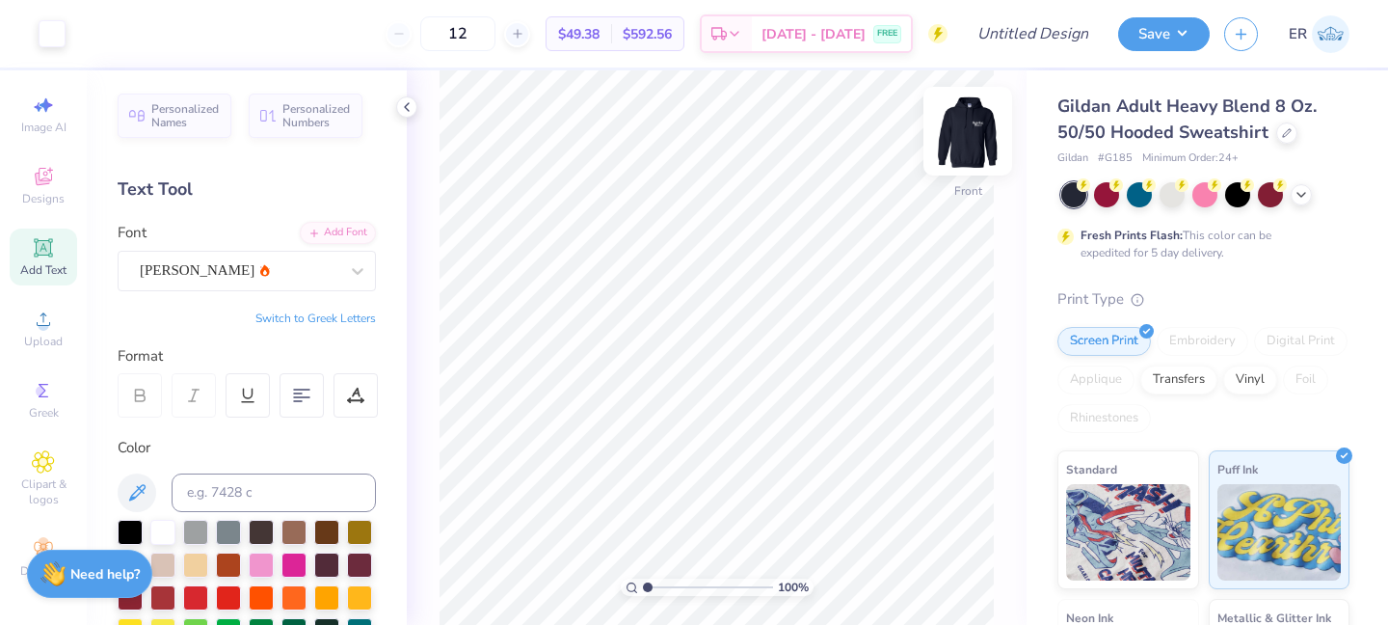
click at [980, 147] on img at bounding box center [967, 131] width 77 height 77
click at [1283, 132] on icon at bounding box center [1287, 131] width 10 height 10
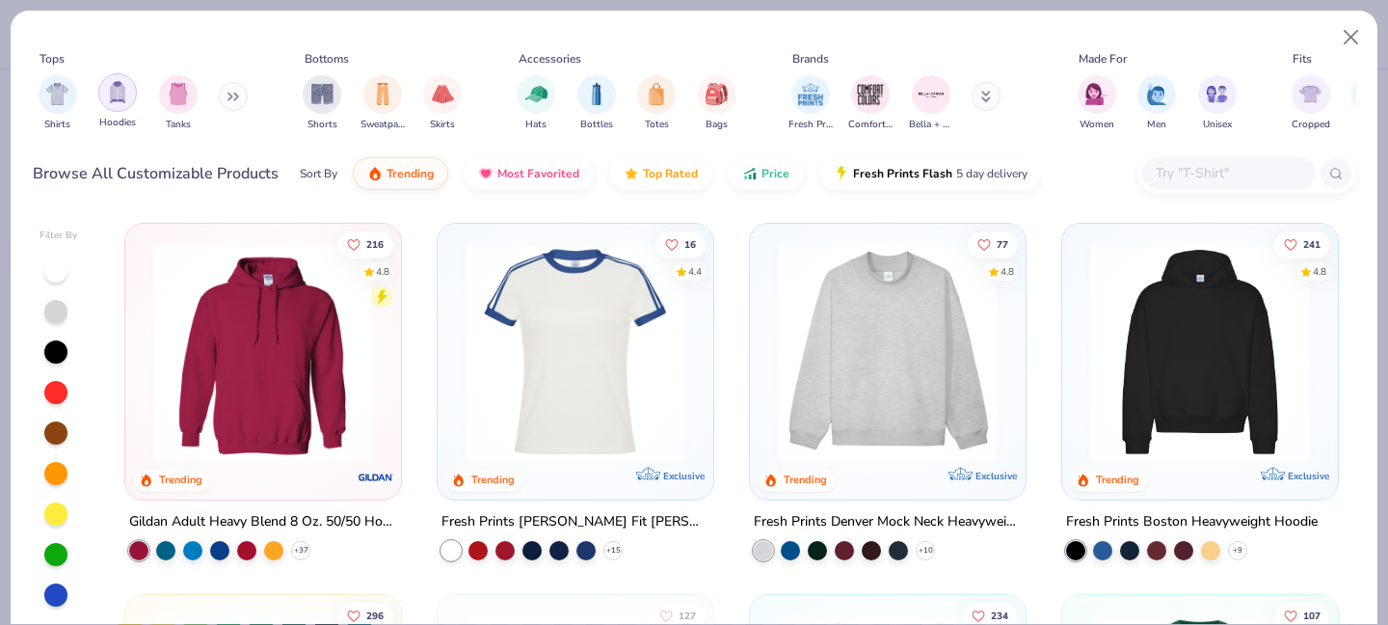
click at [115, 105] on div "filter for Hoodies" at bounding box center [117, 92] width 39 height 39
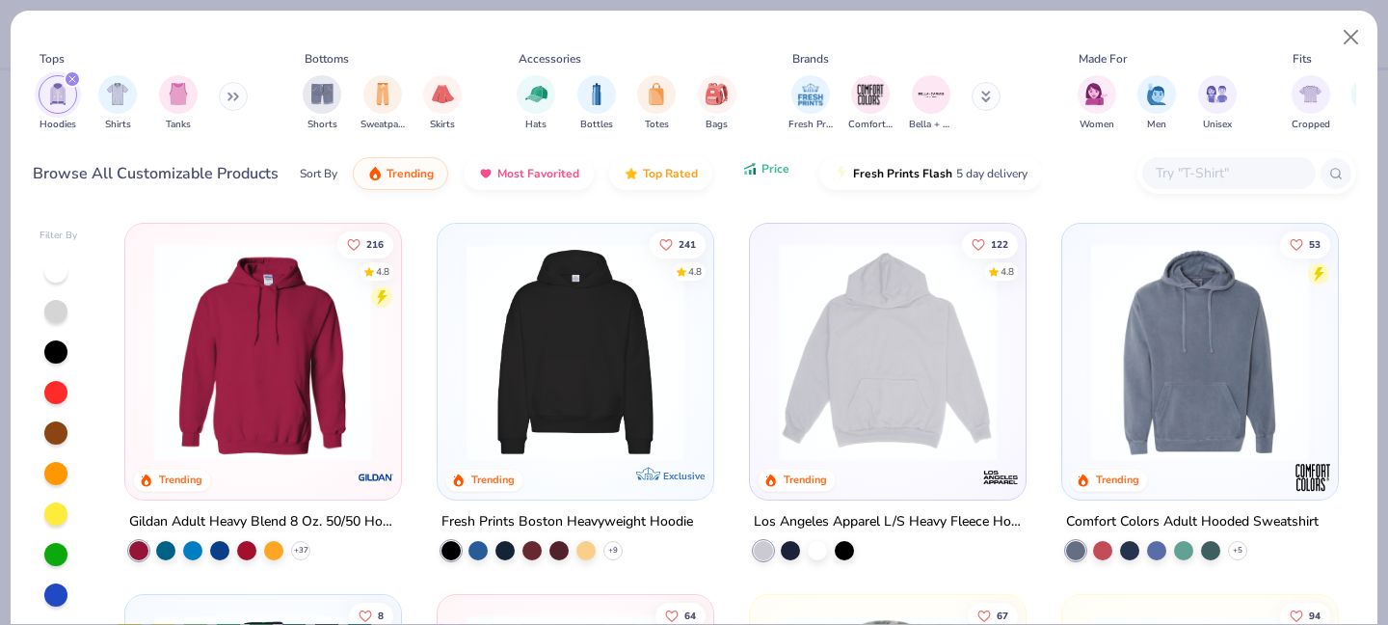
click at [753, 166] on icon "button" at bounding box center [749, 168] width 15 height 17
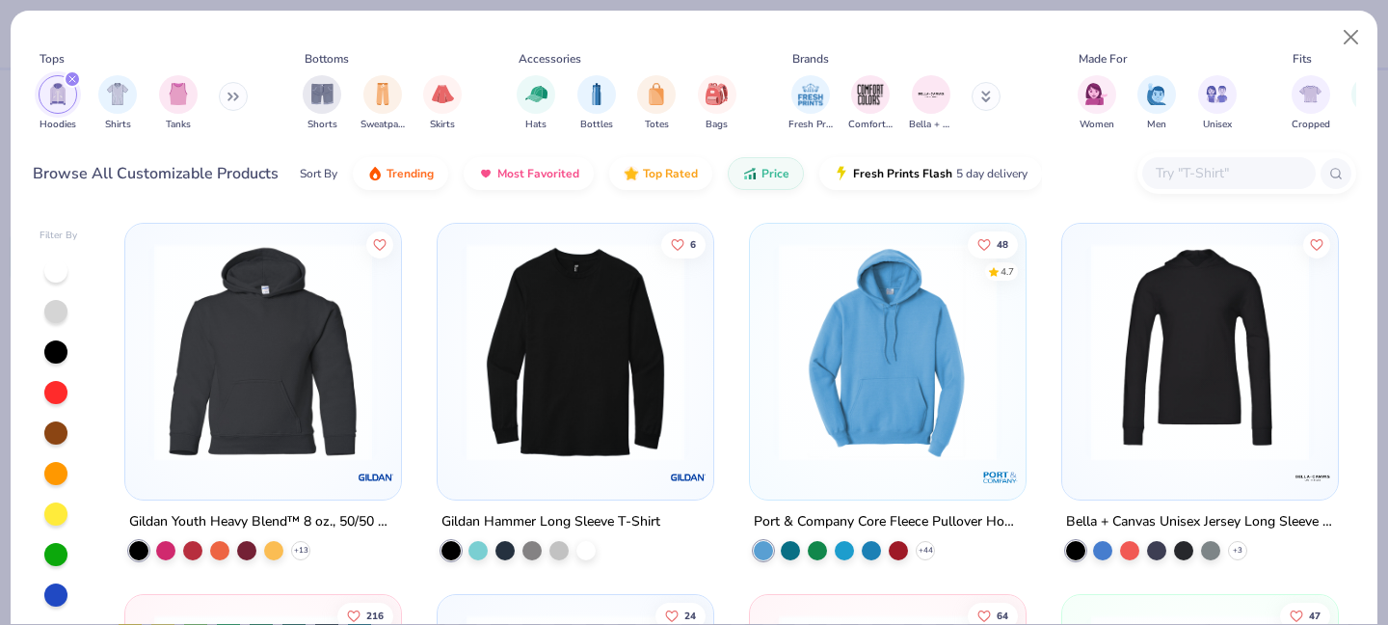
click at [939, 316] on img at bounding box center [887, 352] width 237 height 218
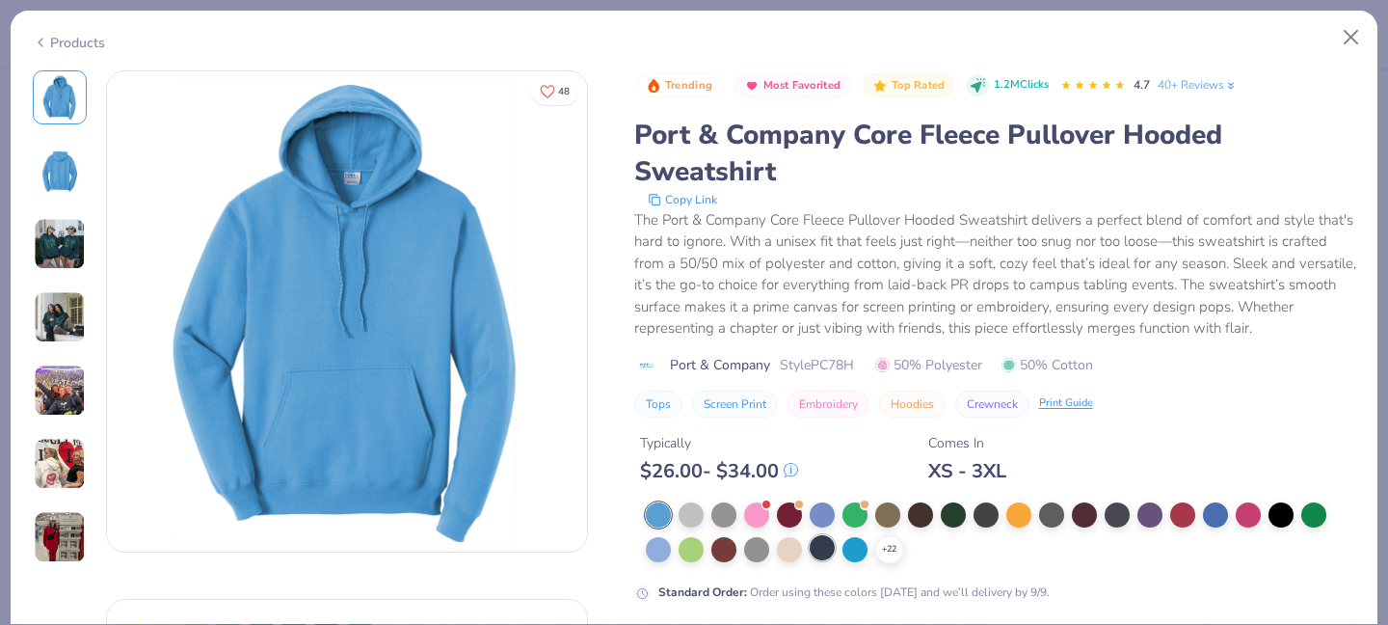
click at [830, 550] on div at bounding box center [822, 547] width 25 height 25
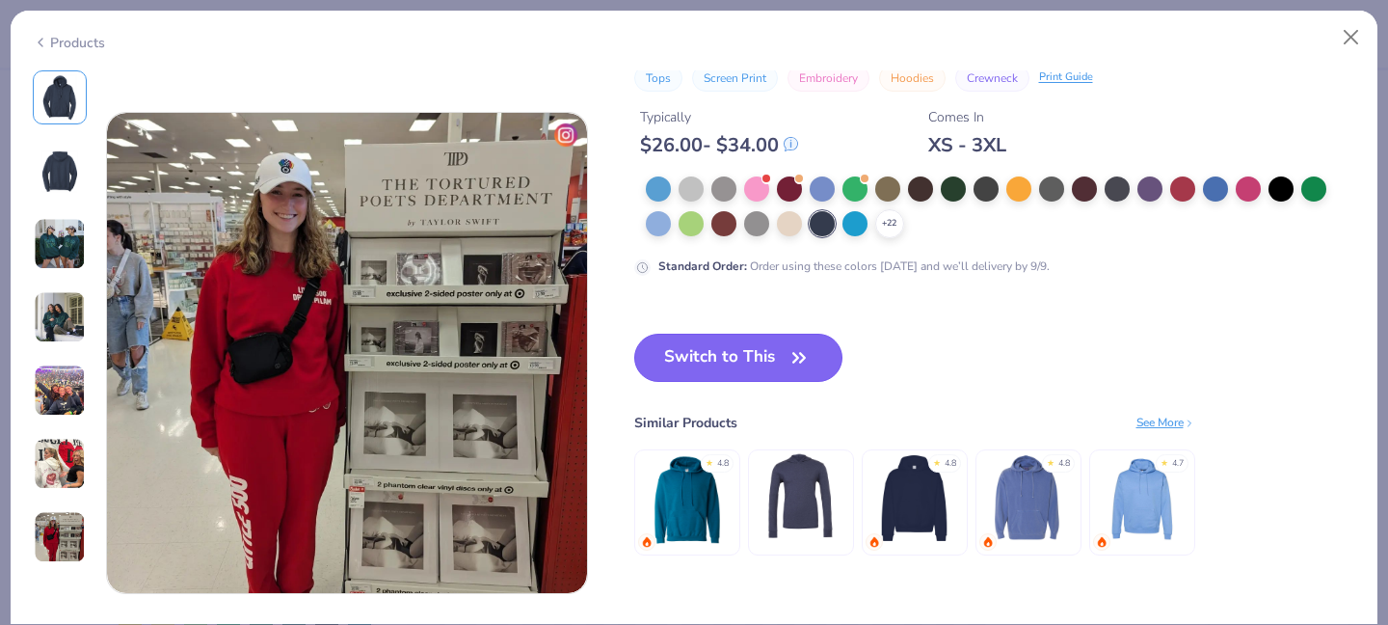
scroll to position [3125, 0]
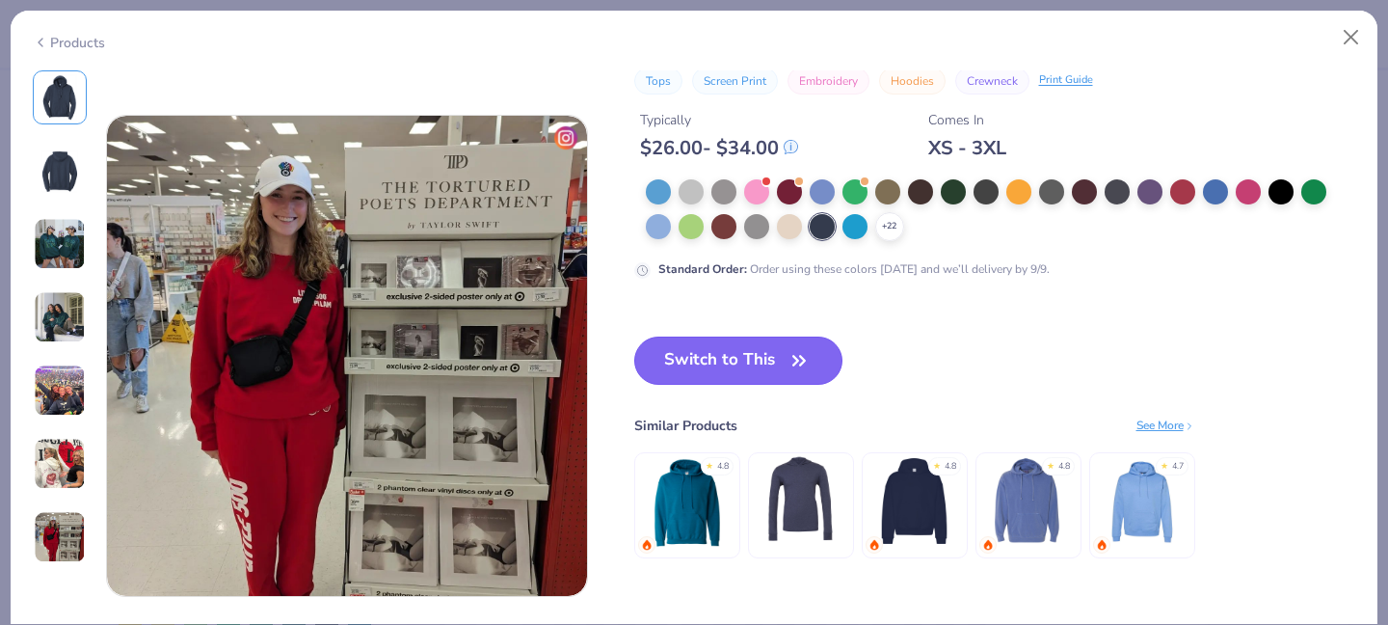
click at [789, 365] on icon "button" at bounding box center [799, 360] width 27 height 27
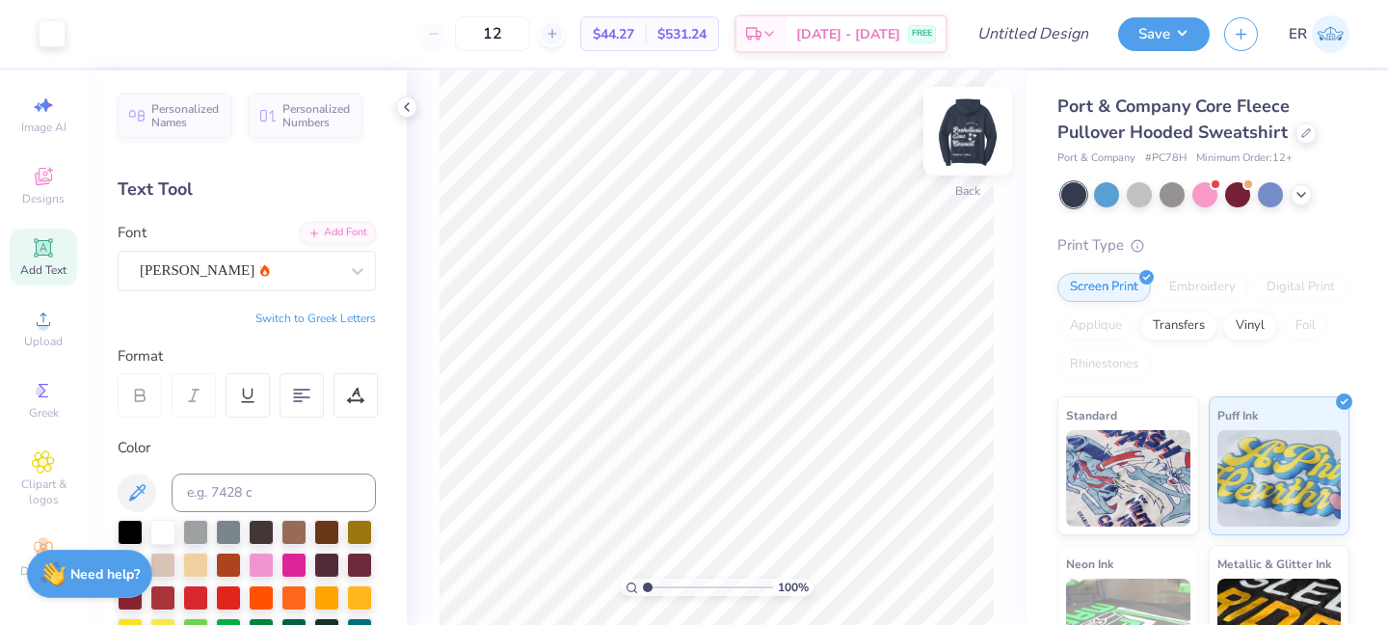
click at [987, 123] on img at bounding box center [967, 131] width 77 height 77
click at [967, 133] on img at bounding box center [967, 131] width 77 height 77
click at [966, 156] on img at bounding box center [967, 131] width 77 height 77
click at [530, 28] on input "12" at bounding box center [492, 33] width 75 height 35
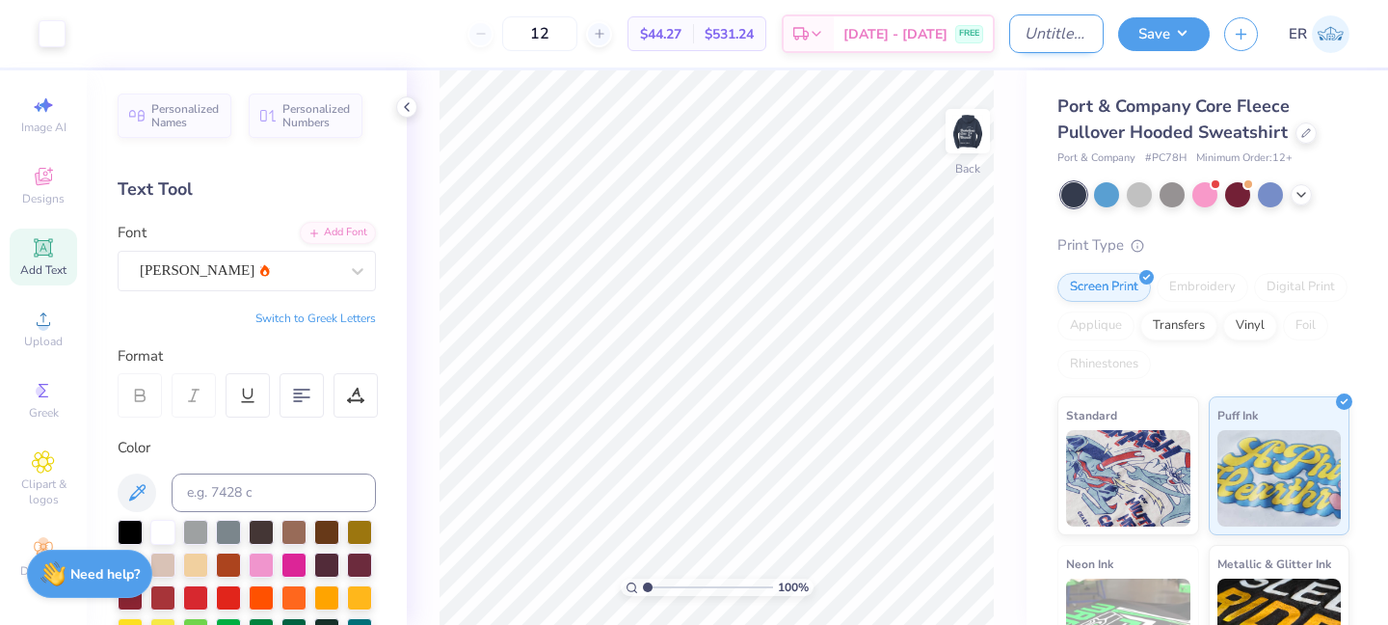
click at [1040, 29] on input "Design Title" at bounding box center [1056, 33] width 94 height 39
type input "updated hoodie"
click at [1176, 33] on button "Save" at bounding box center [1164, 31] width 92 height 34
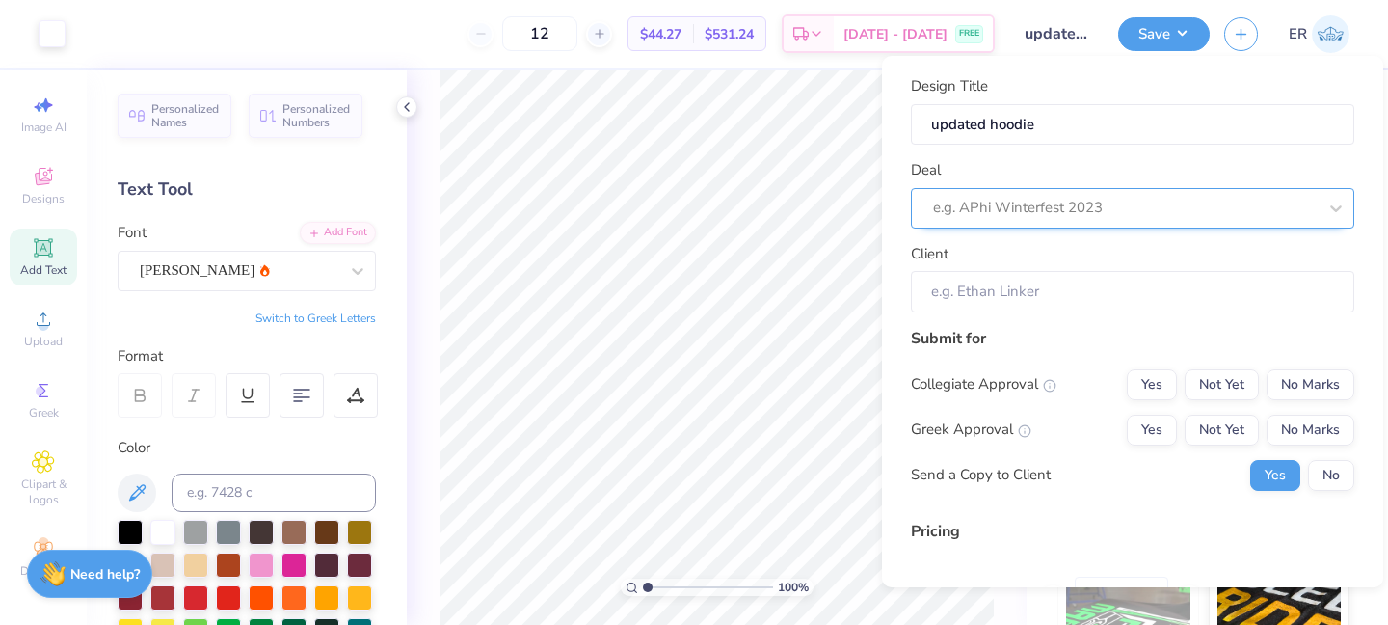
click at [1150, 203] on div at bounding box center [1125, 208] width 384 height 26
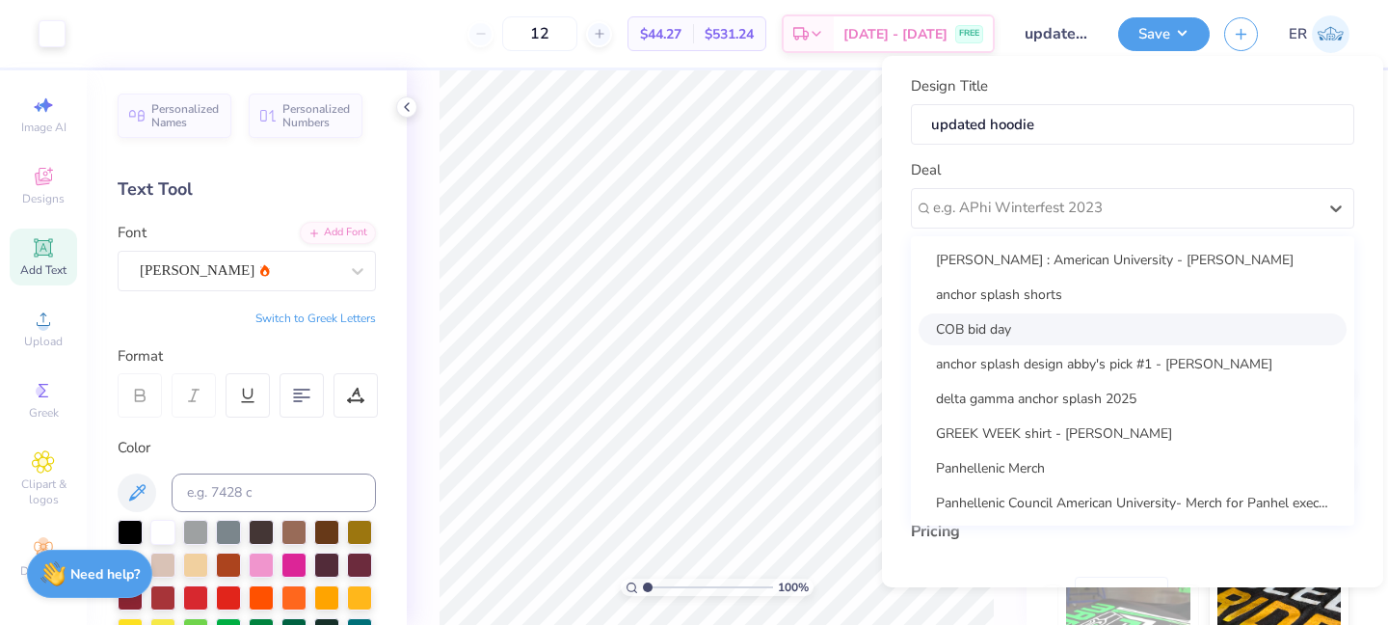
scroll to position [1, 0]
click at [1057, 495] on div "Panhellenic Council American University- Merch for Panhel exec board(T3)" at bounding box center [1133, 502] width 428 height 32
type input "Layla Younis"
type input "$44.27"
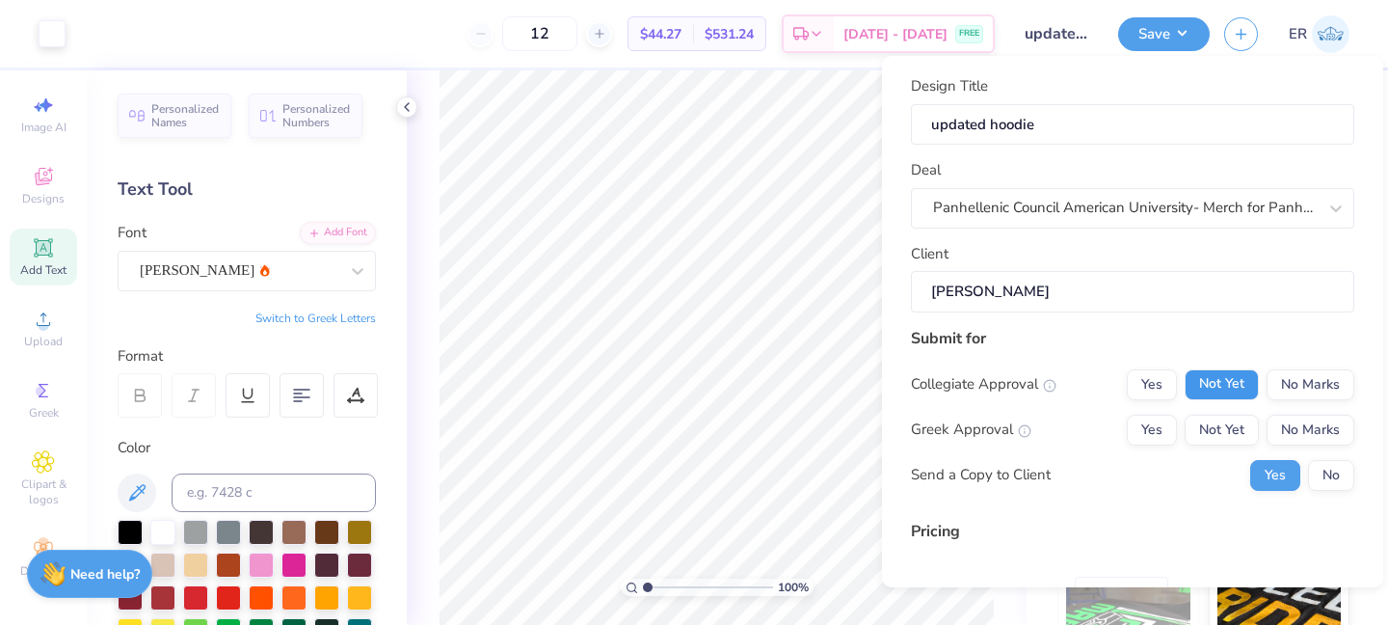
click at [1242, 397] on button "Not Yet" at bounding box center [1222, 384] width 74 height 31
click at [1237, 441] on button "Not Yet" at bounding box center [1222, 430] width 74 height 31
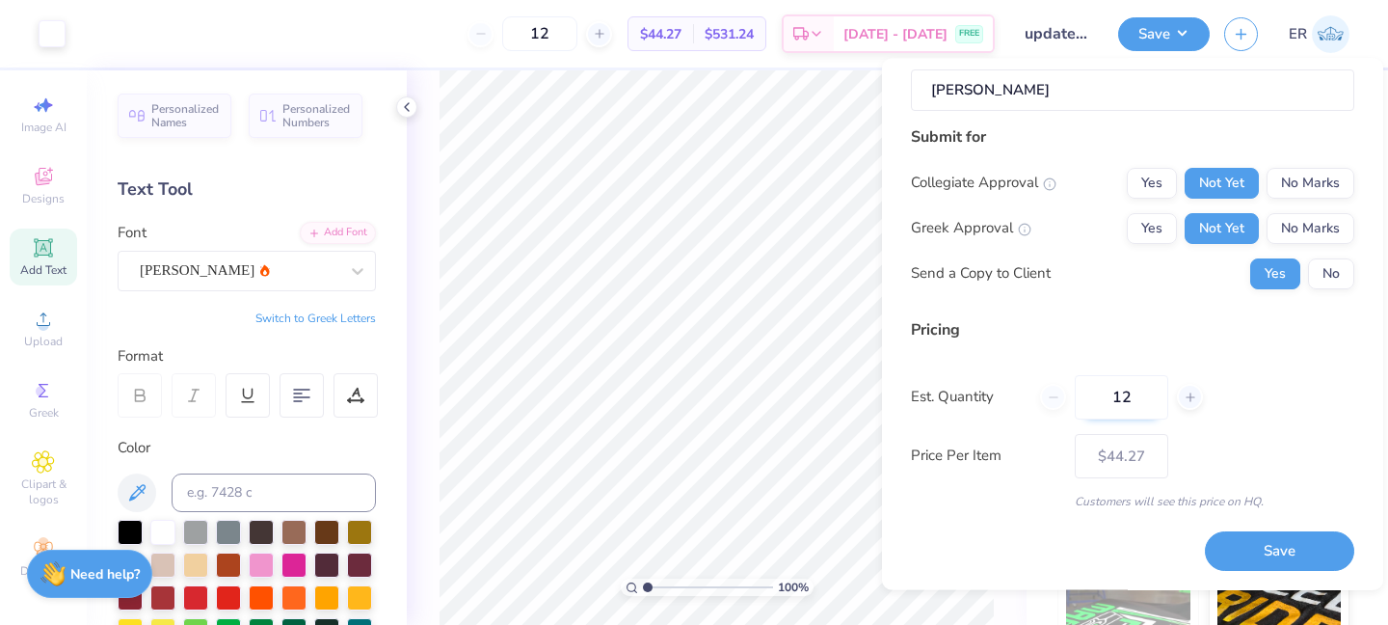
click at [1120, 396] on input "12" at bounding box center [1122, 397] width 94 height 44
type input "2"
type input "0"
type input "12"
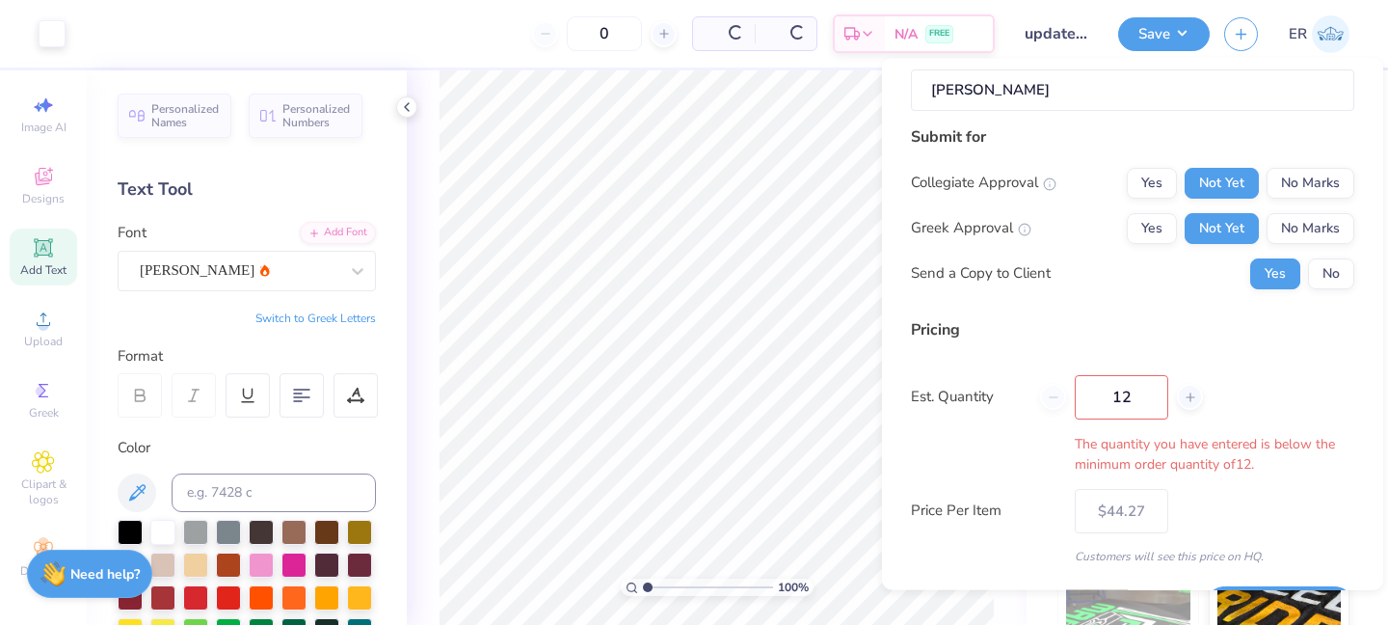
type input "12"
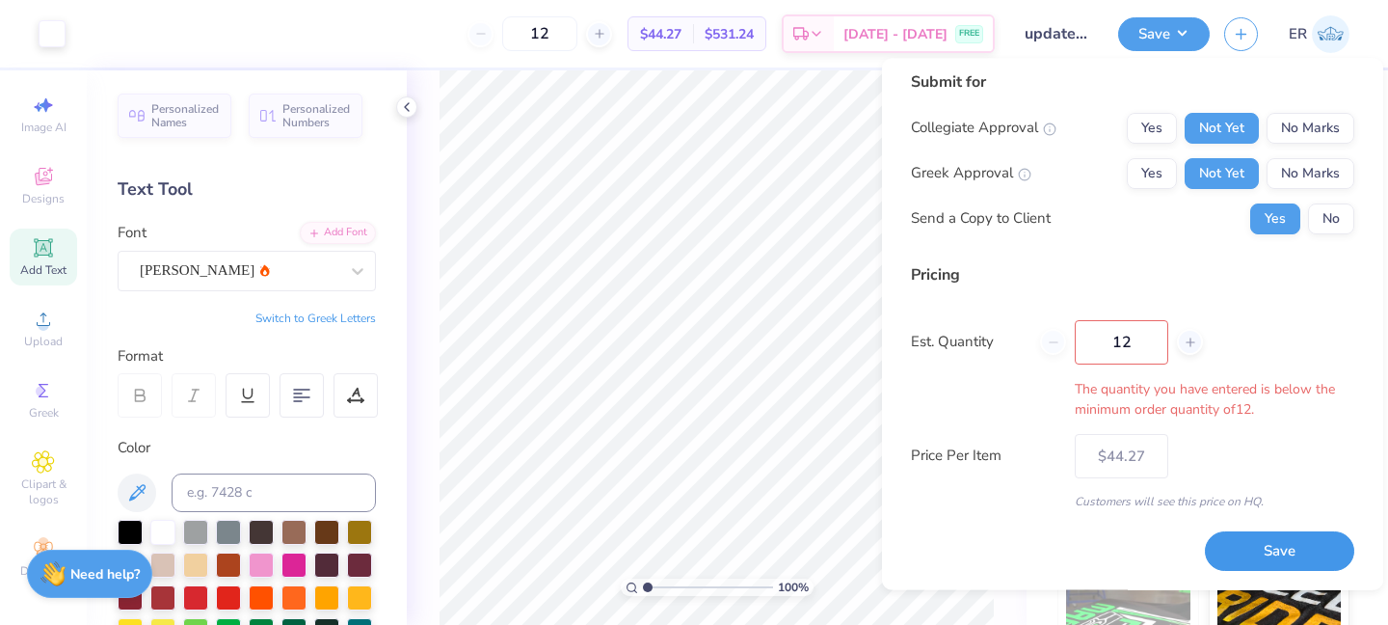
click at [1250, 553] on button "Save" at bounding box center [1279, 552] width 149 height 40
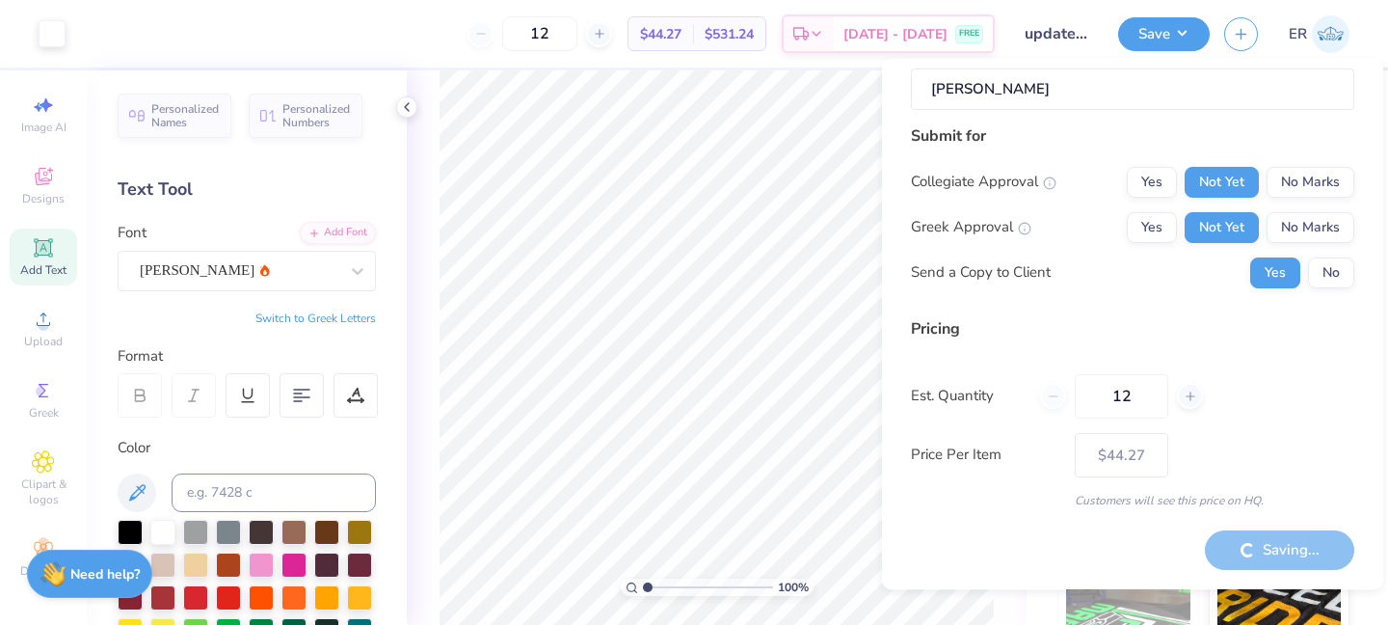
scroll to position [203, 0]
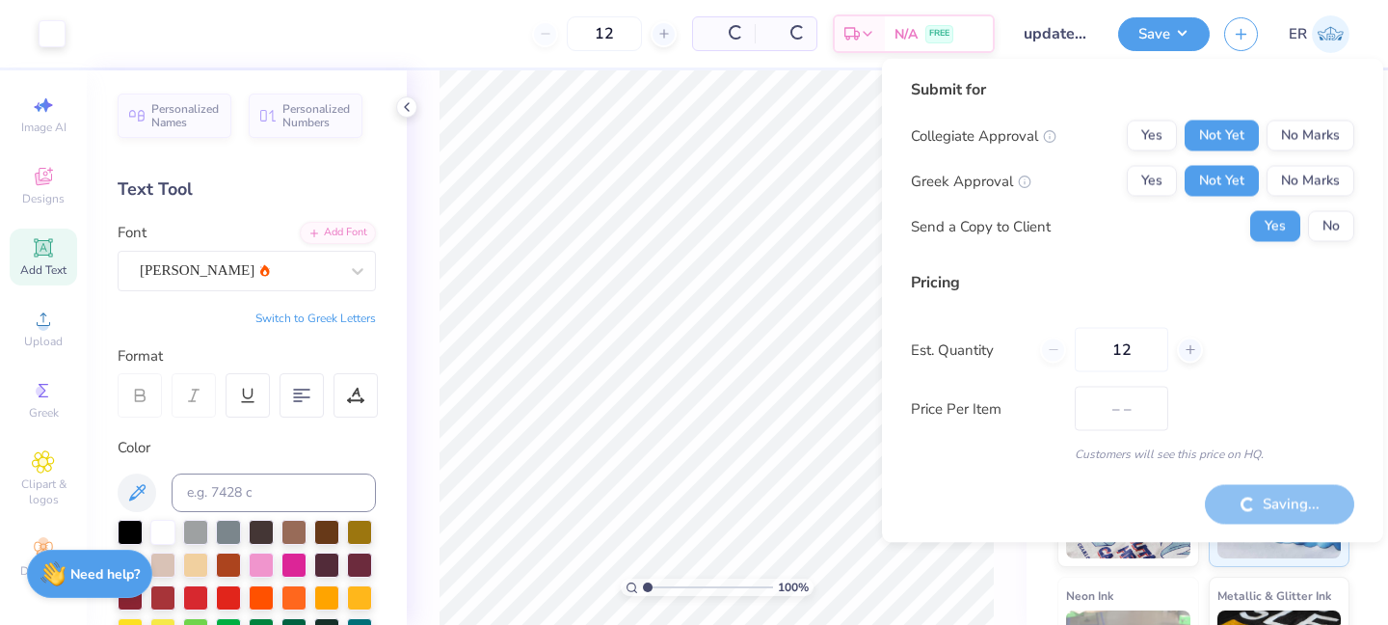
type input "$44.27"
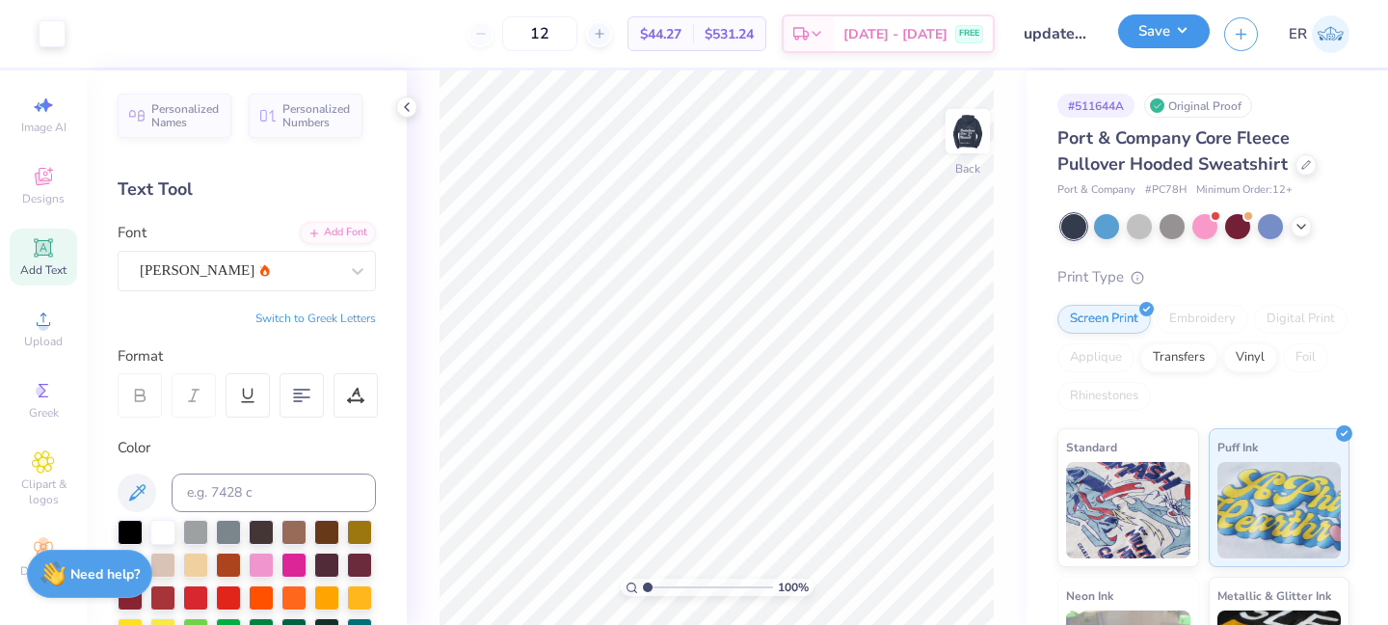
click at [1189, 33] on button "Save" at bounding box center [1164, 31] width 92 height 34
click at [577, 35] on input "12" at bounding box center [539, 33] width 75 height 35
type input "12"
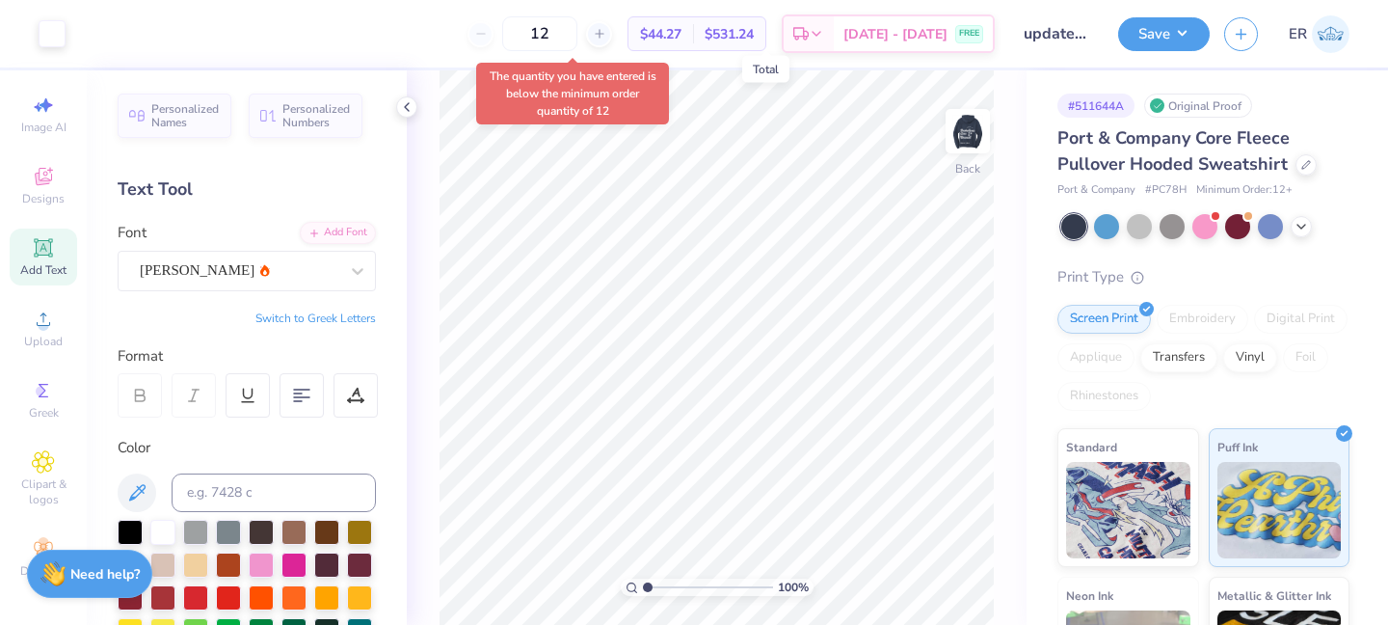
click at [754, 34] on span "$531.24" at bounding box center [729, 34] width 49 height 20
drag, startPoint x: 766, startPoint y: 31, endPoint x: 763, endPoint y: 16, distance: 15.0
click at [754, 31] on span "$531.24" at bounding box center [729, 34] width 49 height 20
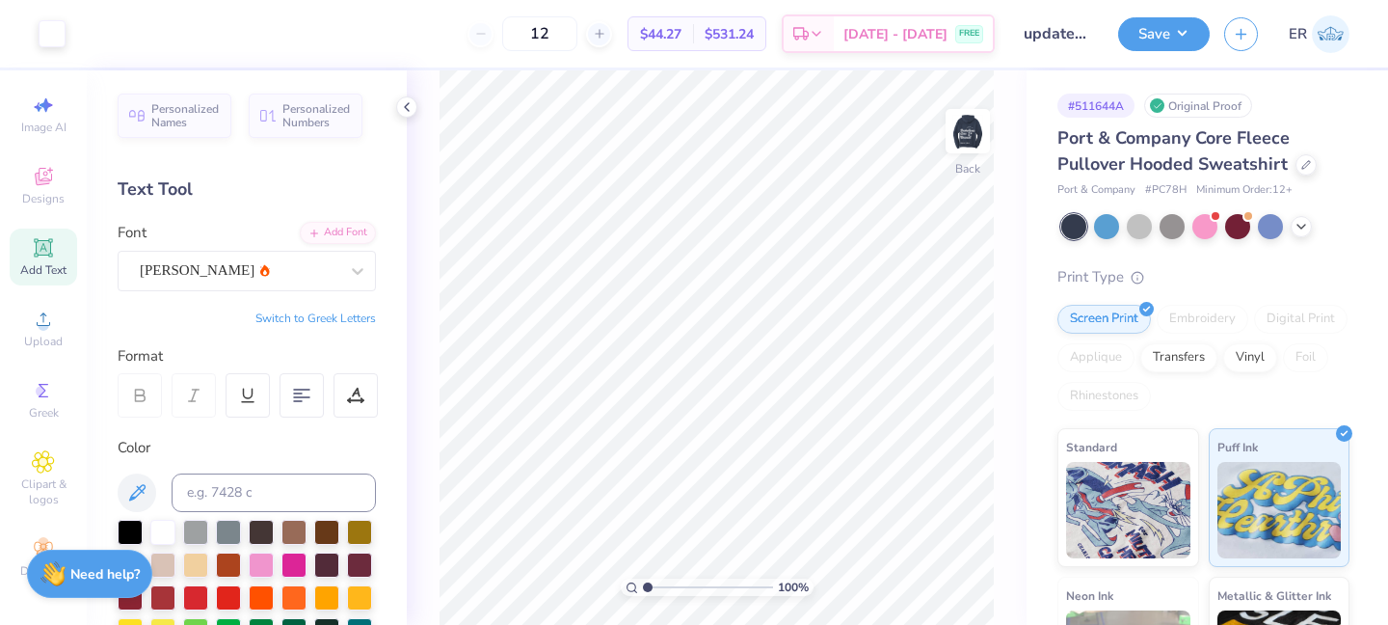
click at [693, 44] on div "$44.27 Per Item" at bounding box center [661, 33] width 65 height 33
click at [682, 40] on span "$44.27" at bounding box center [660, 34] width 41 height 20
click at [1146, 42] on button "Save" at bounding box center [1164, 31] width 92 height 34
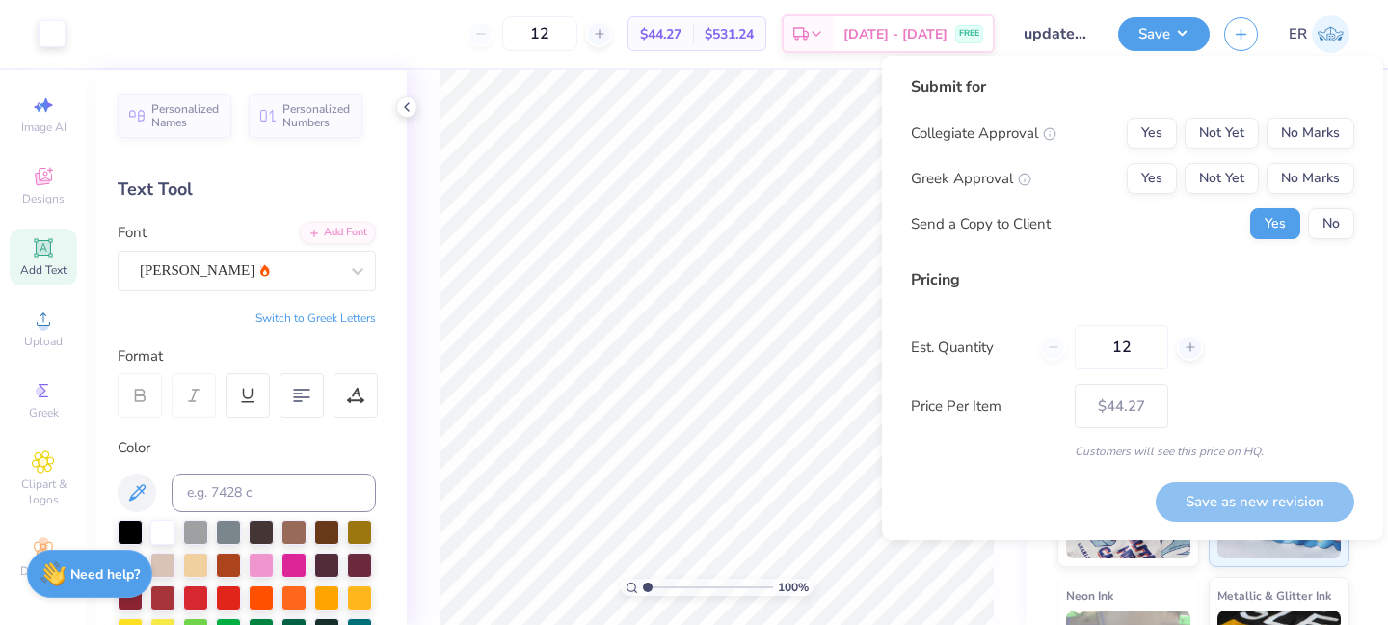
click at [1214, 497] on div "Save as new revision" at bounding box center [1255, 502] width 199 height 40
click at [1207, 147] on button "Not Yet" at bounding box center [1222, 133] width 74 height 31
click at [1222, 189] on button "Not Yet" at bounding box center [1222, 178] width 74 height 31
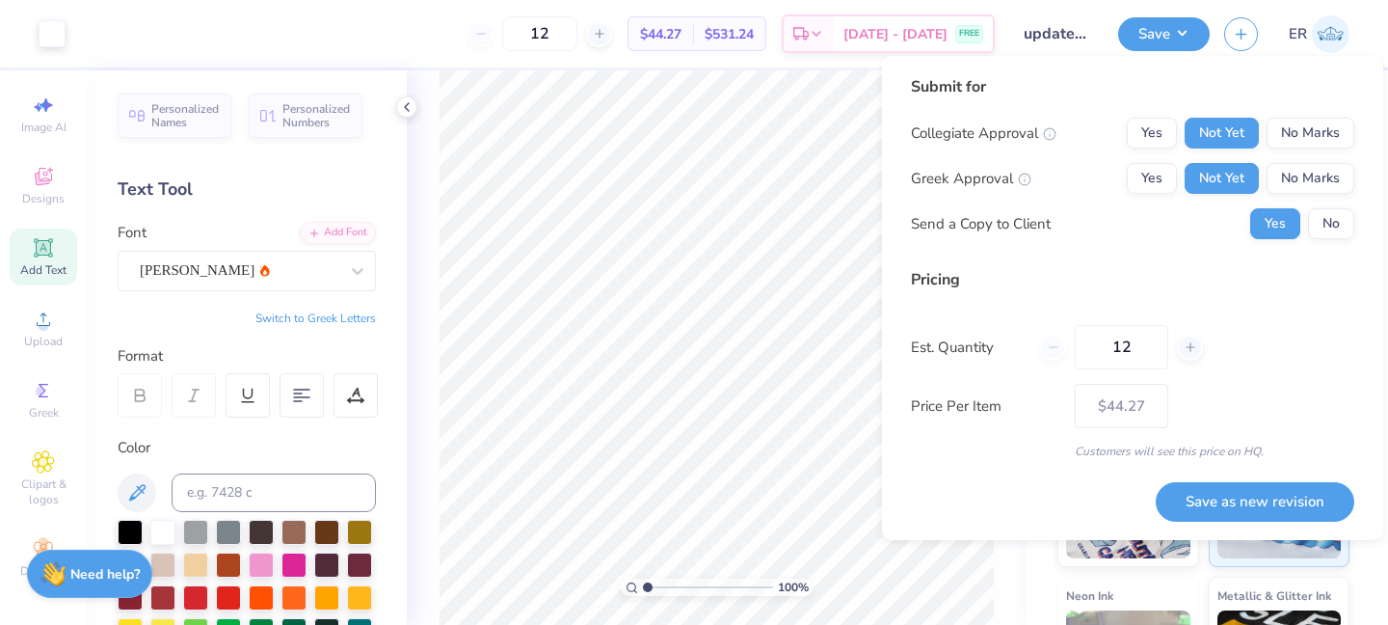
click at [1264, 522] on div "Submit for Collegiate Approval Yes Not Yet No Marks Greek Approval Yes Not Yet …" at bounding box center [1132, 298] width 501 height 484
click at [1236, 442] on div "Pricing Est. Quantity 12 Price Per Item $44.27 Customers will see this price on…" at bounding box center [1132, 364] width 443 height 192
click at [1249, 503] on button "Save as new revision" at bounding box center [1255, 502] width 199 height 40
type input "$44.27"
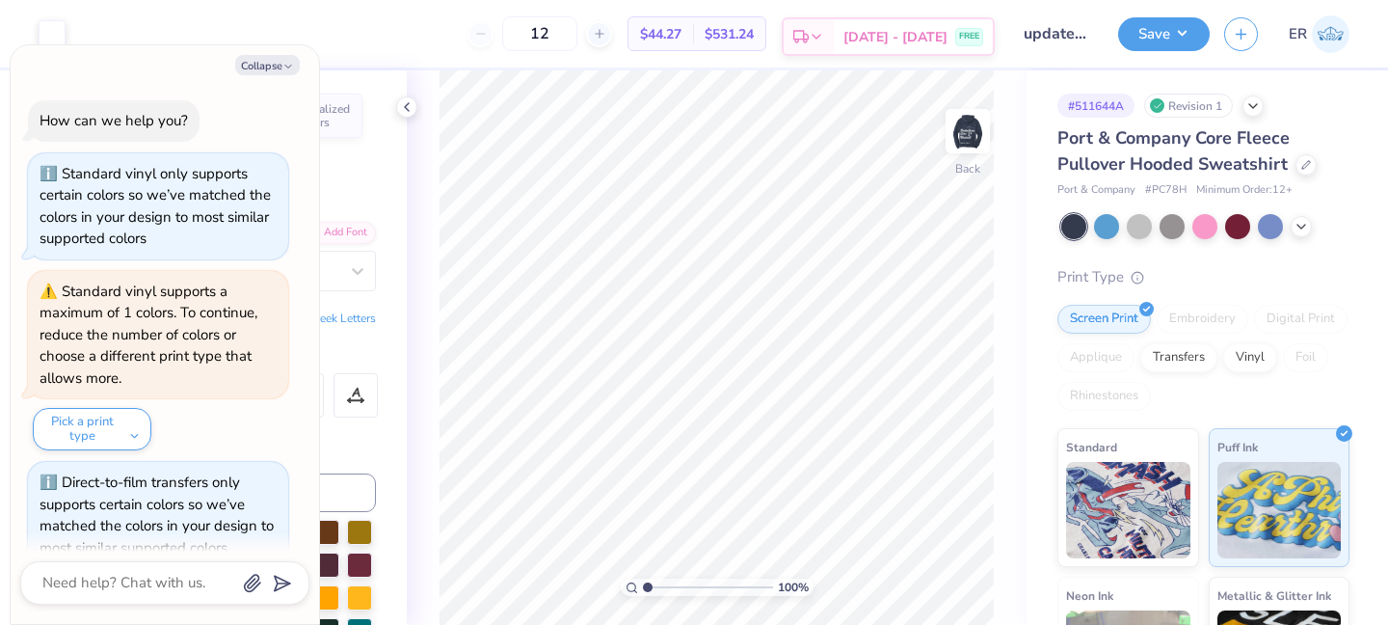
type textarea "x"
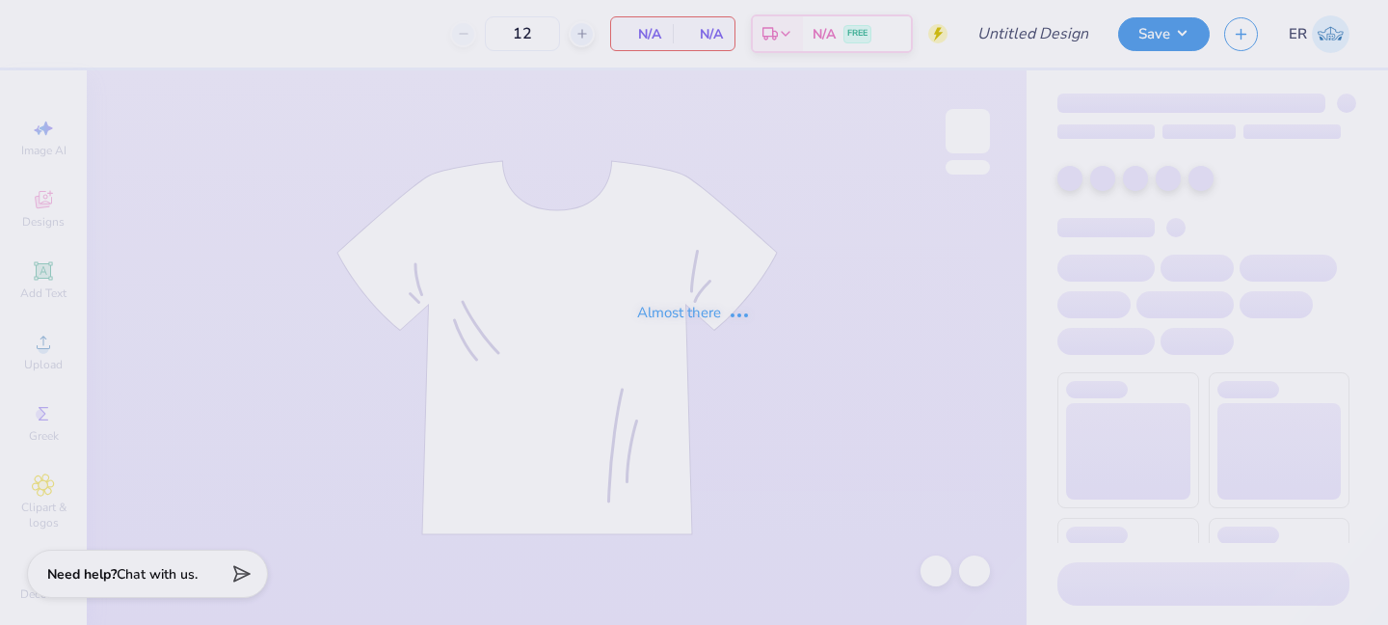
type input "100"
type input "greek week shirt- skyline"
click at [575, 33] on div "Almost there" at bounding box center [694, 312] width 1388 height 625
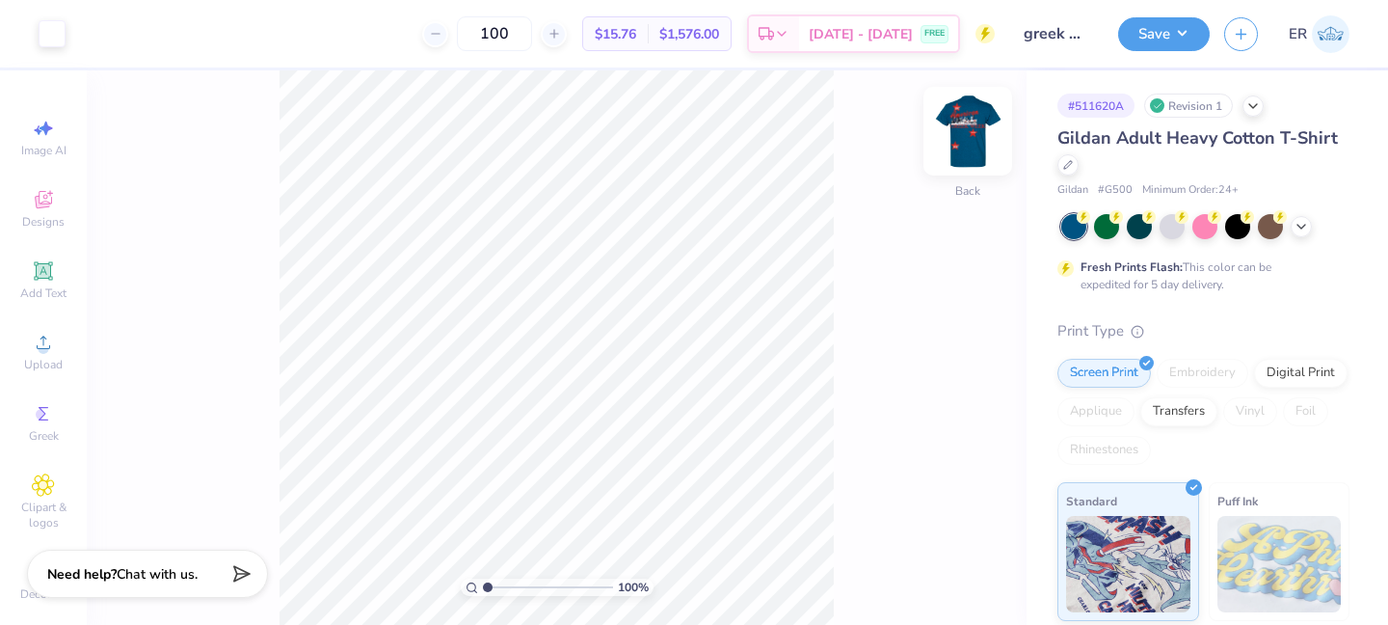
click at [958, 147] on img at bounding box center [967, 131] width 77 height 77
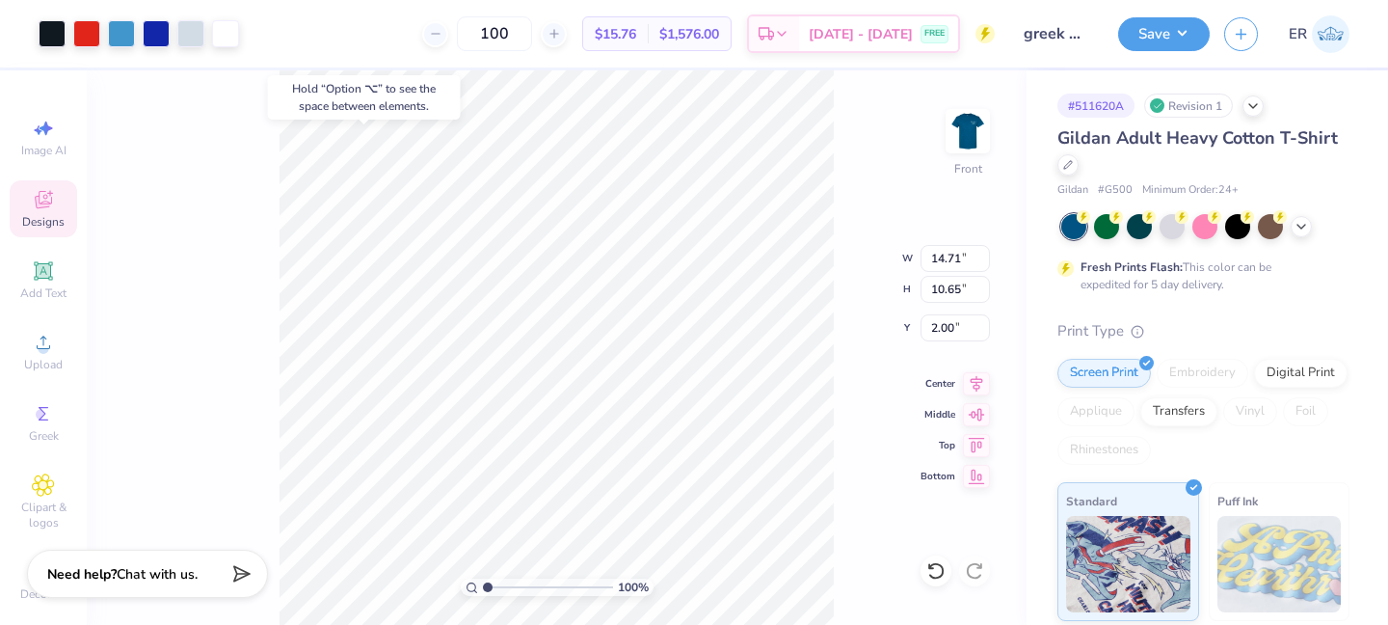
type input "2.00"
type input "4.04"
type input "3.89"
type input "12.67"
type input "14.71"
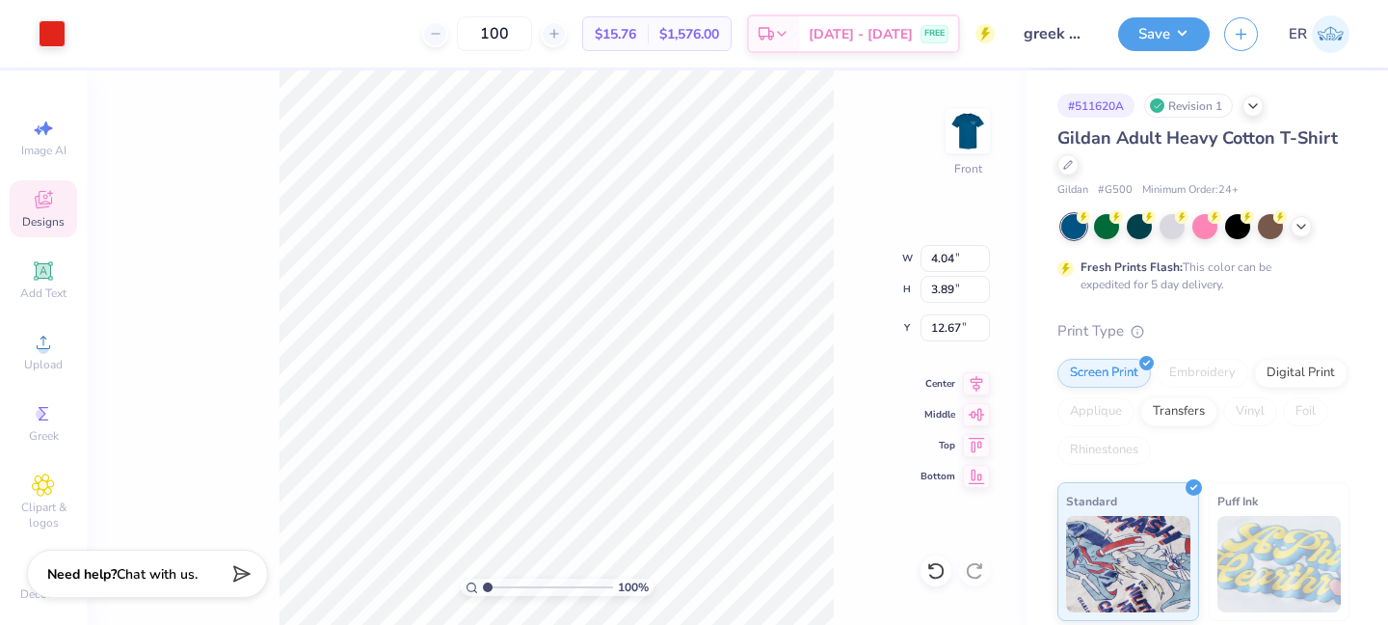
type input "10.65"
type input "2.00"
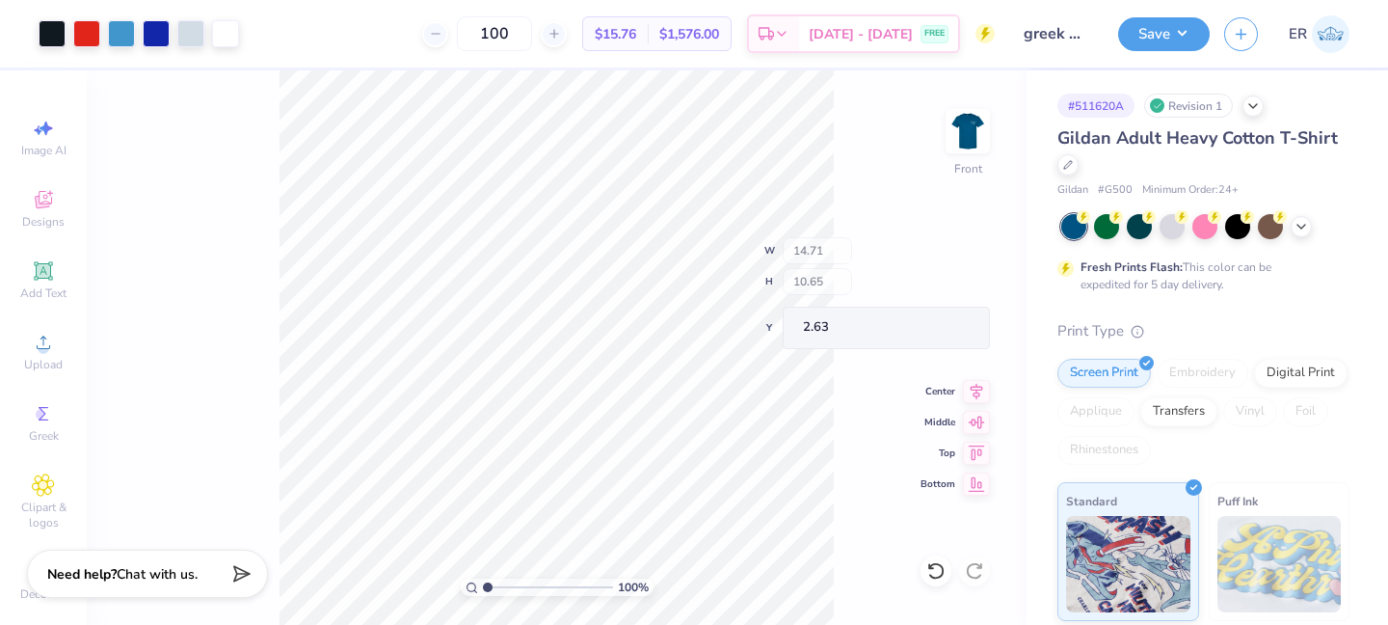
type input "2.63"
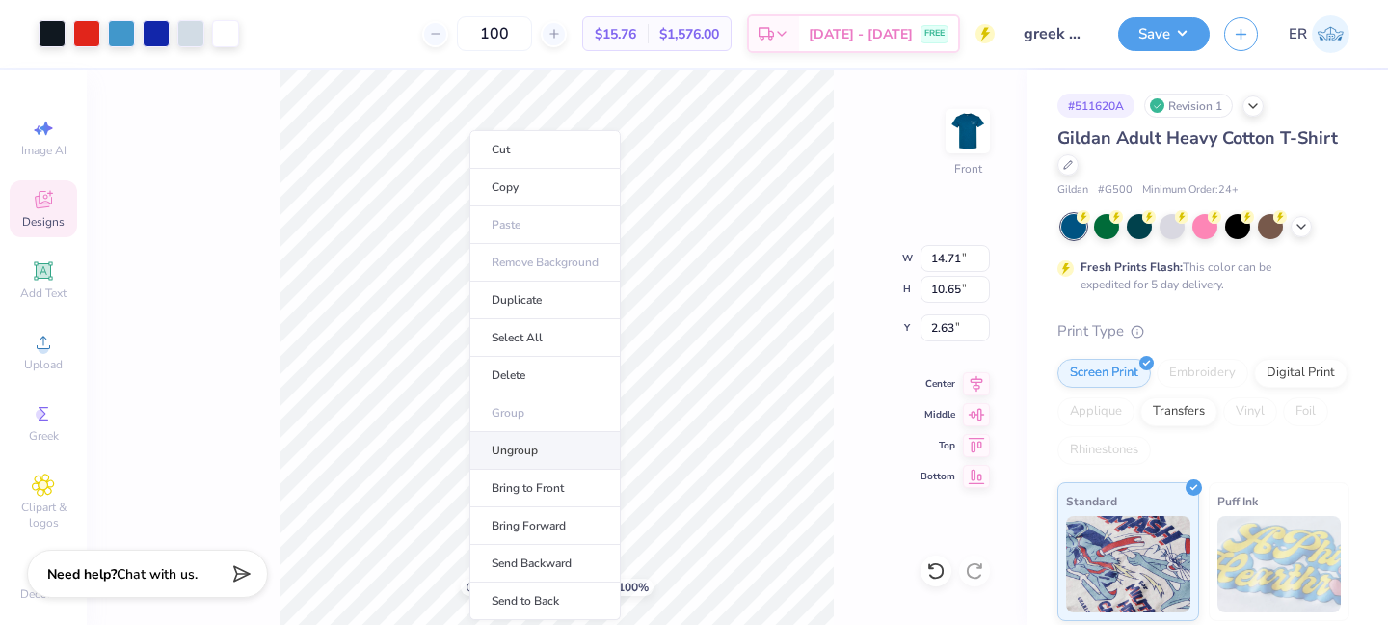
click at [546, 461] on li "Ungroup" at bounding box center [544, 451] width 151 height 38
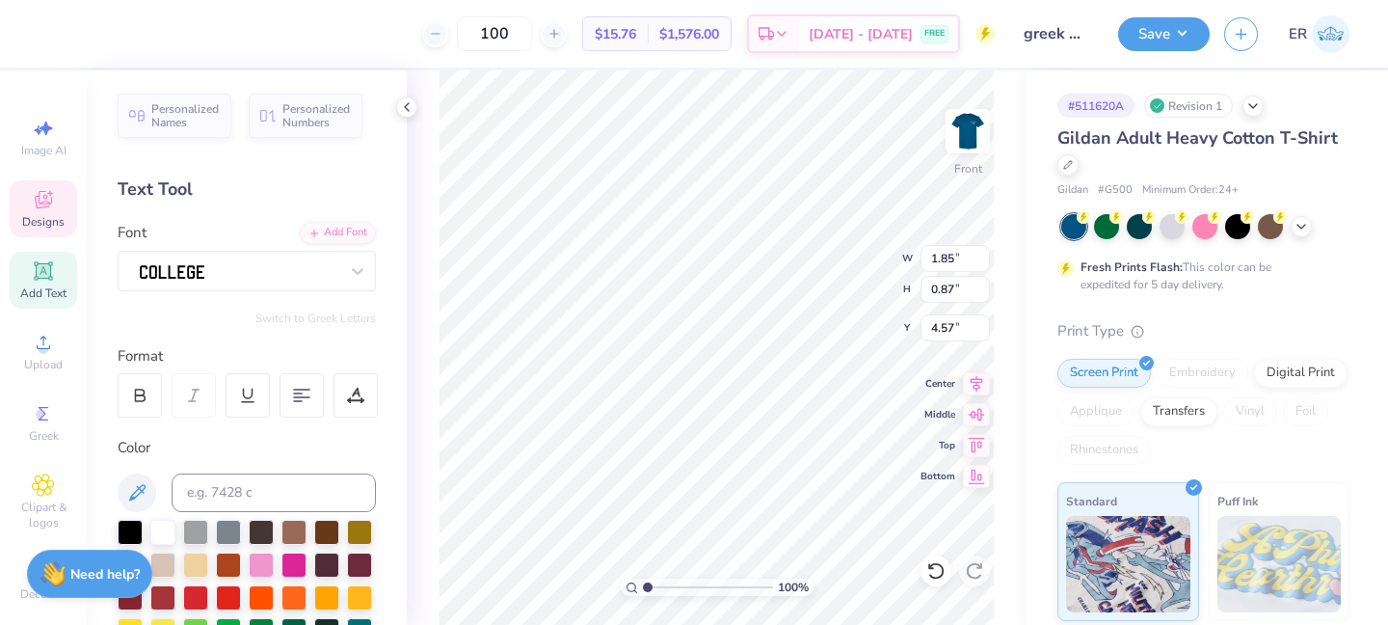
type input "4.58"
click at [402, 335] on div "Personalized Names Personalized Numbers Text Tool Add Font Font Switch to Greek…" at bounding box center [247, 347] width 320 height 554
type input "1.53"
type input "0.65"
type input "20.32"
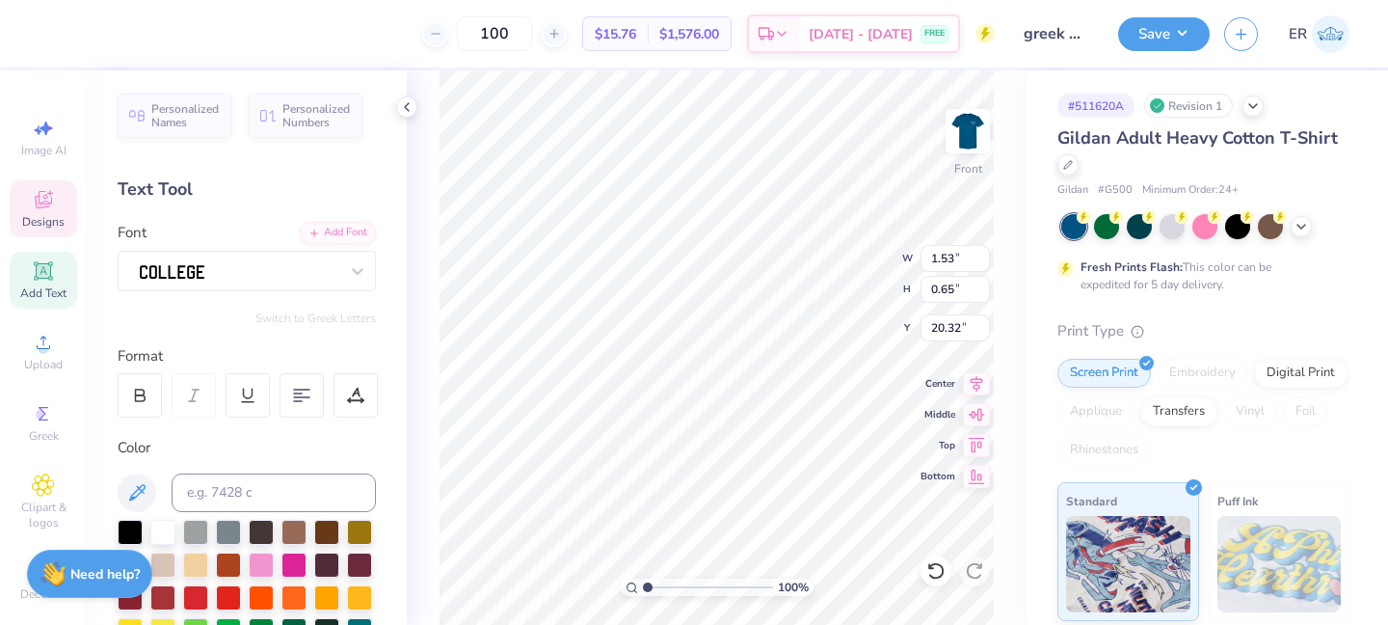
type input "4.04"
type input "3.89"
type input "2.63"
type input "1.85"
type input "0.87"
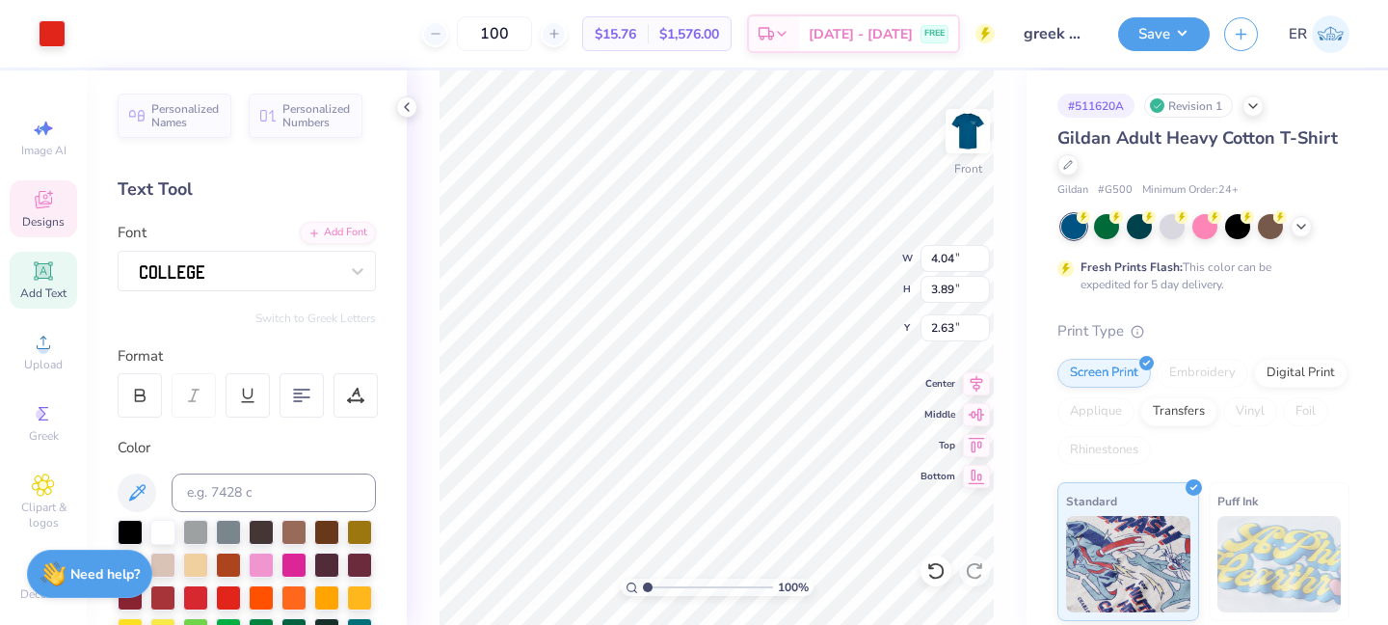
type input "4.38"
type input "1.55"
type input "0.73"
type input "4.36"
click at [434, 371] on div "100 % Front W 1.55 1.55 " H 0.73 0.73 " Y 4.36 4.36 " Center Middle Top Bottom" at bounding box center [717, 347] width 620 height 554
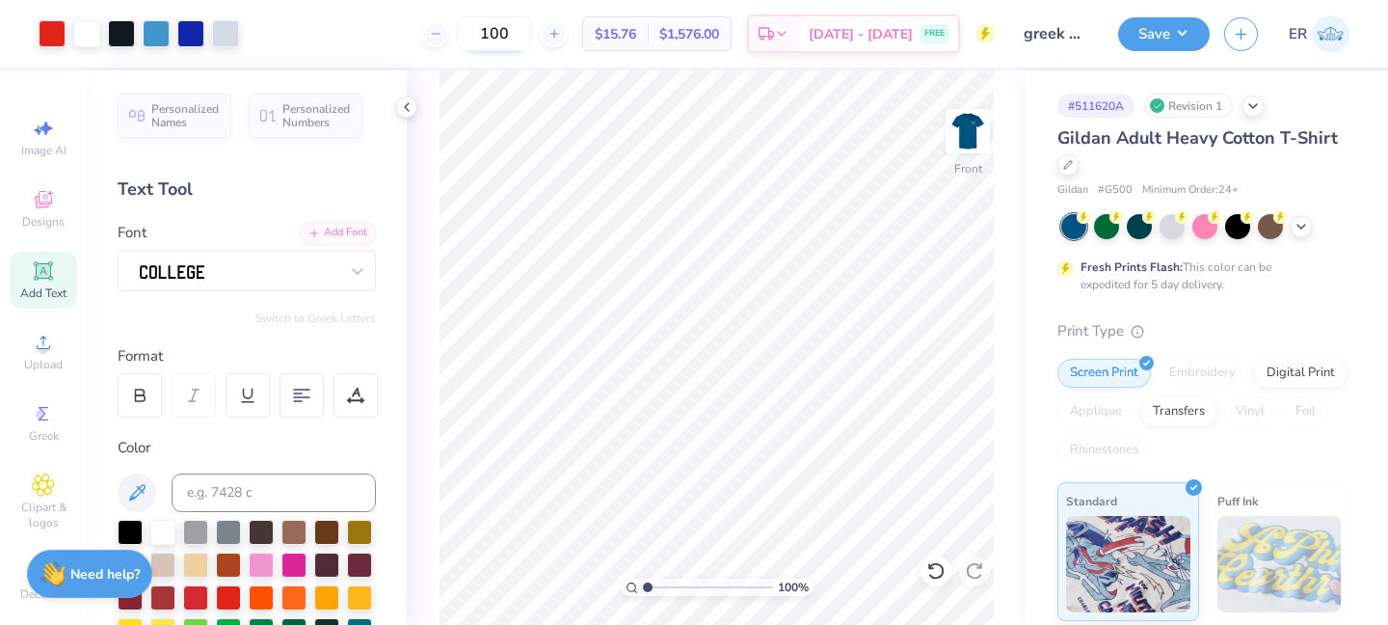
click at [532, 35] on input "100" at bounding box center [494, 33] width 75 height 35
click at [524, 31] on input "1900" at bounding box center [486, 33] width 75 height 35
click at [516, 42] on input "1900" at bounding box center [486, 33] width 75 height 35
type input "1000"
click at [1150, 7] on div "Save ER" at bounding box center [1253, 33] width 270 height 67
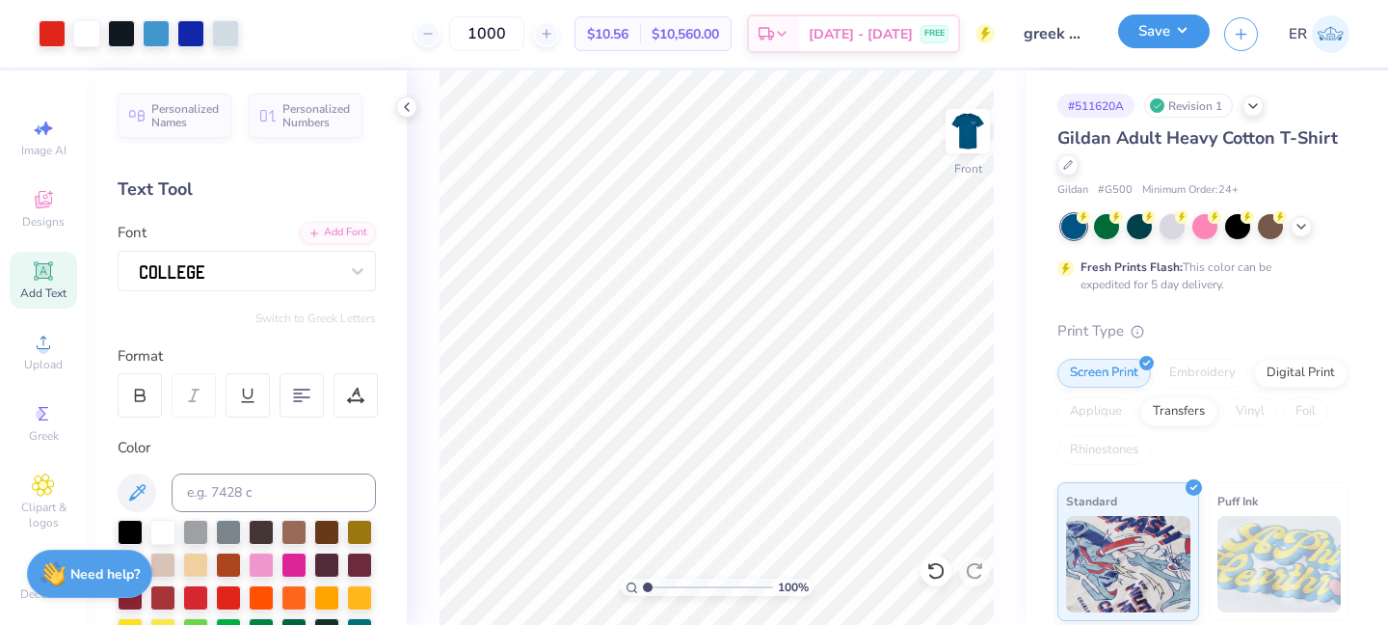
click at [1150, 28] on button "Save" at bounding box center [1164, 31] width 92 height 34
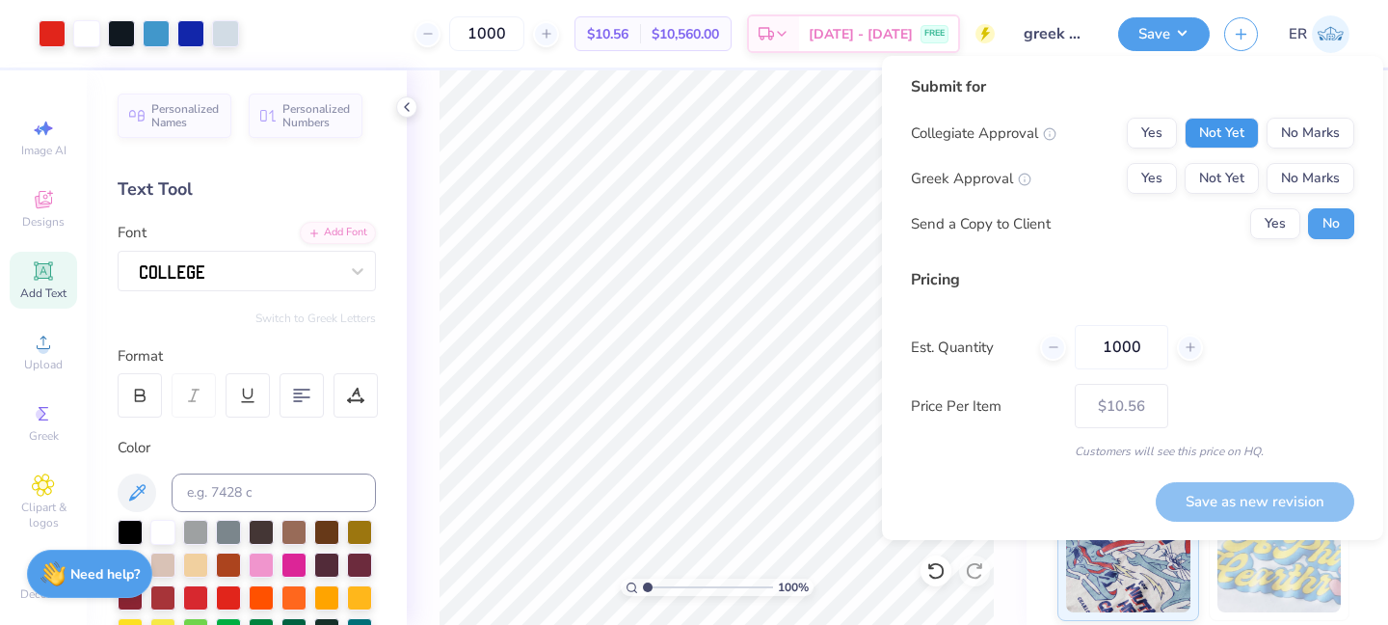
click at [1220, 146] on button "Not Yet" at bounding box center [1222, 133] width 74 height 31
click at [1299, 147] on button "No Marks" at bounding box center [1311, 133] width 88 height 31
click at [1216, 132] on button "Not Yet" at bounding box center [1222, 133] width 74 height 31
click at [1216, 164] on button "Not Yet" at bounding box center [1222, 178] width 74 height 31
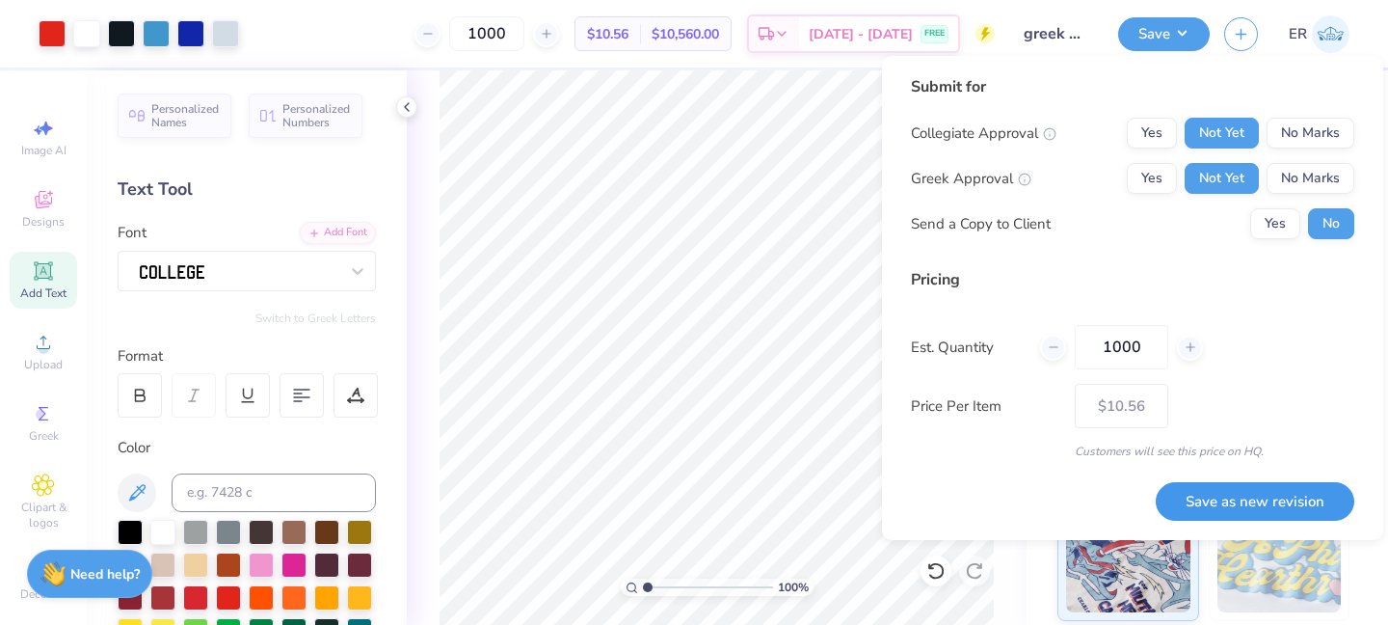
click at [1232, 507] on button "Save as new revision" at bounding box center [1255, 502] width 199 height 40
type input "$10.56"
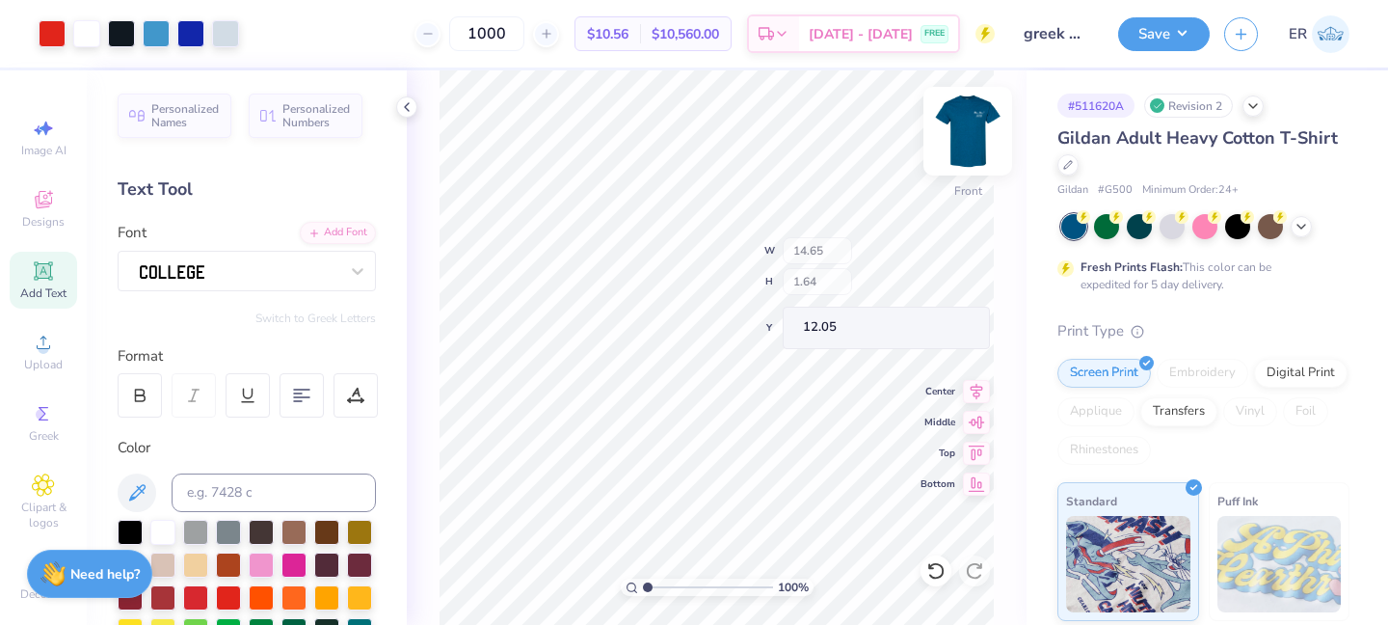
type input "12.05"
click at [960, 151] on img at bounding box center [967, 131] width 77 height 77
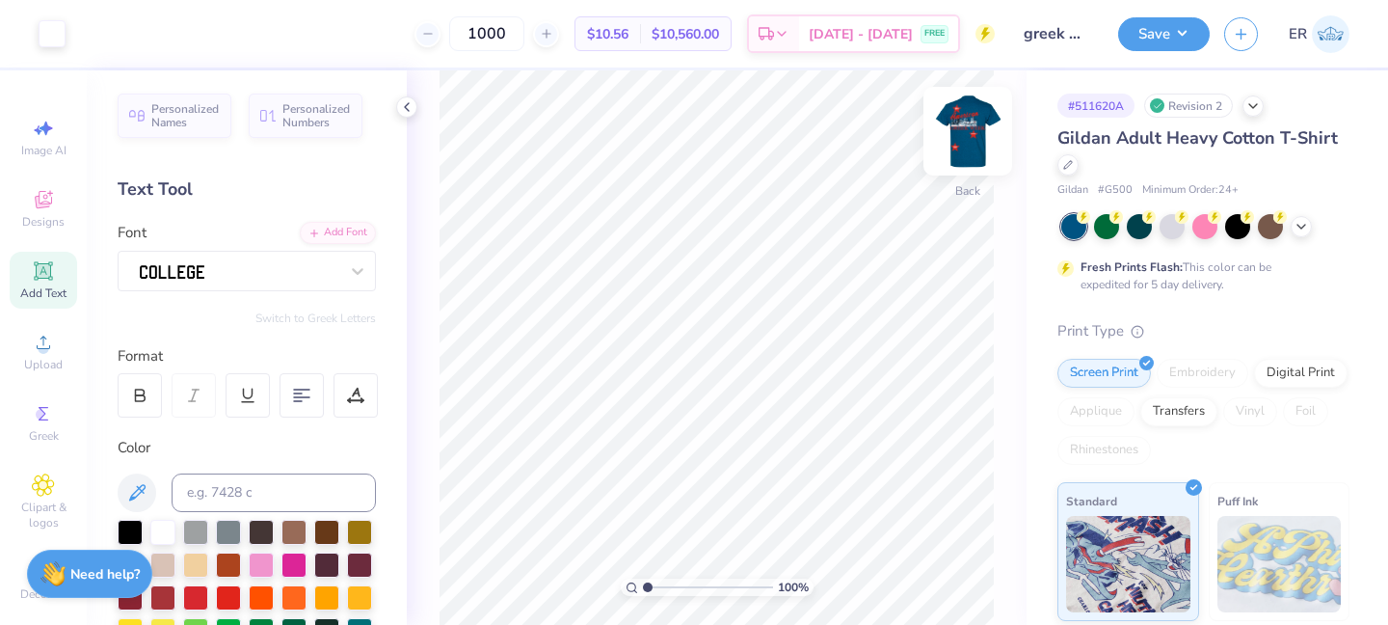
click at [962, 122] on img at bounding box center [967, 131] width 77 height 77
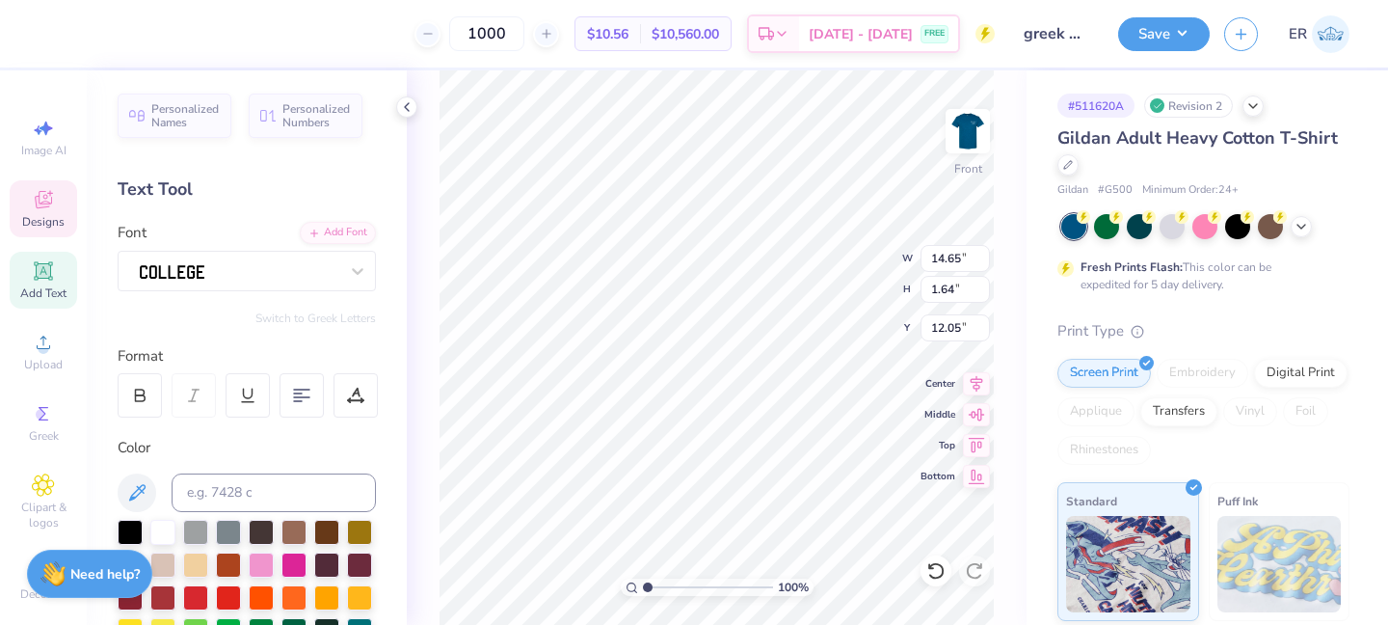
type input "13.55"
type input "1.52"
type input "12.03"
type input "12.73"
type input "7.08"
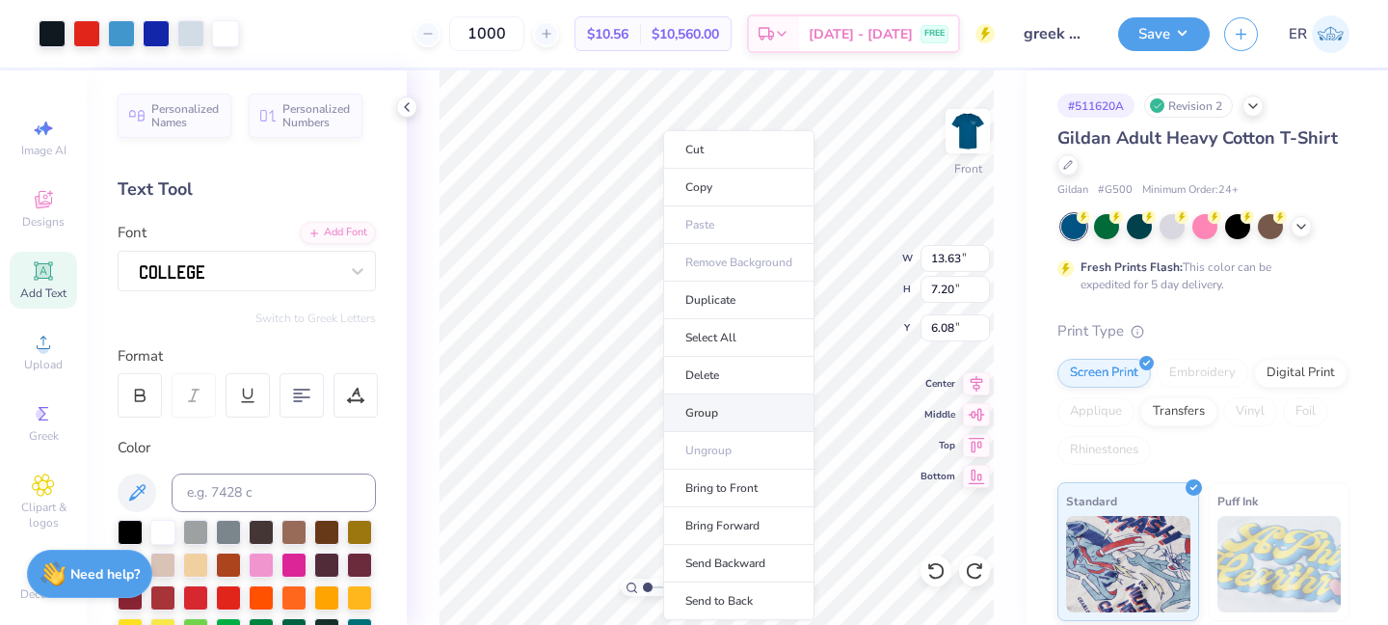
click at [737, 410] on li "Group" at bounding box center [738, 413] width 151 height 38
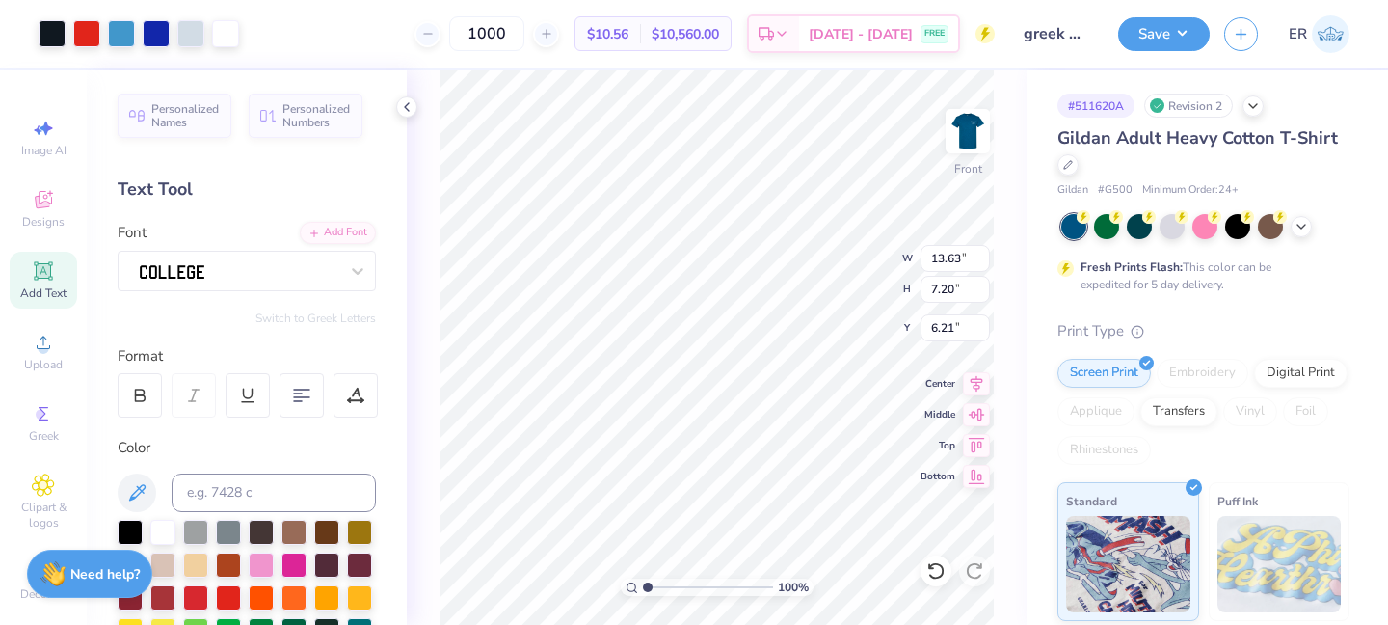
type input "6.21"
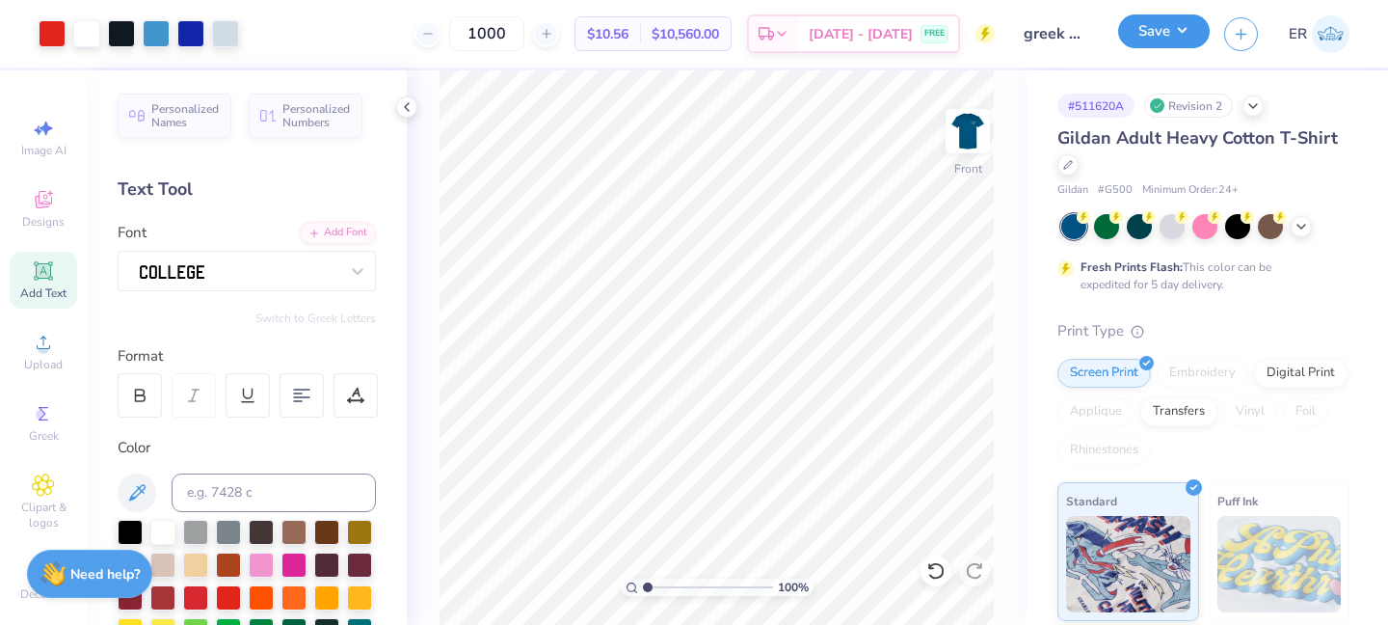
click at [1145, 36] on button "Save" at bounding box center [1164, 31] width 92 height 34
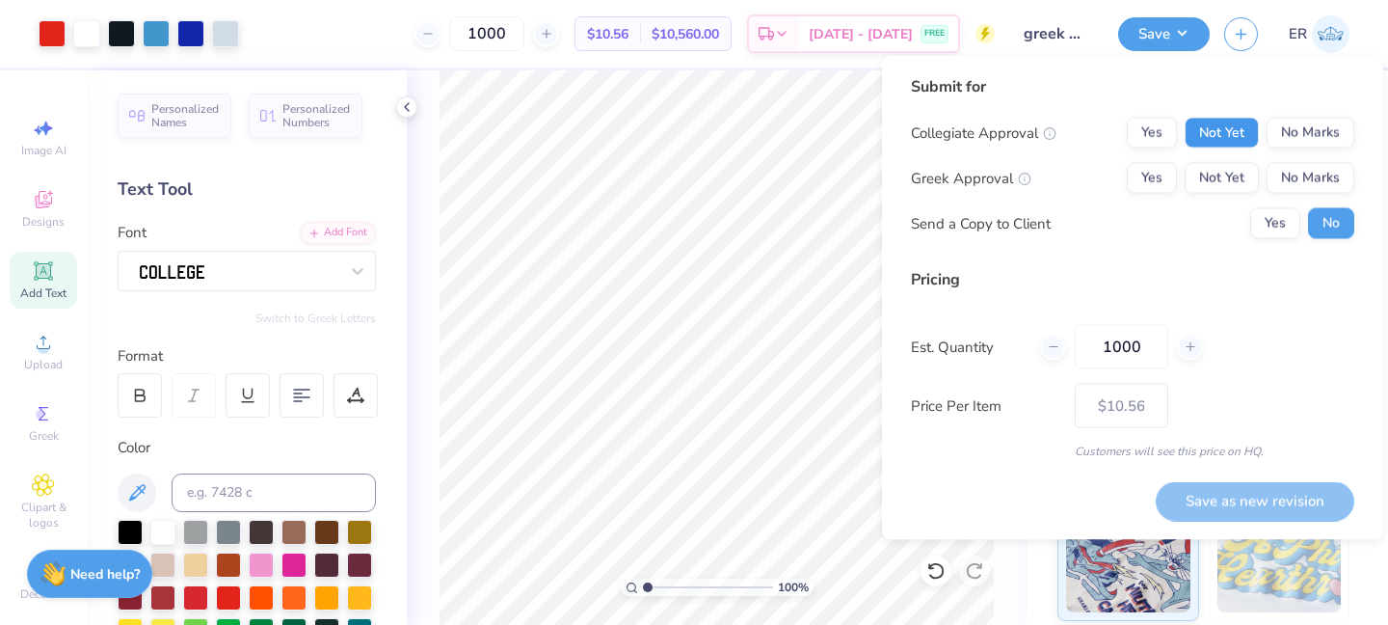
click at [1221, 143] on button "Not Yet" at bounding box center [1222, 133] width 74 height 31
click at [1221, 161] on div "Collegiate Approval Yes Not Yet No Marks Greek Approval Yes Not Yet No Marks Se…" at bounding box center [1132, 178] width 443 height 121
click at [1221, 169] on button "Not Yet" at bounding box center [1222, 178] width 74 height 31
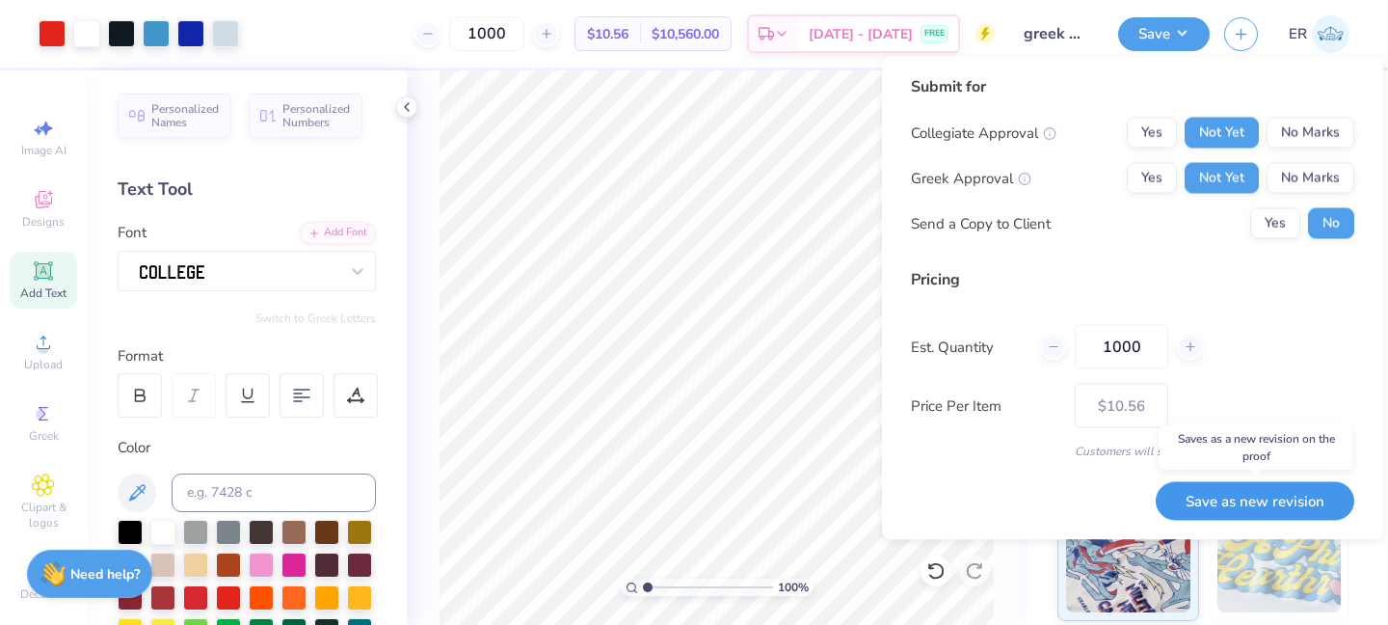
click at [1327, 486] on button "Save as new revision" at bounding box center [1255, 501] width 199 height 40
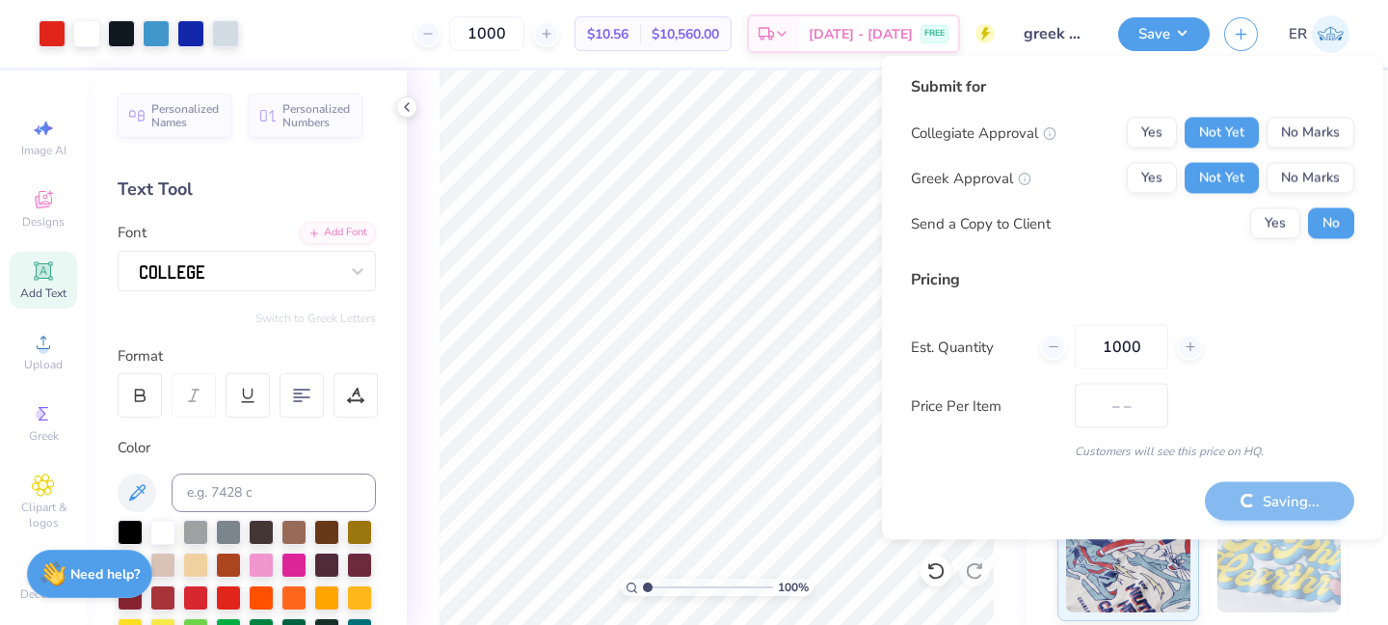
type input "$10.56"
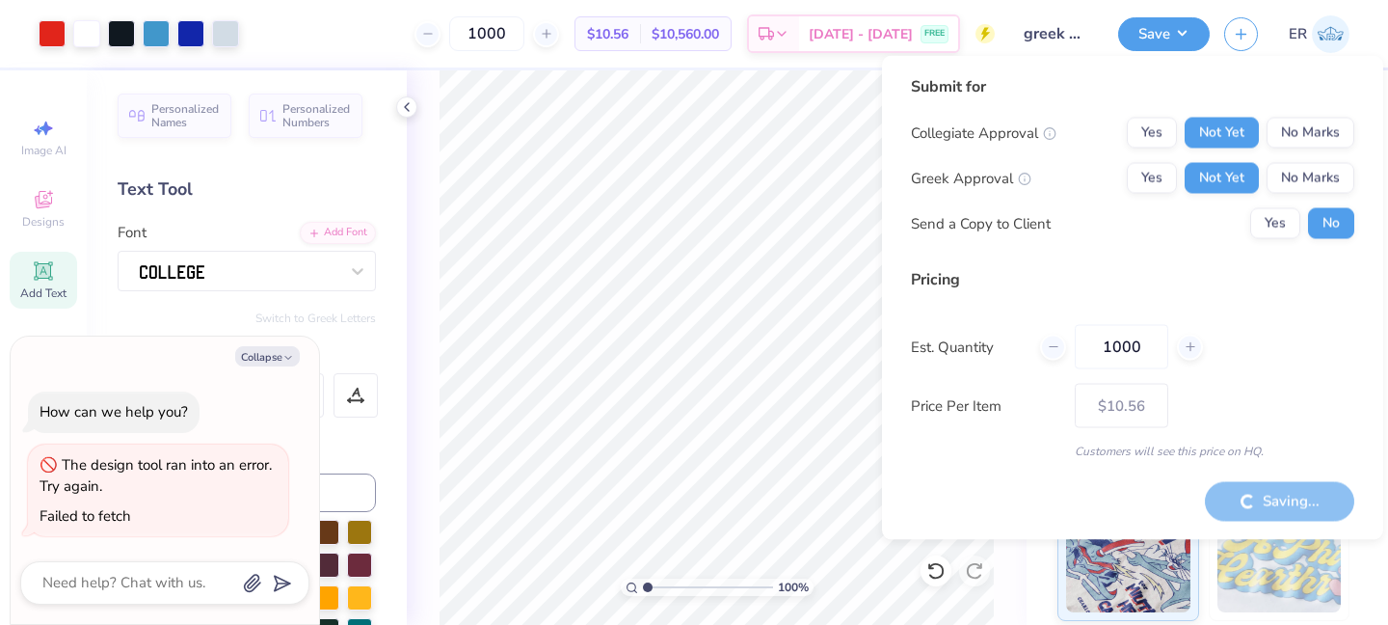
type textarea "x"
